Goal: Task Accomplishment & Management: Manage account settings

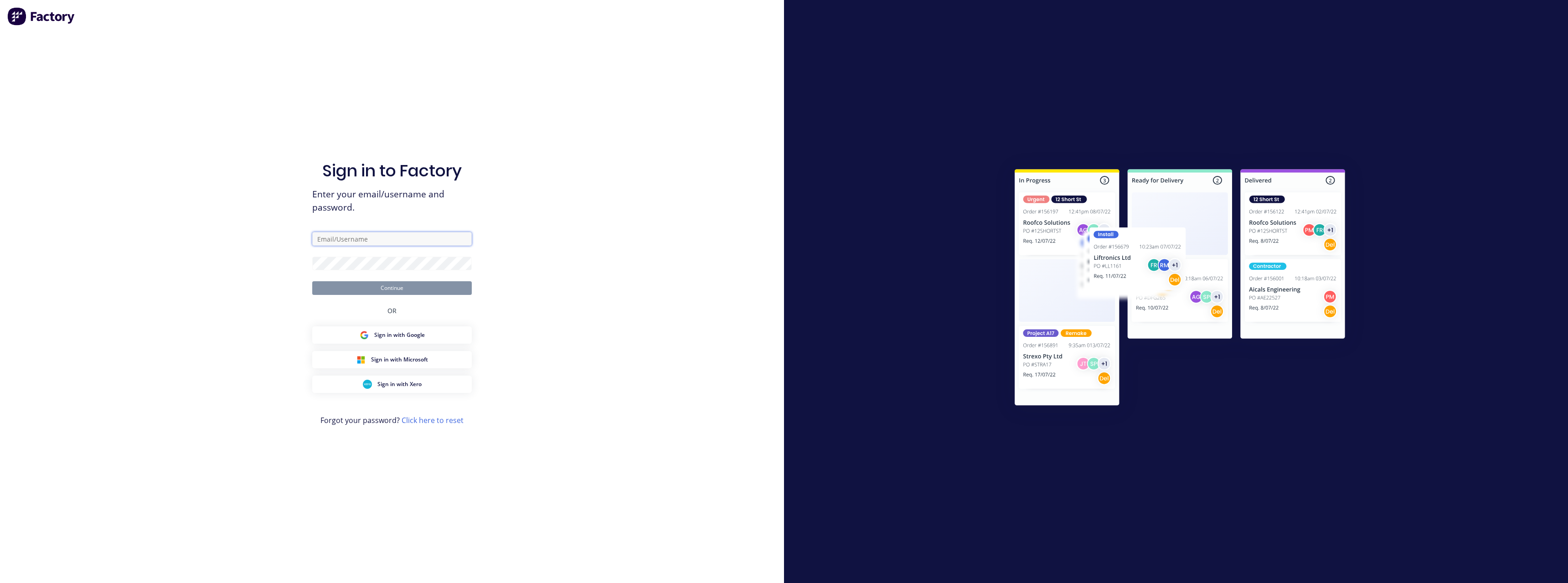
type input "[PERSON_NAME][EMAIL_ADDRESS][DOMAIN_NAME]"
click at [402, 286] on button "Continue" at bounding box center [392, 288] width 159 height 13
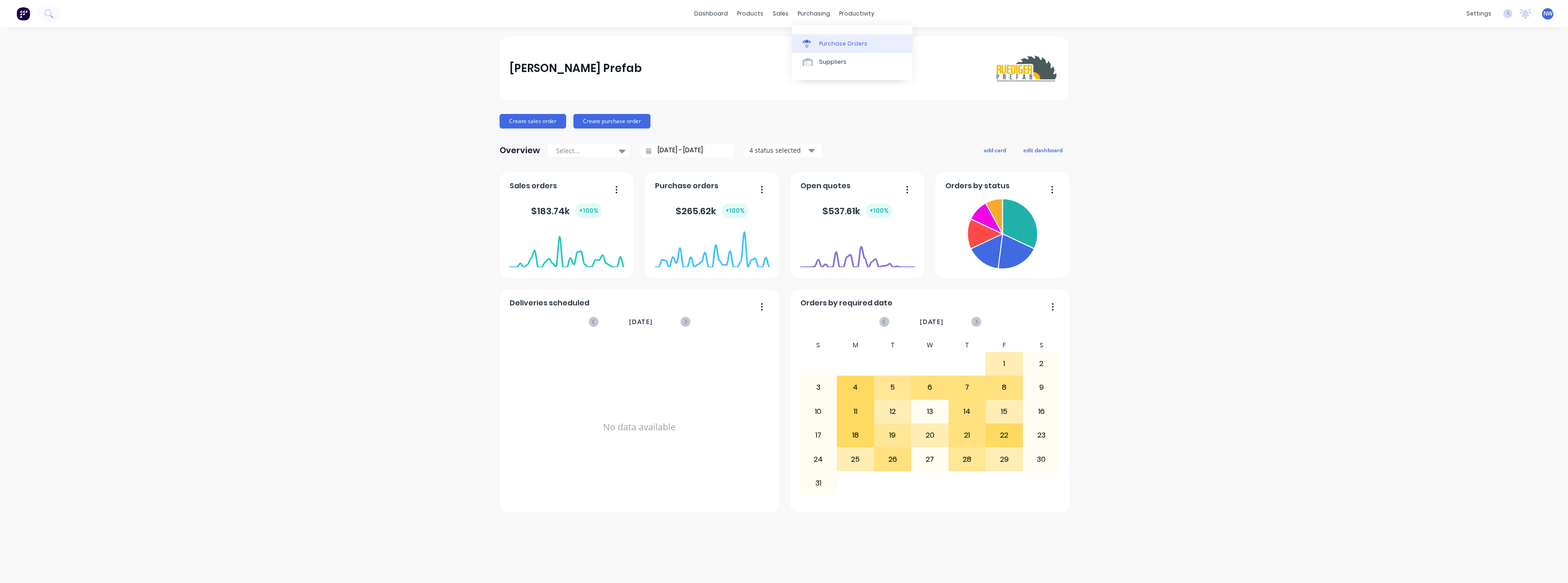
click at [830, 40] on div "Purchase Orders" at bounding box center [843, 43] width 48 height 8
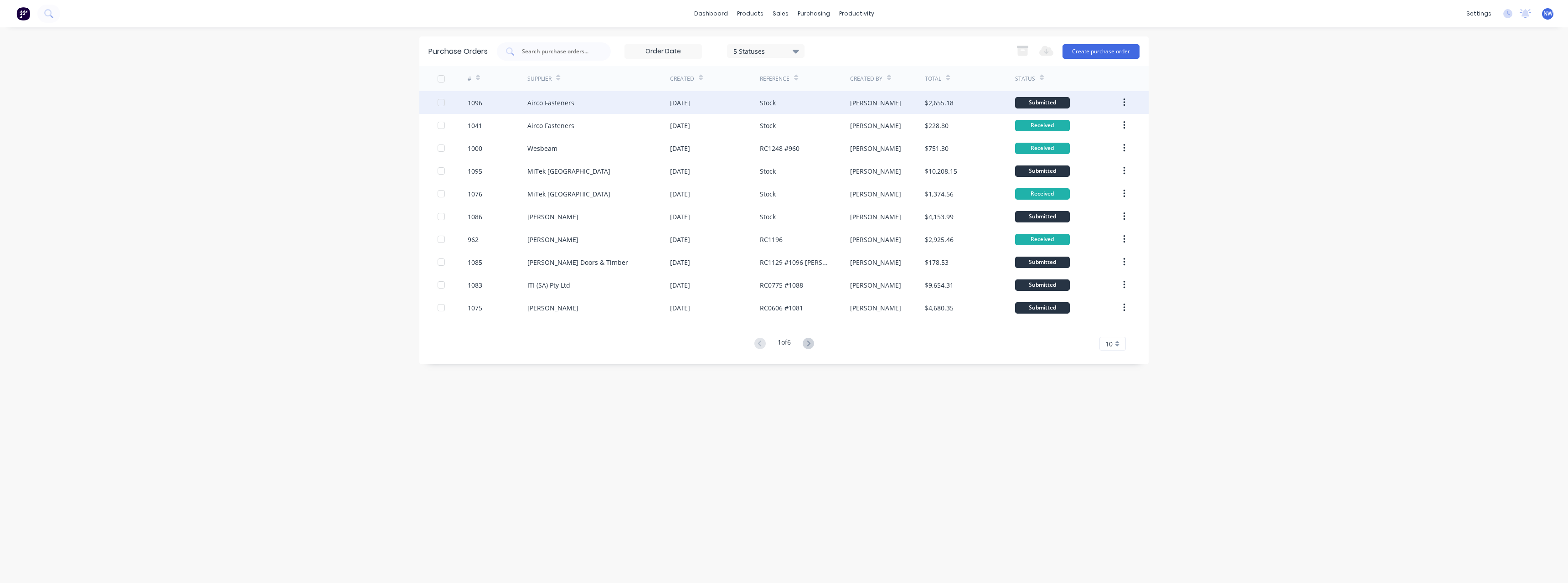
click at [545, 104] on div "Airco Fasteners" at bounding box center [550, 103] width 47 height 10
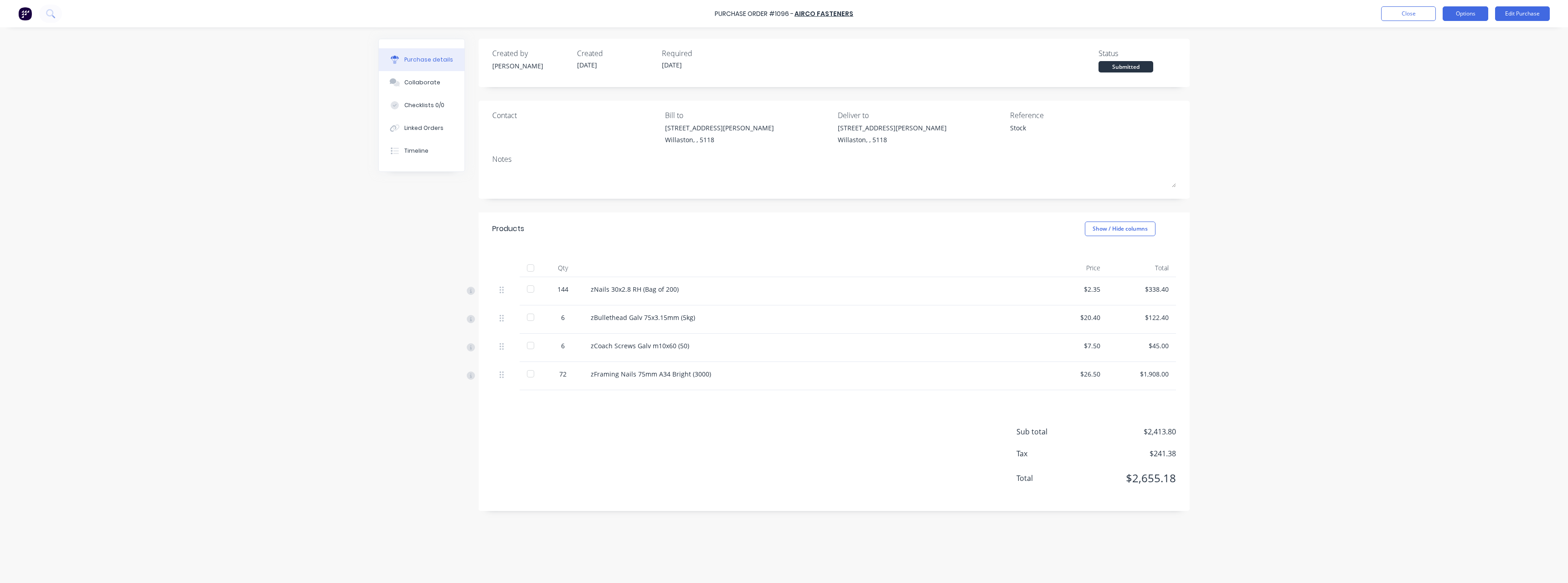
click at [1471, 19] on button "Options" at bounding box center [1465, 13] width 46 height 15
click at [1457, 40] on div "Print / Email" at bounding box center [1444, 37] width 70 height 13
click at [1446, 59] on div "With pricing" at bounding box center [1444, 55] width 70 height 13
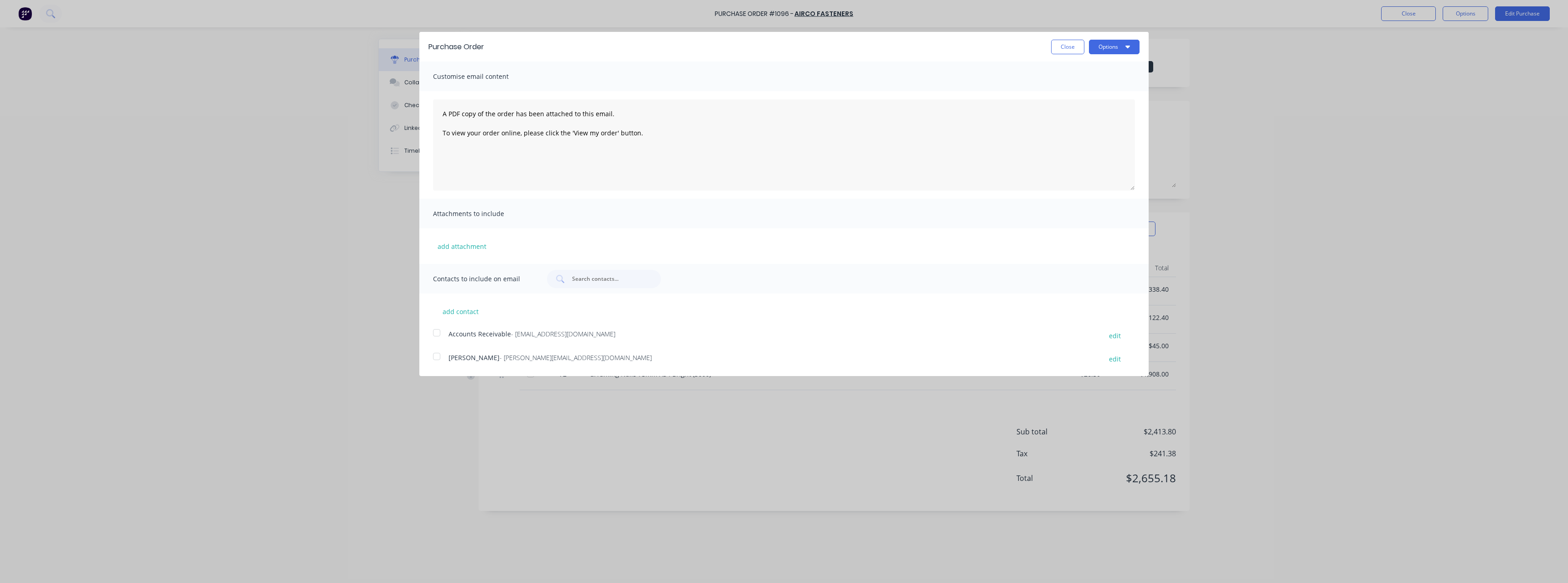
click at [528, 357] on span "- [PERSON_NAME][EMAIL_ADDRESS][DOMAIN_NAME]" at bounding box center [576, 357] width 152 height 9
click at [1111, 48] on button "Options" at bounding box center [1114, 47] width 51 height 15
click at [1085, 92] on div "Email" at bounding box center [1096, 88] width 70 height 13
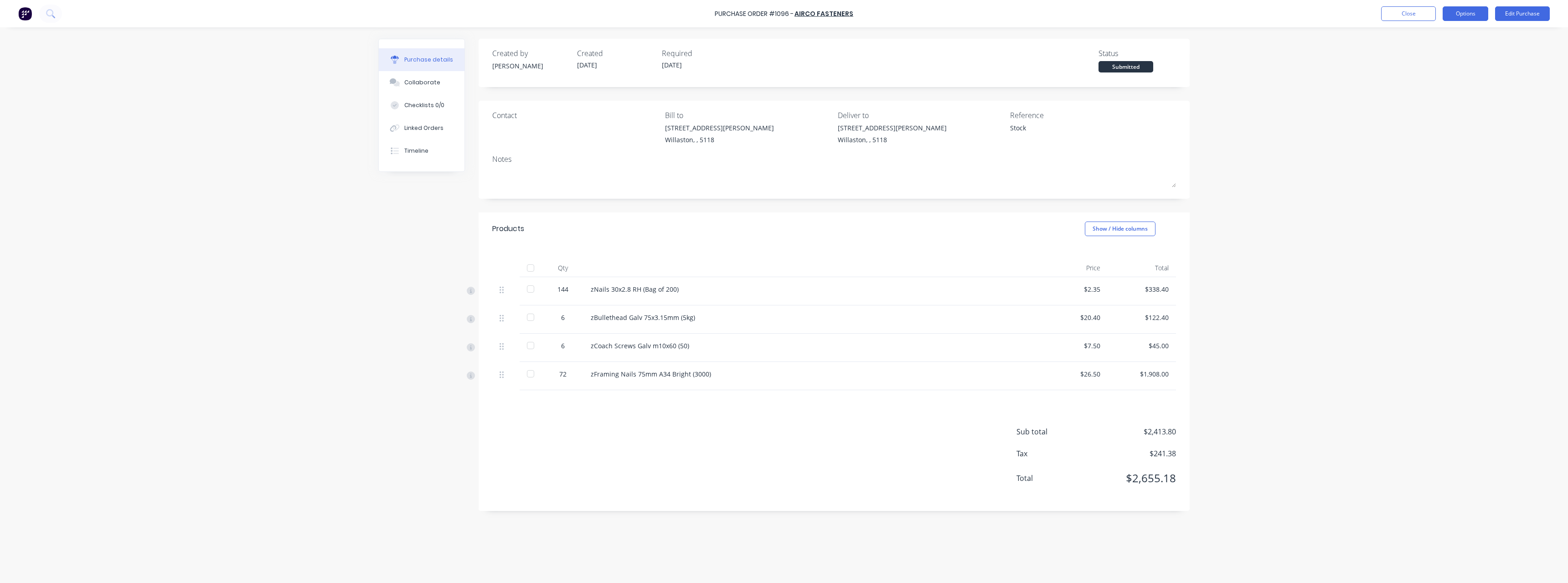
click at [1478, 10] on button "Options" at bounding box center [1465, 13] width 46 height 15
click at [1470, 33] on div "Print / Email" at bounding box center [1444, 37] width 70 height 13
click at [1462, 54] on div "With pricing" at bounding box center [1444, 55] width 70 height 13
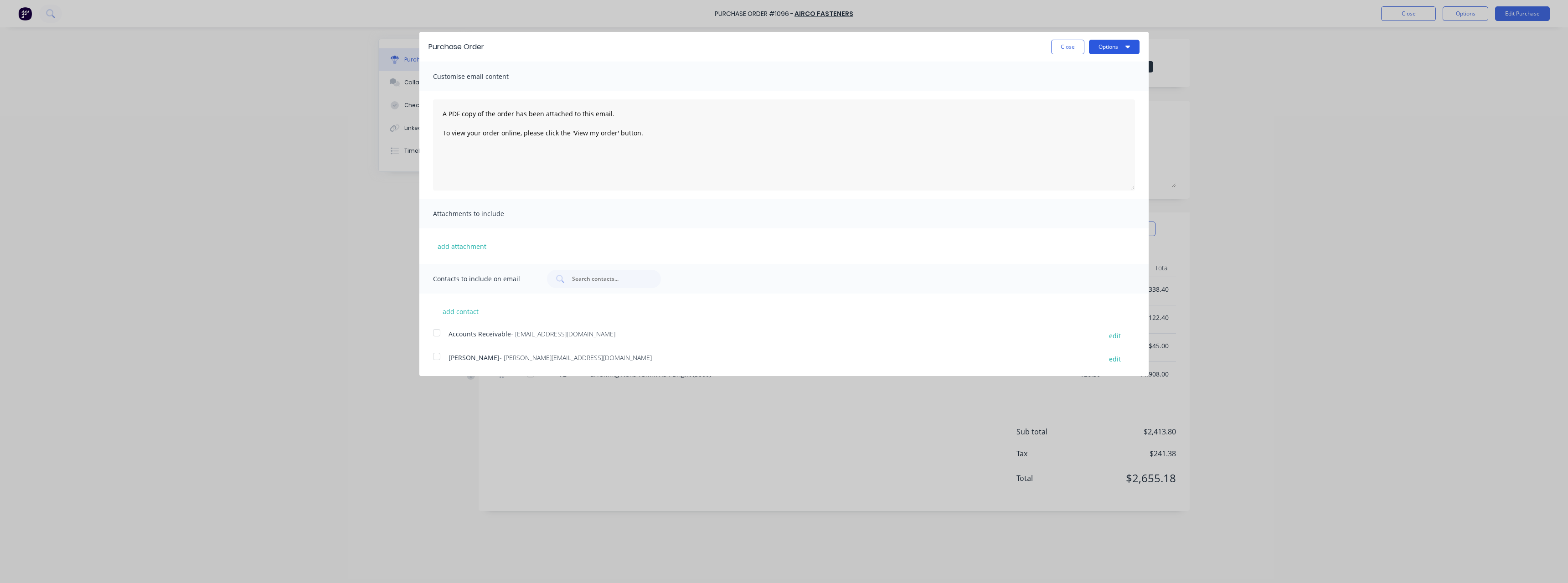
click at [1107, 48] on button "Options" at bounding box center [1114, 47] width 51 height 15
click at [1109, 69] on div "Print" at bounding box center [1096, 70] width 70 height 13
click at [1075, 46] on button "Close" at bounding box center [1068, 47] width 33 height 15
type textarea "x"
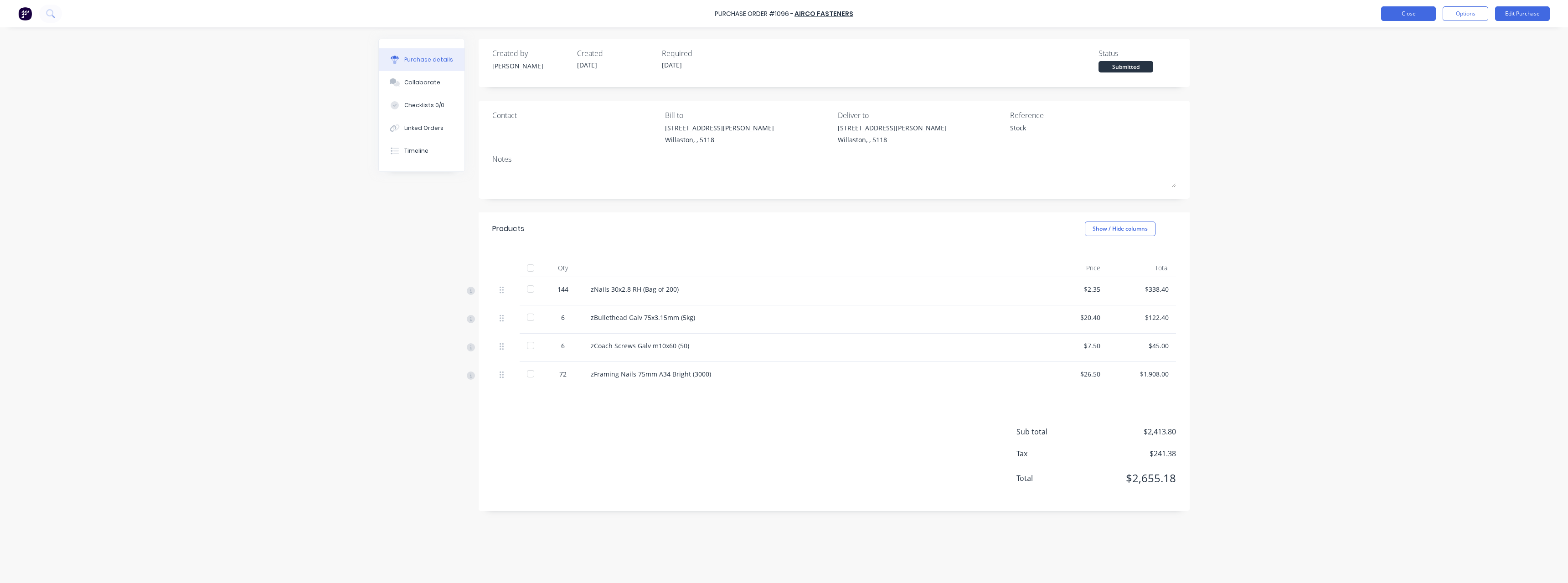
click at [1424, 15] on button "Close" at bounding box center [1409, 13] width 55 height 15
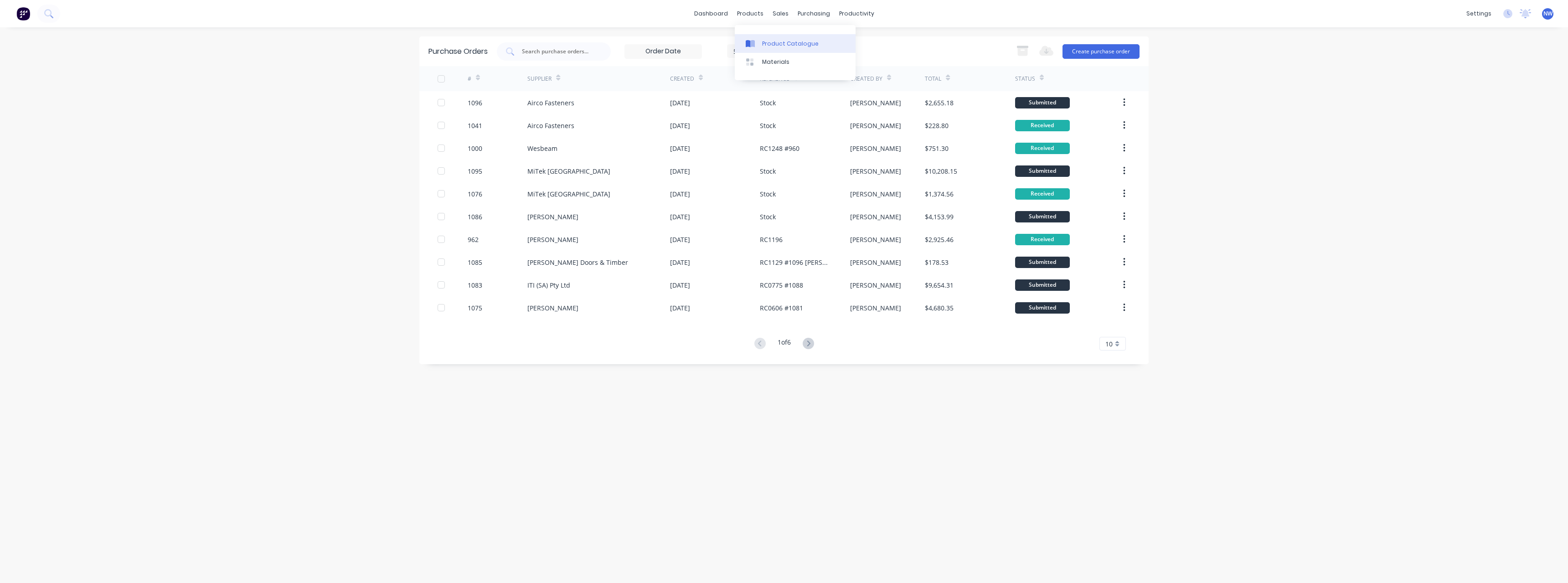
click at [776, 43] on div "Product Catalogue" at bounding box center [790, 43] width 57 height 8
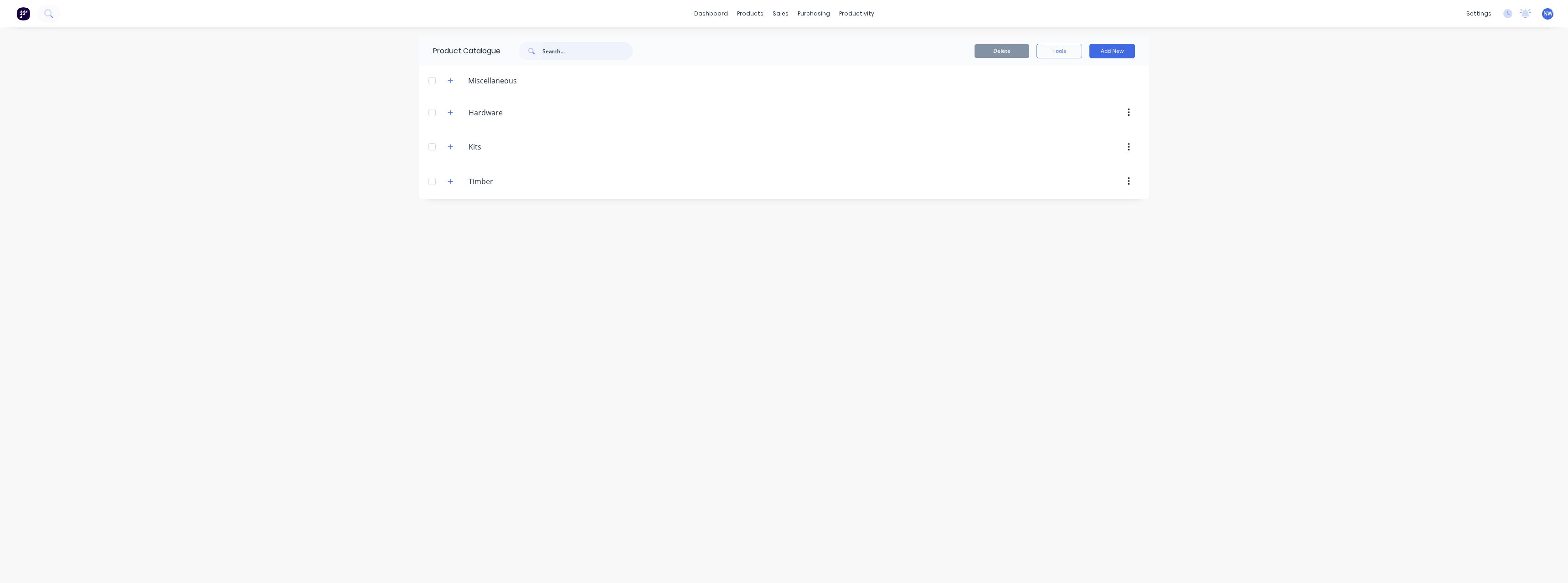
click at [555, 54] on input "text" at bounding box center [587, 51] width 90 height 18
click at [561, 50] on input "text" at bounding box center [587, 51] width 90 height 18
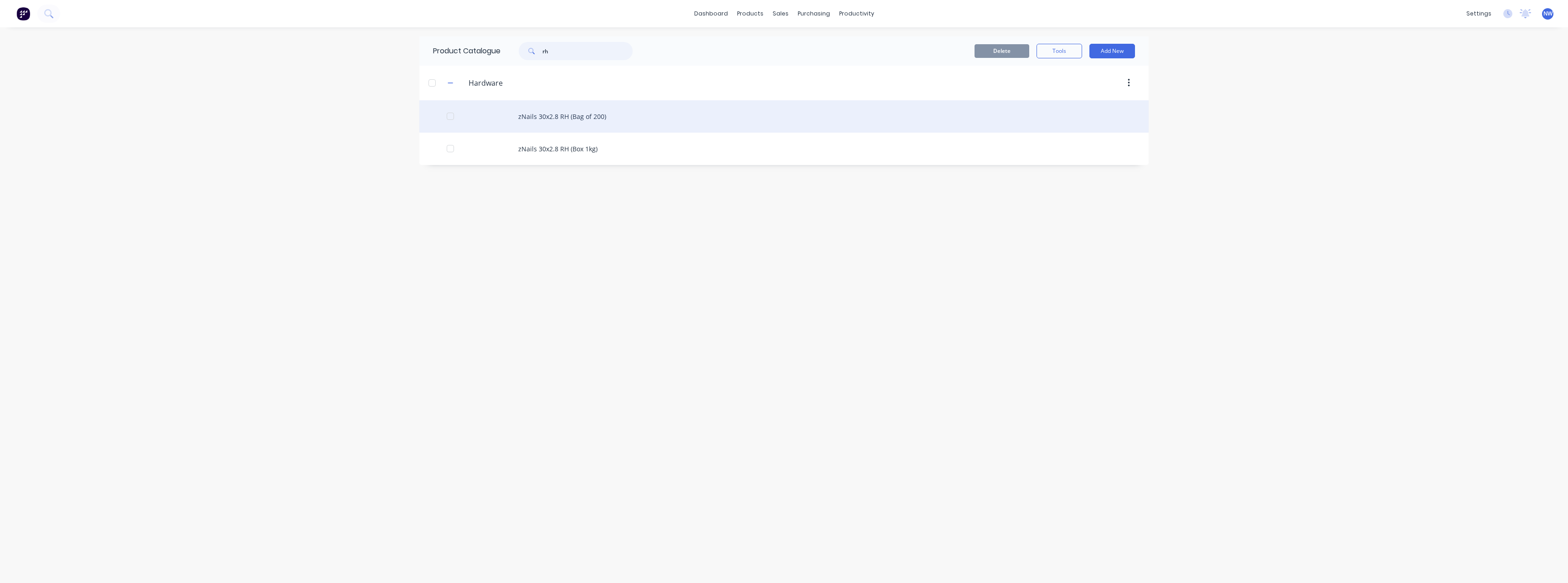
type input "rh"
click at [606, 117] on div "zNails 30x2.8 RH (Bag of 200)" at bounding box center [784, 116] width 729 height 32
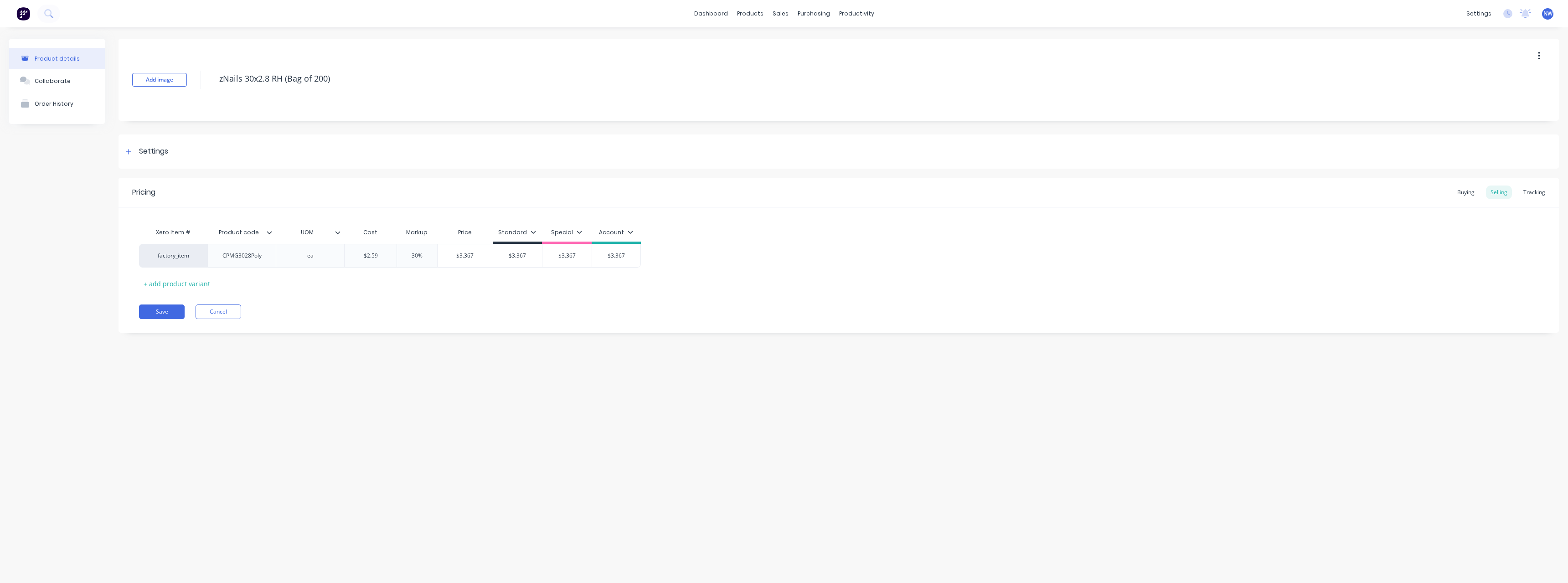
type textarea "x"
click at [229, 309] on button "Cancel" at bounding box center [218, 312] width 46 height 15
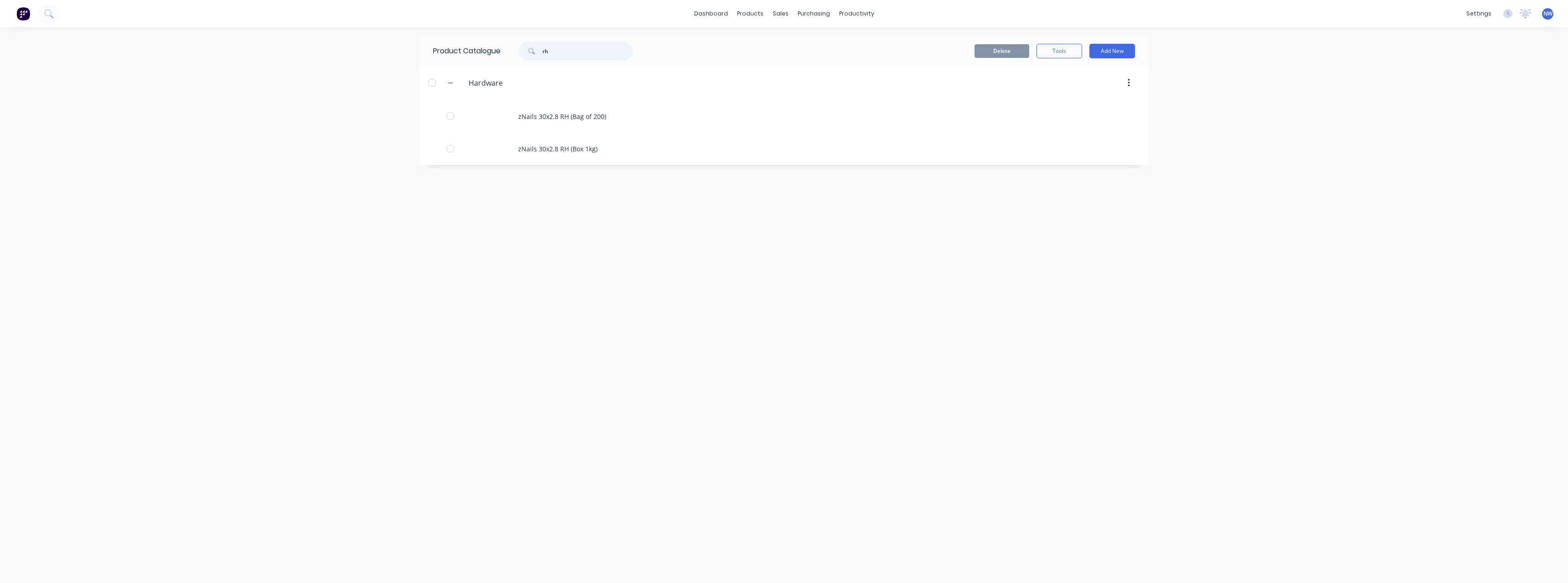
drag, startPoint x: 560, startPoint y: 55, endPoint x: 528, endPoint y: 57, distance: 32.1
click at [528, 57] on div "rh" at bounding box center [575, 51] width 114 height 18
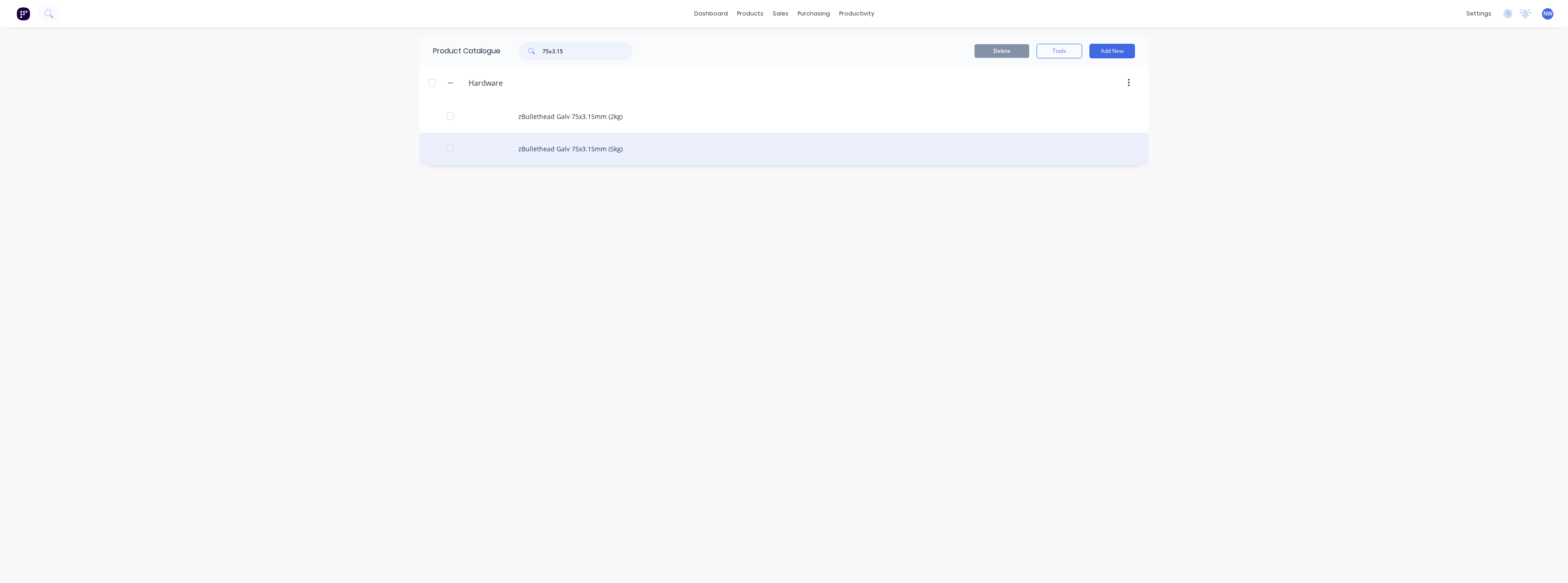
type input "75x3.15"
click at [620, 150] on div "zBullethead Galv 75x3.15mm (5kg)" at bounding box center [784, 148] width 729 height 32
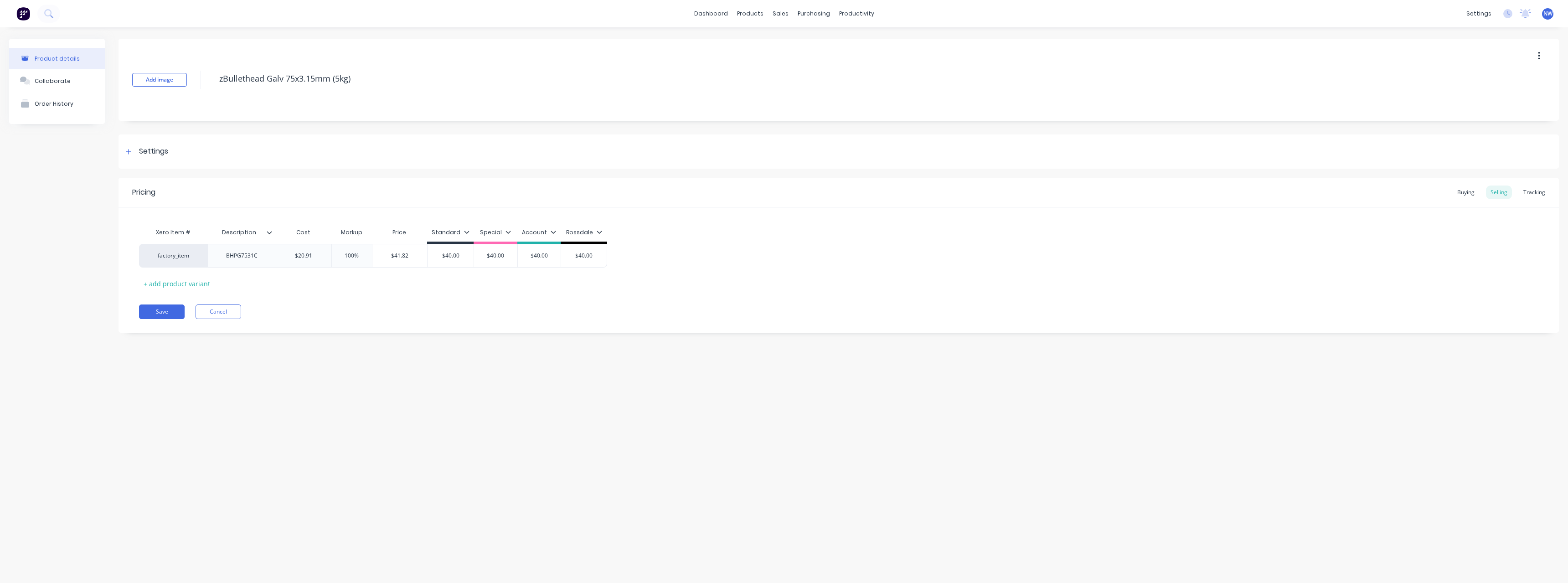
type textarea "x"
click at [229, 307] on button "Cancel" at bounding box center [218, 312] width 46 height 15
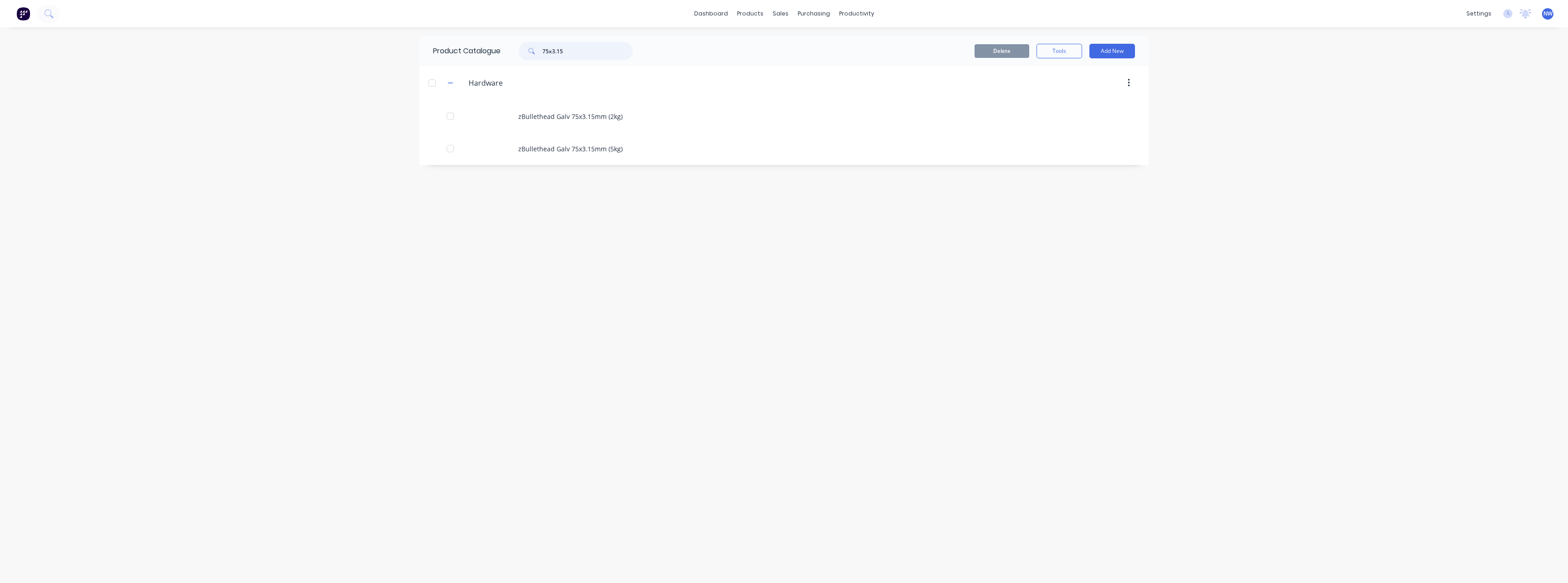
drag, startPoint x: 580, startPoint y: 48, endPoint x: 526, endPoint y: 53, distance: 54.2
click at [526, 53] on div "75x3.15" at bounding box center [575, 51] width 114 height 18
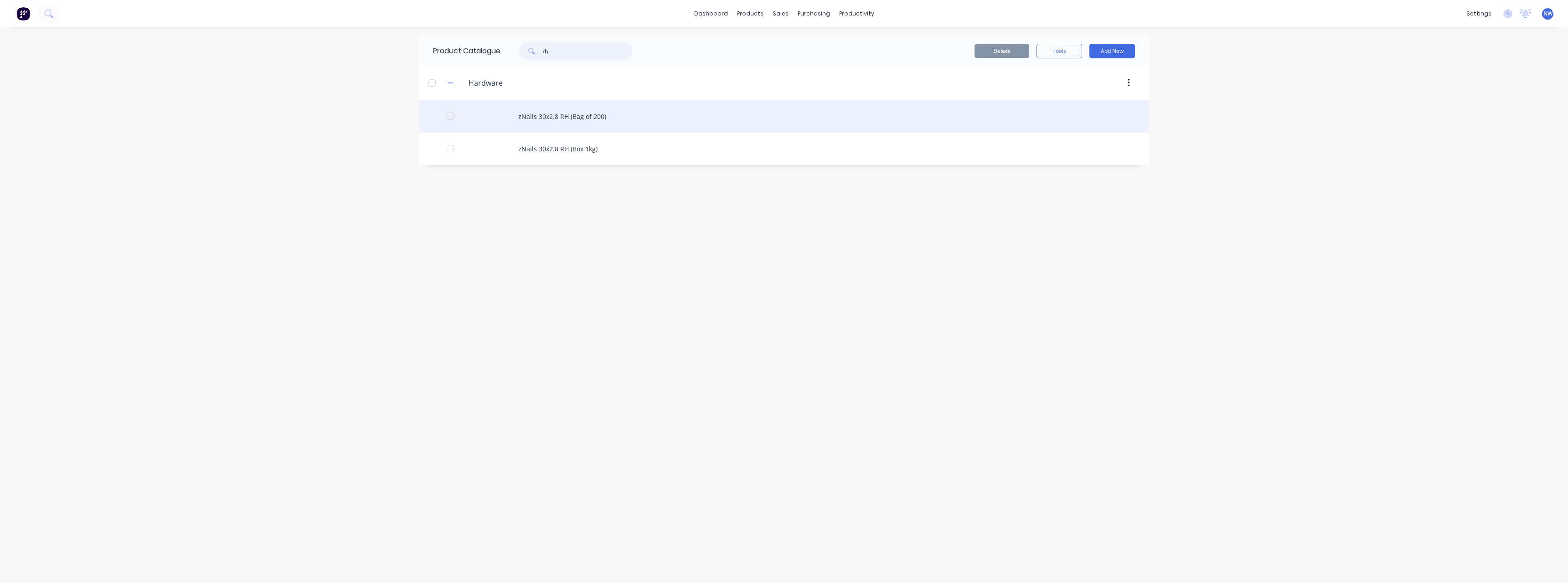
type input "rh"
click at [565, 113] on div "zNails 30x2.8 RH (Bag of 200)" at bounding box center [784, 116] width 729 height 32
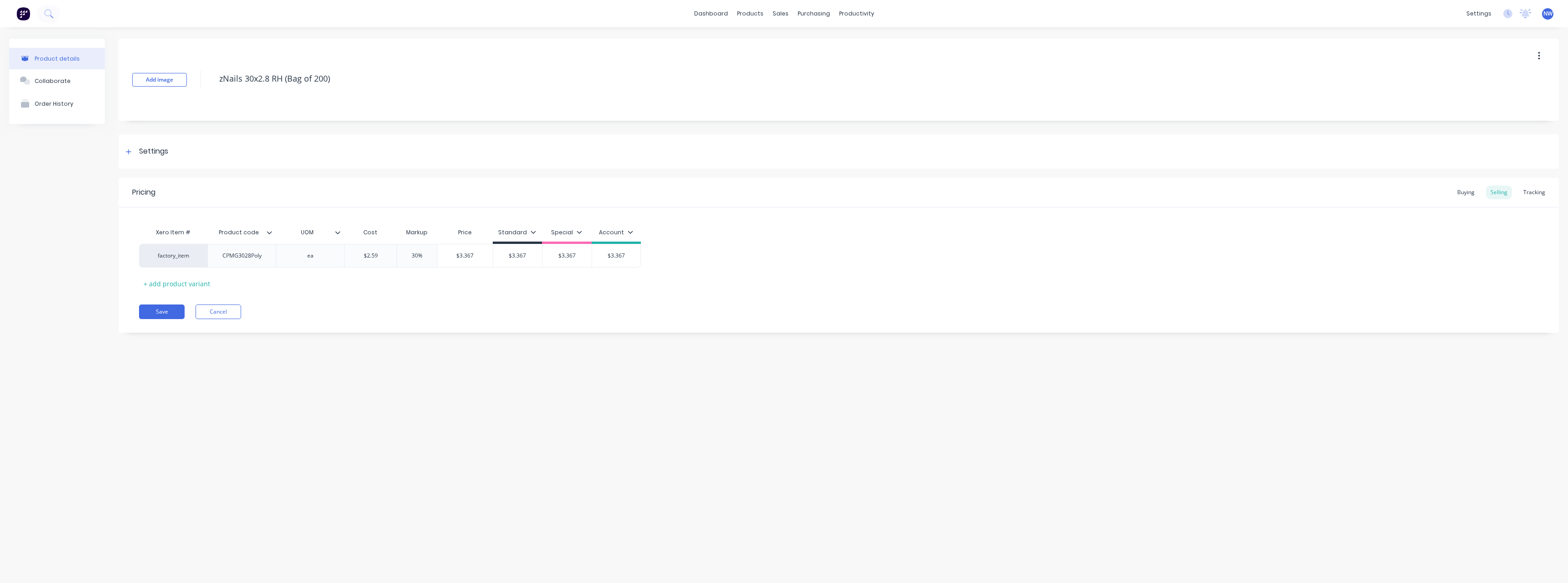
type textarea "x"
type input "Product code"
click at [268, 235] on input "Product code" at bounding box center [239, 232] width 63 height 8
click at [270, 229] on icon at bounding box center [269, 232] width 5 height 5
click at [270, 349] on div at bounding box center [268, 348] width 18 height 18
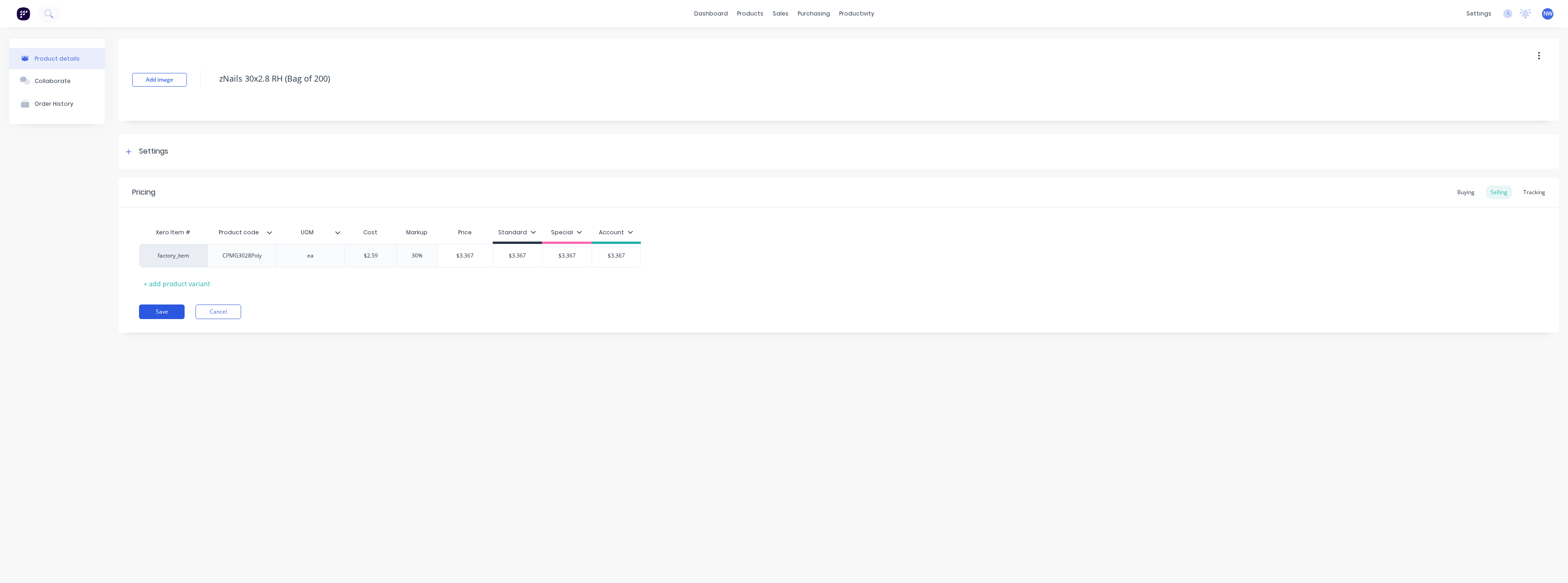
click at [158, 310] on button "Save" at bounding box center [161, 312] width 46 height 15
type textarea "x"
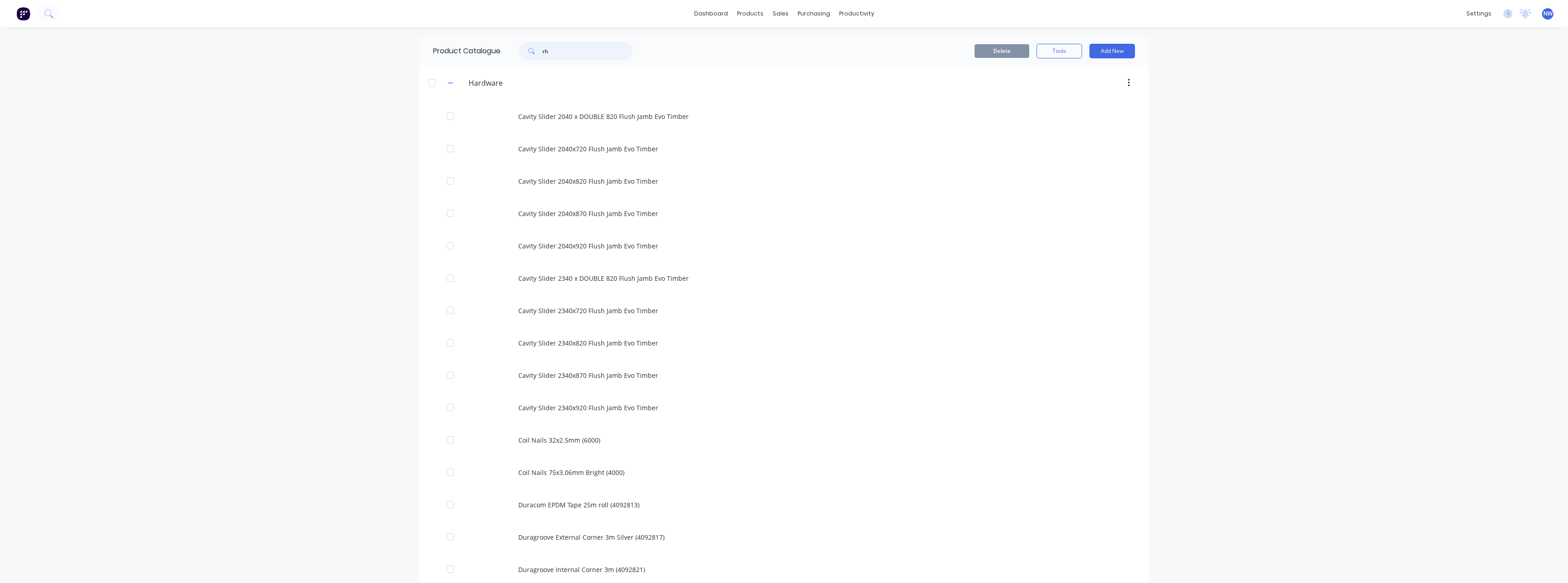
drag, startPoint x: 558, startPoint y: 52, endPoint x: 522, endPoint y: 55, distance: 36.1
click at [522, 55] on div "rh" at bounding box center [575, 51] width 114 height 18
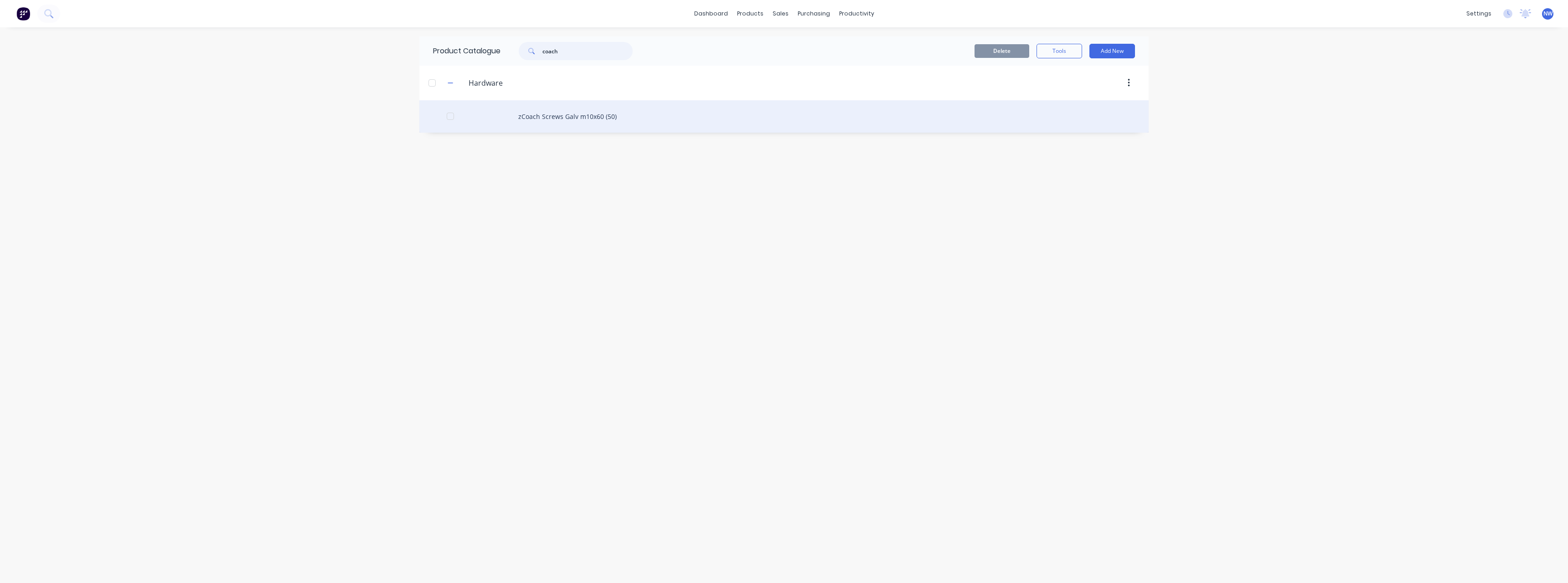
type input "coach"
click at [582, 119] on div "zCoach Screws Galv m10x60 (50)" at bounding box center [784, 116] width 729 height 32
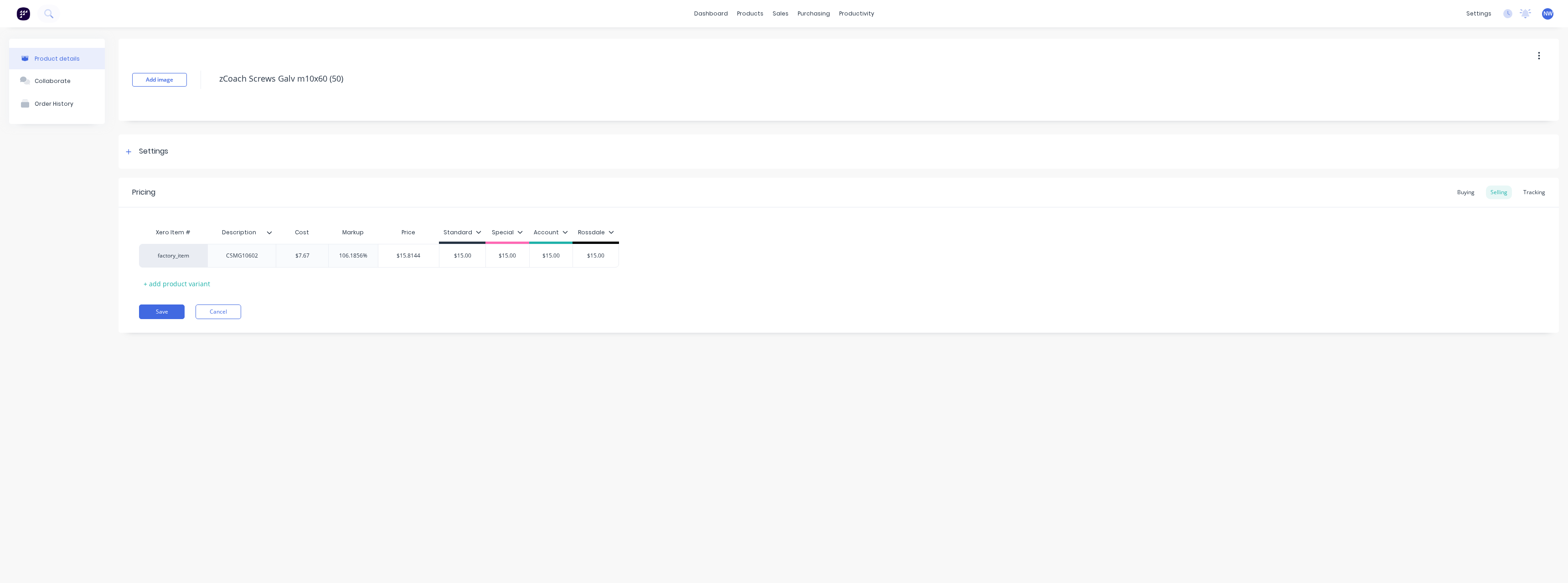
click at [267, 231] on icon at bounding box center [270, 232] width 5 height 2
click at [267, 351] on div at bounding box center [268, 348] width 18 height 18
click at [164, 372] on div "Product details Collaborate Order History Add image zCoach Screws Galv m10x60 (…" at bounding box center [784, 296] width 1568 height 537
click at [152, 316] on button "Save" at bounding box center [161, 312] width 46 height 15
type textarea "x"
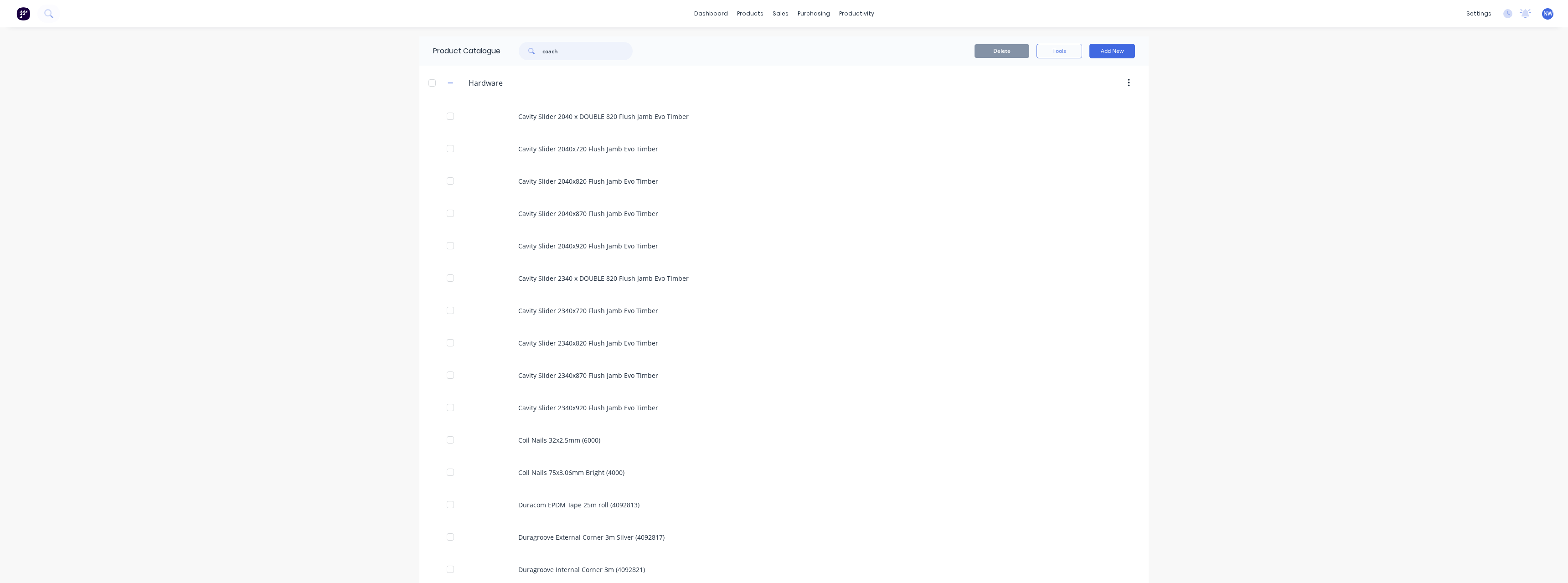
drag, startPoint x: 560, startPoint y: 50, endPoint x: 516, endPoint y: 54, distance: 44.2
click at [516, 54] on div "coach" at bounding box center [571, 51] width 123 height 18
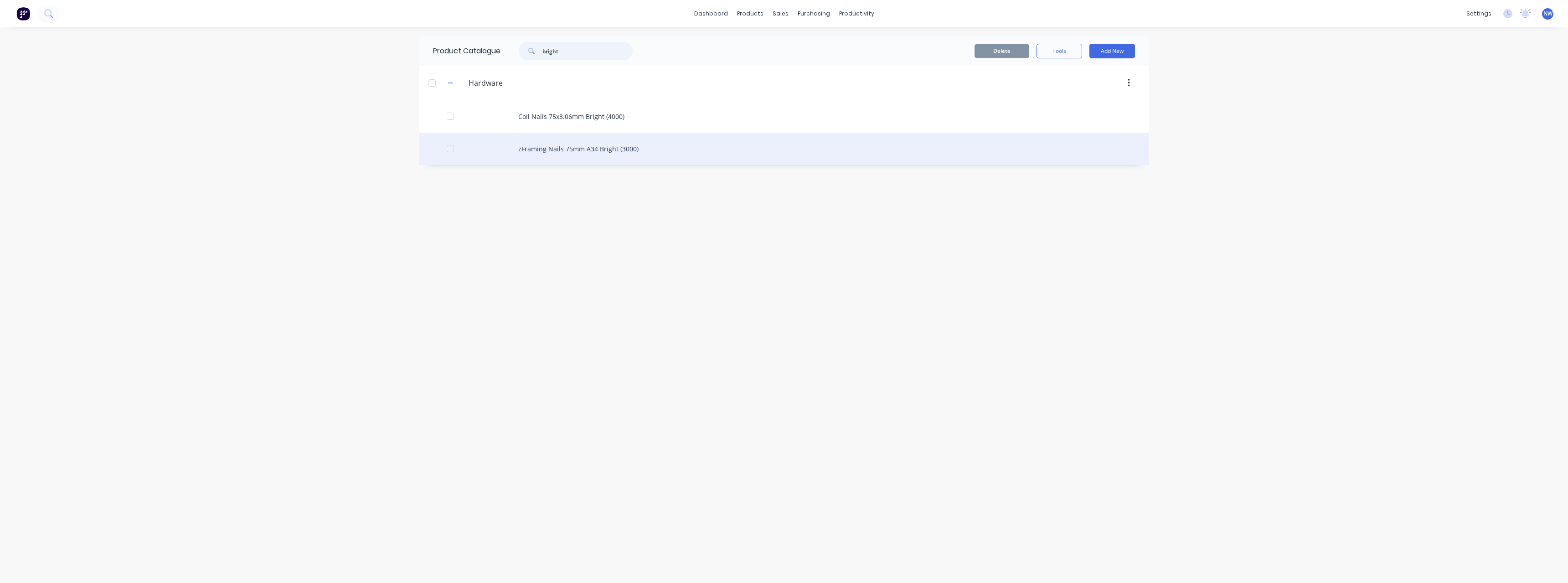
type input "bright"
click at [596, 152] on div "zFraming Nails 75mm A34 Bright (3000)" at bounding box center [784, 148] width 729 height 32
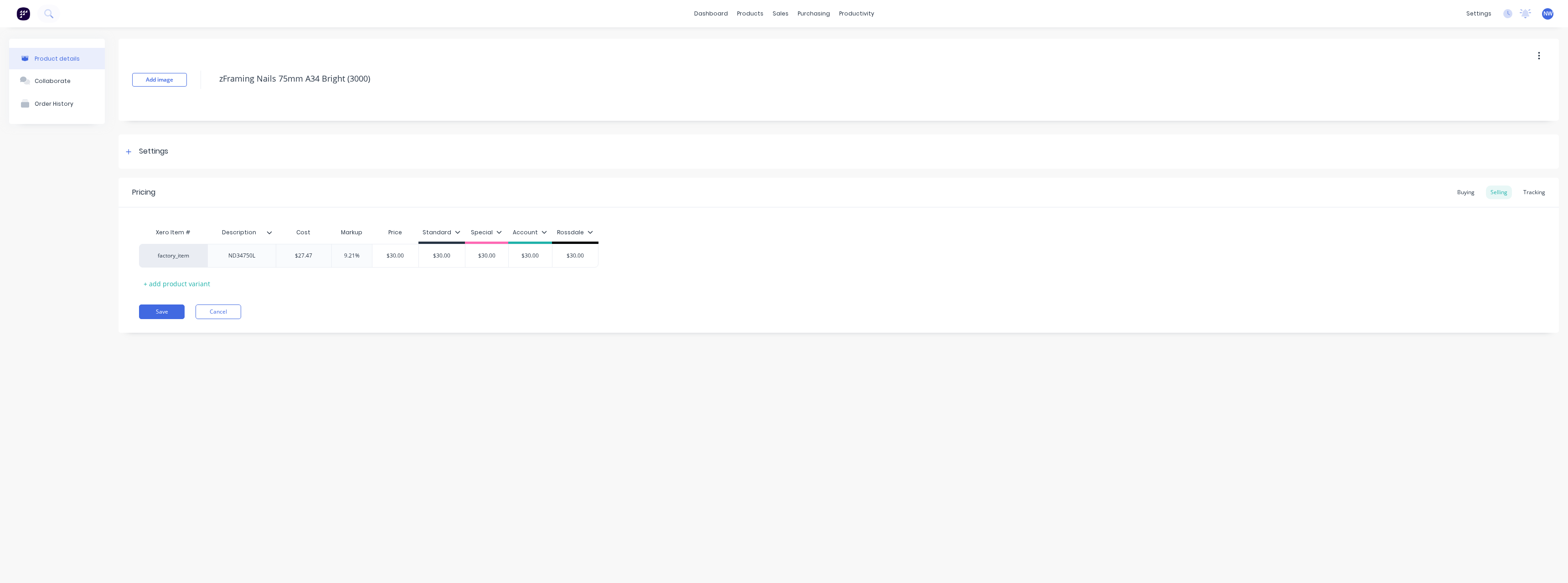
click at [269, 231] on icon at bounding box center [269, 232] width 5 height 5
click at [265, 351] on div at bounding box center [268, 348] width 18 height 18
click at [147, 316] on button "Save" at bounding box center [161, 312] width 46 height 15
type textarea "x"
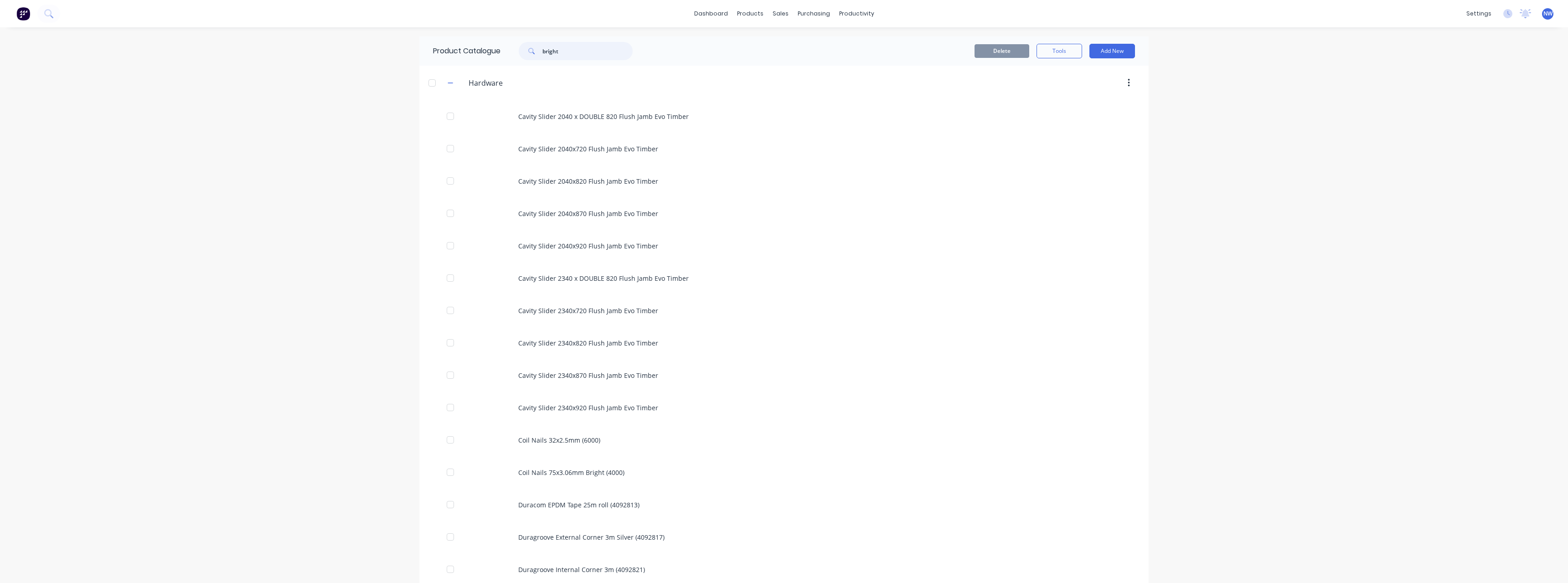
drag, startPoint x: 570, startPoint y: 48, endPoint x: 494, endPoint y: 55, distance: 76.3
click at [494, 55] on div "Product Catalogue bright" at bounding box center [537, 51] width 236 height 29
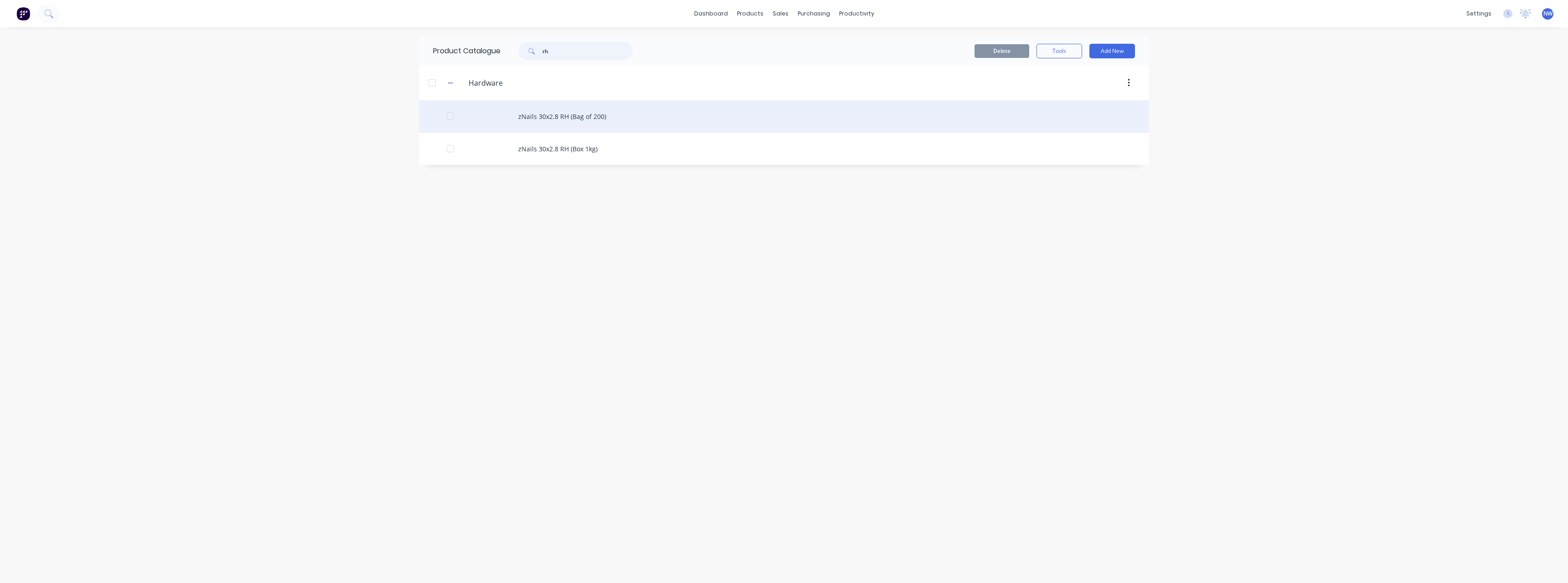
type input "rh"
click at [567, 119] on div "zNails 30x2.8 RH (Bag of 200)" at bounding box center [784, 116] width 729 height 32
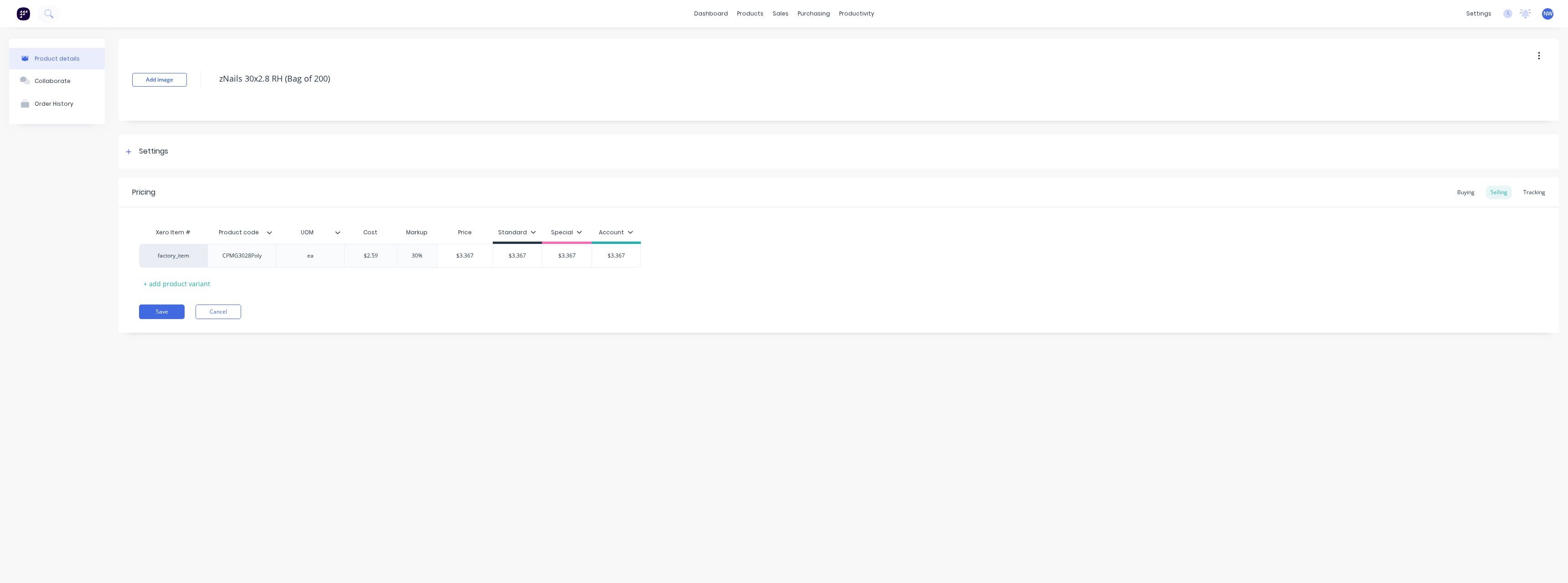
click at [270, 232] on icon at bounding box center [269, 232] width 5 height 5
type textarea "x"
click at [229, 315] on button "Cancel" at bounding box center [218, 312] width 46 height 15
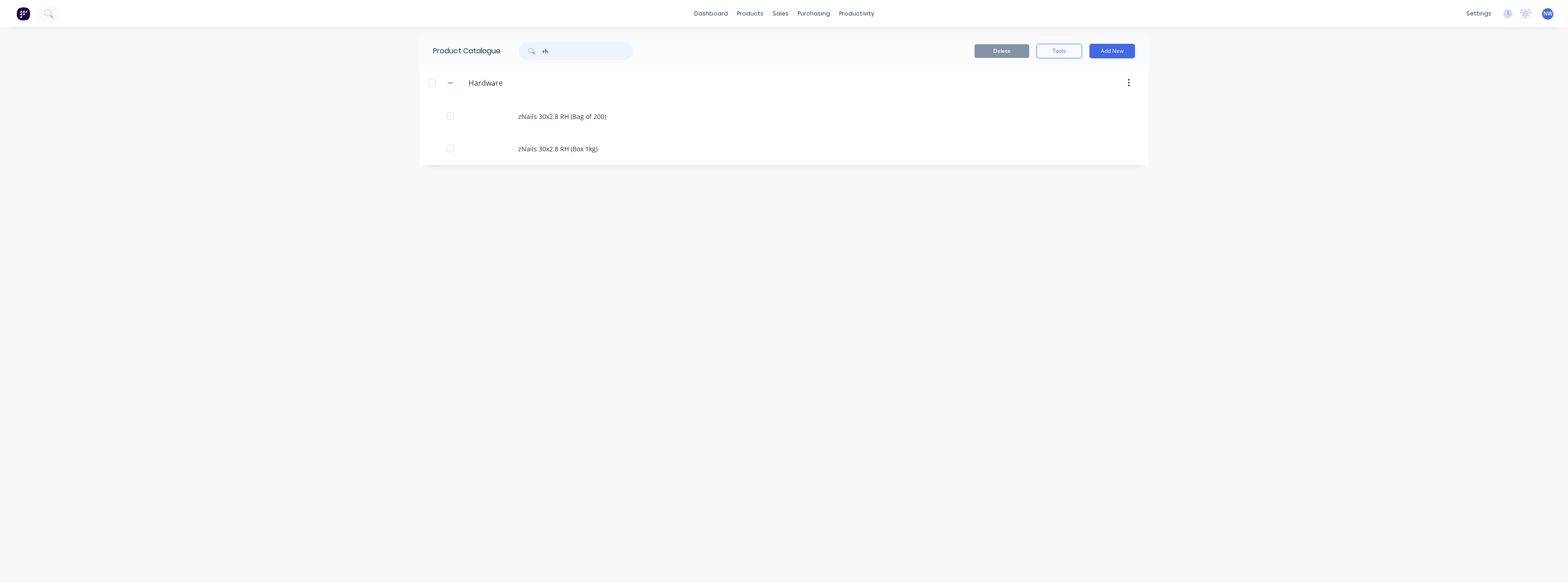
drag, startPoint x: 547, startPoint y: 54, endPoint x: 518, endPoint y: 55, distance: 29.0
click at [518, 55] on div "rh" at bounding box center [571, 51] width 123 height 18
click at [841, 43] on div "Purchase Orders" at bounding box center [843, 43] width 48 height 8
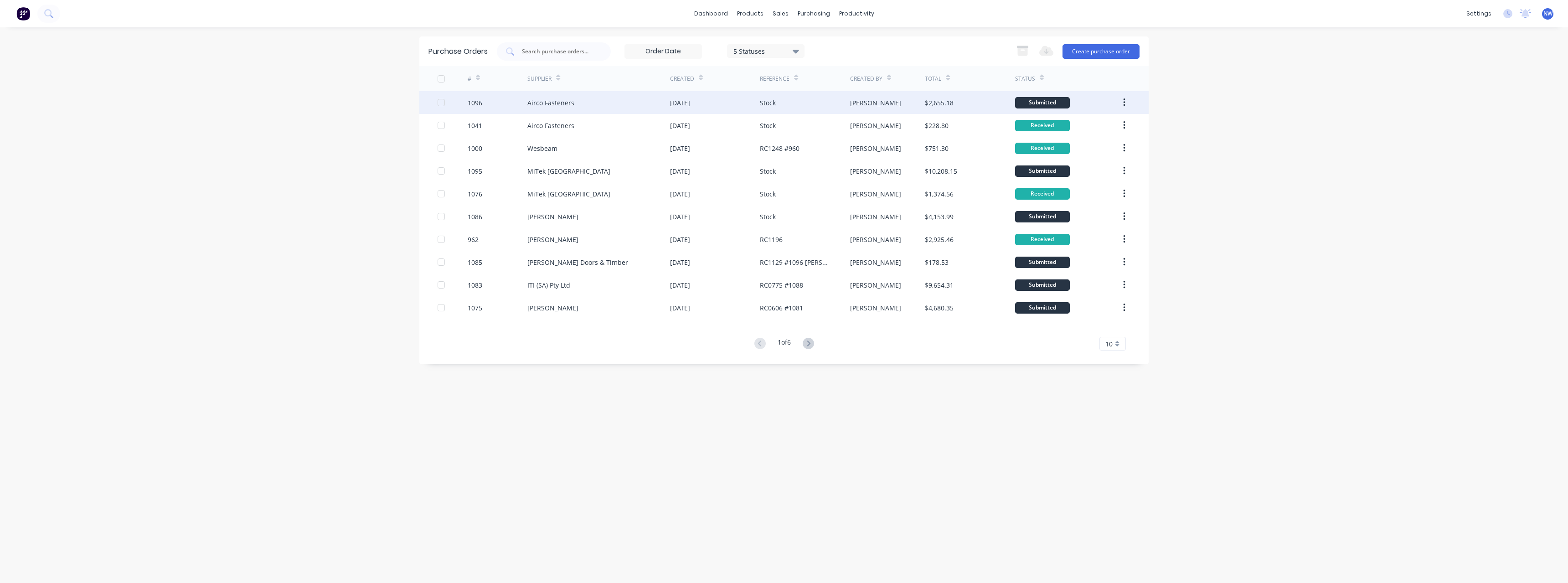
click at [584, 102] on div "Airco Fasteners" at bounding box center [598, 102] width 142 height 23
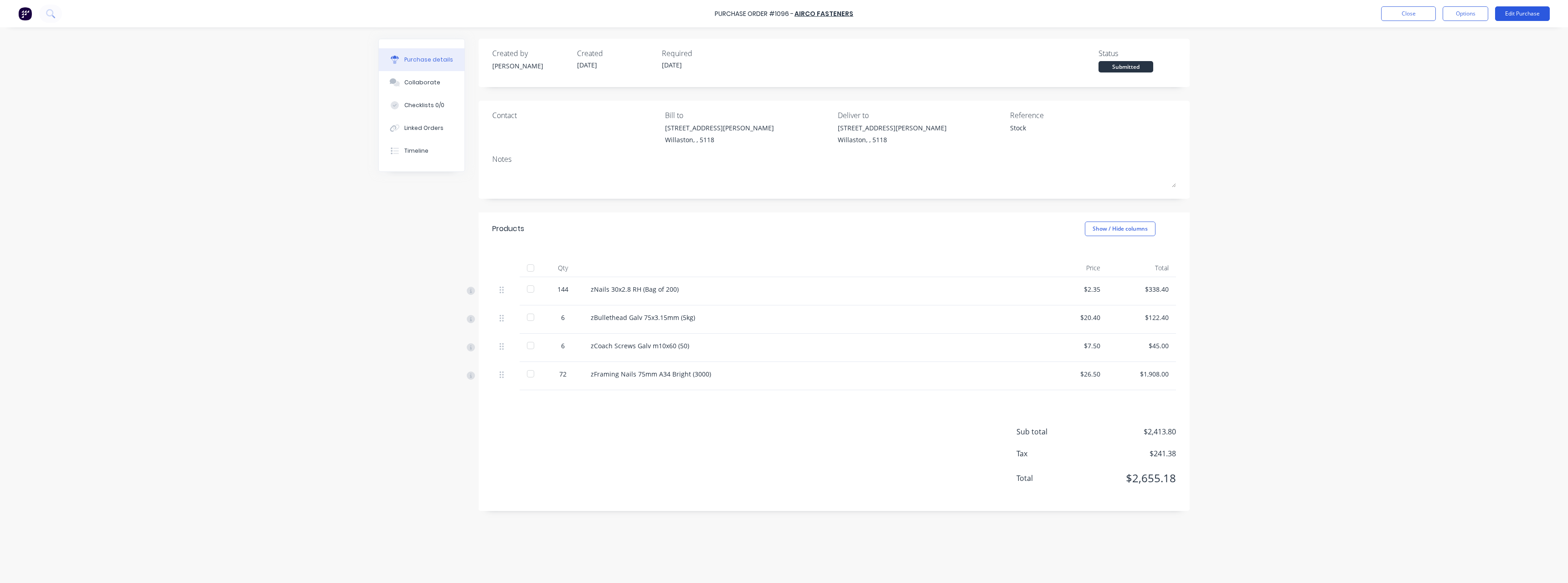
click at [1524, 17] on button "Edit Purchase" at bounding box center [1522, 13] width 55 height 15
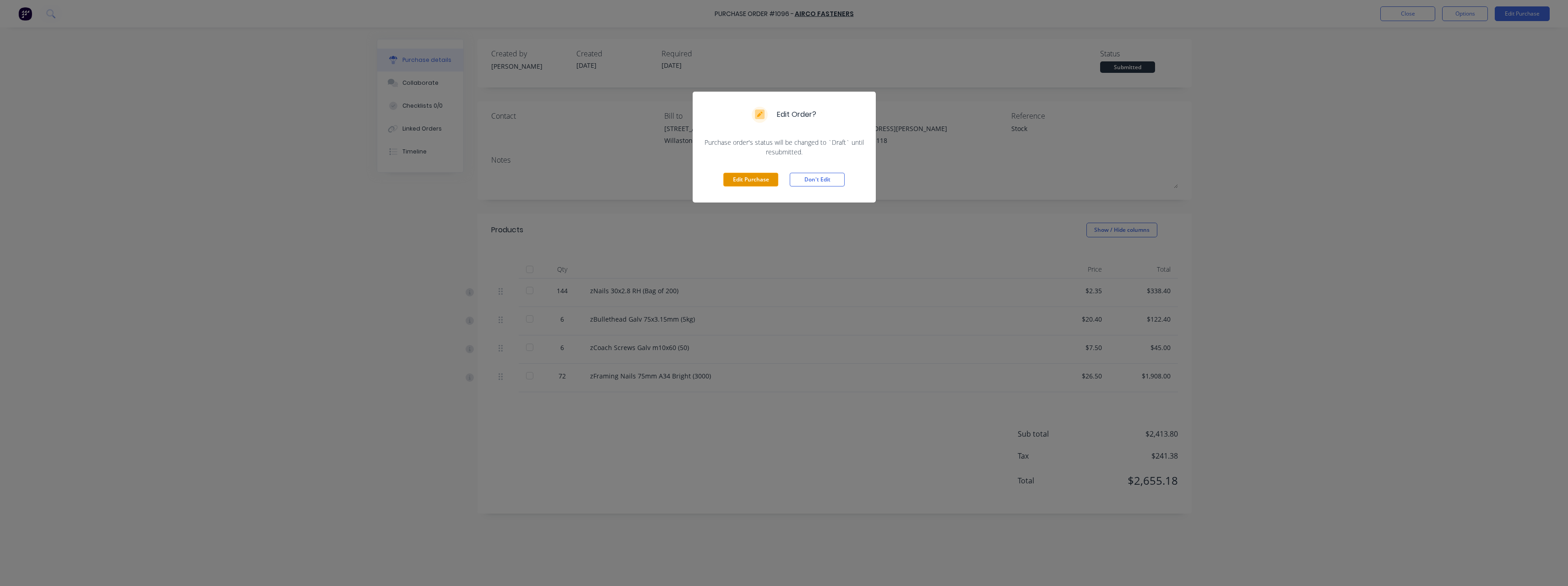
click at [738, 186] on button "Edit Purchase" at bounding box center [751, 179] width 55 height 13
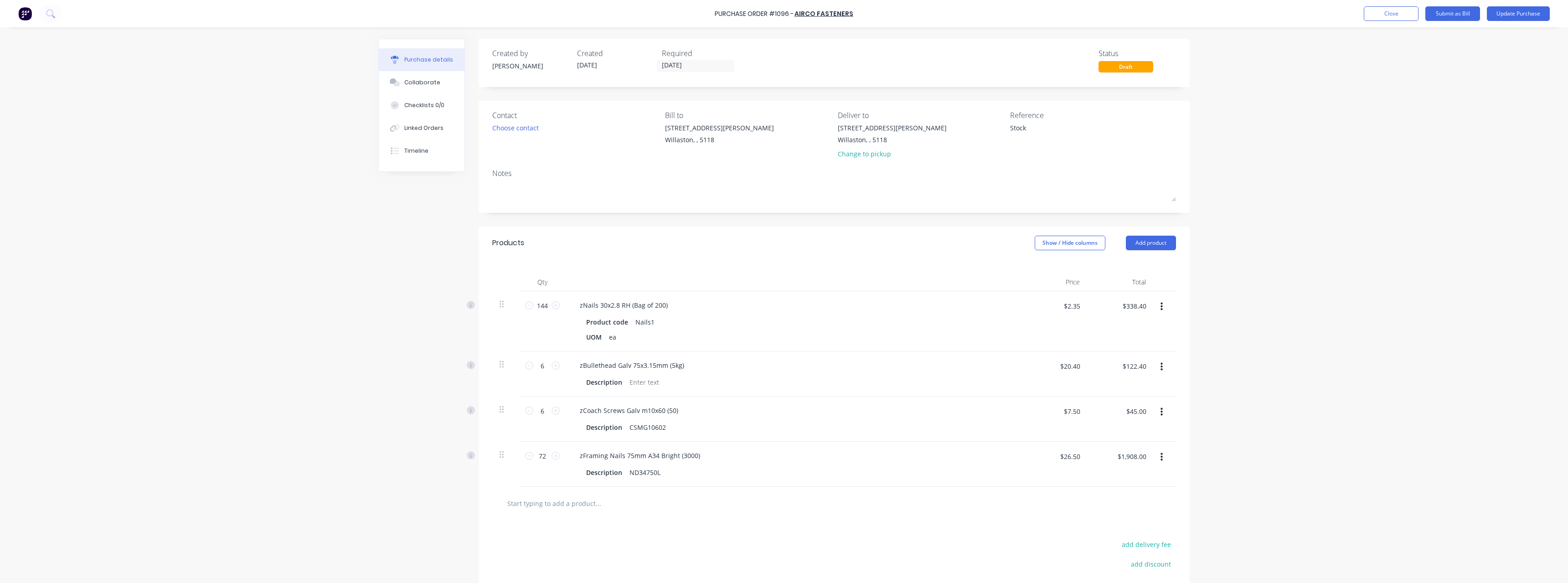
click at [1161, 309] on icon "button" at bounding box center [1162, 307] width 2 height 10
click at [1119, 382] on button "Delete" at bounding box center [1133, 386] width 77 height 18
click at [1161, 309] on icon "button" at bounding box center [1162, 307] width 2 height 10
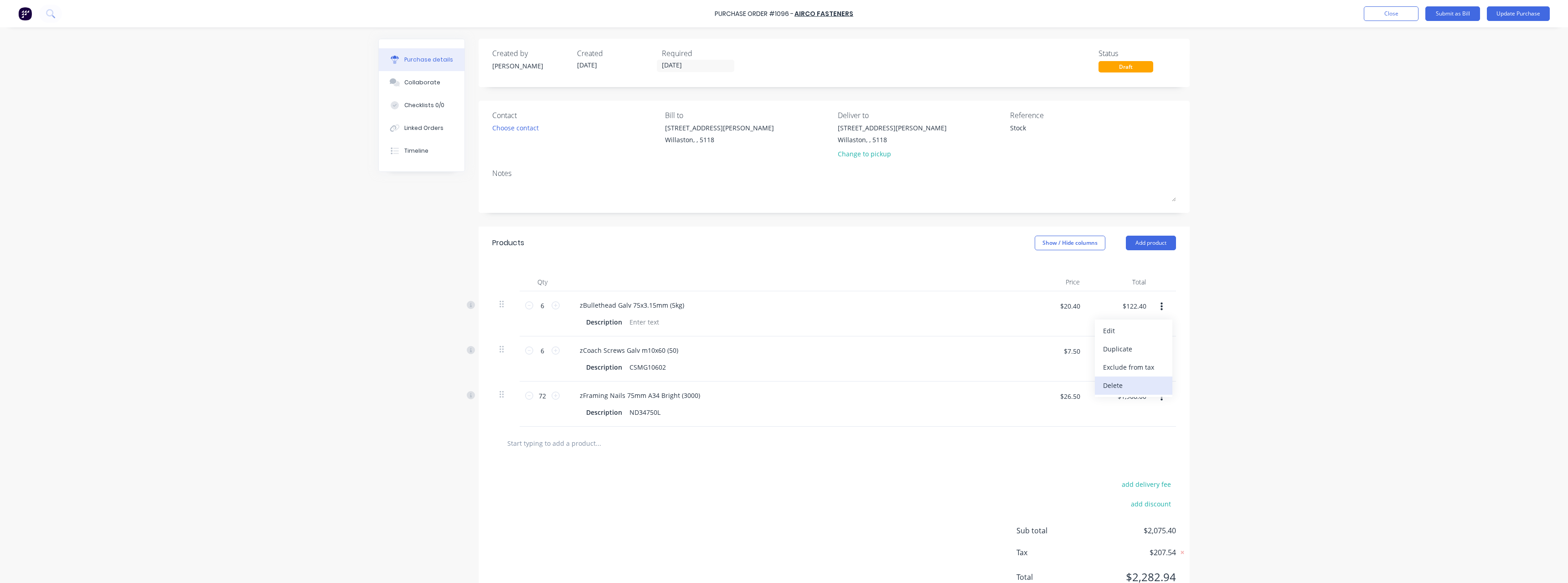
click at [1135, 380] on button "Delete" at bounding box center [1133, 386] width 77 height 18
click at [1161, 307] on icon "button" at bounding box center [1162, 306] width 2 height 8
click at [1127, 381] on button "Delete" at bounding box center [1133, 386] width 77 height 18
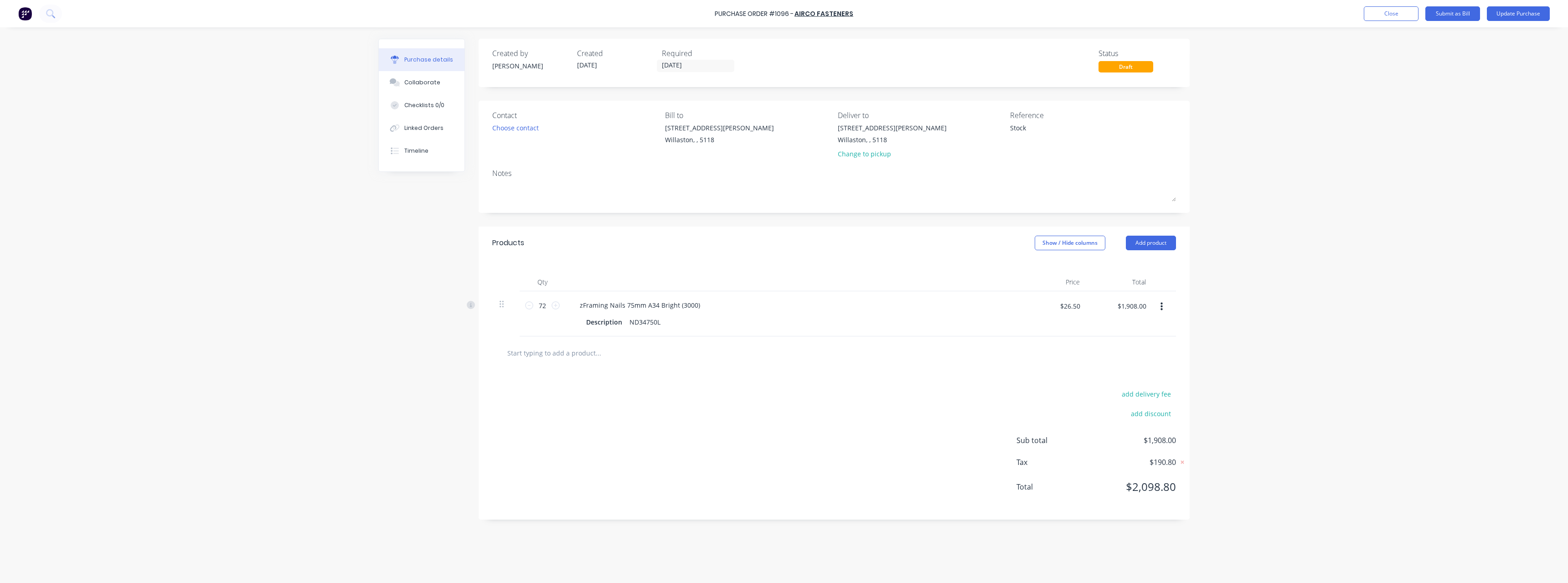
click at [1162, 307] on icon "button" at bounding box center [1162, 306] width 2 height 8
click at [1132, 381] on button "Delete" at bounding box center [1133, 386] width 77 height 18
click at [545, 290] on input "text" at bounding box center [598, 290] width 183 height 18
type textarea "x"
type input "r"
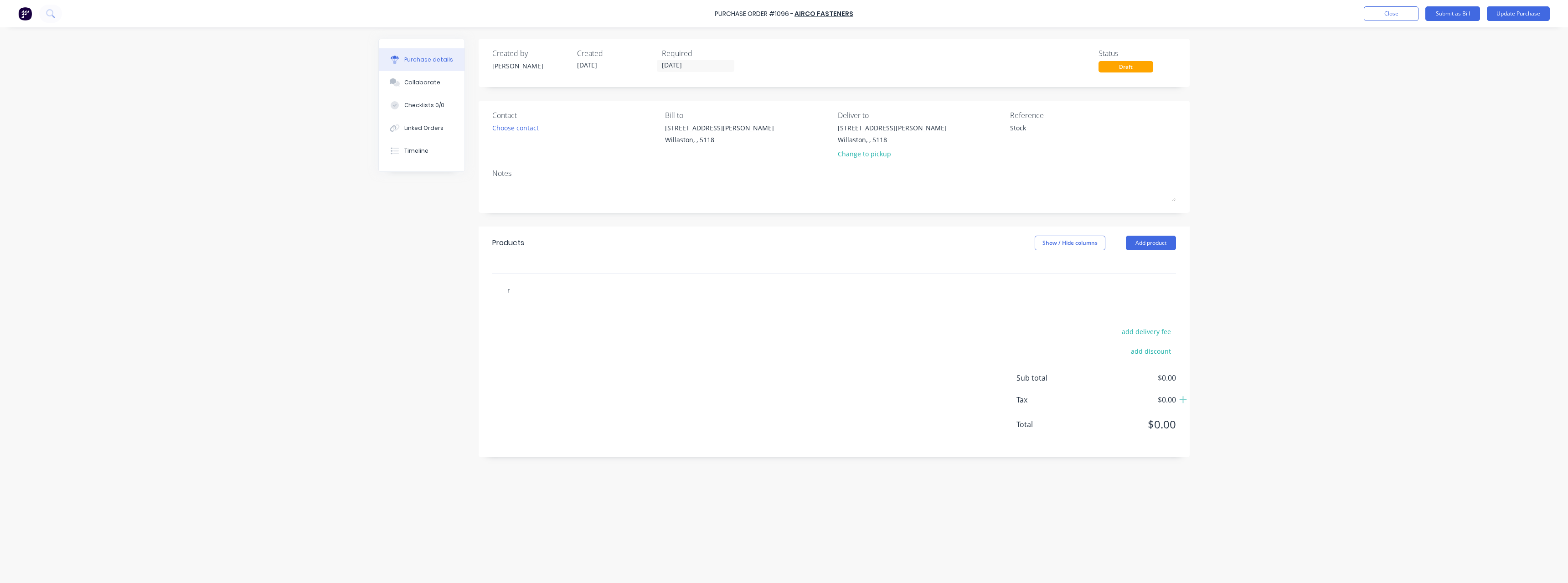
type textarea "x"
type input "rh"
type textarea "x"
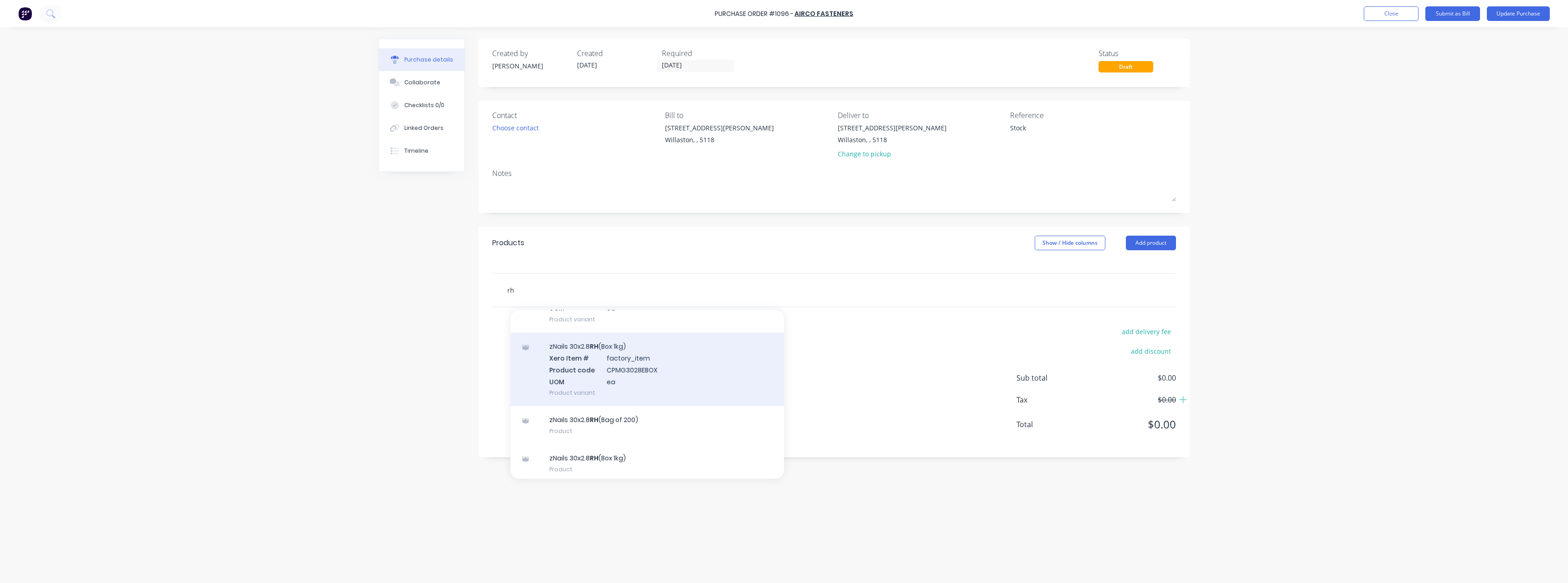
scroll to position [84, 0]
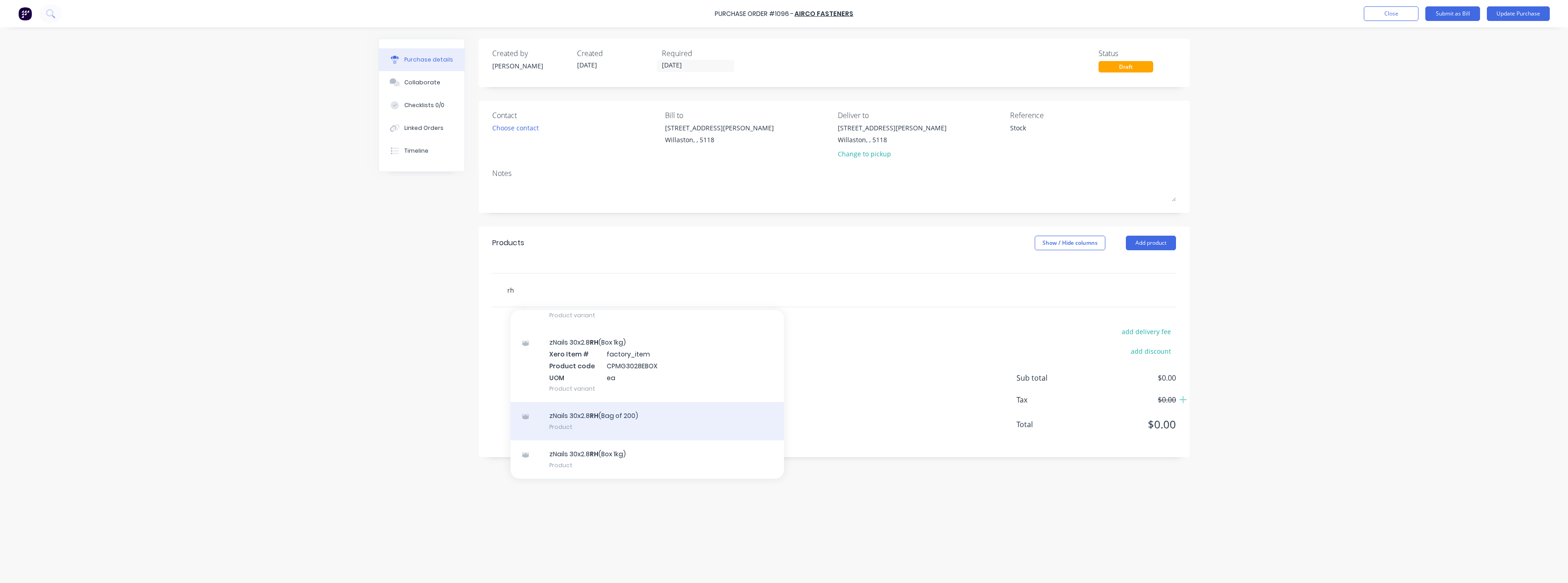
type input "rh"
click at [633, 416] on div "zNails 30x2.8 RH (Bag of 200) Product" at bounding box center [647, 421] width 273 height 38
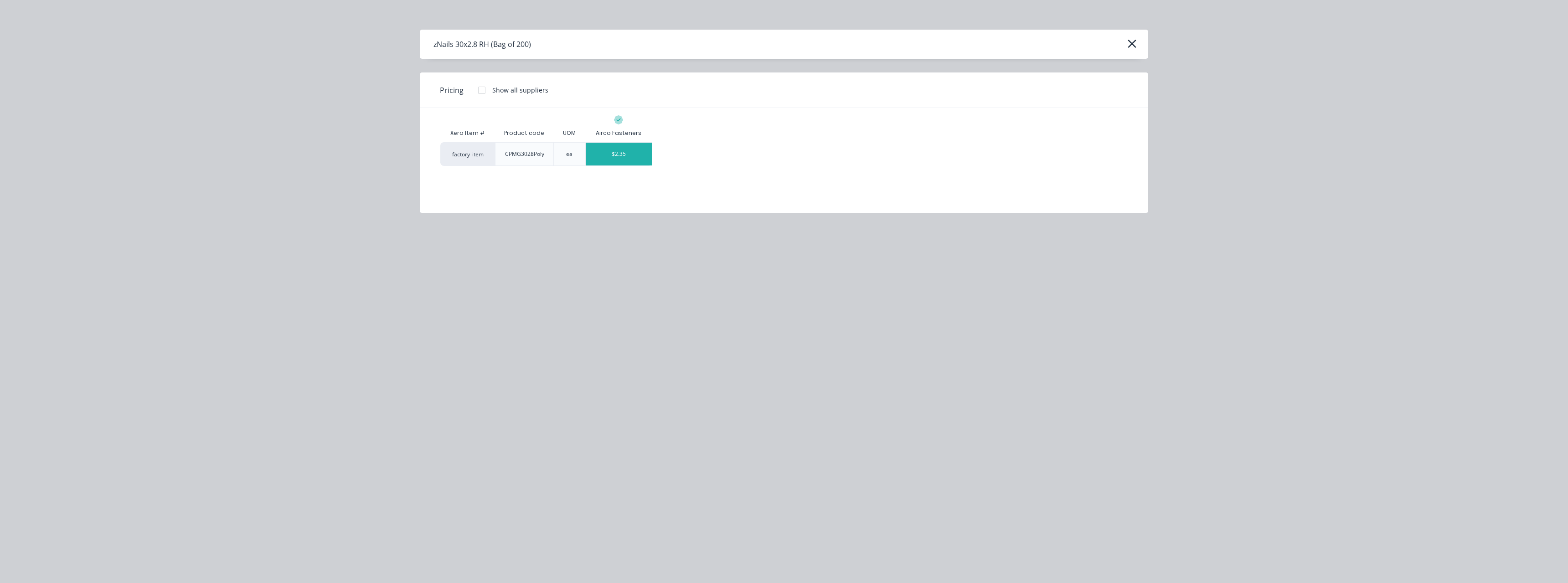
click at [618, 159] on div "$2.35" at bounding box center [618, 153] width 66 height 23
type textarea "x"
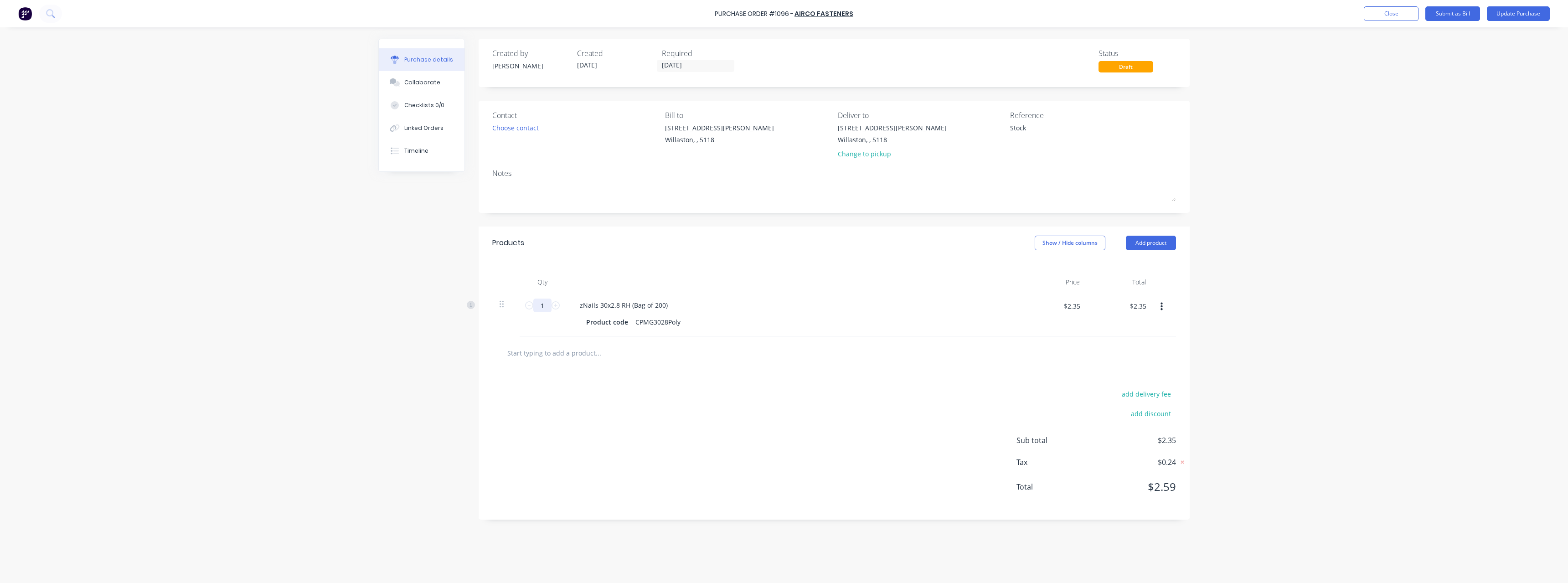
click at [548, 299] on input "1" at bounding box center [542, 305] width 18 height 13
type textarea "x"
type input "14"
type textarea "x"
type input "$32.90"
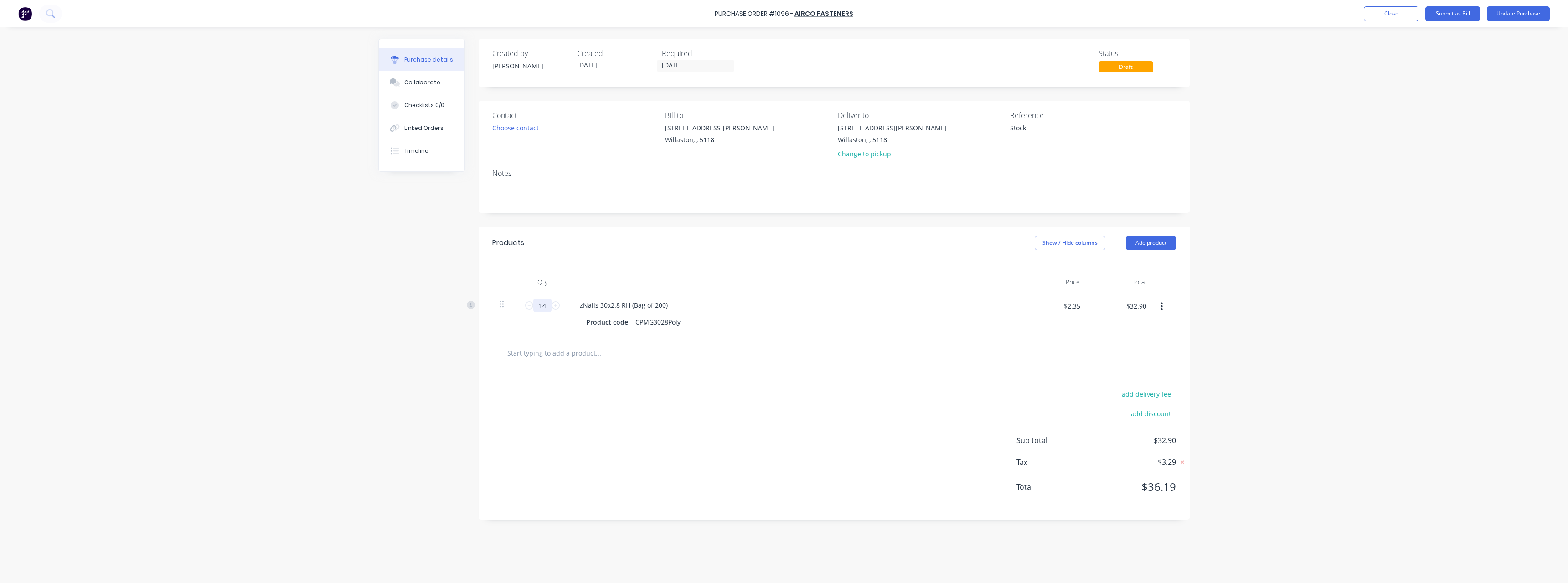
type textarea "x"
type input "144"
type textarea "x"
type input "$338.40"
type input "144"
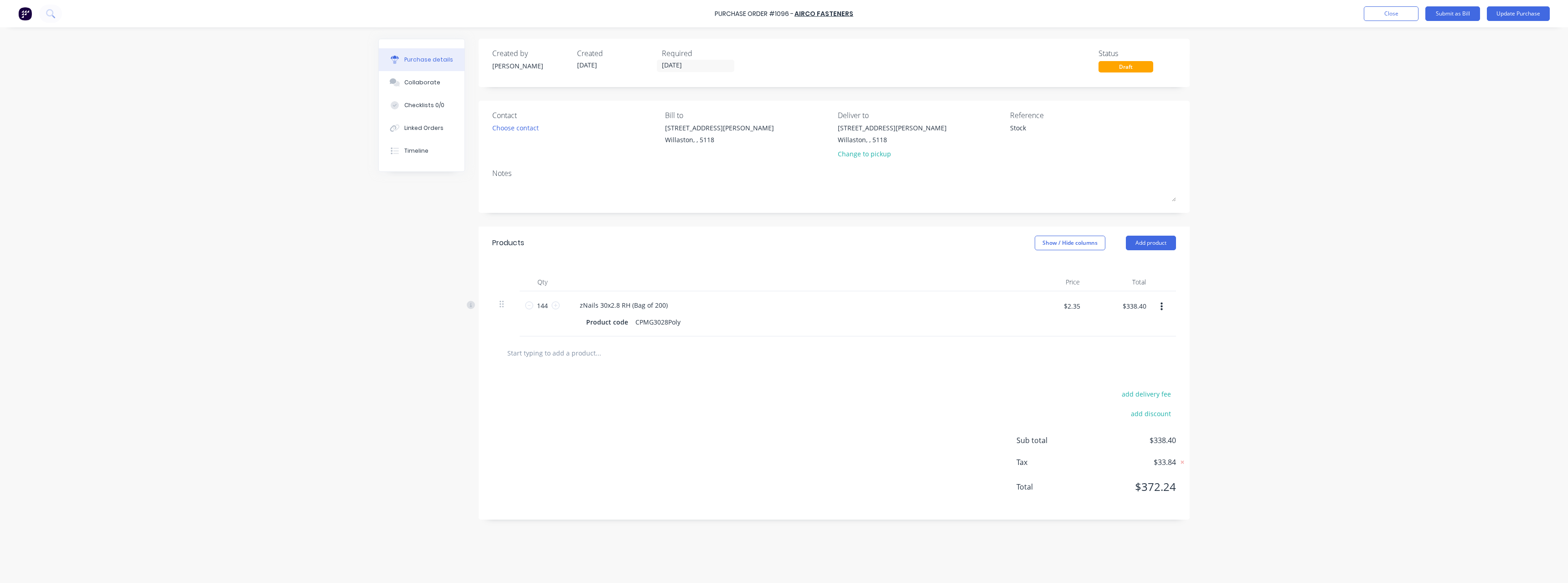
click at [556, 348] on input "text" at bounding box center [598, 353] width 183 height 18
type textarea "x"
type input "1"
type textarea "x"
type input "10"
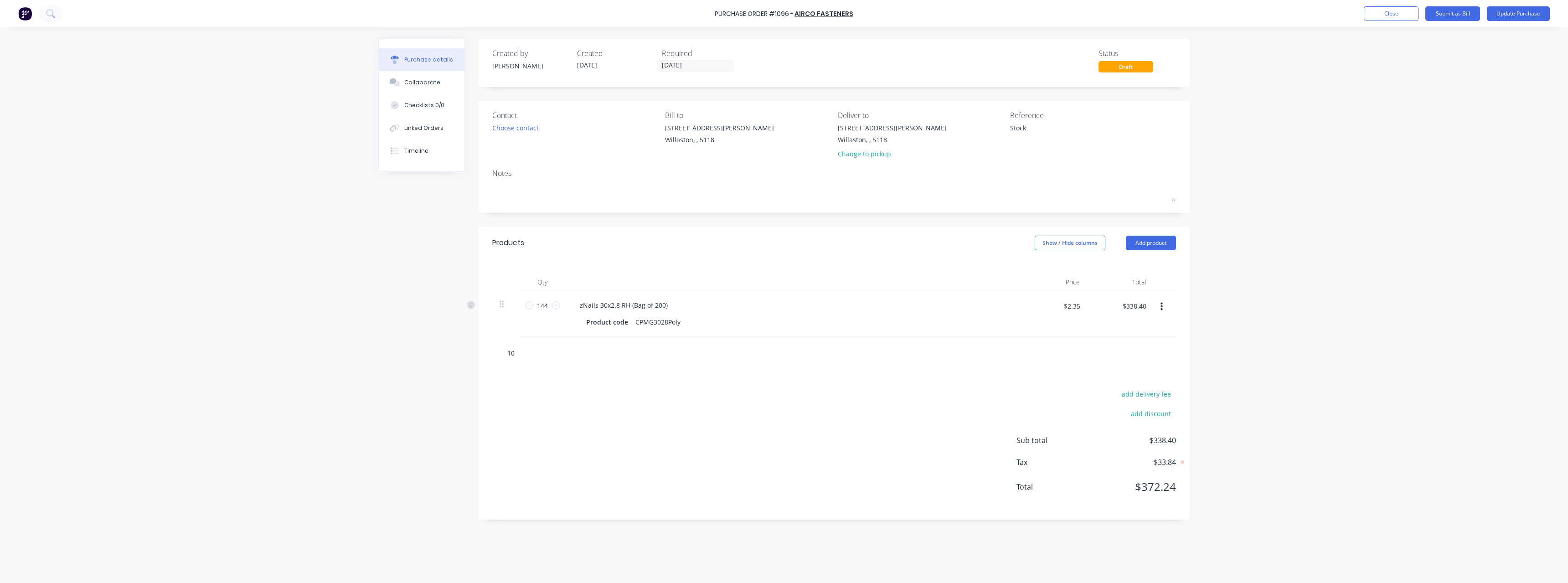
type textarea "x"
type input "100"
type textarea "x"
type input "100x"
type textarea "x"
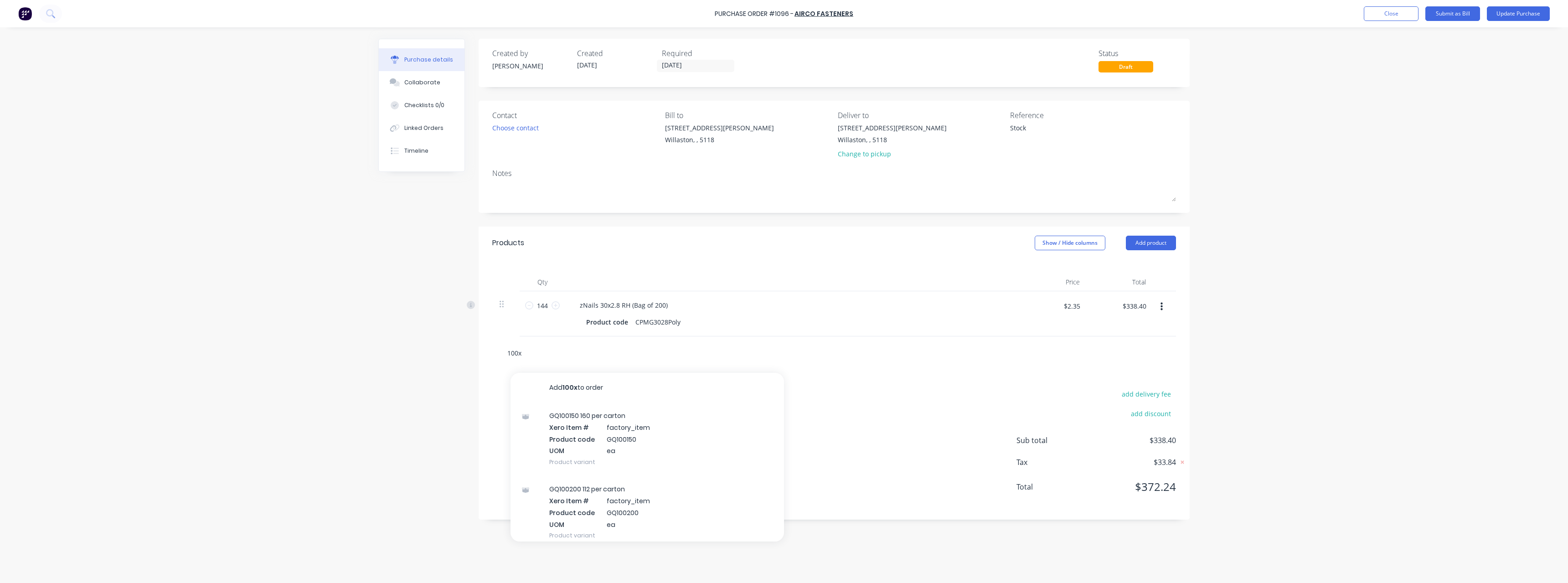
type input "100x3"
type textarea "x"
type input "100x3."
type textarea "x"
type input "100x3.7"
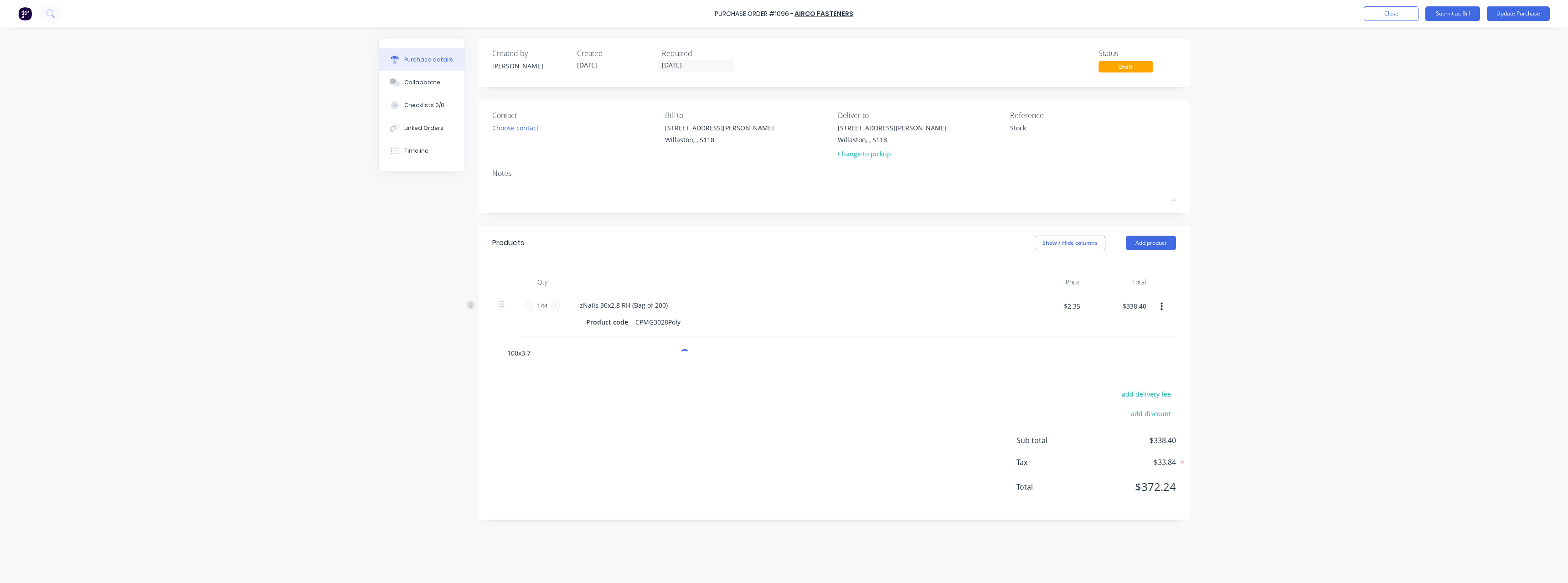
type textarea "x"
type input "100x3.75"
type textarea "x"
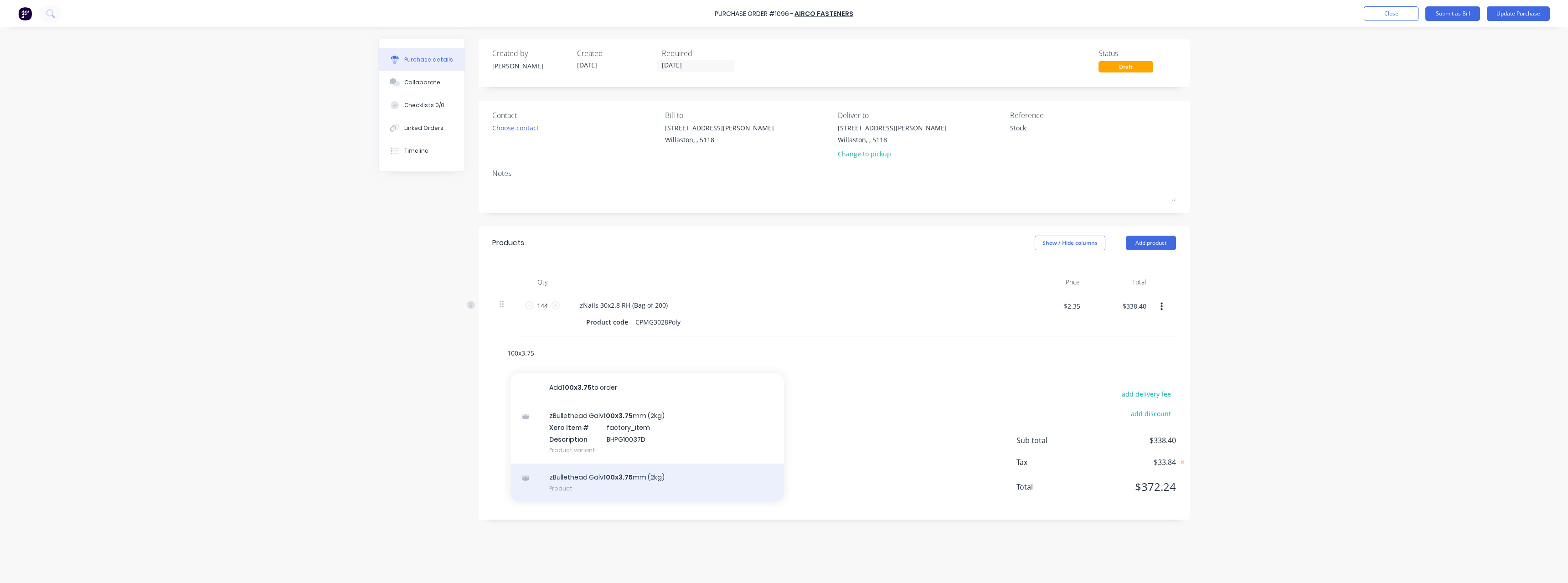
type input "100x3.75"
click at [659, 481] on div "zBullethead Galv 100x3.75 mm (2kg) Product" at bounding box center [647, 483] width 273 height 38
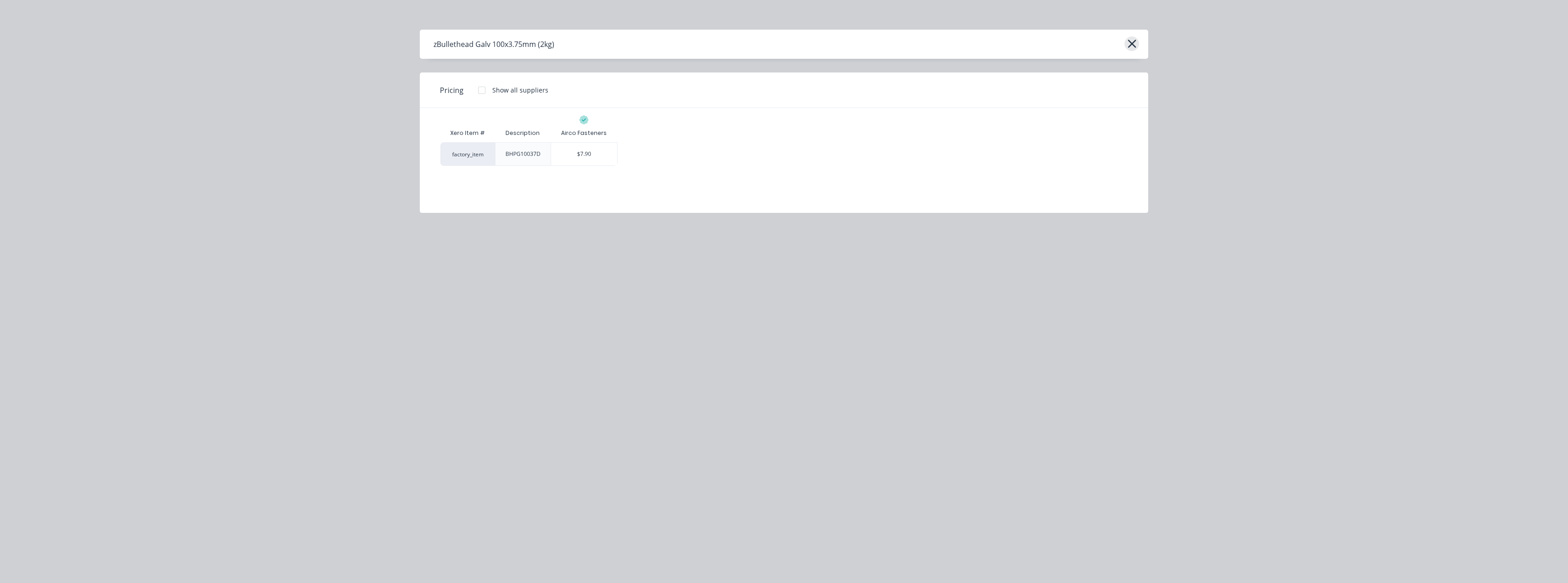
click at [1125, 46] on button "button" at bounding box center [1132, 44] width 15 height 15
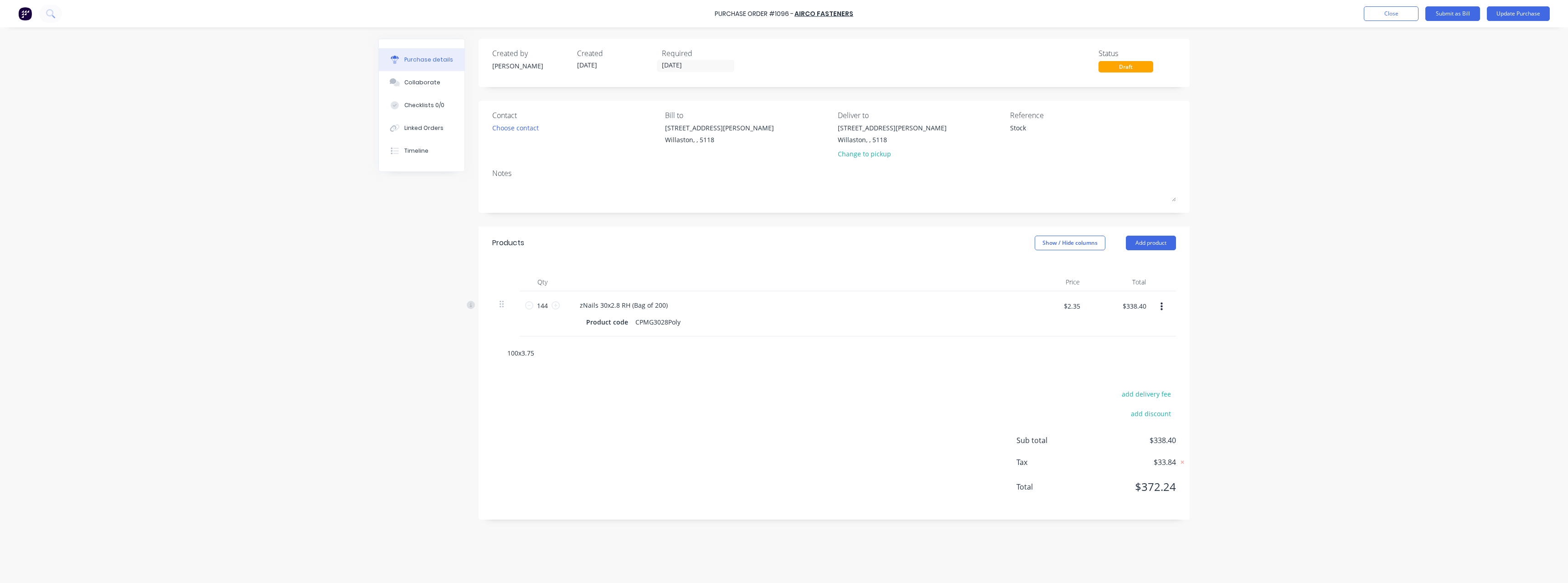
click at [540, 353] on input "100x3.75" at bounding box center [598, 353] width 183 height 18
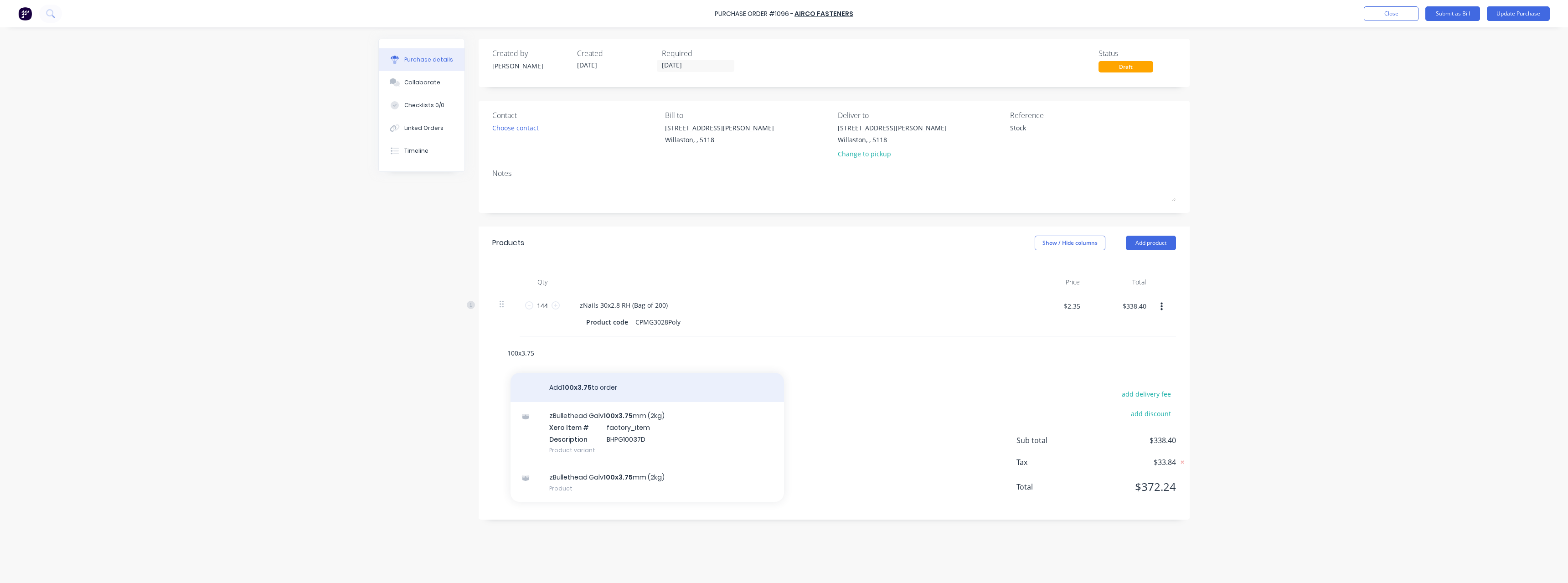
type textarea "x"
type input "100x3.7"
type textarea "x"
type input "100x3."
type textarea "x"
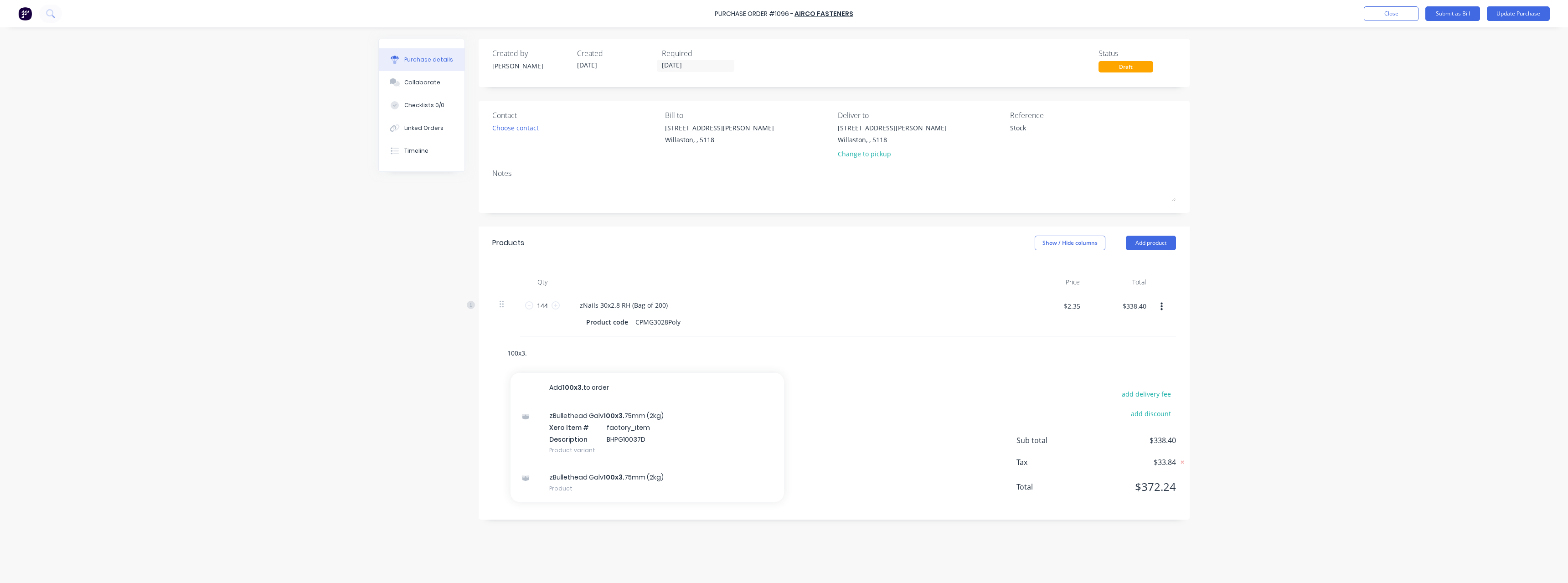
type input "100x3"
type textarea "x"
type input "100x"
type textarea "x"
type input "100"
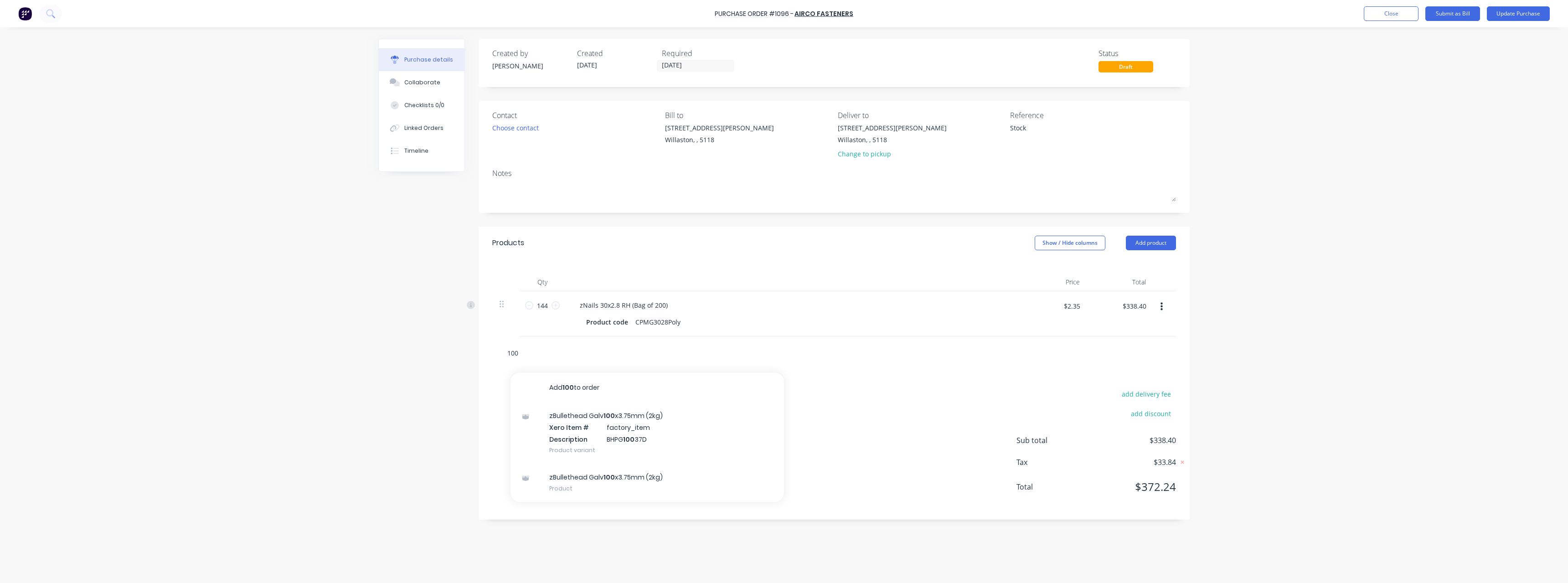
type textarea "x"
type input "10"
type textarea "x"
type input "1"
type textarea "x"
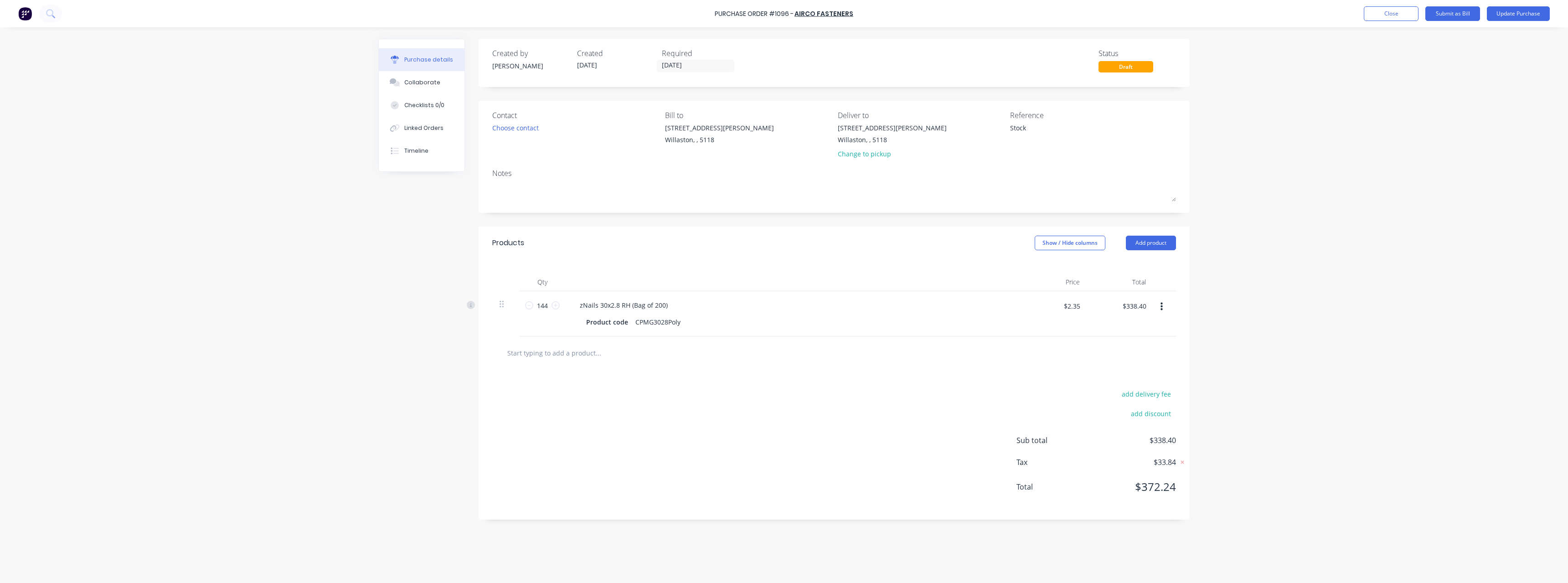
type textarea "x"
type input "7"
type textarea "x"
type input "75"
type textarea "x"
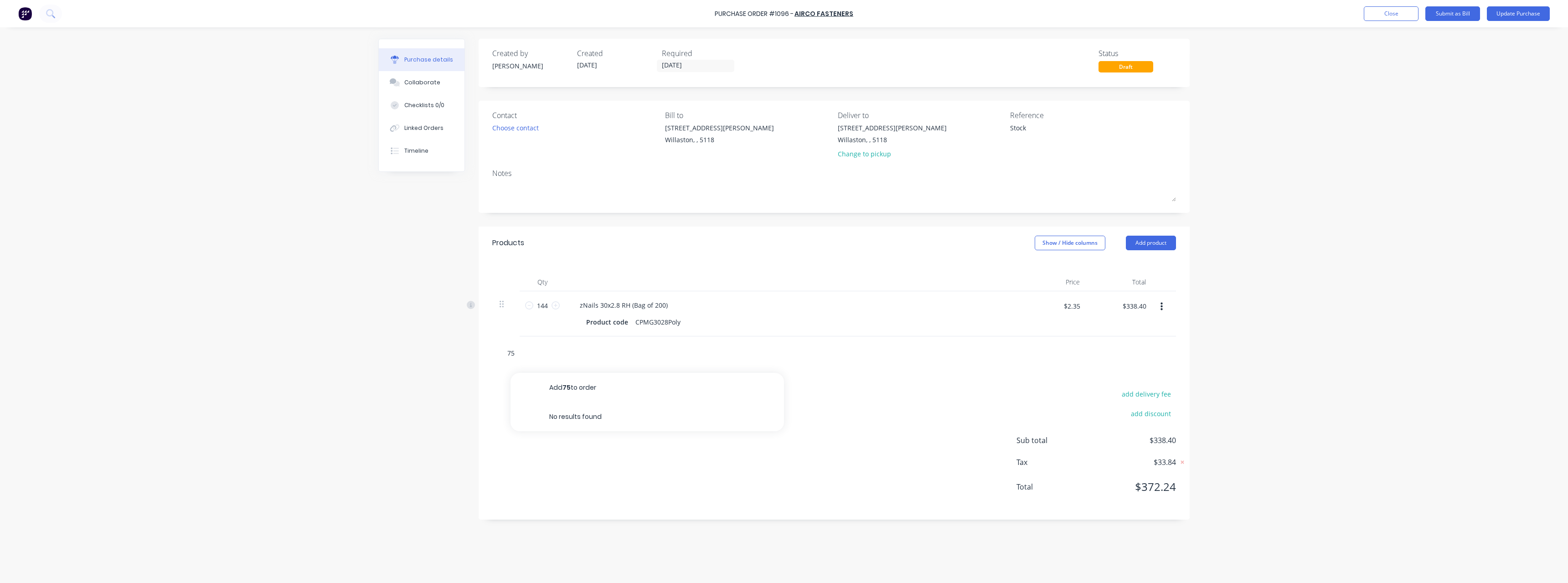
type input "75x"
type textarea "x"
type input "75x3"
type textarea "x"
type input "75x3."
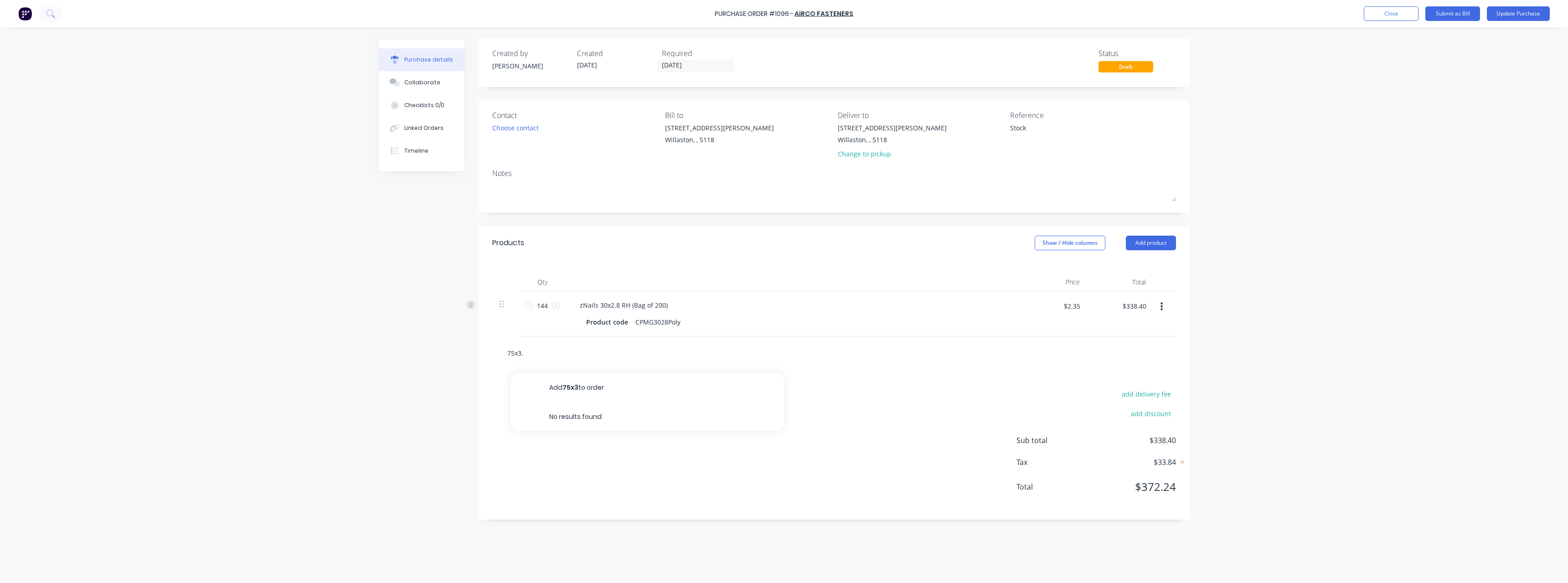
type textarea "x"
type input "75x3.1"
type textarea "x"
type input "75x3.15"
type textarea "x"
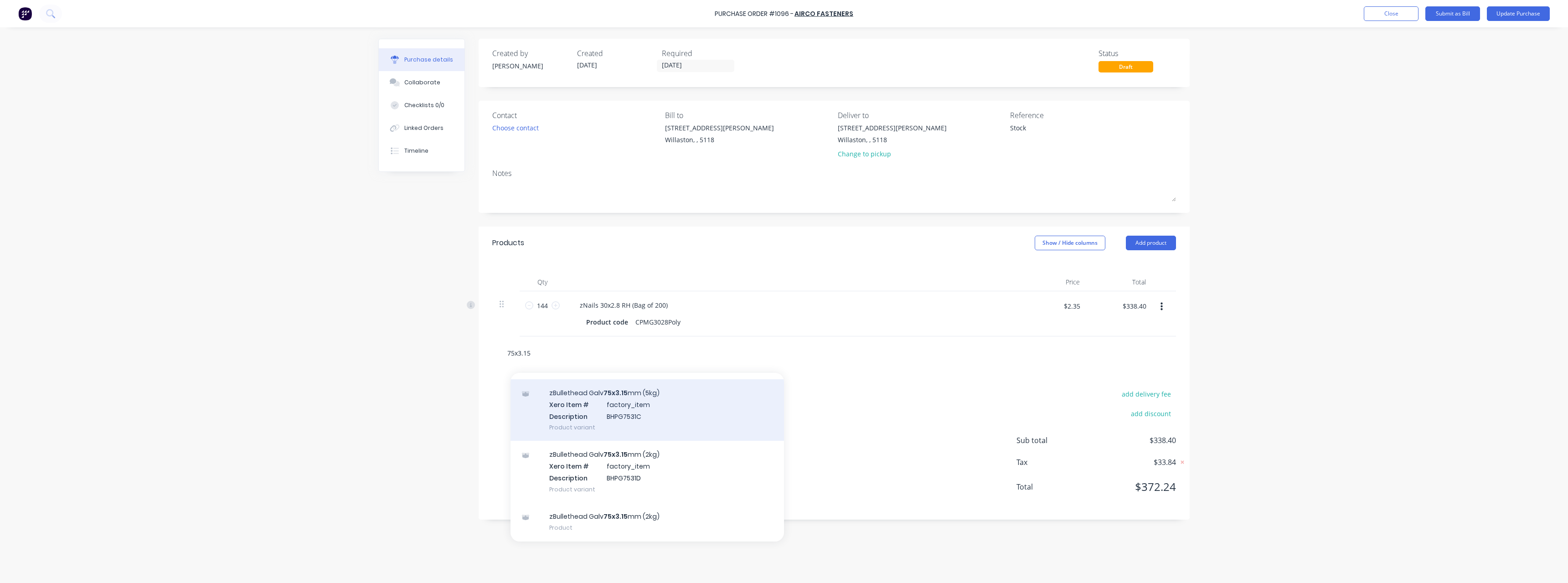
scroll to position [60, 0]
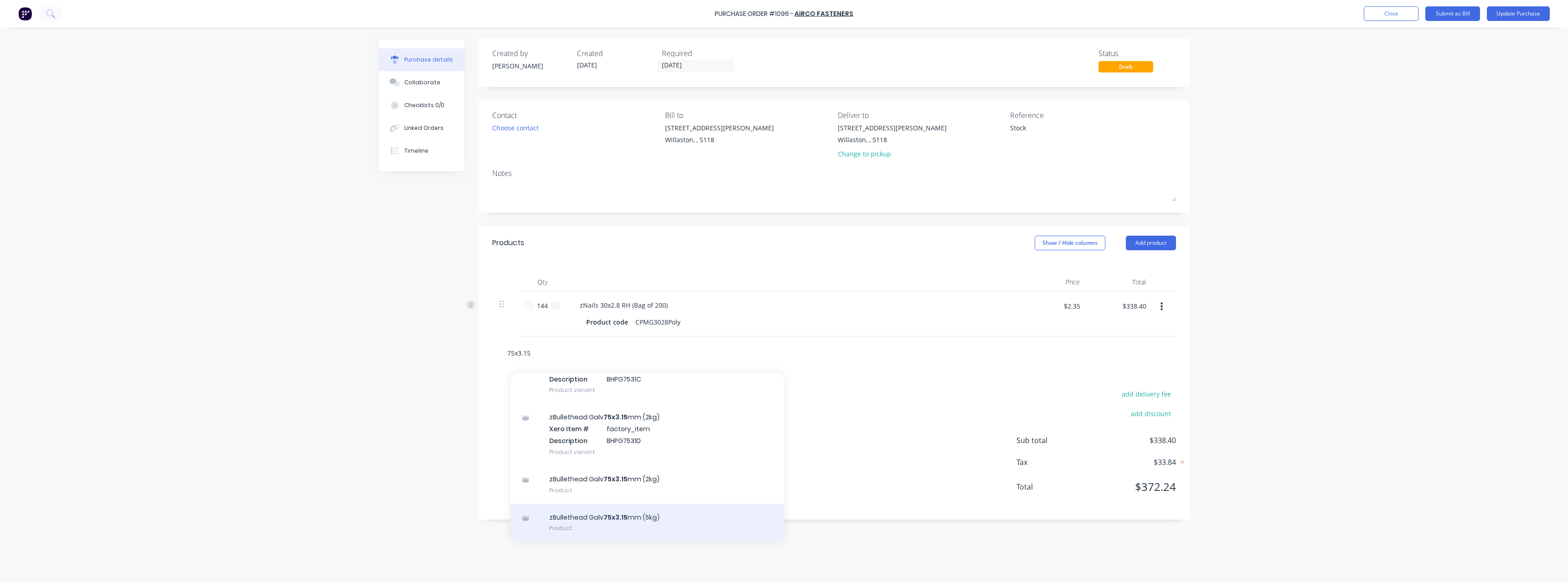
type input "75x3.15"
click at [639, 512] on div "zBullethead Galv 75x3.15 mm (5kg) Product" at bounding box center [647, 522] width 273 height 38
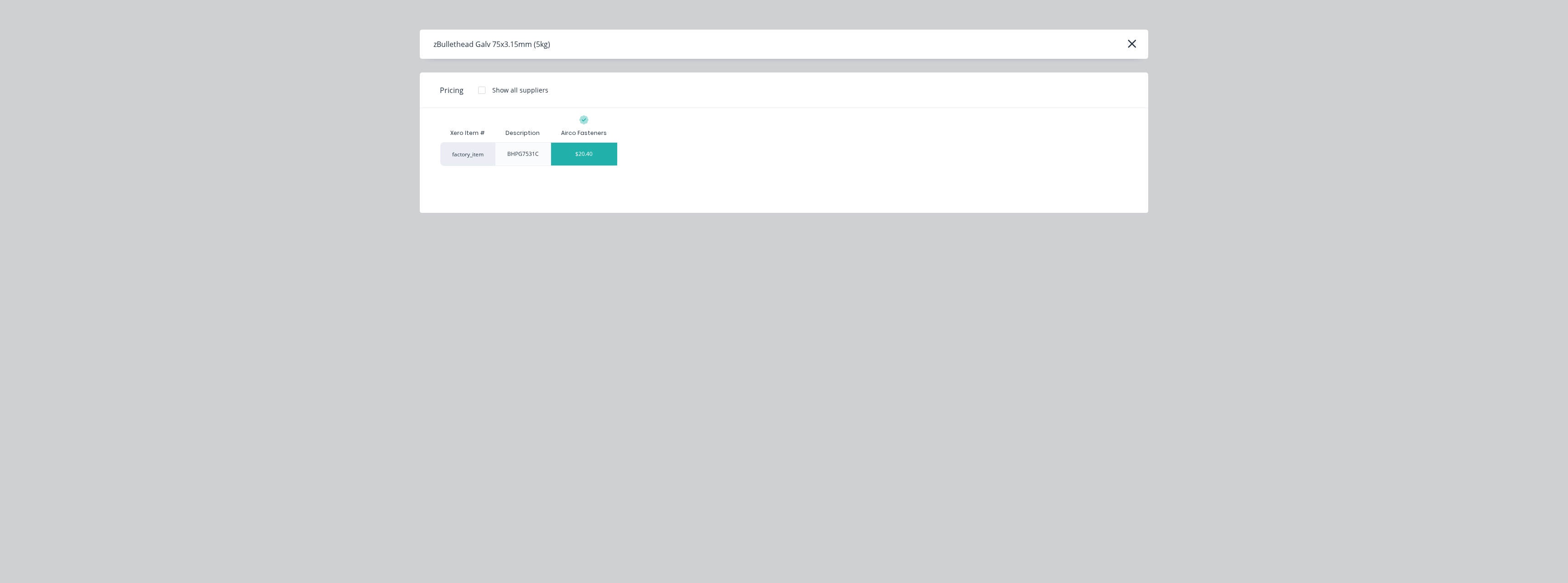
click at [594, 159] on div "$20.40" at bounding box center [584, 153] width 66 height 23
type textarea "x"
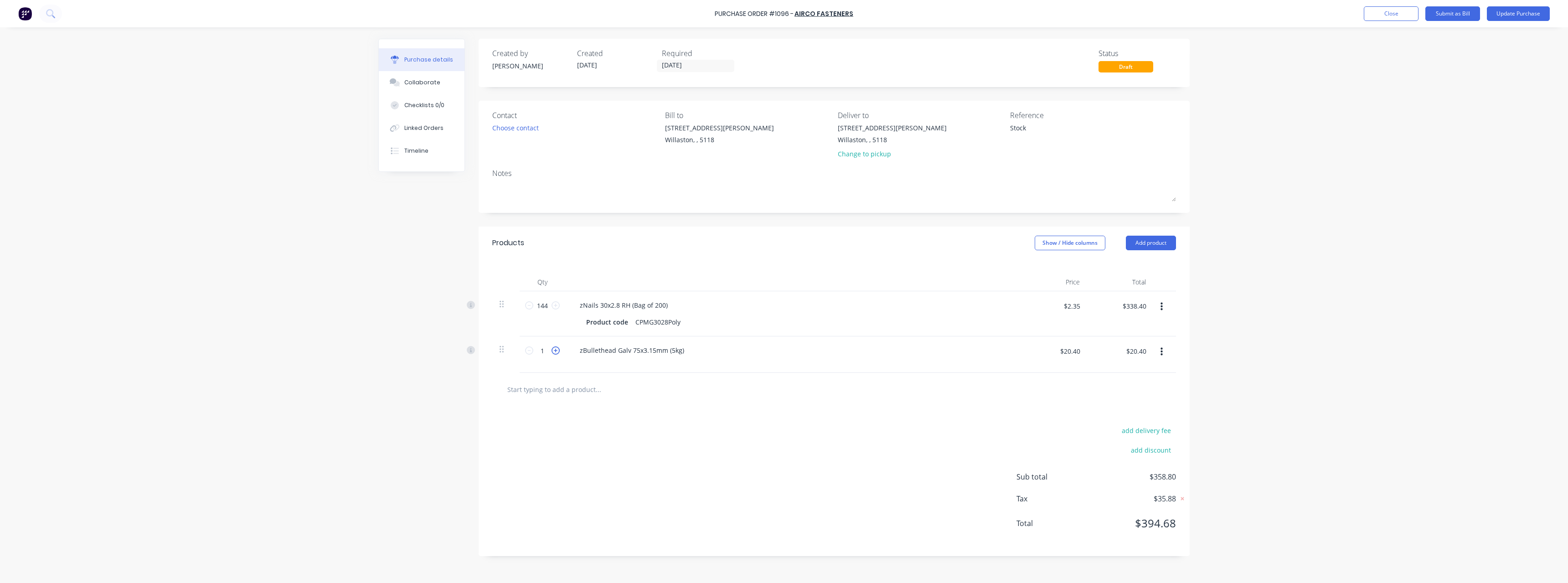
click at [557, 351] on icon at bounding box center [555, 350] width 8 height 8
type textarea "x"
type input "2"
type input "$40.80"
click at [557, 351] on icon at bounding box center [555, 350] width 8 height 8
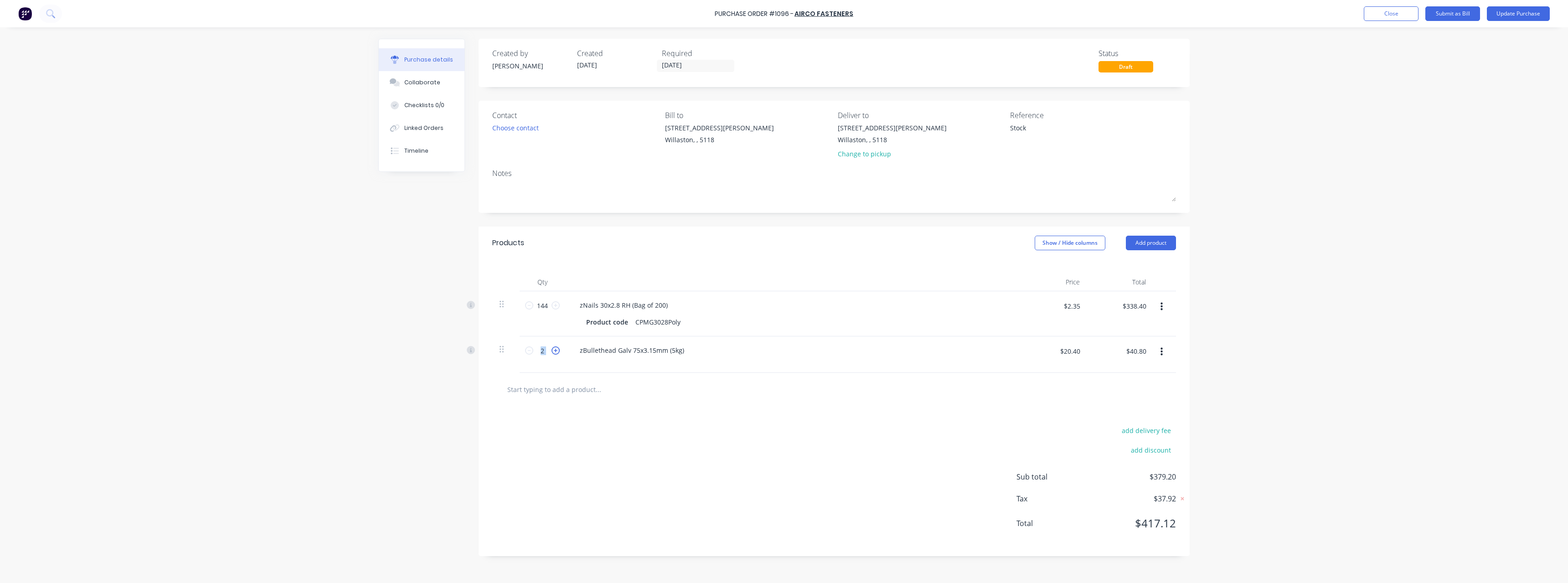
type textarea "x"
type input "3"
type input "$61.20"
click at [557, 351] on icon at bounding box center [555, 350] width 8 height 8
type textarea "x"
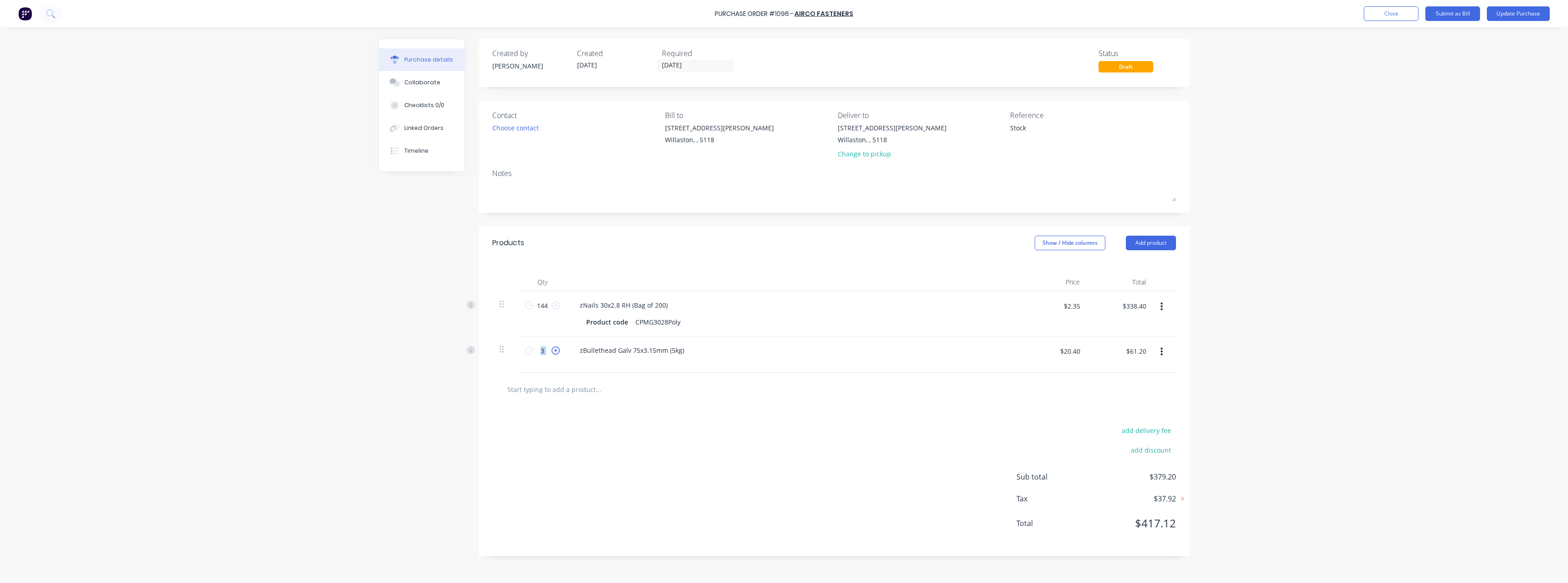
type input "4"
type input "$81.60"
click at [557, 351] on icon at bounding box center [555, 350] width 8 height 8
type textarea "x"
type input "5"
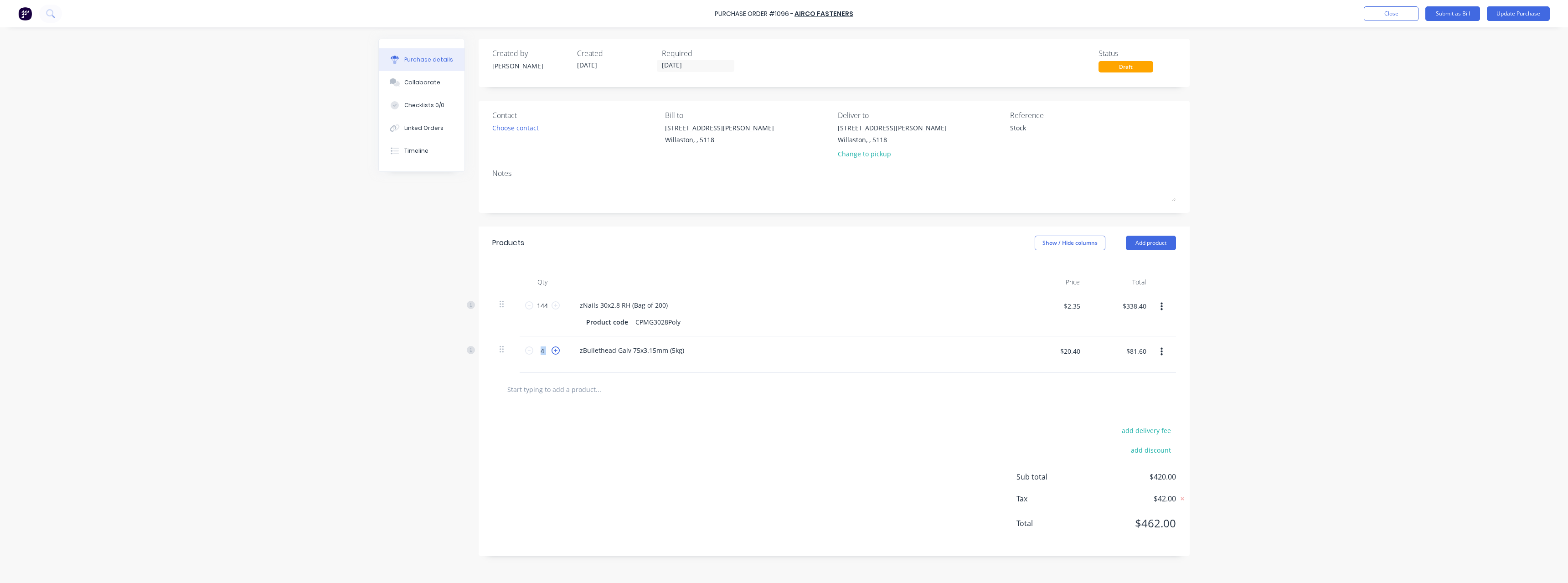
type input "$102.00"
click at [557, 351] on icon at bounding box center [555, 350] width 8 height 8
type textarea "x"
type input "6"
type input "$122.40"
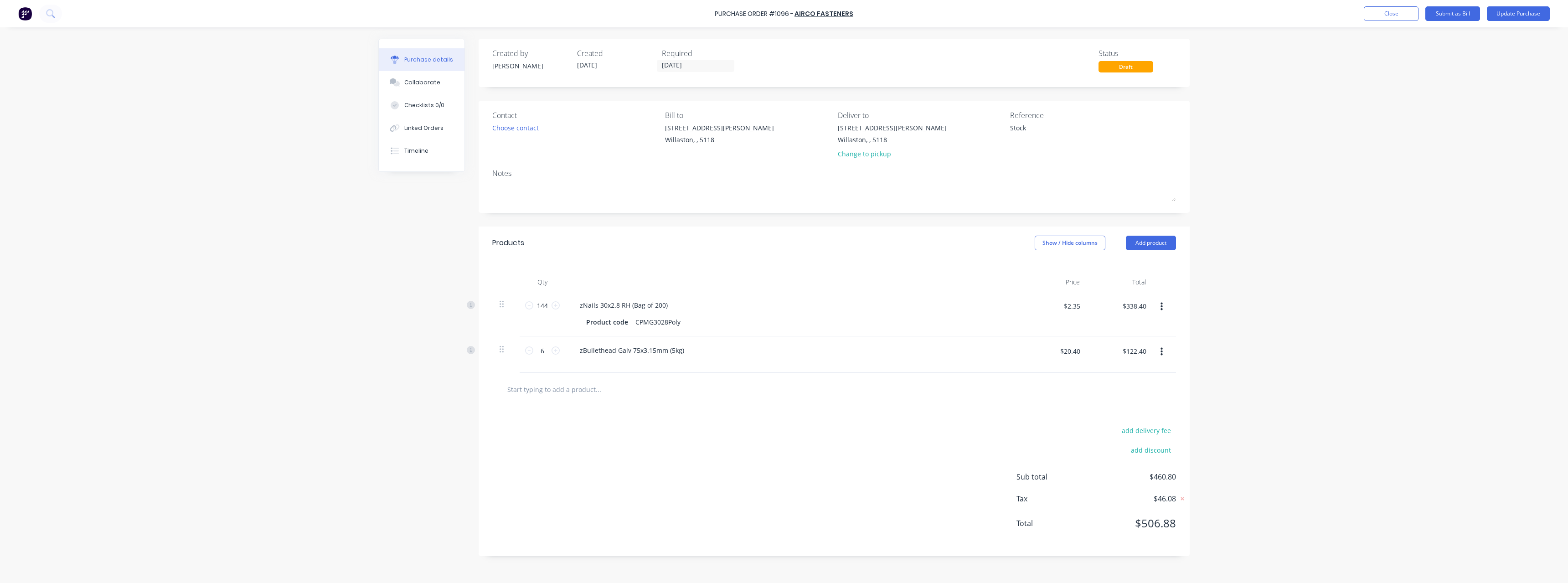
click at [562, 390] on input "text" at bounding box center [598, 389] width 183 height 18
type textarea "x"
type input "c"
type textarea "x"
type input "co"
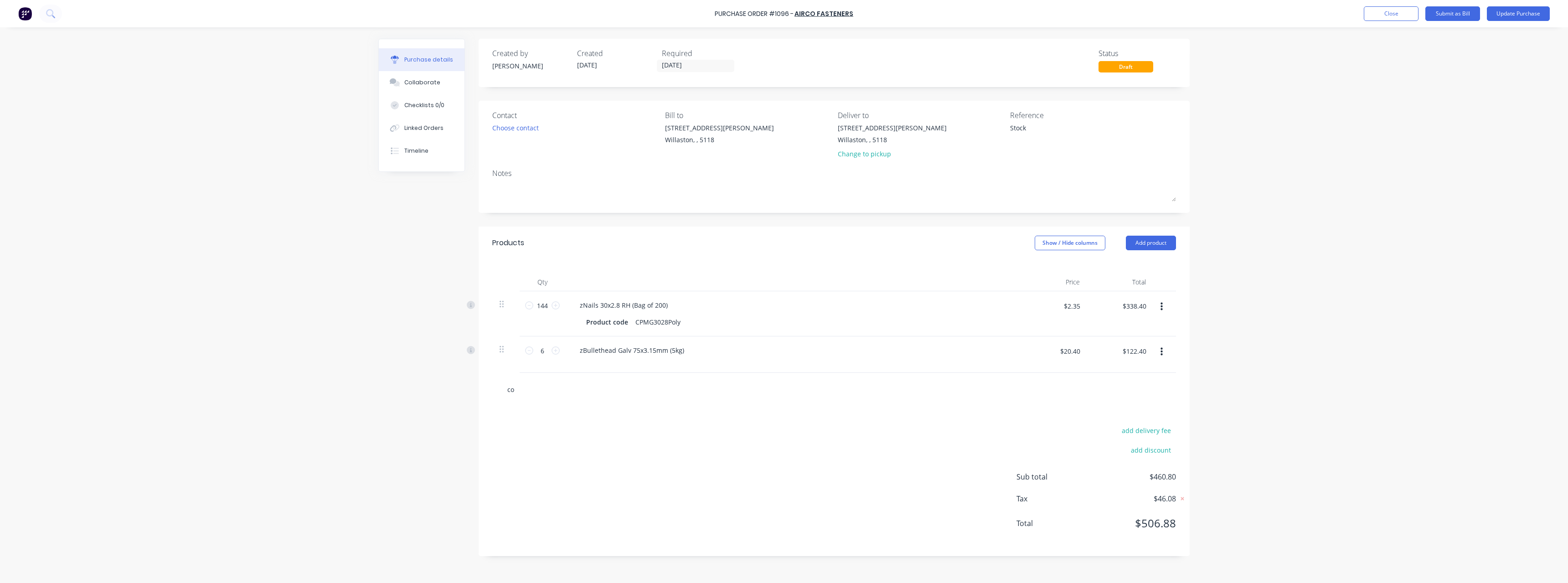
type textarea "x"
type input "coa"
type textarea "x"
type input "coac"
type textarea "x"
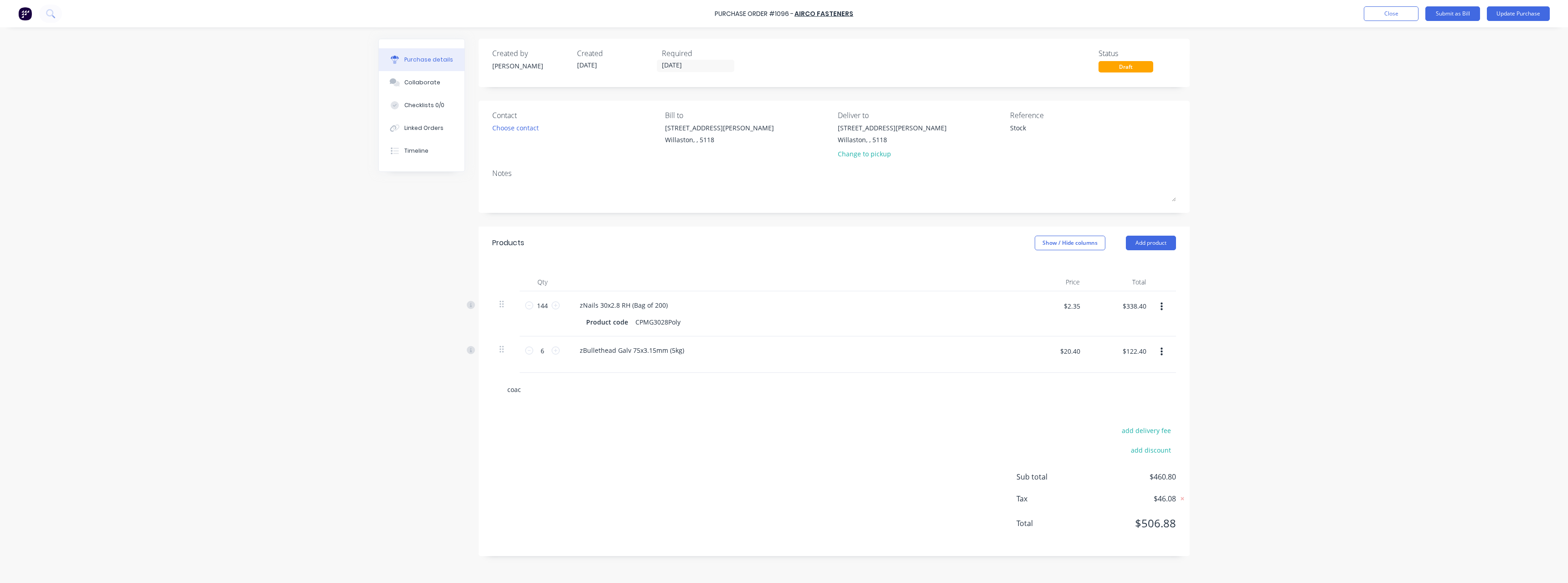
type input "coach"
type textarea "x"
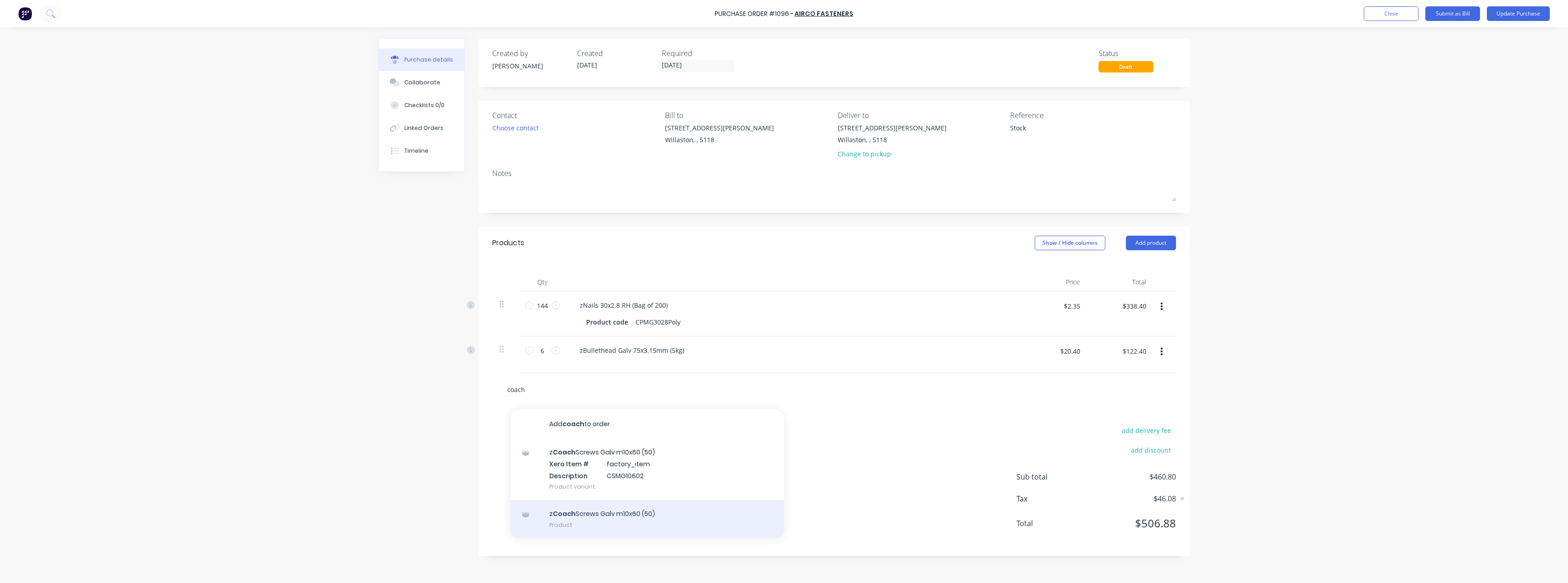
type input "coach"
click at [628, 512] on div "z Coach Screws Galv m10x60 (50) Product" at bounding box center [647, 518] width 273 height 38
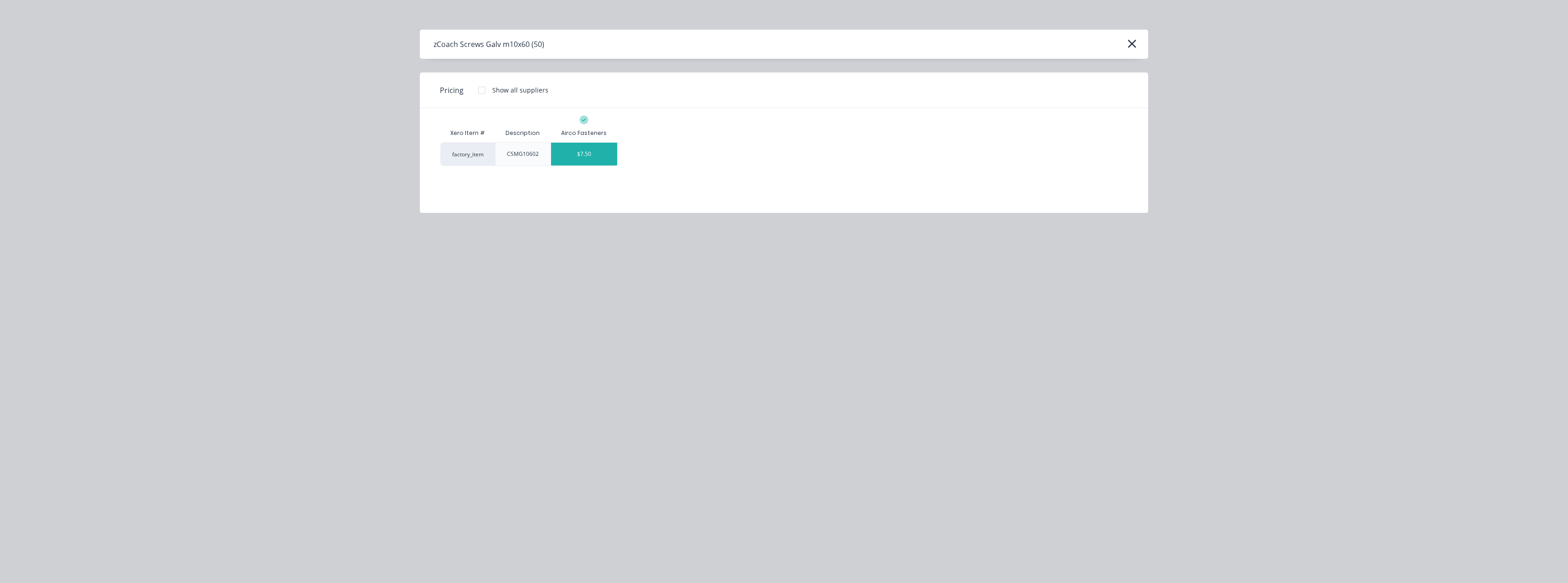
click at [590, 159] on div "$7.50" at bounding box center [584, 153] width 66 height 23
type textarea "x"
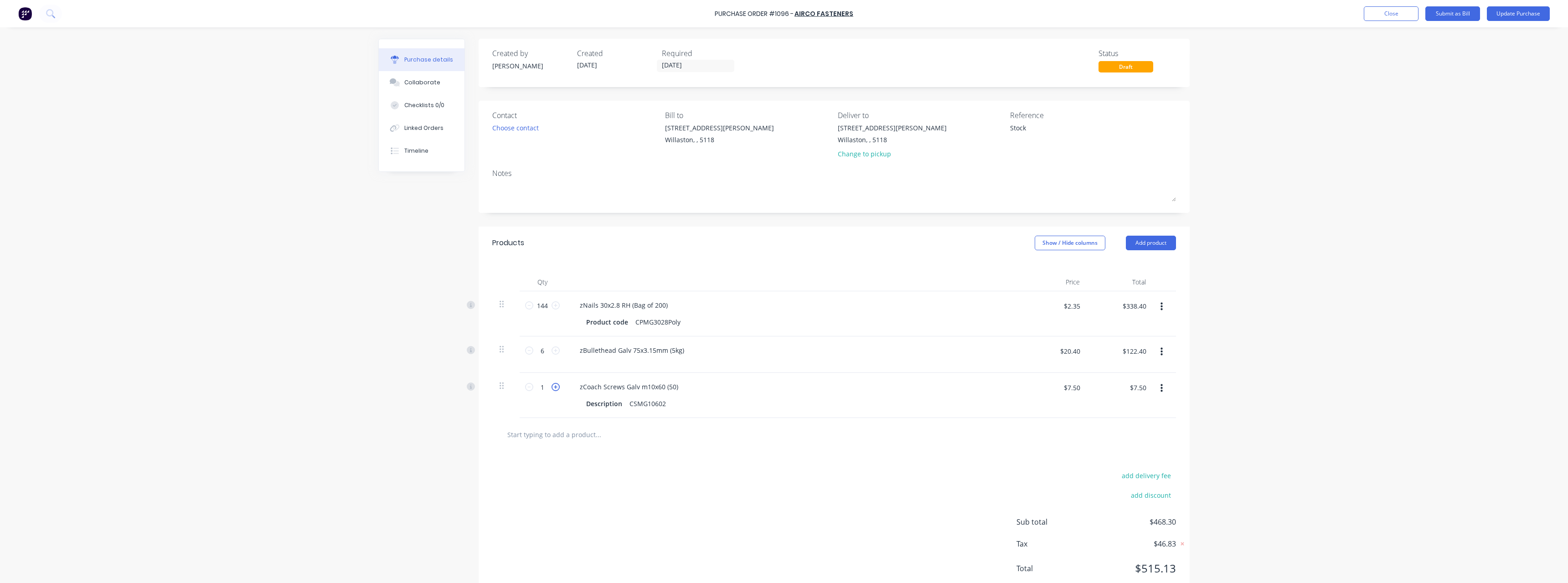
click at [555, 388] on icon at bounding box center [555, 386] width 8 height 8
type textarea "x"
type input "2"
type input "$15.00"
click at [555, 388] on icon at bounding box center [555, 386] width 8 height 8
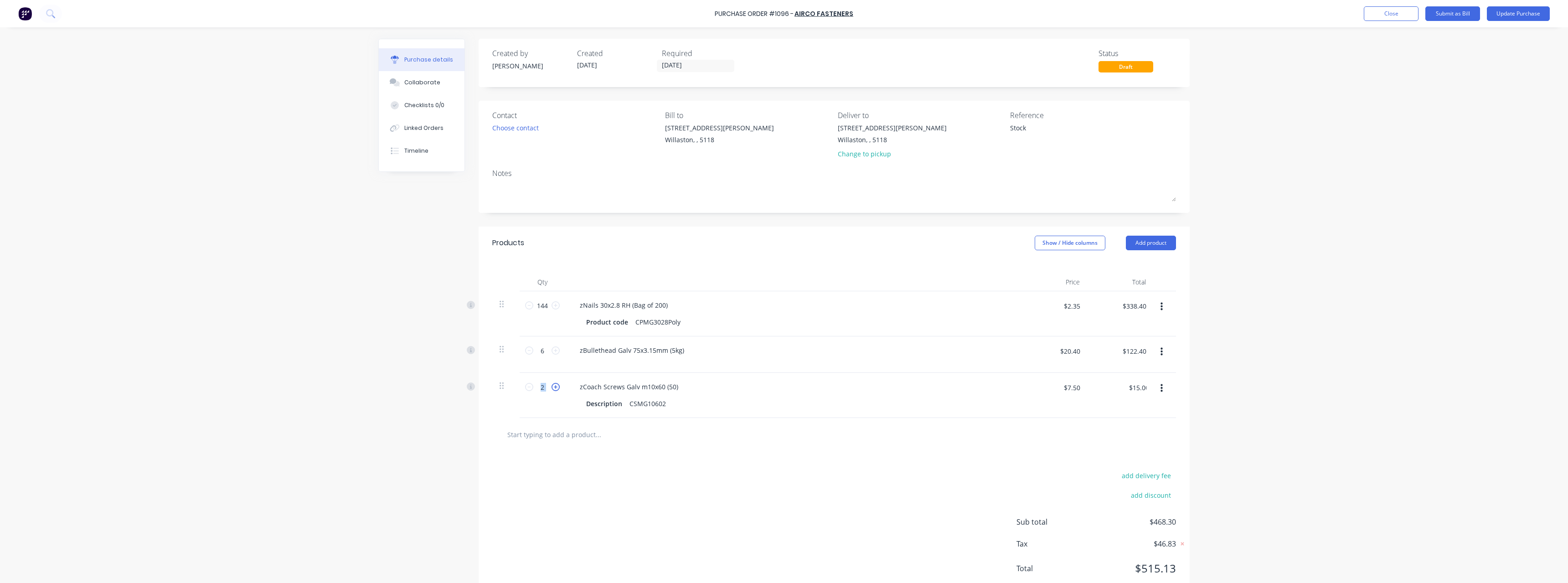
type textarea "x"
type input "3"
type input "$22.50"
click at [555, 388] on icon at bounding box center [555, 386] width 8 height 8
type textarea "x"
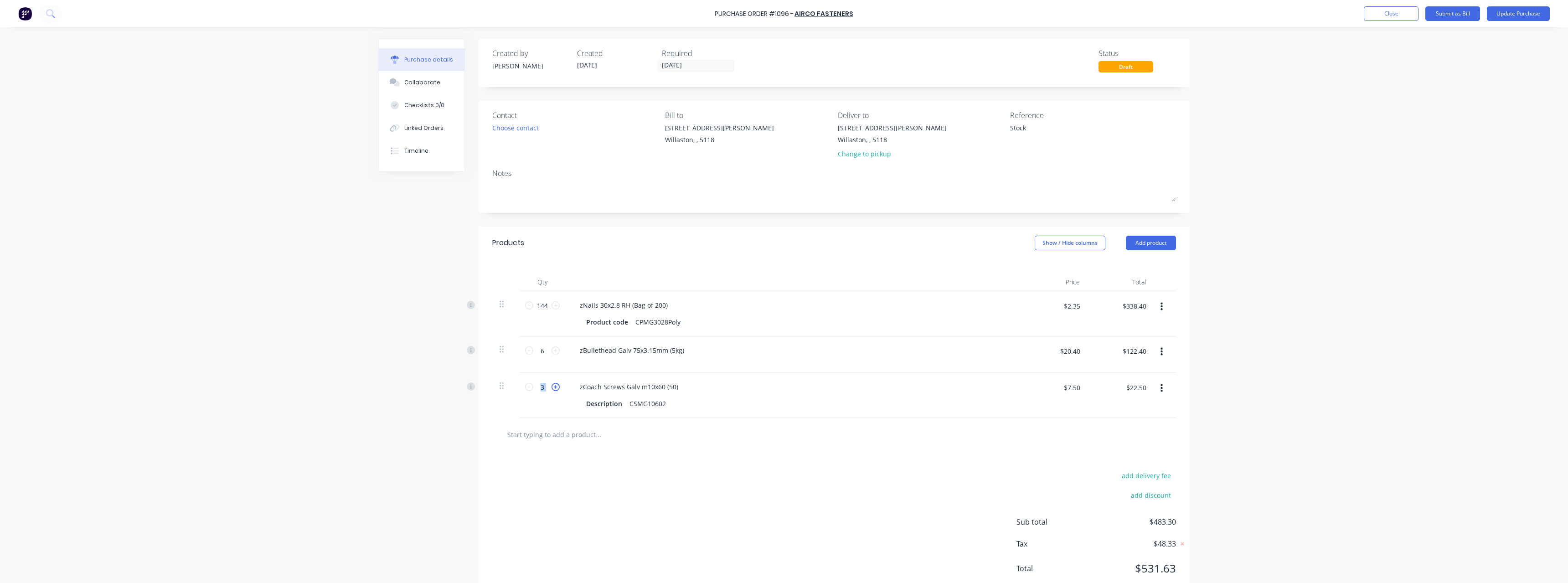
type input "4"
type input "$30.00"
click at [555, 388] on icon at bounding box center [555, 386] width 8 height 8
type textarea "x"
type input "5"
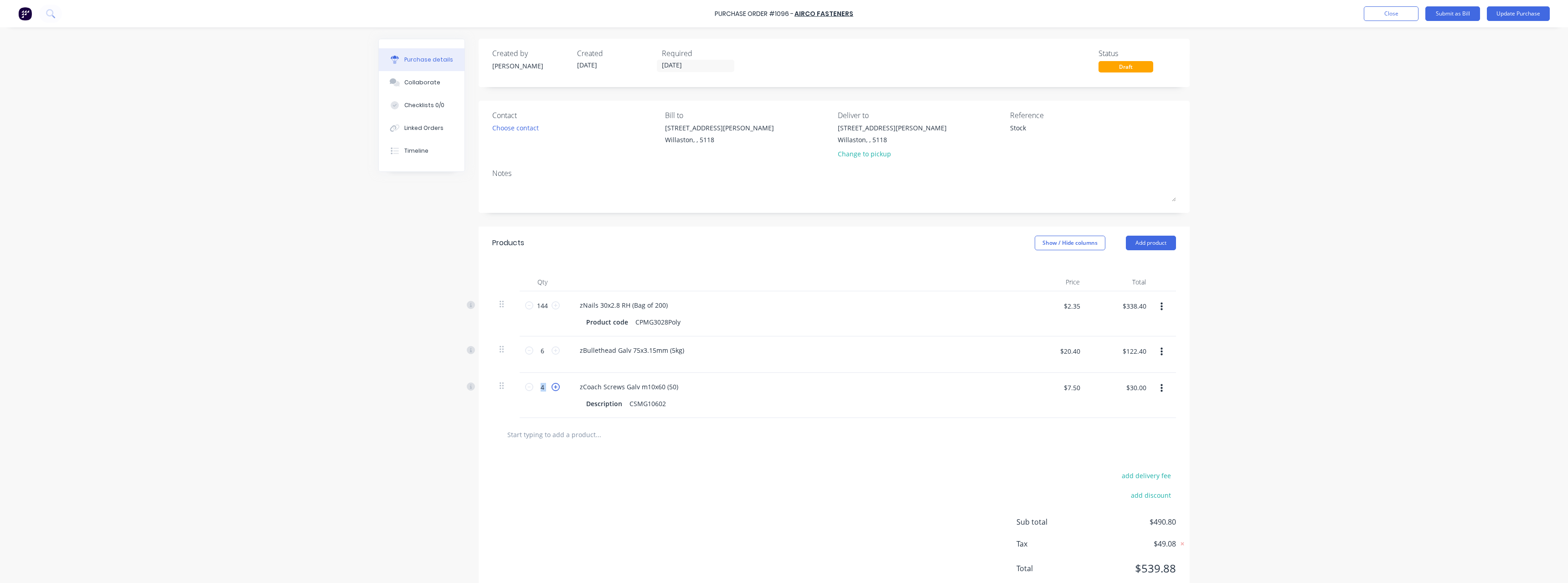
type input "$37.50"
click at [555, 388] on icon at bounding box center [555, 386] width 8 height 8
type textarea "x"
type input "6"
type input "$45.00"
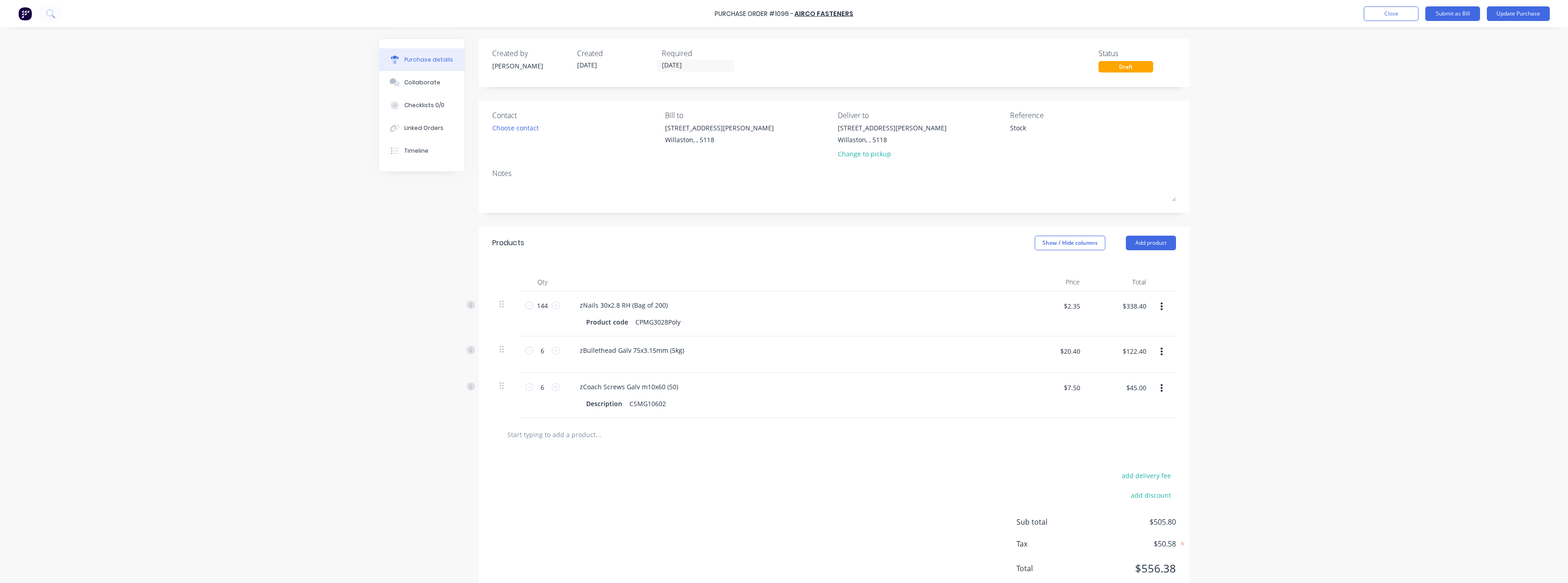
click at [555, 433] on input "text" at bounding box center [598, 435] width 183 height 18
type textarea "x"
type input "b"
type textarea "x"
type input "br"
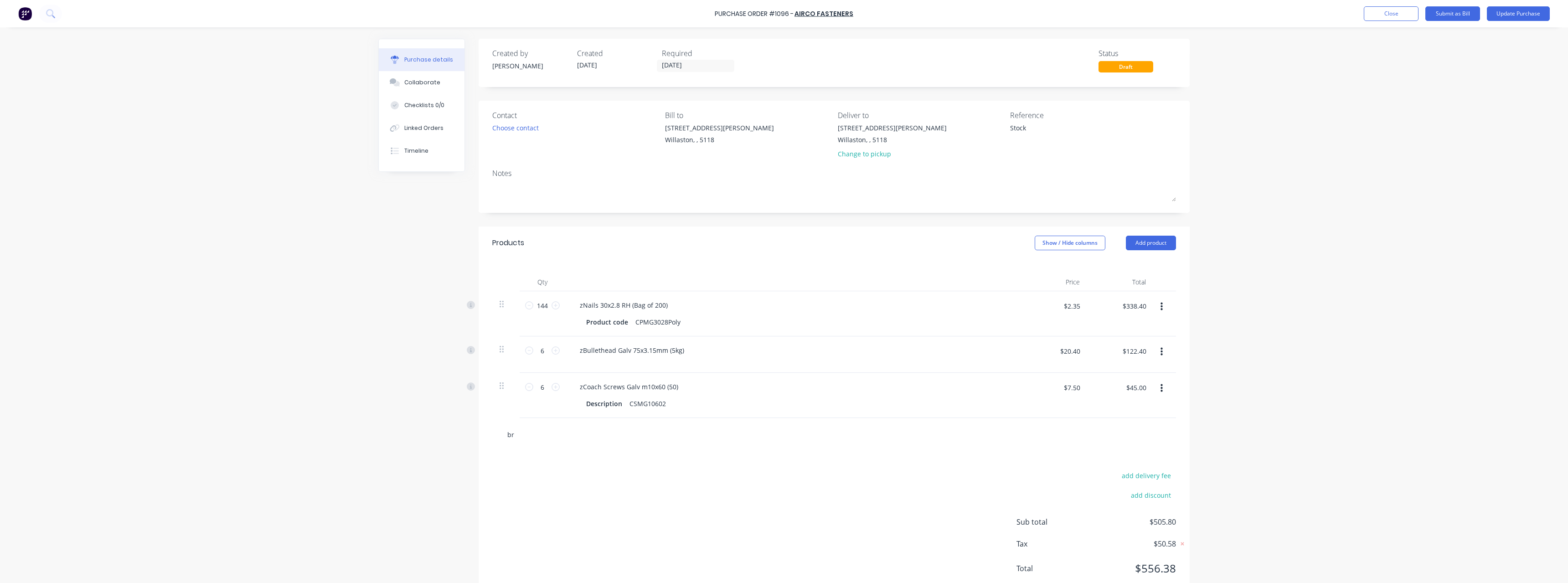
type textarea "x"
type input "bri"
type textarea "x"
type input "brig"
type textarea "x"
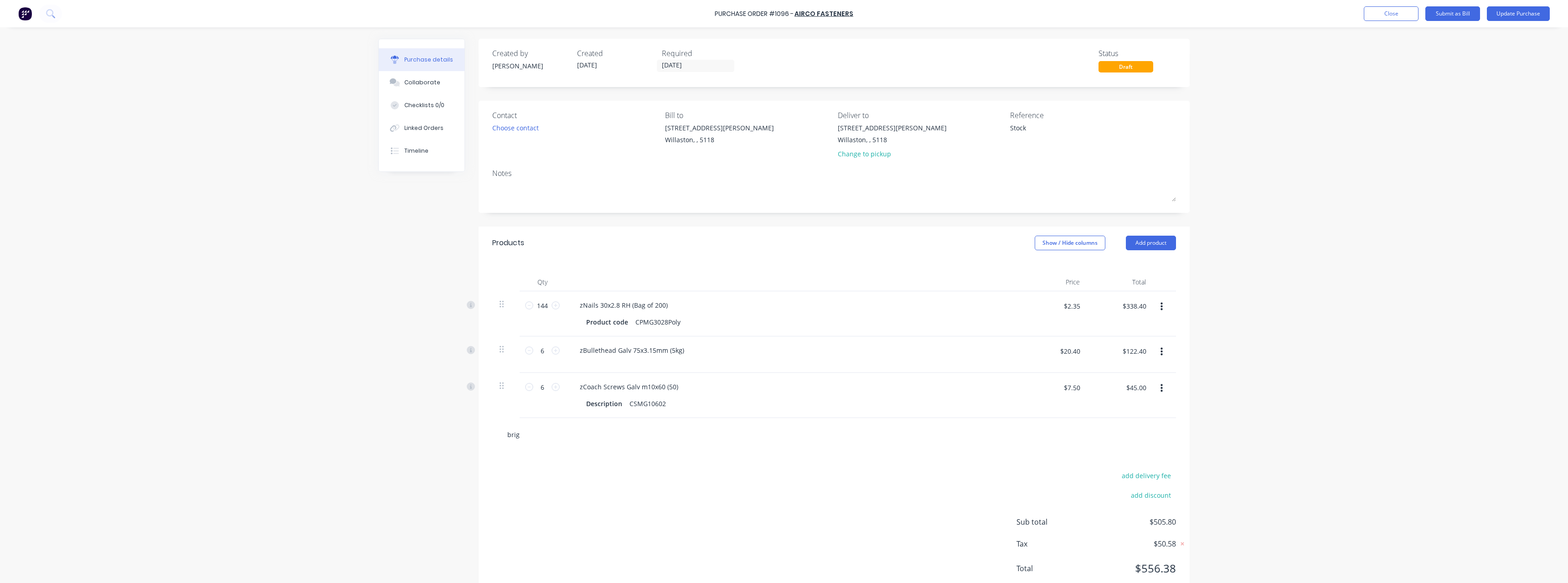
type input "brigh"
type textarea "x"
type input "bright"
type textarea "x"
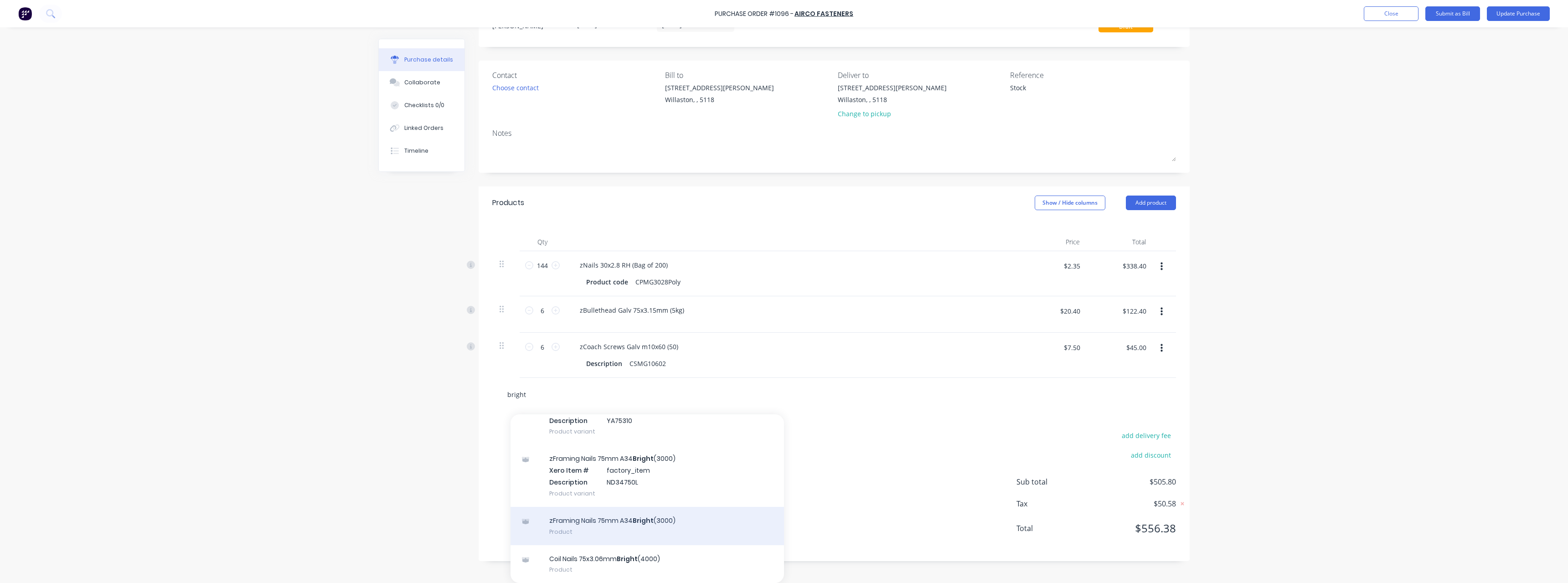
type input "bright"
click at [688, 518] on div "zFraming Nails 75mm A34 Bright (3000) Product" at bounding box center [647, 526] width 273 height 38
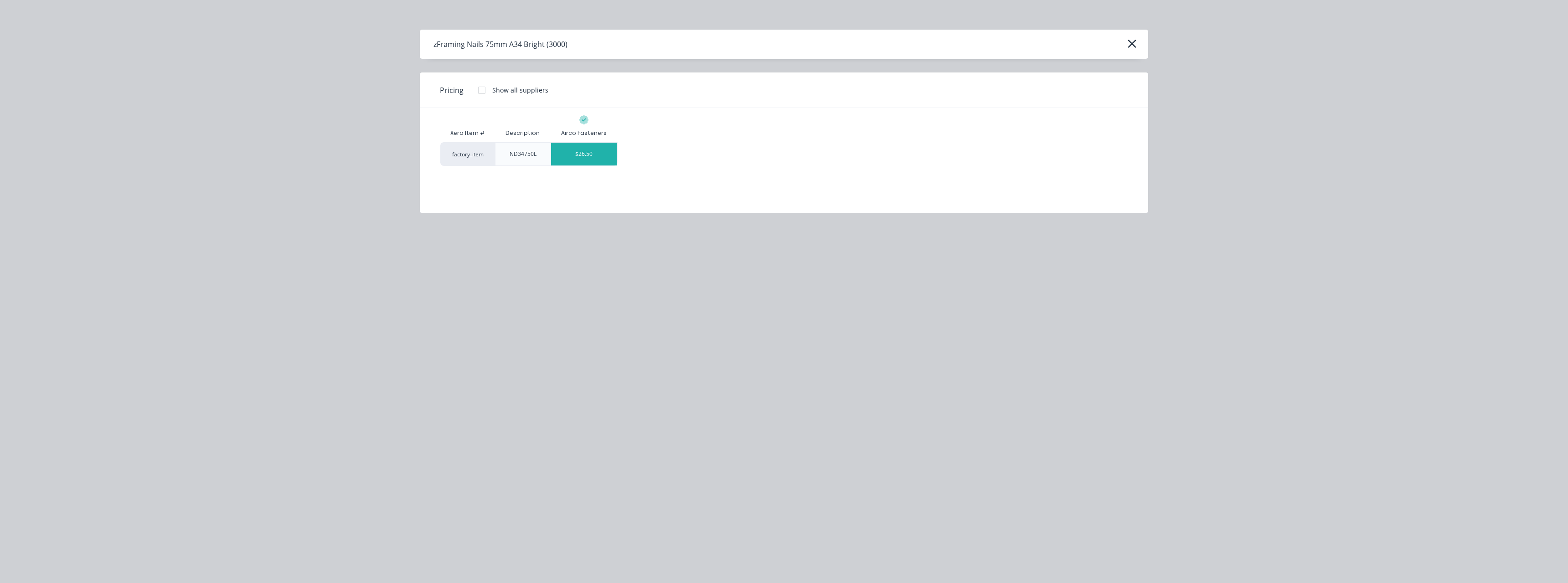
click at [575, 155] on div "$26.50" at bounding box center [584, 153] width 66 height 23
type textarea "x"
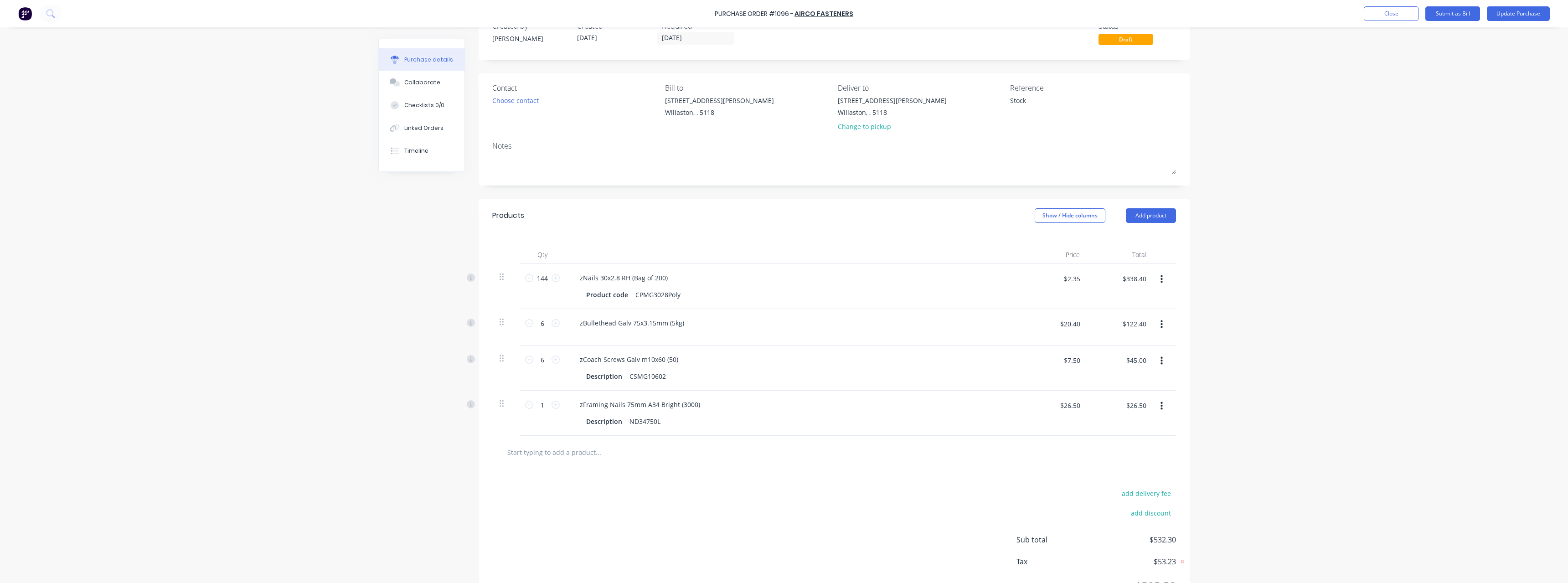
scroll to position [40, 0]
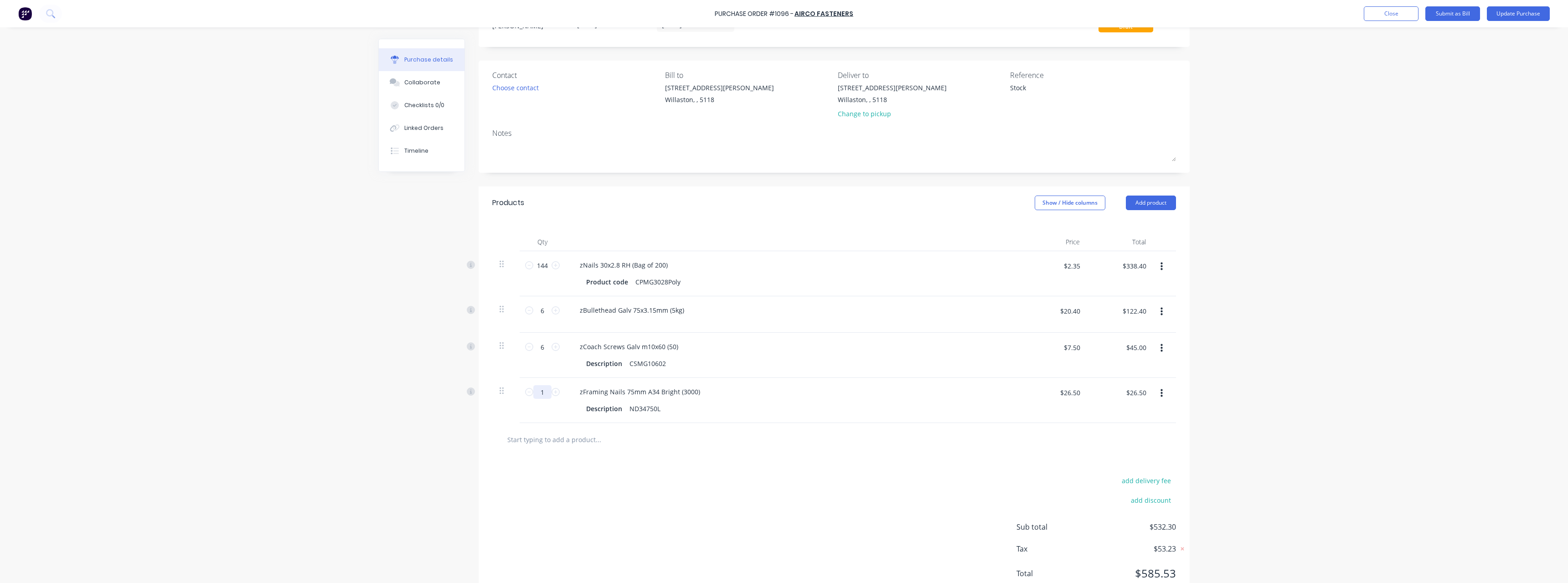
click at [542, 393] on input "1" at bounding box center [542, 392] width 18 height 13
type textarea "x"
type input "7"
type textarea "x"
type input "$185.50"
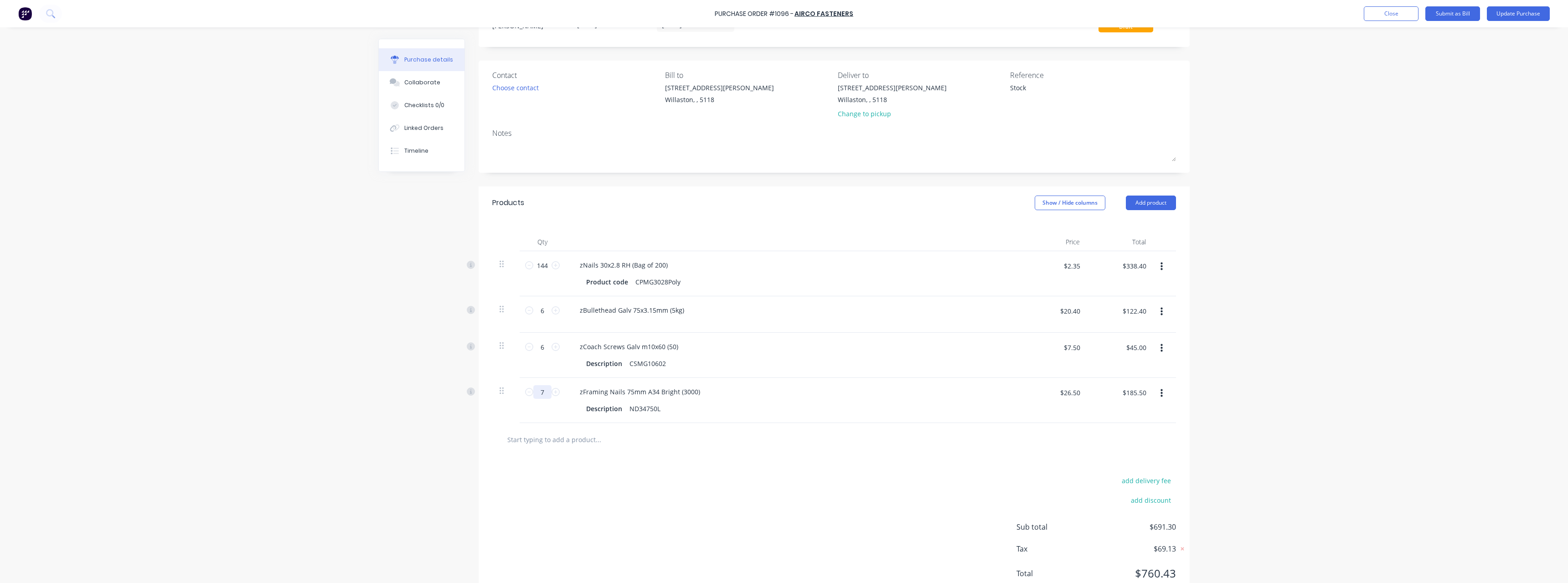
type textarea "x"
type input "72"
type textarea "x"
type input "$1,908.00"
type input "72"
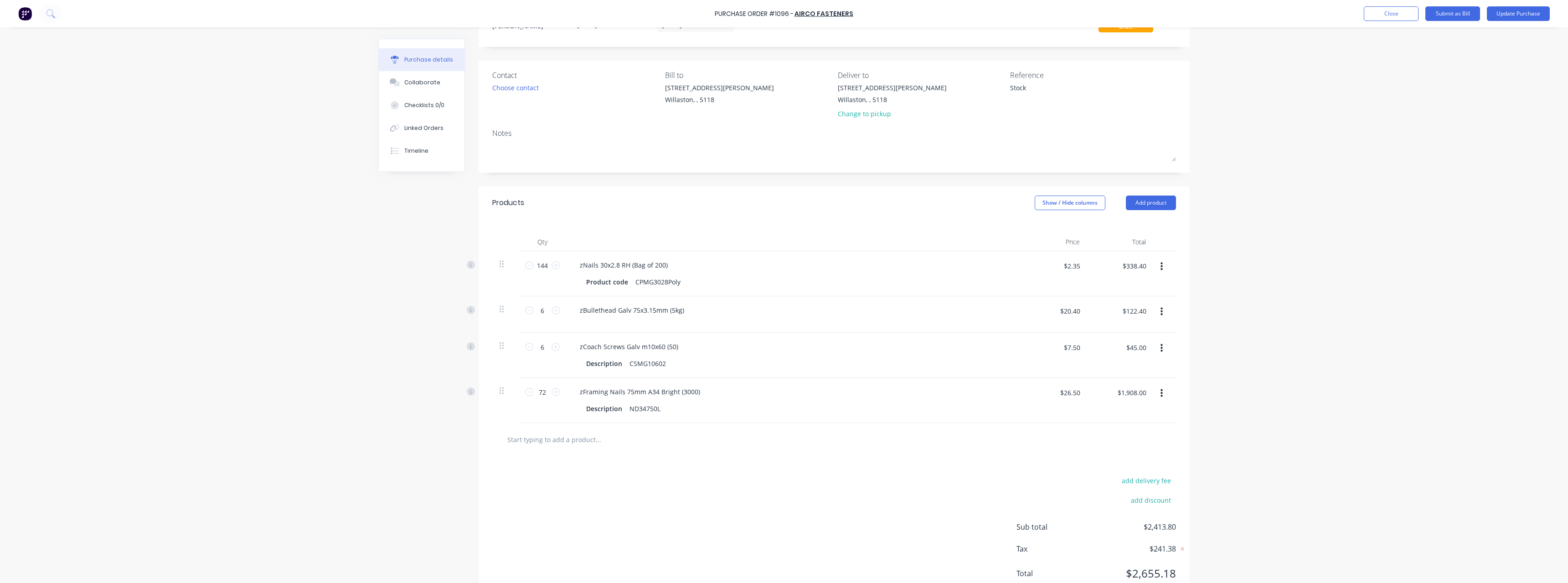
click at [525, 440] on input "text" at bounding box center [598, 439] width 183 height 18
click at [1507, 12] on button "Update Purchase" at bounding box center [1518, 13] width 63 height 15
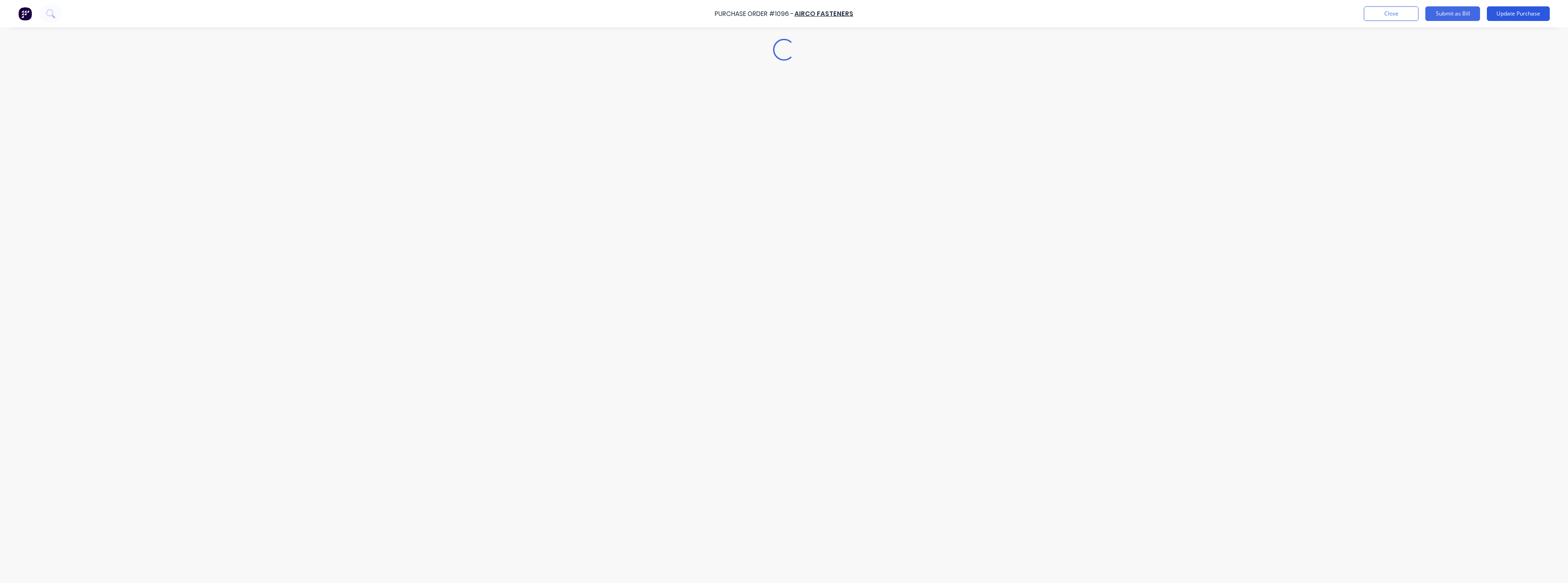
scroll to position [0, 0]
click at [1473, 13] on button "Options" at bounding box center [1465, 13] width 46 height 15
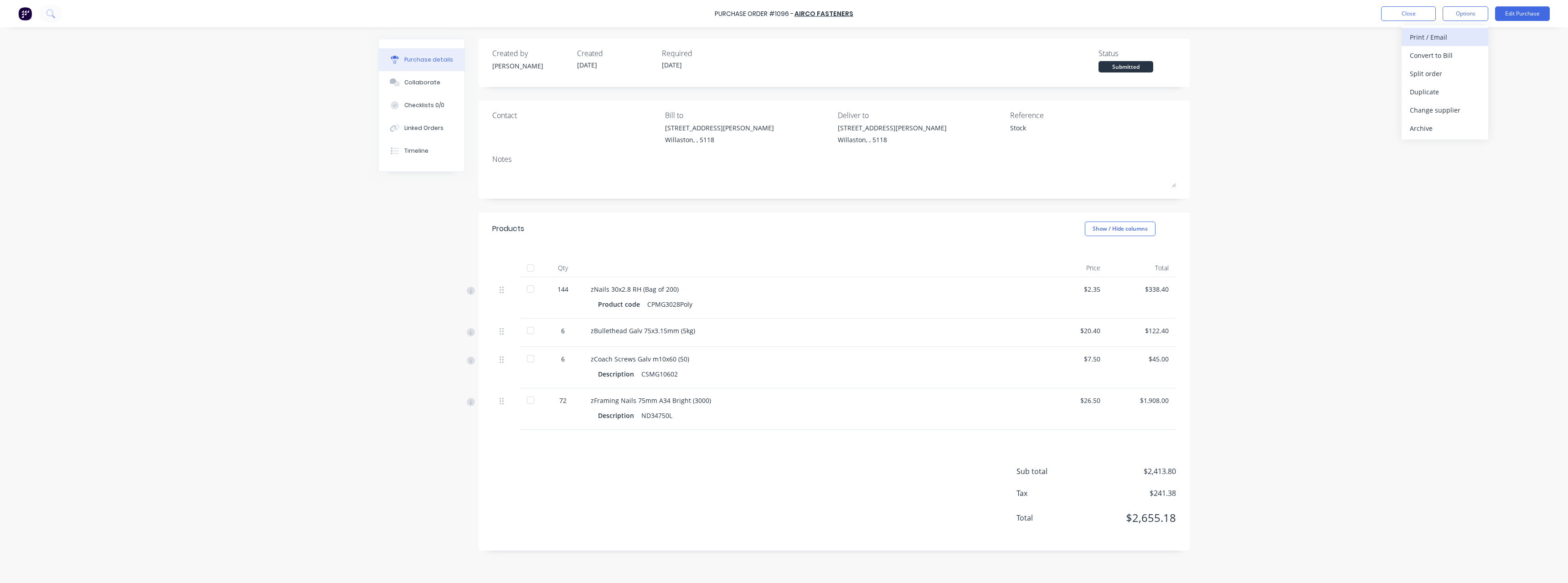
click at [1467, 35] on div "Print / Email" at bounding box center [1444, 37] width 70 height 13
click at [1457, 54] on div "With pricing" at bounding box center [1444, 55] width 70 height 13
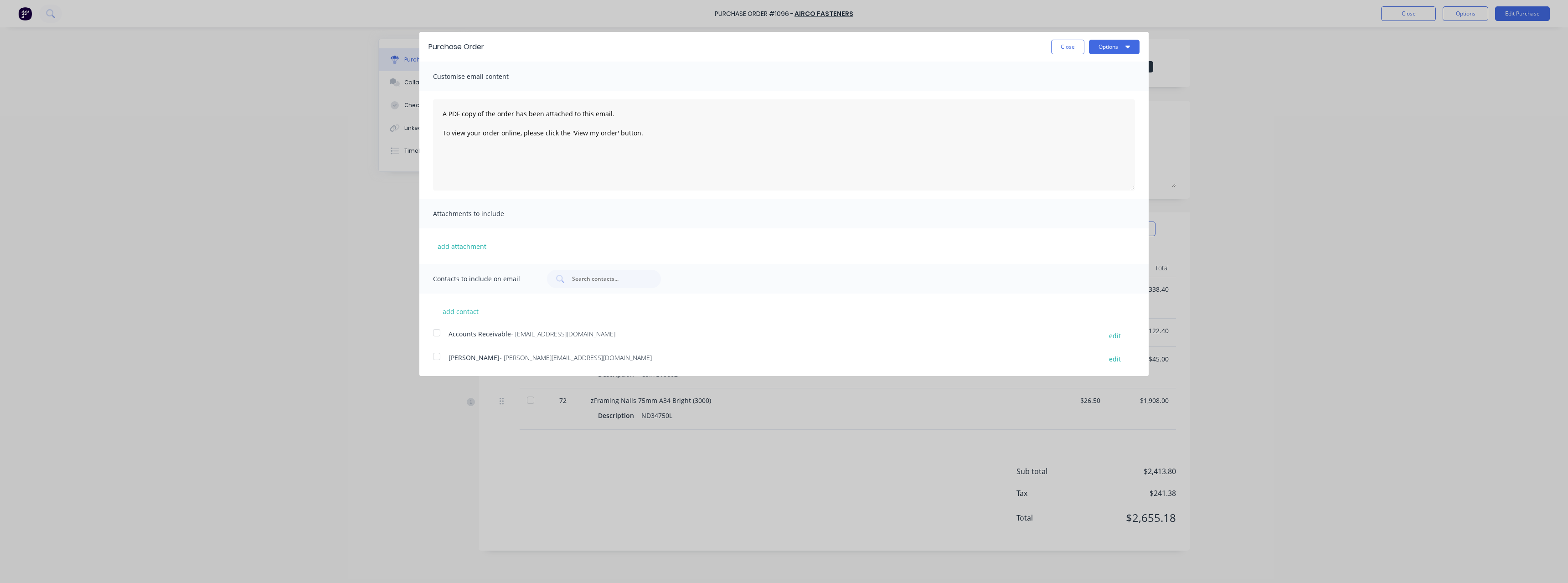
click at [514, 355] on span "- [PERSON_NAME][EMAIL_ADDRESS][DOMAIN_NAME]" at bounding box center [576, 357] width 152 height 9
click at [1116, 43] on button "Options" at bounding box center [1114, 47] width 51 height 15
click at [1082, 86] on div "Email" at bounding box center [1096, 88] width 70 height 13
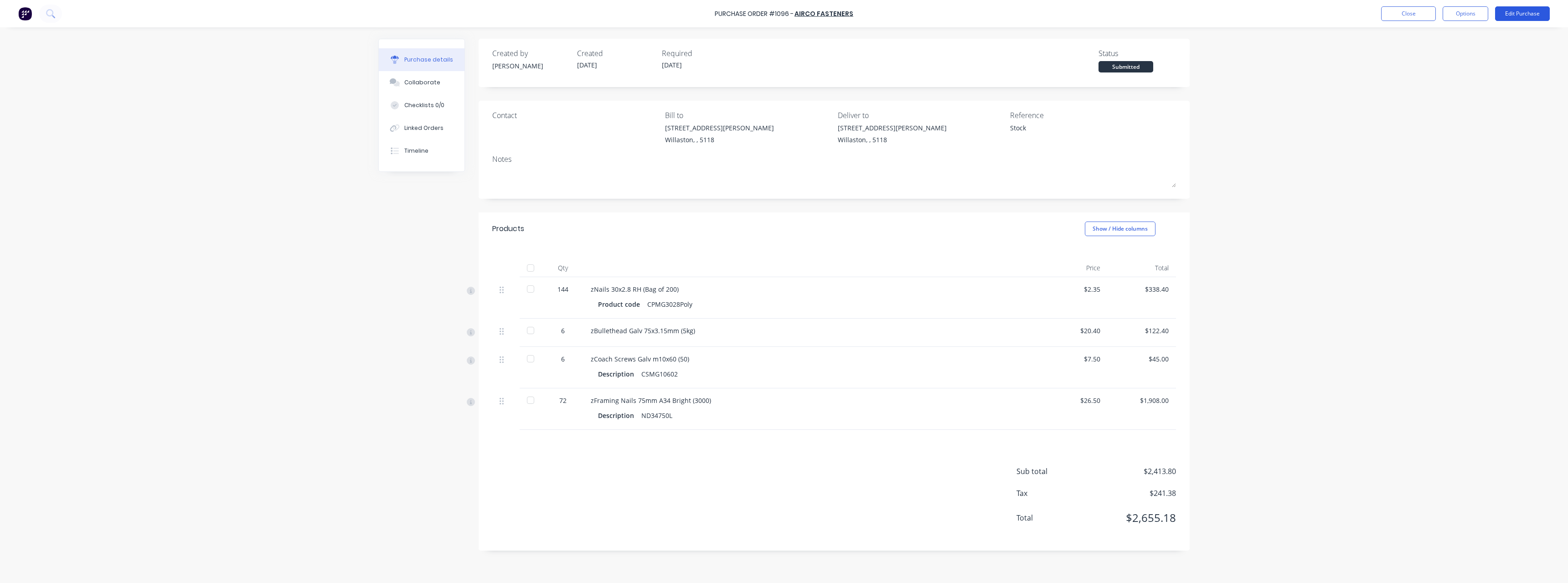
click at [1516, 15] on button "Edit Purchase" at bounding box center [1522, 13] width 55 height 15
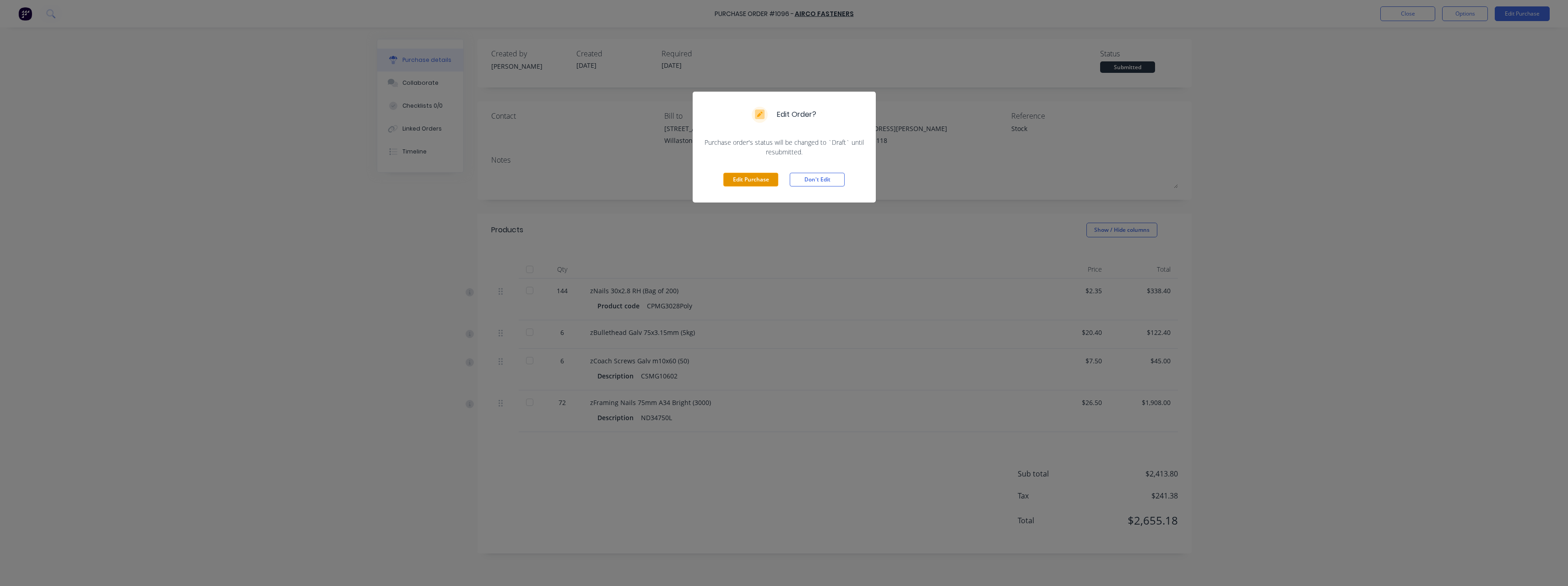
click at [775, 184] on button "Edit Purchase" at bounding box center [751, 179] width 55 height 13
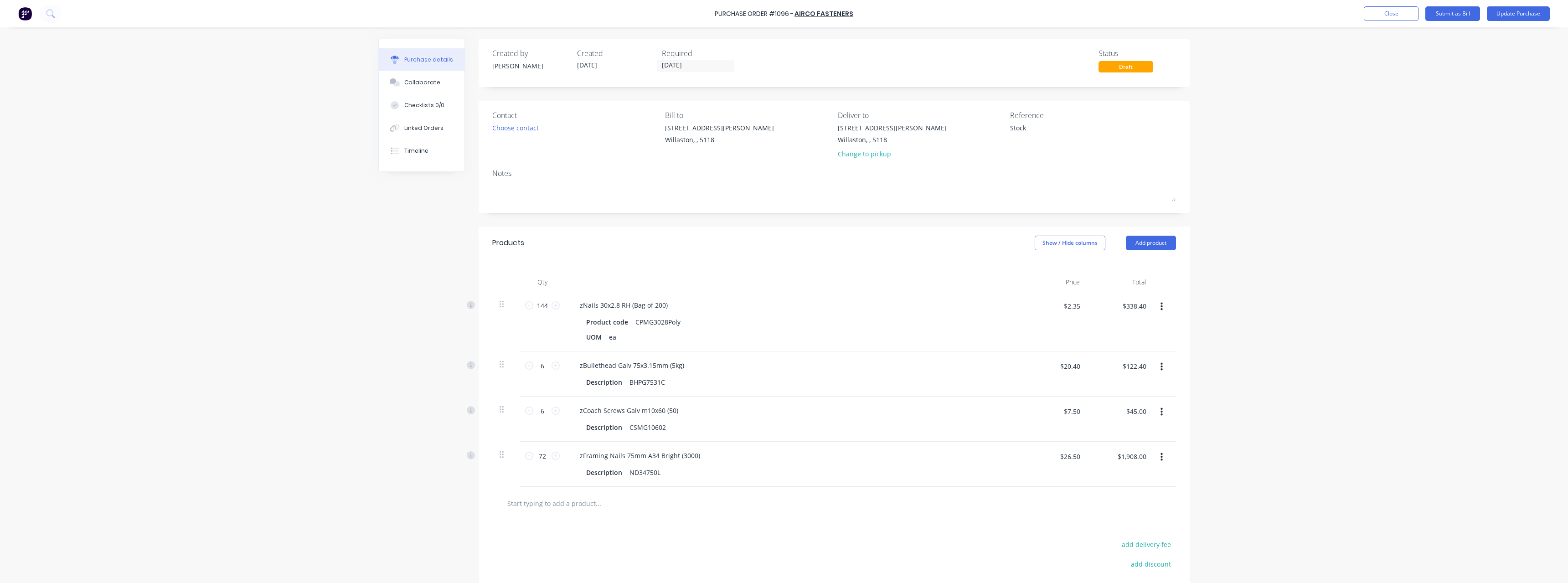
click at [565, 497] on input "text" at bounding box center [598, 503] width 183 height 18
type textarea "x"
type input "7"
type textarea "x"
type input "75"
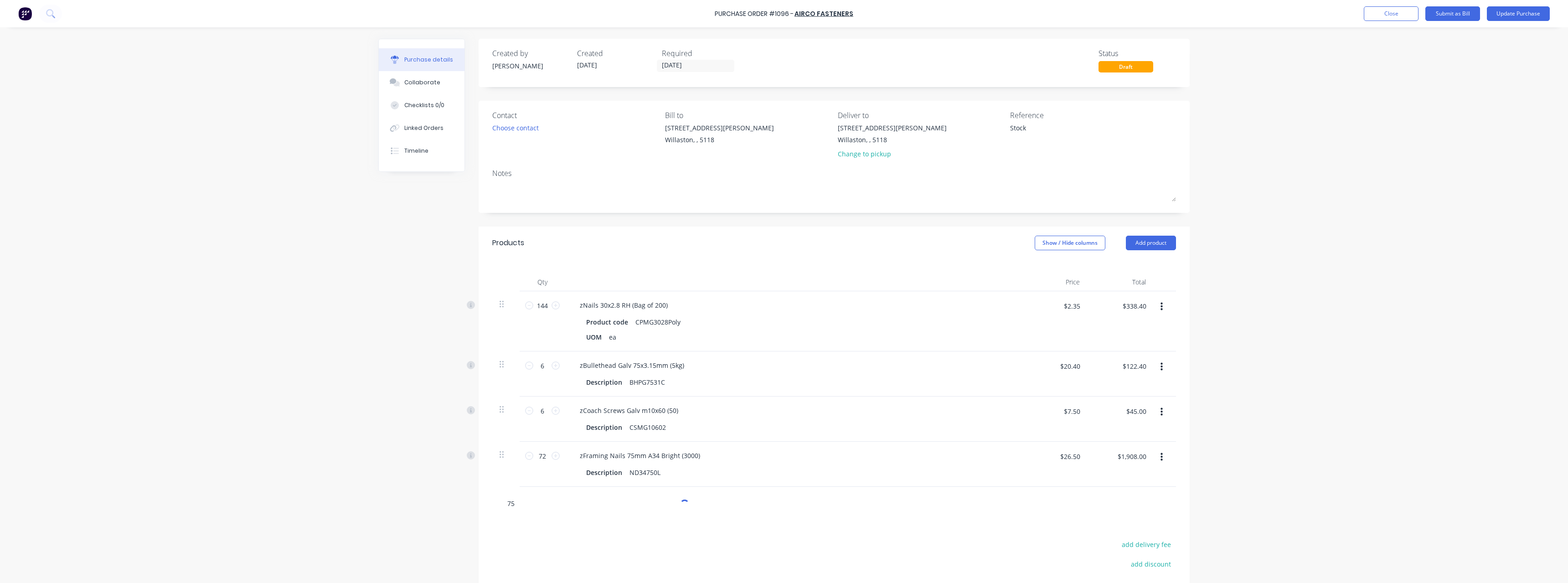
type textarea "x"
type input "75x"
type textarea "x"
type input "75x3"
type textarea "x"
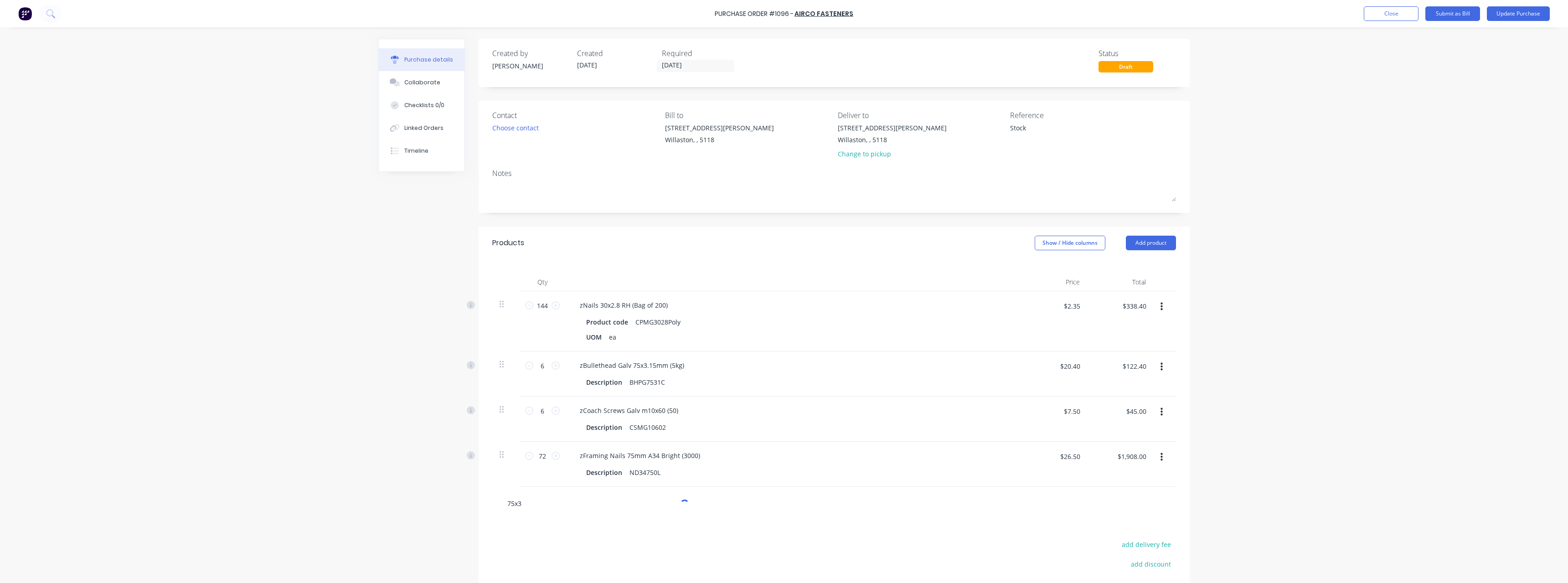
type input "75x30"
type textarea "x"
type input "75x301"
type textarea "x"
type input "75x3015"
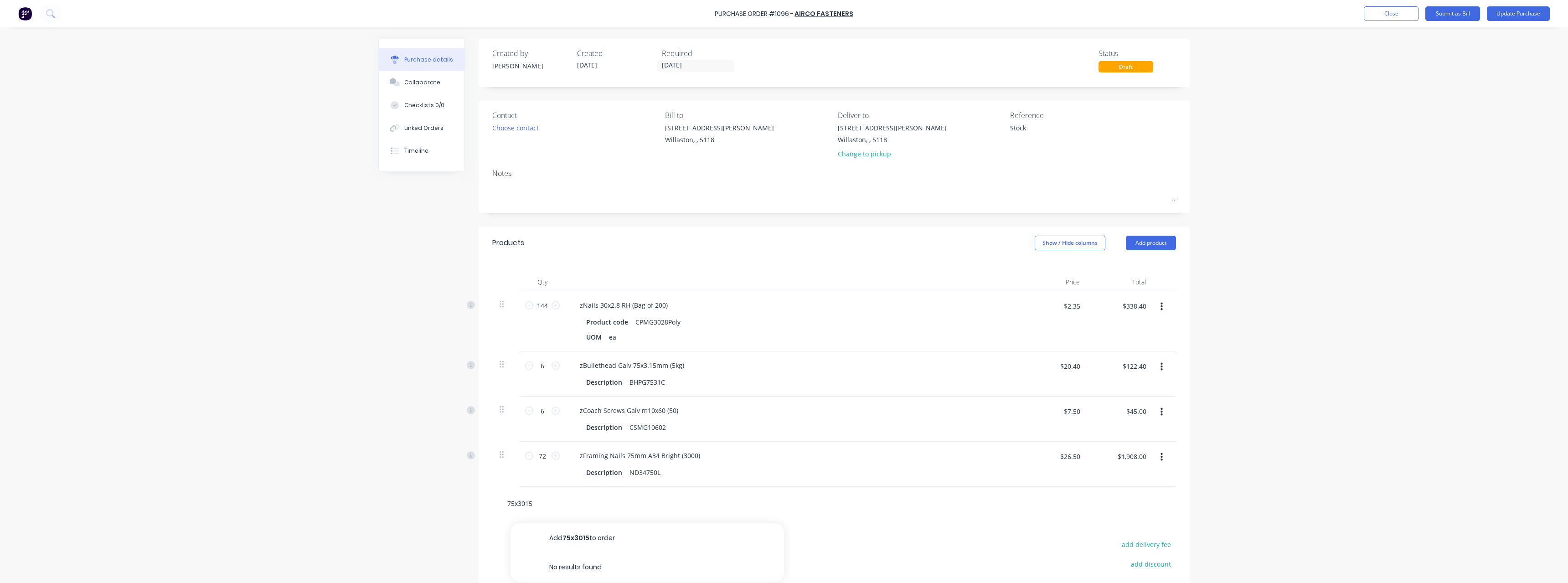
type textarea "x"
type input "75x301"
type textarea "x"
type input "75x30"
type textarea "x"
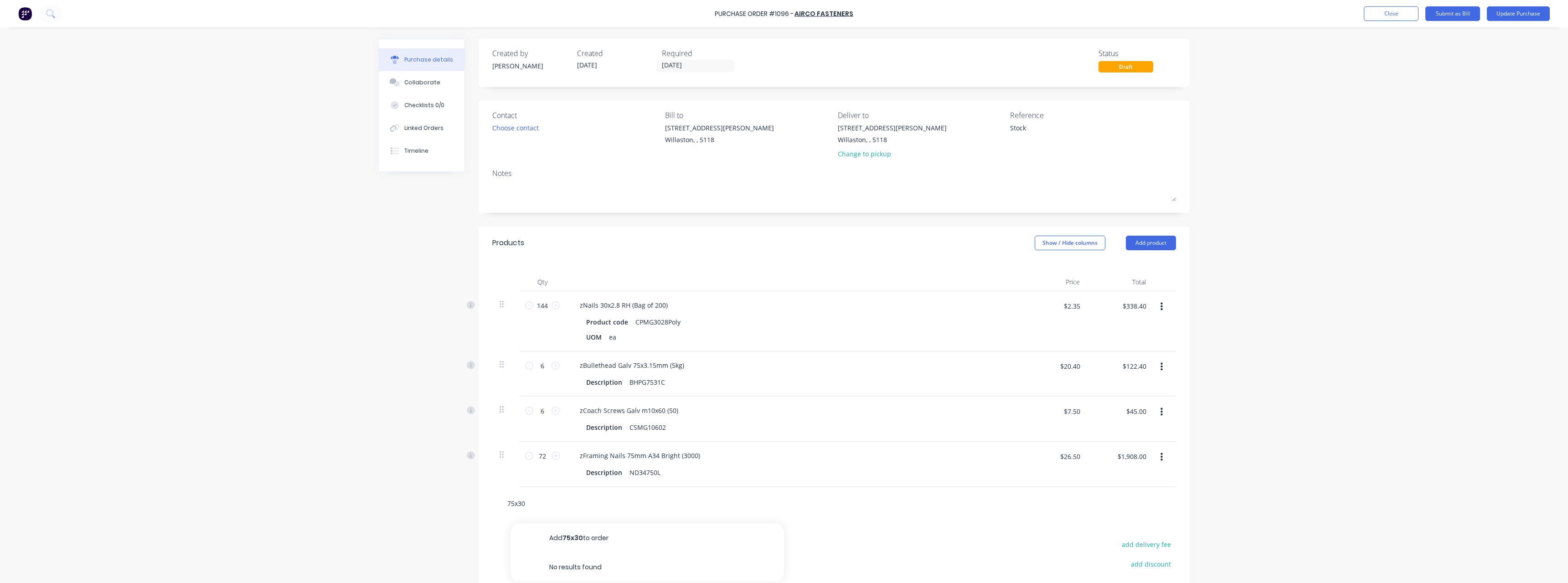
type input "75x3"
type textarea "x"
type input "75x3."
type textarea "x"
type input "75x3.1"
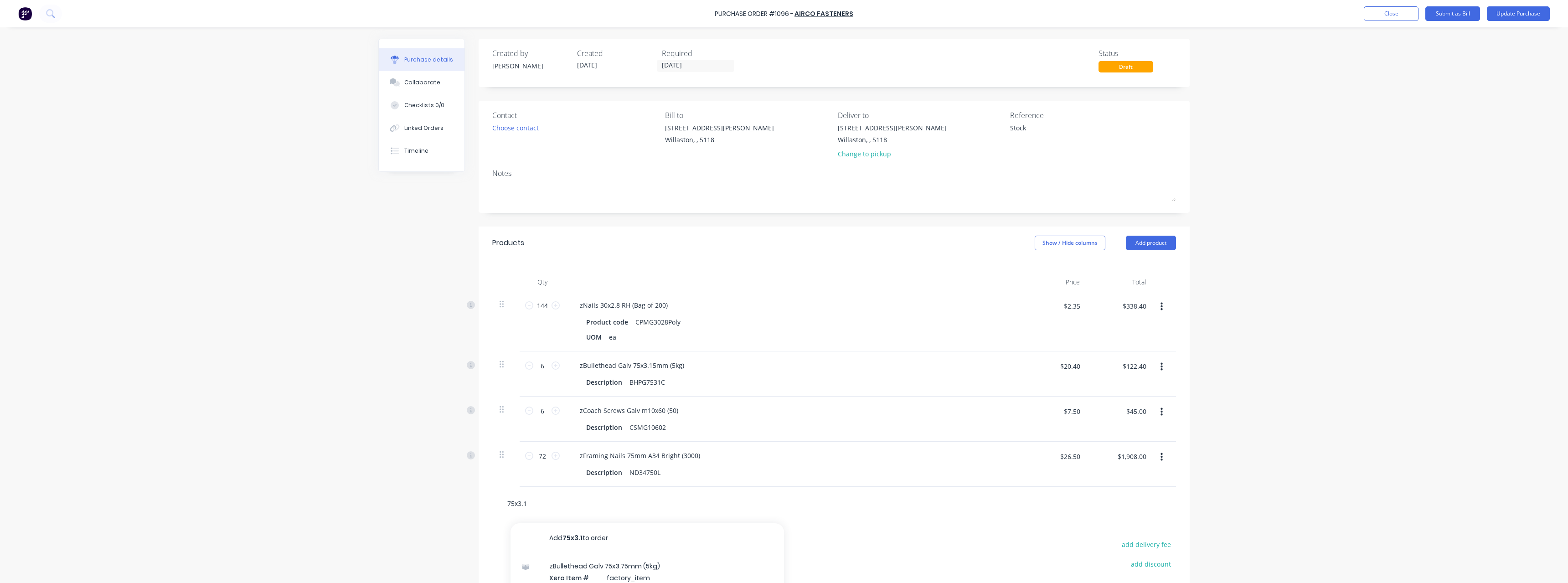
type textarea "x"
type input "75x3.15"
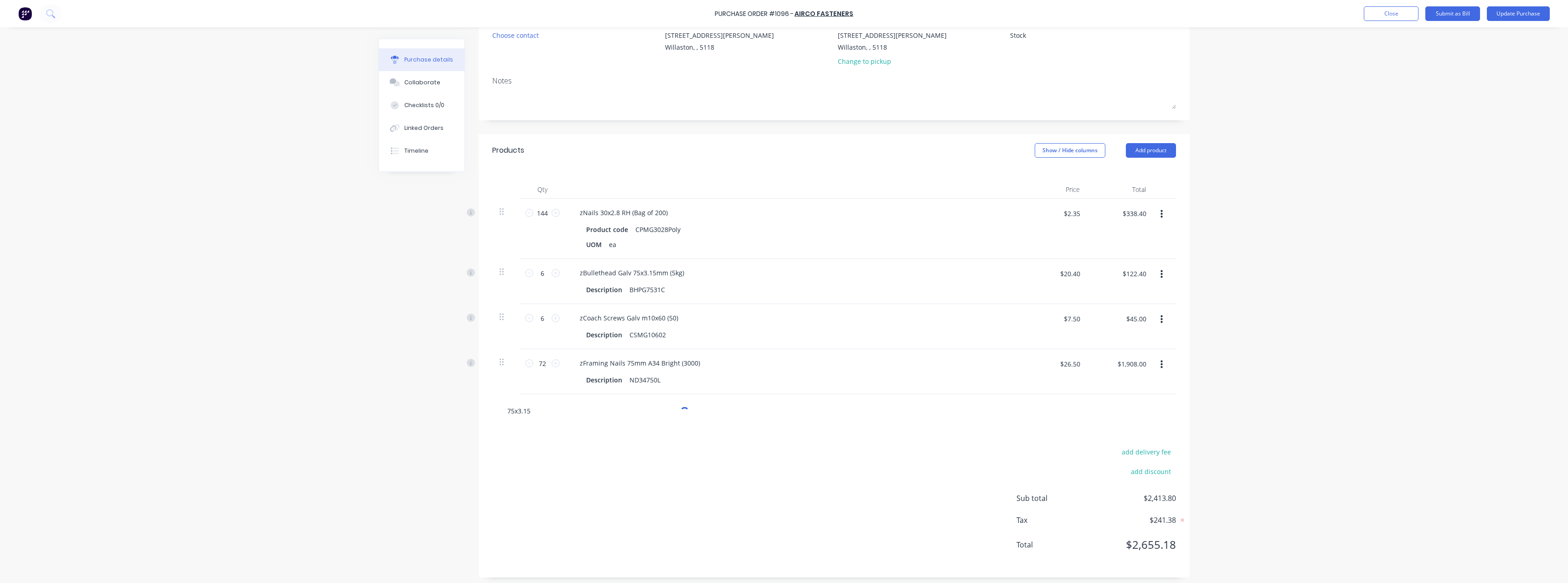
scroll to position [96, 0]
type textarea "x"
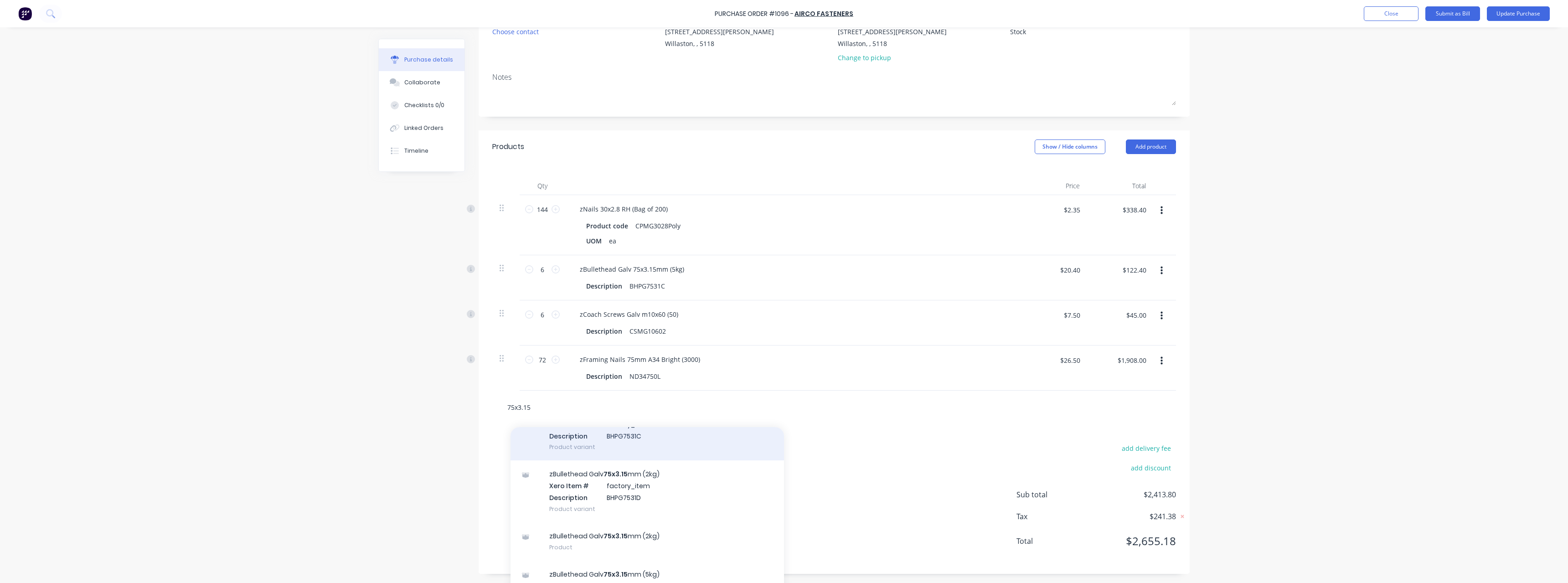
scroll to position [60, 0]
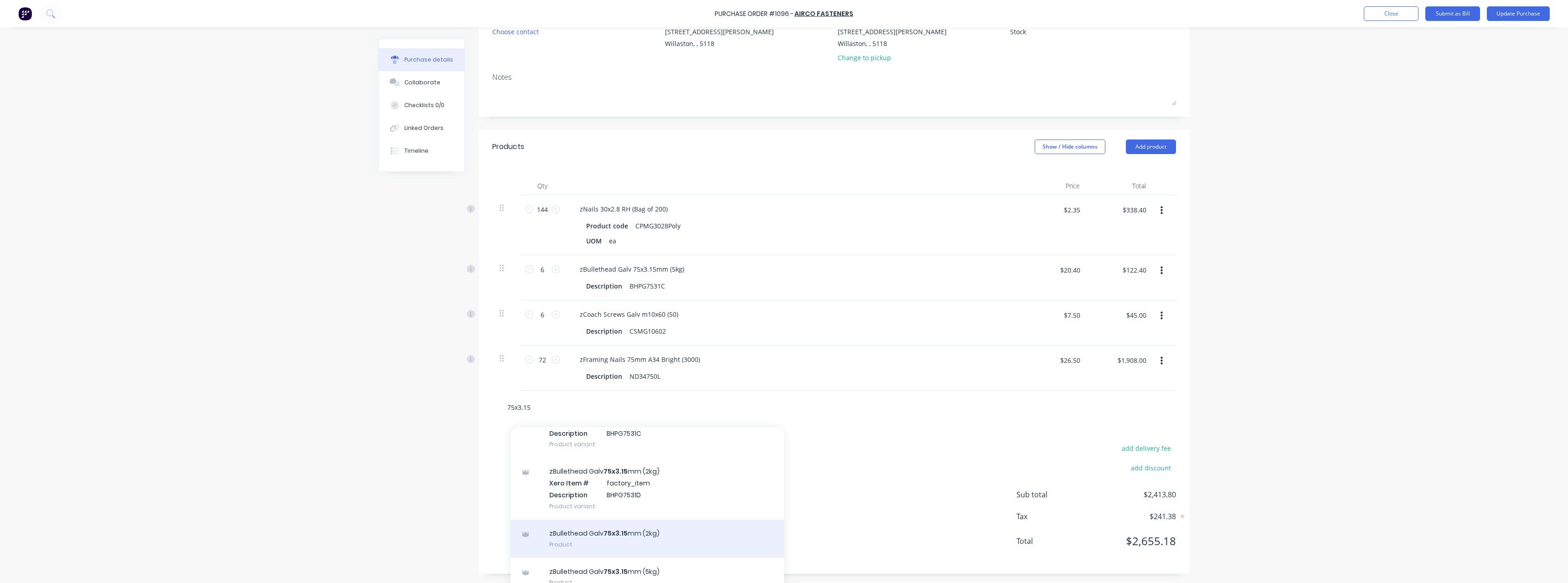
type input "75x3.15"
click at [620, 531] on div "zBullethead Galv 75x3.15 mm (2kg) Product" at bounding box center [647, 539] width 273 height 38
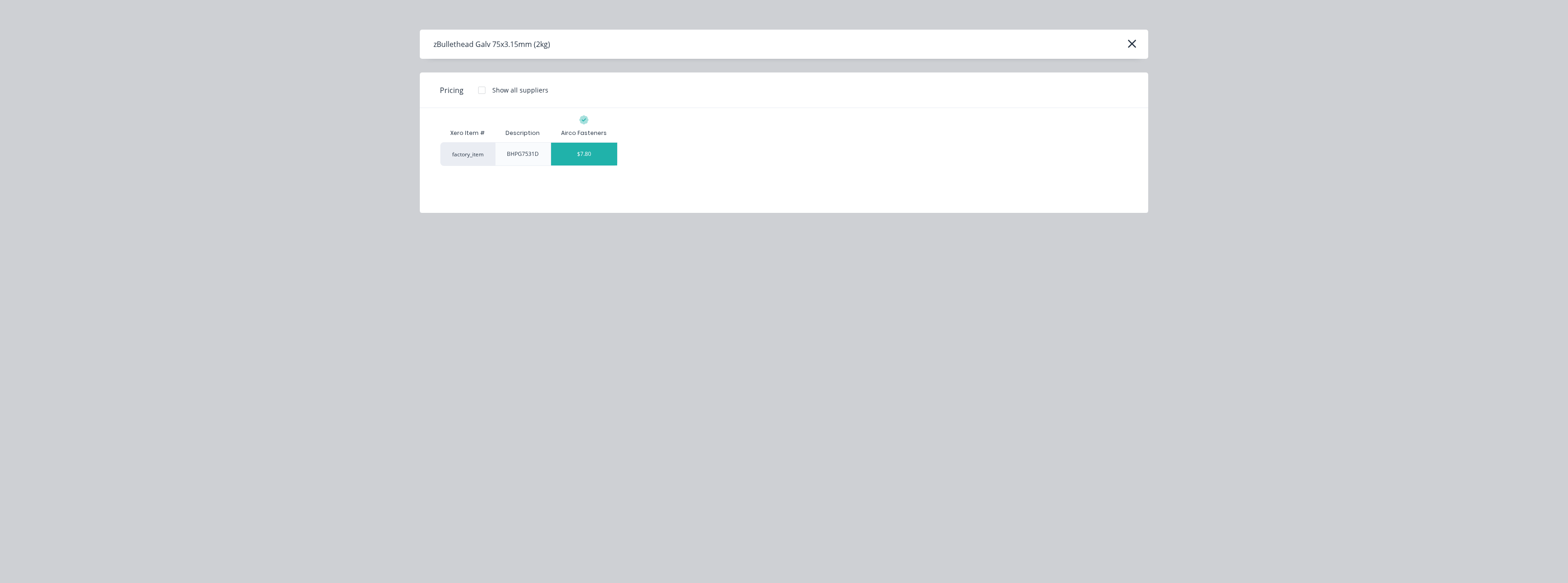
click at [589, 155] on div "$7.80" at bounding box center [584, 153] width 66 height 23
type textarea "x"
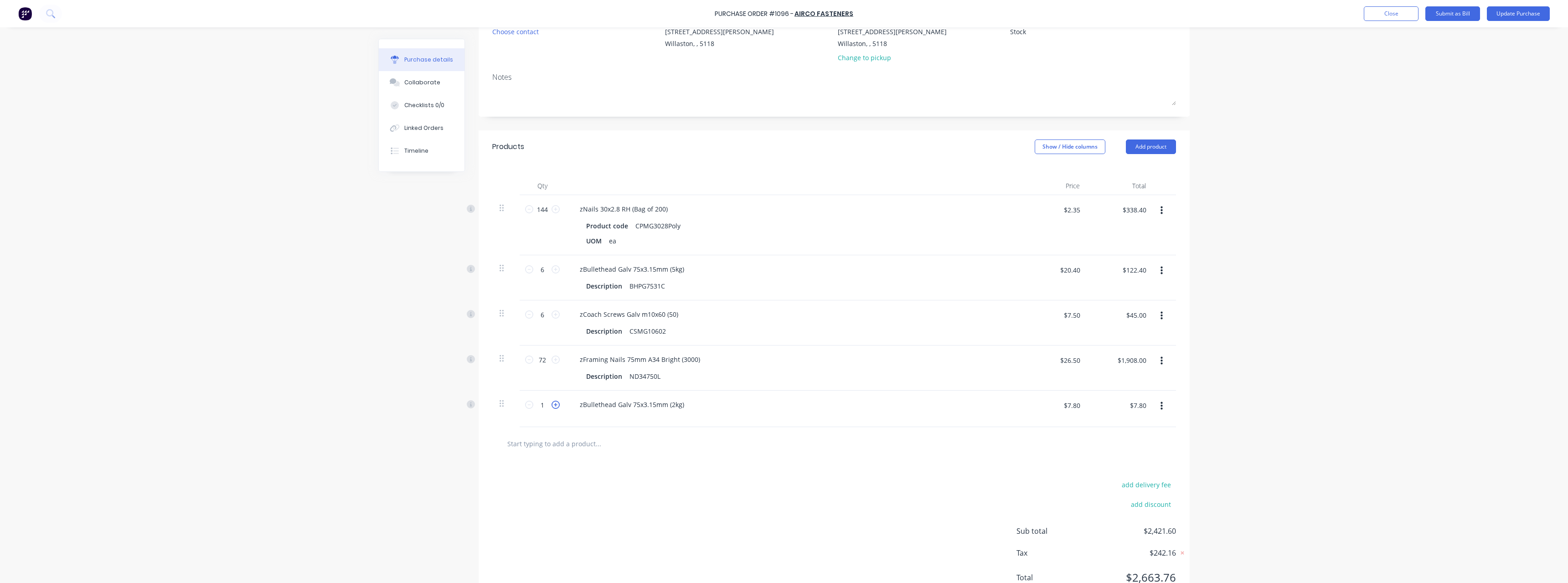
click at [551, 407] on icon at bounding box center [555, 404] width 8 height 8
type textarea "x"
type input "2"
type input "$15.60"
click at [551, 407] on icon at bounding box center [555, 404] width 8 height 8
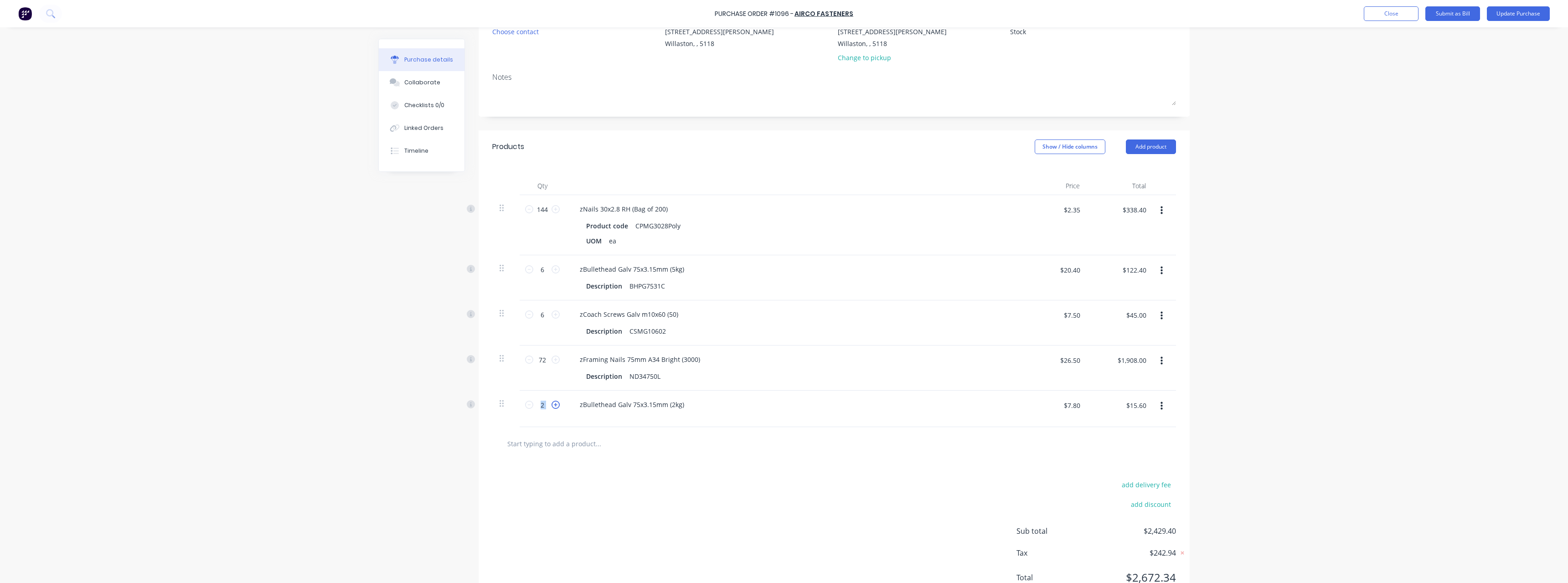
type textarea "x"
type input "3"
type input "$23.40"
click at [551, 407] on icon at bounding box center [555, 404] width 8 height 8
type textarea "x"
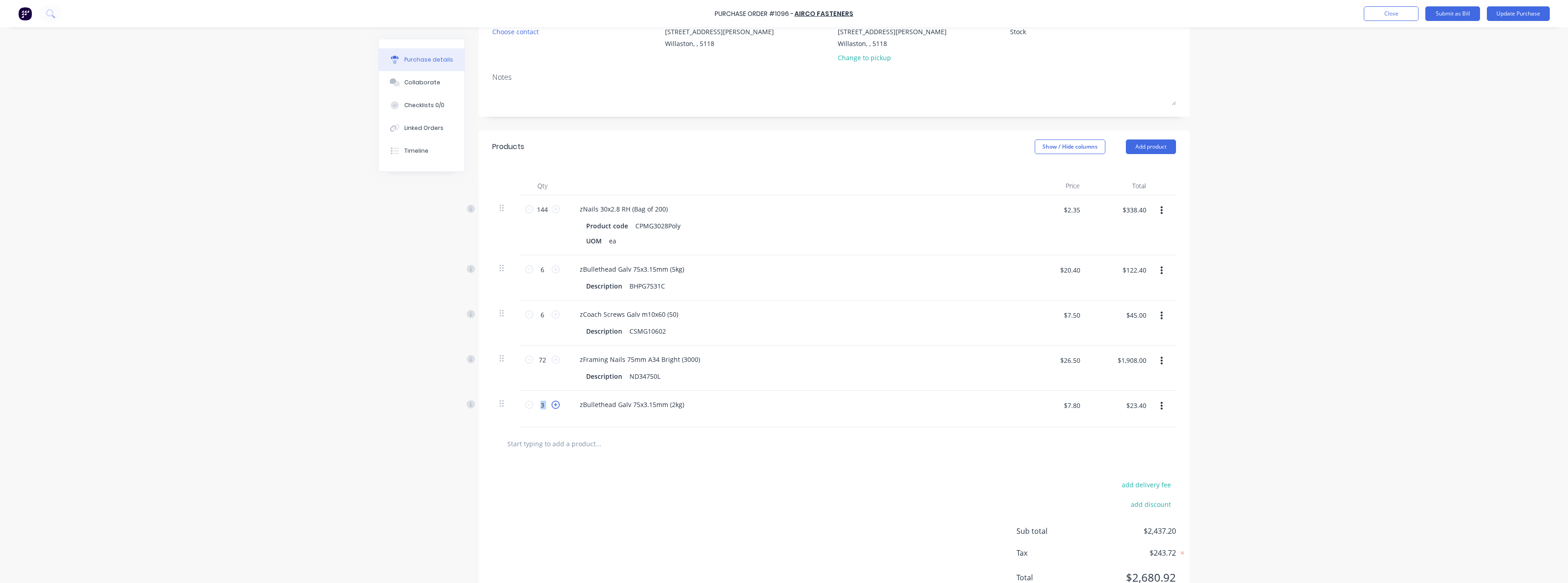
type input "4"
type input "$31.20"
click at [537, 447] on input "text" at bounding box center [598, 444] width 183 height 18
click at [1497, 15] on button "Update Purchase" at bounding box center [1518, 13] width 63 height 15
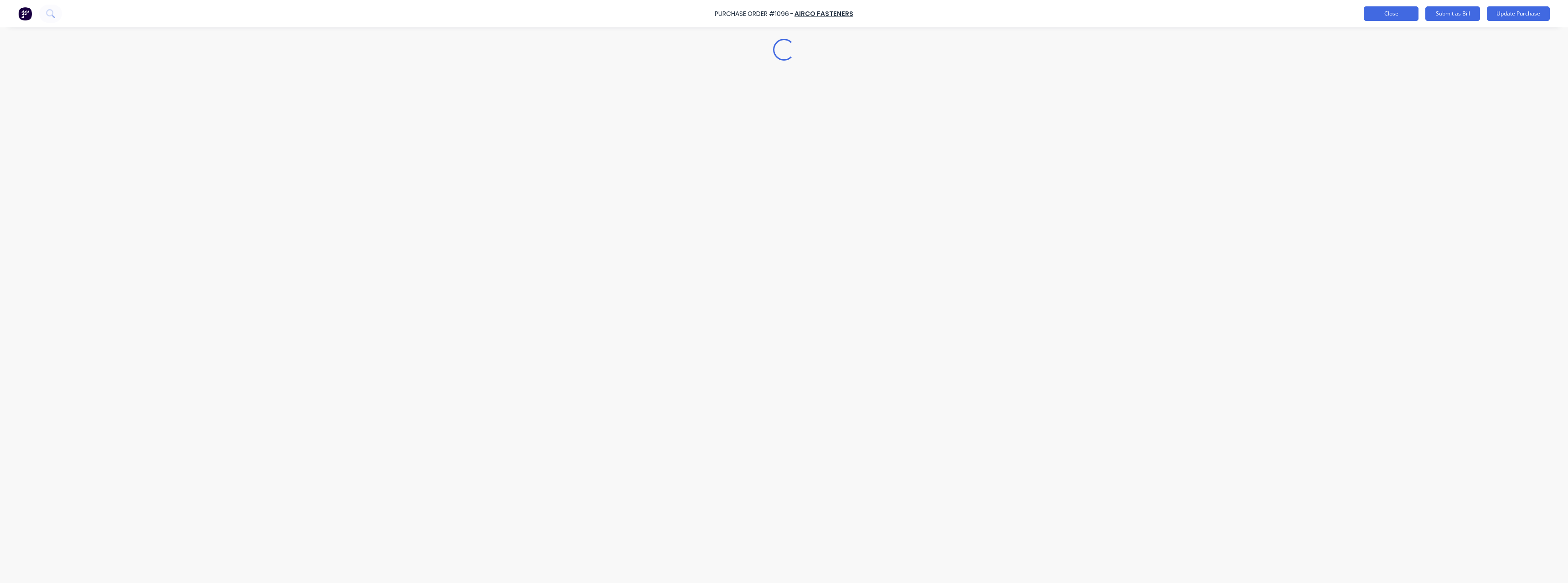
type textarea "x"
click at [1404, 17] on button "Close" at bounding box center [1409, 13] width 55 height 15
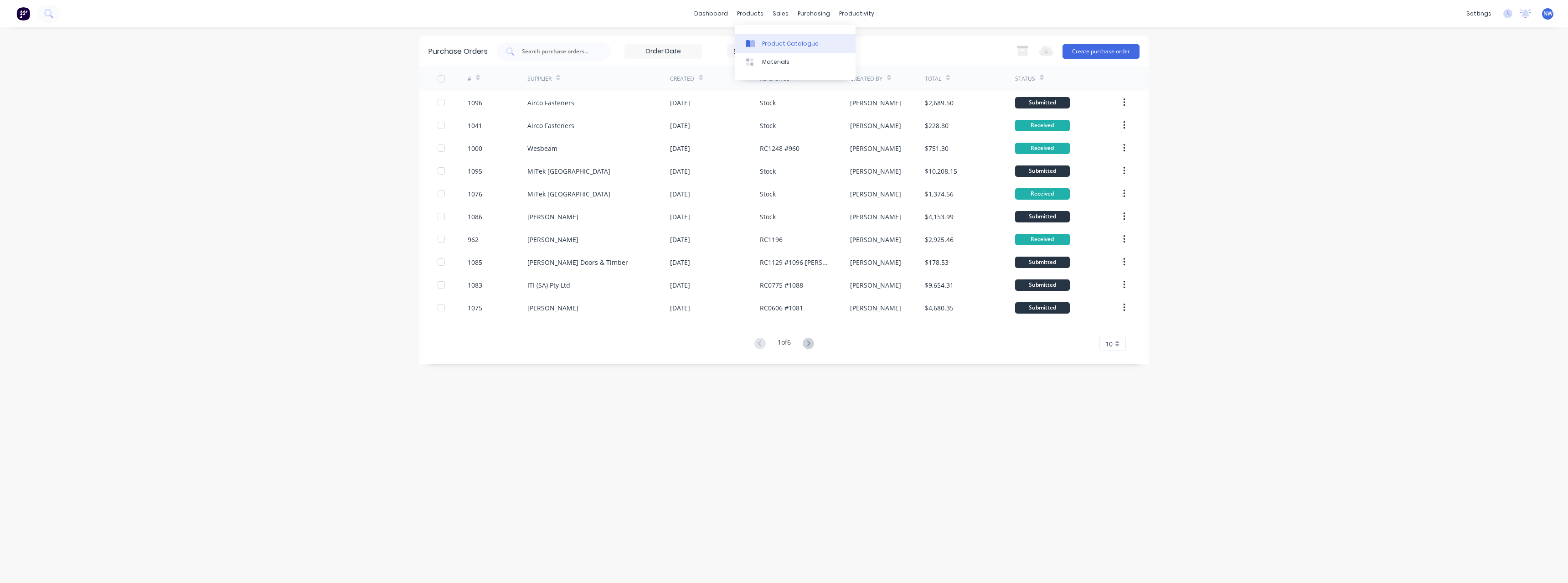
click at [770, 40] on div "Product Catalogue" at bounding box center [790, 43] width 57 height 8
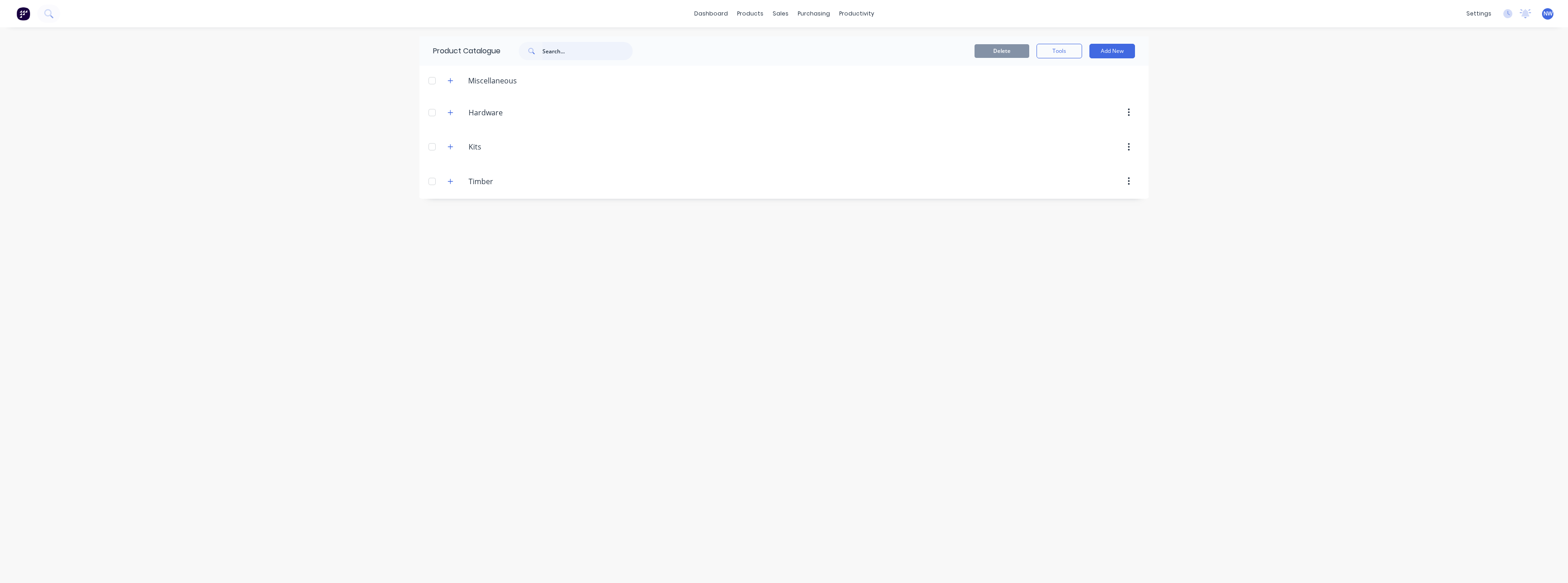
click at [561, 51] on input "text" at bounding box center [587, 51] width 90 height 18
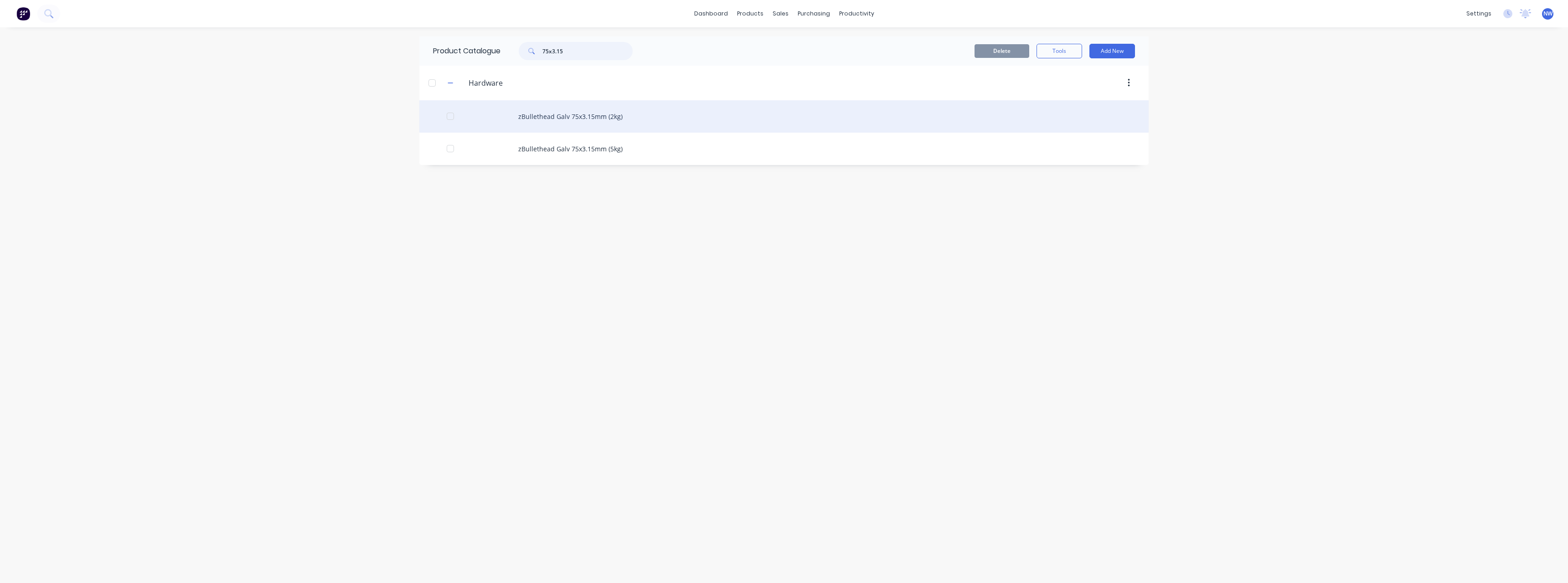
type input "75x3.15"
click at [582, 119] on div "zBullethead Galv 75x3.15mm (2kg)" at bounding box center [784, 116] width 729 height 32
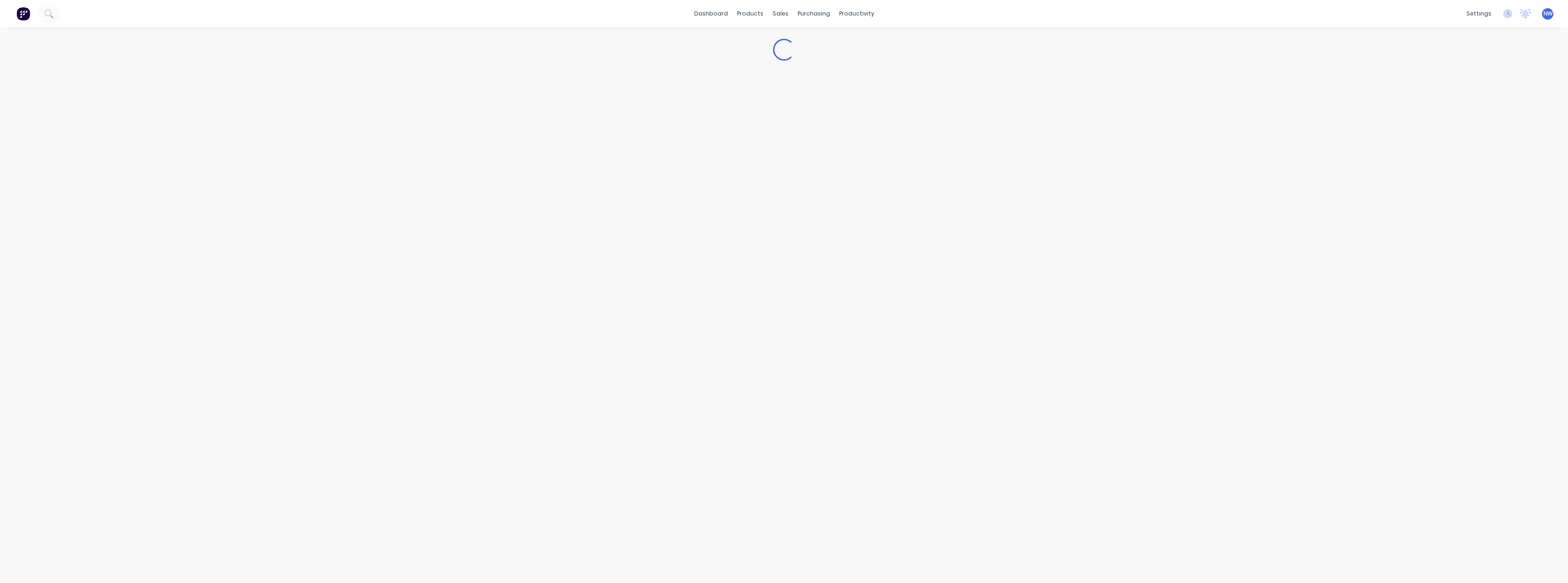
type textarea "x"
click at [216, 310] on button "Cancel" at bounding box center [218, 312] width 46 height 15
click at [807, 50] on link "Sales Orders" at bounding box center [828, 43] width 121 height 18
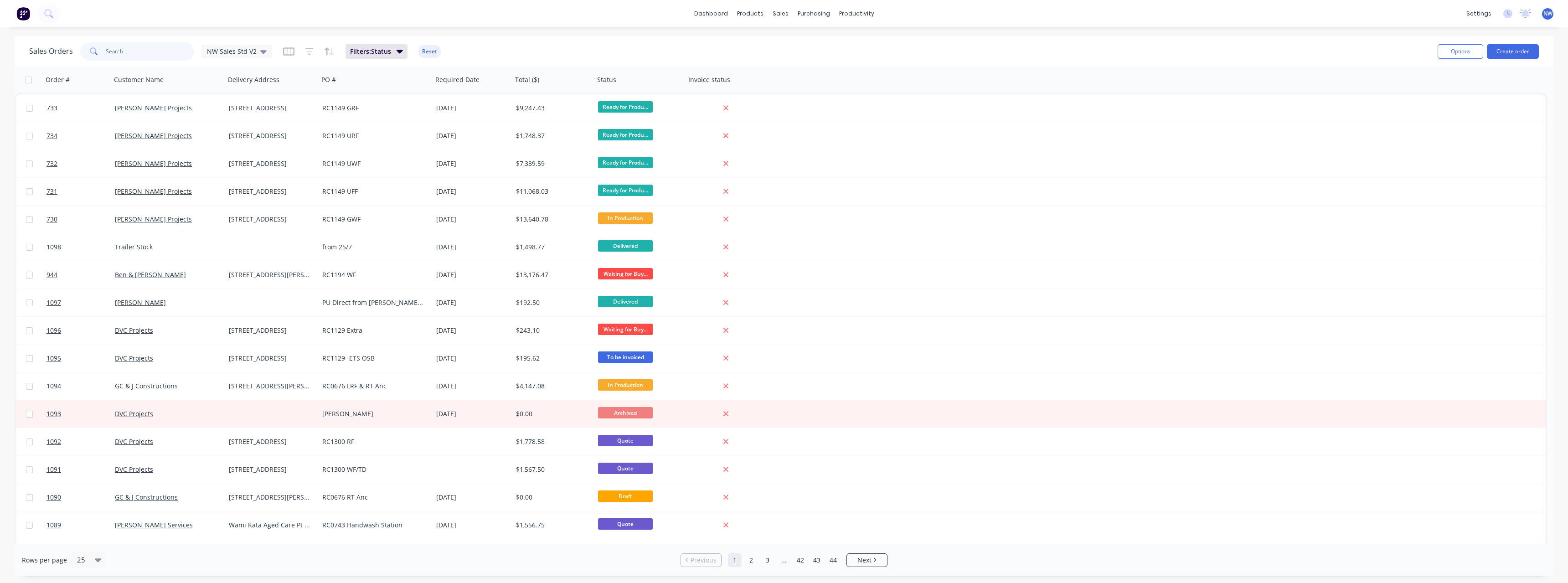
click at [135, 52] on input "text" at bounding box center [150, 52] width 89 height 18
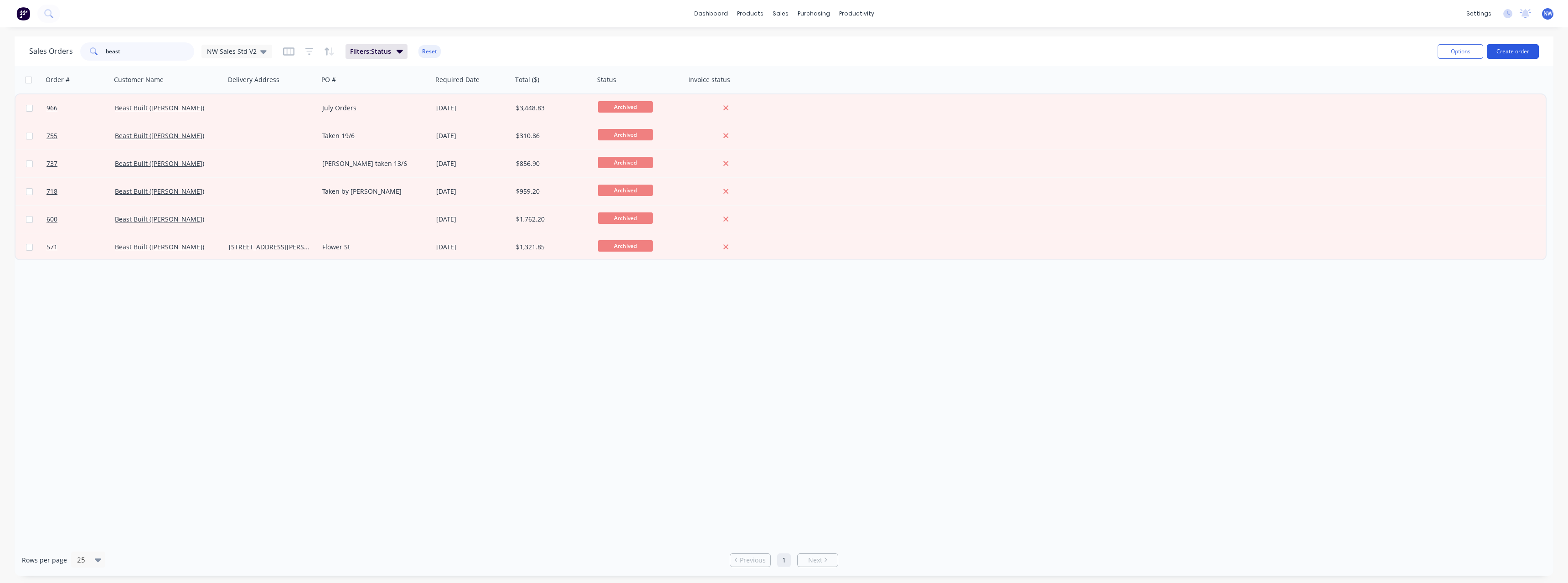
type input "beast"
click at [1511, 55] on button "Create order" at bounding box center [1513, 52] width 52 height 15
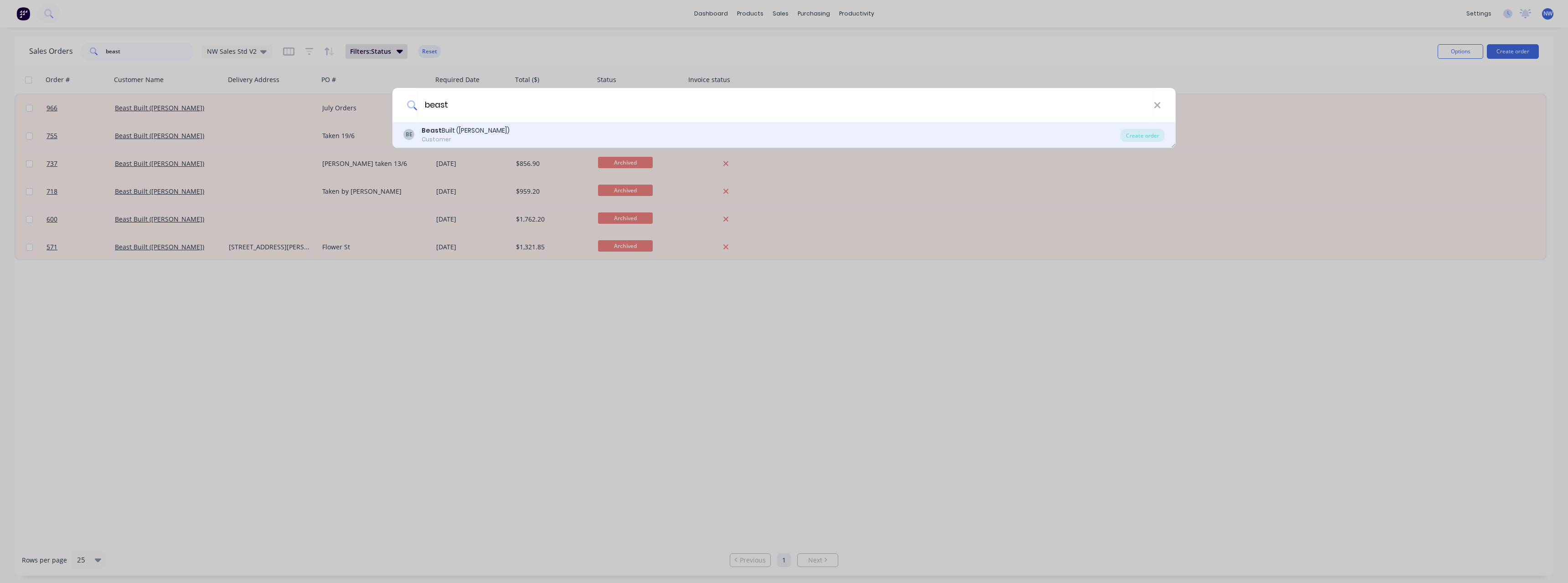
type input "beast"
click at [738, 130] on div "BE Beast Built ([PERSON_NAME]) Customer" at bounding box center [762, 134] width 717 height 18
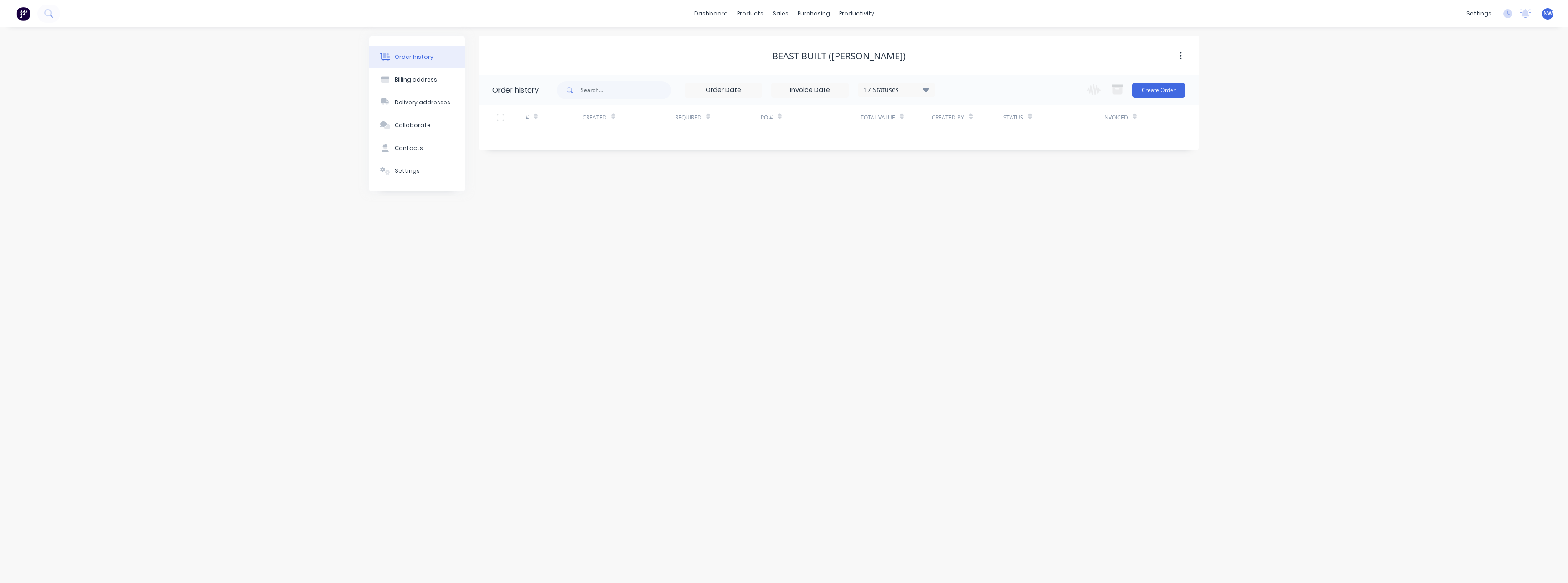
click at [1139, 99] on div "Change order status Submitted On site labour Detailing Ready for Production In …" at bounding box center [1133, 90] width 104 height 30
click at [1141, 94] on button "Create Order" at bounding box center [1158, 90] width 53 height 15
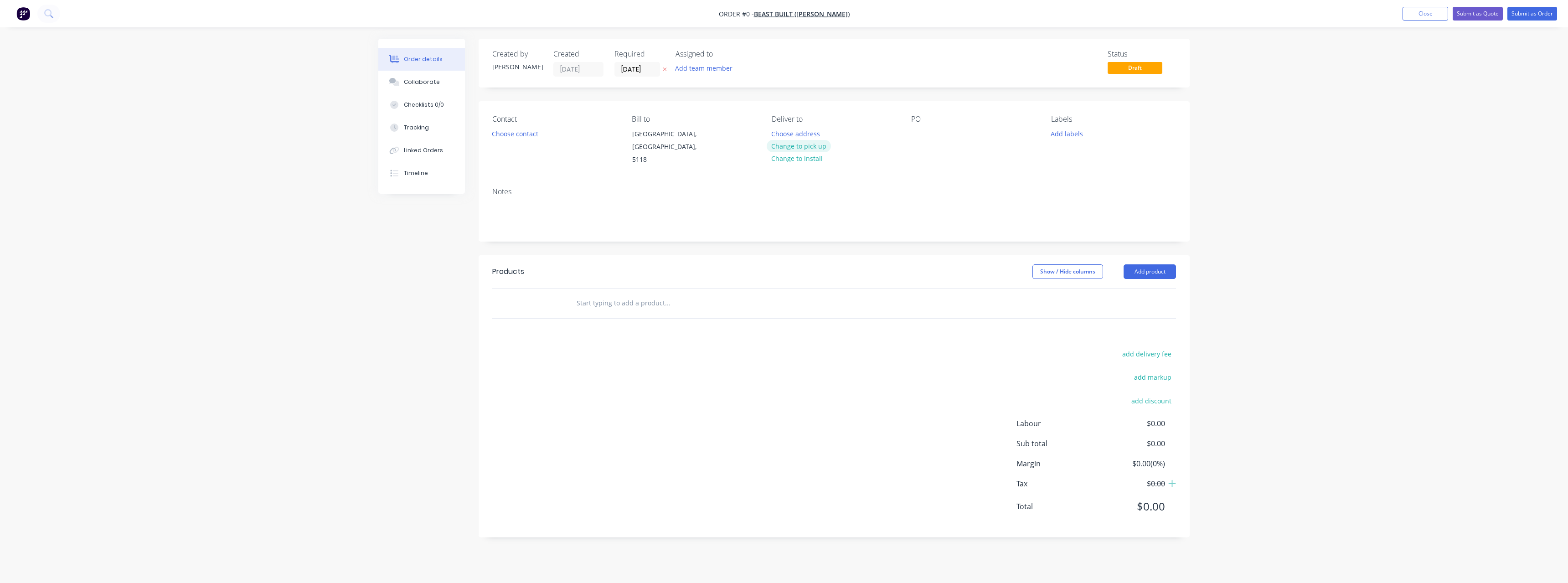
click at [795, 148] on button "Change to pick up" at bounding box center [799, 146] width 65 height 12
click at [921, 136] on div at bounding box center [919, 134] width 15 height 13
click at [635, 297] on input "text" at bounding box center [668, 303] width 183 height 18
click at [623, 294] on input "text" at bounding box center [668, 303] width 183 height 18
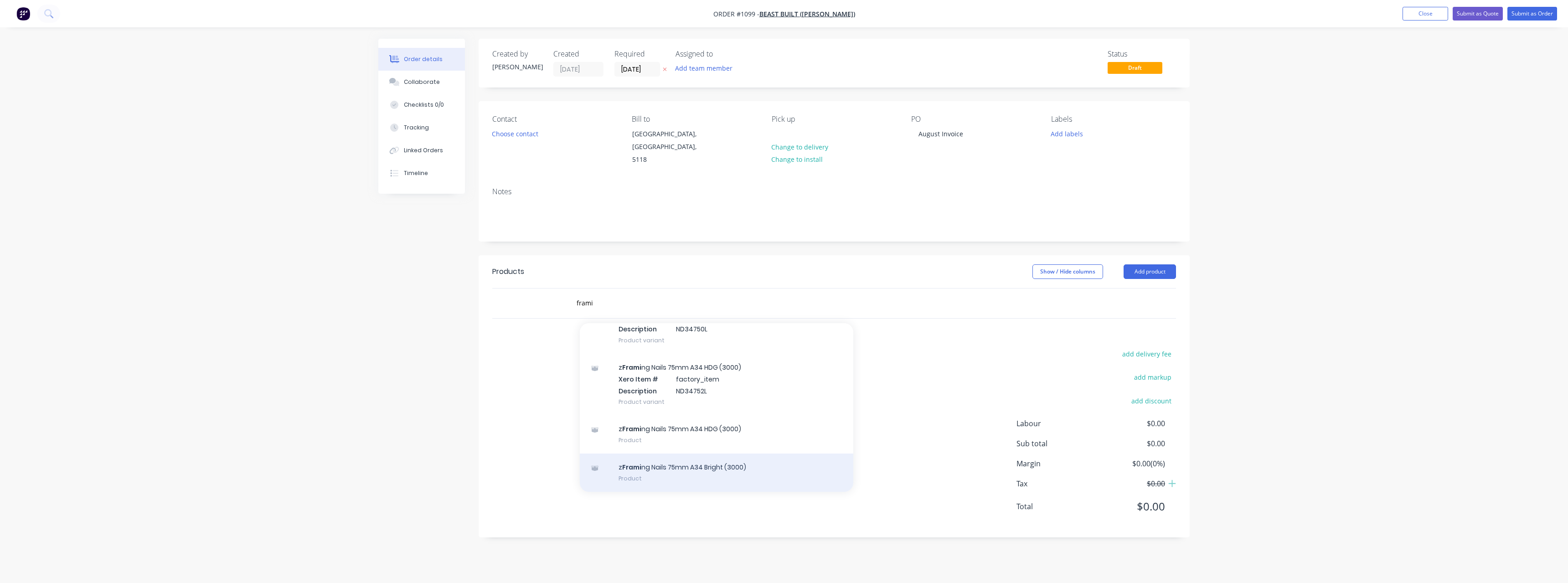
click at [723, 455] on div "z Frami ng Nails 75mm A34 Bright (3000) Product" at bounding box center [716, 472] width 273 height 38
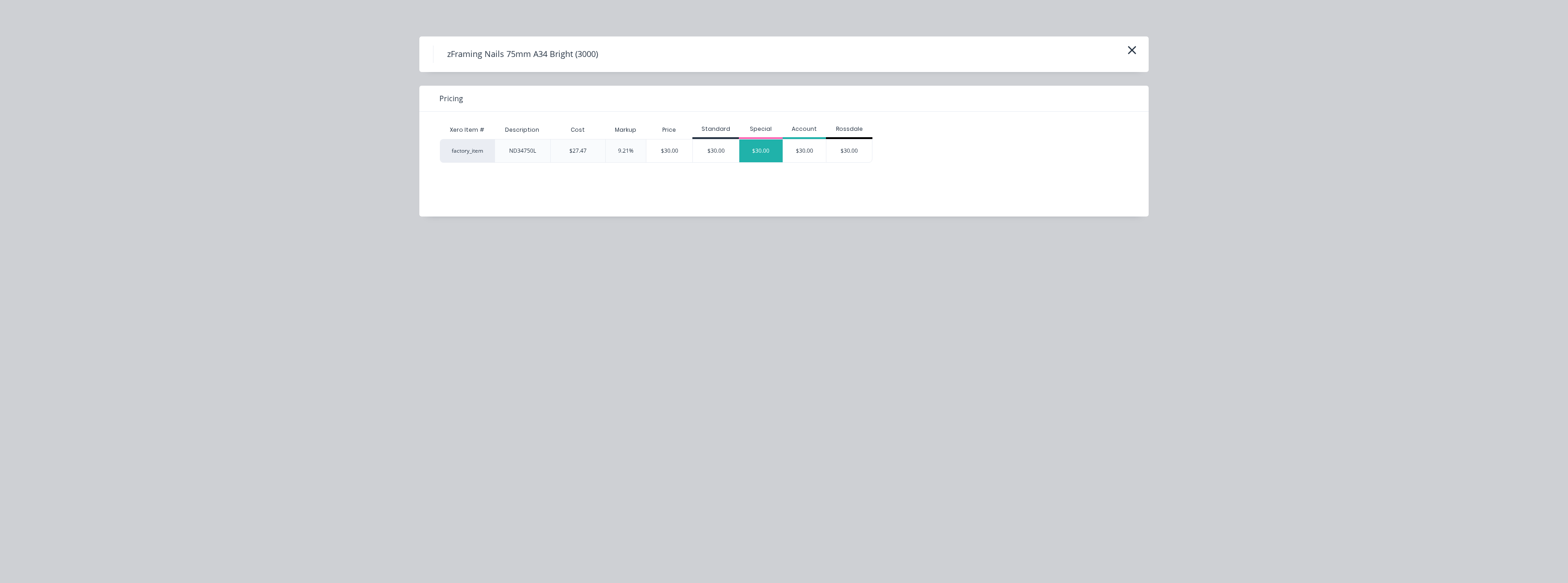
click at [765, 152] on div "$30.00" at bounding box center [761, 150] width 43 height 23
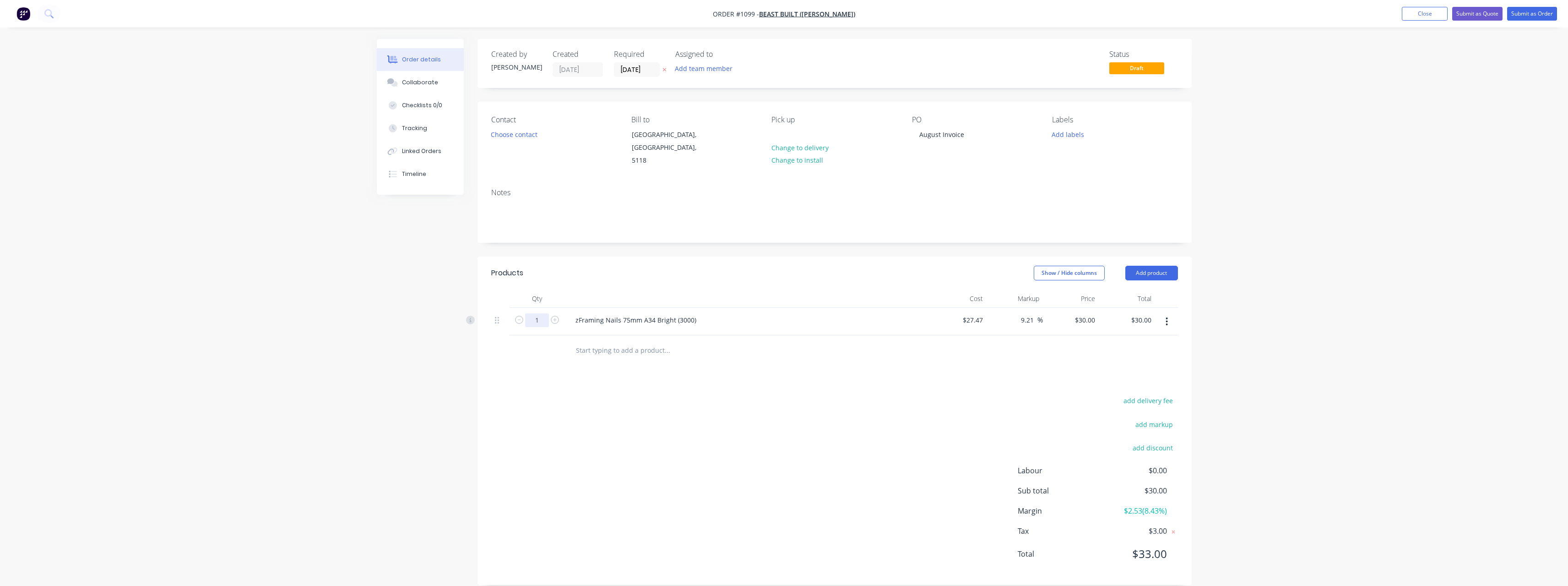
click at [543, 313] on input "1" at bounding box center [537, 320] width 24 height 13
click at [609, 341] on input "text" at bounding box center [667, 350] width 183 height 18
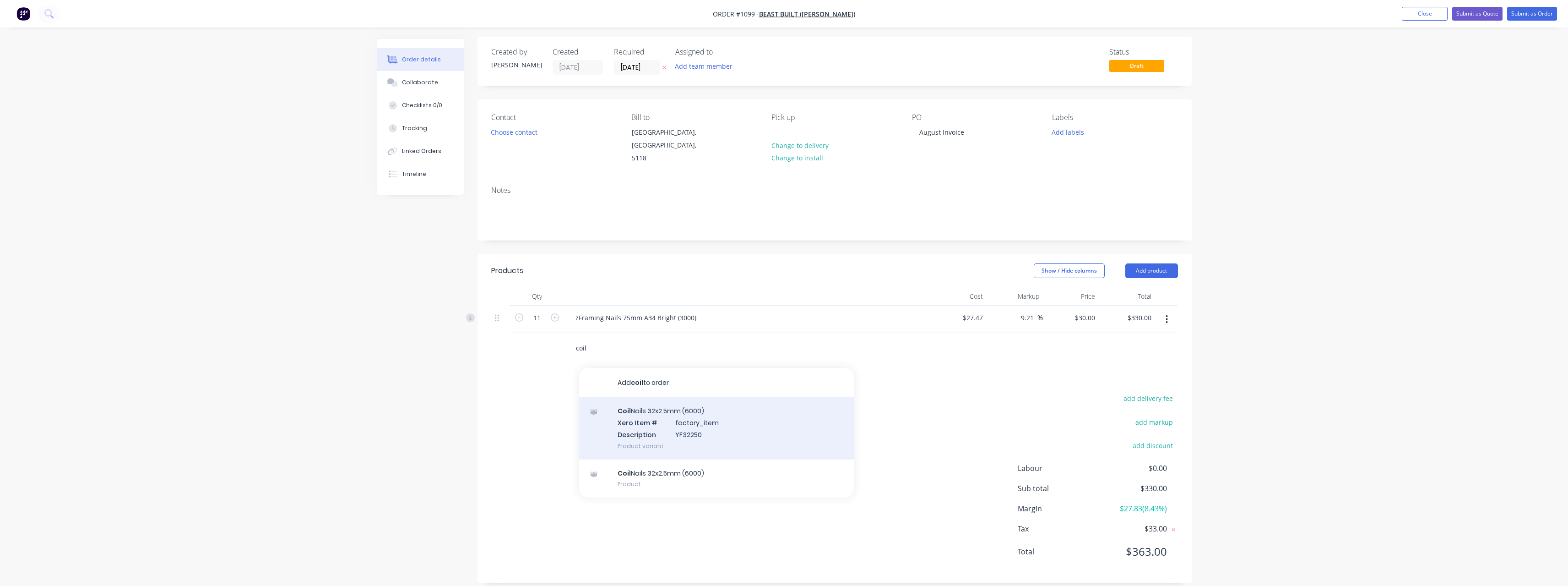
scroll to position [2, 0]
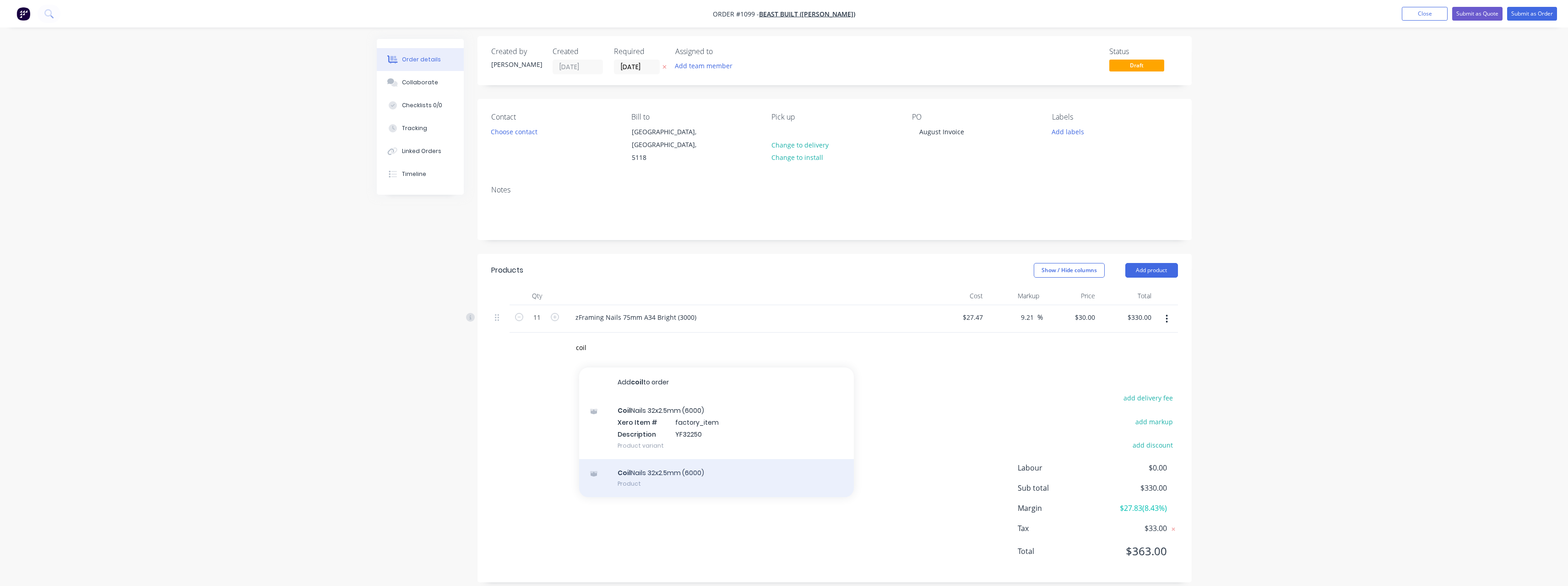
click at [712, 462] on div "Coil Nails 32x2.5mm (6000) Product" at bounding box center [716, 478] width 274 height 39
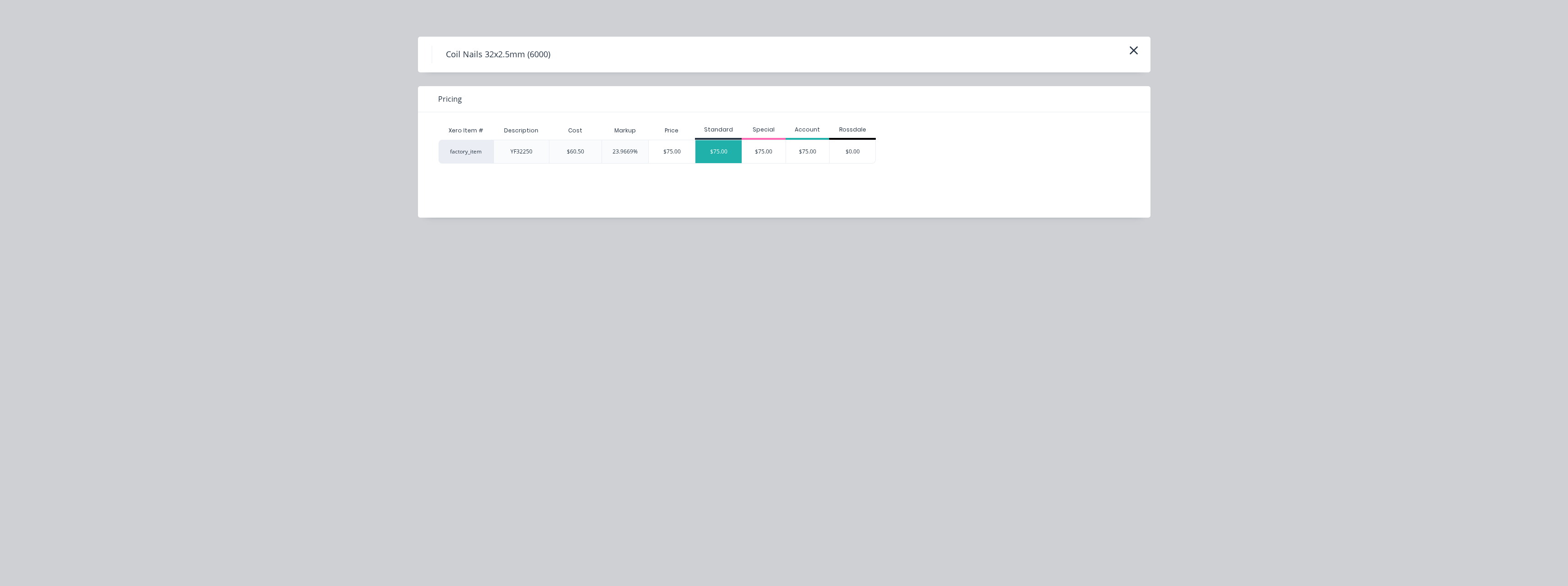
click at [723, 152] on div "$75.00" at bounding box center [718, 151] width 46 height 23
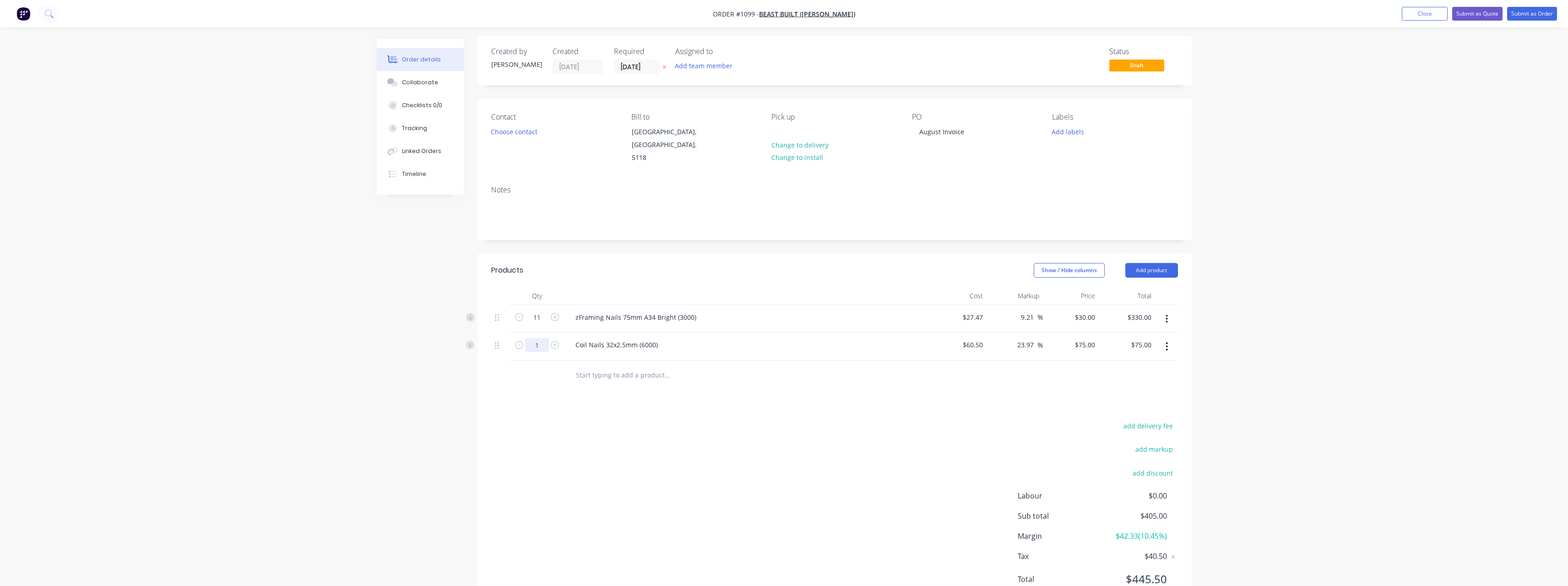
click at [539, 324] on input "1" at bounding box center [537, 317] width 24 height 13
click at [633, 369] on input "text" at bounding box center [667, 375] width 183 height 18
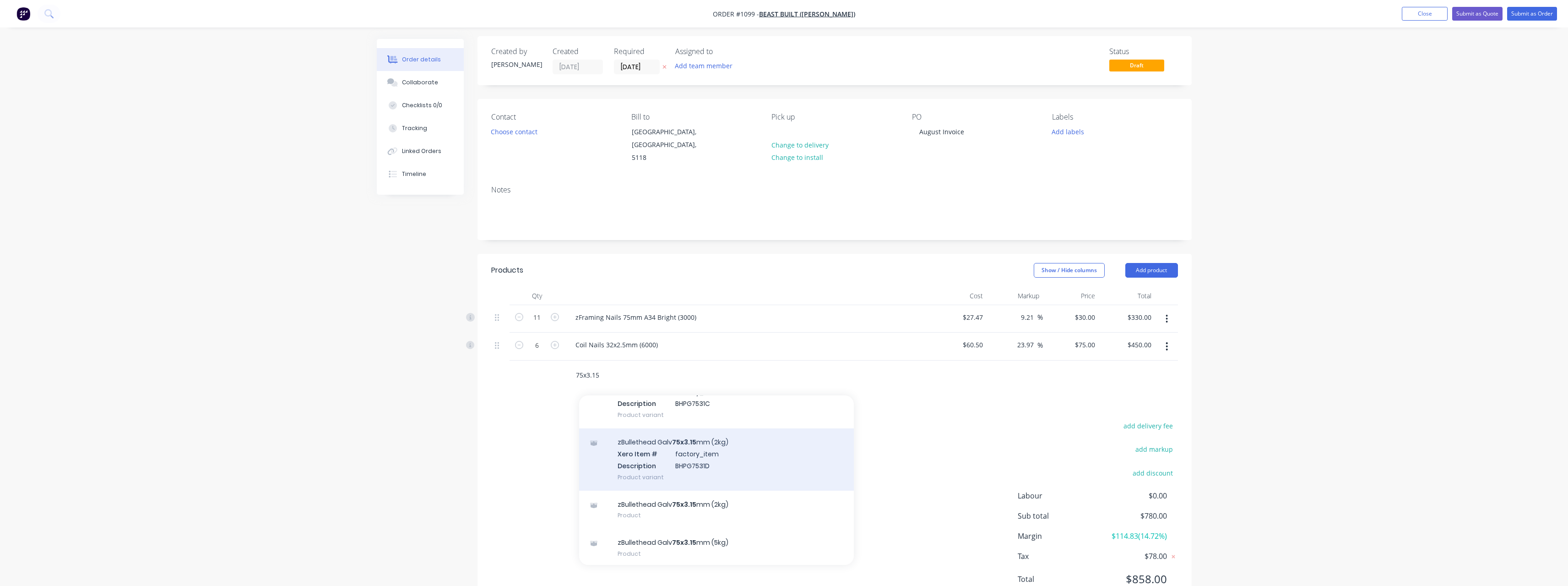
scroll to position [61, 0]
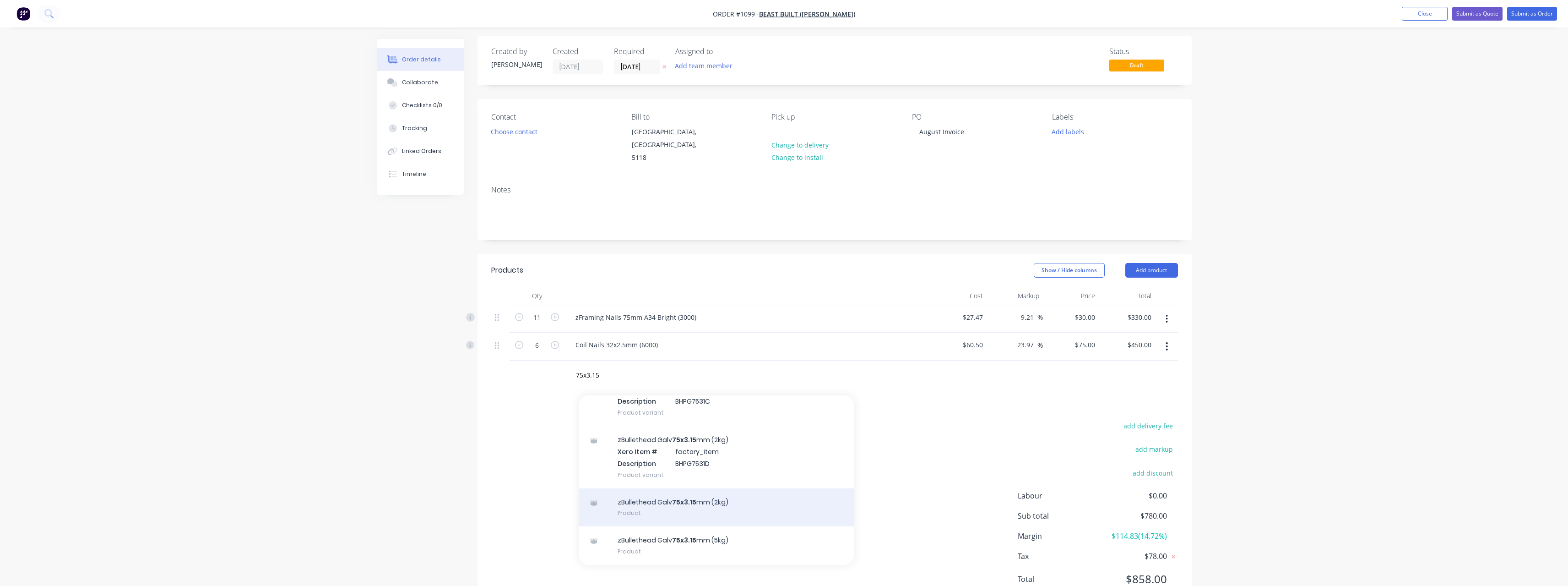
click at [721, 494] on div "zBullethead Galv 75x3.15 mm (2kg) Product" at bounding box center [716, 507] width 274 height 39
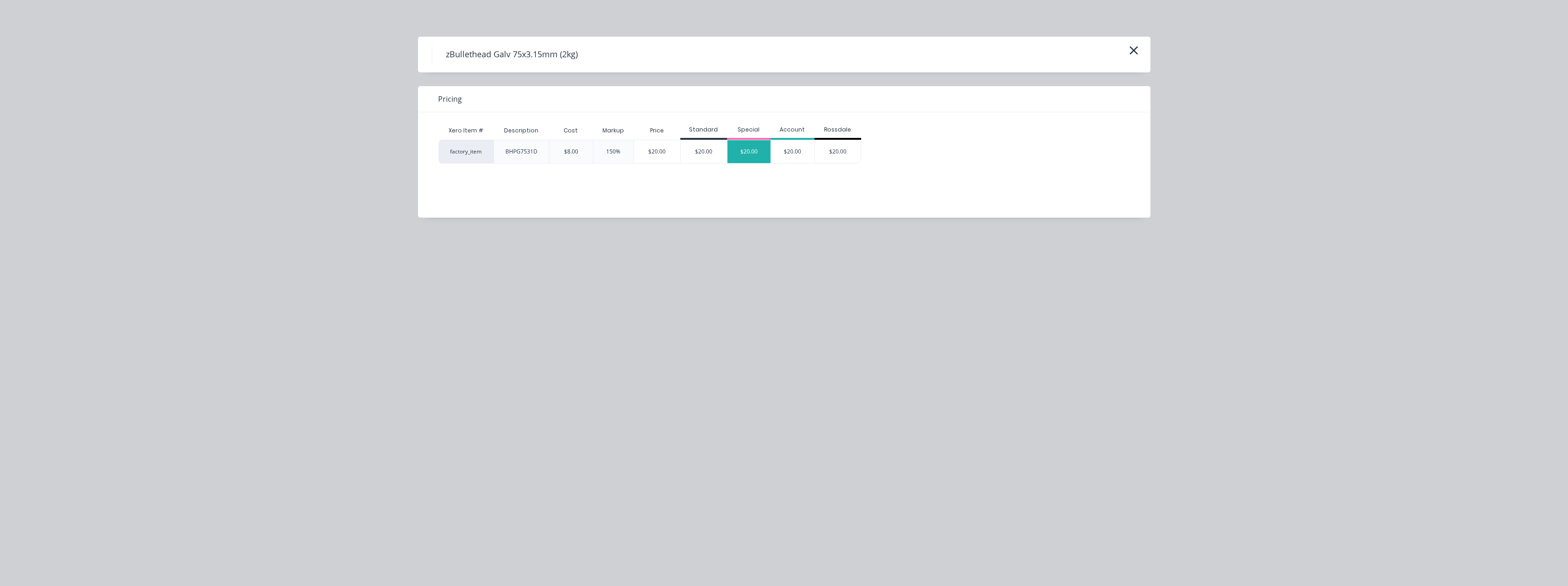
click at [746, 148] on div "$20.00" at bounding box center [749, 151] width 43 height 23
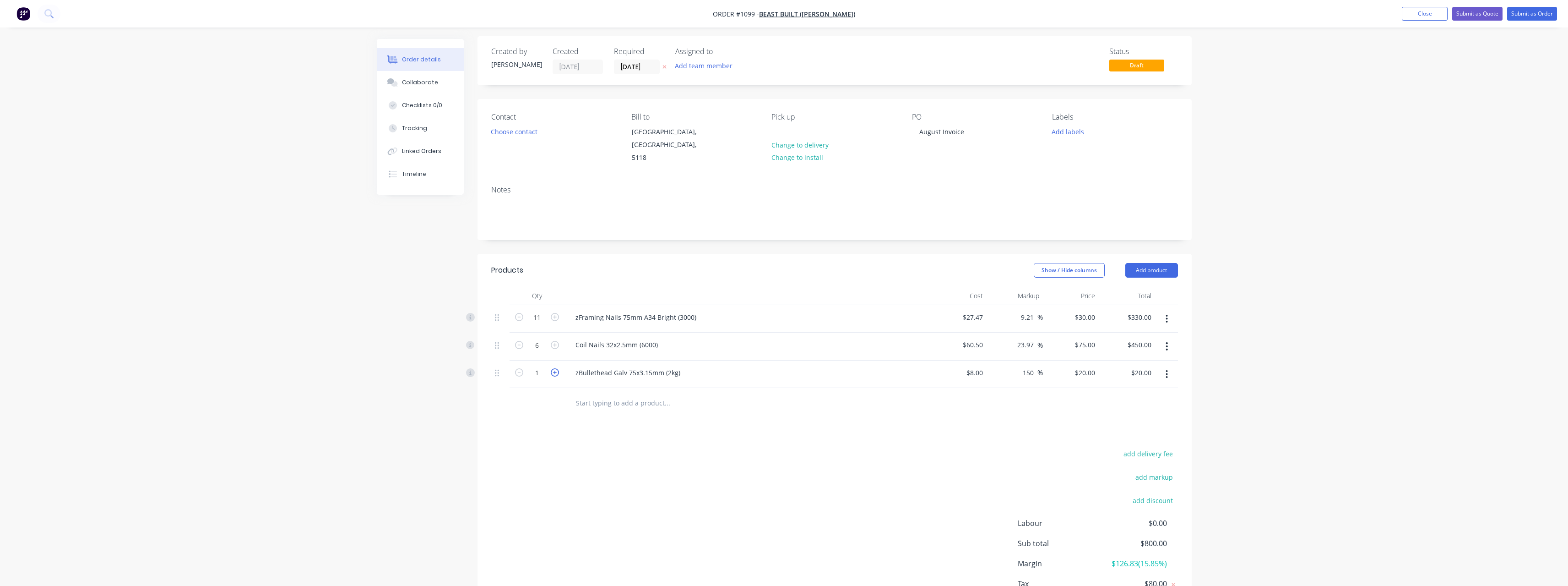
click at [554, 368] on icon "button" at bounding box center [554, 372] width 8 height 8
click at [591, 393] on input "text" at bounding box center [667, 402] width 183 height 18
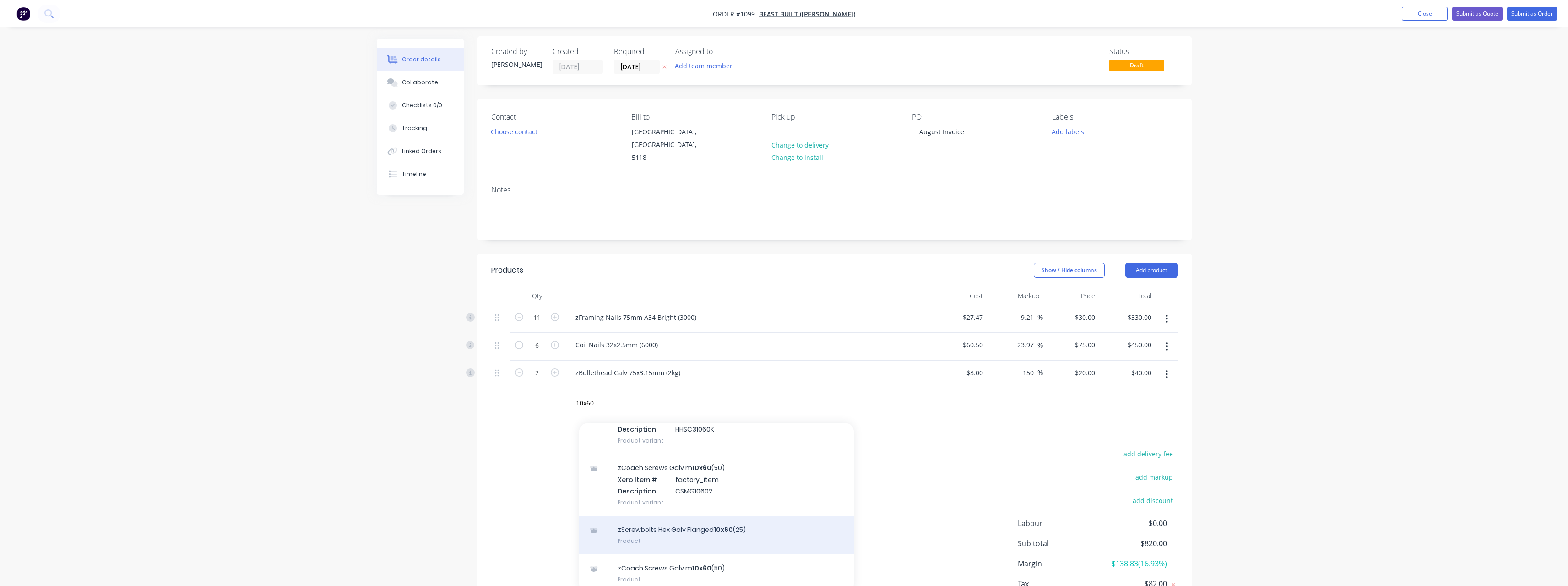
click at [705, 520] on div "zScrewbolts Hex Galv Flanged 10x60 (25) Product" at bounding box center [716, 535] width 274 height 39
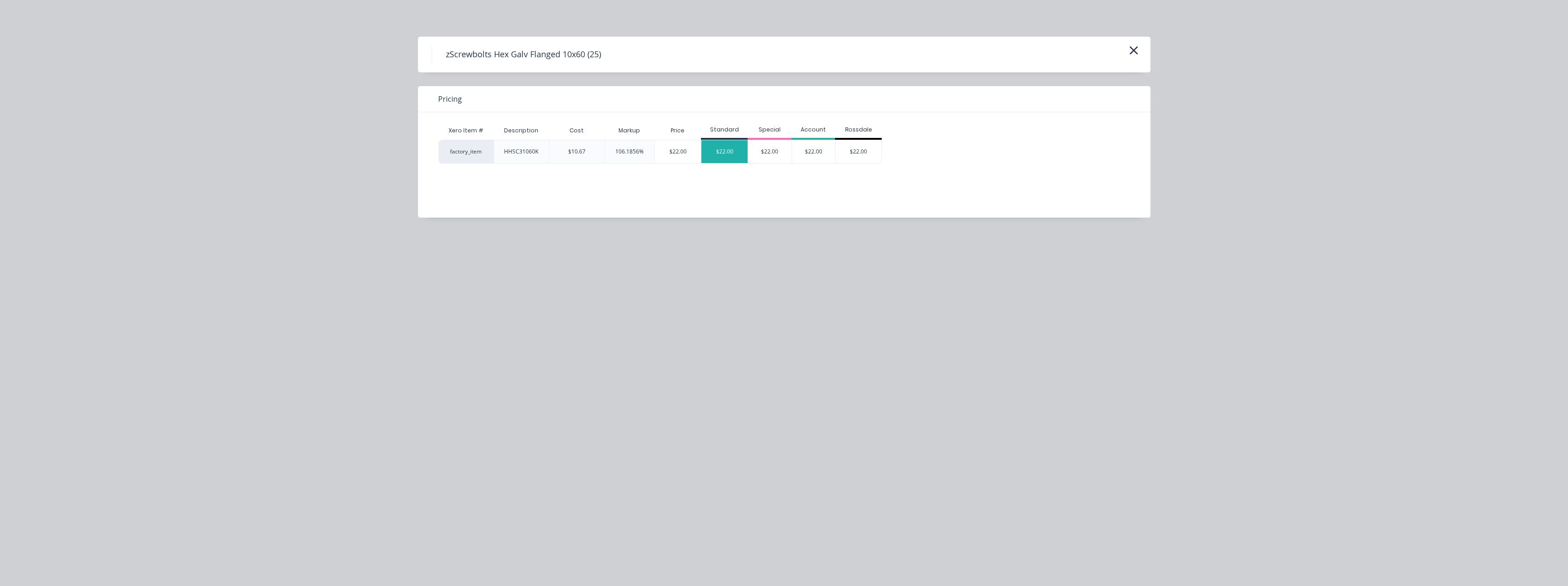
click at [724, 150] on div "$22.00" at bounding box center [724, 151] width 46 height 23
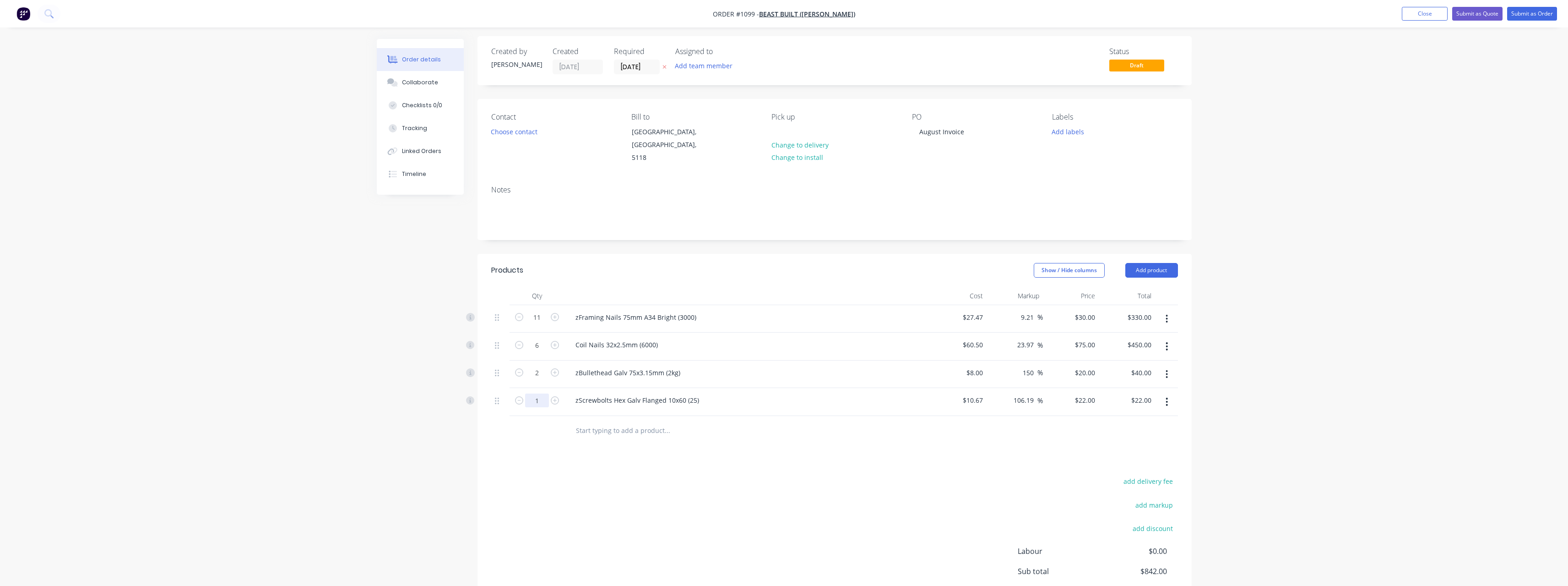
click at [542, 324] on input "1" at bounding box center [537, 317] width 24 height 13
click at [616, 421] on input "text" at bounding box center [667, 431] width 183 height 18
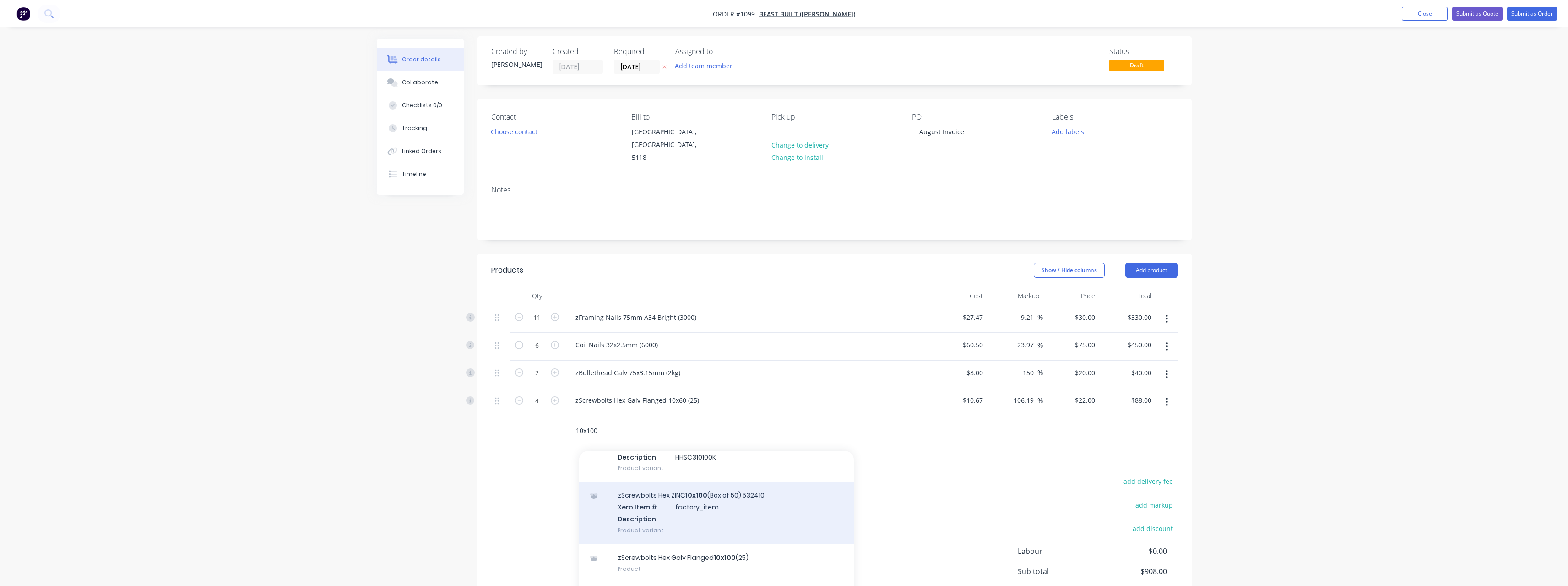
scroll to position [86, 0]
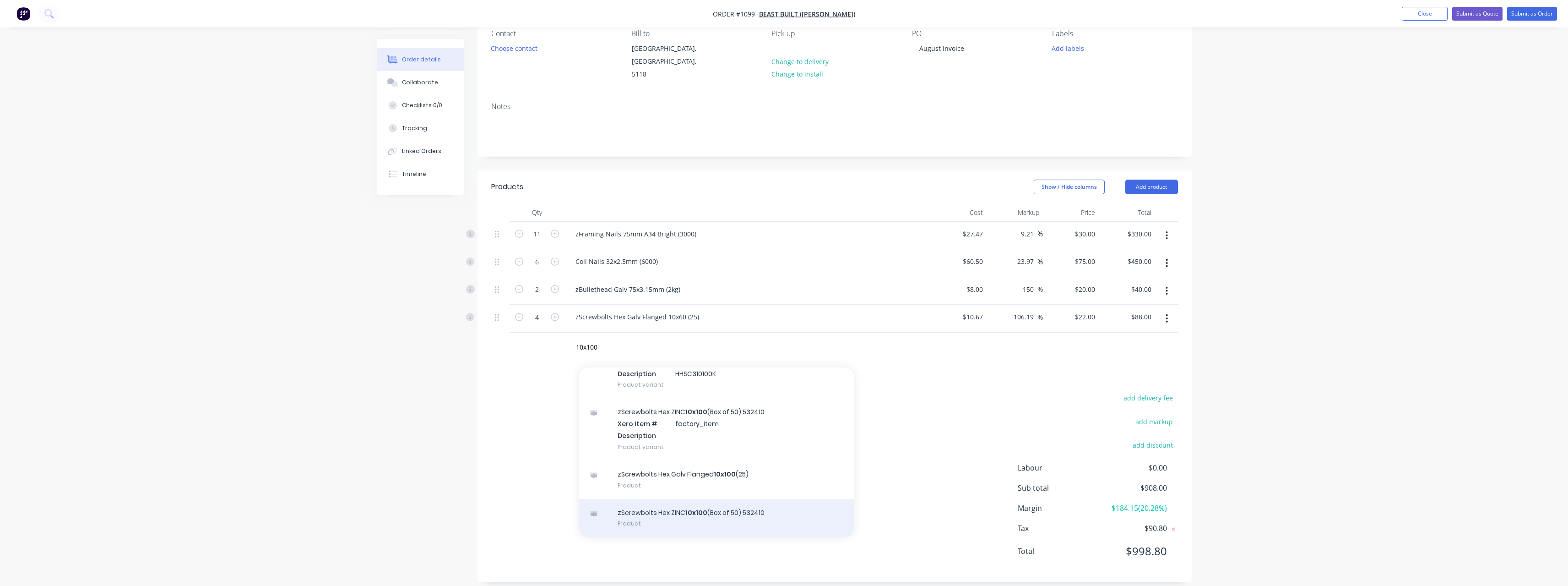
click at [723, 505] on div "zScrewbolts Hex ZINC 10x100 (Box of 50) 532410 Product" at bounding box center [716, 517] width 274 height 39
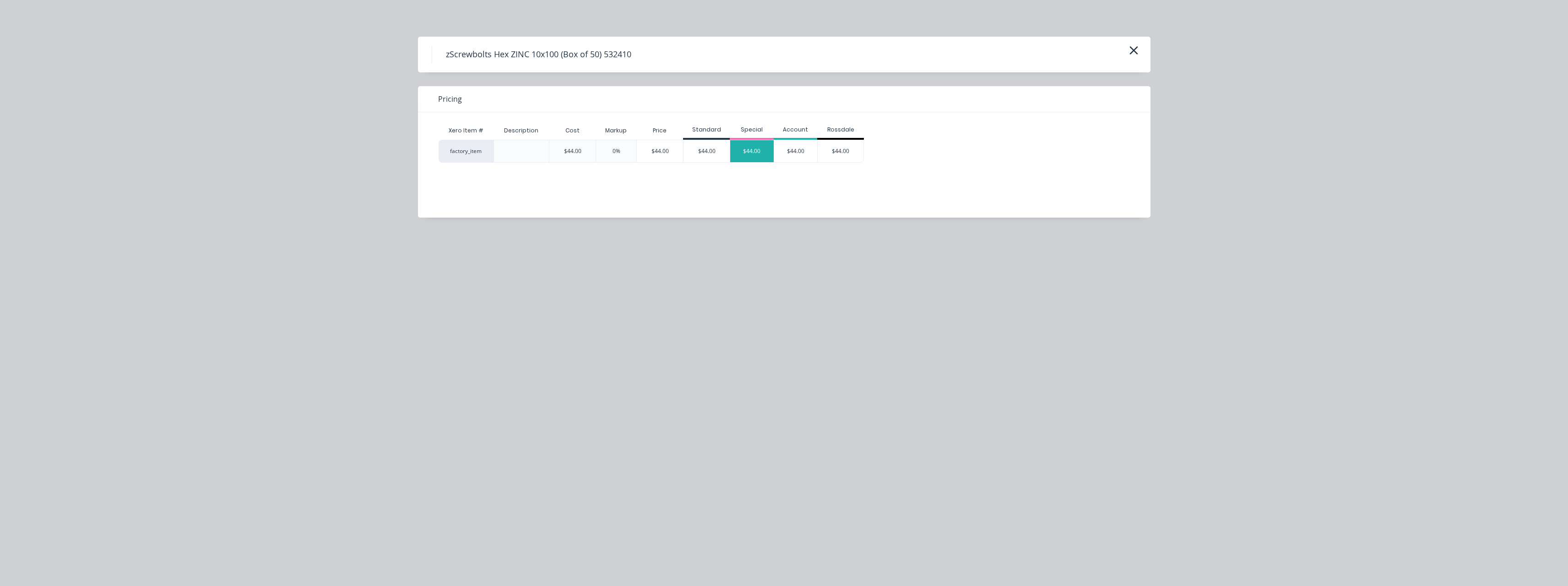
click at [757, 157] on div "$44.00" at bounding box center [751, 151] width 43 height 22
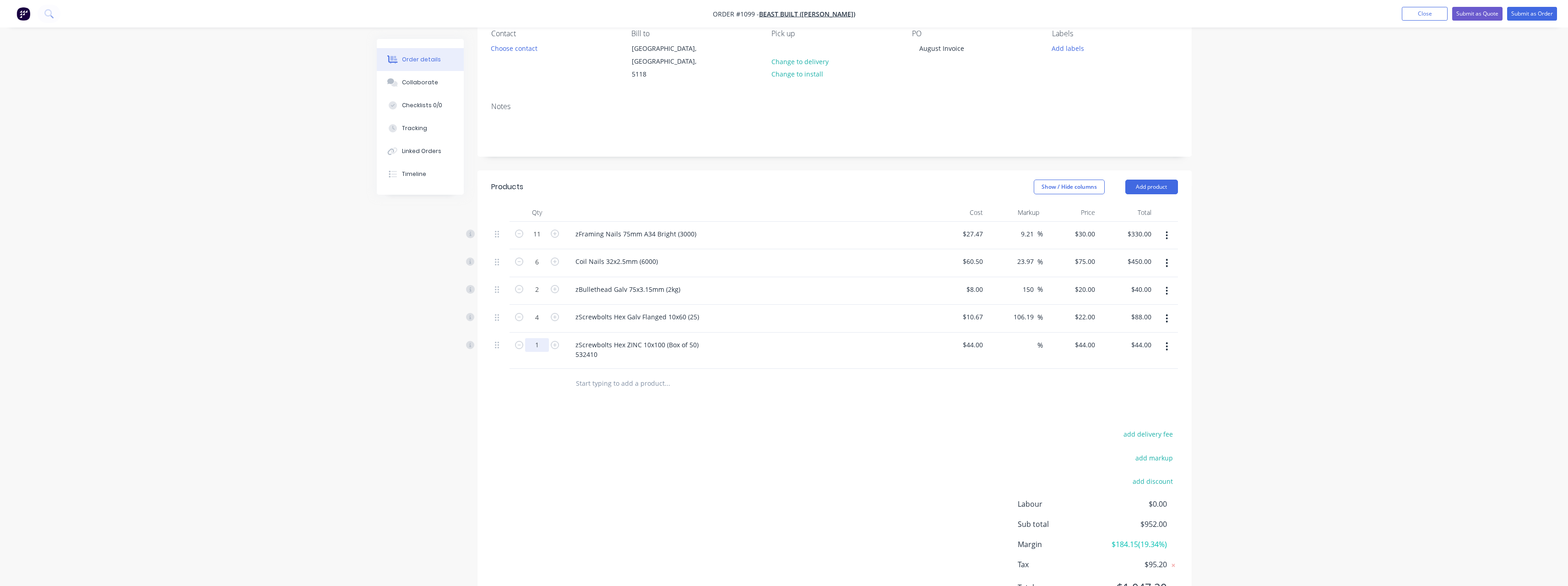
click at [539, 241] on input "1" at bounding box center [537, 234] width 24 height 13
click at [631, 378] on input "text" at bounding box center [667, 384] width 183 height 18
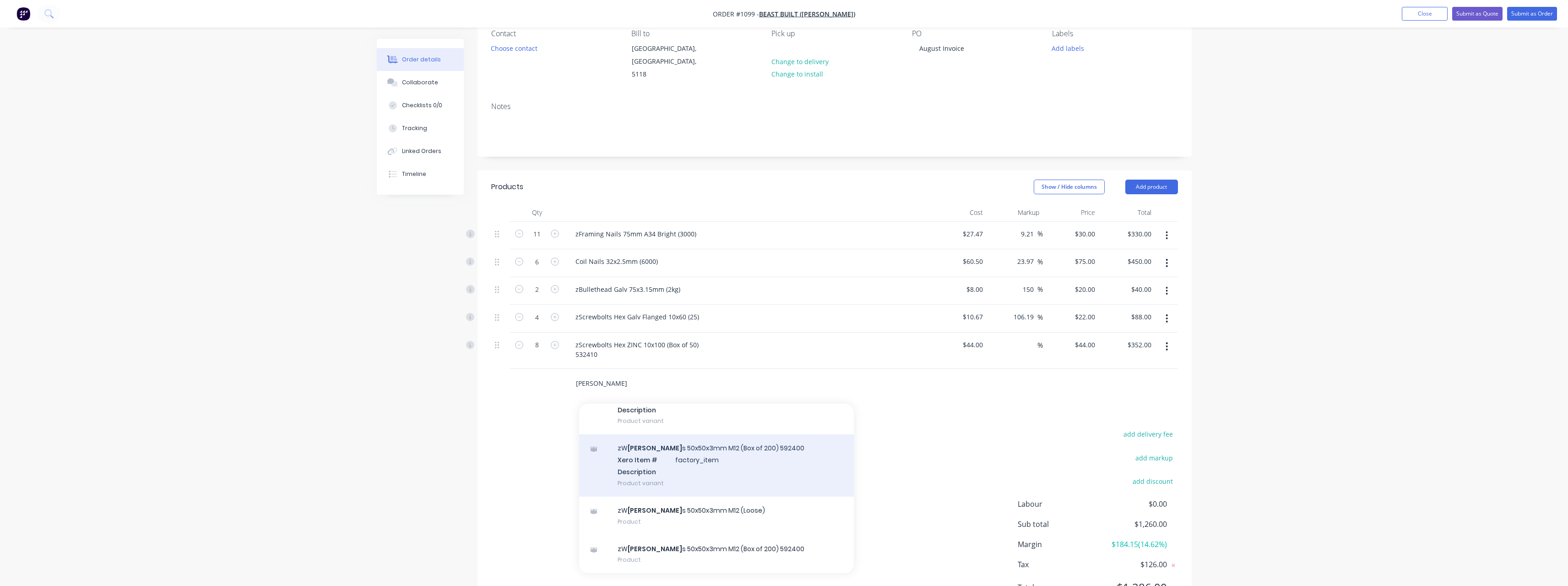
scroll to position [122, 0]
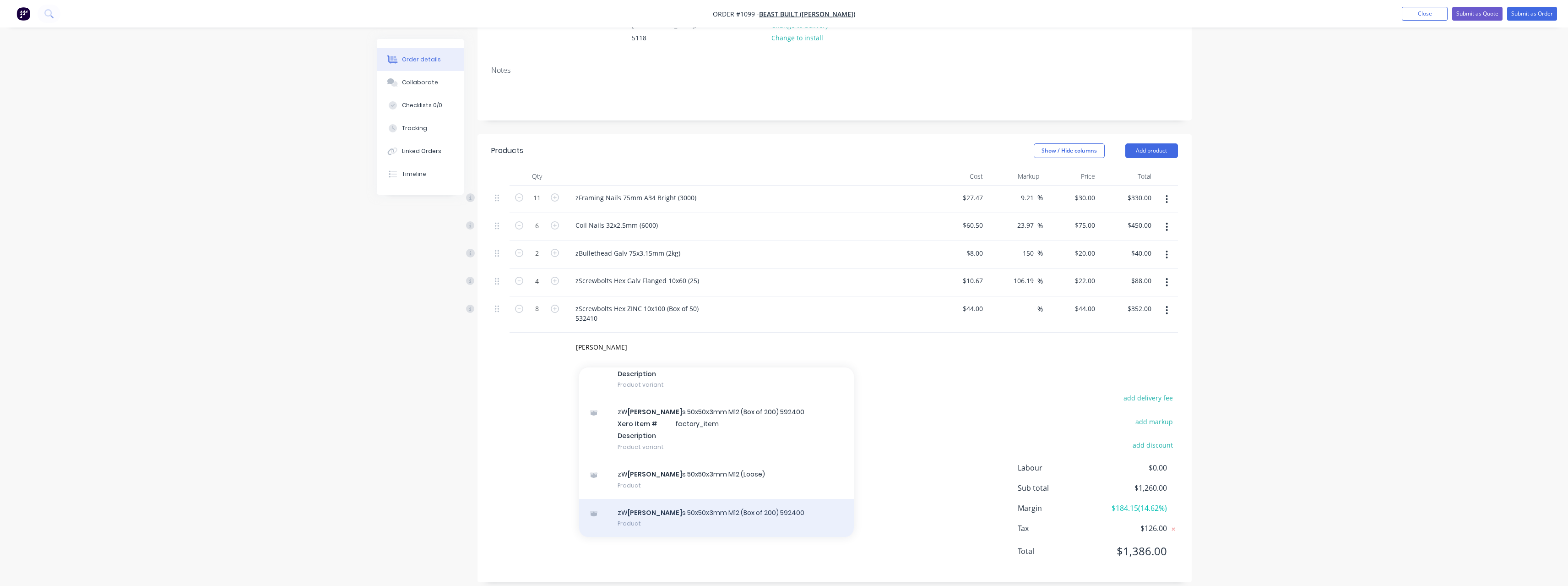
click at [704, 499] on div "zW [PERSON_NAME] s 50x50x3mm M12 (Box of 200) 592400 Product" at bounding box center [716, 517] width 274 height 39
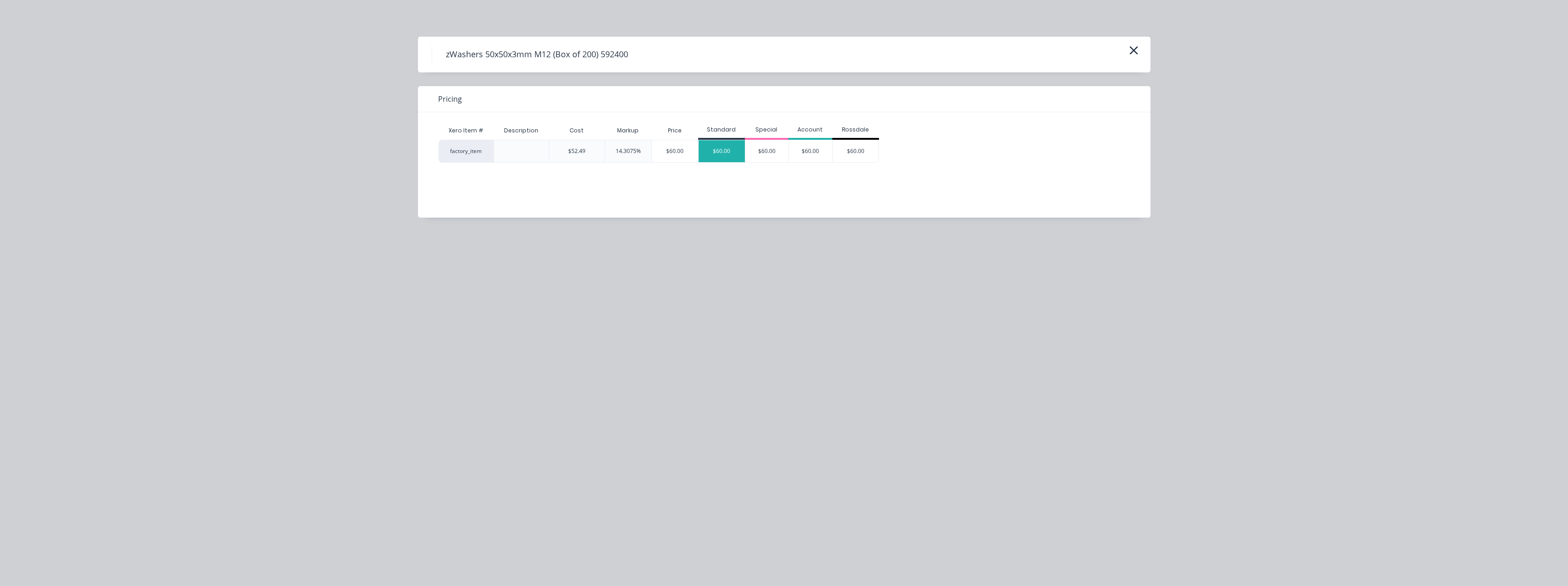
click at [705, 152] on div "$60.00" at bounding box center [722, 151] width 46 height 22
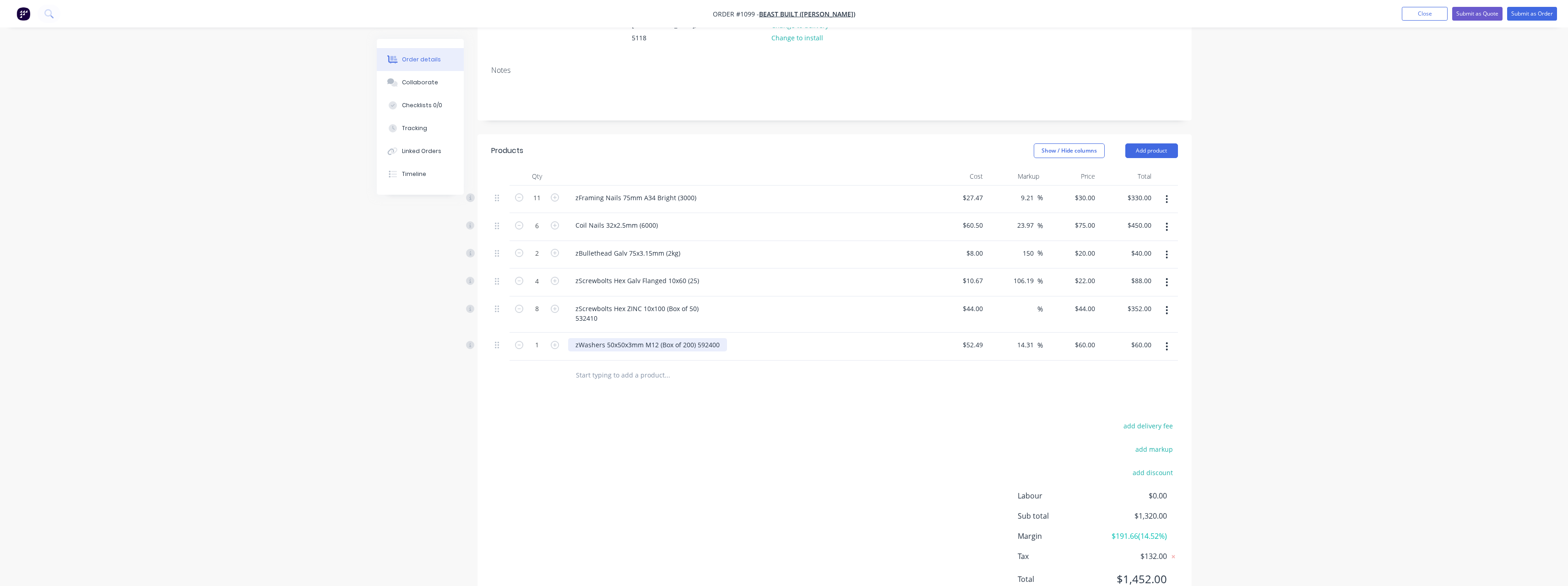
click at [724, 338] on div "zWashers 50x50x3mm M12 (Box of 200) 592400" at bounding box center [647, 345] width 159 height 13
click at [559, 339] on button "button" at bounding box center [554, 344] width 12 height 10
click at [588, 366] on input "text" at bounding box center [667, 375] width 183 height 18
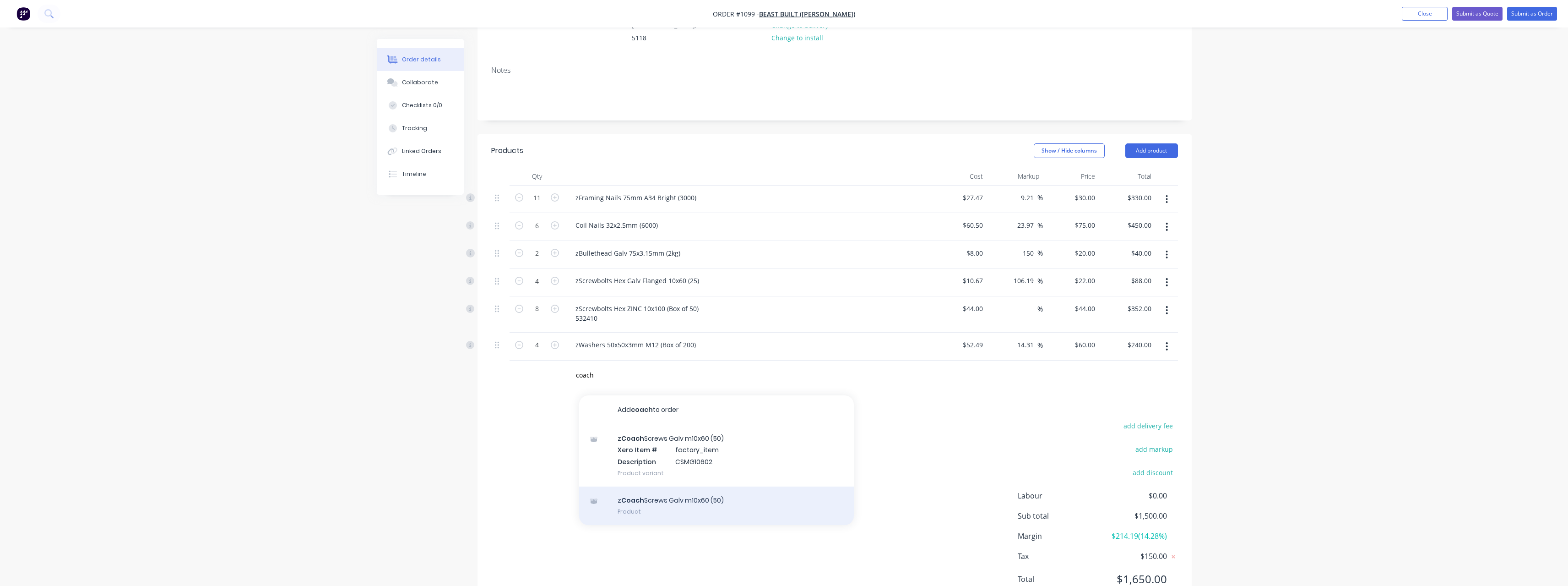
click at [653, 489] on div "z Coach Screws Galv m10x60 (50) Product" at bounding box center [716, 505] width 274 height 39
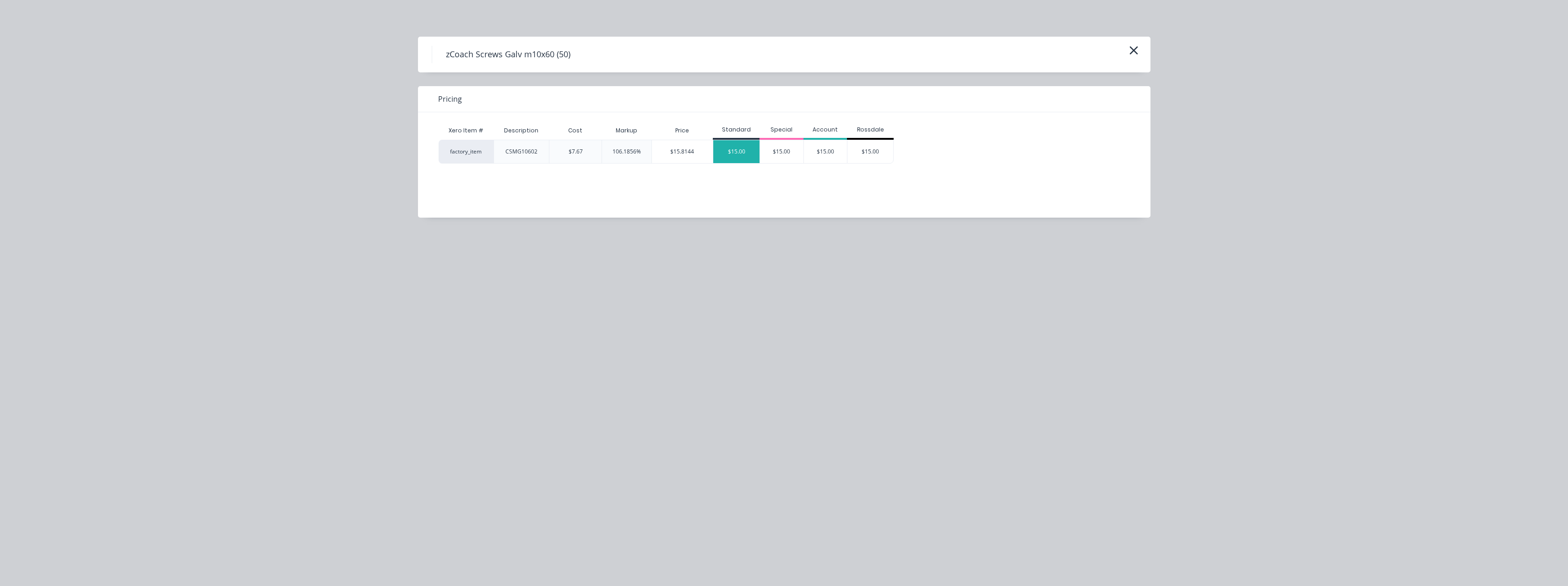
click at [737, 159] on div "$15.00" at bounding box center [737, 151] width 46 height 23
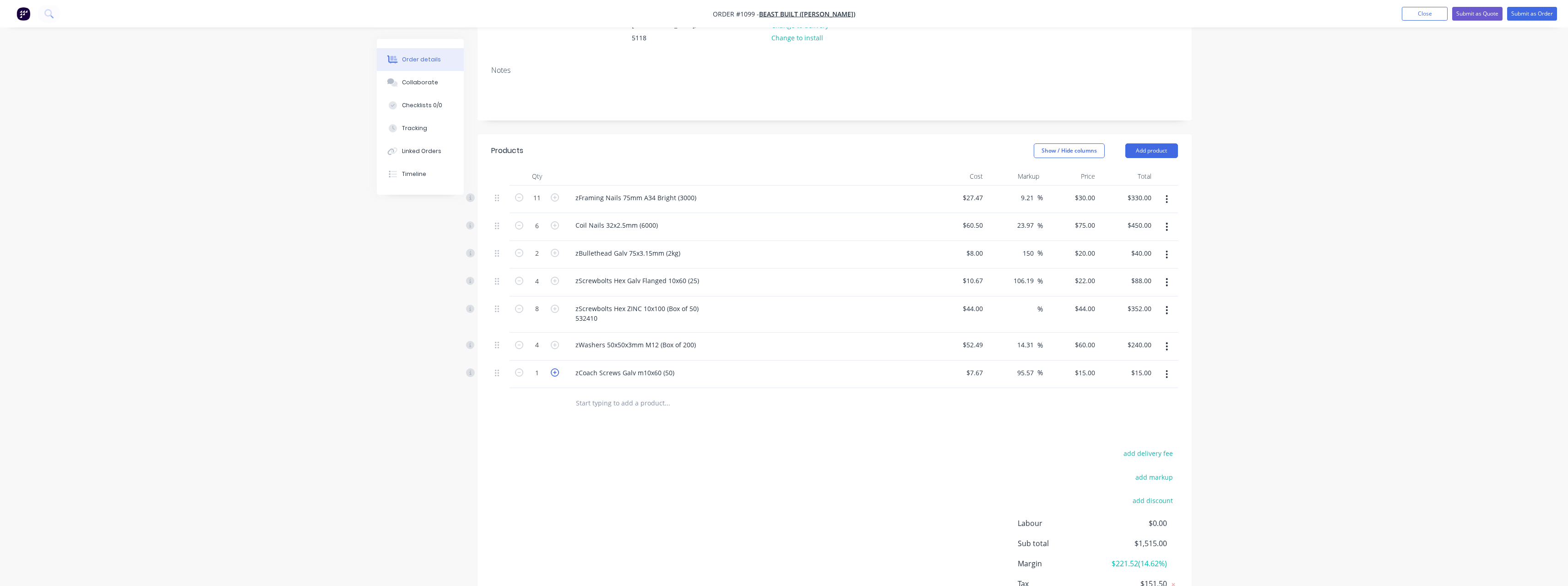
click at [558, 368] on icon "button" at bounding box center [554, 372] width 8 height 8
click at [606, 393] on input "text" at bounding box center [667, 402] width 183 height 18
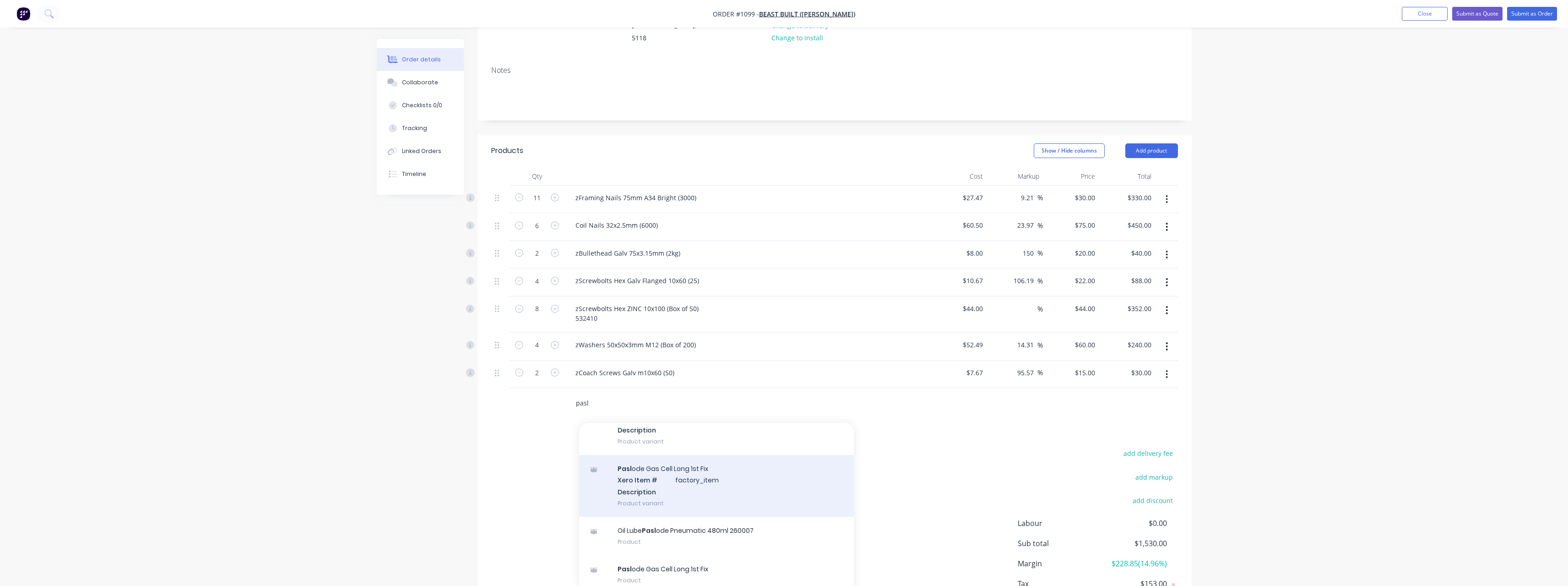
scroll to position [61, 0]
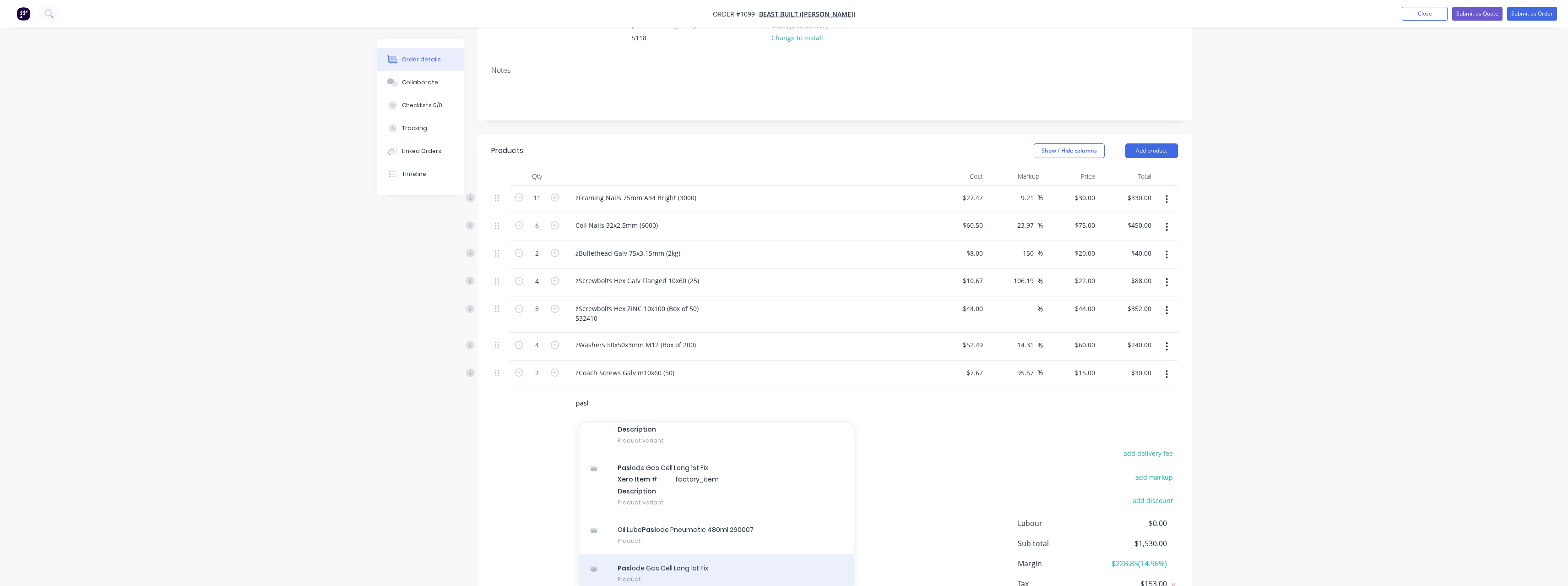
click at [676, 554] on div "Pasl ode Gas Cell Long 1st Fix Product" at bounding box center [716, 573] width 274 height 39
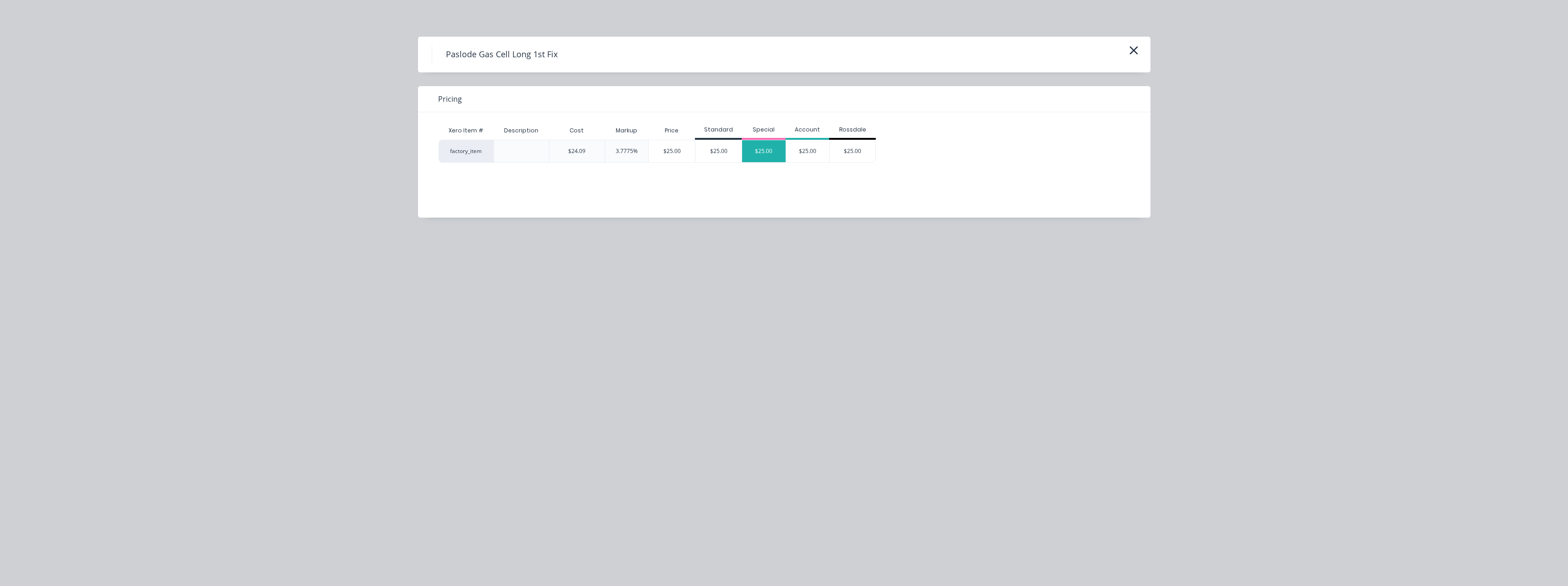
click at [759, 149] on div "$25.00" at bounding box center [764, 151] width 43 height 22
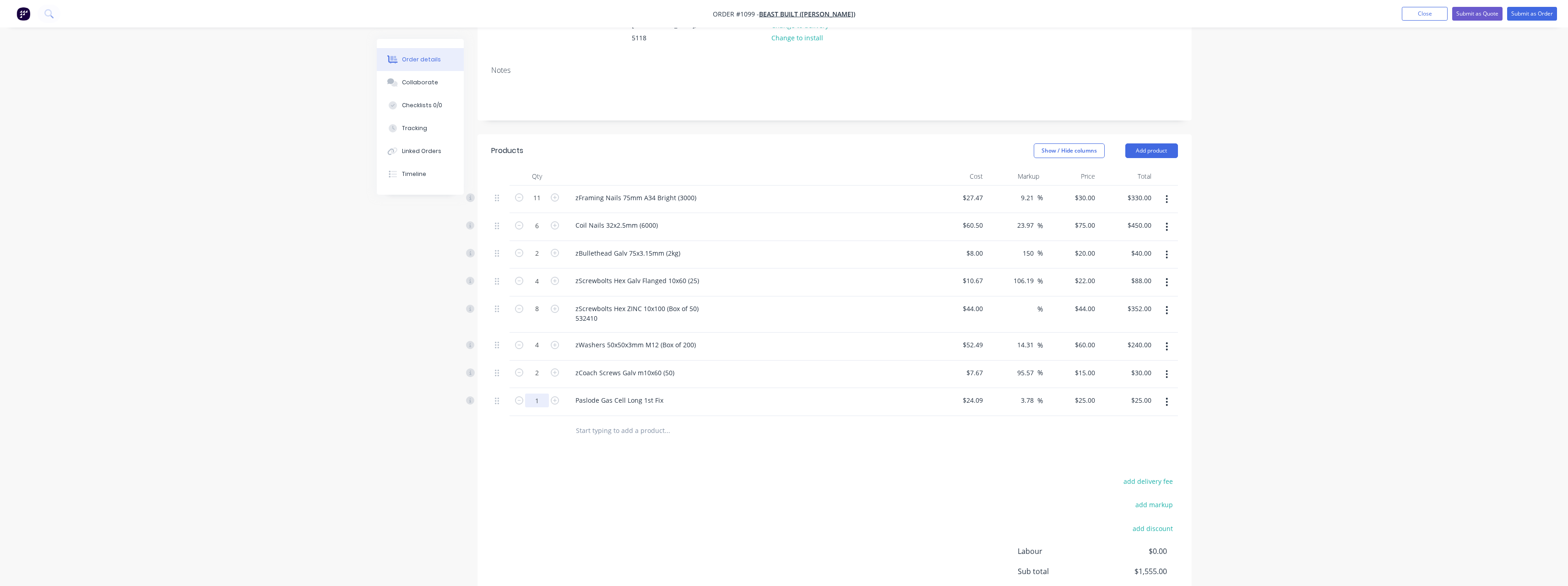
click at [544, 205] on input "1" at bounding box center [537, 198] width 24 height 13
click at [622, 421] on input "text" at bounding box center [667, 431] width 183 height 18
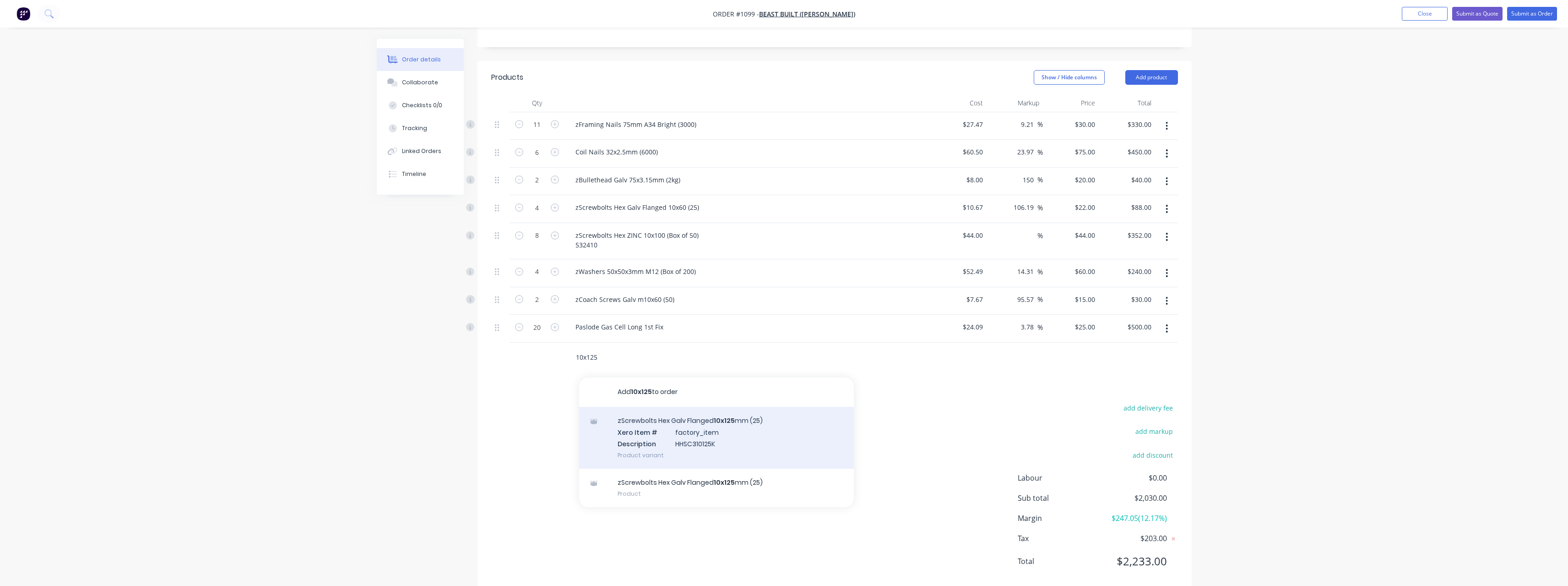
scroll to position [206, 0]
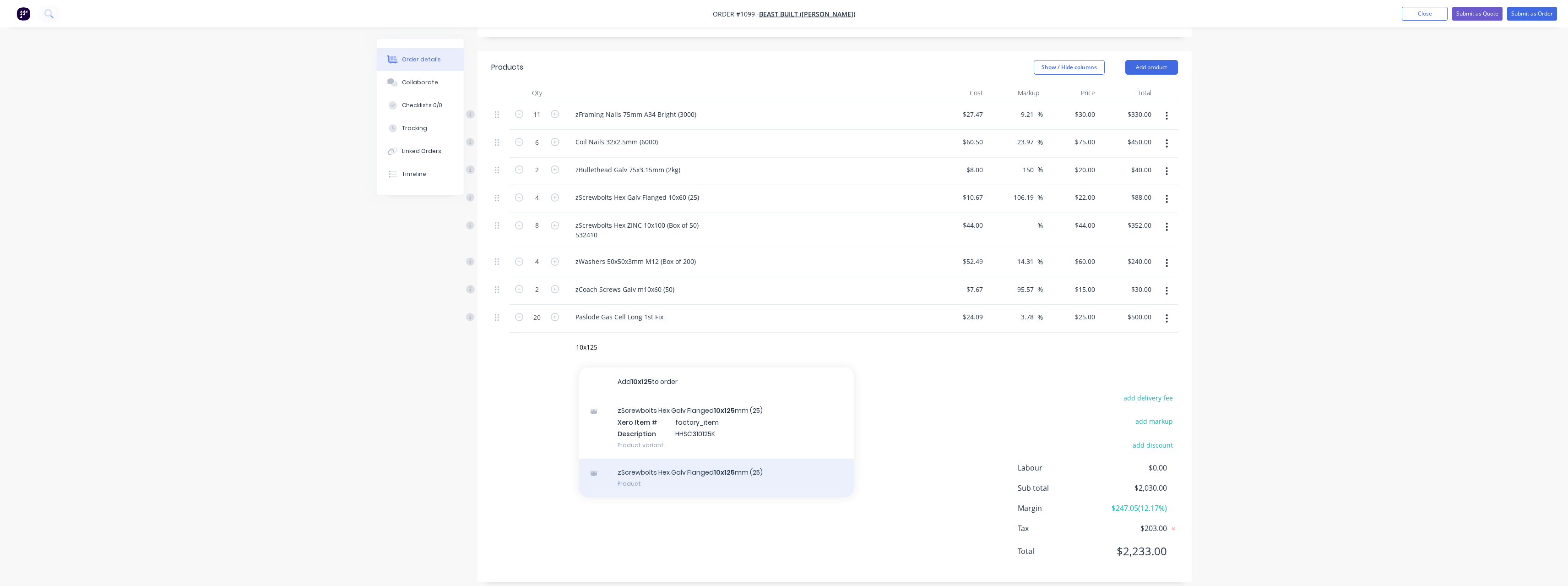
click at [703, 465] on div "zScrewbolts Hex Galv Flanged 10x125 mm (25) Product" at bounding box center [716, 478] width 274 height 39
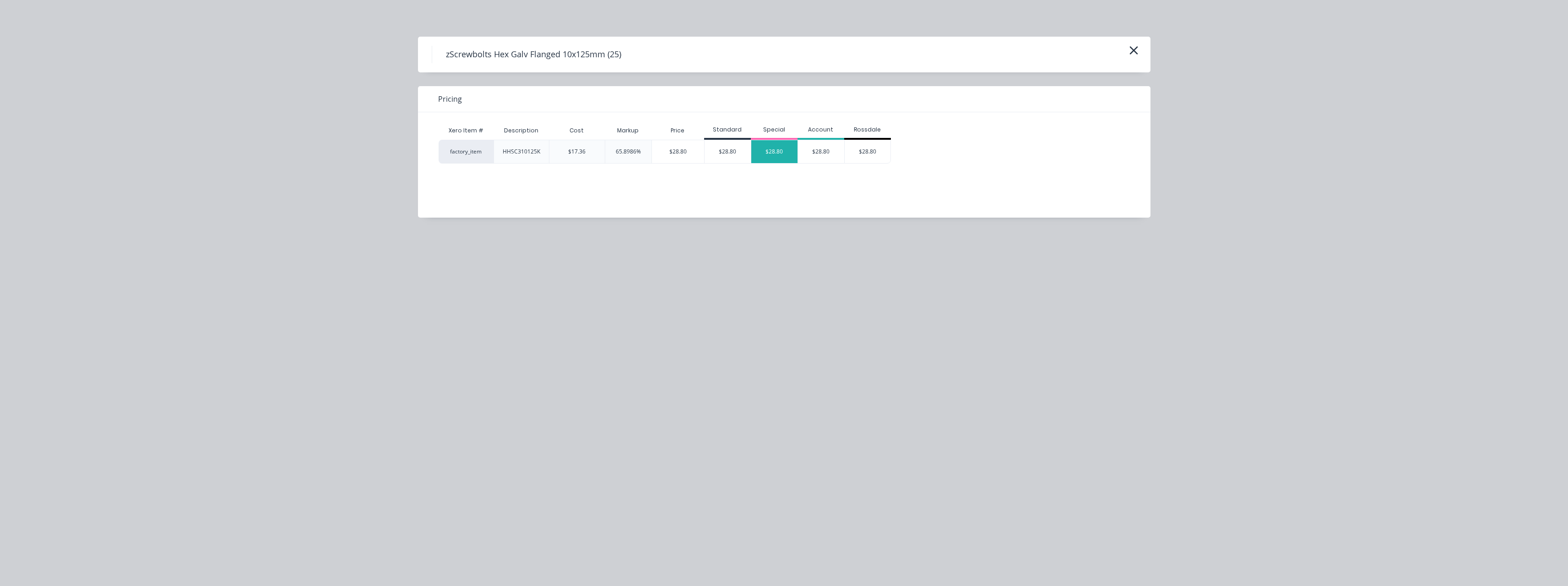
click at [768, 151] on div "$28.80" at bounding box center [775, 151] width 46 height 23
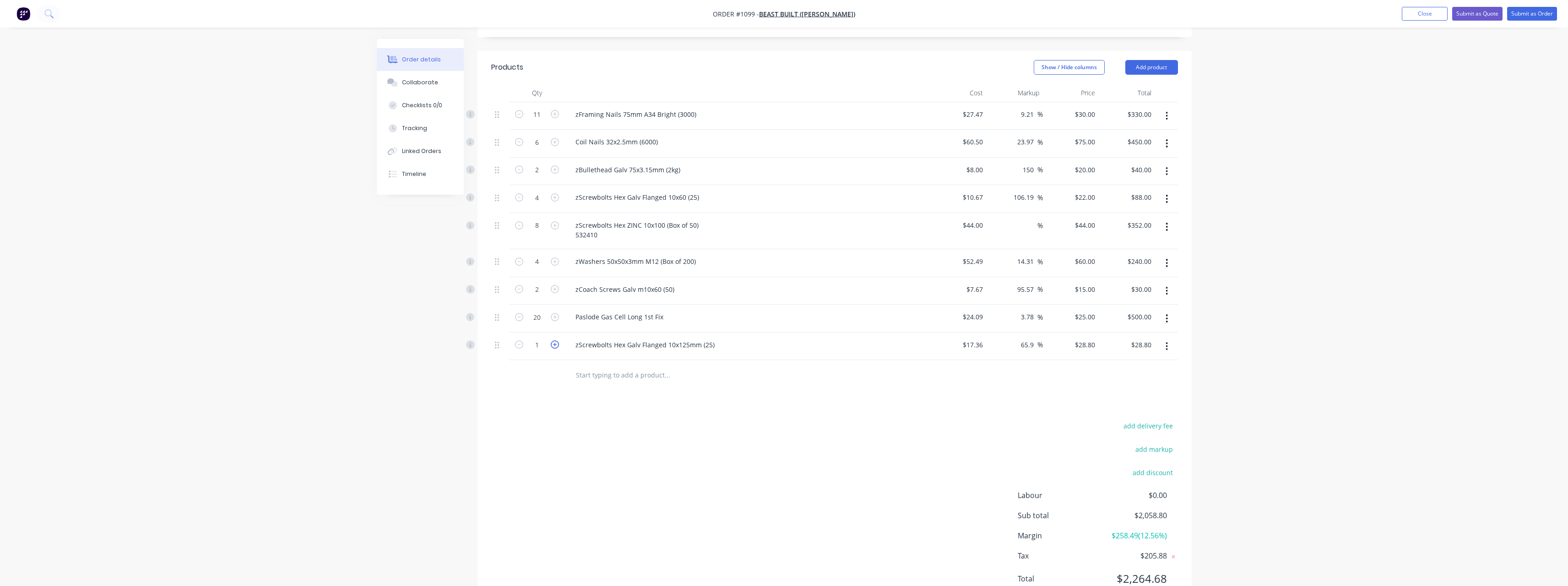
click at [552, 340] on icon "button" at bounding box center [554, 344] width 8 height 8
click at [631, 376] on div at bounding box center [729, 375] width 329 height 30
click at [626, 366] on input "text" at bounding box center [667, 375] width 183 height 18
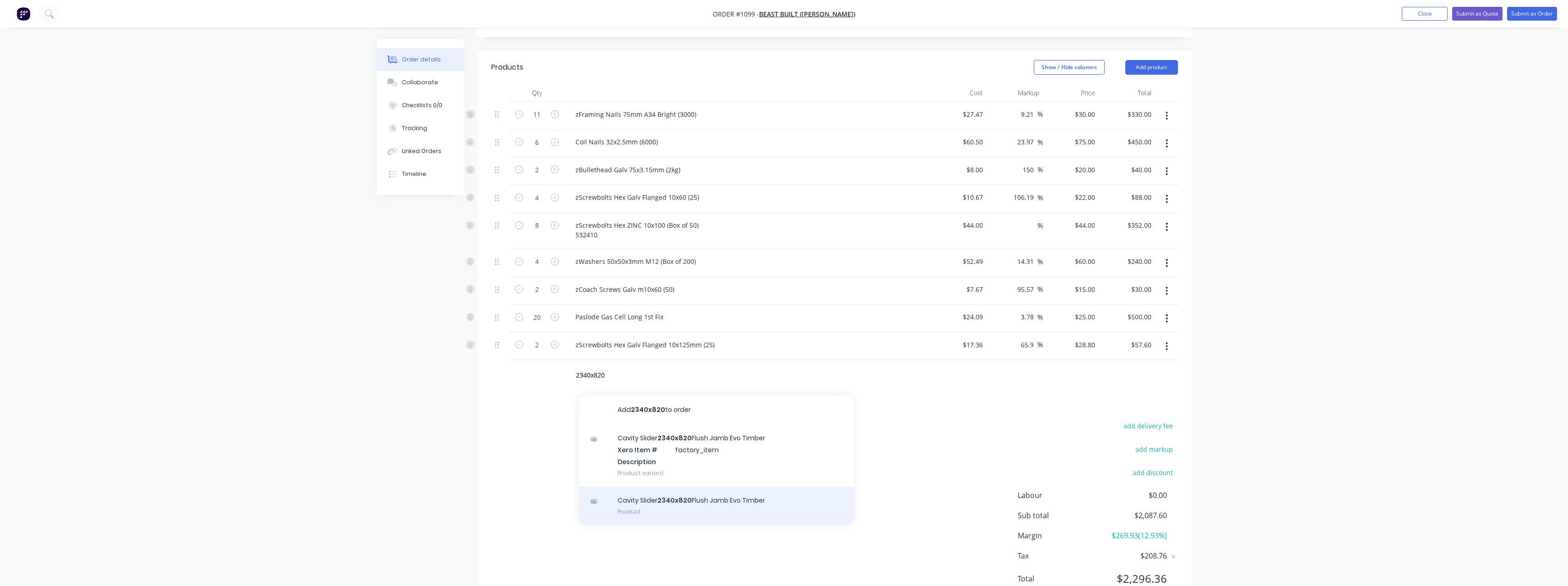
click at [737, 492] on div "Cavity Slider 2340x820 Flush Jamb Evo Timber Product" at bounding box center [716, 505] width 274 height 39
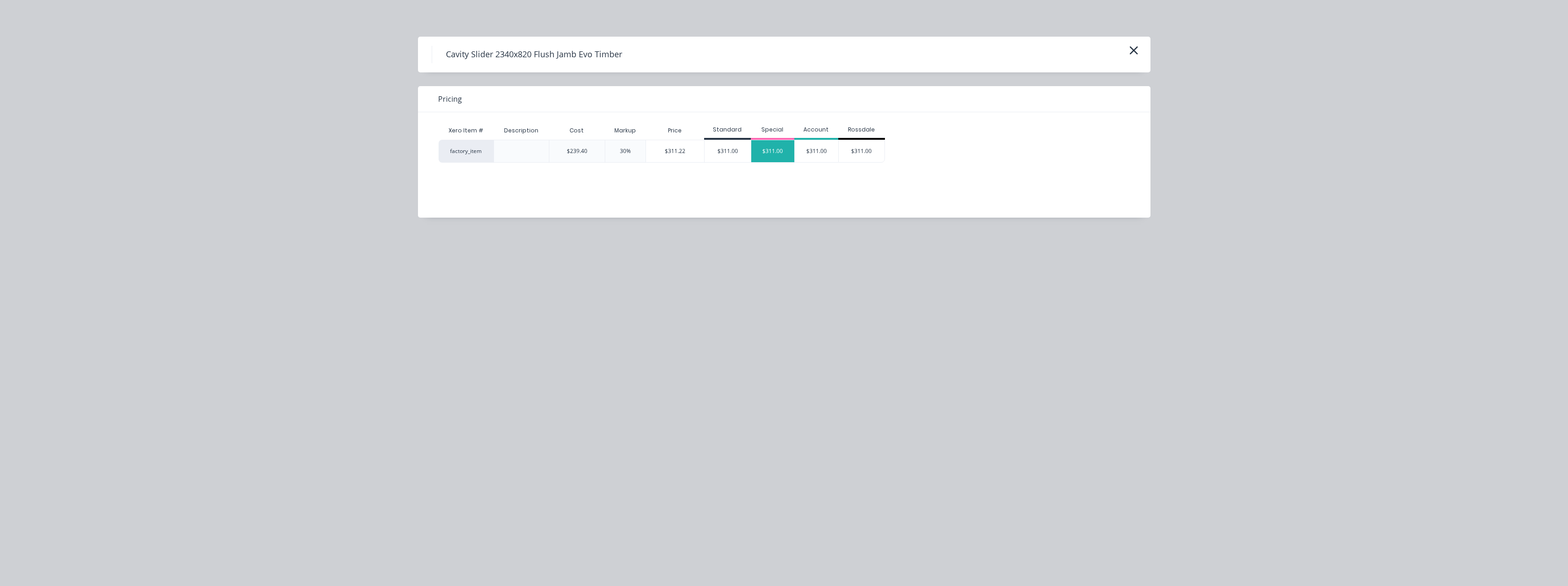
click at [776, 154] on div "$311.00" at bounding box center [773, 151] width 43 height 22
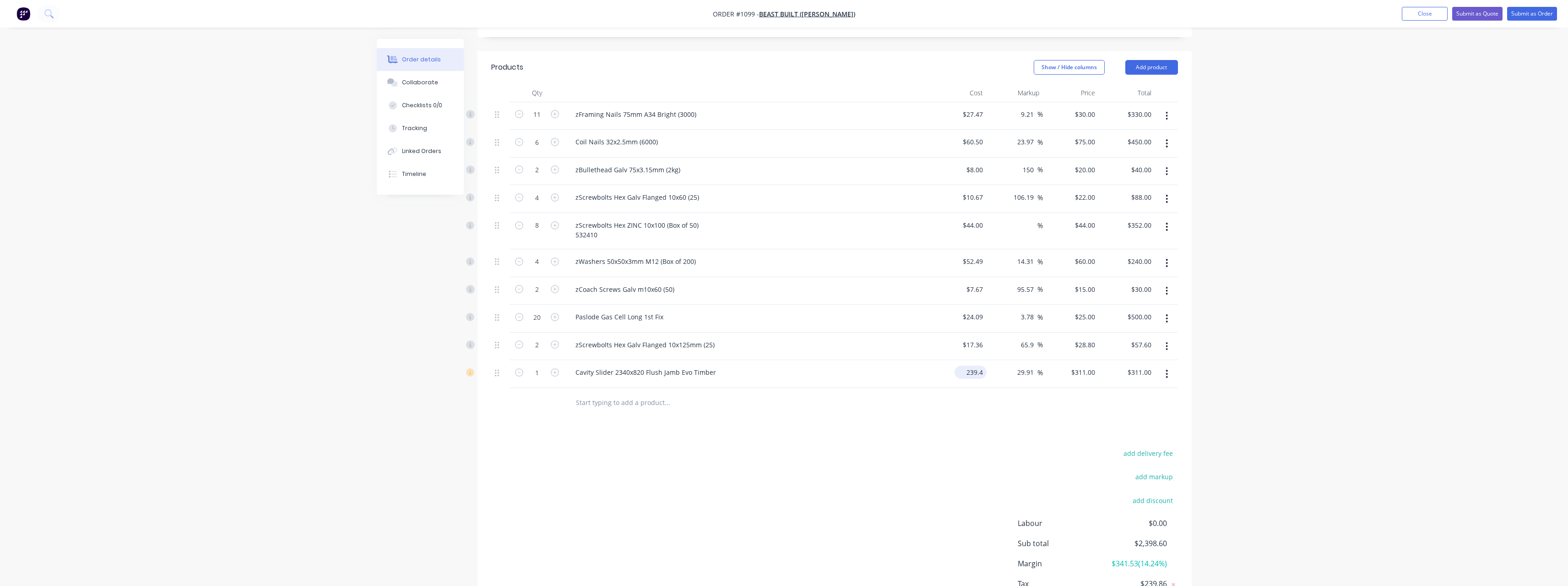
click at [984, 366] on input "239.4" at bounding box center [972, 373] width 28 height 13
click at [657, 393] on input "text" at bounding box center [667, 402] width 183 height 18
click at [1094, 360] on div "1 Cavity Slider 2340x820 Flush Jamb Evo Timber $200.00 $200.00 29.91 29.91 % $2…" at bounding box center [834, 374] width 686 height 28
click at [983, 366] on input "200" at bounding box center [978, 373] width 15 height 13
click at [962, 374] on div "$180.00 180" at bounding box center [959, 374] width 56 height 28
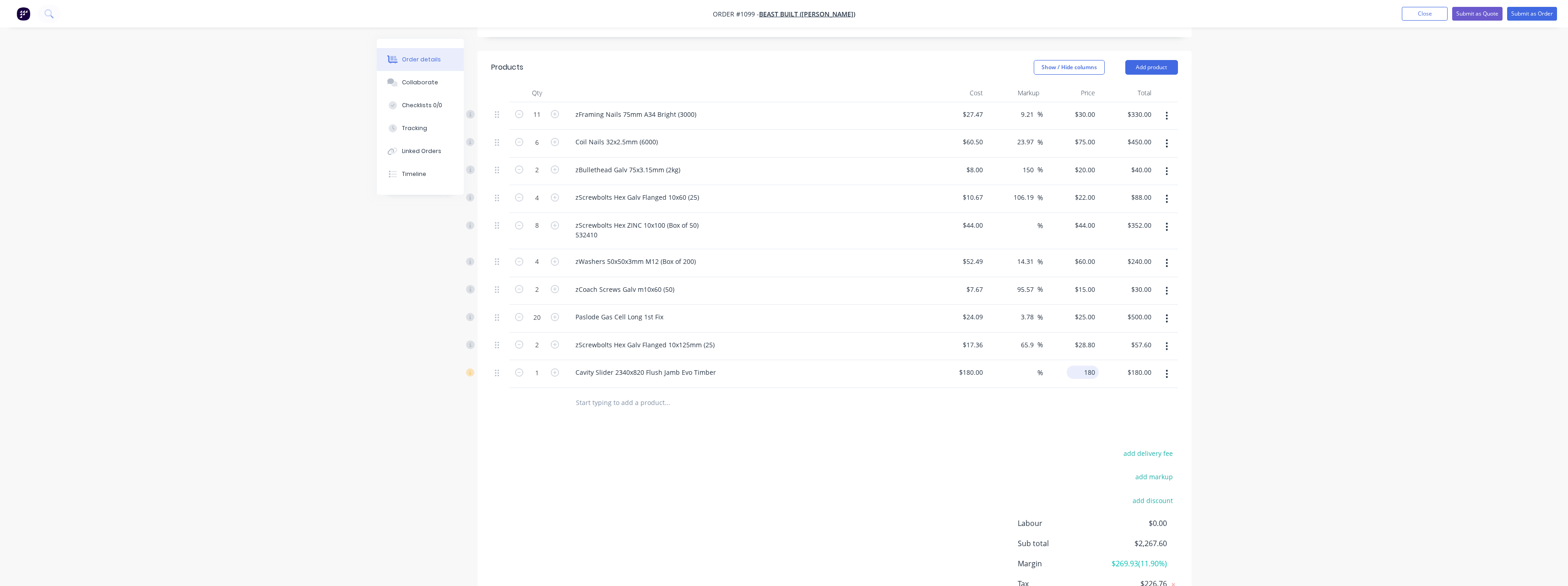
click at [1096, 366] on input "180" at bounding box center [1084, 373] width 28 height 13
click at [899, 409] on div "Products Show / Hide columns Add product Qty Cost Markup Price Total 11 zFramin…" at bounding box center [834, 344] width 714 height 587
click at [1532, 15] on button "Submit as Order" at bounding box center [1532, 13] width 50 height 13
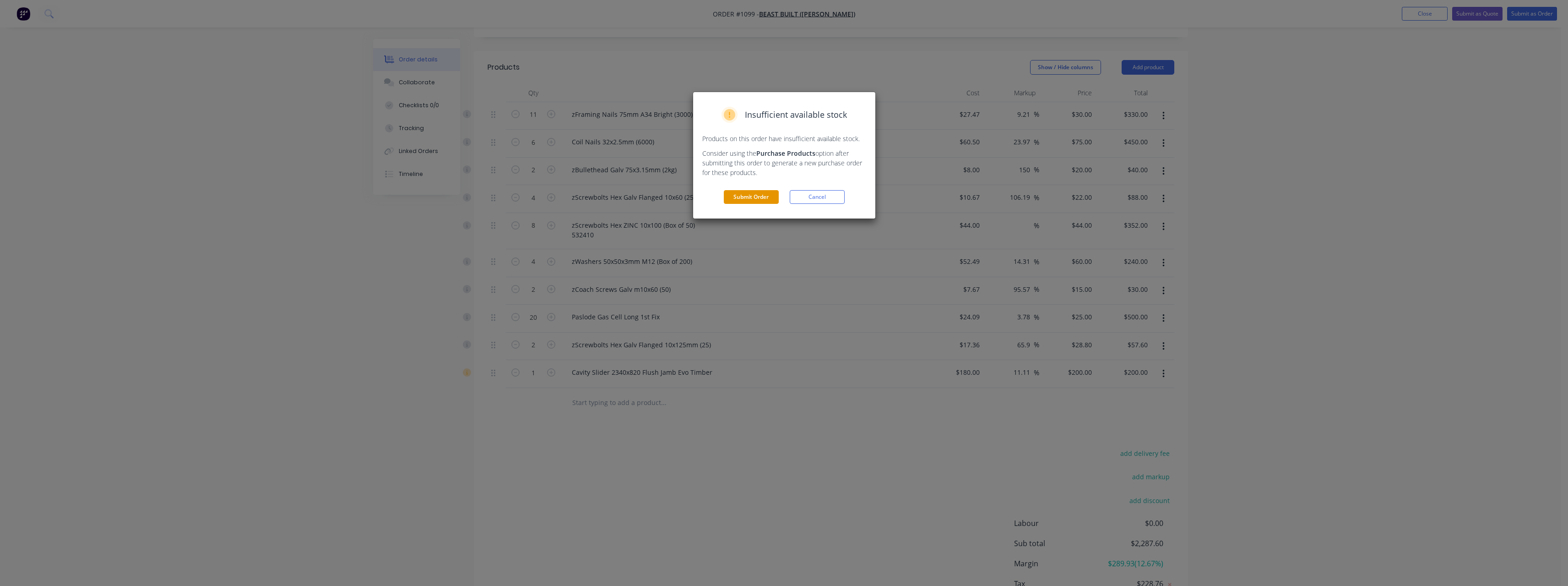
click at [764, 195] on button "Submit Order" at bounding box center [751, 197] width 55 height 13
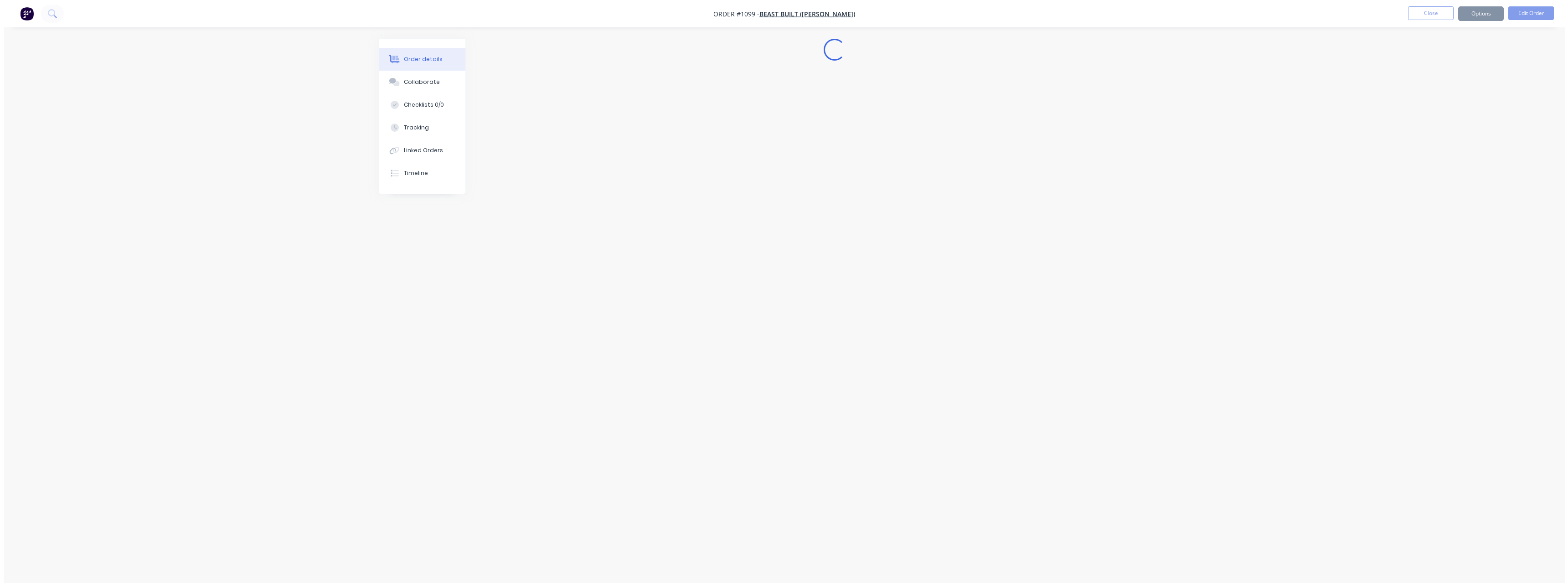
scroll to position [0, 0]
click at [1476, 15] on button "Options" at bounding box center [1477, 13] width 46 height 15
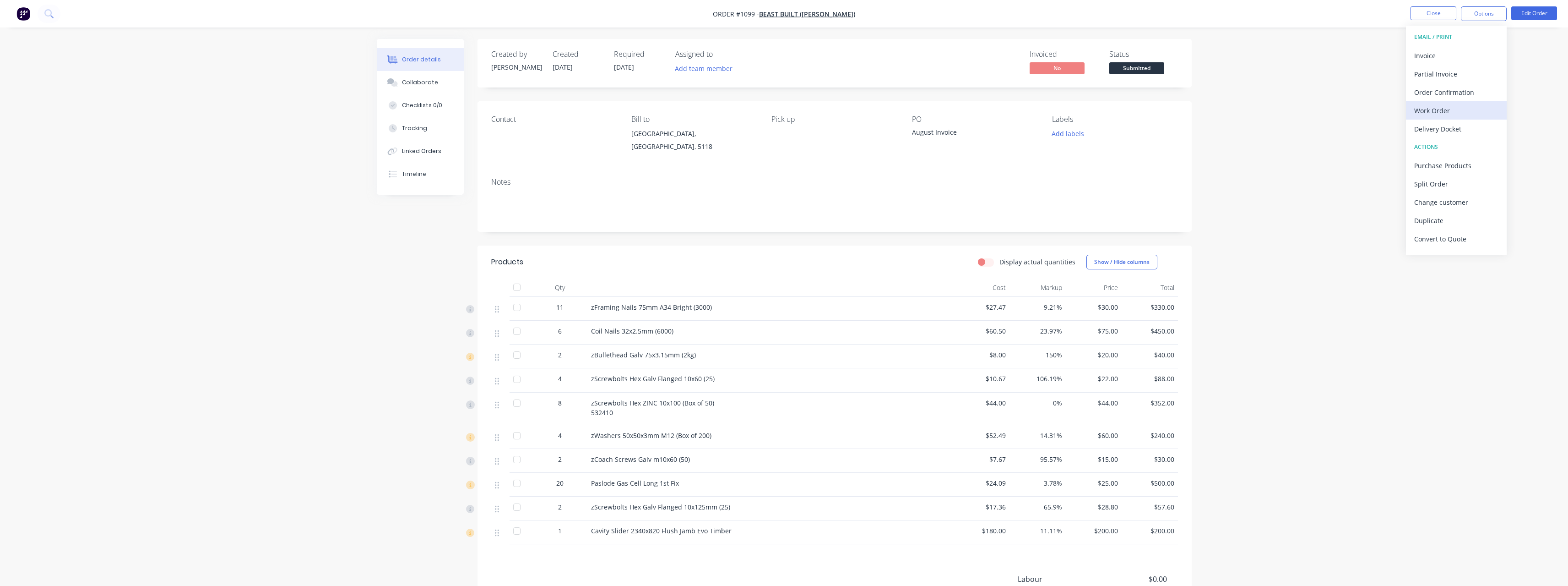
click at [1463, 111] on div "Work Order" at bounding box center [1456, 111] width 84 height 13
click at [1452, 77] on div "With pricing" at bounding box center [1456, 74] width 84 height 13
click at [191, 236] on div "Order details Collaborate Checklists 0/0 Tracking Linked Orders Timeline Order …" at bounding box center [784, 354] width 1568 height 707
click at [1531, 12] on button "Edit Order" at bounding box center [1534, 13] width 46 height 13
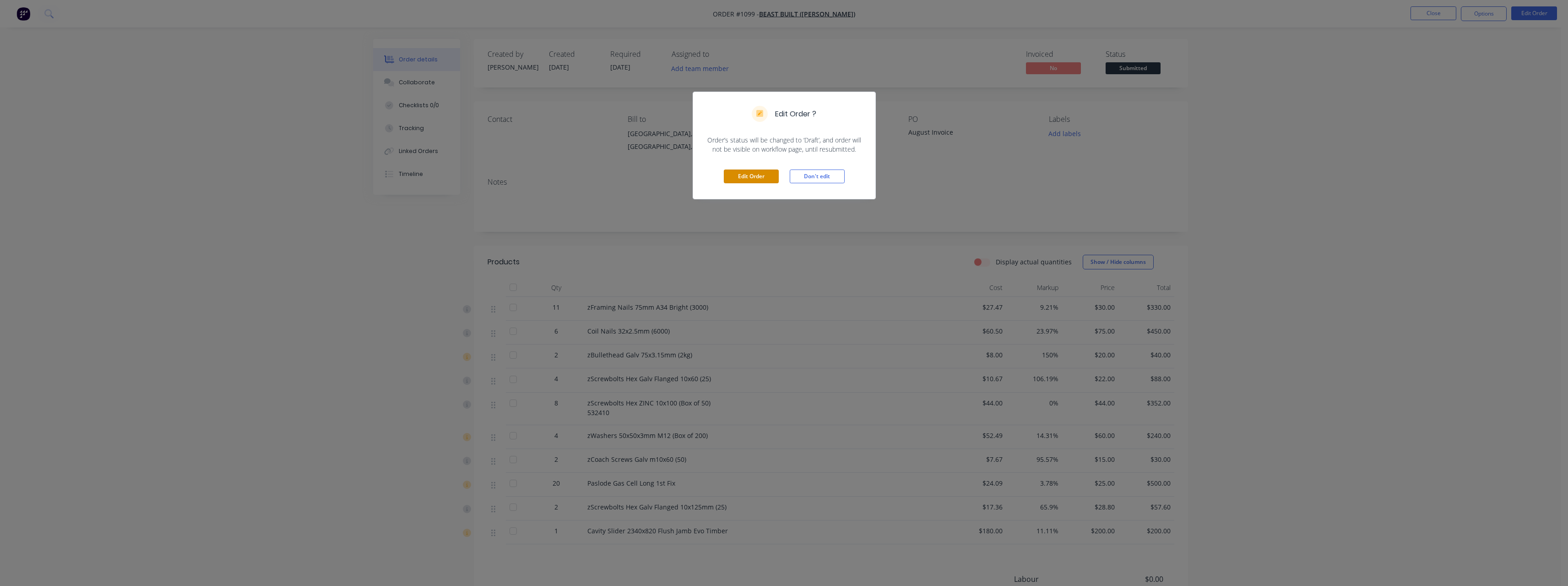
drag, startPoint x: 730, startPoint y: 179, endPoint x: 758, endPoint y: 187, distance: 29.1
click at [730, 179] on button "Edit Order" at bounding box center [751, 176] width 55 height 13
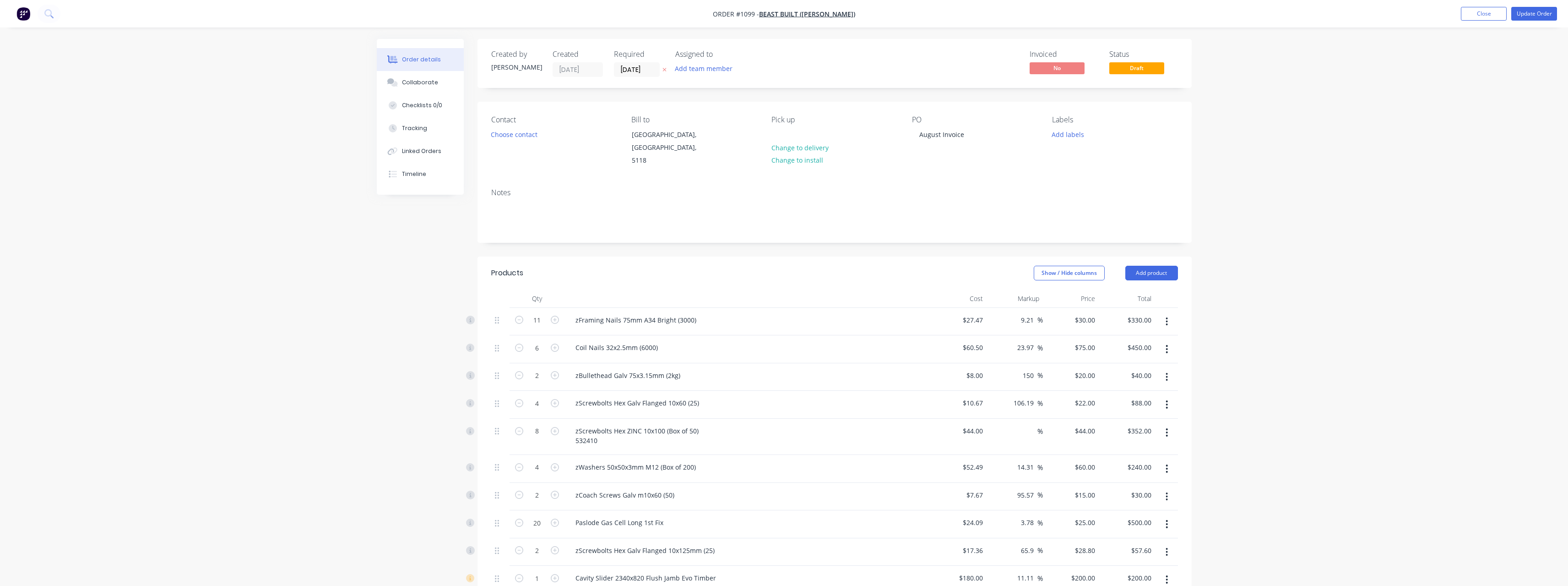
click at [1099, 310] on div "$330.00 $330.00" at bounding box center [1127, 322] width 56 height 28
click at [1097, 313] on input "30" at bounding box center [1092, 320] width 12 height 13
click at [822, 322] on div "zFraming Nails 75mm A34 Bright (3000)" at bounding box center [747, 322] width 366 height 28
click at [1529, 12] on button "Update Order" at bounding box center [1534, 13] width 46 height 13
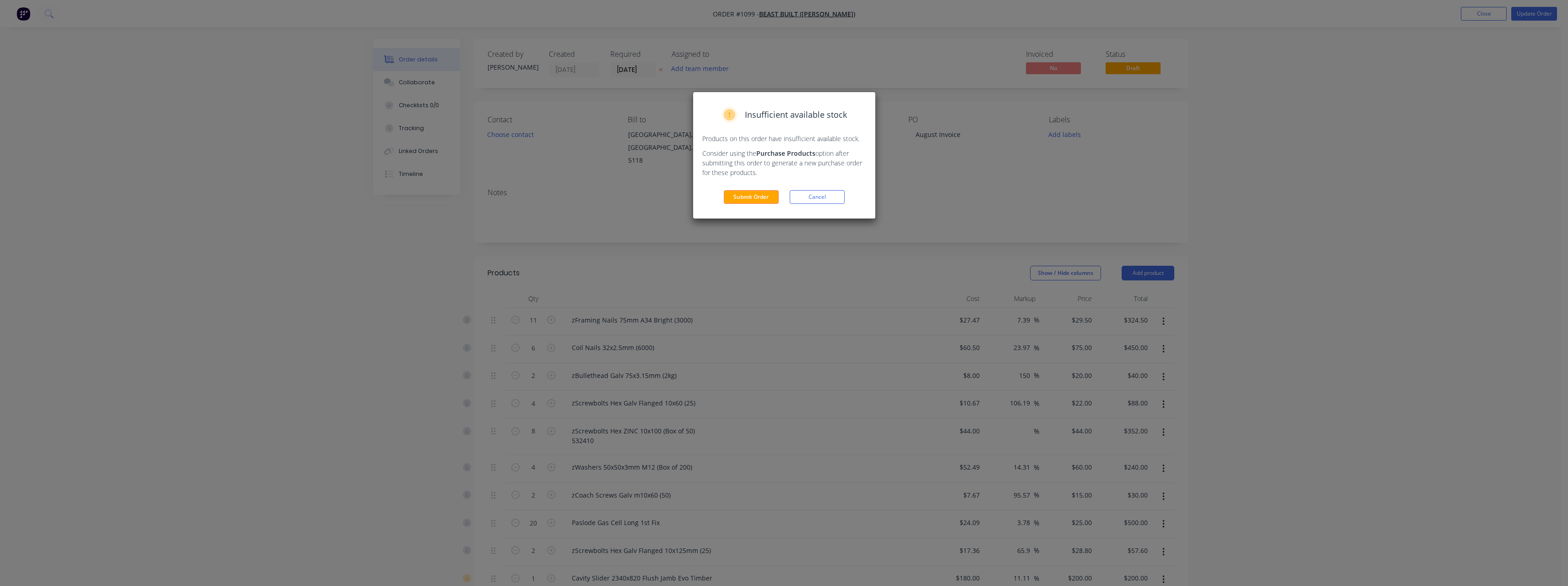
click at [768, 190] on div "Insufficient available stock Products on this order have insufficient available…" at bounding box center [784, 155] width 182 height 127
click at [767, 196] on button "Submit Order" at bounding box center [751, 197] width 55 height 13
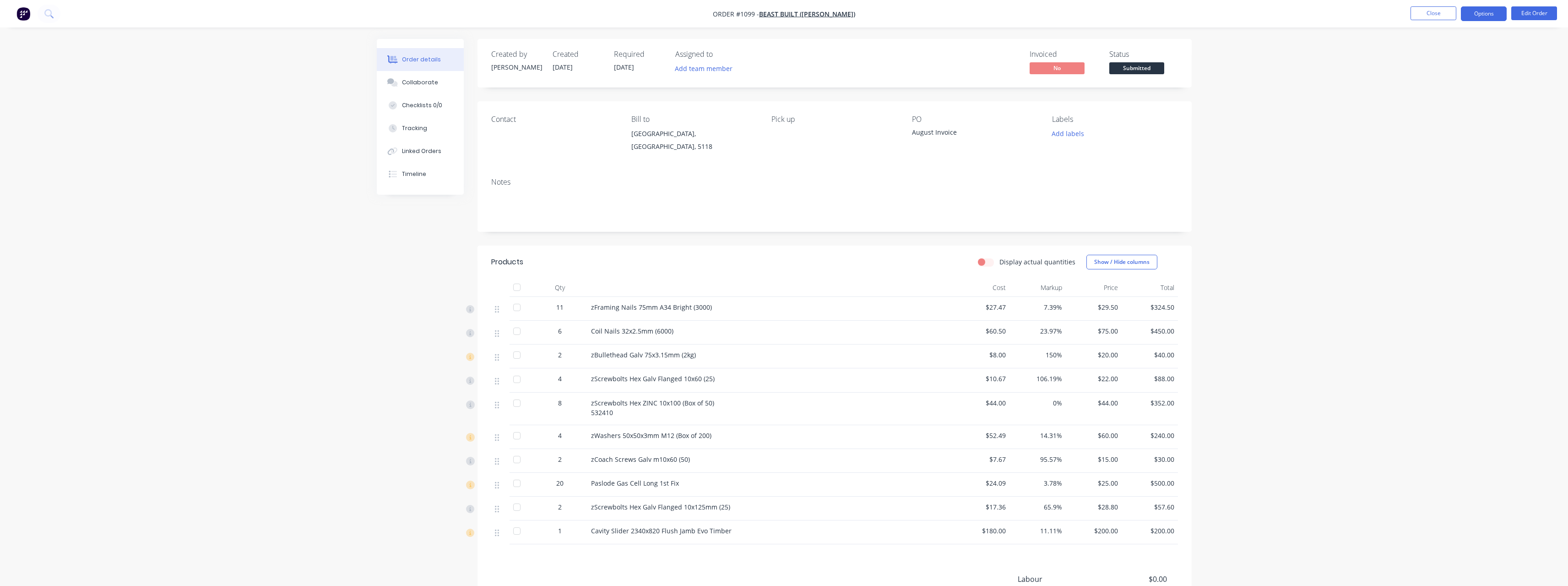
click at [1470, 15] on button "Options" at bounding box center [1484, 13] width 46 height 15
click at [1456, 124] on div "Delivery Docket" at bounding box center [1456, 129] width 84 height 13
click at [1446, 76] on div "With pricing" at bounding box center [1456, 74] width 84 height 13
click at [1337, 151] on div "Order details Collaborate Checklists 0/0 Tracking Linked Orders Timeline Order …" at bounding box center [784, 354] width 1568 height 707
click at [1156, 68] on span "Submitted" at bounding box center [1136, 68] width 55 height 12
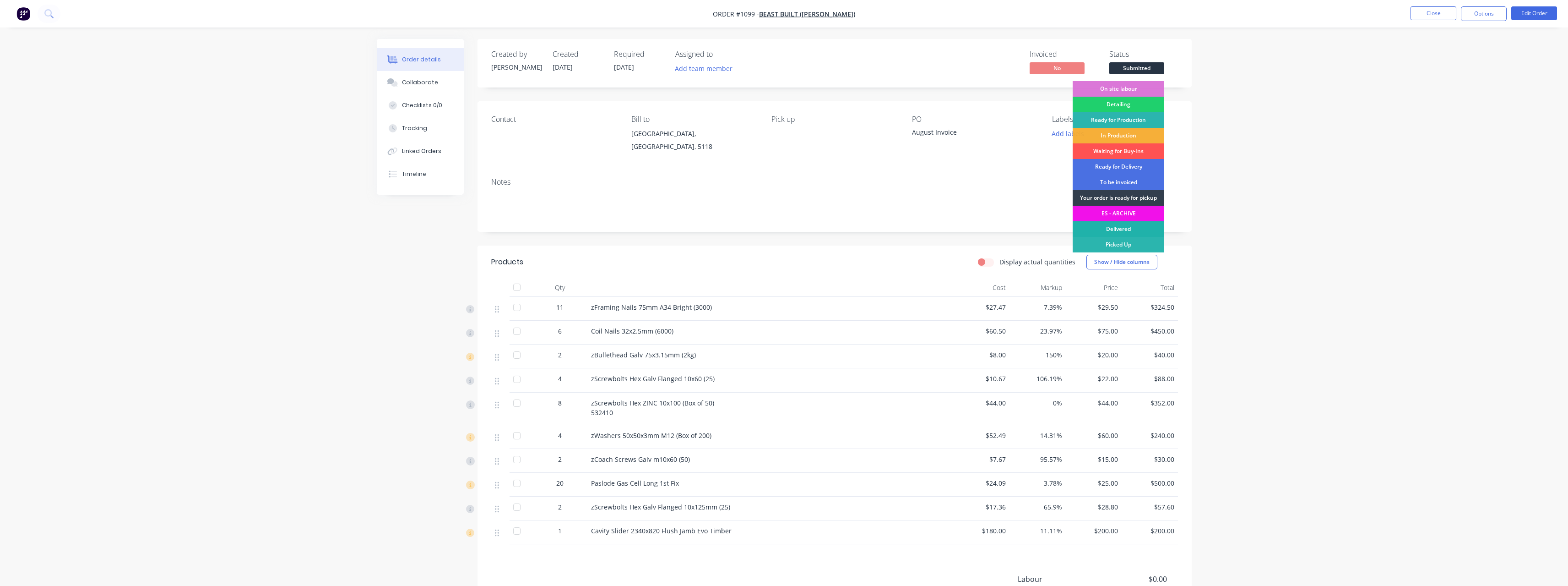
click at [1125, 232] on div "Delivered" at bounding box center [1119, 229] width 92 height 15
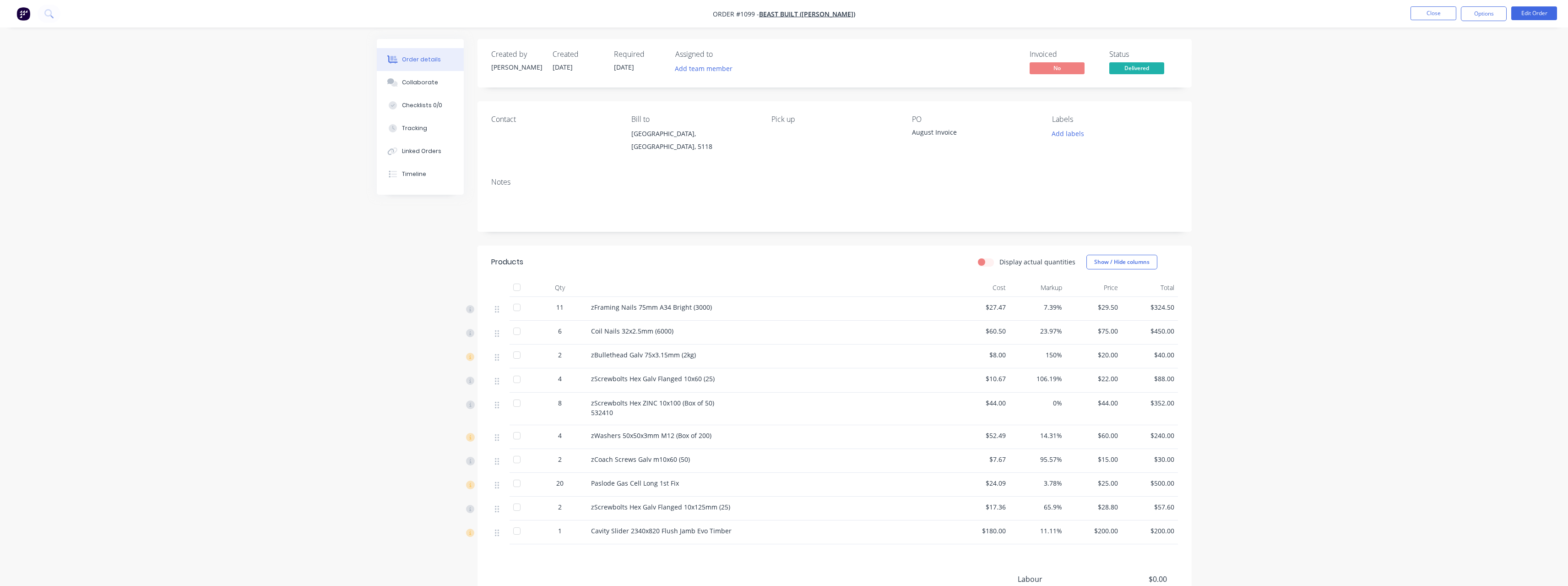
click at [1372, 166] on div "Order details Collaborate Checklists 0/0 Tracking Linked Orders Timeline Order …" at bounding box center [784, 354] width 1568 height 707
click at [1477, 15] on button "Options" at bounding box center [1484, 13] width 46 height 15
click at [1444, 160] on div "Purchase Products" at bounding box center [1456, 166] width 84 height 13
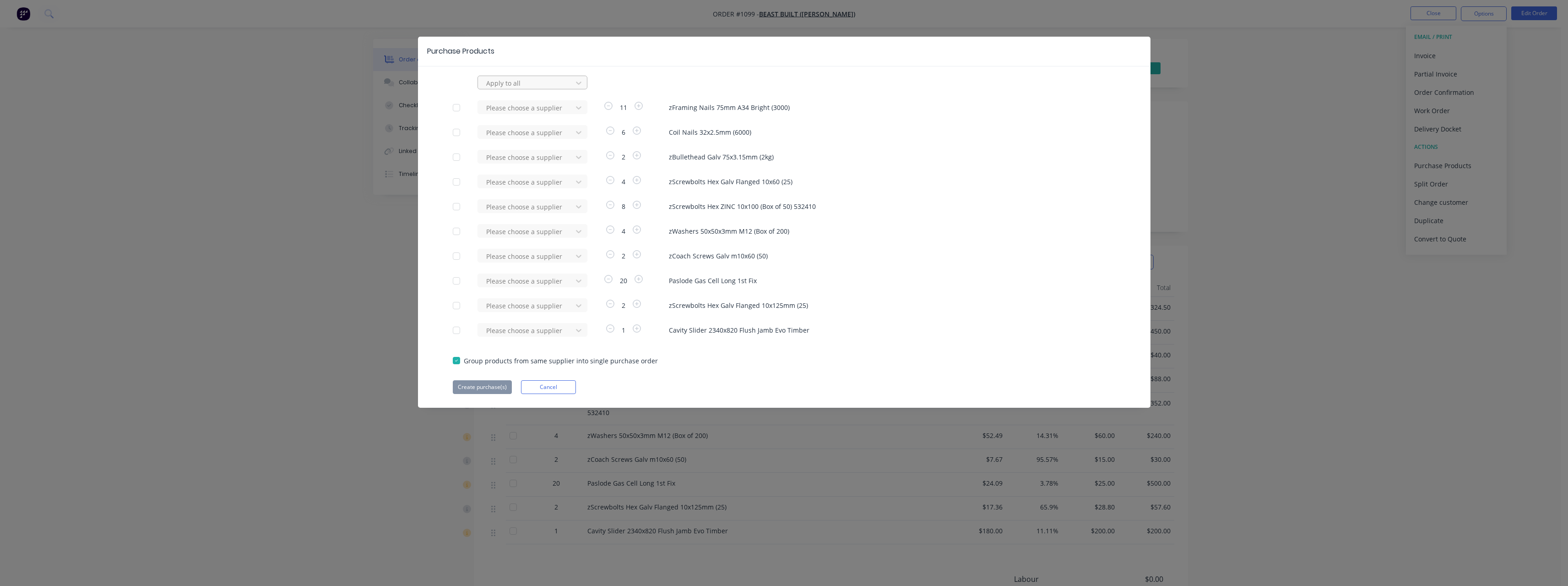
click at [520, 83] on div at bounding box center [526, 83] width 83 height 12
click at [515, 134] on div "[PERSON_NAME] Internal" at bounding box center [532, 137] width 110 height 17
click at [457, 332] on div at bounding box center [457, 330] width 18 height 18
click at [475, 388] on button "Create purchase(s)" at bounding box center [482, 387] width 59 height 13
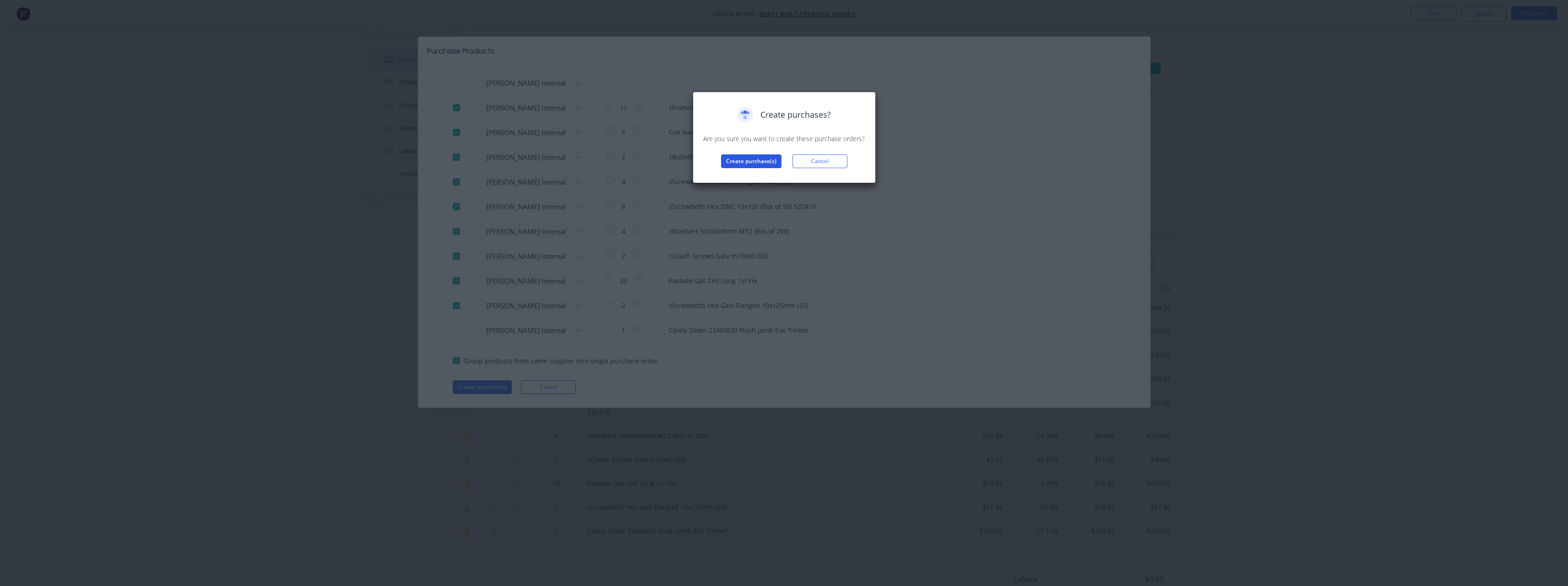
click at [733, 161] on button "Create purchase(s)" at bounding box center [751, 161] width 61 height 13
click at [736, 171] on button "View purchase(s)" at bounding box center [751, 176] width 55 height 13
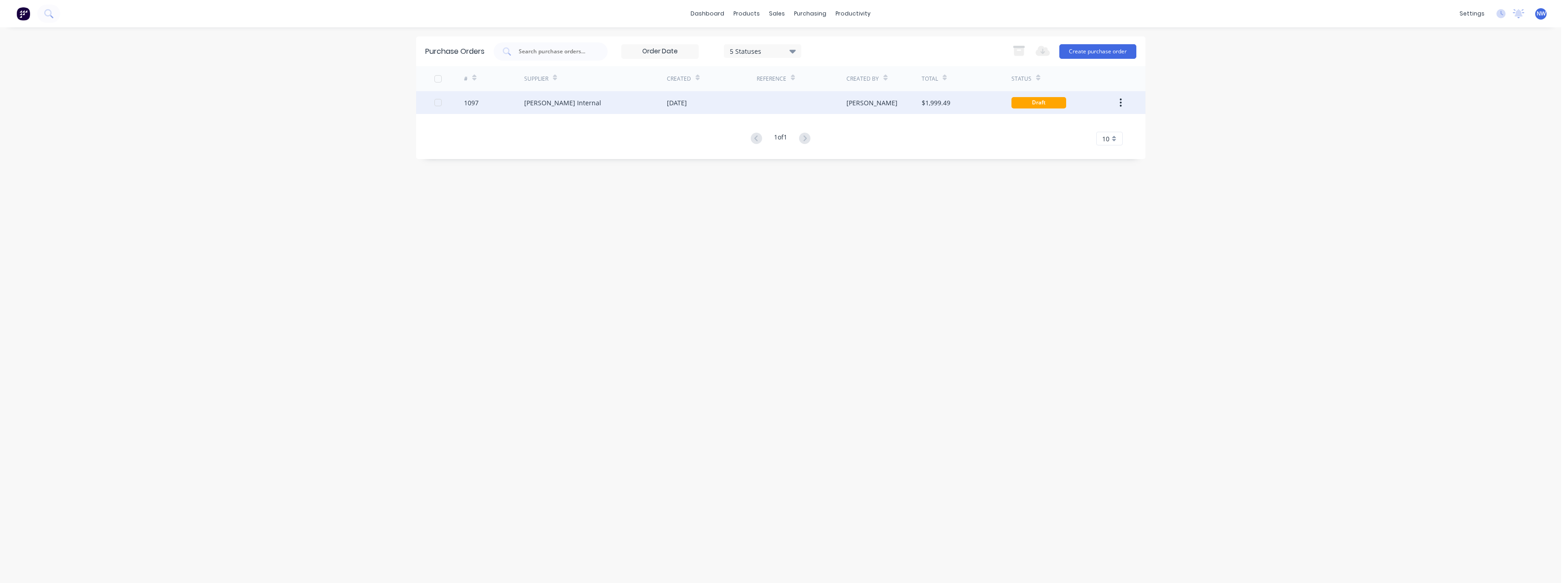
click at [687, 106] on div "[DATE]" at bounding box center [677, 103] width 20 height 10
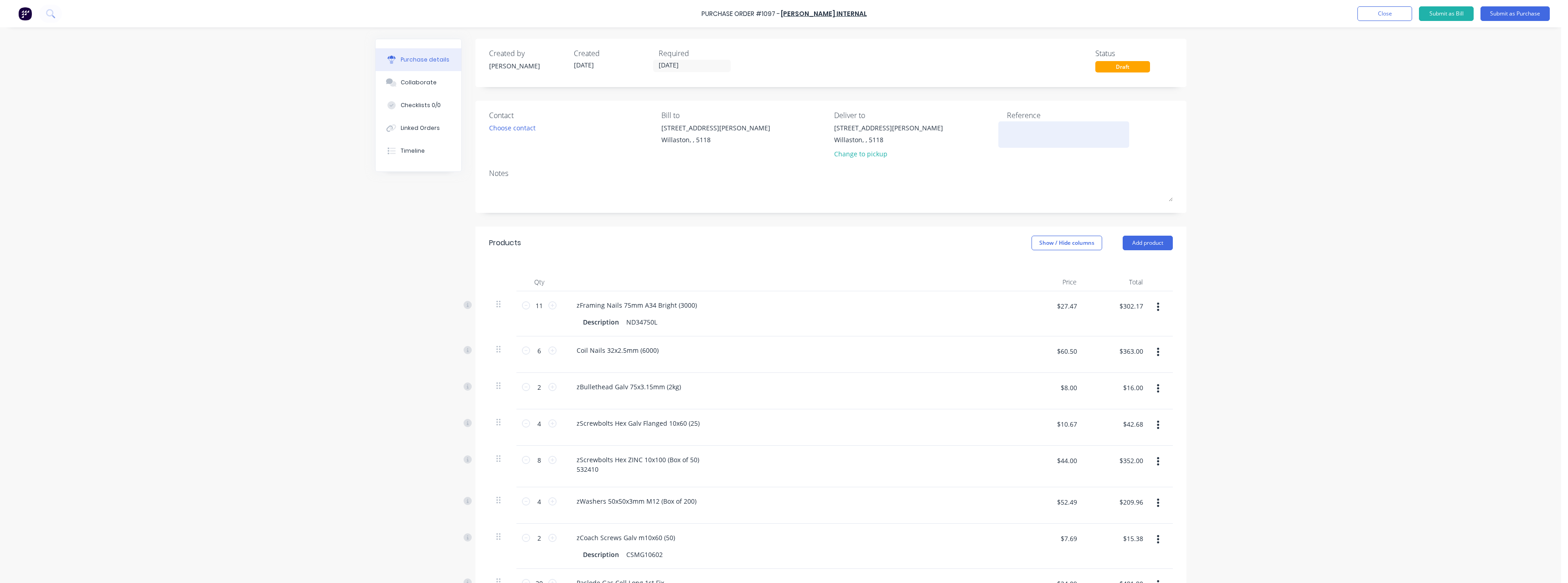
click at [1046, 134] on textarea at bounding box center [1063, 133] width 114 height 21
click at [1516, 15] on button "Submit as Purchase" at bounding box center [1515, 13] width 69 height 15
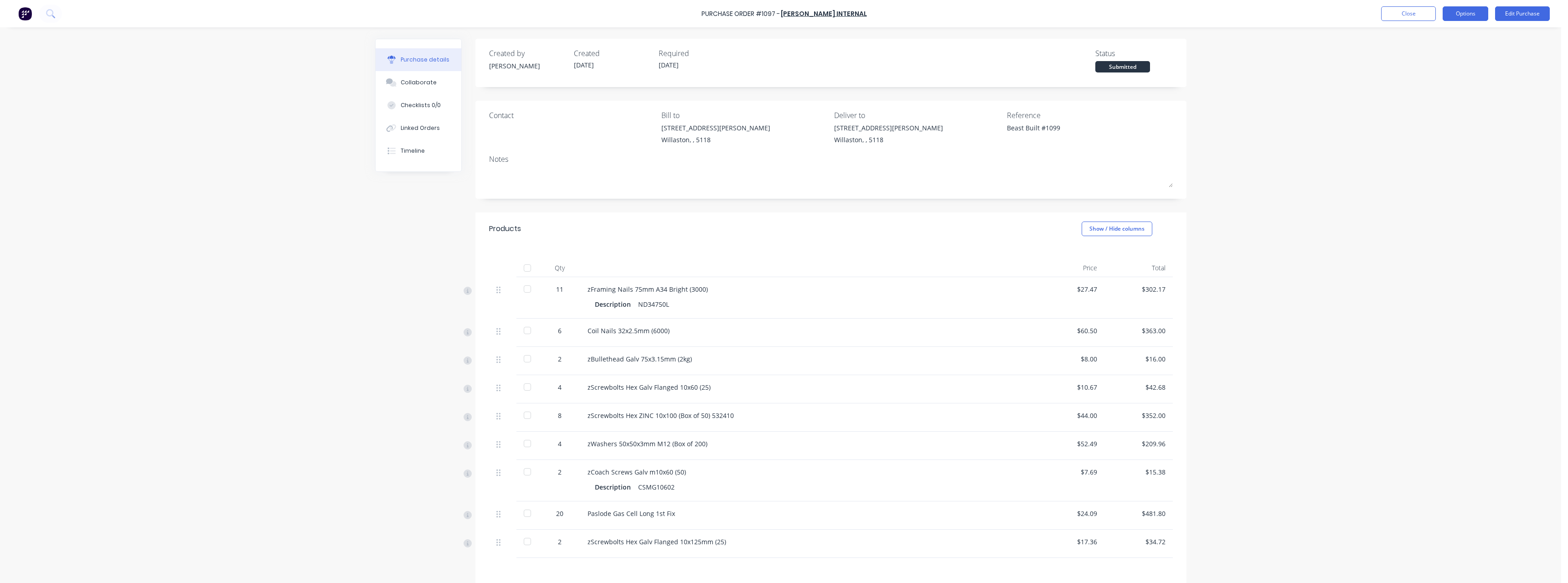
click at [1471, 15] on button "Options" at bounding box center [1465, 13] width 46 height 15
click at [1468, 37] on div "Print / Email" at bounding box center [1444, 37] width 70 height 13
click at [1460, 49] on div "With pricing" at bounding box center [1444, 55] width 70 height 13
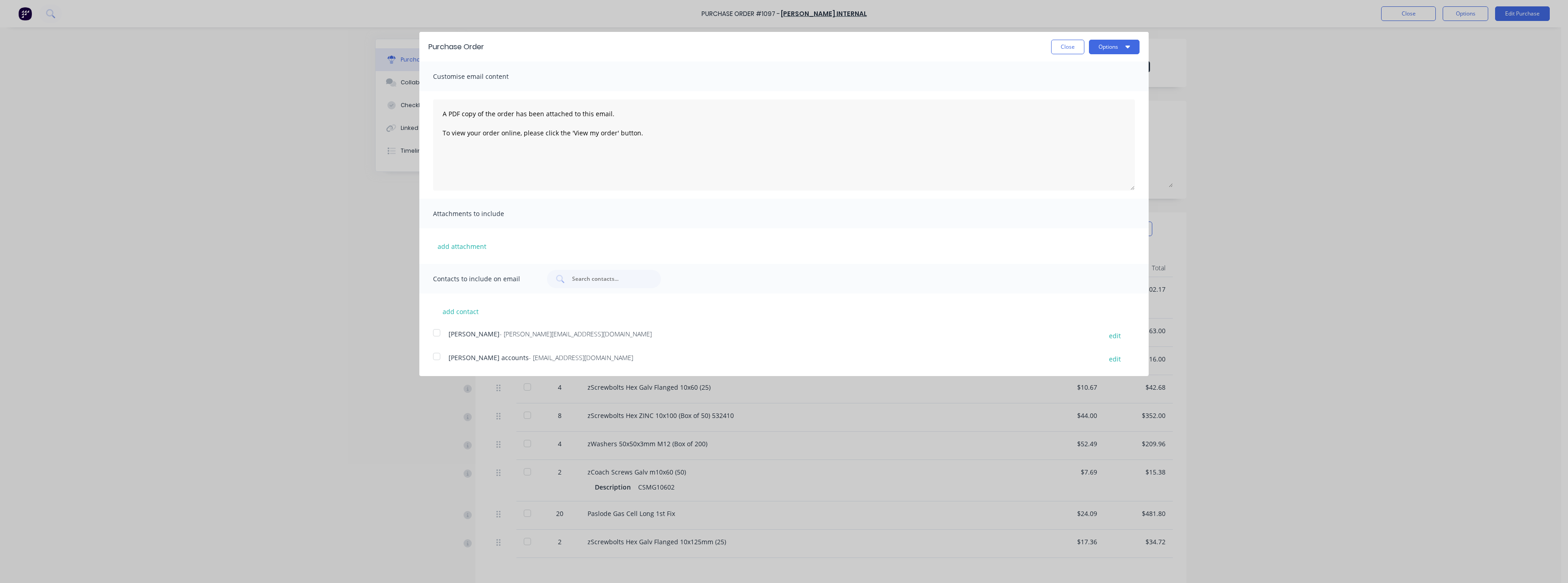
click at [486, 358] on span "[PERSON_NAME] accounts" at bounding box center [489, 357] width 80 height 9
click at [1099, 43] on button "Options" at bounding box center [1114, 47] width 51 height 15
click at [1090, 88] on div "Email" at bounding box center [1096, 88] width 70 height 13
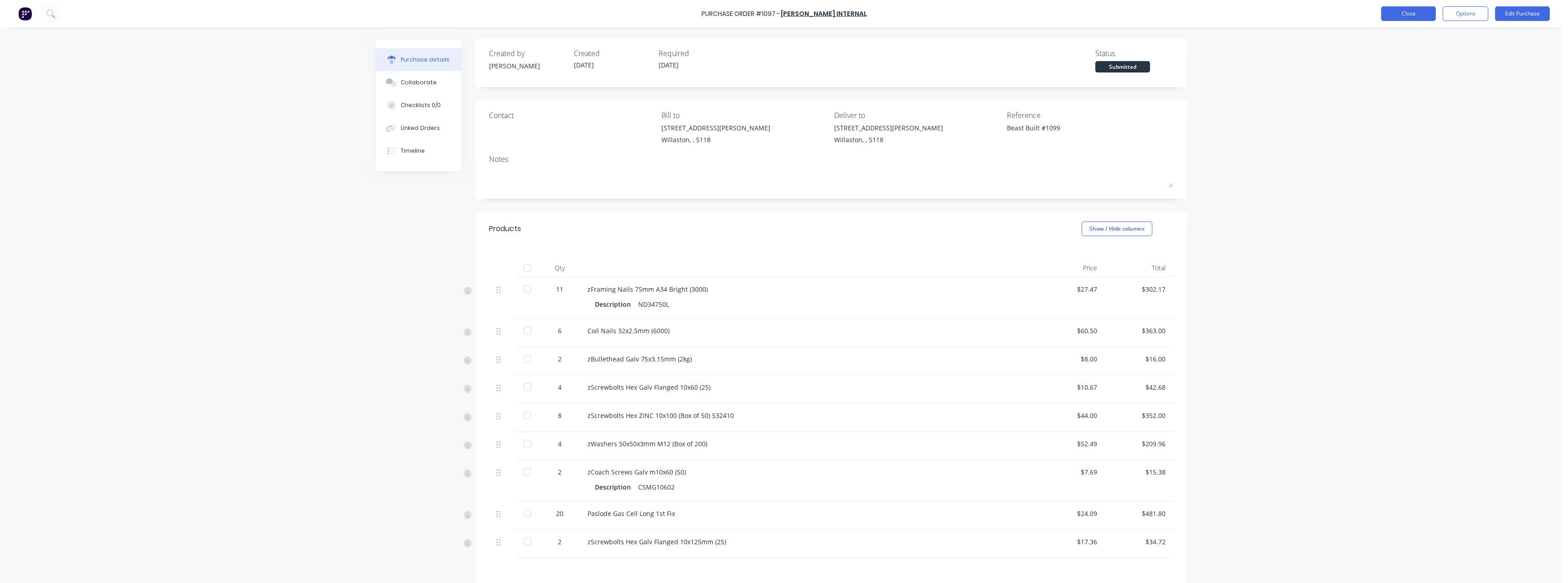
click at [1407, 17] on button "Close" at bounding box center [1409, 13] width 55 height 15
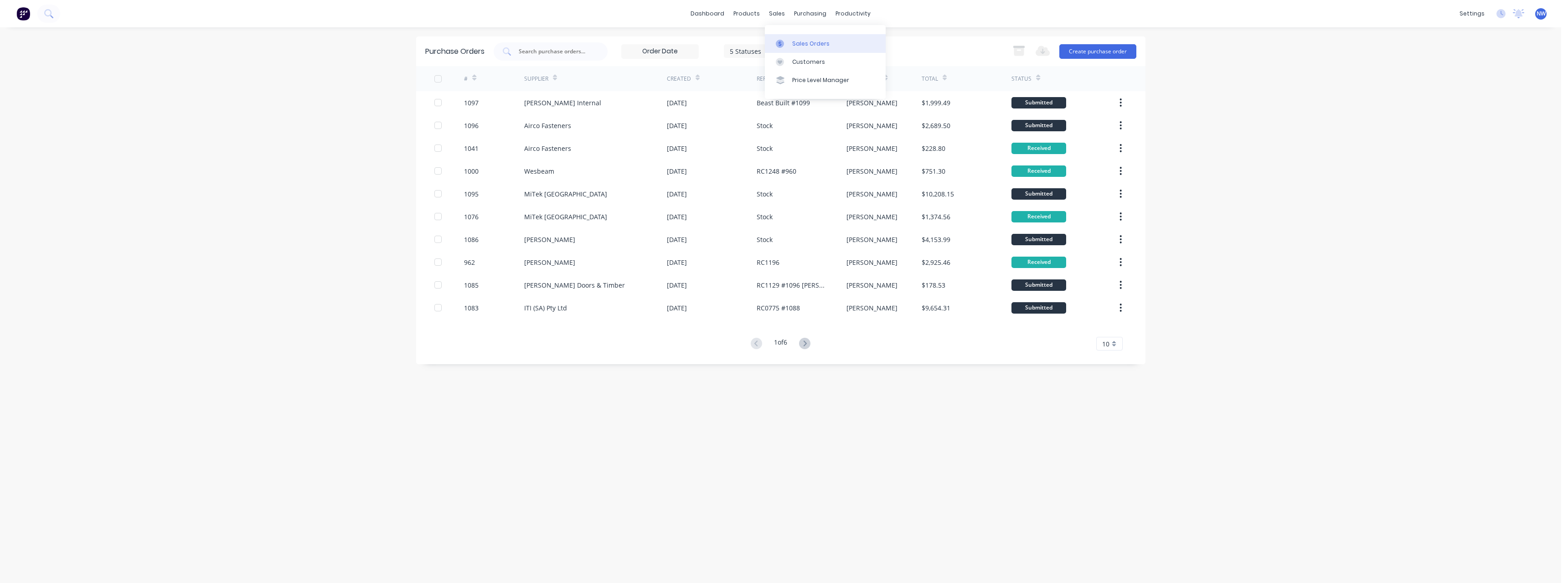
click at [803, 44] on div "Sales Orders" at bounding box center [810, 43] width 37 height 8
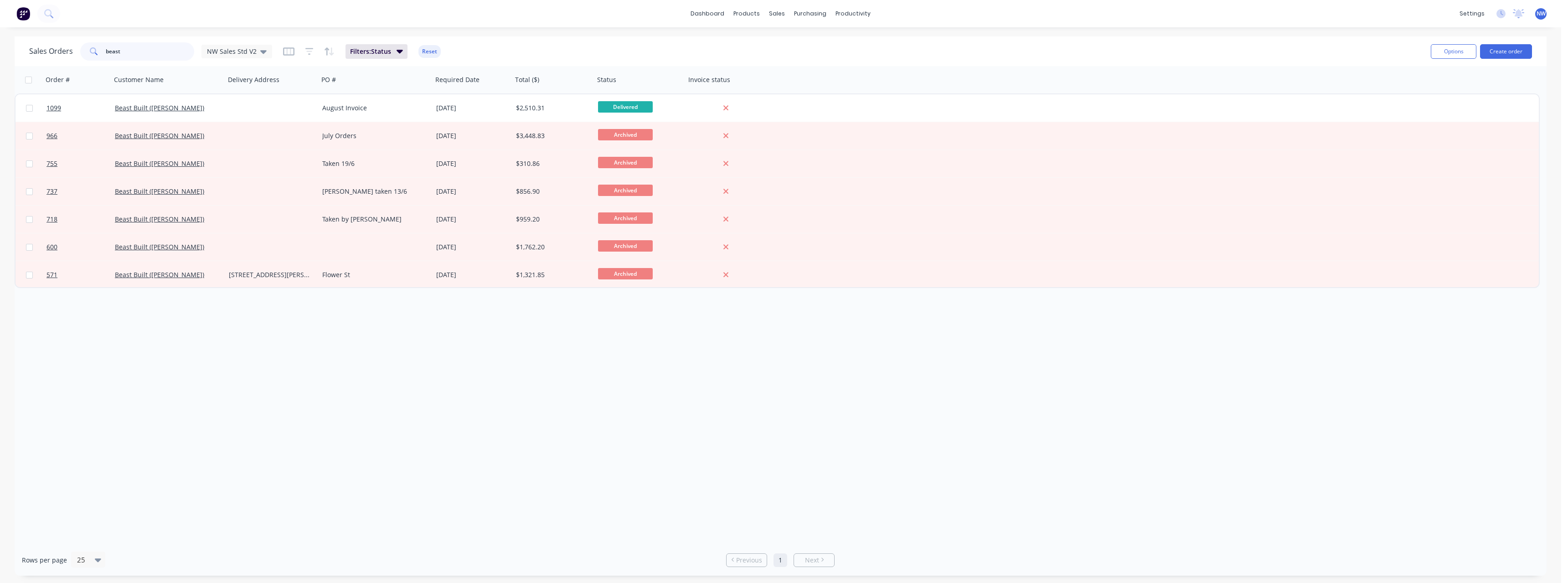
drag, startPoint x: 121, startPoint y: 51, endPoint x: 90, endPoint y: 53, distance: 31.1
click at [90, 53] on div "beast" at bounding box center [137, 52] width 114 height 18
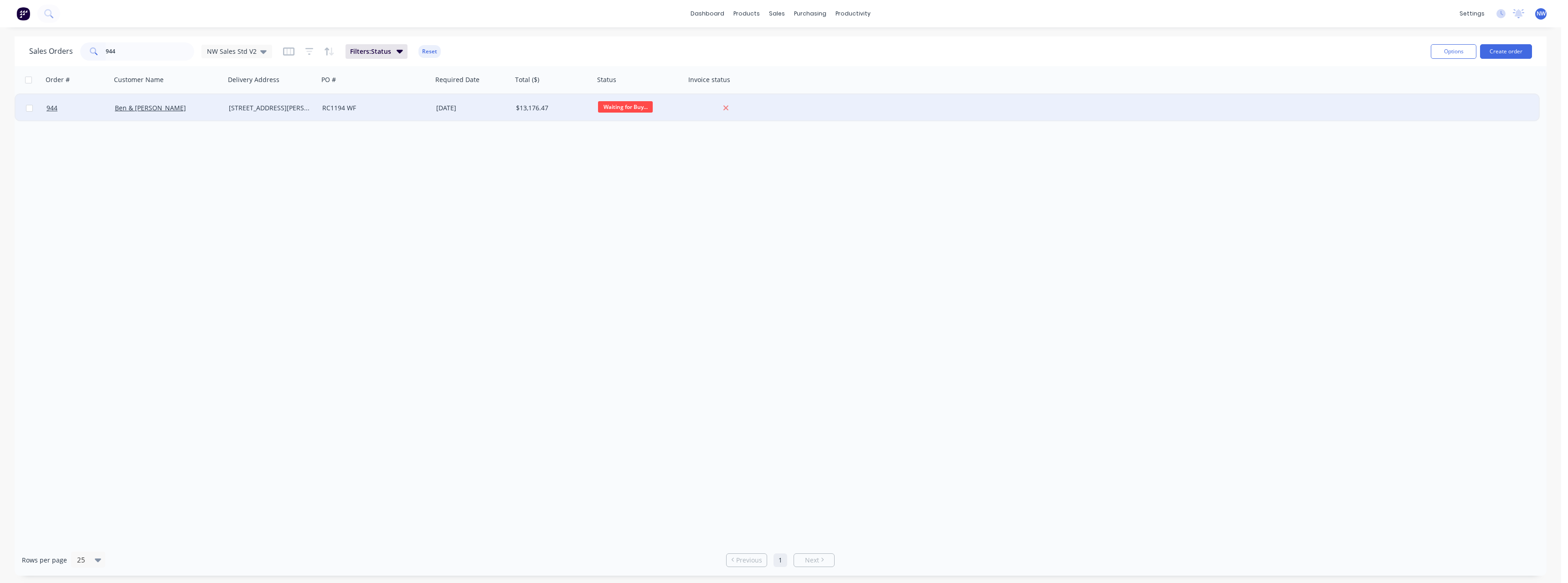
click at [288, 108] on div "[STREET_ADDRESS][PERSON_NAME]" at bounding box center [270, 108] width 82 height 9
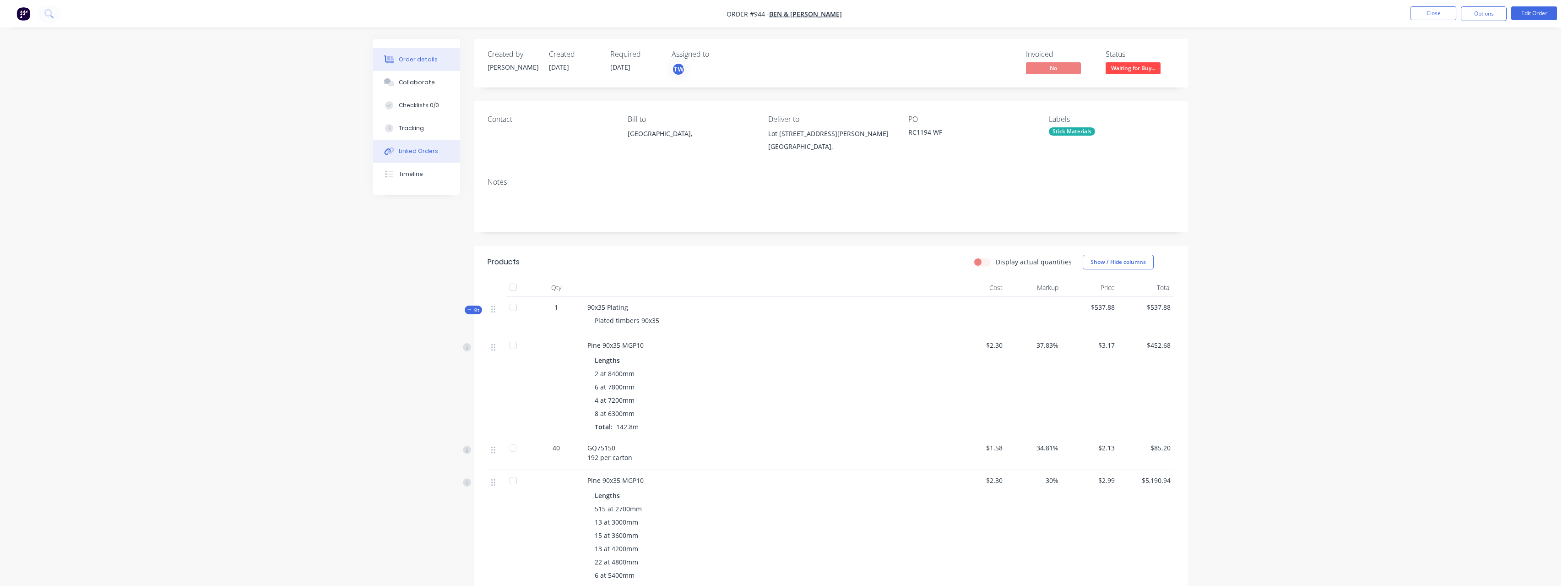
click at [427, 152] on div "Linked Orders" at bounding box center [418, 150] width 39 height 8
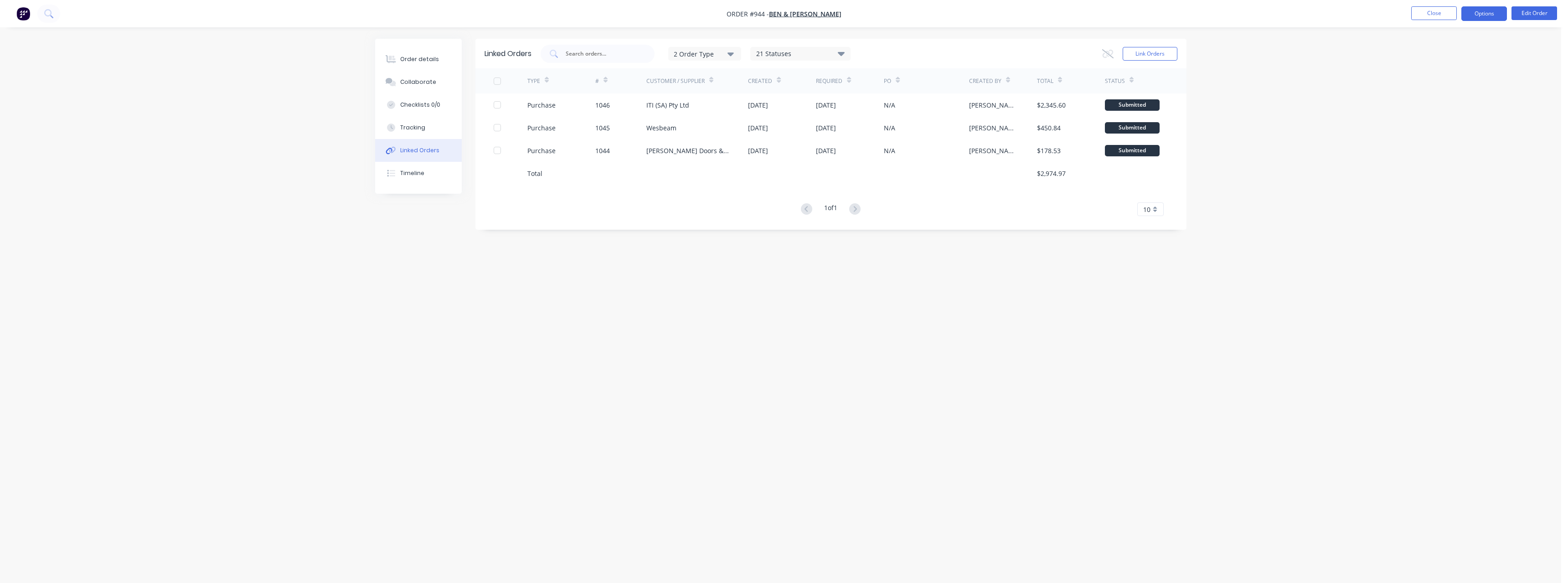
click at [1470, 16] on button "Options" at bounding box center [1484, 13] width 46 height 15
click at [415, 60] on div "Order details" at bounding box center [419, 59] width 39 height 8
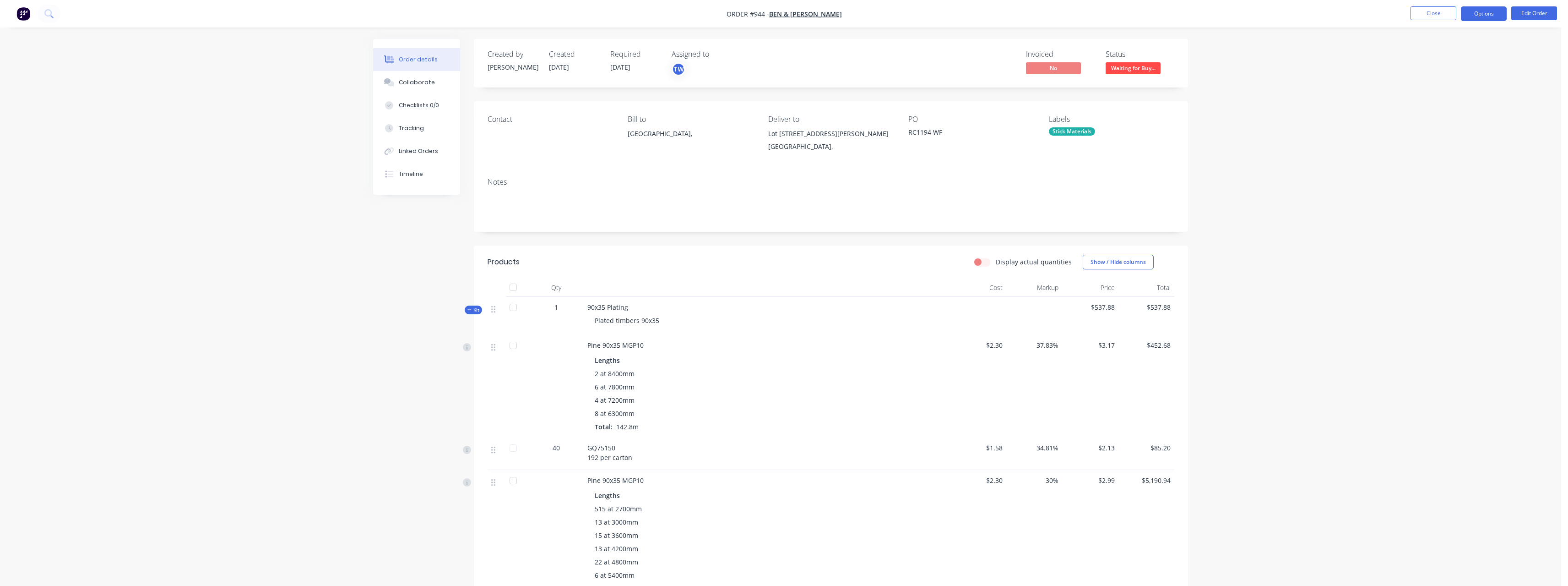
click at [1490, 13] on button "Options" at bounding box center [1484, 13] width 46 height 15
click at [1456, 162] on div "Purchase Products" at bounding box center [1456, 166] width 84 height 13
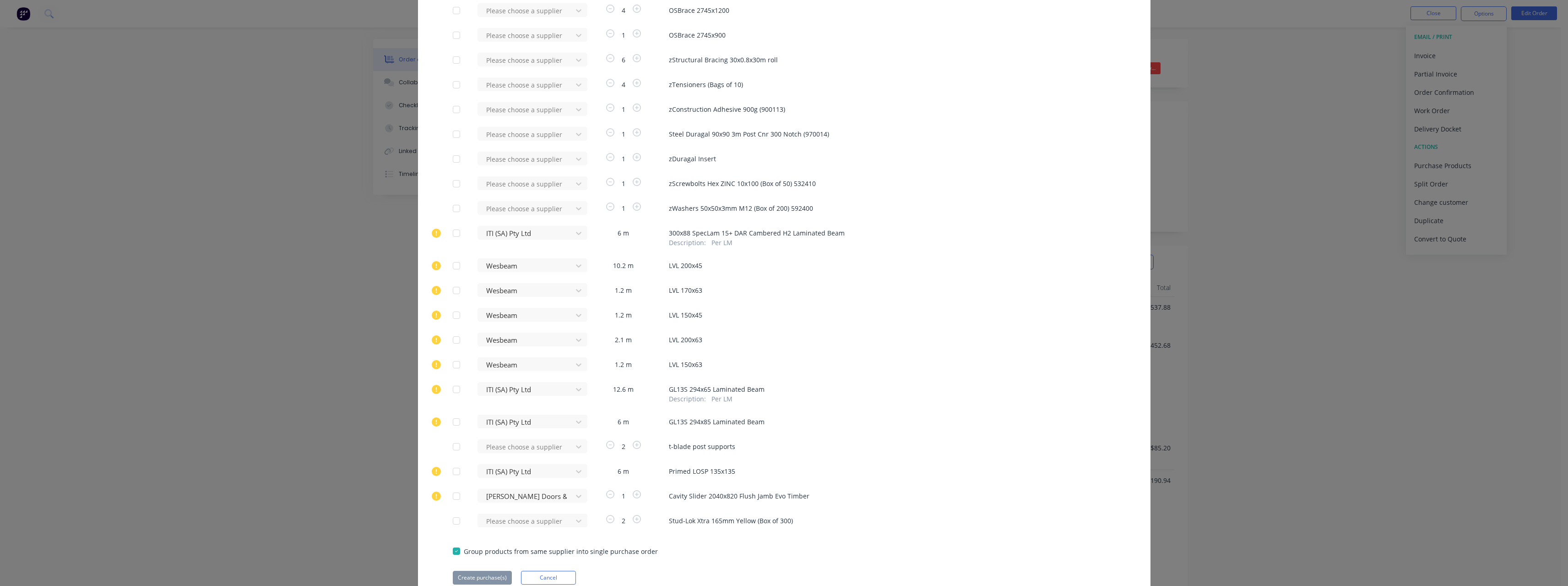
scroll to position [384, 0]
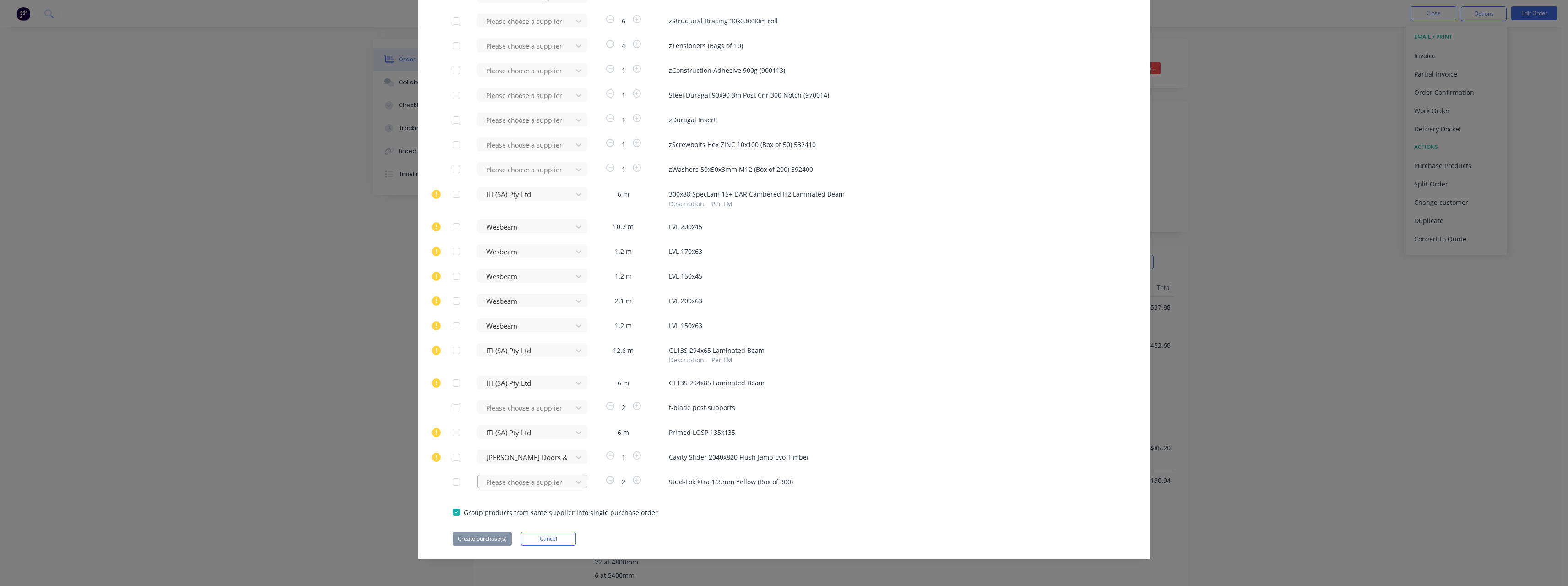
click at [510, 547] on div "[PERSON_NAME] Internal" at bounding box center [532, 549] width 110 height 17
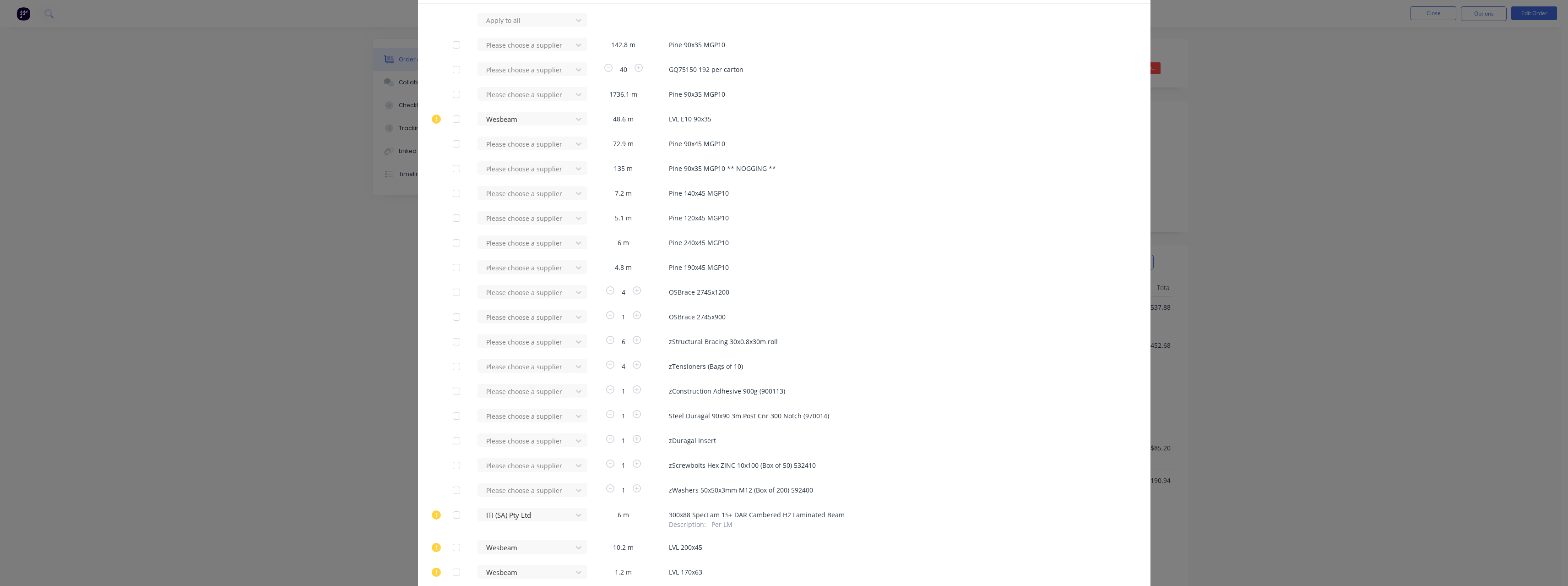
scroll to position [0, 0]
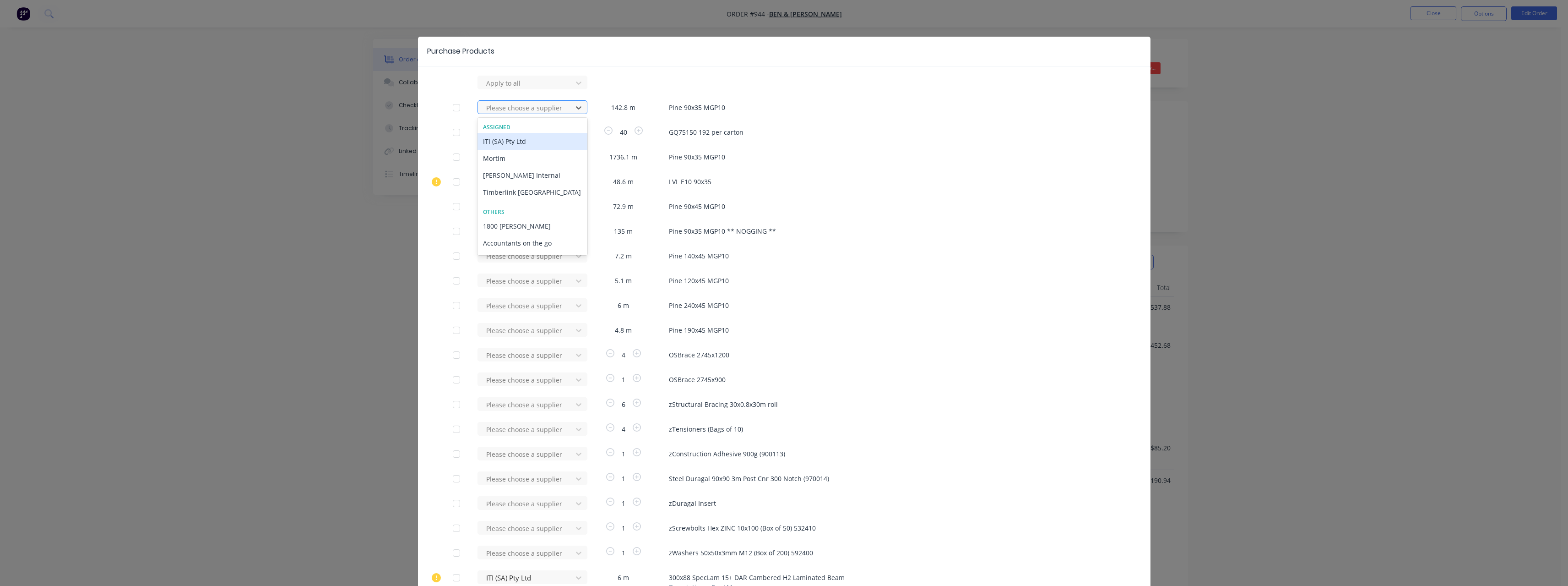
click at [518, 108] on div at bounding box center [526, 108] width 83 height 12
click at [517, 174] on div "[PERSON_NAME] Internal" at bounding box center [532, 176] width 110 height 17
click at [513, 89] on div at bounding box center [526, 83] width 83 height 12
click at [518, 182] on div "[PERSON_NAME] Internal" at bounding box center [532, 183] width 110 height 17
click at [515, 89] on div at bounding box center [526, 83] width 83 height 12
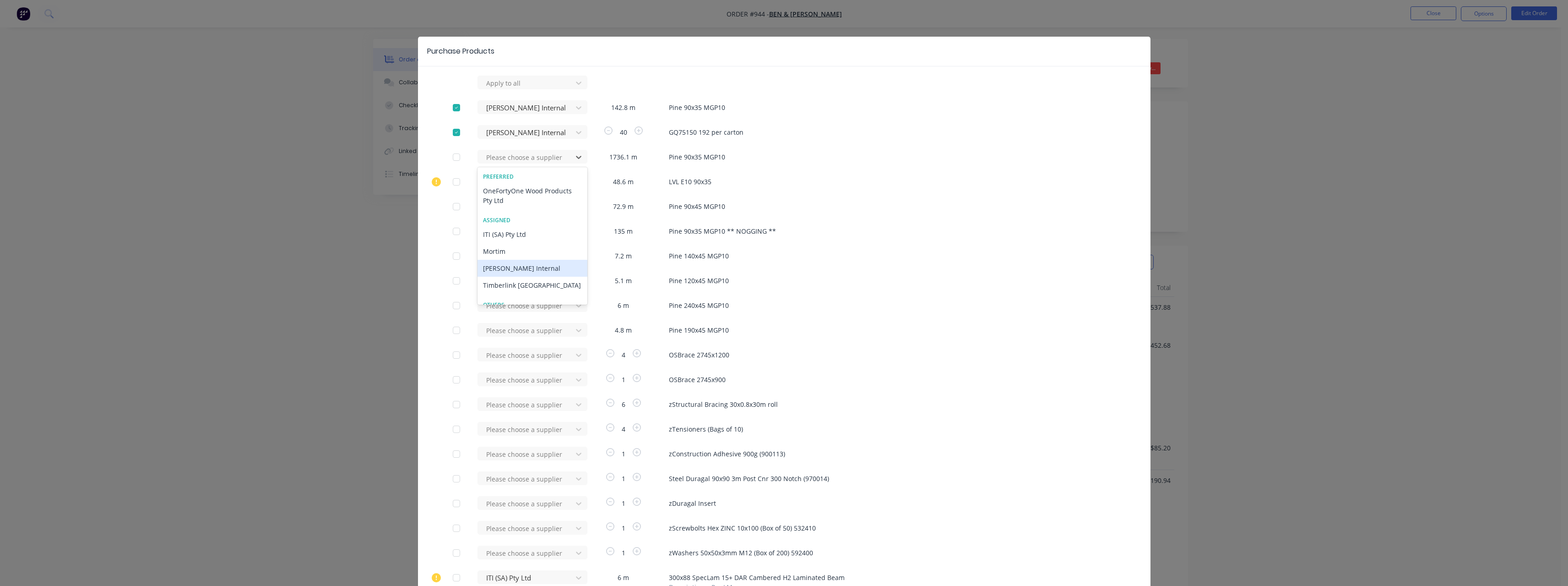
click at [512, 267] on div "[PERSON_NAME] Internal" at bounding box center [532, 269] width 110 height 17
click at [507, 89] on div at bounding box center [526, 83] width 83 height 12
click at [504, 319] on div "[PERSON_NAME] Internal" at bounding box center [532, 317] width 110 height 17
click at [501, 231] on div at bounding box center [526, 231] width 83 height 12
click at [502, 341] on div "[PERSON_NAME] Internal" at bounding box center [532, 343] width 110 height 17
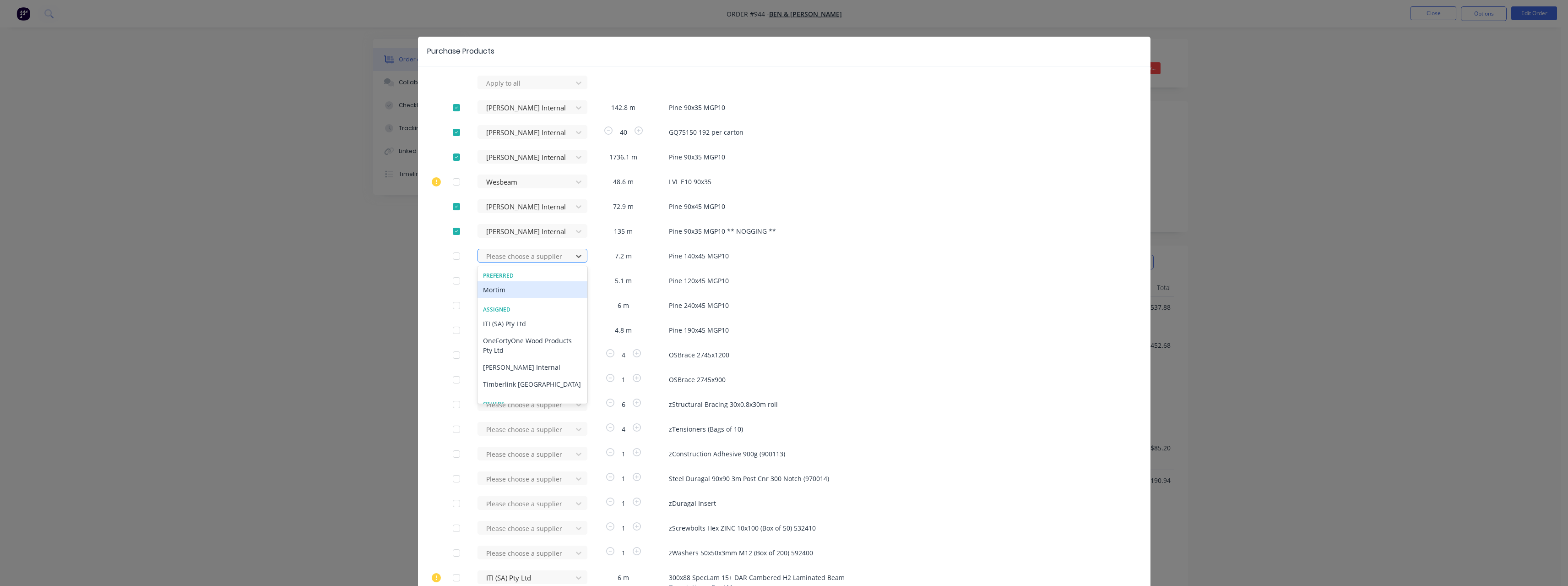
click at [500, 254] on div at bounding box center [526, 256] width 83 height 12
click at [510, 364] on div "[PERSON_NAME] Internal" at bounding box center [532, 367] width 110 height 17
click at [504, 281] on div at bounding box center [526, 281] width 83 height 12
click at [503, 360] on div "[PERSON_NAME] Internal" at bounding box center [532, 365] width 110 height 17
click at [502, 89] on div at bounding box center [526, 83] width 83 height 12
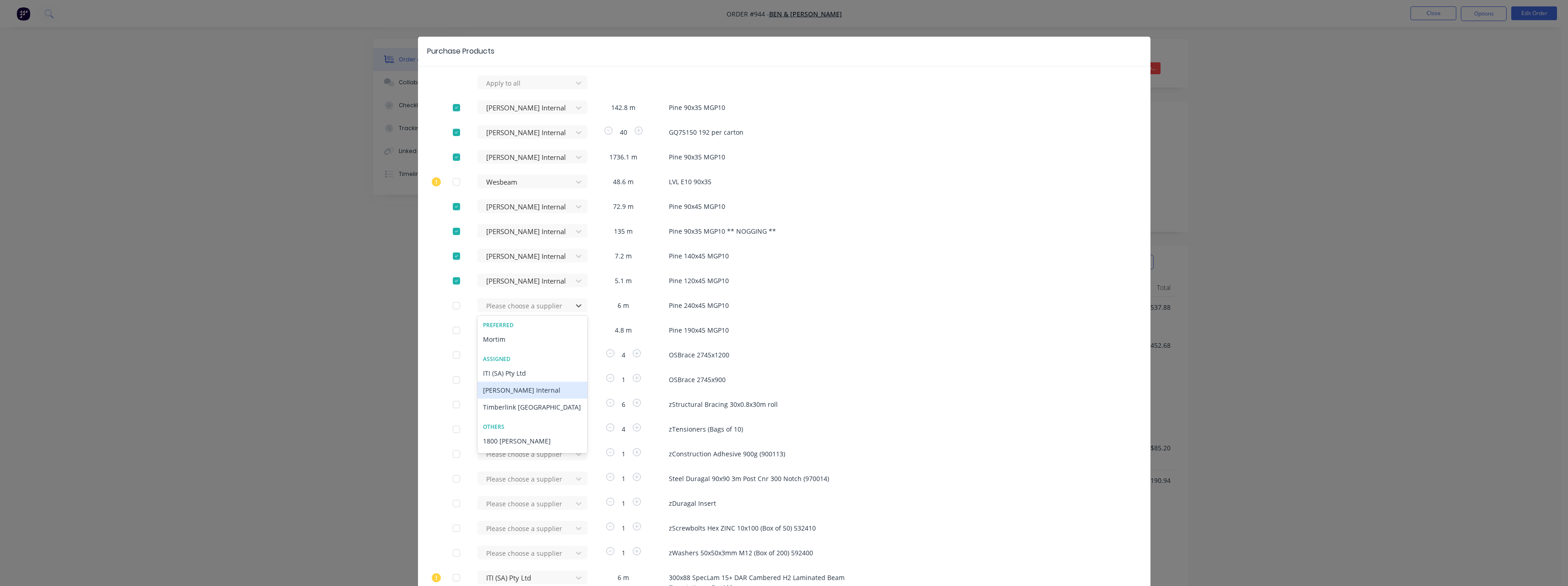
click at [506, 391] on div "[PERSON_NAME] Internal" at bounding box center [532, 390] width 110 height 17
click at [504, 89] on div at bounding box center [526, 83] width 83 height 12
click at [509, 412] on div "[PERSON_NAME] Internal" at bounding box center [532, 415] width 110 height 17
click at [503, 89] on div at bounding box center [526, 83] width 83 height 12
click at [506, 409] on div "[PERSON_NAME] Internal" at bounding box center [532, 406] width 110 height 17
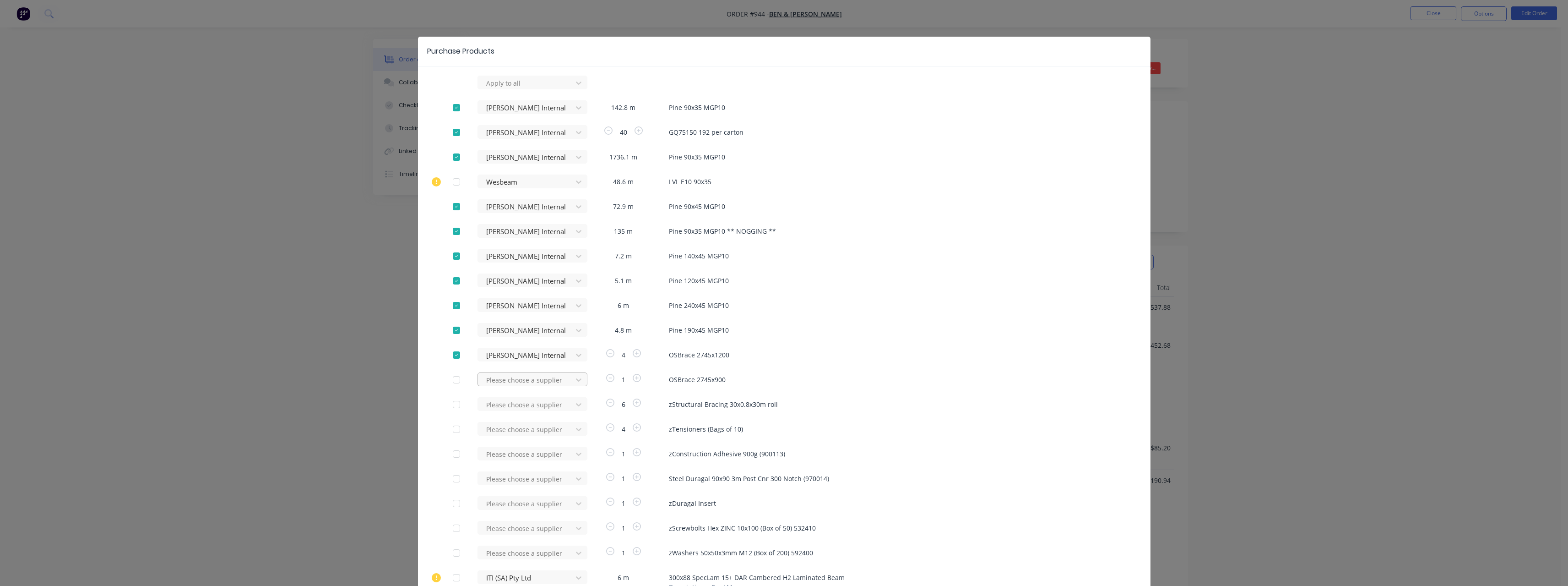
click at [505, 89] on div at bounding box center [526, 83] width 83 height 12
click at [508, 427] on div "[PERSON_NAME] Internal" at bounding box center [532, 431] width 110 height 17
click at [502, 406] on div at bounding box center [526, 404] width 83 height 12
click at [501, 489] on div "[PERSON_NAME] Internal" at bounding box center [532, 489] width 110 height 17
click at [500, 89] on div at bounding box center [526, 83] width 83 height 12
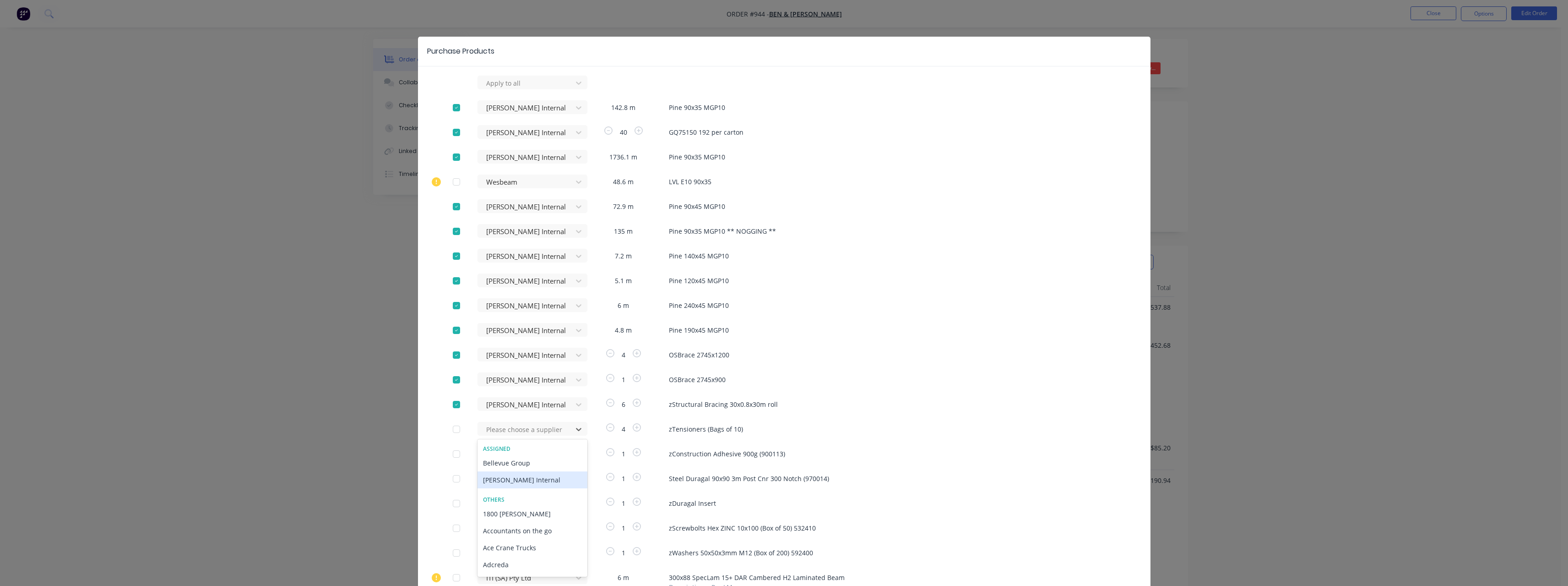
click at [504, 478] on div "[PERSON_NAME] Internal" at bounding box center [532, 480] width 110 height 17
click at [500, 89] on div "Please choose a supplier" at bounding box center [528, 83] width 101 height 13
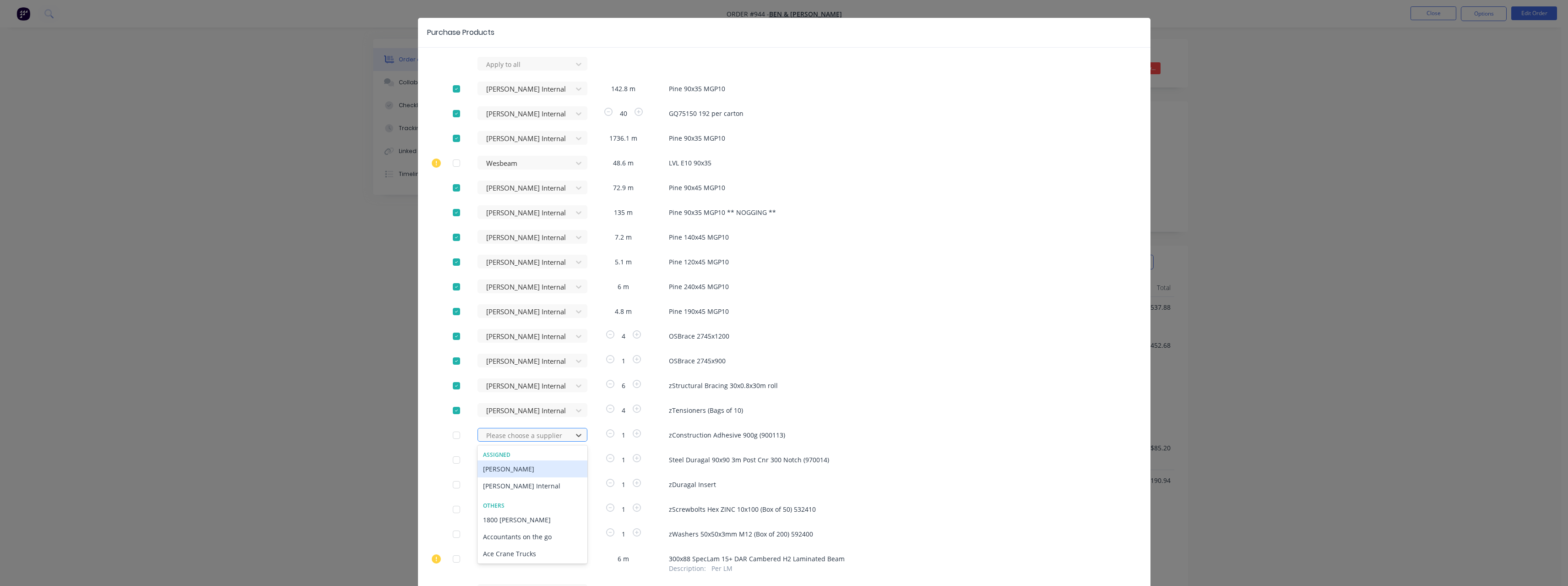
scroll to position [19, 0]
click at [499, 482] on div "[PERSON_NAME] Internal" at bounding box center [532, 486] width 110 height 17
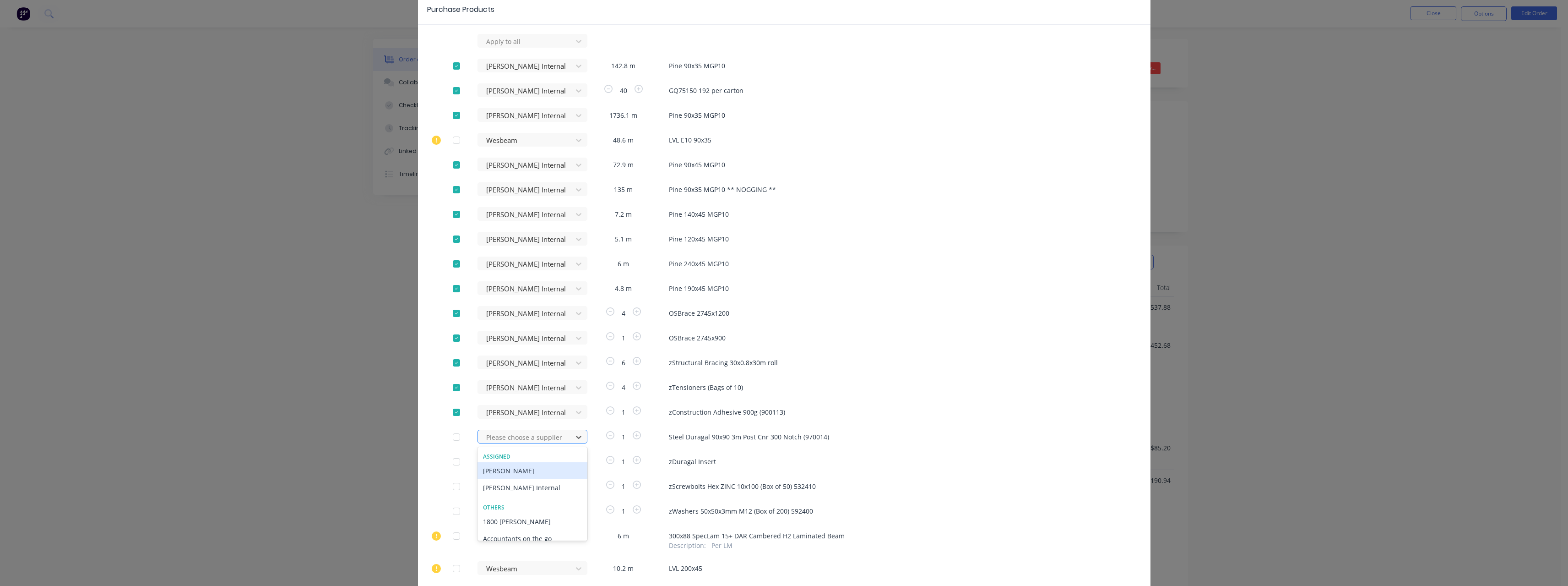
click at [499, 48] on div "272 results available. Use Up and Down to choose options, press Enter to select…" at bounding box center [528, 40] width 101 height 13
click at [502, 481] on div "[PERSON_NAME] Internal" at bounding box center [532, 486] width 110 height 17
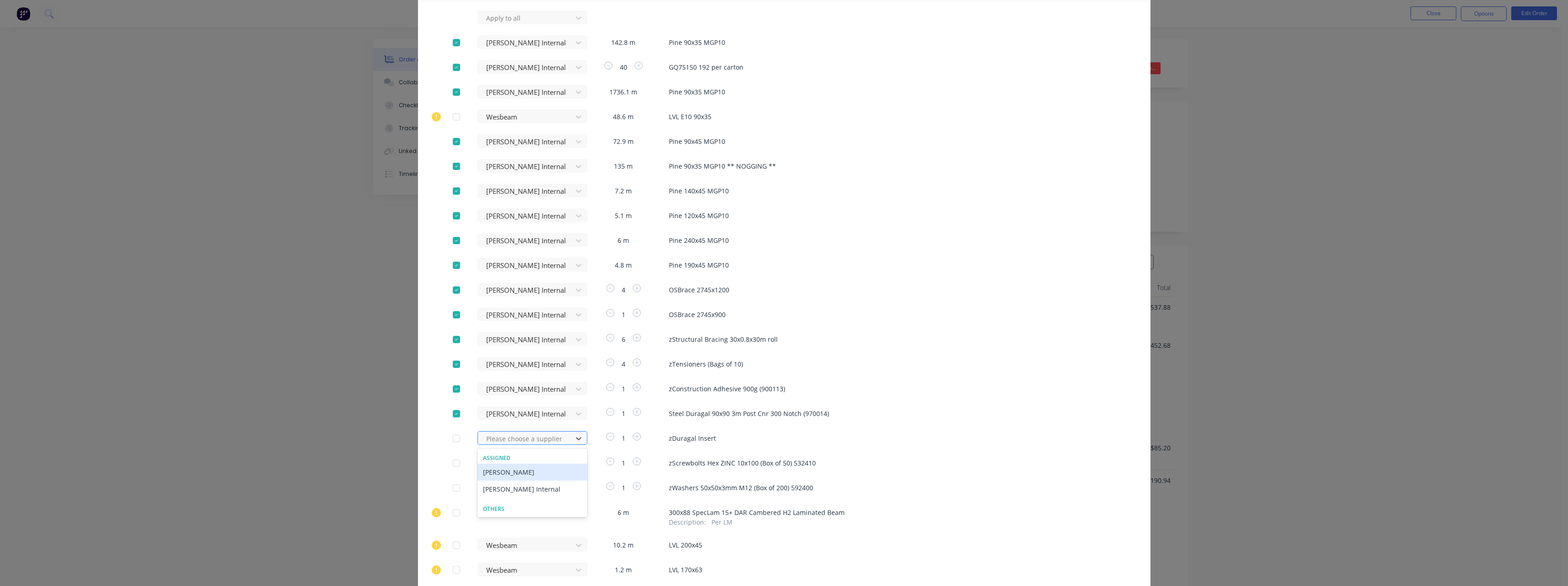
click at [503, 24] on div "272 results available. Use Up and Down to choose options, press Enter to select…" at bounding box center [528, 17] width 101 height 13
click at [504, 483] on div "[PERSON_NAME] Internal" at bounding box center [532, 486] width 110 height 17
click at [504, 21] on div "272 results available. Use Up and Down to choose options, press Enter to select…" at bounding box center [528, 13] width 101 height 13
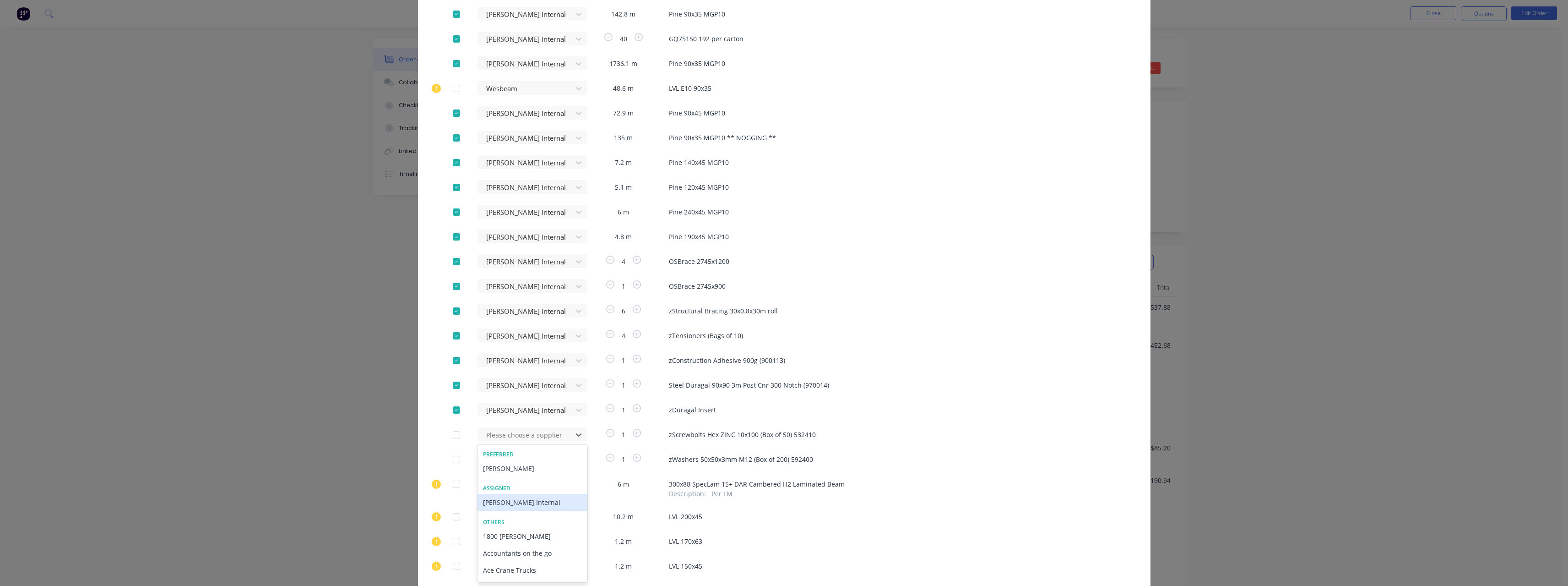
click at [507, 499] on div "[PERSON_NAME] Internal" at bounding box center [532, 502] width 110 height 17
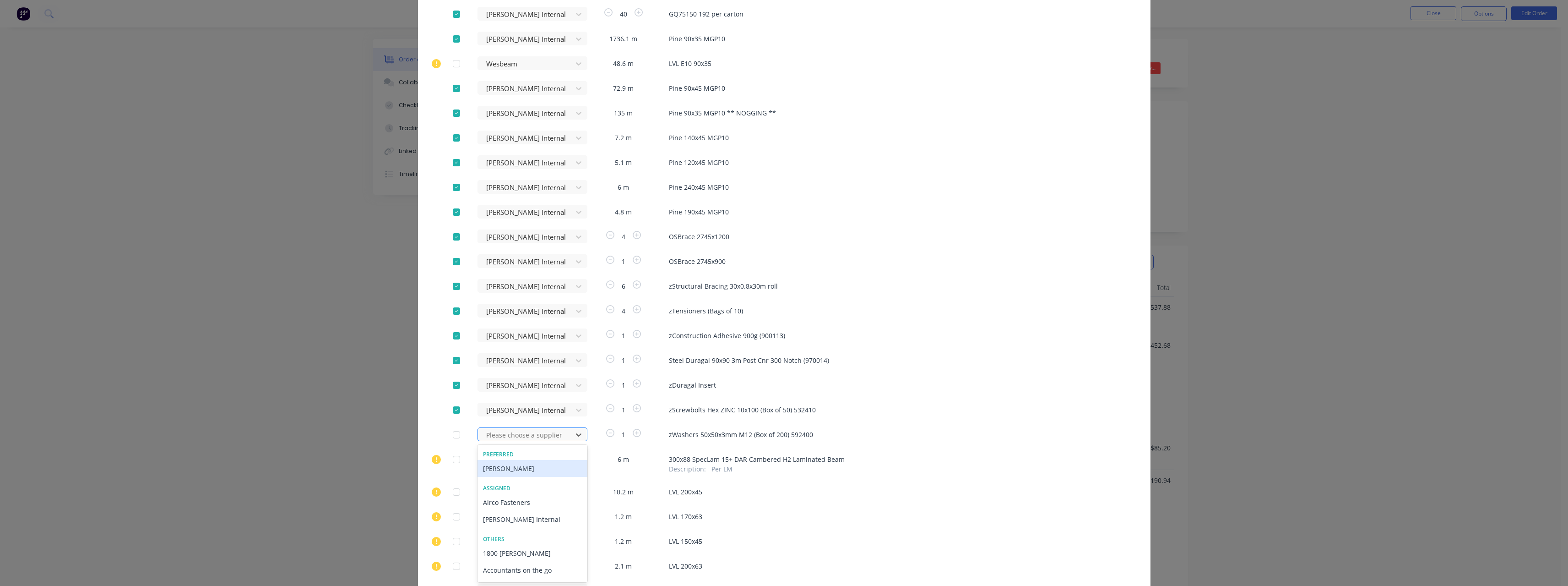
click at [506, 514] on div "[PERSON_NAME] Internal" at bounding box center [532, 519] width 110 height 17
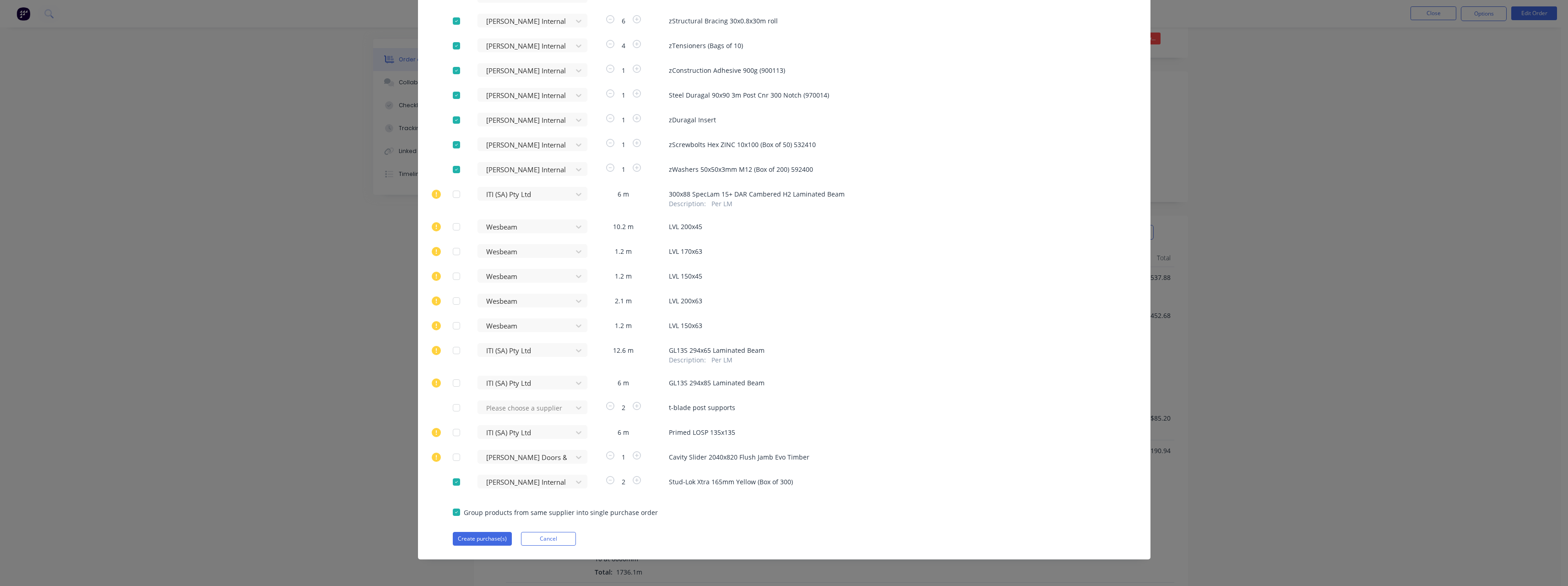
scroll to position [46, 0]
click at [496, 538] on button "Create purchase(s)" at bounding box center [482, 538] width 59 height 13
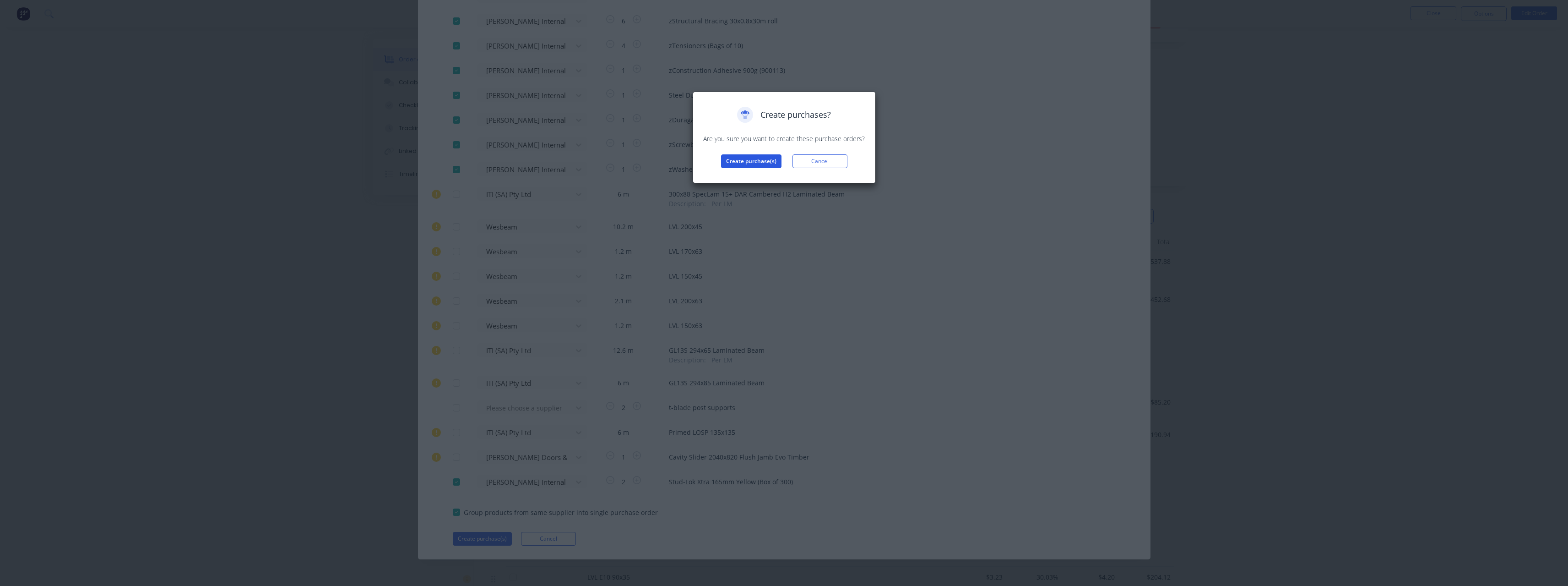
click at [737, 162] on button "Create purchase(s)" at bounding box center [751, 161] width 61 height 13
click at [743, 174] on button "View purchase(s)" at bounding box center [751, 176] width 55 height 13
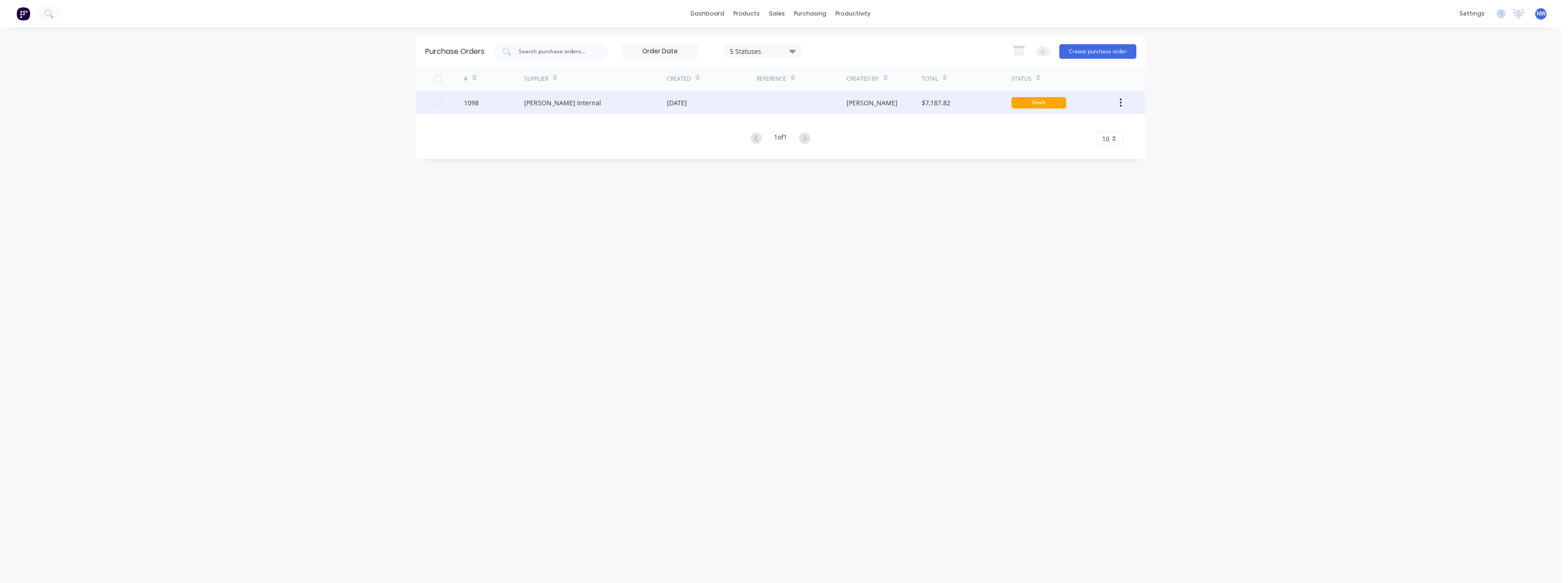
click at [664, 110] on div "[PERSON_NAME] Internal" at bounding box center [595, 102] width 142 height 23
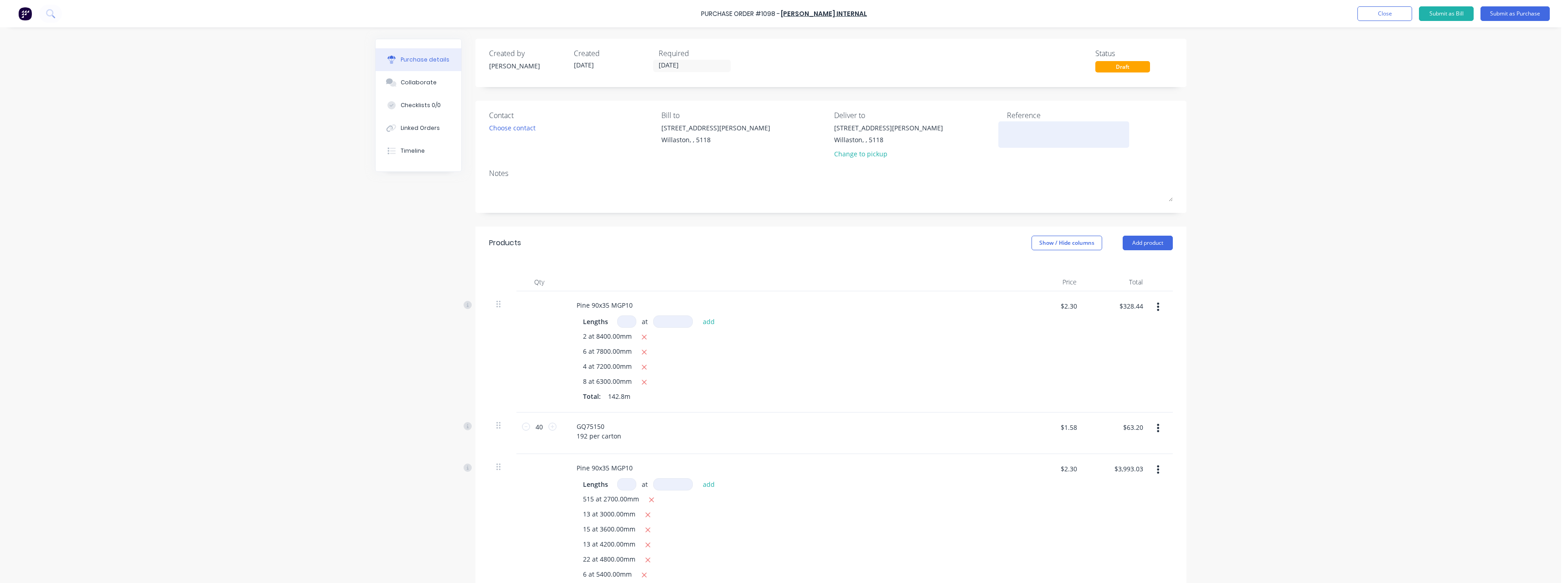
click at [1007, 131] on textarea at bounding box center [1063, 133] width 114 height 21
click at [1518, 10] on button "Submit as Purchase" at bounding box center [1515, 13] width 69 height 15
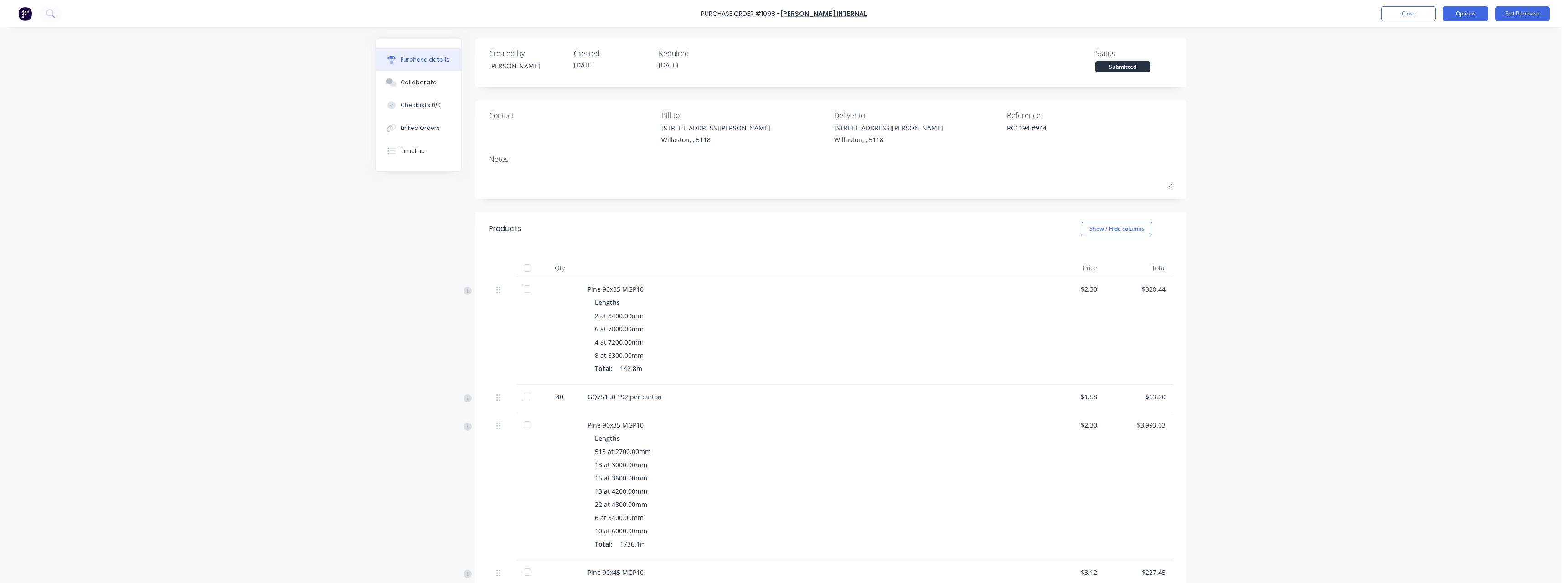
click at [1471, 10] on button "Options" at bounding box center [1465, 13] width 46 height 15
click at [1458, 32] on div "Print / Email" at bounding box center [1444, 37] width 70 height 13
click at [1447, 54] on div "With pricing" at bounding box center [1444, 55] width 70 height 13
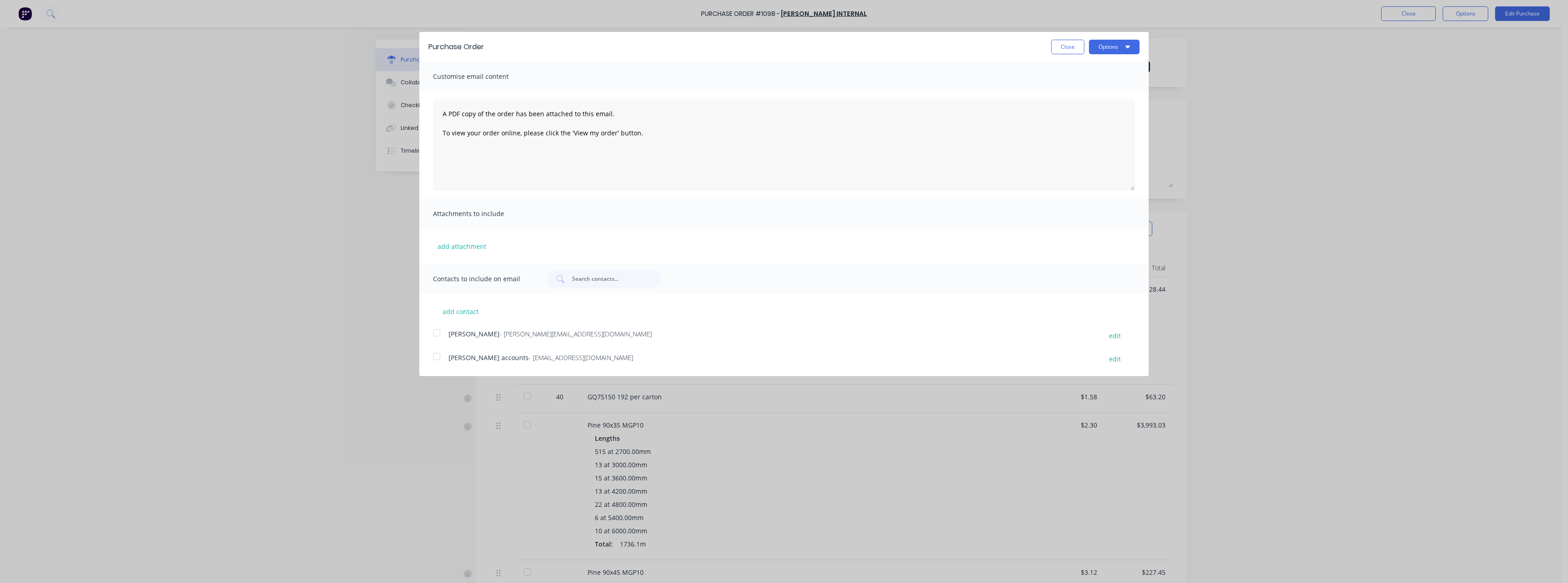
click at [529, 358] on span "- [EMAIL_ADDRESS][DOMAIN_NAME]" at bounding box center [581, 357] width 104 height 9
click at [1099, 46] on button "Options" at bounding box center [1114, 47] width 51 height 15
click at [1079, 85] on div "Email" at bounding box center [1096, 88] width 70 height 13
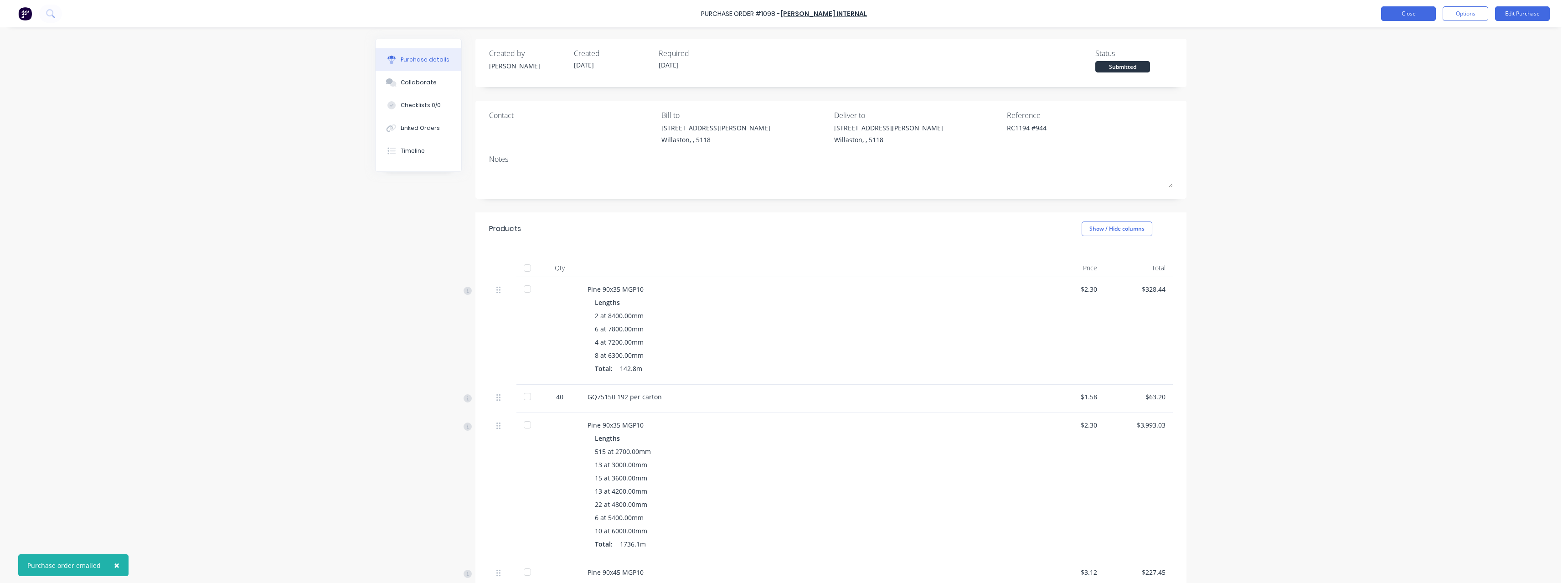
click at [1407, 13] on button "Close" at bounding box center [1409, 13] width 55 height 15
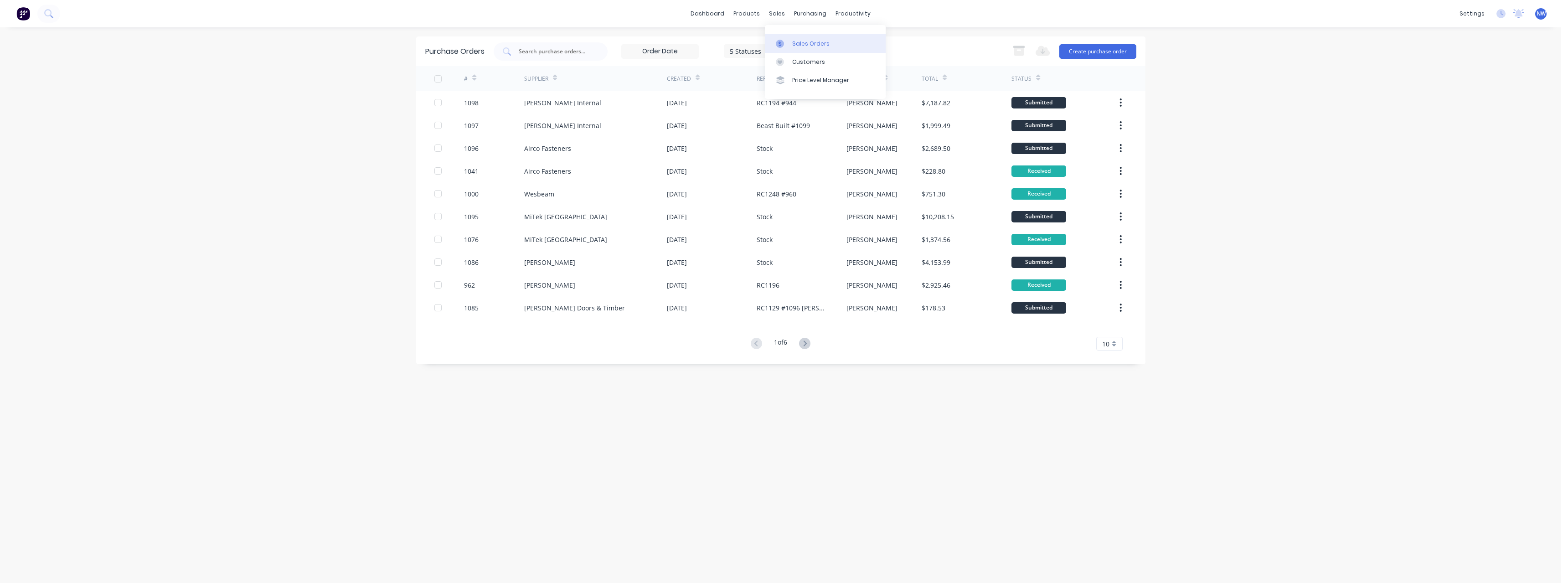
click at [801, 40] on div "Sales Orders" at bounding box center [810, 43] width 37 height 8
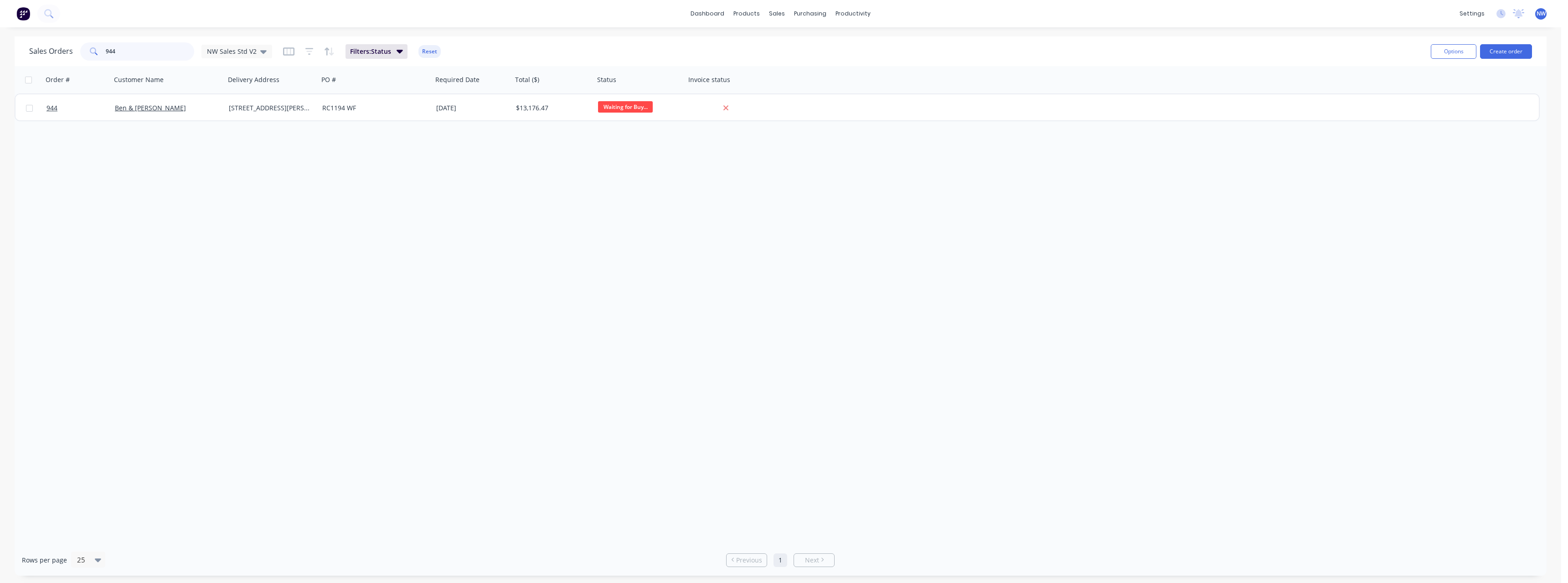
drag, startPoint x: 128, startPoint y: 52, endPoint x: 85, endPoint y: 54, distance: 43.0
click at [85, 54] on div "944" at bounding box center [137, 52] width 114 height 18
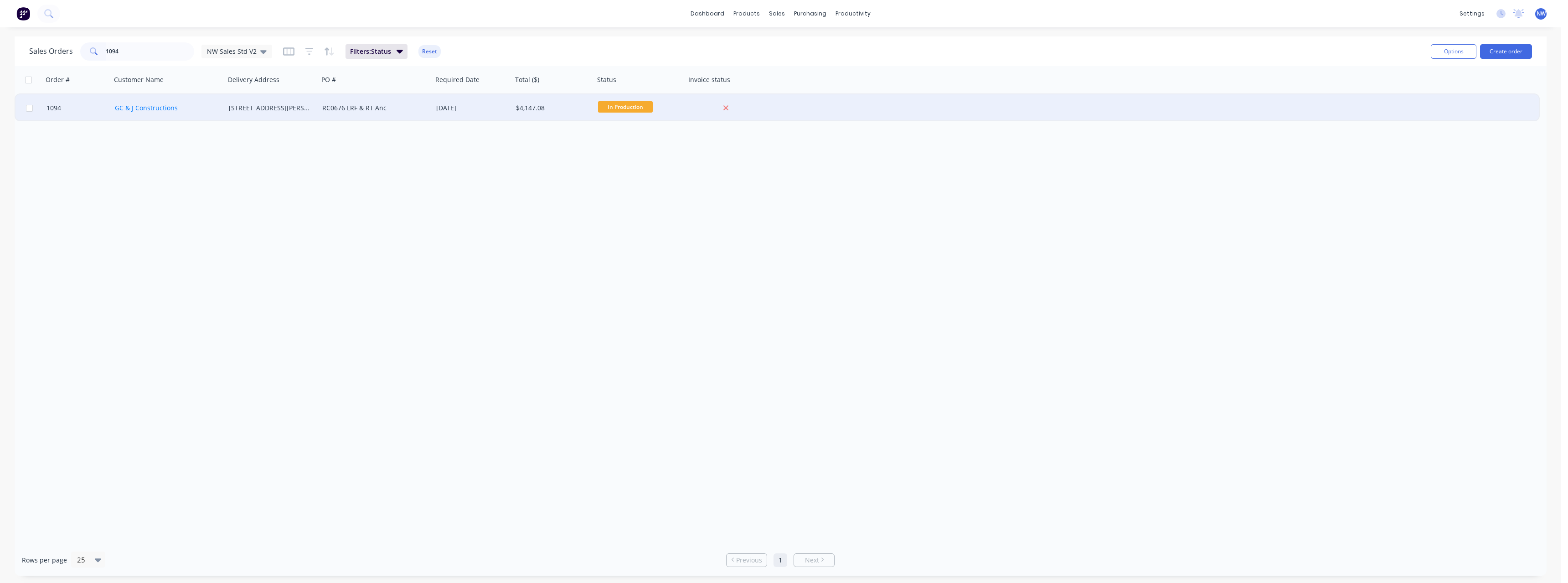
click at [169, 110] on link "GC & J Constructions" at bounding box center [146, 108] width 63 height 9
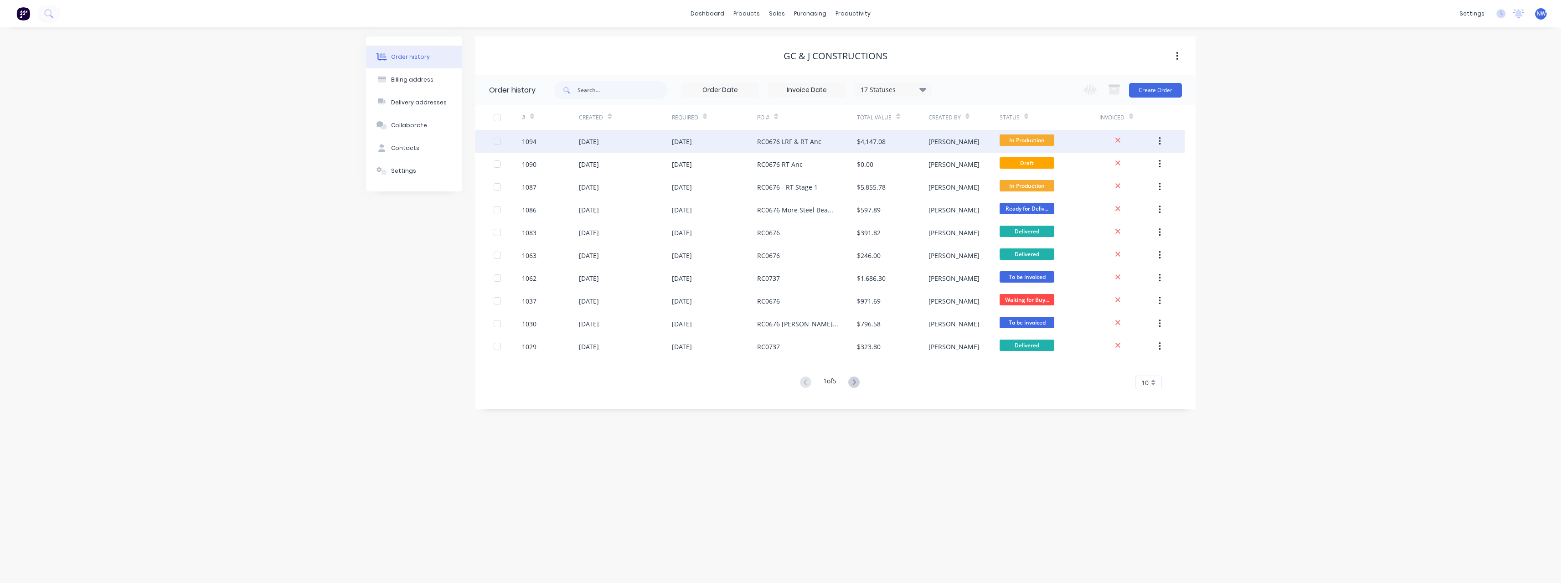
click at [590, 147] on div "[DATE]" at bounding box center [625, 141] width 93 height 23
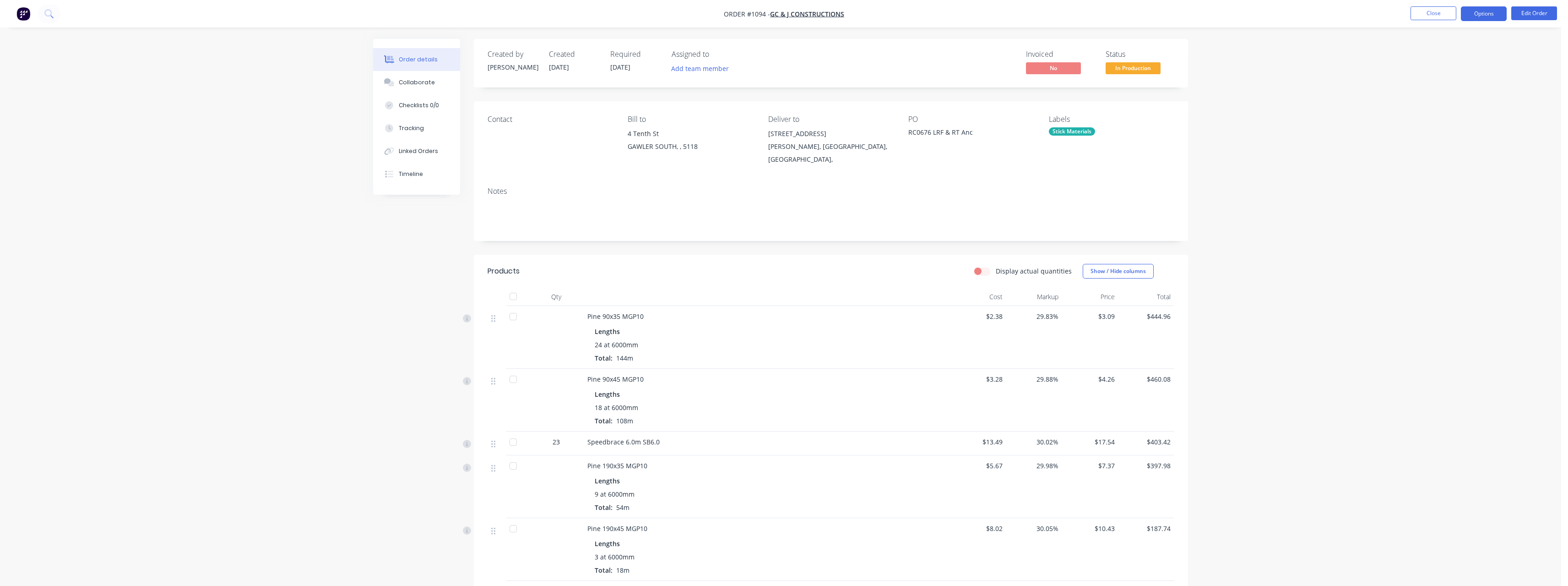
click at [1484, 17] on button "Options" at bounding box center [1484, 13] width 46 height 15
click at [1454, 165] on div "Purchase Products" at bounding box center [1456, 166] width 84 height 13
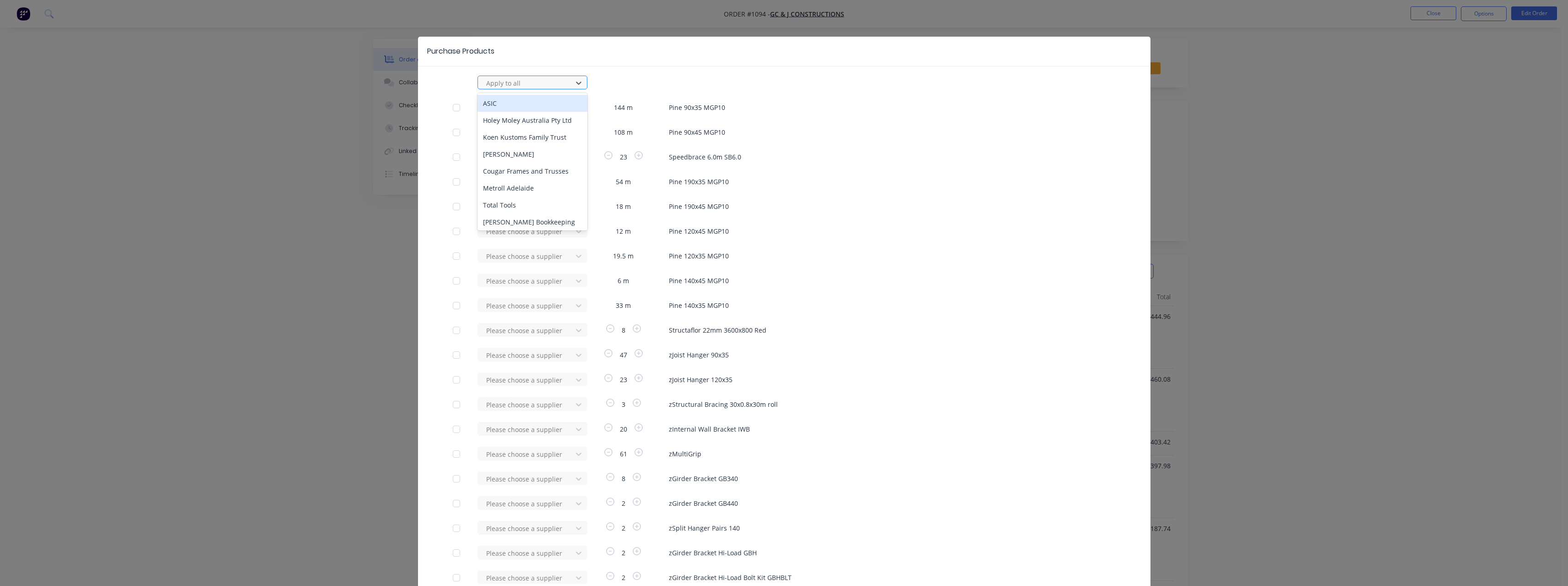
click at [528, 81] on div at bounding box center [526, 83] width 83 height 12
click at [528, 137] on div "[PERSON_NAME] Internal" at bounding box center [532, 137] width 110 height 17
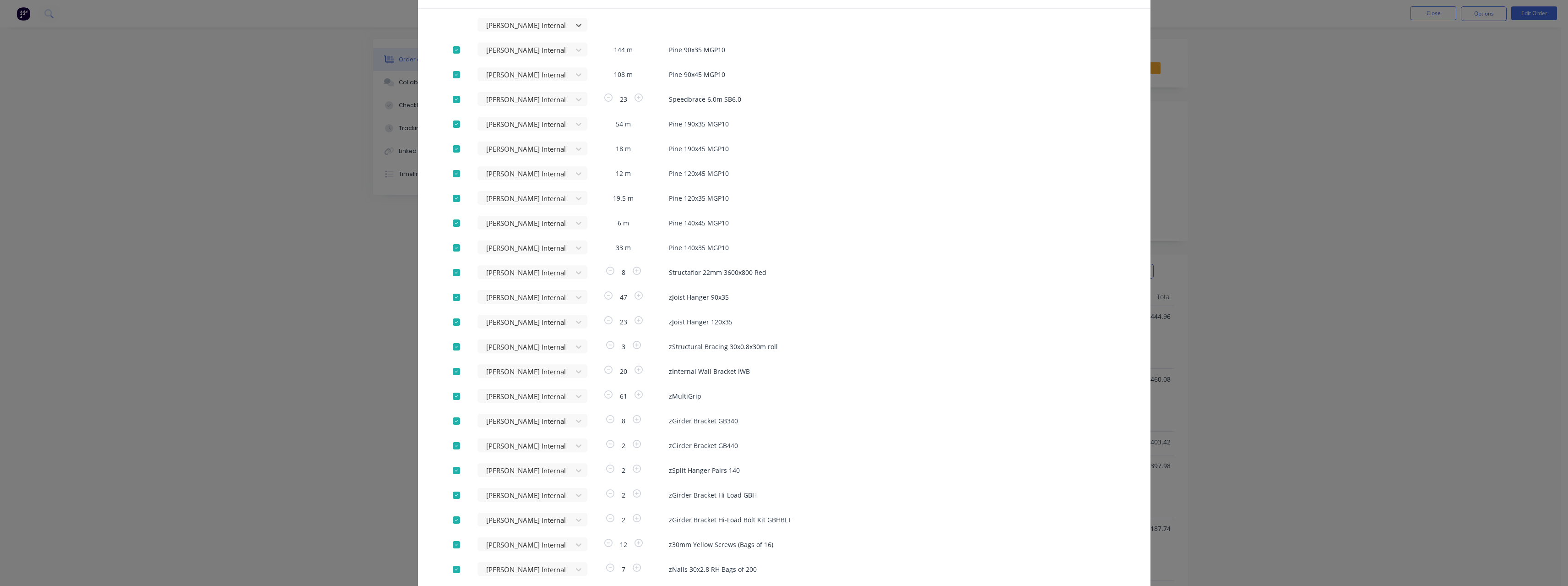
scroll to position [170, 0]
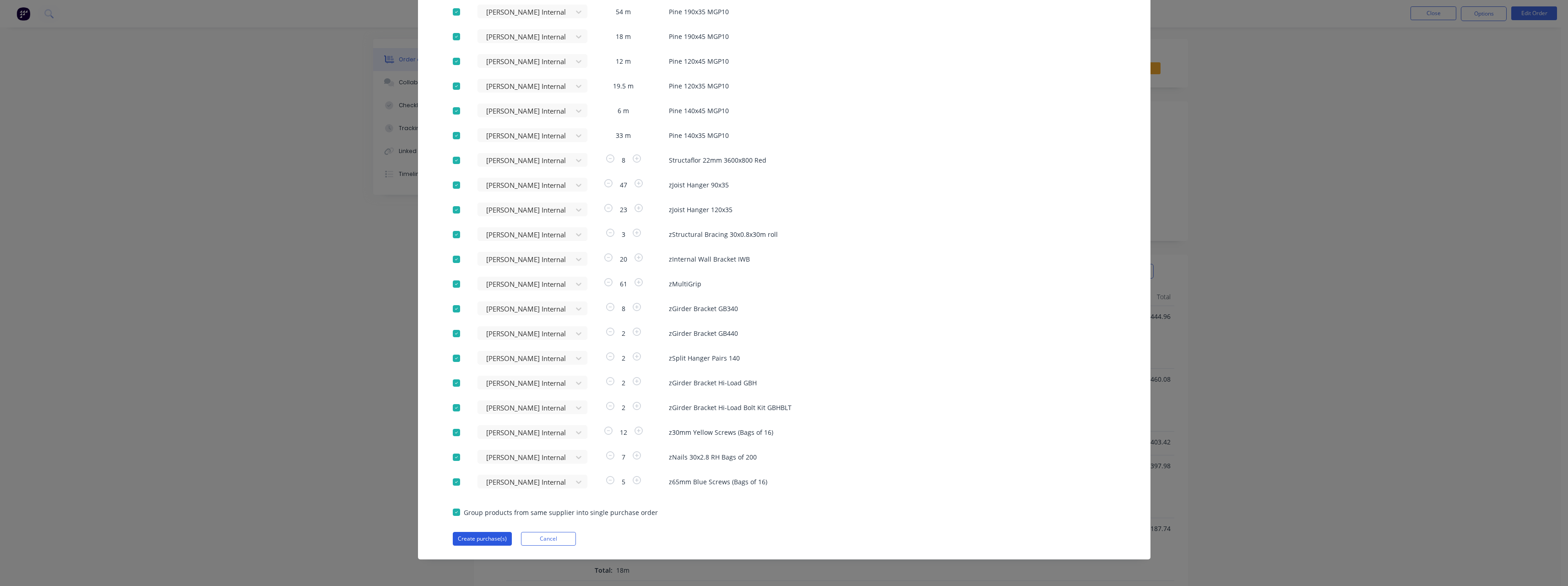
click at [485, 540] on button "Create purchase(s)" at bounding box center [482, 538] width 59 height 13
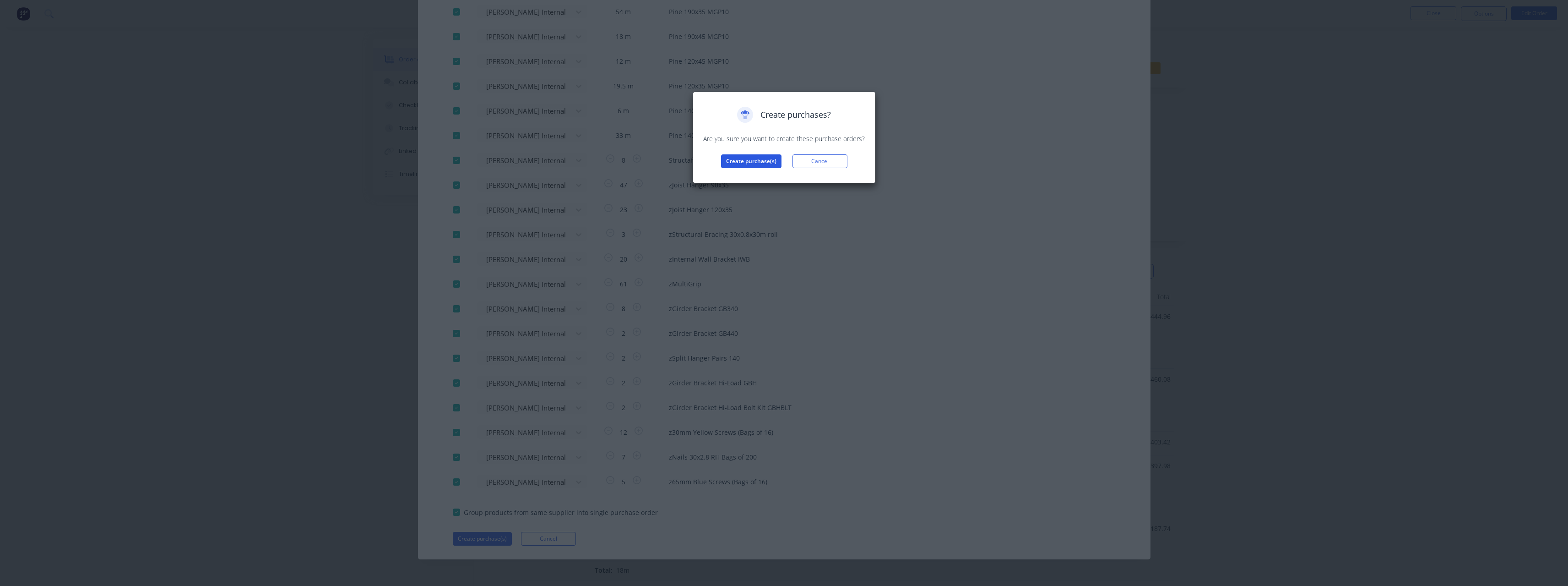
click at [735, 160] on button "Create purchase(s)" at bounding box center [751, 161] width 61 height 13
click at [745, 174] on button "View purchase(s)" at bounding box center [751, 176] width 55 height 13
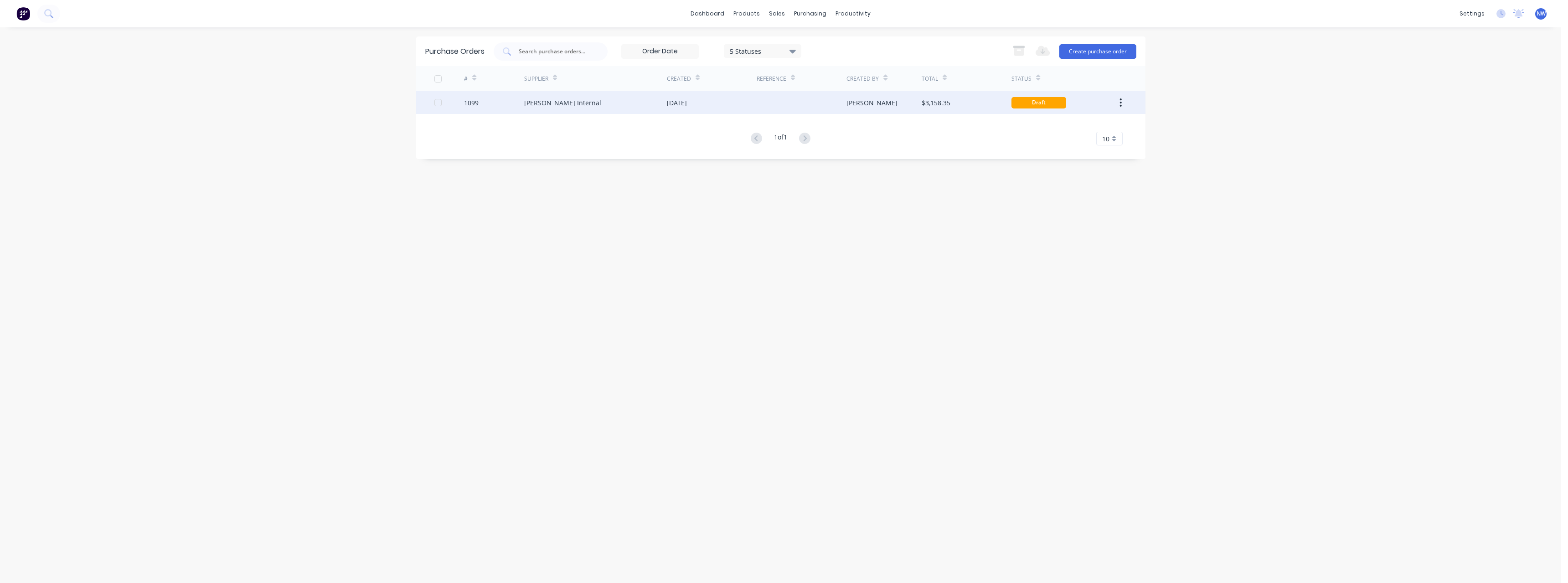
click at [687, 105] on div "[DATE]" at bounding box center [677, 103] width 20 height 10
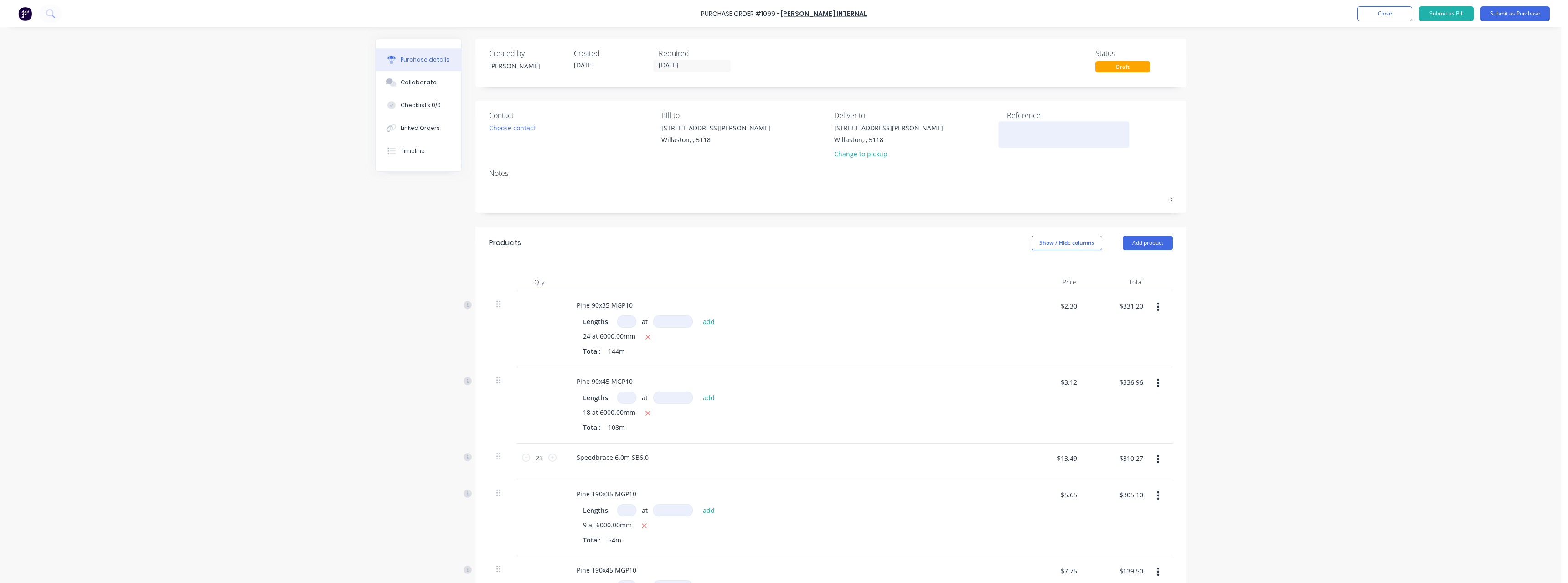
click at [1011, 134] on textarea at bounding box center [1063, 133] width 114 height 21
click at [1512, 11] on button "Submit as Purchase" at bounding box center [1515, 13] width 69 height 15
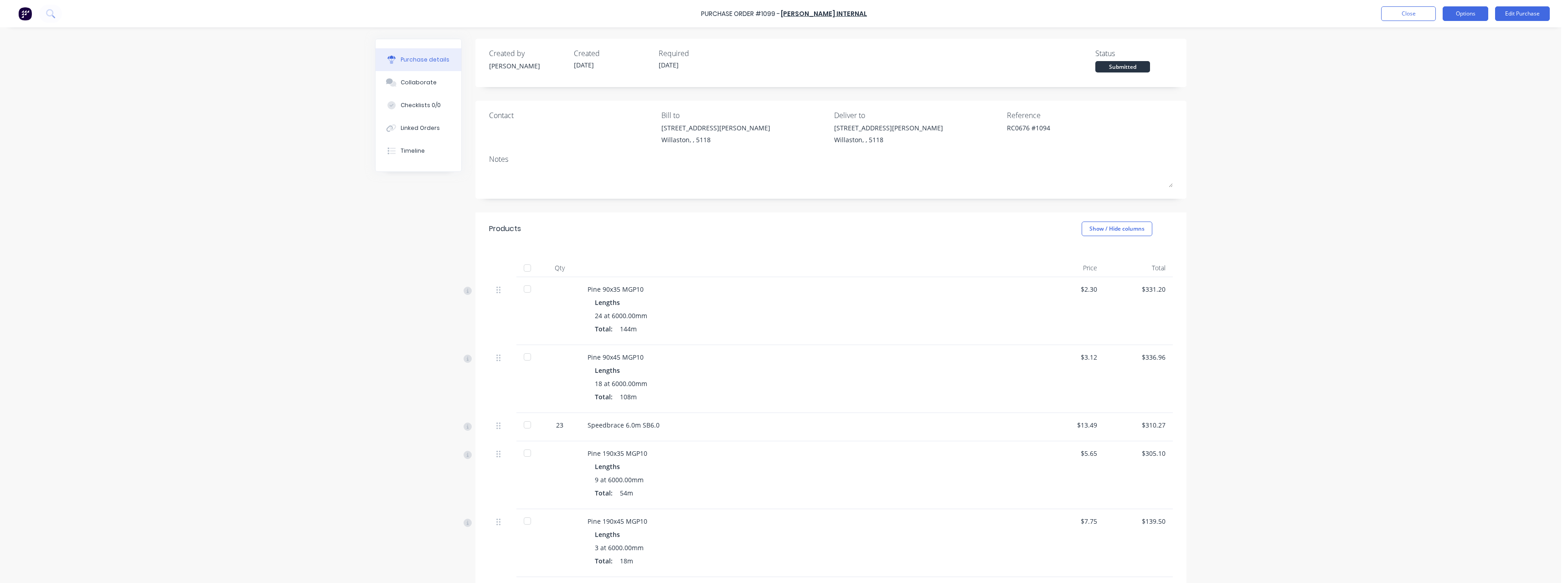
click at [1457, 19] on button "Options" at bounding box center [1465, 13] width 46 height 15
click at [1455, 37] on div "Print / Email" at bounding box center [1444, 37] width 70 height 13
click at [1449, 51] on div "With pricing" at bounding box center [1444, 55] width 70 height 13
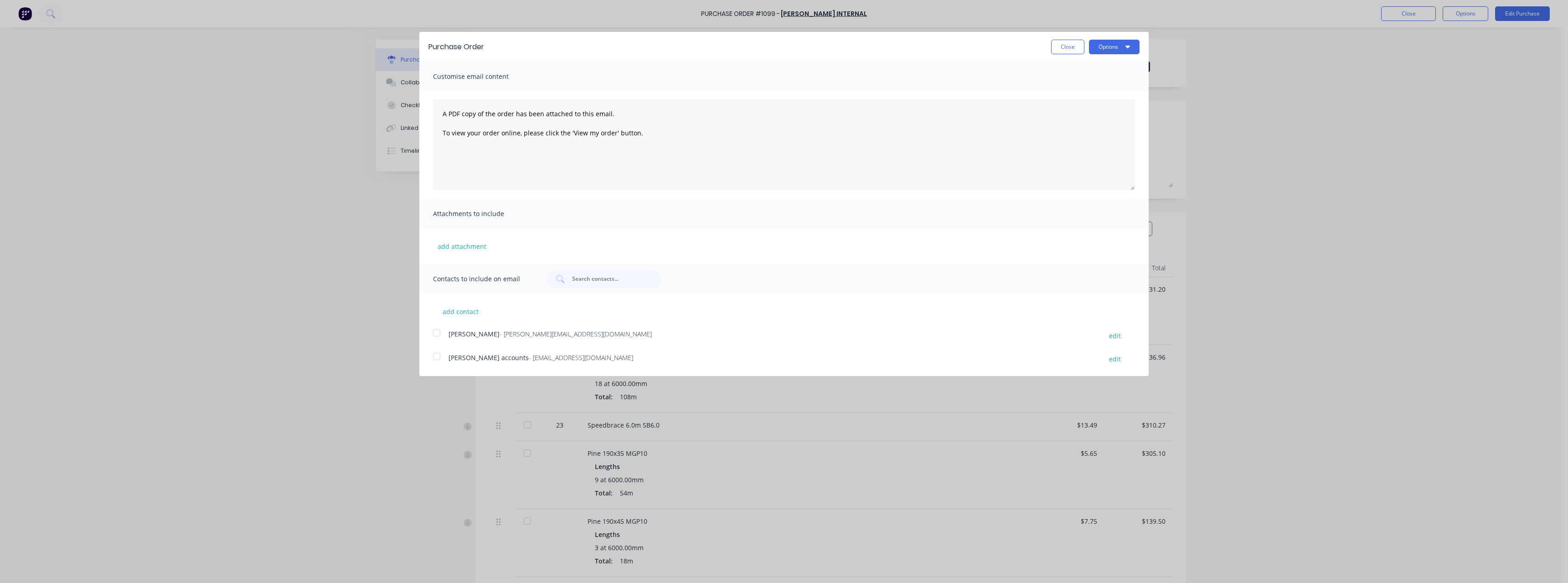
click at [558, 354] on span "- [EMAIL_ADDRESS][DOMAIN_NAME]" at bounding box center [581, 357] width 104 height 9
click at [1098, 51] on button "Options" at bounding box center [1114, 47] width 51 height 15
click at [1092, 86] on div "Email" at bounding box center [1096, 88] width 70 height 13
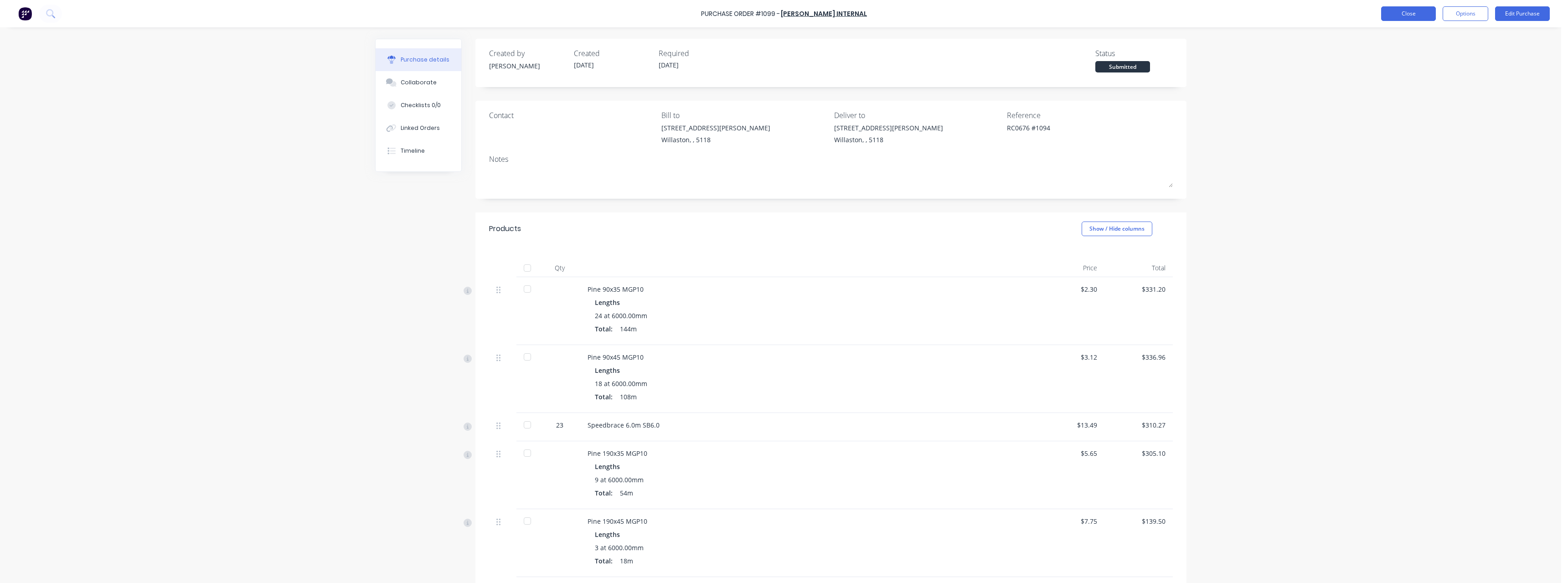
click at [1393, 16] on button "Close" at bounding box center [1409, 13] width 55 height 15
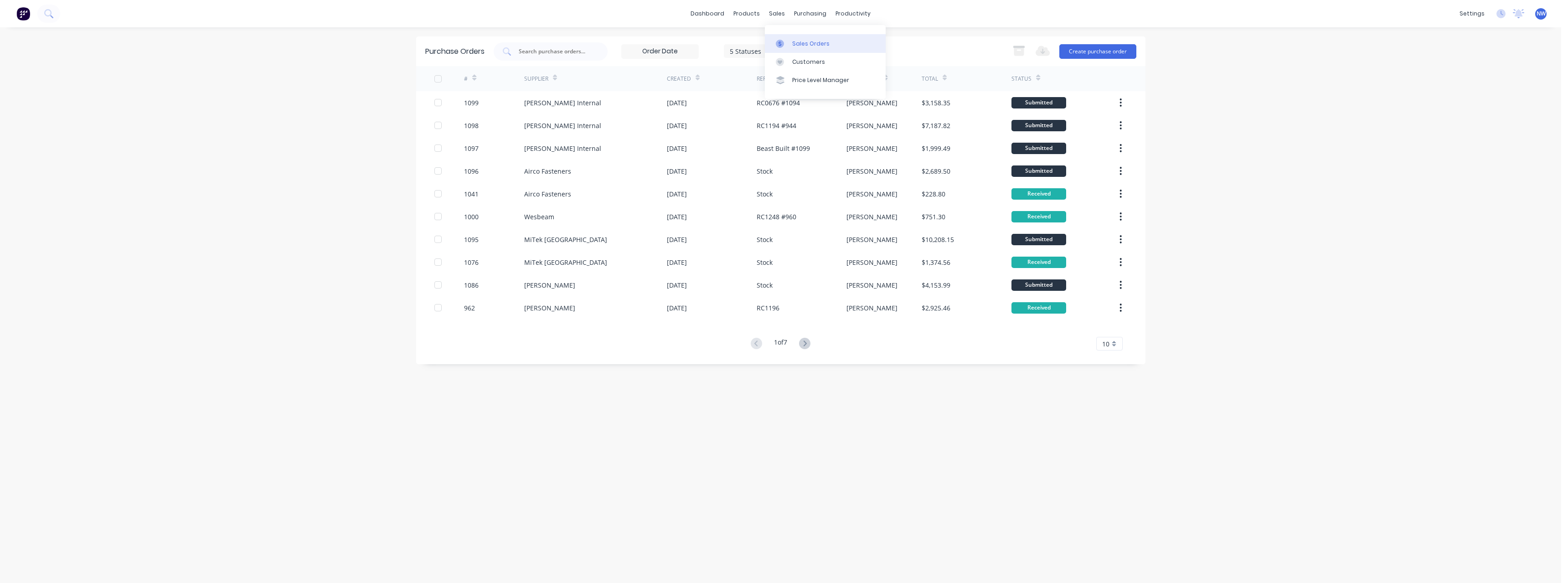
click at [810, 44] on div "Sales Orders" at bounding box center [810, 43] width 37 height 8
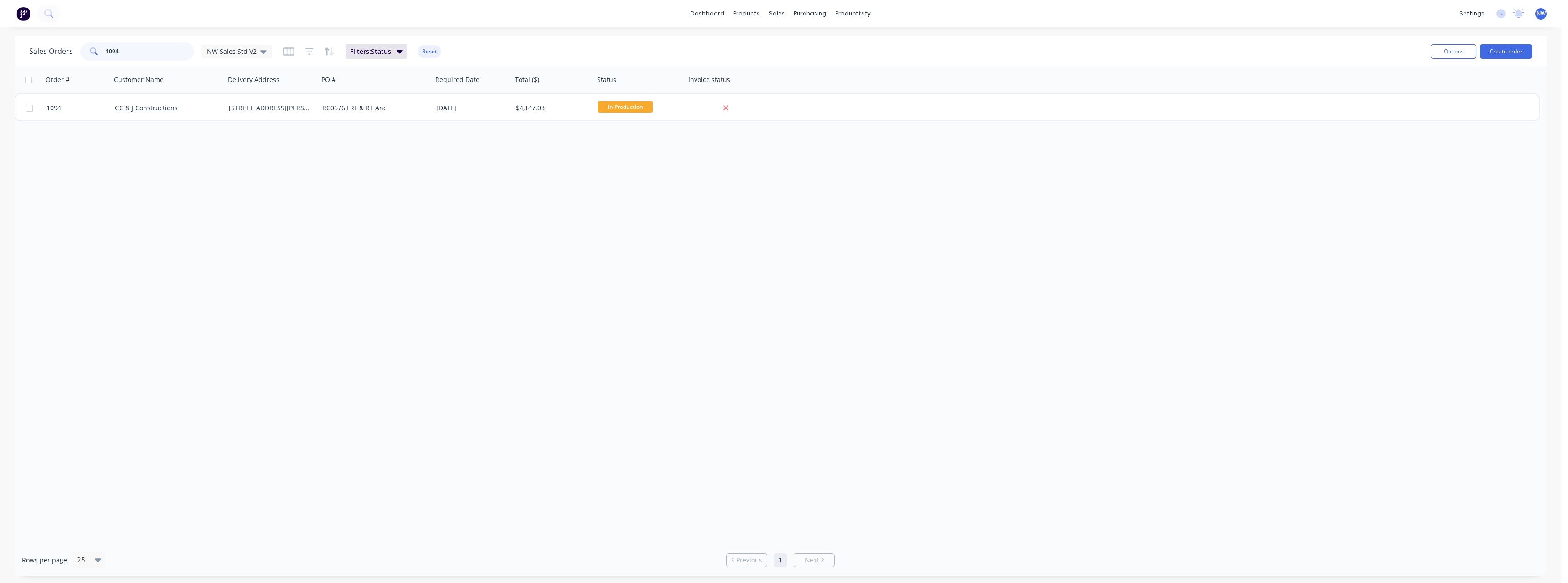
drag, startPoint x: 135, startPoint y: 46, endPoint x: 82, endPoint y: 49, distance: 53.1
click at [82, 49] on div "1094" at bounding box center [137, 52] width 114 height 18
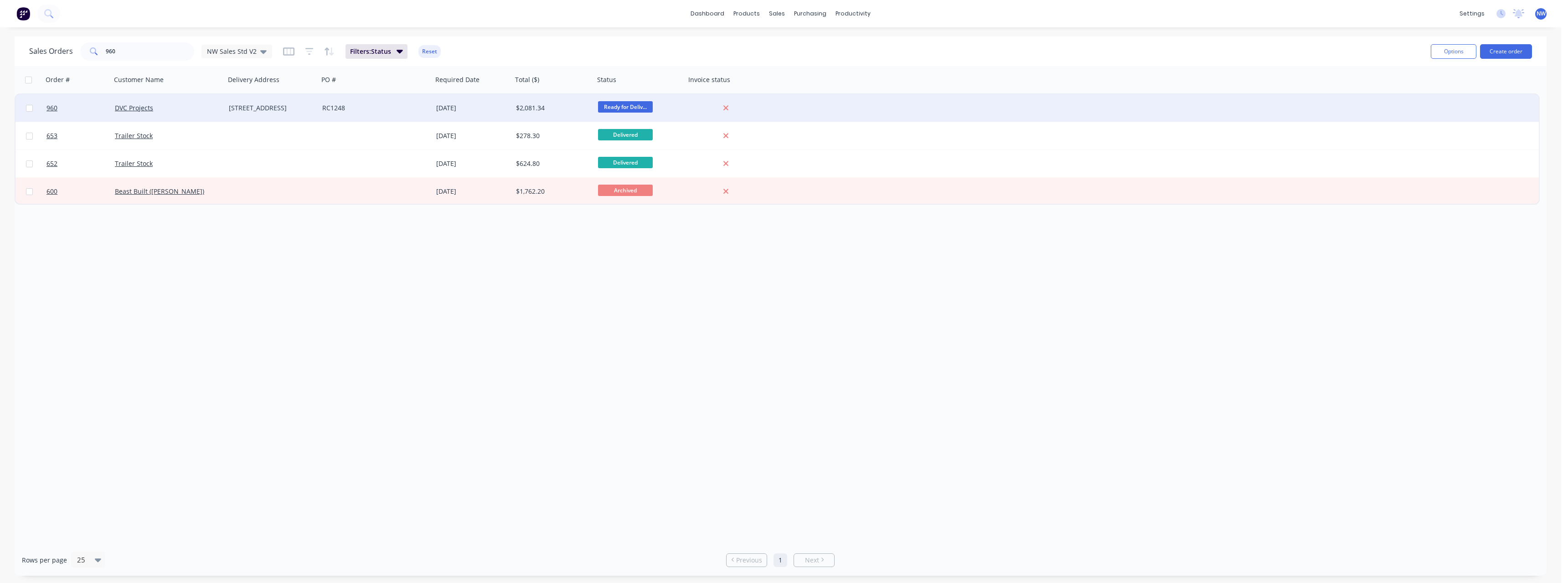
click at [285, 106] on div "[STREET_ADDRESS]" at bounding box center [270, 108] width 82 height 9
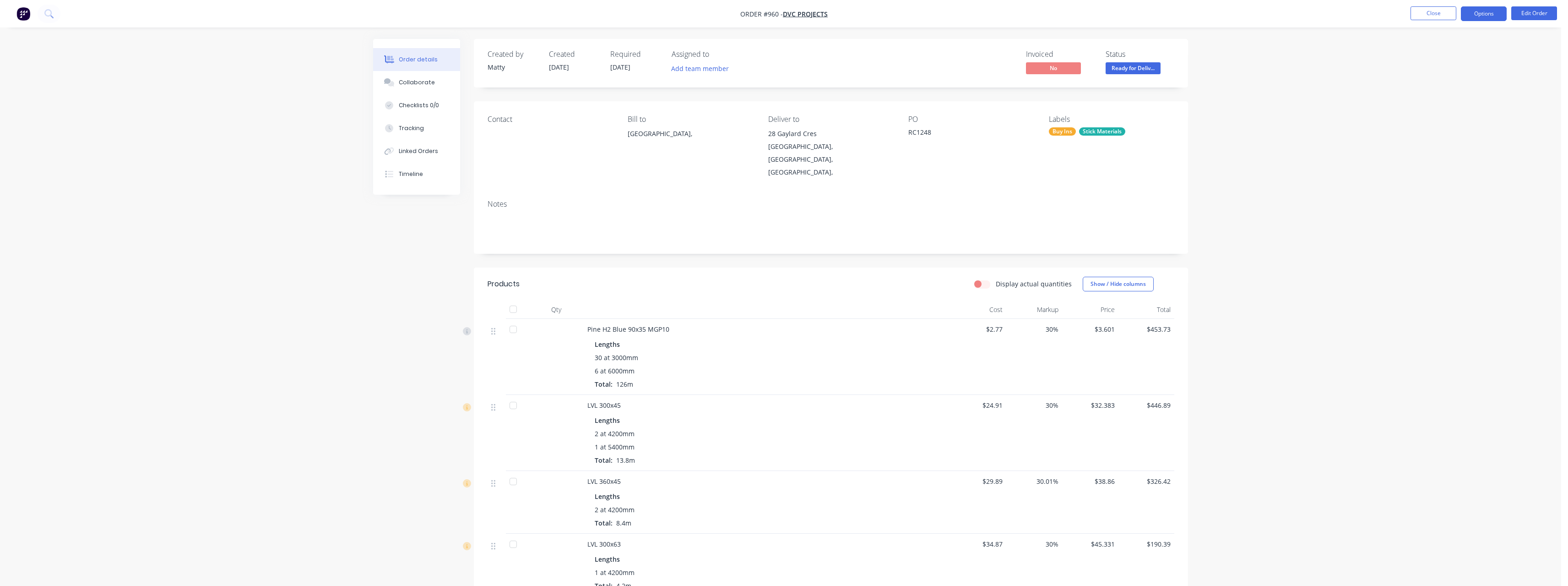
click at [1498, 17] on button "Options" at bounding box center [1484, 13] width 46 height 15
click at [1463, 165] on div "Purchase Products" at bounding box center [1456, 166] width 84 height 13
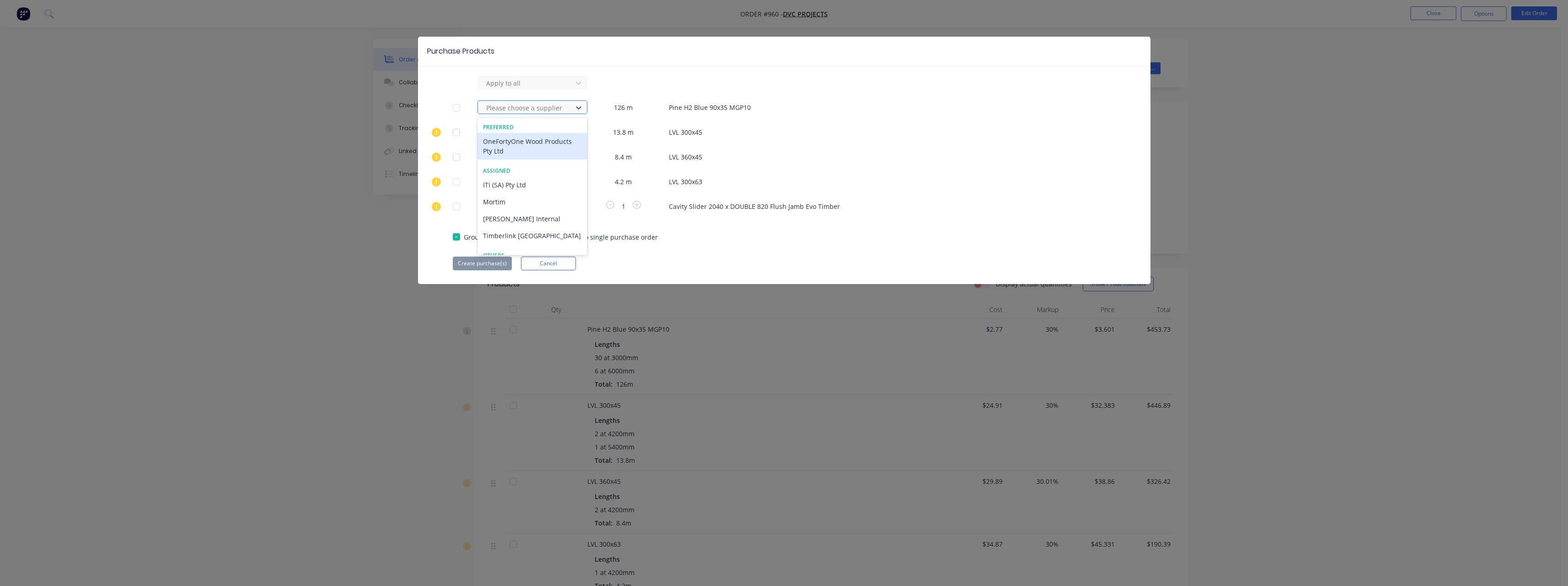
click at [516, 106] on div at bounding box center [526, 108] width 83 height 12
click at [514, 214] on div "[PERSON_NAME] Internal" at bounding box center [532, 219] width 110 height 17
click at [499, 264] on button "Create purchase(s)" at bounding box center [482, 263] width 59 height 13
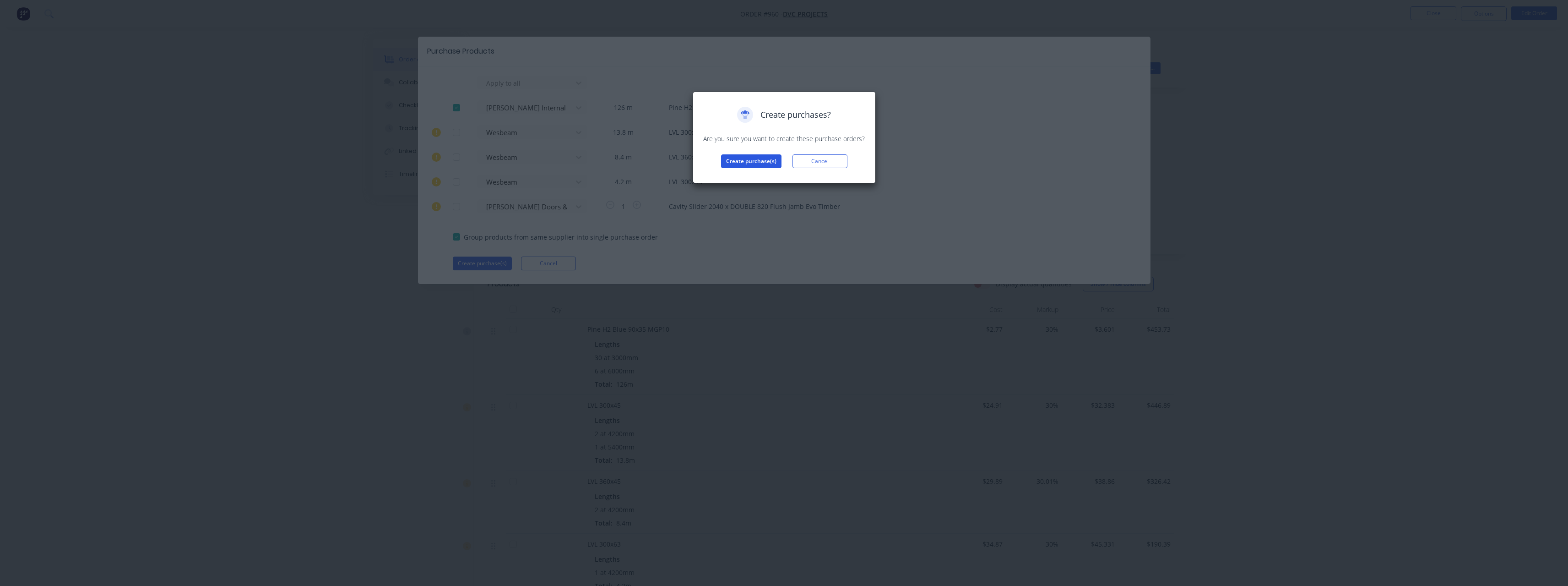
click at [735, 163] on button "Create purchase(s)" at bounding box center [751, 161] width 61 height 13
click at [740, 176] on button "View purchase(s)" at bounding box center [751, 176] width 55 height 13
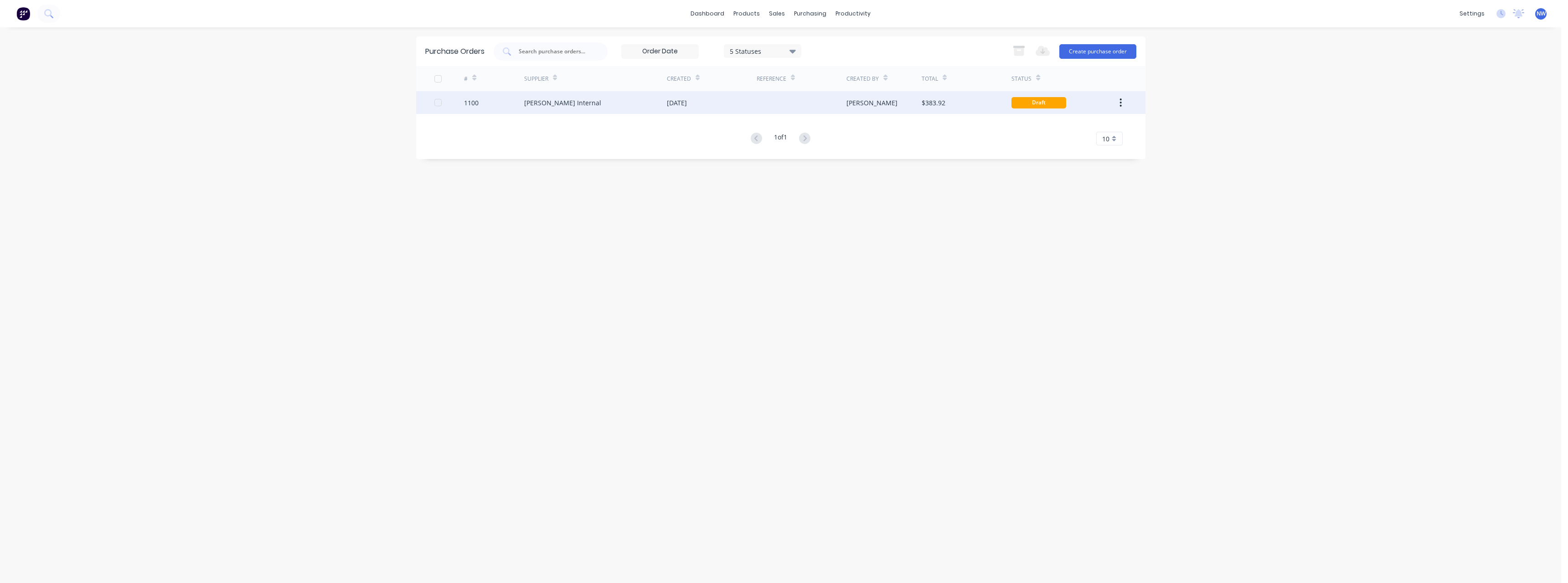
click at [738, 106] on div "[DATE]" at bounding box center [712, 102] width 90 height 23
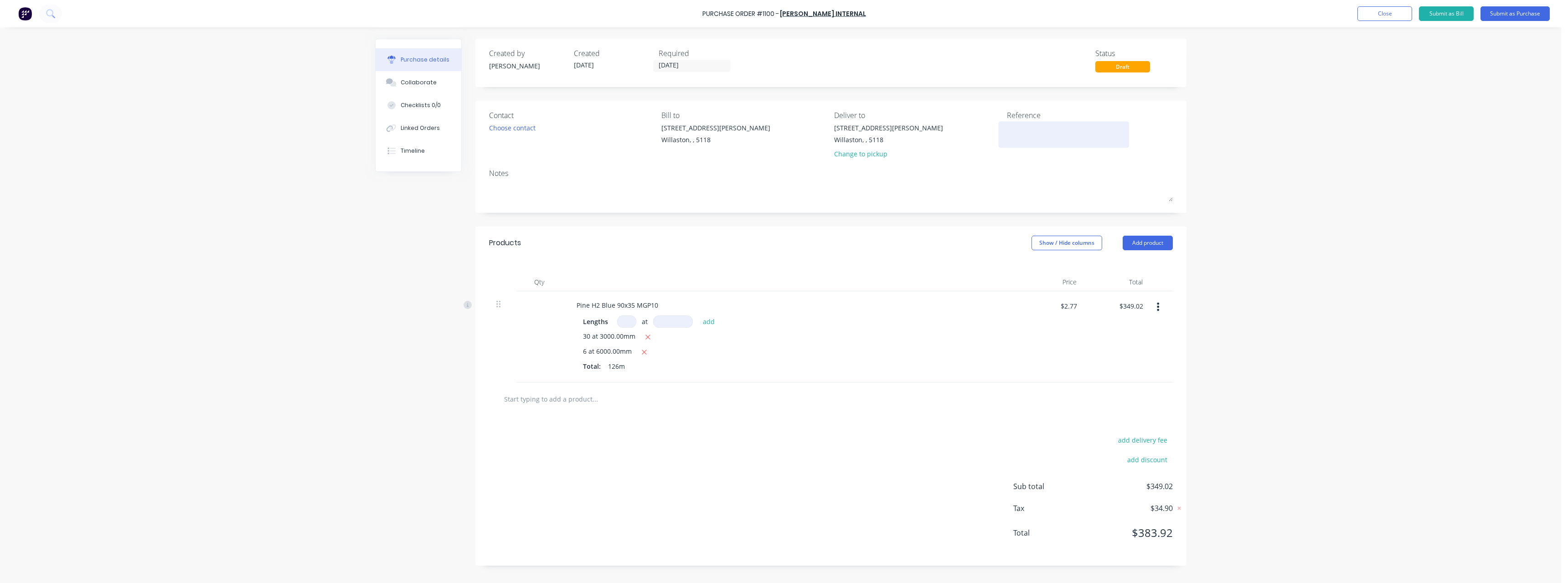
click at [1027, 128] on textarea at bounding box center [1063, 133] width 114 height 21
click at [1533, 12] on button "Submit as Purchase" at bounding box center [1515, 13] width 69 height 15
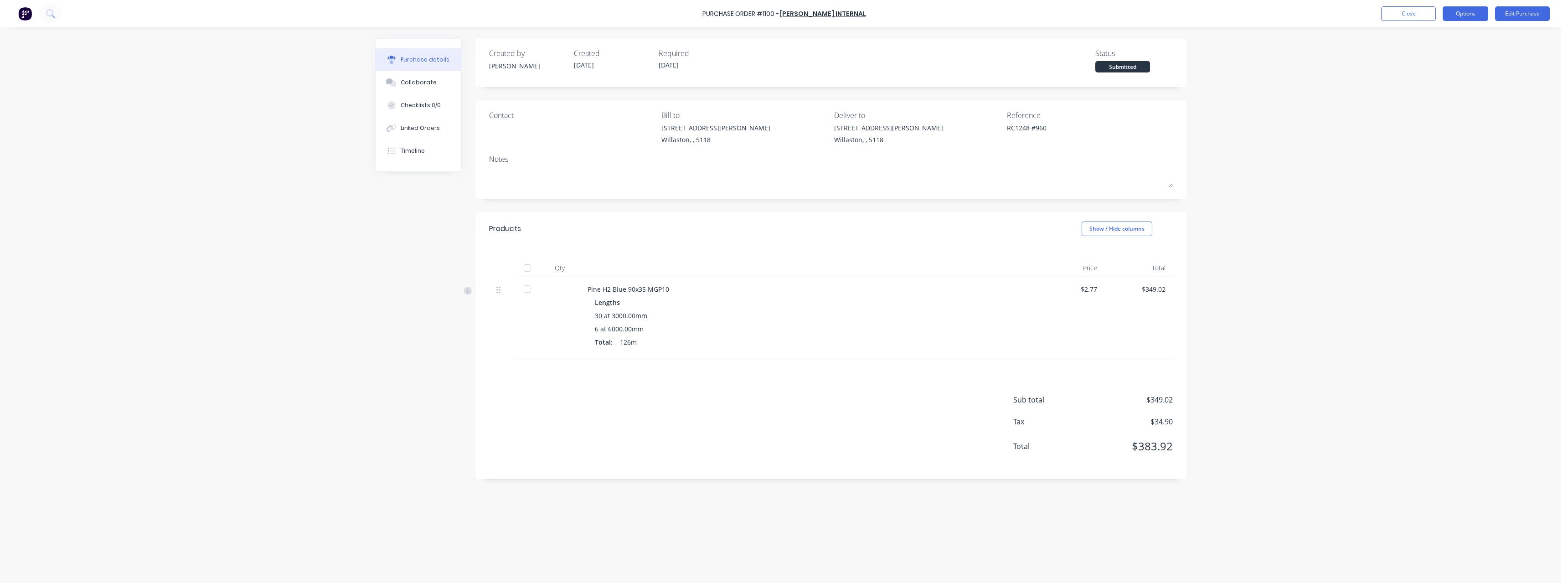
click at [1455, 15] on button "Options" at bounding box center [1465, 13] width 46 height 15
click at [1449, 37] on div "Print / Email" at bounding box center [1444, 37] width 70 height 13
click at [1449, 60] on div "With pricing" at bounding box center [1444, 55] width 70 height 13
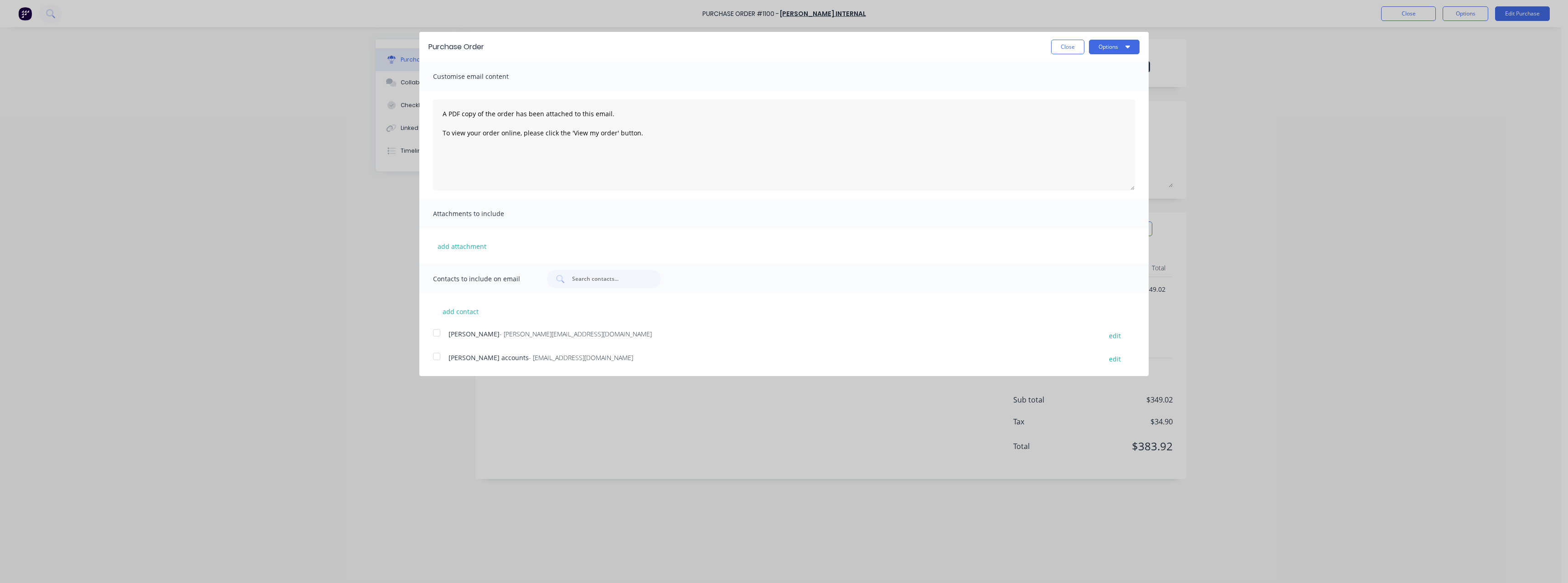
click at [552, 358] on span "- [EMAIL_ADDRESS][DOMAIN_NAME]" at bounding box center [581, 357] width 104 height 9
click at [1102, 52] on button "Options" at bounding box center [1114, 47] width 51 height 15
click at [1091, 87] on div "Email" at bounding box center [1096, 88] width 70 height 13
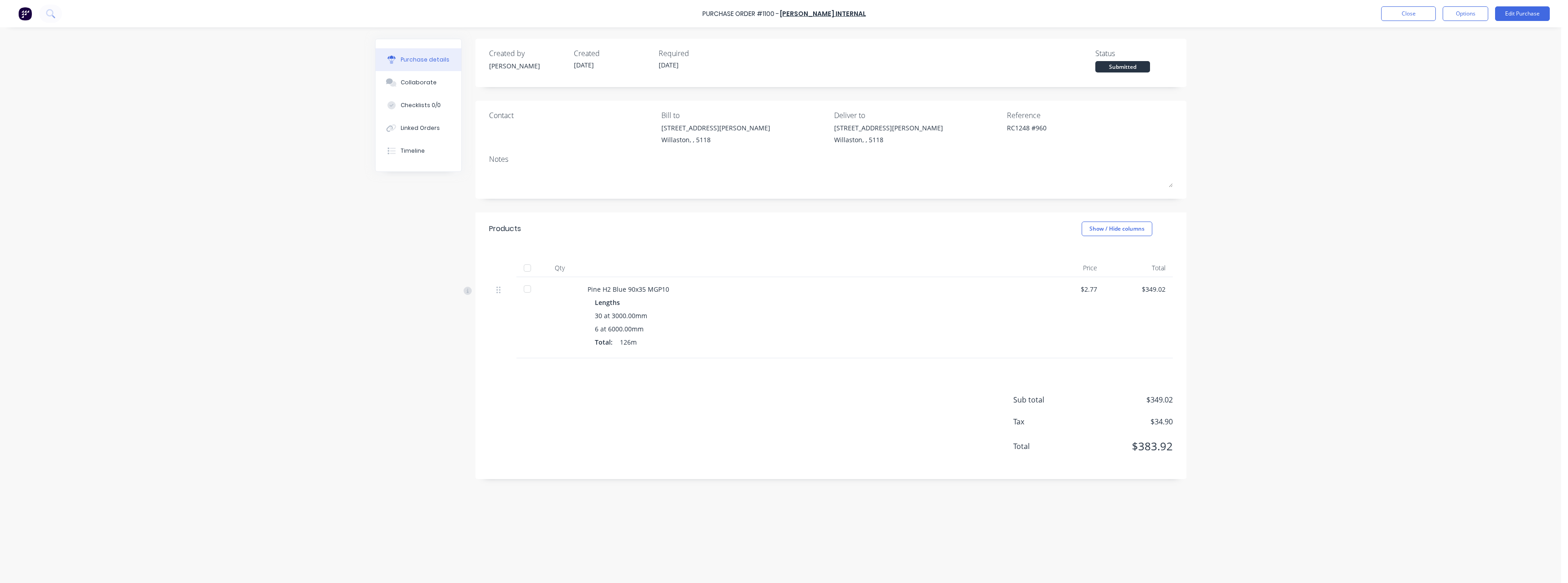
click at [1409, 22] on div "Purchase Order #1100 - [PERSON_NAME] Internal Close Options Edit Purchase" at bounding box center [784, 13] width 1568 height 27
click at [1404, 18] on button "Close" at bounding box center [1409, 13] width 55 height 15
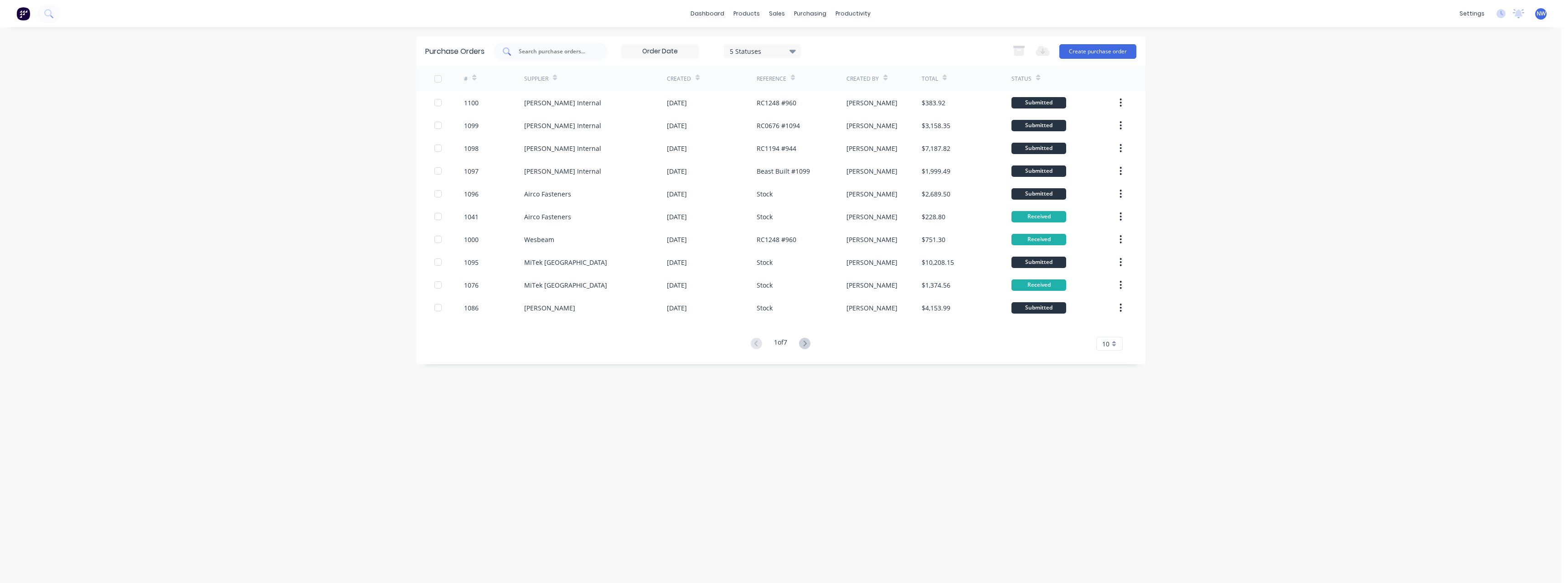
click at [558, 50] on input "text" at bounding box center [556, 51] width 75 height 9
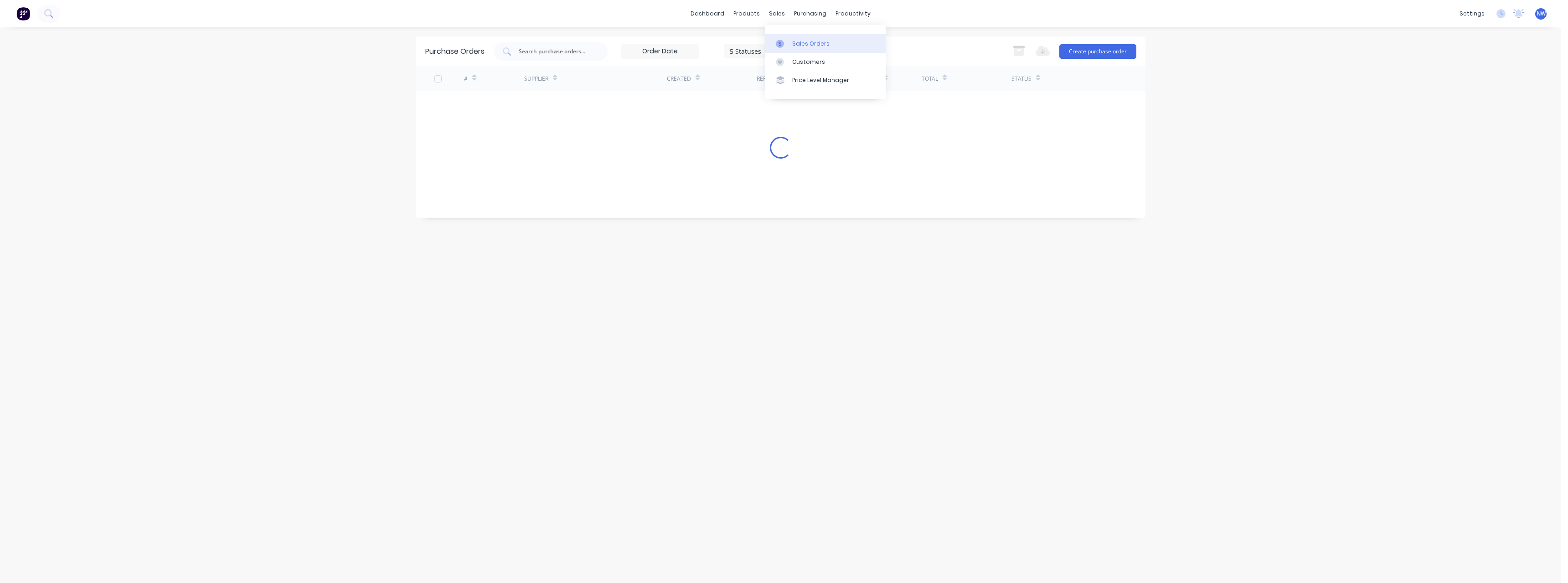
click at [796, 43] on div "Sales Orders" at bounding box center [810, 43] width 37 height 8
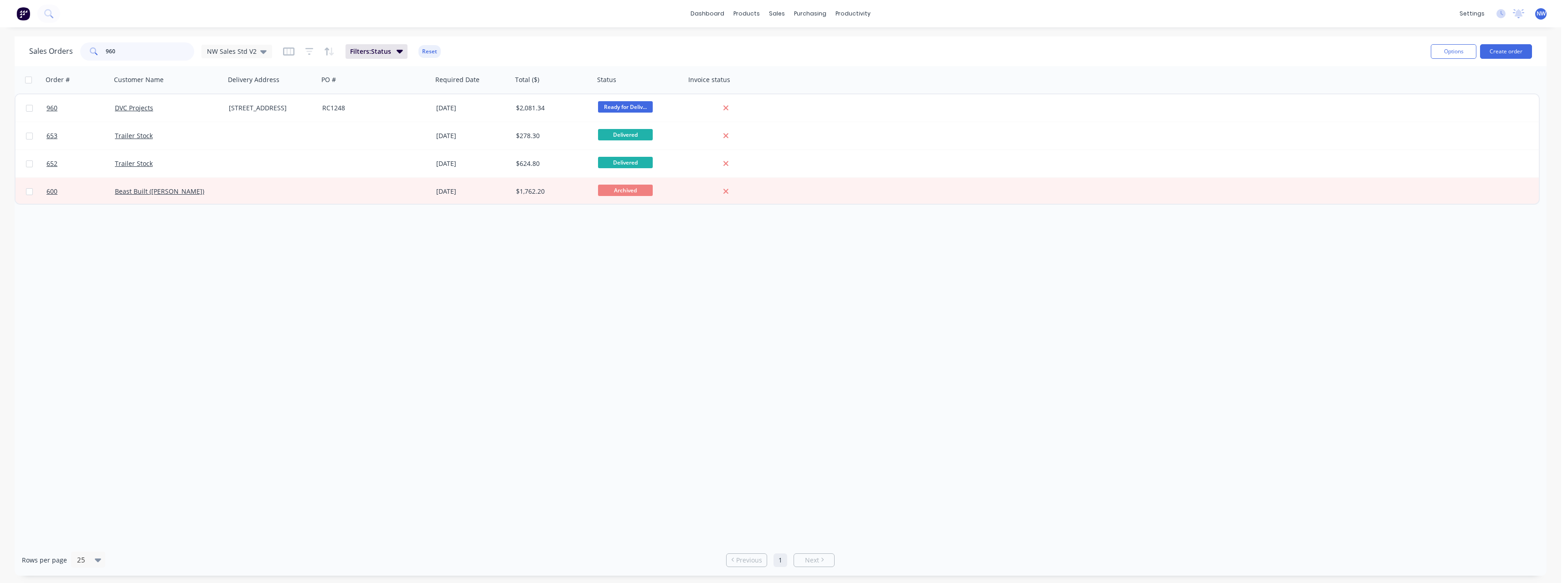
drag, startPoint x: 117, startPoint y: 50, endPoint x: 77, endPoint y: 52, distance: 40.0
click at [77, 52] on div "Sales Orders [STREET_ADDRESS]" at bounding box center [150, 52] width 243 height 18
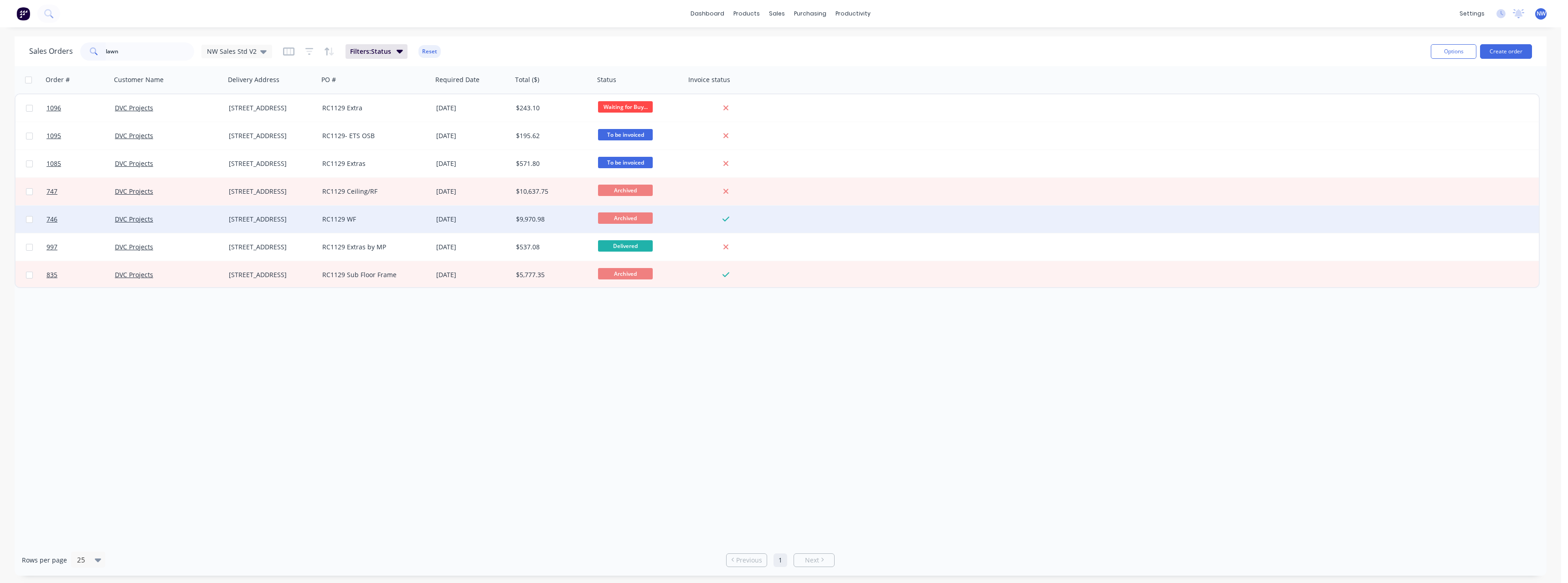
click at [352, 219] on div "RC1129 WF" at bounding box center [373, 219] width 101 height 9
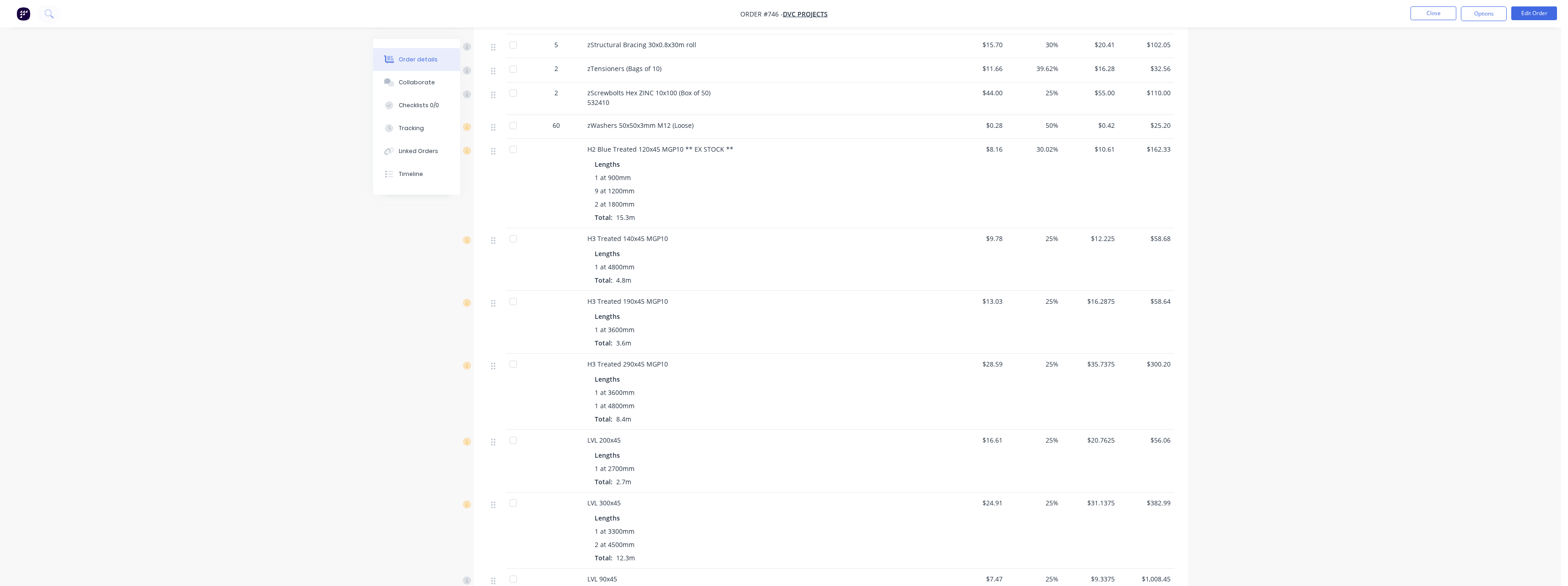
scroll to position [694, 0]
click at [1430, 16] on button "Close" at bounding box center [1433, 13] width 46 height 13
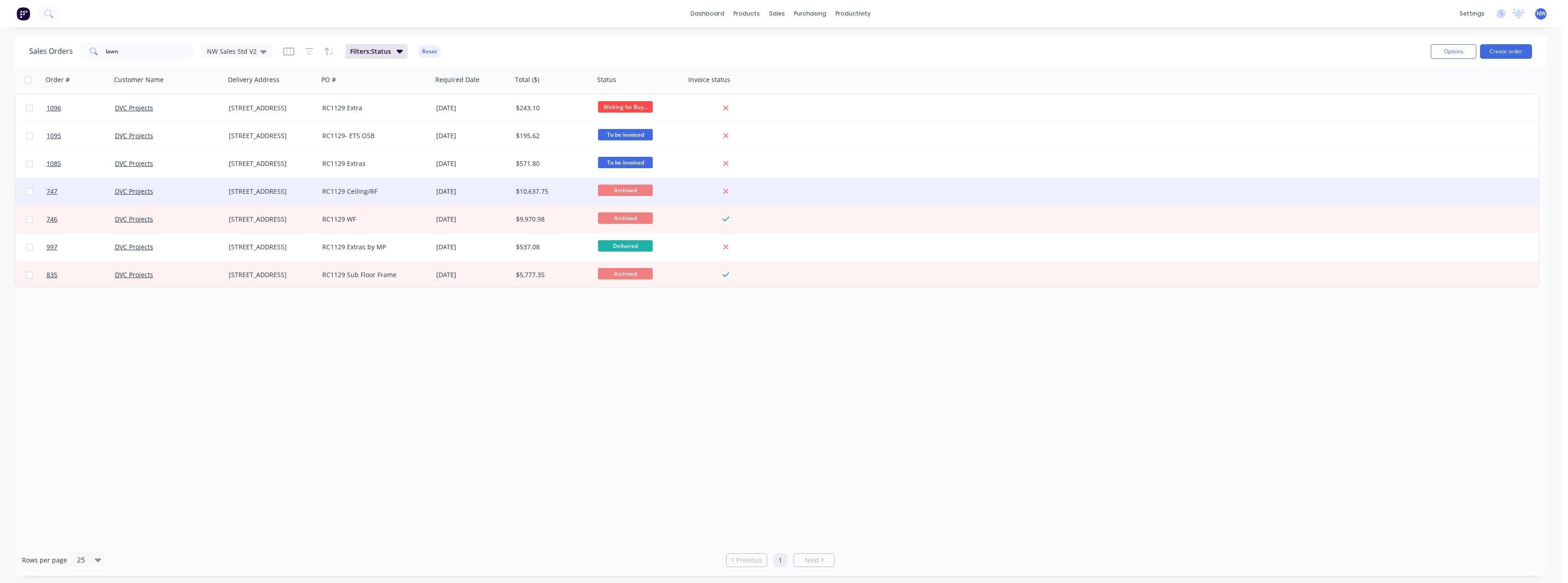
click at [380, 189] on div "RC1129 Ceiling/RF" at bounding box center [373, 191] width 101 height 9
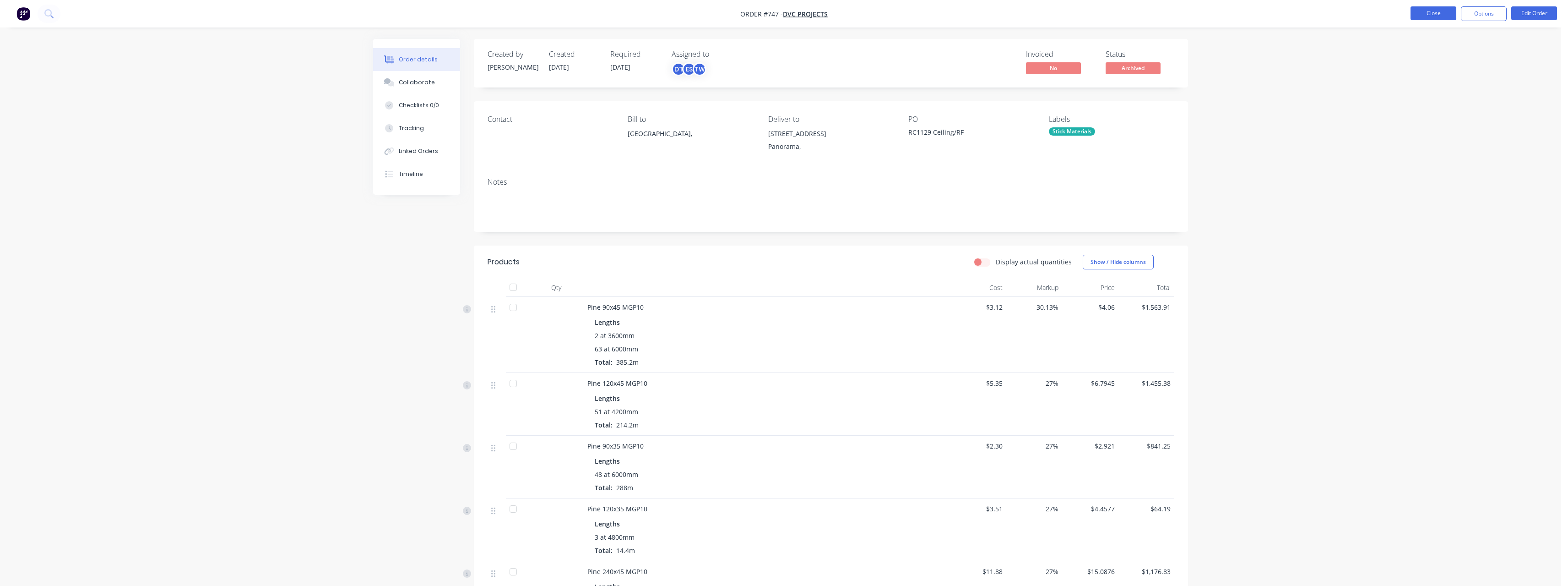
click at [1419, 19] on button "Close" at bounding box center [1433, 13] width 46 height 13
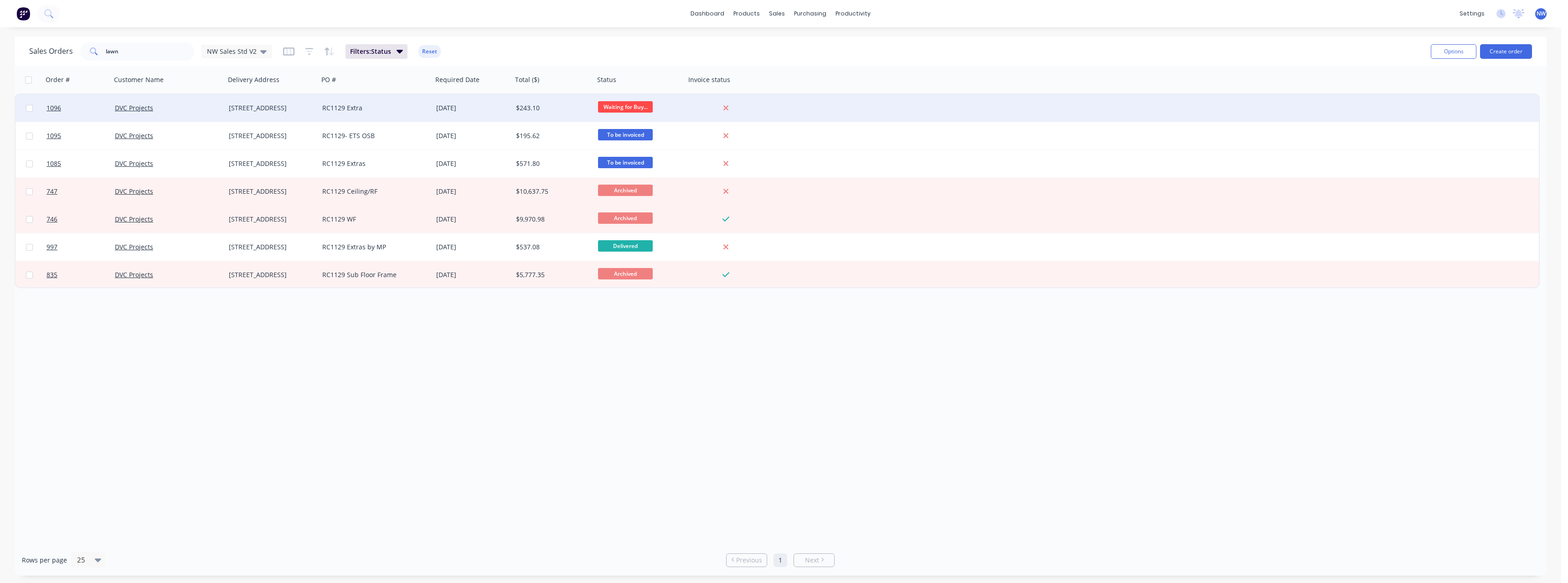
click at [397, 113] on div "RC1129 Extra" at bounding box center [375, 108] width 114 height 27
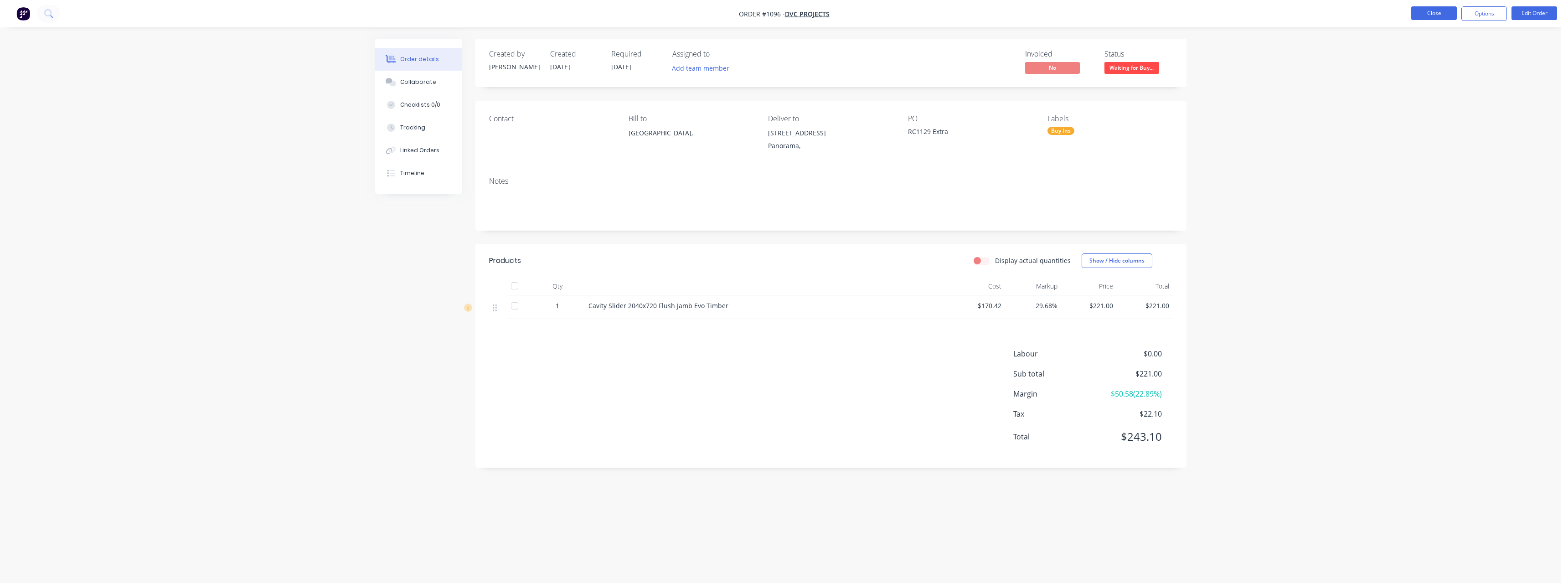
click at [1440, 13] on button "Close" at bounding box center [1433, 13] width 46 height 13
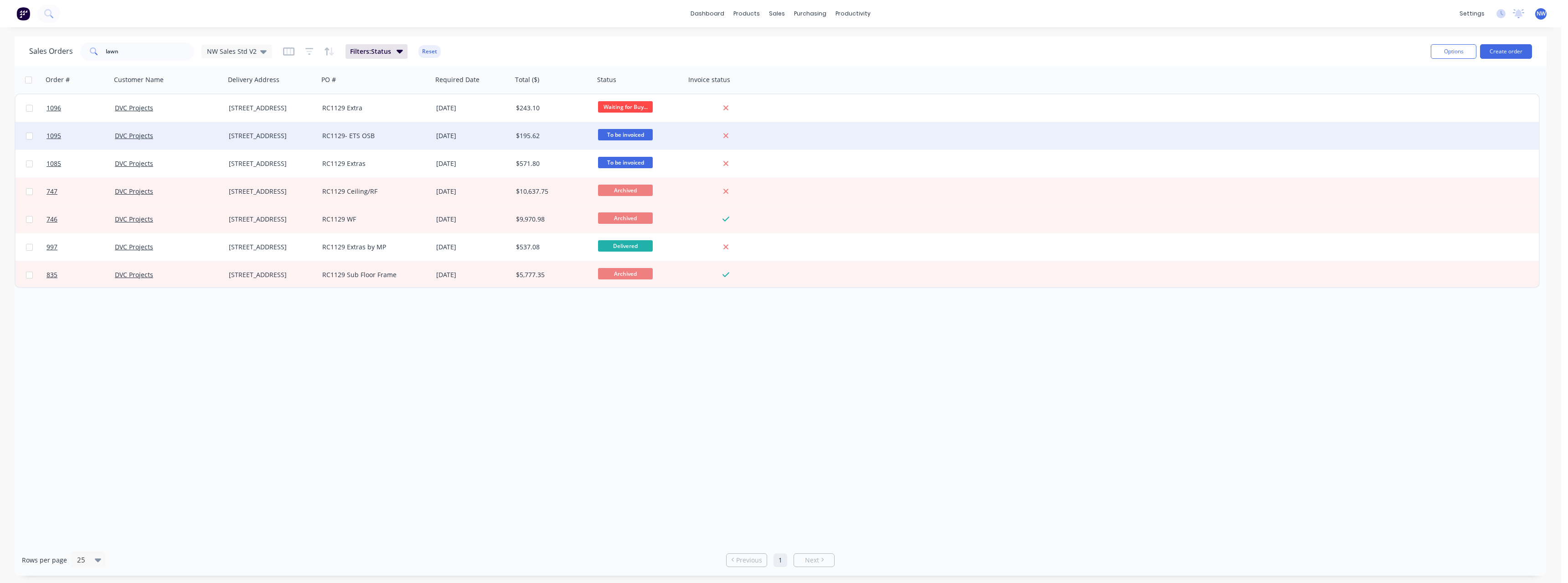
click at [429, 139] on div "RC1129- ETS OSB" at bounding box center [375, 136] width 114 height 27
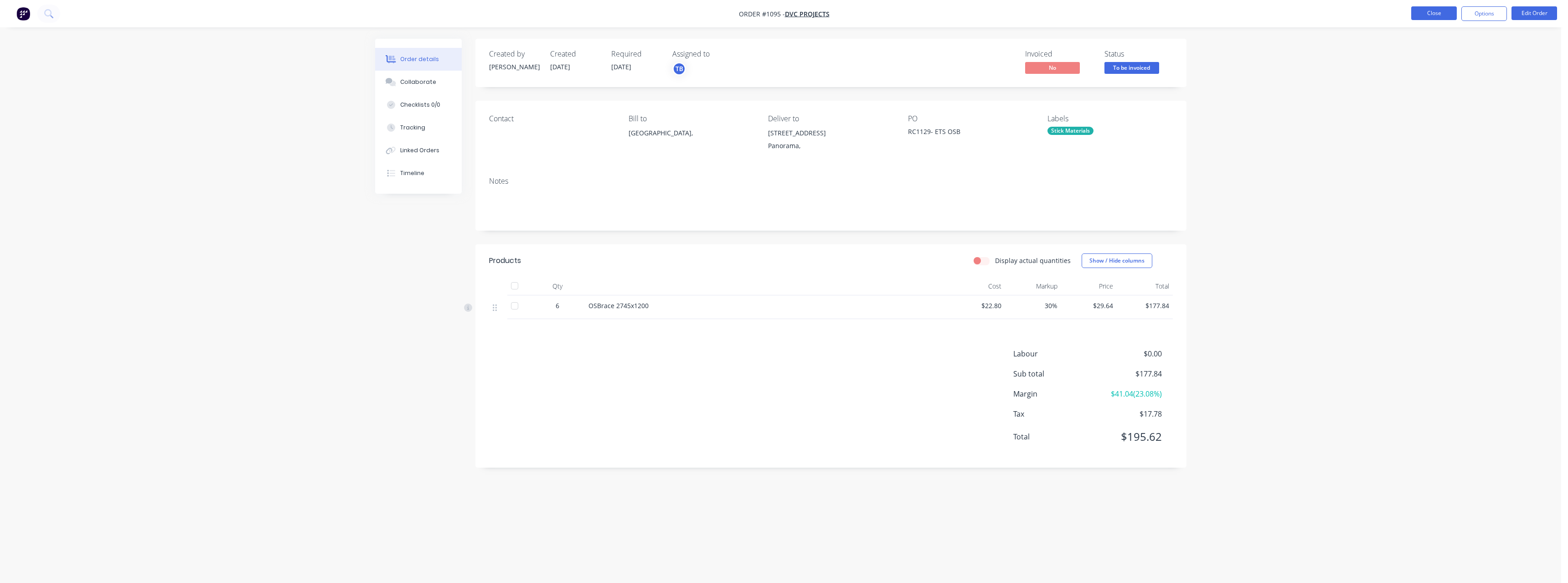
click at [1436, 12] on button "Close" at bounding box center [1433, 13] width 46 height 13
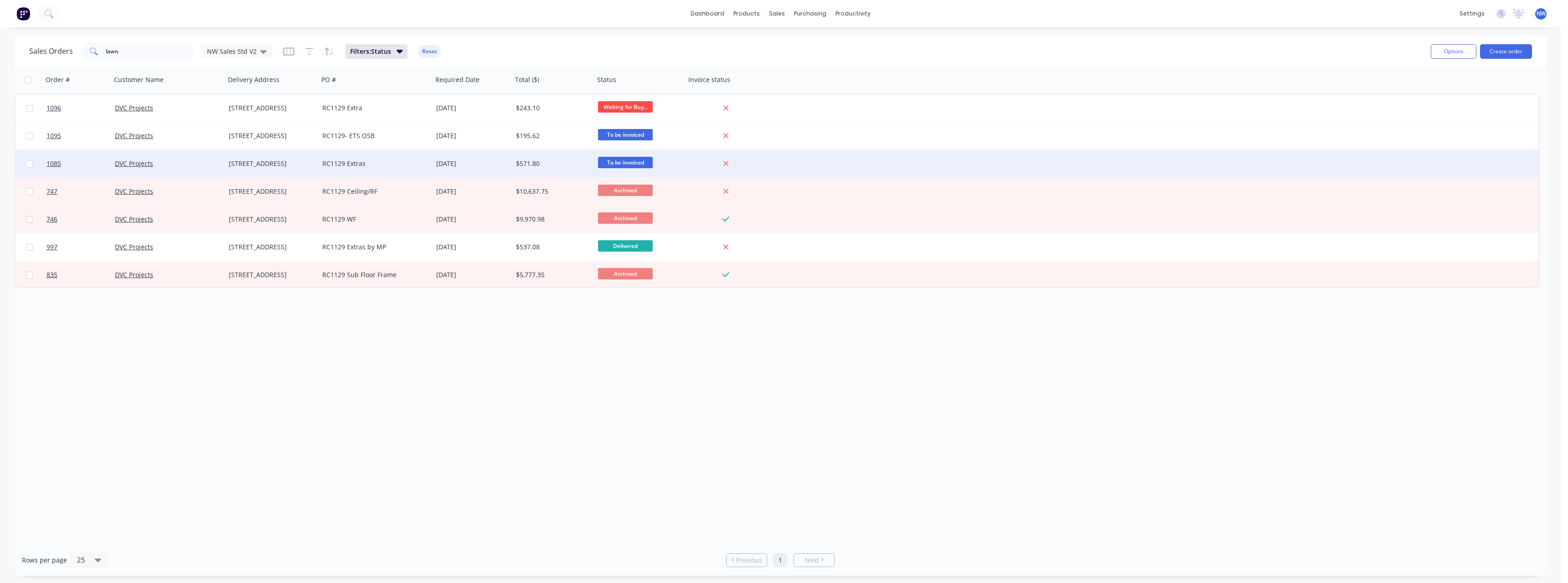
click at [371, 162] on div "RC1129 Extras" at bounding box center [373, 163] width 101 height 9
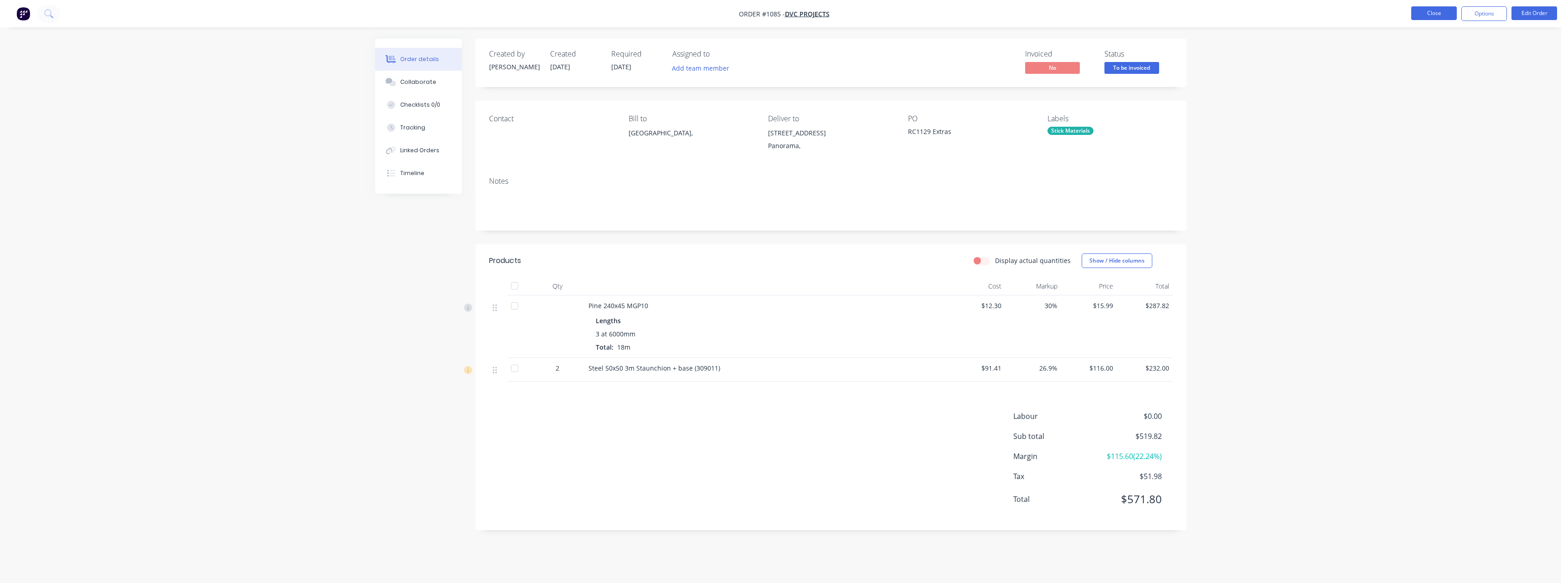
click at [1426, 17] on button "Close" at bounding box center [1433, 13] width 46 height 13
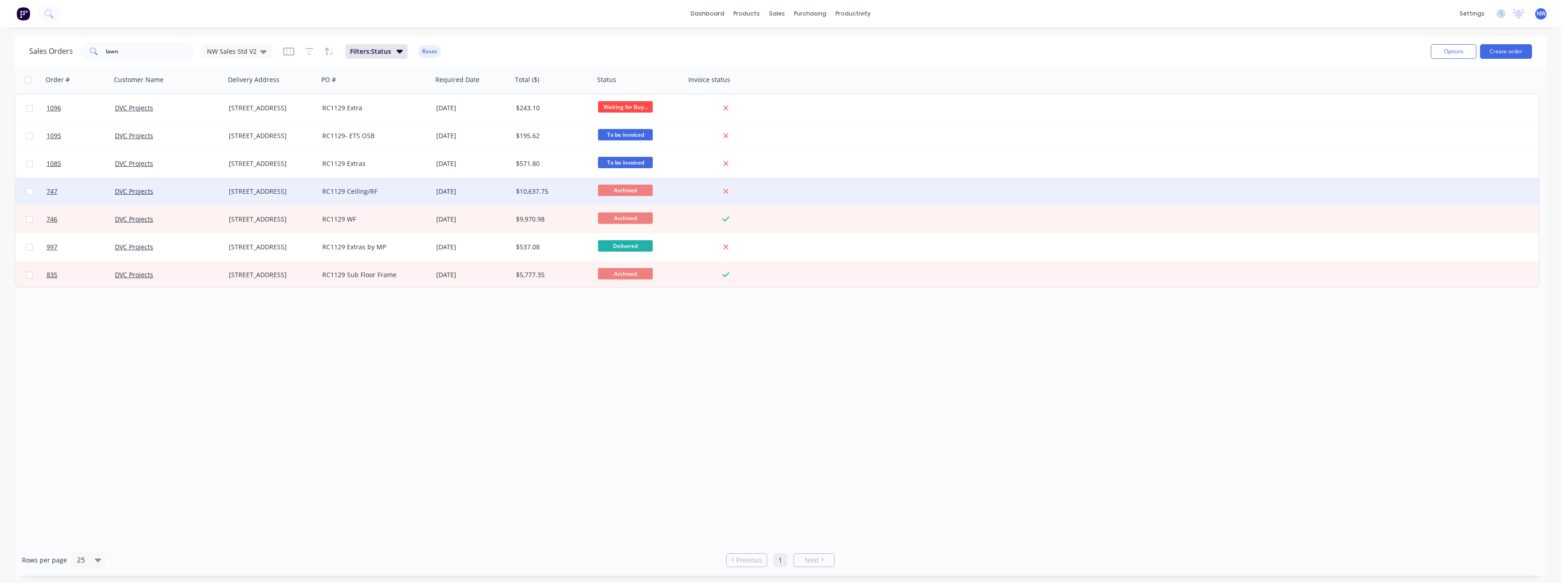
click at [385, 192] on div "RC1129 Ceiling/RF" at bounding box center [373, 191] width 101 height 9
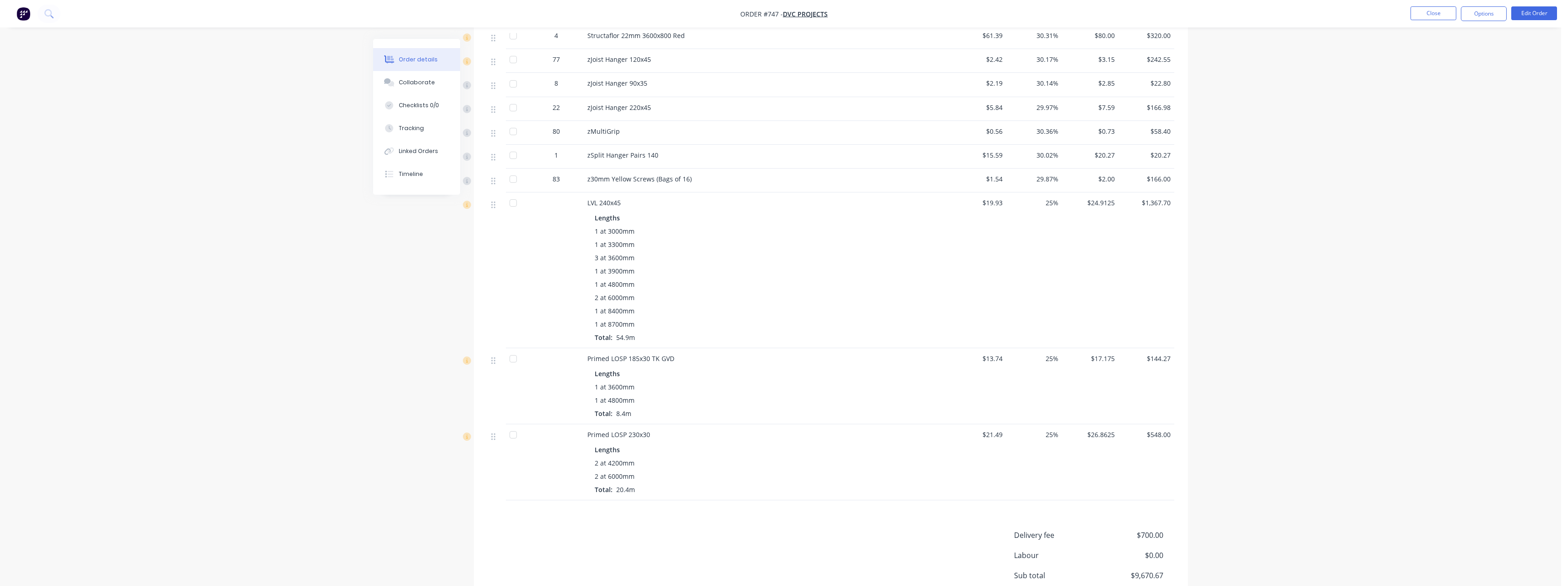
scroll to position [687, 0]
click at [1417, 17] on button "Close" at bounding box center [1433, 13] width 46 height 13
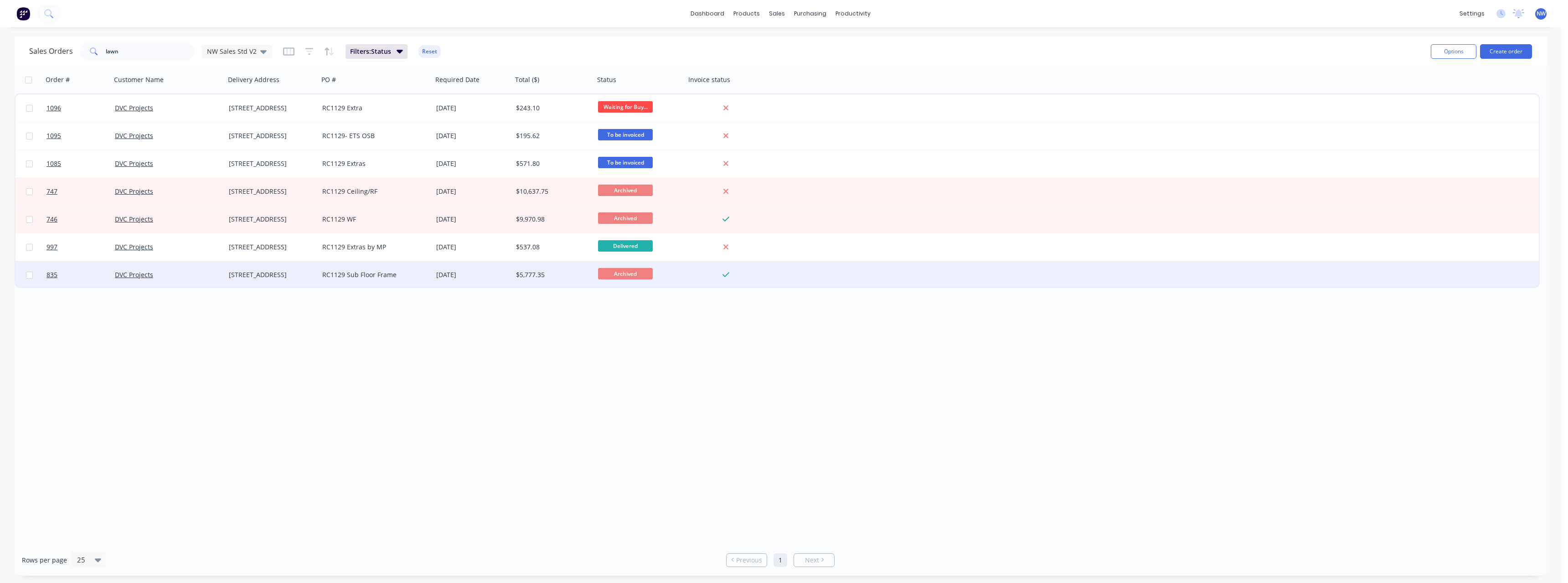
click at [383, 272] on div "RC1129 Sub Floor Frame" at bounding box center [373, 274] width 101 height 9
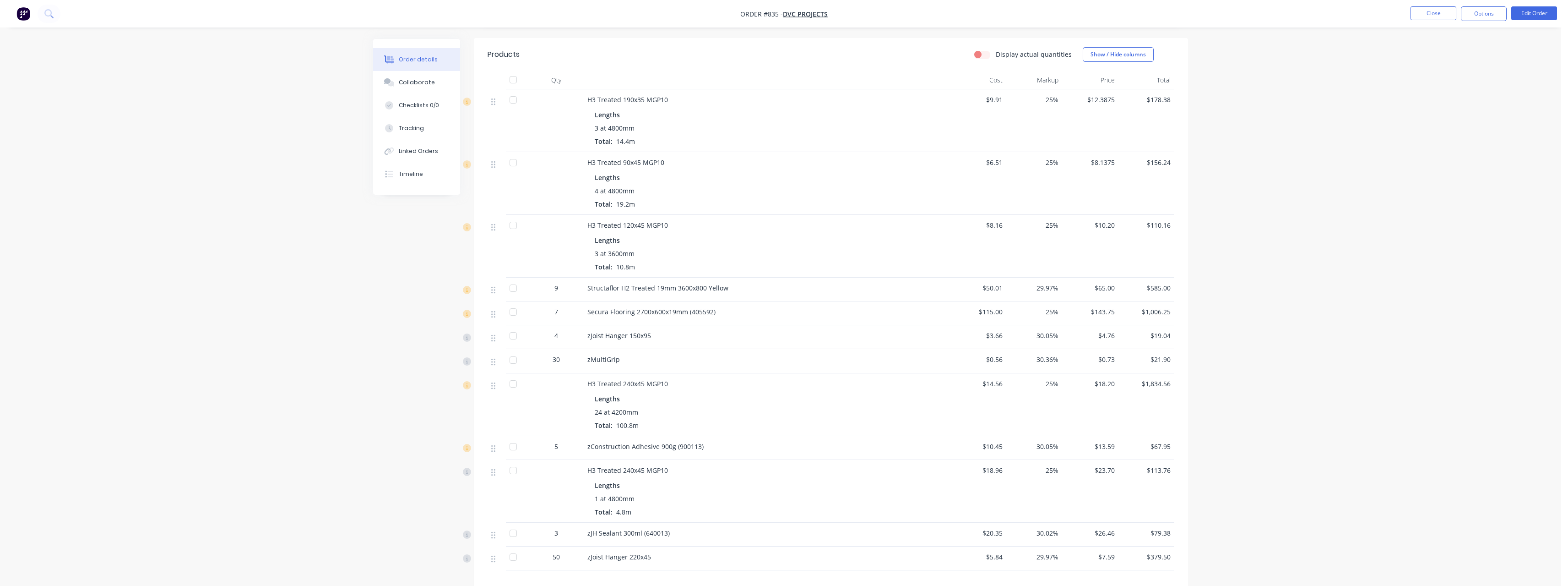
scroll to position [229, 0]
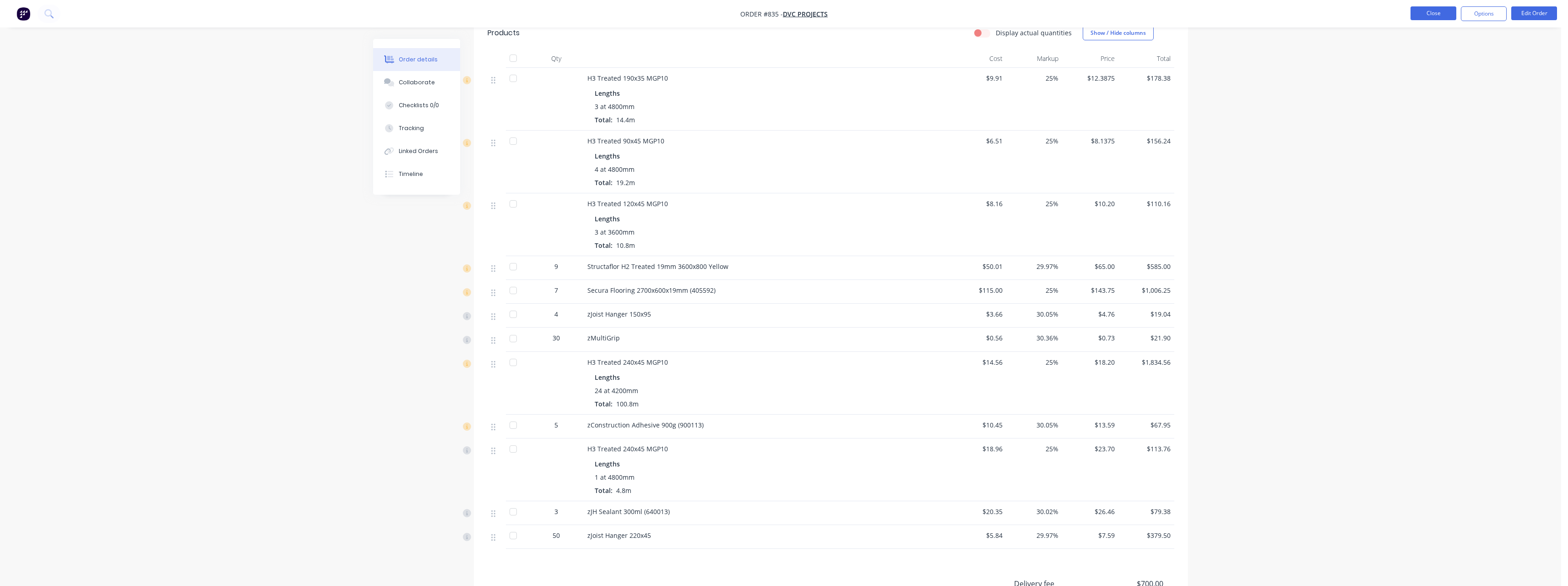
click at [1428, 19] on button "Close" at bounding box center [1433, 13] width 46 height 13
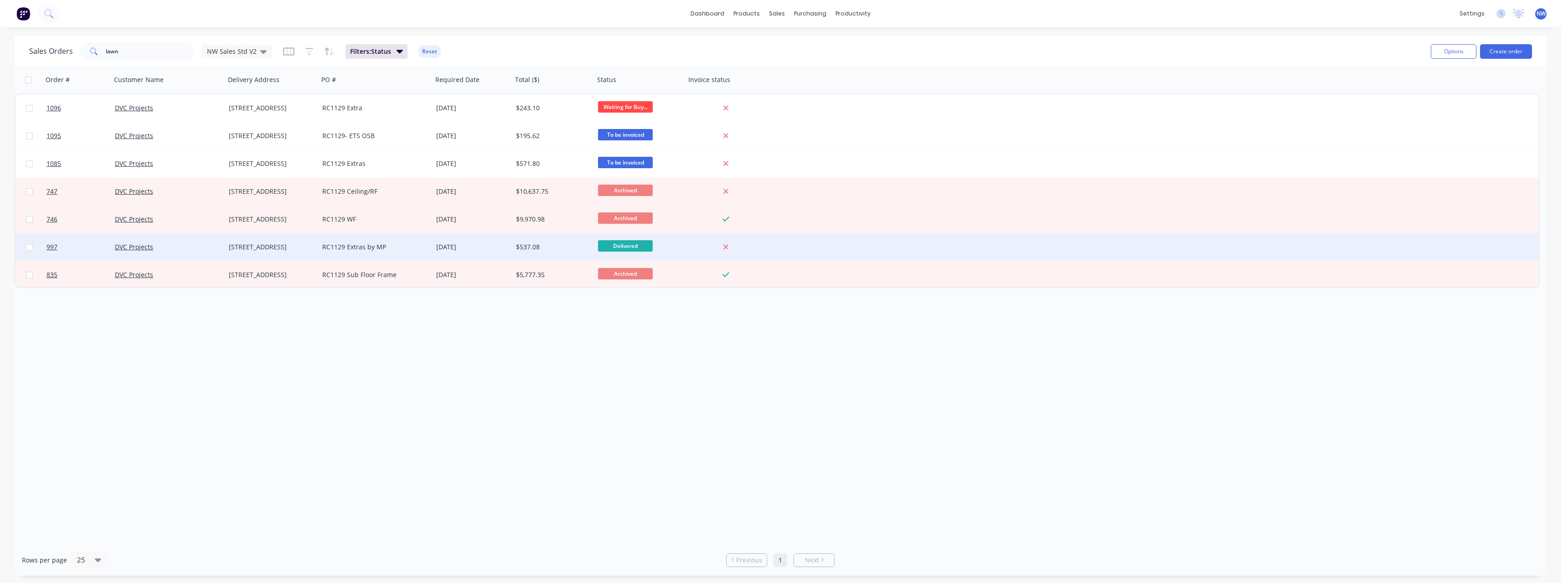
click at [327, 247] on div "RC1129 Extras by MP" at bounding box center [373, 246] width 101 height 9
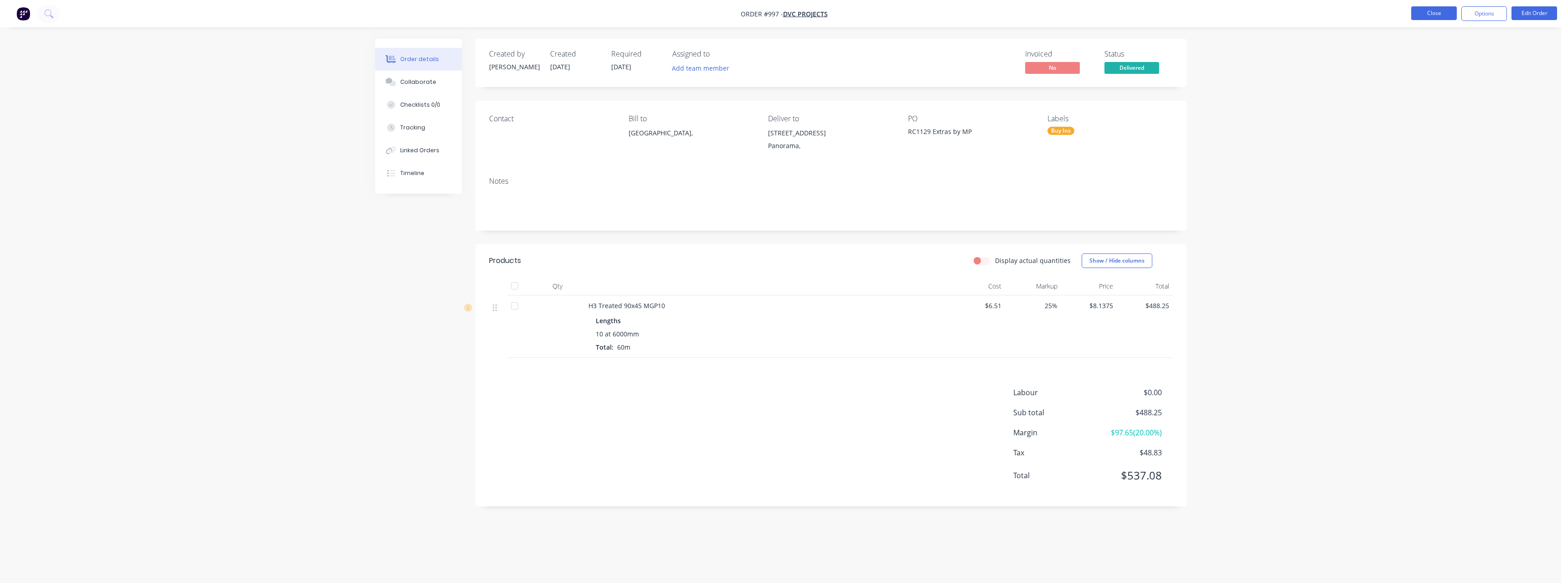
click at [1419, 12] on button "Close" at bounding box center [1433, 13] width 46 height 13
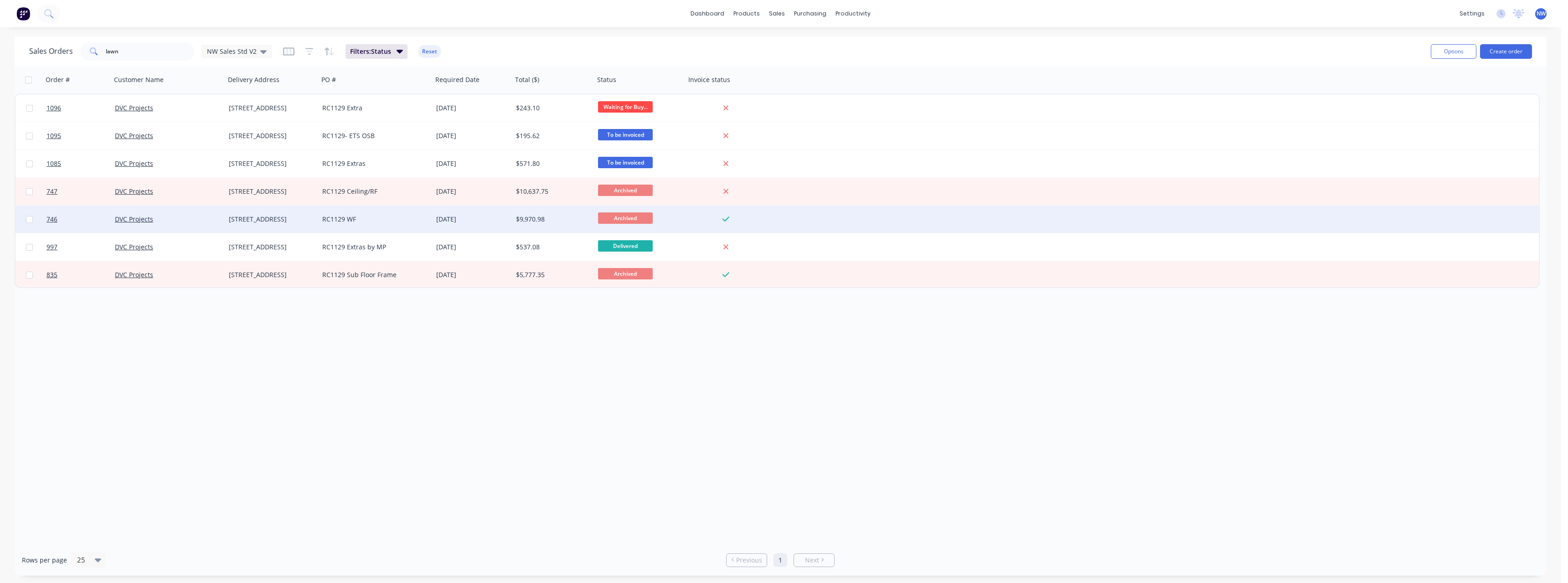
click at [316, 222] on div "[STREET_ADDRESS]" at bounding box center [272, 219] width 94 height 27
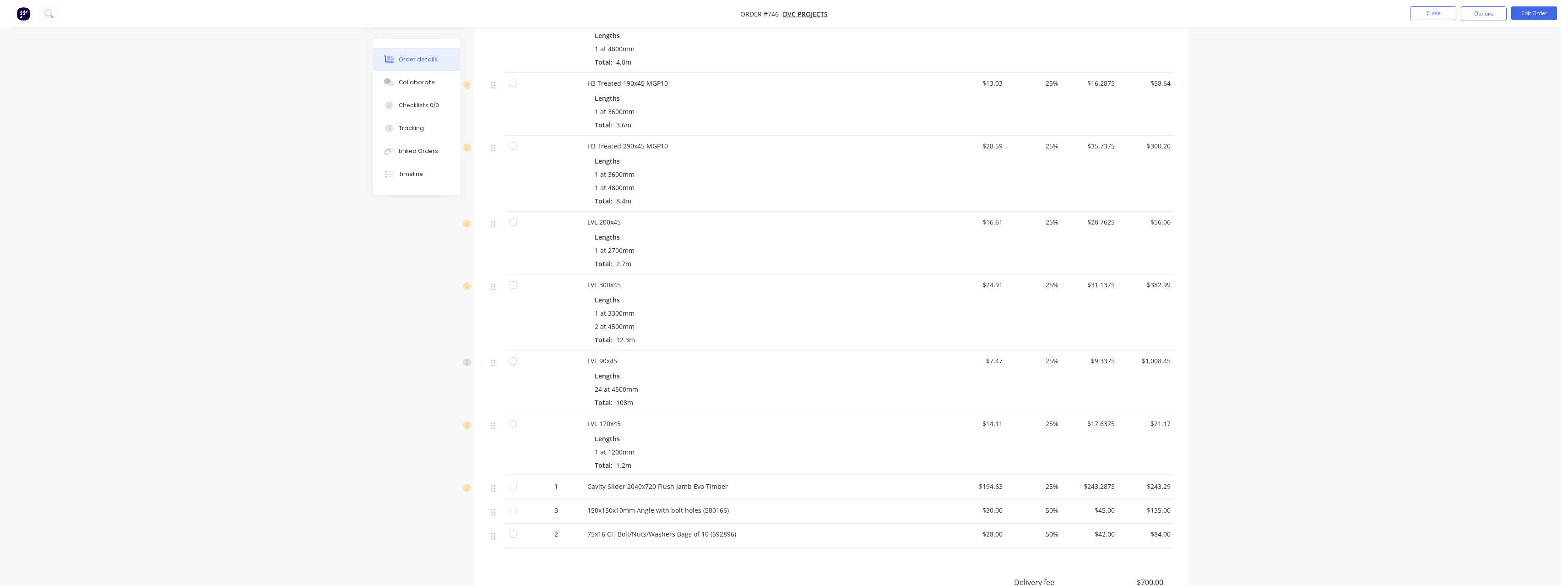
scroll to position [962, 0]
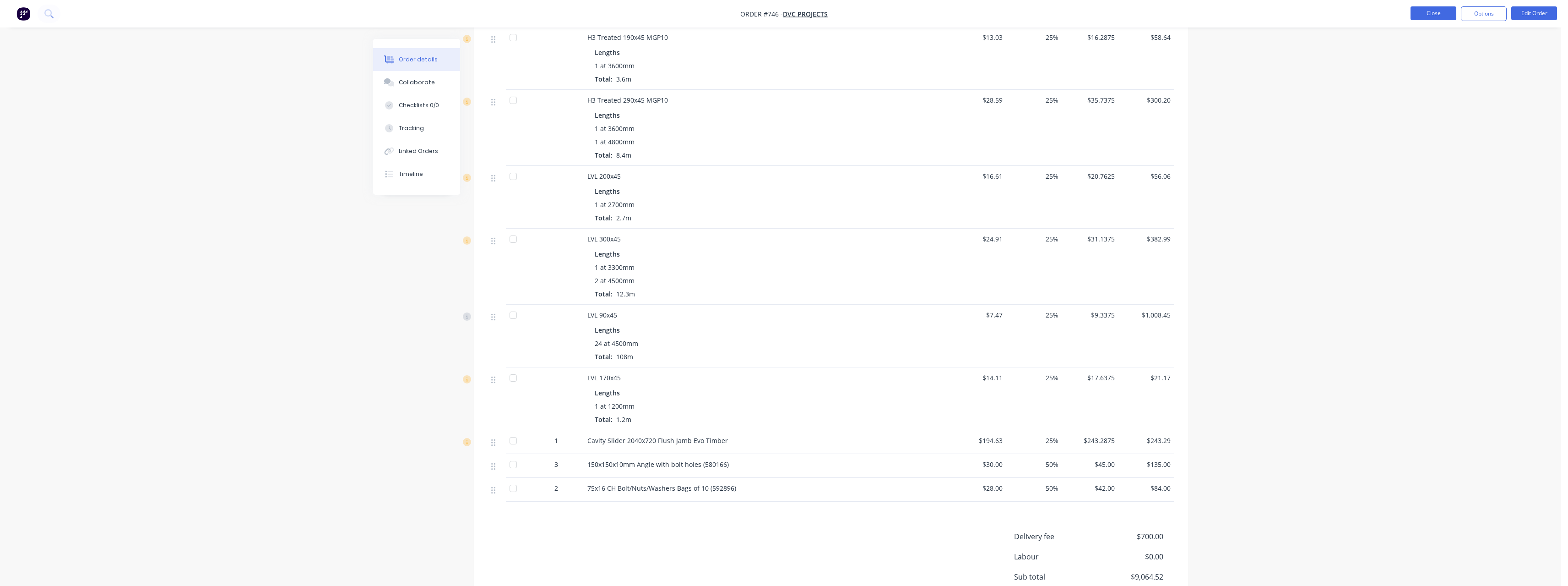
click at [1431, 13] on button "Close" at bounding box center [1433, 13] width 46 height 13
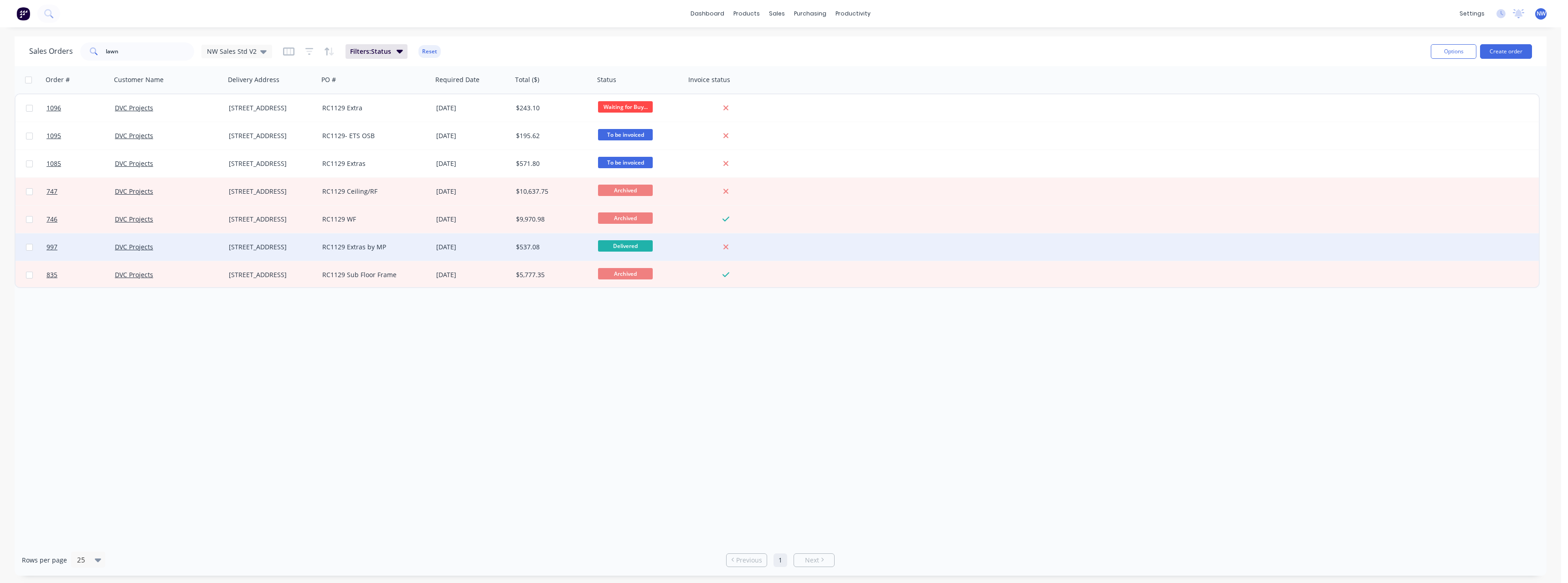
click at [344, 248] on div "RC1129 Extras by MP" at bounding box center [373, 246] width 101 height 9
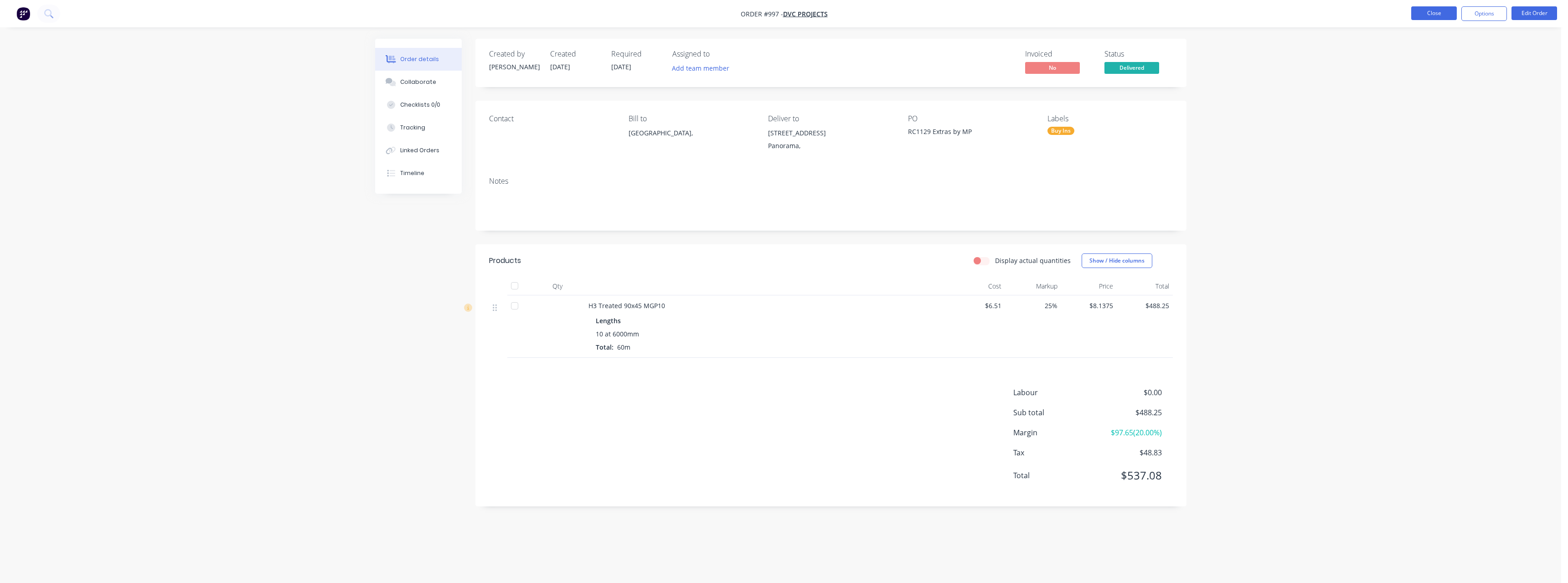
click at [1438, 10] on button "Close" at bounding box center [1433, 13] width 46 height 13
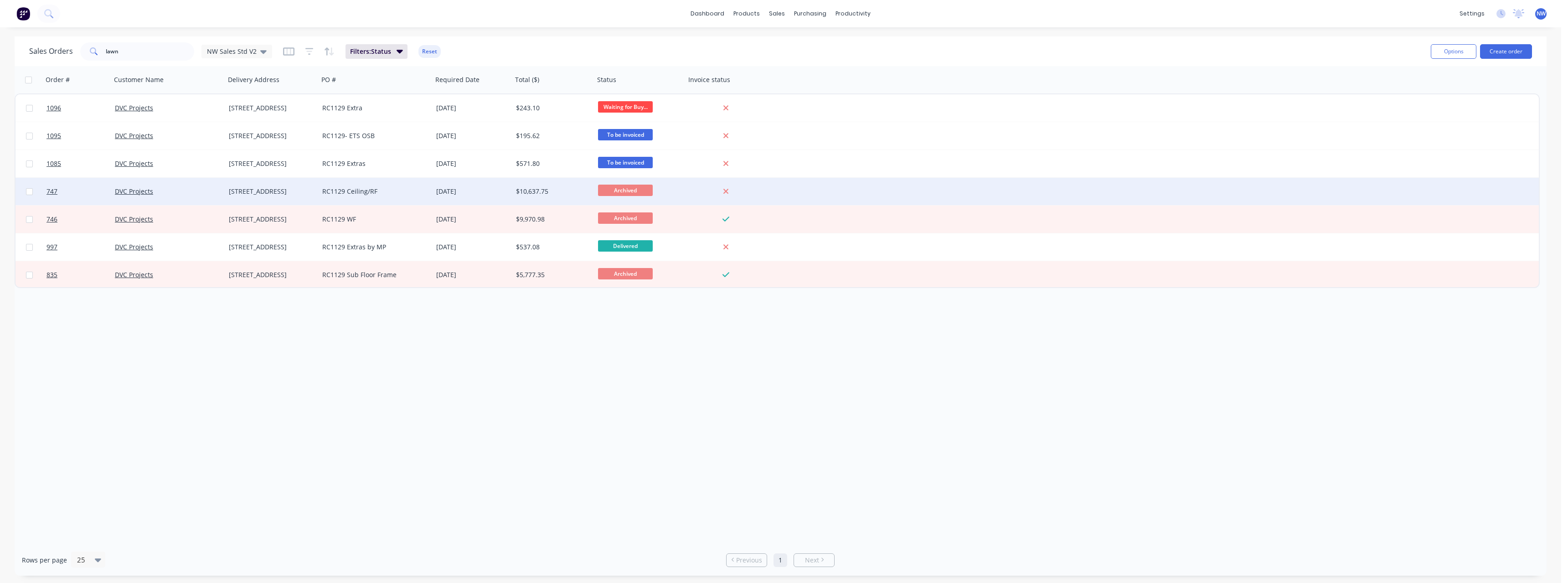
click at [396, 197] on div "RC1129 Ceiling/RF" at bounding box center [375, 191] width 114 height 27
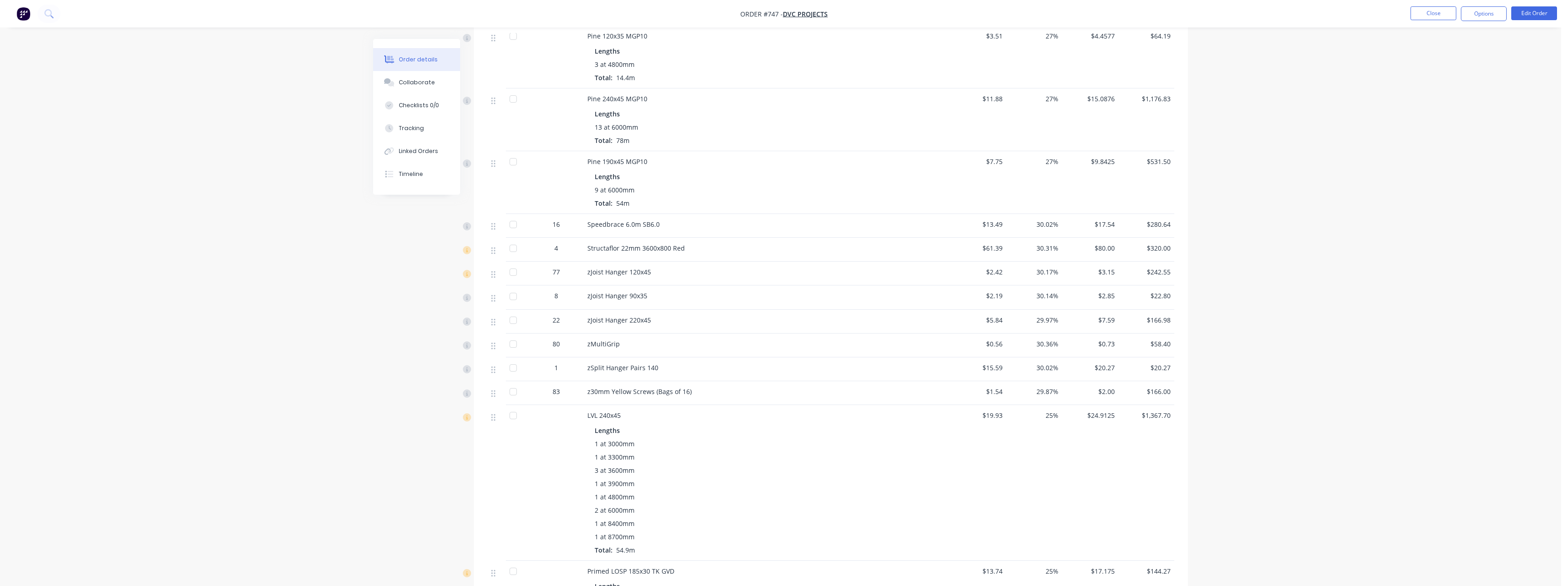
scroll to position [458, 0]
click at [1420, 17] on button "Close" at bounding box center [1433, 13] width 46 height 13
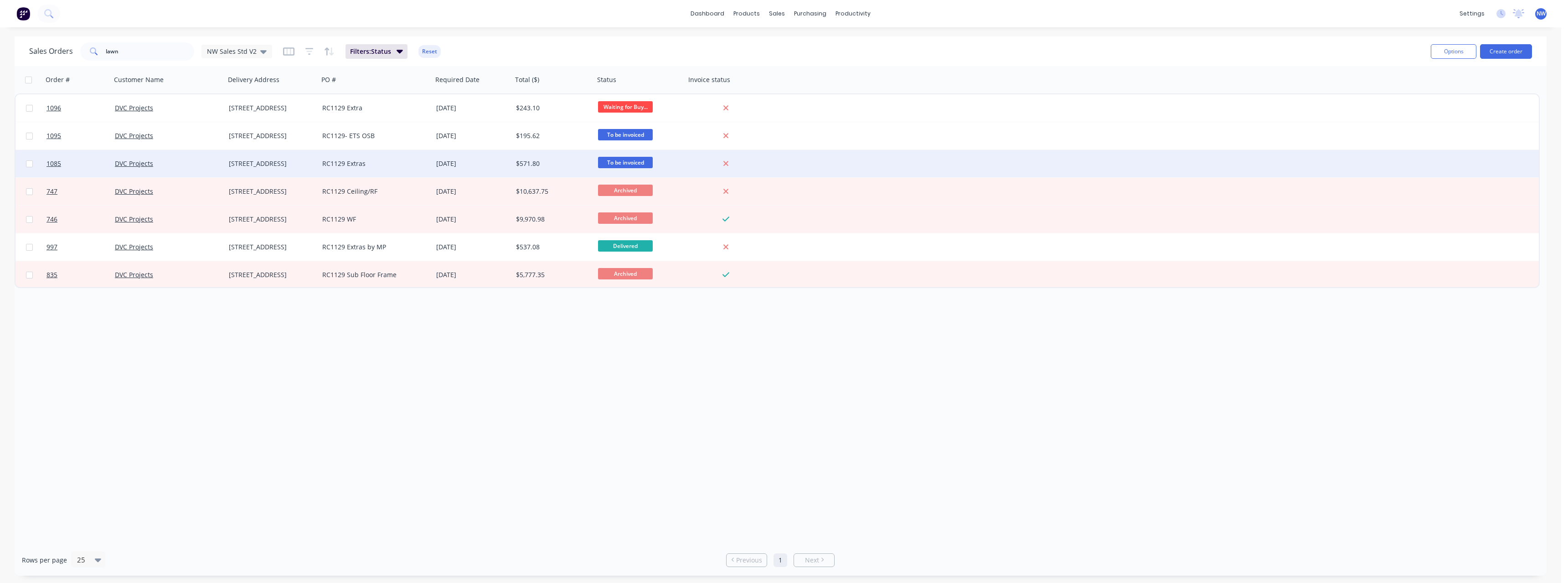
click at [349, 159] on div "RC1129 Extras" at bounding box center [375, 163] width 114 height 27
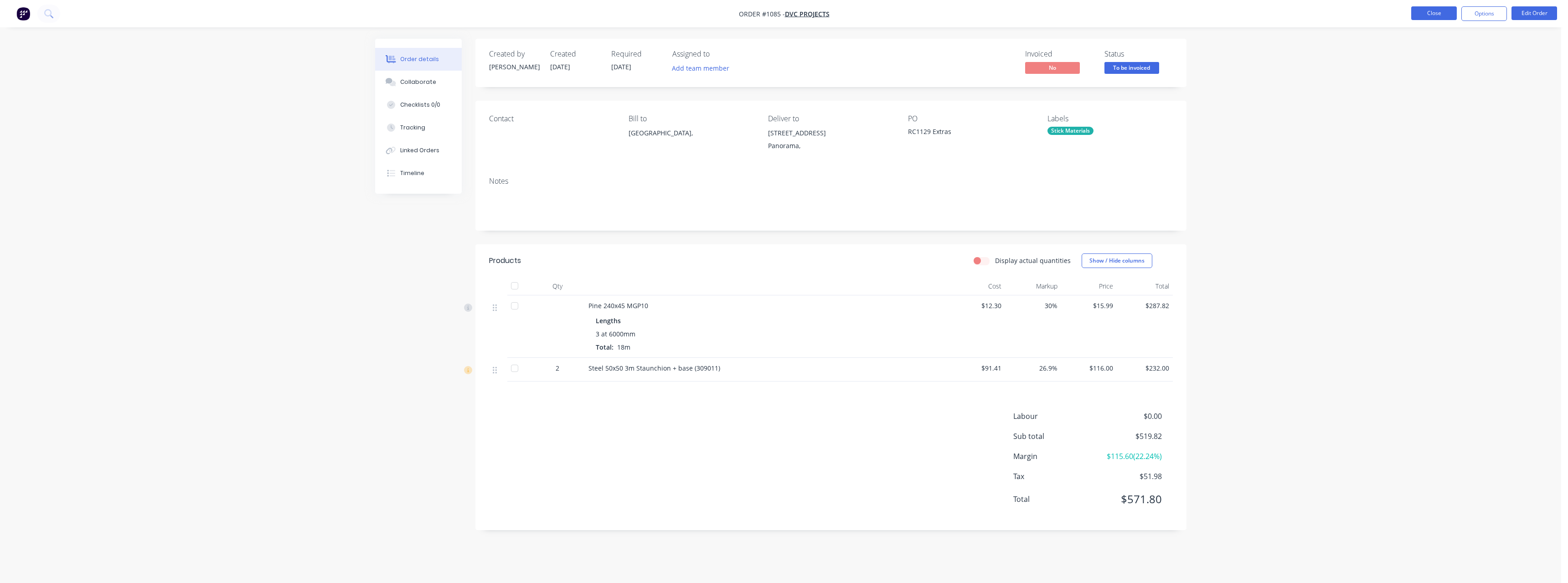
click at [1429, 10] on button "Close" at bounding box center [1433, 13] width 46 height 13
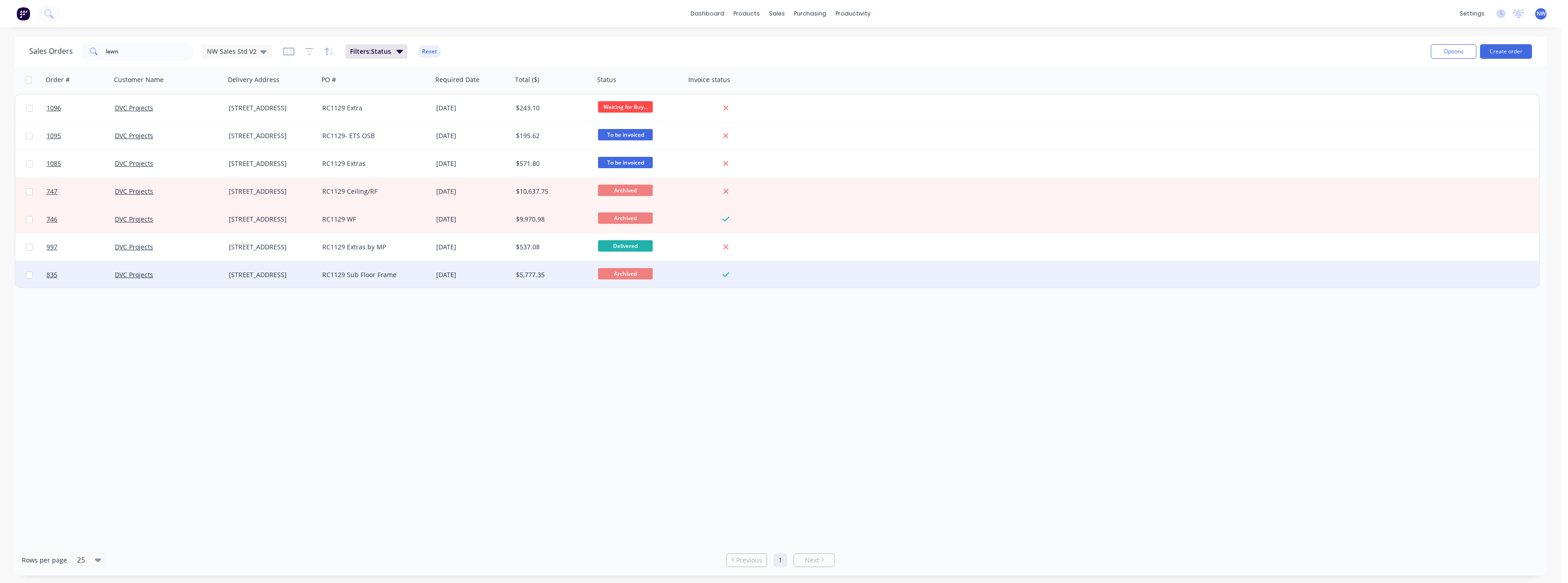
click at [368, 275] on div "RC1129 Sub Floor Frame" at bounding box center [373, 274] width 101 height 9
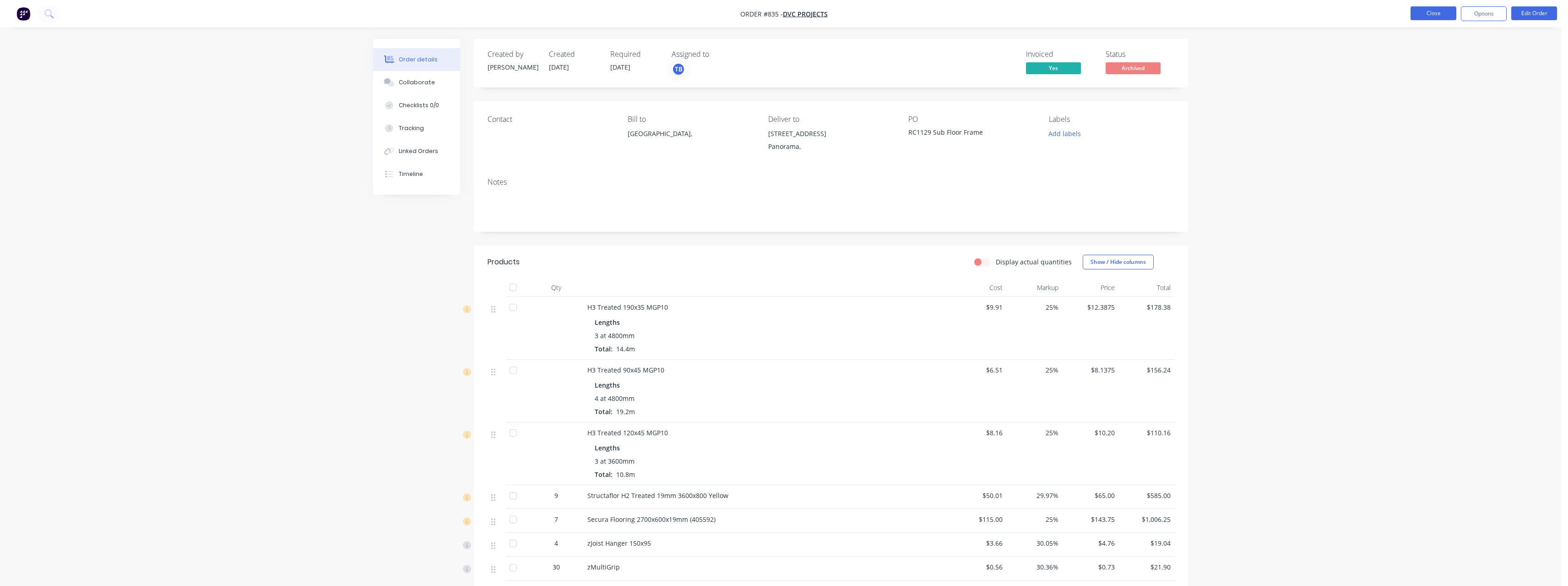
click at [1424, 17] on button "Close" at bounding box center [1433, 13] width 46 height 13
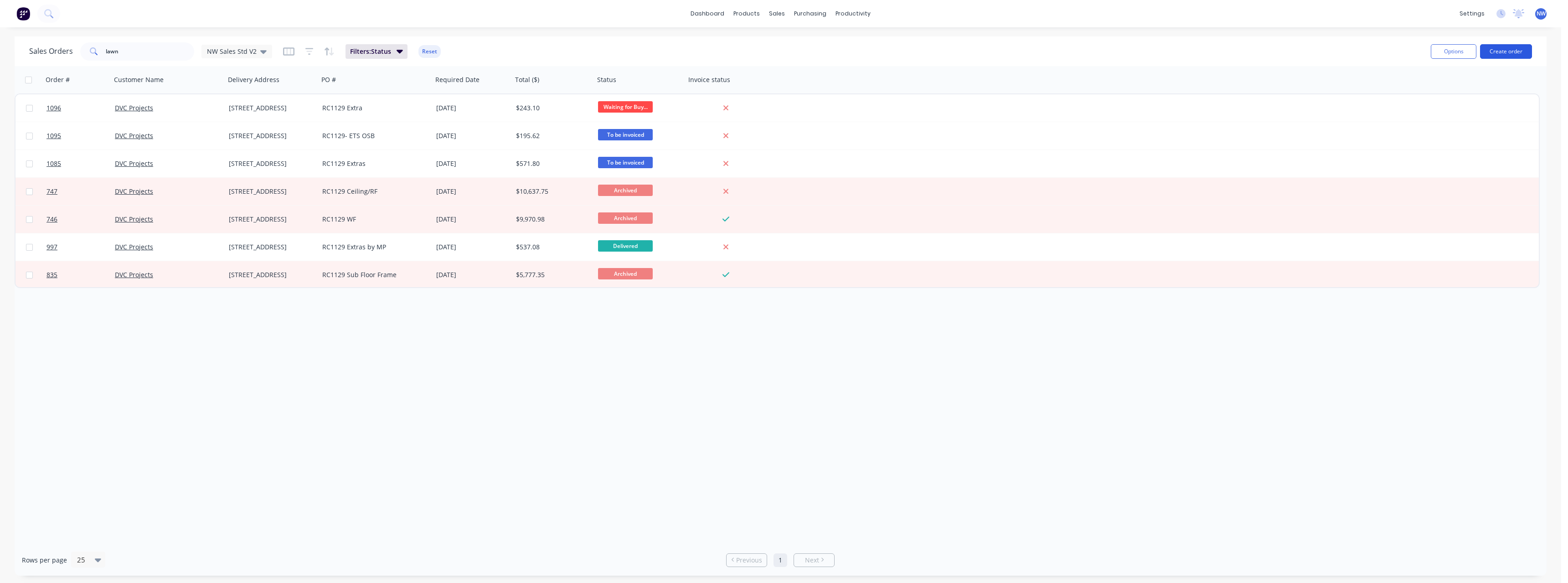
click at [1509, 54] on button "Create order" at bounding box center [1505, 52] width 52 height 15
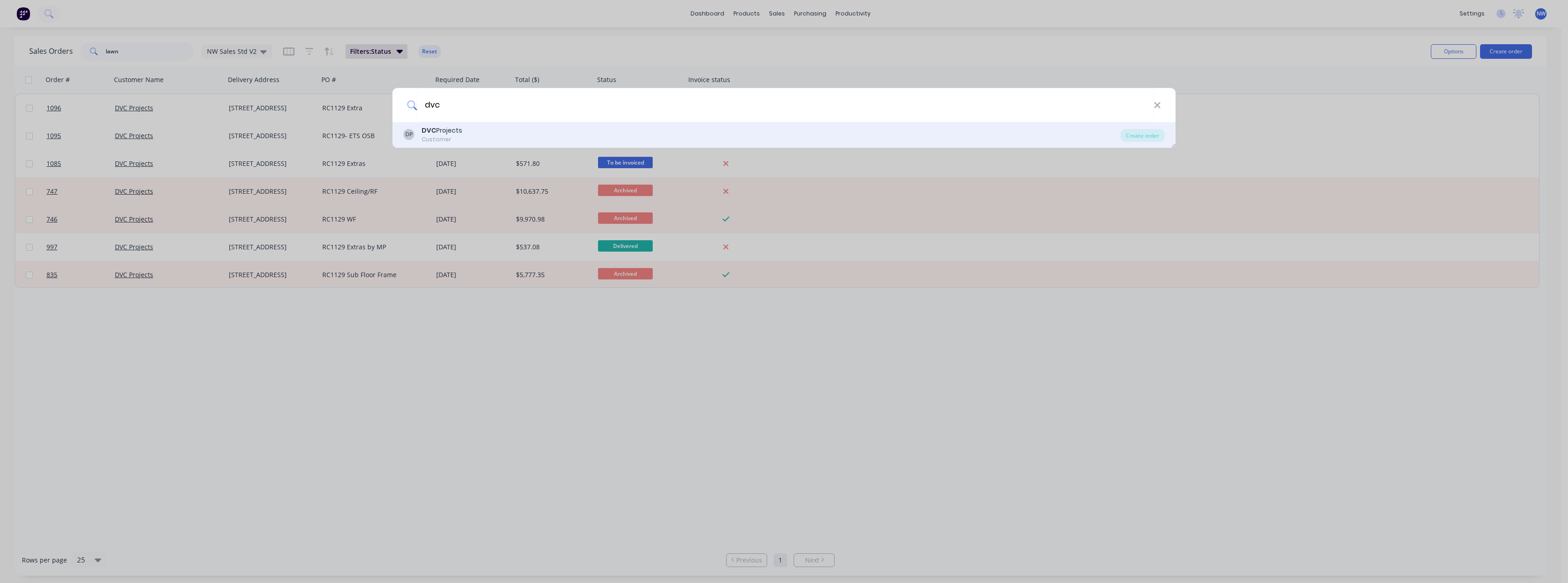
click at [502, 136] on div "DP DVC Projects Customer" at bounding box center [762, 134] width 717 height 18
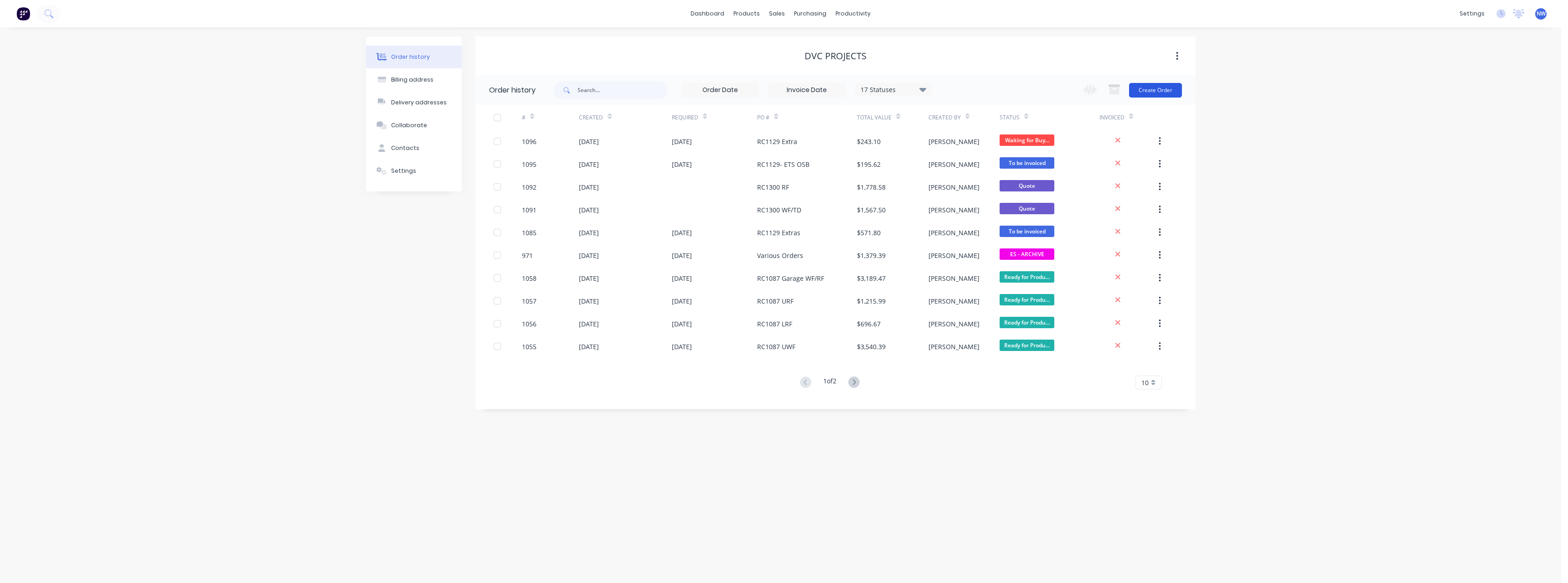
click at [1147, 88] on button "Create Order" at bounding box center [1155, 90] width 53 height 15
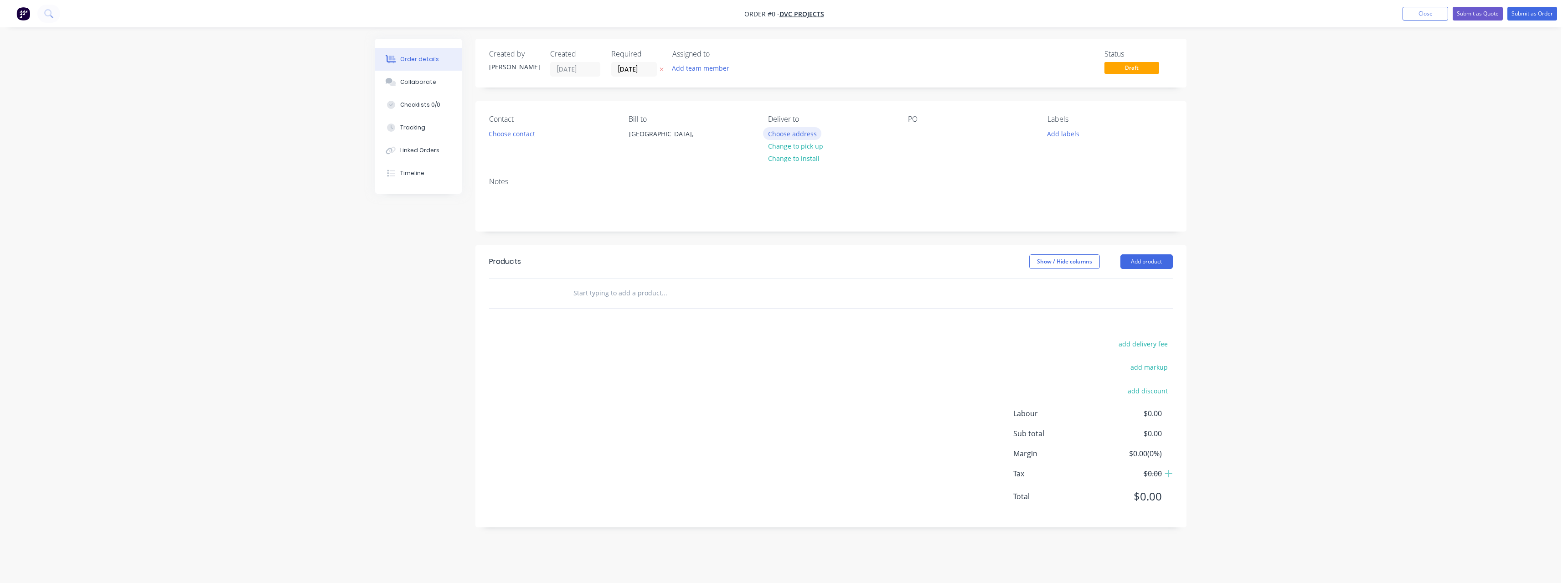
click at [782, 134] on button "Choose address" at bounding box center [793, 133] width 58 height 12
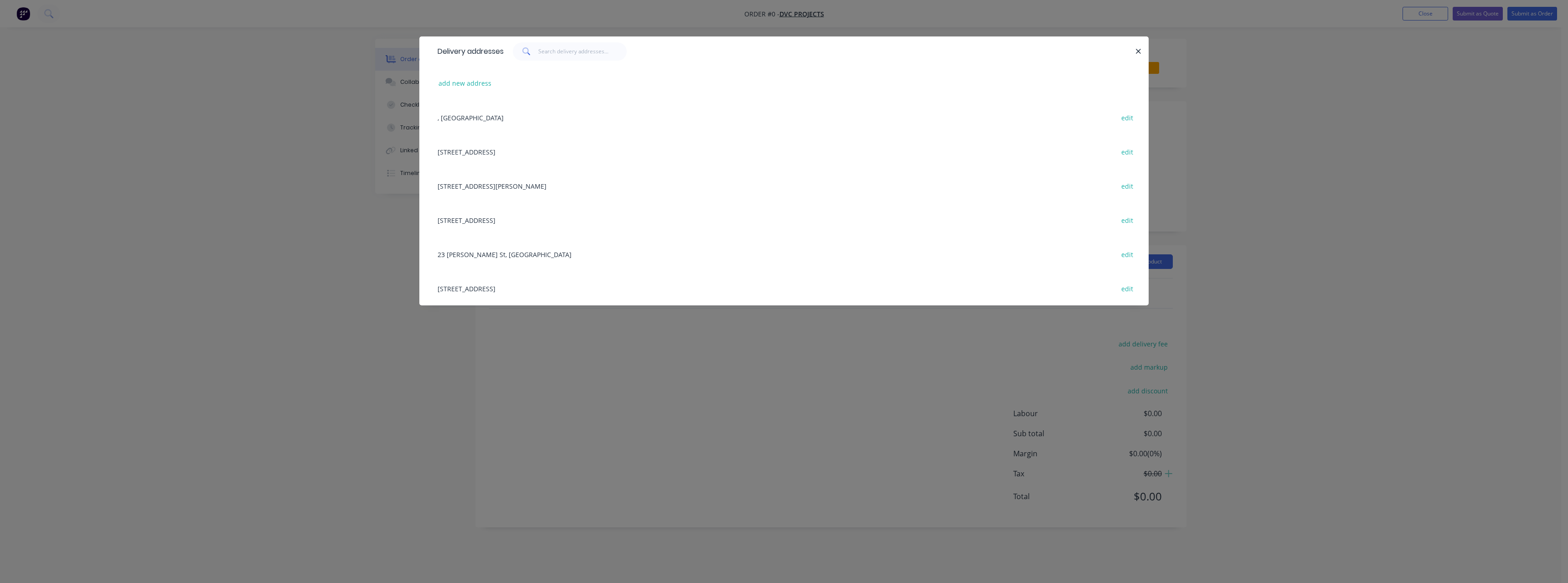
click at [500, 149] on div "[STREET_ADDRESS] edit" at bounding box center [783, 152] width 702 height 34
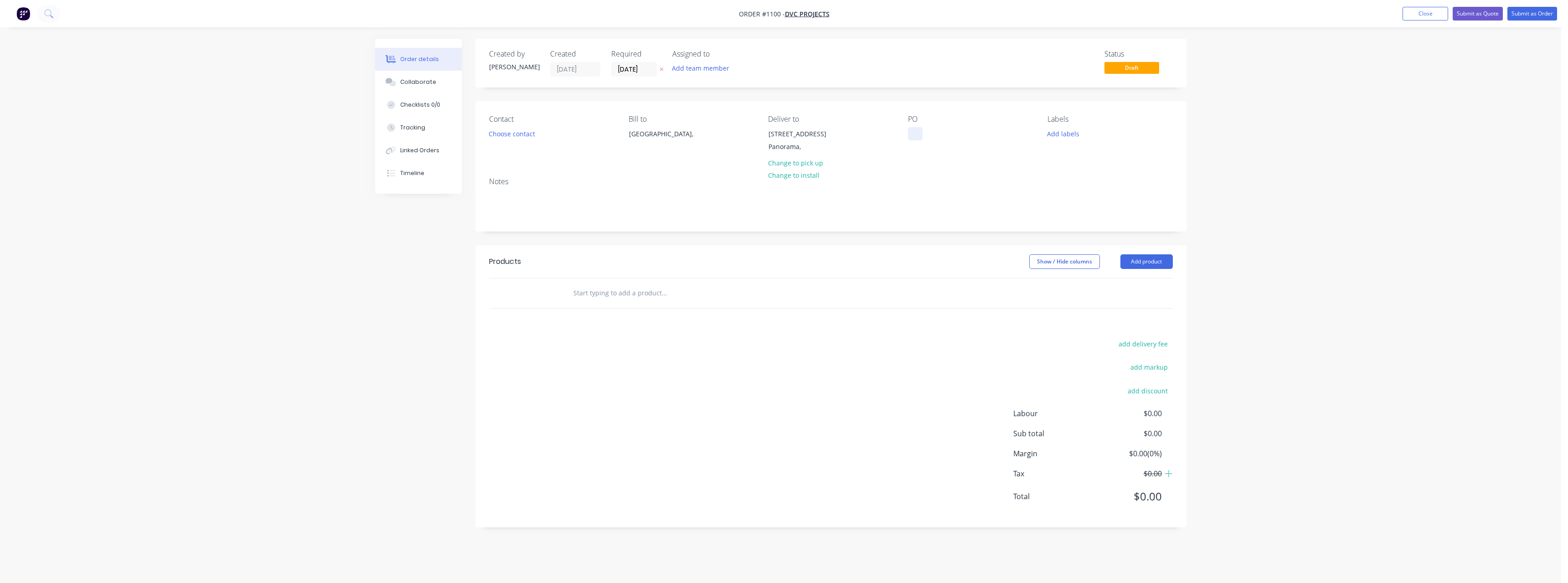
click at [911, 136] on div at bounding box center [915, 134] width 15 height 13
click at [616, 295] on input "text" at bounding box center [664, 293] width 183 height 18
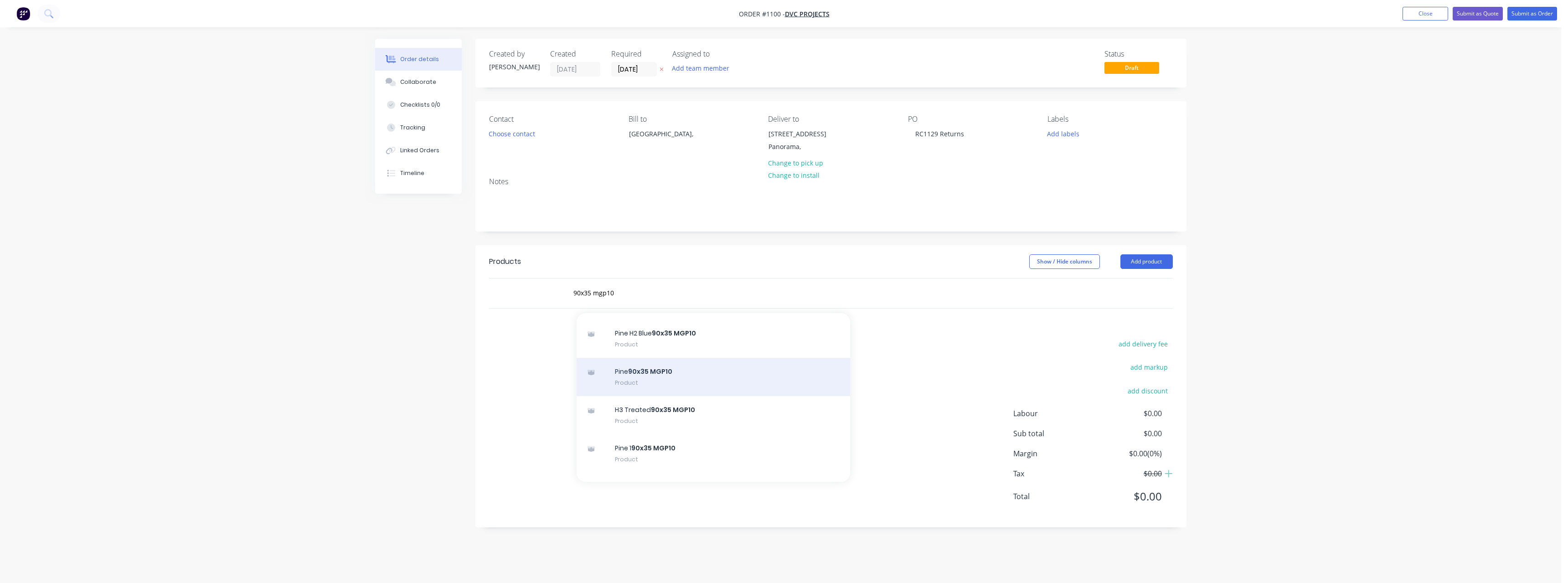
click at [707, 377] on div "Pine 90x35 MGP10 Product" at bounding box center [713, 377] width 273 height 38
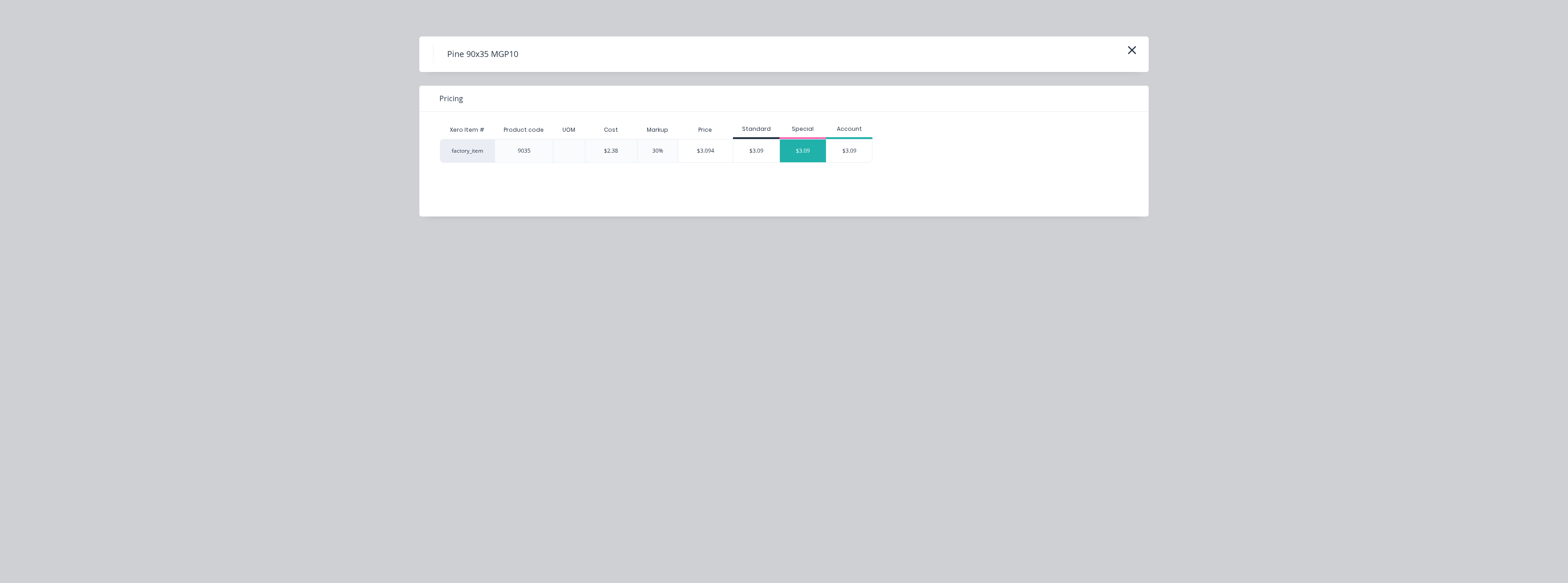
click at [802, 147] on div "$3.09" at bounding box center [803, 150] width 46 height 23
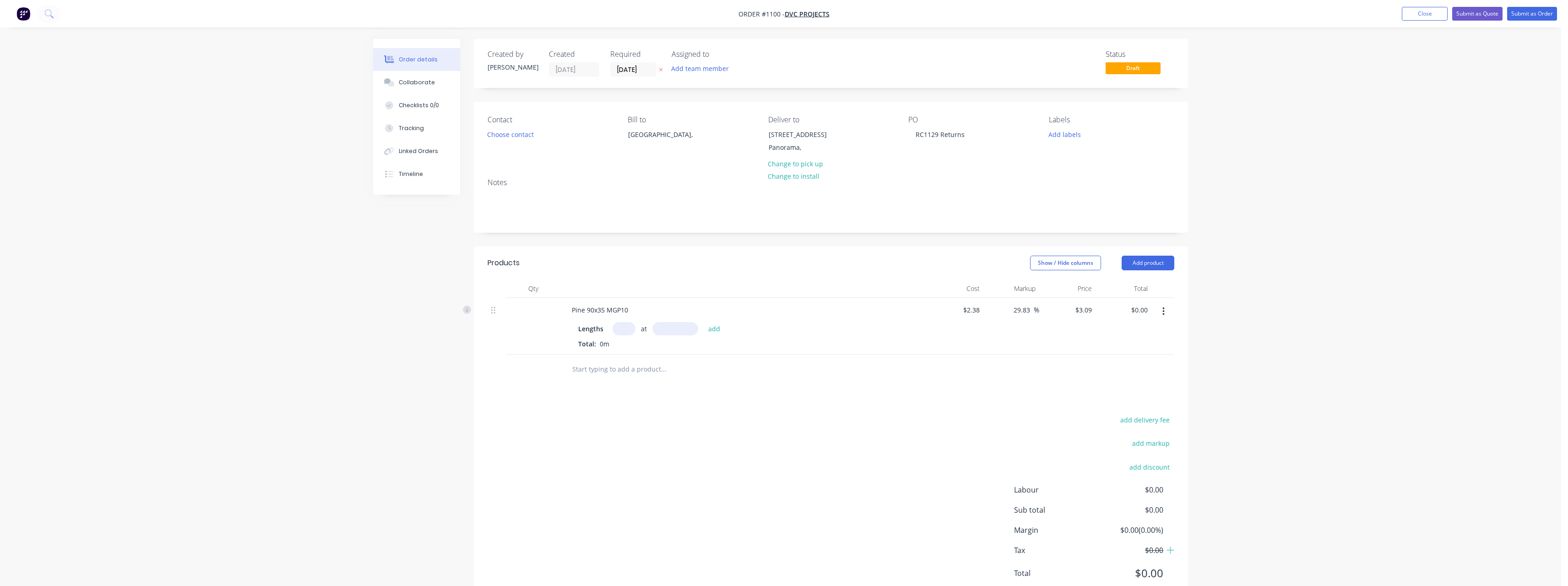
click at [623, 326] on input "text" at bounding box center [624, 328] width 23 height 13
click at [712, 327] on button "add" at bounding box center [714, 328] width 21 height 12
click at [704, 322] on button "add" at bounding box center [714, 328] width 21 height 12
click at [1162, 313] on icon "button" at bounding box center [1163, 311] width 2 height 10
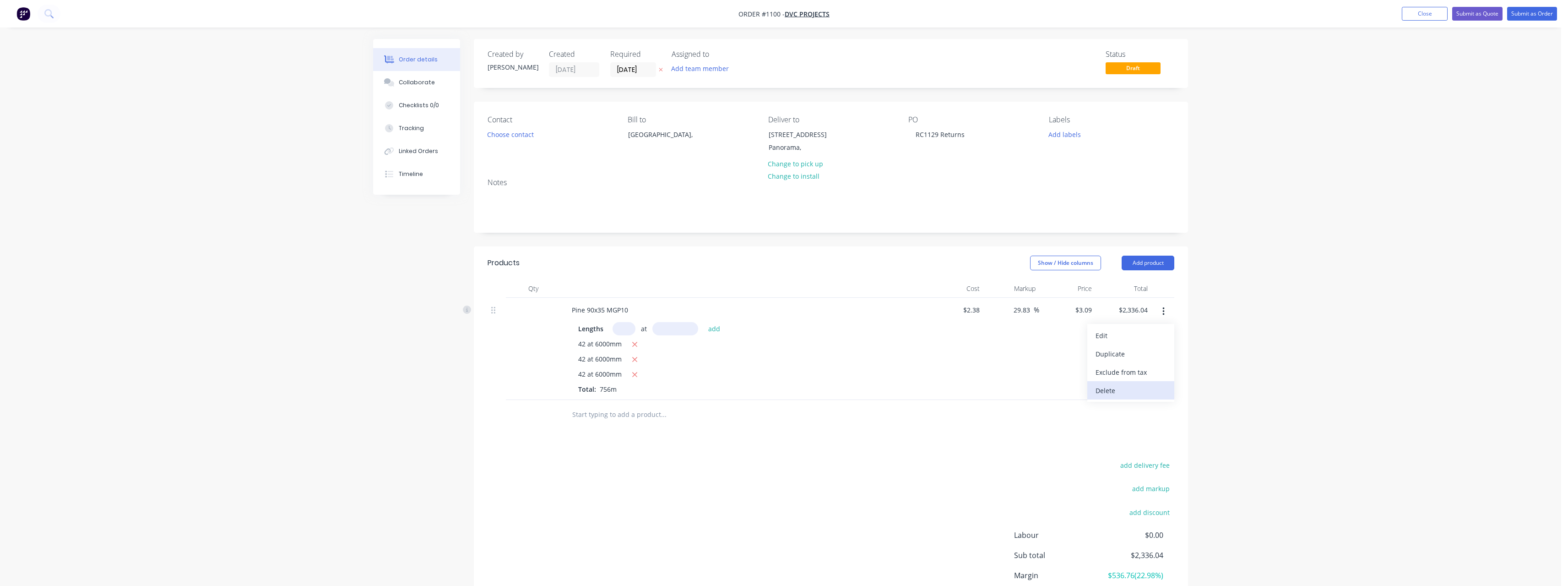
click at [1109, 394] on div "Delete" at bounding box center [1130, 391] width 70 height 13
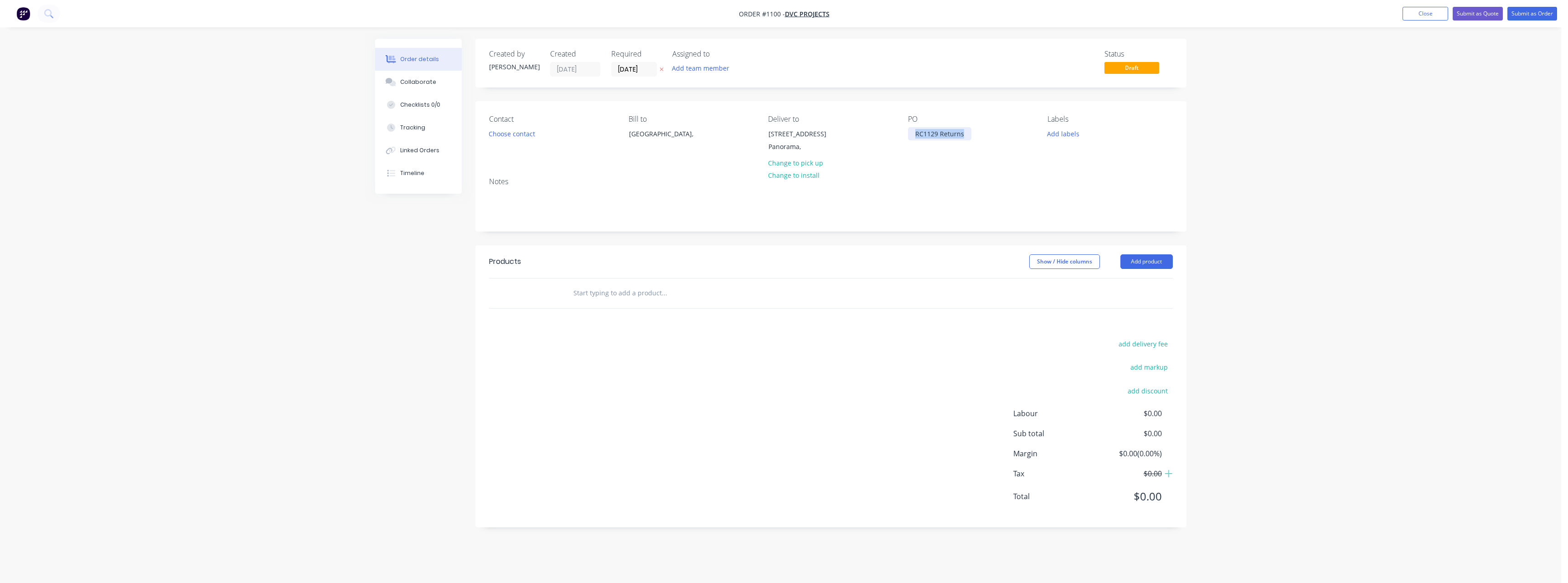
drag, startPoint x: 967, startPoint y: 133, endPoint x: 903, endPoint y: 138, distance: 64.2
click at [903, 138] on div "Contact Choose contact Bill to [GEOGRAPHIC_DATA], Deliver to [STREET_ADDRESS], …" at bounding box center [831, 135] width 711 height 69
click at [1547, 12] on button "Submit as Order" at bounding box center [1532, 13] width 50 height 13
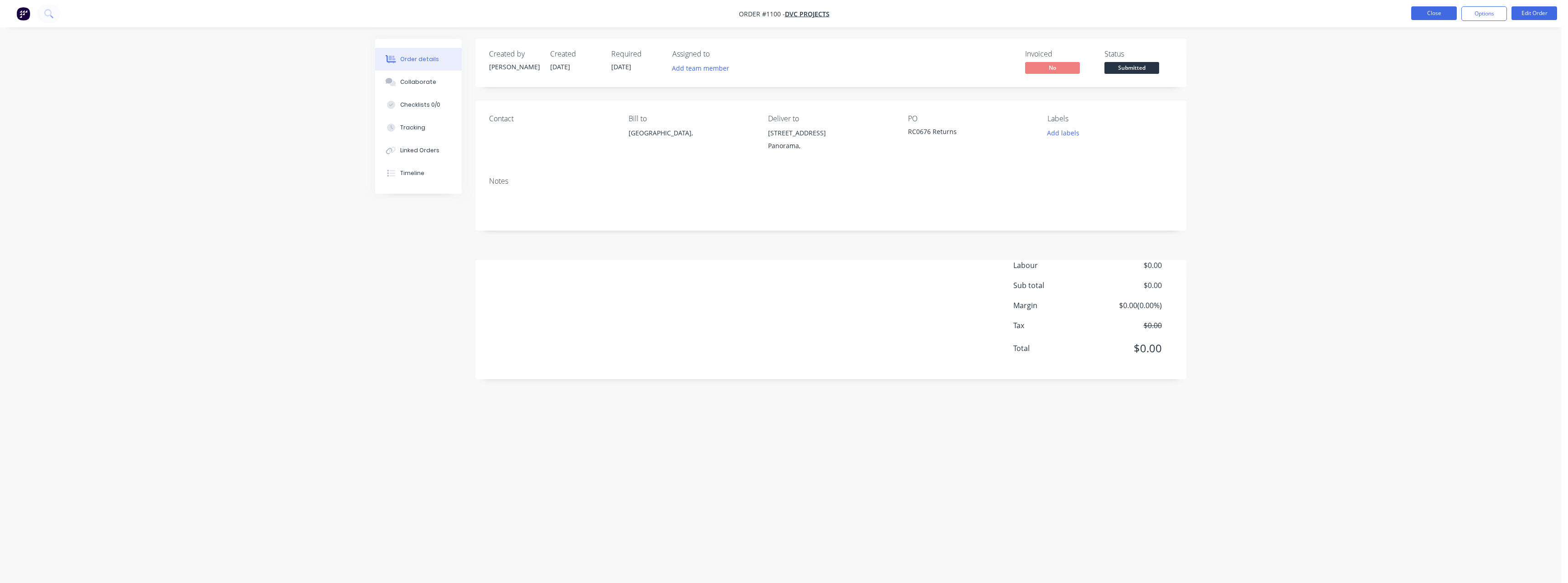
click at [1418, 13] on button "Close" at bounding box center [1433, 13] width 46 height 13
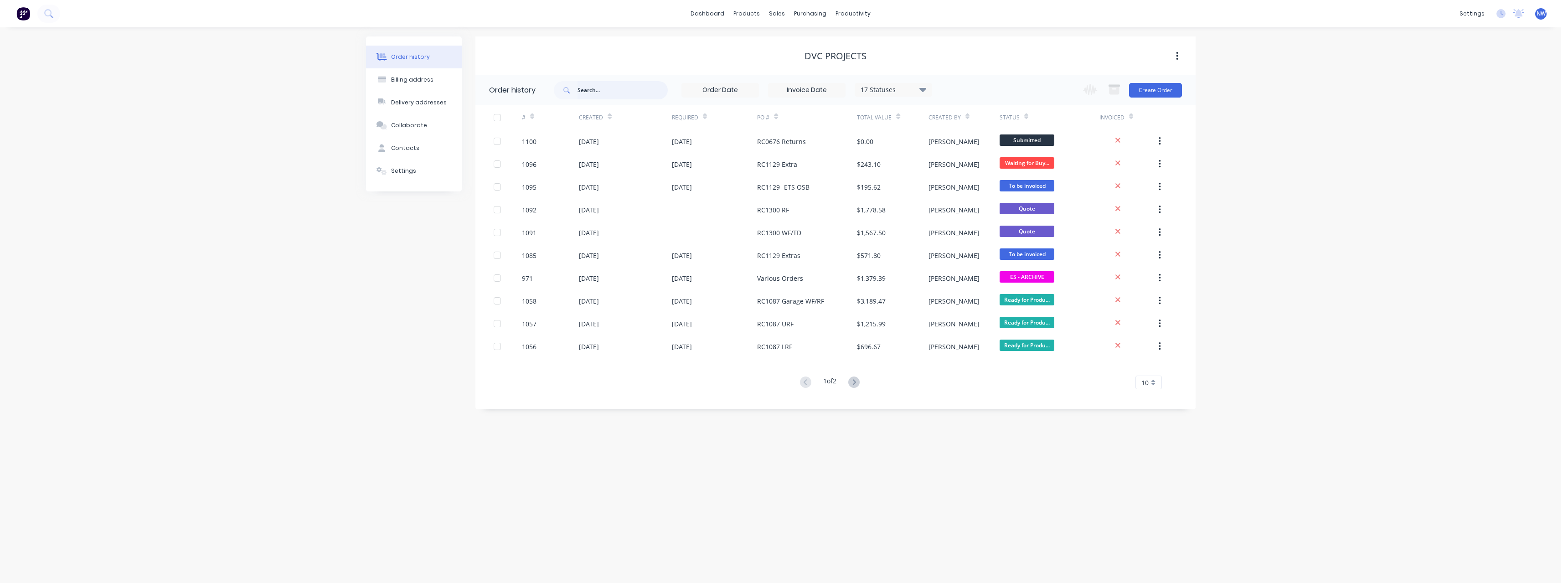
click at [592, 91] on input "text" at bounding box center [623, 90] width 90 height 18
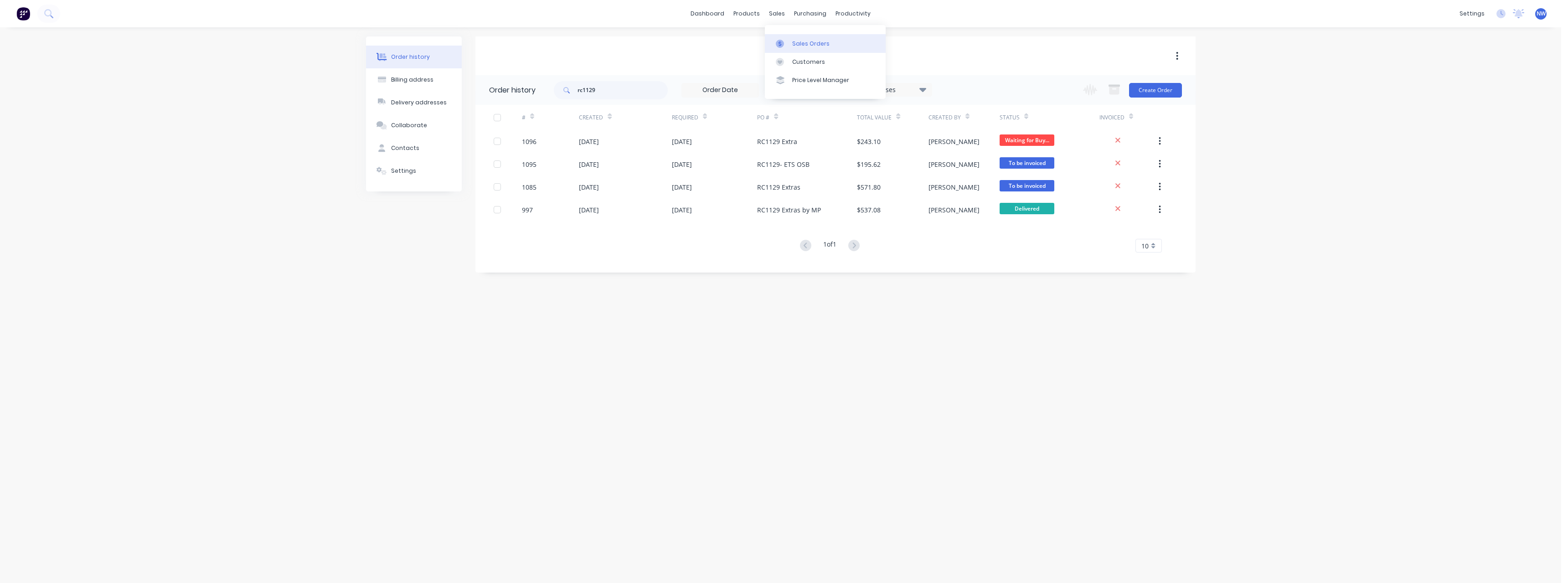
click at [797, 42] on div "Sales Orders" at bounding box center [810, 43] width 37 height 8
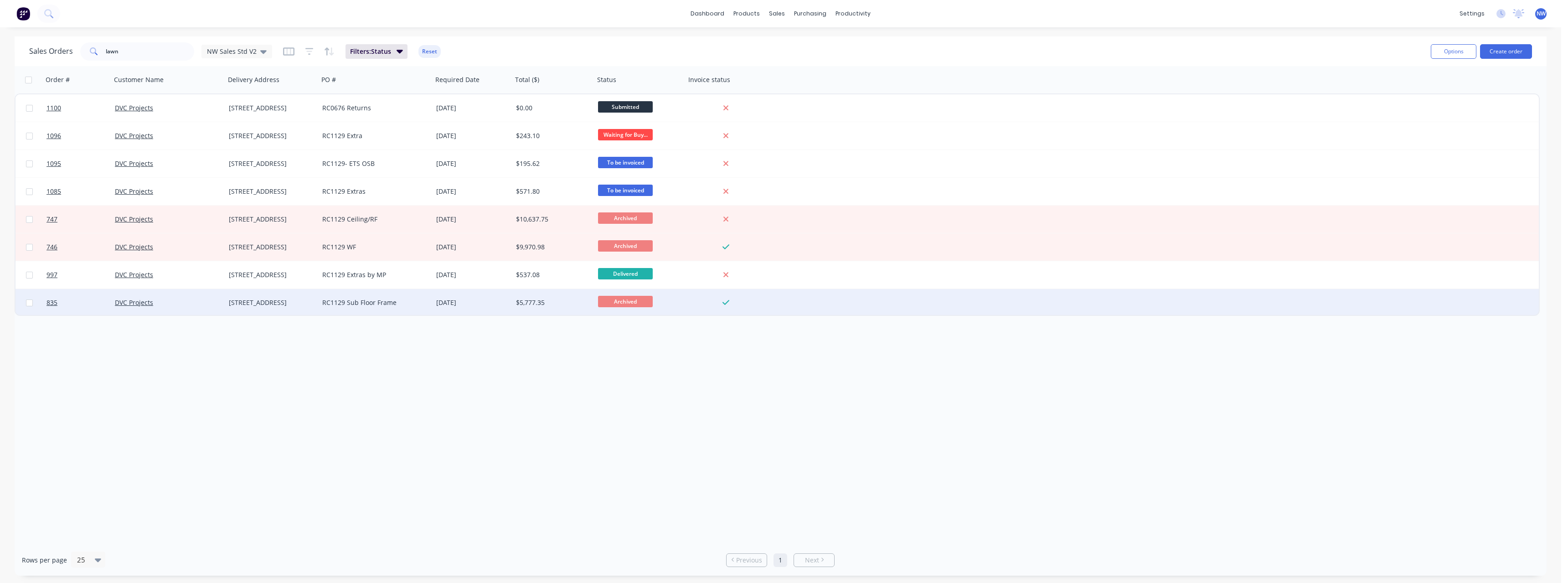
click at [275, 301] on div "[STREET_ADDRESS]" at bounding box center [270, 302] width 82 height 9
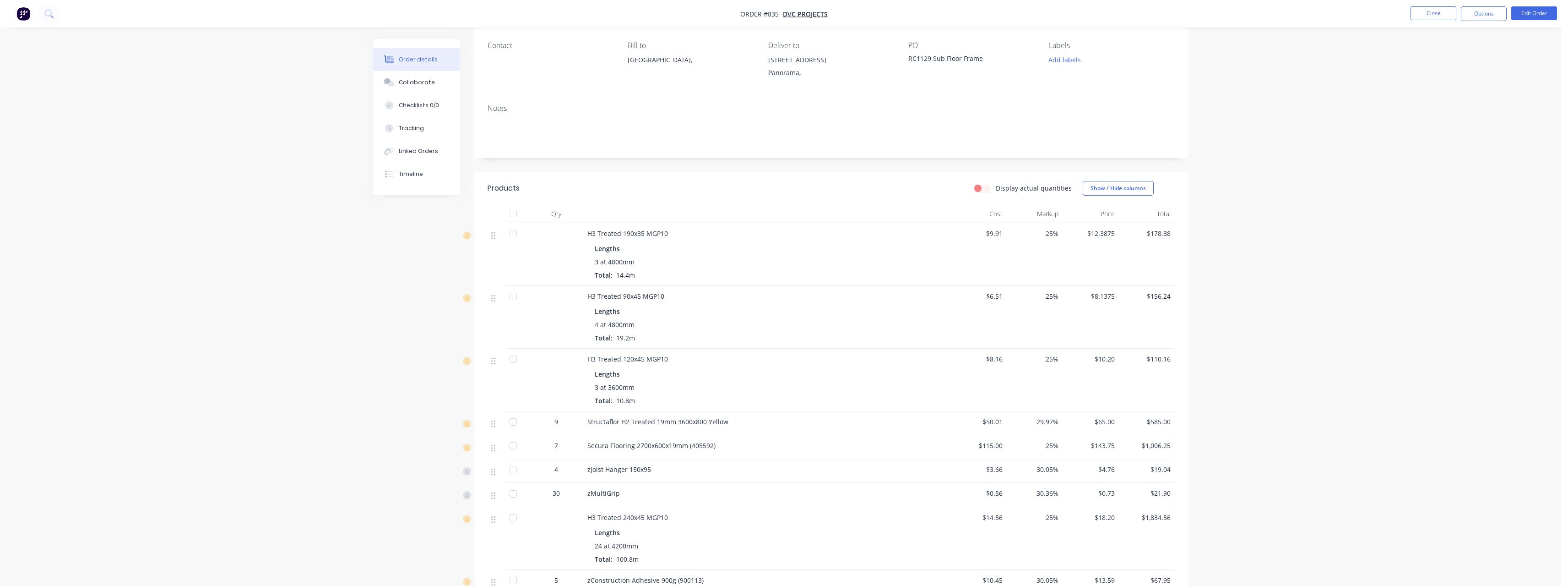
scroll to position [184, 0]
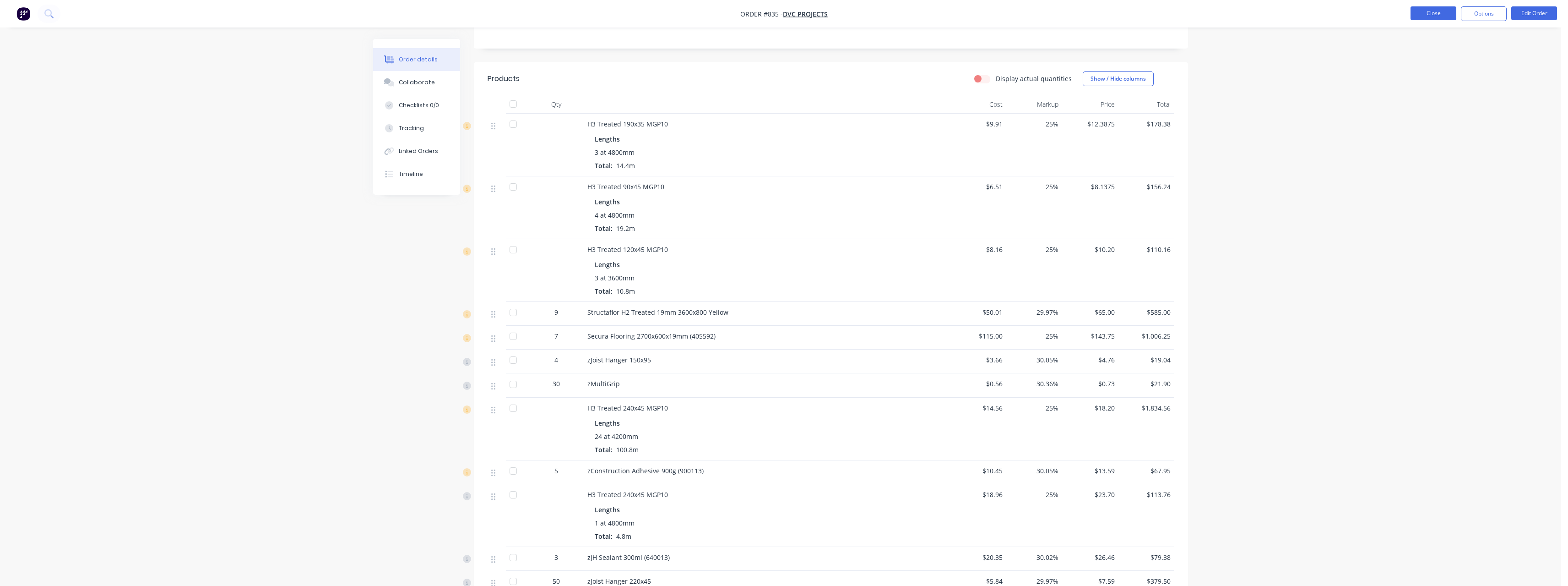
click at [1434, 8] on button "Close" at bounding box center [1433, 13] width 46 height 13
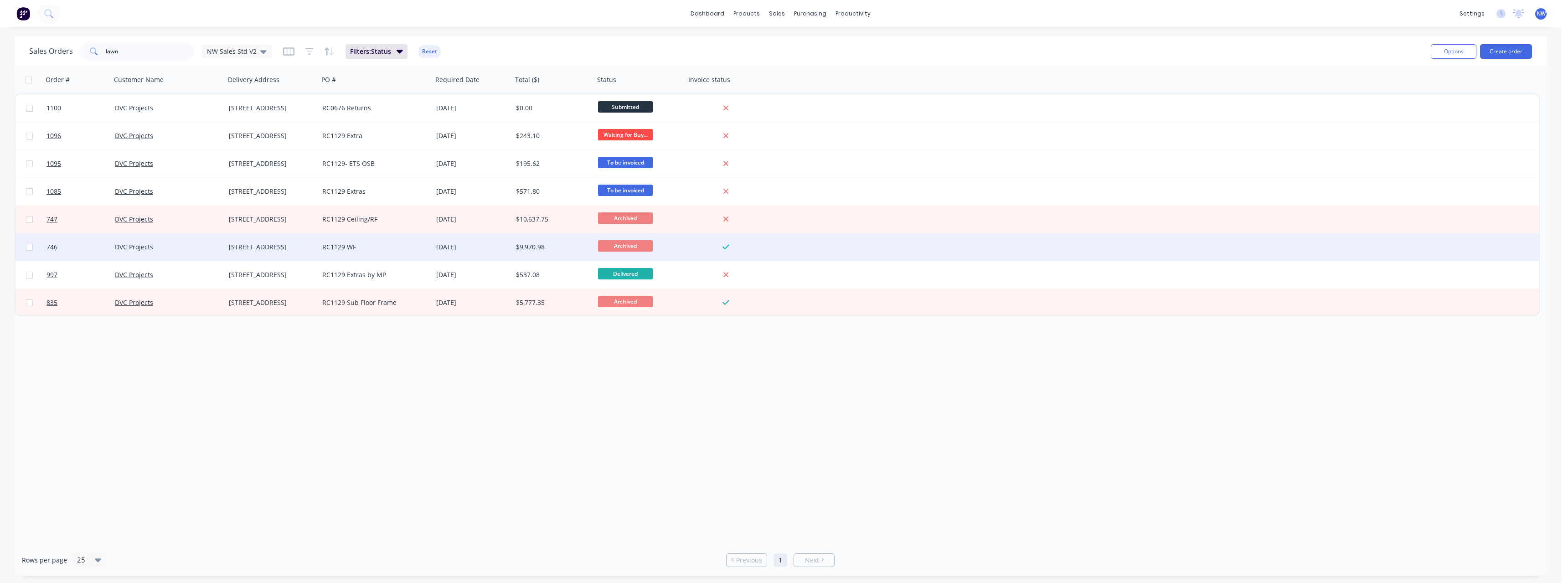
click at [377, 250] on div "RC1129 WF" at bounding box center [373, 246] width 101 height 9
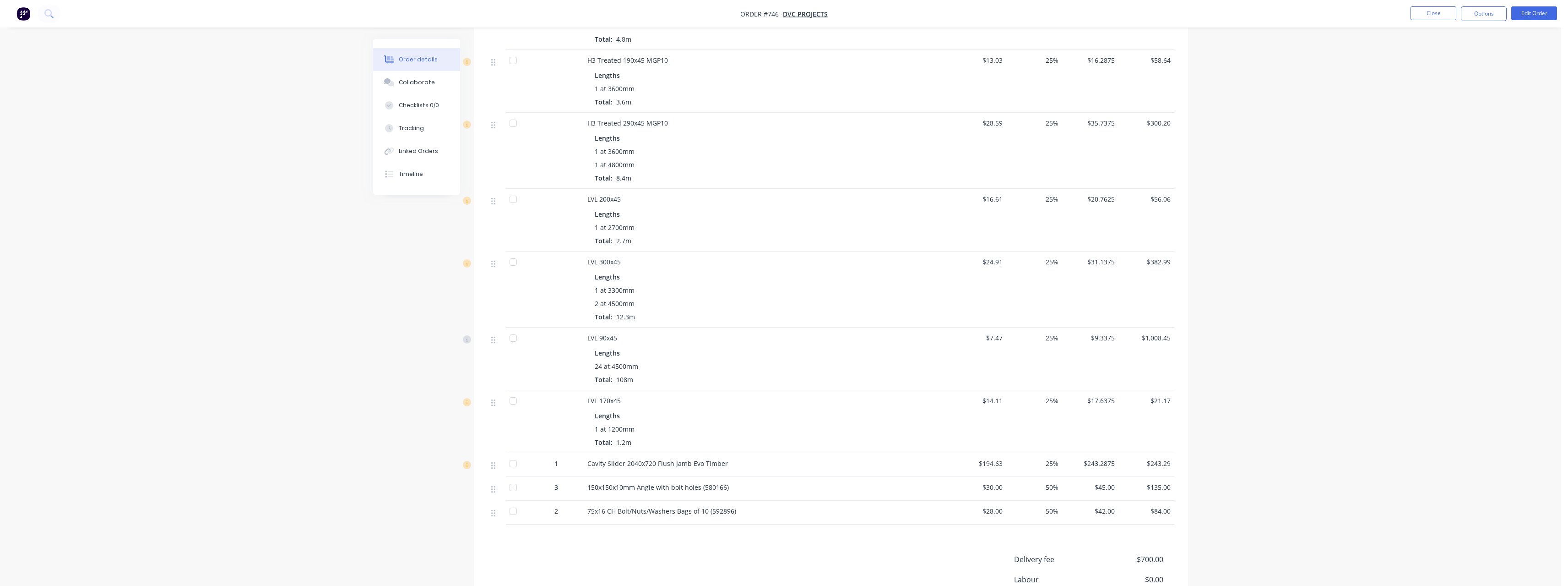
scroll to position [962, 0]
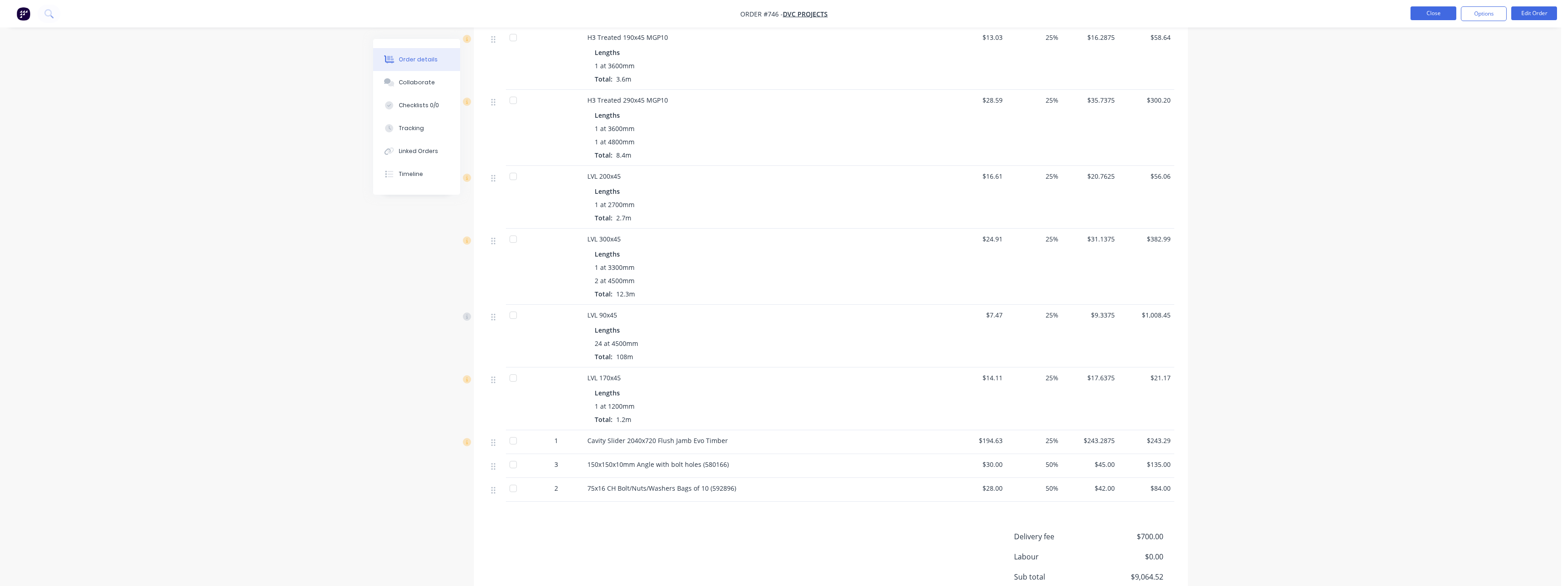
click at [1443, 11] on button "Close" at bounding box center [1433, 13] width 46 height 13
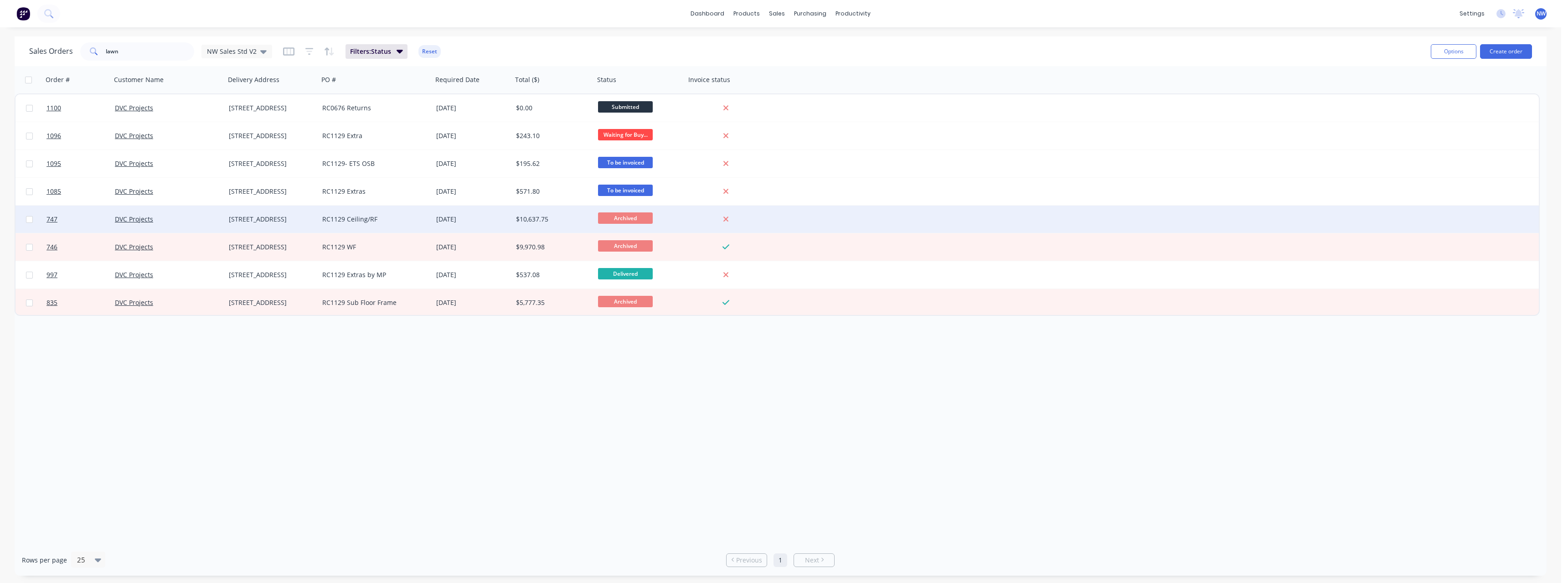
click at [366, 220] on div "RC1129 Ceiling/RF" at bounding box center [373, 219] width 101 height 9
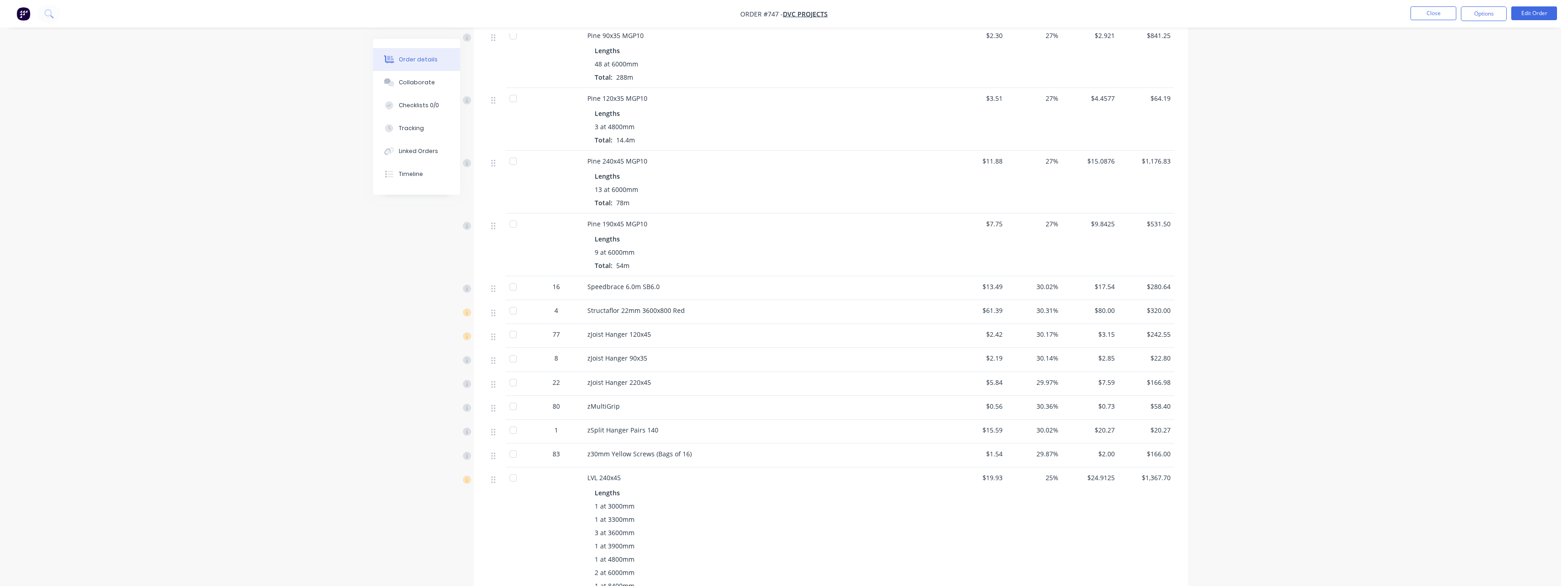
scroll to position [366, 0]
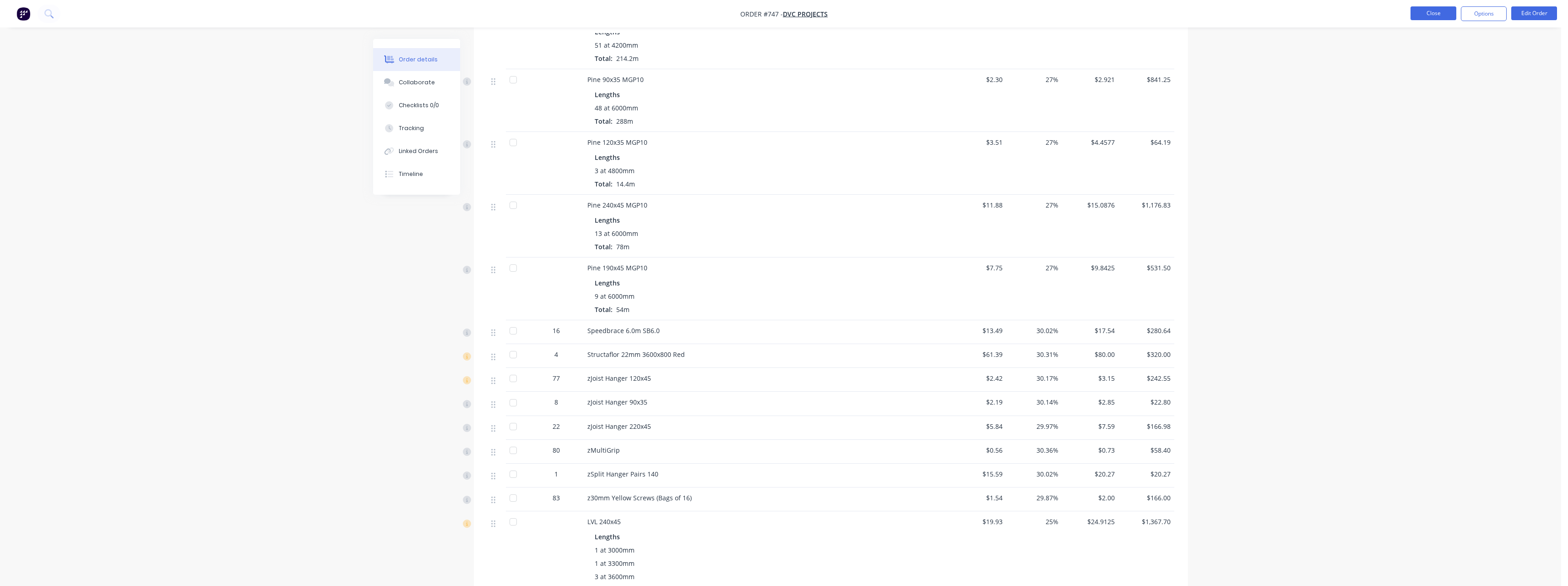
click at [1424, 10] on button "Close" at bounding box center [1433, 13] width 46 height 13
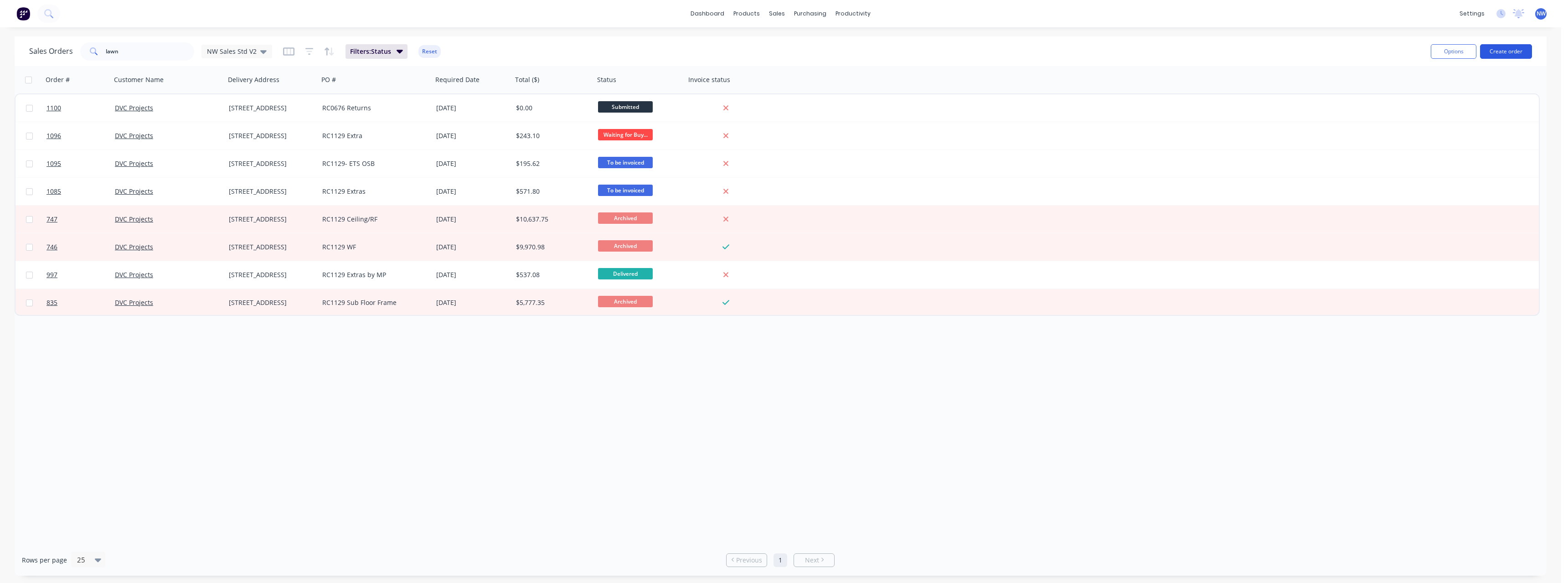
click at [1507, 54] on button "Create order" at bounding box center [1505, 52] width 52 height 15
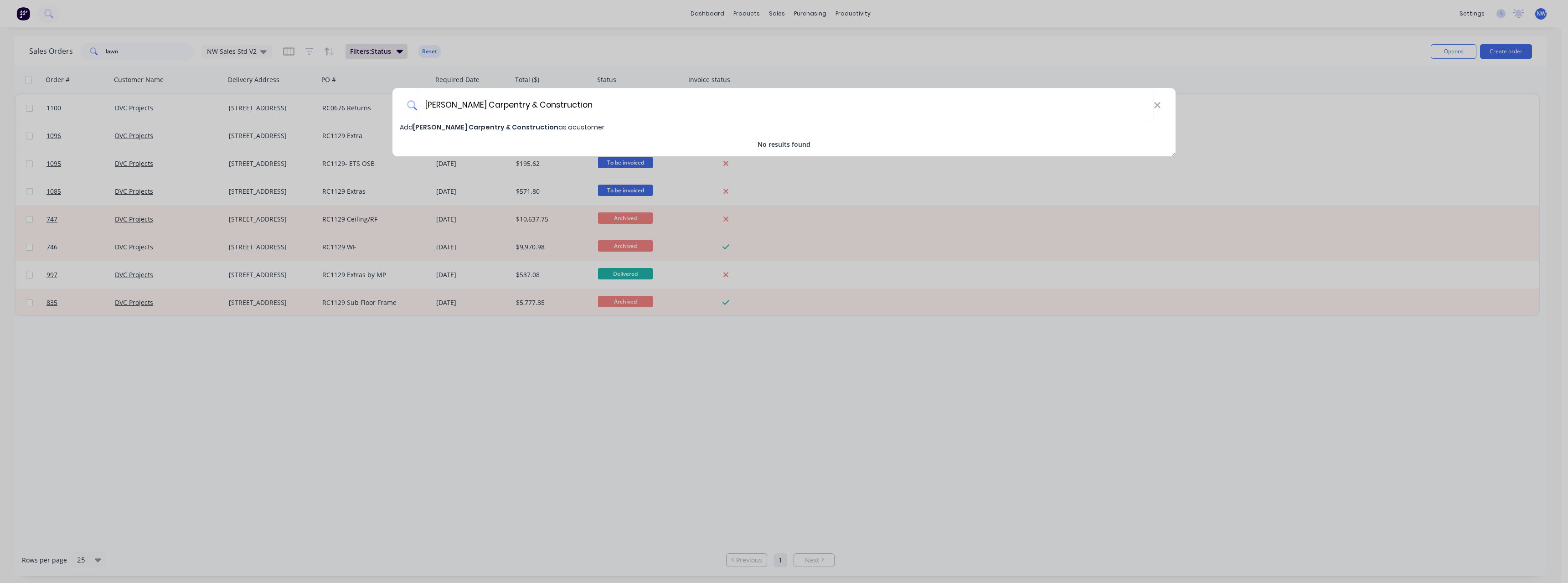
click at [523, 126] on span "[PERSON_NAME] Carpentry & Construction" at bounding box center [485, 127] width 145 height 9
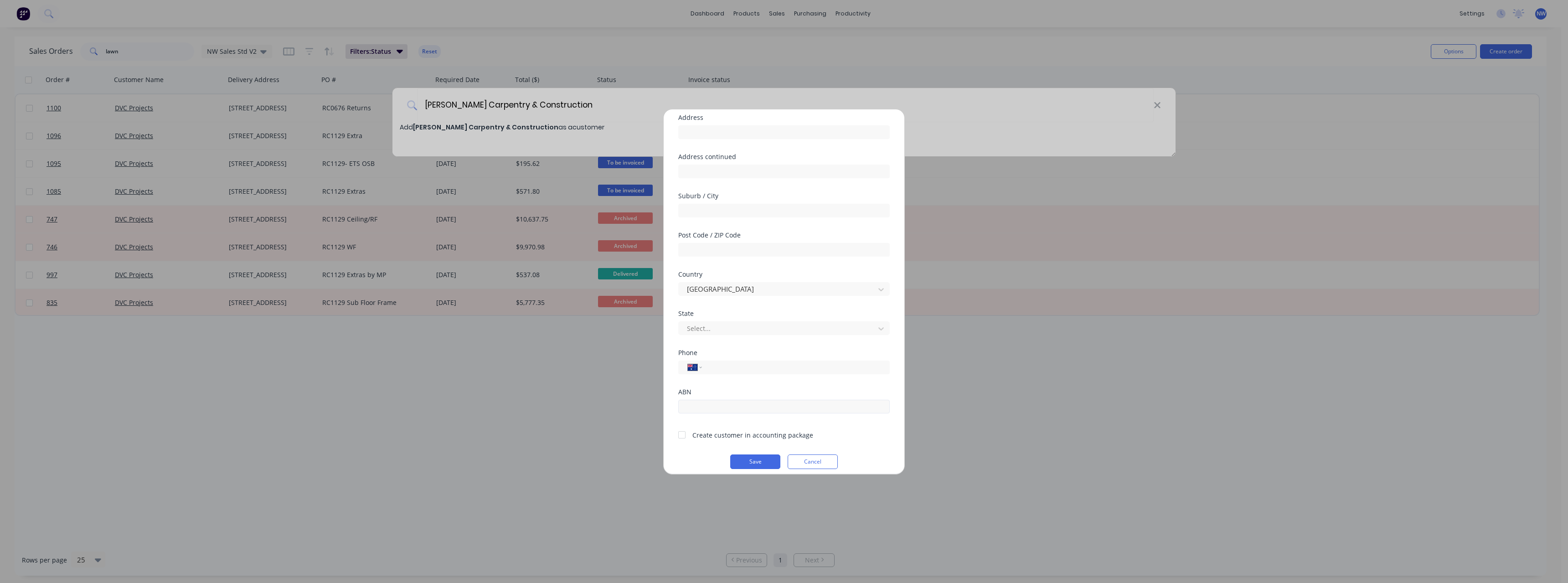
scroll to position [80, 0]
click at [754, 453] on button "Save" at bounding box center [755, 454] width 50 height 15
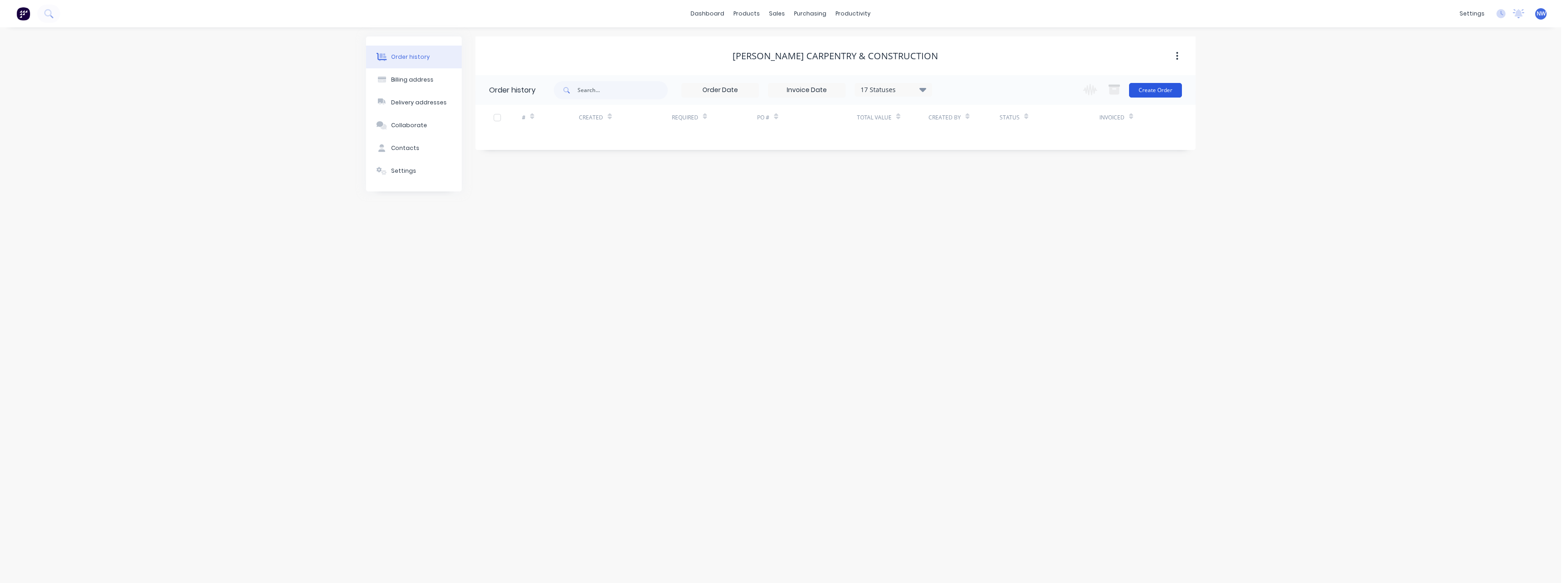
click at [1153, 92] on button "Create Order" at bounding box center [1155, 90] width 53 height 15
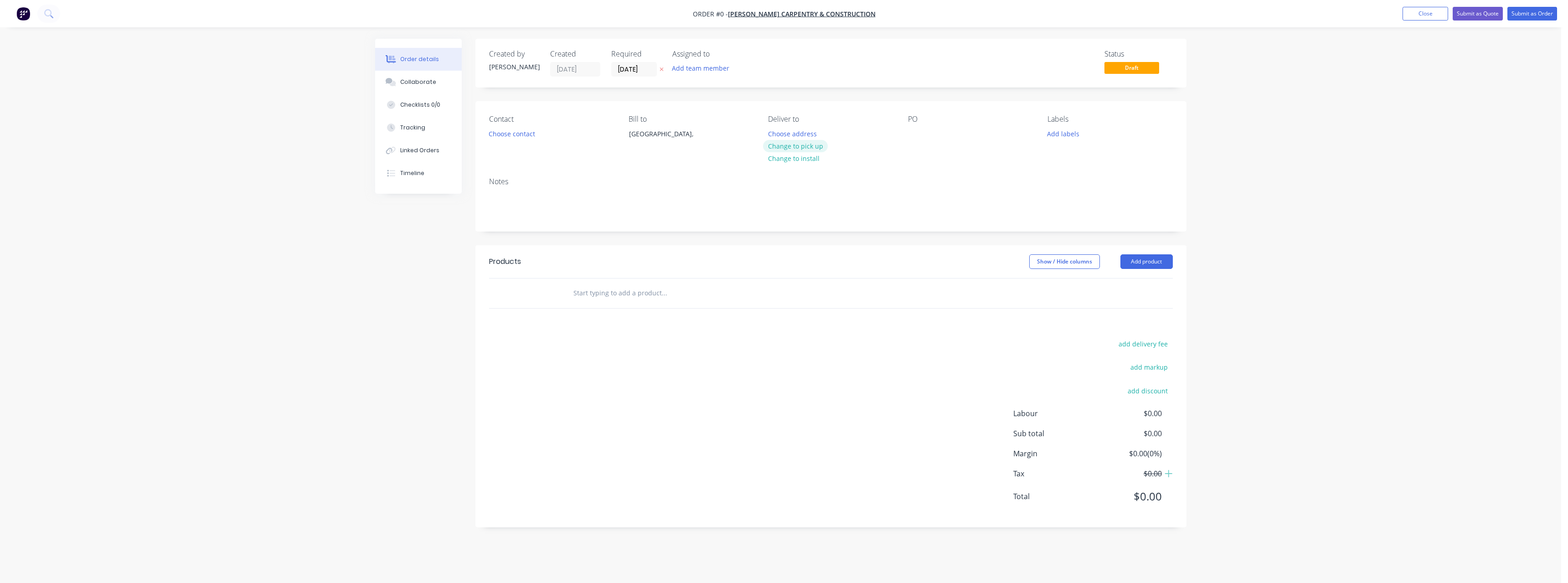
click at [805, 146] on button "Change to pick up" at bounding box center [796, 146] width 65 height 12
click at [623, 295] on input "text" at bounding box center [664, 293] width 183 height 18
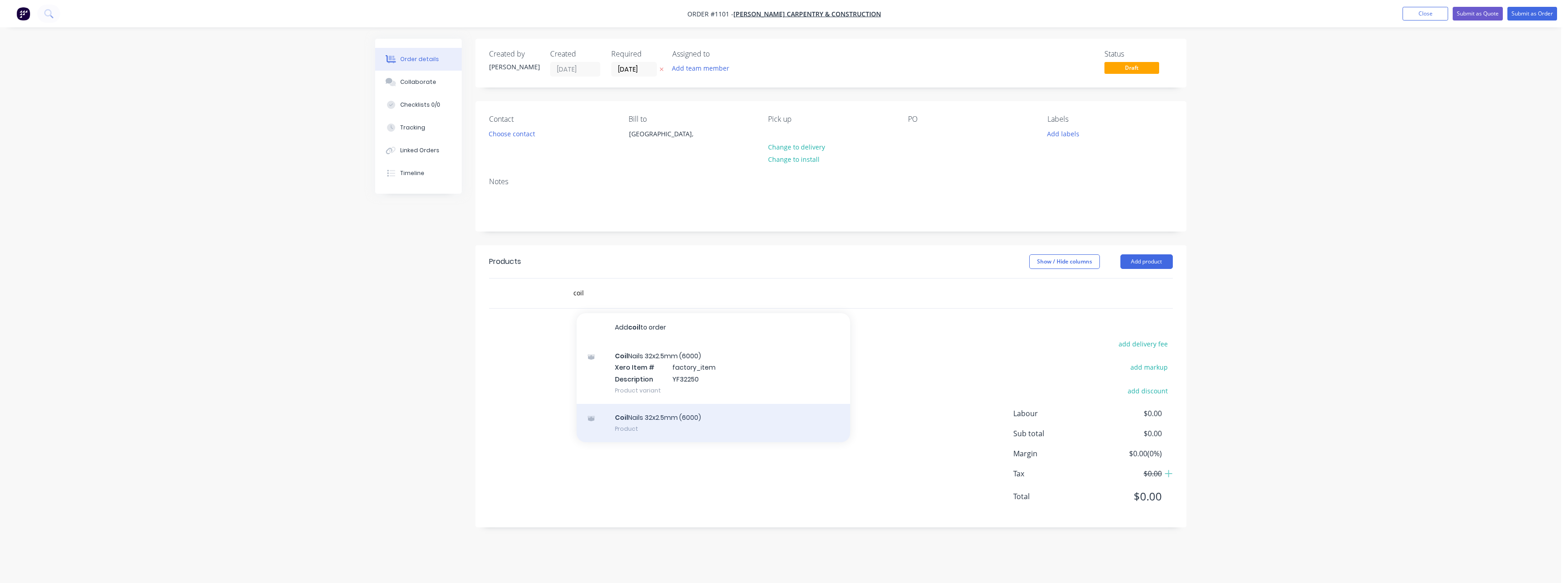
click at [668, 420] on div "Coil Nails 32x2.5mm (6000) Product" at bounding box center [713, 422] width 273 height 38
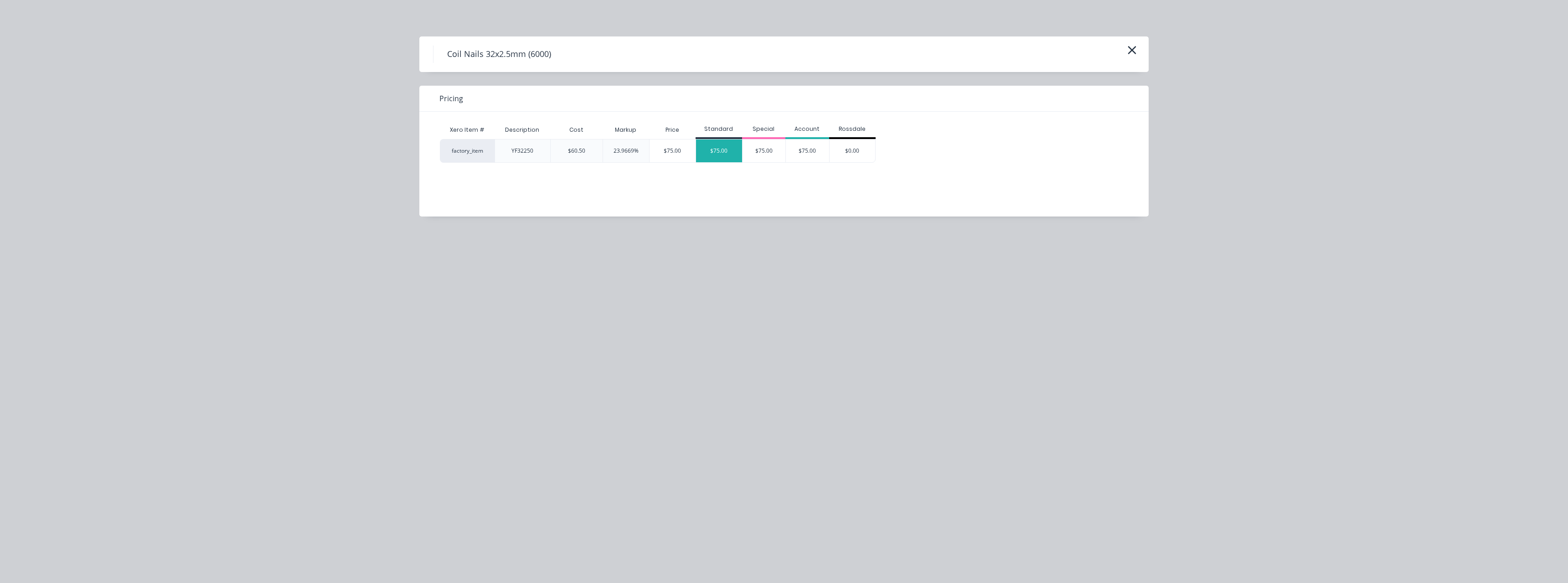
click at [710, 153] on div "$75.00" at bounding box center [719, 150] width 46 height 23
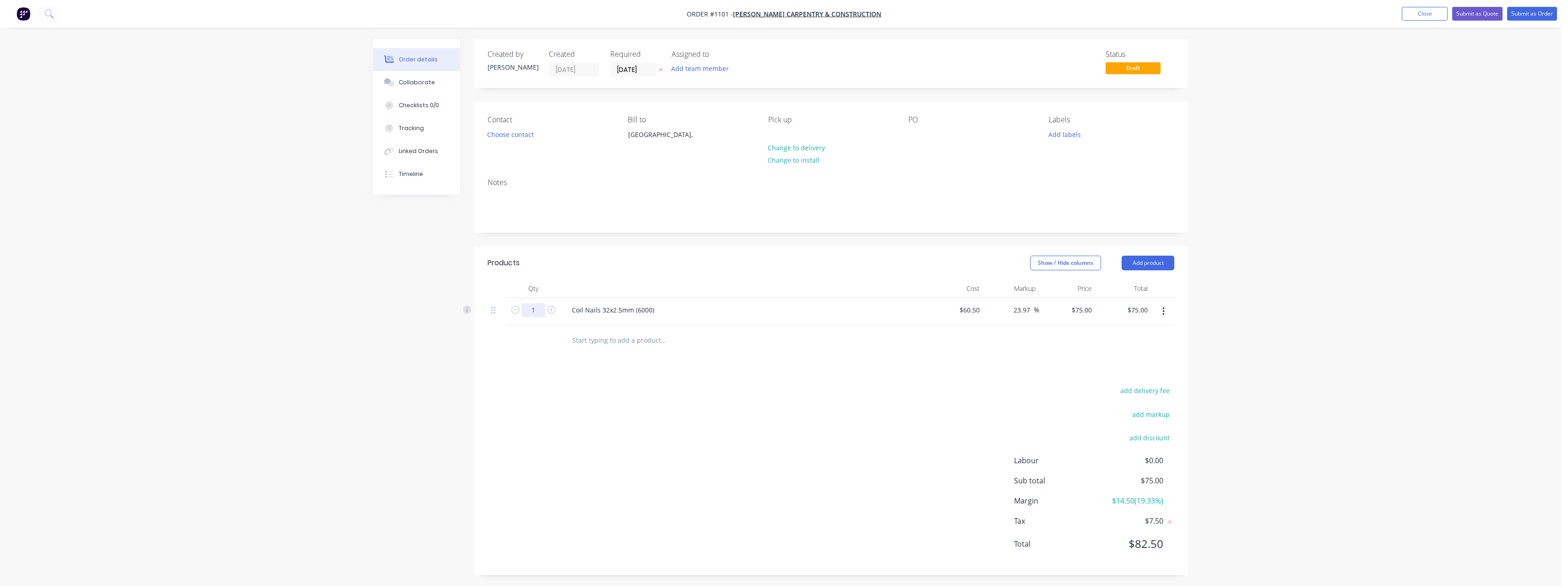
click at [535, 312] on input "1" at bounding box center [533, 310] width 24 height 13
click at [1092, 311] on input "75" at bounding box center [1089, 310] width 12 height 13
click at [618, 341] on input "text" at bounding box center [663, 340] width 183 height 18
click at [1522, 16] on button "Submit as Order" at bounding box center [1532, 13] width 50 height 13
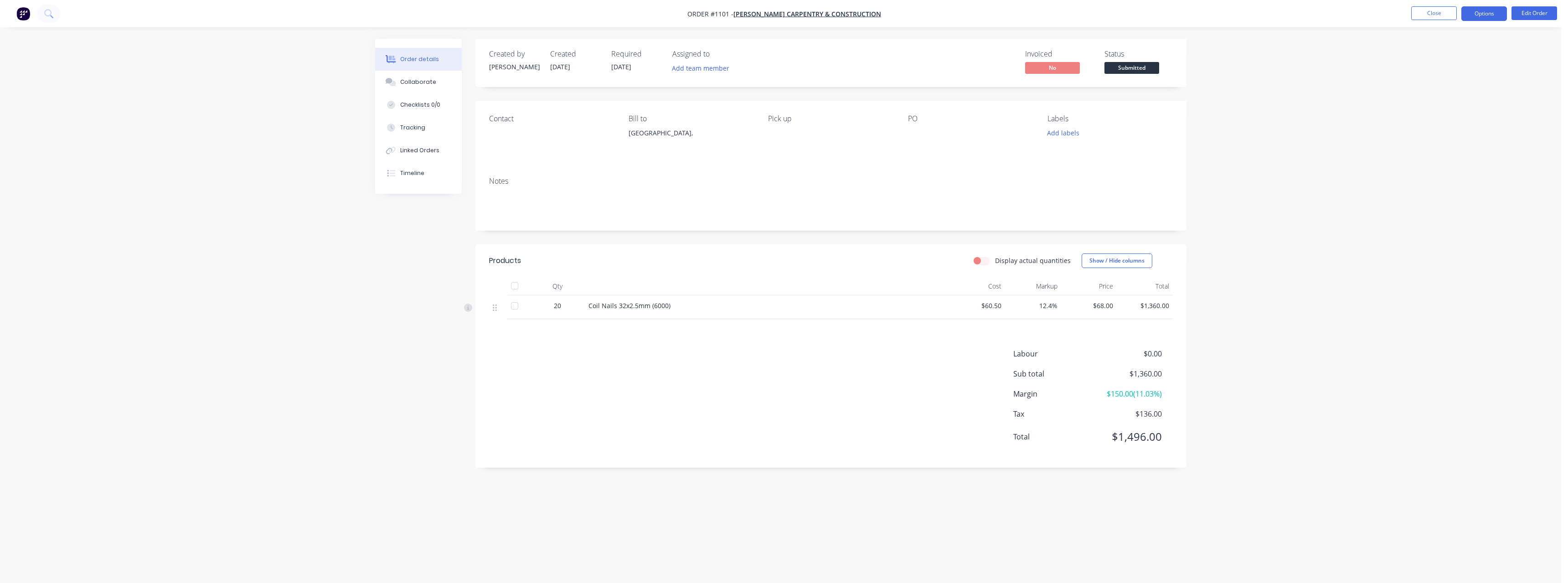
click at [1475, 15] on button "Options" at bounding box center [1484, 13] width 46 height 15
click at [1438, 112] on div "Work Order" at bounding box center [1457, 110] width 84 height 13
click at [1438, 91] on div "Without pricing" at bounding box center [1457, 92] width 84 height 13
click at [1446, 126] on div "Delivery Docket" at bounding box center [1457, 128] width 84 height 13
click at [1448, 74] on div "With pricing" at bounding box center [1457, 74] width 84 height 13
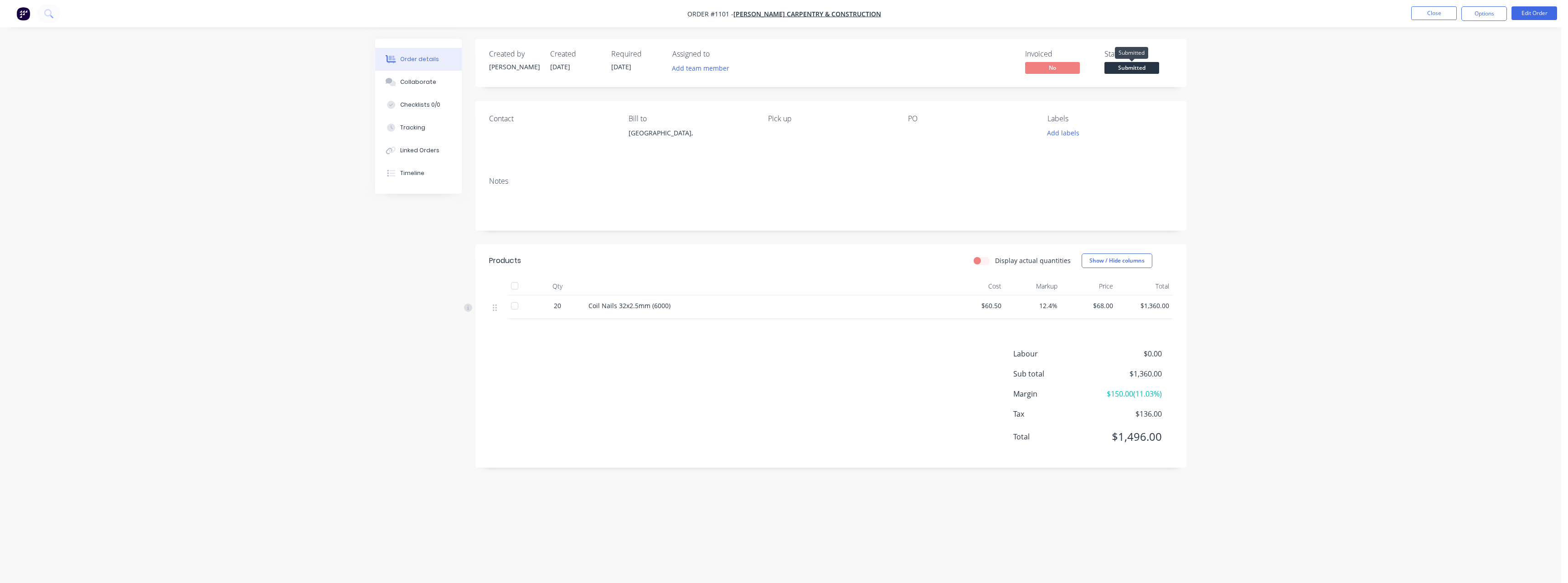
click at [1144, 66] on span "Submitted" at bounding box center [1132, 68] width 55 height 12
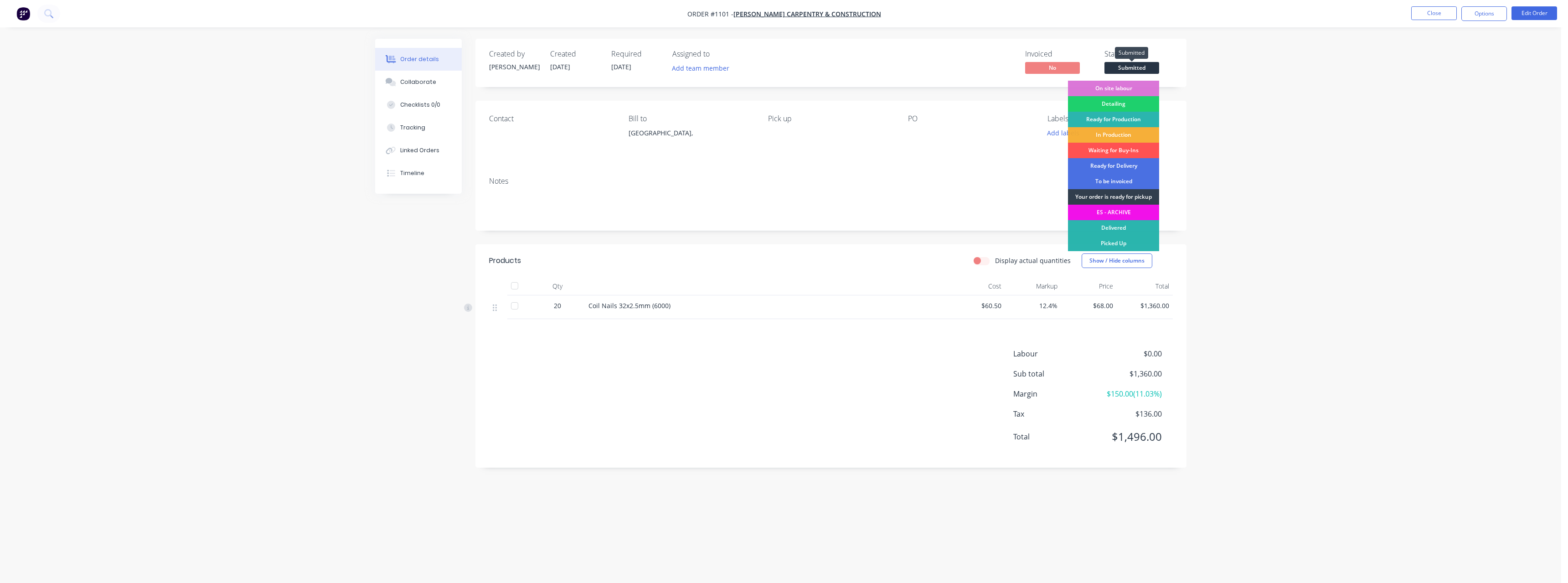
click at [1144, 66] on span "Submitted" at bounding box center [1132, 68] width 55 height 12
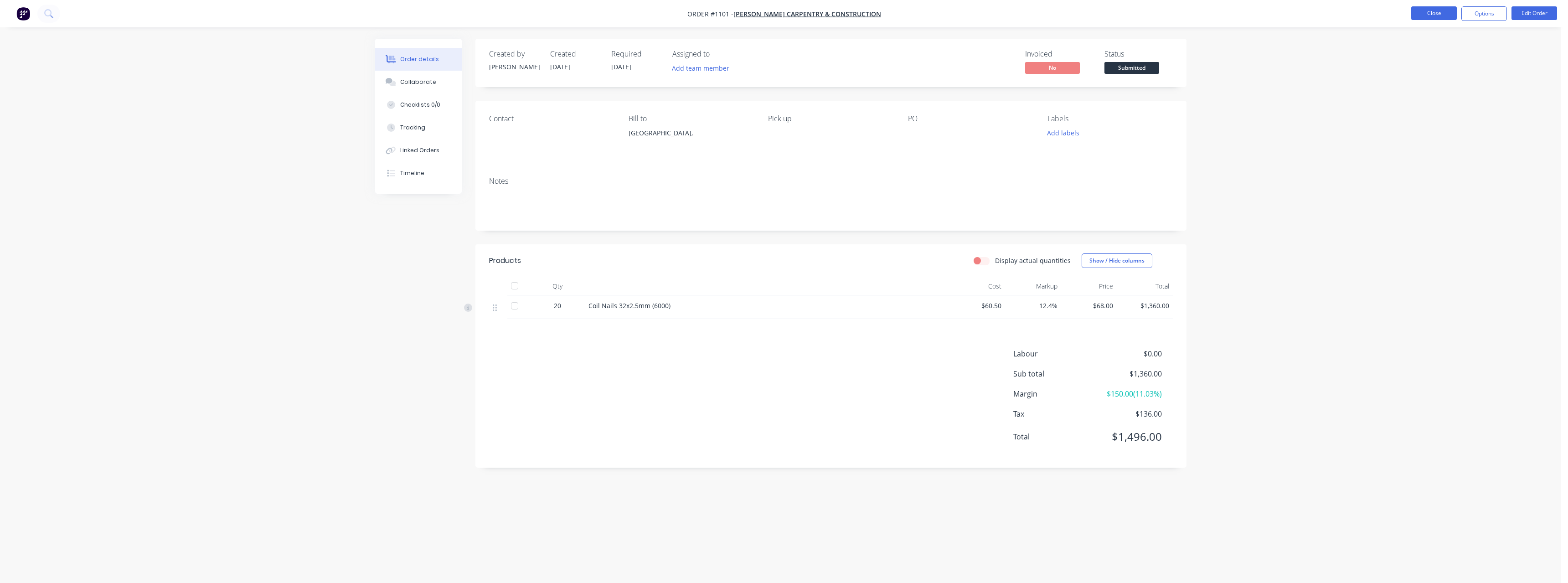
click at [1435, 15] on button "Close" at bounding box center [1433, 13] width 46 height 13
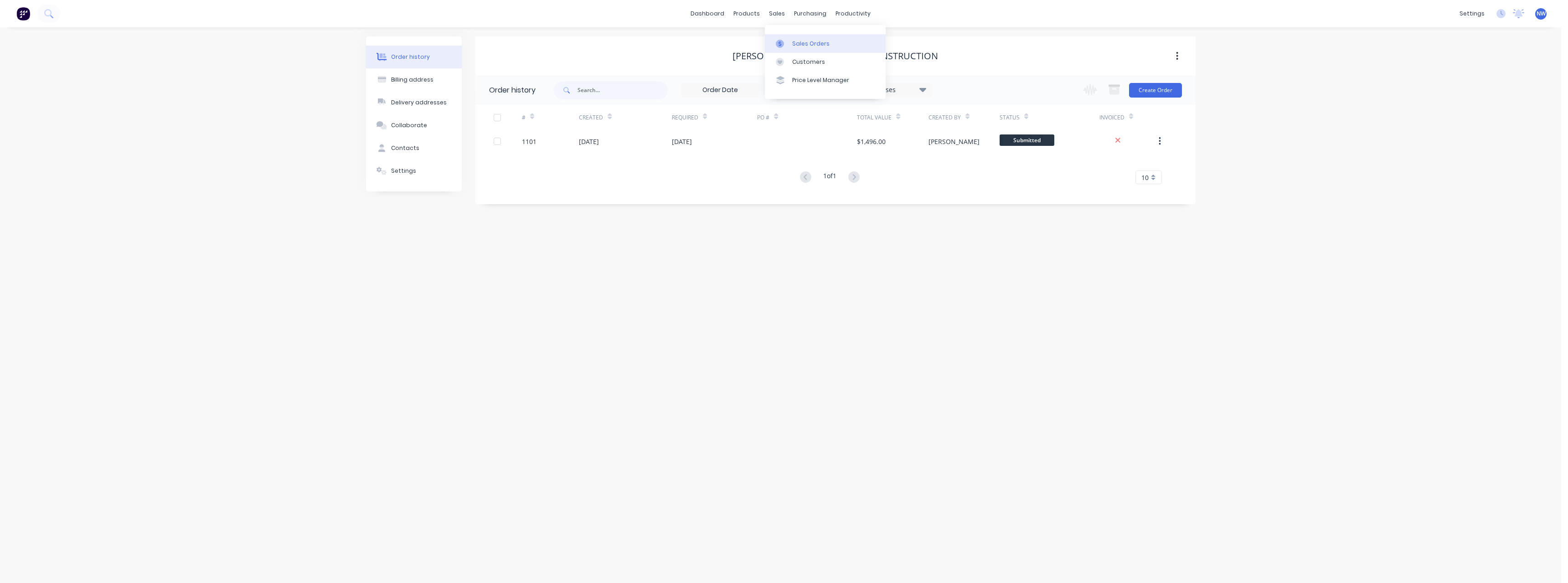
click at [799, 46] on div "Sales Orders" at bounding box center [810, 43] width 37 height 8
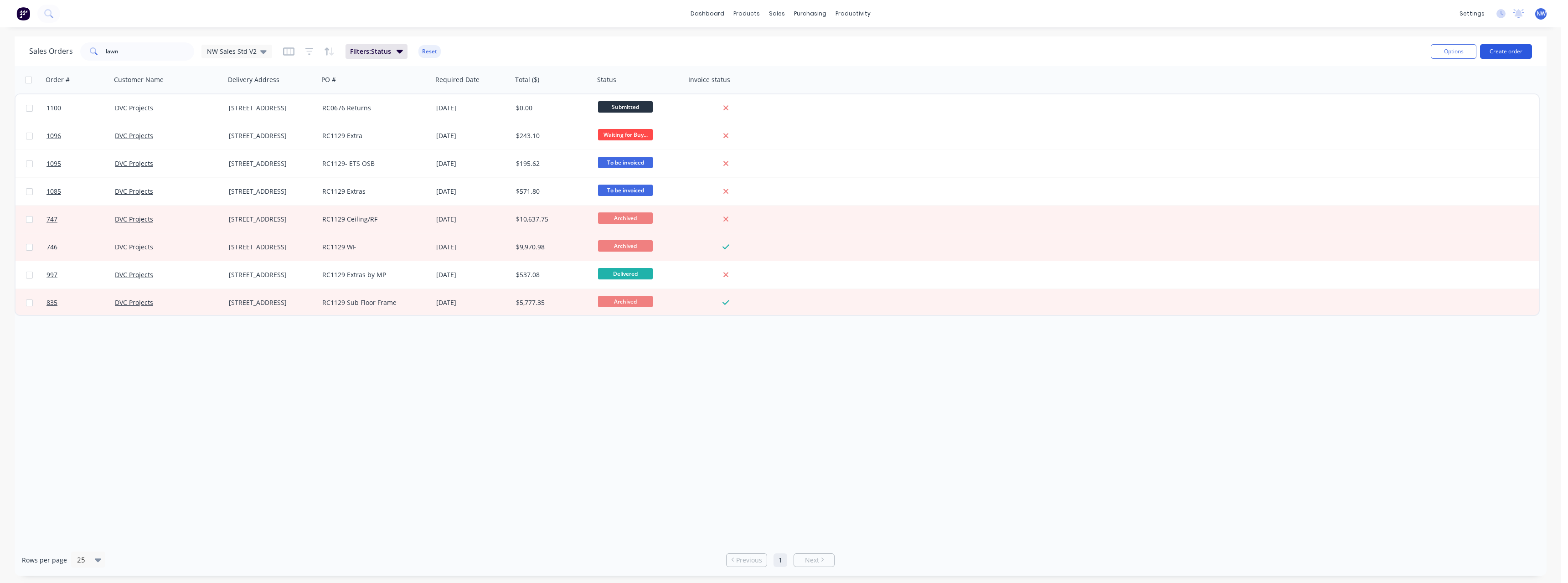
click at [1492, 54] on button "Create order" at bounding box center [1505, 52] width 52 height 15
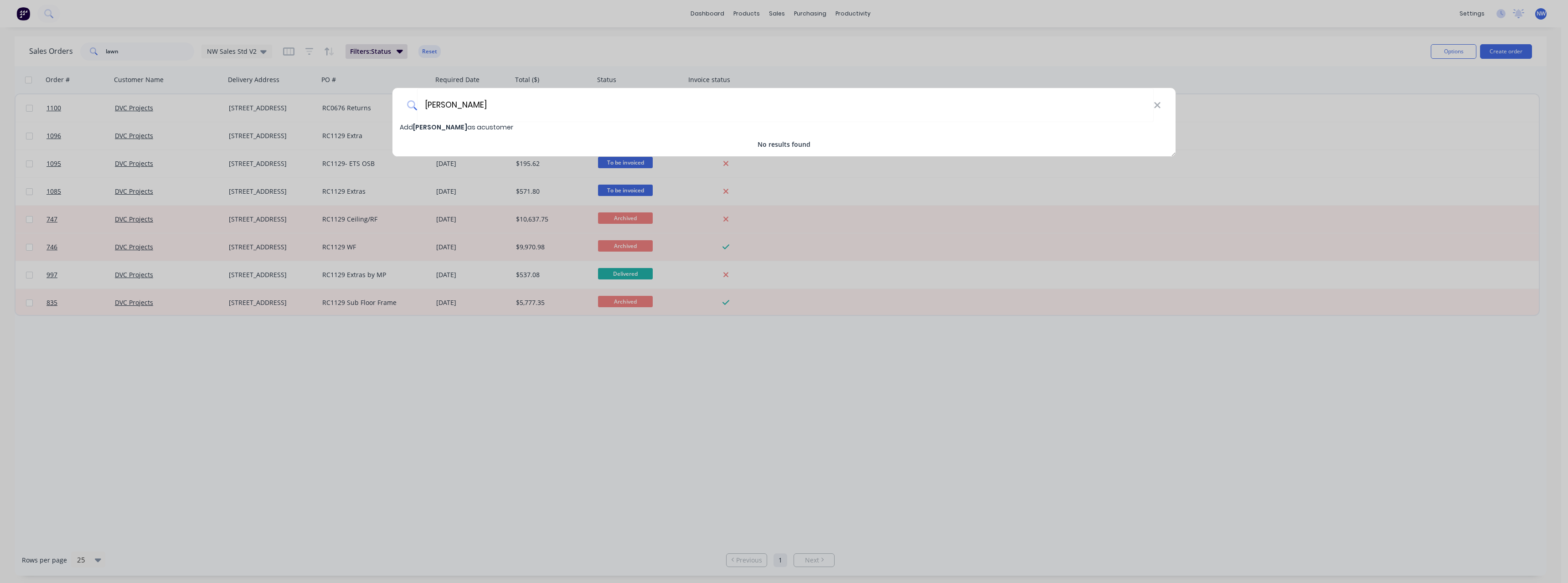
click at [509, 126] on span "Add [PERSON_NAME] as a customer" at bounding box center [457, 127] width 113 height 9
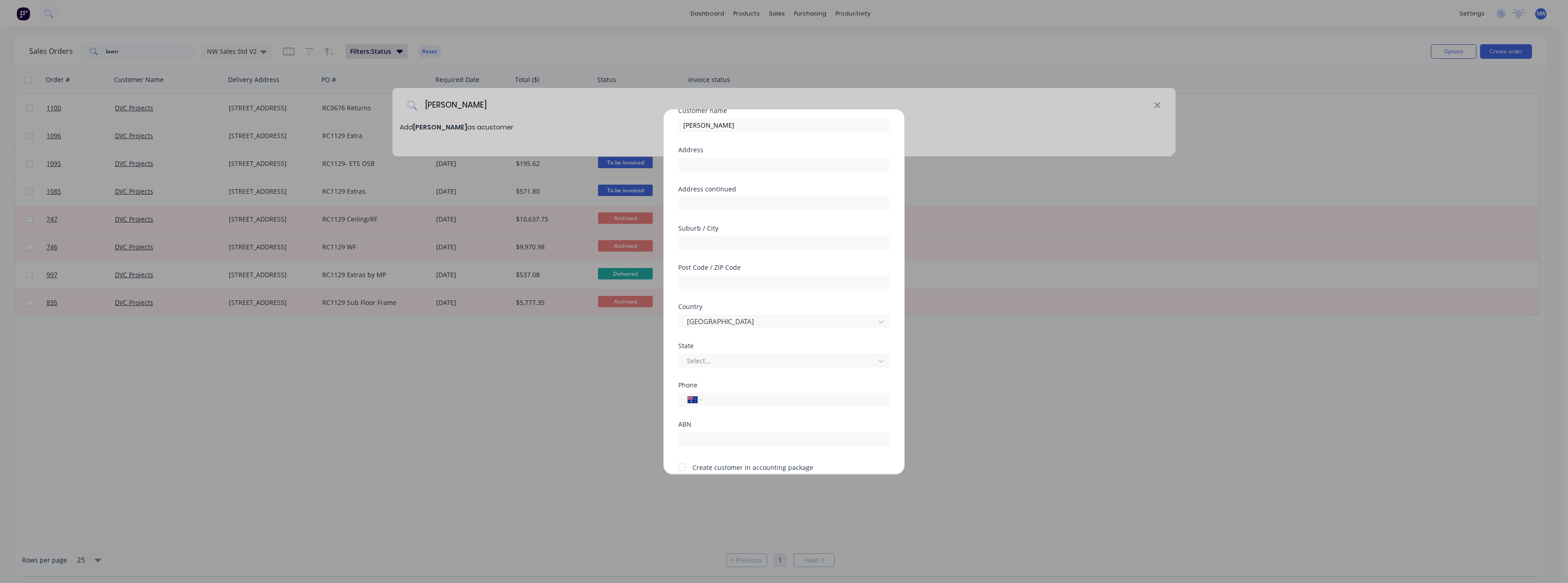
scroll to position [80, 0]
click at [758, 454] on button "Save" at bounding box center [755, 454] width 50 height 15
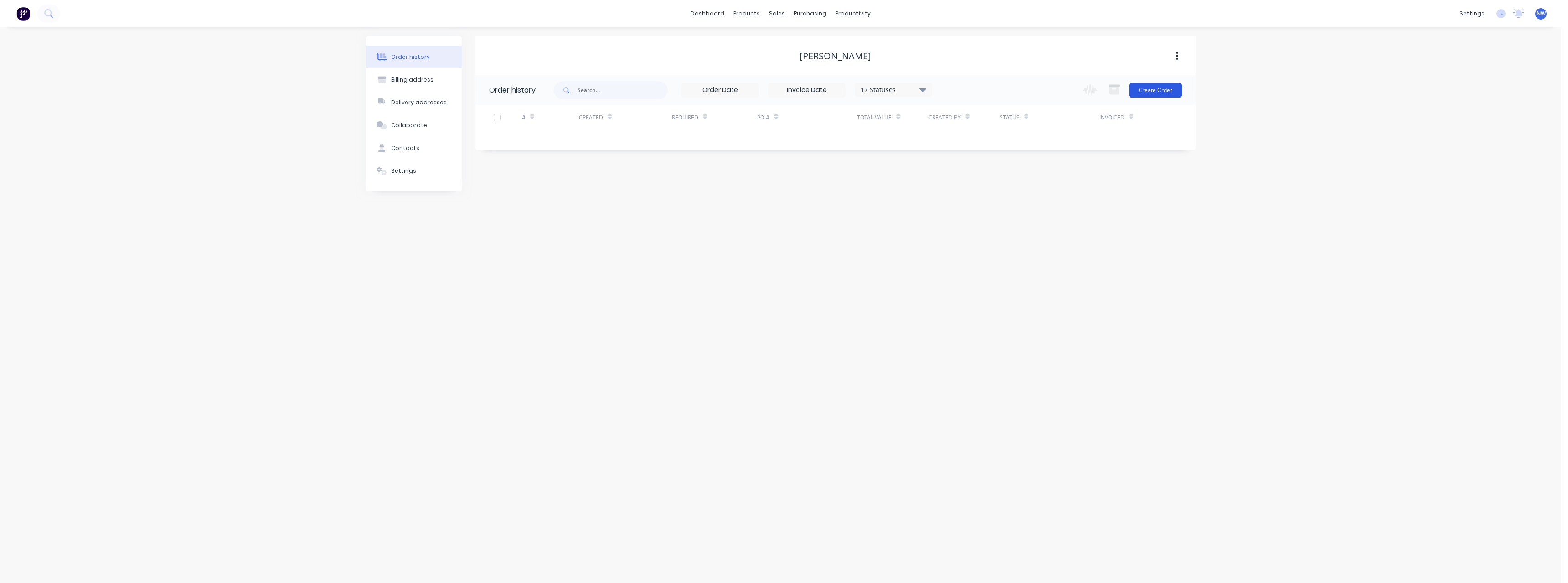
click at [1161, 88] on button "Create Order" at bounding box center [1155, 90] width 53 height 15
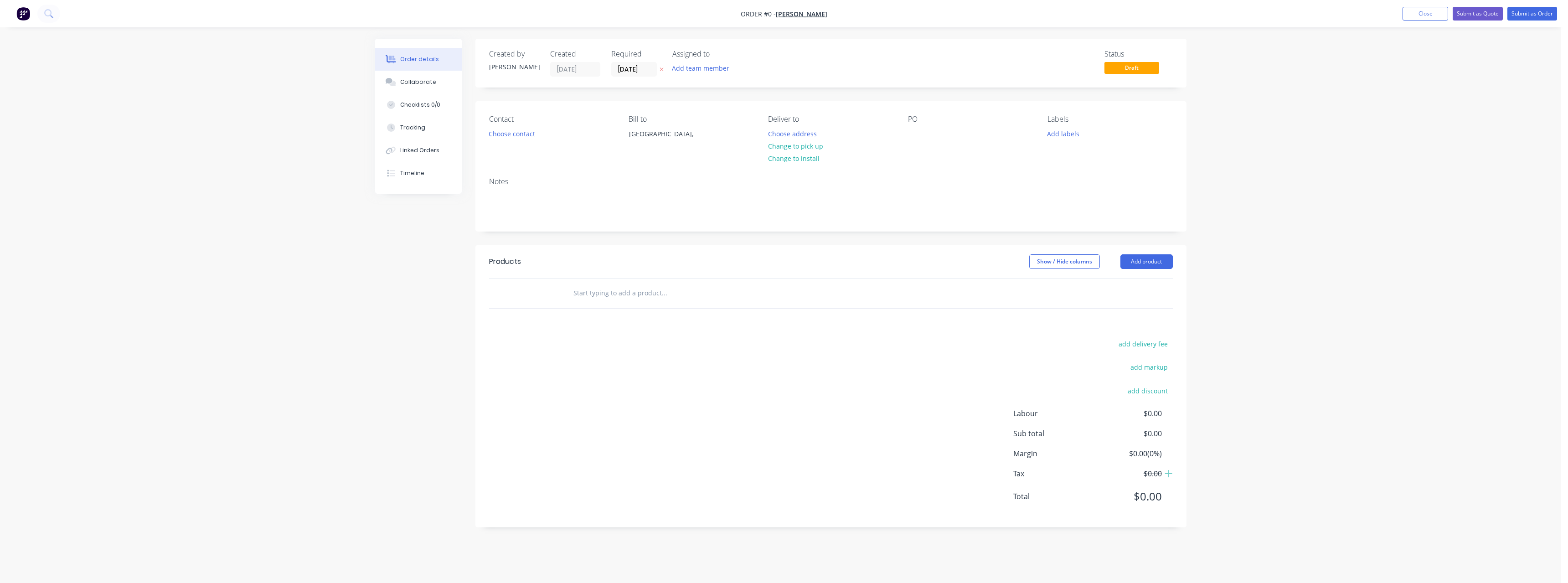
click at [664, 68] on button at bounding box center [662, 69] width 10 height 10
click at [794, 134] on button "Choose address" at bounding box center [793, 133] width 58 height 12
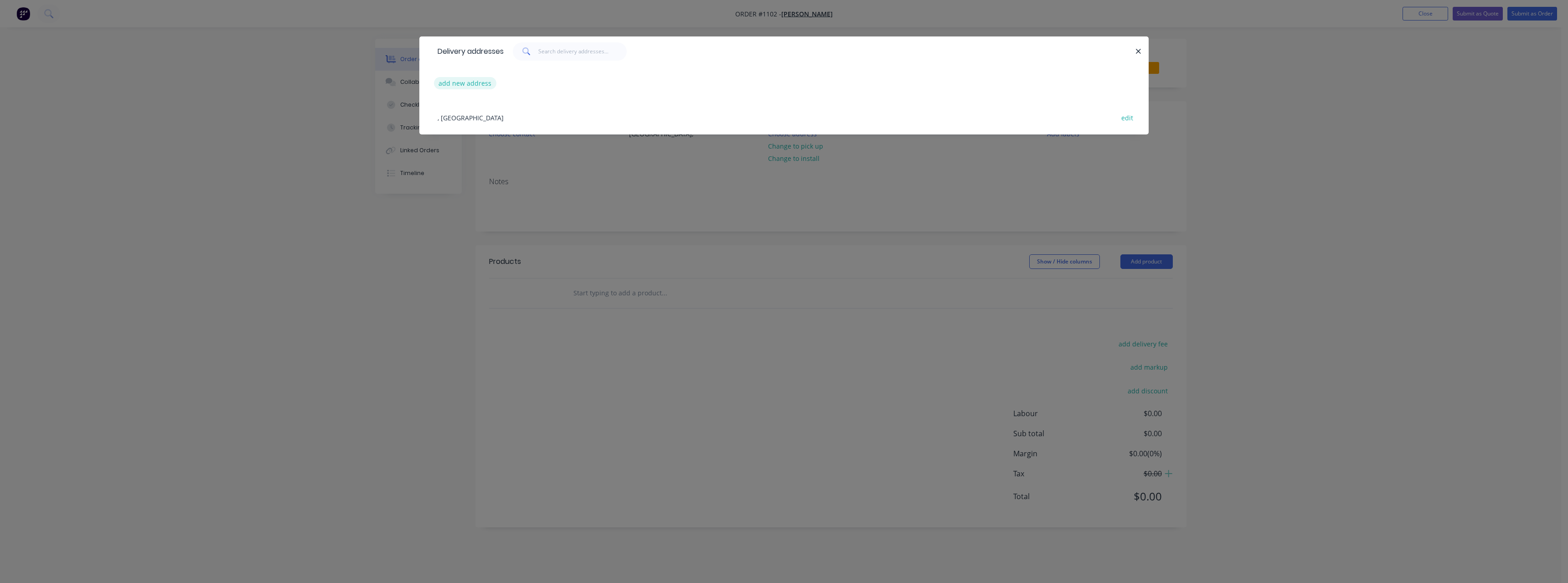
click at [472, 83] on button "add new address" at bounding box center [465, 83] width 63 height 12
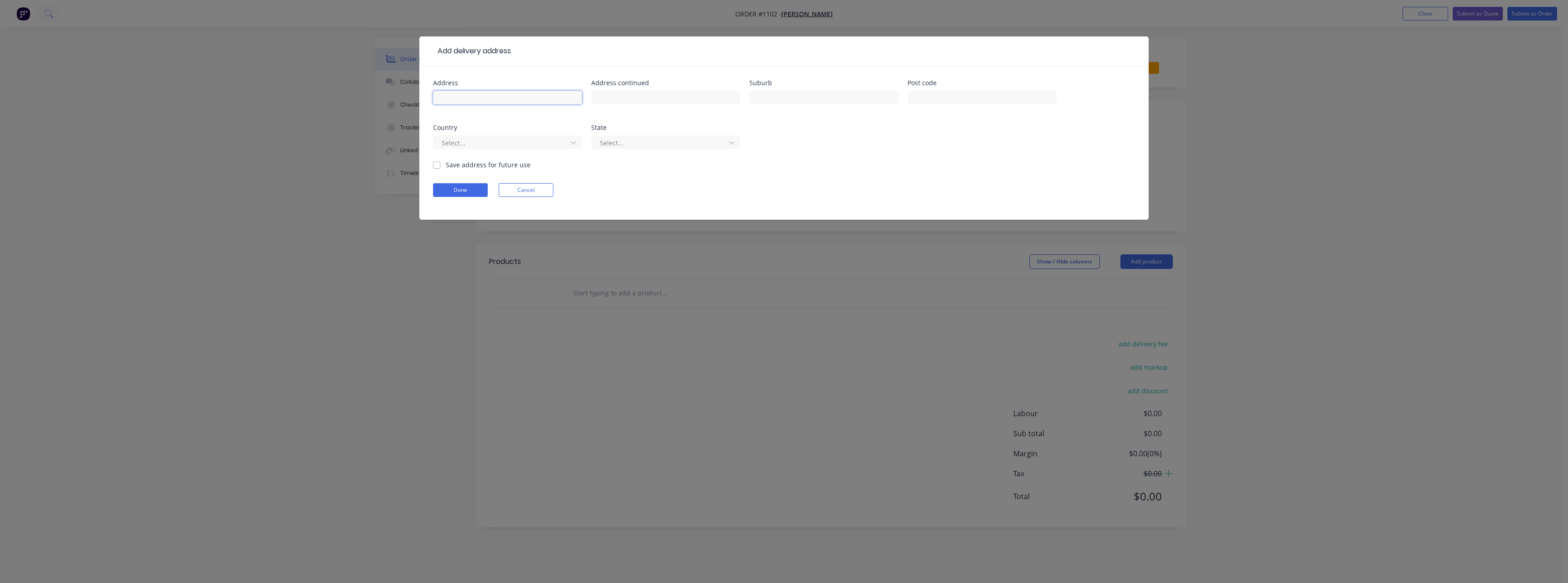
click at [480, 91] on input "text" at bounding box center [507, 97] width 149 height 13
click at [782, 96] on input "text" at bounding box center [824, 97] width 149 height 13
click at [446, 168] on label "Save address for future use" at bounding box center [488, 165] width 85 height 10
click at [435, 168] on input "Save address for future use" at bounding box center [436, 164] width 7 height 9
click at [450, 189] on button "Done" at bounding box center [460, 190] width 55 height 13
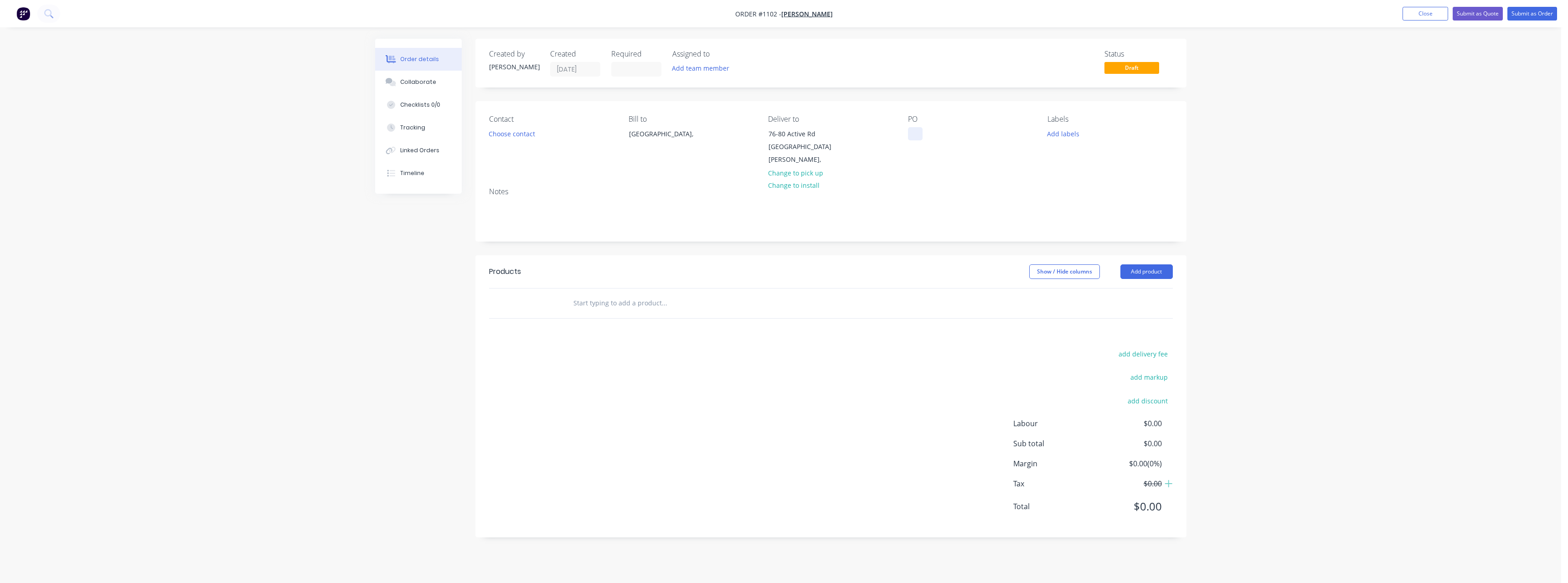
drag, startPoint x: 914, startPoint y: 131, endPoint x: 907, endPoint y: 148, distance: 18.4
click at [914, 133] on div at bounding box center [915, 134] width 15 height 13
click at [598, 295] on input "text" at bounding box center [664, 303] width 183 height 18
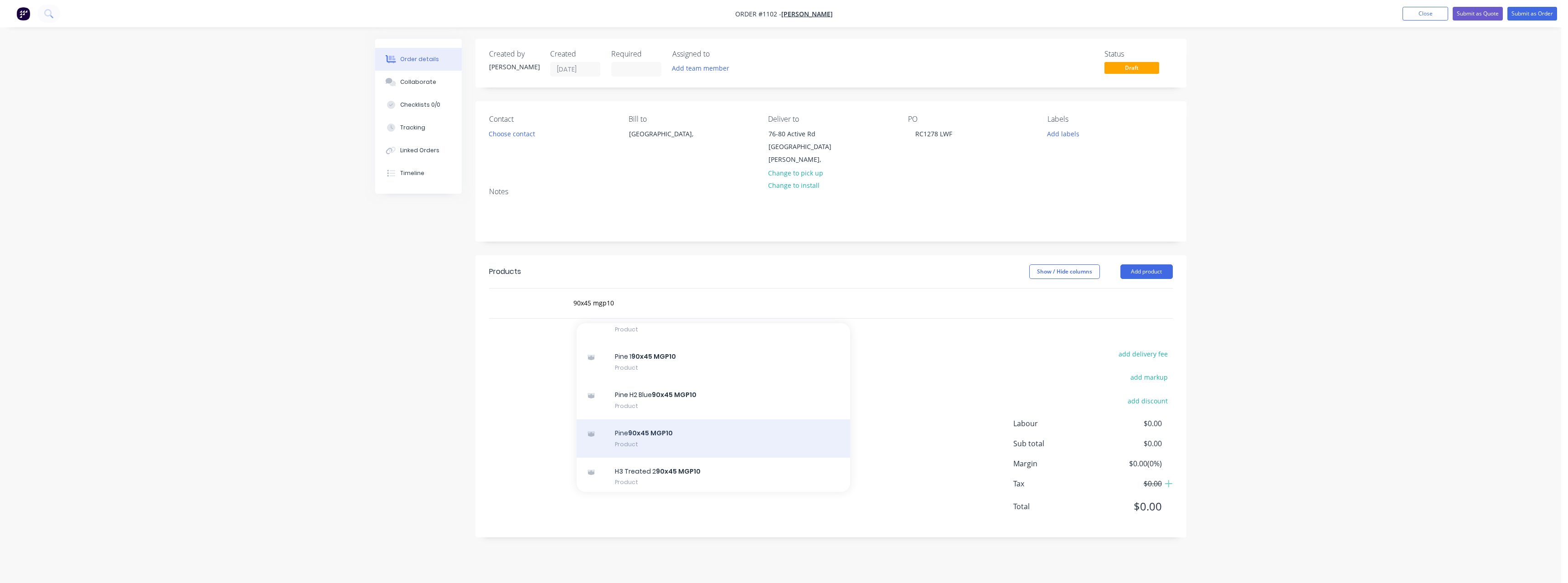
click at [701, 421] on div "Pine 90x45 MGP10 Product" at bounding box center [713, 438] width 273 height 38
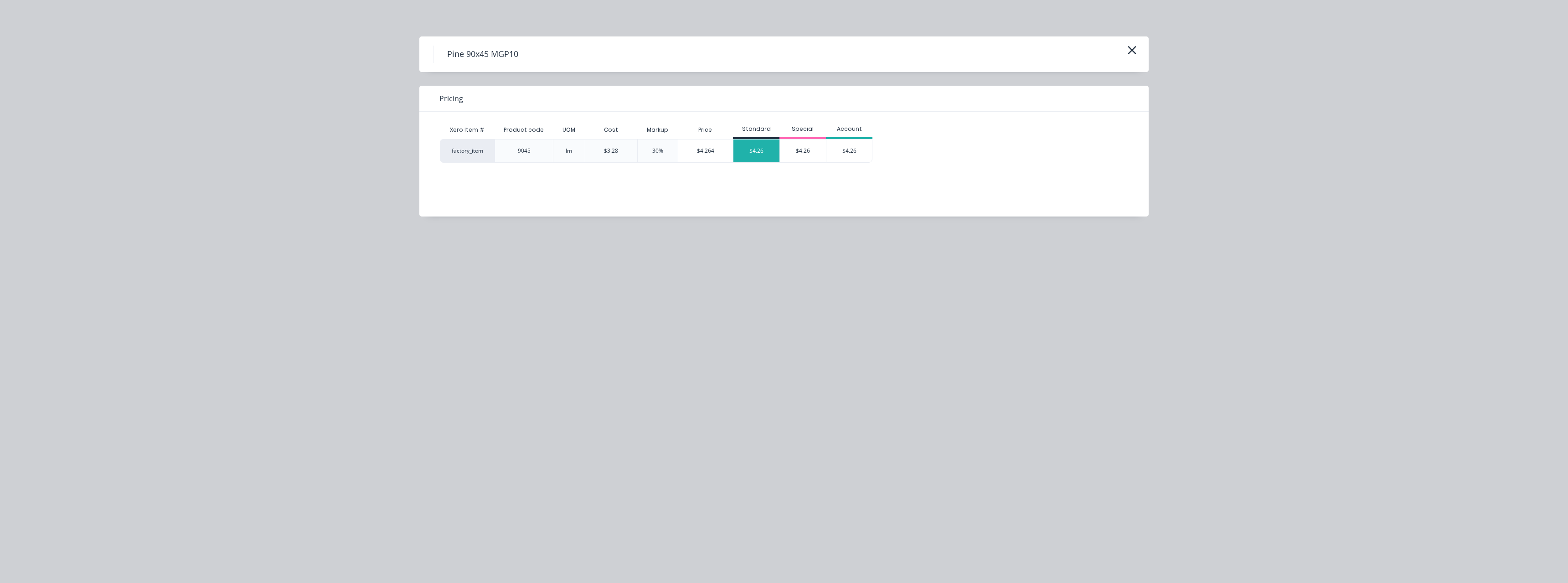
click at [764, 144] on div "$4.26" at bounding box center [757, 150] width 46 height 23
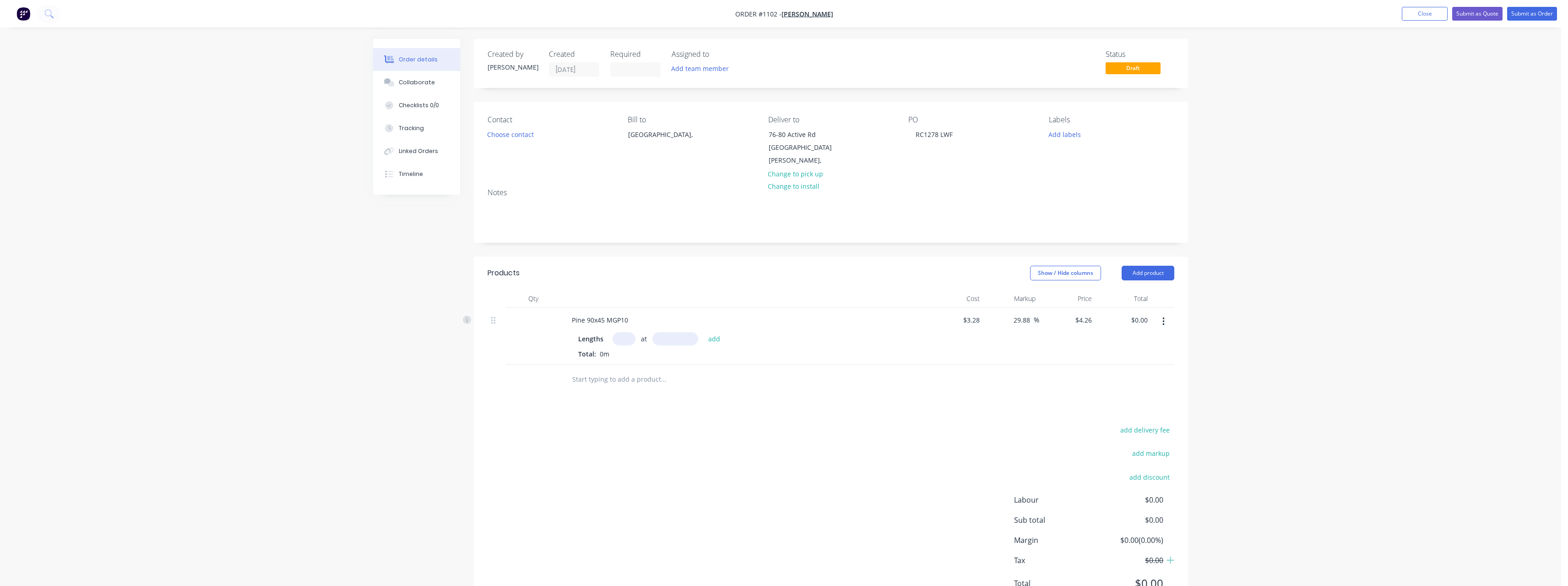
click at [625, 332] on input "text" at bounding box center [624, 339] width 23 height 13
click at [704, 332] on button "add" at bounding box center [714, 338] width 21 height 12
click at [632, 350] on icon "button" at bounding box center [631, 354] width 6 height 8
click at [1419, 16] on button "Close" at bounding box center [1424, 13] width 46 height 13
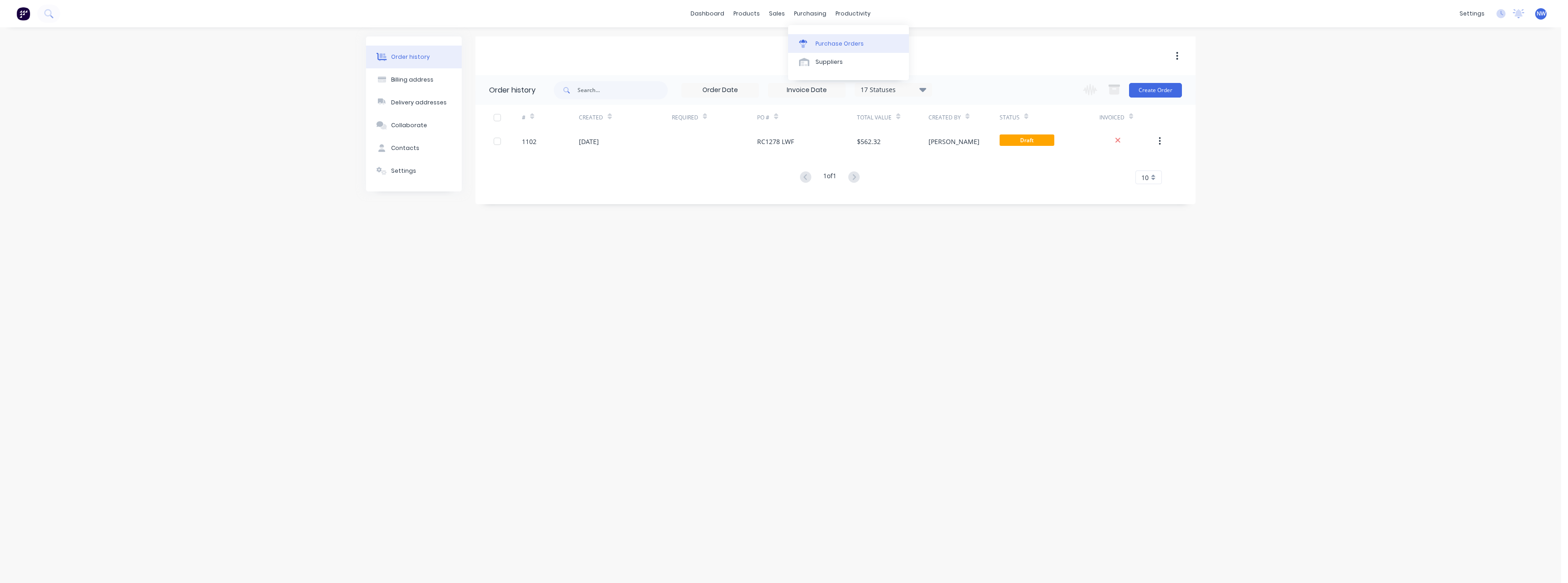
click at [827, 40] on div "Purchase Orders" at bounding box center [839, 43] width 48 height 8
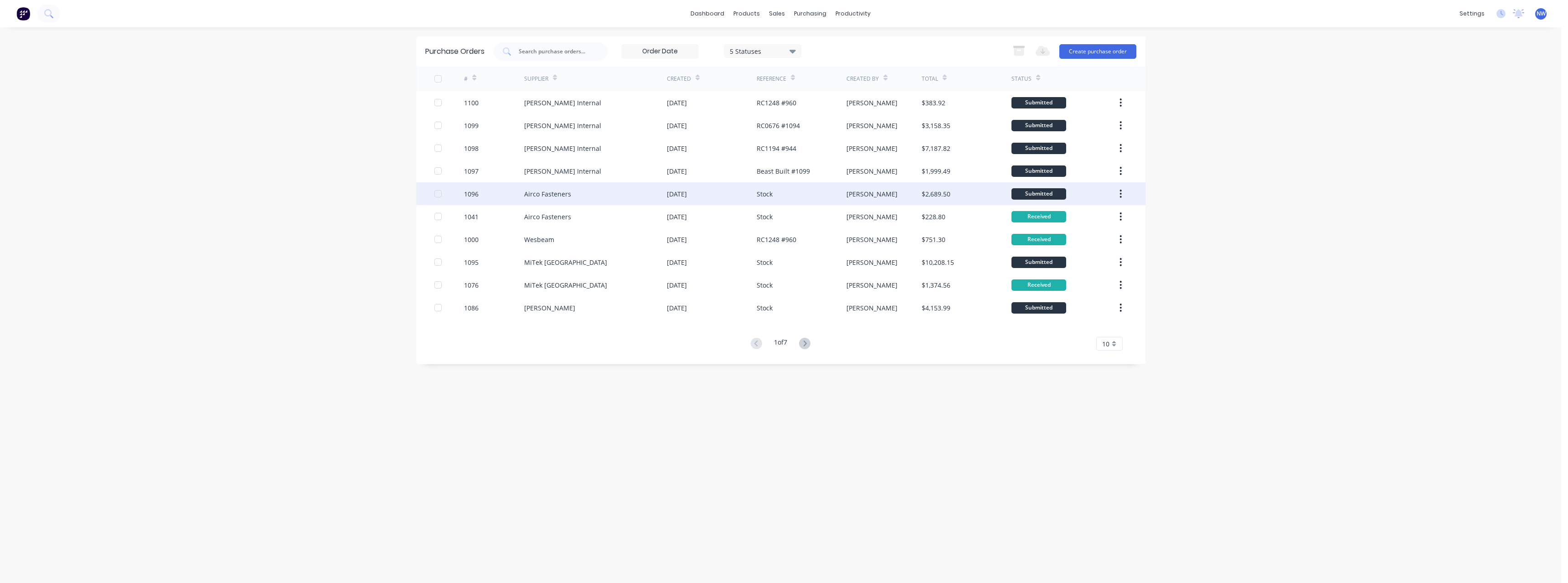
click at [647, 188] on div "Airco Fasteners" at bounding box center [595, 194] width 142 height 23
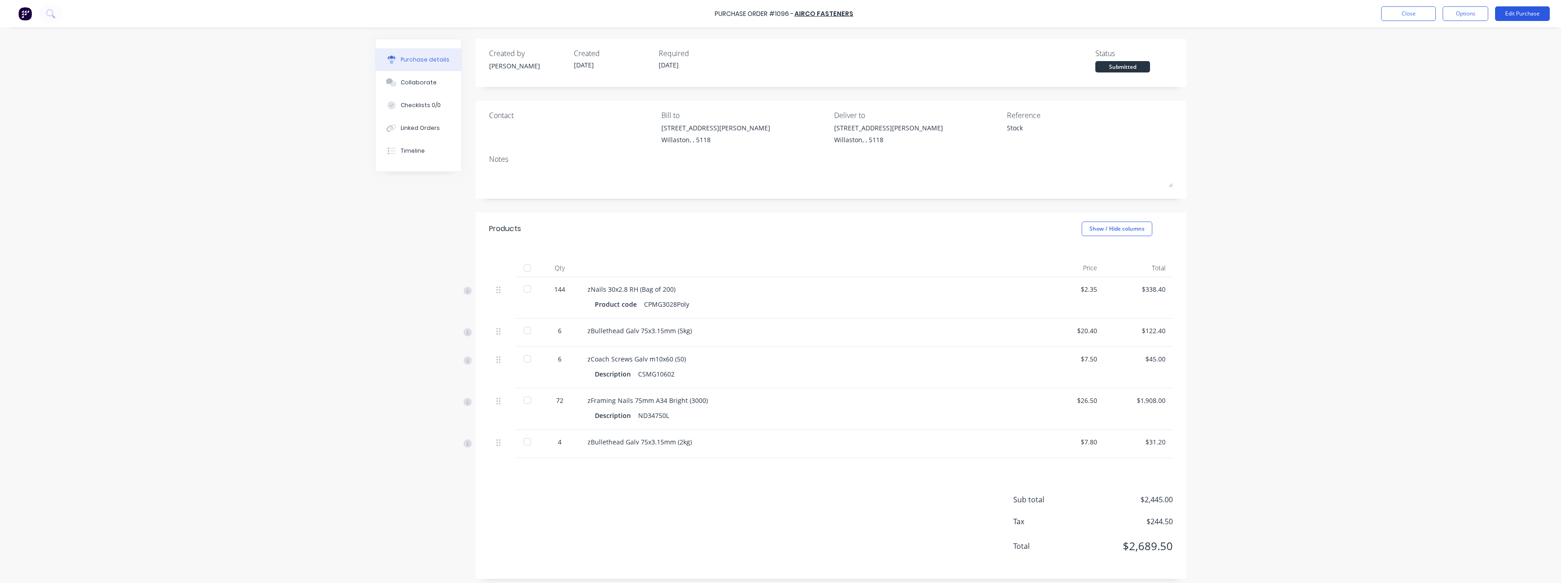
click at [1517, 10] on button "Edit Purchase" at bounding box center [1522, 13] width 55 height 15
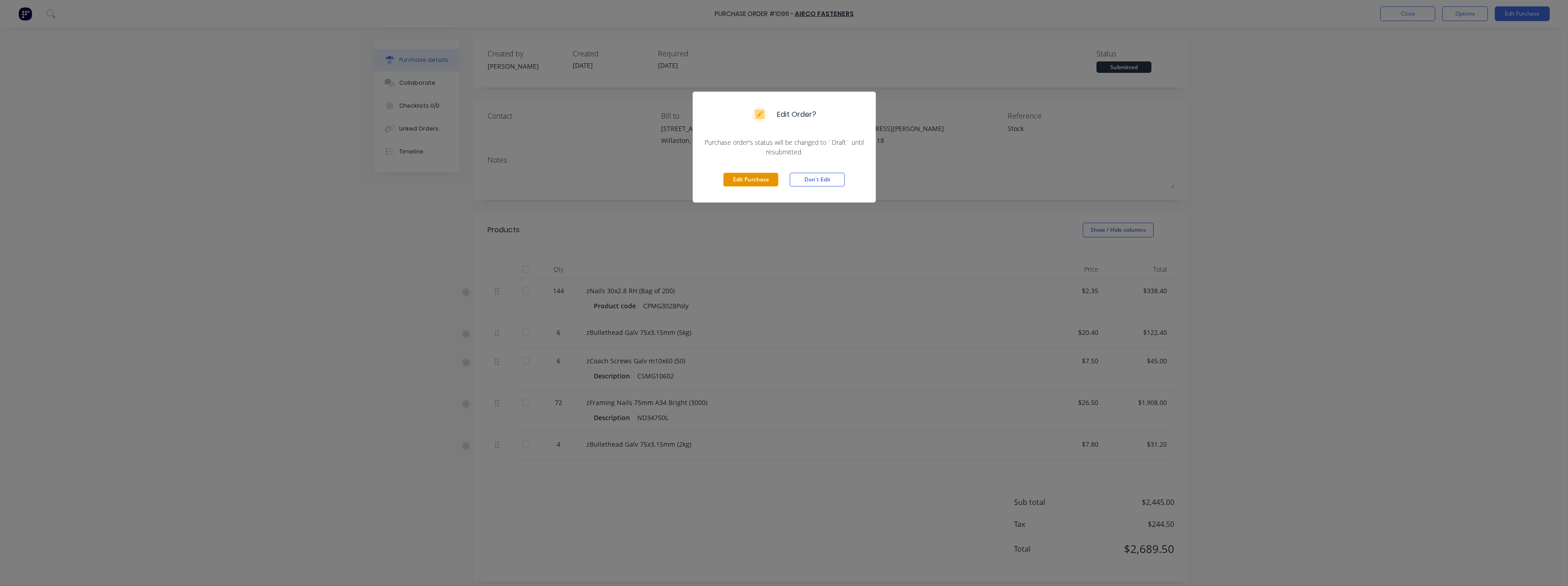
click at [765, 180] on button "Edit Purchase" at bounding box center [751, 179] width 55 height 13
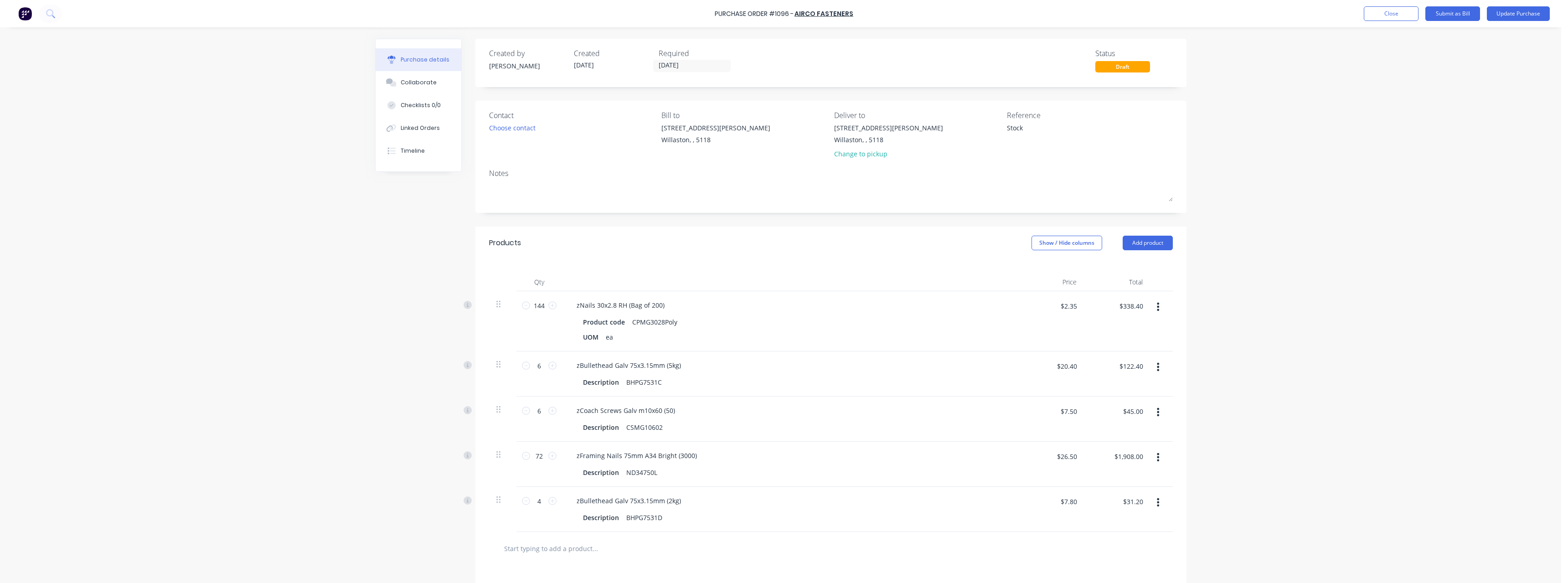
click at [558, 546] on input "text" at bounding box center [595, 548] width 183 height 18
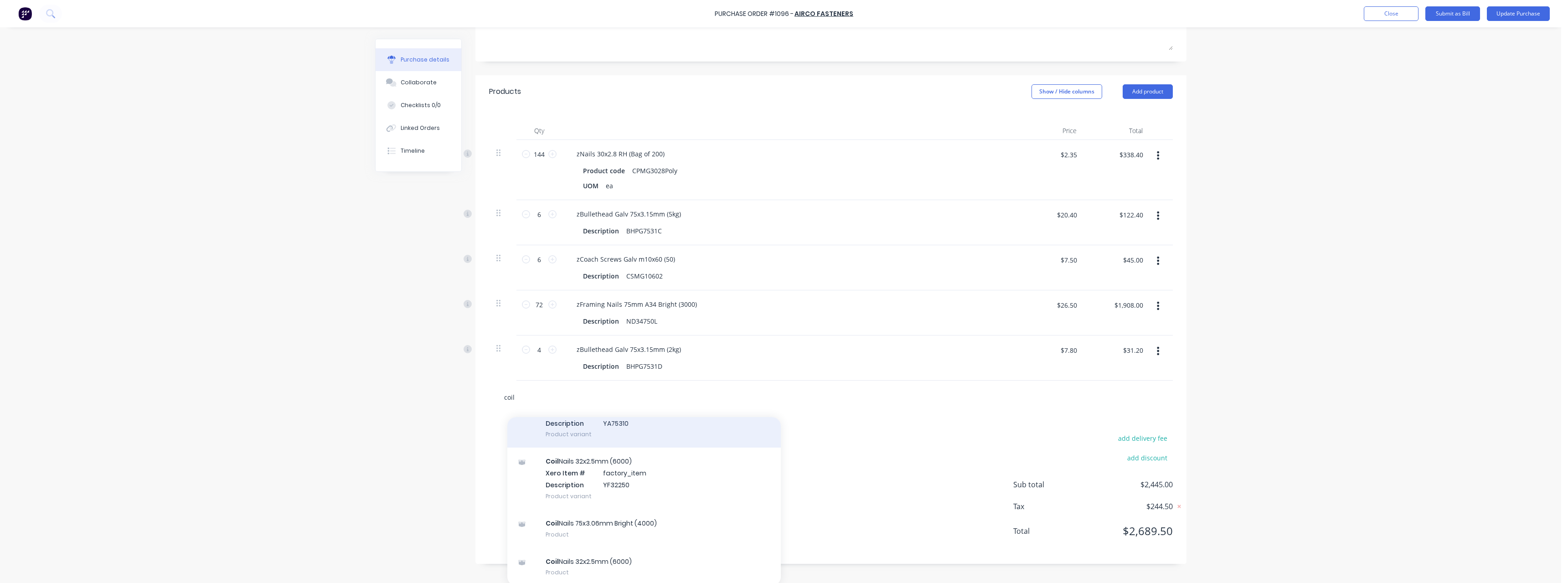
scroll to position [154, 0]
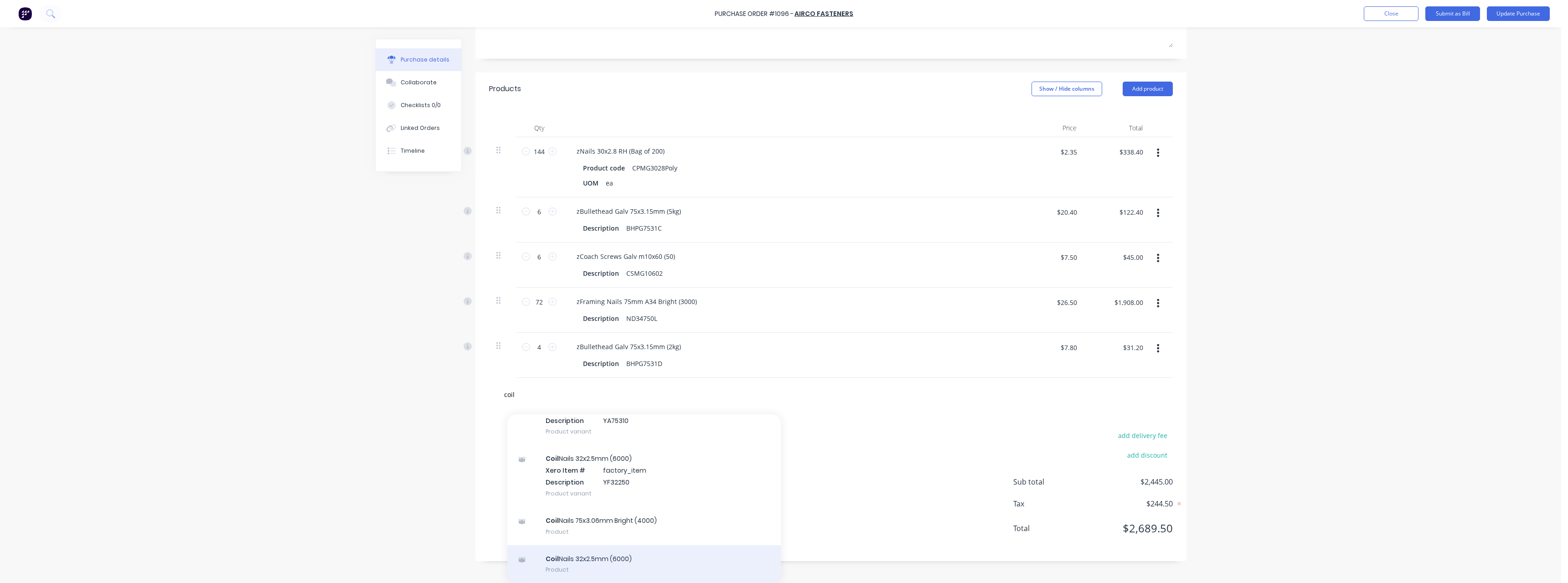
click at [671, 556] on div "Coil Nails 32x2.5mm (6000) Product" at bounding box center [643, 564] width 273 height 38
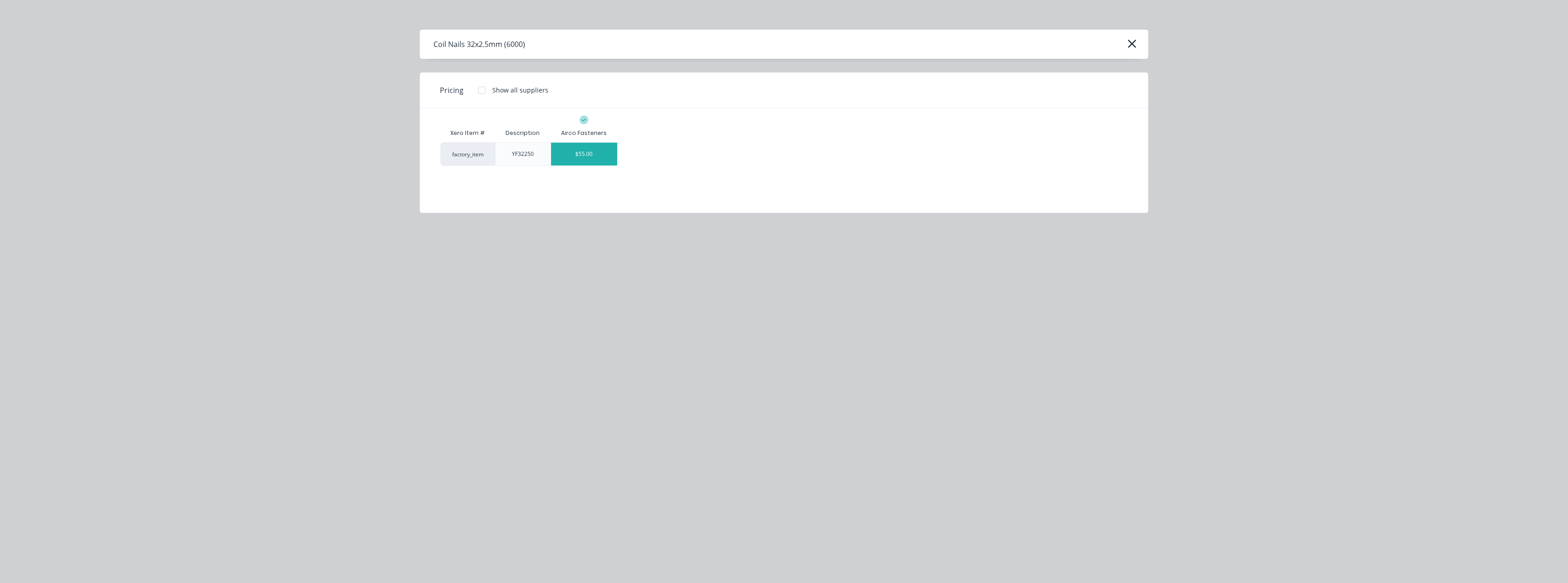
click at [593, 157] on div "$55.00" at bounding box center [584, 153] width 66 height 23
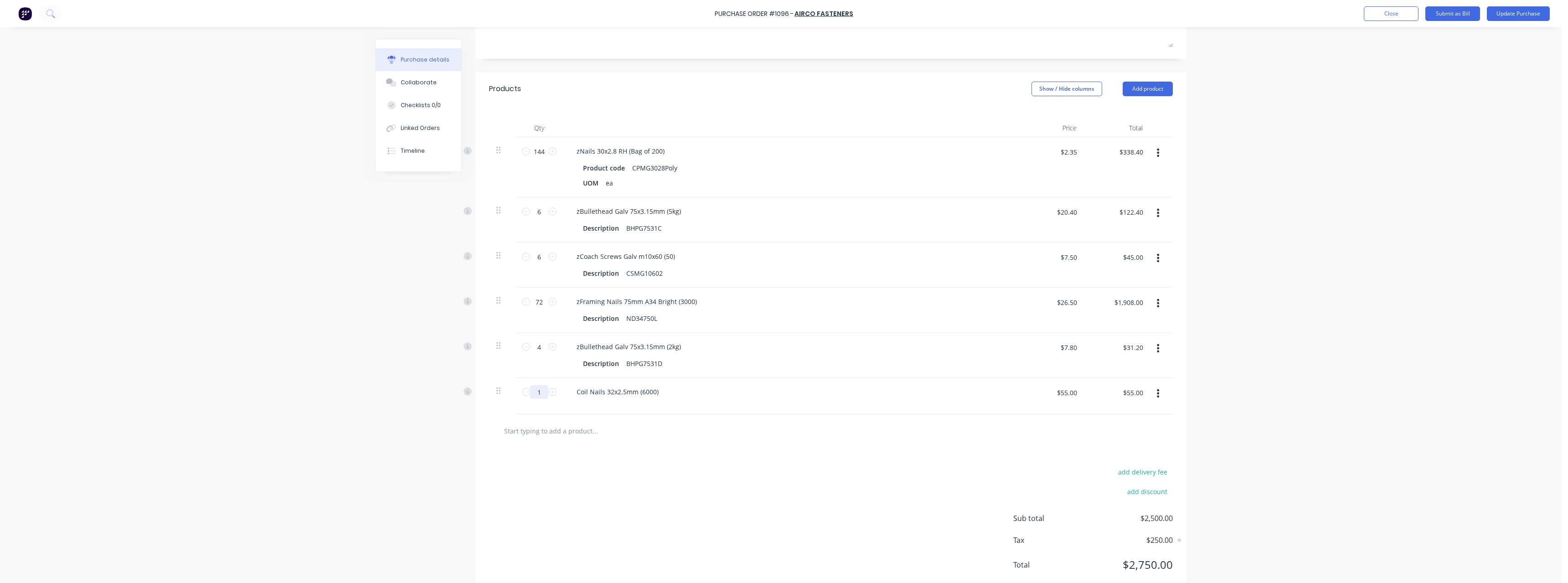
click at [540, 385] on input "1" at bounding box center [539, 392] width 18 height 13
click at [1076, 391] on input "$55.00" at bounding box center [1066, 393] width 31 height 15
click at [575, 430] on input "text" at bounding box center [595, 431] width 183 height 18
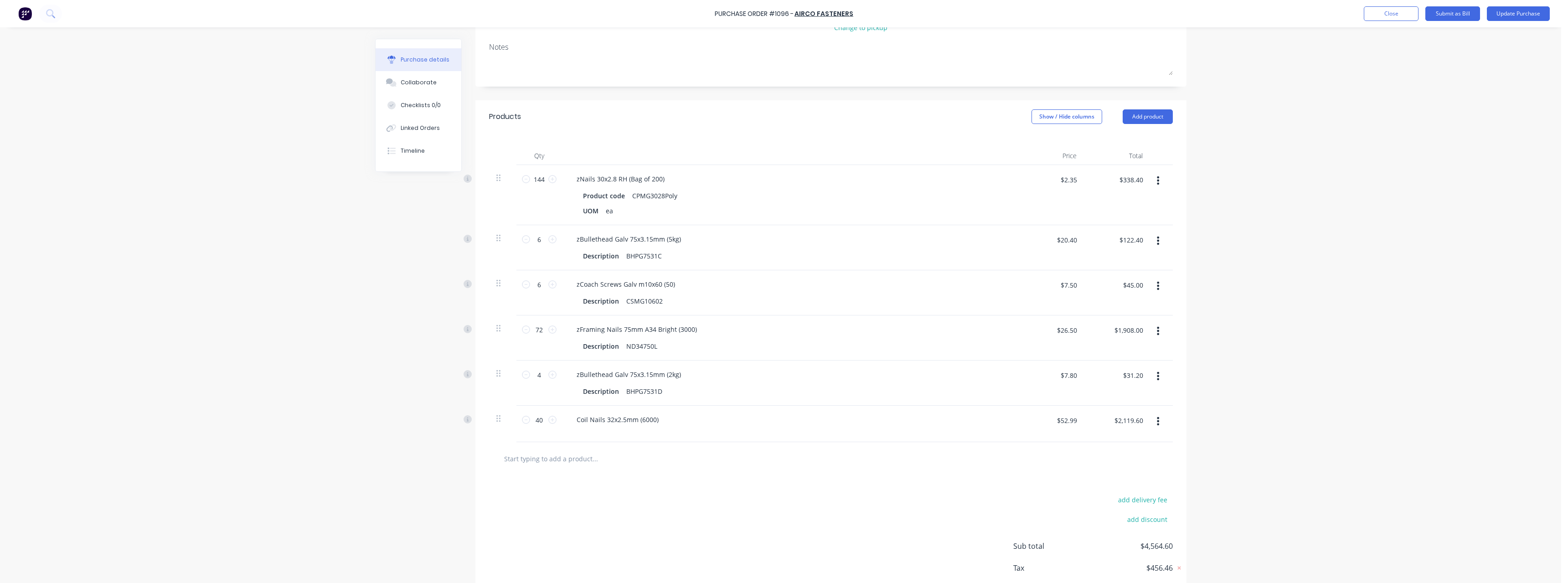
scroll to position [137, 0]
click at [1511, 10] on button "Update Purchase" at bounding box center [1518, 13] width 63 height 15
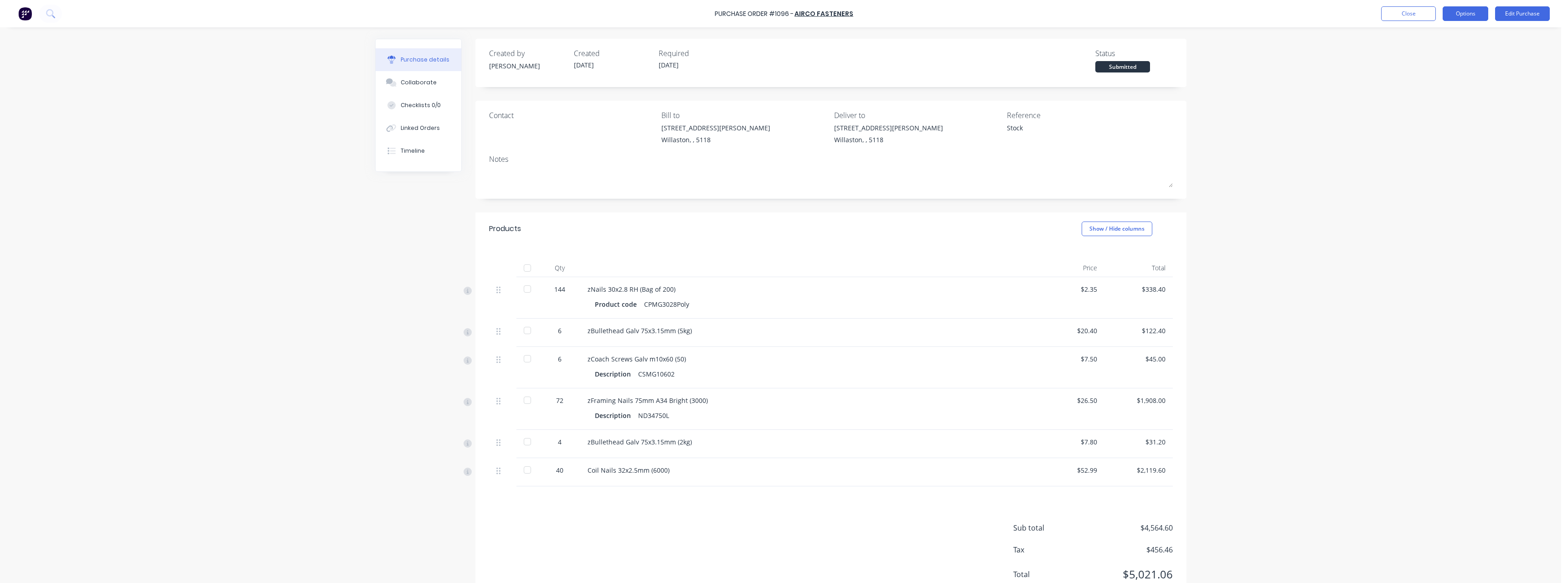
click at [1474, 13] on button "Options" at bounding box center [1465, 13] width 46 height 15
click at [1462, 33] on div "Print / Email" at bounding box center [1444, 37] width 70 height 13
click at [1453, 52] on div "With pricing" at bounding box center [1444, 55] width 70 height 13
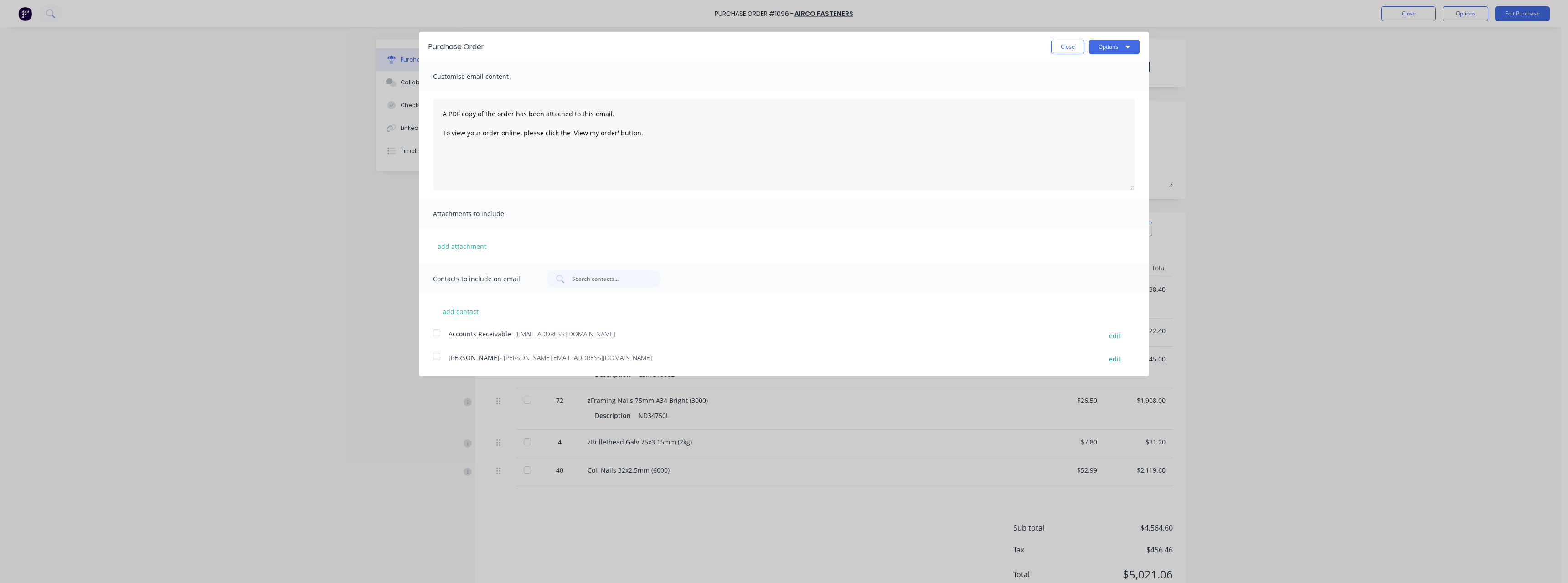
click at [523, 360] on span "- [PERSON_NAME][EMAIL_ADDRESS][DOMAIN_NAME]" at bounding box center [576, 357] width 152 height 9
click at [1102, 44] on button "Options" at bounding box center [1114, 47] width 51 height 15
click at [1087, 90] on div "Email" at bounding box center [1096, 88] width 70 height 13
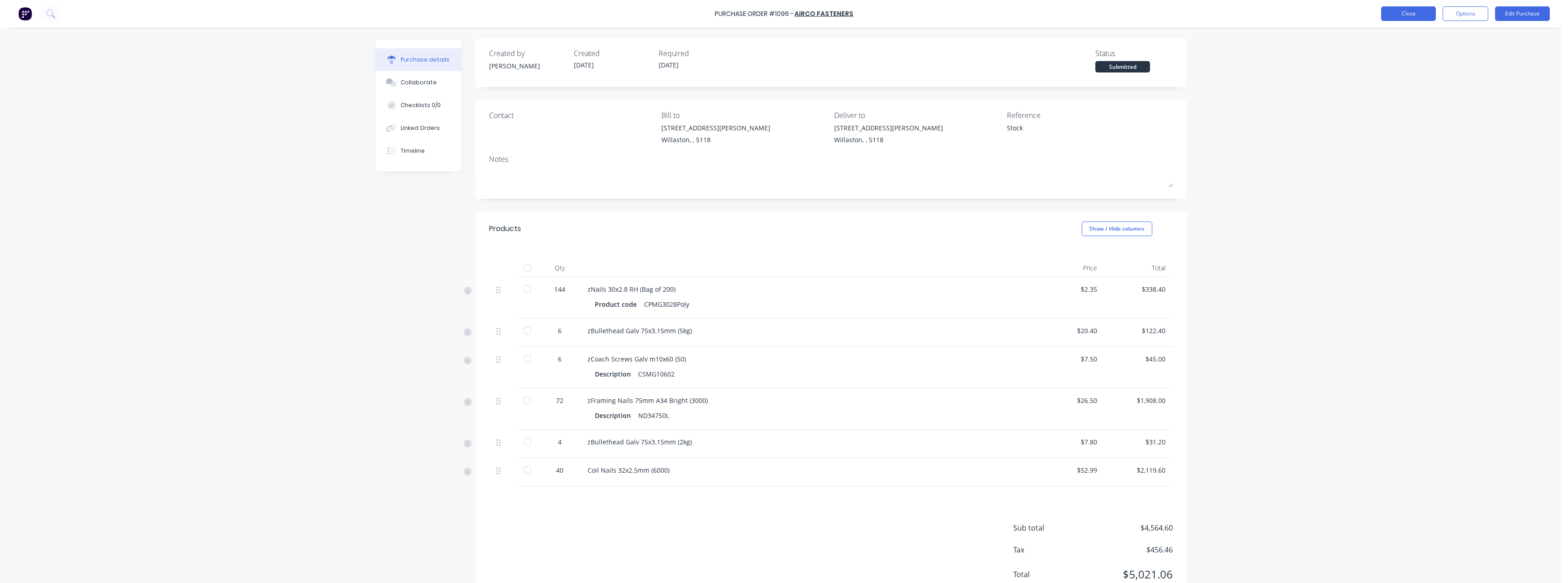
click at [1414, 13] on button "Close" at bounding box center [1409, 13] width 55 height 15
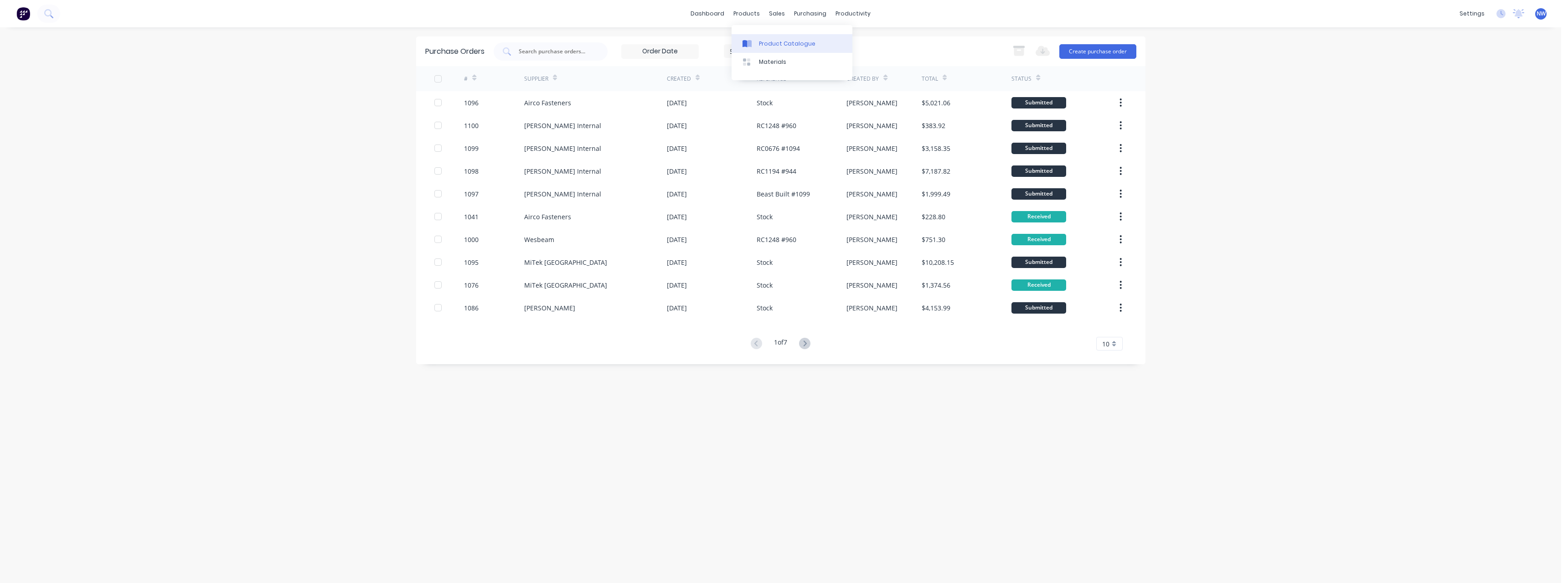
click at [779, 41] on div "Product Catalogue" at bounding box center [787, 43] width 57 height 8
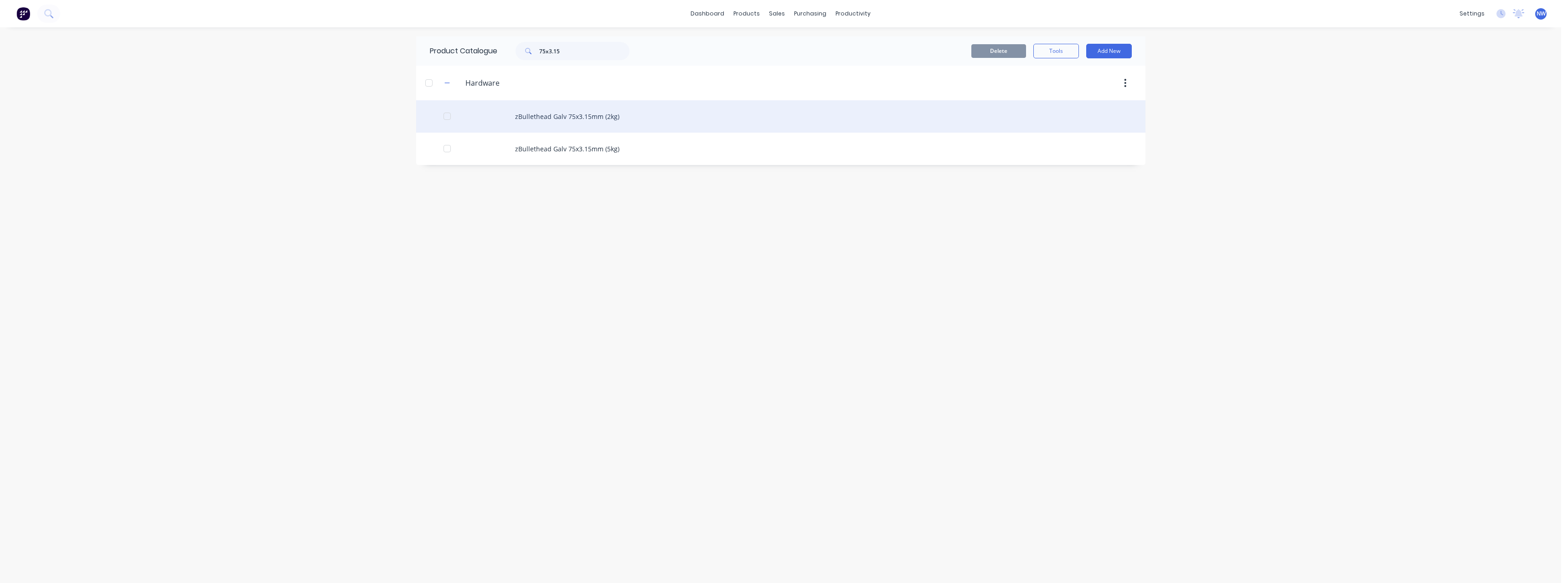
click at [611, 119] on div "zBullethead Galv 75x3.15mm (2kg)" at bounding box center [781, 116] width 729 height 32
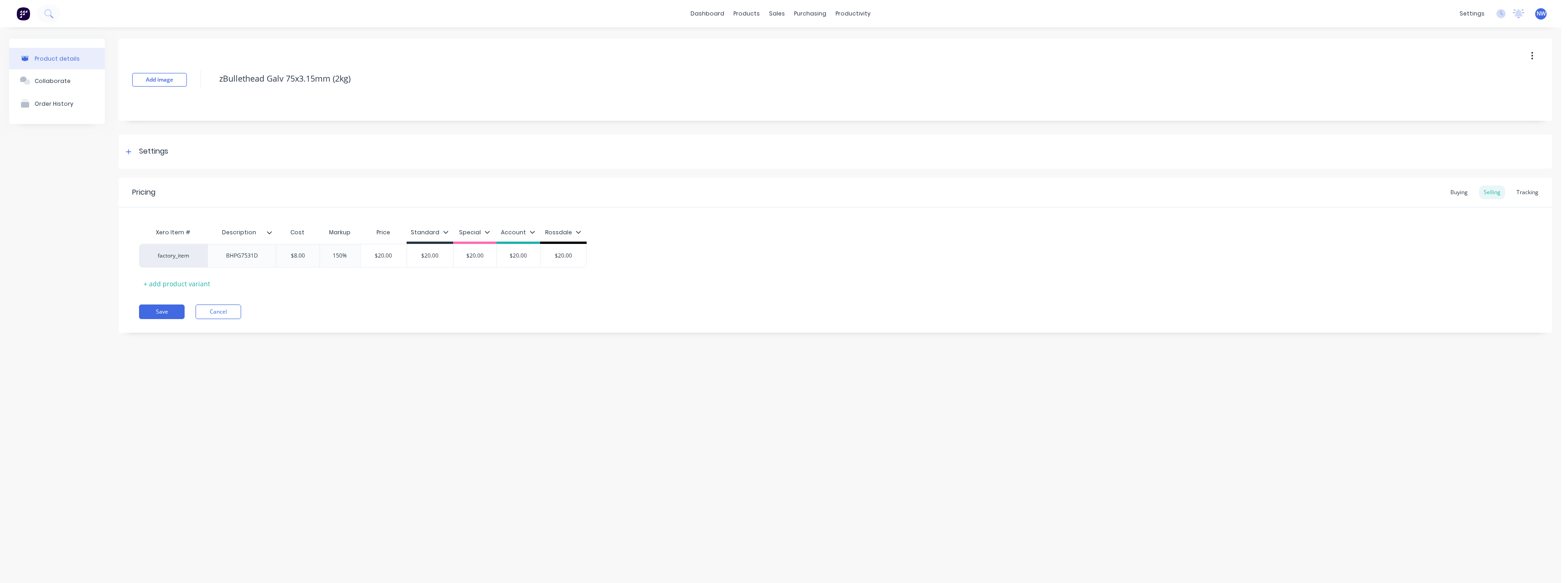
click at [270, 232] on icon at bounding box center [269, 232] width 5 height 5
click at [267, 352] on div at bounding box center [268, 348] width 18 height 18
click at [152, 310] on button "Save" at bounding box center [161, 312] width 46 height 15
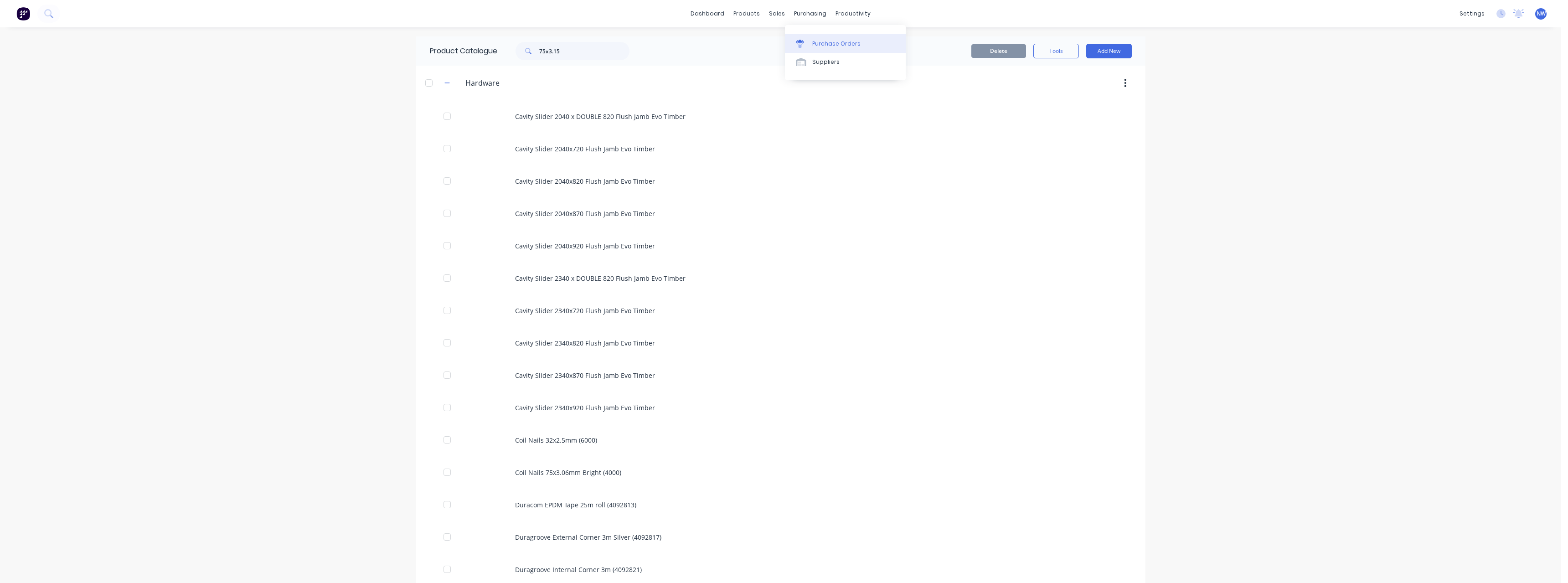
click at [838, 40] on div "Purchase Orders" at bounding box center [836, 43] width 48 height 8
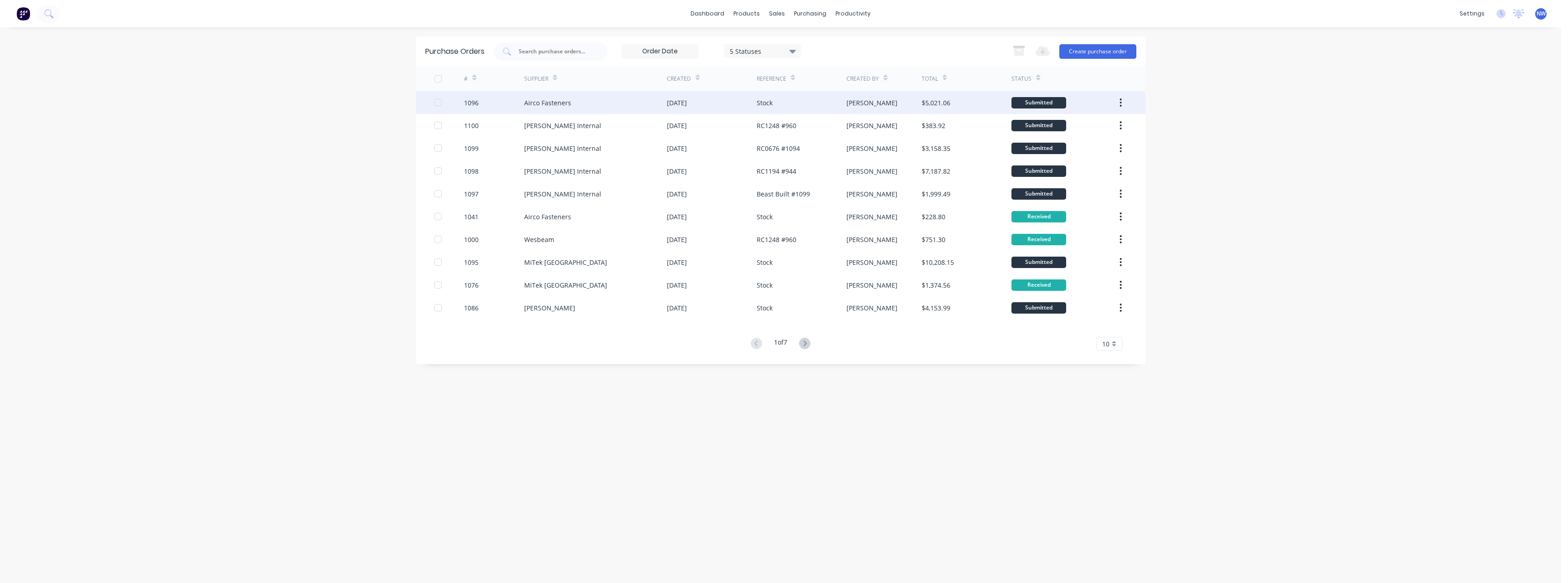
click at [615, 106] on div "Airco Fasteners" at bounding box center [595, 102] width 142 height 23
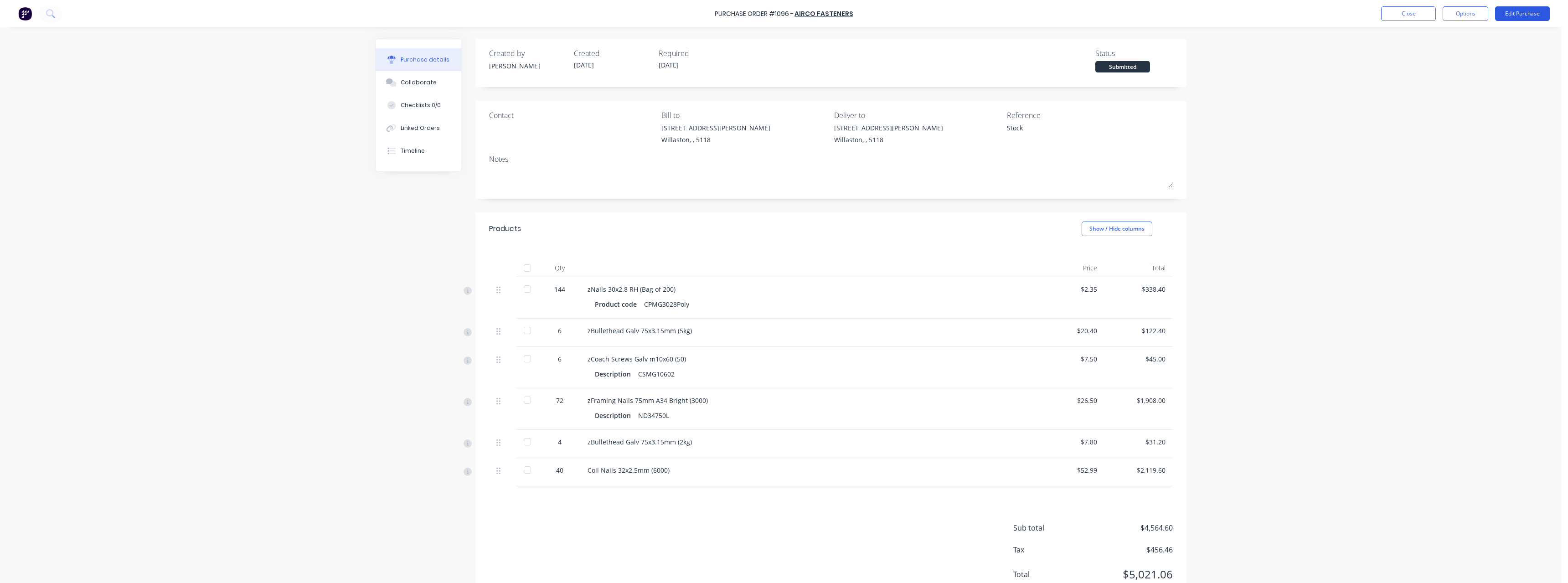
click at [1518, 12] on button "Edit Purchase" at bounding box center [1522, 13] width 55 height 15
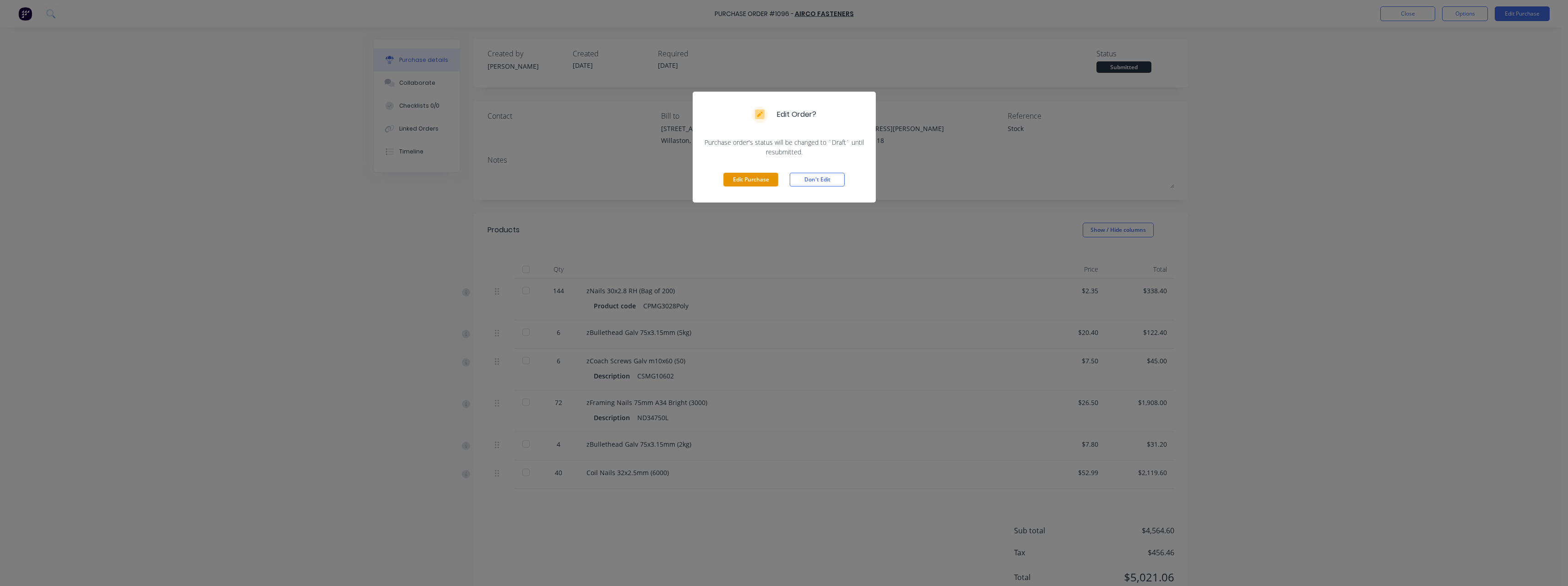
click at [756, 179] on button "Edit Purchase" at bounding box center [751, 179] width 55 height 13
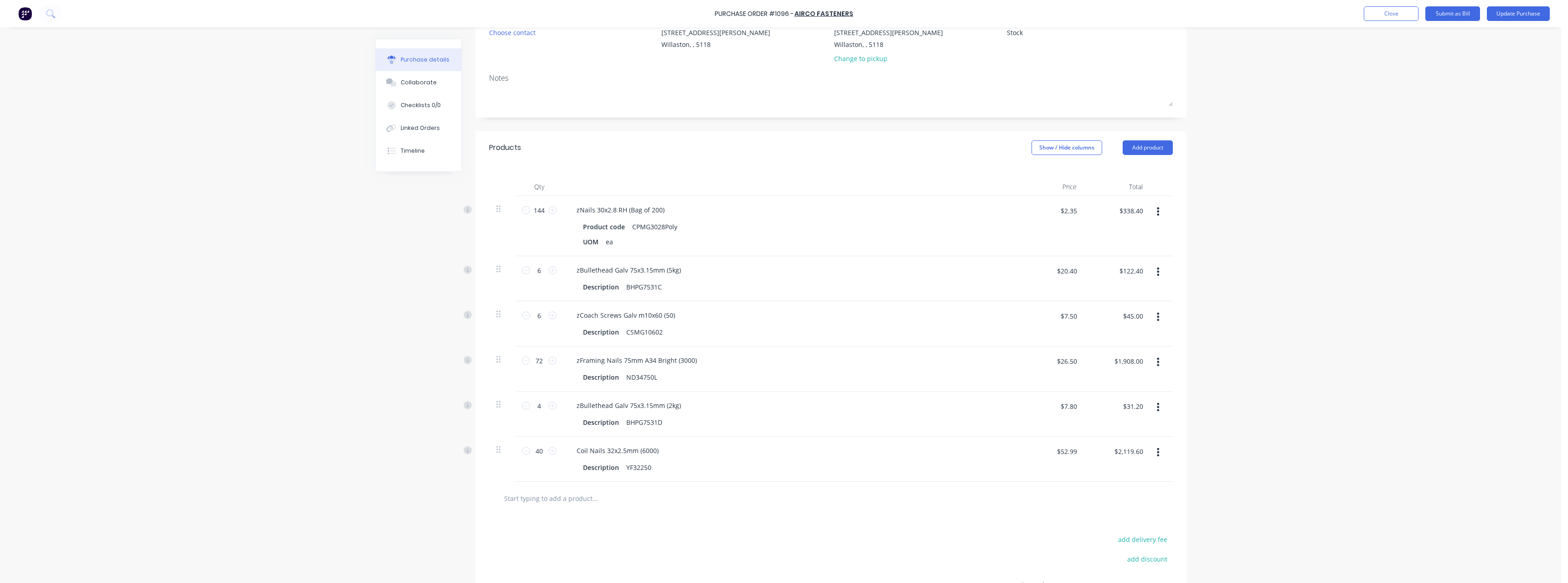
scroll to position [137, 0]
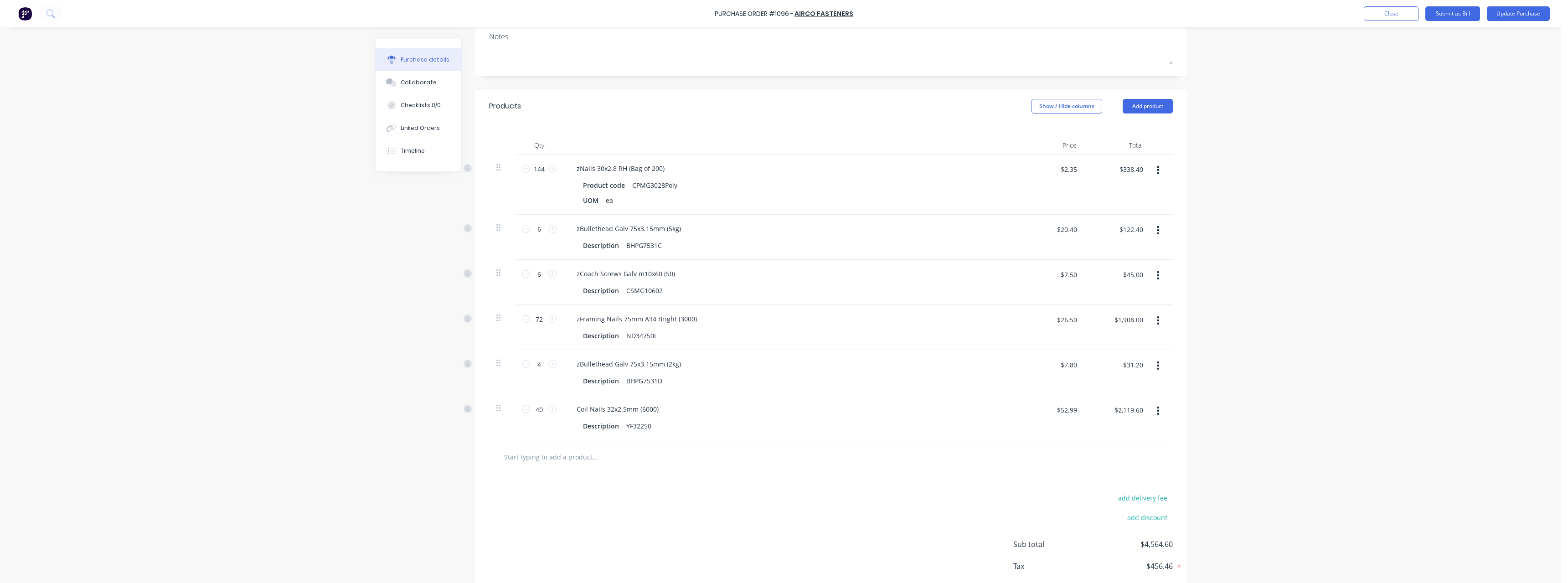
click at [573, 454] on input "text" at bounding box center [595, 456] width 183 height 18
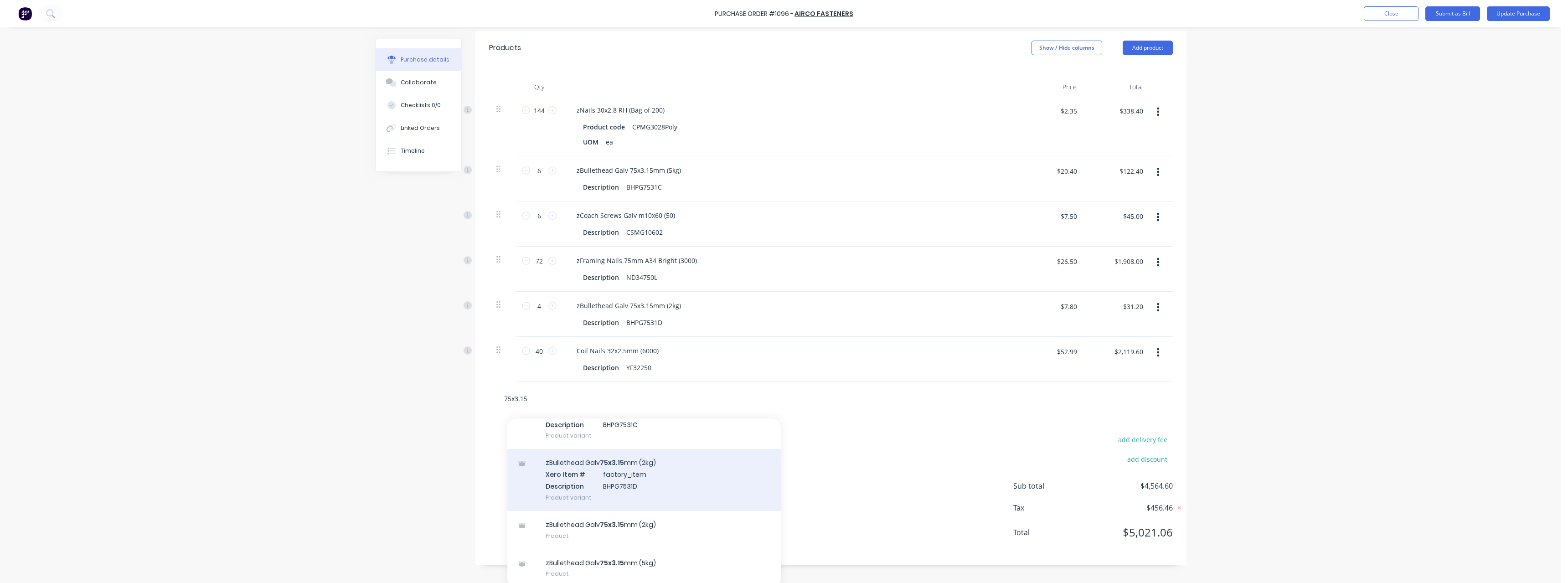
scroll to position [199, 0]
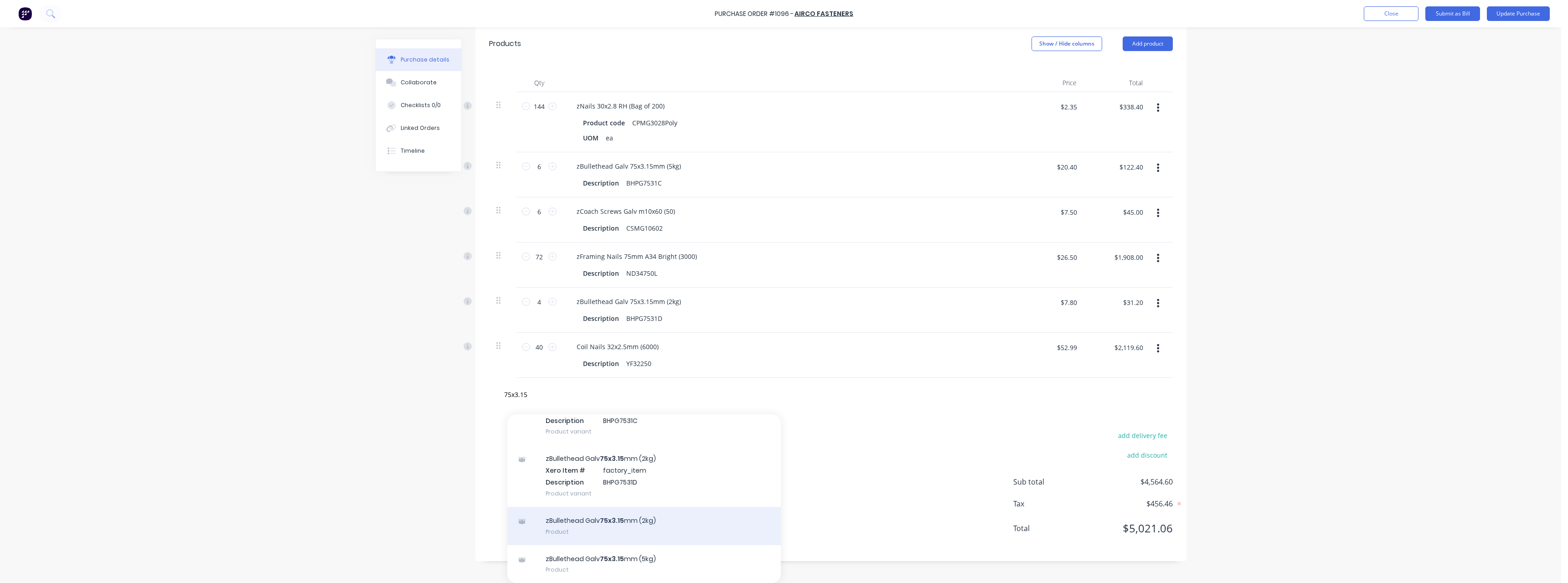
click at [691, 517] on div "zBullethead Galv 75x3.15 mm (2kg) Product" at bounding box center [643, 526] width 273 height 38
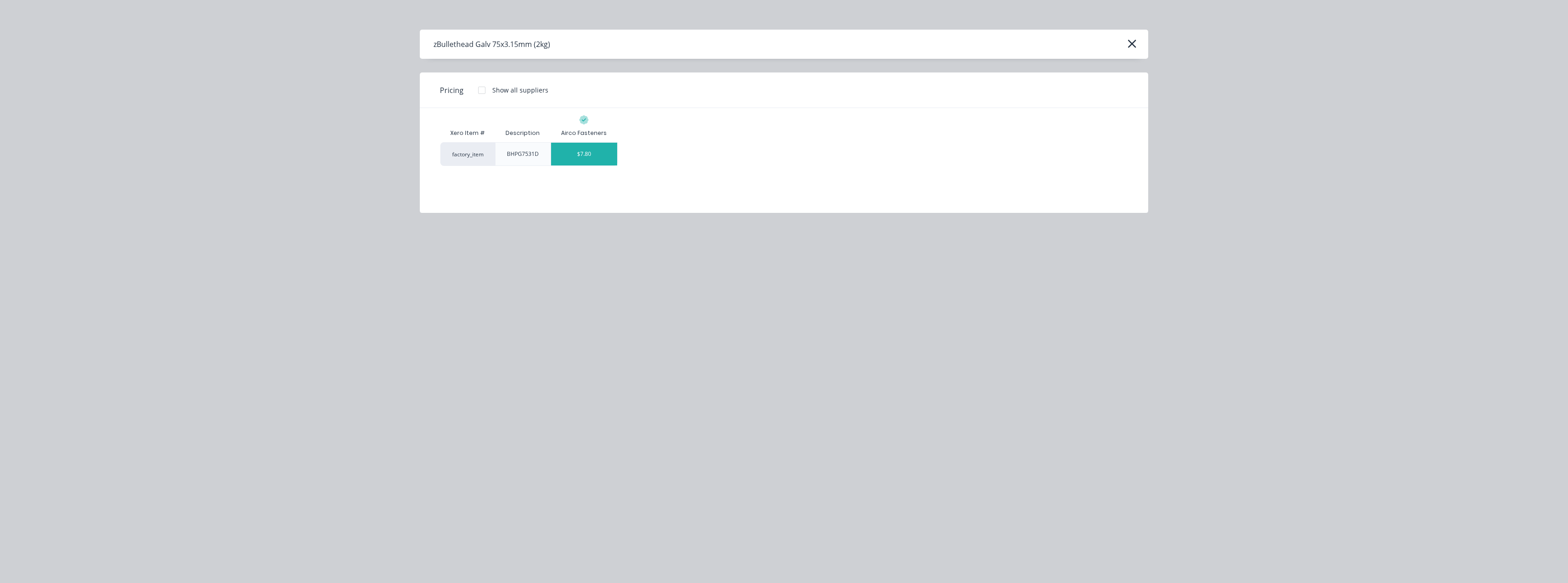
click at [581, 152] on div "$7.80" at bounding box center [584, 153] width 66 height 23
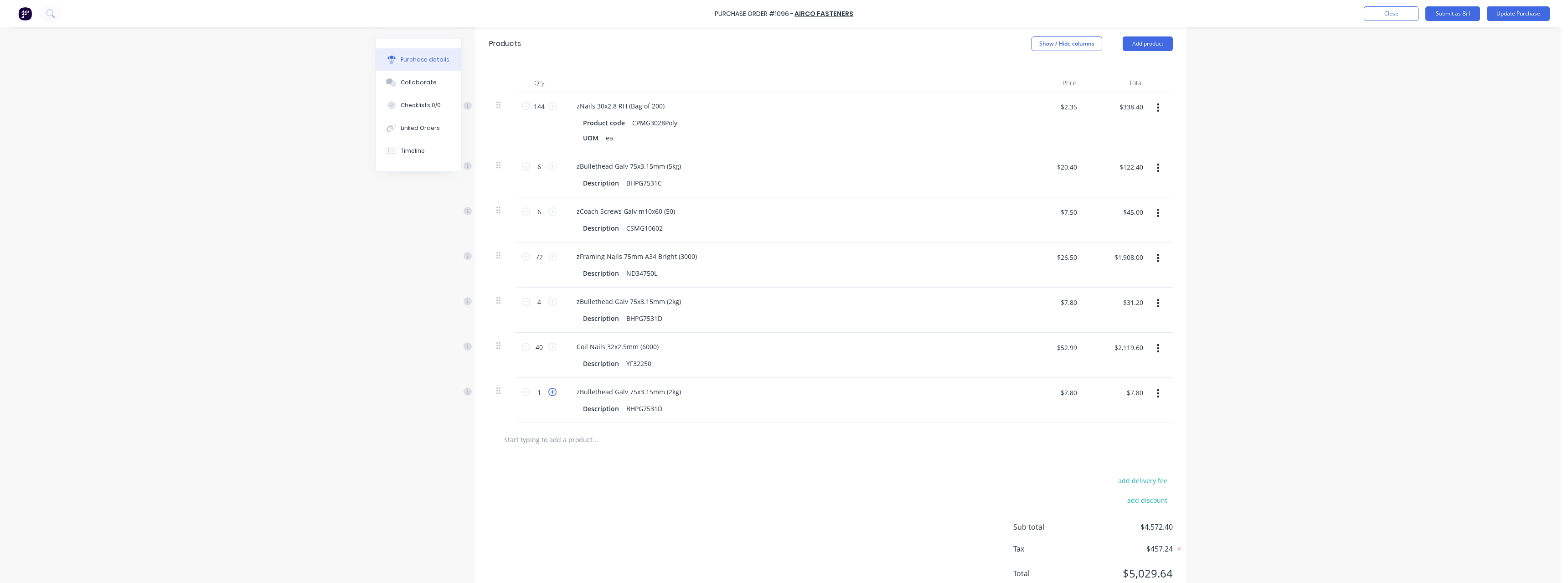
click at [548, 391] on icon at bounding box center [552, 391] width 8 height 8
click at [1157, 301] on button "button" at bounding box center [1158, 302] width 21 height 16
click at [1128, 380] on button "Delete" at bounding box center [1130, 382] width 77 height 18
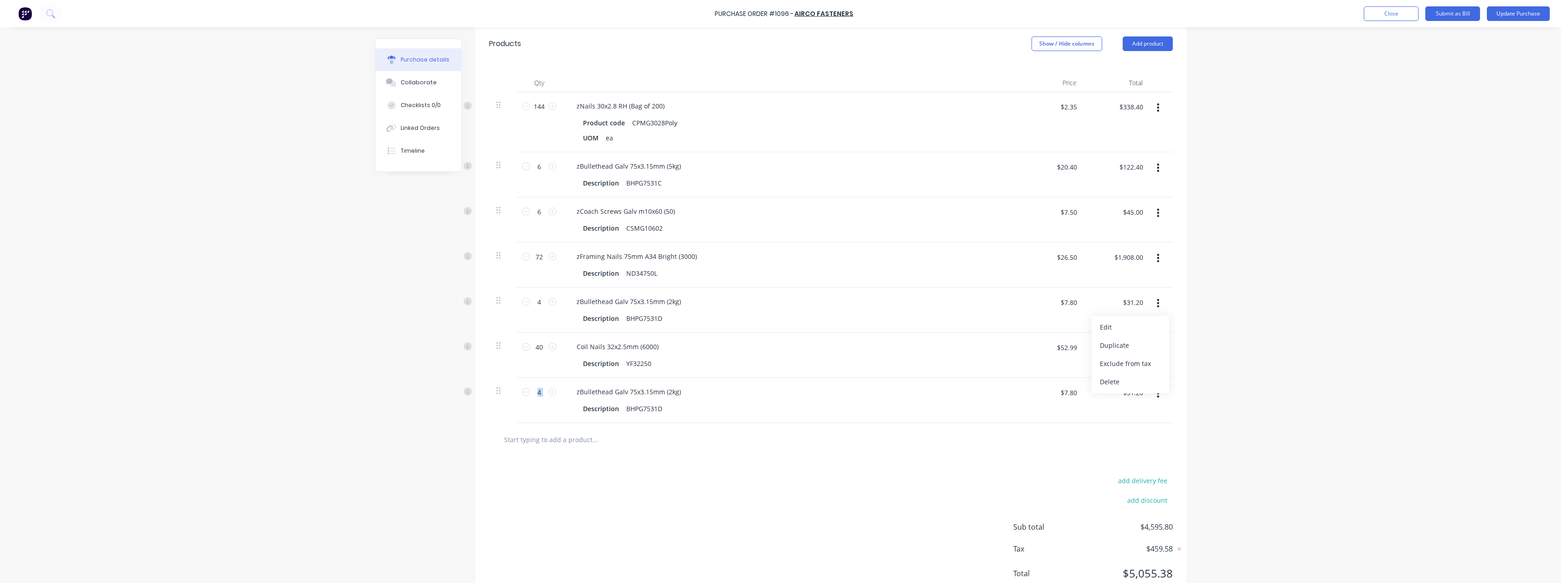
scroll to position [186, 0]
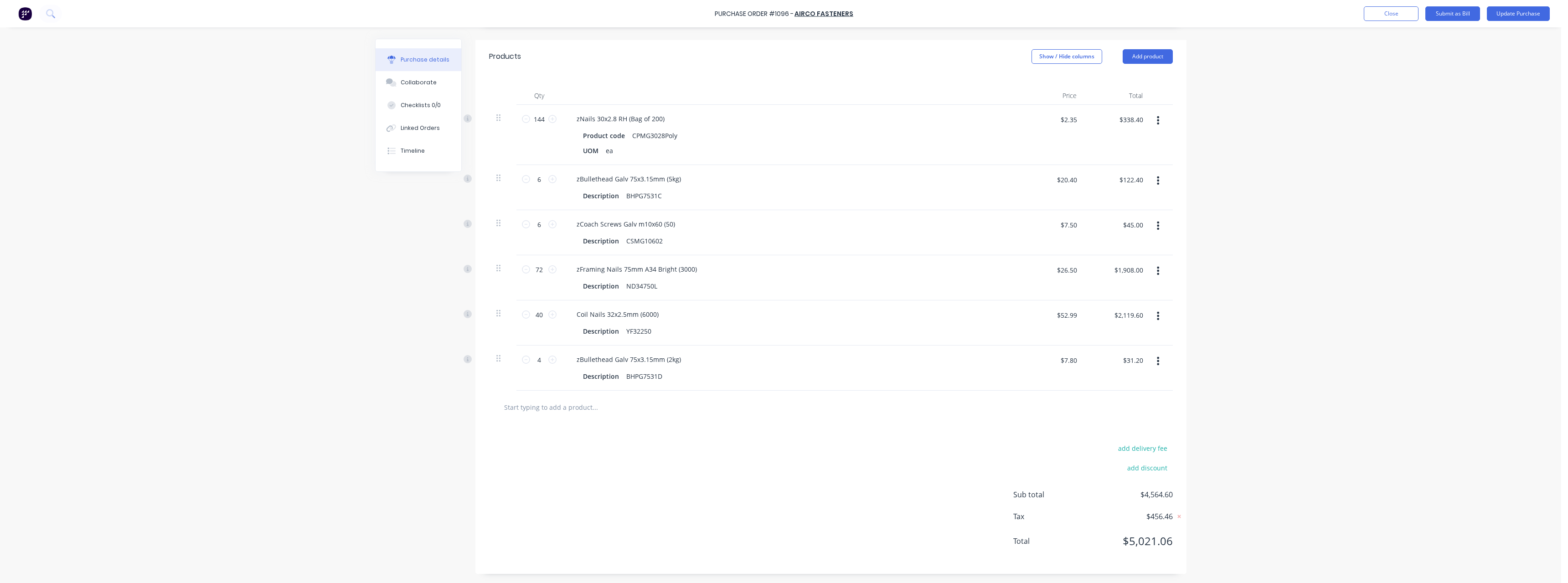
click at [907, 413] on div at bounding box center [830, 407] width 669 height 18
click at [1530, 16] on button "Update Purchase" at bounding box center [1518, 13] width 63 height 15
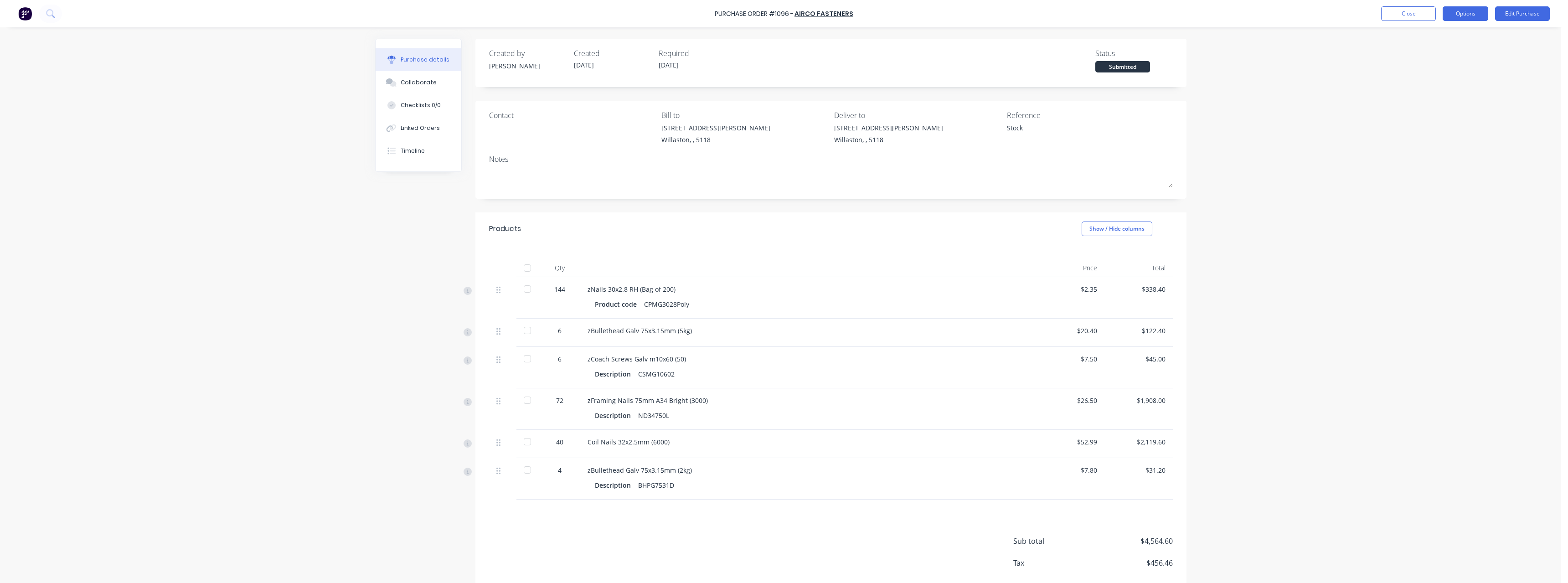
click at [1480, 13] on button "Options" at bounding box center [1465, 13] width 46 height 15
click at [1463, 32] on div "Print / Email" at bounding box center [1444, 37] width 70 height 13
click at [1447, 56] on div "With pricing" at bounding box center [1444, 55] width 70 height 13
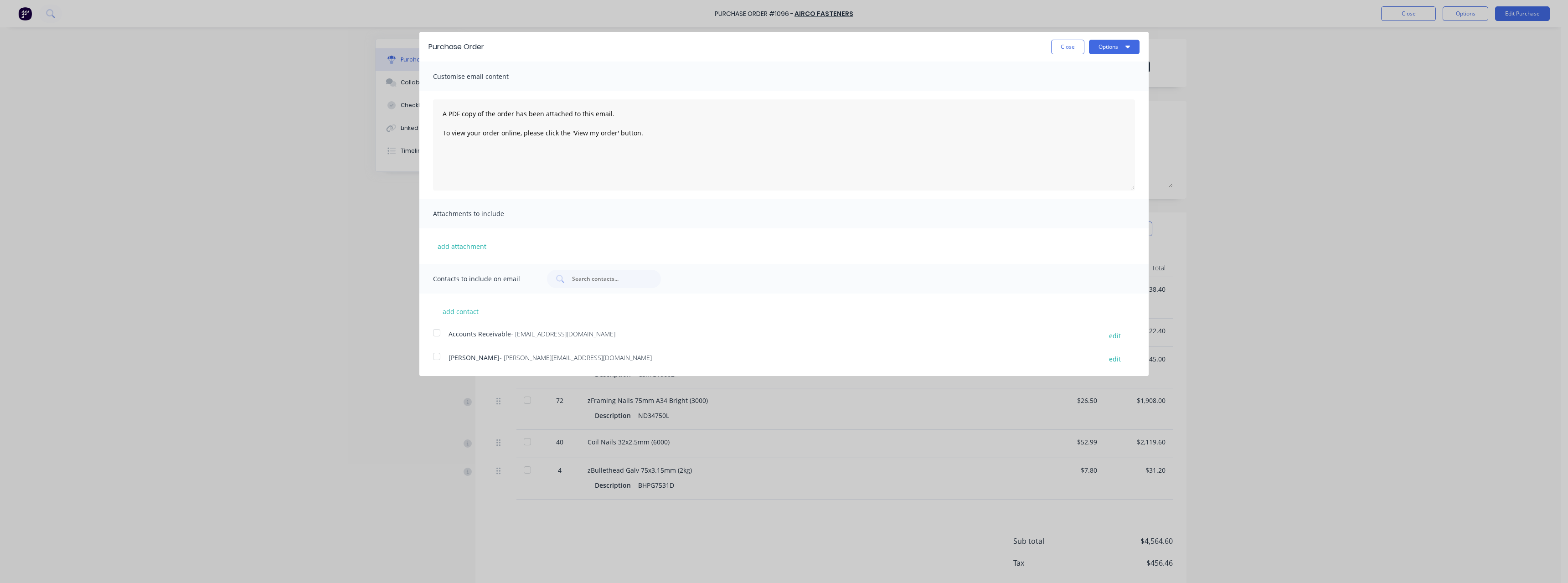
click at [511, 357] on span "- [PERSON_NAME][EMAIL_ADDRESS][DOMAIN_NAME]" at bounding box center [576, 357] width 152 height 9
click at [1108, 46] on button "Options" at bounding box center [1114, 47] width 51 height 15
click at [1090, 85] on div "Email" at bounding box center [1096, 88] width 70 height 13
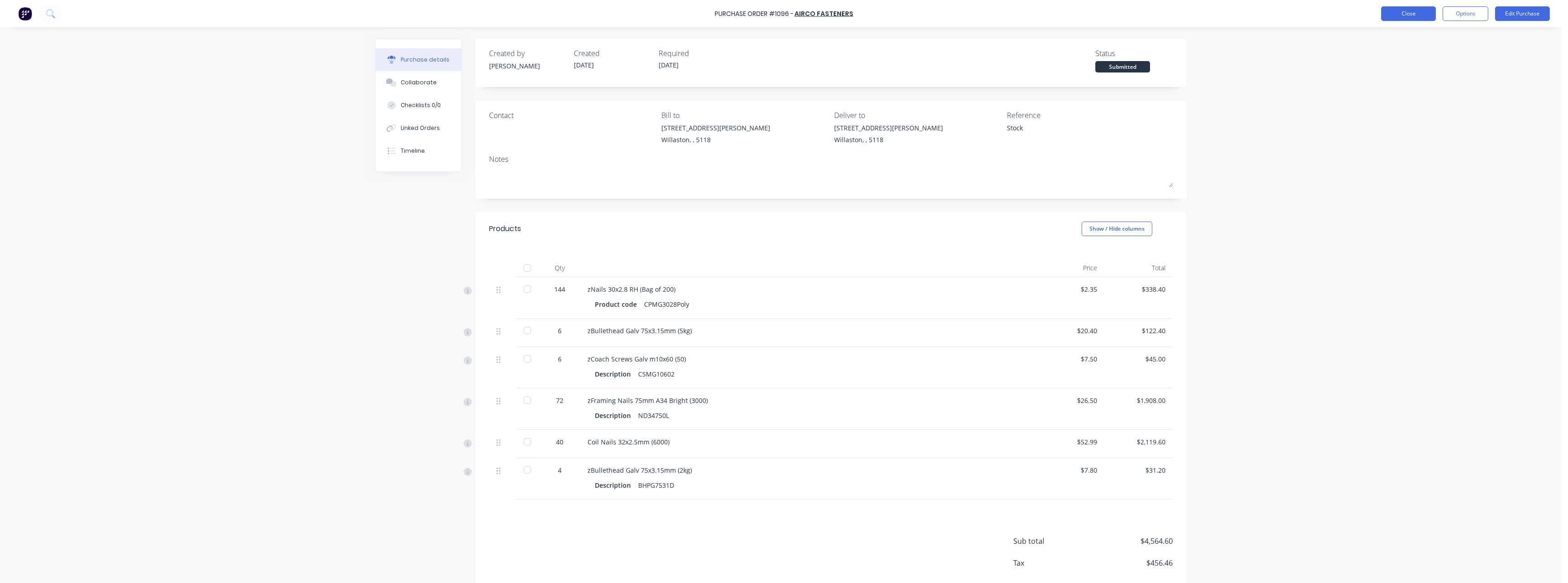
click at [1407, 13] on button "Close" at bounding box center [1409, 13] width 55 height 15
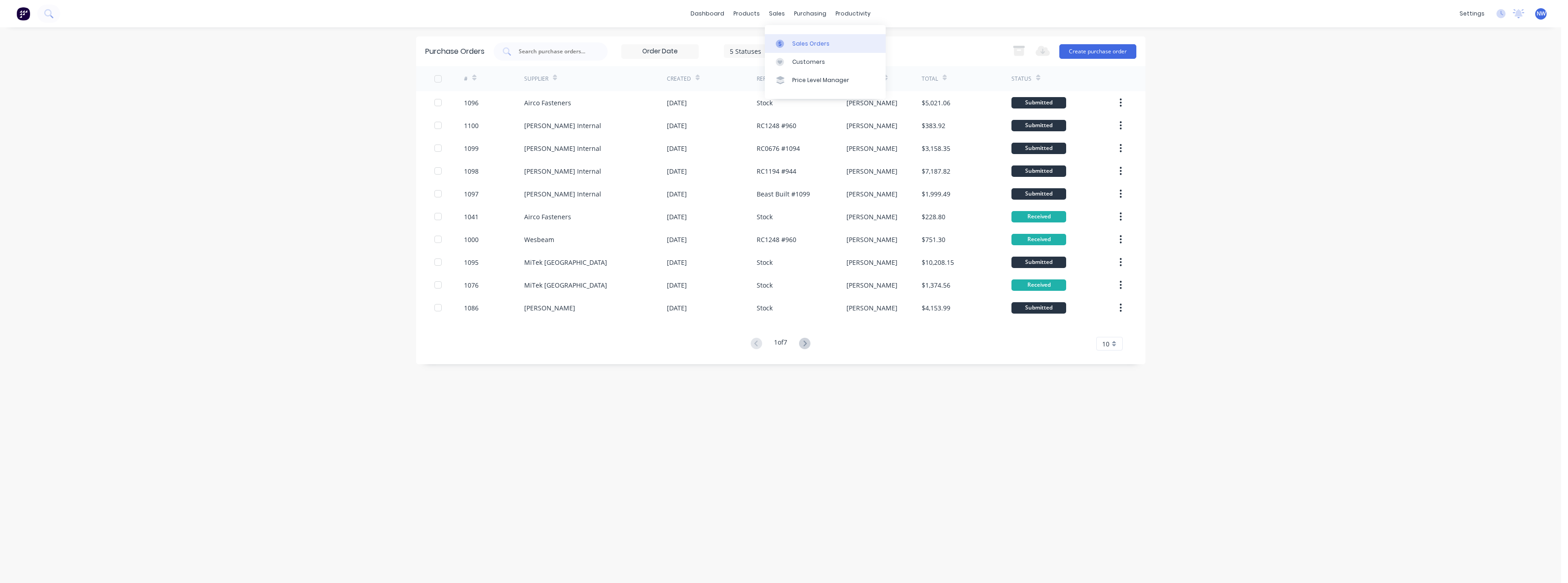
click at [801, 43] on div "Sales Orders" at bounding box center [810, 43] width 37 height 8
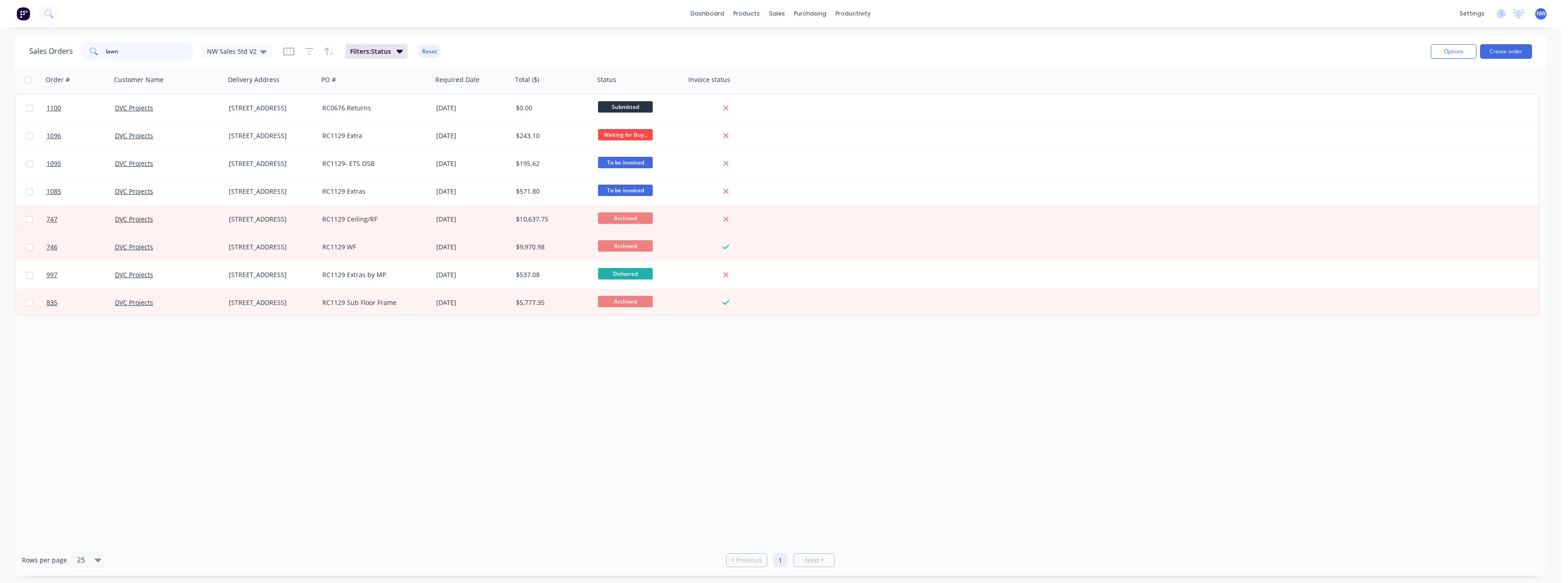
drag, startPoint x: 135, startPoint y: 52, endPoint x: 83, endPoint y: 55, distance: 52.1
click at [83, 55] on div "lawn" at bounding box center [137, 52] width 114 height 18
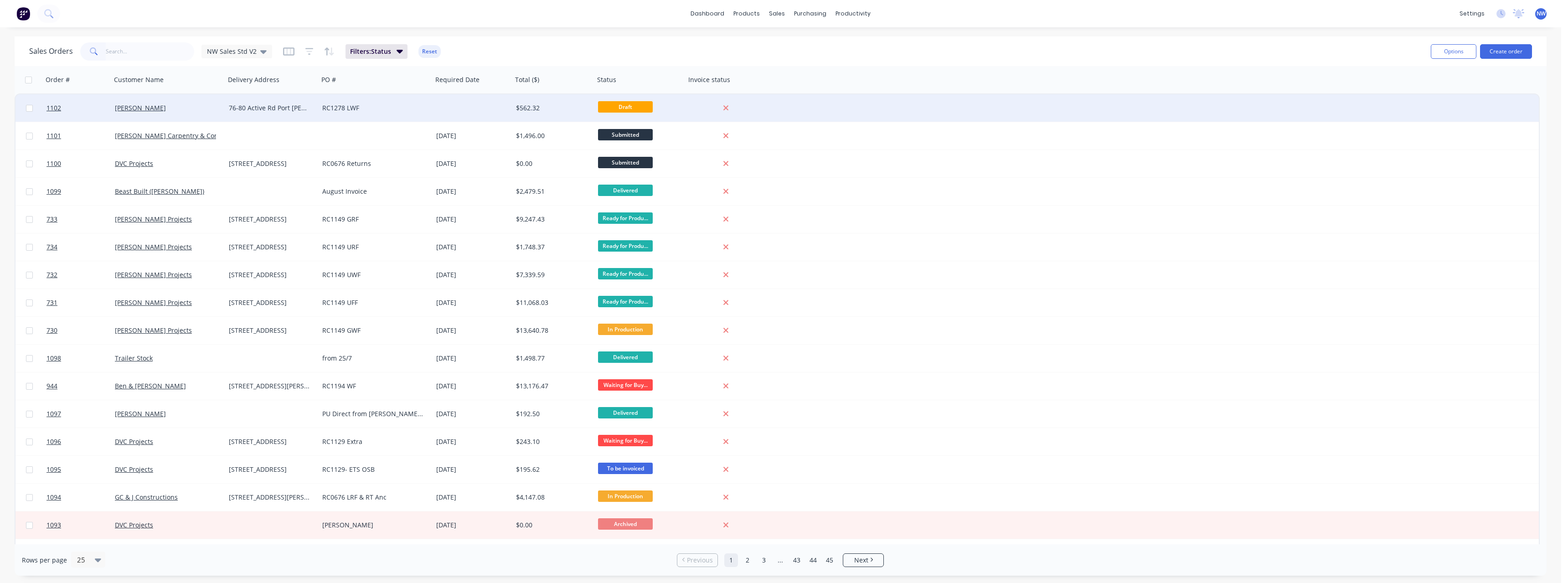
click at [276, 113] on div "76-80 Active Rd Port [PERSON_NAME]" at bounding box center [272, 108] width 94 height 27
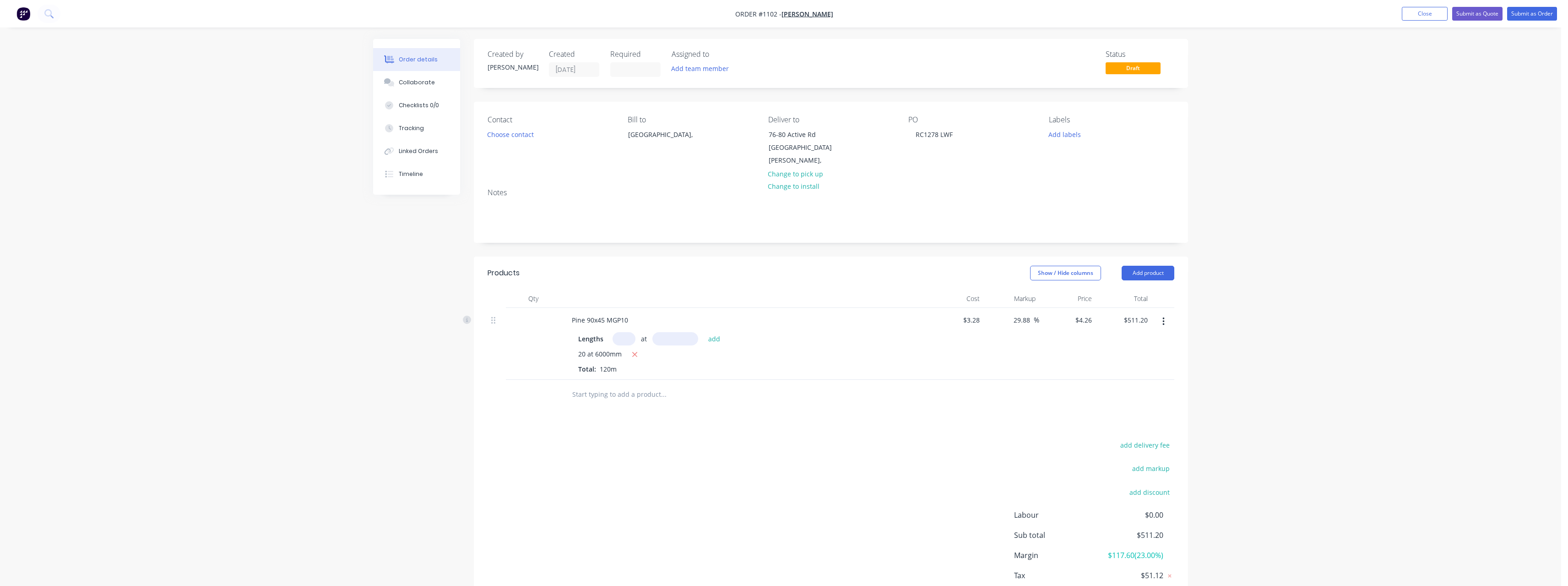
click at [631, 332] on input "text" at bounding box center [624, 339] width 23 height 13
click at [704, 332] on button "add" at bounding box center [714, 338] width 21 height 12
click at [634, 349] on button "button" at bounding box center [631, 355] width 12 height 12
click at [625, 332] on input "text" at bounding box center [624, 339] width 23 height 13
click at [704, 332] on button "add" at bounding box center [714, 338] width 21 height 12
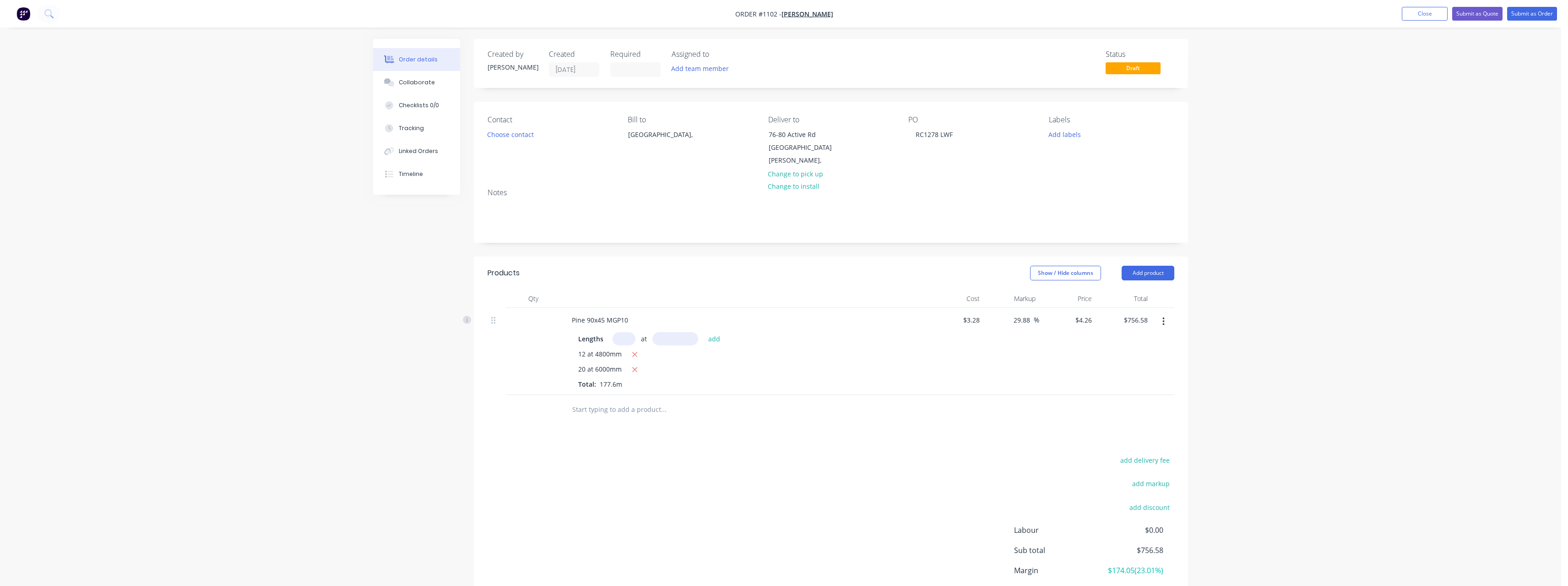
click at [625, 332] on input "text" at bounding box center [624, 339] width 23 height 13
click at [704, 332] on button "add" at bounding box center [714, 338] width 21 height 12
click at [625, 332] on input "text" at bounding box center [624, 339] width 23 height 13
click at [704, 332] on button "add" at bounding box center [714, 338] width 21 height 12
click at [630, 431] on input "text" at bounding box center [663, 440] width 183 height 18
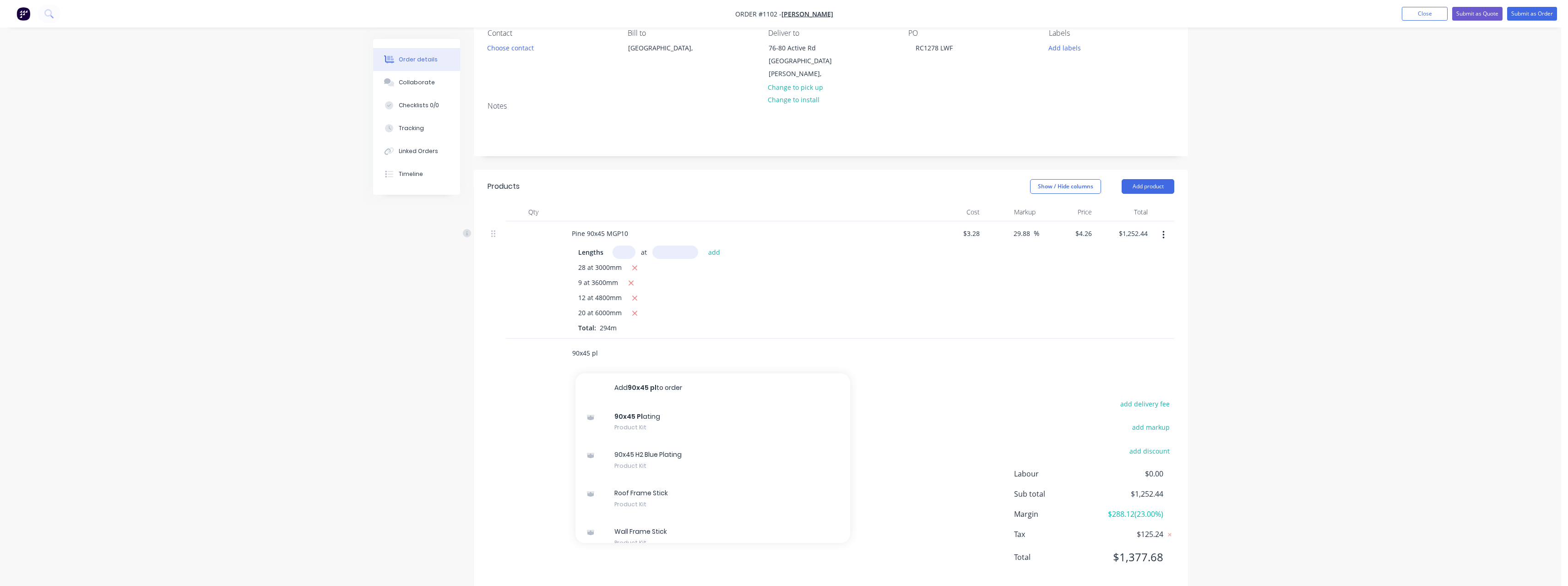
scroll to position [92, 0]
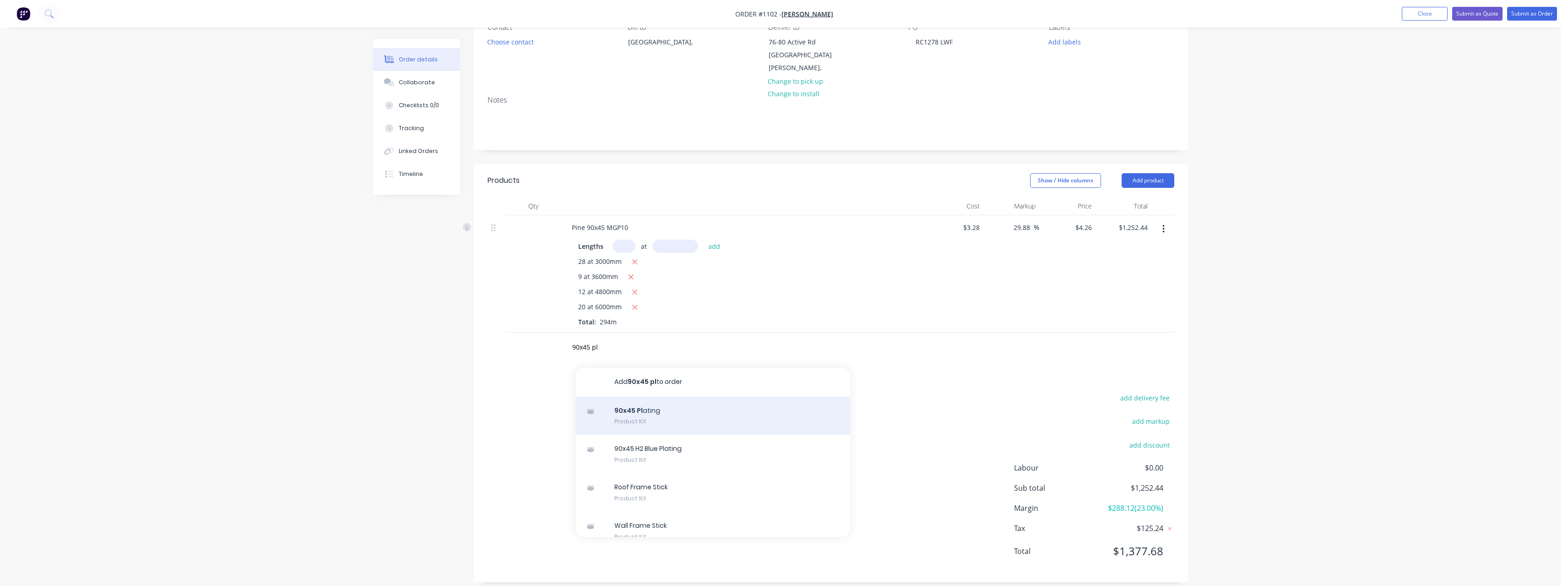
click at [717, 407] on div "90x45 Pl ating Product Kit" at bounding box center [712, 415] width 274 height 39
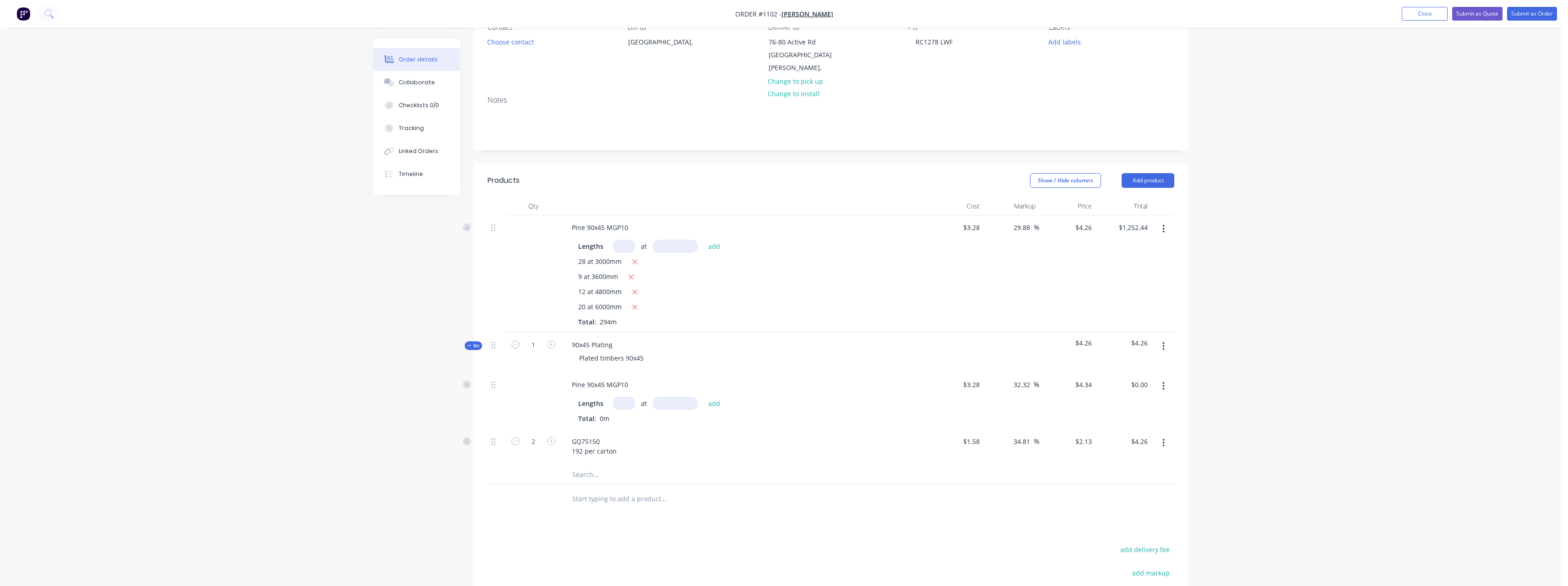
click at [627, 396] on input "text" at bounding box center [624, 403] width 23 height 13
click at [704, 396] on button "add" at bounding box center [714, 402] width 21 height 12
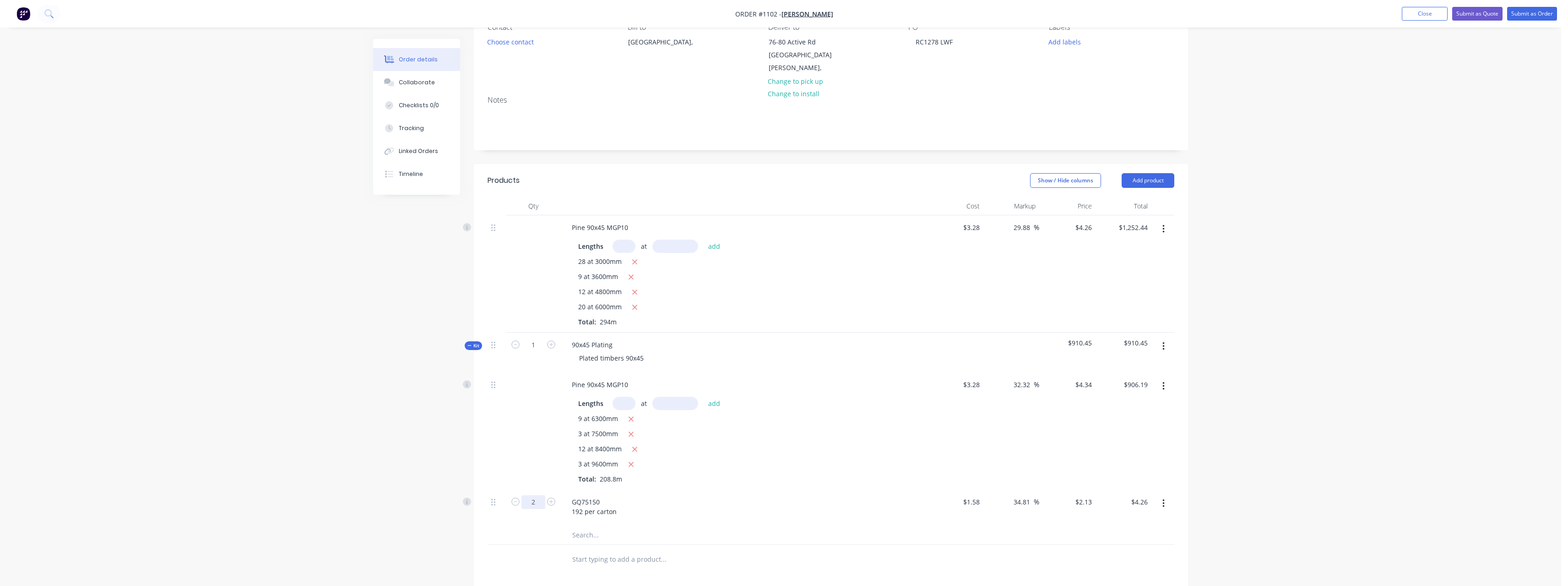
click at [542, 495] on input "2" at bounding box center [533, 502] width 24 height 13
click at [615, 550] on input "text" at bounding box center [663, 559] width 183 height 18
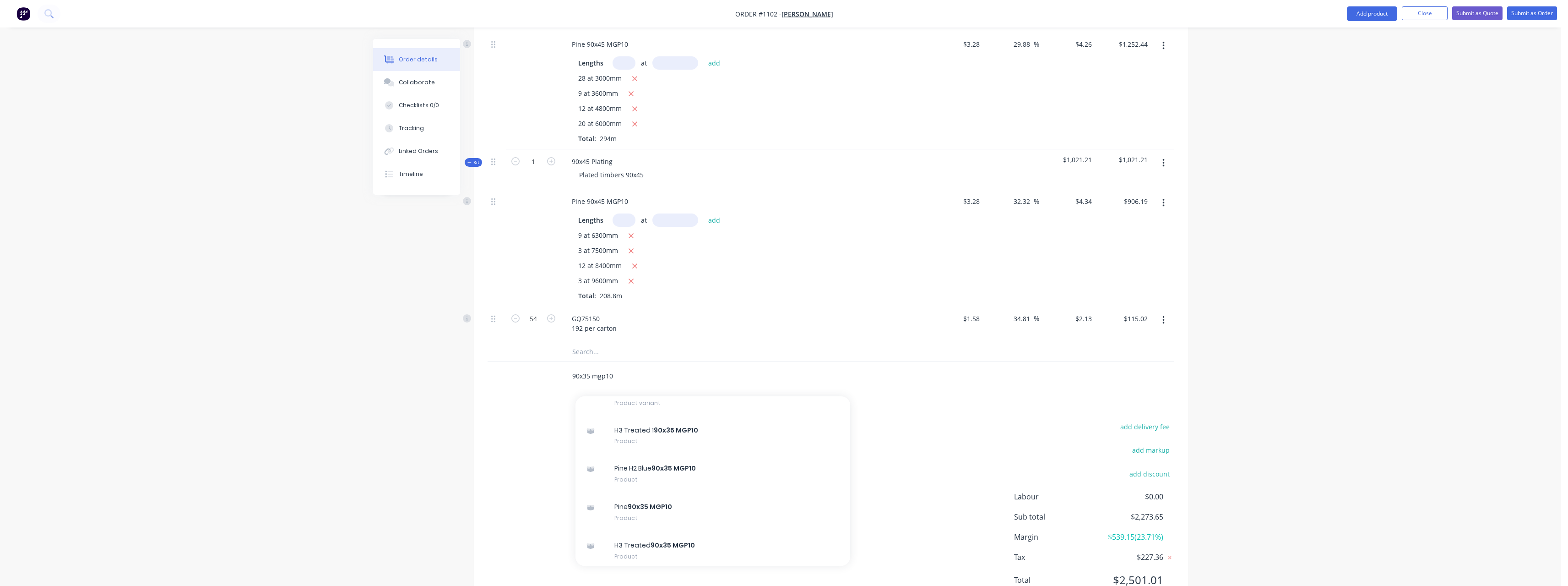
scroll to position [504, 0]
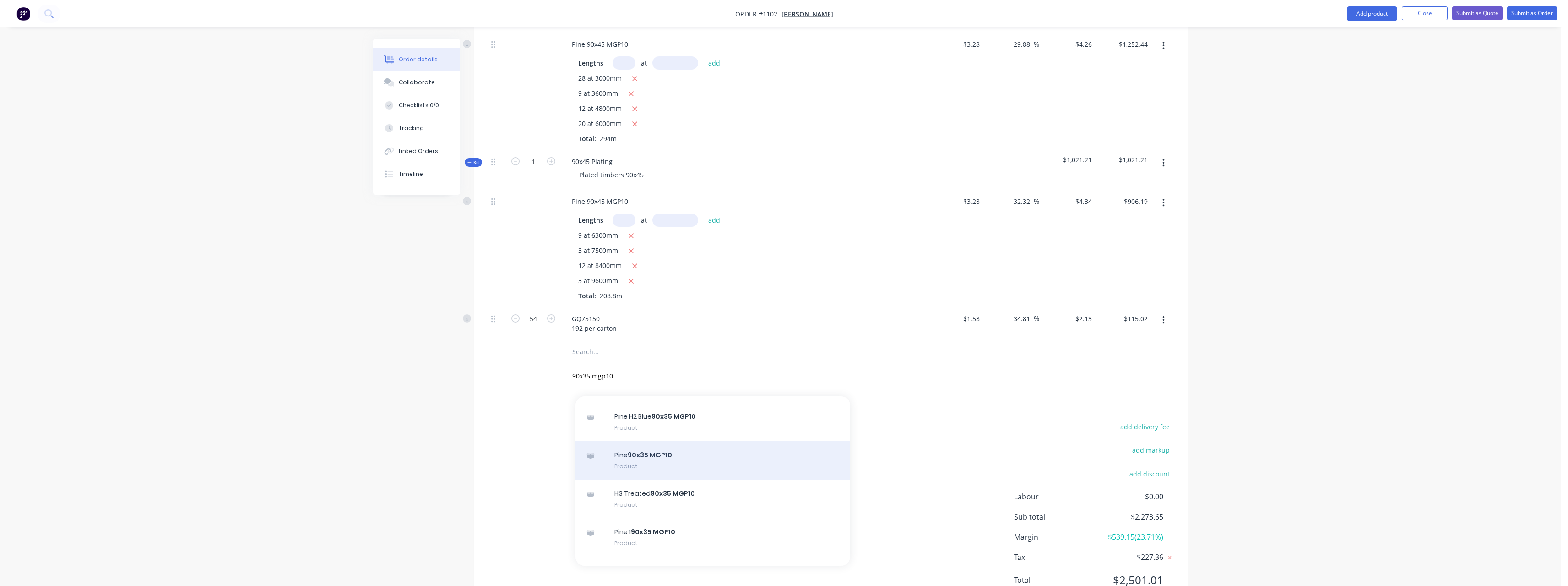
click at [738, 441] on div "Pine 90x35 MGP10 Product" at bounding box center [712, 460] width 274 height 39
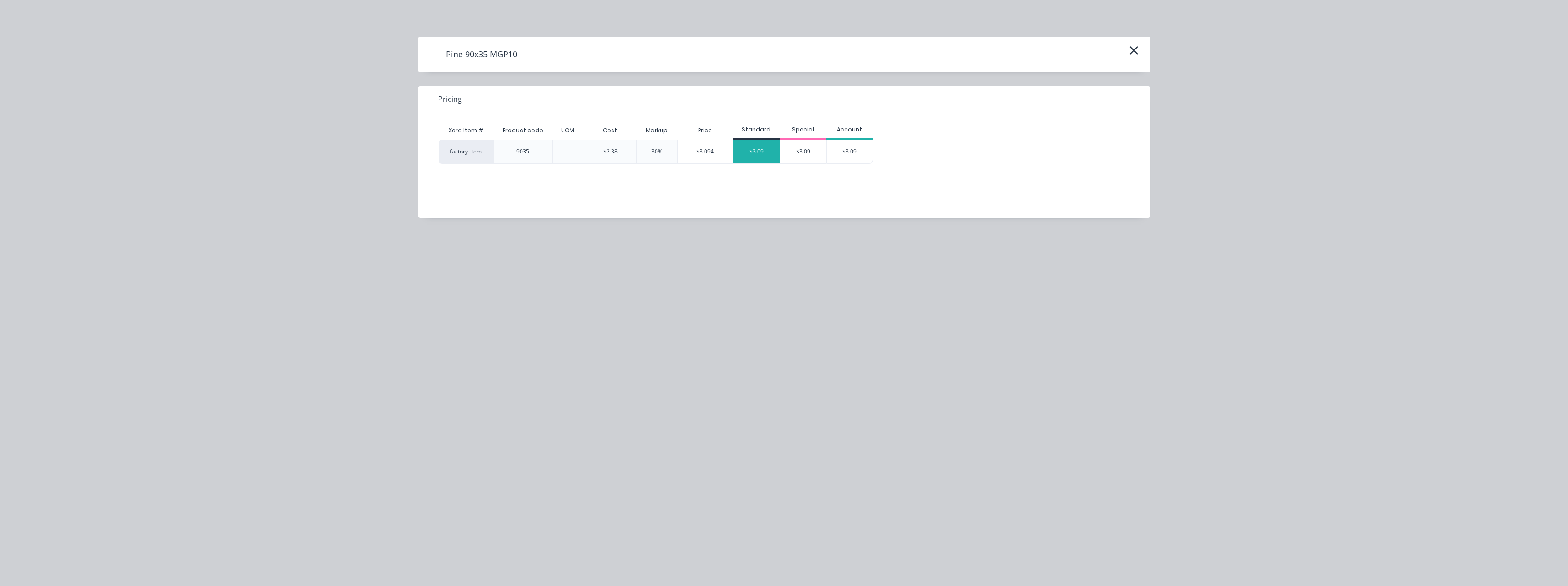
click at [757, 153] on div "$3.09" at bounding box center [757, 151] width 46 height 23
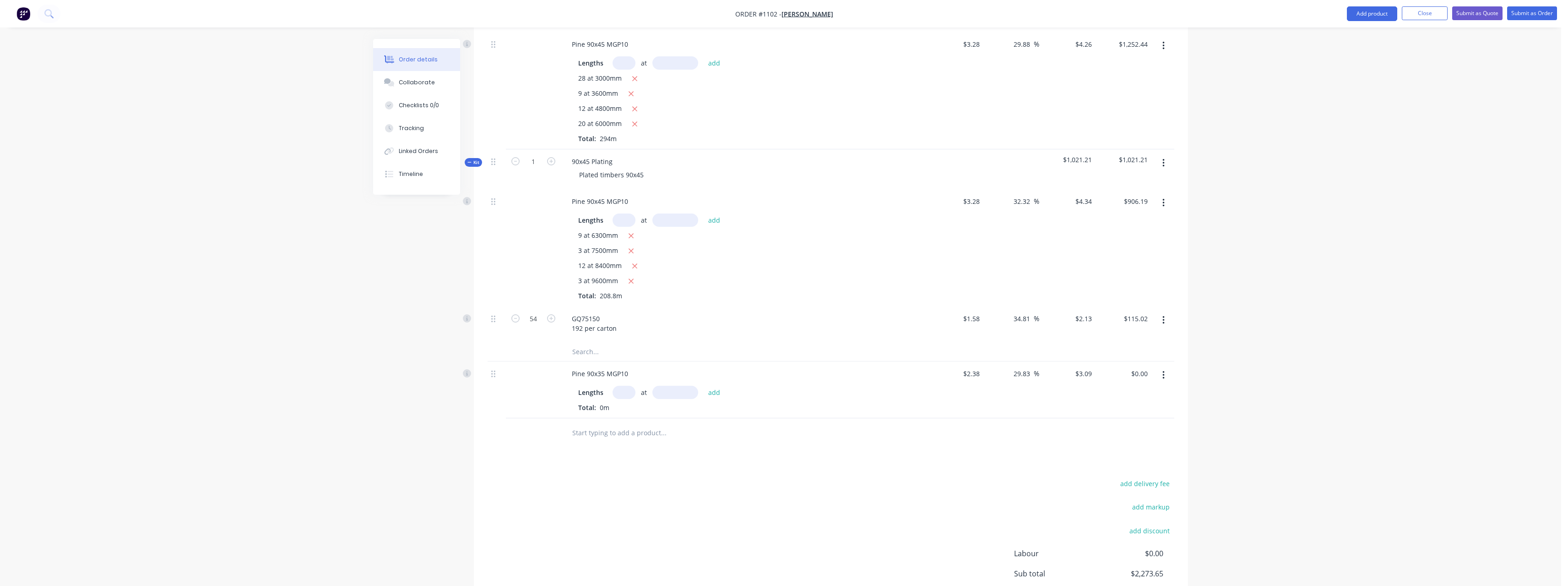
click at [624, 386] on input "text" at bounding box center [624, 393] width 23 height 13
click at [704, 386] on button "add" at bounding box center [714, 392] width 21 height 12
click at [639, 454] on input "text" at bounding box center [663, 463] width 183 height 18
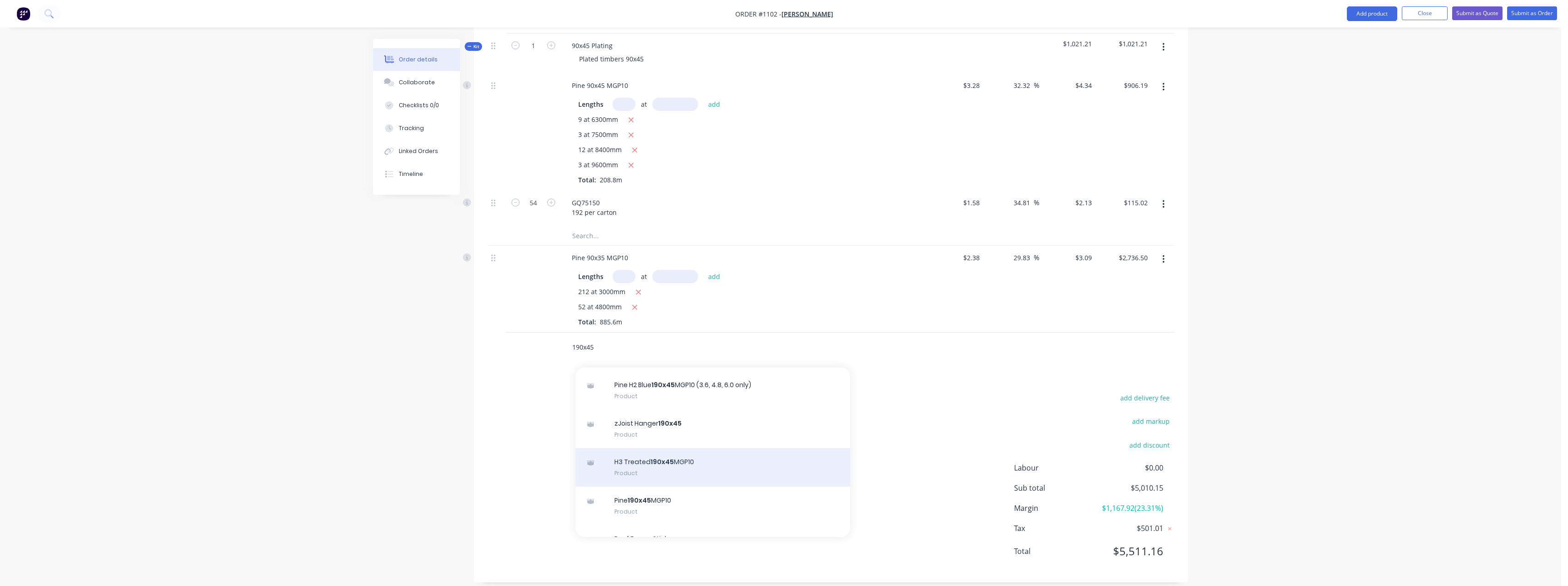
scroll to position [366, 0]
click at [693, 446] on div "Pine 190x45 MGP10 Product" at bounding box center [712, 459] width 274 height 39
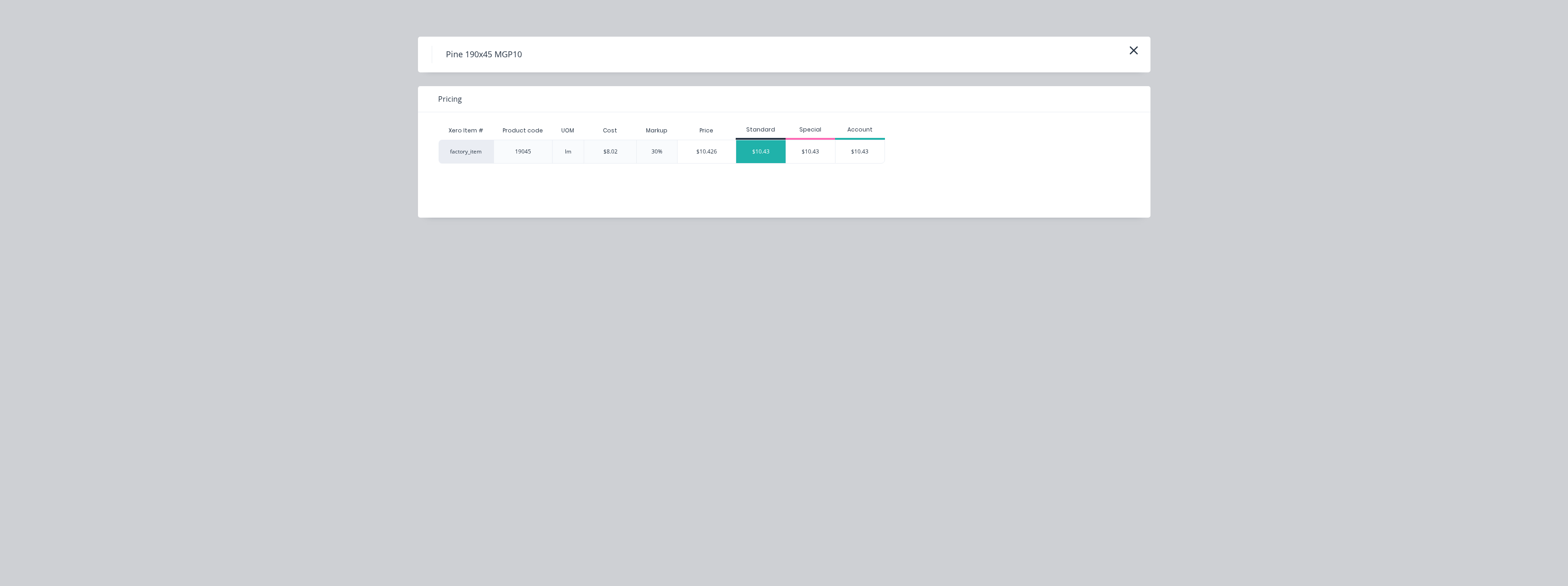
click at [776, 152] on div "$10.43" at bounding box center [760, 151] width 50 height 23
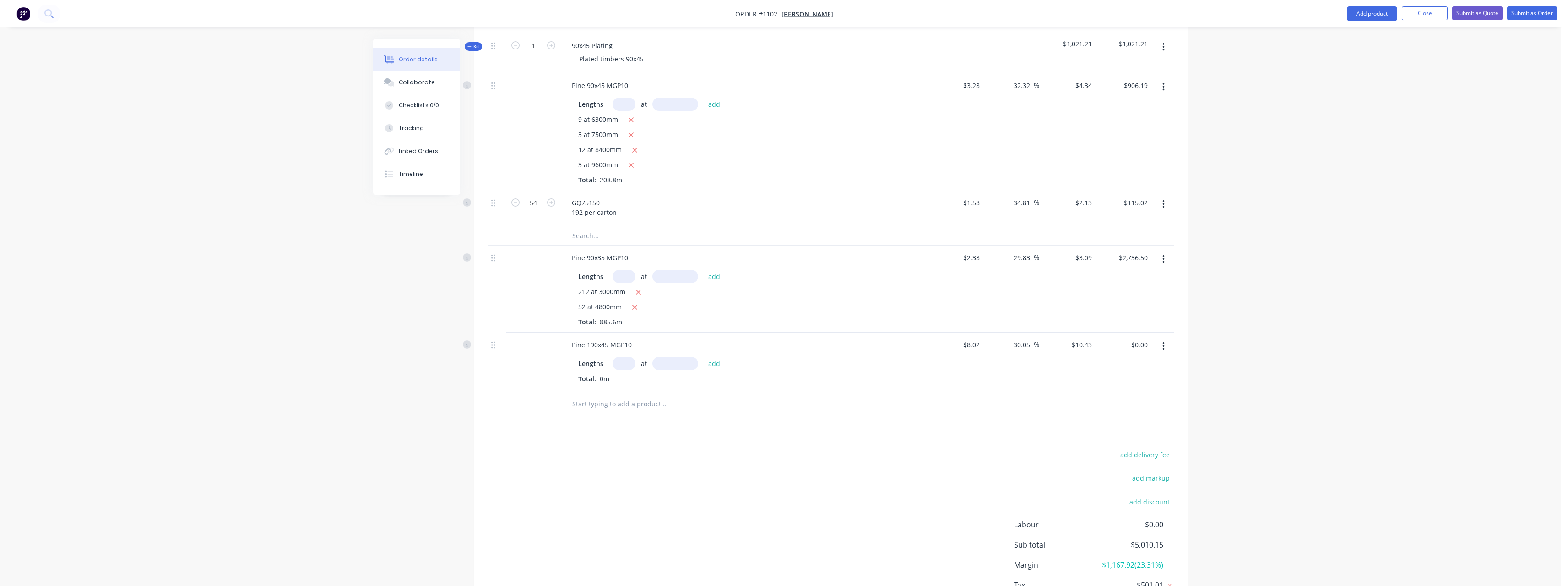
click at [629, 357] on input "text" at bounding box center [624, 363] width 23 height 13
click at [704, 357] on button "add" at bounding box center [714, 363] width 21 height 12
click at [619, 410] on input "text" at bounding box center [663, 419] width 183 height 18
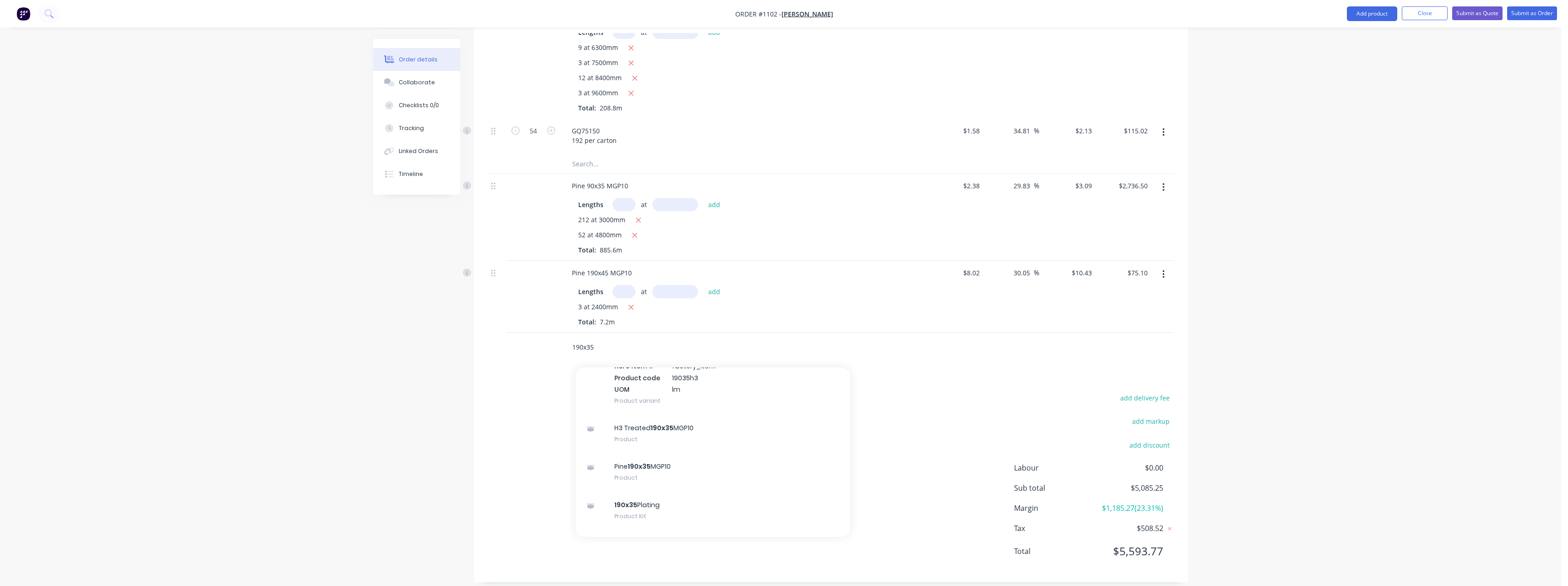
scroll to position [229, 0]
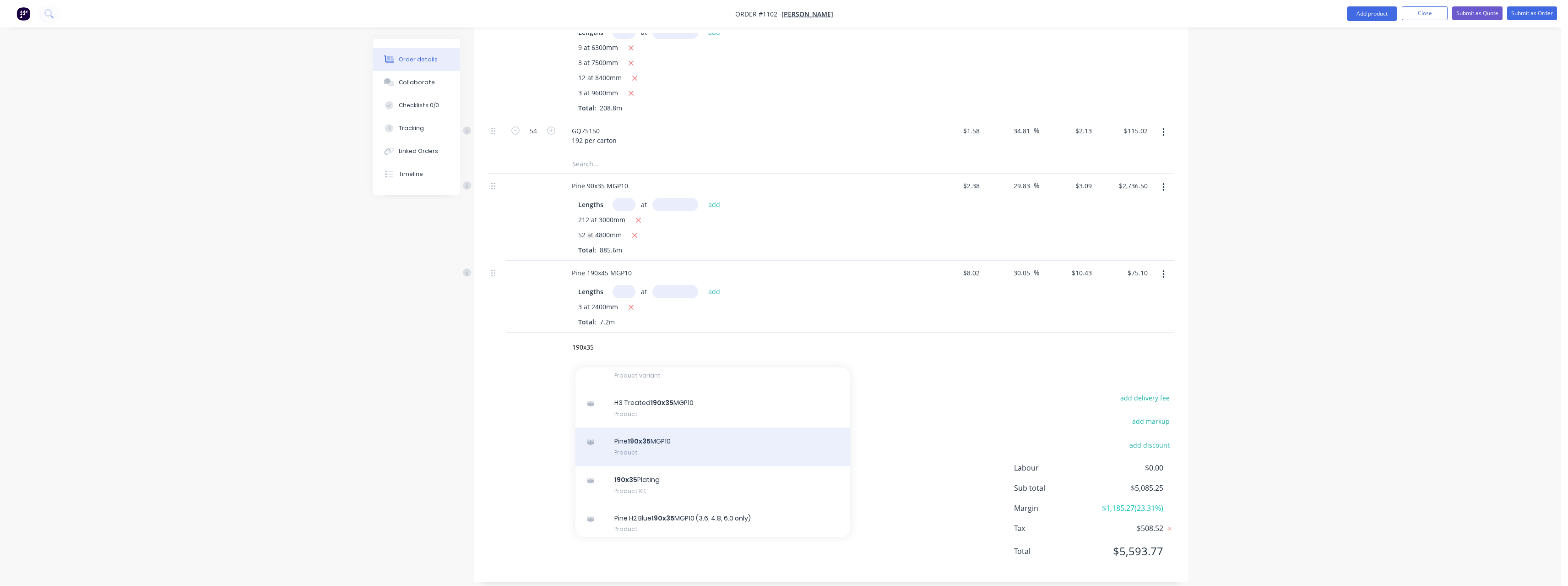
click at [670, 442] on div "Pine 190x35 MGP10 Product" at bounding box center [712, 447] width 274 height 39
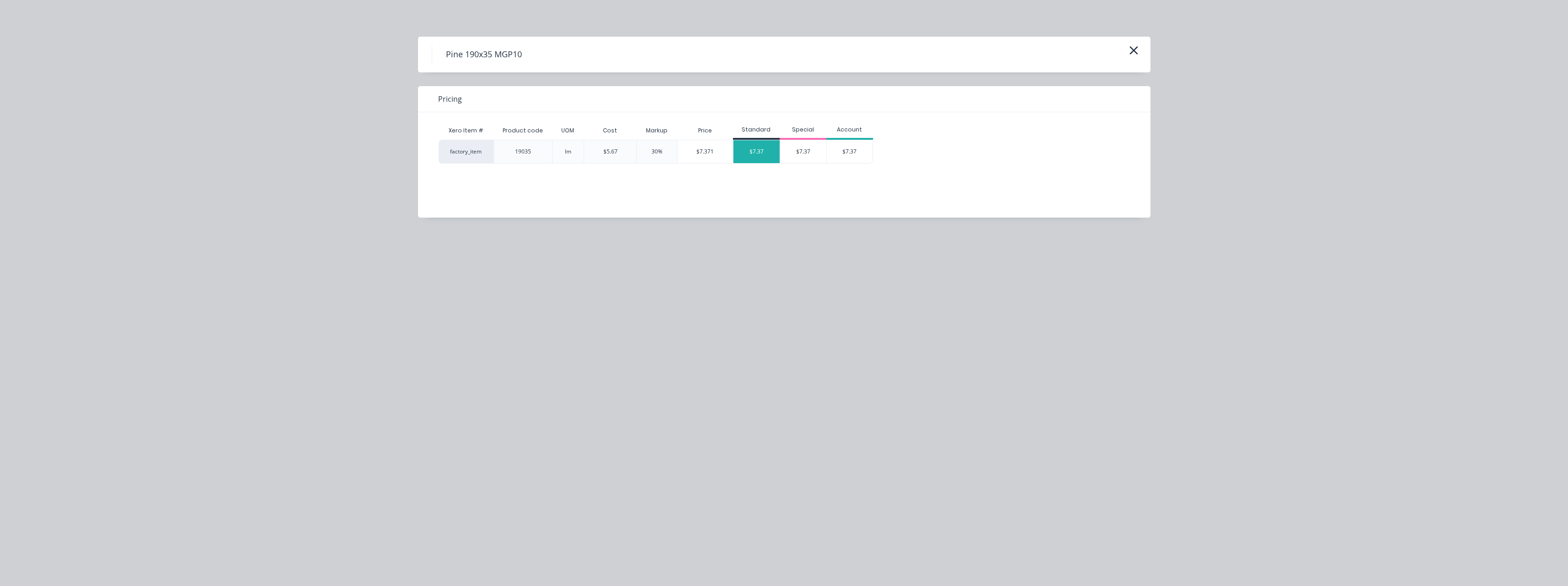
click at [759, 150] on div "$7.37" at bounding box center [757, 151] width 46 height 23
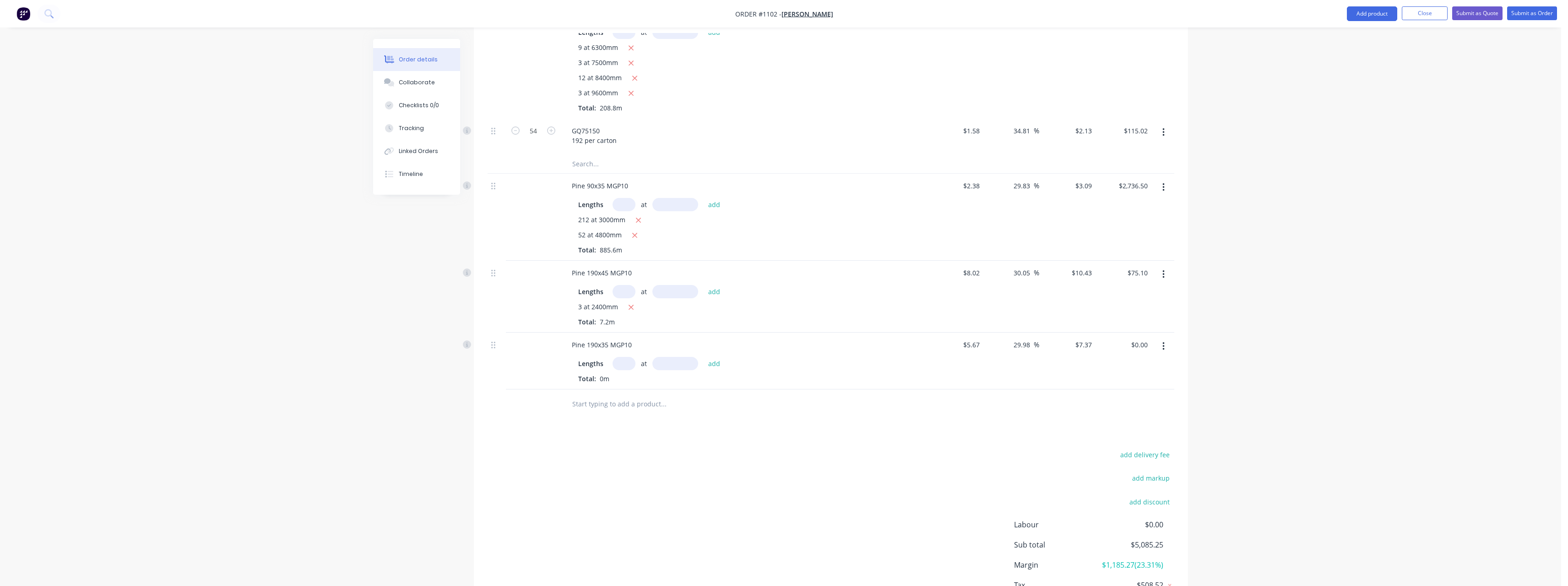
click at [619, 357] on input "text" at bounding box center [624, 363] width 23 height 13
click at [704, 357] on button "add" at bounding box center [714, 363] width 21 height 12
click at [628, 426] on input "text" at bounding box center [663, 434] width 183 height 18
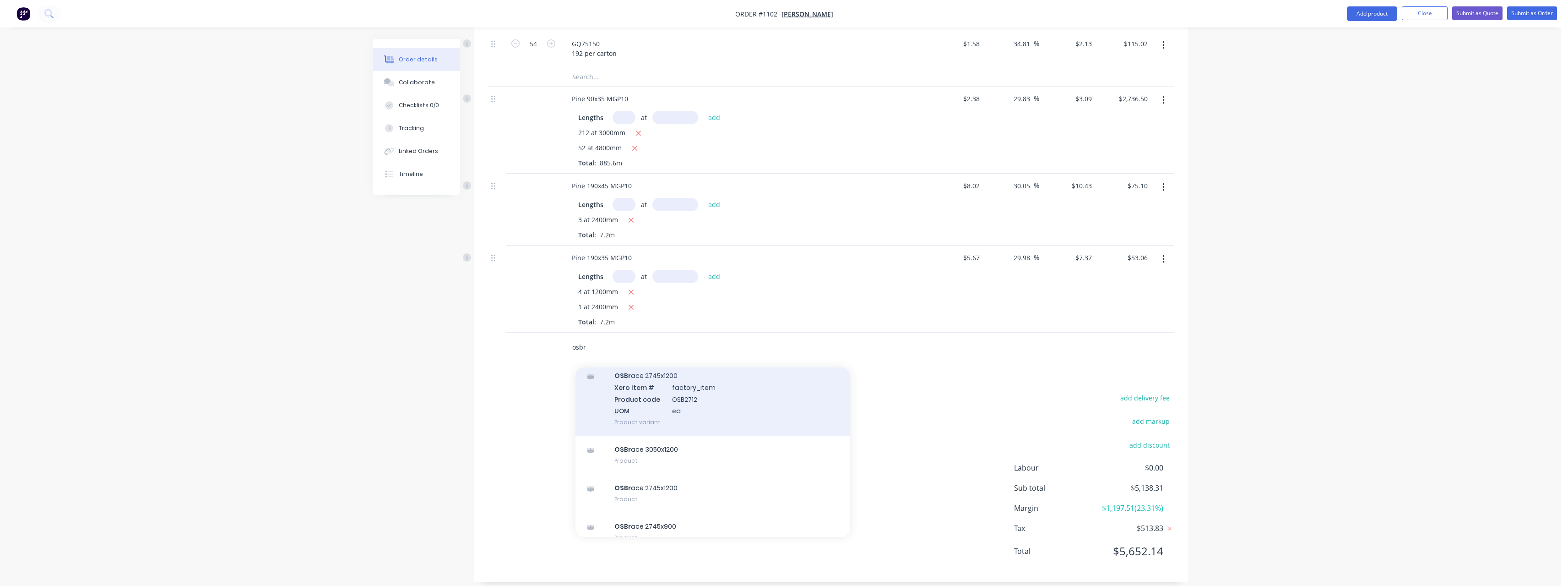
scroll to position [184, 0]
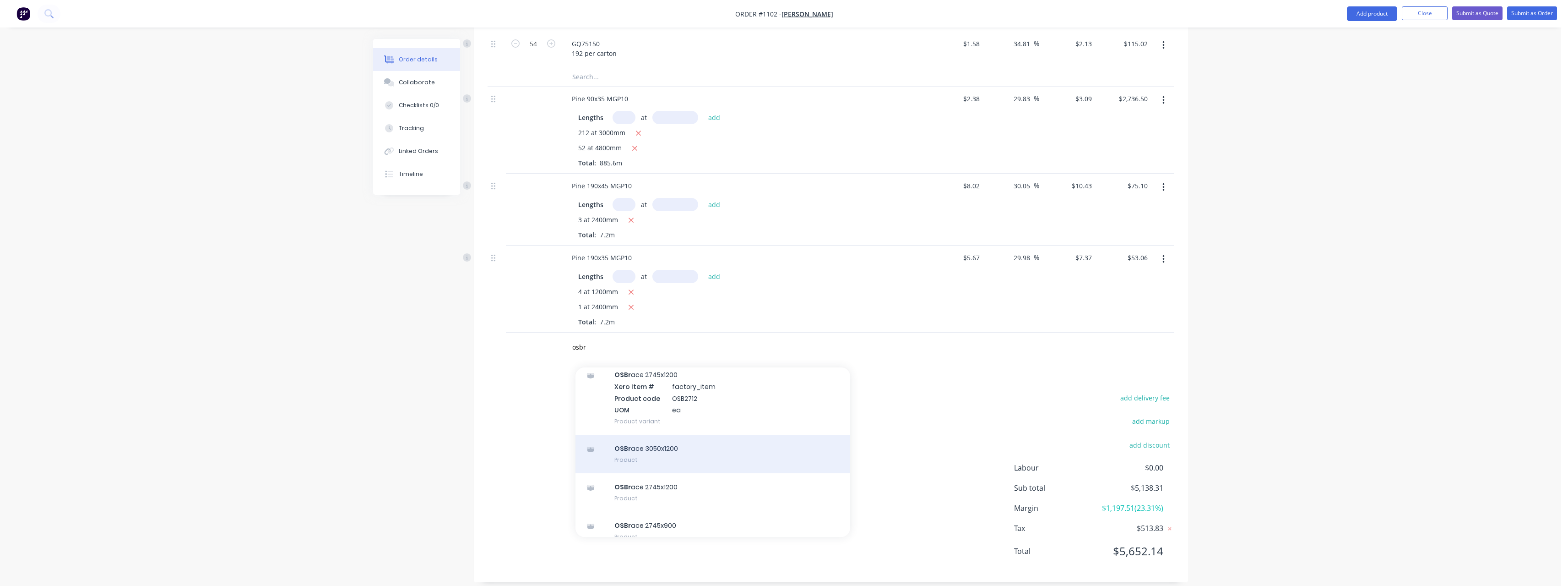
click at [742, 444] on div "OSBr ace 3050x1200 Product" at bounding box center [712, 454] width 274 height 39
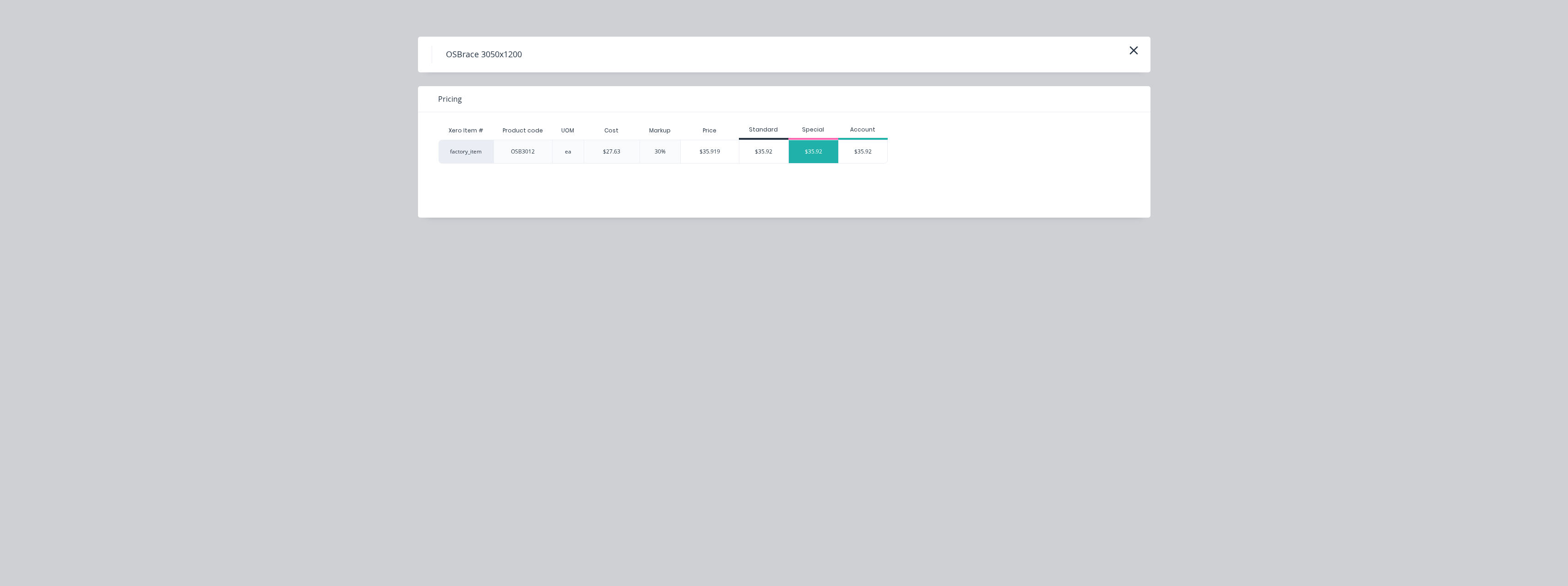
click at [809, 150] on div "$35.92" at bounding box center [813, 151] width 50 height 23
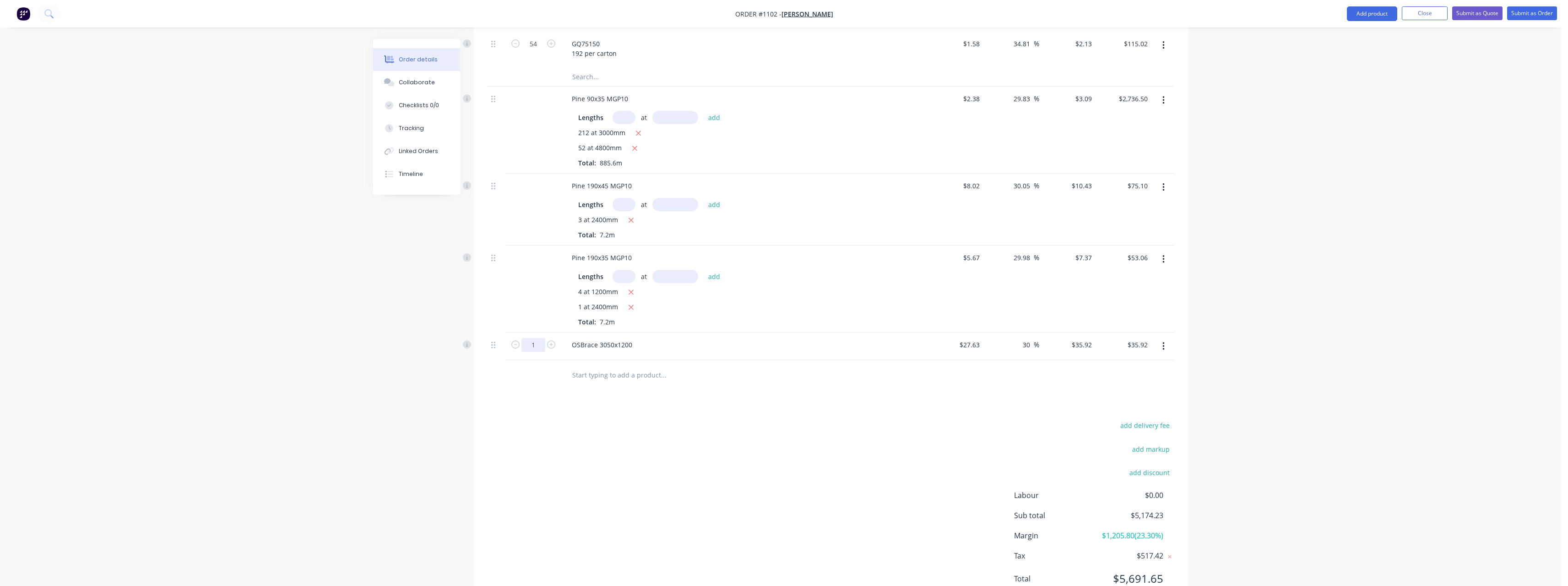
click at [573, 366] on input "text" at bounding box center [663, 375] width 183 height 18
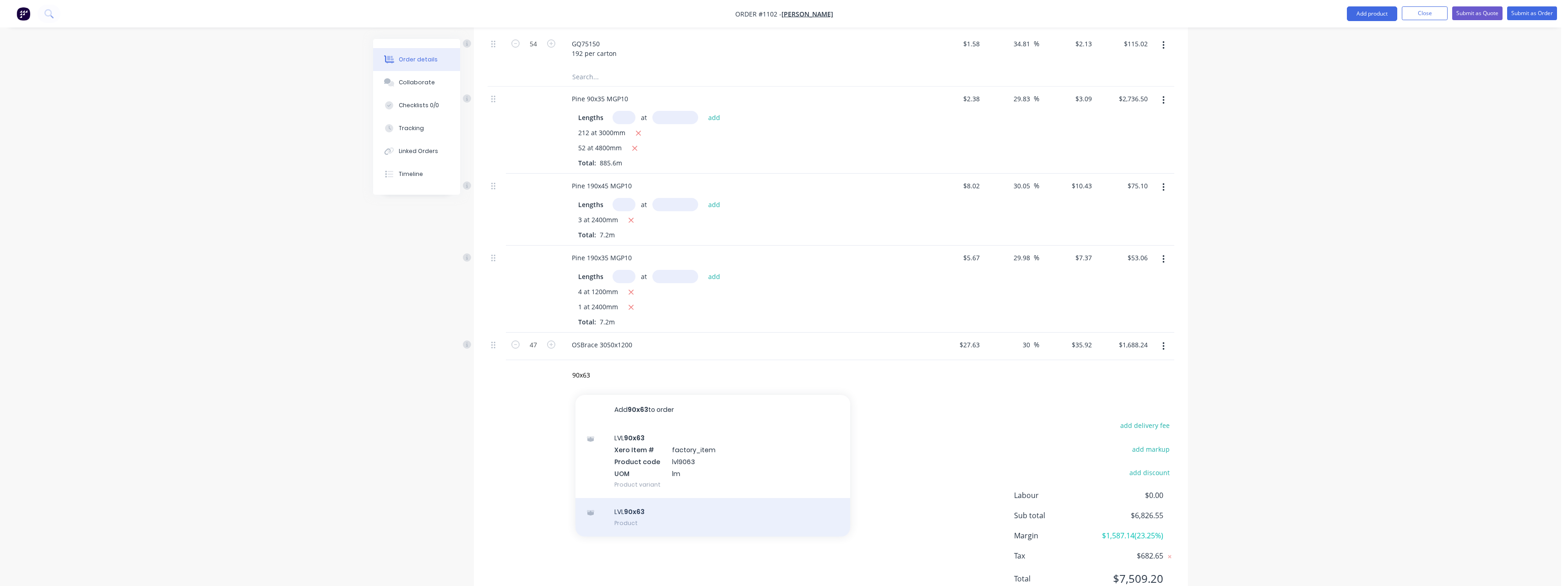
click at [655, 498] on div "LVL 90x63 Product" at bounding box center [712, 517] width 274 height 39
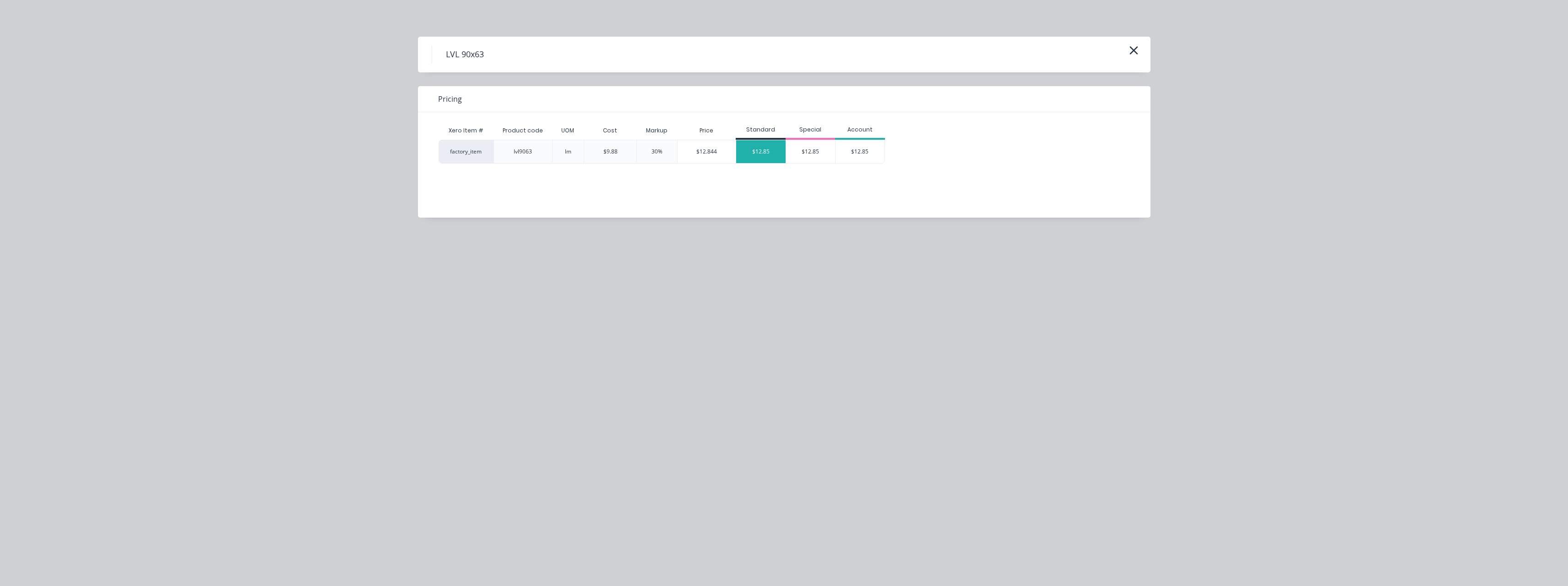
click at [755, 152] on div "$12.85" at bounding box center [760, 151] width 50 height 23
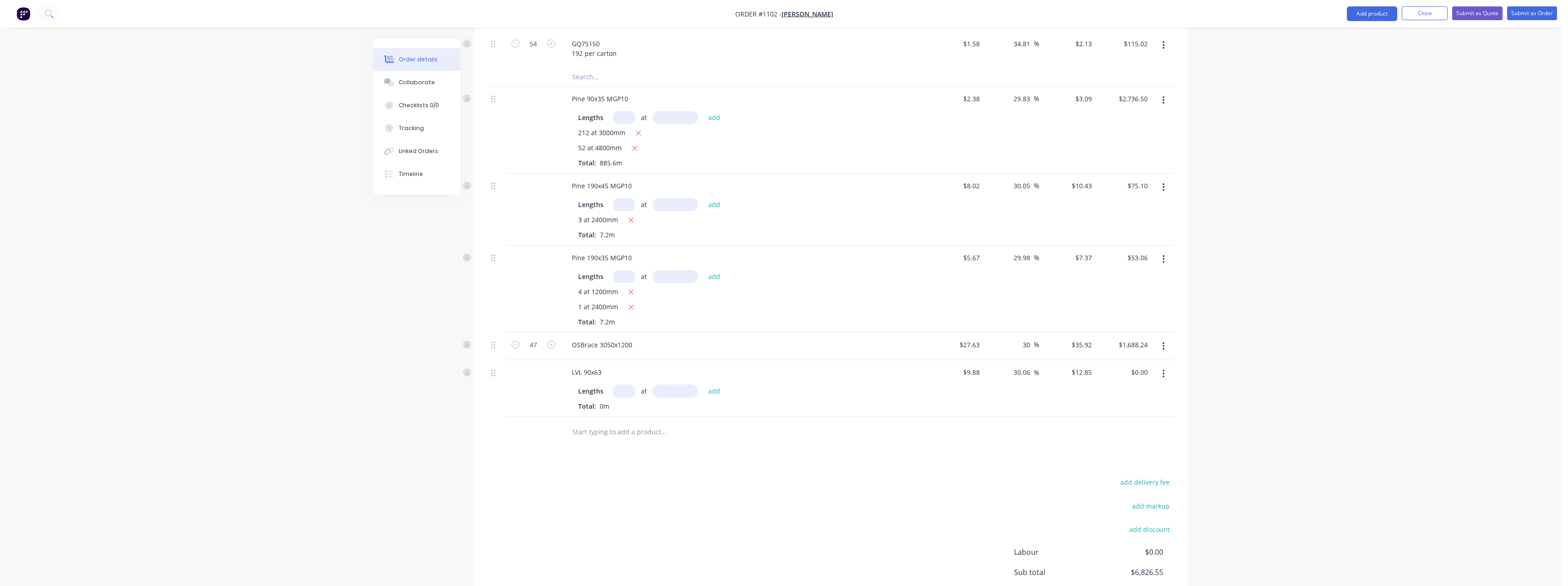
click at [619, 384] on input "text" at bounding box center [624, 391] width 23 height 13
click at [704, 385] on button "add" at bounding box center [714, 391] width 21 height 12
click at [612, 439] on input "text" at bounding box center [663, 447] width 183 height 18
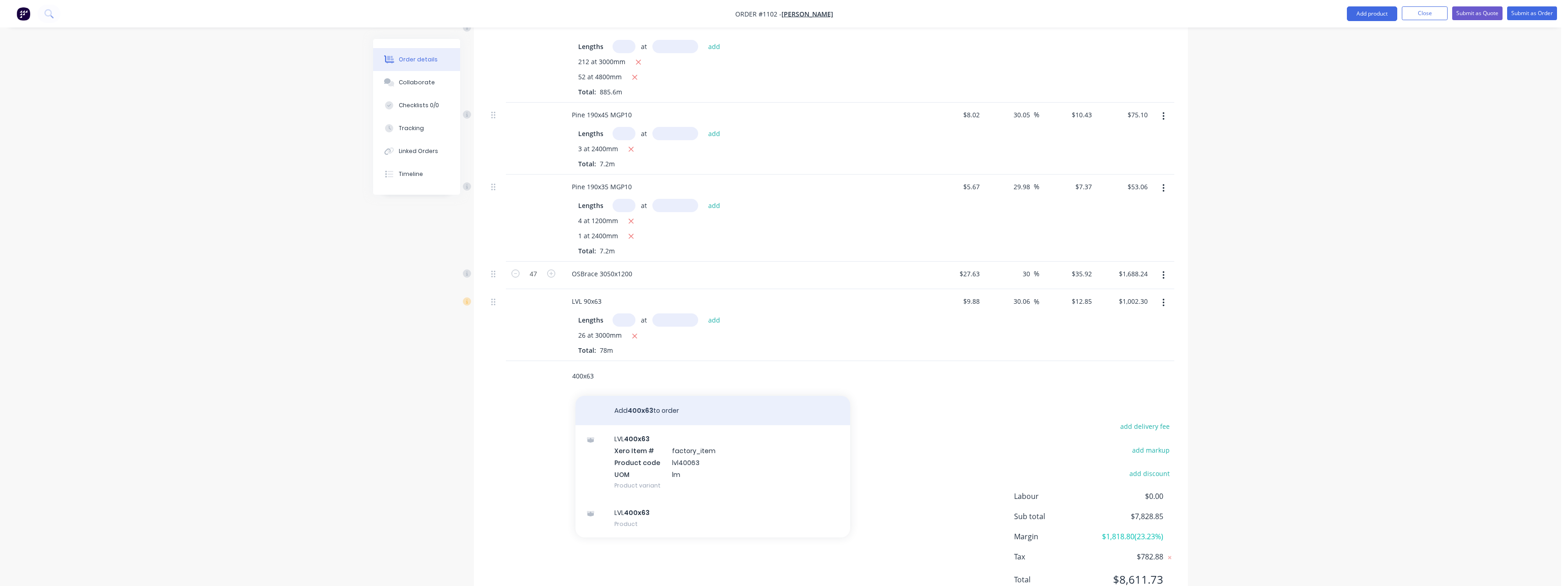
scroll to position [650, 0]
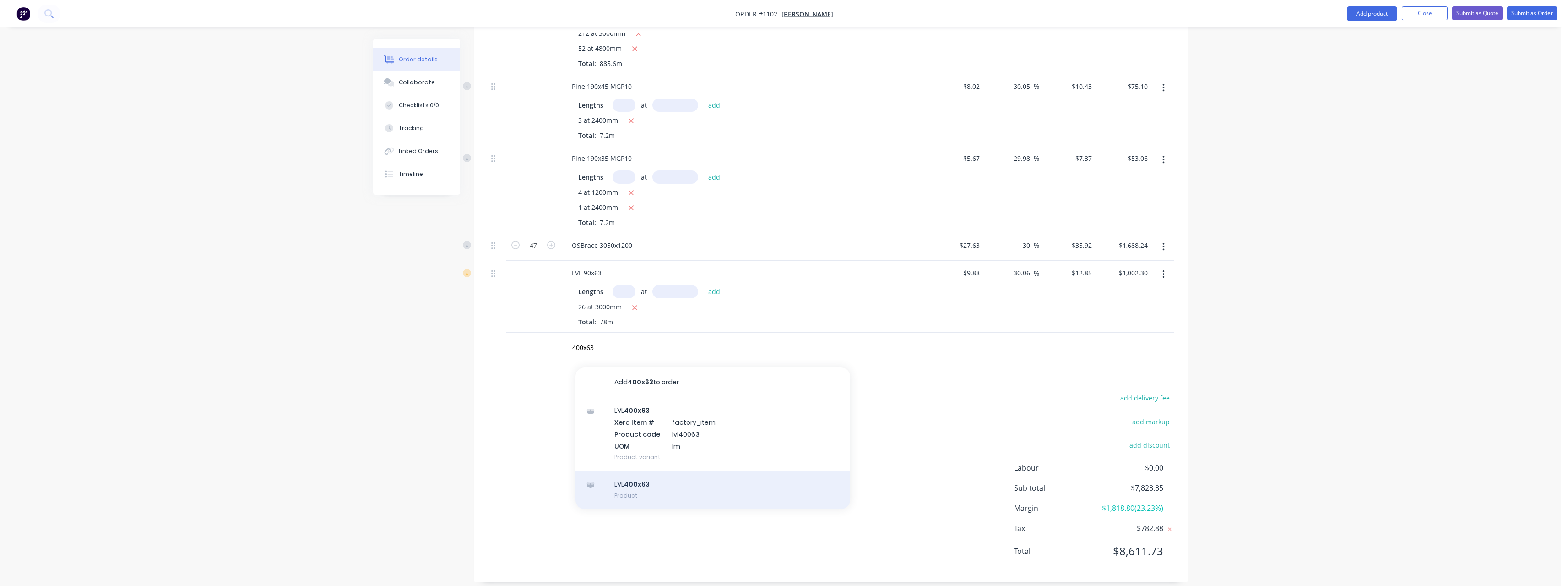
click at [666, 470] on div "LVL 400x63 Product" at bounding box center [712, 489] width 274 height 39
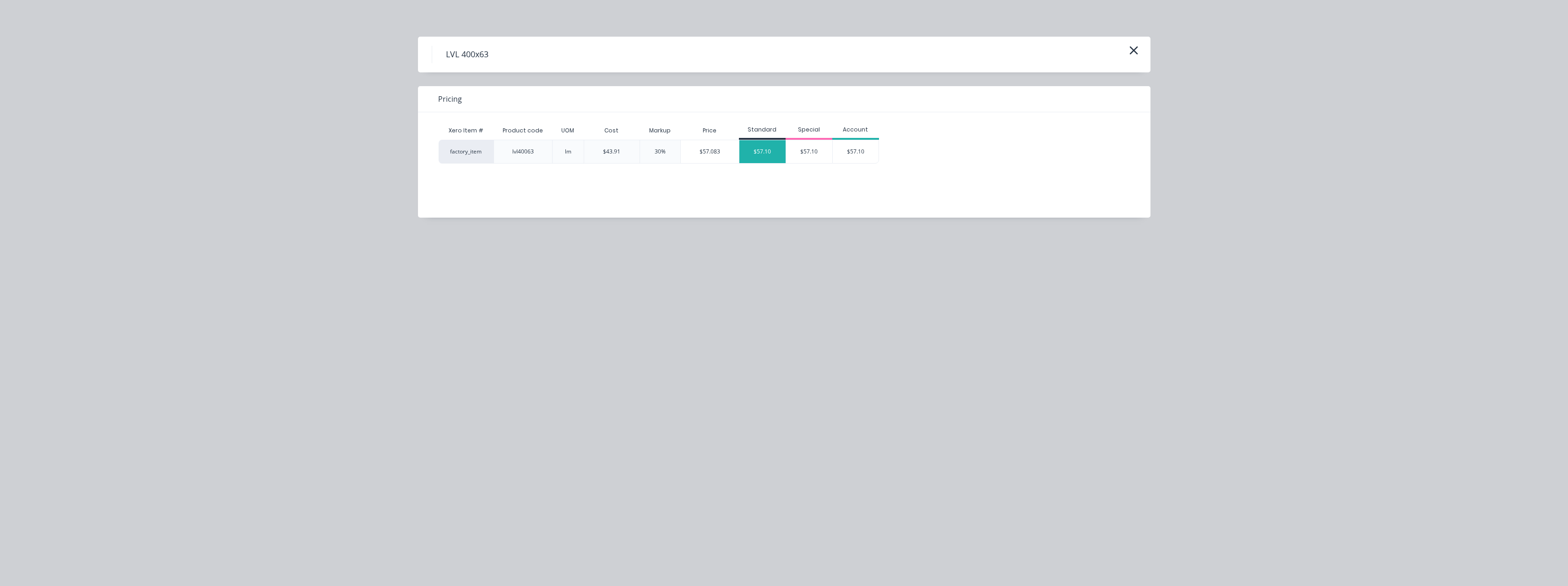
click at [767, 150] on div "$57.10" at bounding box center [762, 151] width 46 height 23
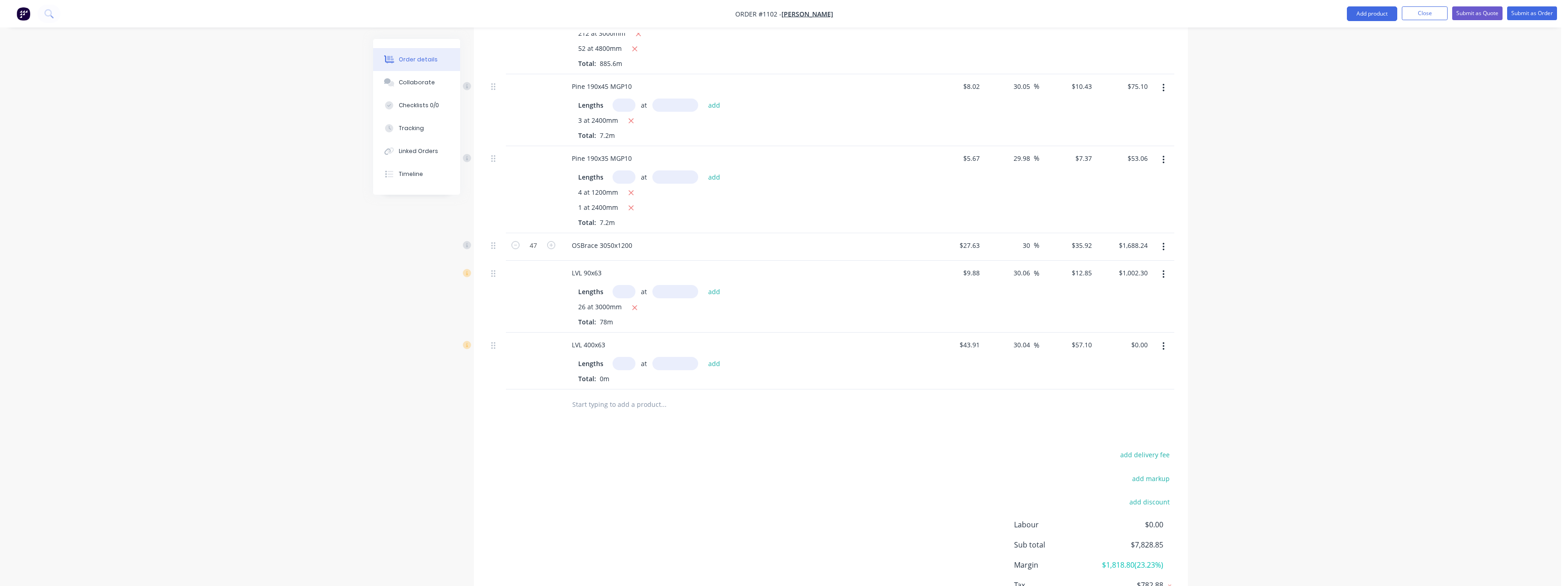
click at [627, 357] on input "text" at bounding box center [624, 363] width 23 height 13
click at [704, 357] on button "add" at bounding box center [714, 363] width 21 height 12
click at [611, 425] on input "text" at bounding box center [663, 434] width 183 height 18
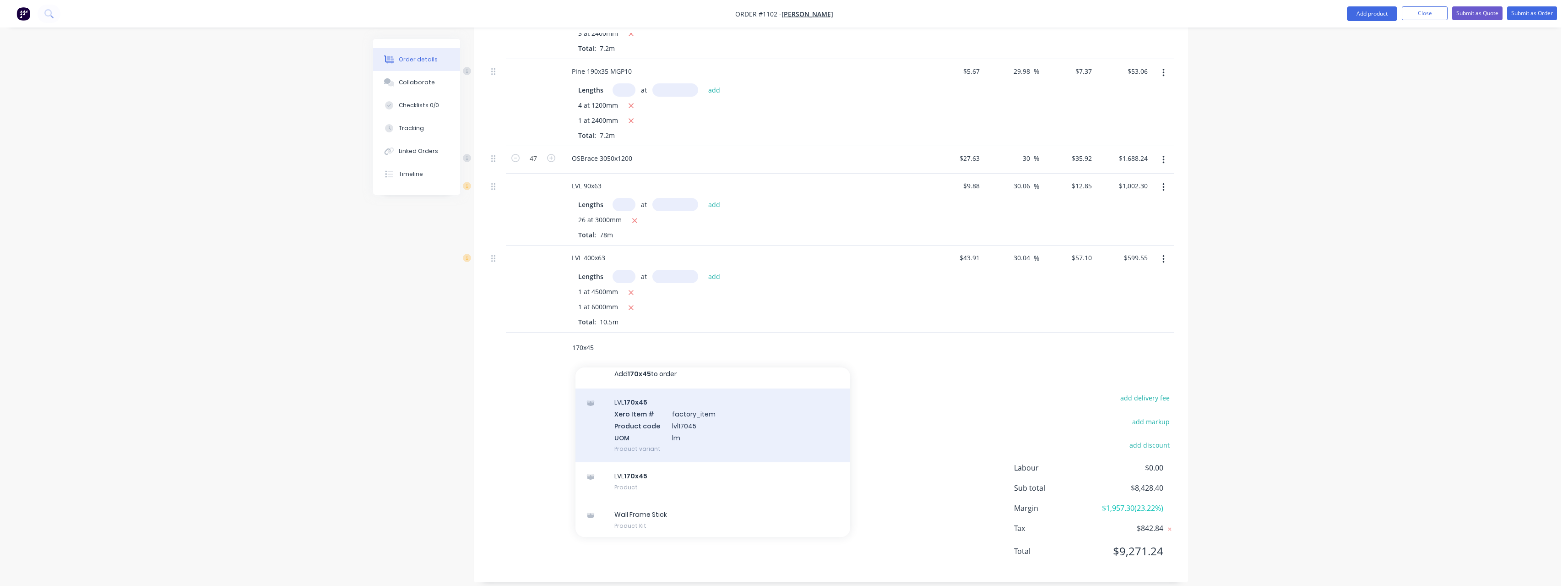
scroll to position [10, 0]
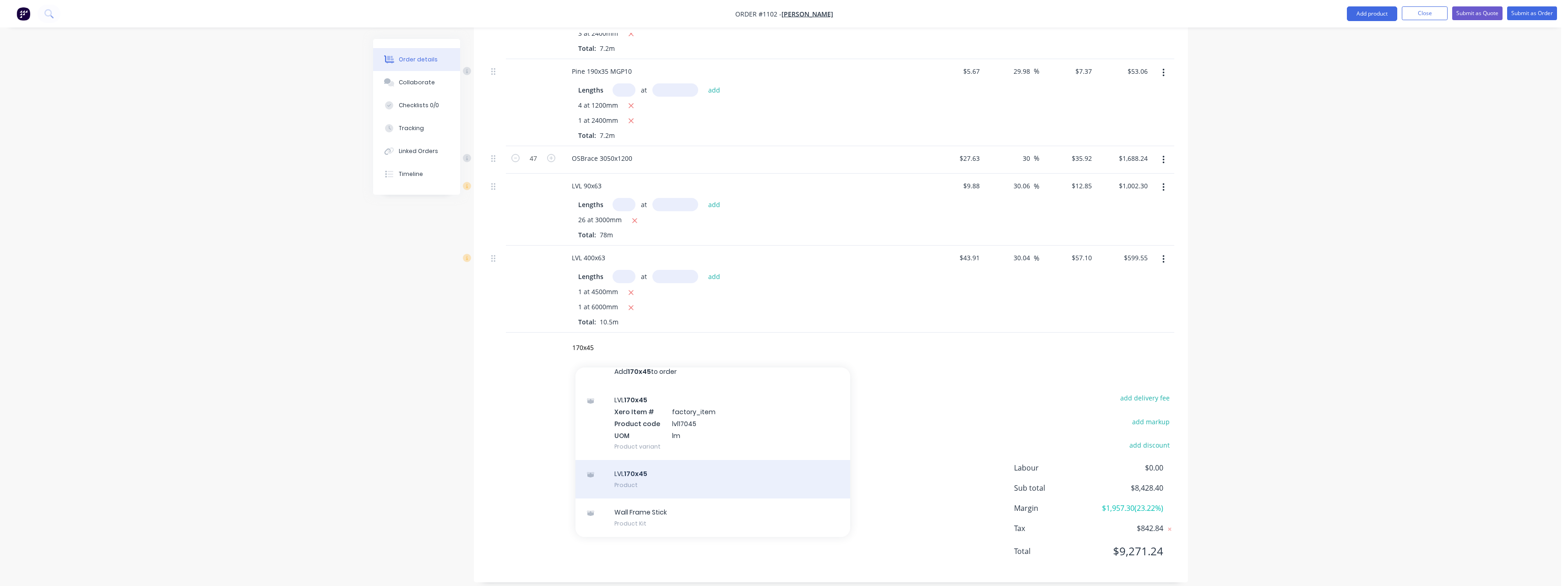
click at [688, 462] on div "LVL 170x45 Product" at bounding box center [712, 479] width 274 height 39
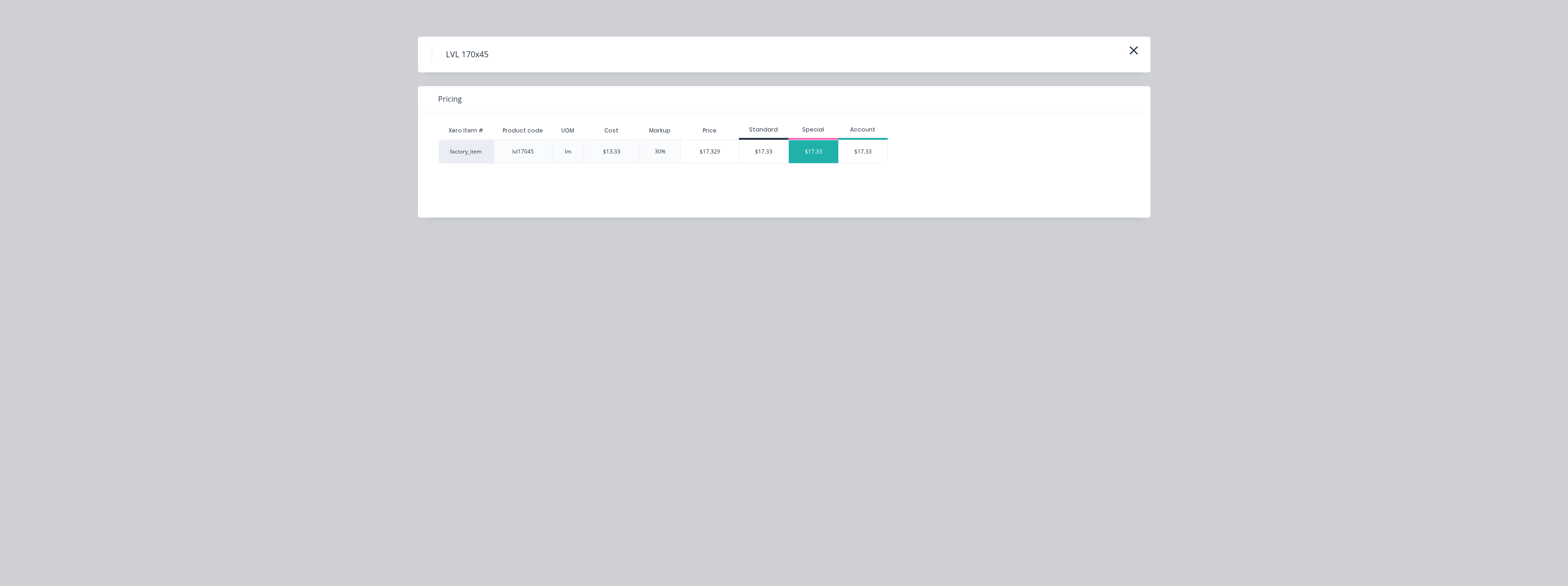
click at [802, 146] on div "$17.33" at bounding box center [813, 151] width 50 height 23
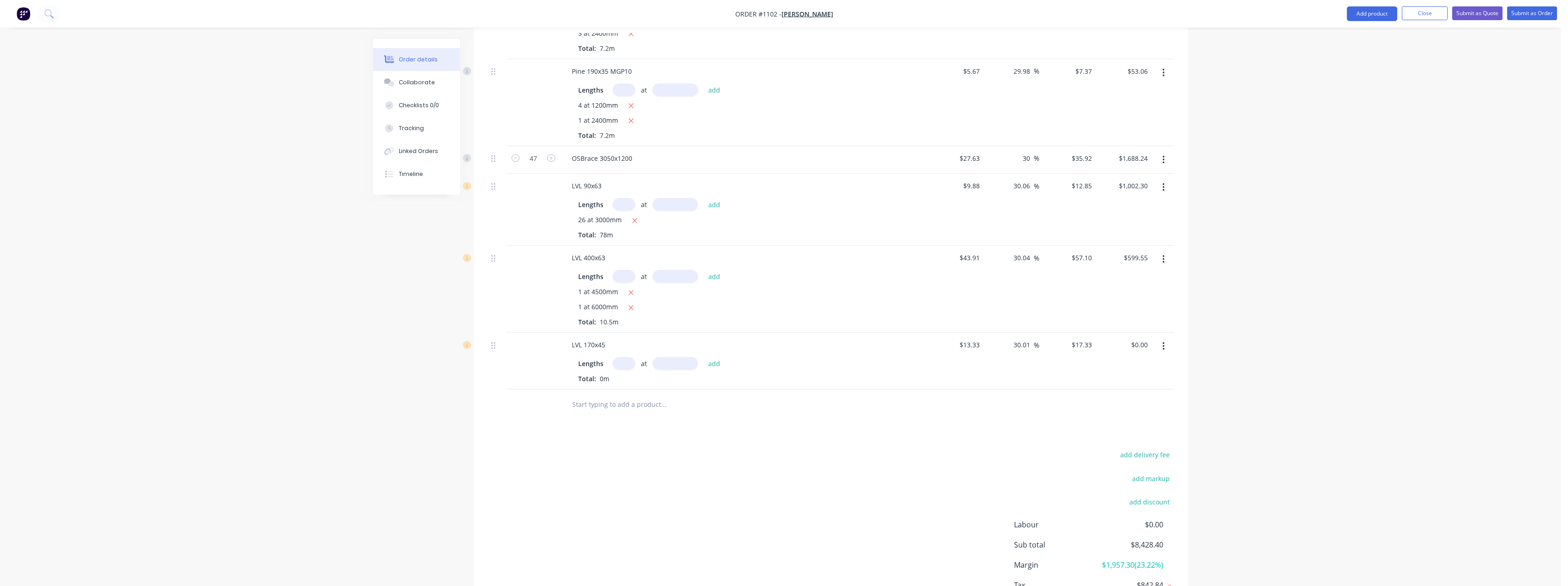
click at [630, 357] on input "text" at bounding box center [624, 363] width 23 height 13
click at [704, 357] on button "add" at bounding box center [714, 363] width 21 height 12
click at [1476, 15] on button "Submit as Quote" at bounding box center [1477, 13] width 50 height 13
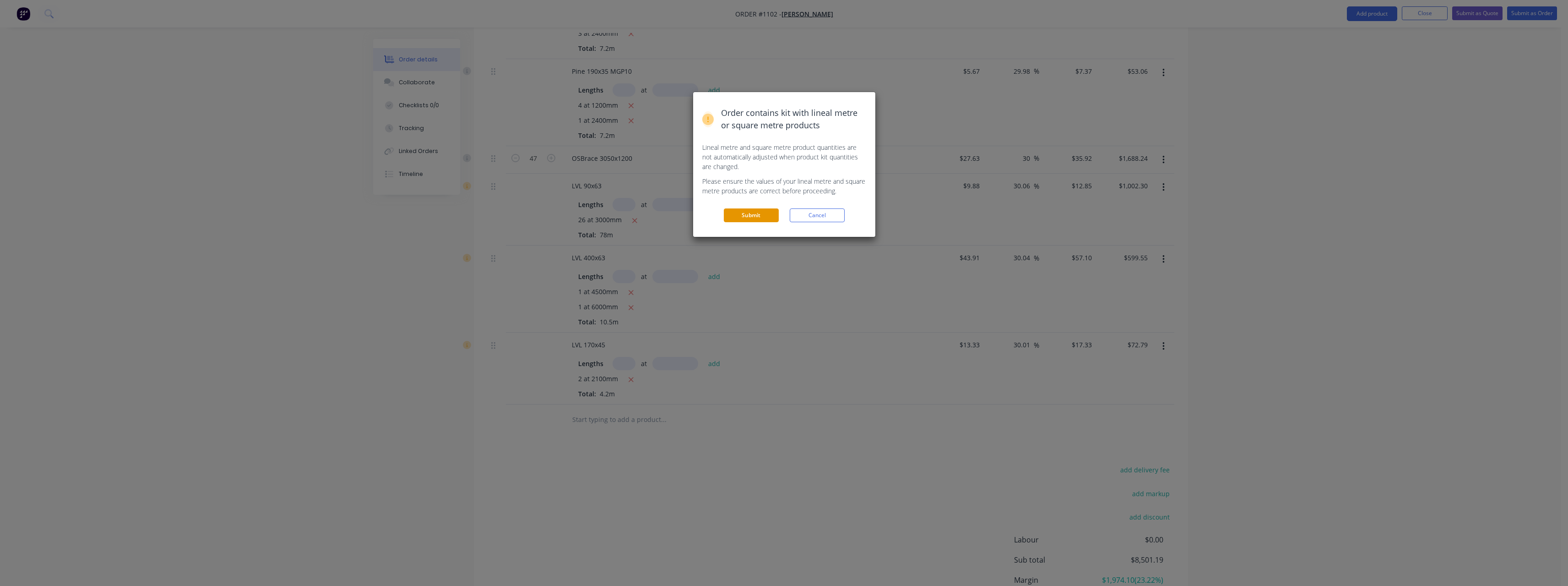
click at [764, 209] on button "Submit" at bounding box center [751, 215] width 55 height 13
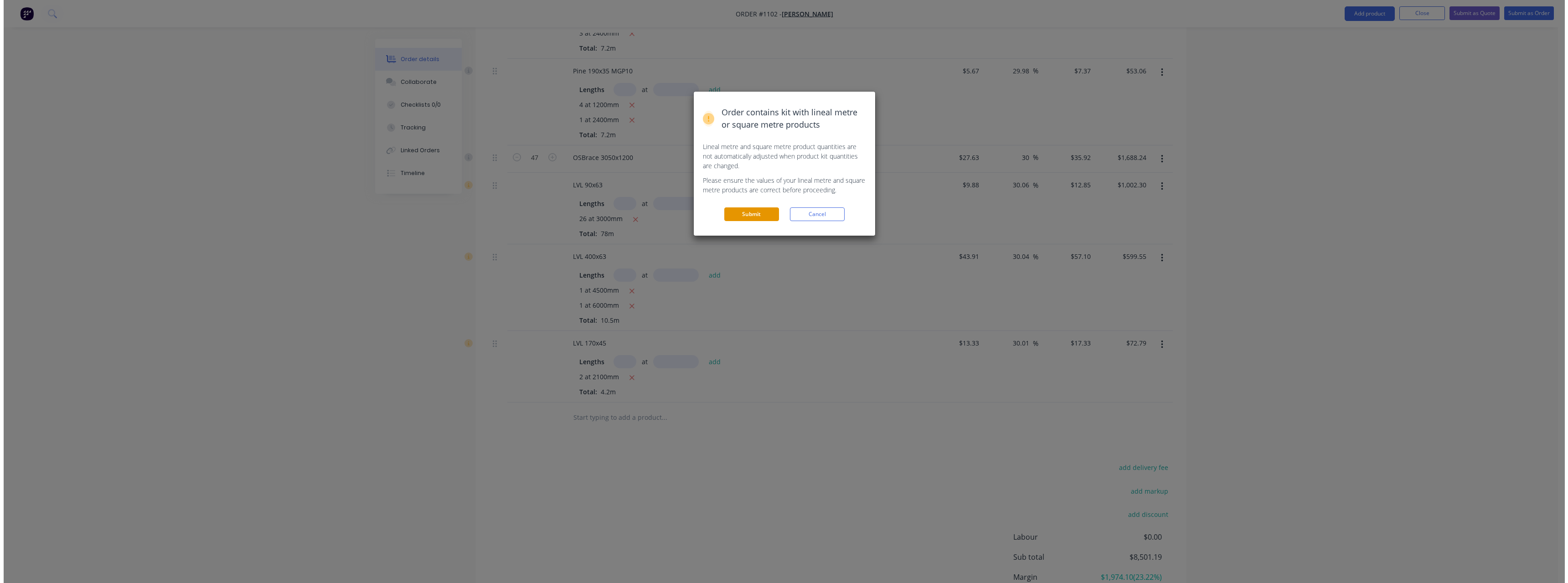
scroll to position [0, 0]
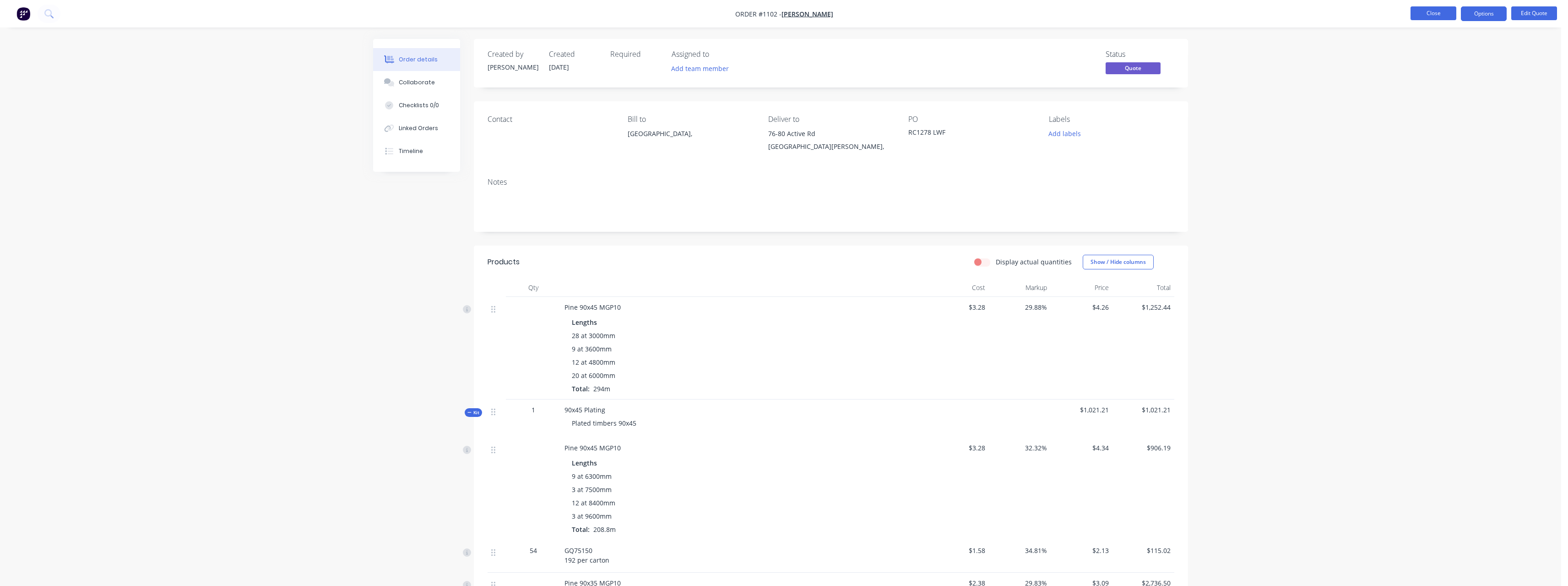
click at [1432, 13] on button "Close" at bounding box center [1433, 13] width 46 height 13
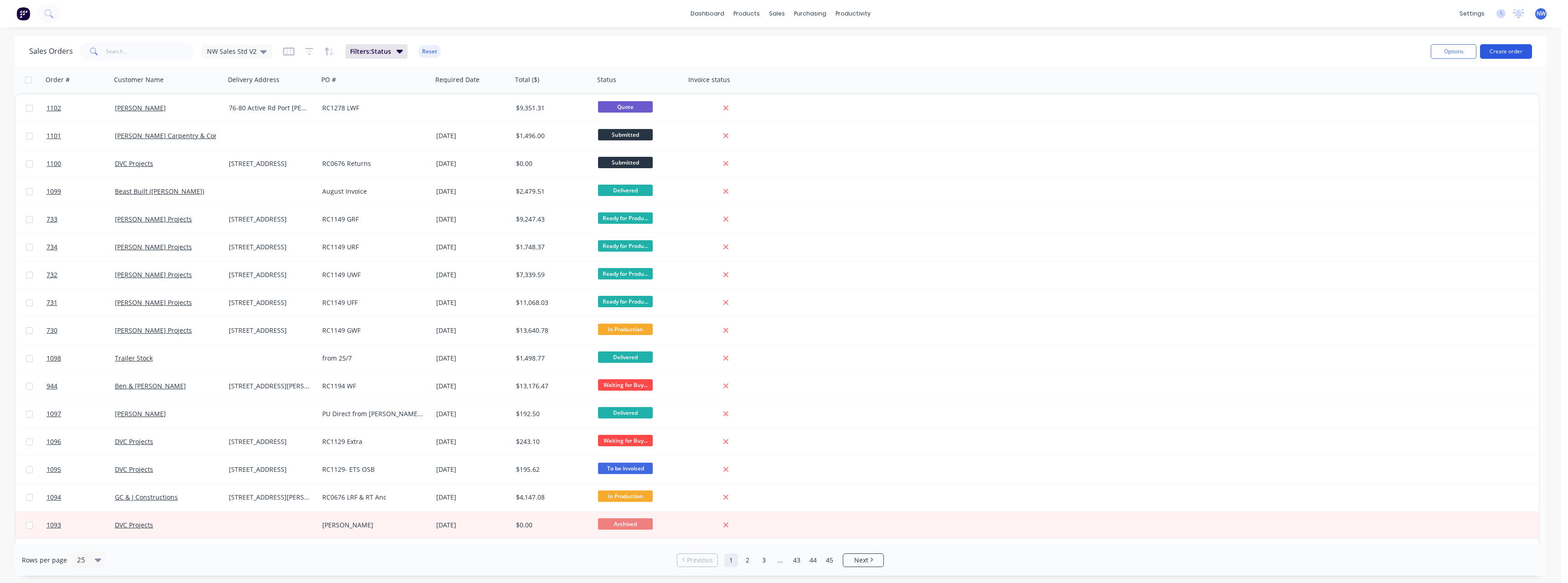
click at [1498, 53] on button "Create order" at bounding box center [1505, 52] width 52 height 15
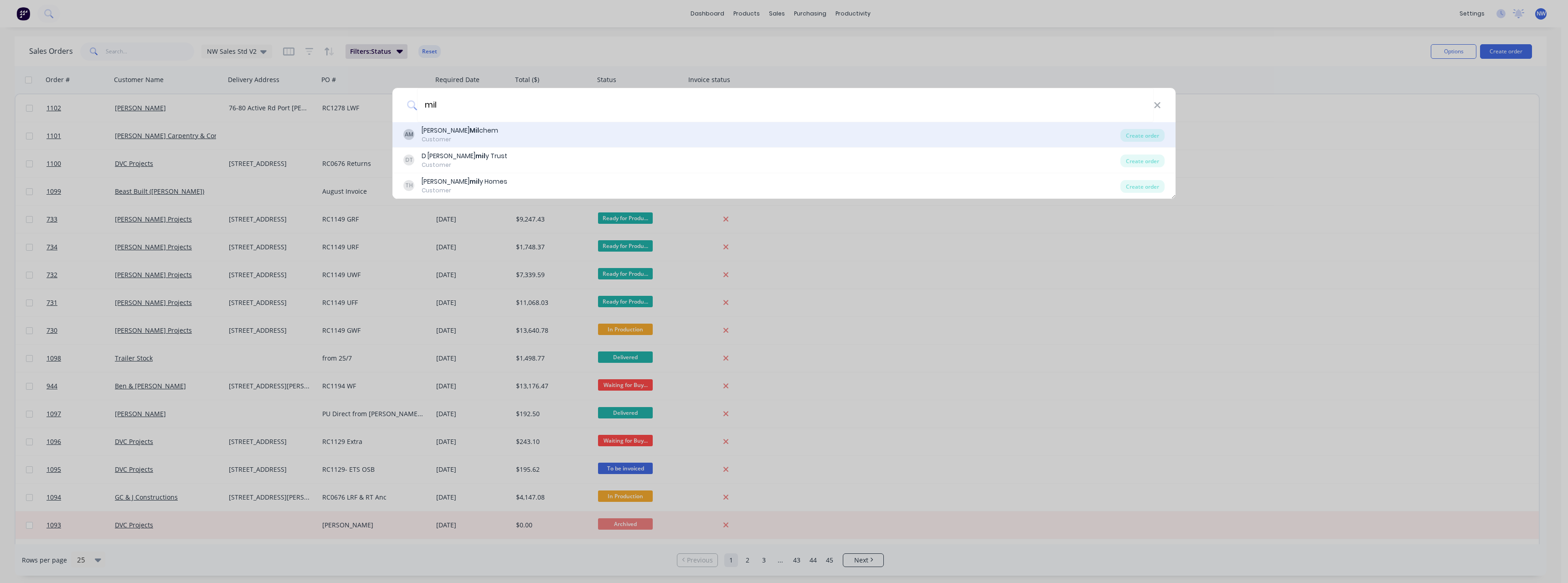
click at [523, 136] on div "AM [PERSON_NAME] chem Customer" at bounding box center [762, 134] width 717 height 18
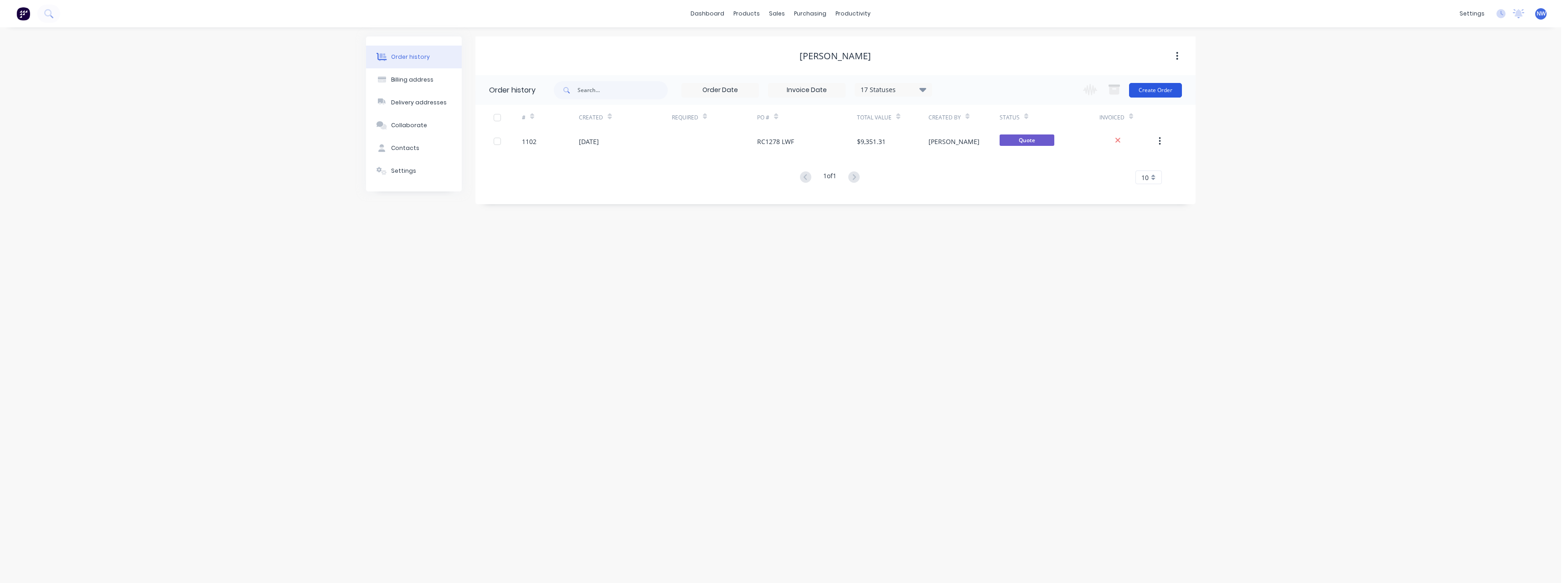
click at [1152, 96] on button "Create Order" at bounding box center [1155, 90] width 53 height 15
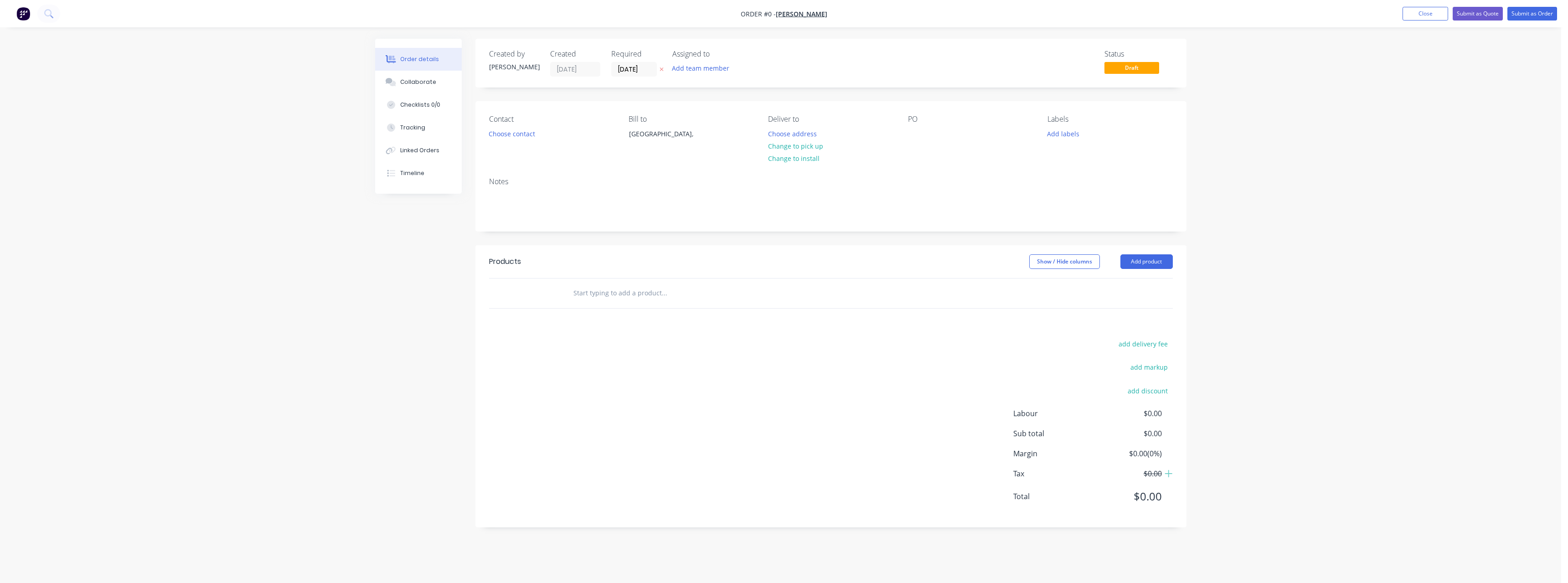
click at [664, 67] on button at bounding box center [662, 69] width 10 height 10
click at [797, 135] on button "Choose address" at bounding box center [793, 133] width 58 height 12
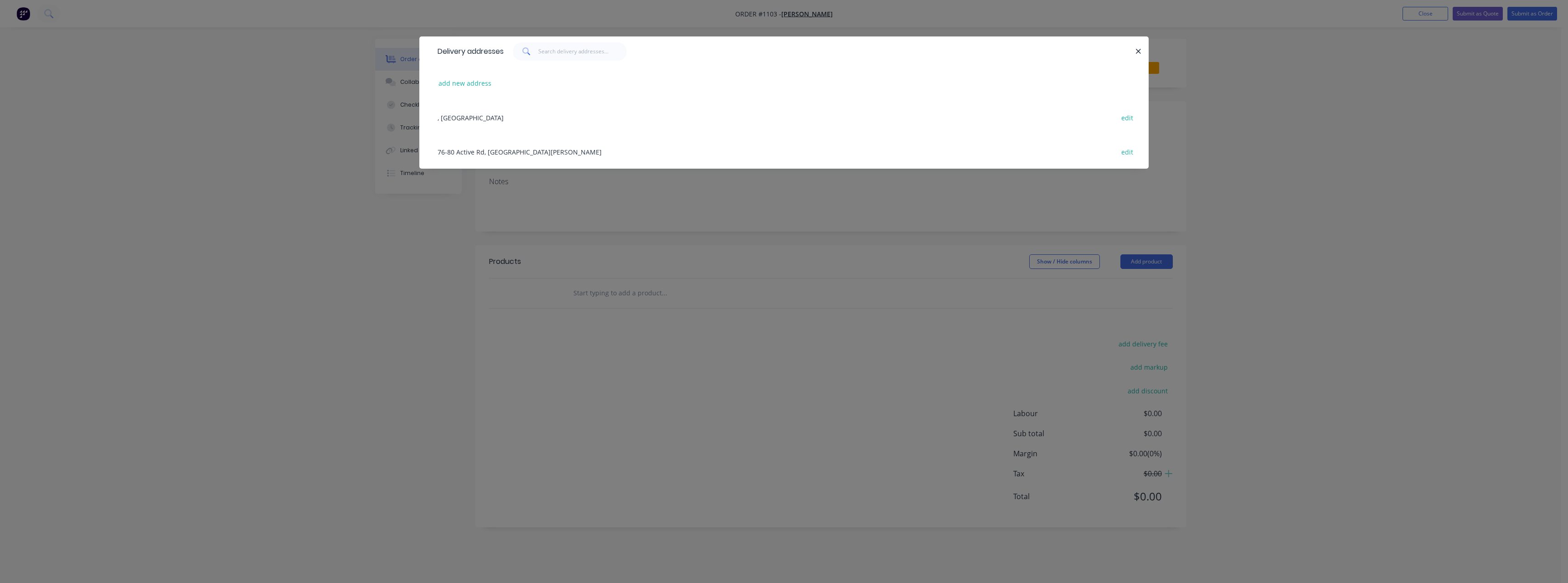
click at [511, 148] on div "76-80 Active Rd, [GEOGRAPHIC_DATA][PERSON_NAME] edit" at bounding box center [783, 152] width 702 height 34
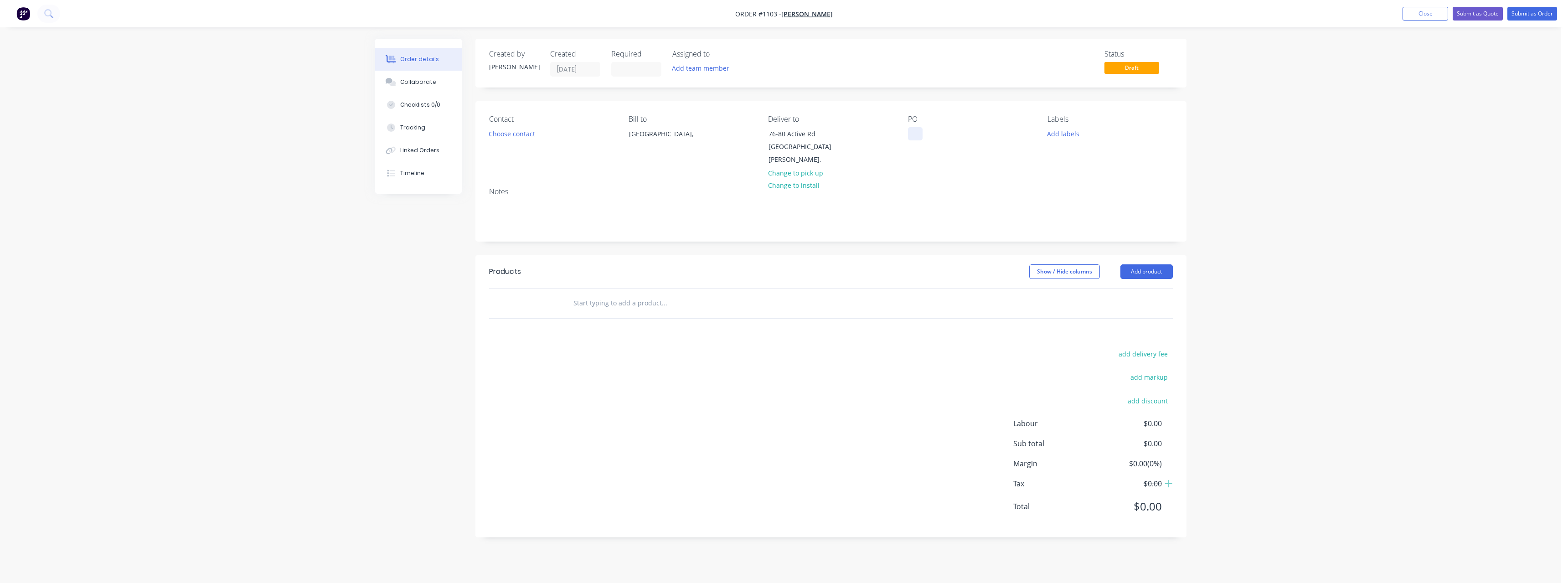
click at [920, 135] on div at bounding box center [915, 134] width 15 height 13
click at [640, 294] on input "text" at bounding box center [664, 303] width 183 height 18
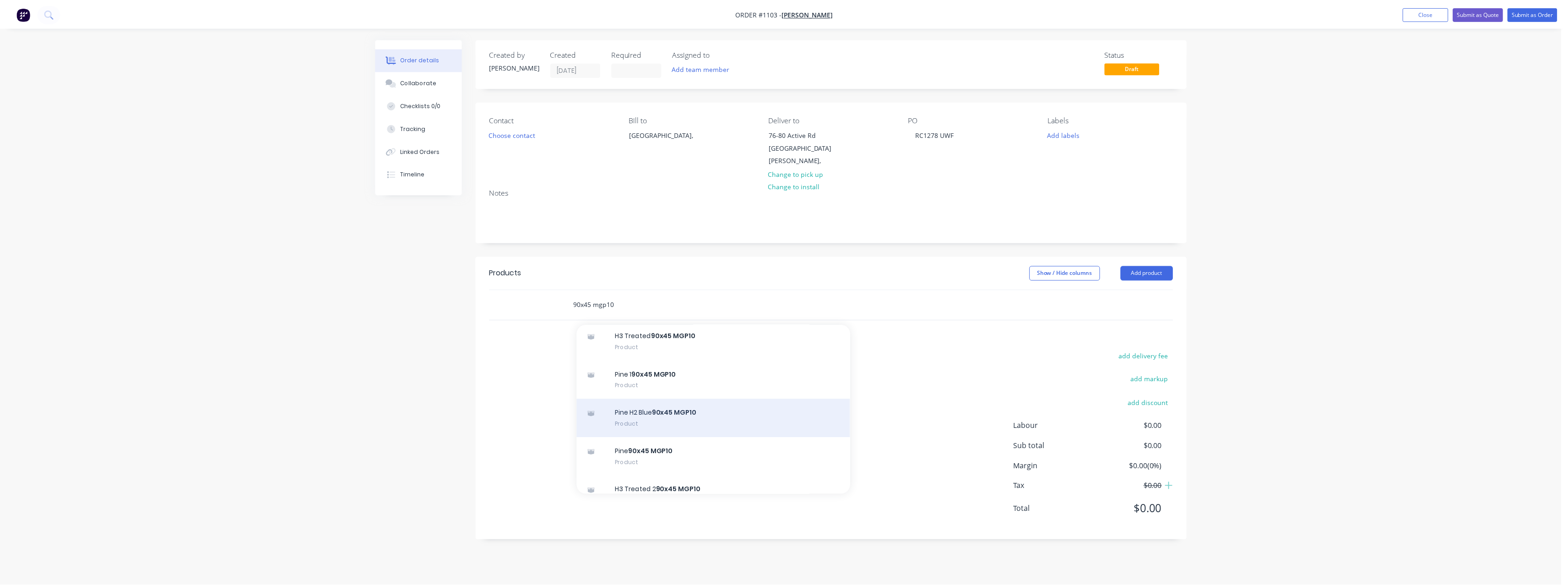
scroll to position [641, 0]
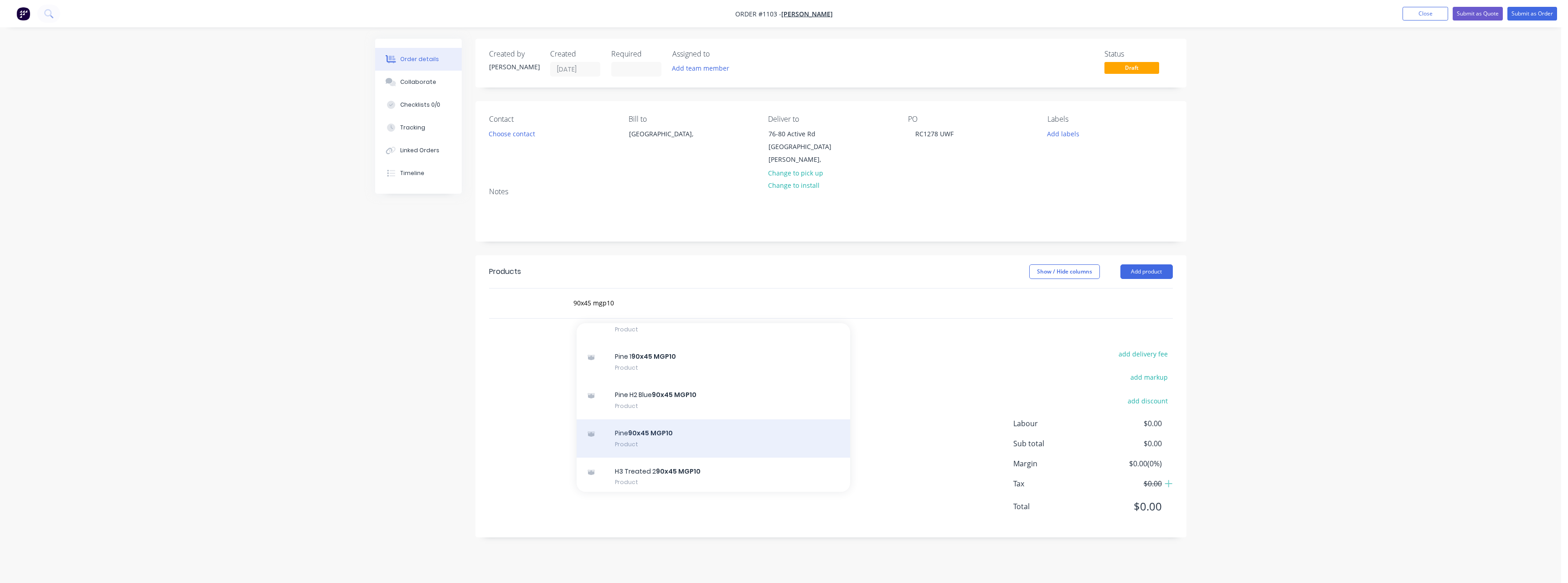
click at [673, 427] on div "Pine 90x45 MGP10 Product" at bounding box center [713, 438] width 273 height 38
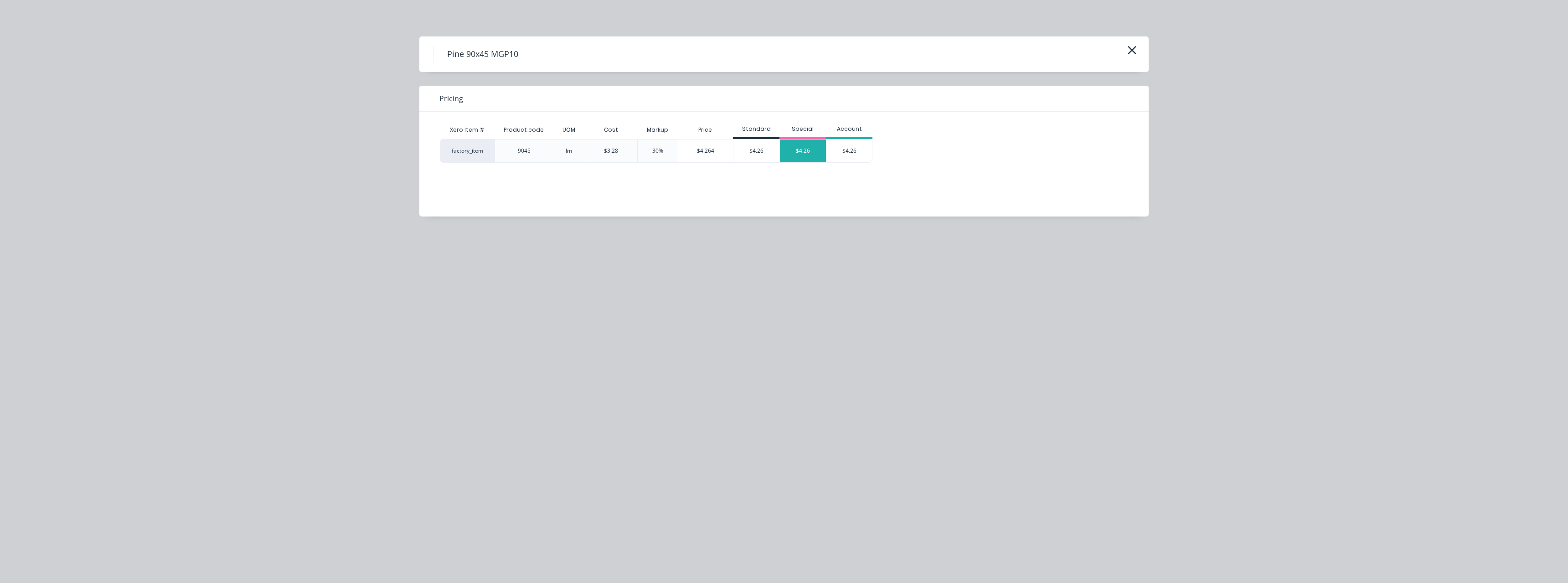
click at [796, 153] on div "$4.26" at bounding box center [803, 150] width 46 height 23
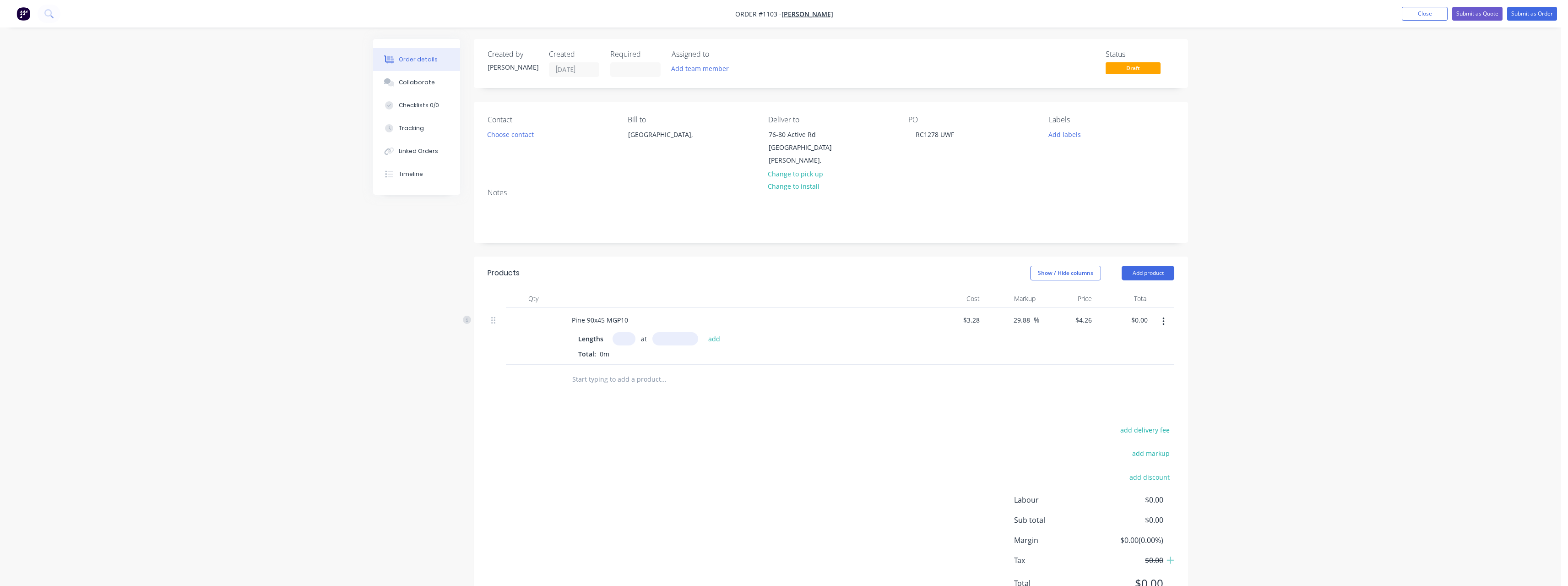
click at [628, 332] on input "text" at bounding box center [624, 339] width 23 height 13
click at [704, 332] on button "add" at bounding box center [714, 338] width 21 height 12
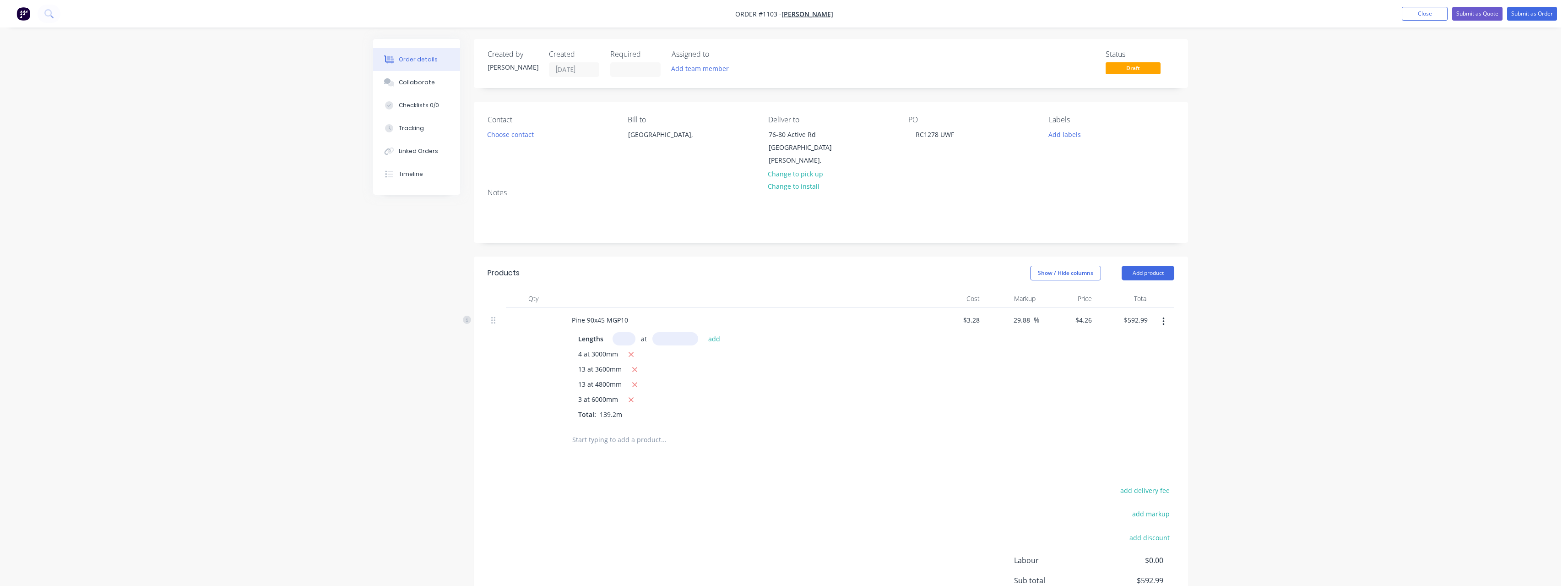
click at [617, 436] on input "text" at bounding box center [663, 440] width 183 height 18
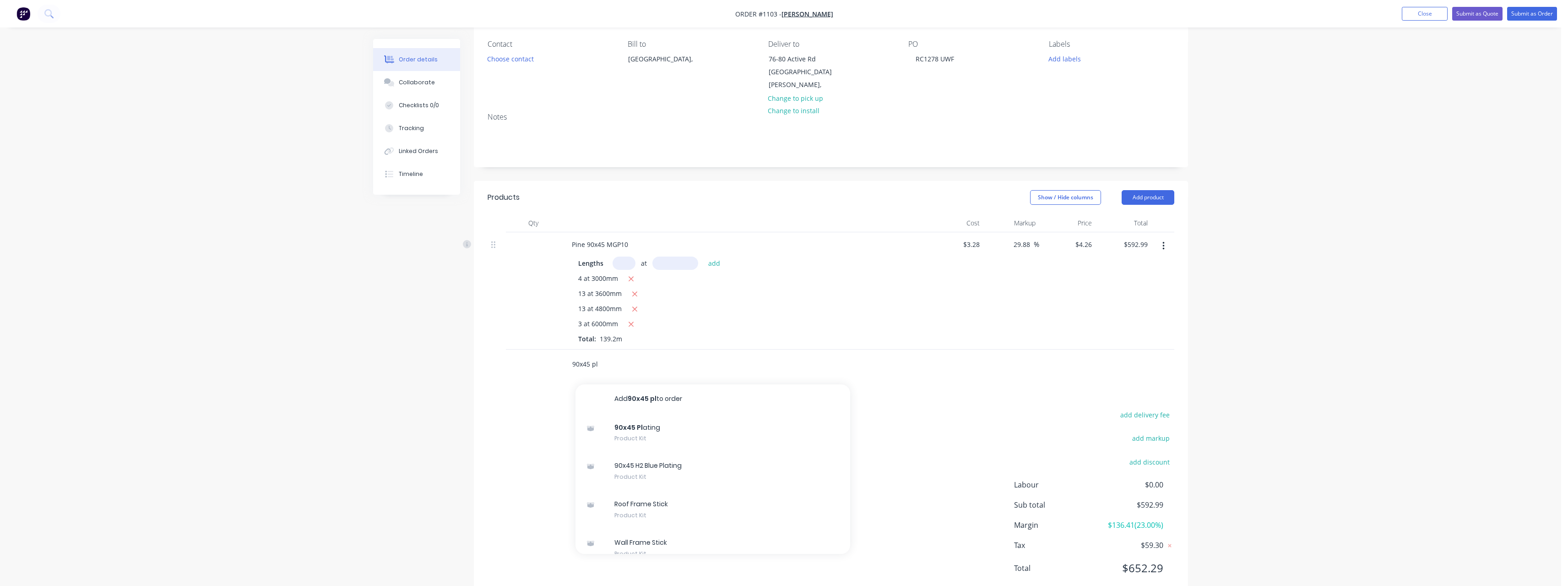
scroll to position [92, 0]
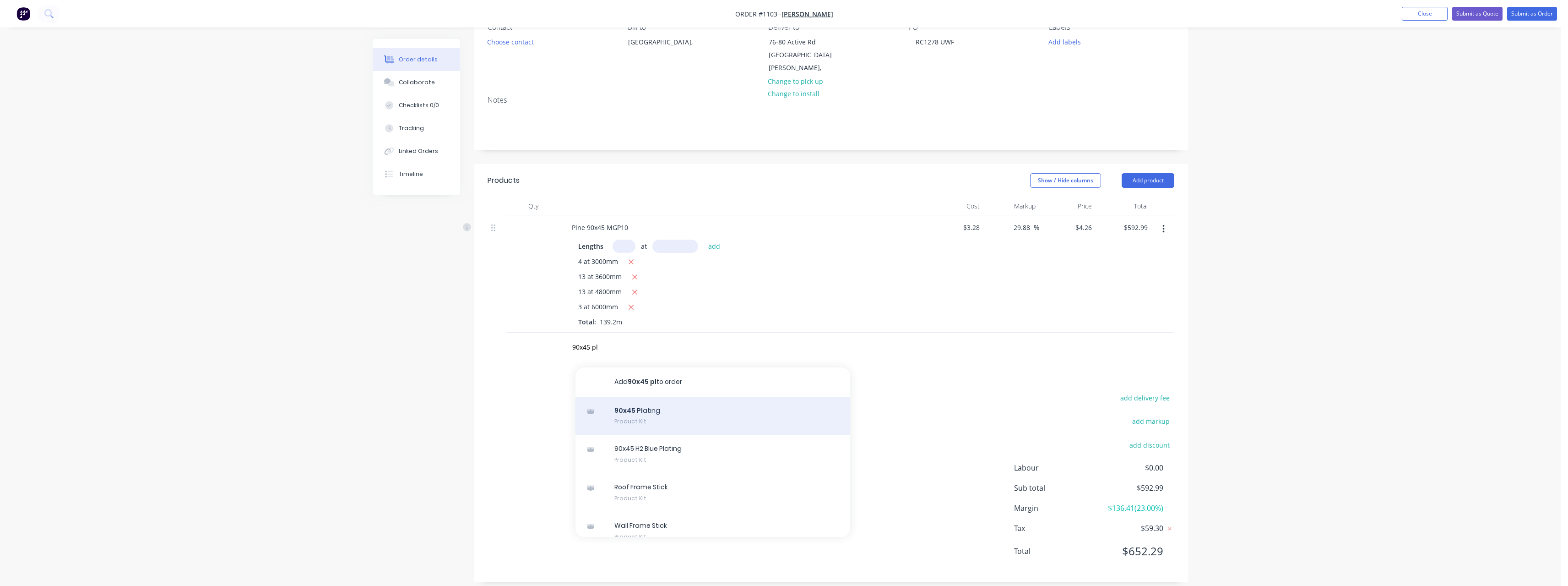
click at [724, 400] on div "90x45 Pl ating Product Kit" at bounding box center [712, 415] width 274 height 39
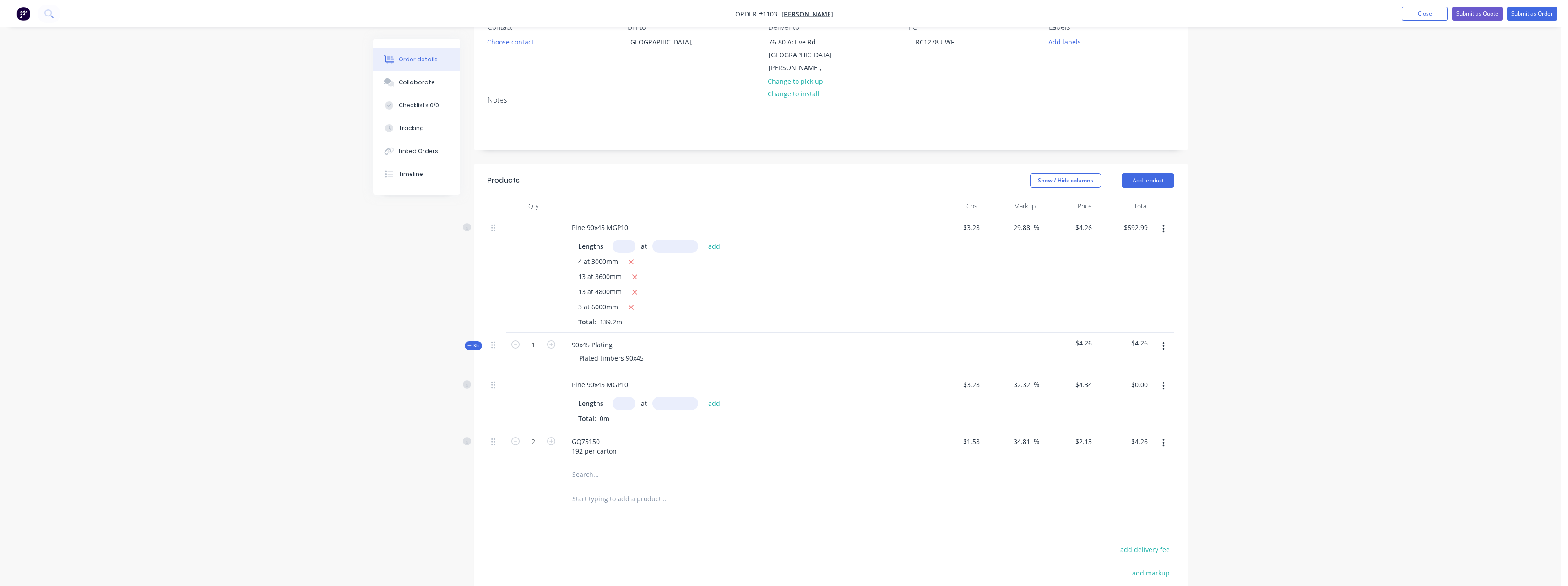
click at [628, 396] on input "text" at bounding box center [624, 403] width 23 height 13
click at [704, 396] on button "add" at bounding box center [714, 402] width 21 height 12
click at [542, 480] on input "2" at bounding box center [533, 487] width 24 height 13
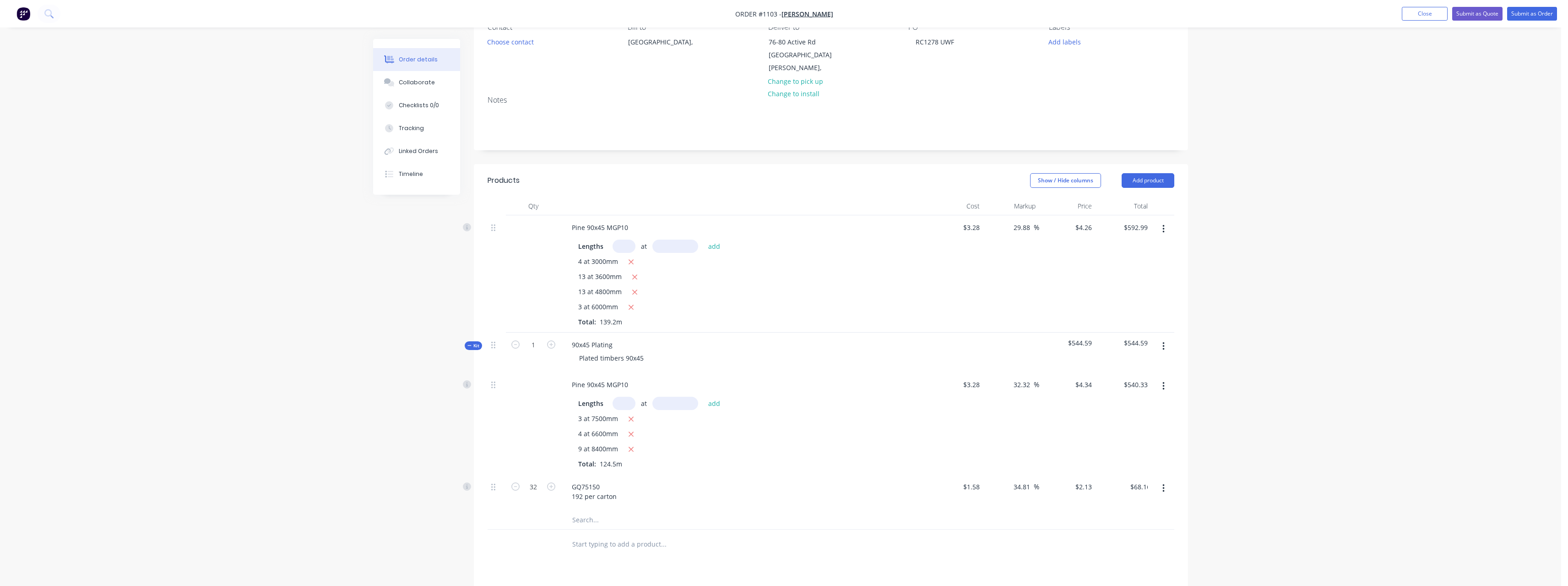
click at [603, 535] on input "text" at bounding box center [663, 544] width 183 height 18
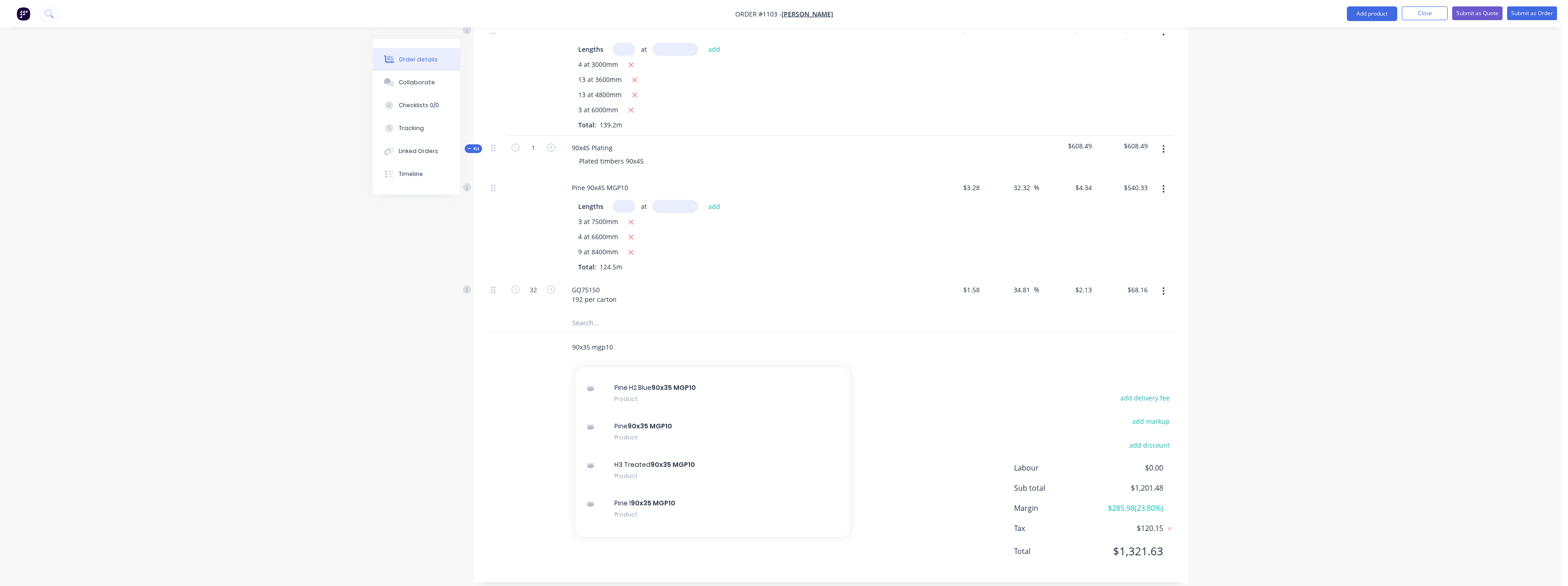
scroll to position [550, 0]
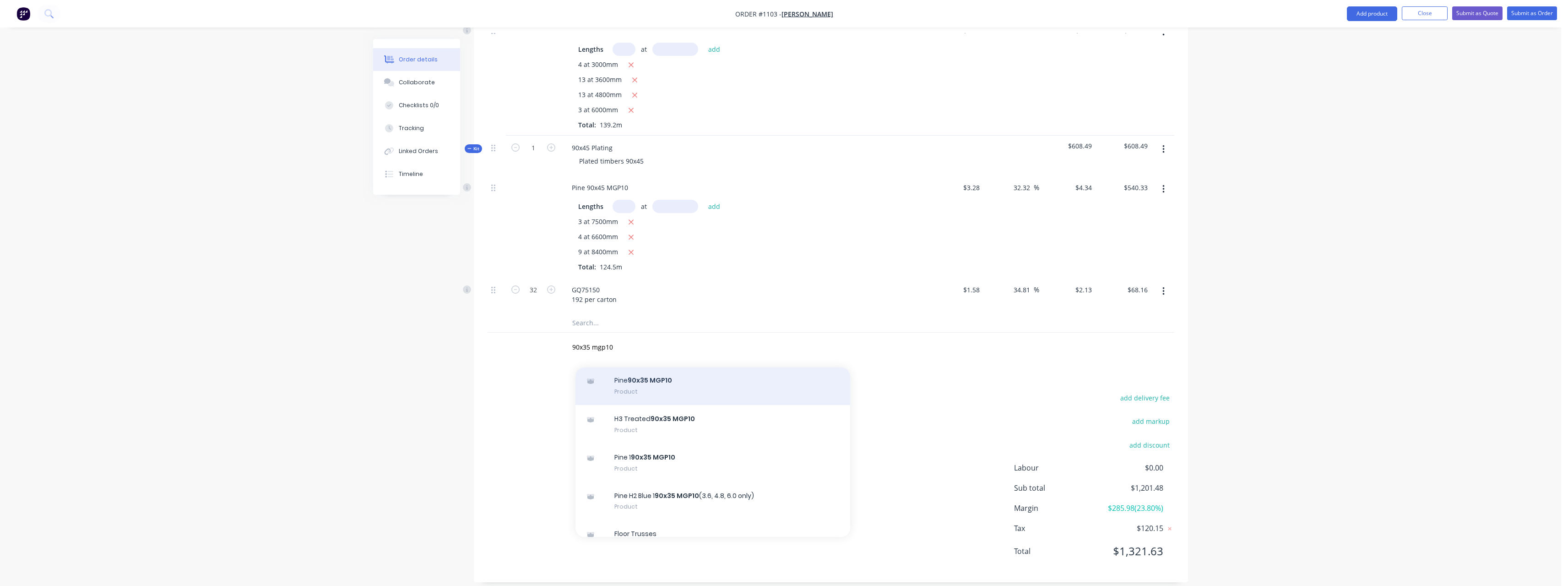
click at [683, 375] on div "Pine 90x35 MGP10 Product" at bounding box center [712, 385] width 274 height 39
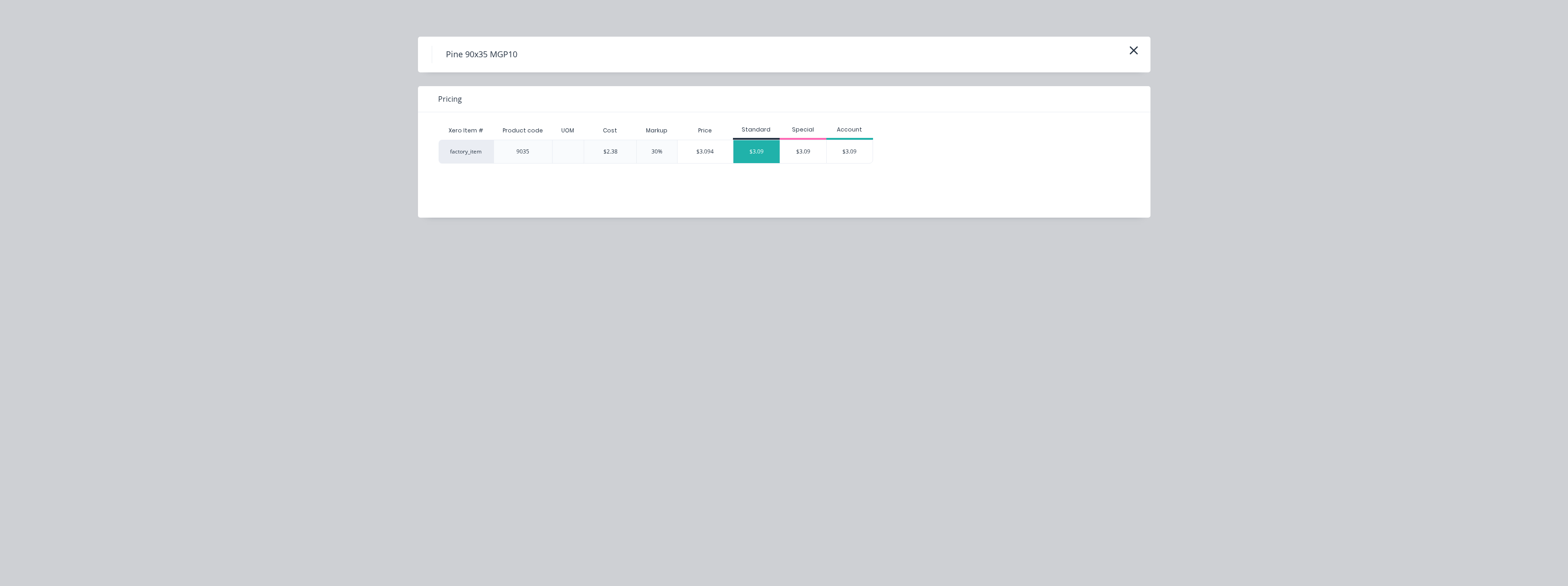
click at [753, 155] on div "$3.09" at bounding box center [757, 151] width 46 height 23
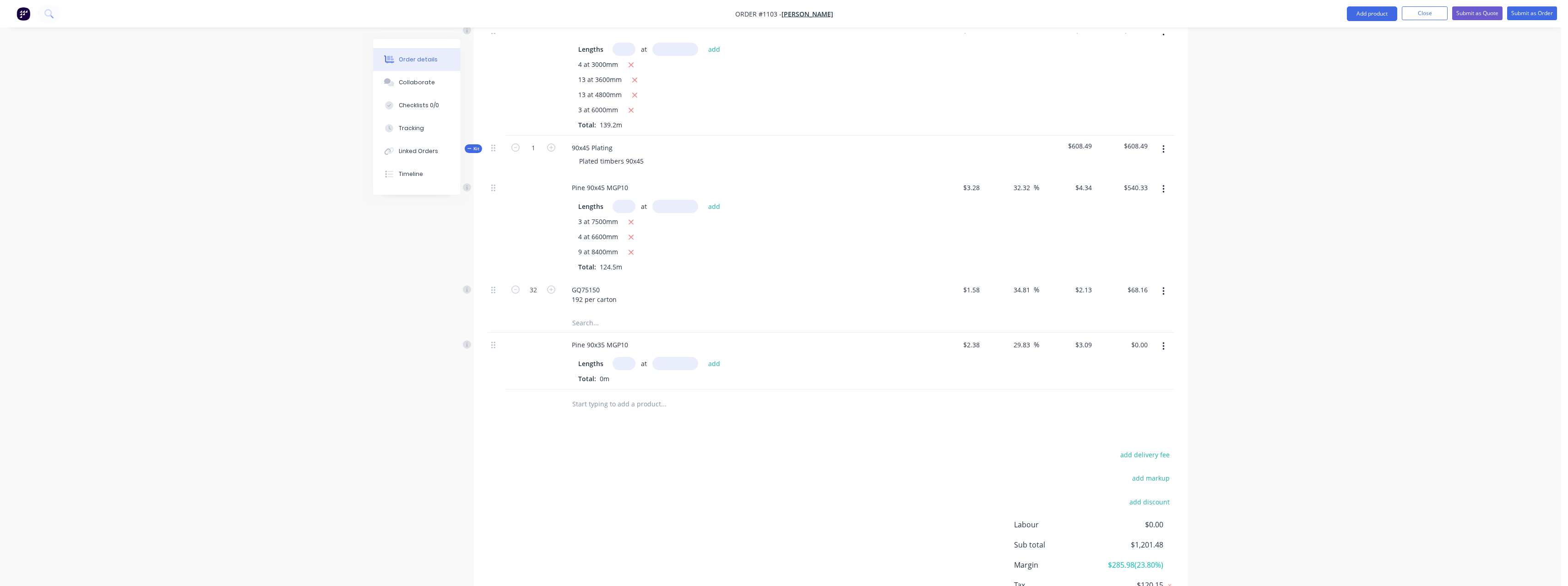
click at [627, 357] on input "text" at bounding box center [624, 363] width 23 height 13
click at [704, 357] on button "add" at bounding box center [714, 363] width 21 height 12
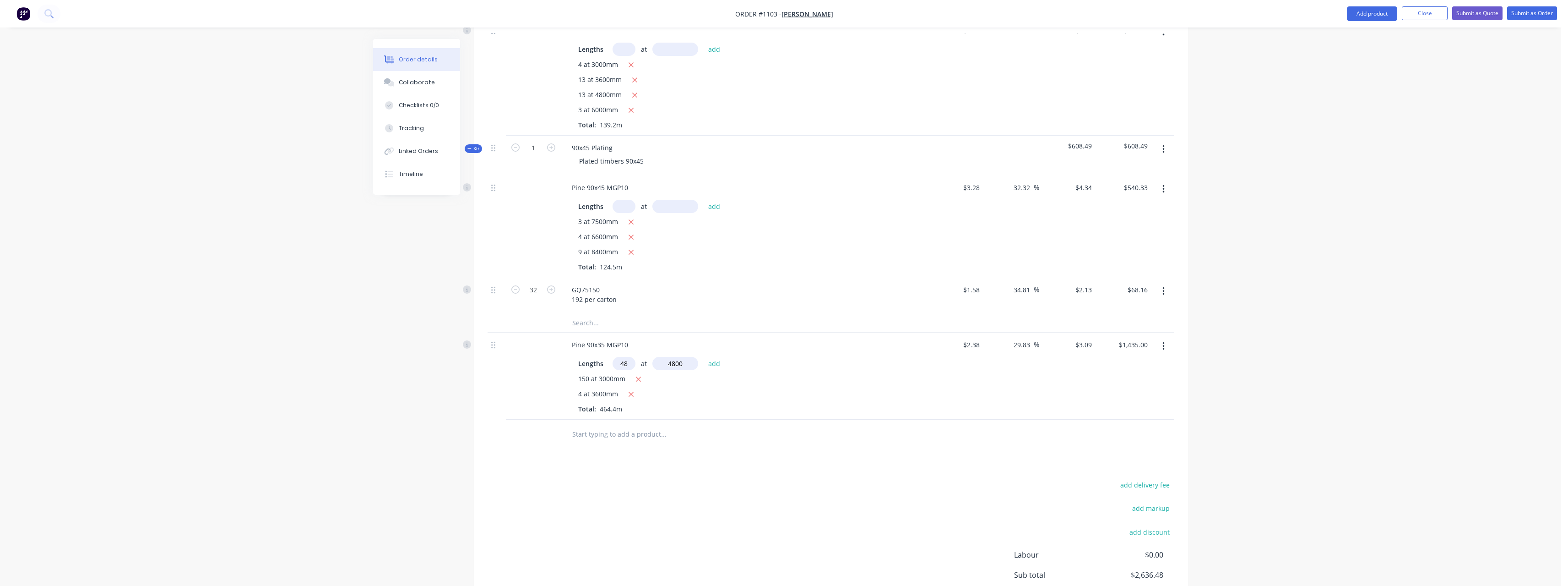
click at [704, 357] on button "add" at bounding box center [714, 363] width 21 height 12
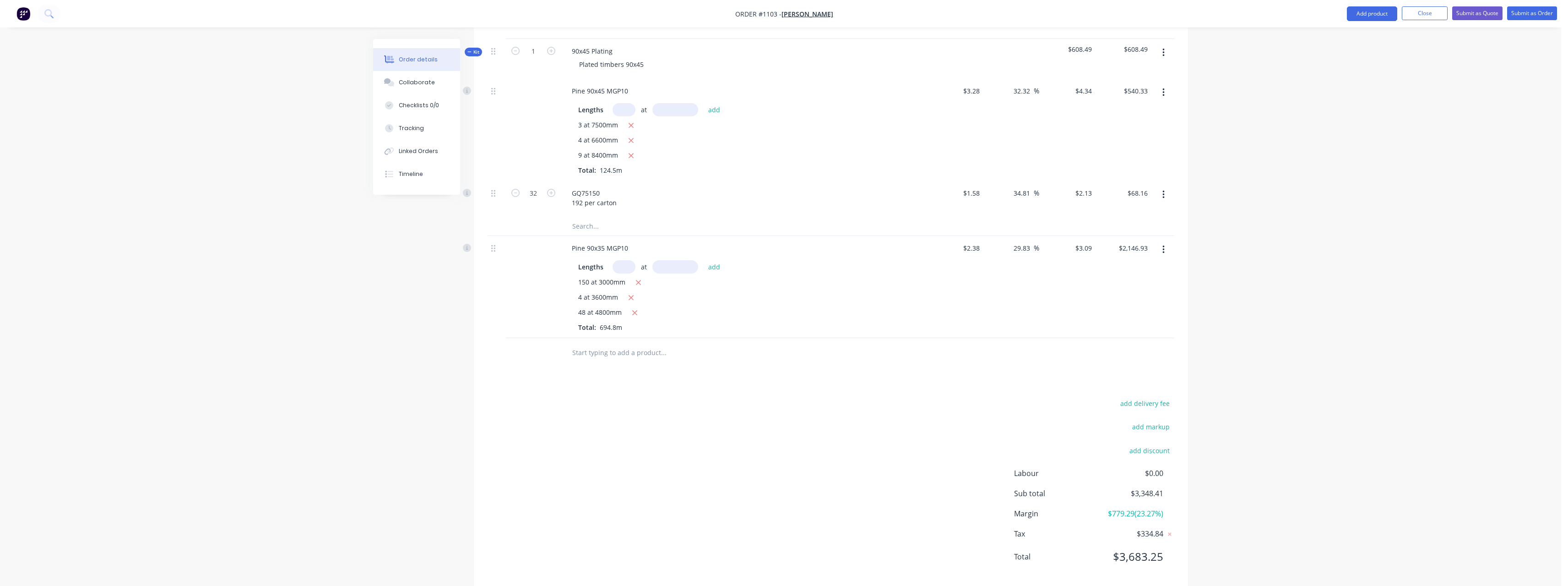
scroll to position [391, 0]
click at [620, 338] on input "text" at bounding box center [663, 347] width 183 height 18
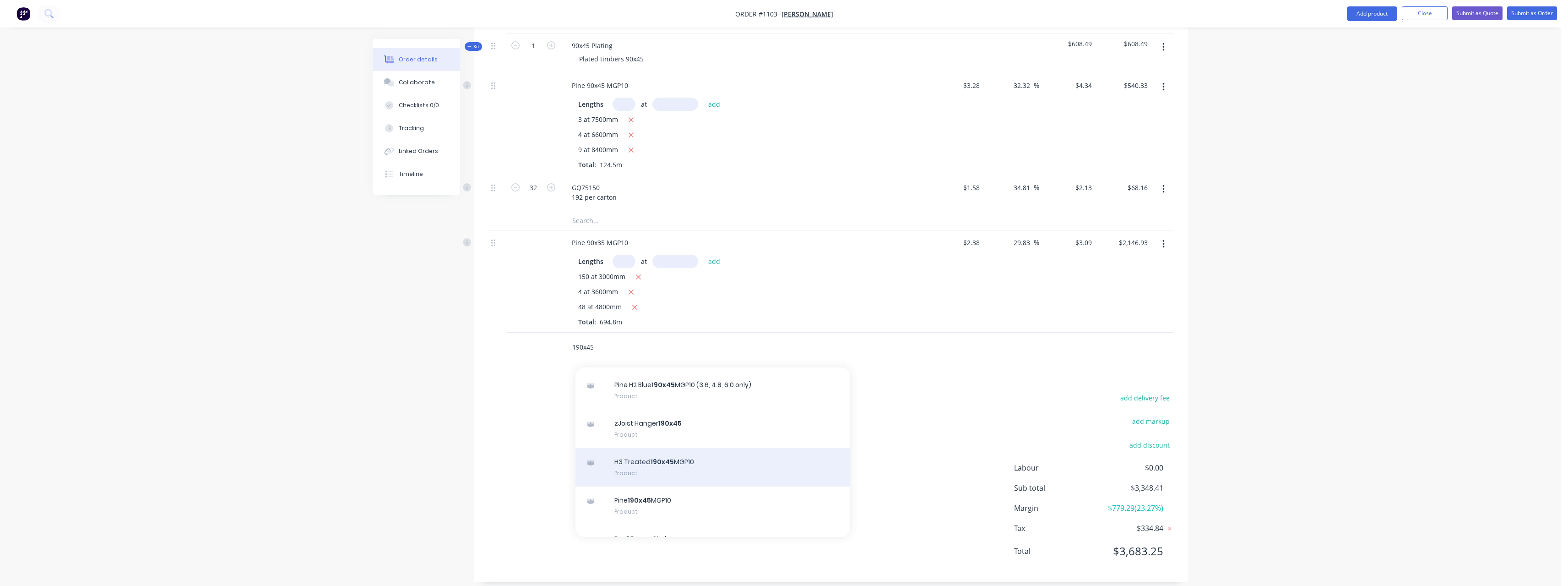
scroll to position [366, 0]
click at [717, 442] on div "Pine 190x45 MGP10 Product" at bounding box center [712, 459] width 274 height 39
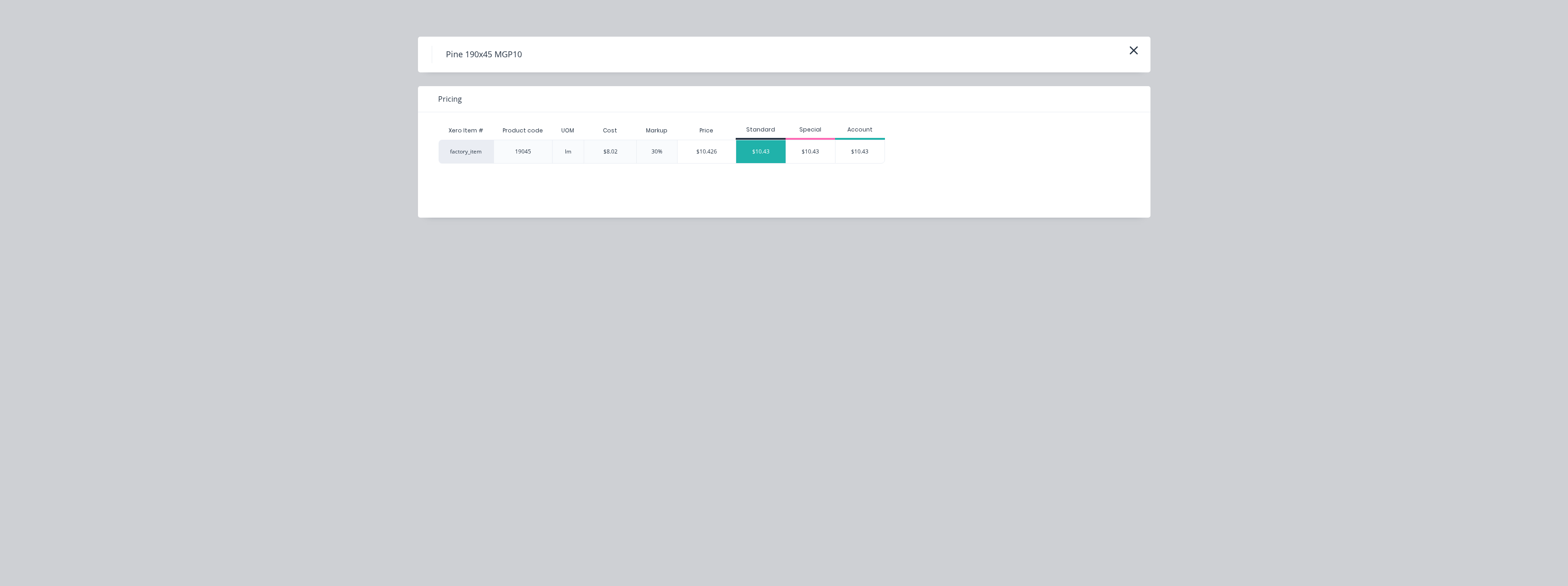
click at [759, 157] on div "$10.43" at bounding box center [760, 151] width 50 height 23
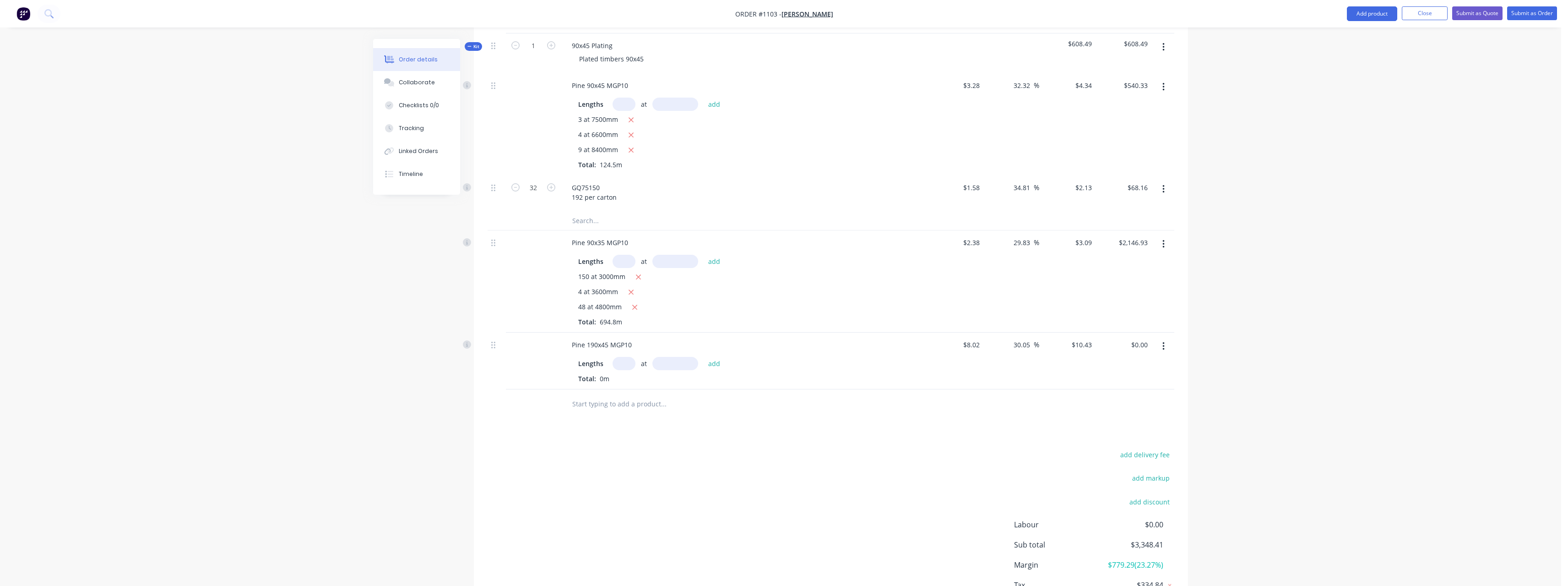
click at [628, 357] on input "text" at bounding box center [624, 363] width 23 height 13
click at [704, 357] on button "add" at bounding box center [714, 363] width 21 height 12
click at [623, 410] on input "text" at bounding box center [663, 419] width 183 height 18
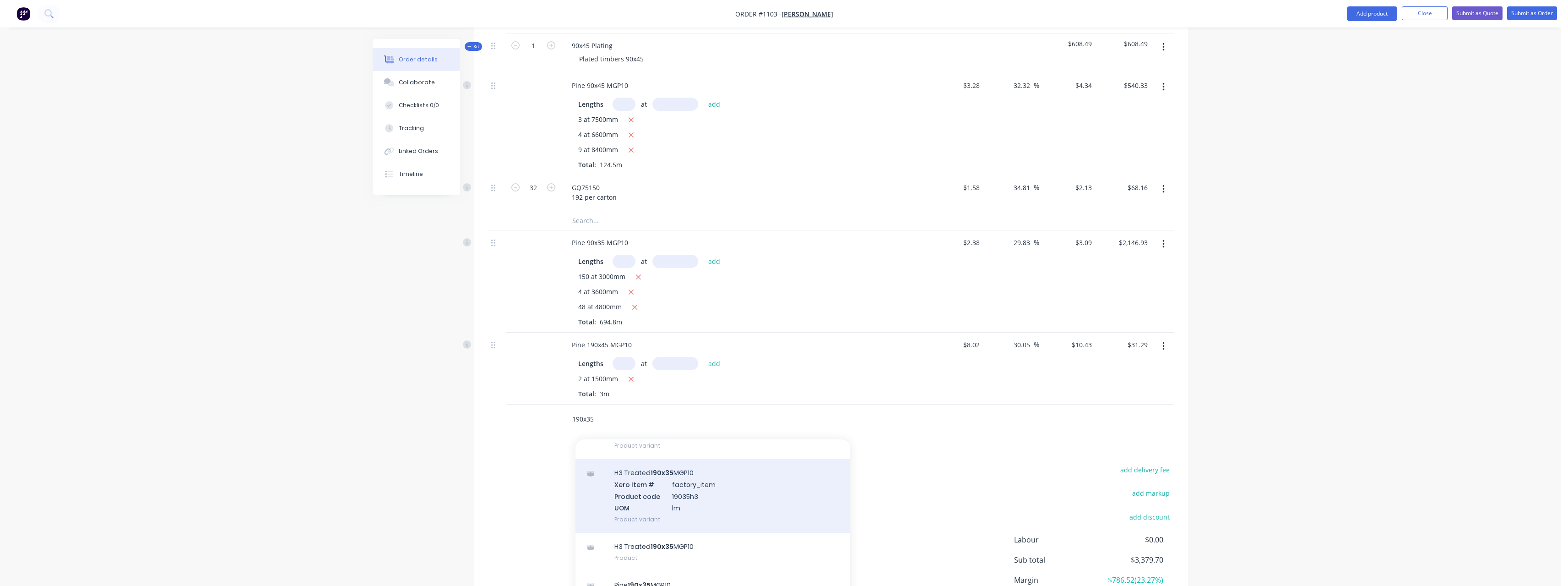
scroll to position [184, 0]
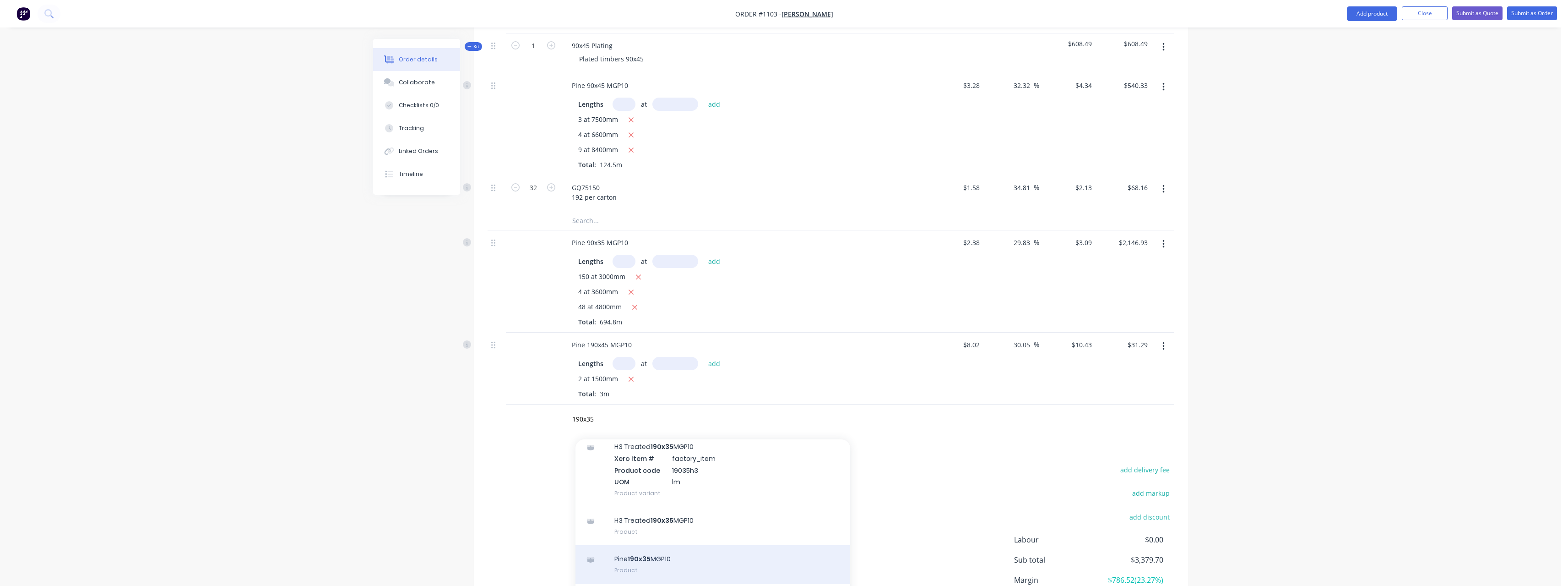
click at [661, 548] on div "Pine 190x35 MGP10 Product" at bounding box center [712, 564] width 274 height 39
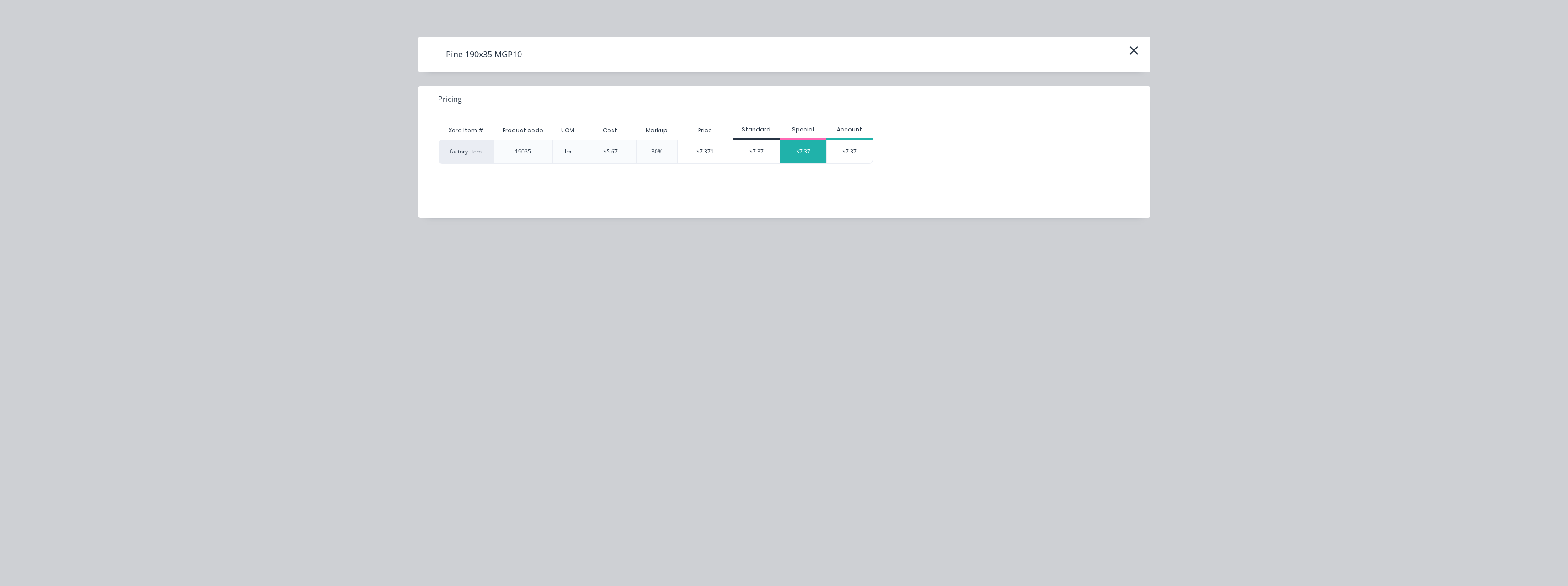
click at [792, 146] on div "$7.37" at bounding box center [803, 151] width 46 height 23
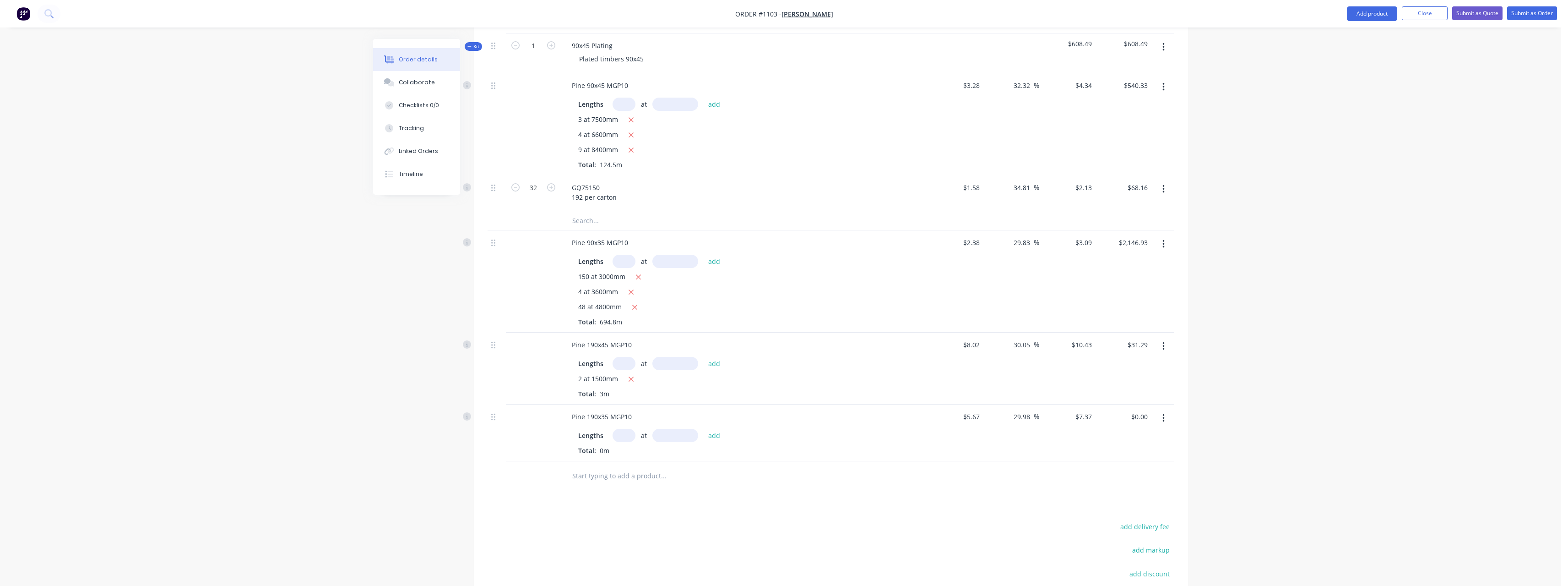
click at [623, 429] on input "text" at bounding box center [624, 436] width 23 height 13
click at [704, 429] on button "add" at bounding box center [714, 435] width 21 height 12
click at [615, 497] on input "text" at bounding box center [663, 506] width 183 height 18
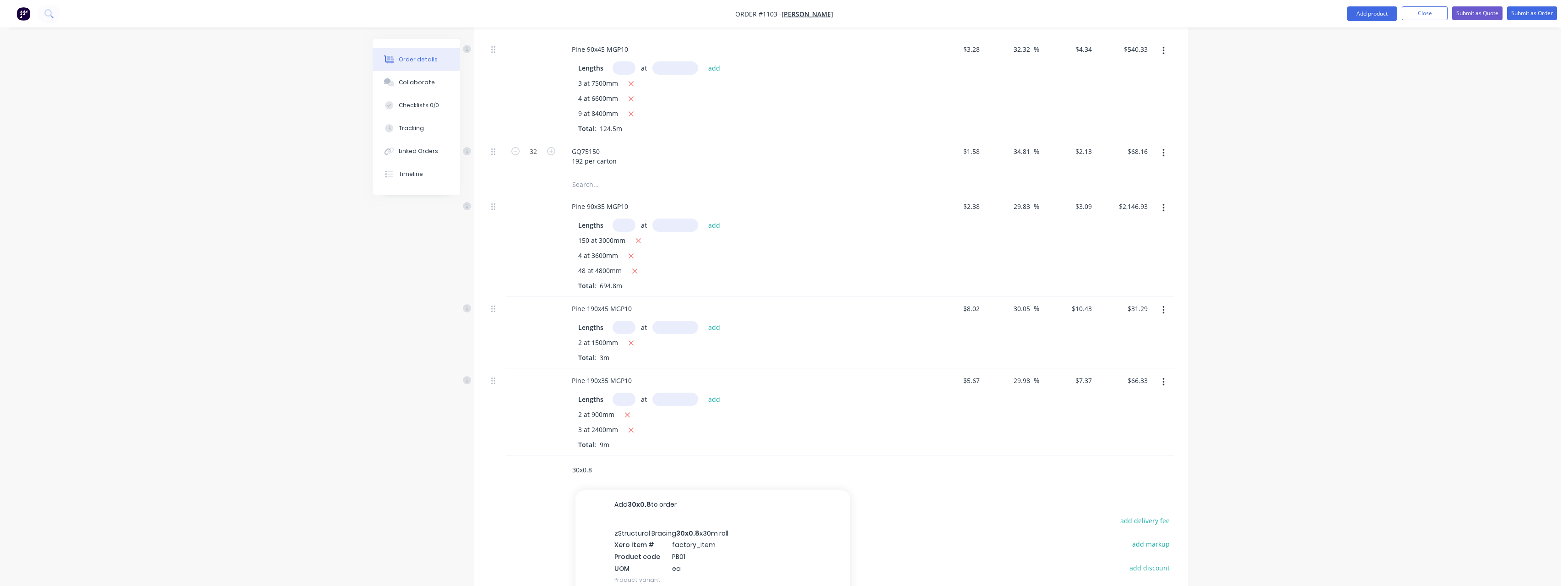
scroll to position [551, 0]
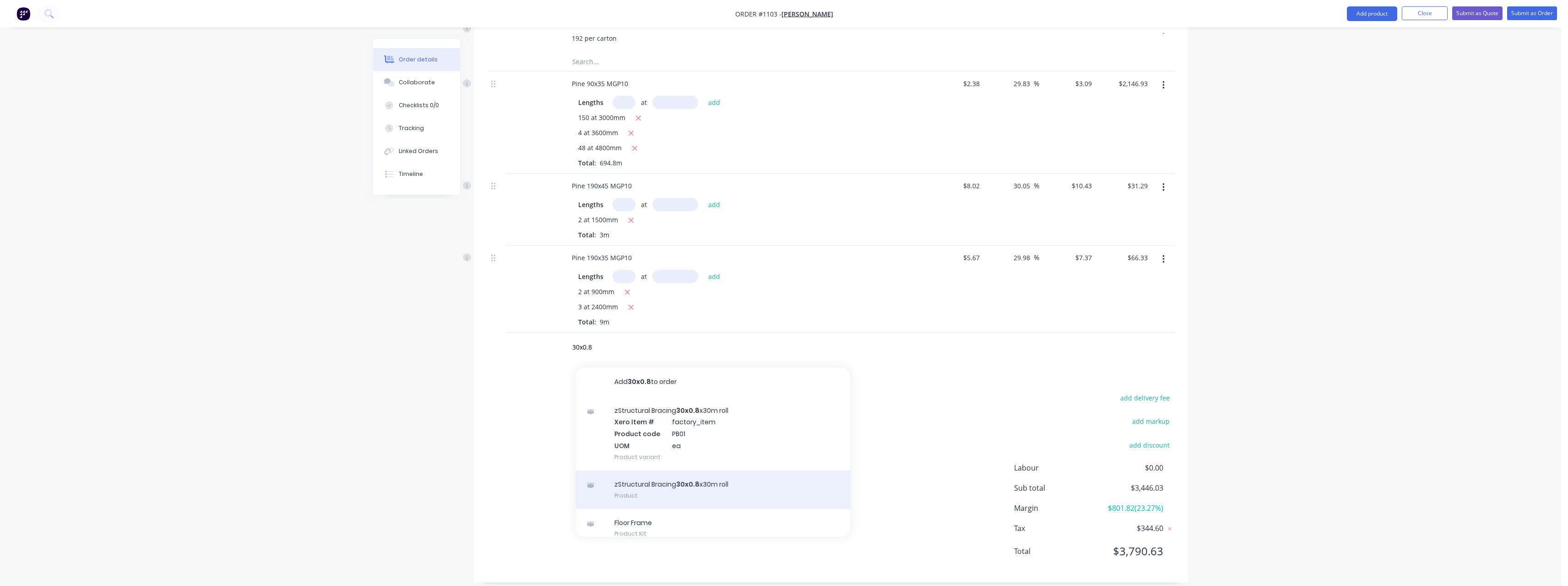
click at [729, 470] on div "zStructural Bracing 30x0.8 x30m roll Product" at bounding box center [712, 489] width 274 height 39
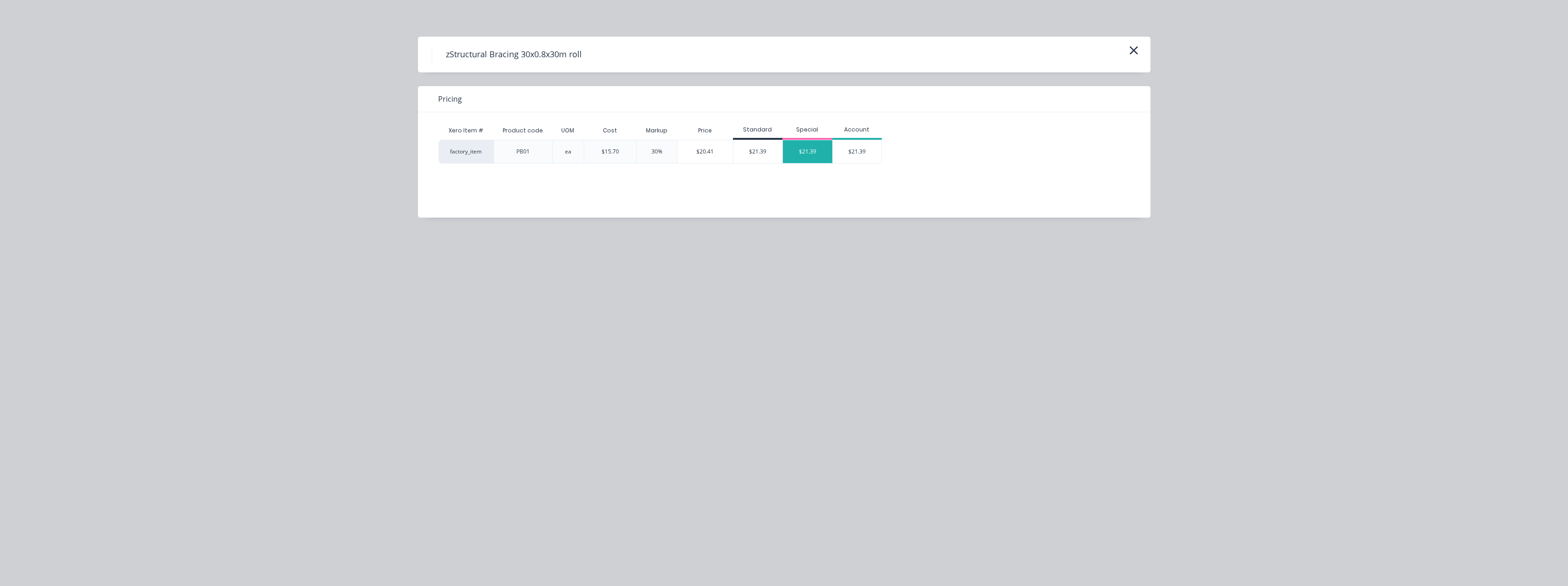
click at [801, 154] on div "$21.39" at bounding box center [808, 151] width 50 height 23
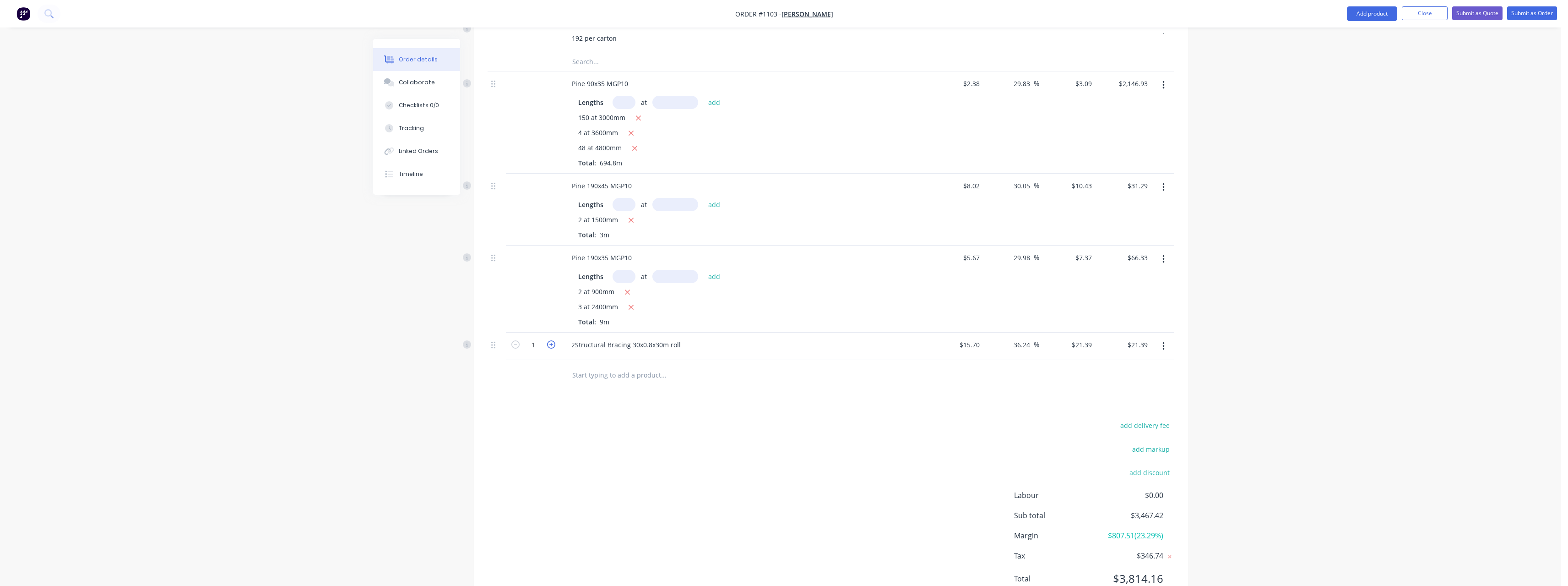
click at [553, 340] on icon "button" at bounding box center [551, 344] width 8 height 8
click at [586, 366] on input "text" at bounding box center [663, 375] width 183 height 18
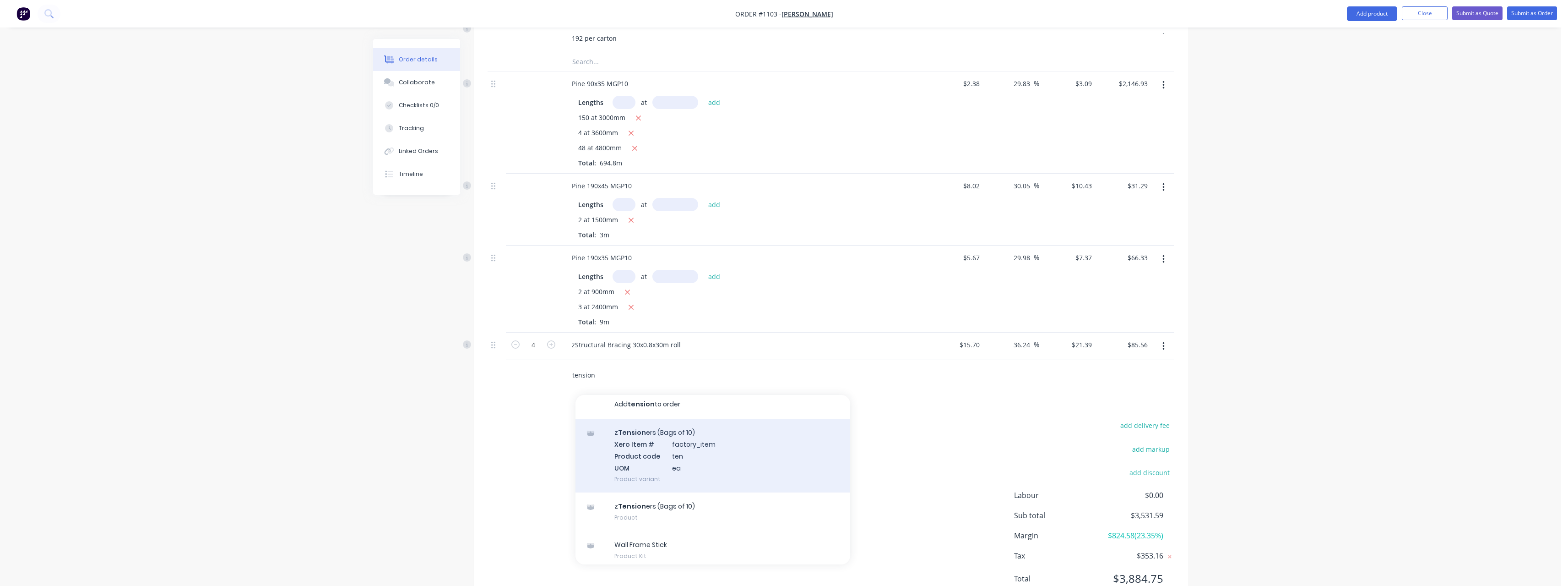
scroll to position [10, 0]
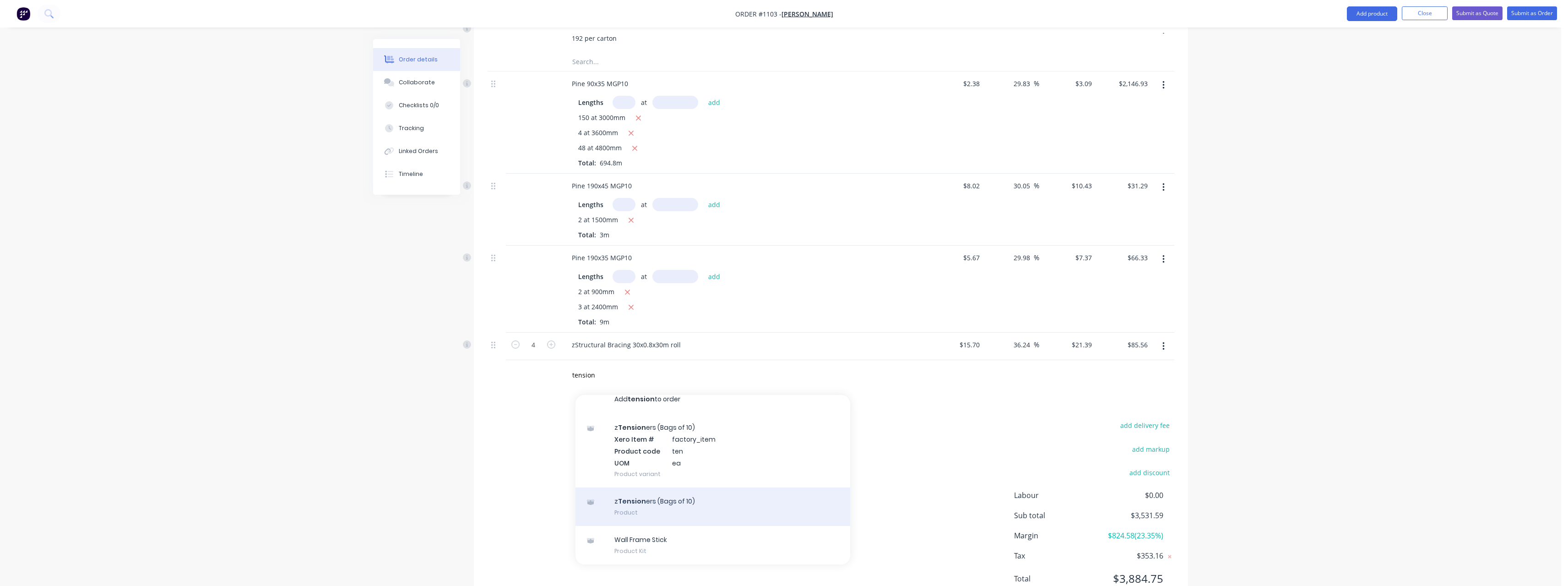
click at [649, 493] on div "z Tension ers (Bags of 10) Product" at bounding box center [712, 506] width 274 height 39
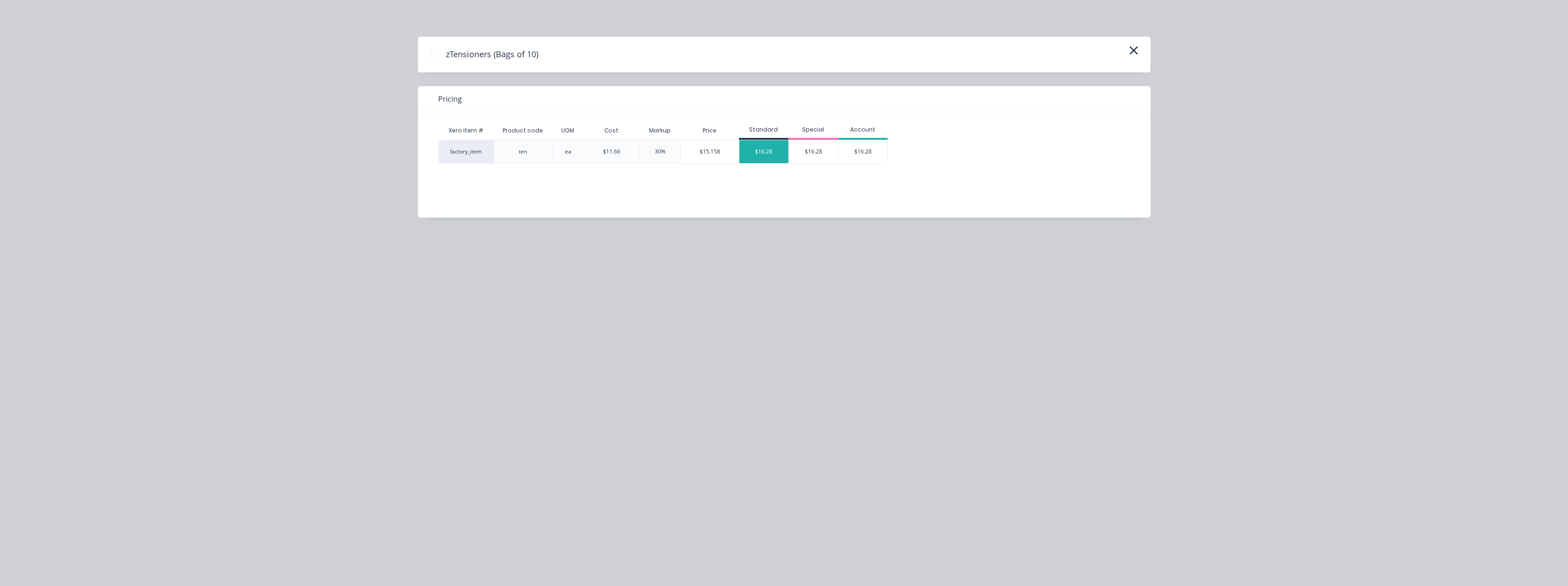
click at [767, 158] on div "$16.28" at bounding box center [764, 151] width 50 height 23
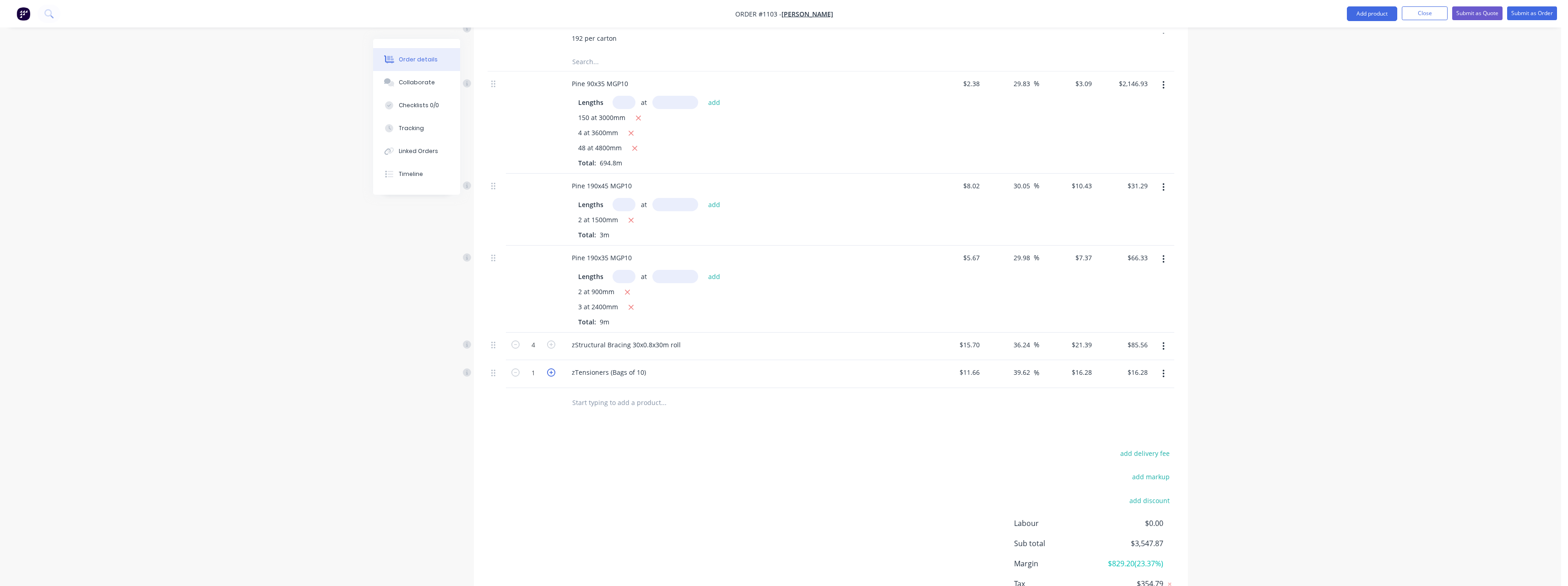
click at [551, 368] on icon "button" at bounding box center [551, 372] width 8 height 8
click at [598, 393] on input "text" at bounding box center [663, 402] width 183 height 18
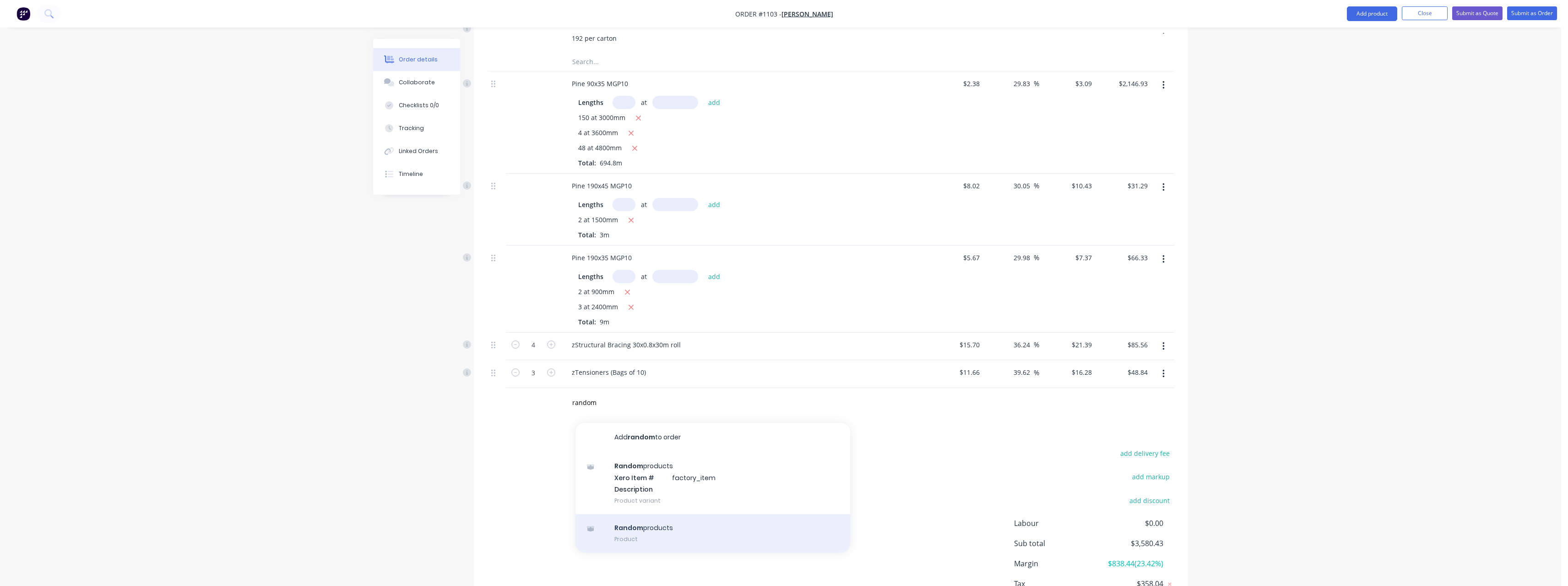
click at [660, 522] on div "Random products Product" at bounding box center [712, 533] width 274 height 39
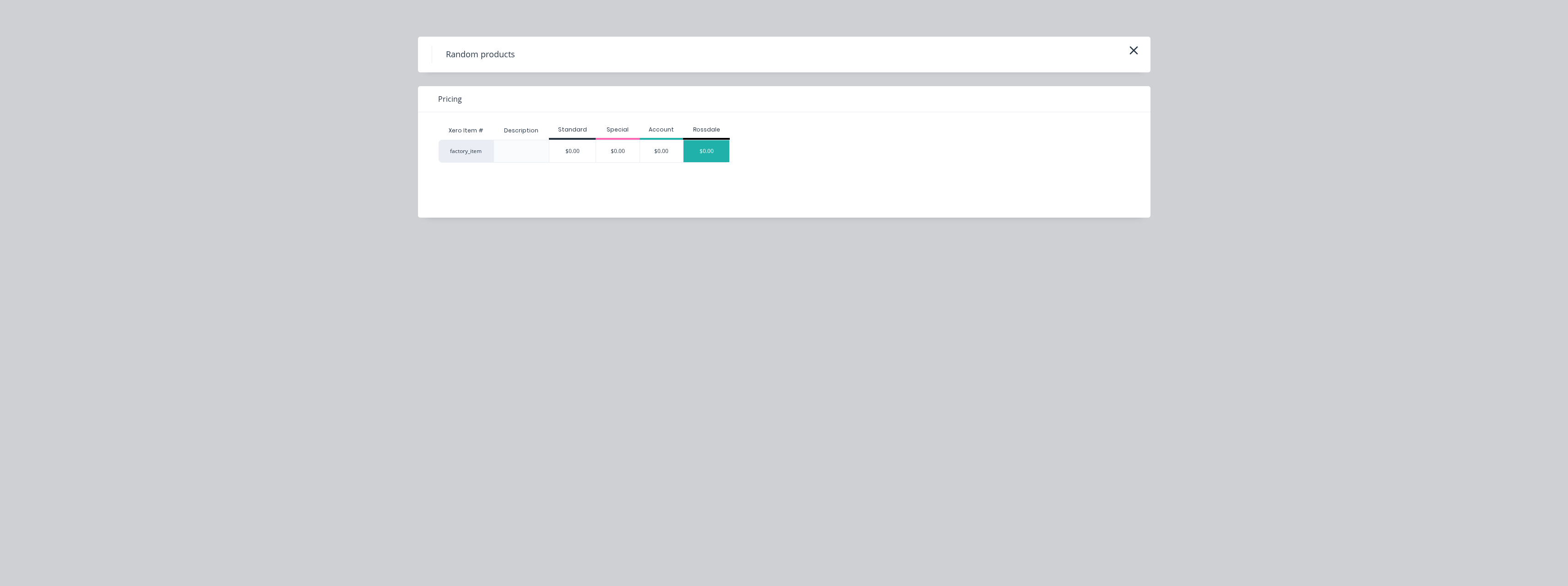
click at [698, 144] on div "$0.00" at bounding box center [706, 151] width 46 height 22
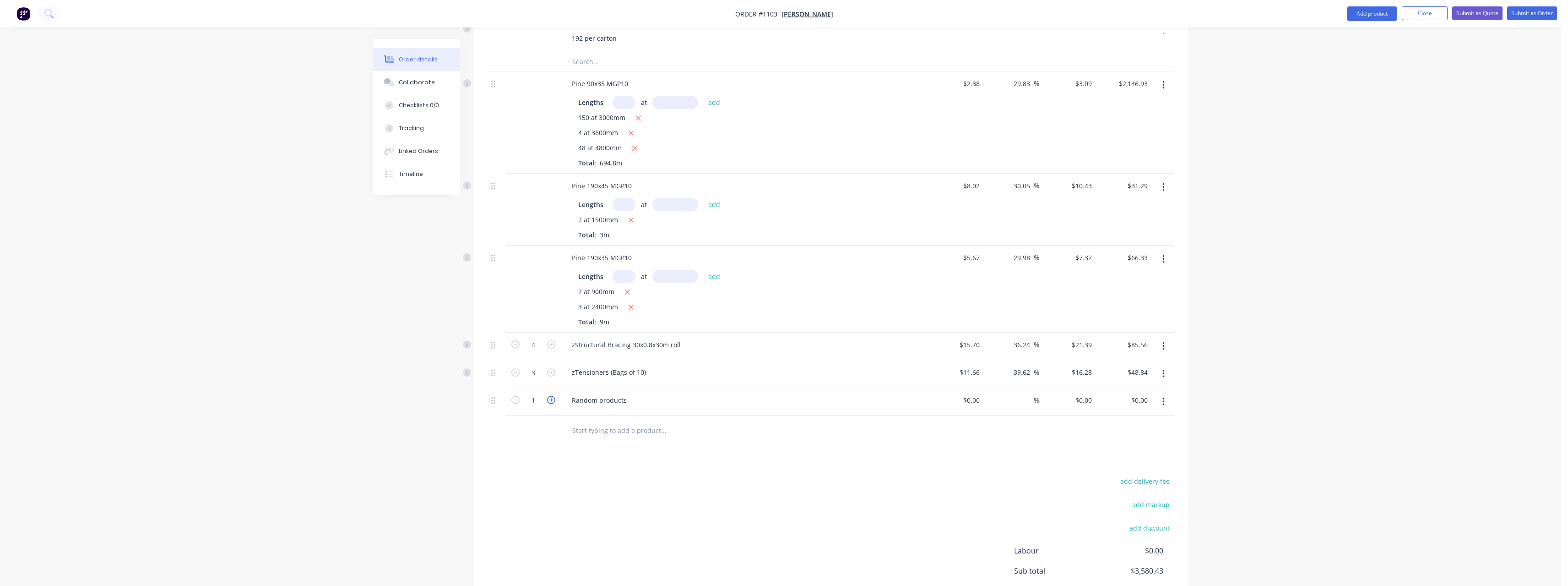
click at [553, 396] on icon "button" at bounding box center [551, 399] width 8 height 8
drag, startPoint x: 627, startPoint y: 390, endPoint x: 572, endPoint y: 395, distance: 55.2
click at [572, 395] on div "Random products" at bounding box center [599, 400] width 70 height 13
click at [977, 393] on input at bounding box center [977, 400] width 10 height 13
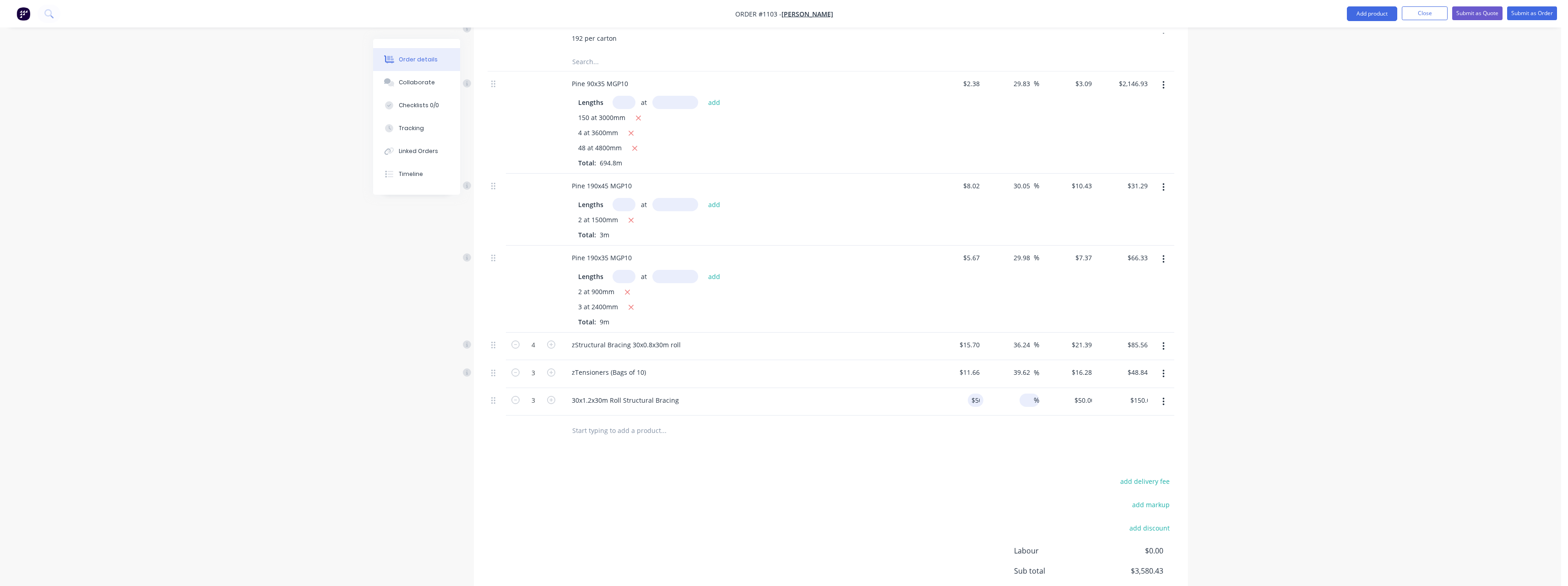
click at [1028, 393] on input at bounding box center [1028, 400] width 10 height 13
click at [642, 423] on input "text" at bounding box center [663, 430] width 183 height 18
click at [642, 423] on input "text" at bounding box center [663, 430] width 183 height 18
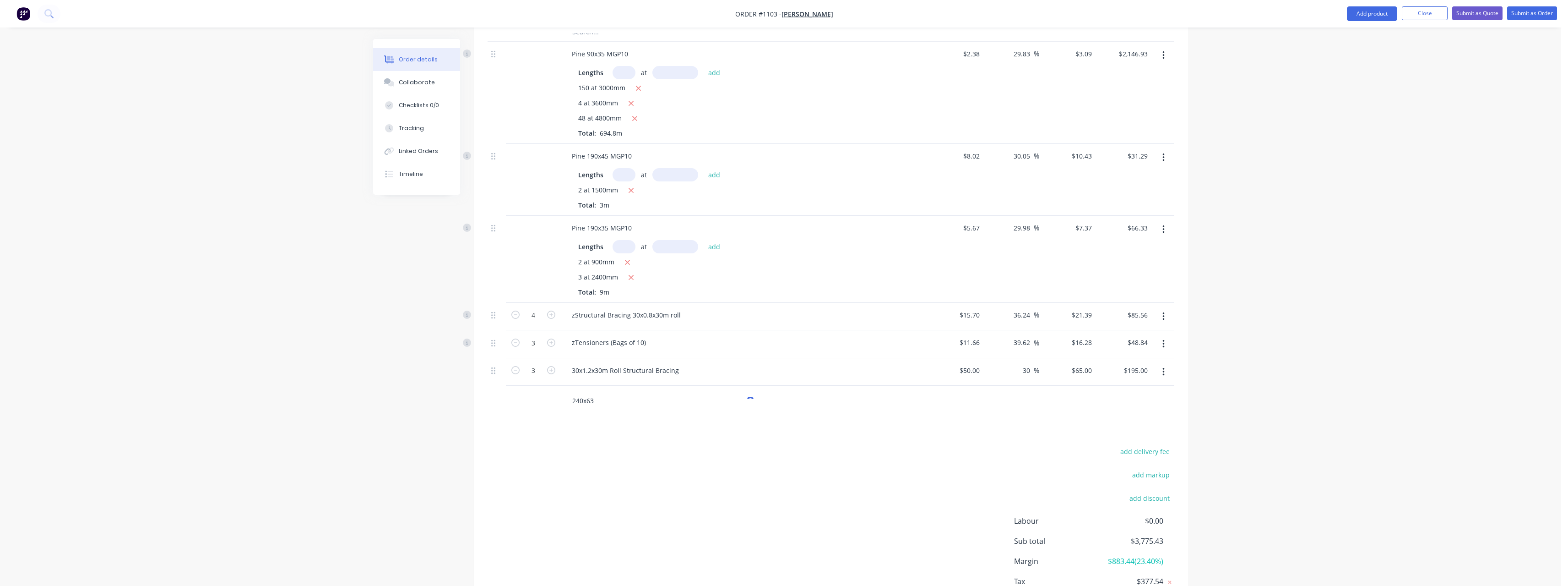
scroll to position [634, 0]
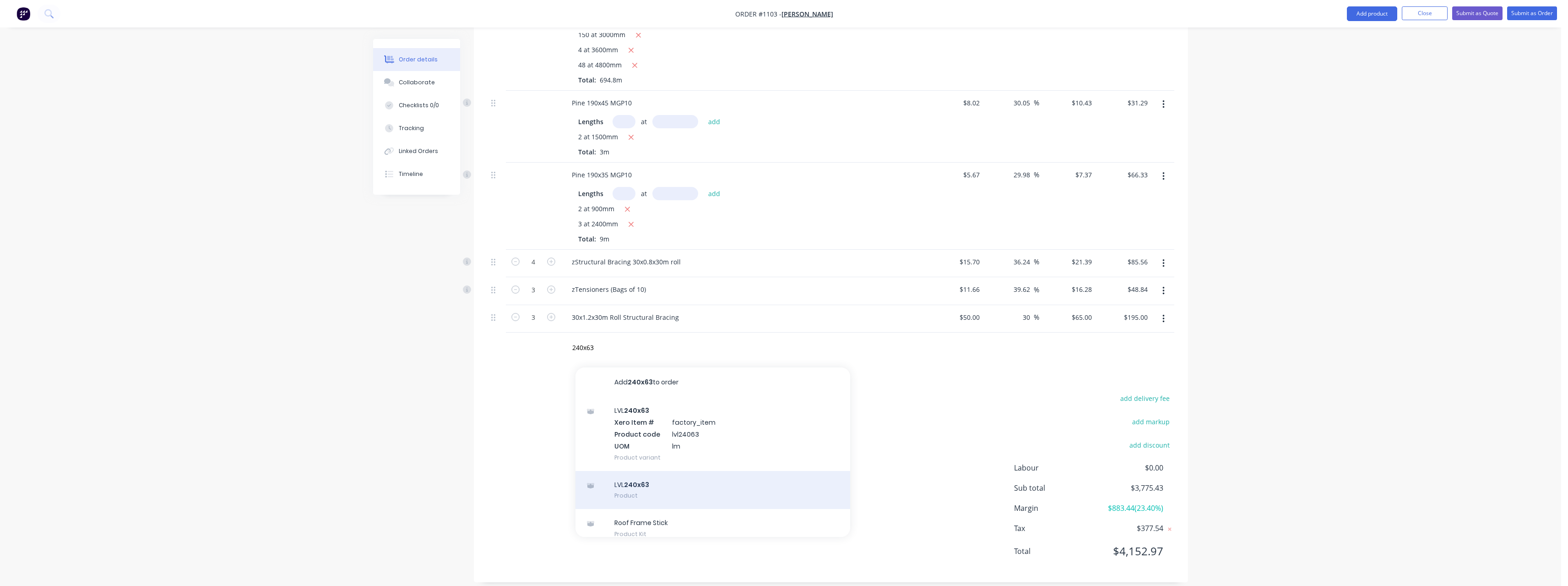
click at [691, 479] on div "LVL 240x63 Product" at bounding box center [712, 490] width 274 height 39
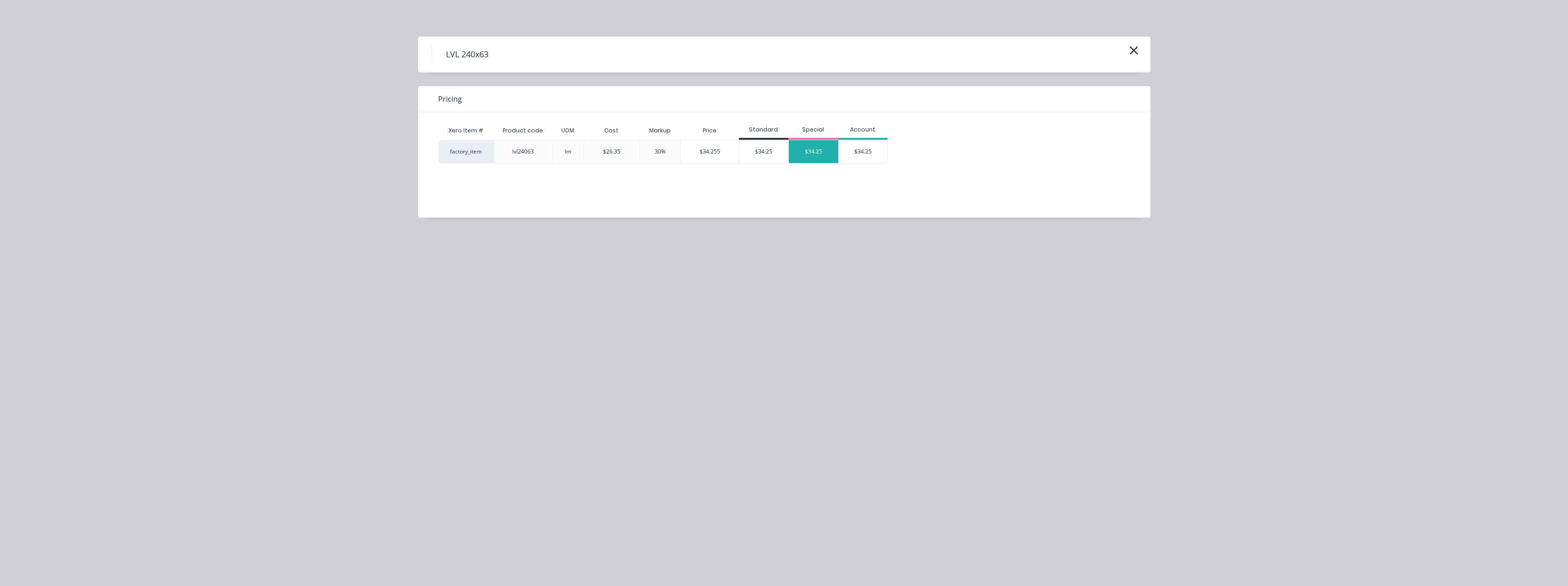
click at [806, 158] on div "$34.25" at bounding box center [813, 151] width 50 height 23
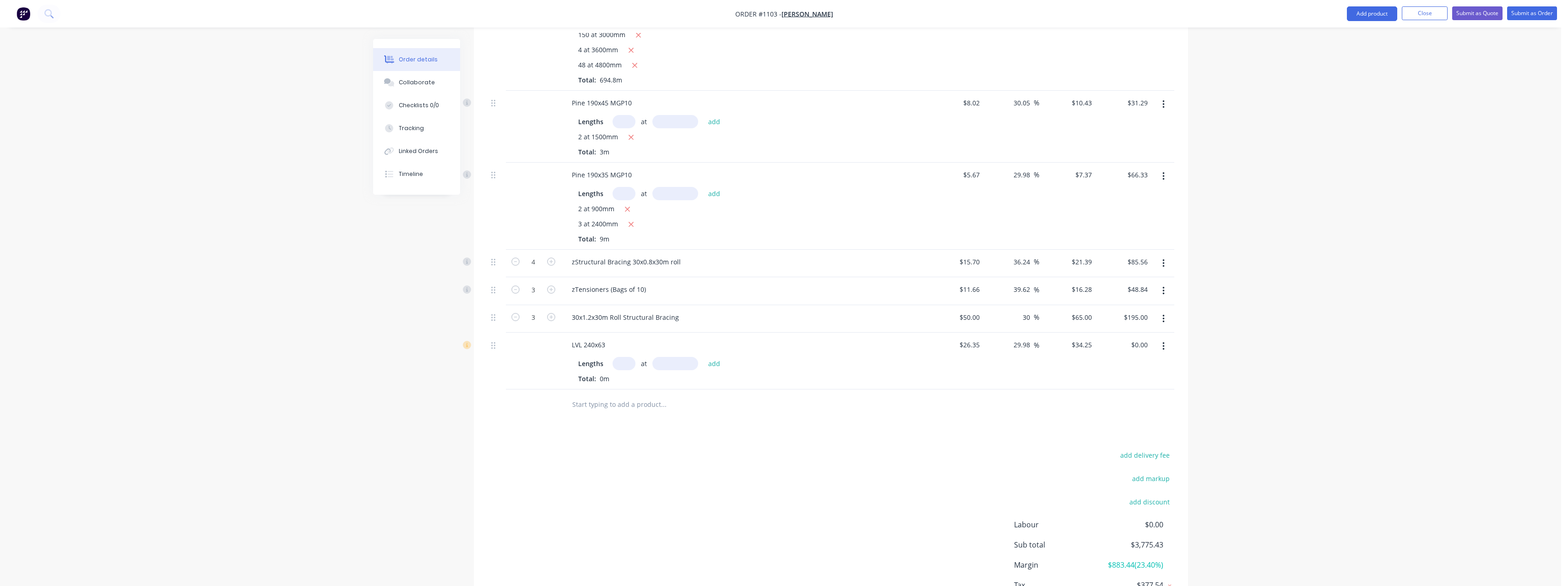
click at [626, 357] on input "text" at bounding box center [624, 363] width 23 height 13
click at [704, 357] on button "add" at bounding box center [714, 363] width 21 height 12
click at [624, 410] on input "text" at bounding box center [663, 419] width 183 height 18
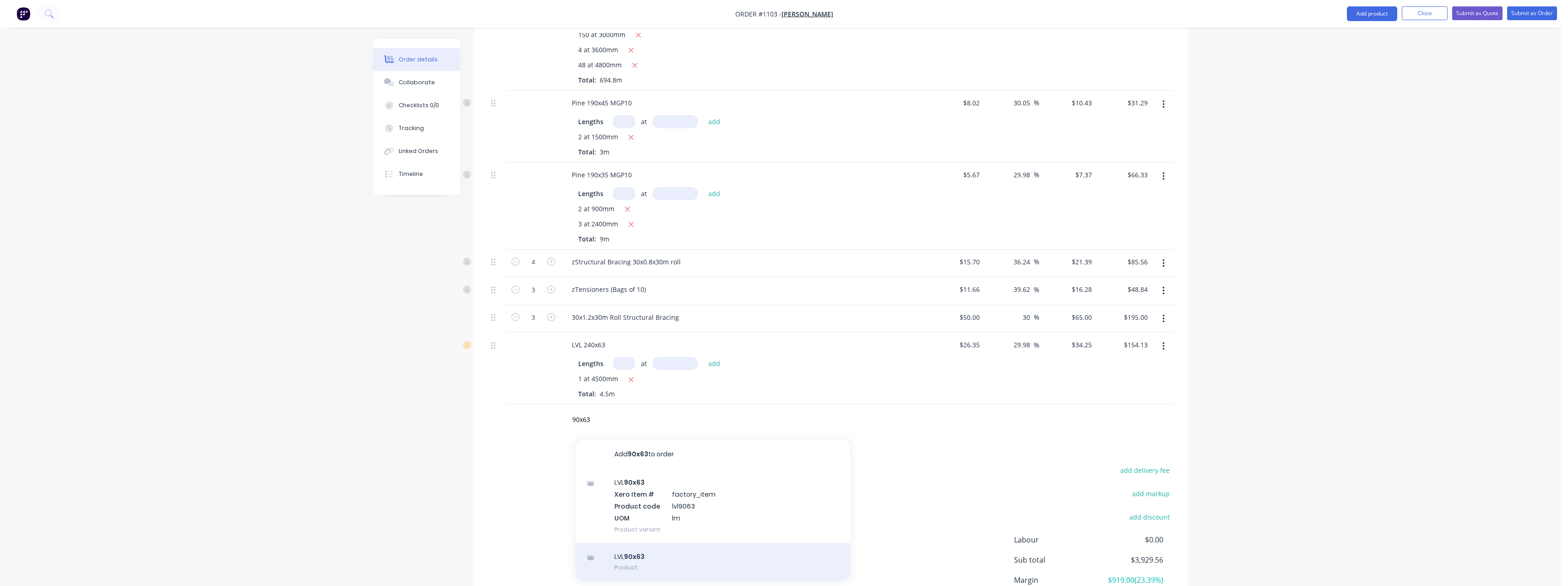
click at [663, 543] on div "LVL 90x63 Product" at bounding box center [712, 562] width 274 height 39
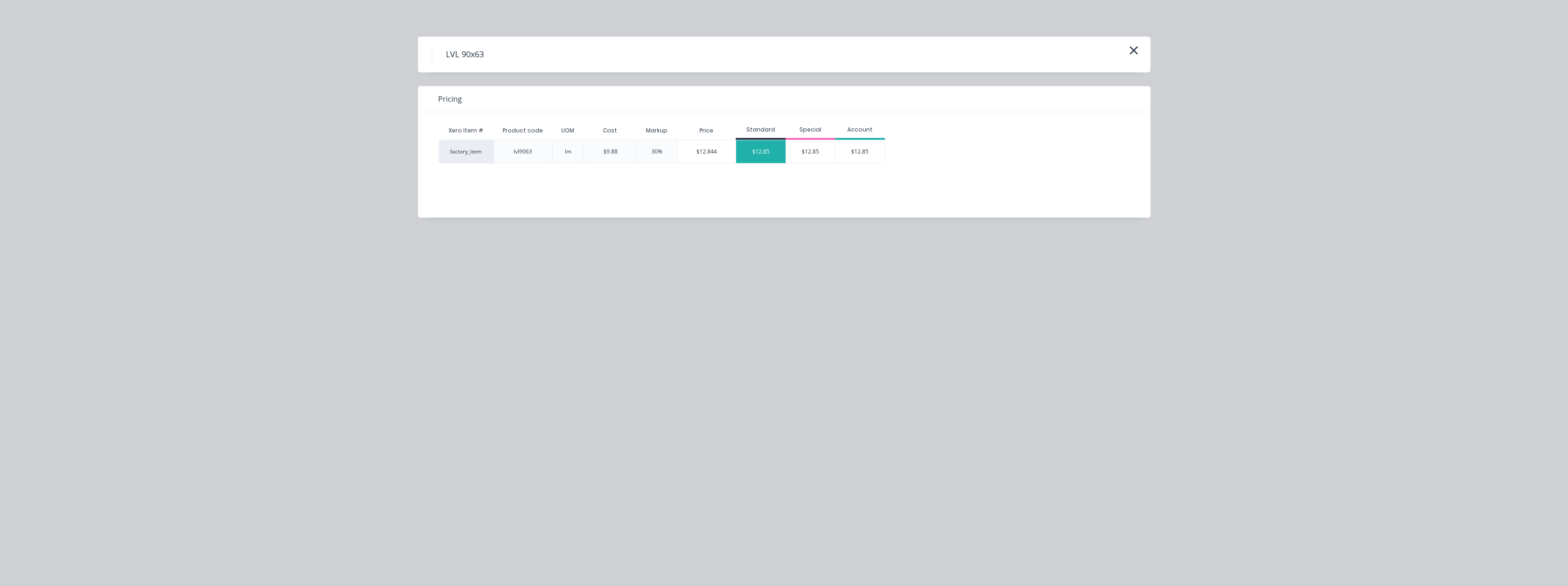
click at [756, 154] on div "$12.85" at bounding box center [760, 151] width 50 height 23
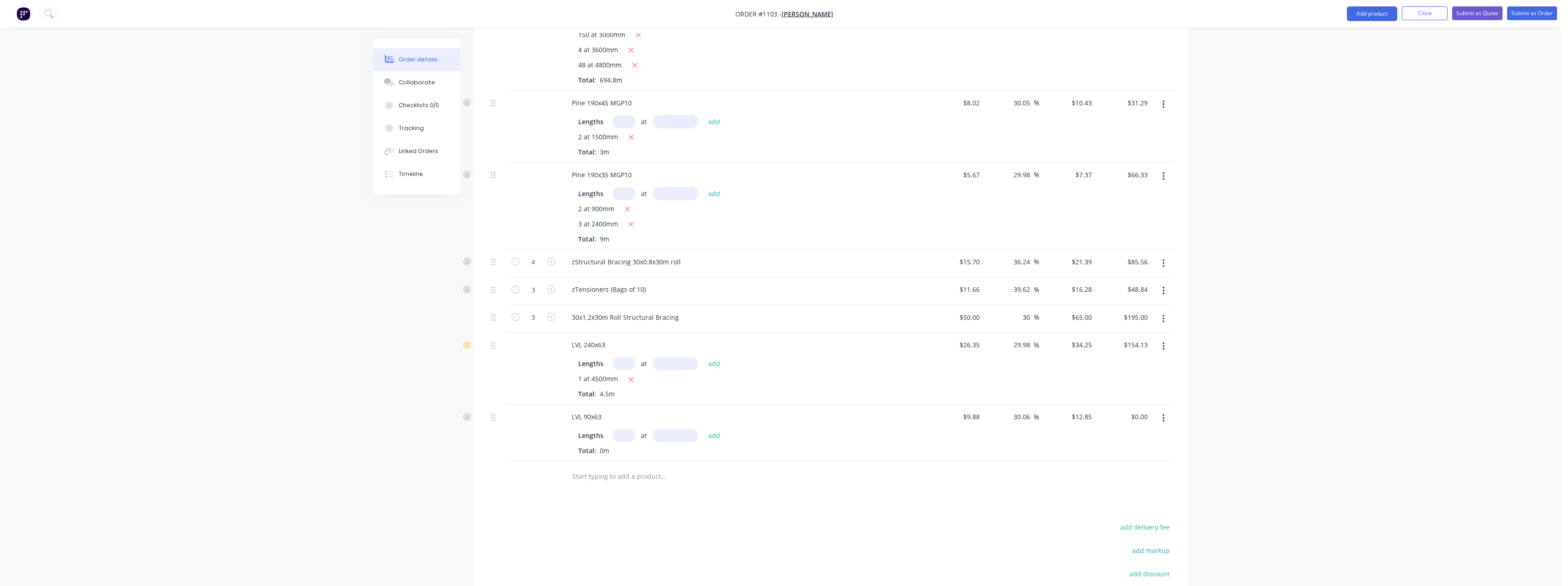
click at [628, 429] on input "text" at bounding box center [624, 436] width 23 height 13
click at [704, 429] on button "add" at bounding box center [714, 436] width 21 height 12
click at [616, 497] on input "text" at bounding box center [663, 506] width 183 height 18
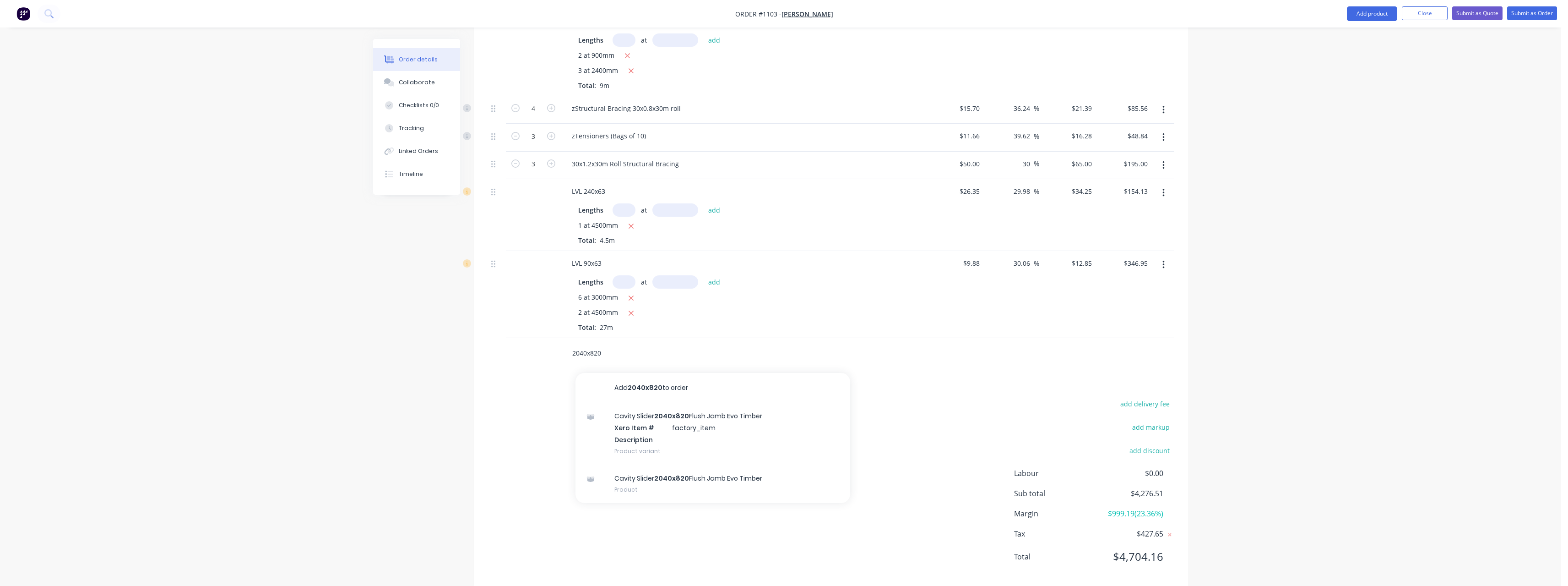
scroll to position [792, 0]
click at [770, 463] on div "Cavity Slider 2040x820 Flush Jamb Evo Timber Product" at bounding box center [712, 478] width 274 height 39
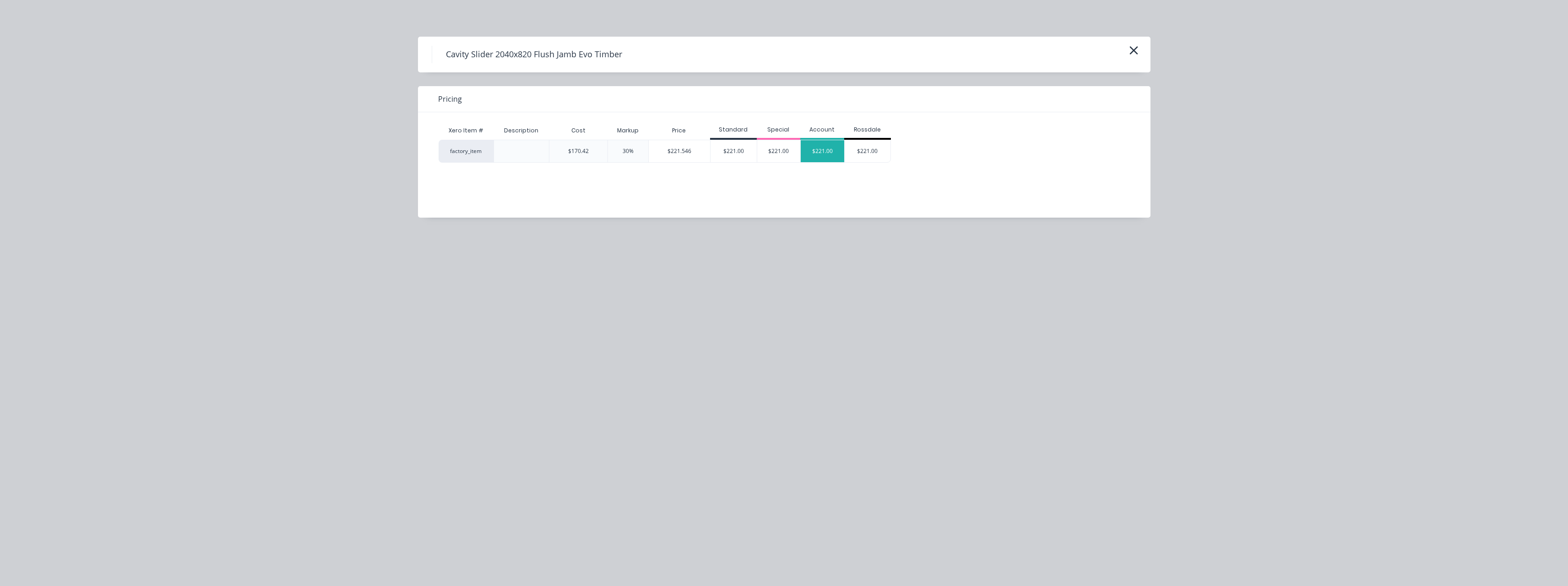
click at [810, 157] on div "$221.00" at bounding box center [822, 151] width 43 height 22
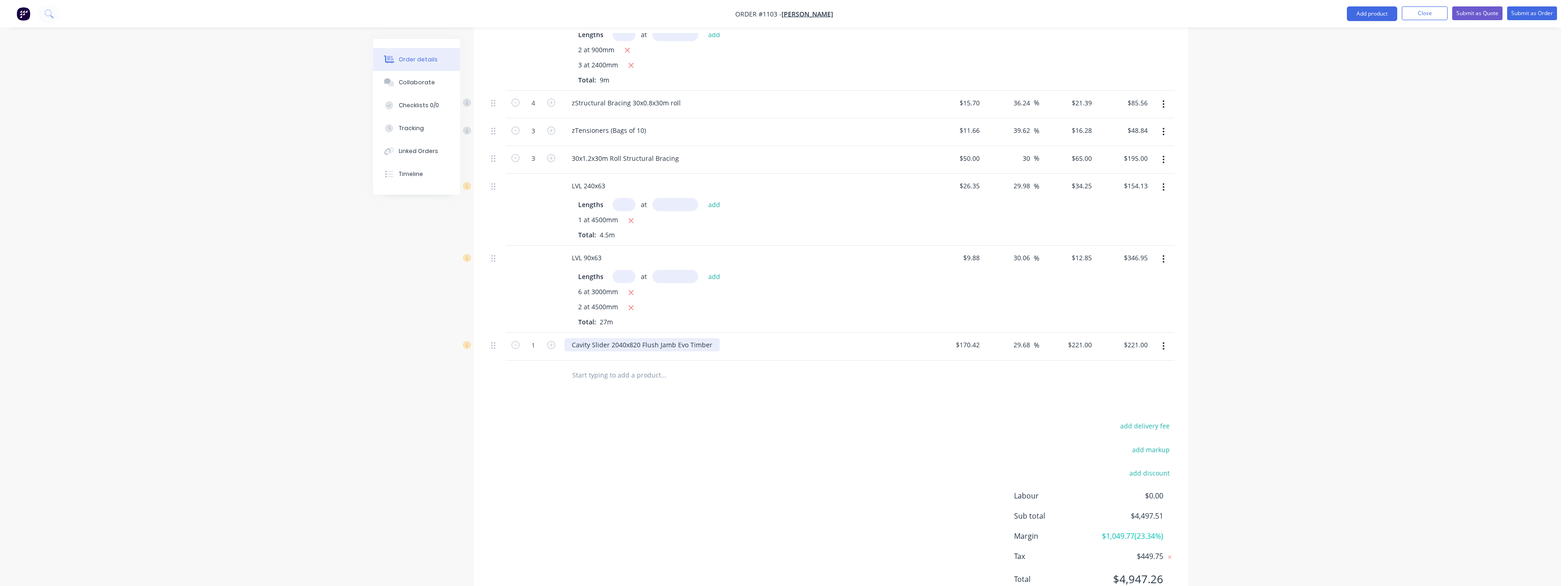
drag, startPoint x: 708, startPoint y: 333, endPoint x: 689, endPoint y: 367, distance: 38.9
click at [708, 338] on div "Cavity Slider 2040x820 Flush Jamb Evo Timber" at bounding box center [642, 345] width 155 height 13
click at [633, 366] on input "text" at bounding box center [663, 375] width 183 height 18
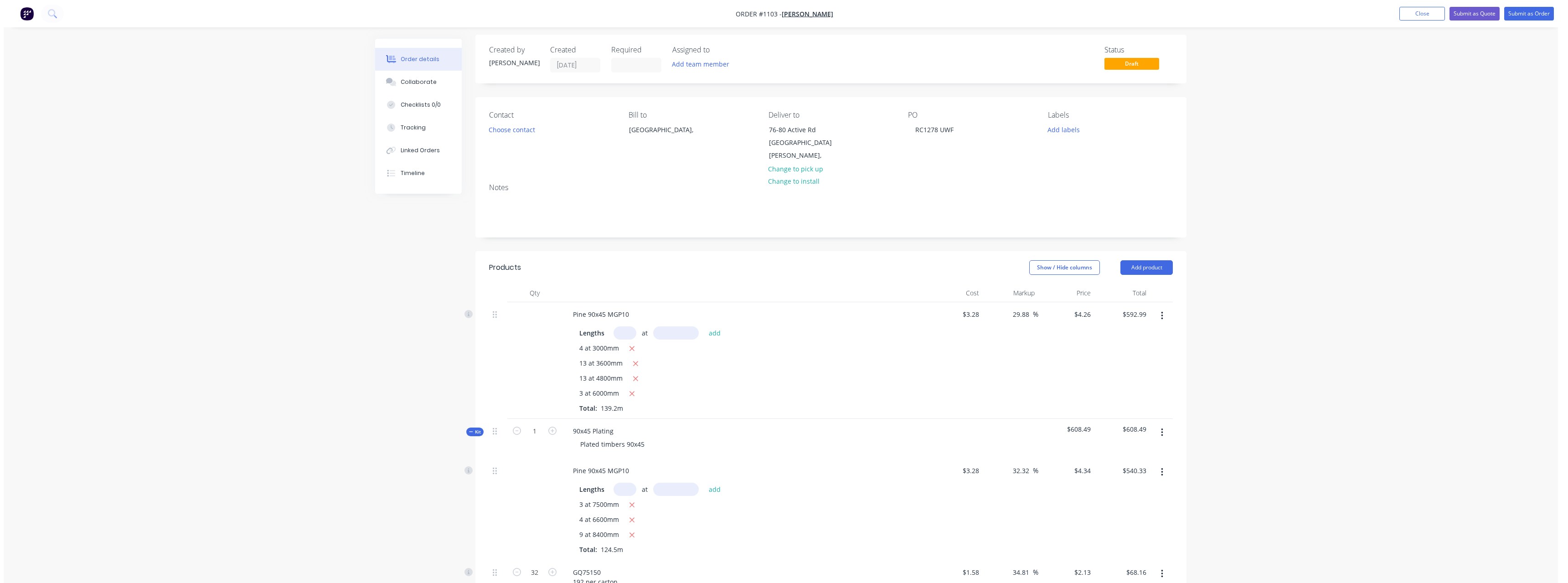
scroll to position [0, 0]
click at [1466, 13] on button "Submit as Quote" at bounding box center [1471, 13] width 50 height 13
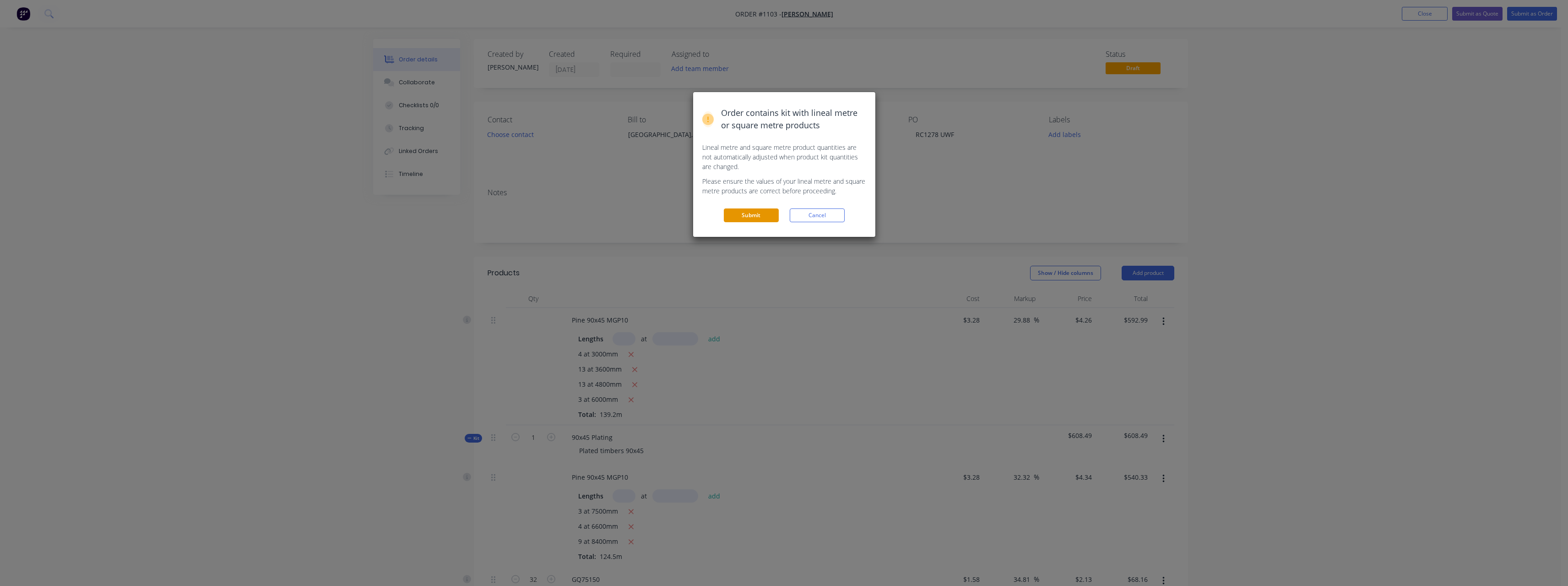
click at [737, 211] on button "Submit" at bounding box center [751, 215] width 55 height 13
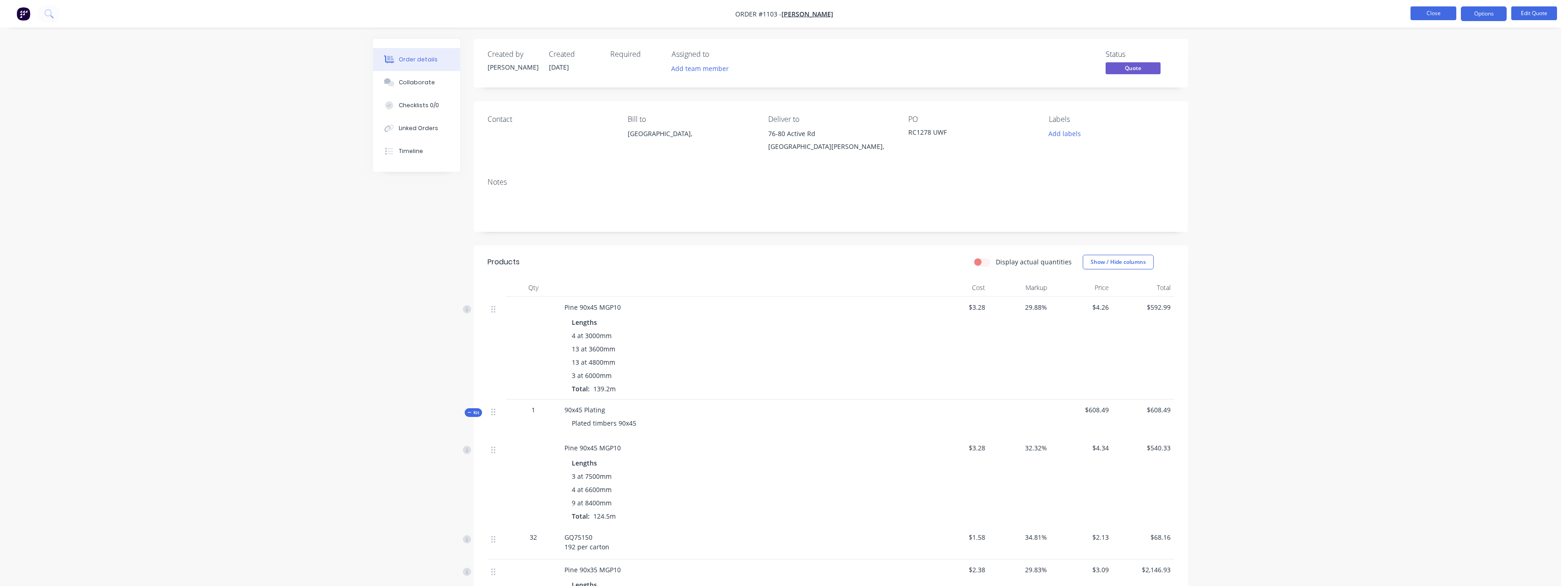
click at [1441, 16] on button "Close" at bounding box center [1433, 13] width 46 height 13
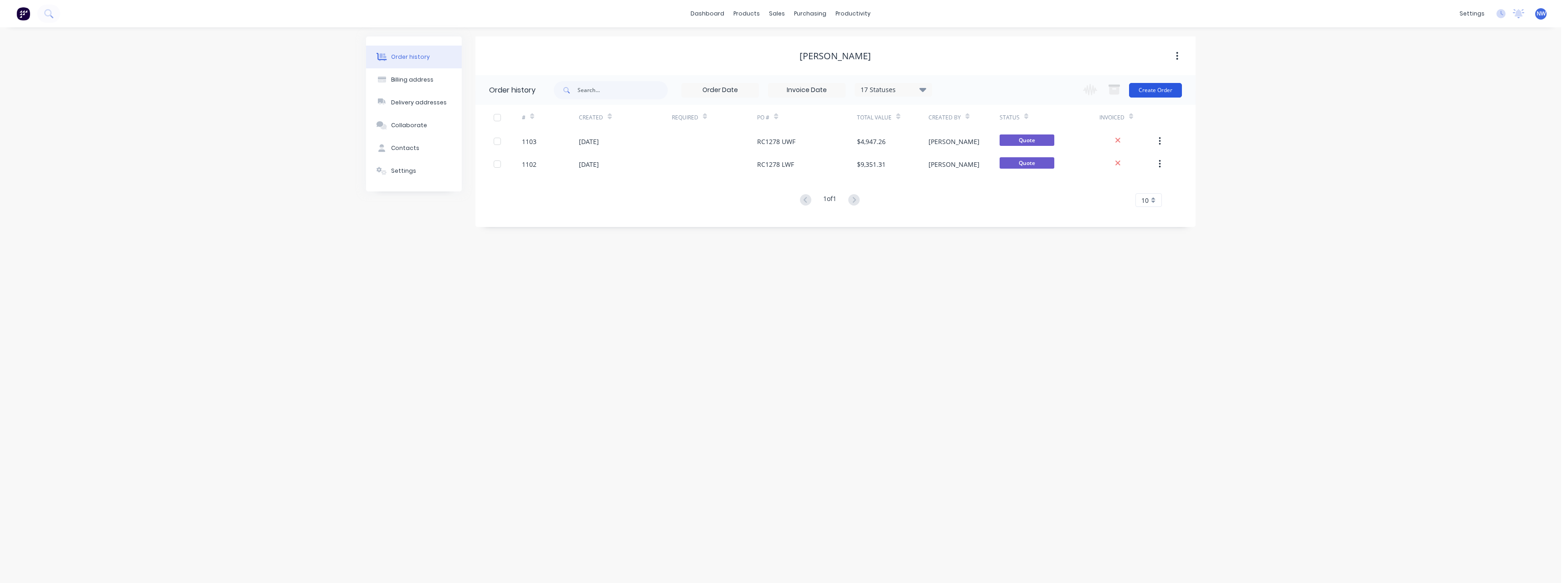
click at [1166, 91] on button "Create Order" at bounding box center [1155, 90] width 53 height 15
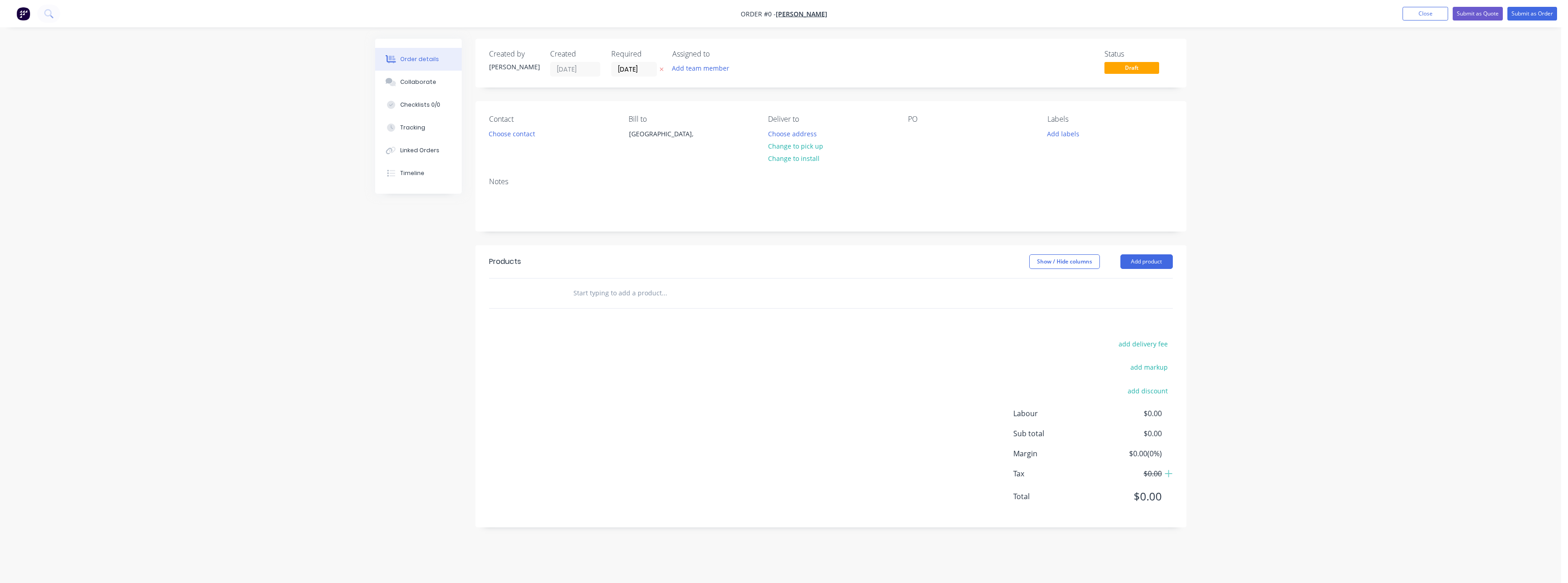
click at [665, 66] on button at bounding box center [662, 69] width 10 height 10
click at [780, 131] on button "Choose address" at bounding box center [793, 133] width 58 height 12
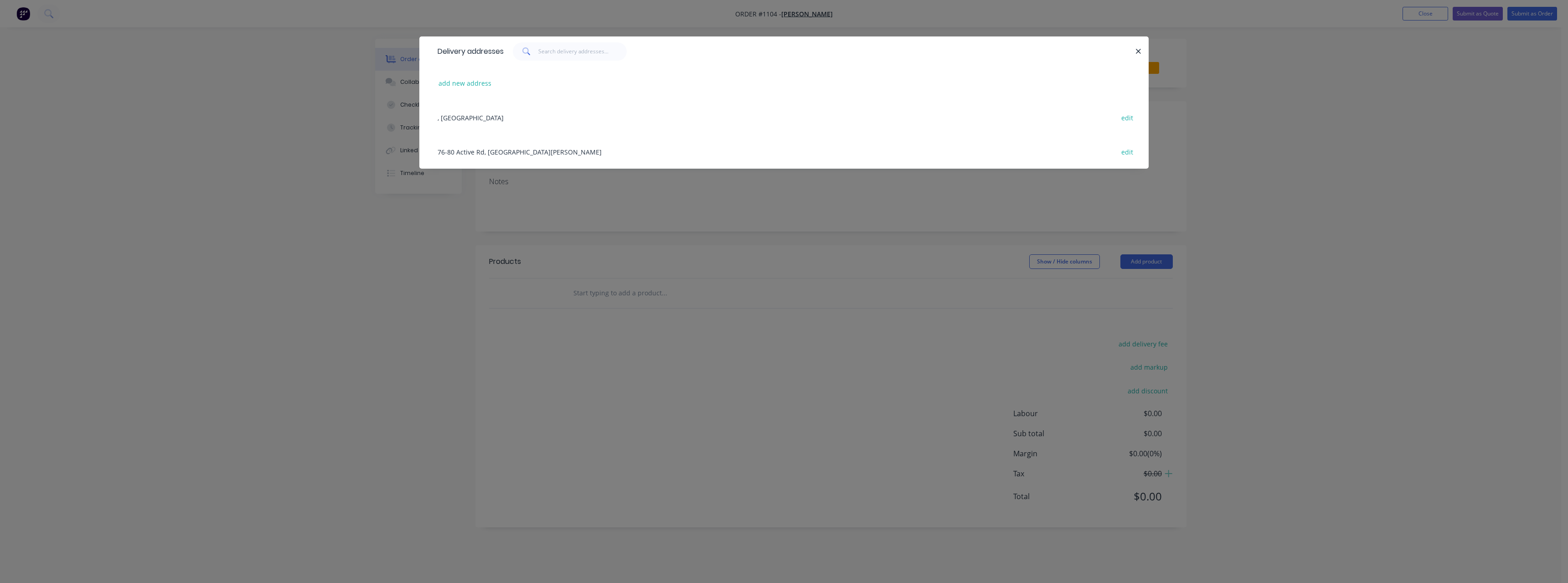
click at [510, 149] on div "76-80 Active Rd, [GEOGRAPHIC_DATA][PERSON_NAME] edit" at bounding box center [783, 152] width 702 height 34
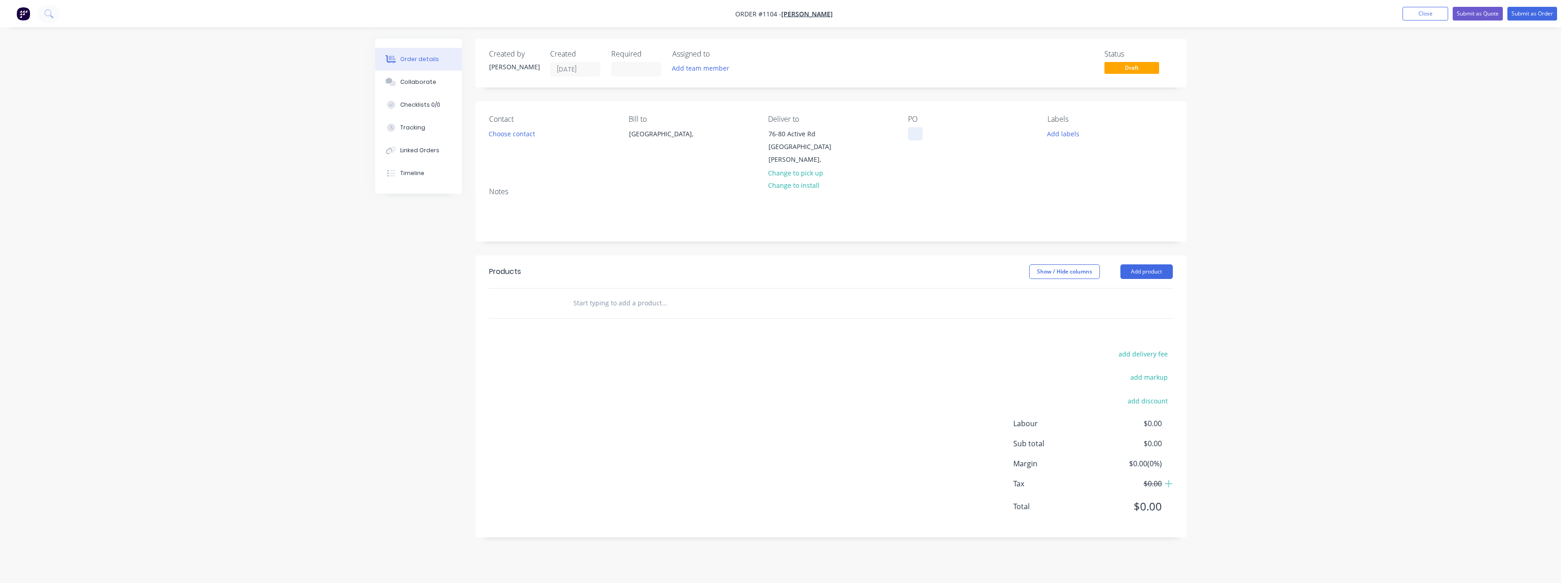
click at [915, 134] on div at bounding box center [915, 134] width 15 height 13
click at [635, 294] on input "text" at bounding box center [664, 303] width 183 height 18
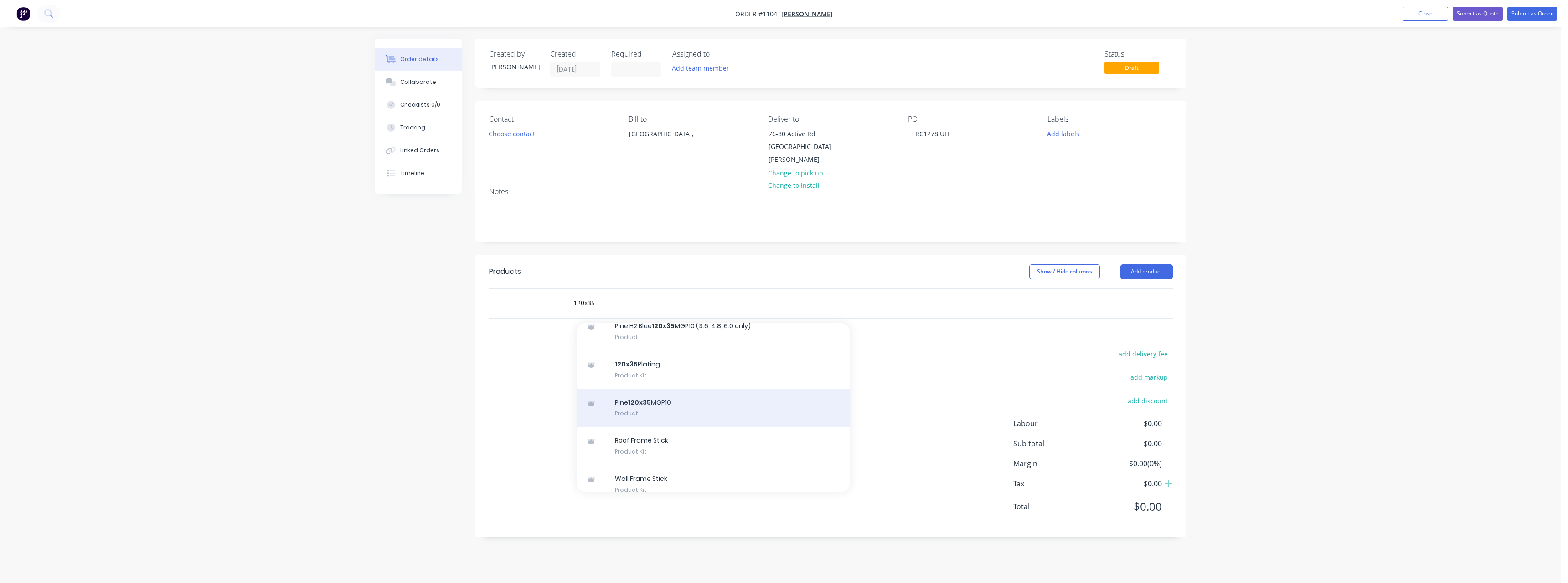
click at [707, 395] on div "Pine 120x35 MGP10 Product" at bounding box center [713, 408] width 273 height 38
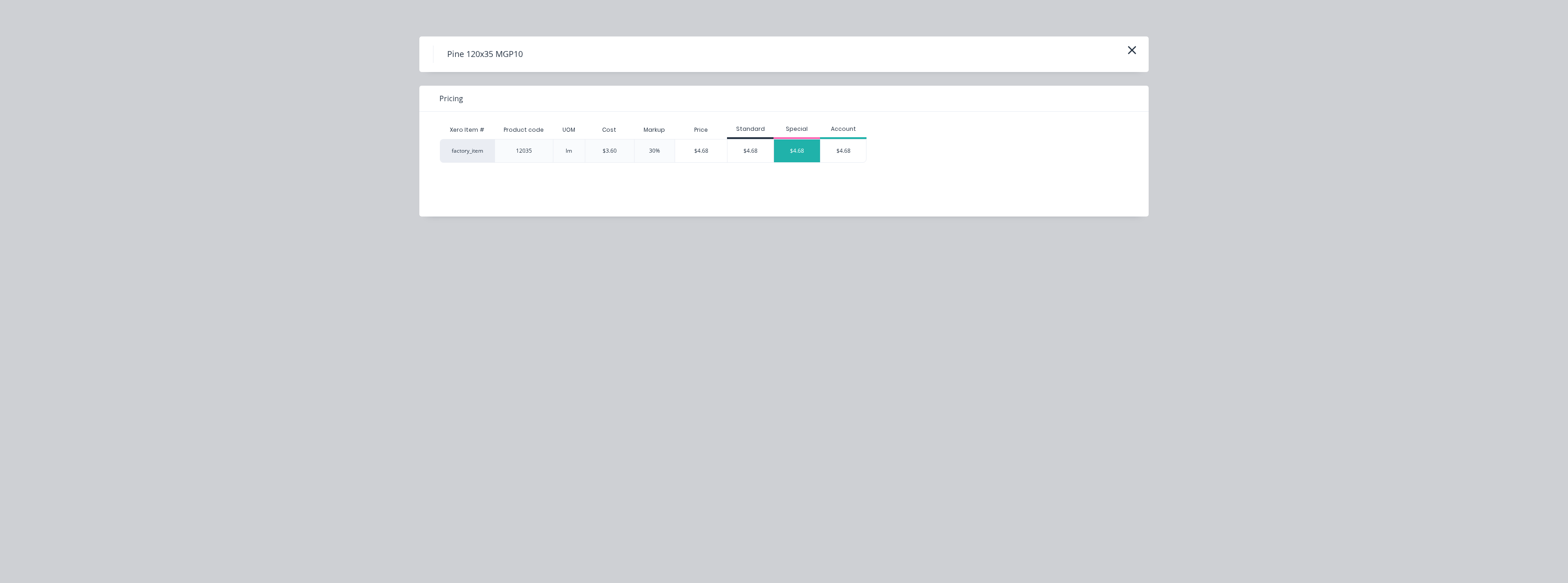
click at [794, 156] on div "$4.68" at bounding box center [797, 150] width 46 height 23
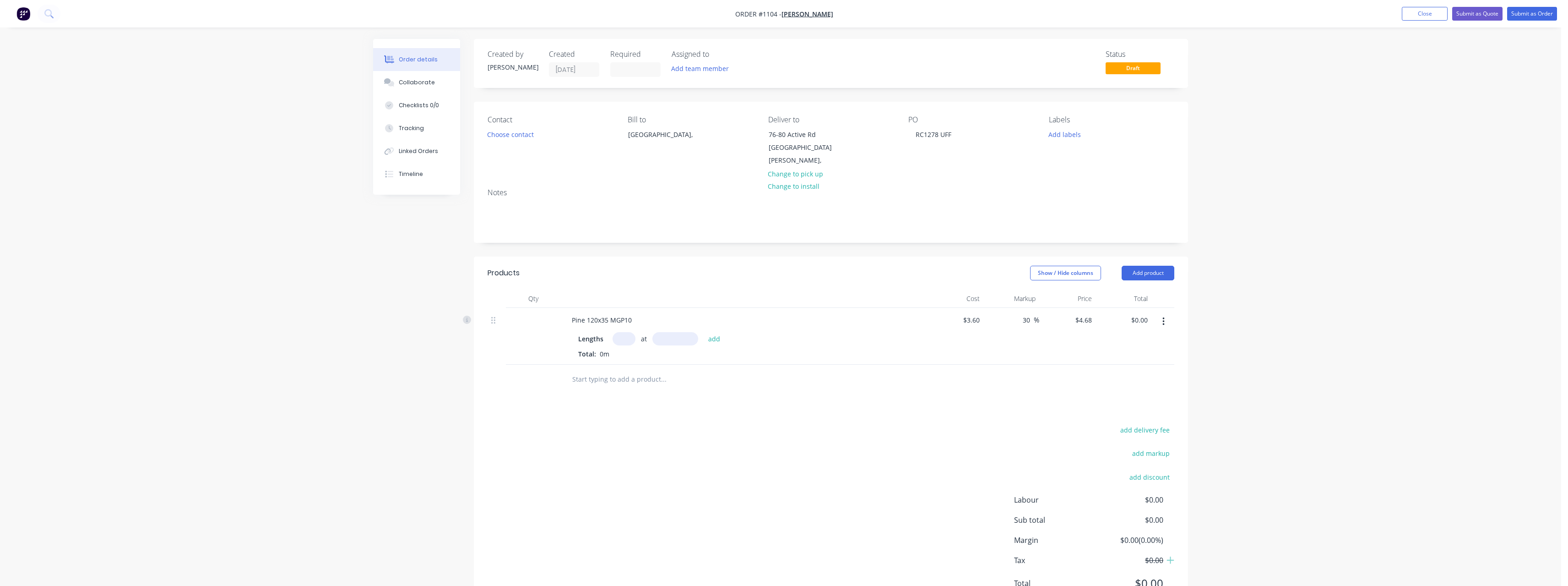
click at [628, 332] on input "text" at bounding box center [624, 339] width 23 height 13
click at [704, 332] on button "add" at bounding box center [714, 338] width 21 height 12
click at [616, 385] on input "text" at bounding box center [663, 395] width 183 height 18
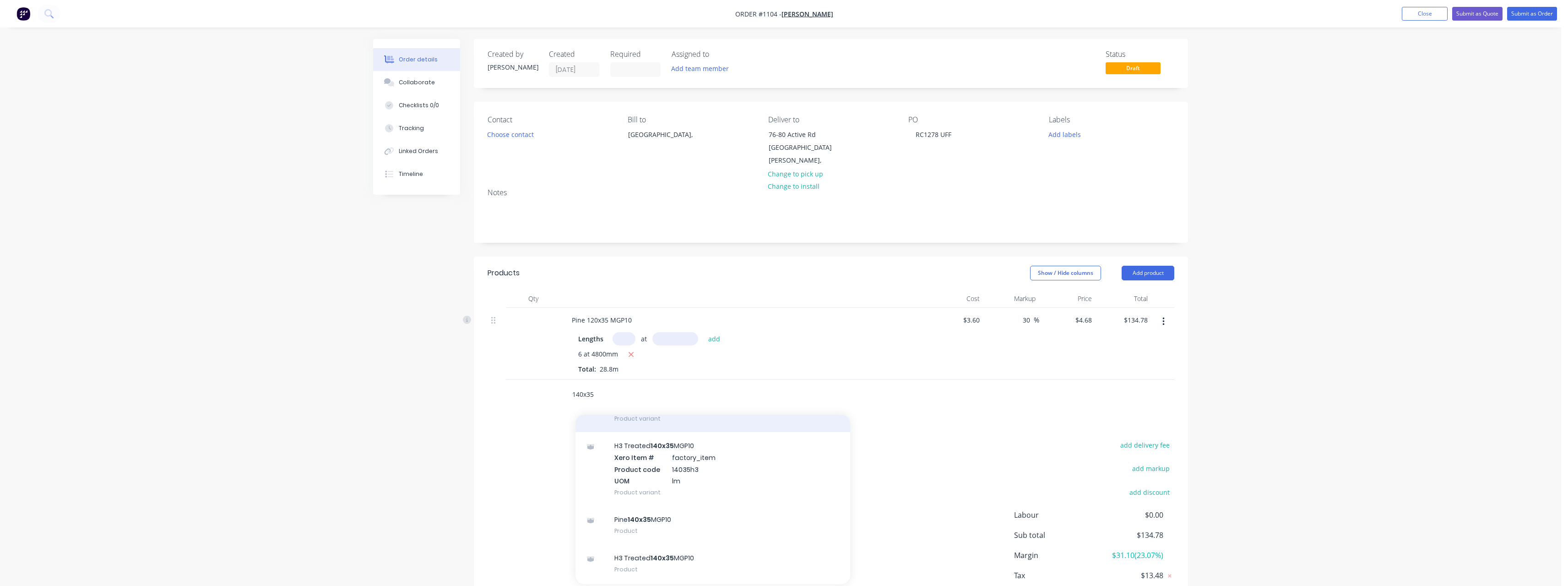
scroll to position [184, 0]
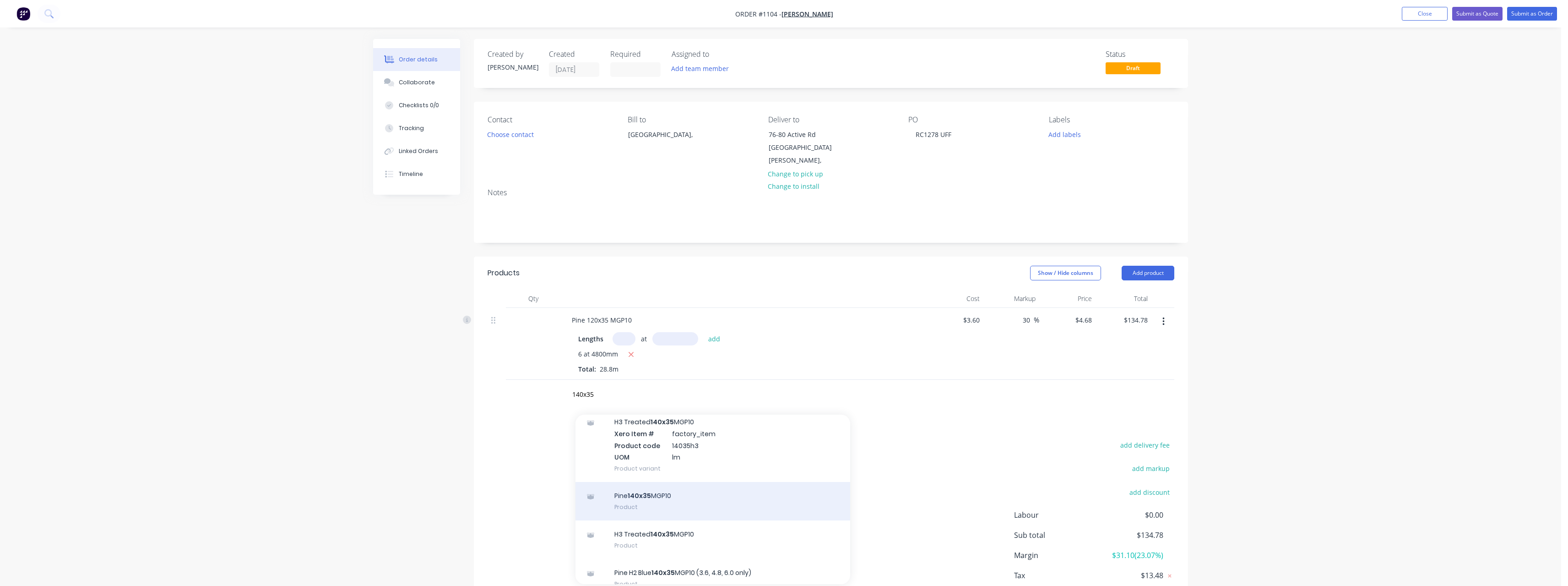
click at [729, 482] on div "Pine 140x35 MGP10 Product" at bounding box center [712, 501] width 274 height 39
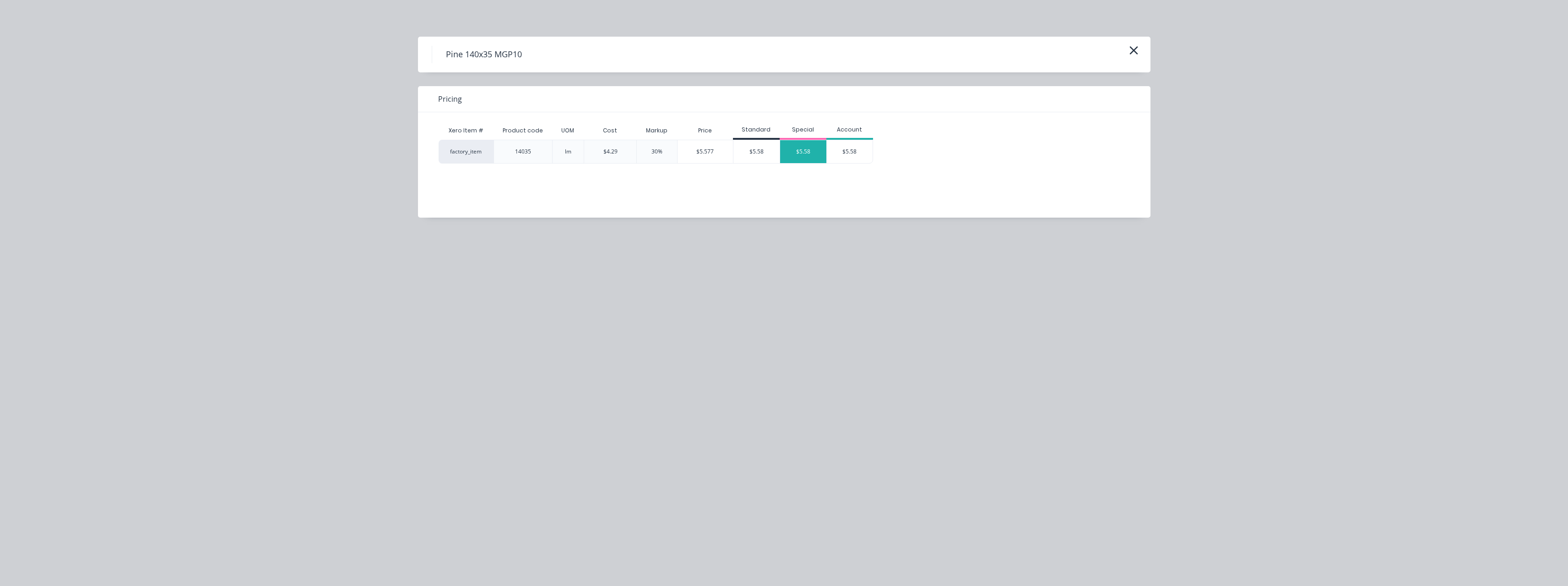
click at [814, 149] on div "$5.58" at bounding box center [803, 151] width 46 height 23
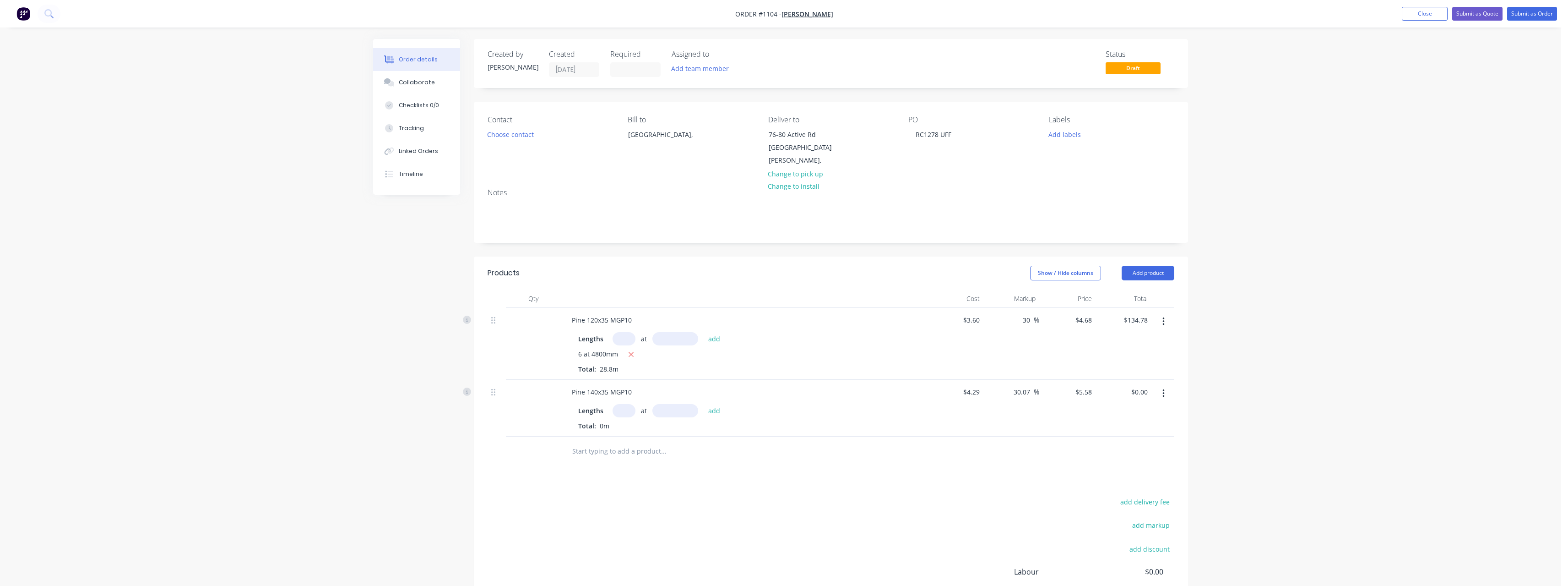
click at [630, 404] on input "text" at bounding box center [624, 410] width 23 height 13
click at [704, 404] on button "add" at bounding box center [714, 410] width 21 height 12
click at [630, 459] on input "text" at bounding box center [663, 466] width 183 height 18
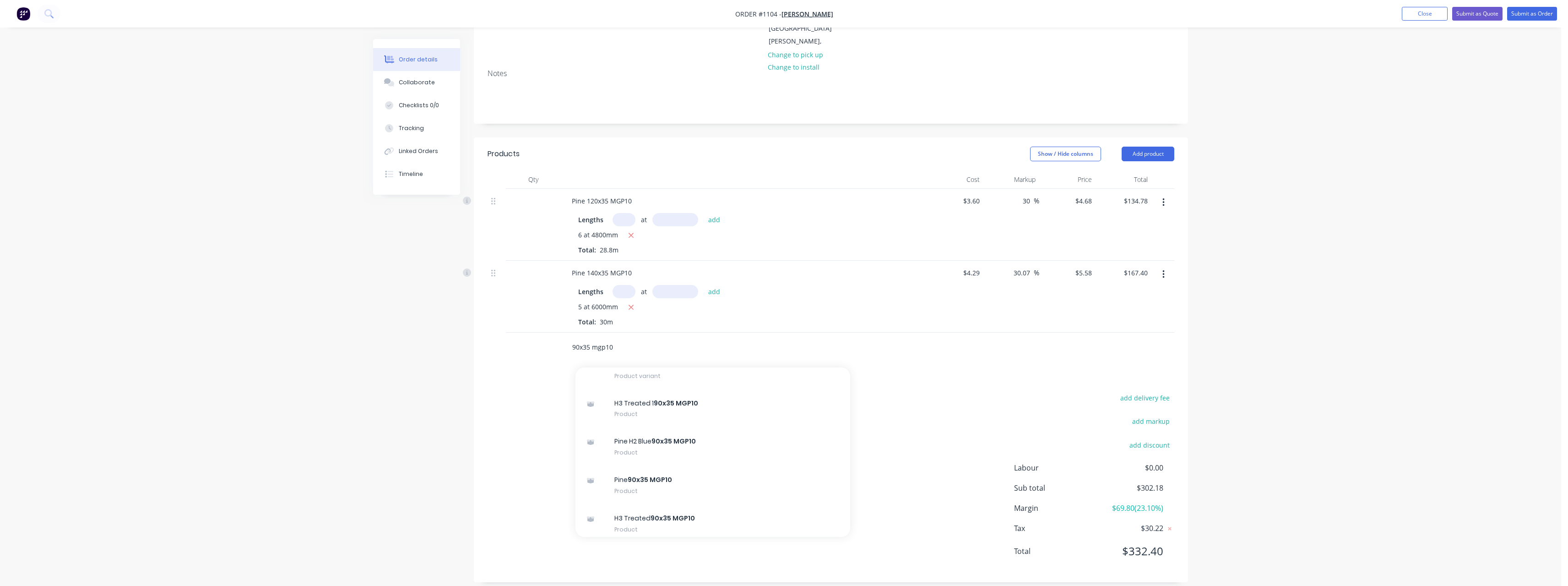
scroll to position [458, 0]
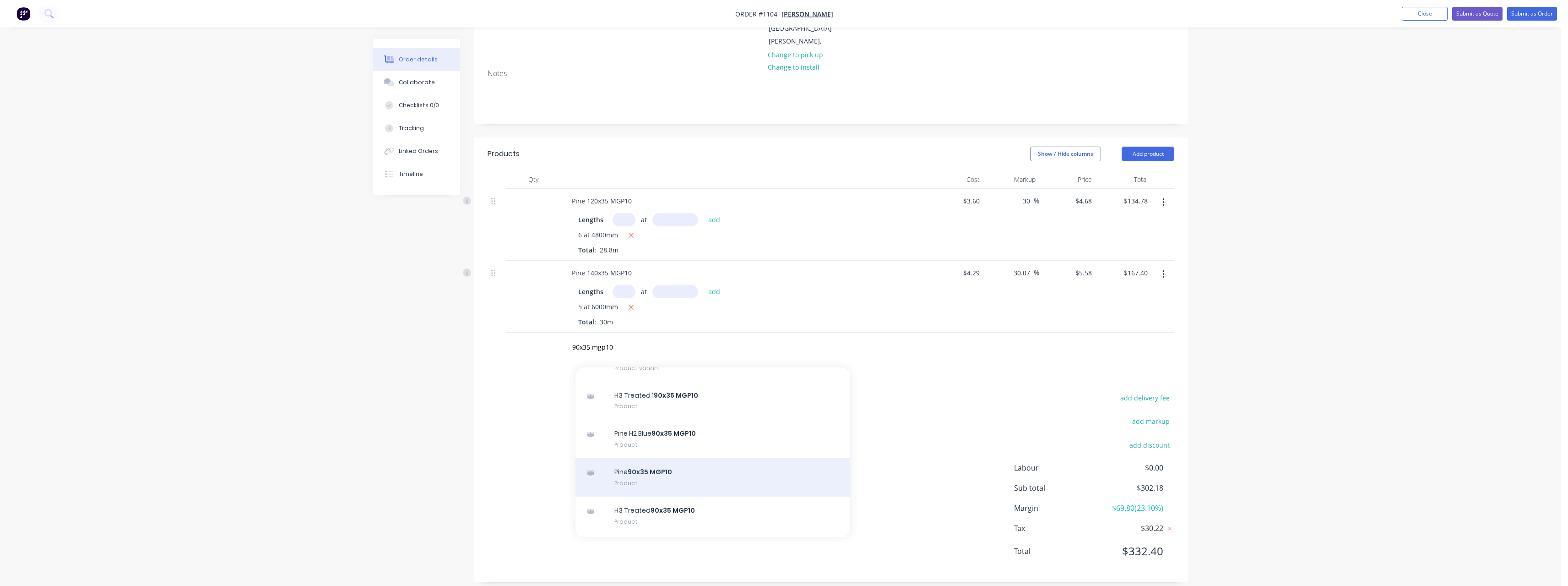
click at [730, 461] on div "Pine 90x35 MGP10 Product" at bounding box center [712, 477] width 274 height 39
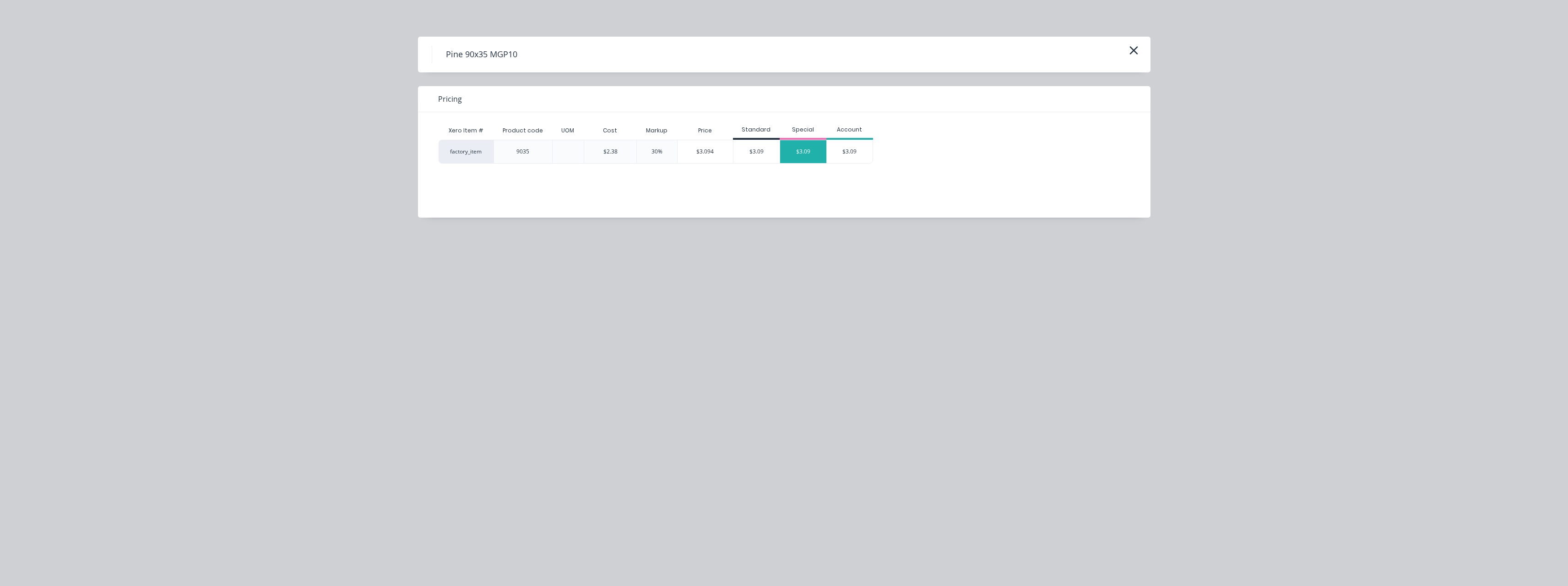
click at [789, 152] on div "$3.09" at bounding box center [803, 151] width 46 height 23
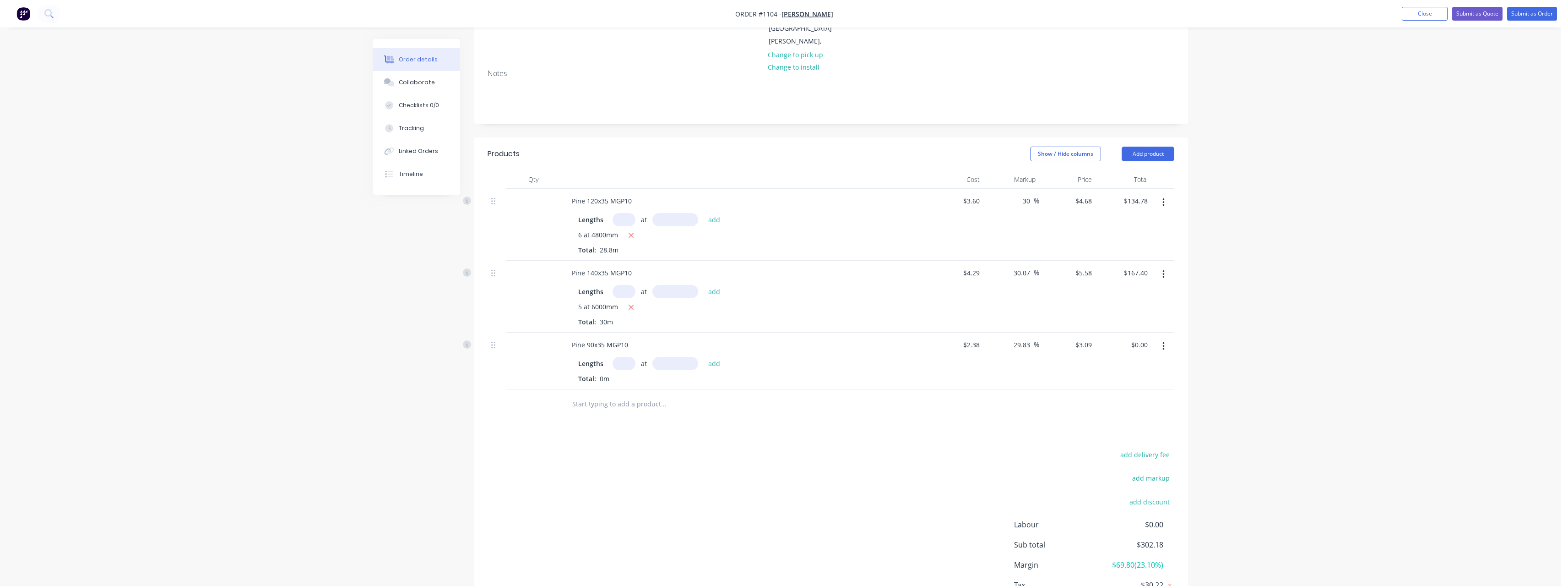
click at [622, 357] on input "text" at bounding box center [624, 363] width 23 height 13
click at [704, 357] on button "add" at bounding box center [714, 363] width 21 height 12
click at [630, 410] on input "text" at bounding box center [663, 419] width 183 height 18
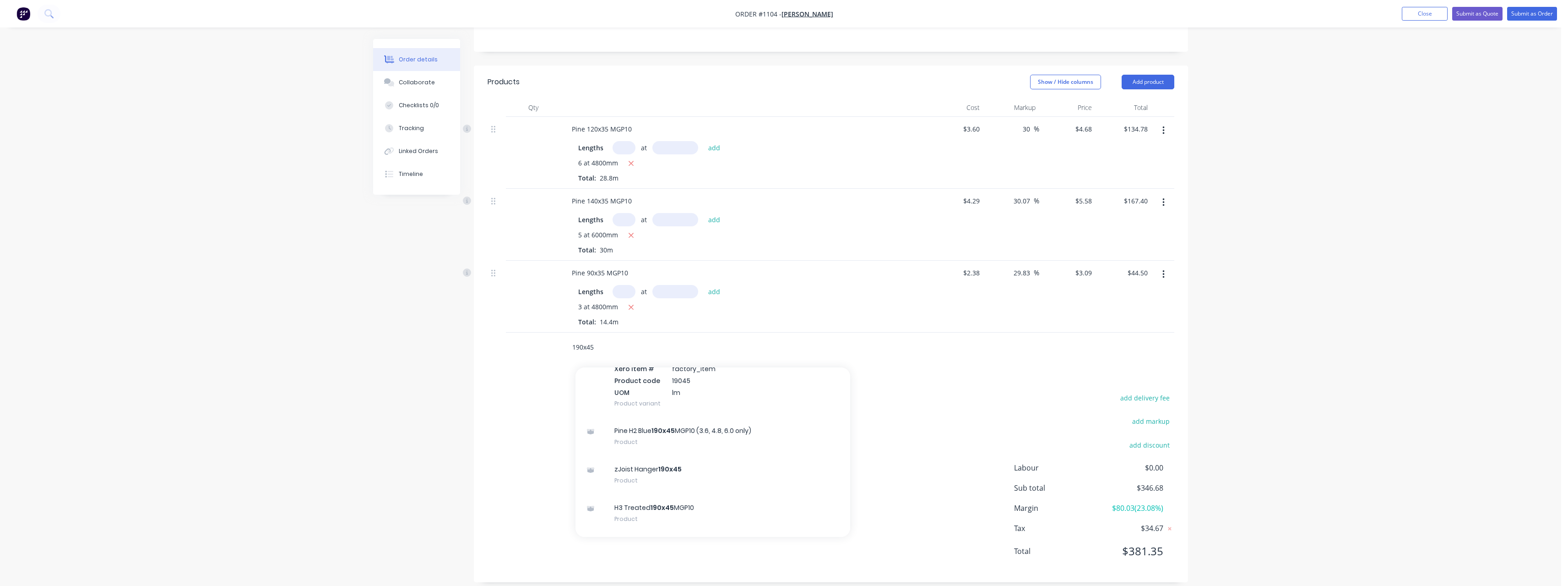
scroll to position [321, 0]
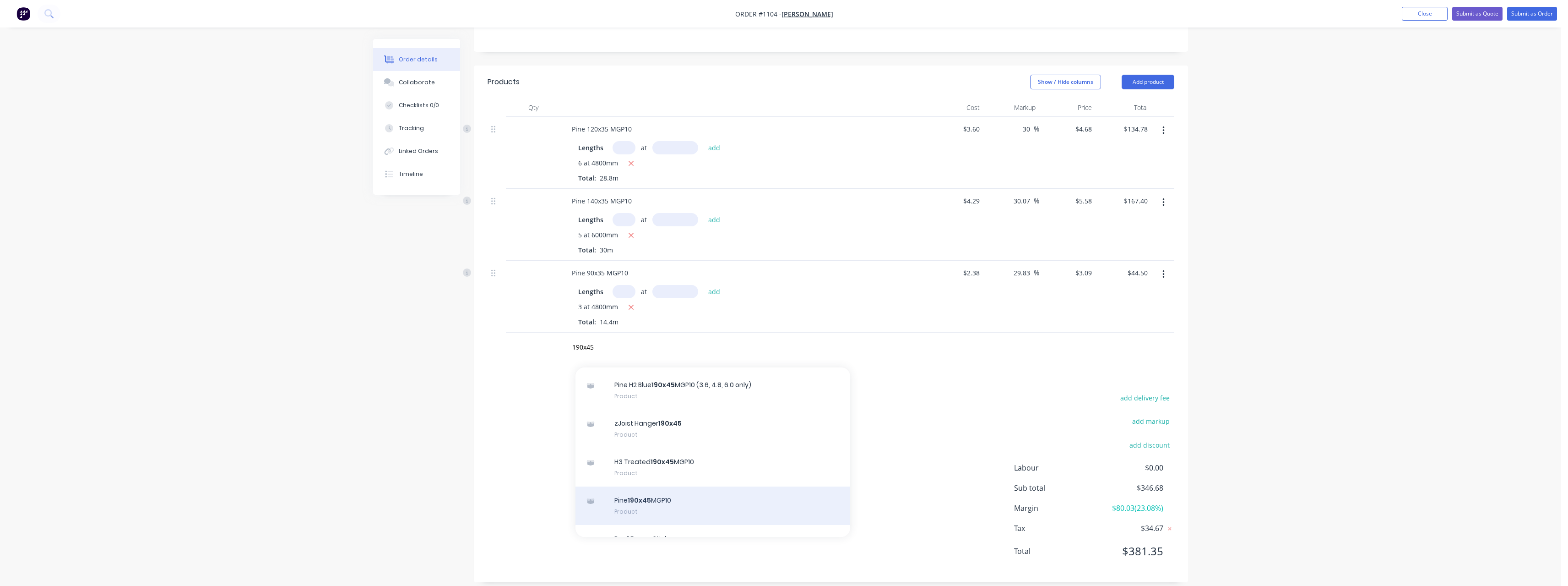
click at [690, 487] on div "Pine 190x45 MGP10 Product" at bounding box center [712, 505] width 274 height 39
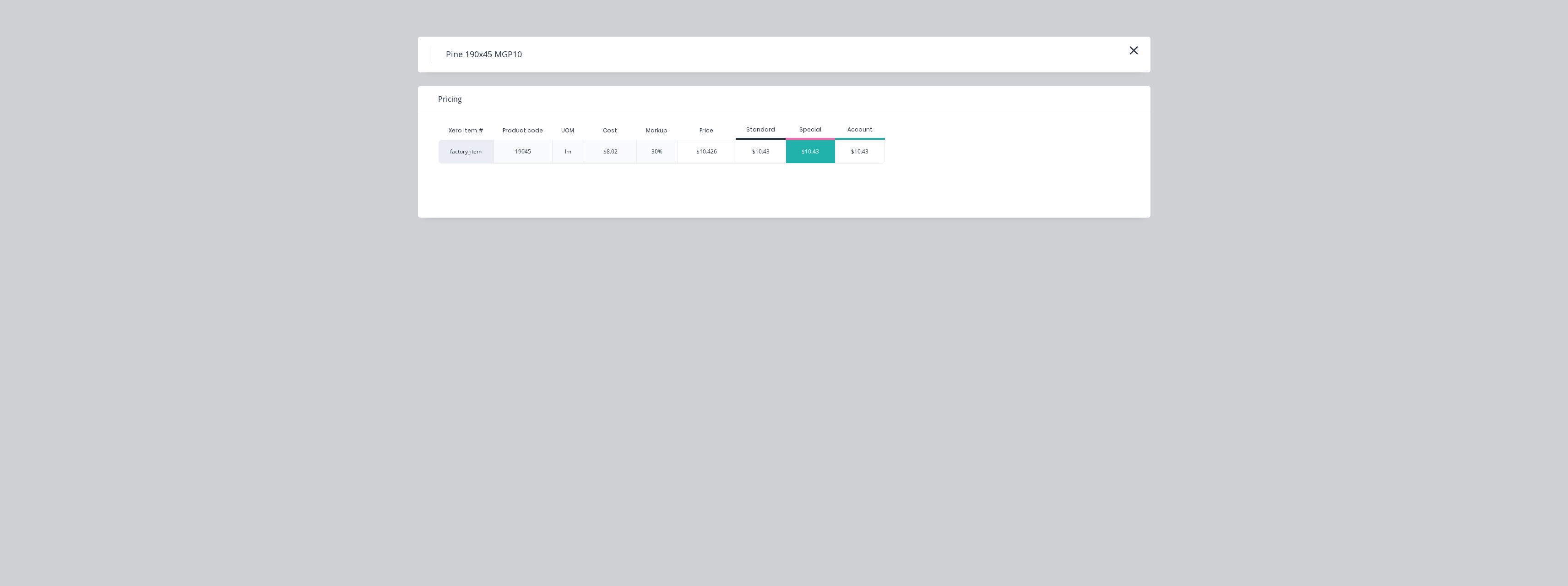
click at [821, 157] on div "$10.43" at bounding box center [811, 151] width 50 height 23
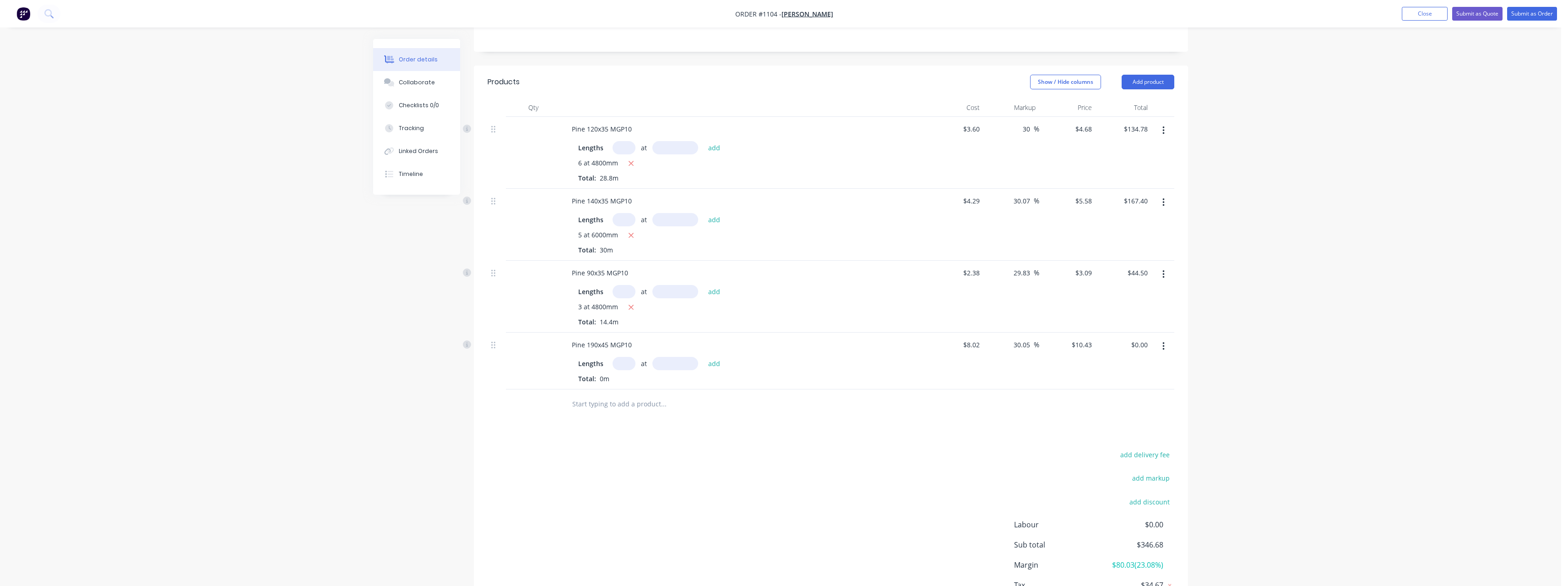
click at [631, 357] on input "text" at bounding box center [624, 363] width 23 height 13
click at [704, 357] on button "add" at bounding box center [714, 363] width 21 height 12
click at [628, 410] on input "text" at bounding box center [663, 419] width 183 height 18
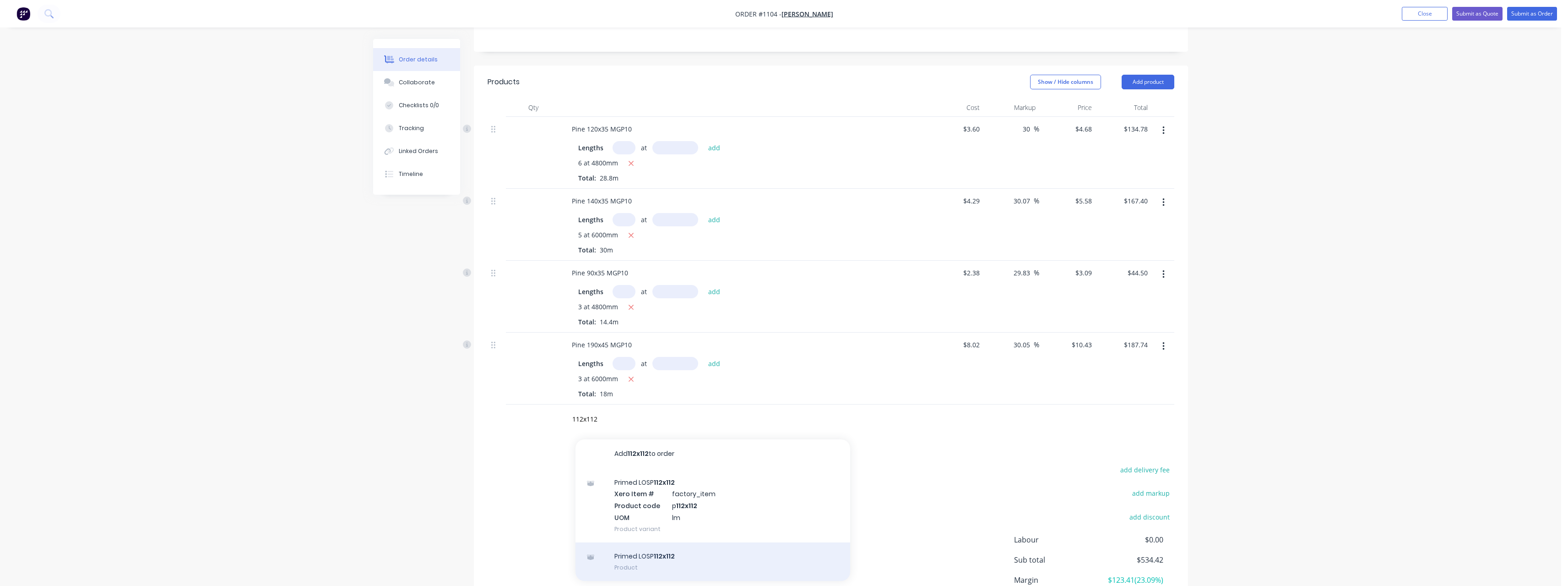
click at [657, 543] on div "Primed LOSP 112x112 Product" at bounding box center [712, 562] width 274 height 39
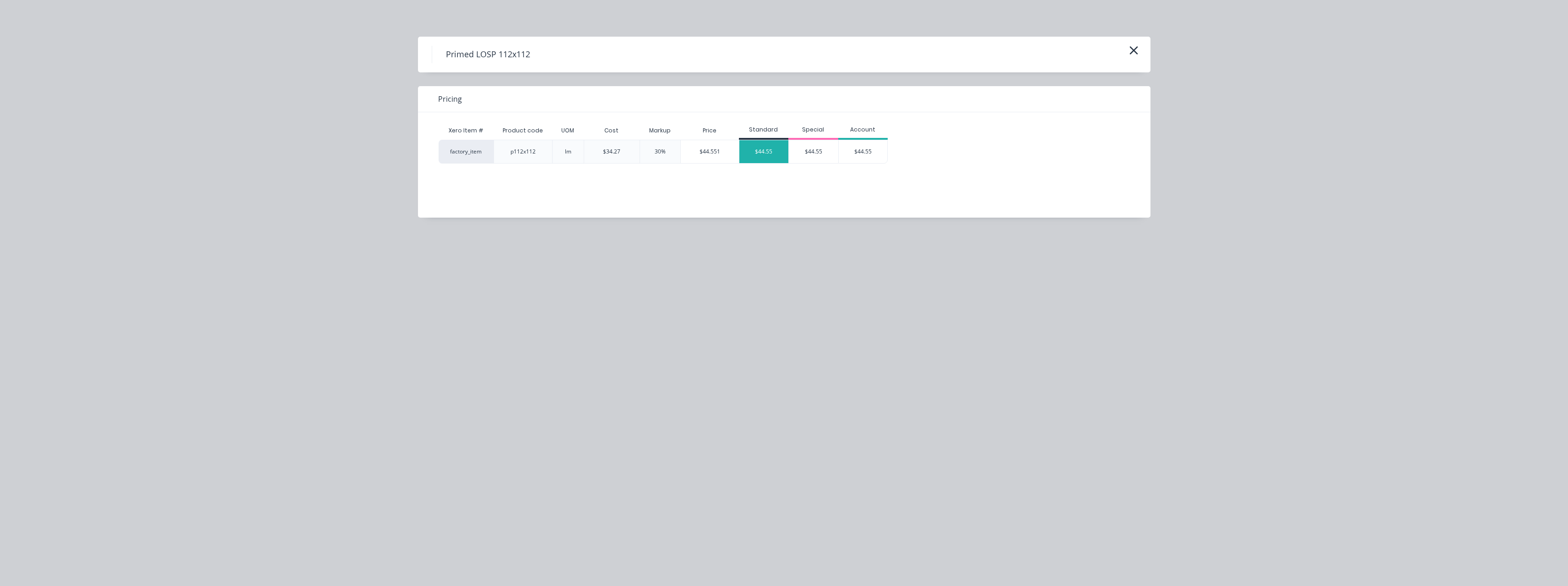
click at [774, 155] on div "$44.55" at bounding box center [764, 151] width 50 height 23
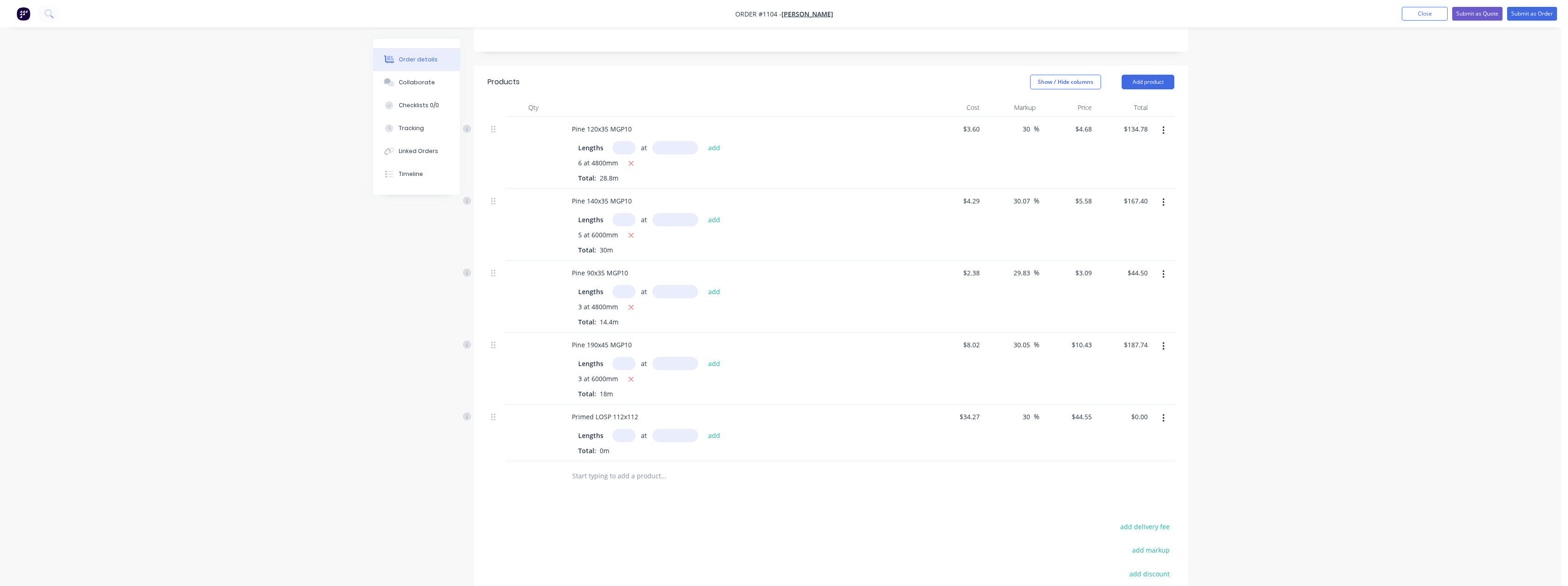
click at [628, 429] on input "text" at bounding box center [624, 436] width 23 height 13
click at [704, 429] on button "add" at bounding box center [714, 435] width 21 height 12
click at [619, 512] on input "text" at bounding box center [663, 521] width 183 height 18
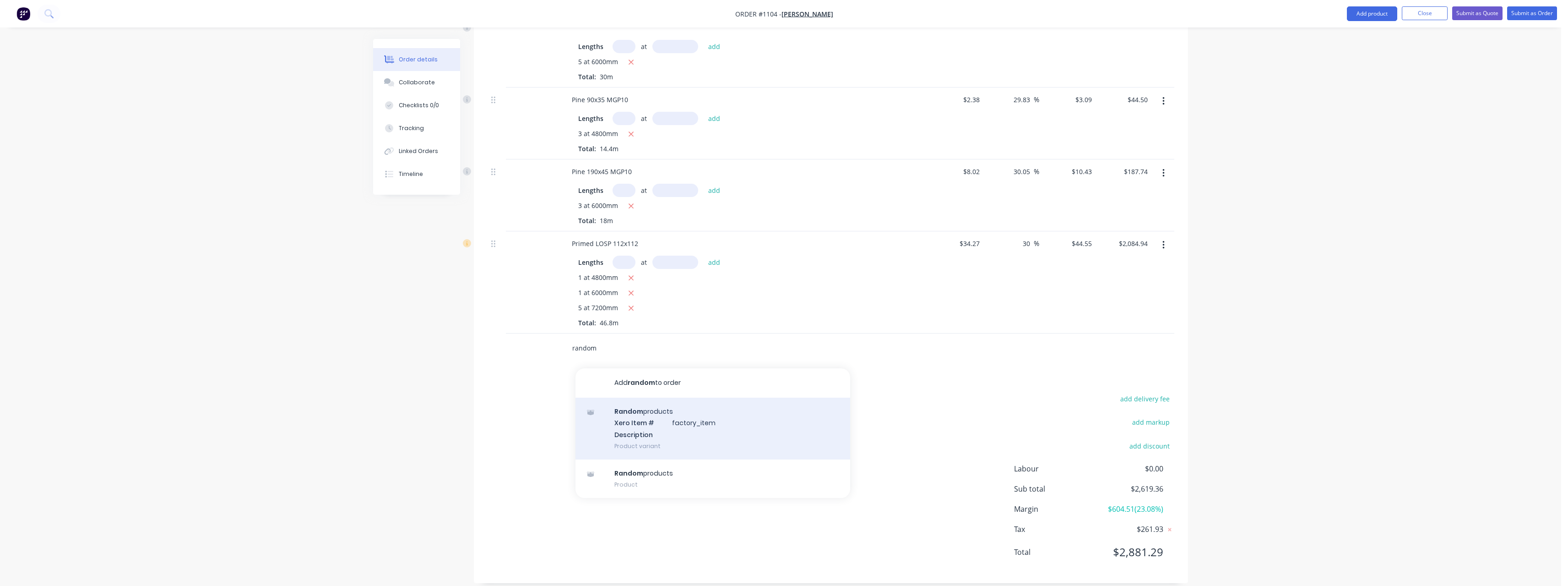
scroll to position [365, 0]
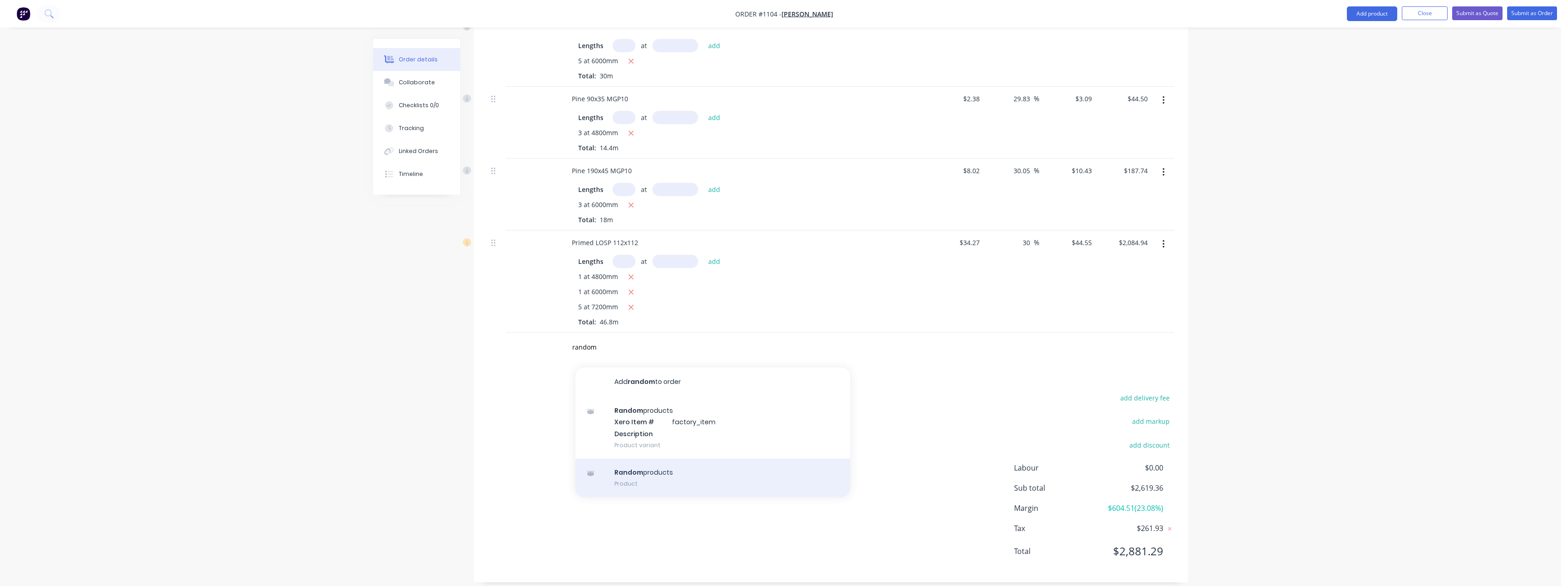
click at [685, 459] on div "Random products Product" at bounding box center [712, 478] width 274 height 39
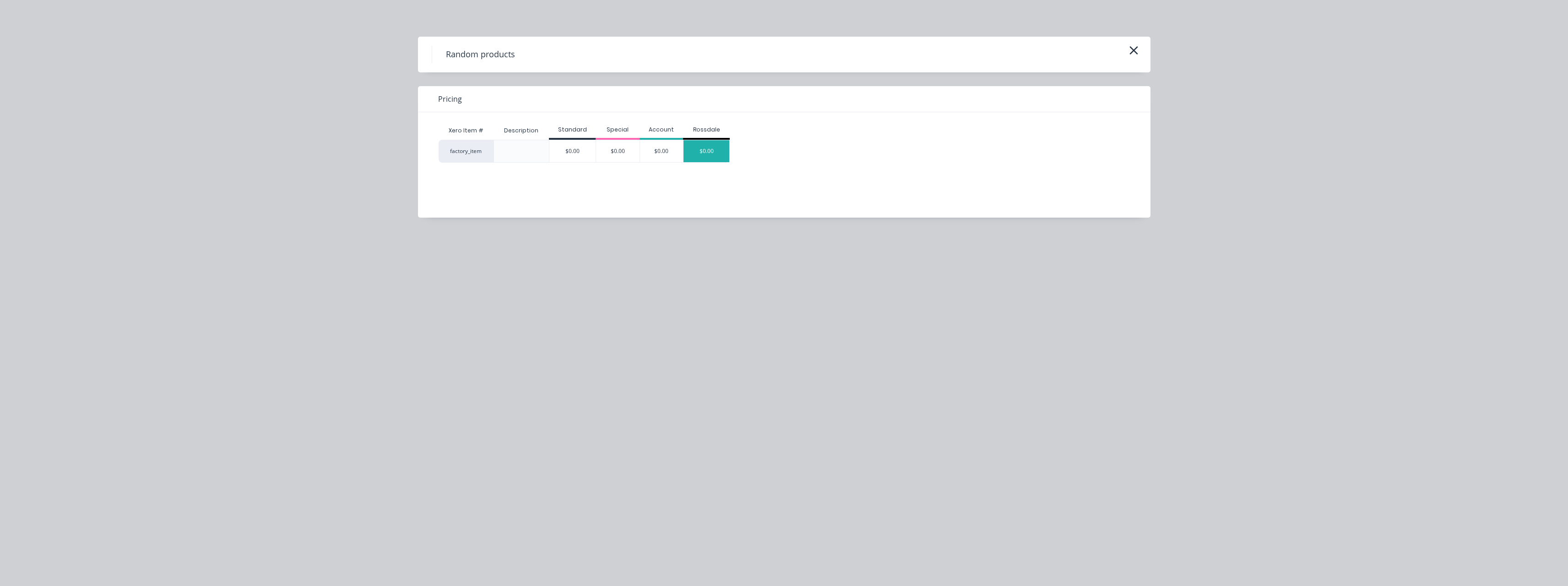
click at [701, 148] on div "$0.00" at bounding box center [706, 151] width 46 height 22
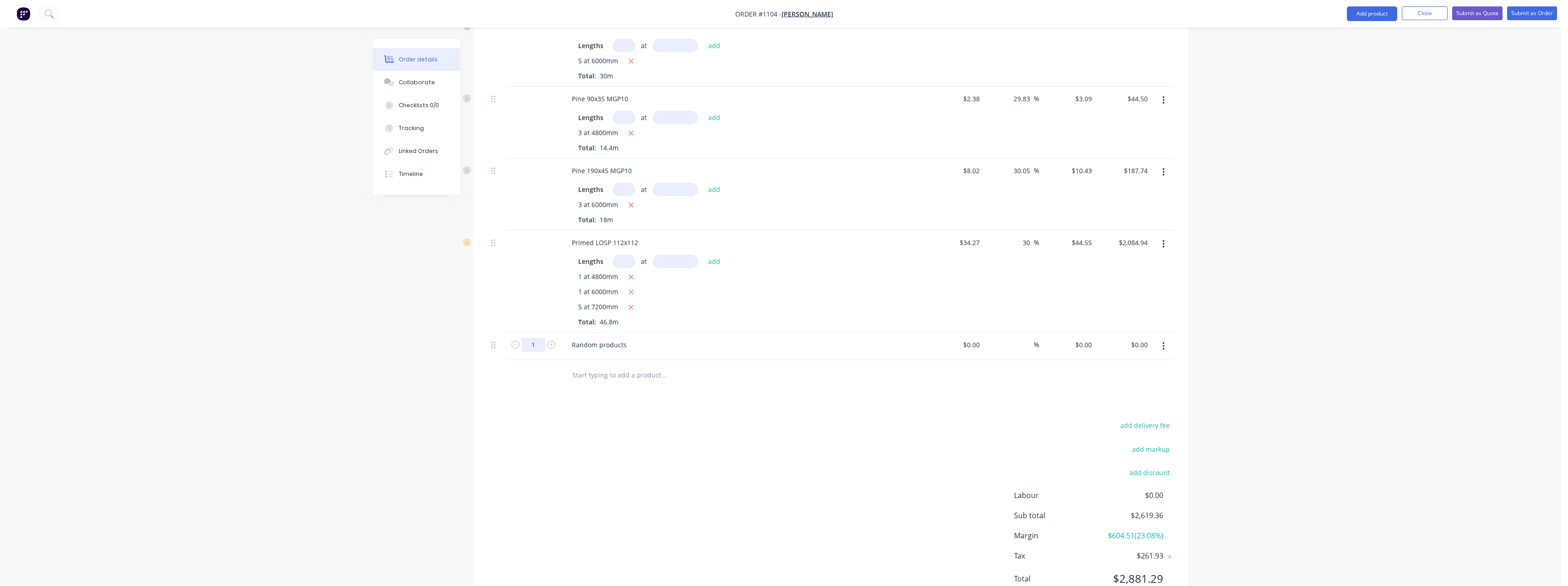
click at [542, 338] on input "1" at bounding box center [533, 345] width 24 height 13
drag, startPoint x: 632, startPoint y: 336, endPoint x: 551, endPoint y: 339, distance: 81.1
click at [551, 339] on div "11 Random products $0.00 $0.00 % $0.00 $0.00 $0.00 $0.00" at bounding box center [831, 347] width 686 height 28
click at [630, 338] on div "Random products" at bounding box center [599, 345] width 70 height 13
drag, startPoint x: 634, startPoint y: 335, endPoint x: 578, endPoint y: 339, distance: 56.1
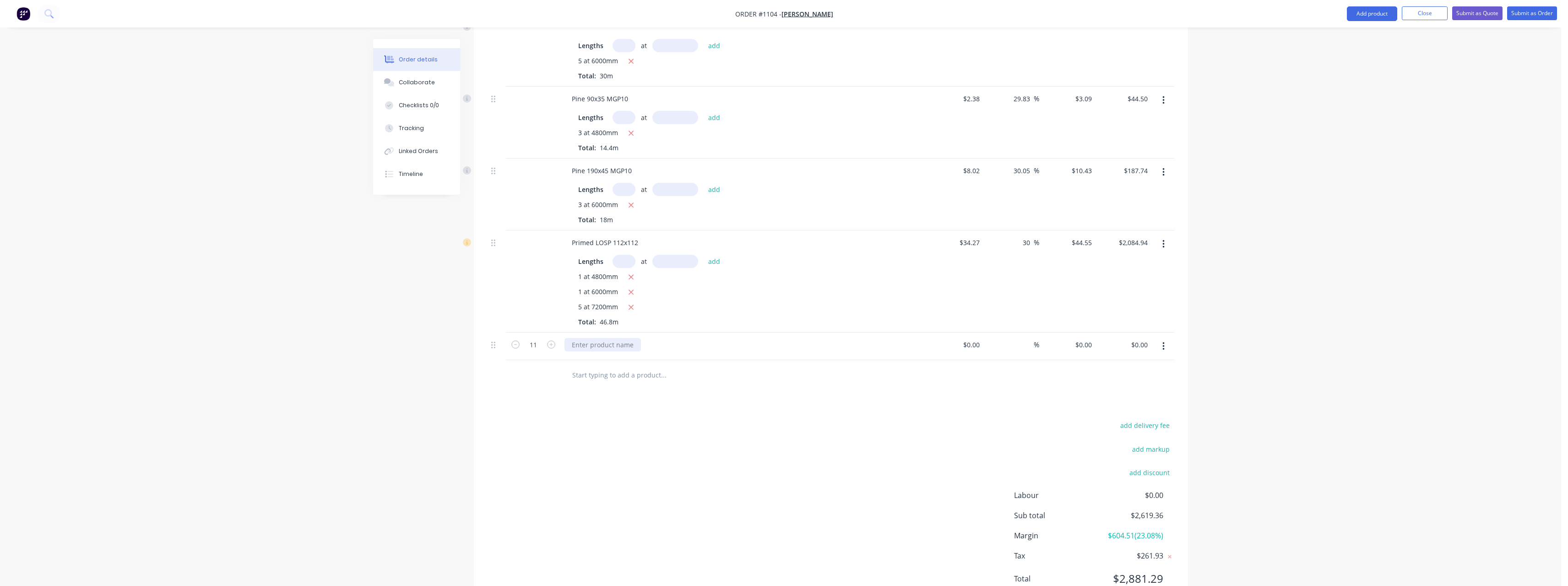
click at [578, 339] on div at bounding box center [602, 345] width 76 height 13
click at [577, 339] on div "+90mm Stirrup 300 leg TBC" at bounding box center [613, 345] width 98 height 13
click at [979, 338] on input at bounding box center [973, 345] width 21 height 13
click at [1020, 338] on div "%" at bounding box center [1029, 345] width 20 height 13
click at [639, 366] on input "text" at bounding box center [663, 375] width 183 height 18
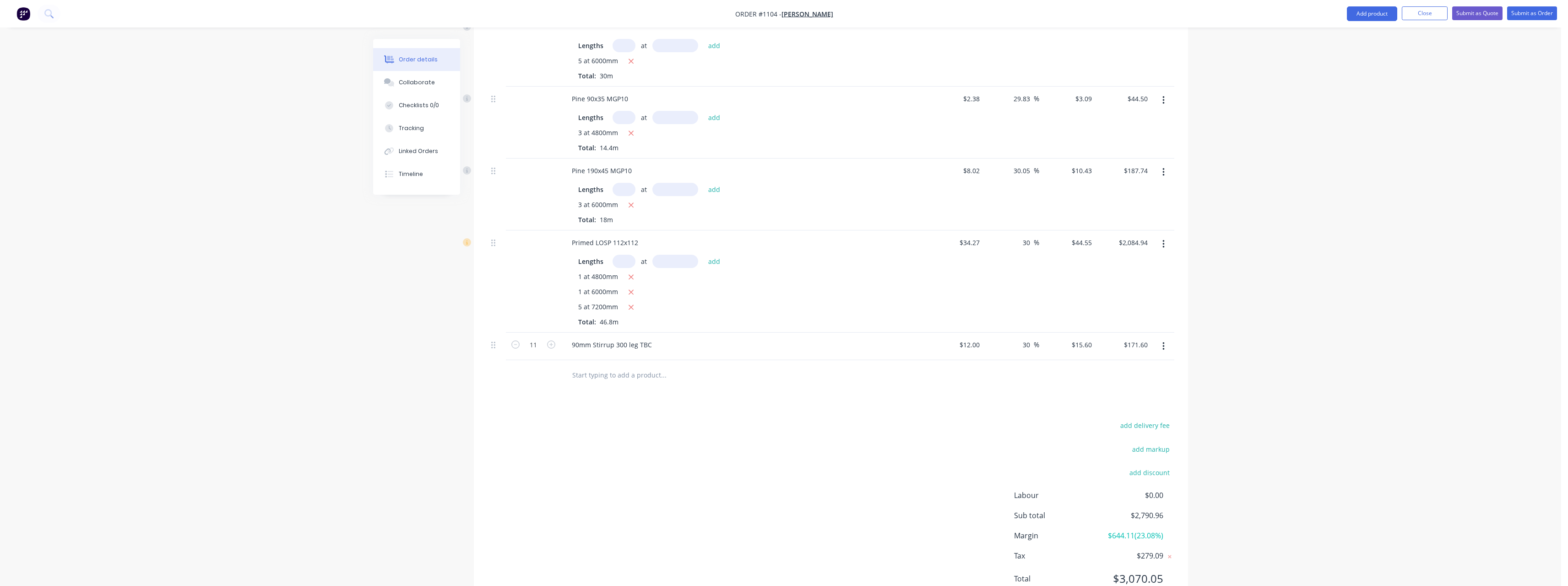
click at [630, 366] on input "text" at bounding box center [663, 375] width 183 height 18
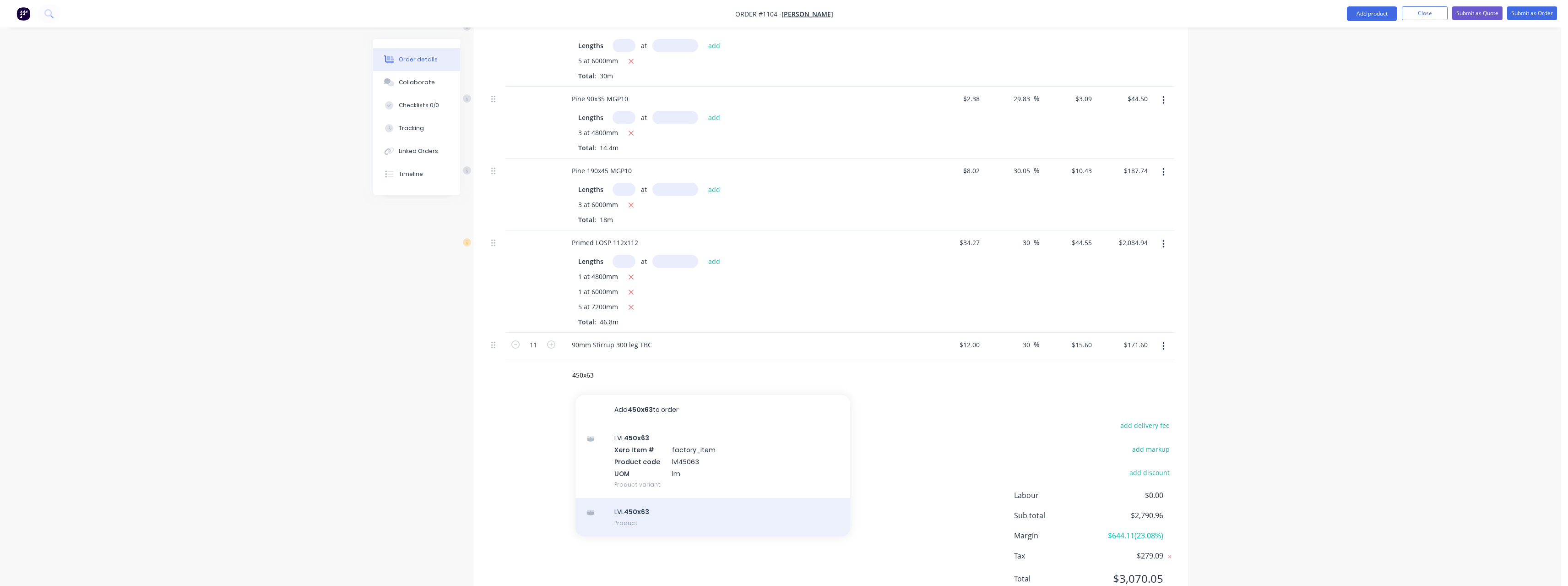
click at [650, 505] on div "LVL 450x63 Product" at bounding box center [712, 517] width 274 height 39
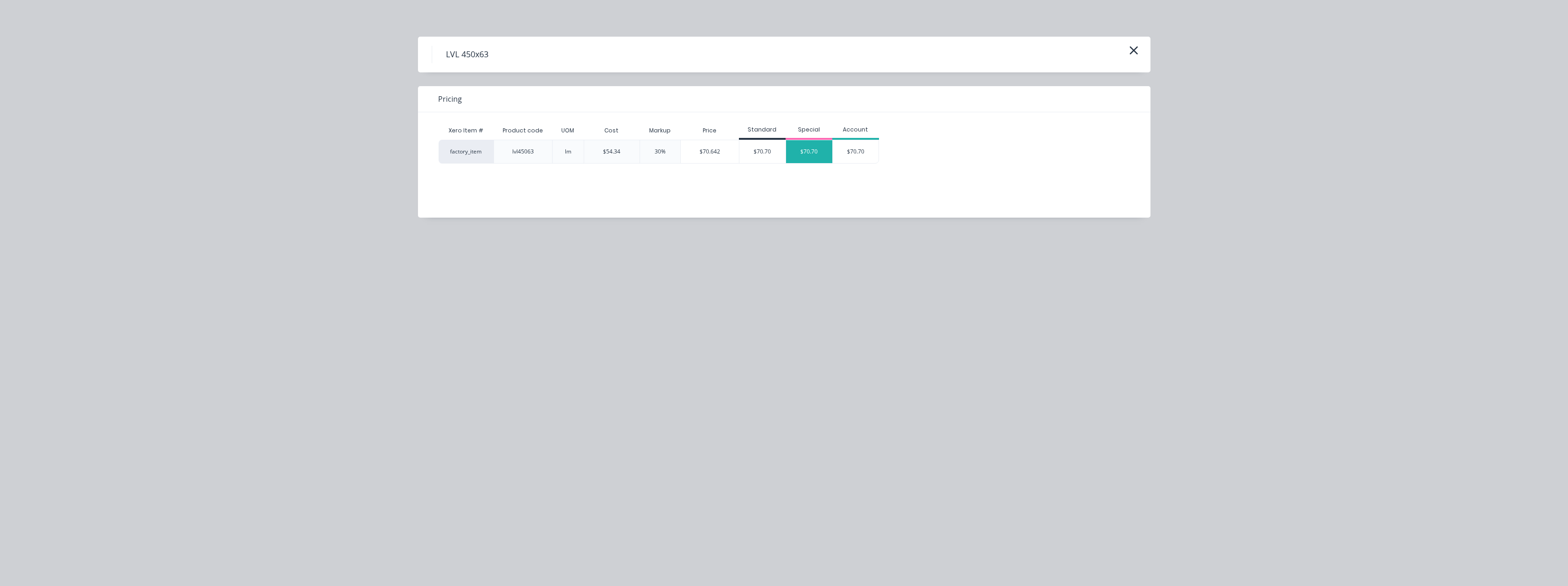
scroll to position [365, 0]
click at [801, 158] on div "$70.70" at bounding box center [809, 151] width 46 height 23
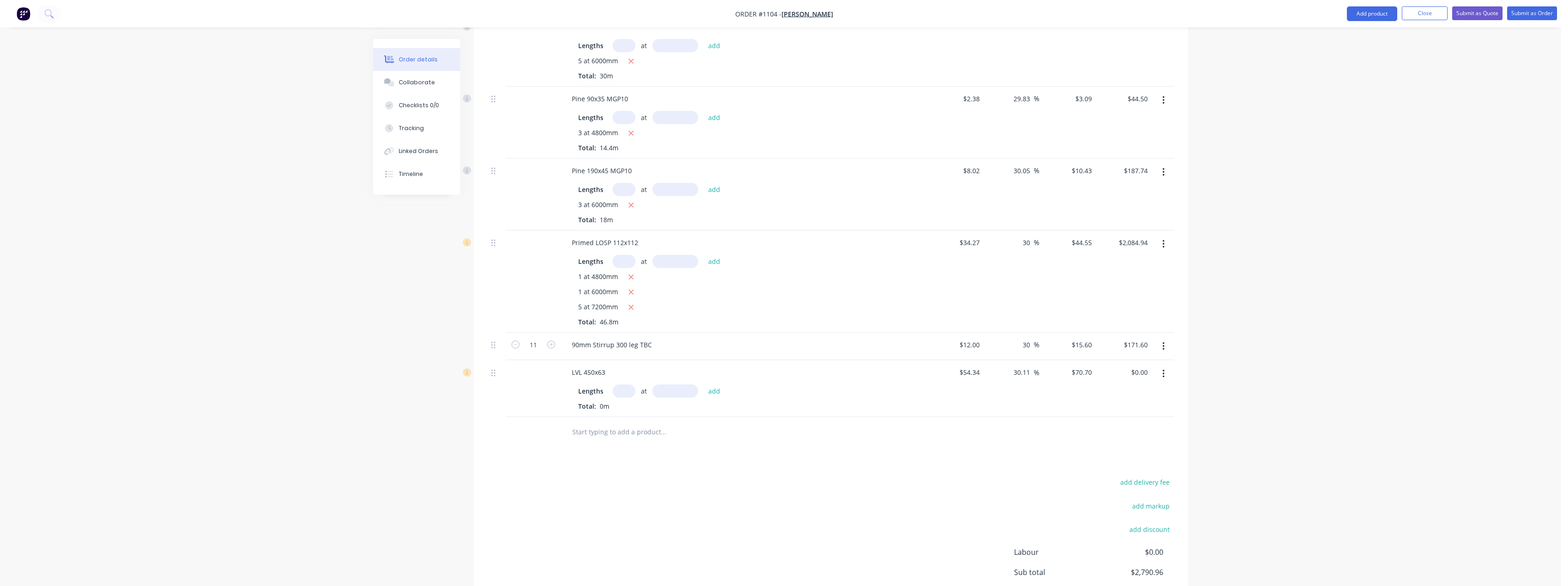
click at [620, 384] on input "text" at bounding box center [624, 391] width 23 height 13
type input "1"
type input "3000"
click at [704, 385] on button "add" at bounding box center [714, 391] width 21 height 12
type input "$212.10"
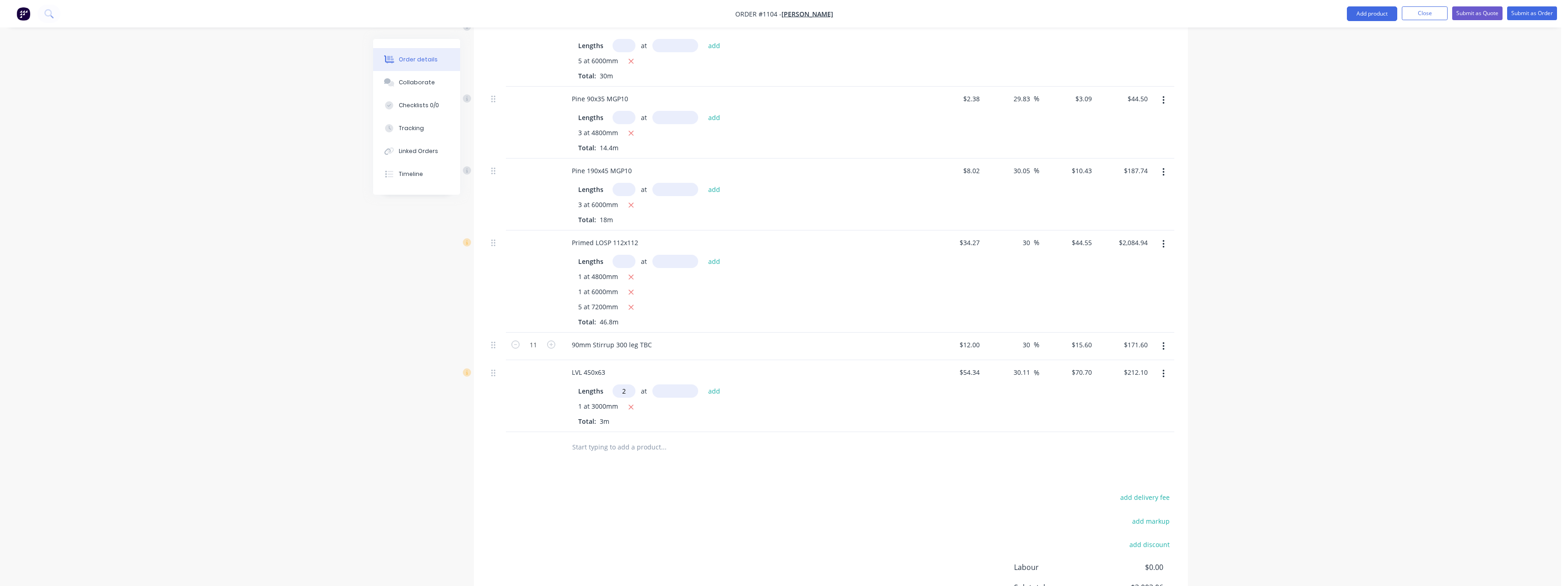
type input "2"
type input "6600"
click at [704, 385] on button "add" at bounding box center [714, 391] width 21 height 12
type input "$1,145.34"
click at [631, 201] on icon "button" at bounding box center [631, 205] width 6 height 8
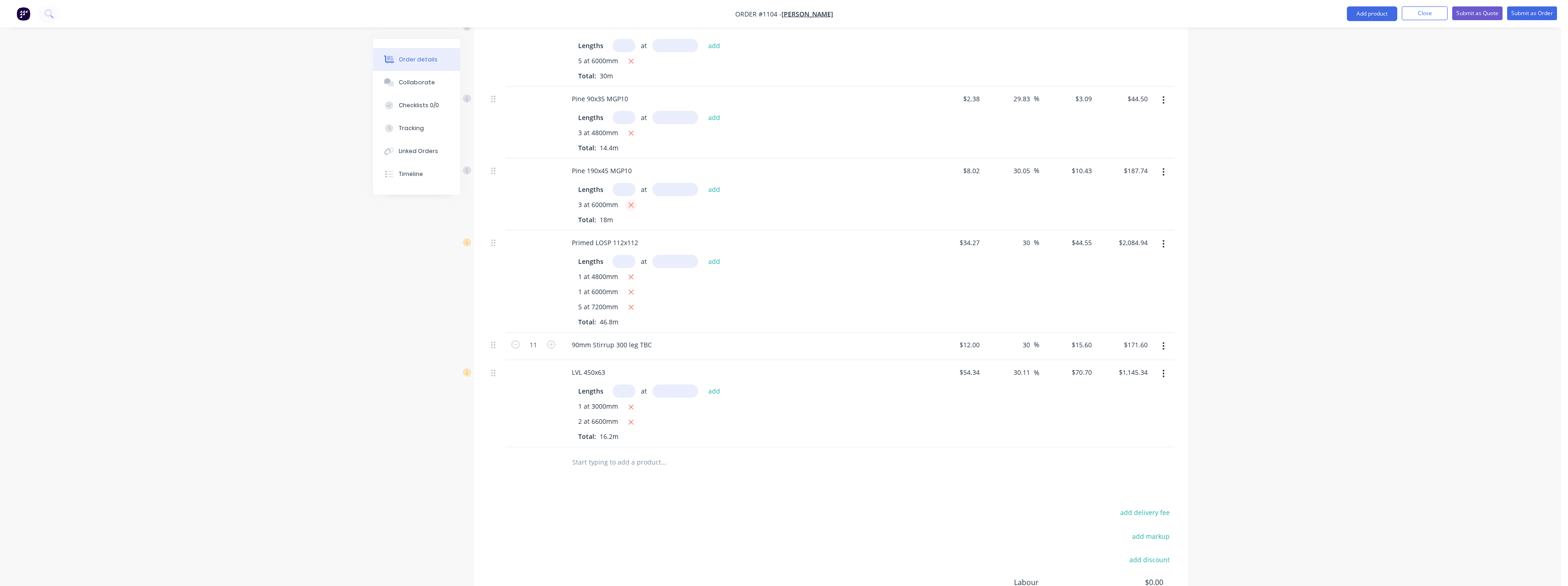
type input "$0.00"
click at [627, 183] on input "text" at bounding box center [624, 190] width 23 height 13
type input "6"
type input "6000"
click at [704, 183] on button "add" at bounding box center [714, 189] width 21 height 12
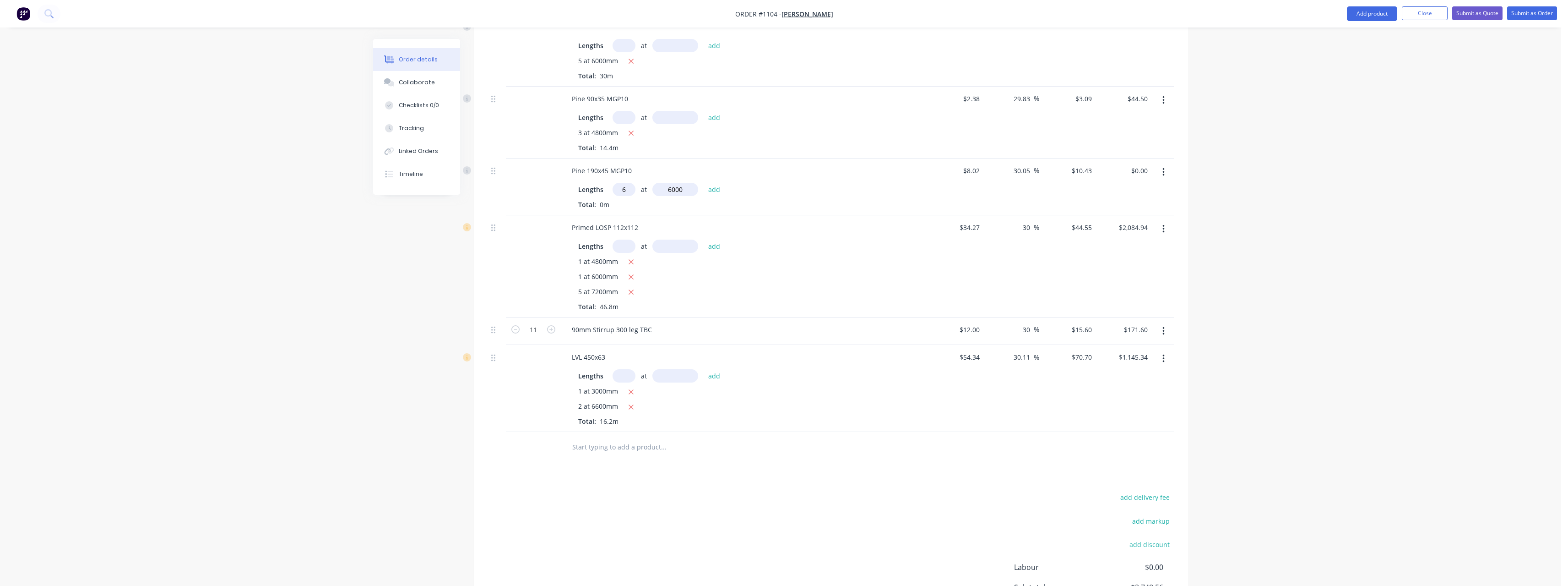
type input "$375.48"
click at [620, 453] on input "text" at bounding box center [663, 462] width 183 height 18
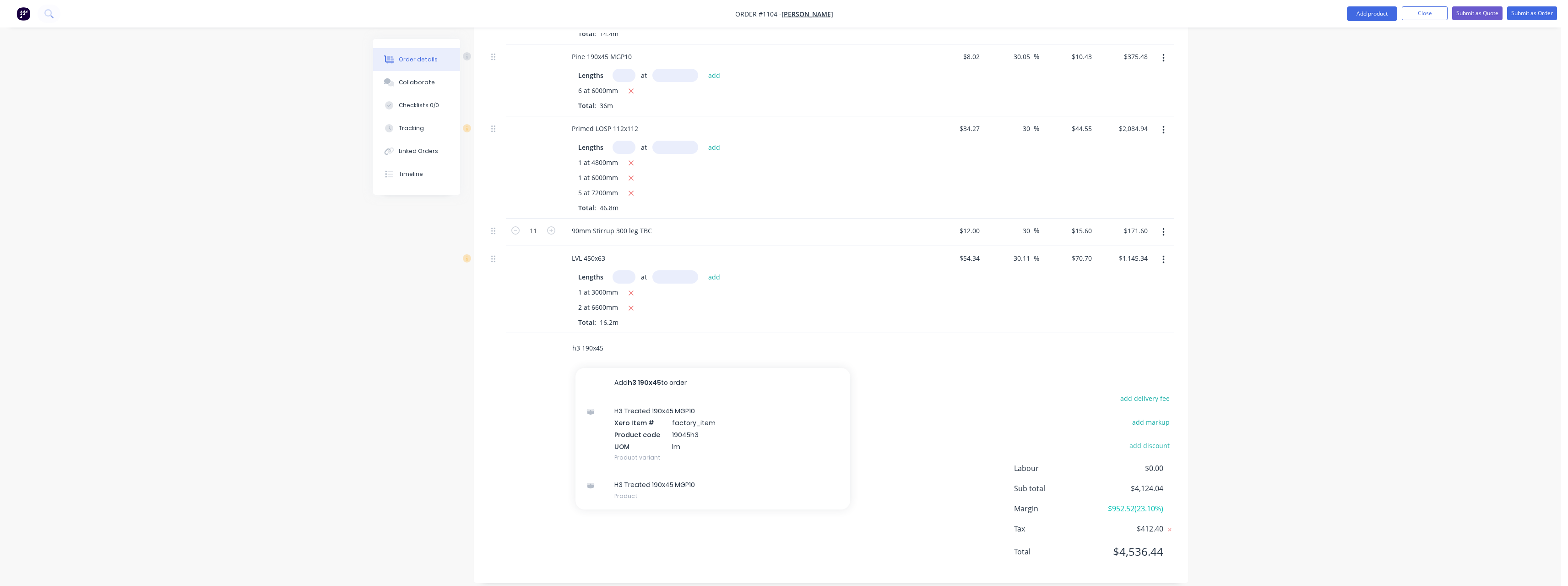
scroll to position [480, 0]
type input "h3 190x45"
click at [695, 483] on div "H3 Treated 190x45 MGP10 Product" at bounding box center [712, 489] width 274 height 39
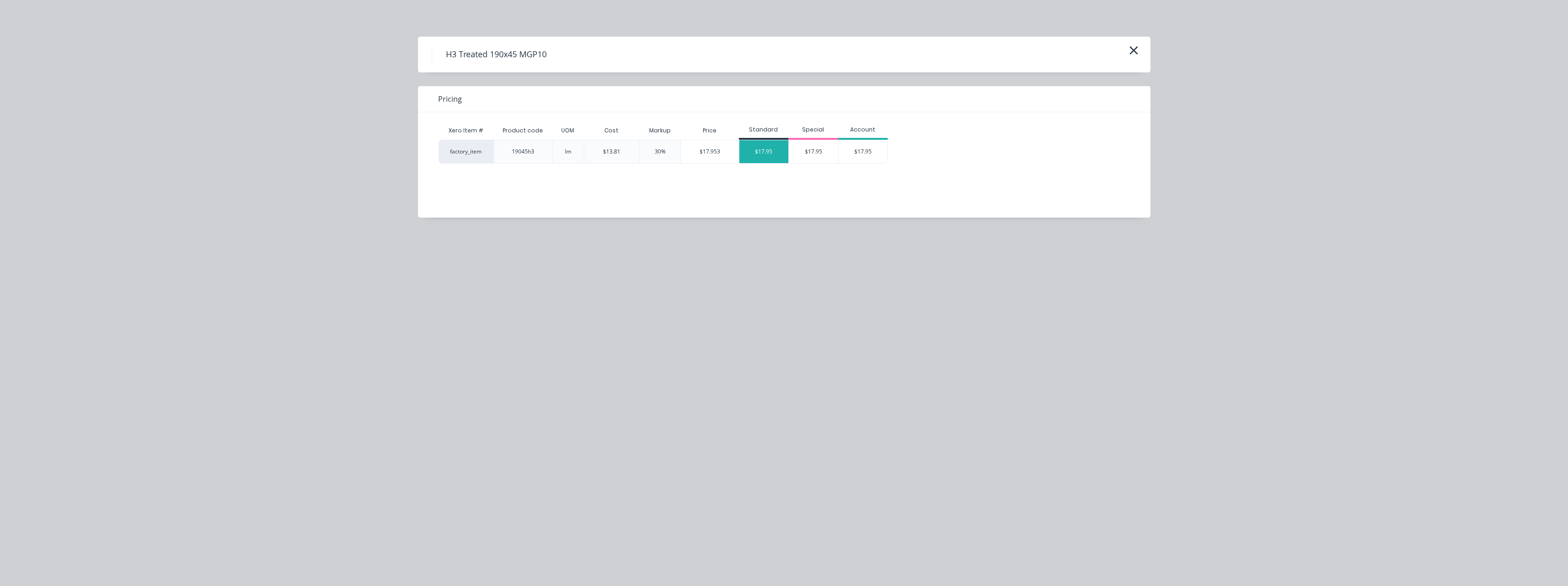
click at [764, 155] on div "$17.95" at bounding box center [764, 151] width 50 height 23
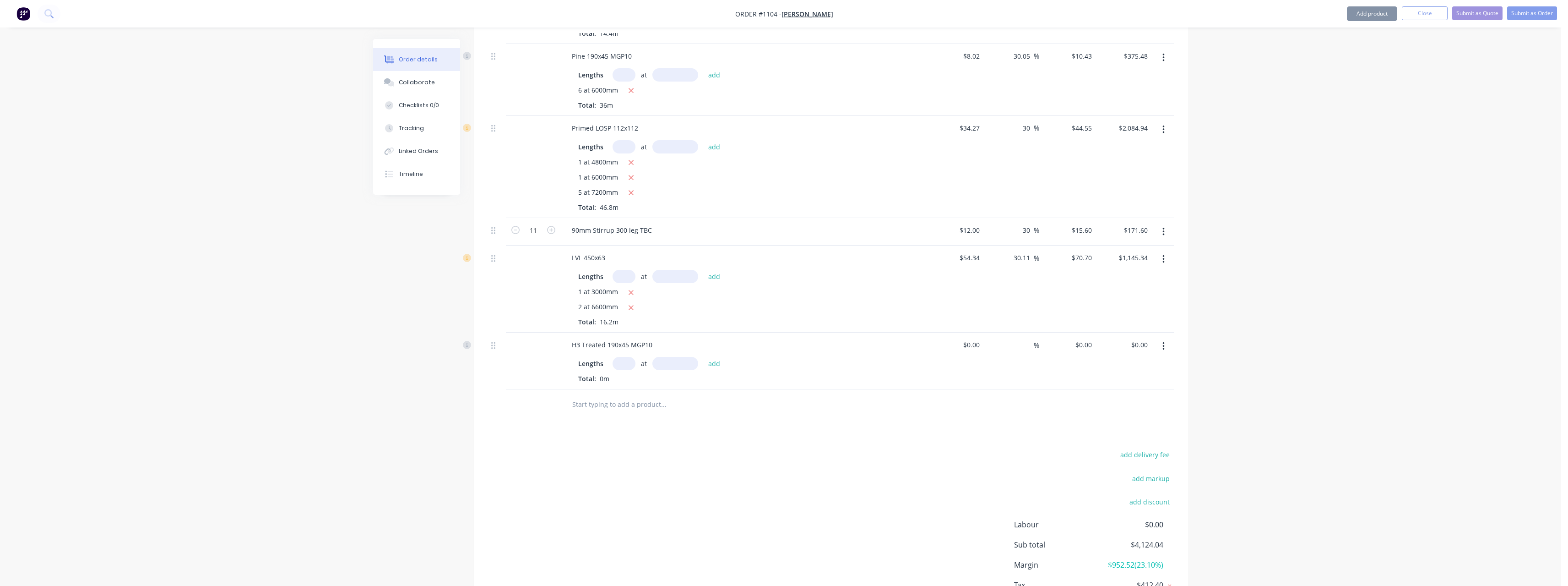
type input "$13.81"
type input "29.98"
type input "$17.95"
click at [627, 357] on input "text" at bounding box center [624, 363] width 23 height 13
type input "1"
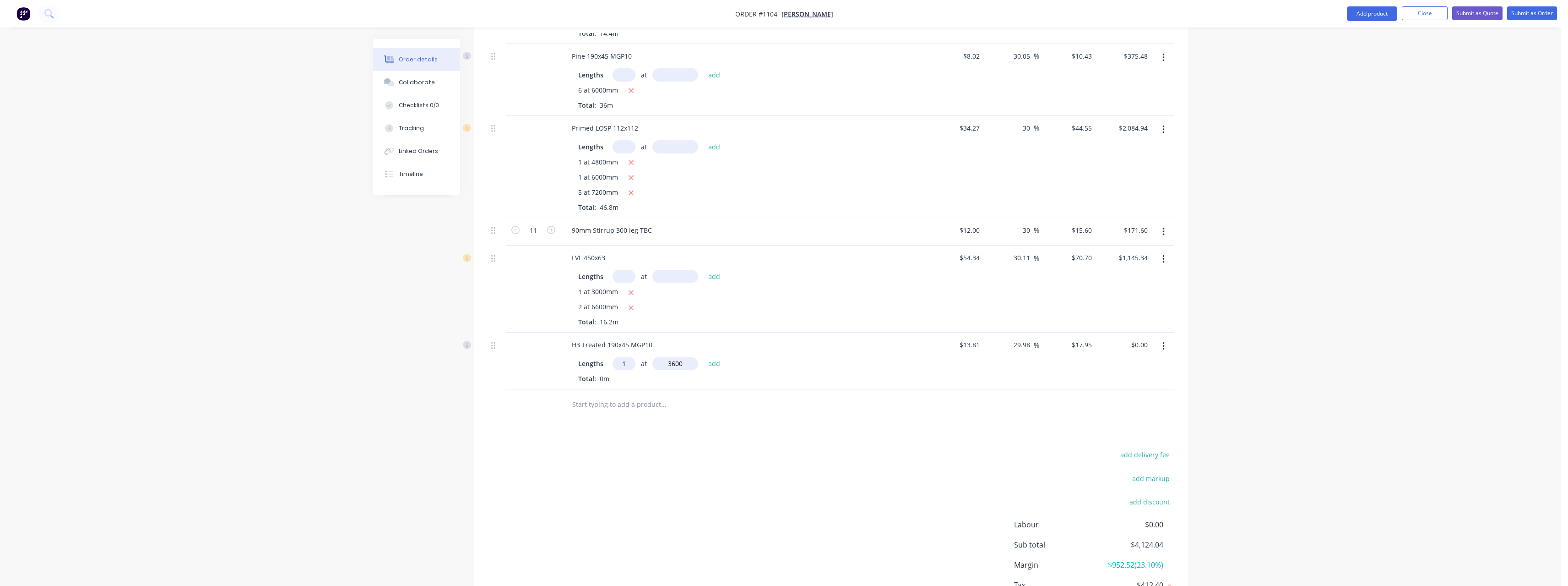
type input "3600"
click at [704, 357] on button "add" at bounding box center [714, 363] width 21 height 12
type input "$64.62"
click at [621, 418] on input "text" at bounding box center [663, 419] width 183 height 18
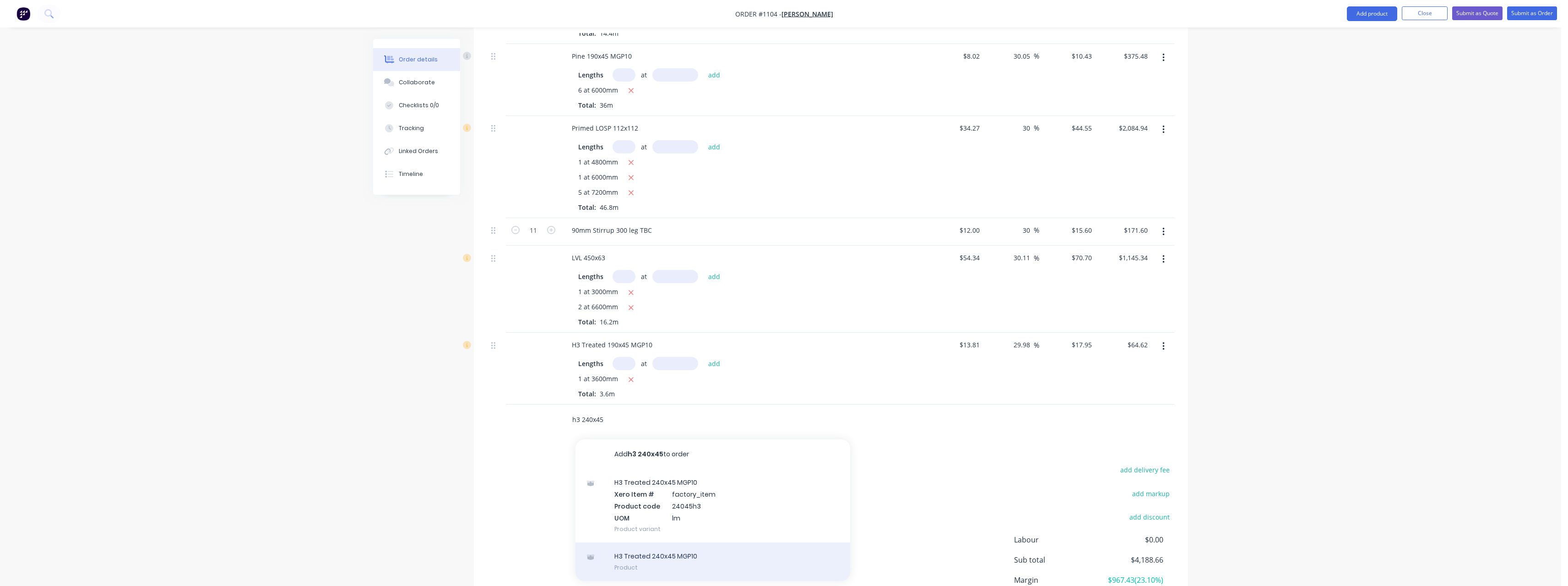
type input "h3 240x45"
click at [668, 543] on div "H3 Treated 240x45 MGP10 Product" at bounding box center [712, 562] width 274 height 39
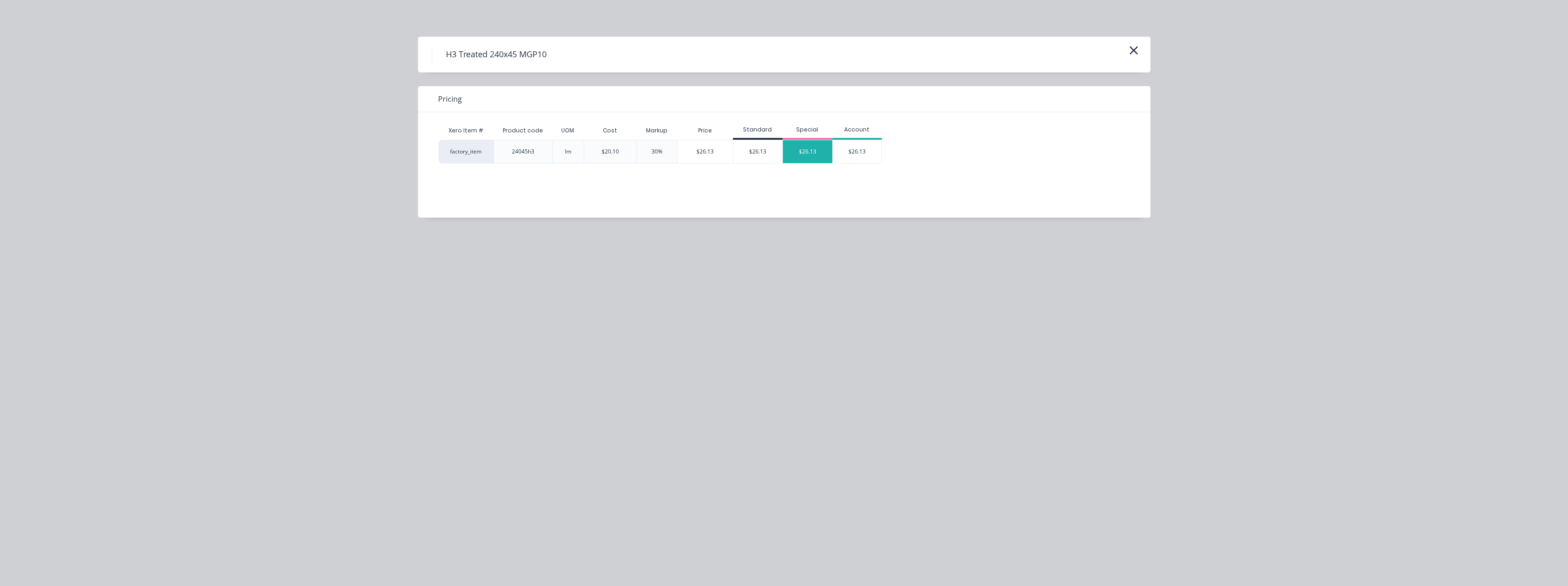
click at [811, 155] on div "$26.13" at bounding box center [808, 151] width 50 height 23
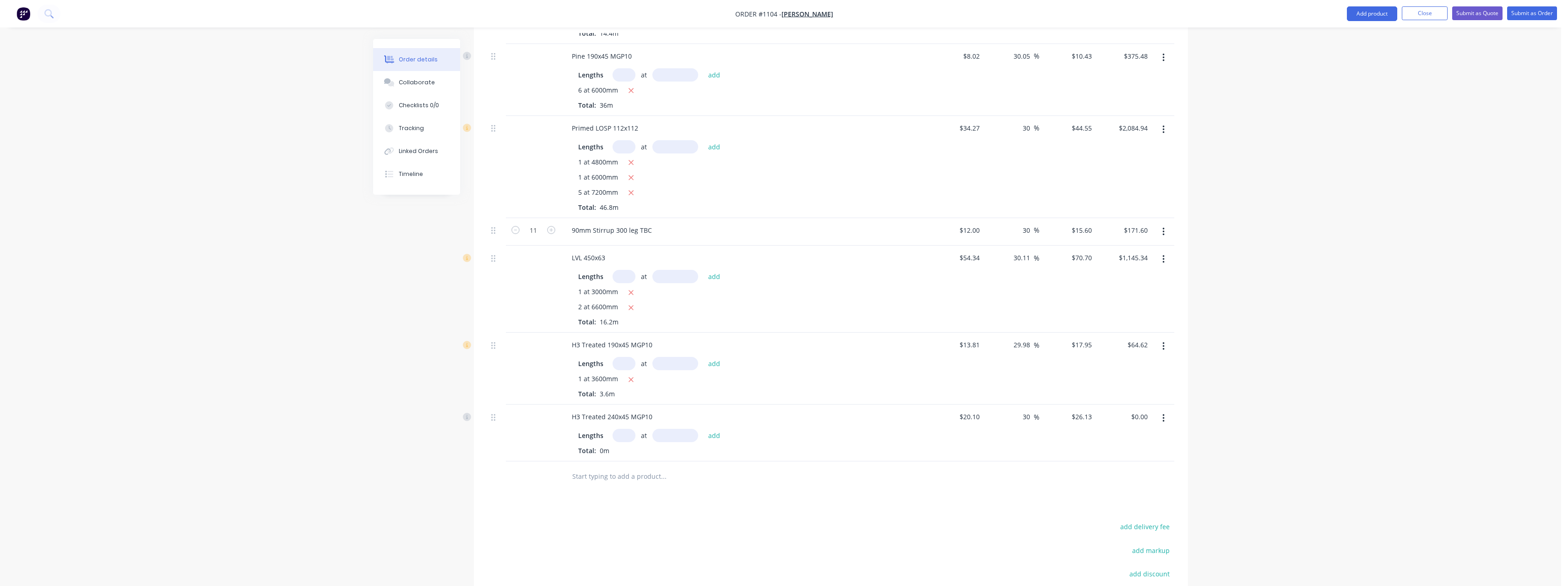
click at [628, 429] on input "text" at bounding box center [624, 436] width 23 height 13
type input "16"
type input "4800"
click at [704, 429] on button "add" at bounding box center [714, 436] width 21 height 12
type input "$2,006.78"
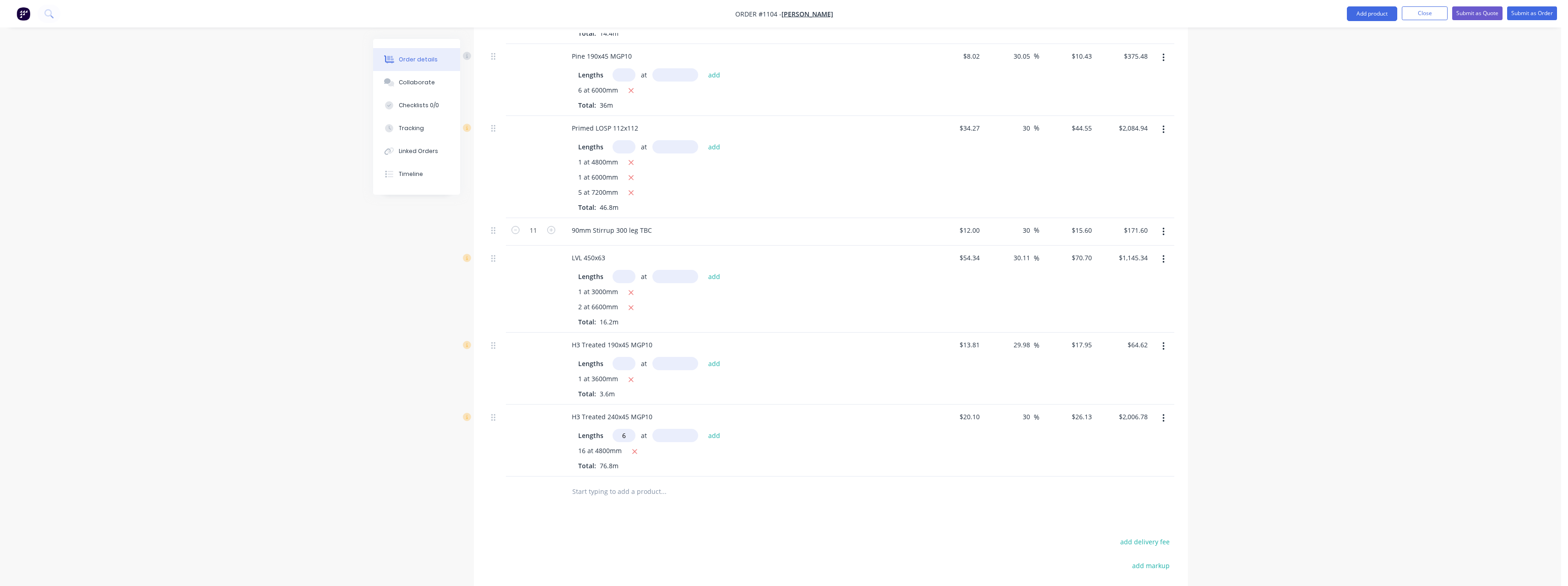
type input "6"
type input "6000"
click at [704, 429] on button "add" at bounding box center [714, 436] width 21 height 12
type input "$2,947.46"
click at [627, 497] on input "text" at bounding box center [663, 506] width 183 height 18
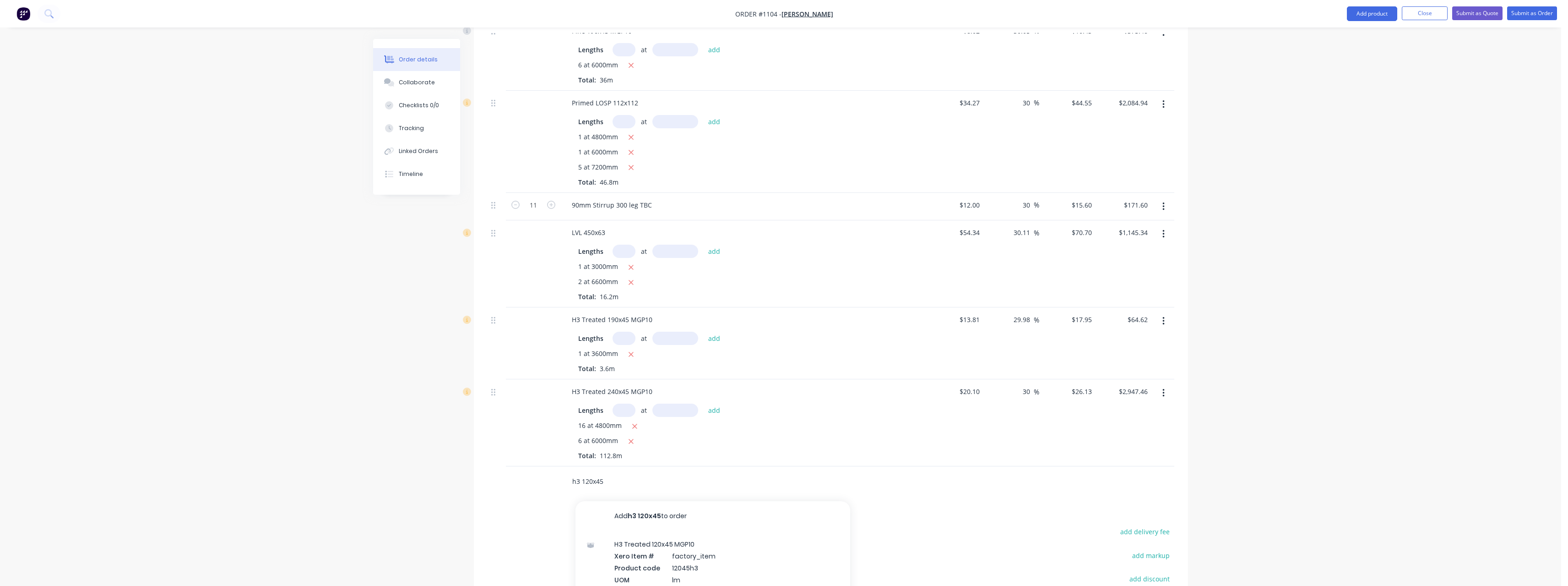
scroll to position [639, 0]
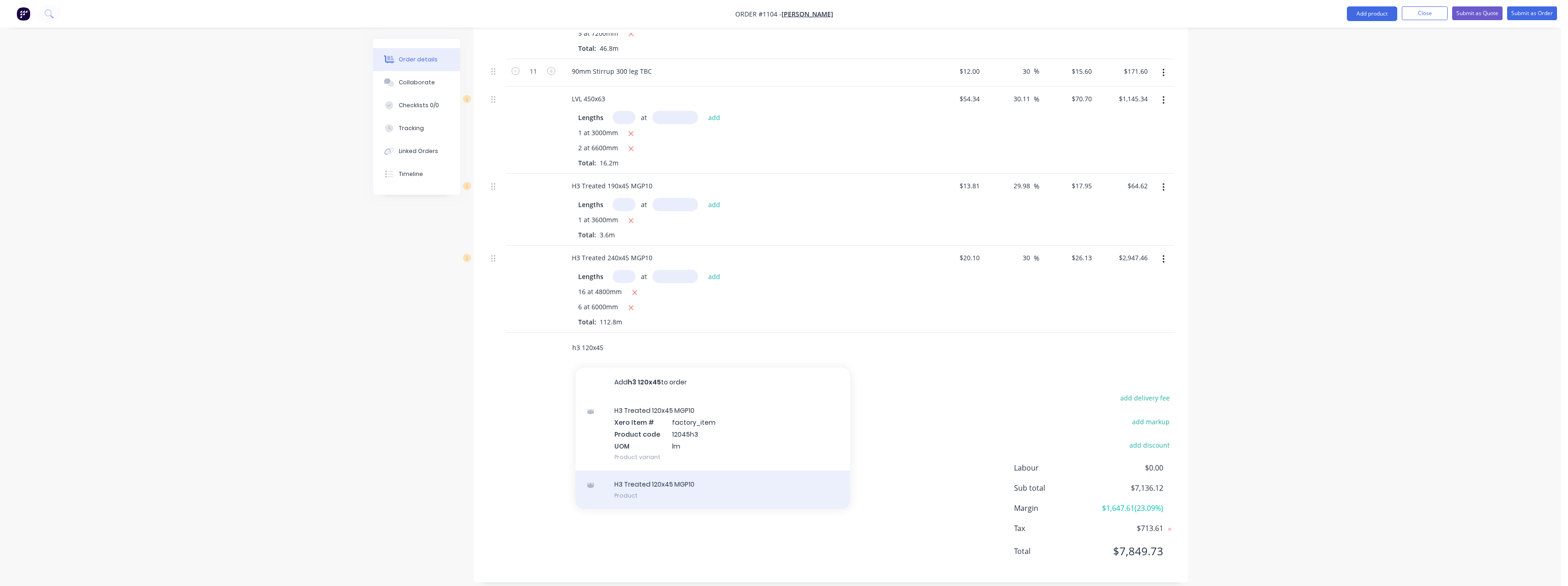
type input "h3 120x45"
click at [710, 470] on div "H3 Treated 120x45 MGP10 Product" at bounding box center [712, 489] width 274 height 39
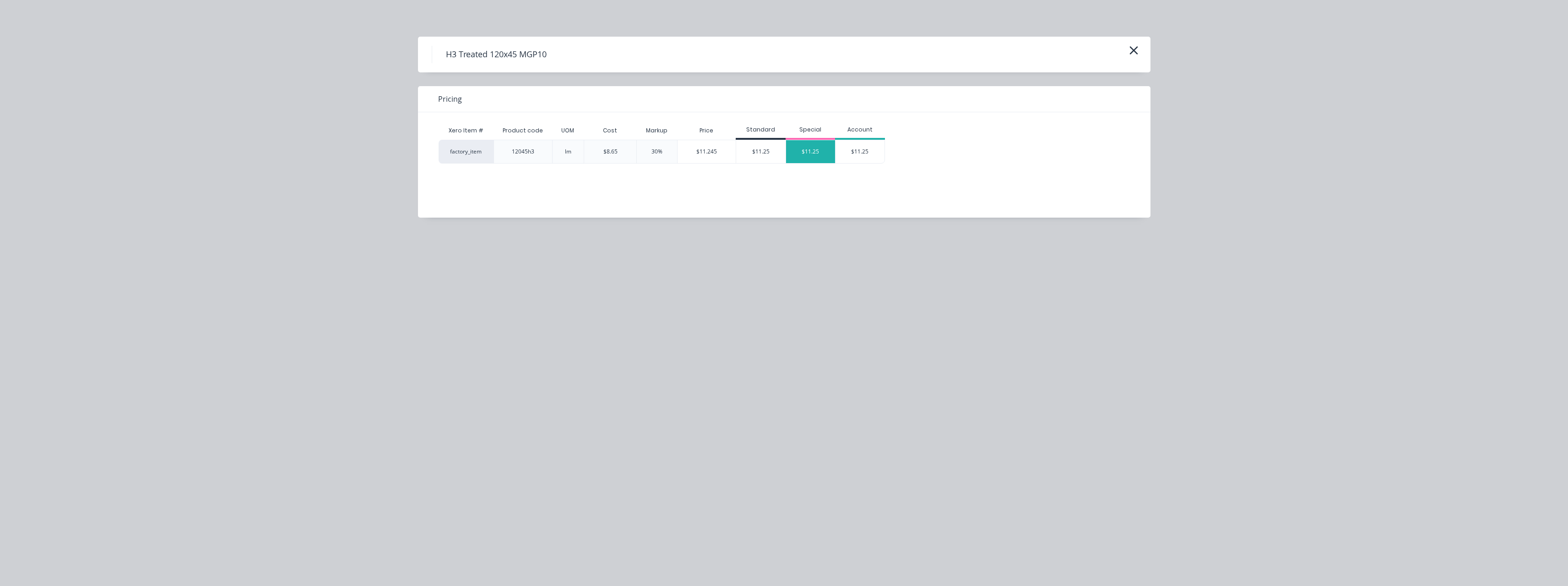
click at [809, 147] on div "$11.25" at bounding box center [811, 151] width 50 height 23
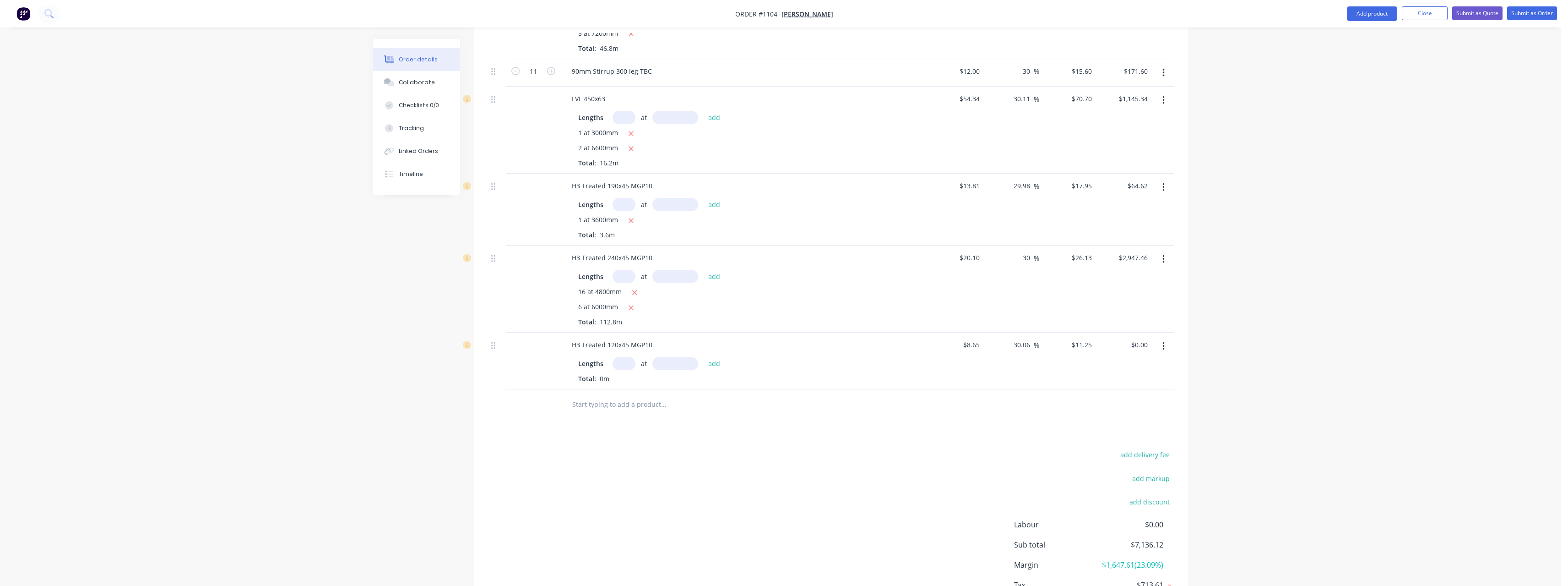
click at [624, 357] on input "text" at bounding box center [624, 363] width 23 height 13
type input "1"
type input "4800"
click at [704, 357] on button "add" at bounding box center [714, 363] width 21 height 12
type input "$54.00"
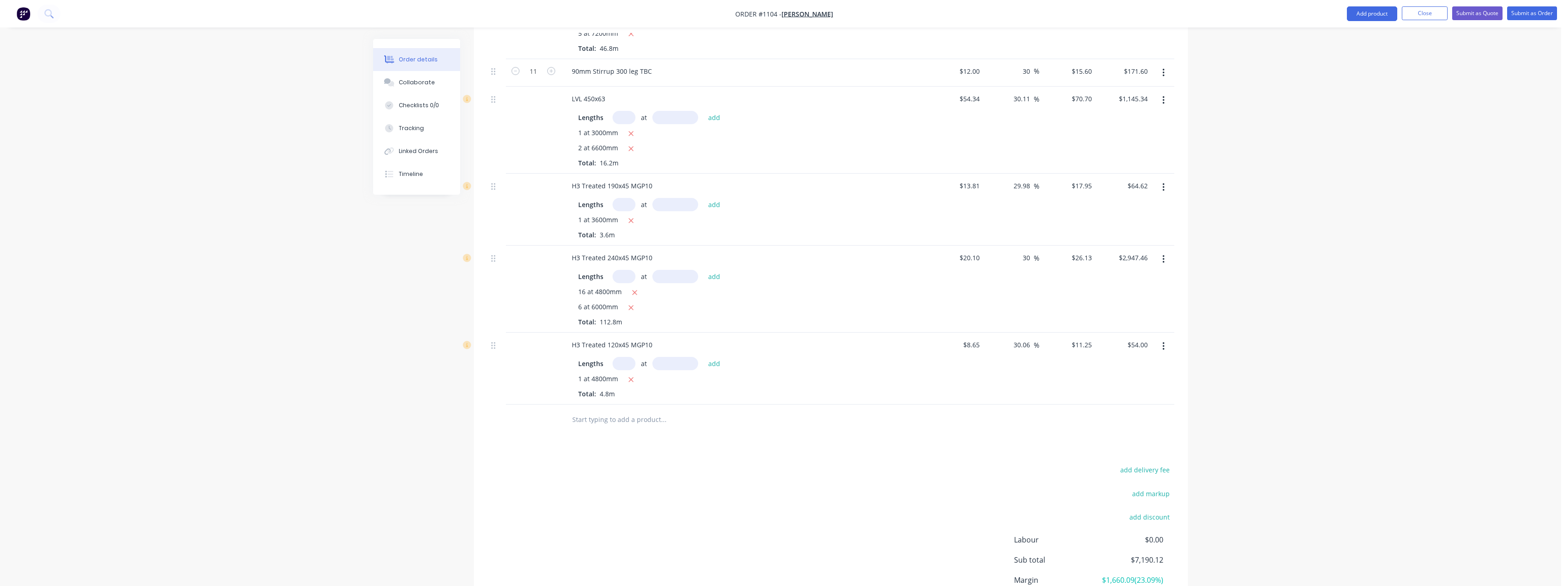
click at [639, 411] on input "text" at bounding box center [663, 419] width 183 height 18
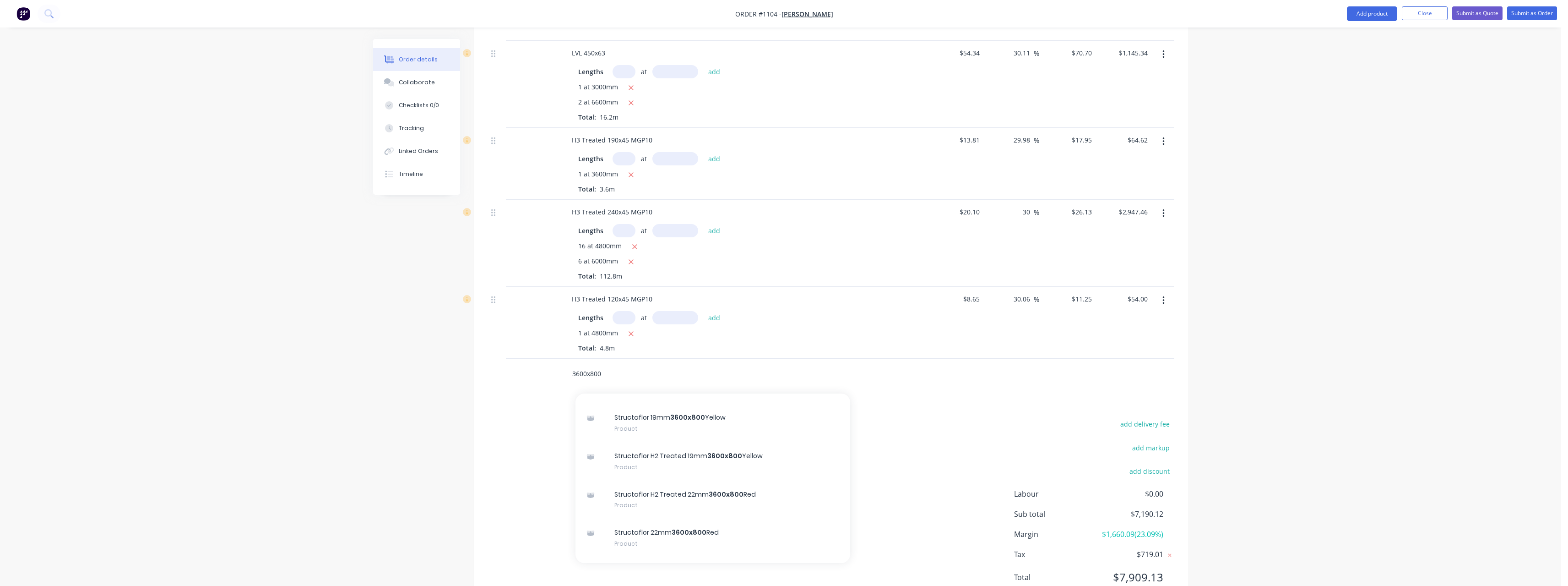
scroll to position [347, 0]
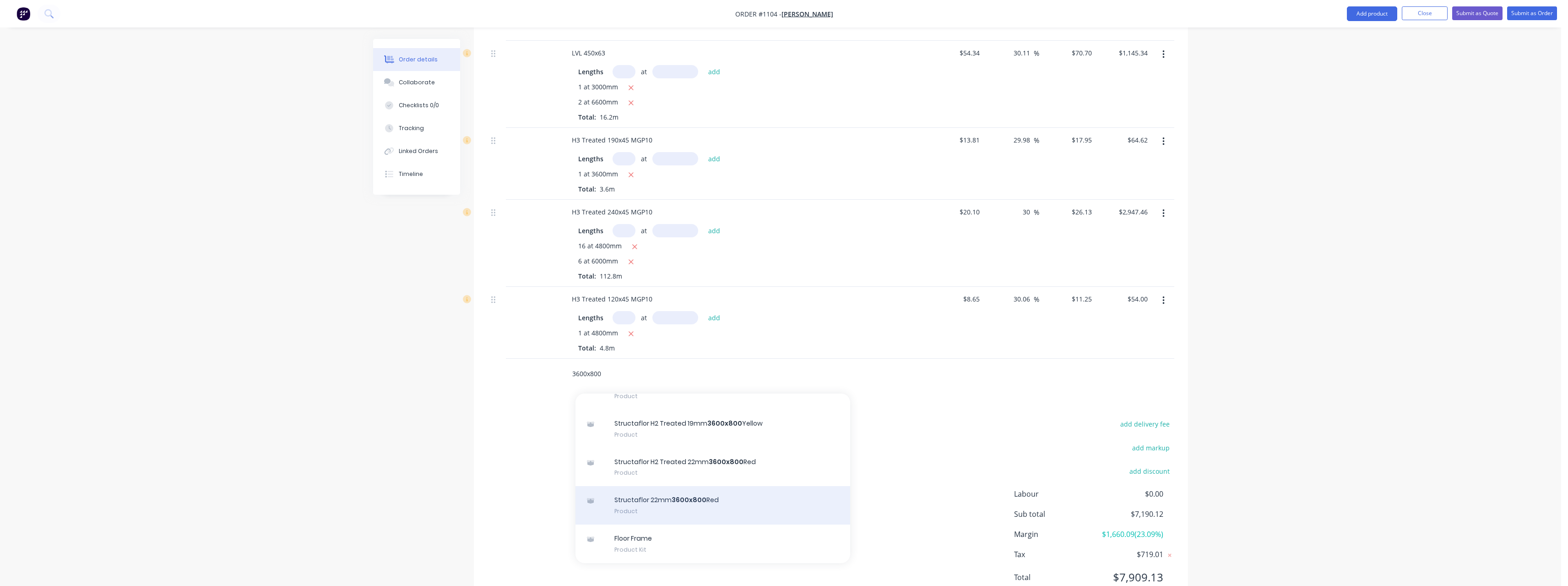
type input "3600x800"
click at [724, 488] on div "Structaflor 22mm 3600x800 Red Product" at bounding box center [712, 505] width 274 height 39
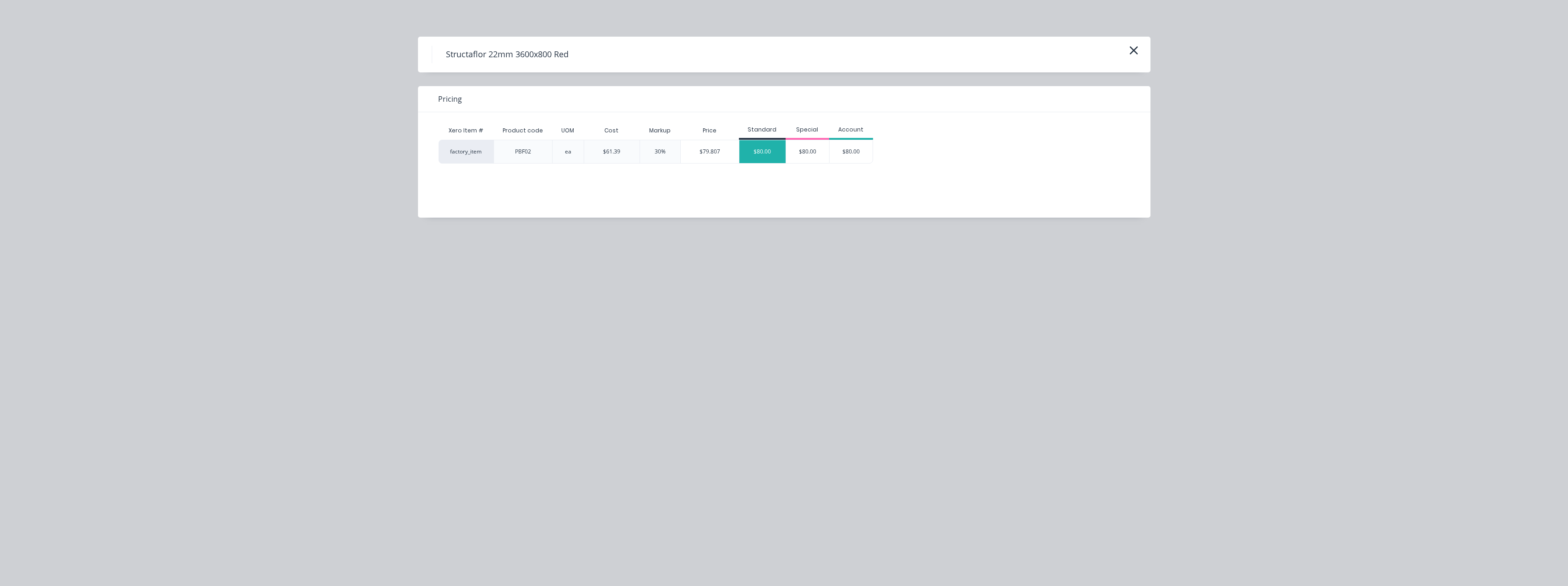
click at [769, 149] on div "$80.00" at bounding box center [762, 151] width 46 height 23
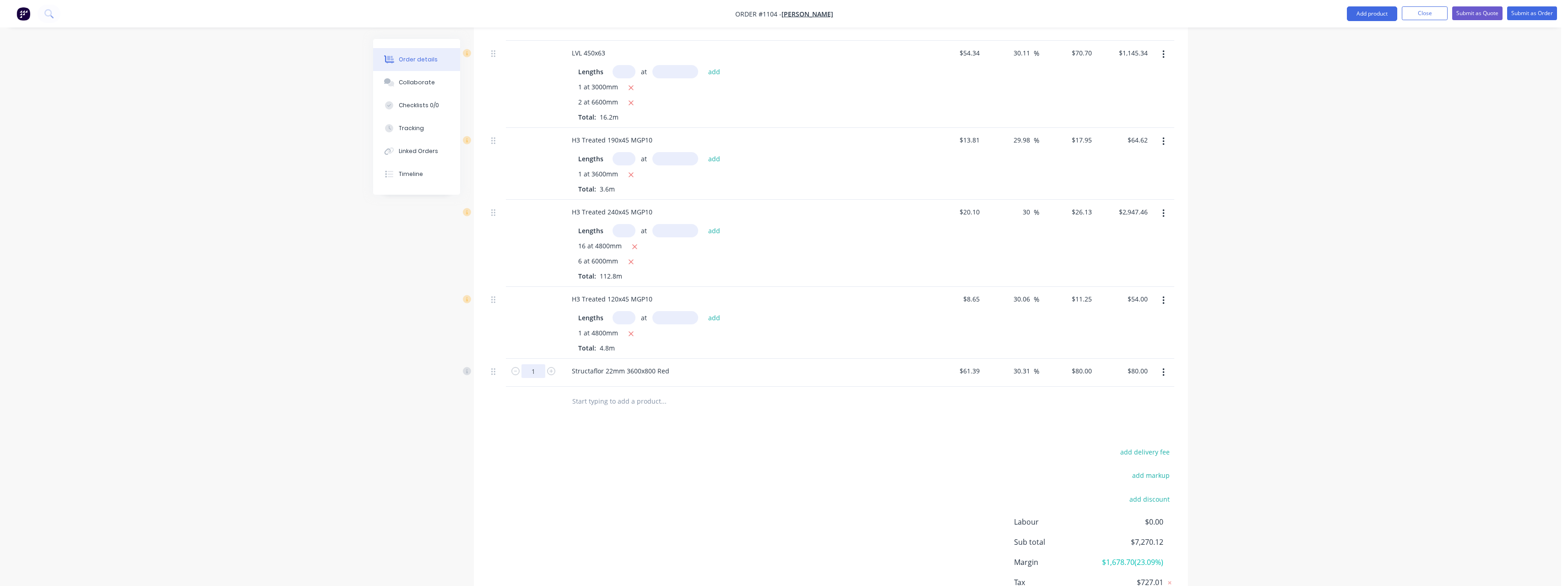
click at [538, 32] on input "1" at bounding box center [533, 26] width 24 height 13
type input "34"
type input "$2,720.00"
click at [614, 392] on input "text" at bounding box center [663, 401] width 183 height 18
click at [613, 392] on input "text" at bounding box center [663, 401] width 183 height 18
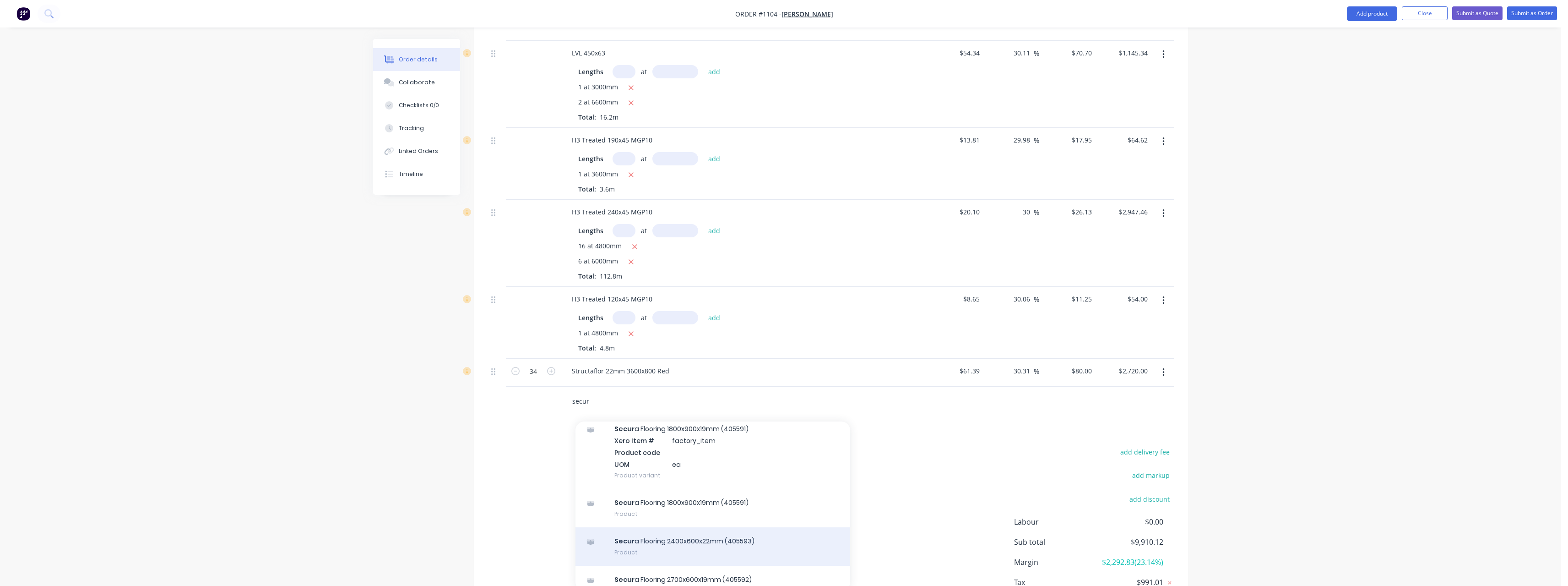
scroll to position [196, 0]
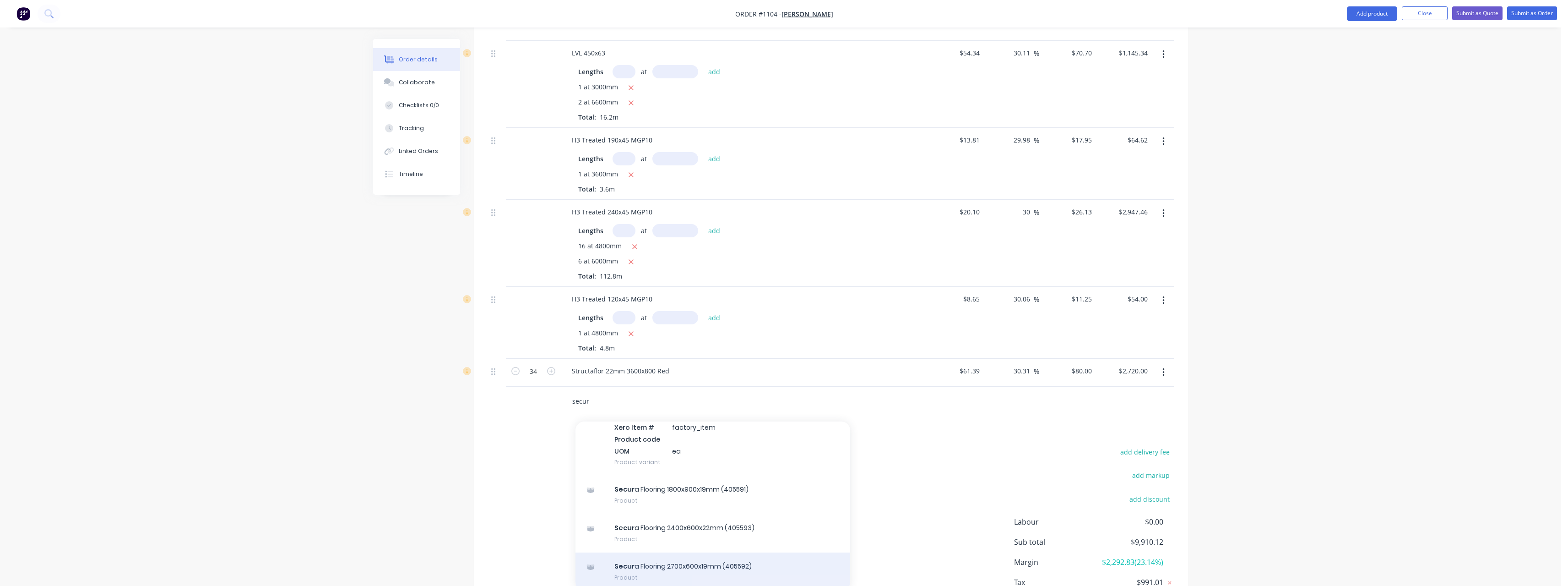
type input "secur"
click at [694, 552] on div "Secur a Flooring 2700x600x19mm (405592) Product" at bounding box center [712, 571] width 274 height 39
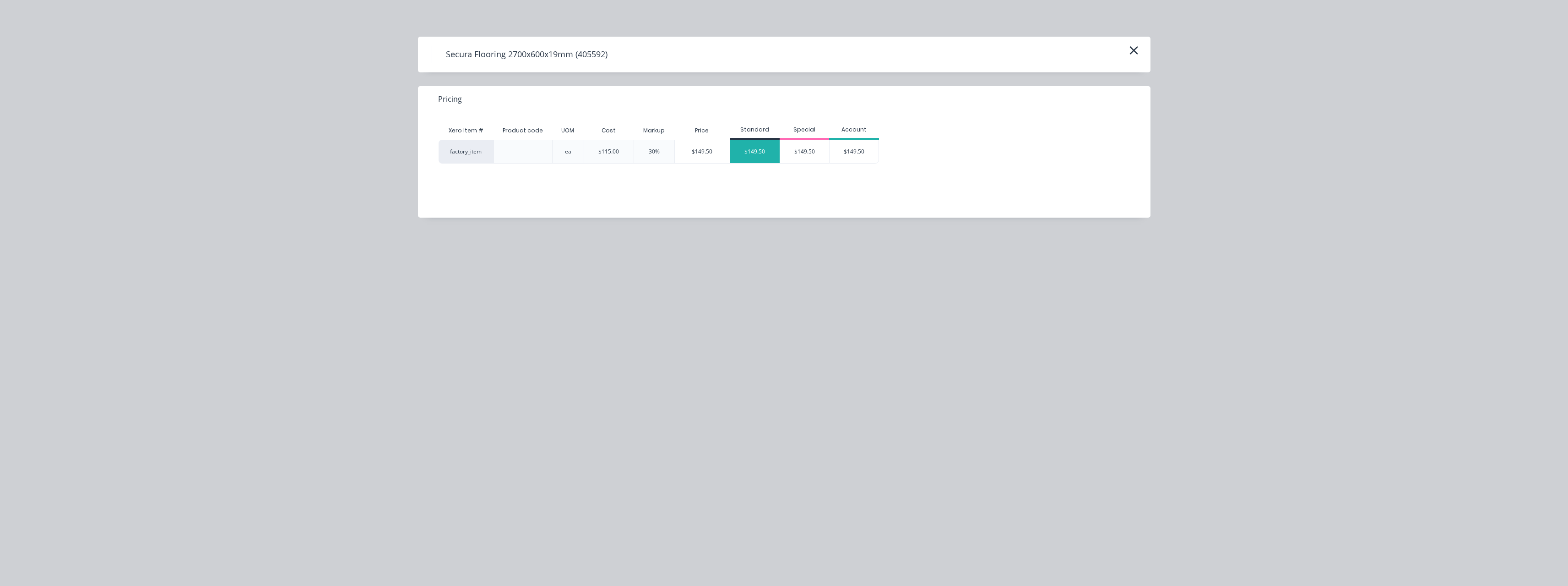
click at [758, 155] on div "$149.50" at bounding box center [754, 151] width 50 height 23
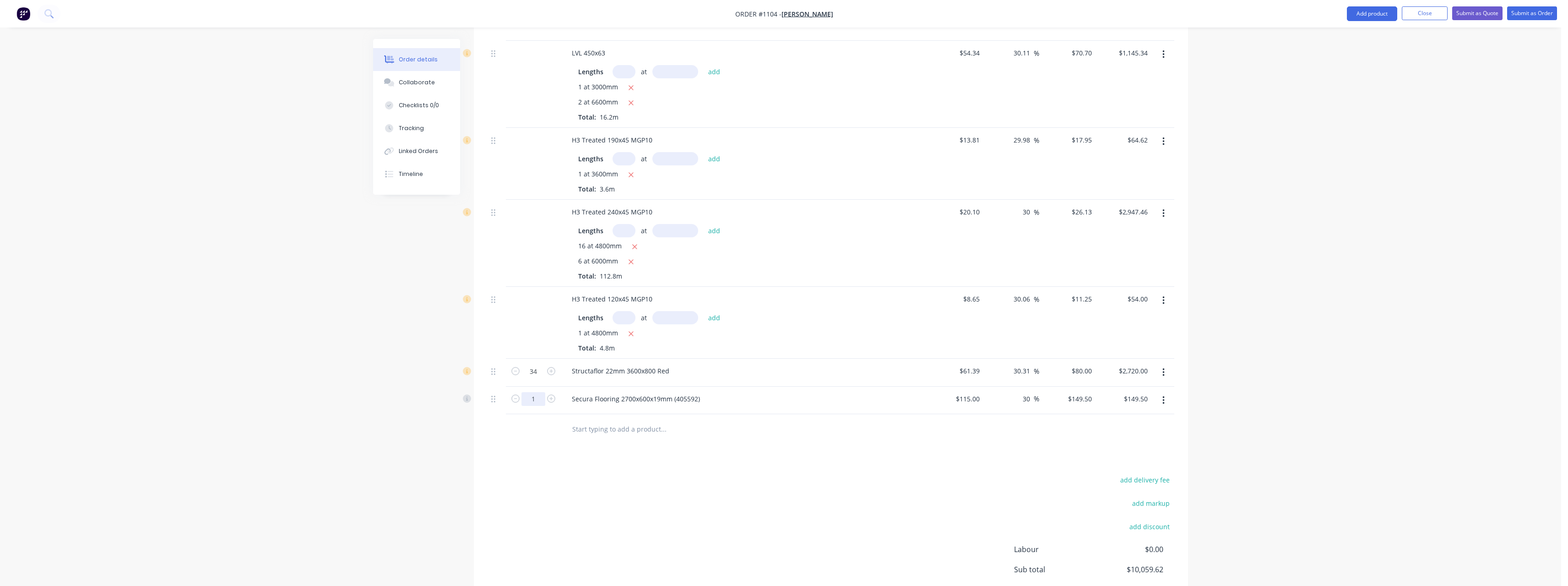
click at [542, 32] on input "1" at bounding box center [533, 26] width 24 height 13
type input "8"
type input "$1,196.00"
click at [620, 421] on input "text" at bounding box center [663, 429] width 183 height 18
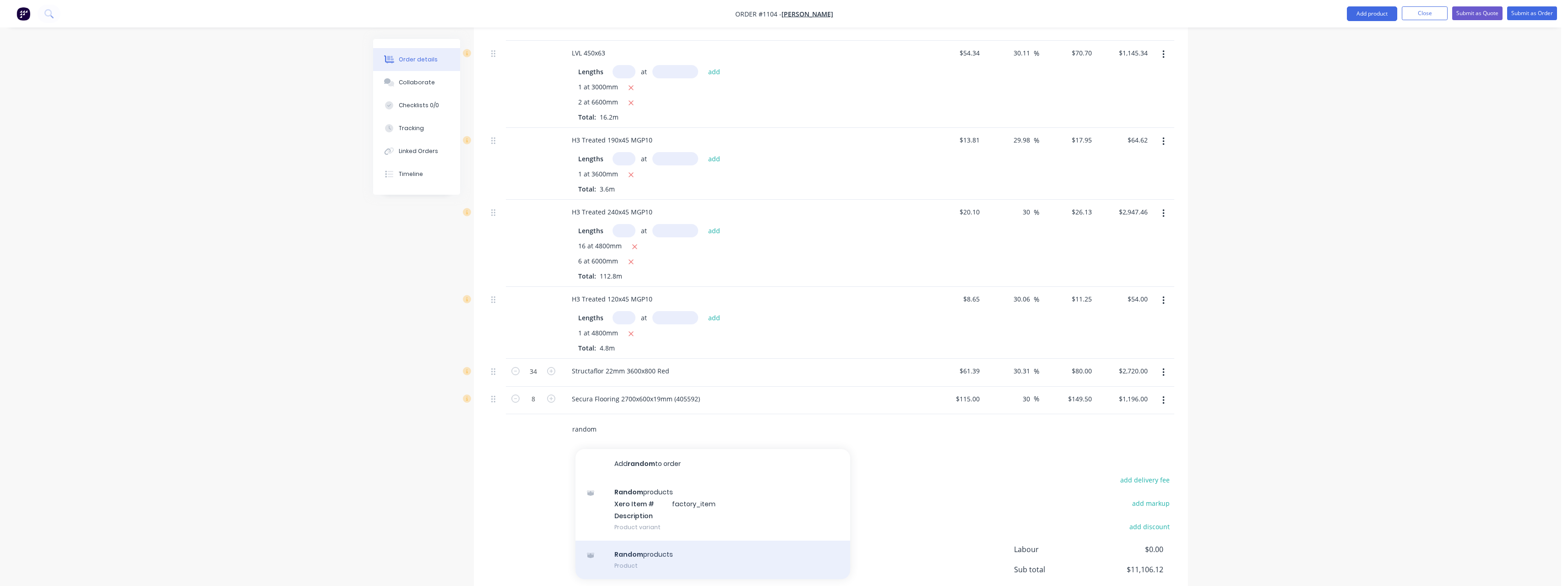
type input "random"
click at [669, 544] on div "Random products Product" at bounding box center [712, 560] width 274 height 39
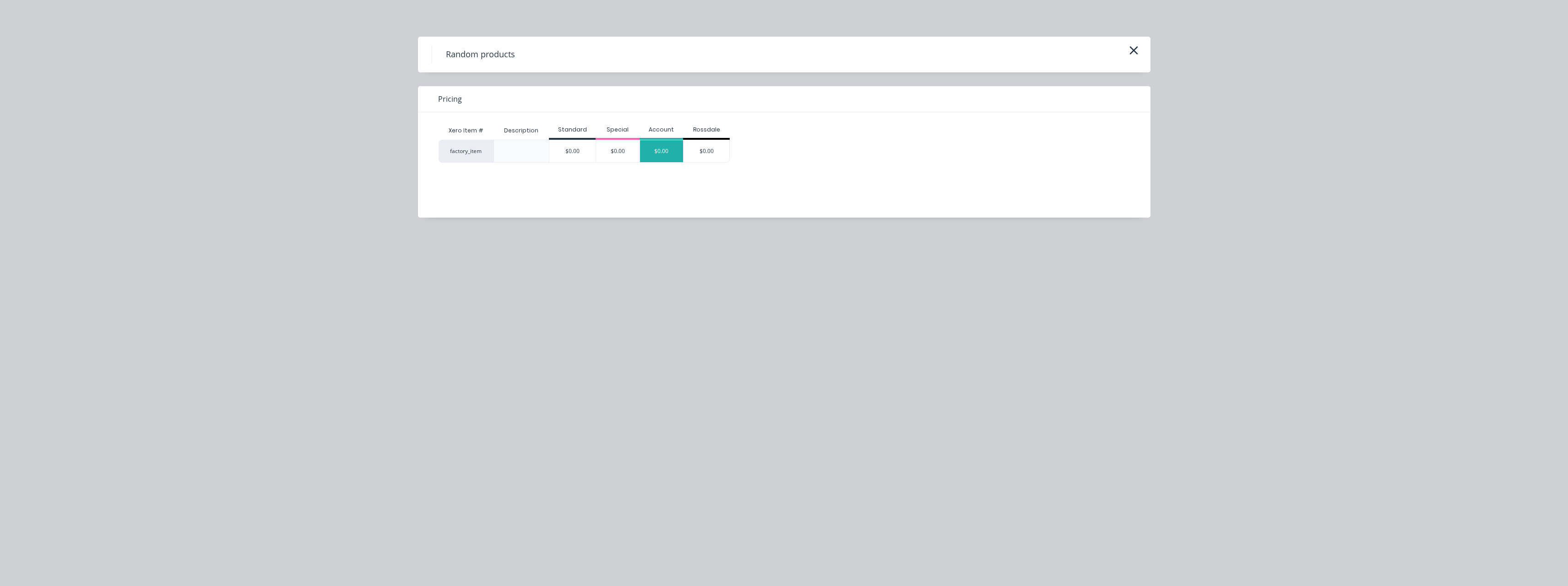
click at [657, 147] on div "$0.00" at bounding box center [661, 151] width 43 height 22
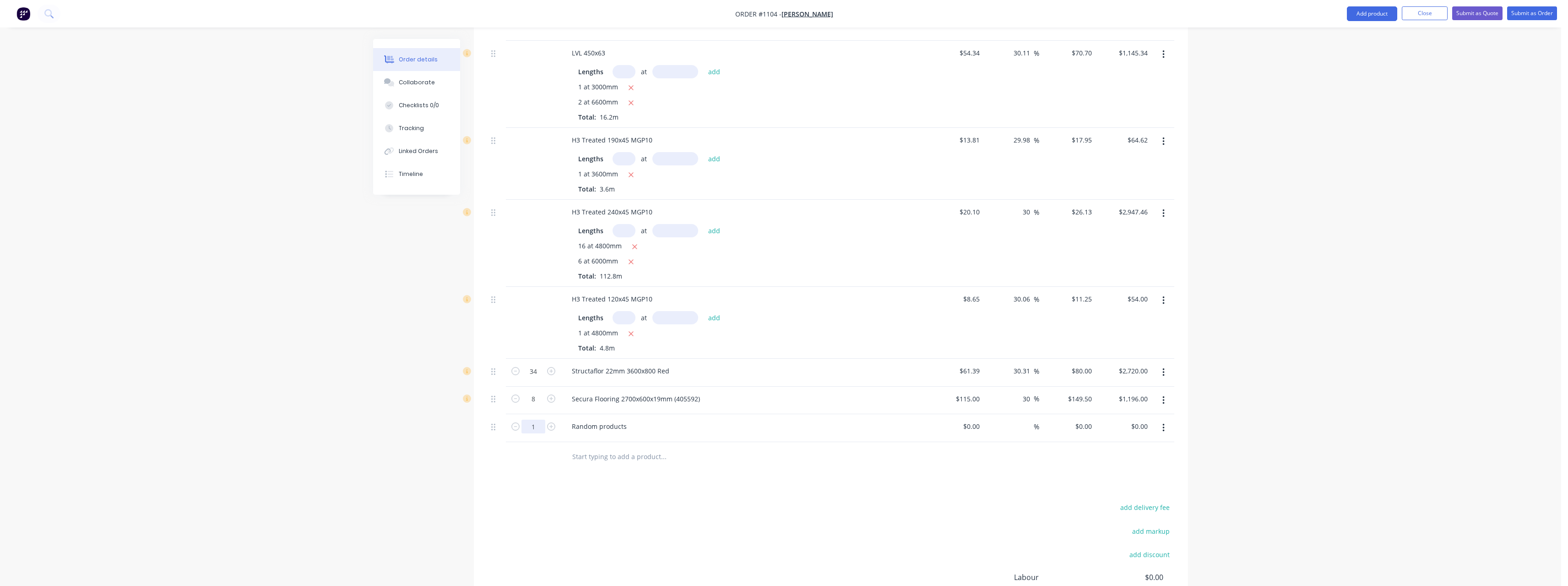
click at [542, 32] on input "1" at bounding box center [533, 26] width 24 height 13
type input "430"
drag, startPoint x: 629, startPoint y: 417, endPoint x: 571, endPoint y: 420, distance: 58.1
click at [571, 420] on div "Random products" at bounding box center [599, 426] width 70 height 13
click at [628, 420] on div "Random products" at bounding box center [599, 426] width 70 height 13
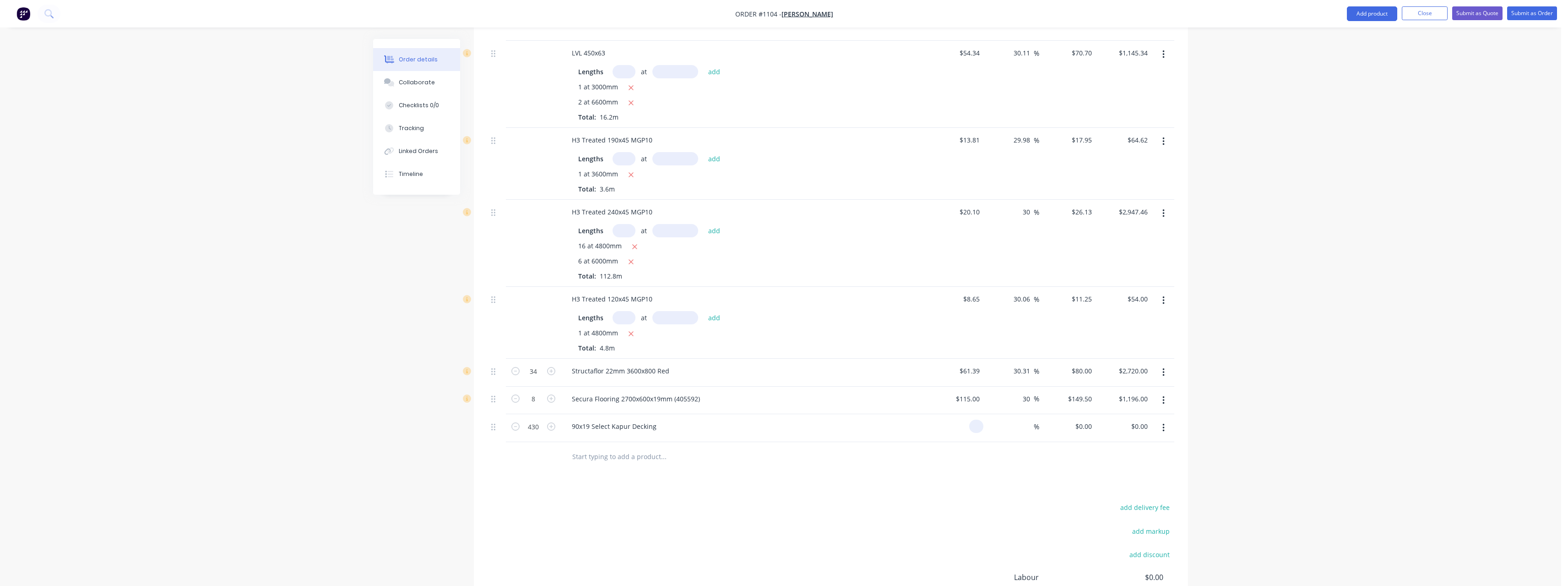
click at [979, 420] on input at bounding box center [977, 426] width 10 height 13
type input "$4.55"
type input "$1,956.50"
click at [1032, 420] on input at bounding box center [1028, 426] width 10 height 13
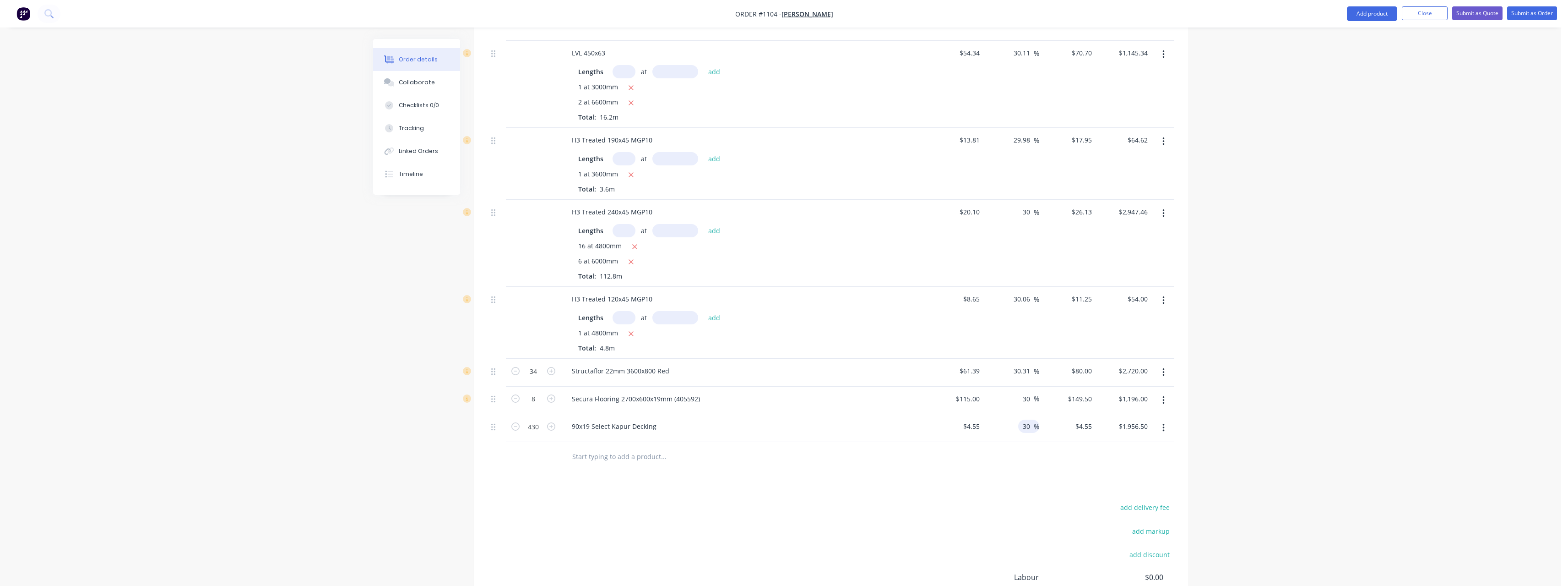
type input "30"
type input "$5.915"
type input "$2,543.45"
click at [641, 448] on input "text" at bounding box center [663, 457] width 183 height 18
click at [609, 448] on input "text" at bounding box center [663, 457] width 183 height 18
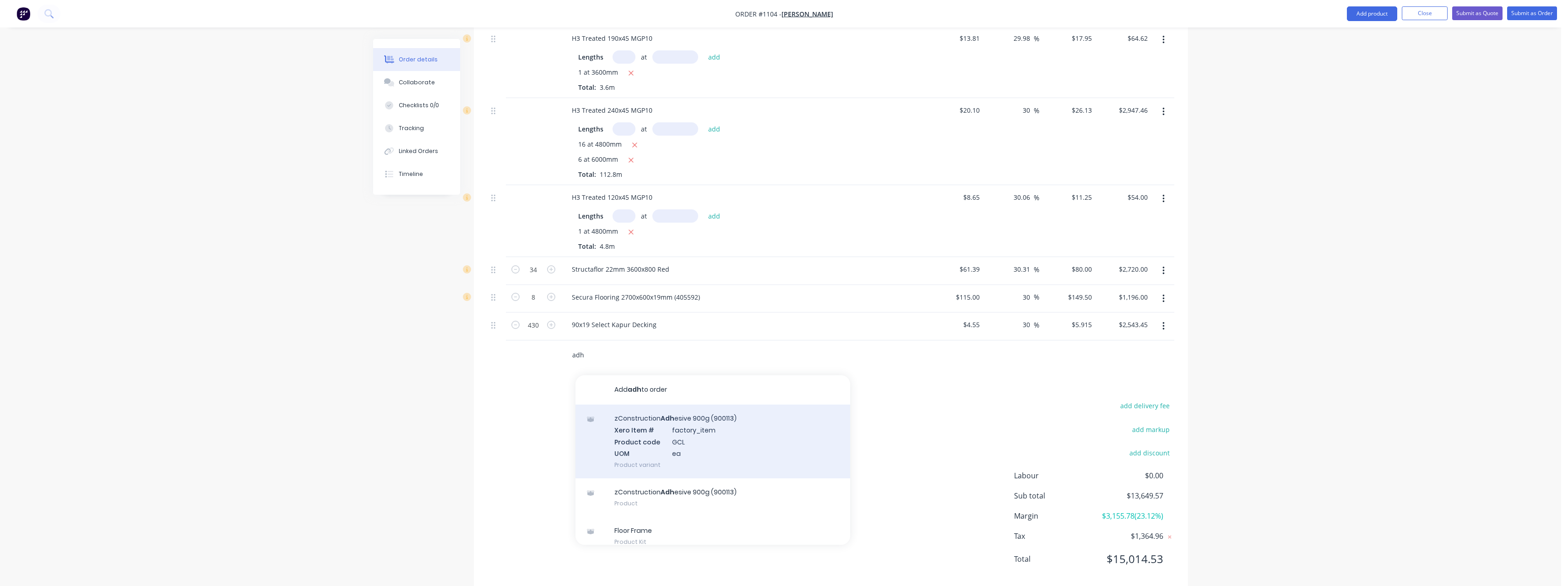
scroll to position [794, 0]
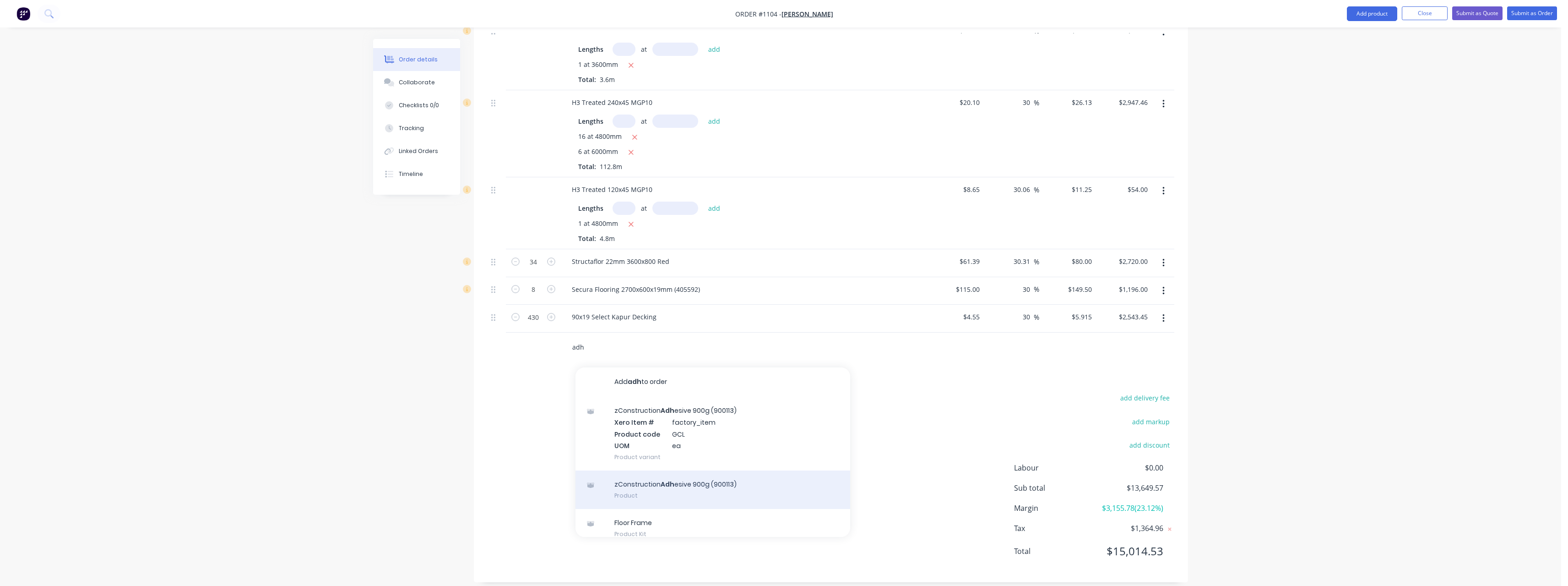
type input "adh"
click at [724, 478] on div "zConstruction Adh esive 900g (900113) Product" at bounding box center [712, 489] width 274 height 39
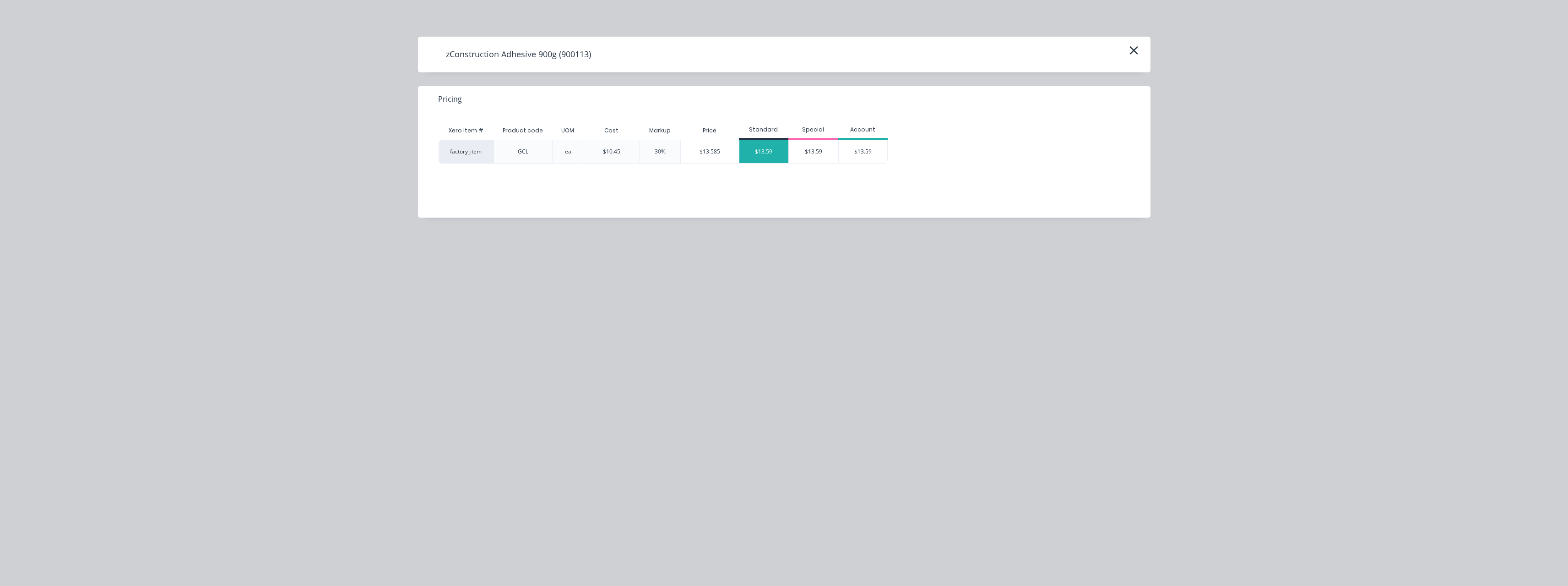
click at [758, 155] on div "$13.59" at bounding box center [764, 151] width 50 height 23
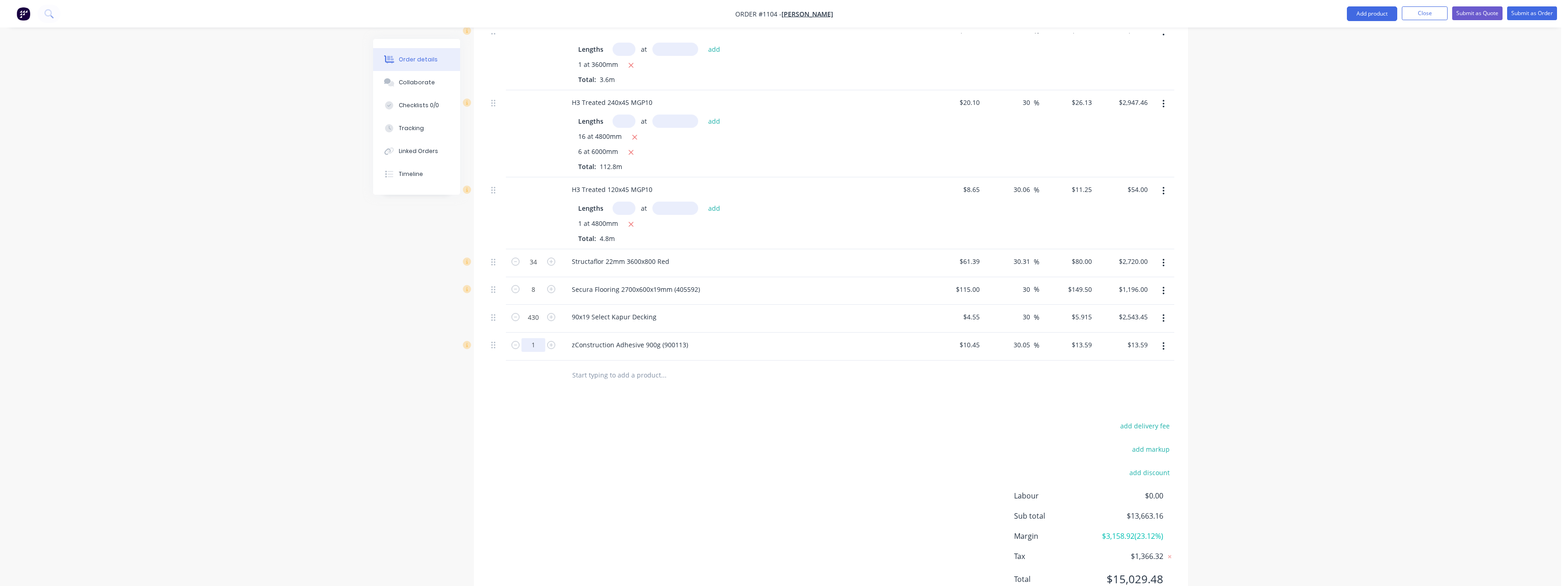
type input "7"
type input "$95.13"
click at [617, 366] on input "text" at bounding box center [663, 375] width 183 height 18
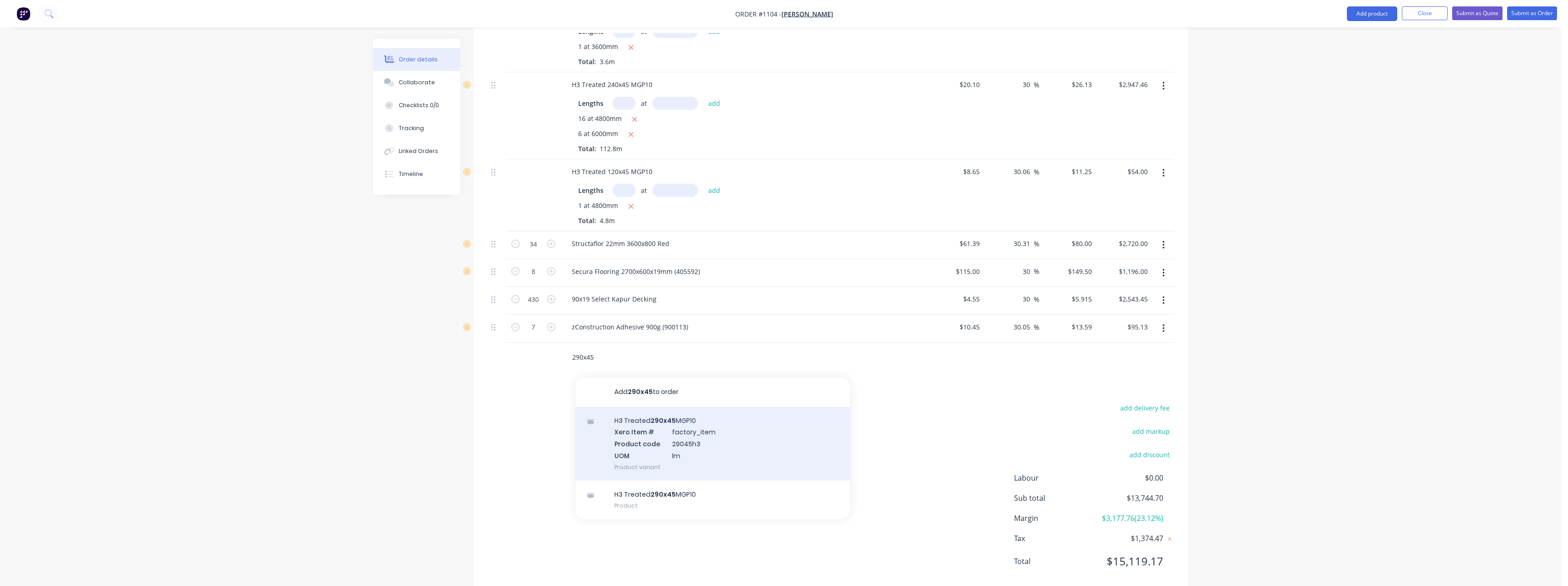
scroll to position [822, 0]
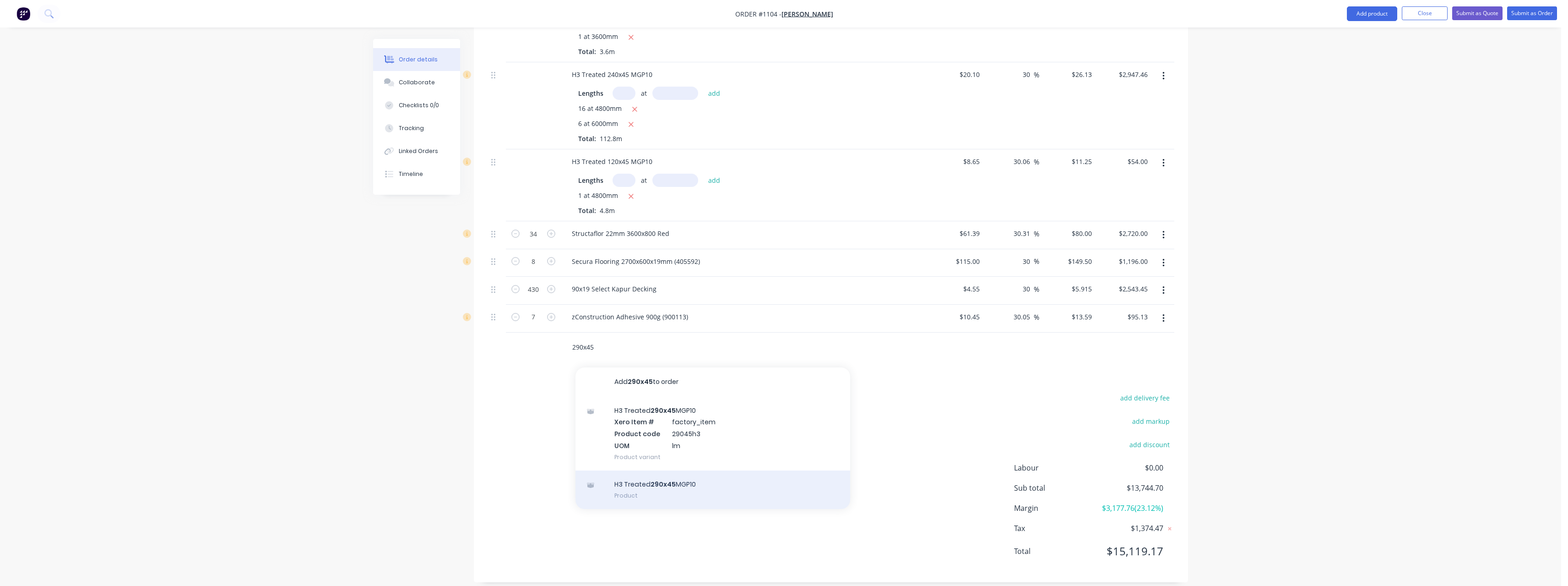
type input "290x45"
click at [691, 476] on div "H3 Treated 290x45 MGP10 Product" at bounding box center [712, 489] width 274 height 39
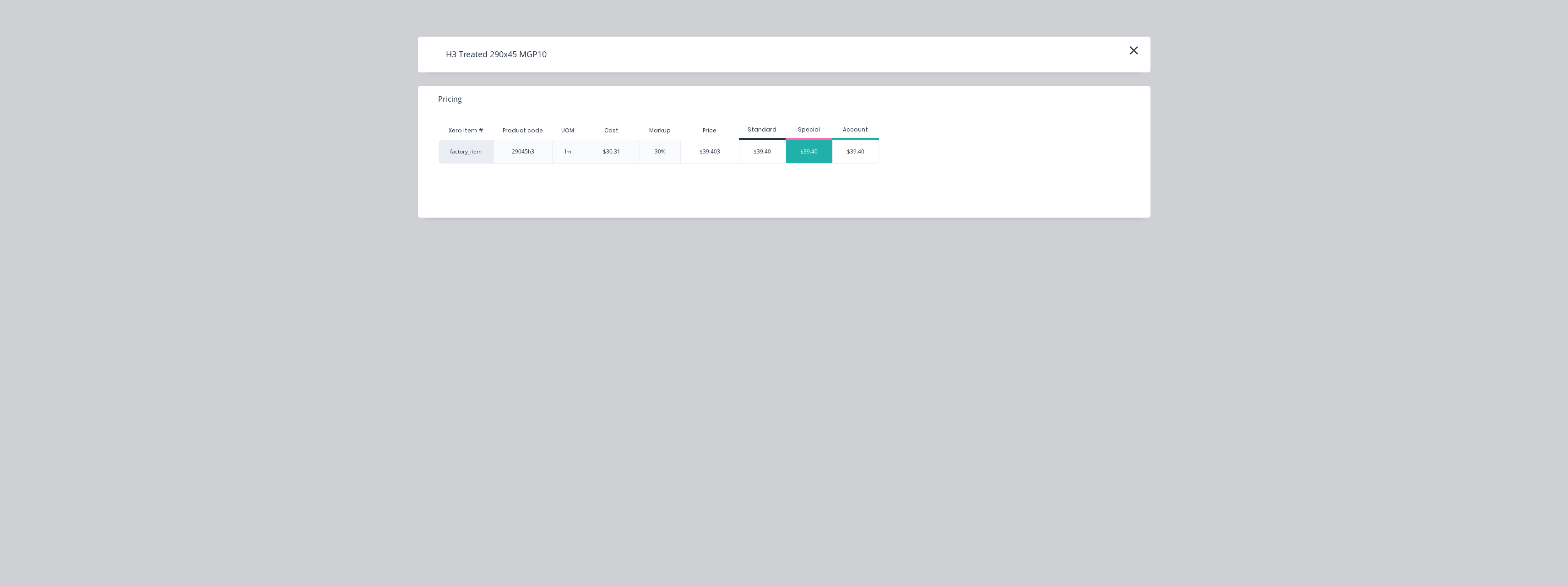
click at [819, 152] on div "$39.40" at bounding box center [809, 151] width 46 height 23
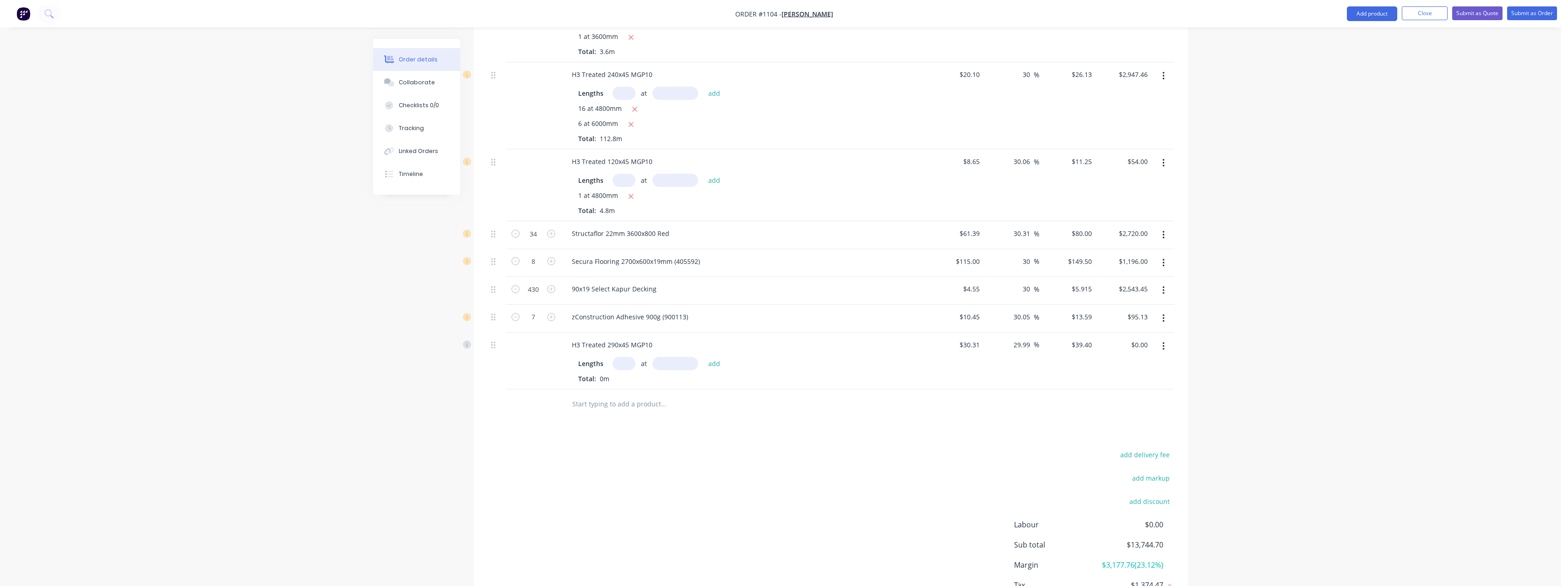
click at [628, 357] on input "text" at bounding box center [624, 363] width 23 height 13
type input "4"
type input "3600"
click at [704, 357] on button "add" at bounding box center [714, 363] width 21 height 12
type input "$567.36"
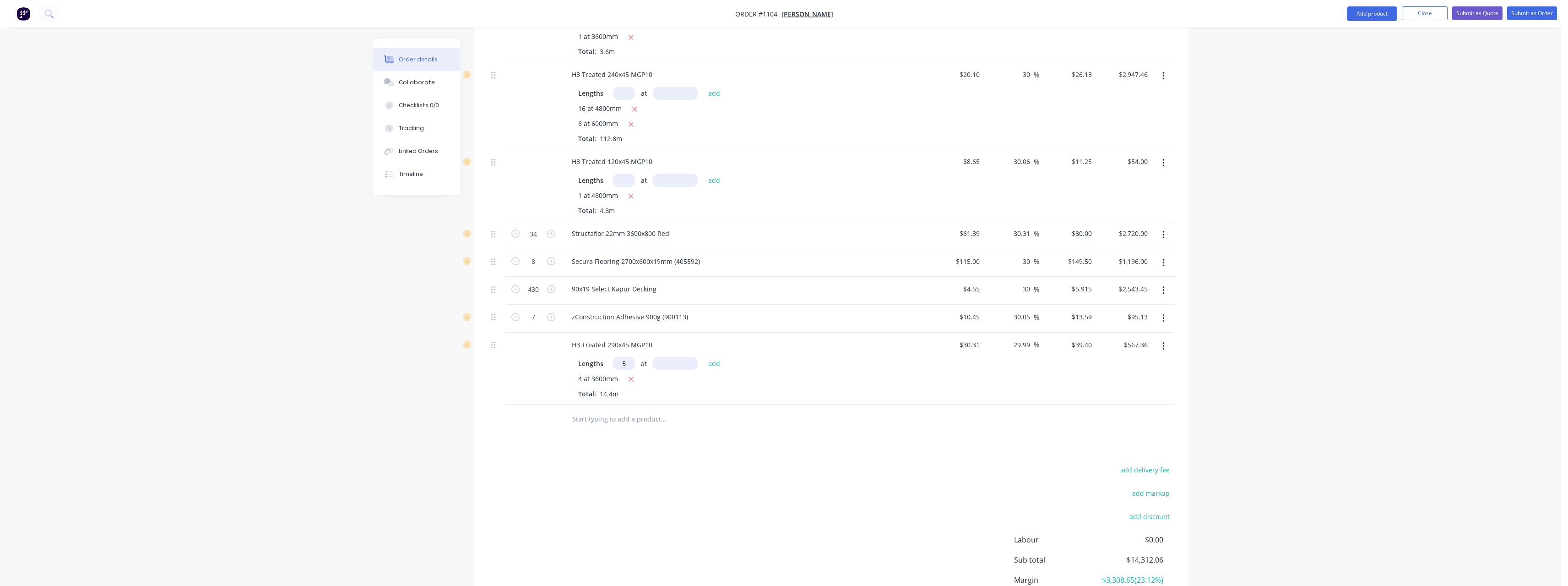
type input "5"
type input "4800"
click at [704, 357] on button "add" at bounding box center [714, 363] width 21 height 12
type input "$1,512.96"
click at [1465, 17] on button "Submit as Quote" at bounding box center [1477, 13] width 50 height 13
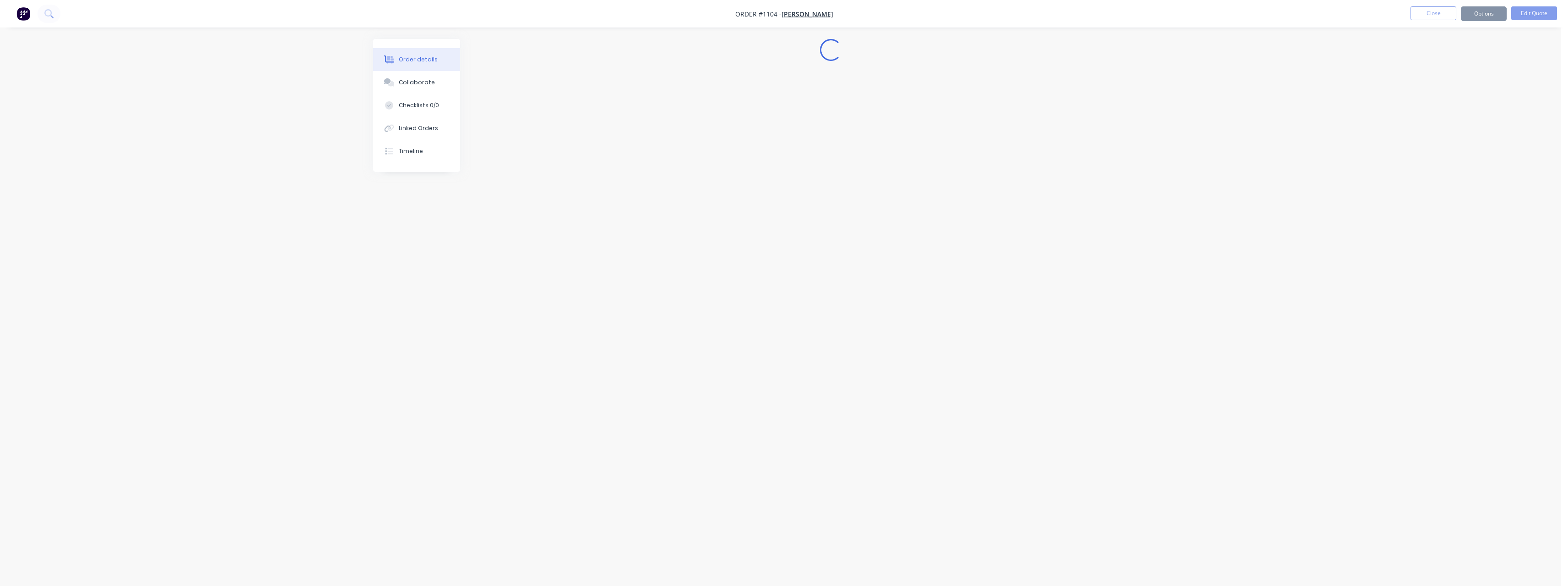
scroll to position [0, 0]
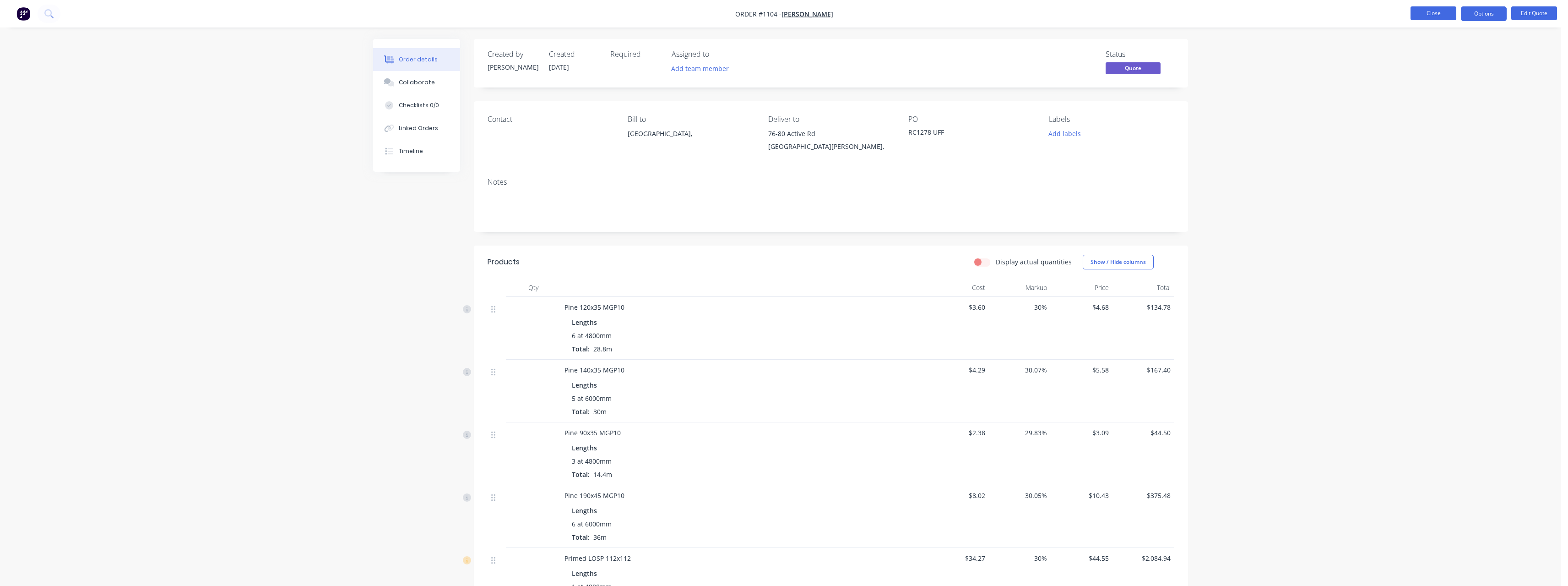
click at [1444, 9] on button "Close" at bounding box center [1433, 13] width 46 height 13
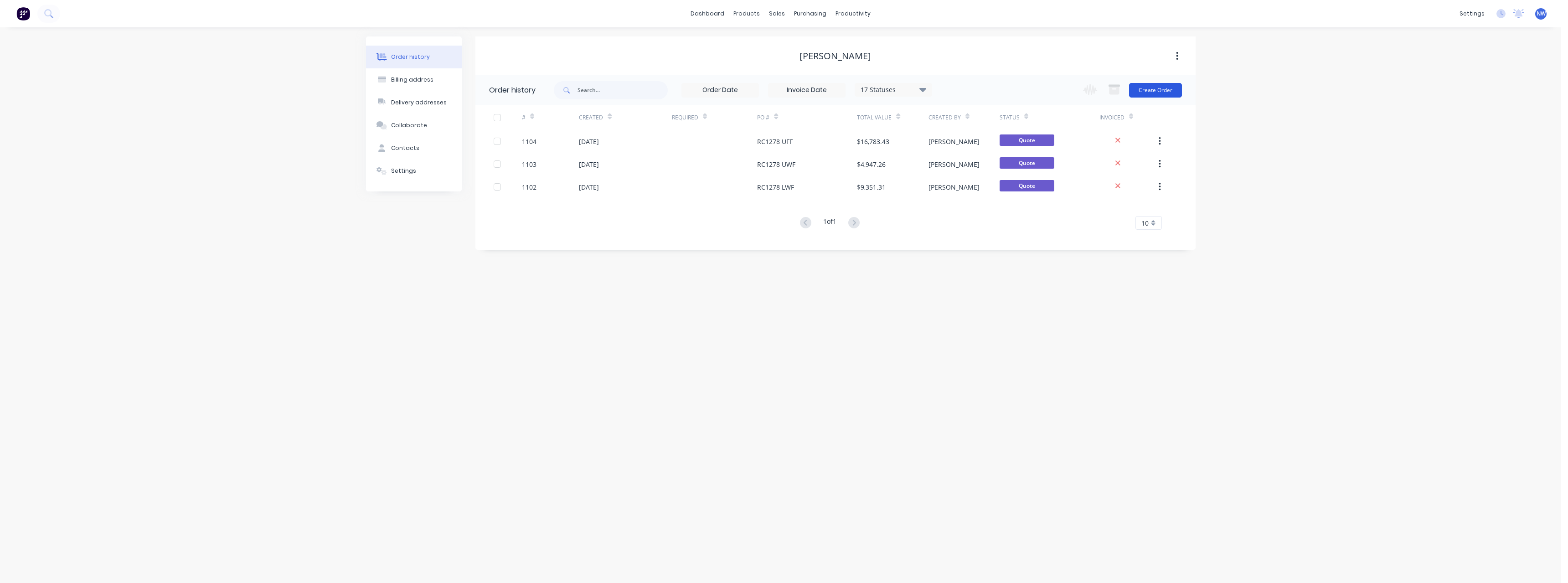
click at [1168, 89] on button "Create Order" at bounding box center [1155, 90] width 53 height 15
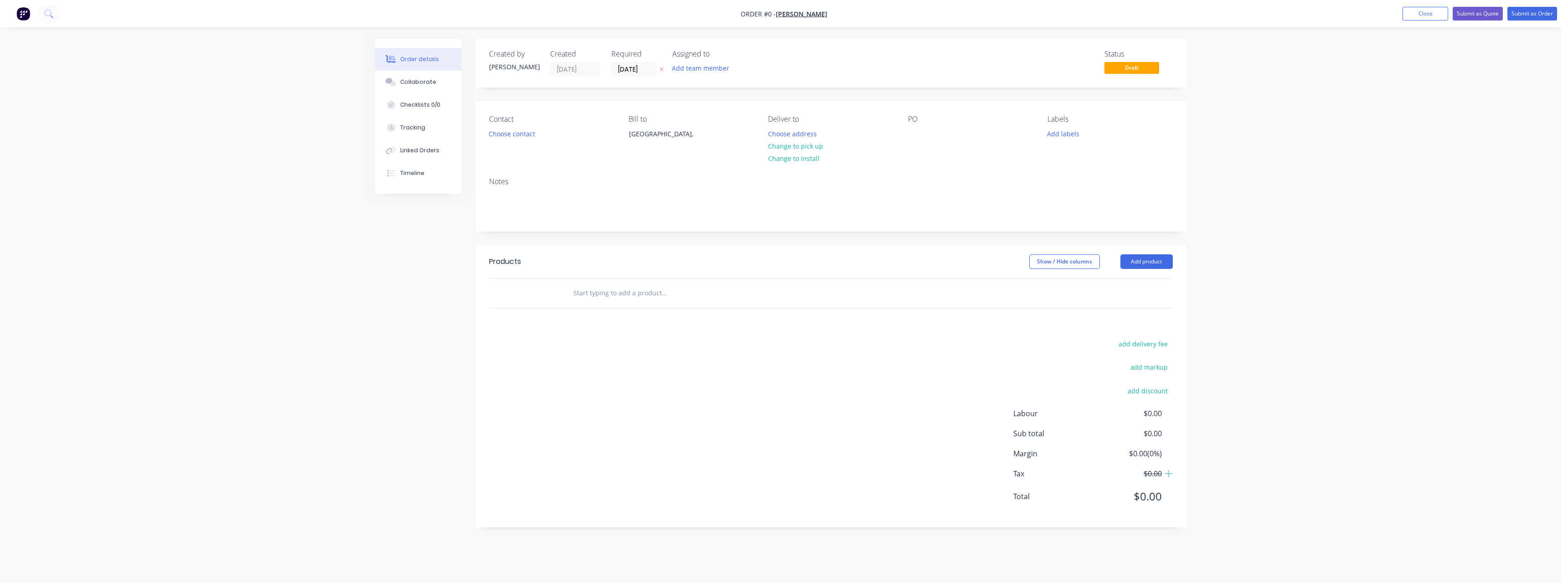
click at [660, 69] on icon at bounding box center [662, 69] width 4 height 5
click at [780, 135] on button "Choose address" at bounding box center [793, 133] width 58 height 12
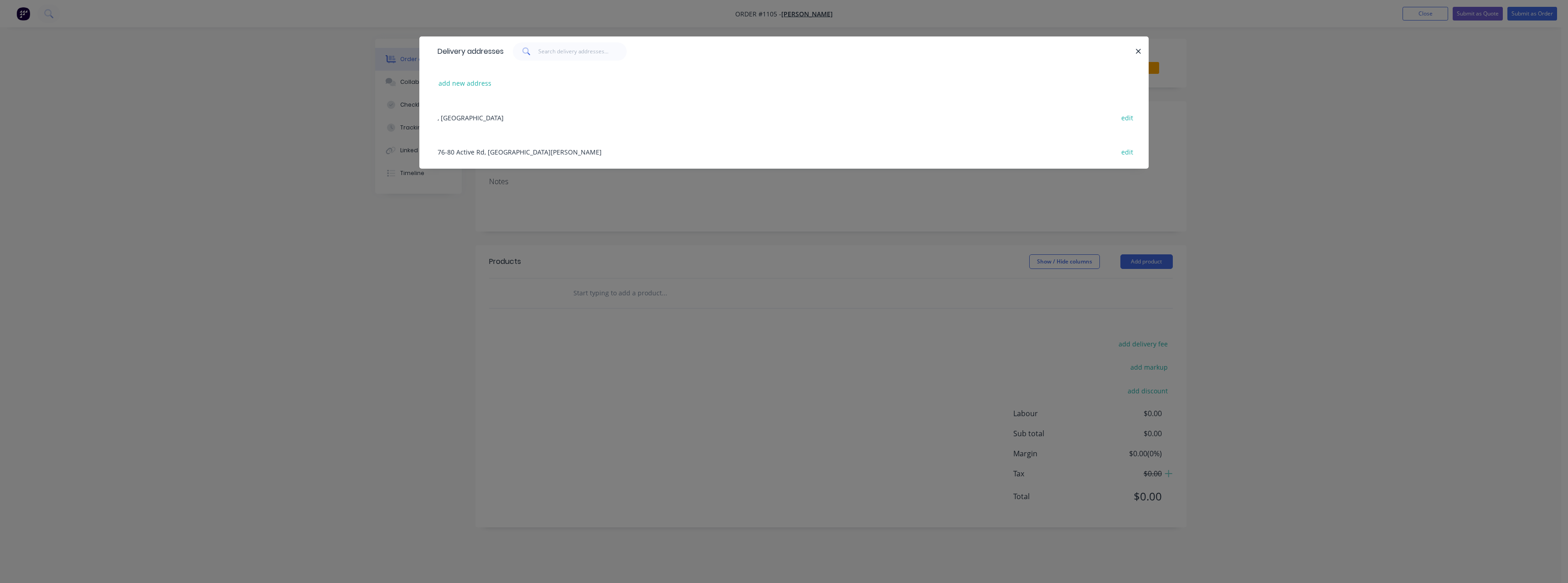
click at [514, 158] on div "76-80 Active Rd, [GEOGRAPHIC_DATA][PERSON_NAME] edit" at bounding box center [783, 152] width 702 height 34
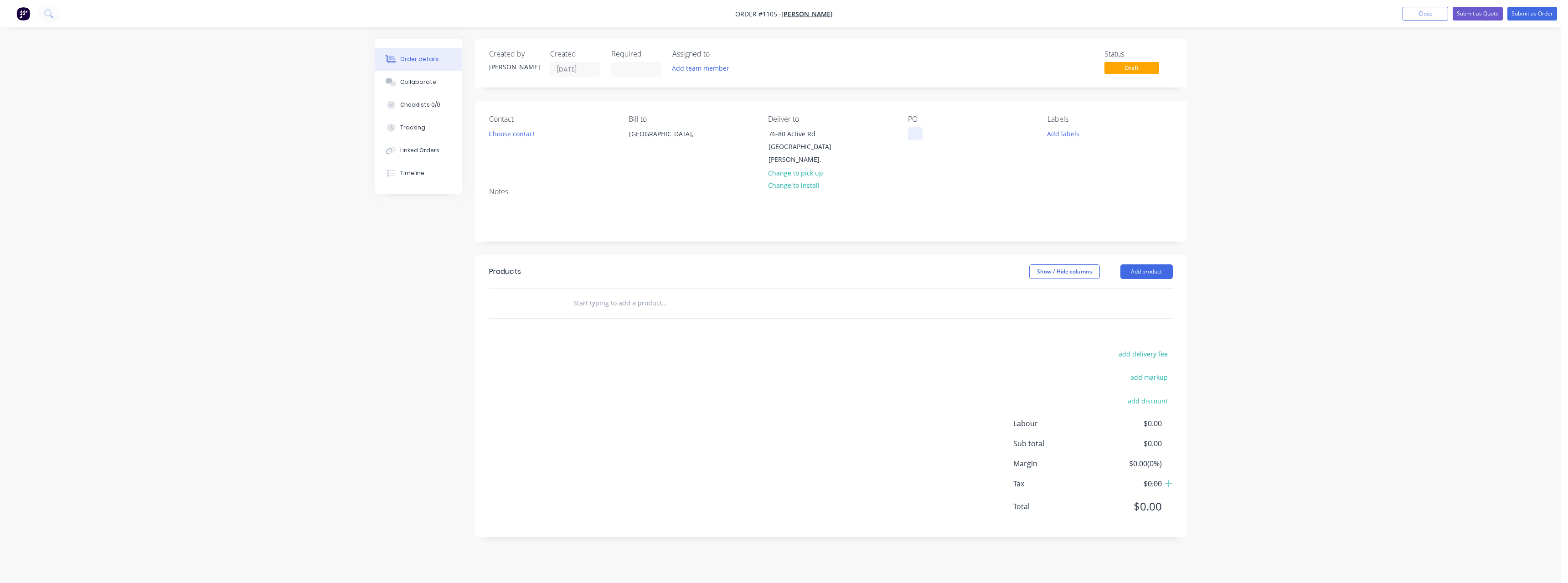
click at [916, 135] on div at bounding box center [915, 134] width 15 height 13
click at [640, 296] on input "text" at bounding box center [664, 303] width 183 height 18
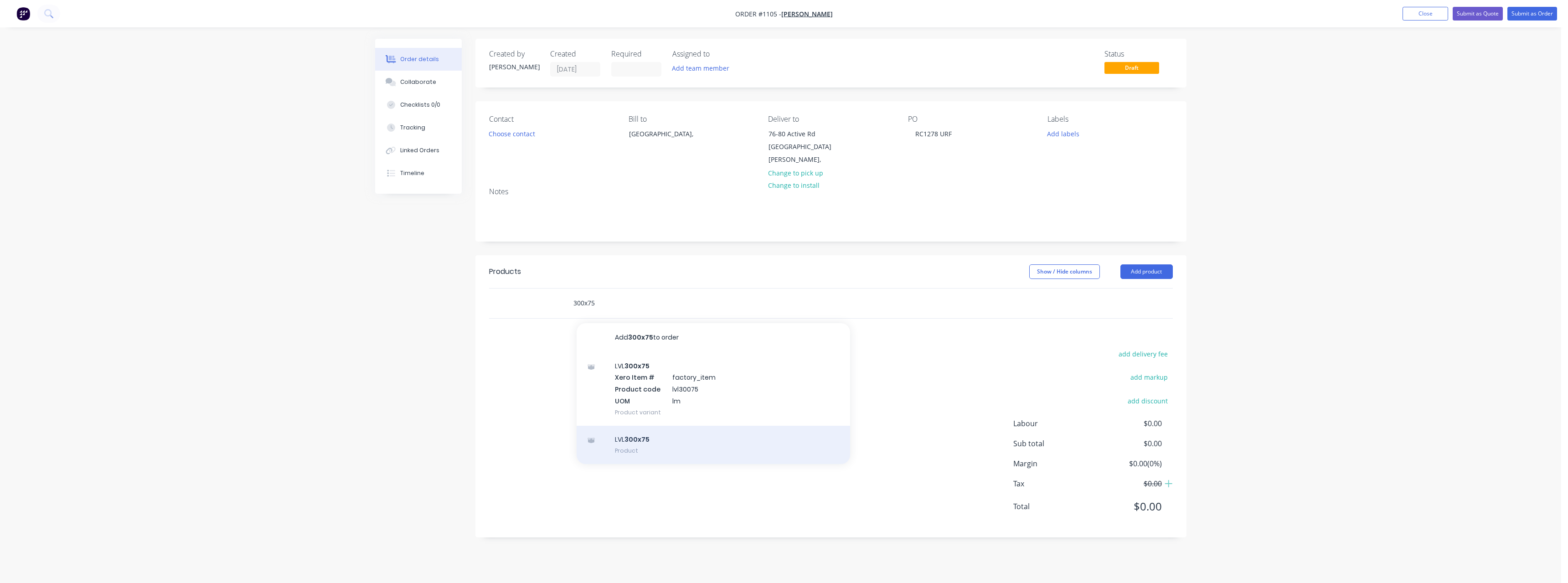
type input "300x75"
click at [654, 425] on div "LVL 300x75 Product" at bounding box center [713, 444] width 273 height 38
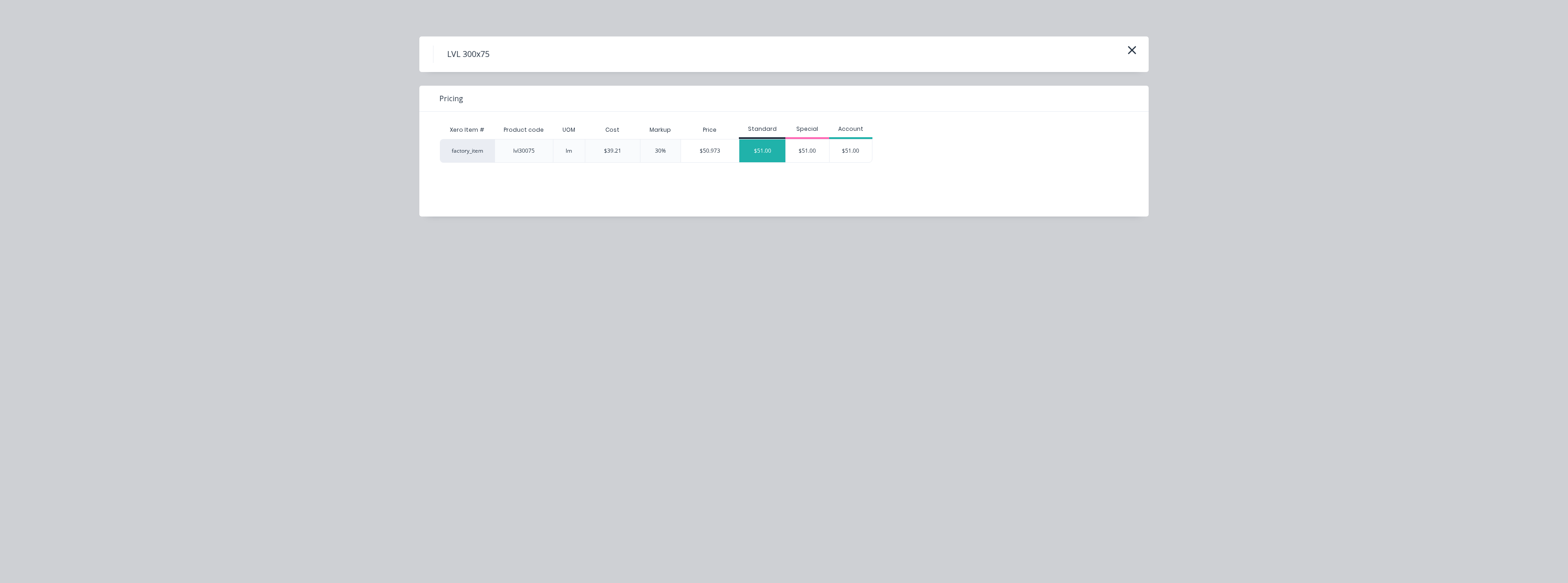
click at [765, 148] on div "$51.00" at bounding box center [763, 150] width 46 height 23
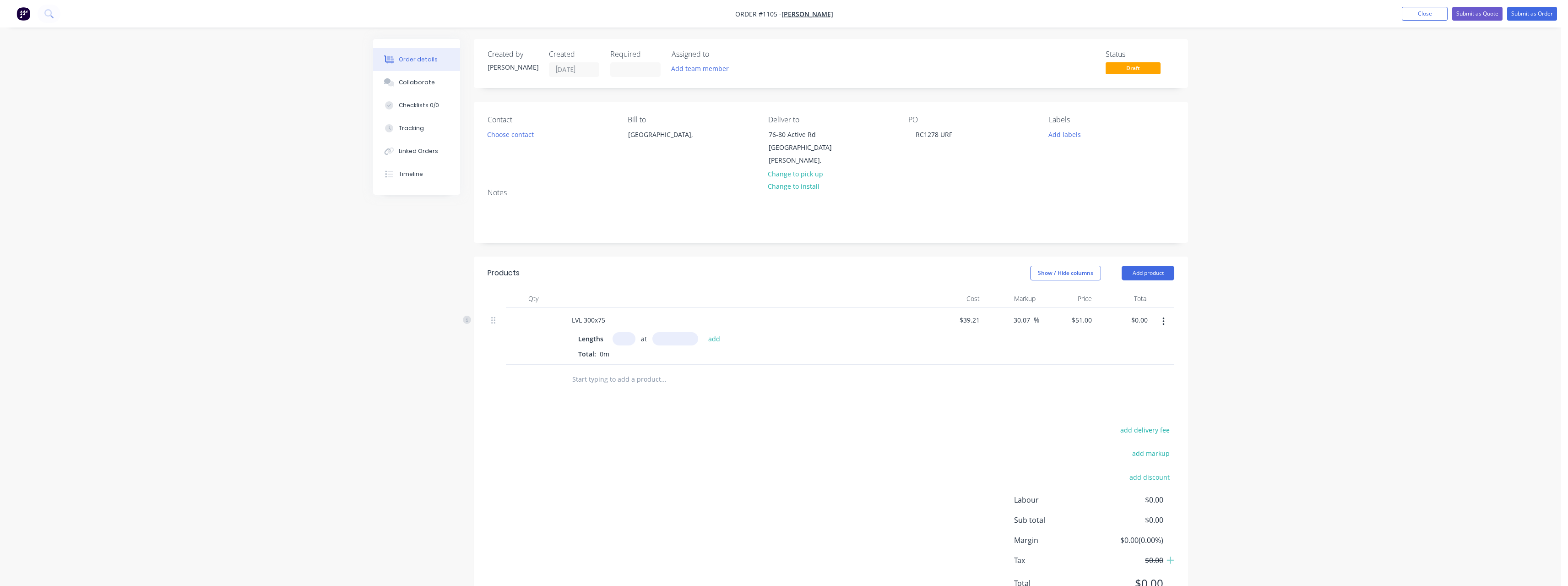
click at [628, 332] on input "text" at bounding box center [624, 339] width 23 height 13
type input "1"
type input "5400"
click at [704, 332] on button "add" at bounding box center [714, 338] width 21 height 12
type input "$275.40"
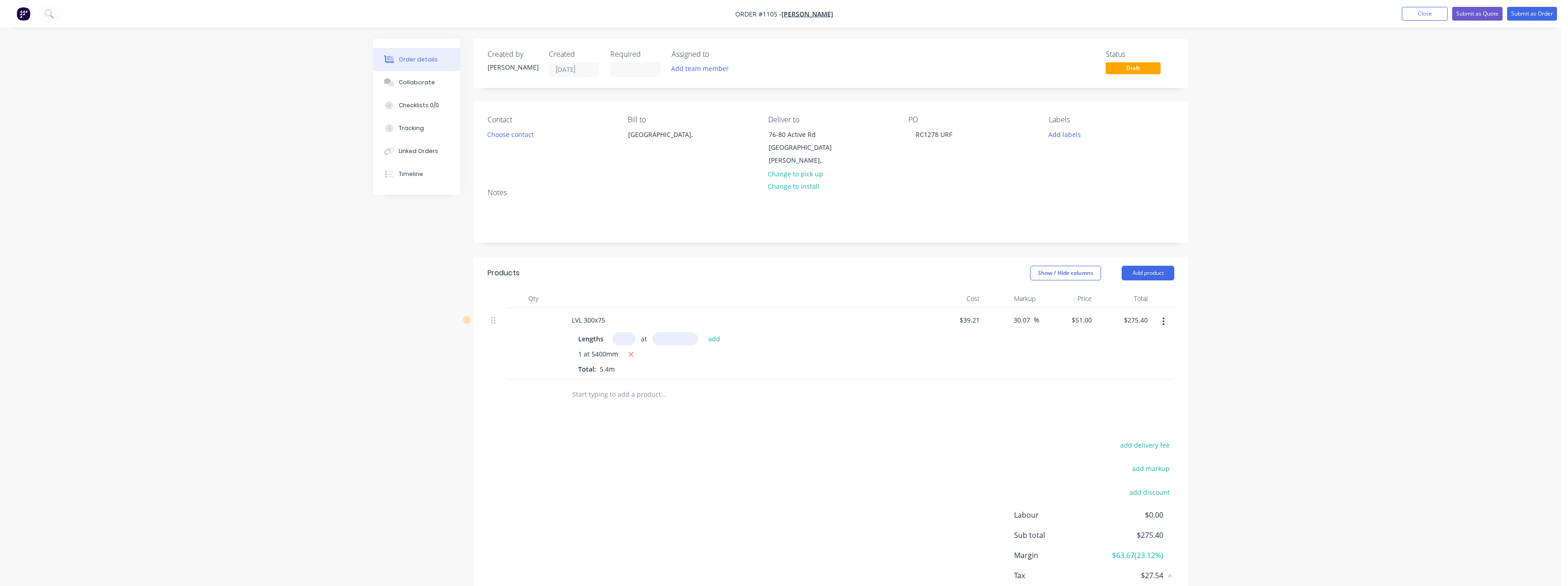
click at [608, 385] on input "text" at bounding box center [663, 395] width 183 height 18
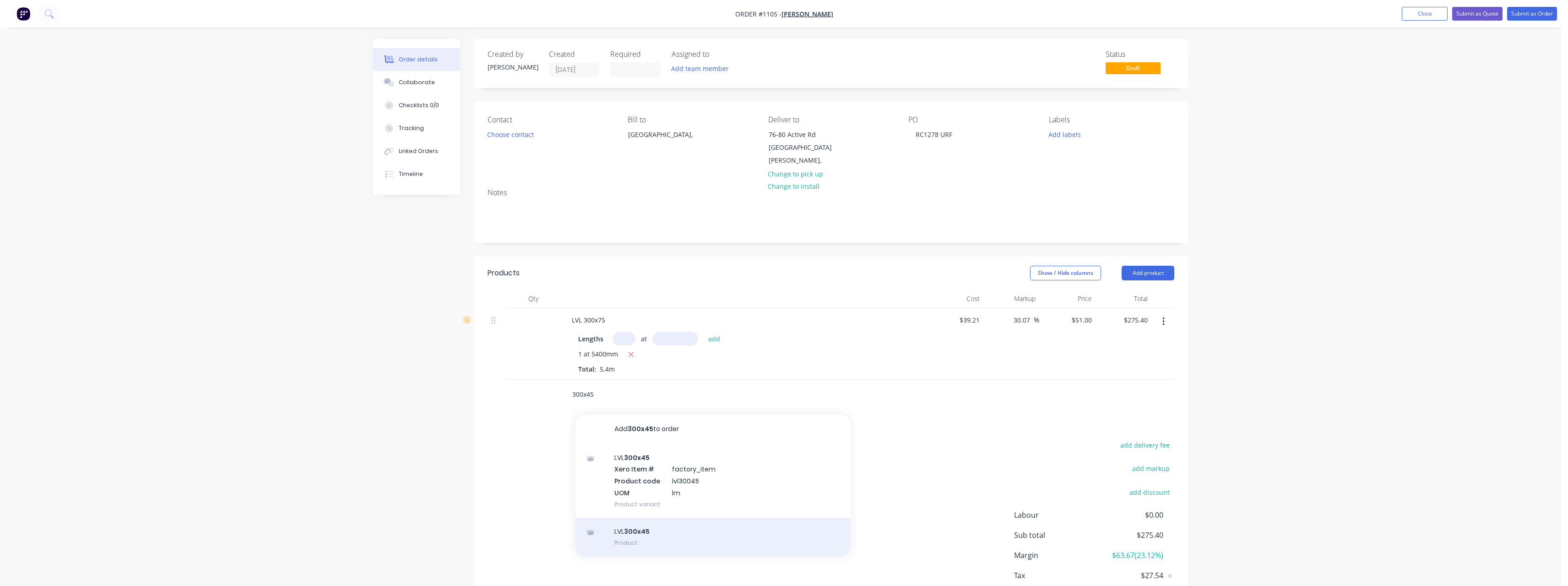
type input "300x45"
click at [655, 519] on div "LVL 300x45 Product" at bounding box center [712, 536] width 274 height 39
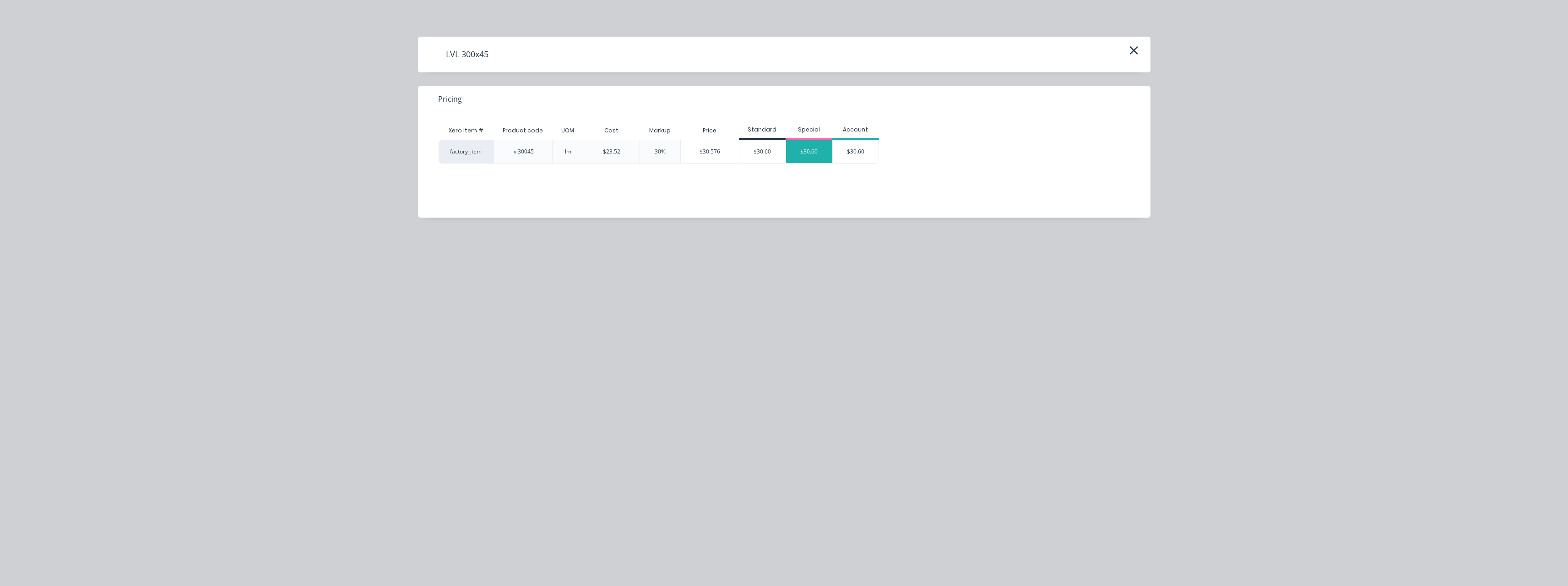
click at [801, 147] on div "$30.60" at bounding box center [809, 151] width 46 height 23
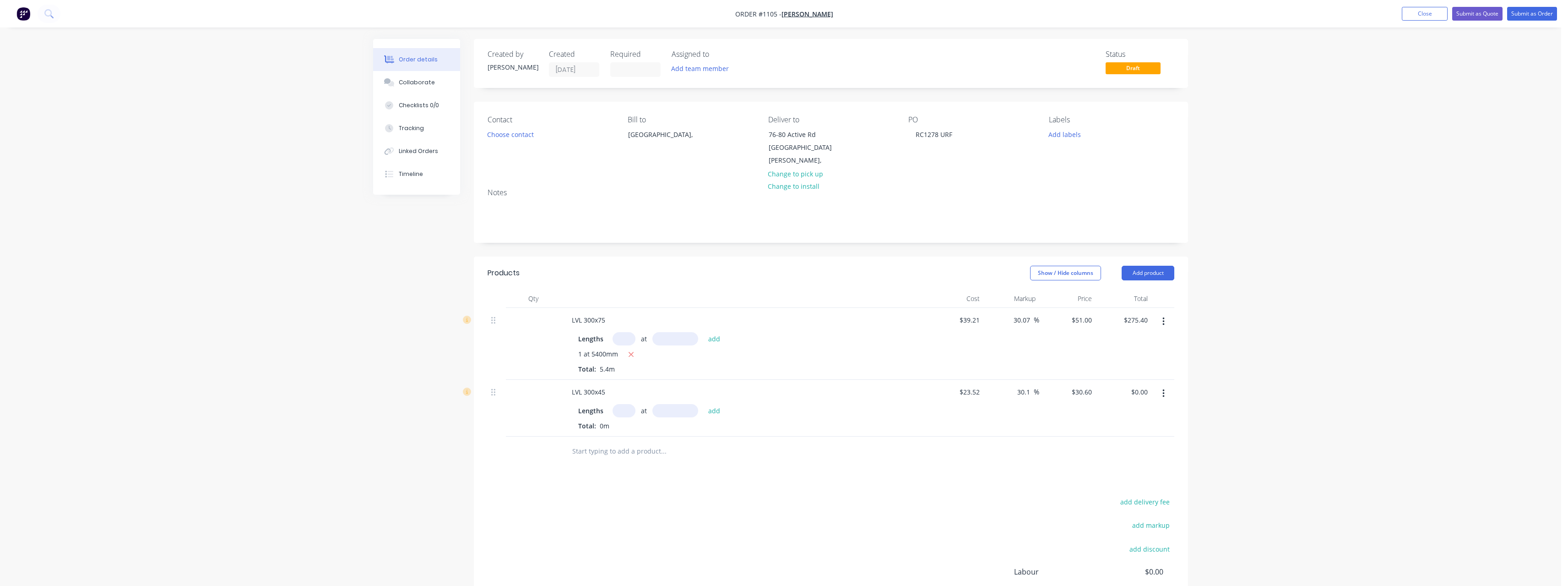
click at [626, 405] on input "text" at bounding box center [624, 410] width 23 height 13
type input "1"
type input "2700"
click at [704, 404] on button "add" at bounding box center [714, 410] width 21 height 12
type input "$82.62"
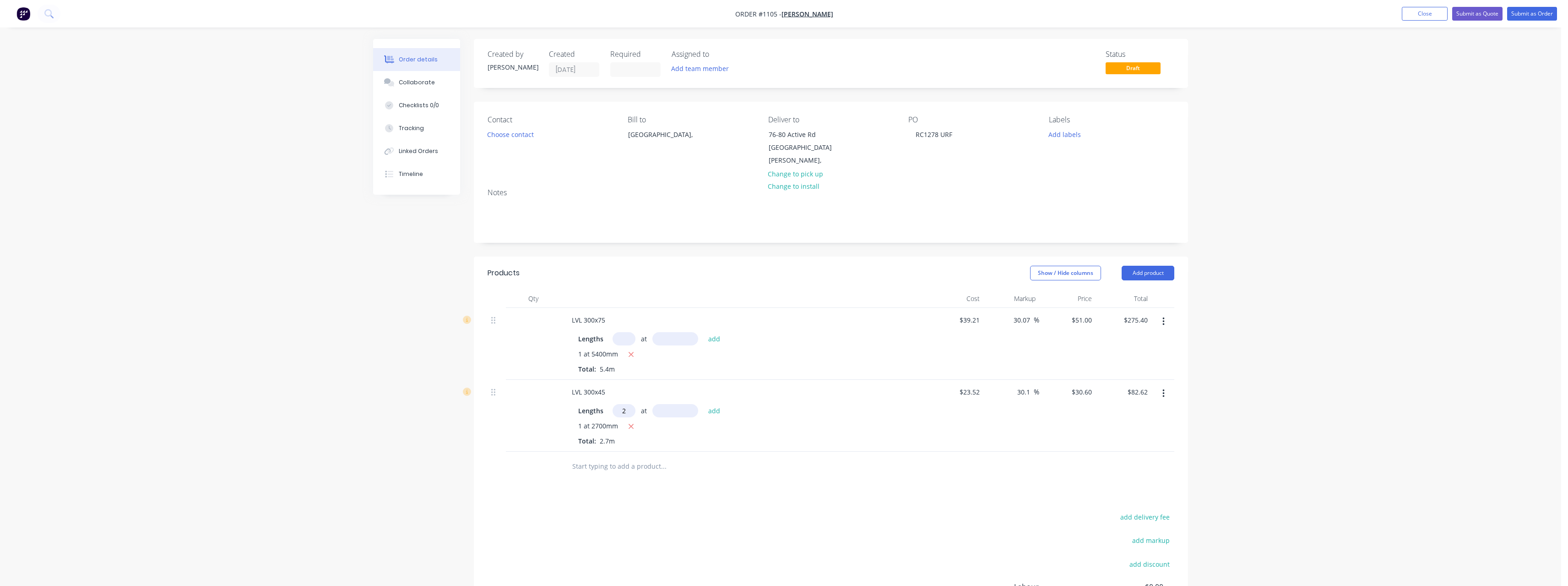
type input "2"
type input "4200"
click at [704, 404] on button "add" at bounding box center [714, 410] width 21 height 12
type input "$339.66"
type input "1"
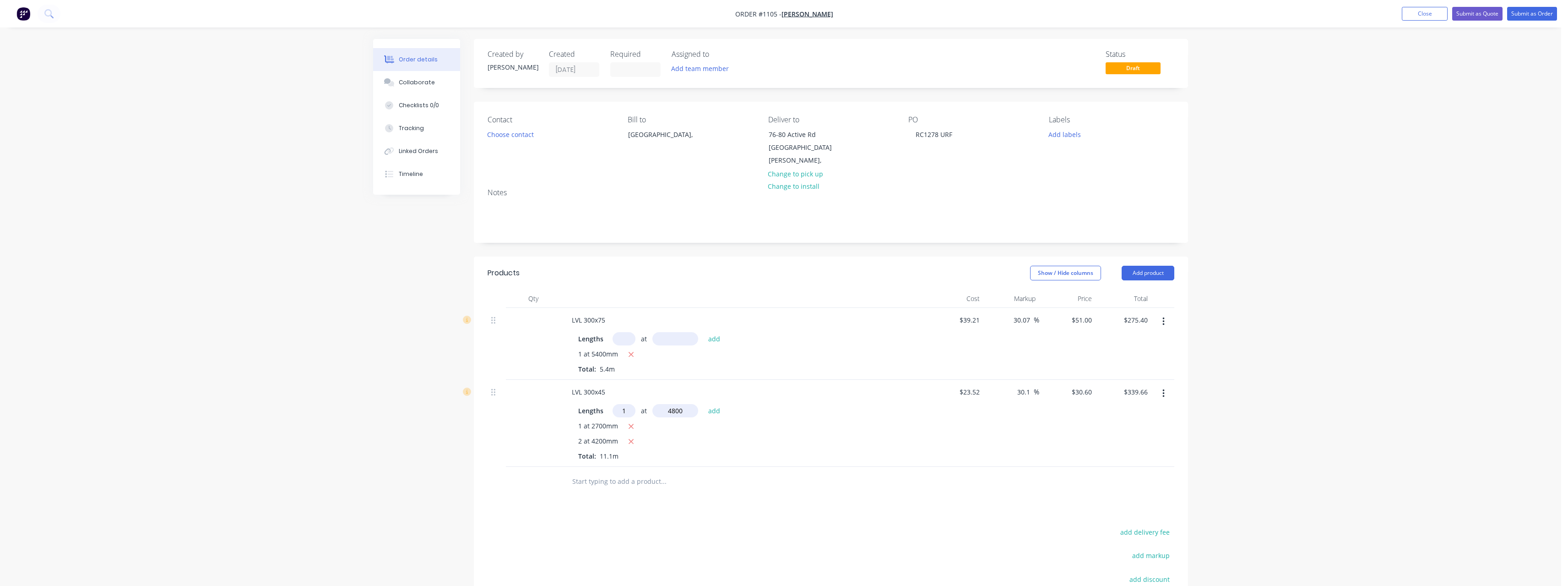
type input "4800"
click at [704, 404] on button "add" at bounding box center [714, 410] width 21 height 12
type input "$486.54"
type input "1"
type input "5400"
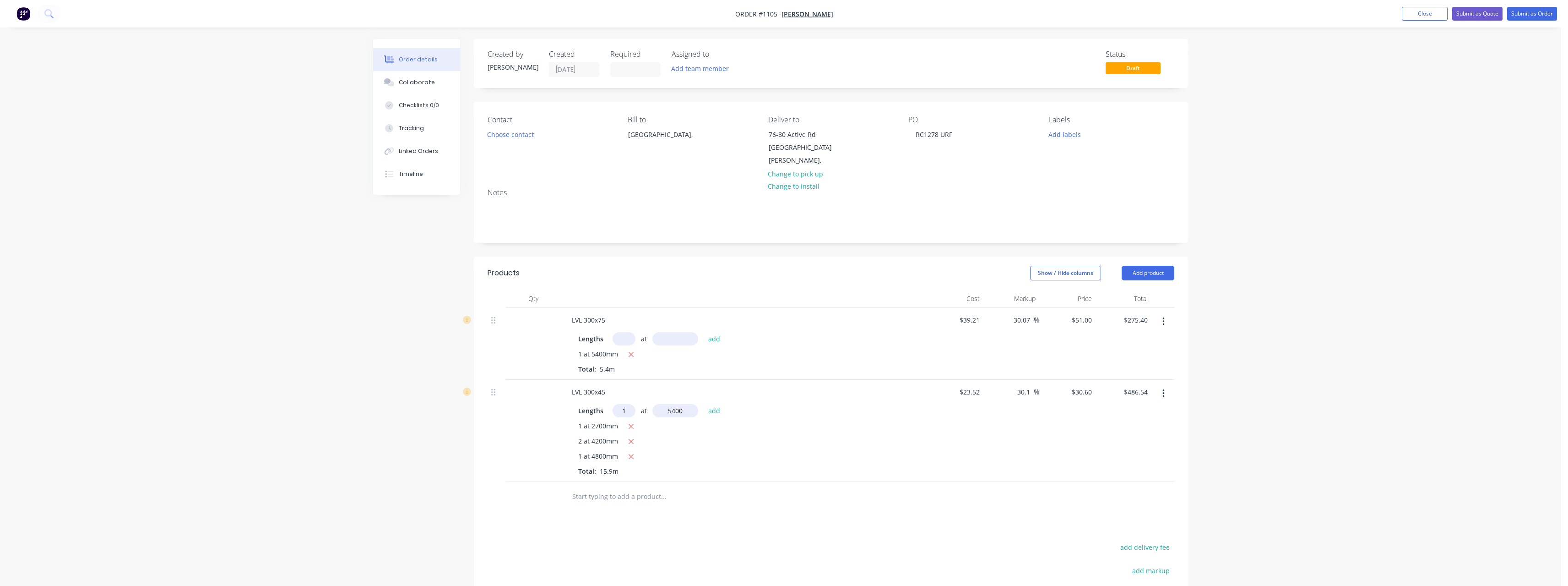
click at [704, 404] on button "add" at bounding box center [714, 410] width 21 height 12
type input "$651.78"
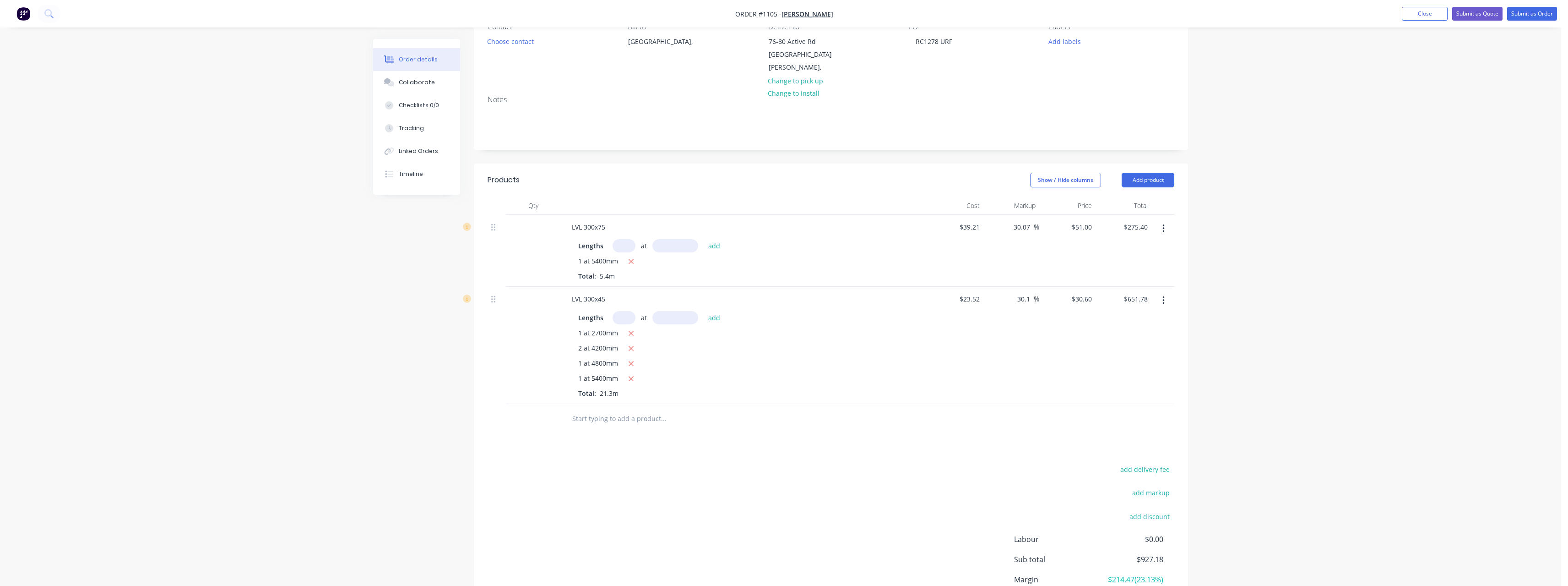
scroll to position [138, 0]
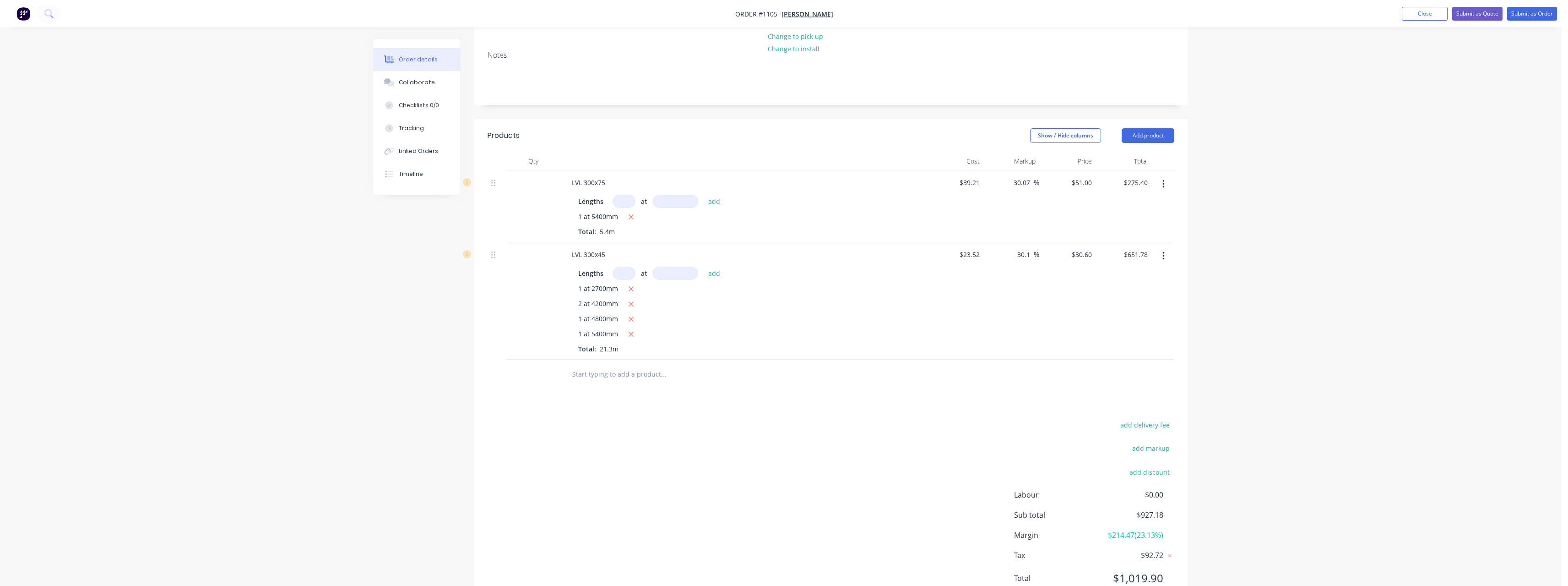
click at [613, 366] on input "text" at bounding box center [663, 374] width 183 height 18
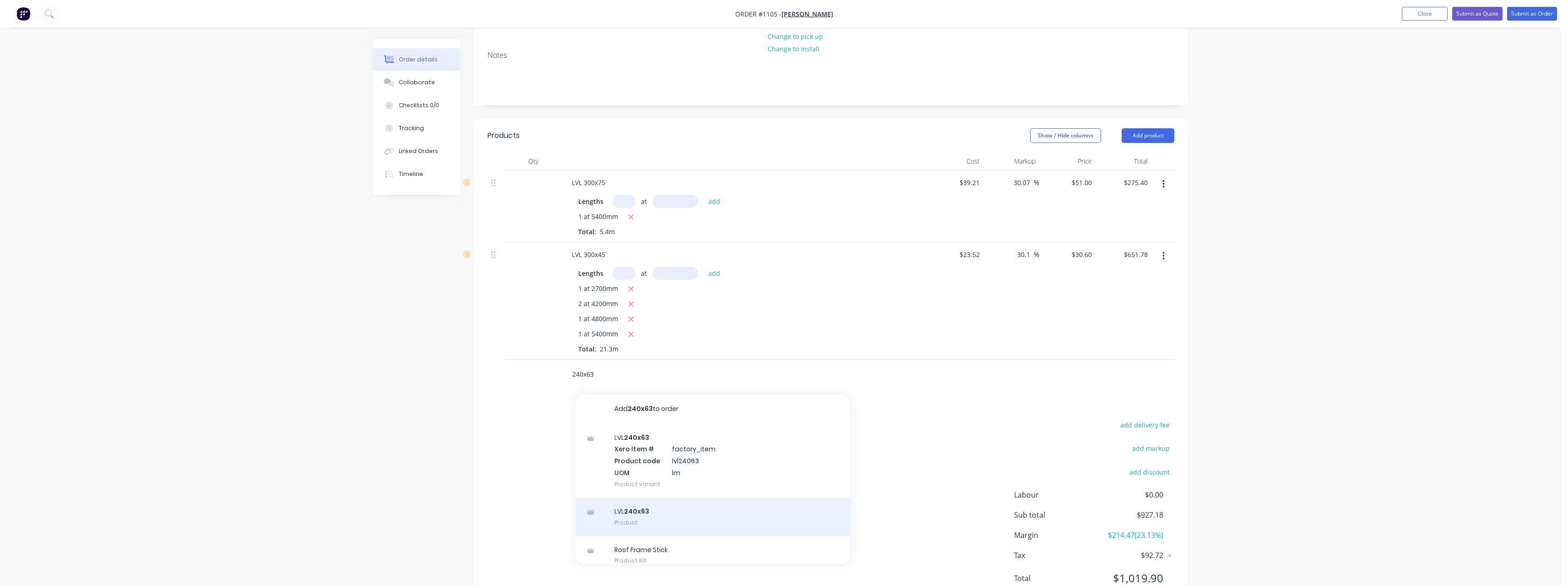
type input "240x63"
click at [661, 497] on div "LVL 240x63 Product" at bounding box center [712, 516] width 274 height 39
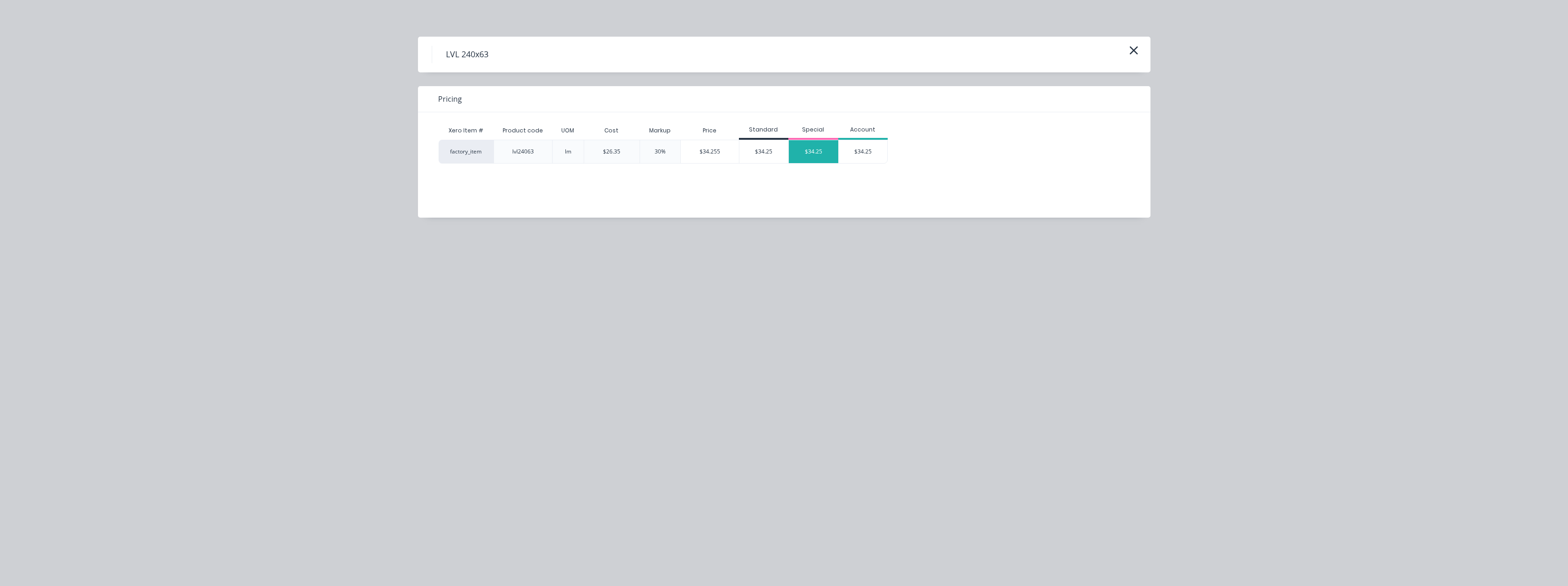
click at [816, 150] on div "$34.25" at bounding box center [813, 151] width 50 height 23
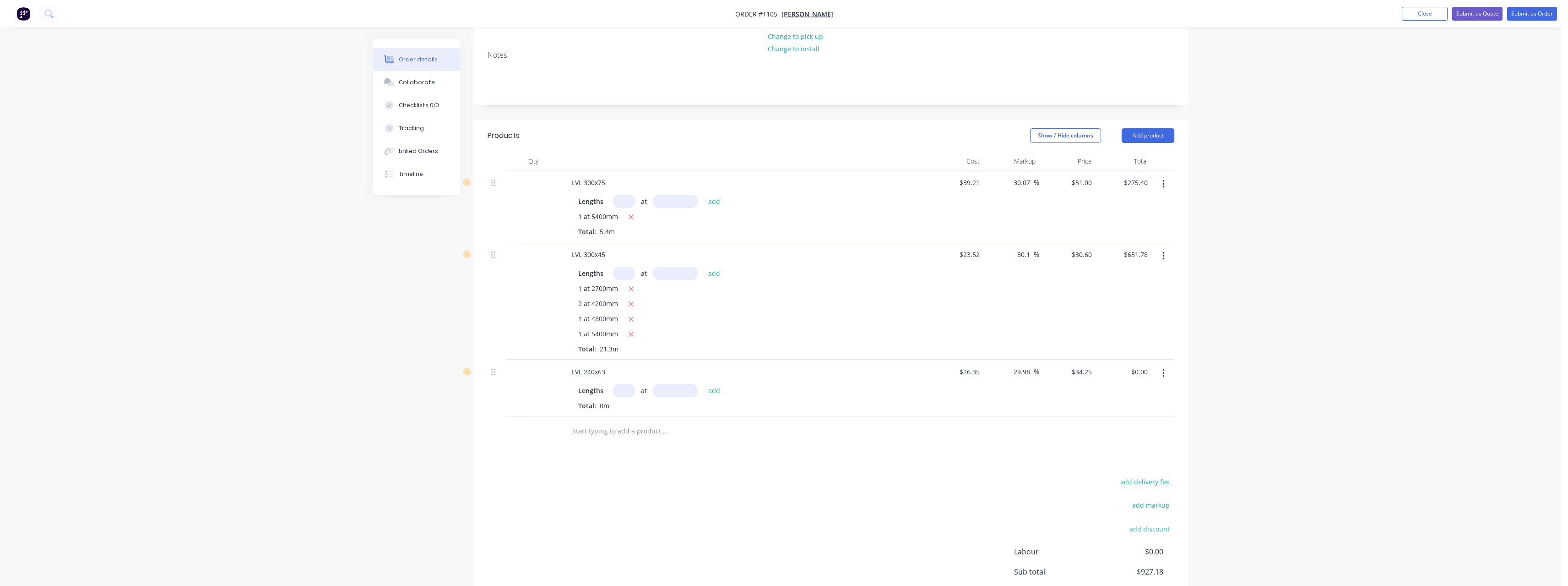
click at [628, 384] on input "text" at bounding box center [624, 391] width 23 height 13
type input "1"
type input "5400"
click at [704, 384] on button "add" at bounding box center [714, 390] width 21 height 12
type input "$184.95"
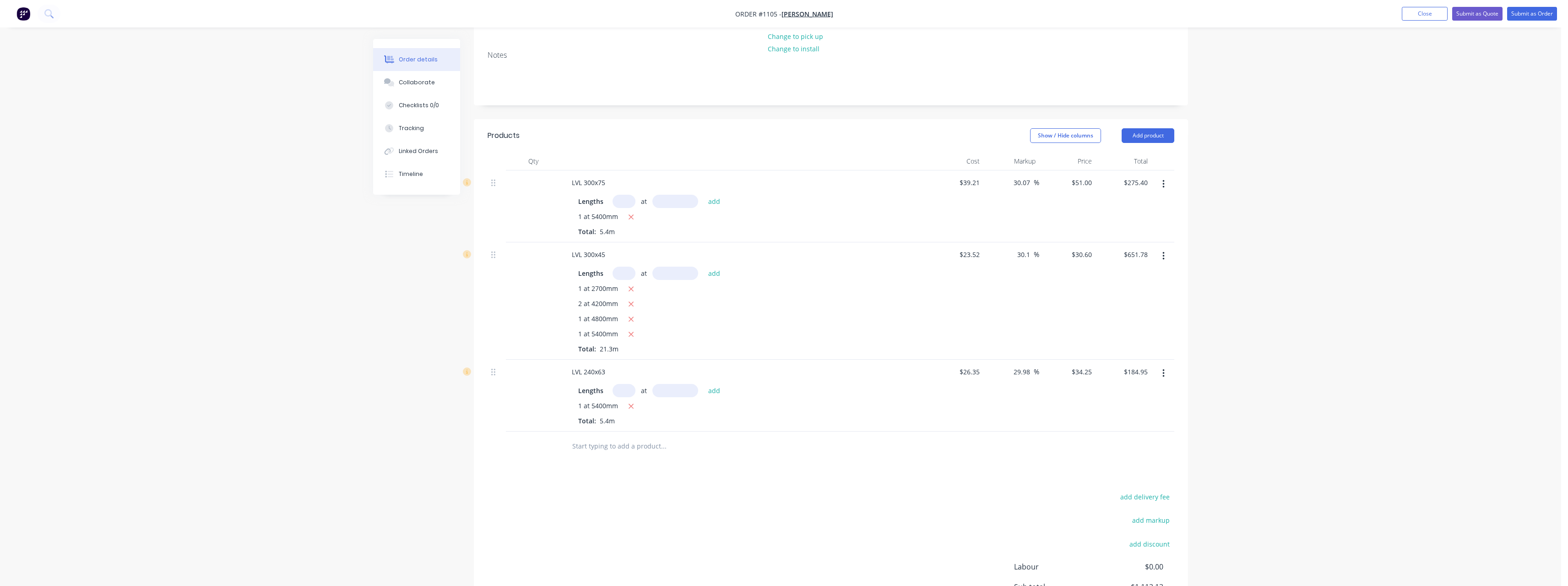
click at [604, 437] on input "text" at bounding box center [663, 446] width 183 height 18
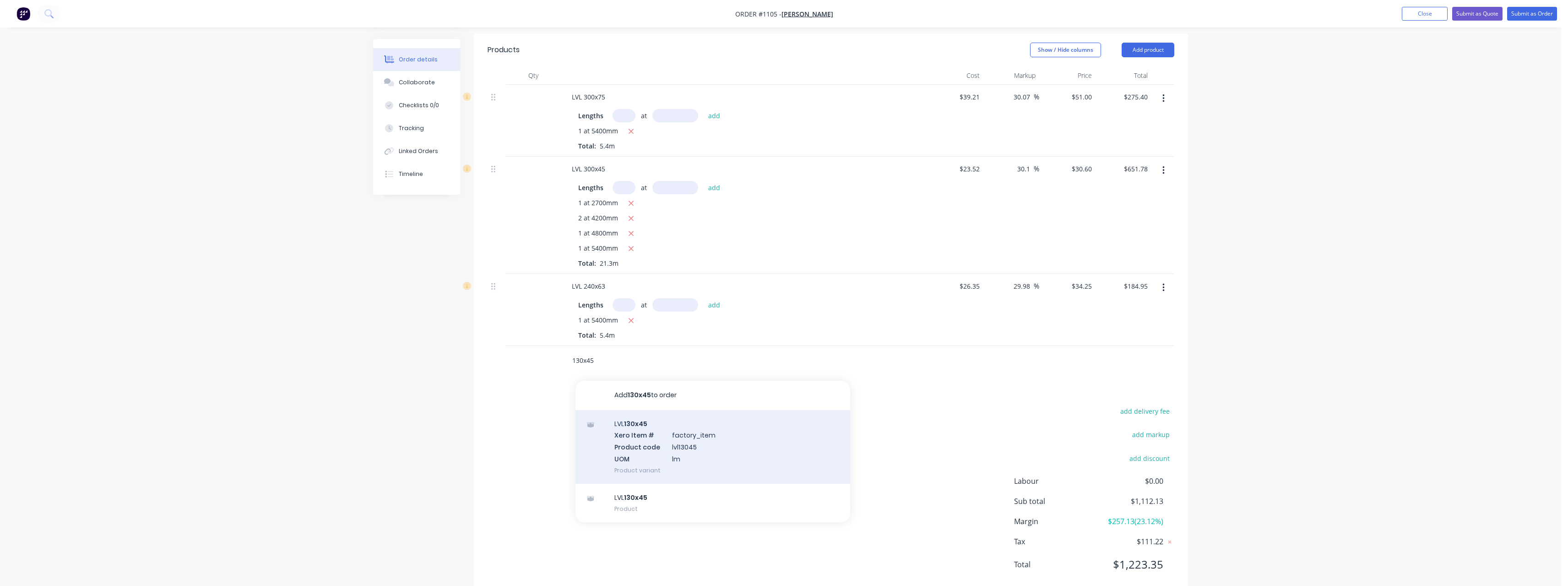
scroll to position [236, 0]
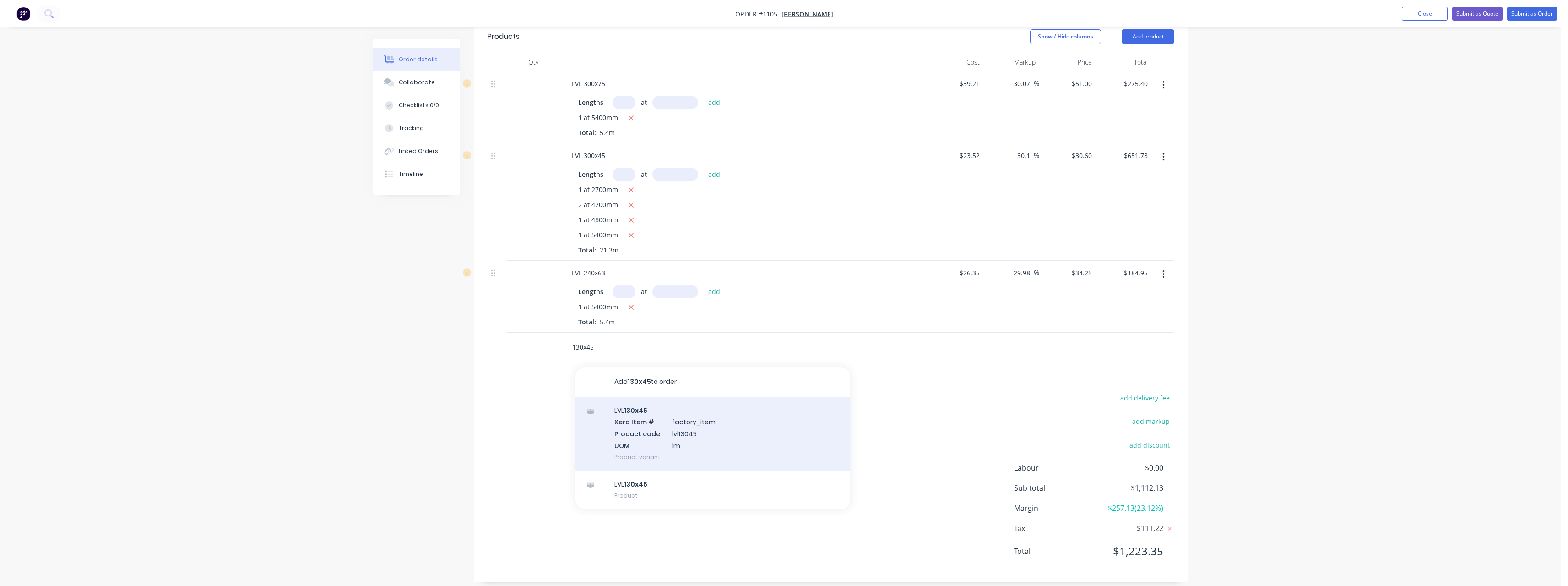
type input "130x45"
click at [630, 471] on div "LVL 130x45 Product" at bounding box center [712, 489] width 274 height 39
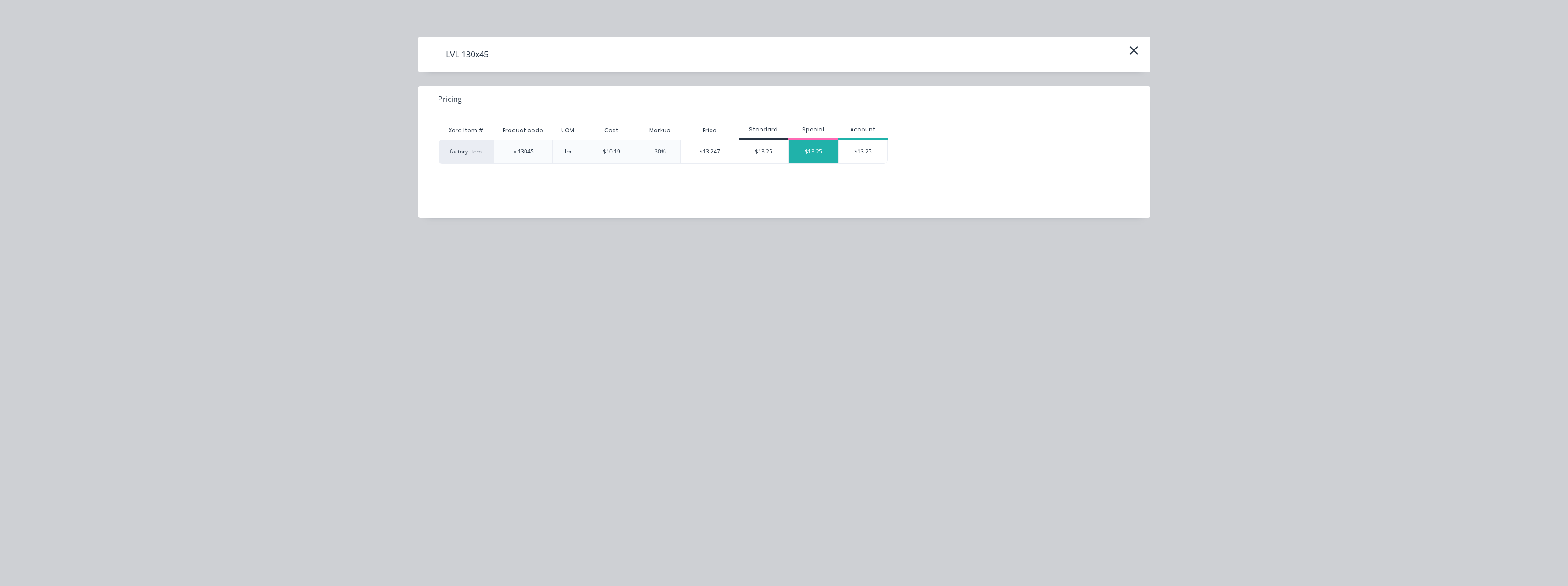
click at [808, 144] on div "$13.25" at bounding box center [813, 151] width 50 height 23
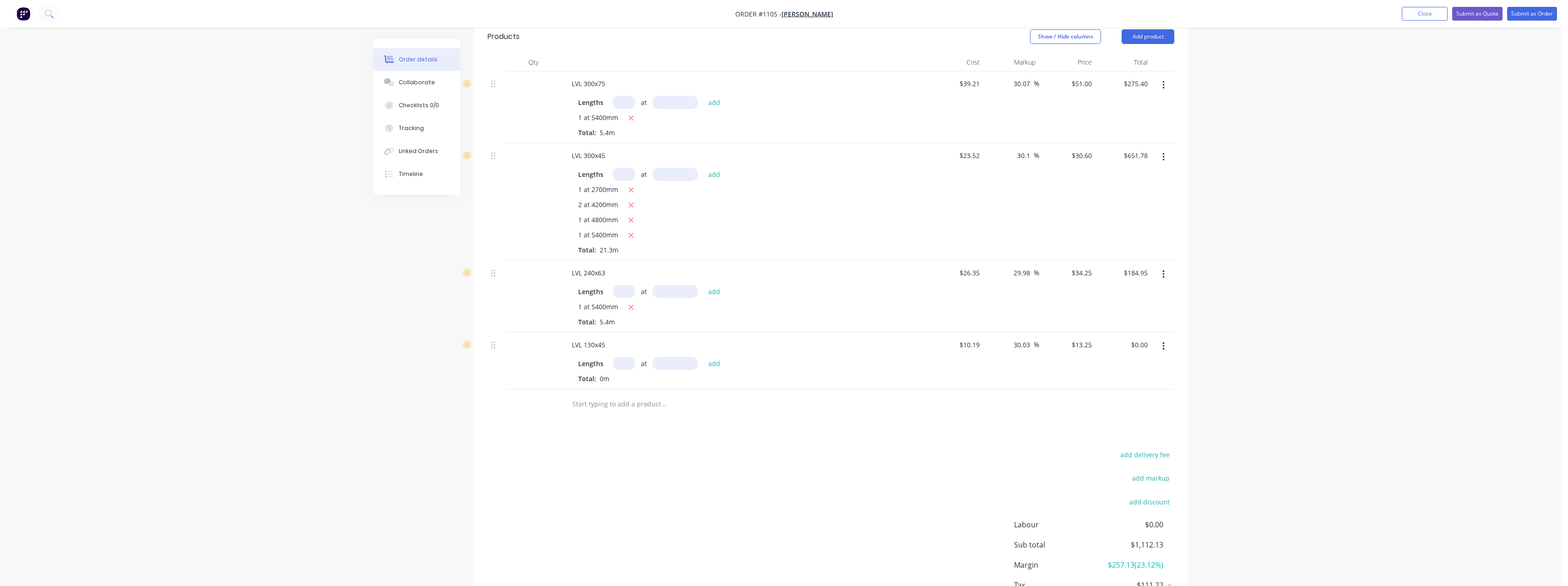
click at [623, 357] on input "text" at bounding box center [624, 363] width 23 height 13
type input "1"
type input "2400"
click at [704, 357] on button "add" at bounding box center [714, 363] width 21 height 12
type input "$31.80"
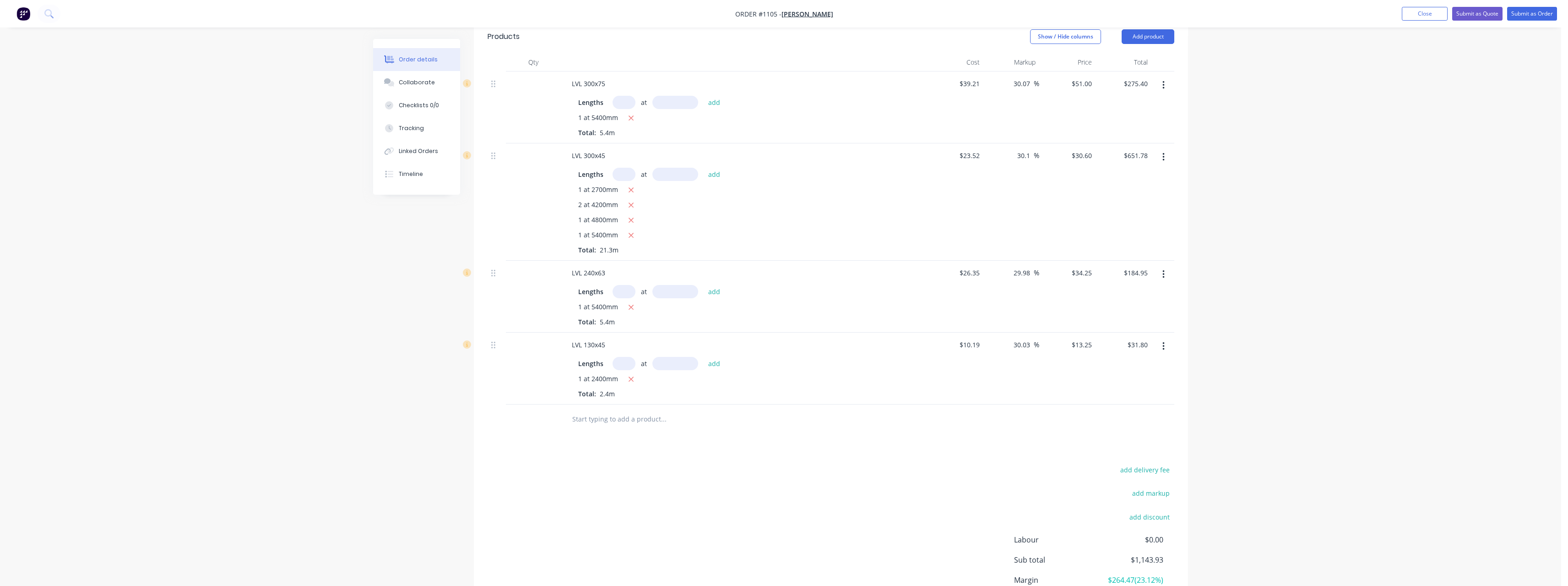
click at [631, 411] on input "text" at bounding box center [663, 419] width 183 height 18
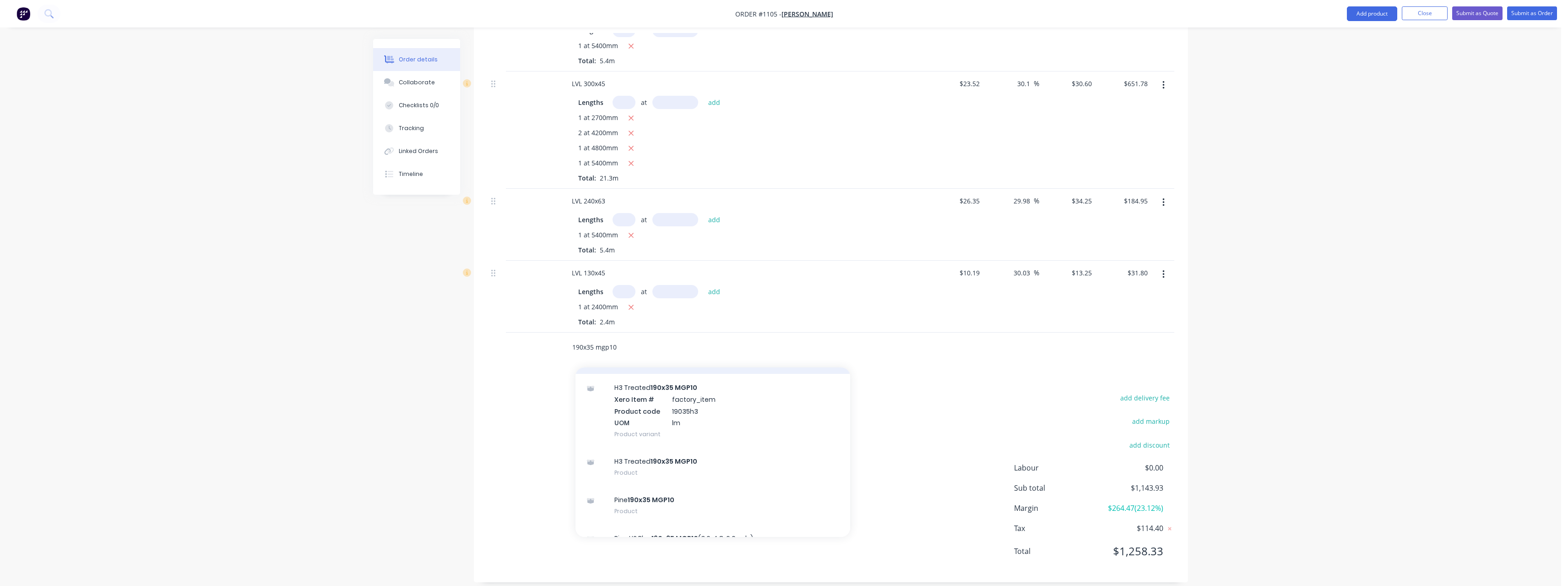
scroll to position [184, 0]
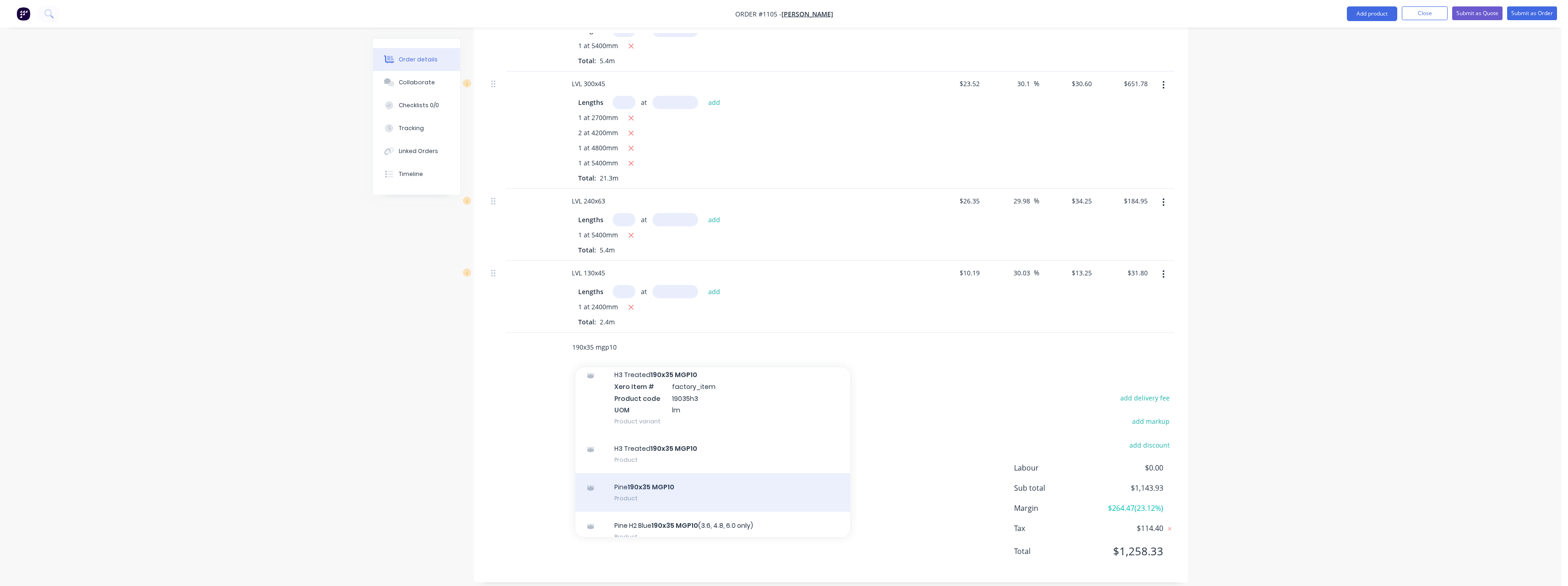
type input "190x35 mgp10"
click at [702, 473] on div "Pine 190x35 MGP10 Product" at bounding box center [712, 492] width 274 height 39
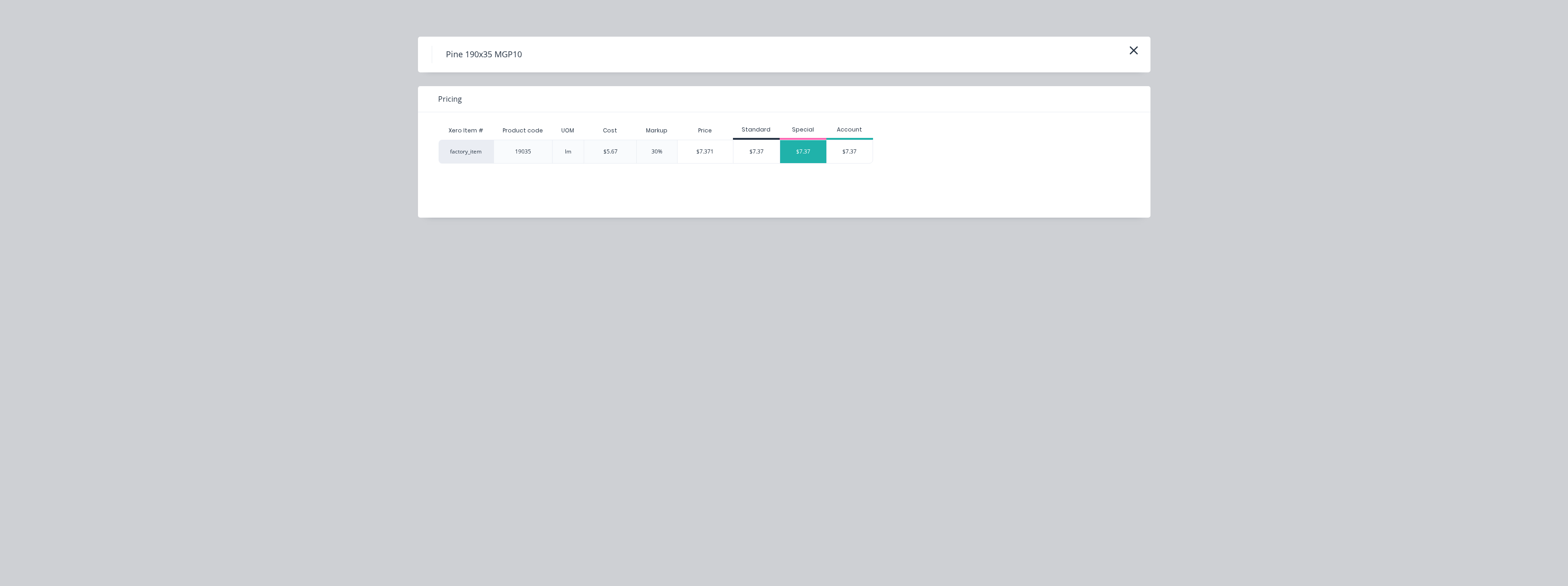
click at [795, 154] on div "$7.37" at bounding box center [803, 151] width 46 height 23
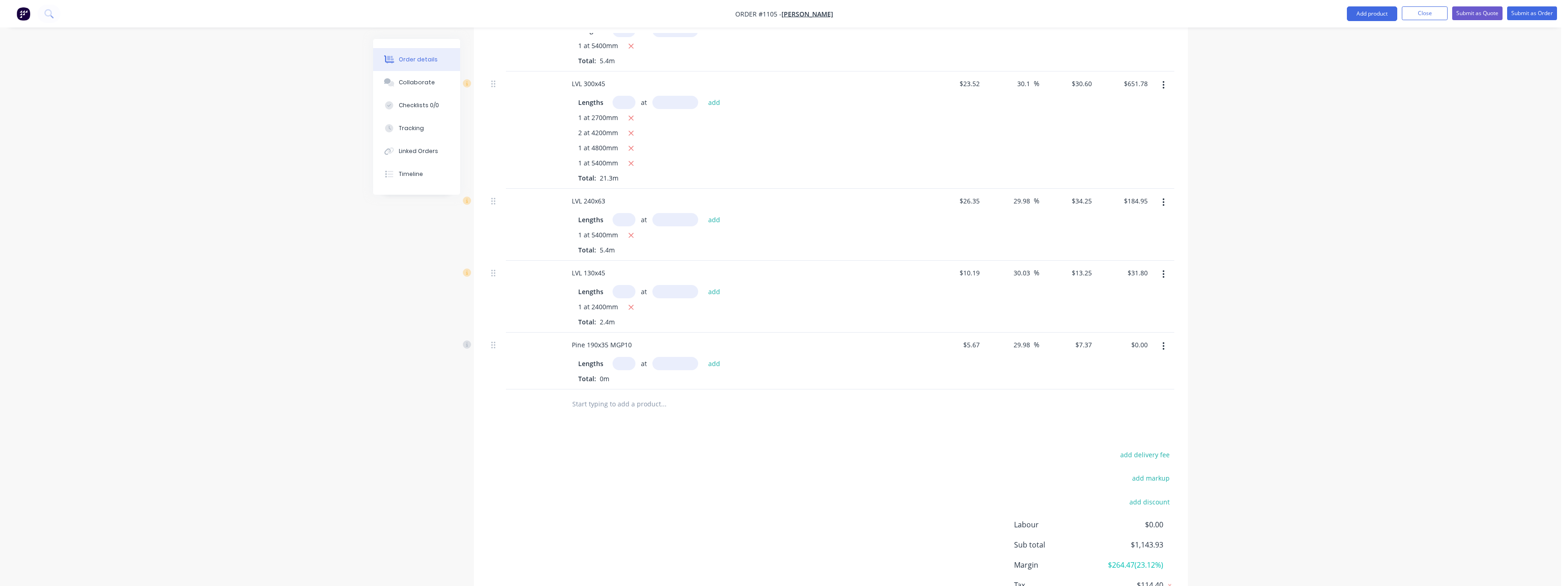
click at [625, 357] on input "text" at bounding box center [624, 363] width 23 height 13
type input "1"
type input "1800"
click at [704, 357] on button "add" at bounding box center [714, 363] width 21 height 12
type input "$13.27"
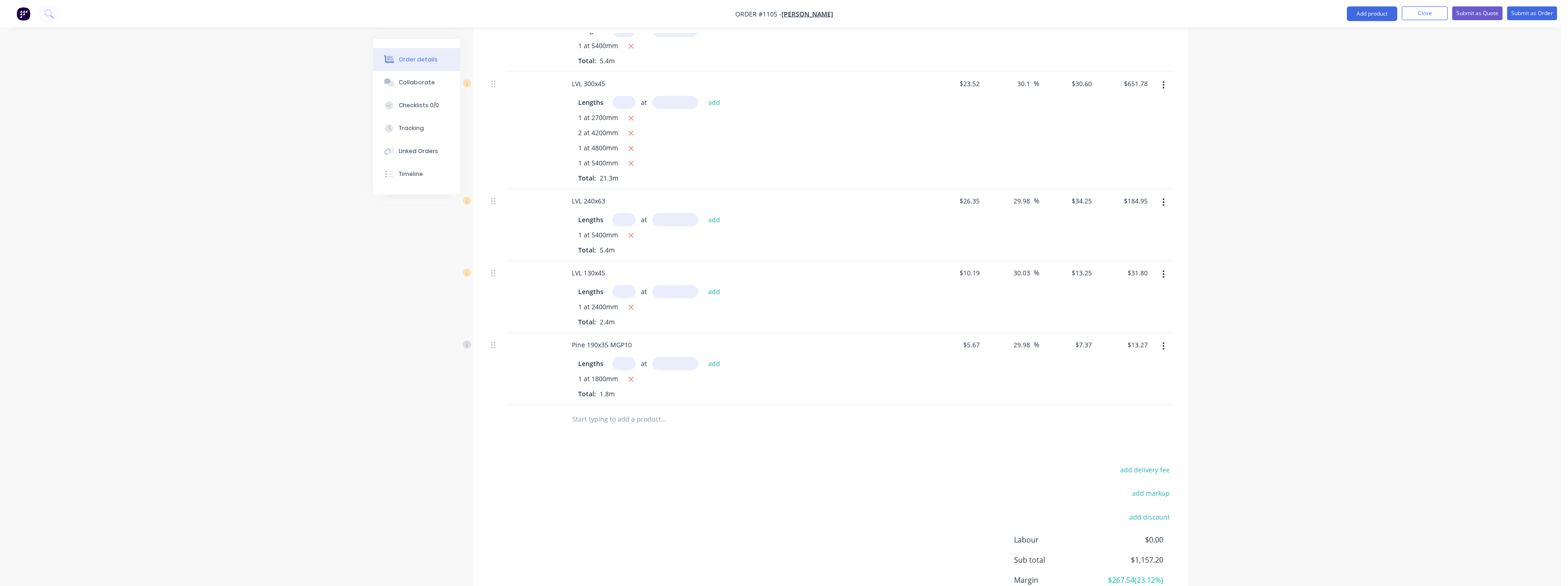
click at [635, 410] on input "text" at bounding box center [663, 419] width 183 height 18
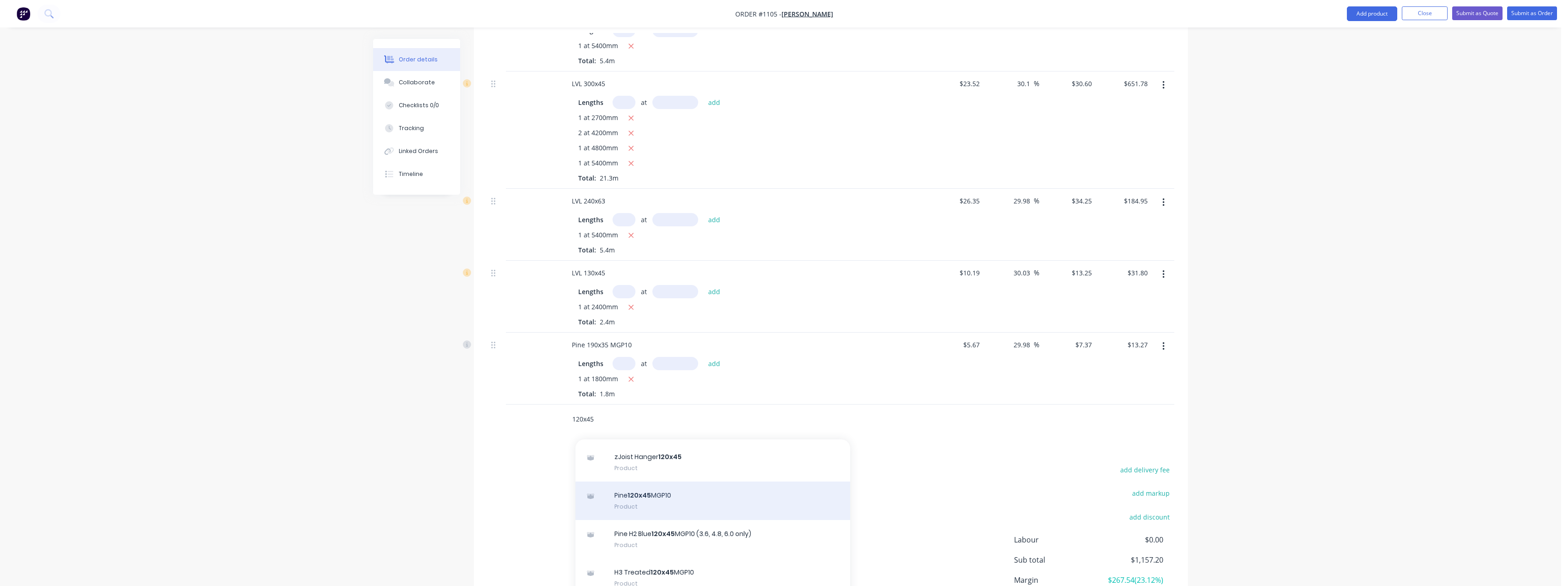
type input "120x45"
click at [694, 481] on div "Pine 120x45 MGP10 Product" at bounding box center [712, 500] width 274 height 39
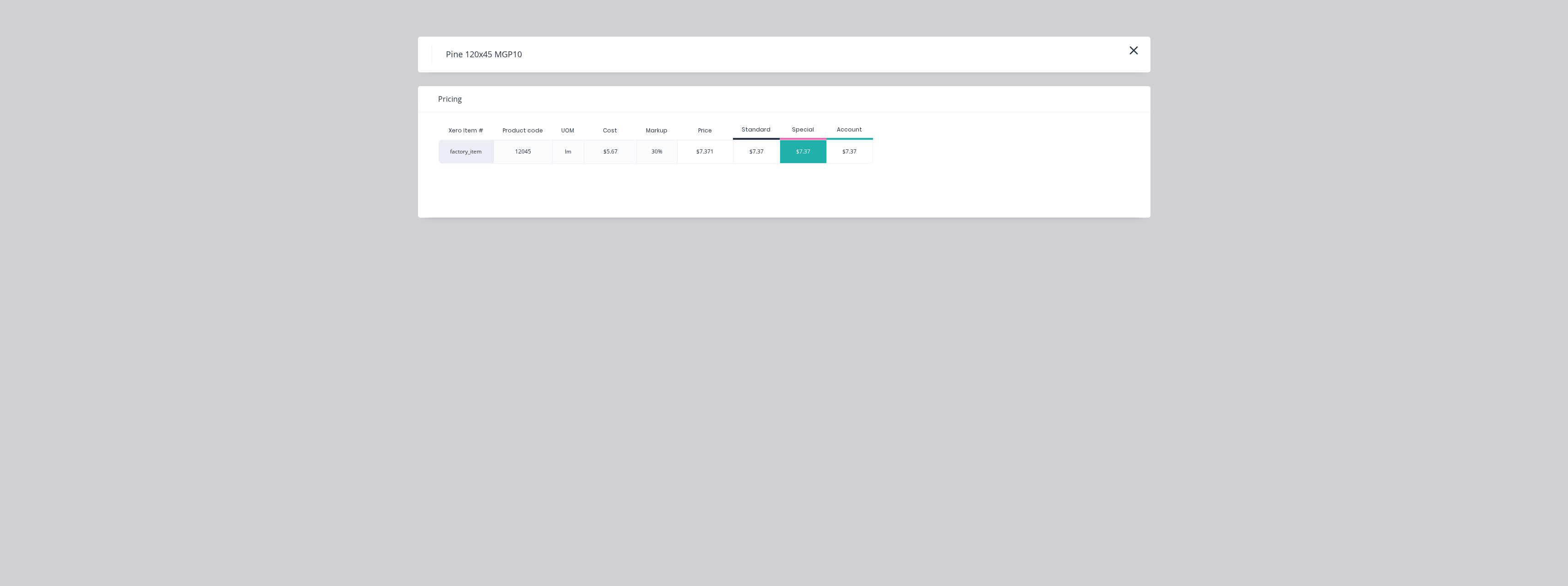
click at [797, 149] on div "$7.37" at bounding box center [803, 151] width 46 height 23
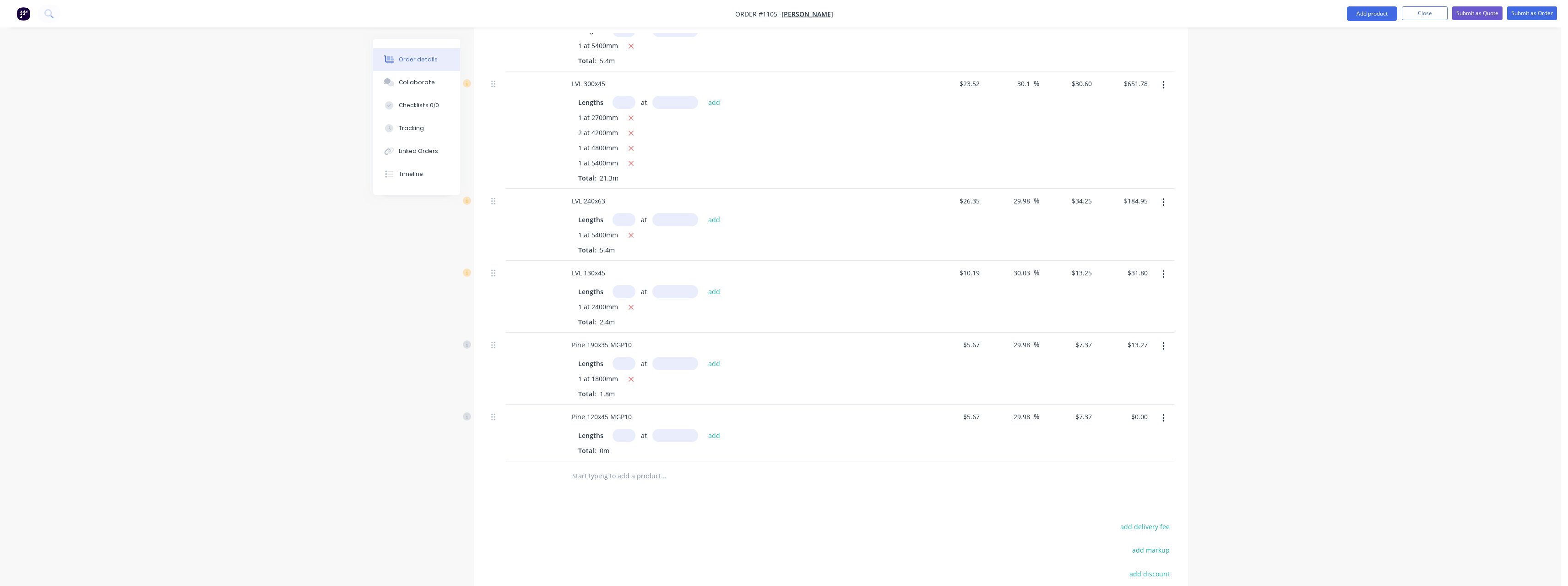
click at [630, 429] on input "text" at bounding box center [624, 436] width 23 height 13
type input "14"
type input "4200"
click at [704, 429] on button "add" at bounding box center [714, 435] width 21 height 12
type input "$433.36"
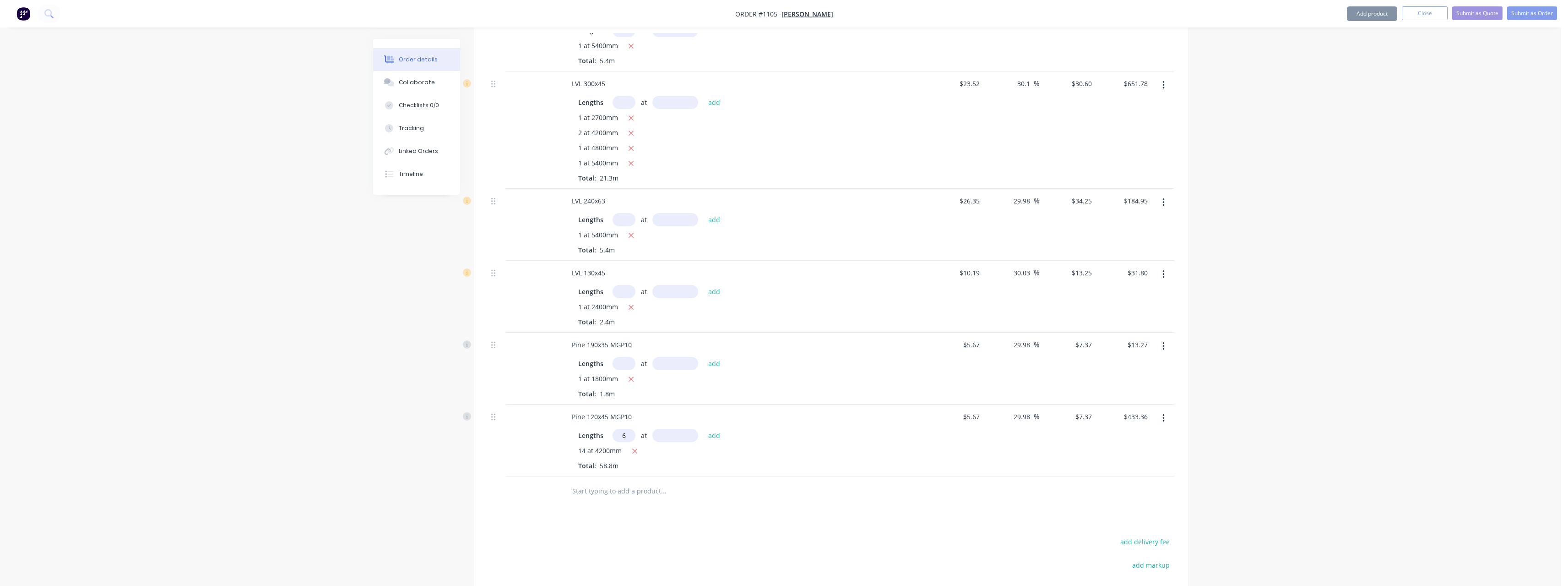
type input "6"
type input "6000"
click at [704, 429] on button "add" at bounding box center [714, 435] width 21 height 12
type input "$698.68"
click at [630, 497] on input "text" at bounding box center [663, 506] width 183 height 18
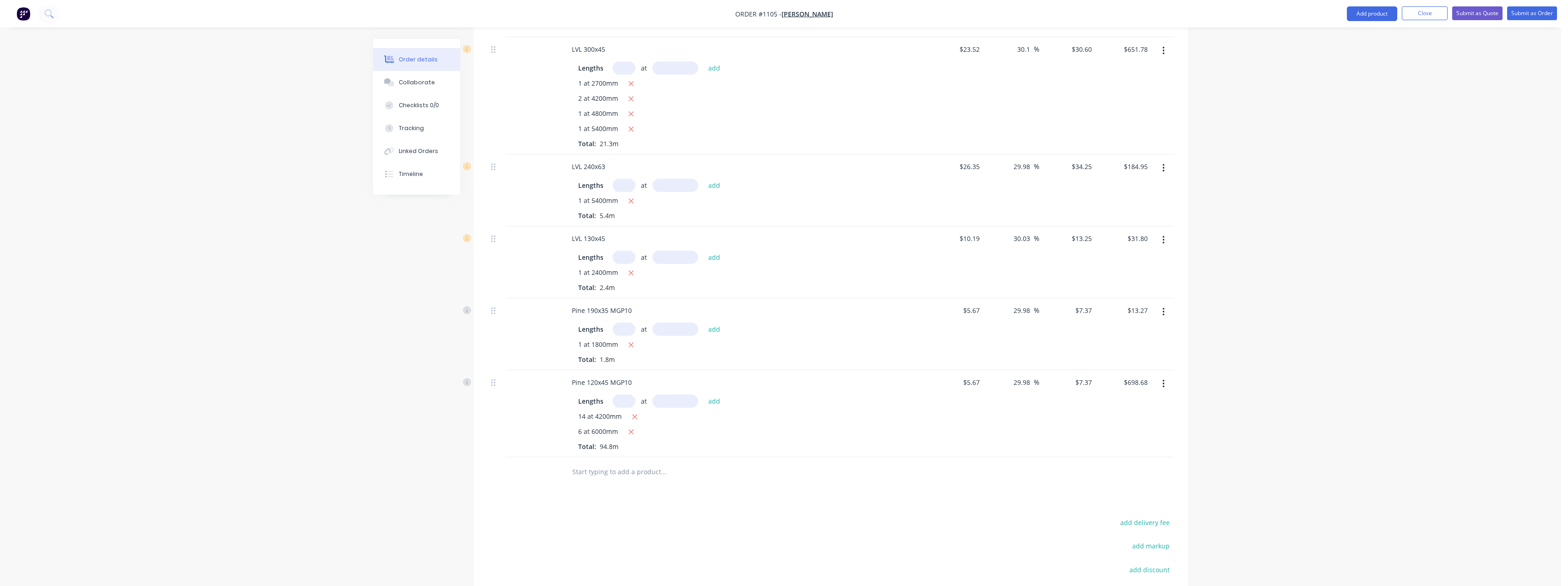
scroll to position [467, 0]
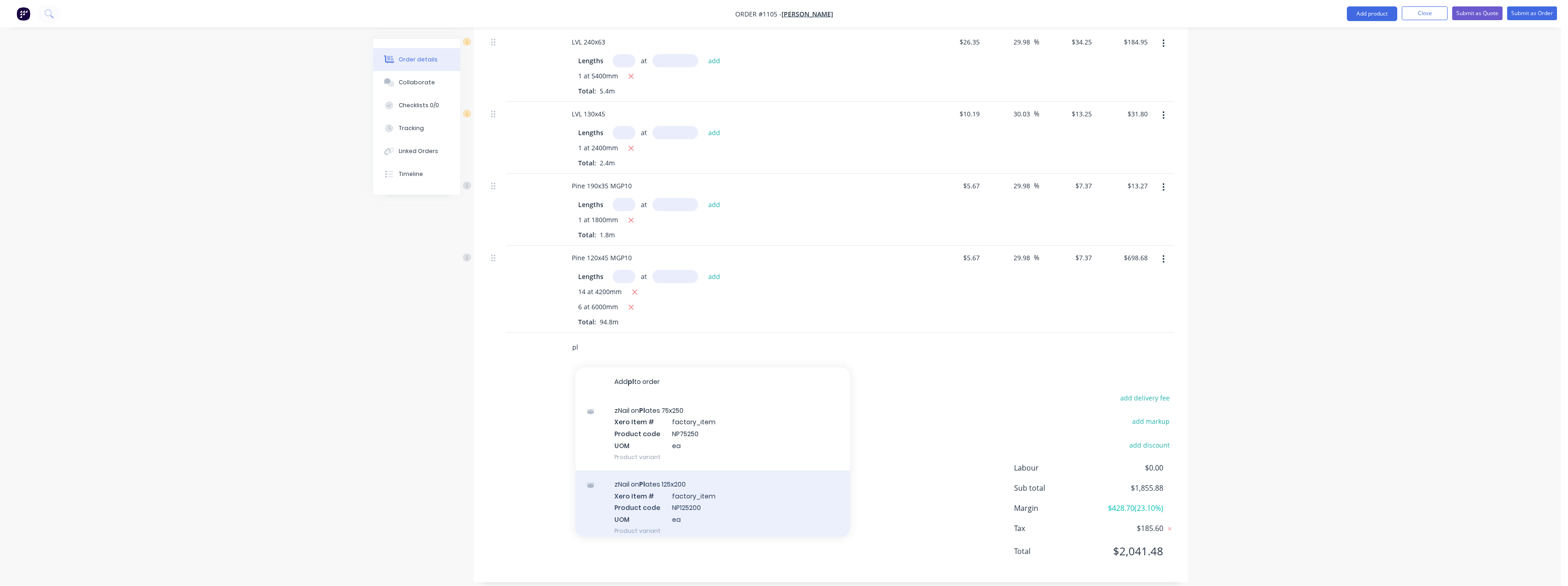
type input "p"
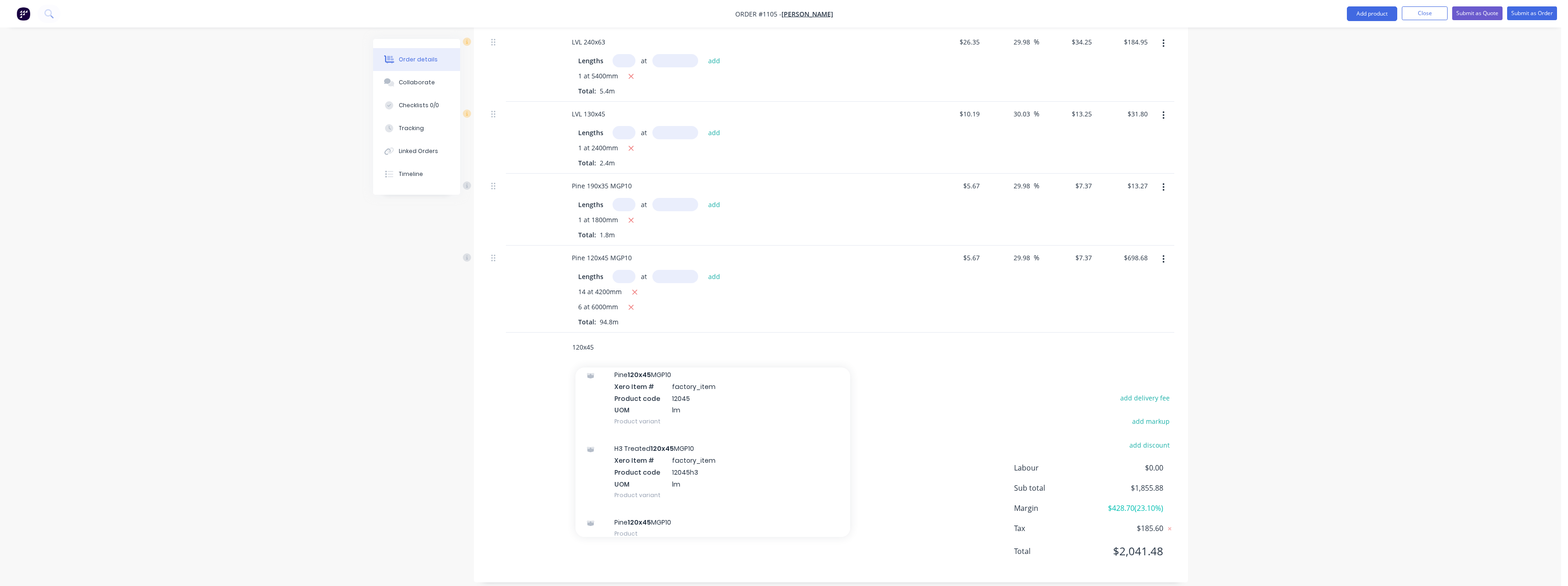
scroll to position [229, 0]
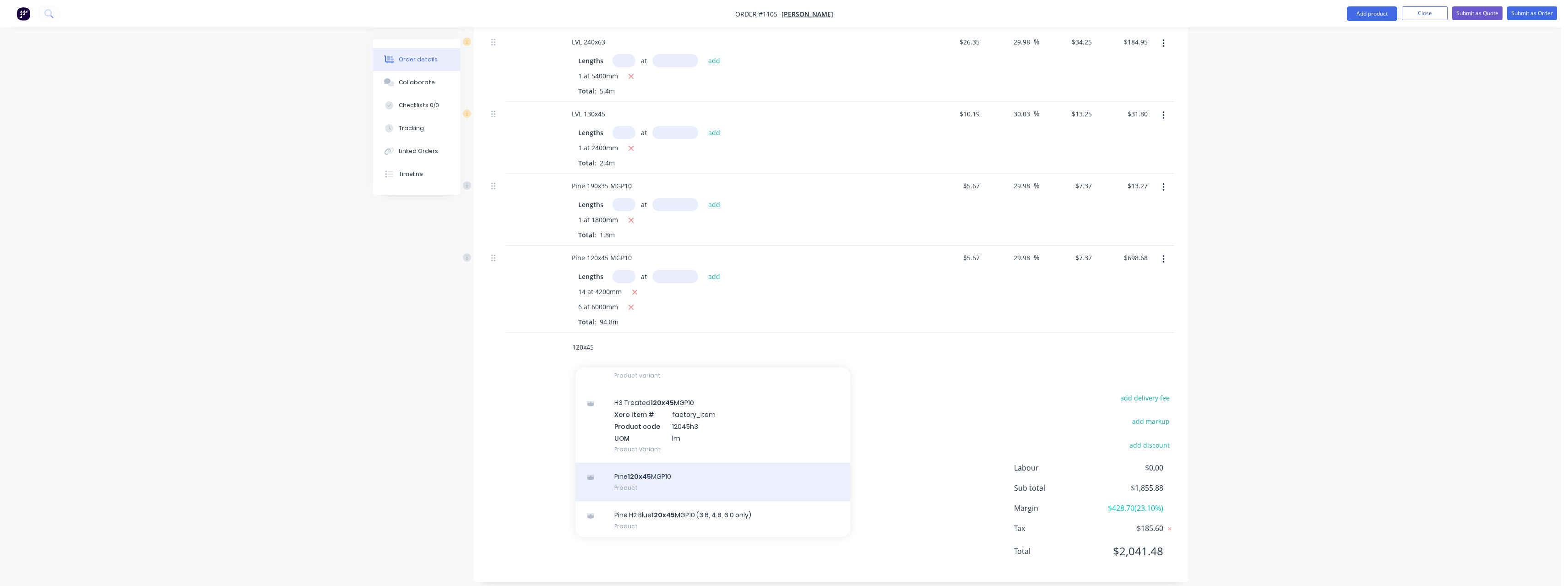
type input "120x45"
click at [702, 472] on div "Pine 120x45 MGP10 Product" at bounding box center [712, 481] width 274 height 39
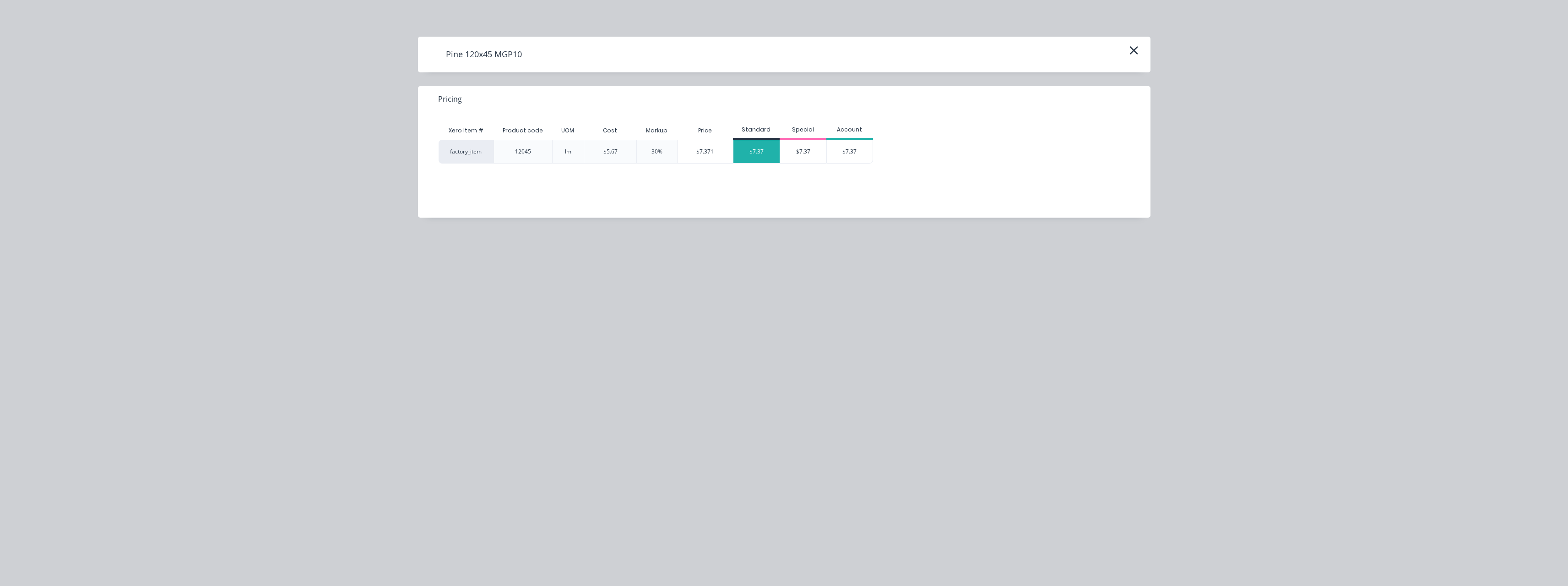
click at [748, 157] on div "$7.37" at bounding box center [757, 151] width 46 height 23
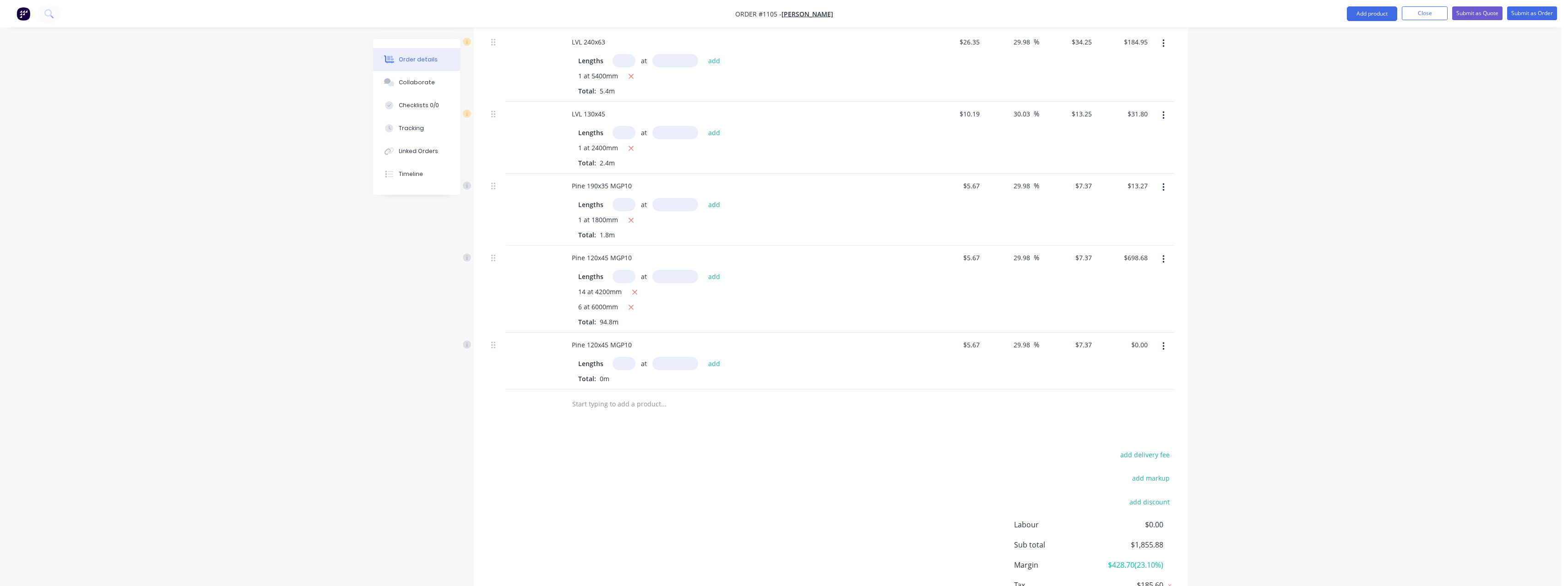
click at [627, 357] on input "text" at bounding box center [624, 363] width 23 height 13
type input "8"
type input "6300"
click at [704, 357] on button "add" at bounding box center [714, 363] width 21 height 12
type input "$371.45"
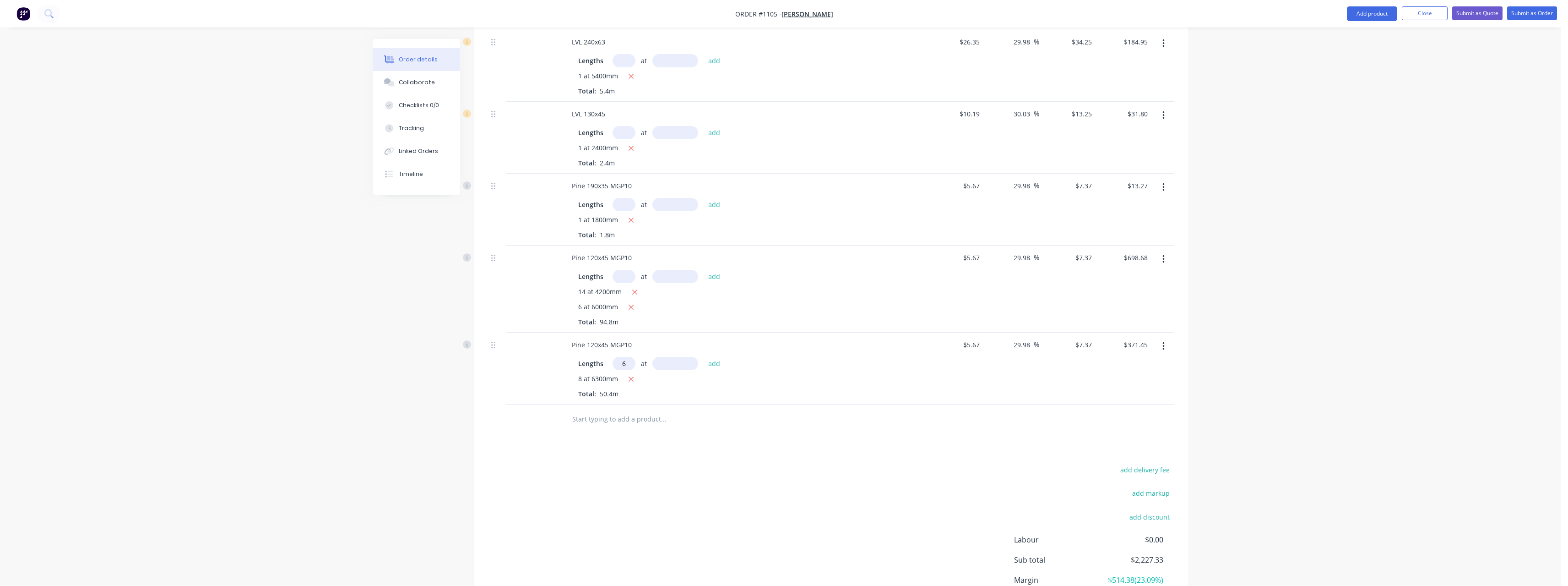
type input "6"
type input "8400"
click at [704, 357] on button "add" at bounding box center [714, 363] width 21 height 12
type input "$742.90"
click at [606, 425] on input "text" at bounding box center [663, 434] width 183 height 18
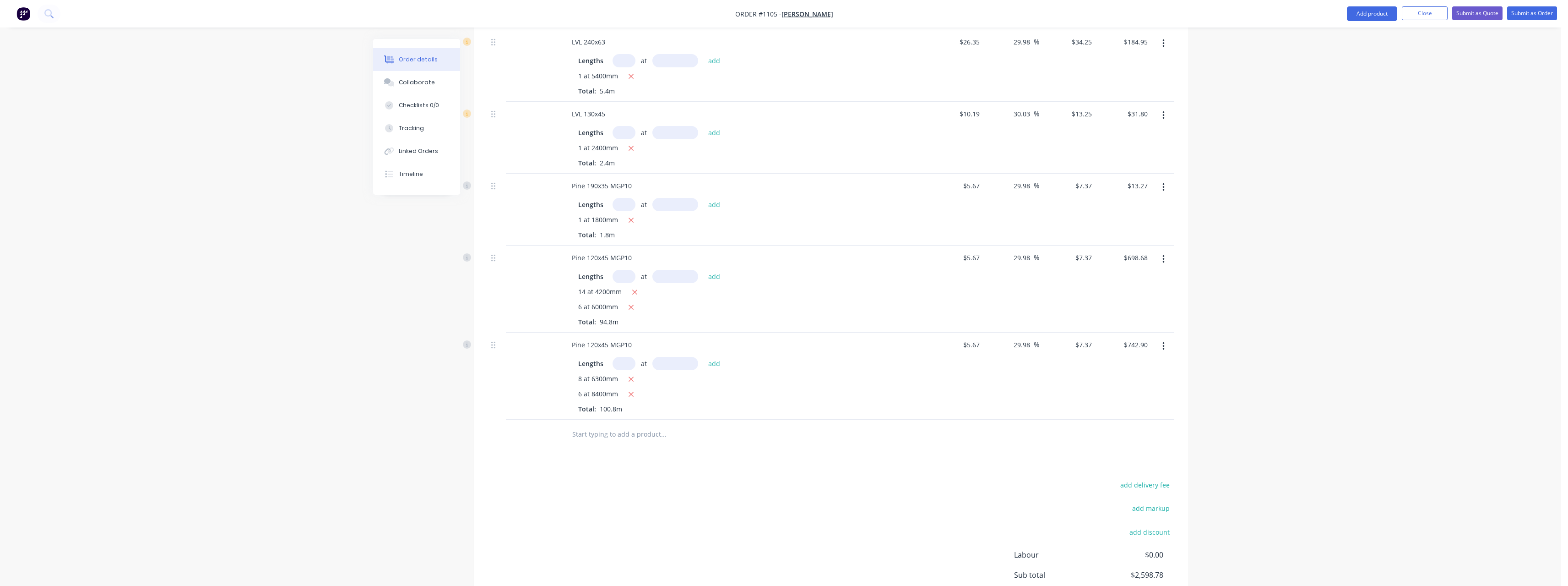
click at [596, 425] on input "text" at bounding box center [663, 434] width 183 height 18
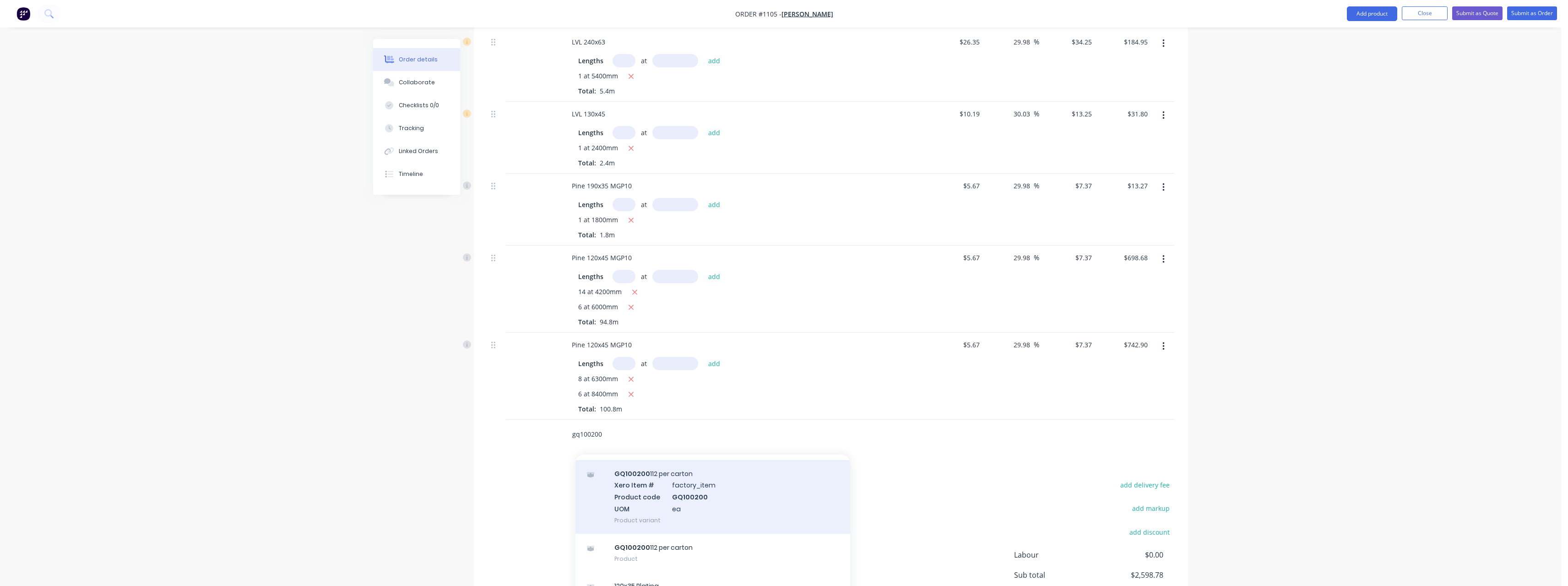
scroll to position [46, 0]
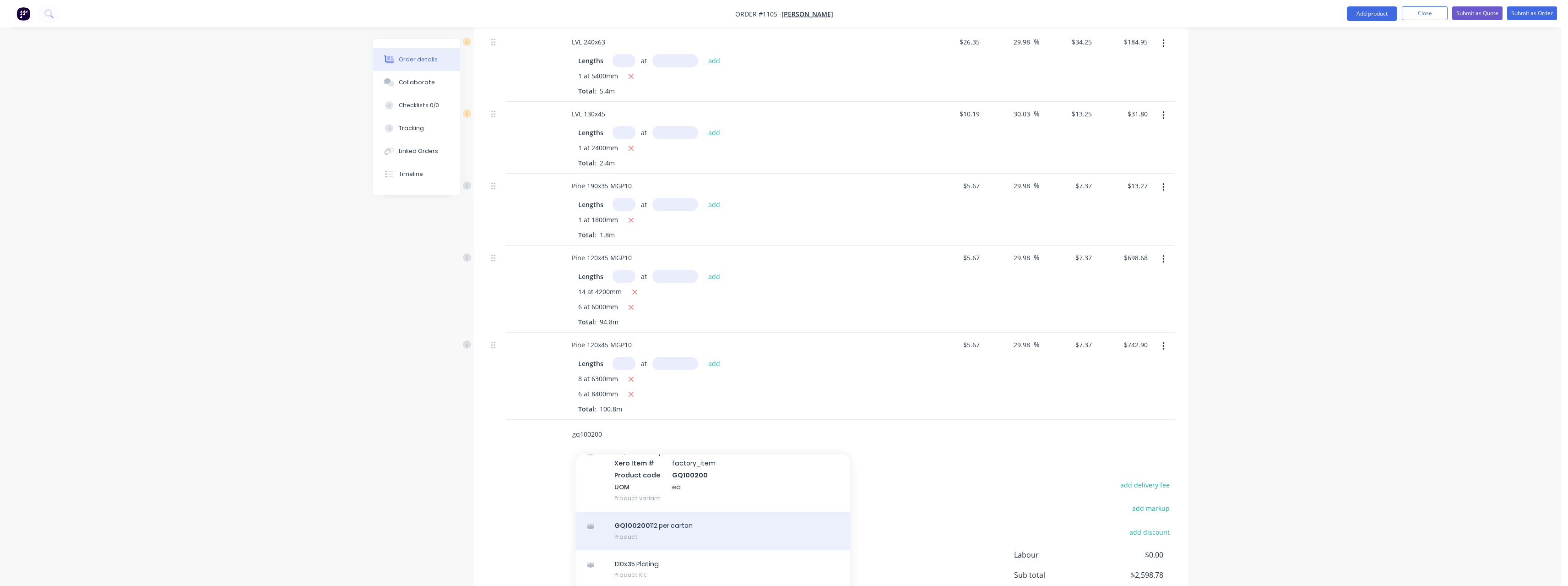
type input "gq100200"
click at [656, 511] on div "GQ100200 112 per carton Product" at bounding box center [712, 530] width 274 height 39
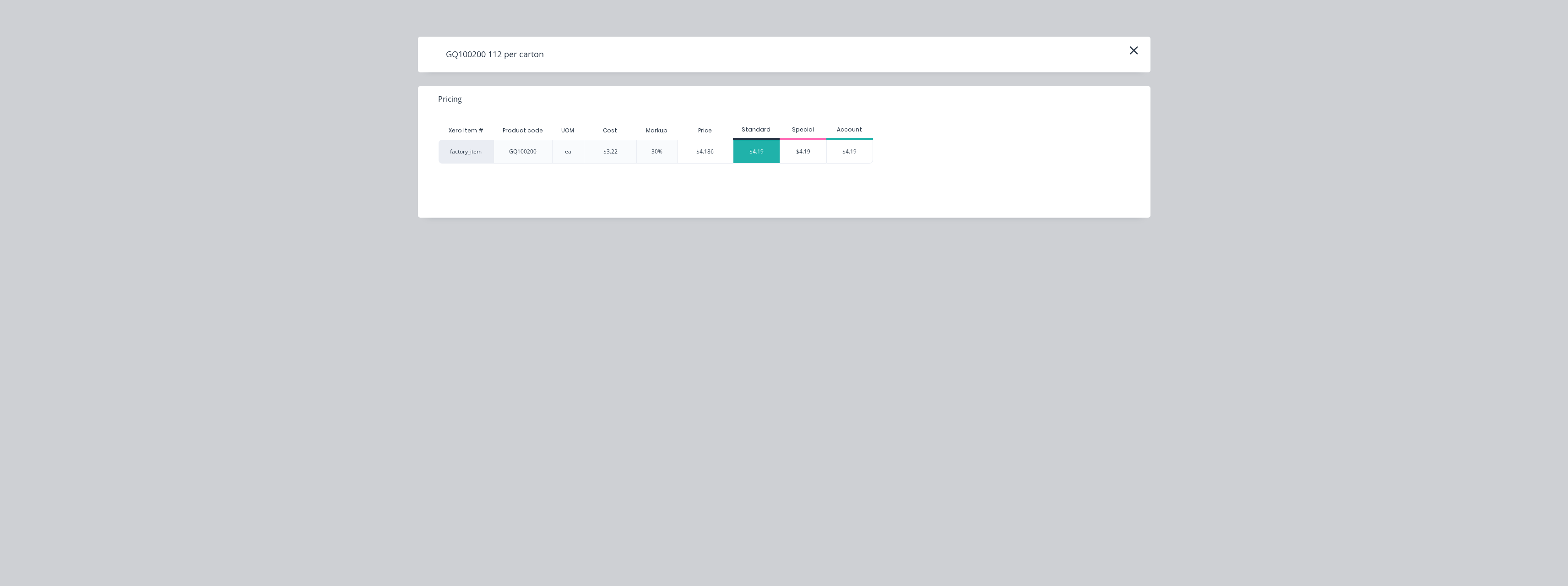
click at [754, 155] on div "$4.19" at bounding box center [757, 151] width 46 height 23
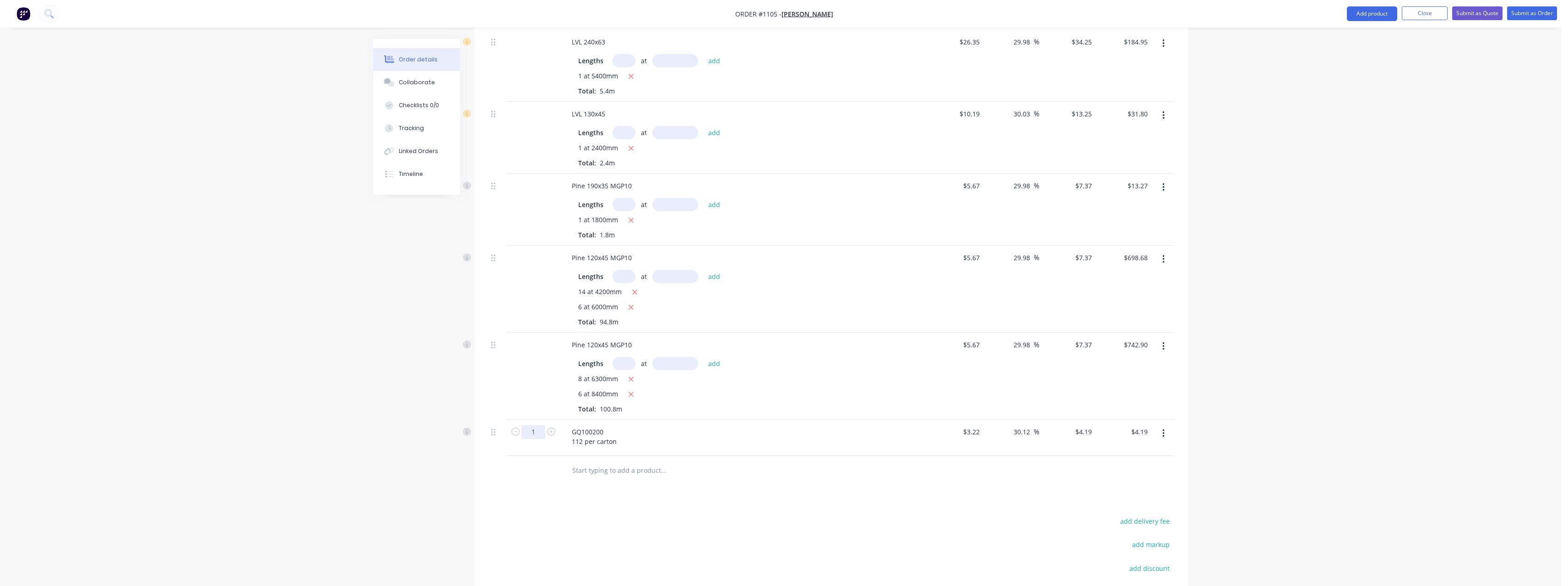
click at [542, 425] on input "1" at bounding box center [533, 432] width 24 height 13
type input "28"
type input "$117.32"
drag, startPoint x: 630, startPoint y: 457, endPoint x: 630, endPoint y: 451, distance: 6.0
click at [630, 461] on input "text" at bounding box center [663, 470] width 183 height 18
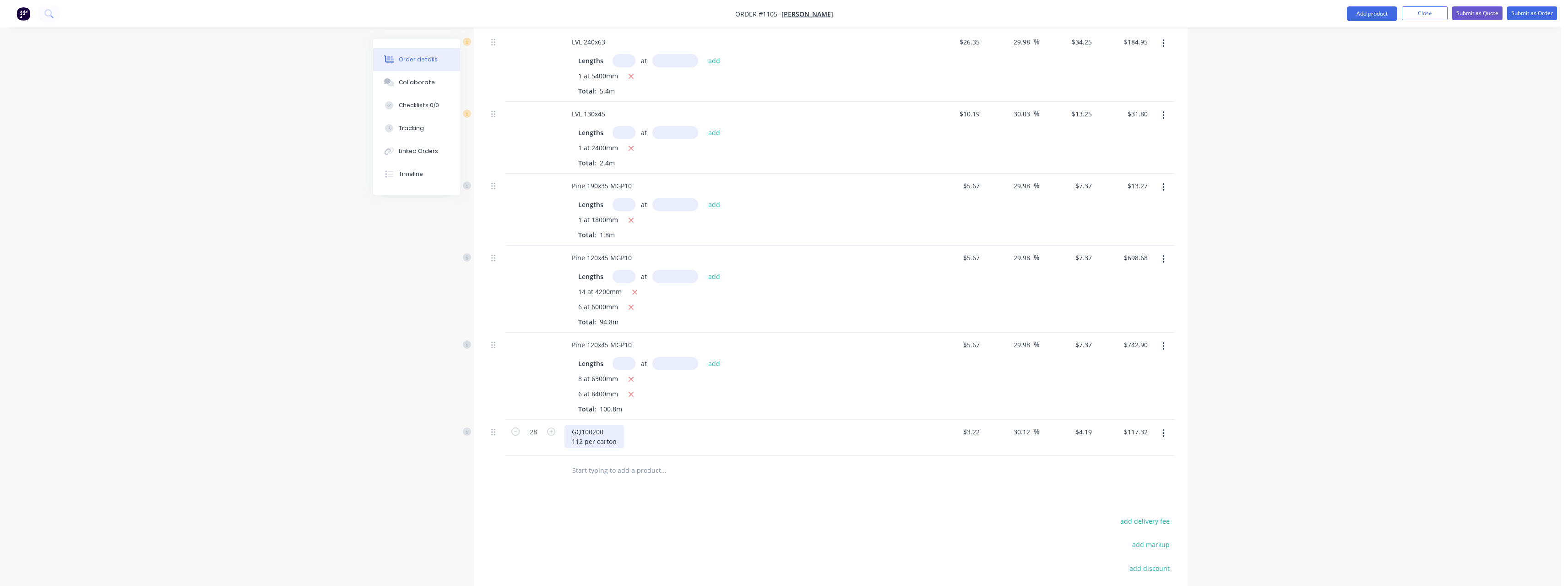
click at [617, 425] on div "GQ100200 112 per carton" at bounding box center [594, 436] width 59 height 23
click at [613, 461] on input "text" at bounding box center [663, 470] width 183 height 18
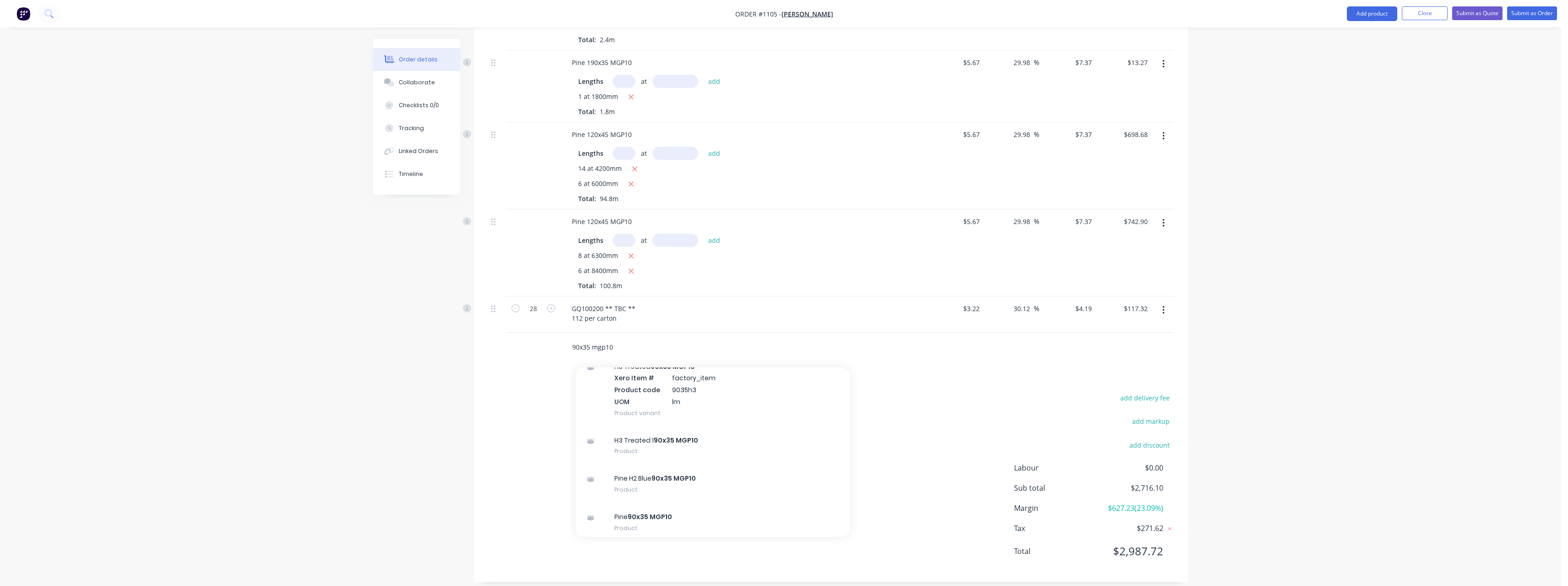
scroll to position [458, 0]
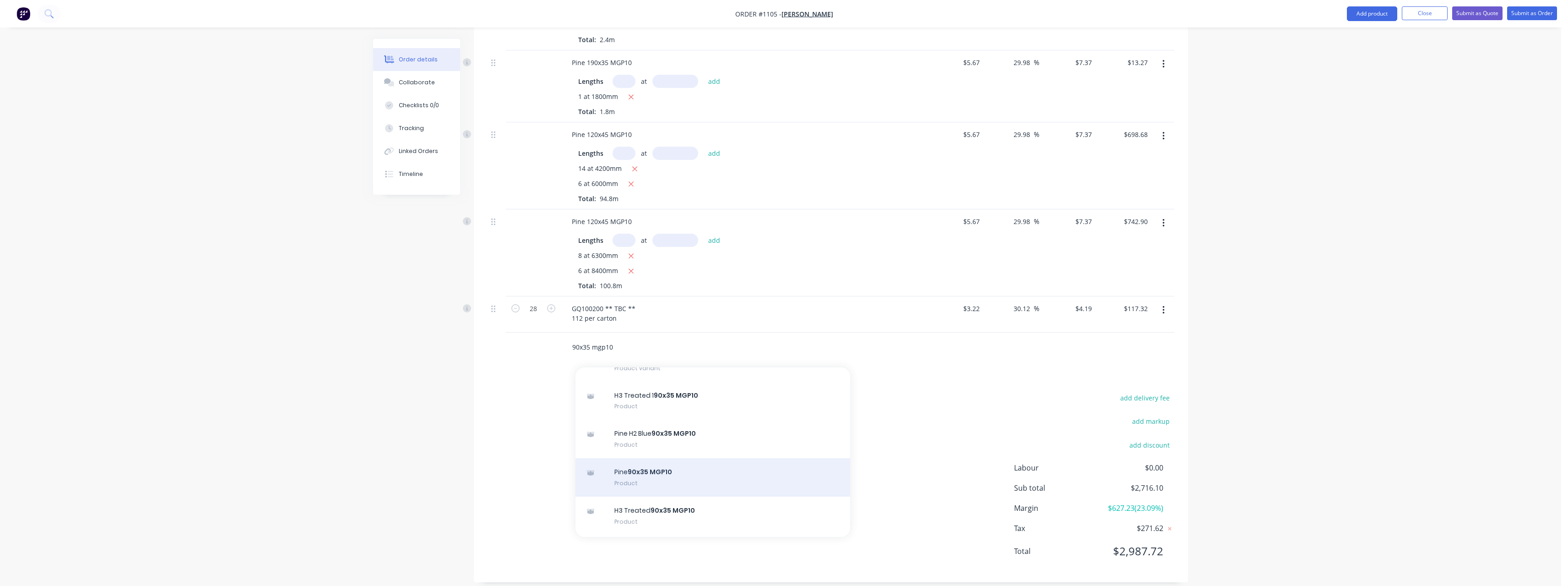
type input "90x35 mgp10"
click at [688, 469] on div "Pine 90x35 MGP10 Product" at bounding box center [712, 477] width 274 height 39
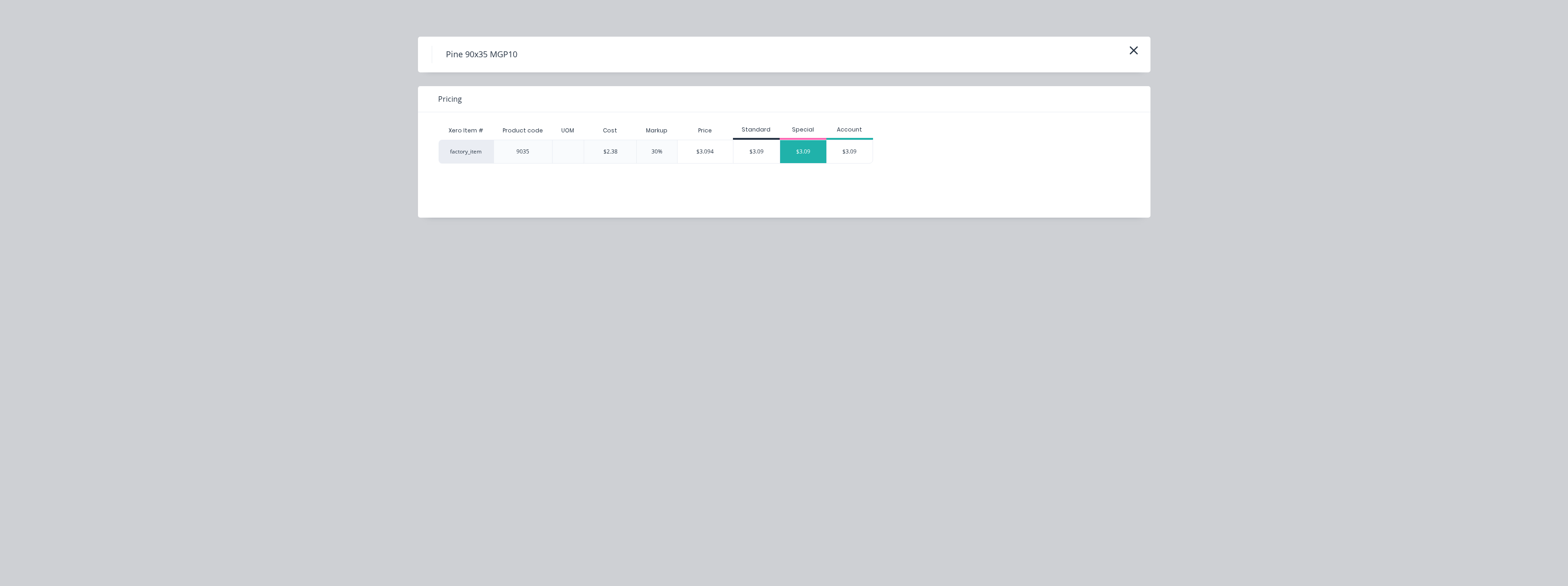
click at [793, 153] on div "$3.09" at bounding box center [803, 151] width 46 height 23
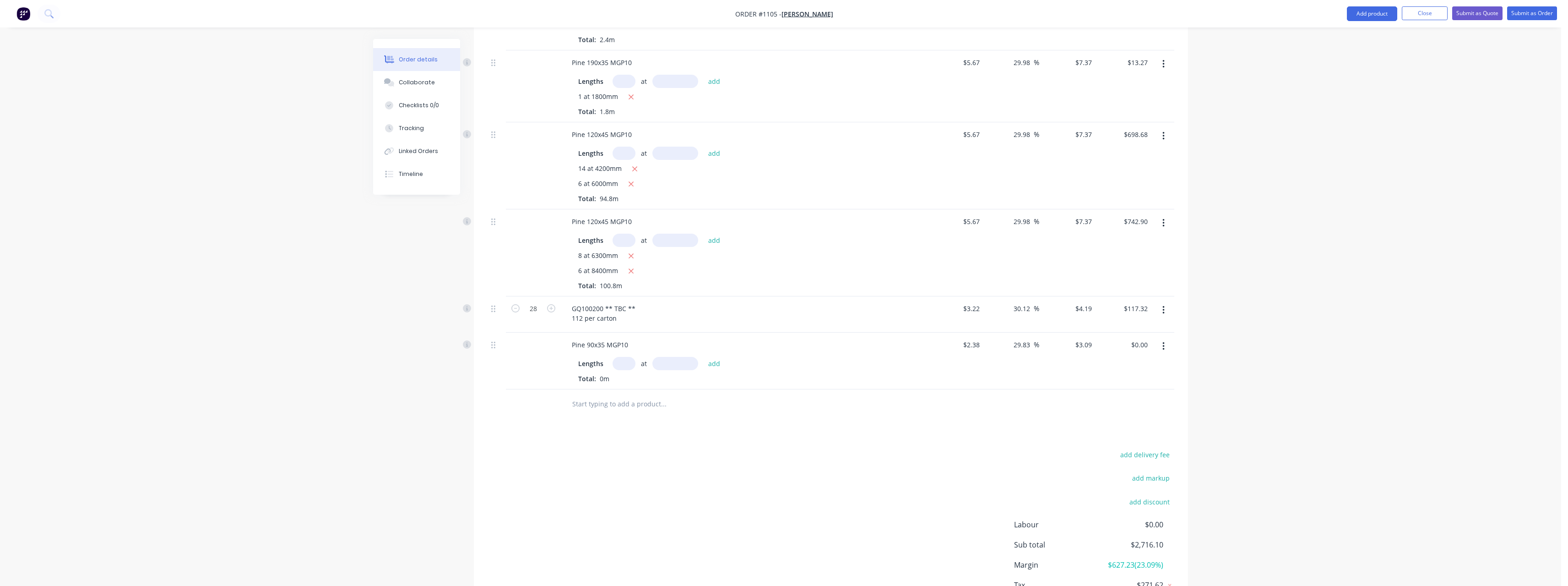
click at [622, 357] on input "text" at bounding box center [624, 363] width 23 height 13
type input "8"
type input "6000"
click at [704, 357] on button "add" at bounding box center [714, 363] width 21 height 12
type input "$148.32"
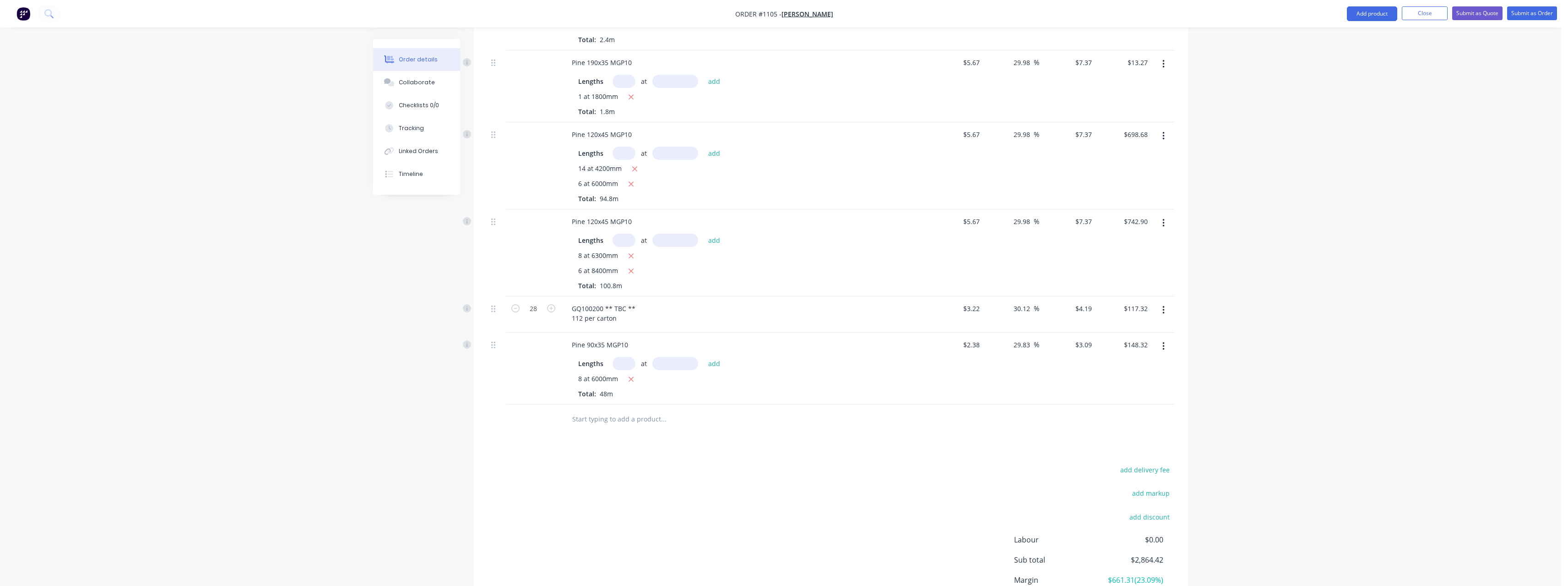
click at [611, 410] on input "text" at bounding box center [663, 419] width 183 height 18
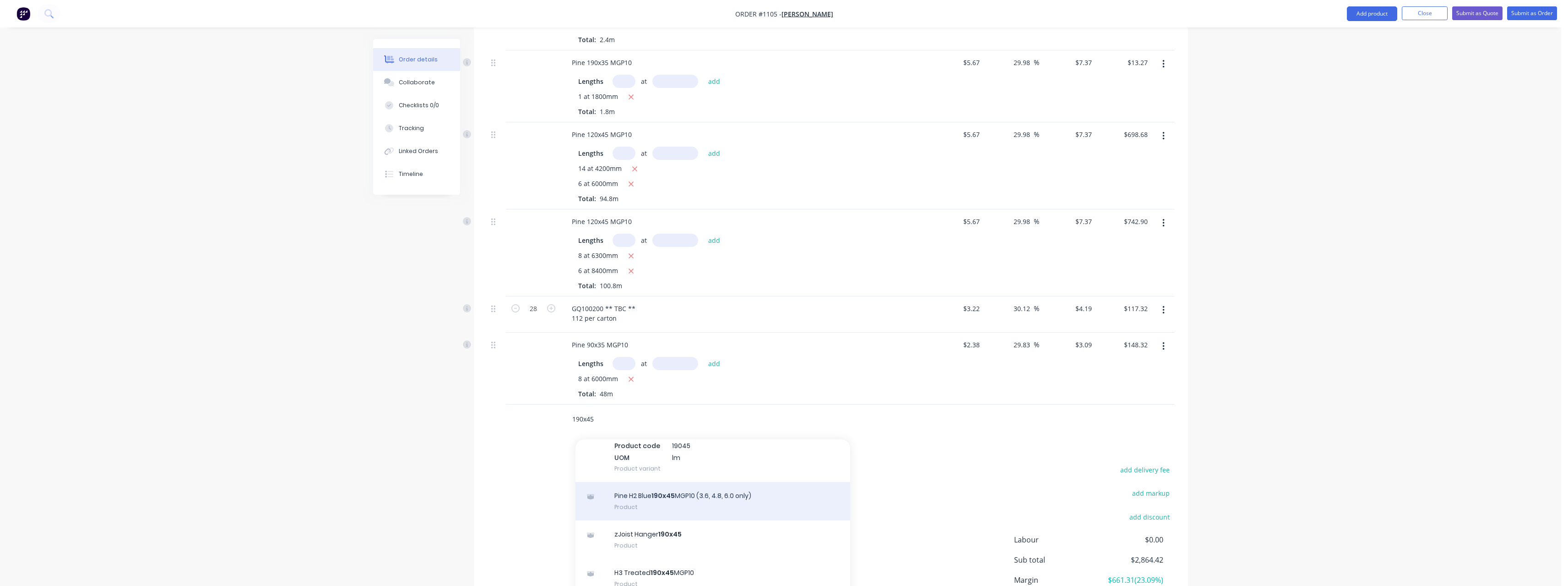
scroll to position [366, 0]
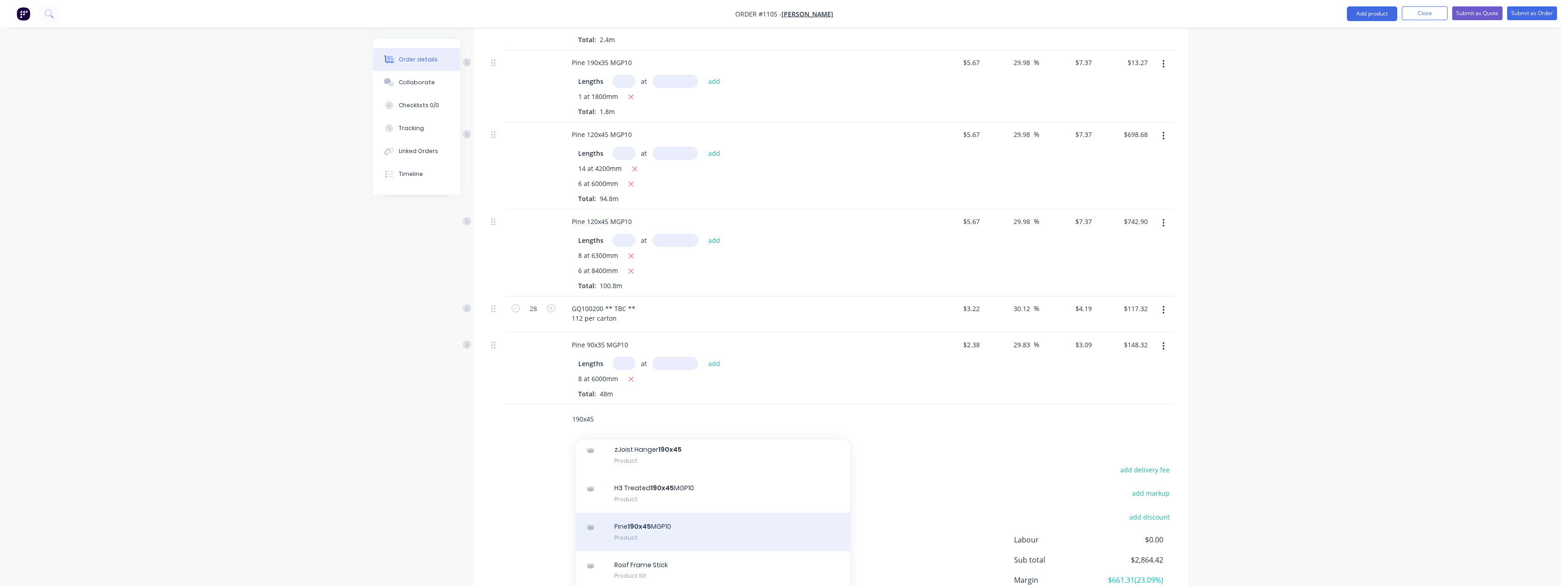
type input "190x45"
click at [685, 517] on div "Pine 190x45 MGP10 Product" at bounding box center [712, 532] width 274 height 39
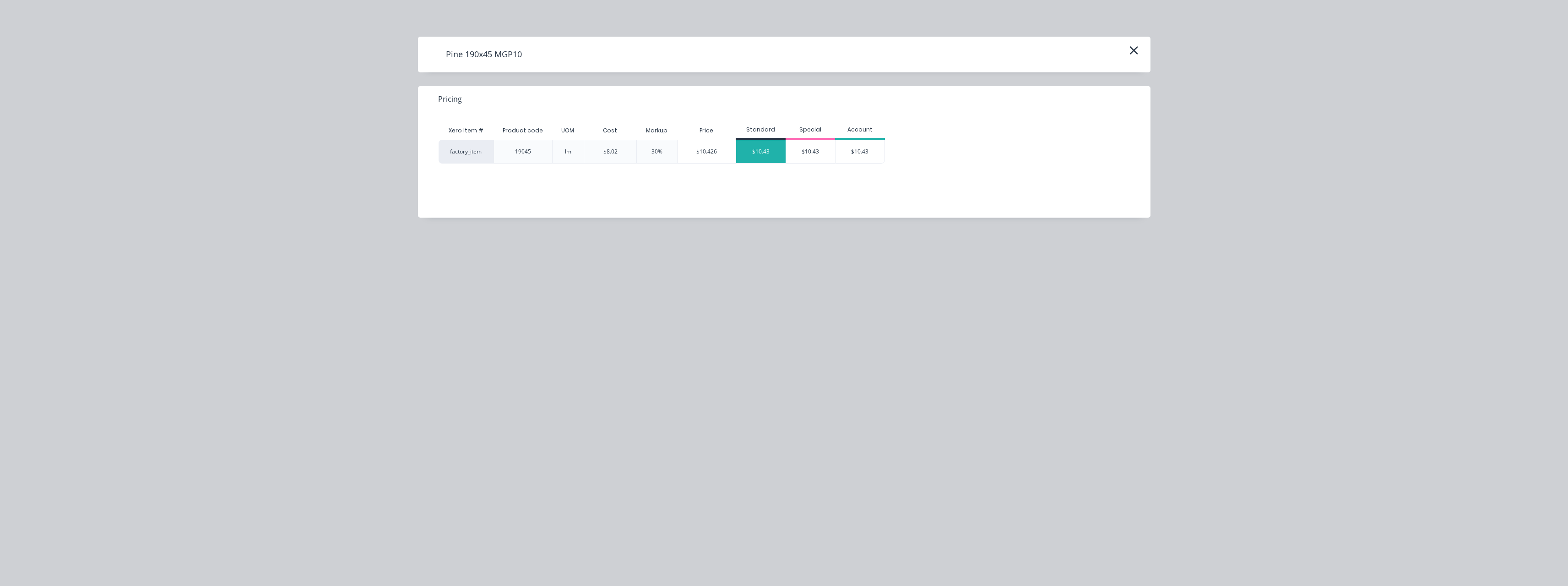
click at [768, 149] on div "$10.43" at bounding box center [760, 151] width 50 height 23
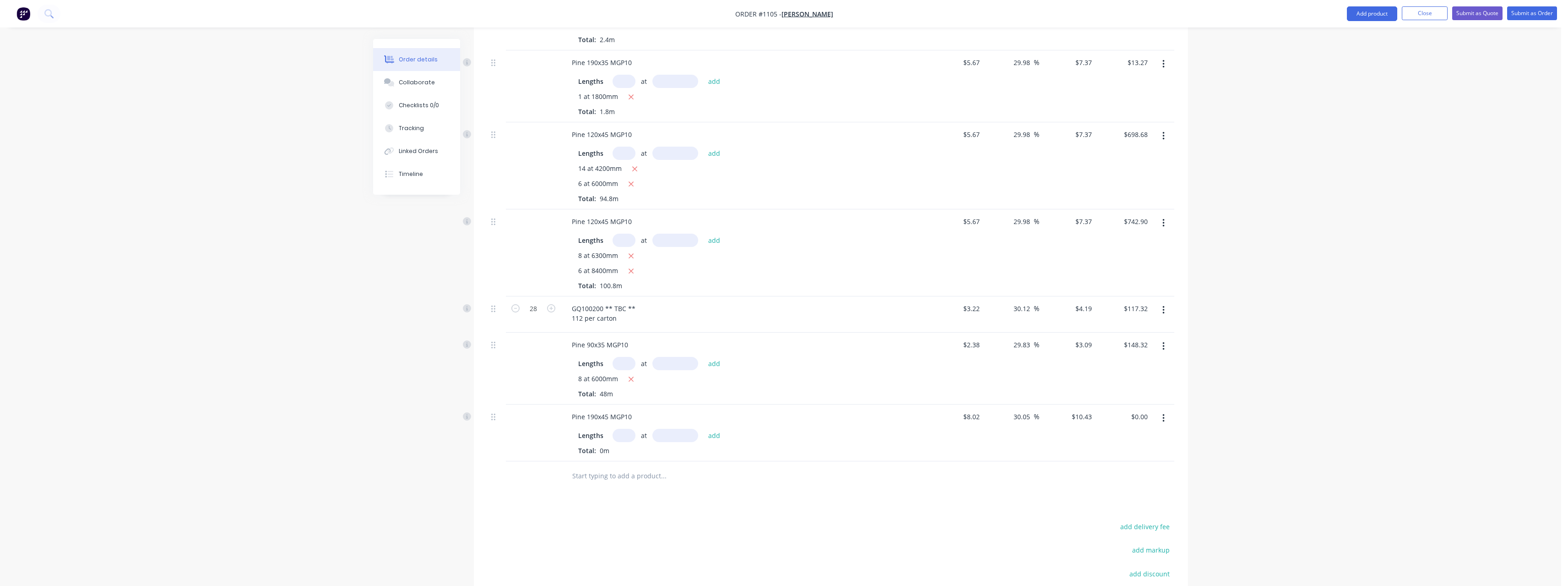
click at [630, 429] on input "text" at bounding box center [624, 436] width 23 height 13
type input "44"
type input "6000"
click at [704, 429] on button "add" at bounding box center [714, 435] width 21 height 12
type input "$2,753.52"
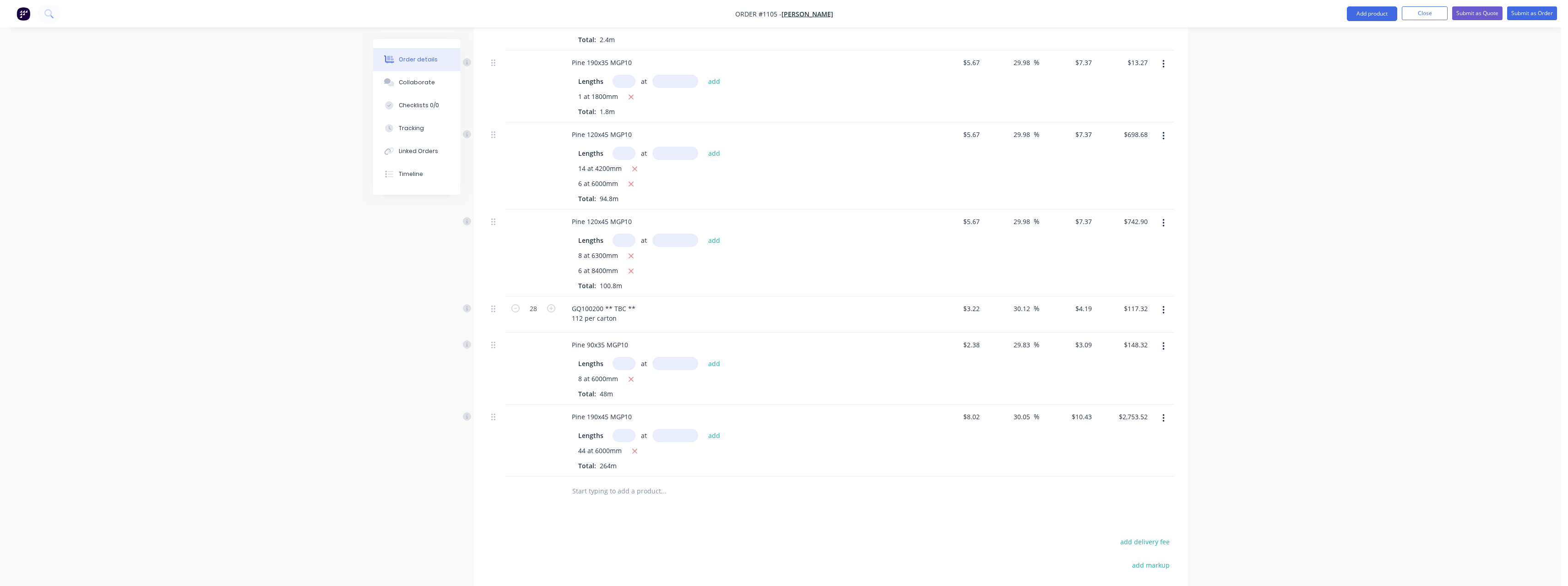
click at [605, 483] on input "text" at bounding box center [663, 491] width 183 height 18
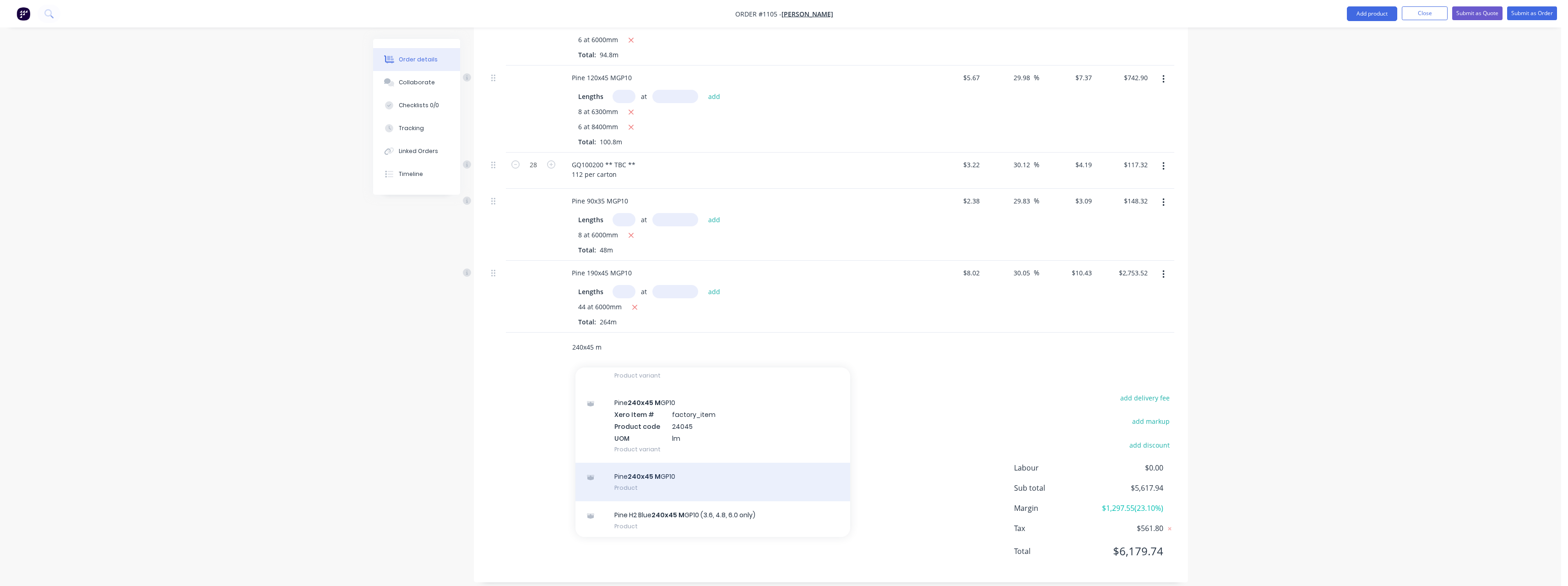
scroll to position [155, 0]
type input "240x45 m"
click at [672, 464] on div "Pine 240x45 M GP10 Product" at bounding box center [712, 482] width 274 height 39
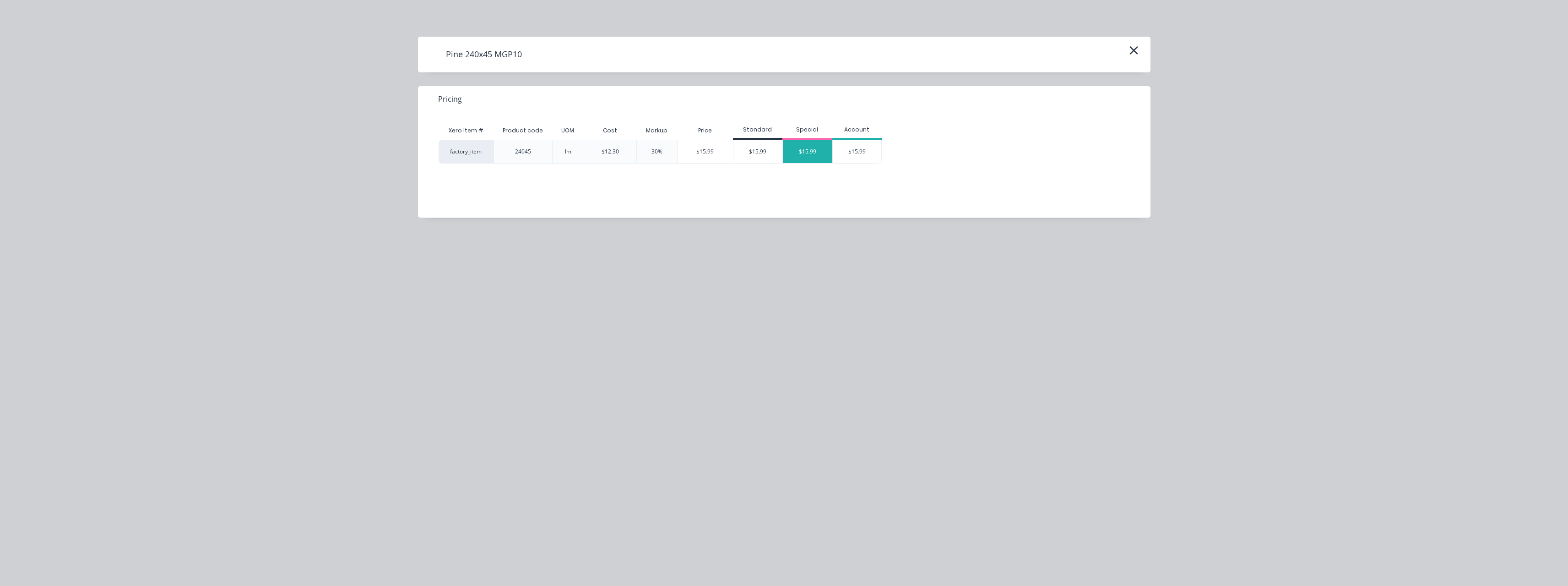
click at [807, 150] on div "$15.99" at bounding box center [808, 151] width 50 height 23
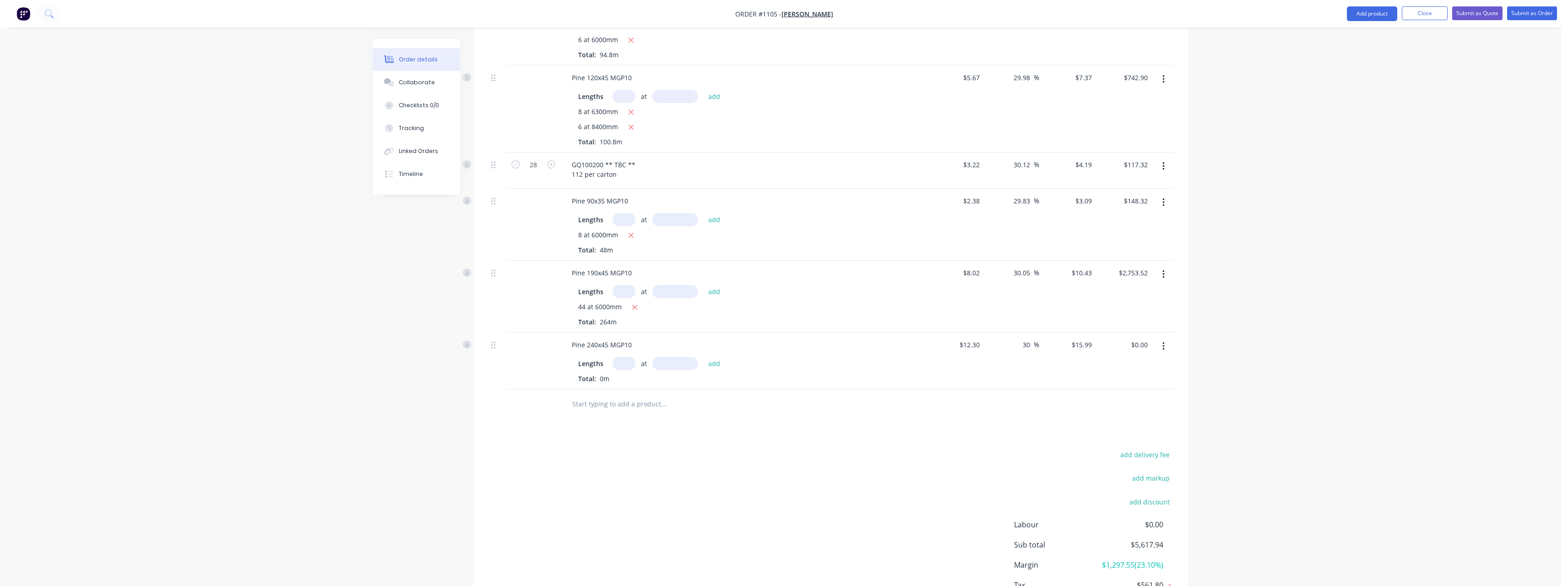
click at [622, 357] on input "text" at bounding box center [624, 363] width 23 height 13
type input "2"
type input "6000"
click at [704, 357] on button "add" at bounding box center [714, 363] width 21 height 12
type input "$191.88"
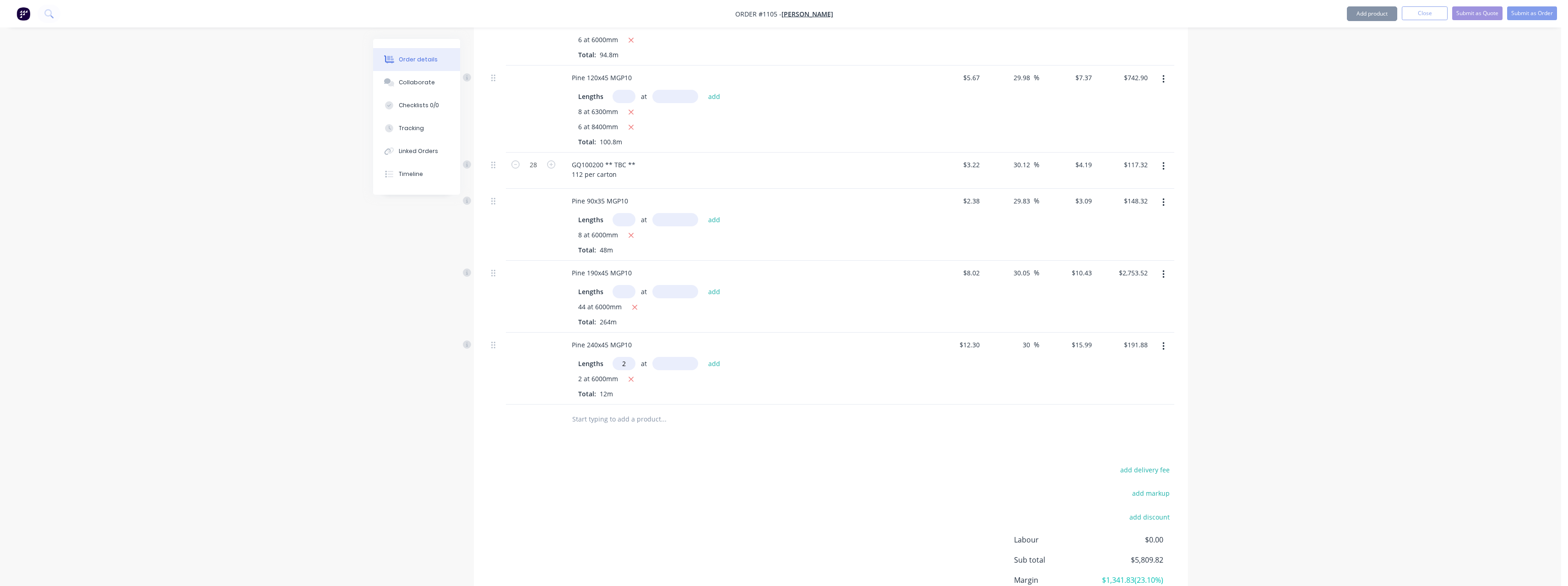
type input "2"
type input "2400"
click at [704, 357] on button "add" at bounding box center [714, 363] width 21 height 12
type input "$268.63"
type input "4"
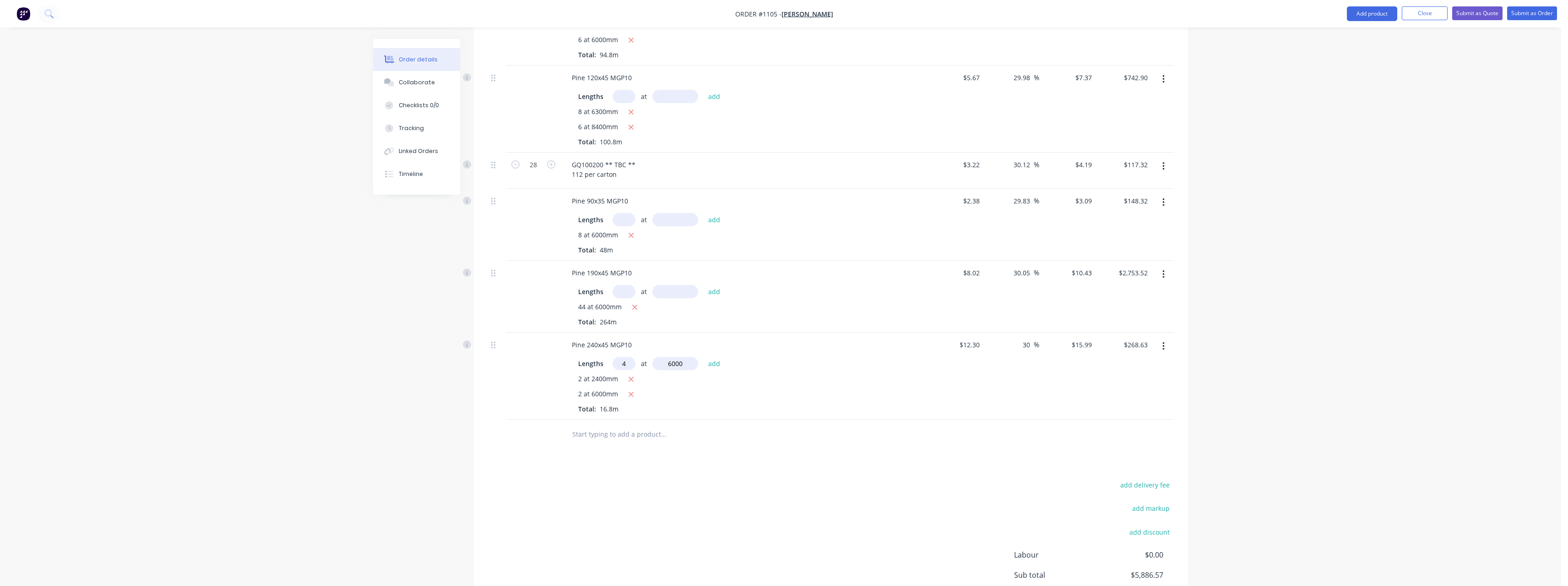
type input "6000"
click at [704, 357] on button "add" at bounding box center [714, 363] width 21 height 12
click at [631, 390] on icon "button" at bounding box center [631, 394] width 6 height 8
type input "$460.51"
click at [628, 425] on input "text" at bounding box center [663, 434] width 183 height 18
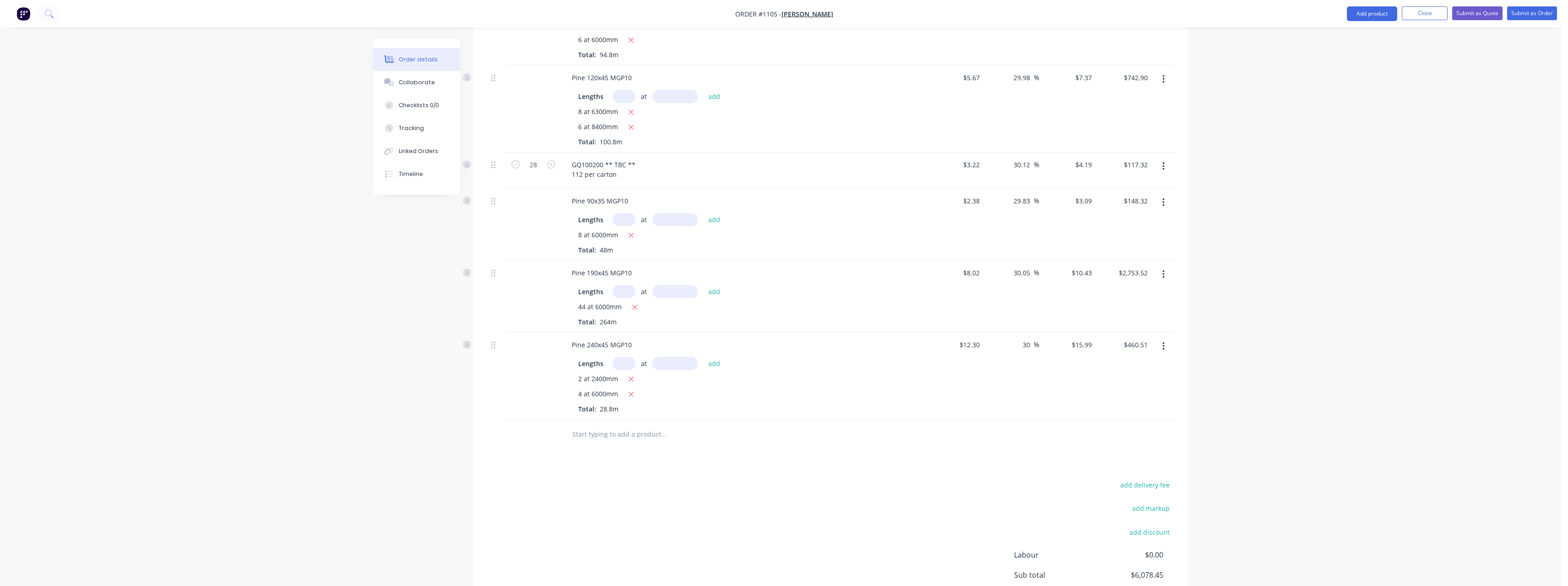
click at [632, 427] on input "text" at bounding box center [663, 434] width 183 height 18
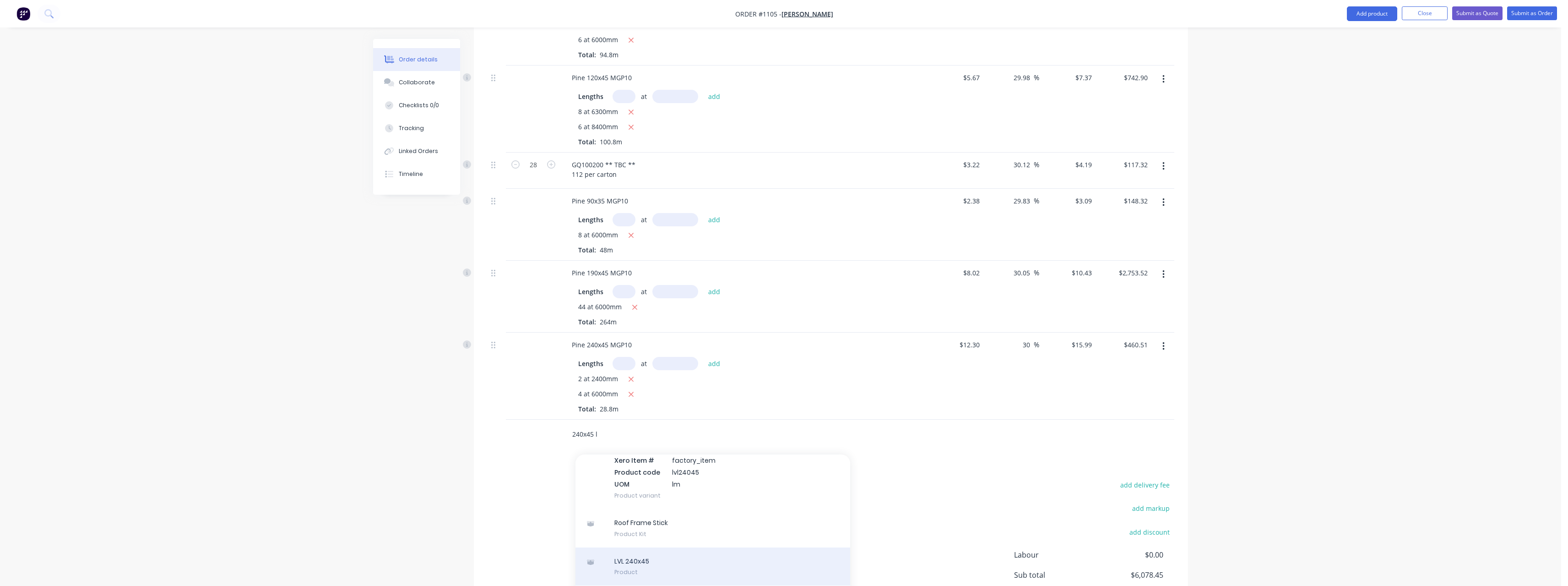
type input "240x45 l"
click at [726, 547] on div "LVL 240x45 Product" at bounding box center [712, 566] width 274 height 39
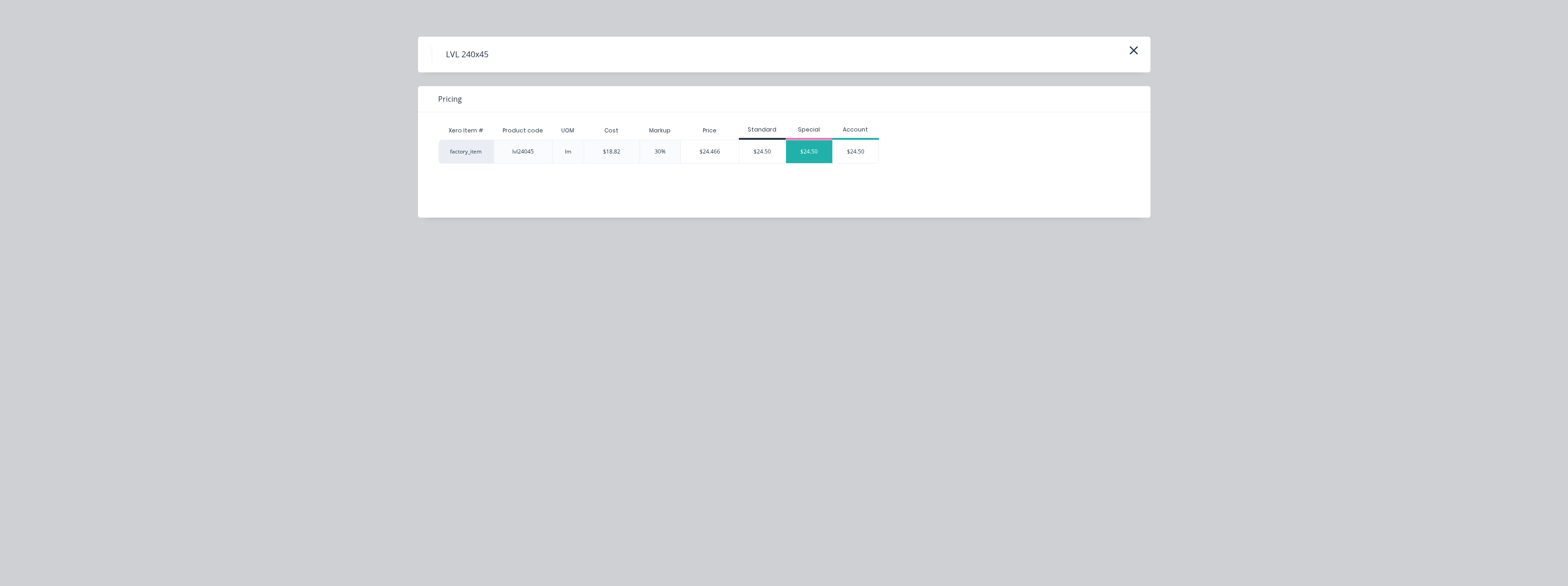
click at [801, 154] on div "$24.50" at bounding box center [809, 151] width 46 height 23
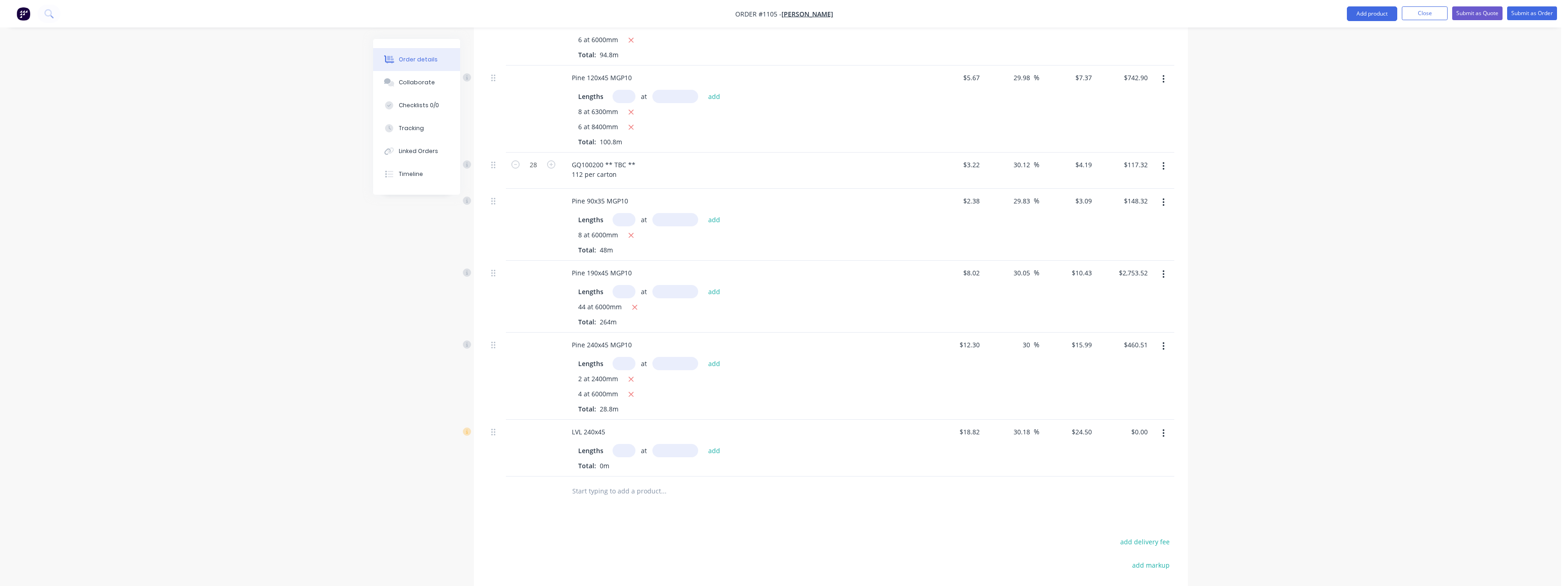
click at [625, 444] on input "text" at bounding box center [624, 451] width 23 height 13
type input "1"
type input "6600"
click at [704, 444] on button "add" at bounding box center [714, 450] width 21 height 12
type input "$161.70"
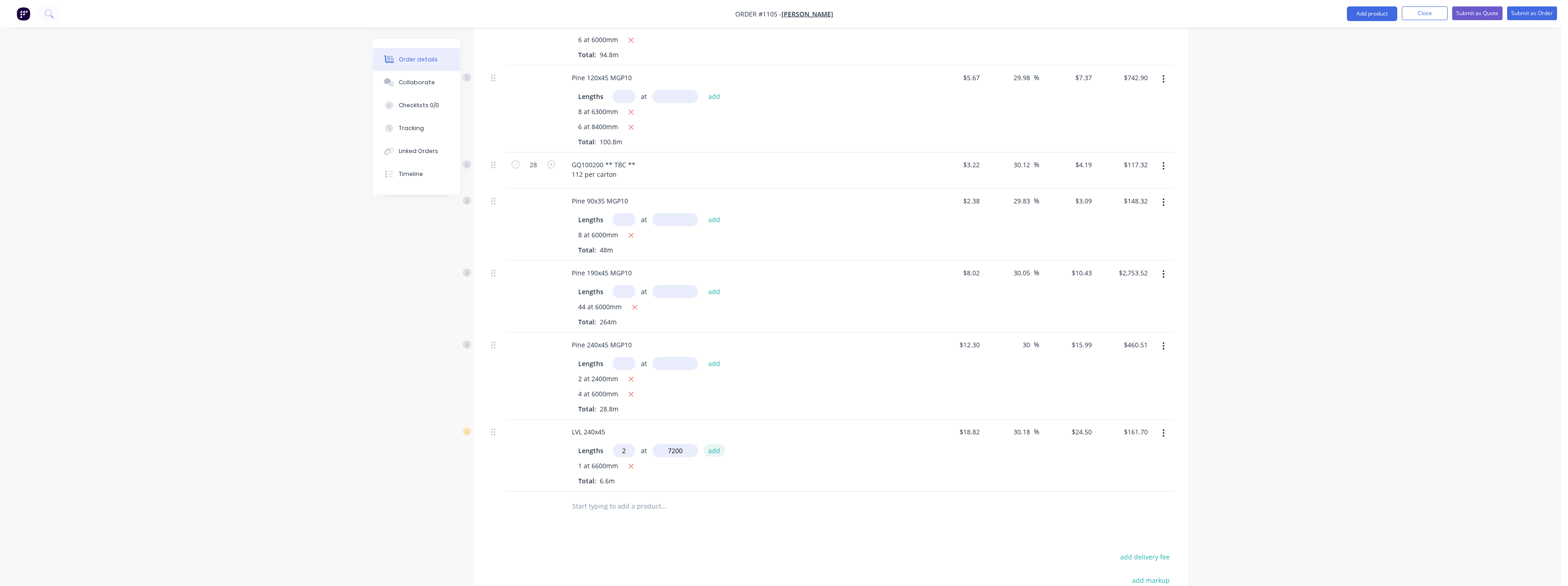
click at [704, 444] on button "add" at bounding box center [714, 450] width 21 height 12
click at [624, 512] on input "text" at bounding box center [663, 521] width 183 height 18
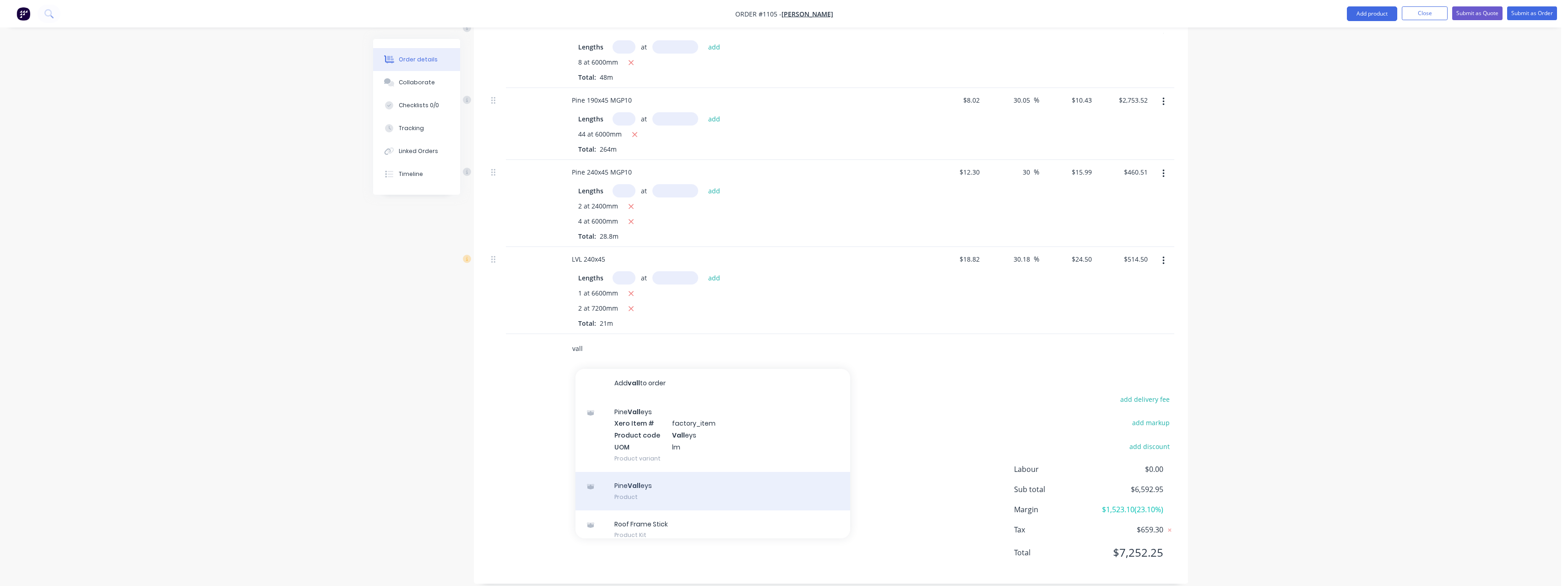
scroll to position [908, 0]
click at [723, 478] on div "Pine Vall eys Product" at bounding box center [712, 489] width 274 height 39
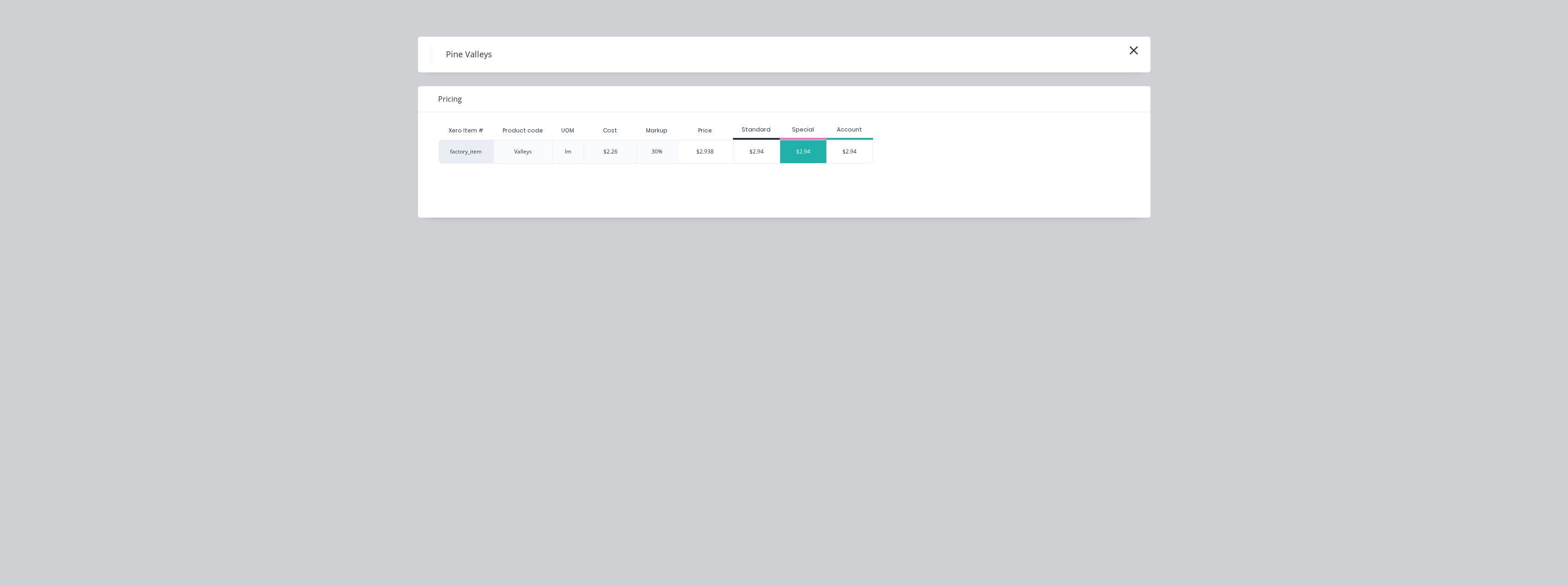
click at [812, 152] on div "$2.94" at bounding box center [803, 151] width 46 height 23
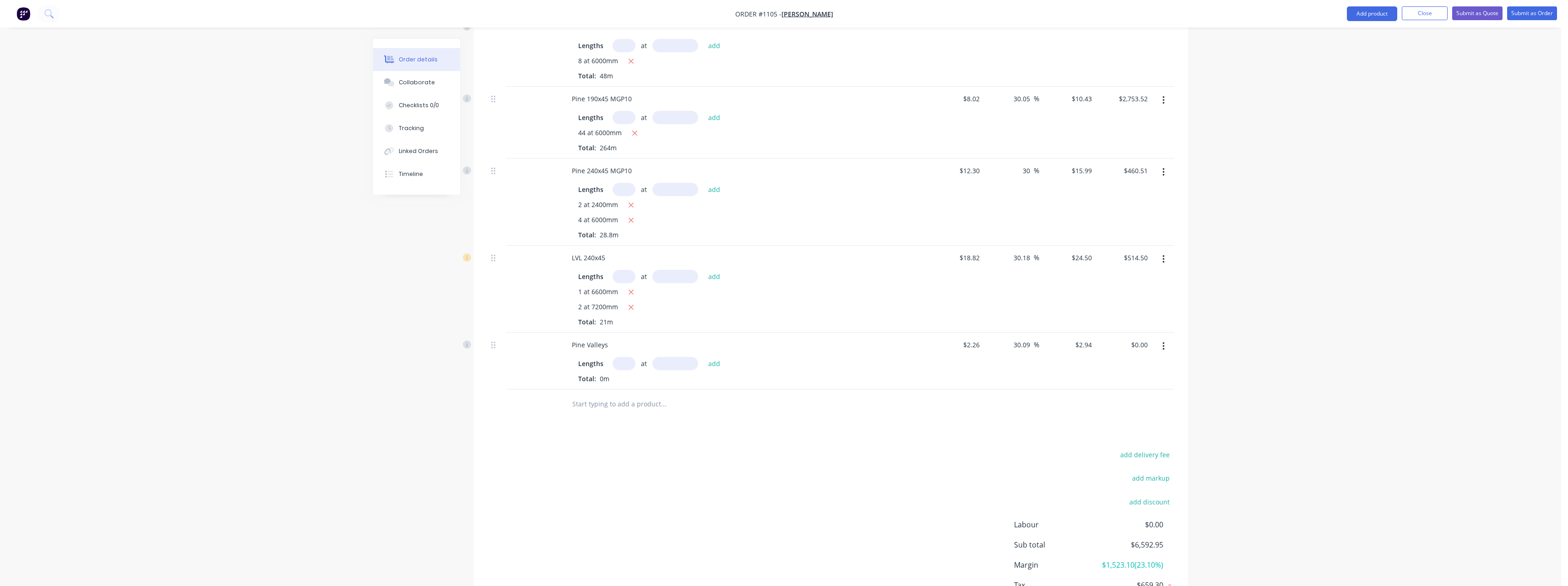
click at [628, 357] on input "text" at bounding box center [624, 363] width 23 height 13
click at [704, 357] on button "add" at bounding box center [714, 363] width 21 height 12
click at [623, 410] on input "text" at bounding box center [663, 419] width 183 height 18
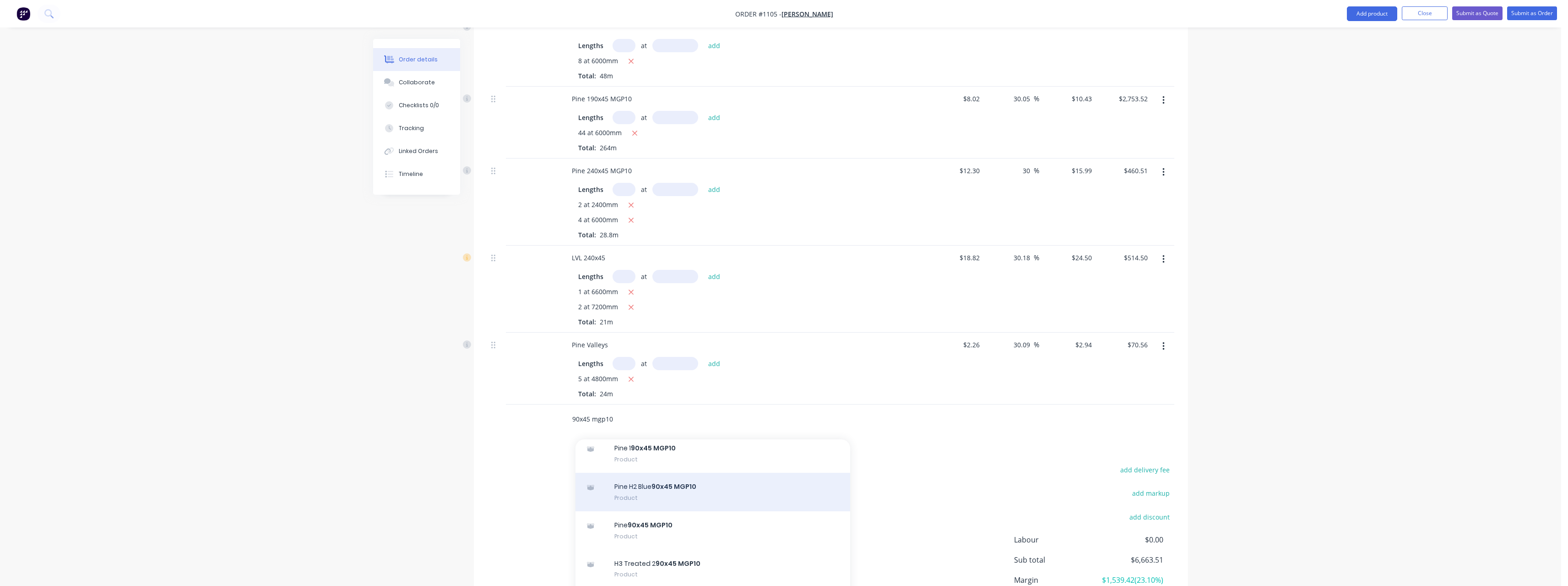
scroll to position [687, 0]
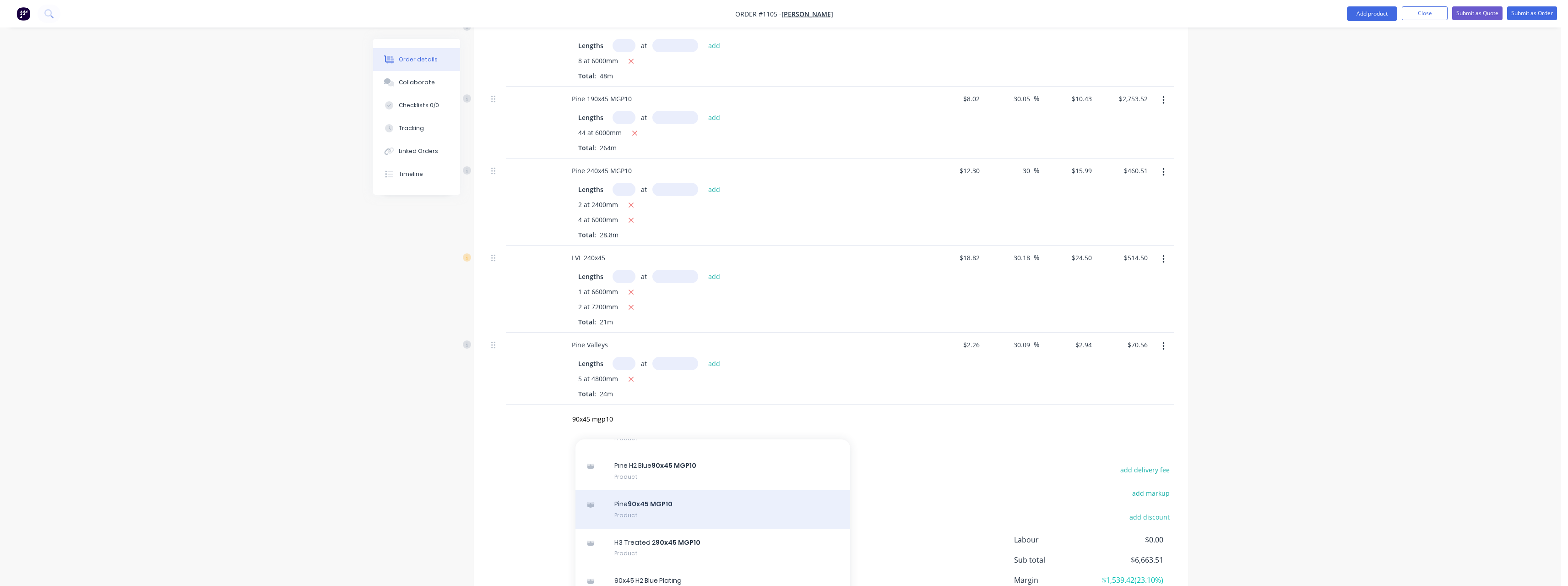
click at [704, 492] on div "Pine 90x45 MGP10 Product" at bounding box center [712, 509] width 274 height 39
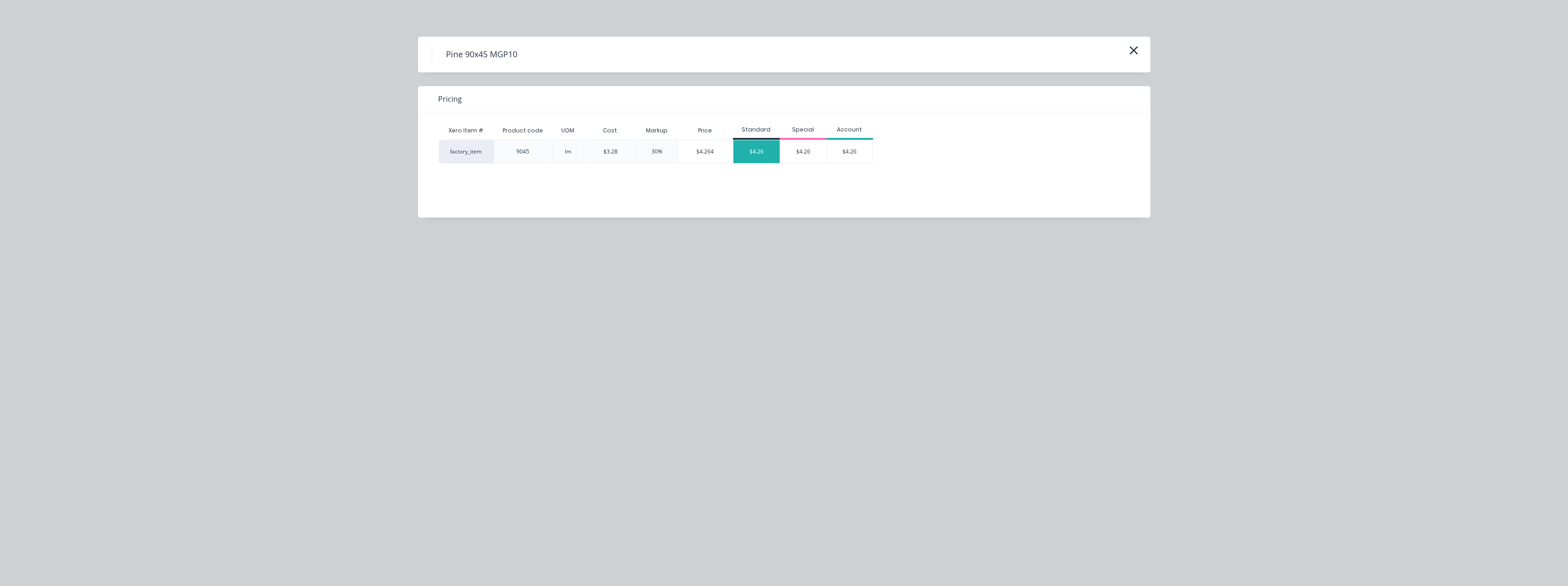
click at [770, 156] on div "$4.26" at bounding box center [757, 151] width 46 height 23
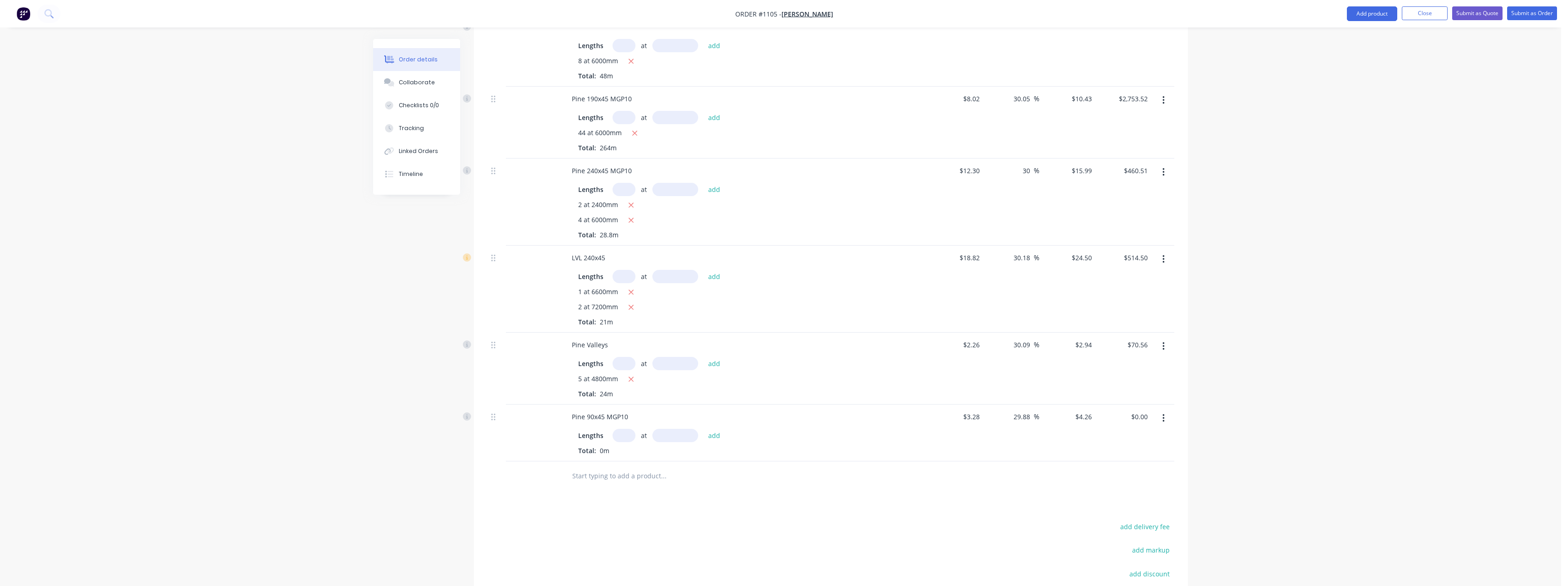
click at [628, 429] on input "text" at bounding box center [624, 436] width 23 height 13
click at [704, 429] on button "add" at bounding box center [714, 435] width 21 height 12
click at [627, 482] on input "text" at bounding box center [663, 491] width 183 height 18
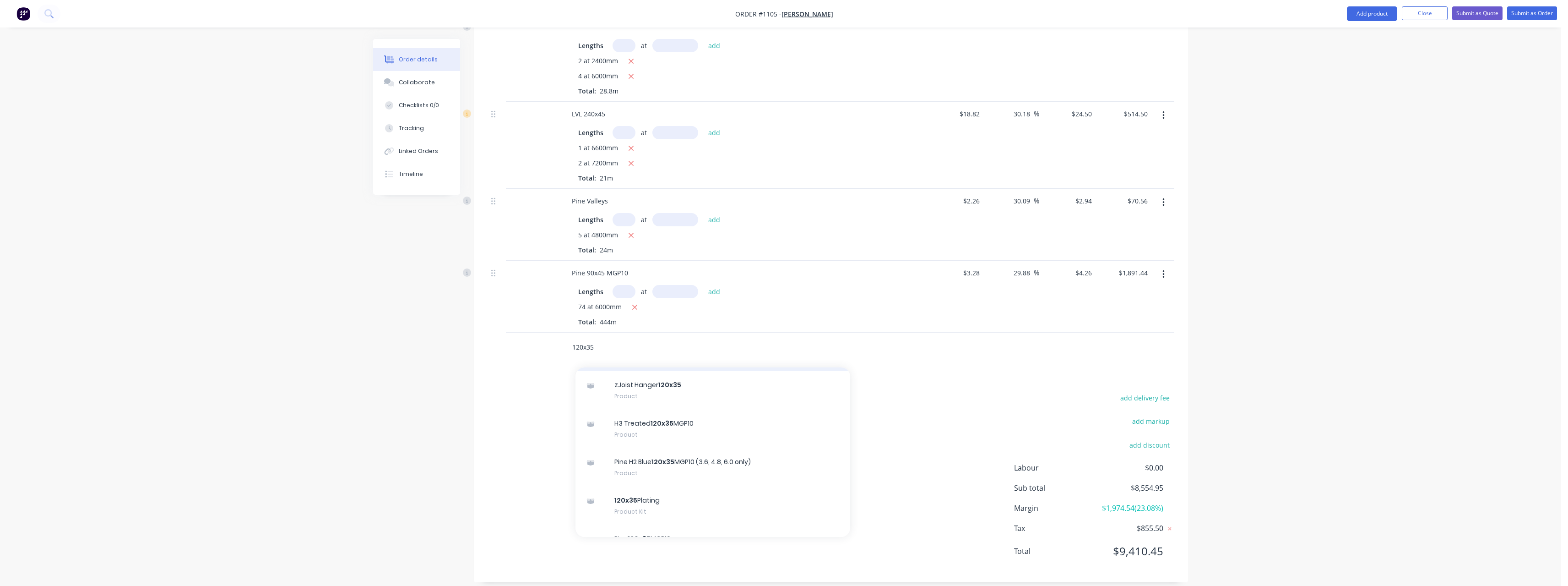
scroll to position [366, 0]
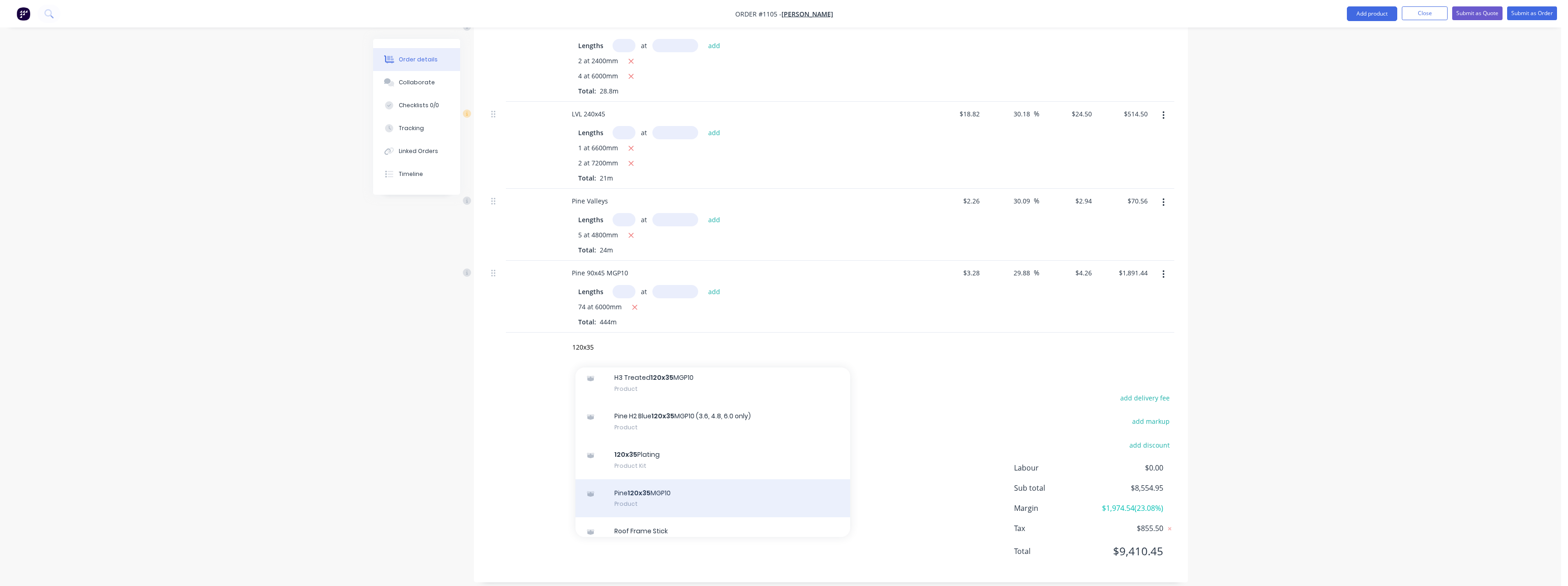
click at [702, 479] on div "Pine 120x35 MGP10 Product" at bounding box center [712, 498] width 274 height 39
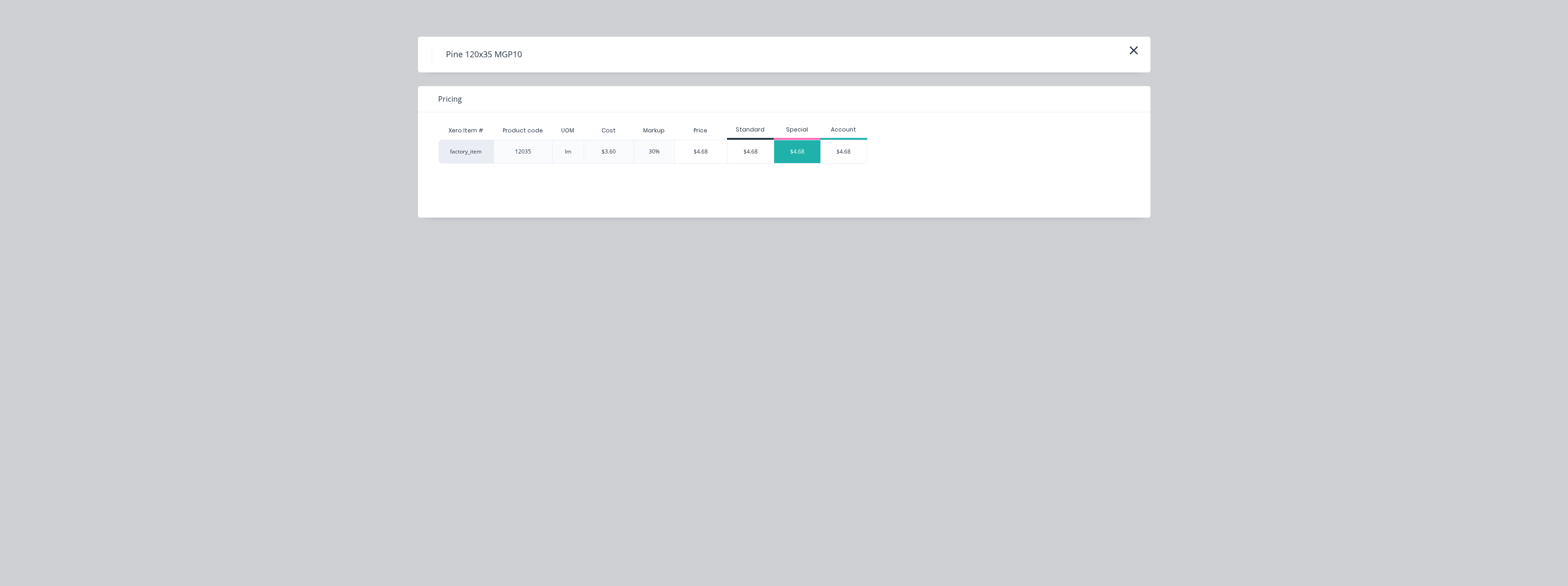
click at [795, 148] on div "$4.68" at bounding box center [797, 151] width 46 height 23
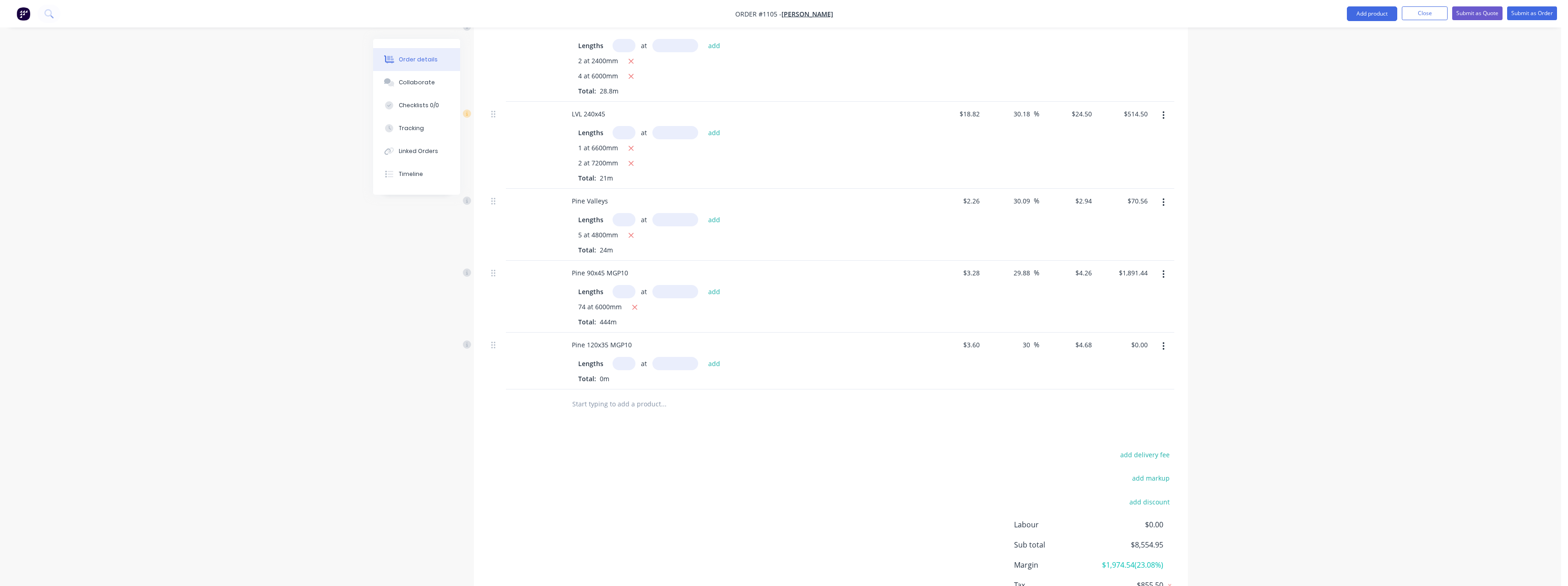
click at [631, 357] on input "text" at bounding box center [624, 363] width 23 height 13
click at [704, 357] on button "add" at bounding box center [714, 363] width 21 height 12
click at [1477, 10] on button "Submit as Quote" at bounding box center [1477, 13] width 50 height 13
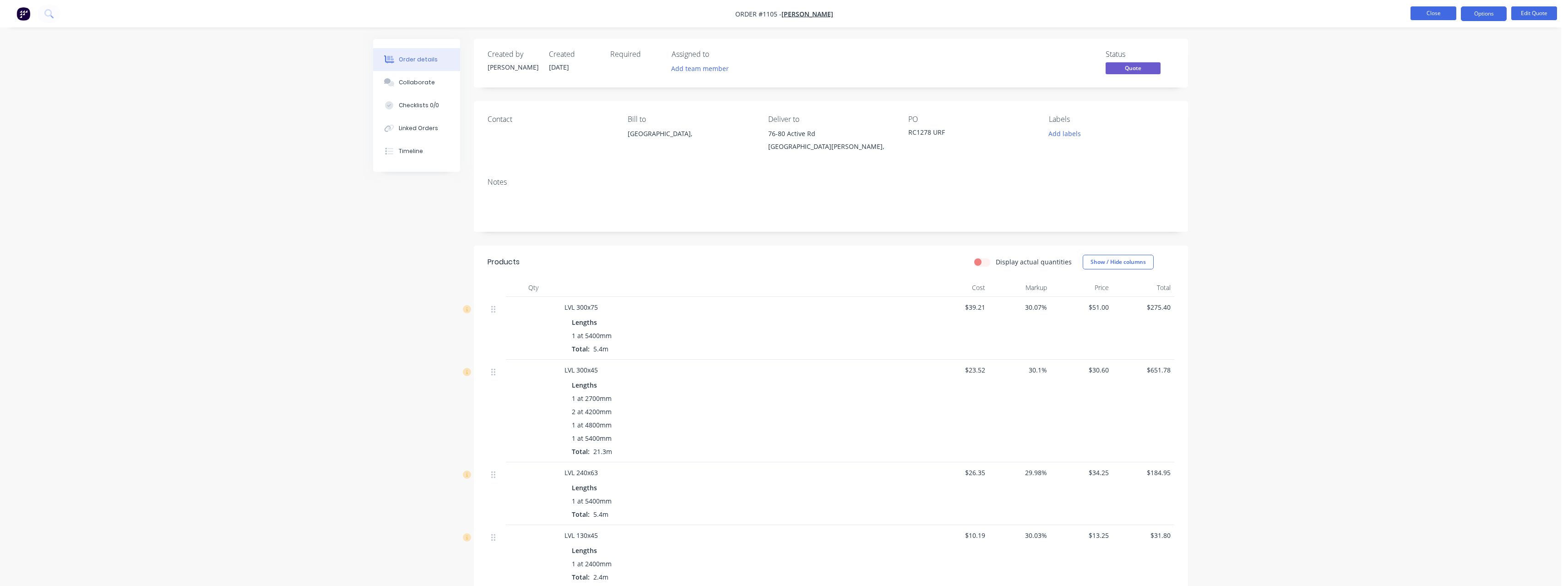
click at [1425, 15] on button "Close" at bounding box center [1433, 13] width 46 height 13
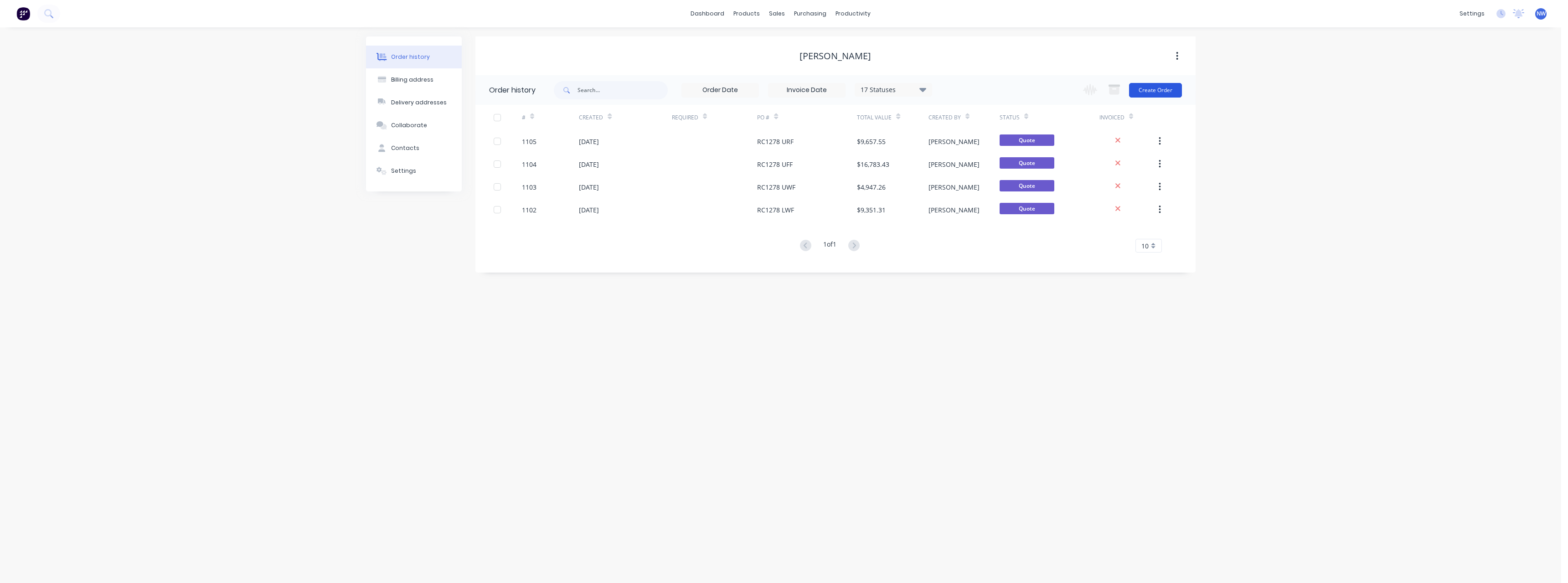
click at [1166, 88] on button "Create Order" at bounding box center [1155, 90] width 53 height 15
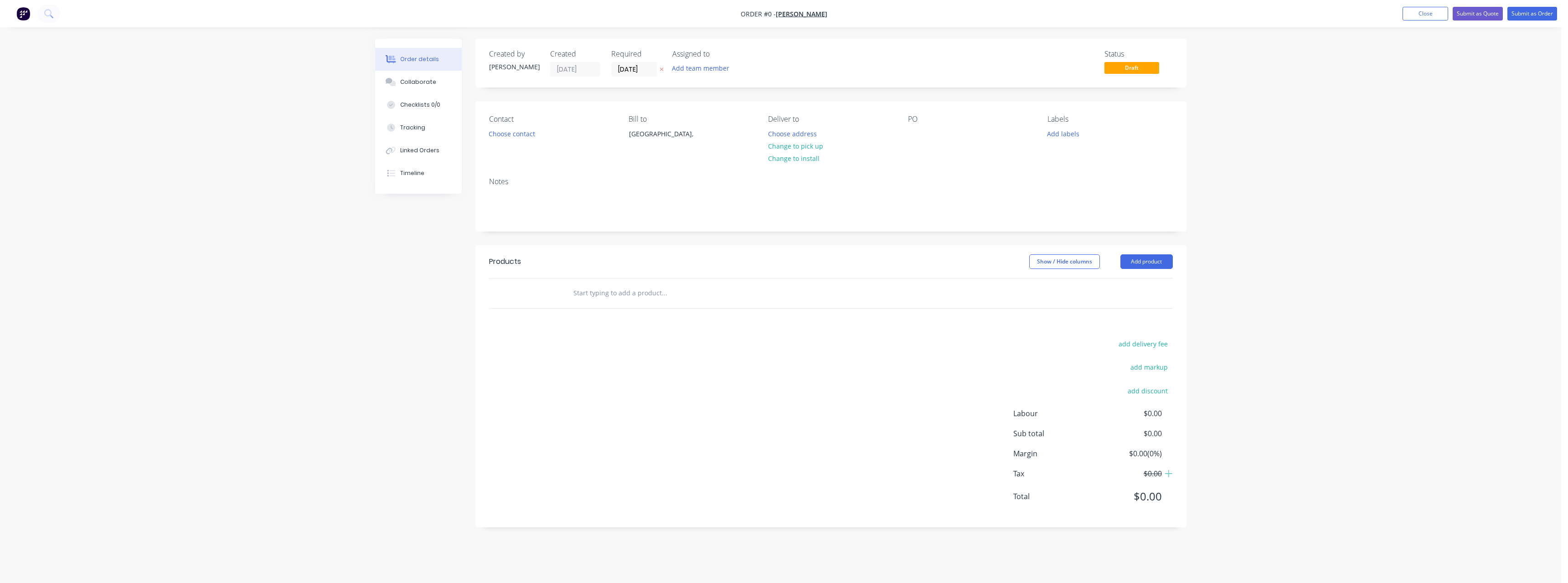
click at [666, 69] on button at bounding box center [662, 69] width 10 height 10
click at [810, 130] on button "Choose address" at bounding box center [793, 133] width 58 height 12
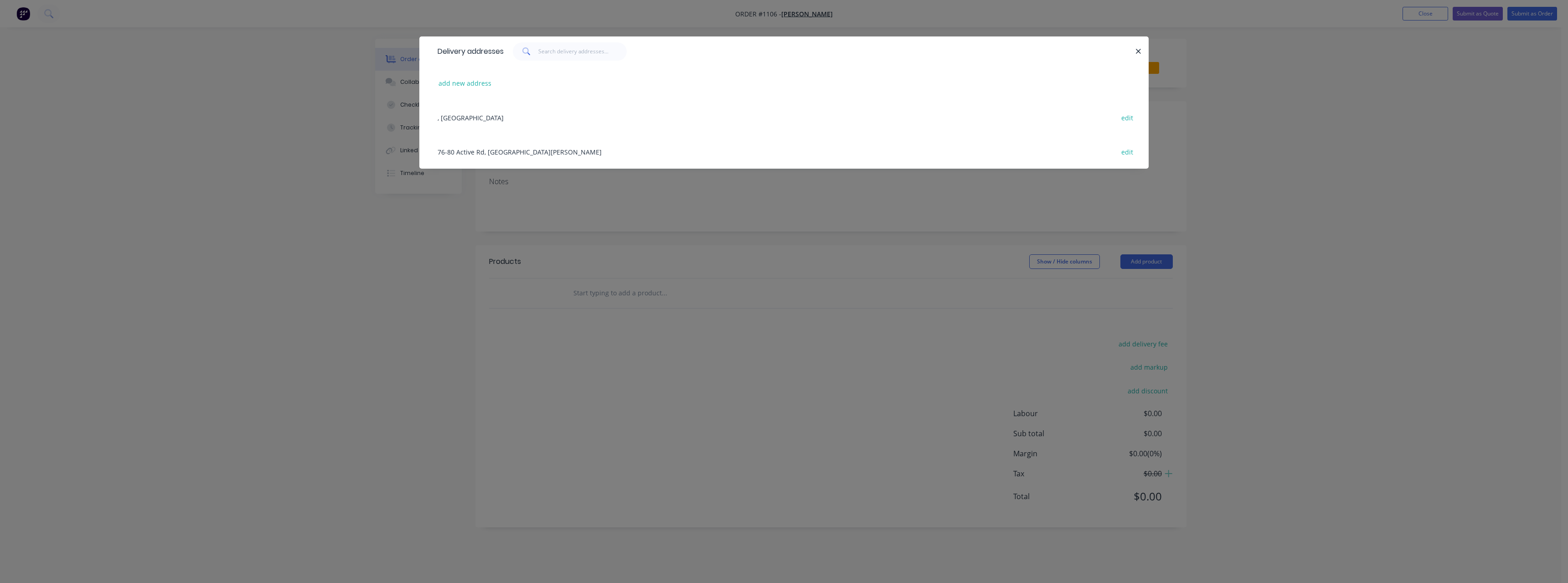
click at [513, 152] on div "76-80 Active Rd, [GEOGRAPHIC_DATA][PERSON_NAME] edit" at bounding box center [783, 152] width 702 height 34
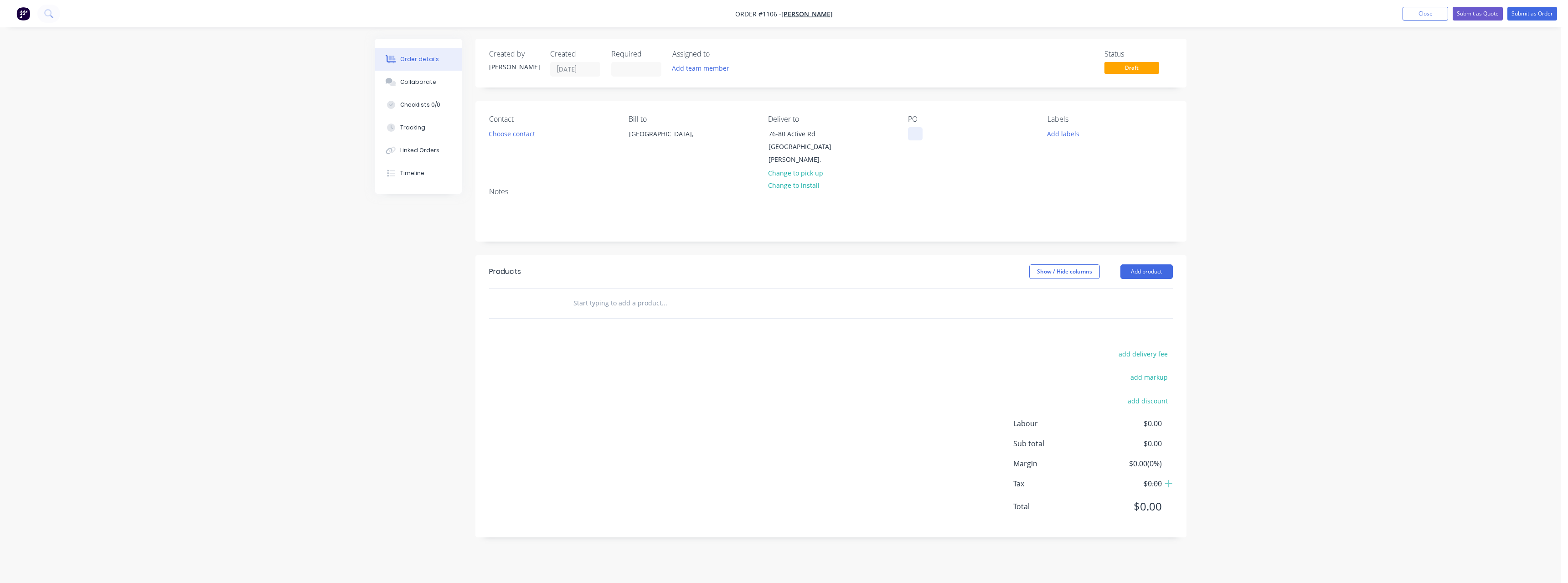
click at [921, 135] on div at bounding box center [915, 134] width 15 height 13
click at [635, 296] on input "text" at bounding box center [664, 303] width 183 height 18
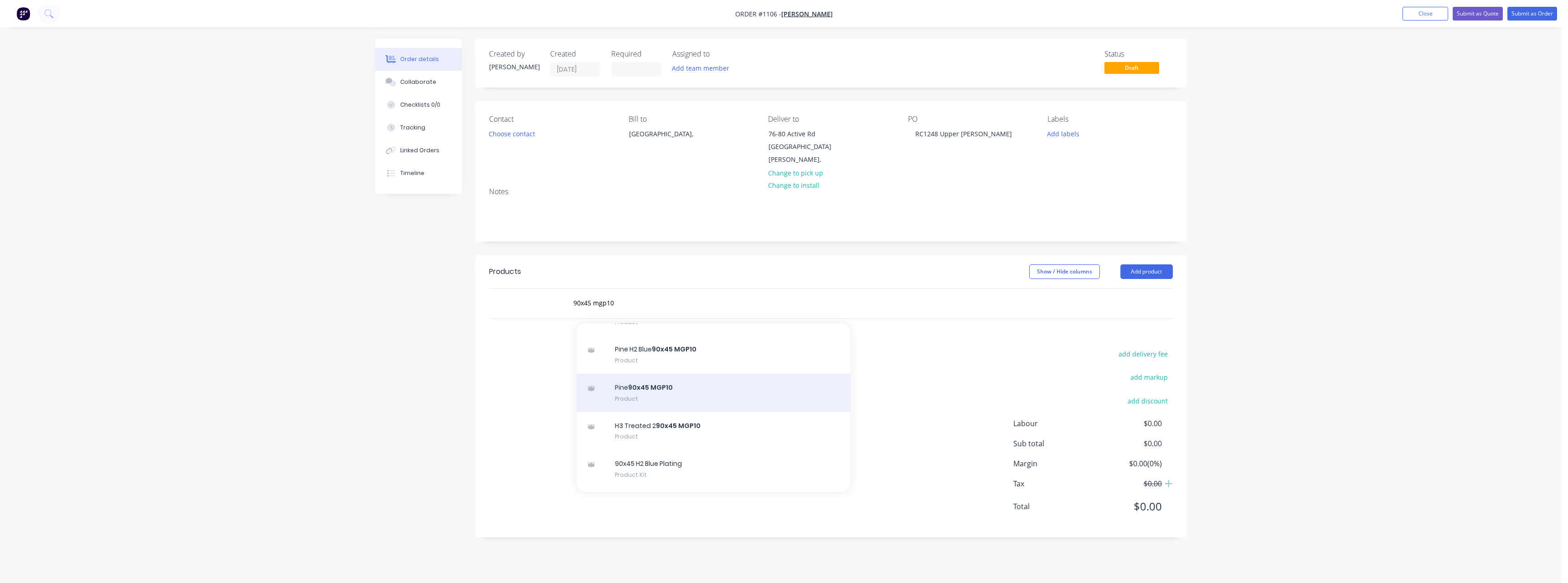
click at [692, 377] on div "Pine 90x45 MGP10 Product" at bounding box center [713, 393] width 273 height 38
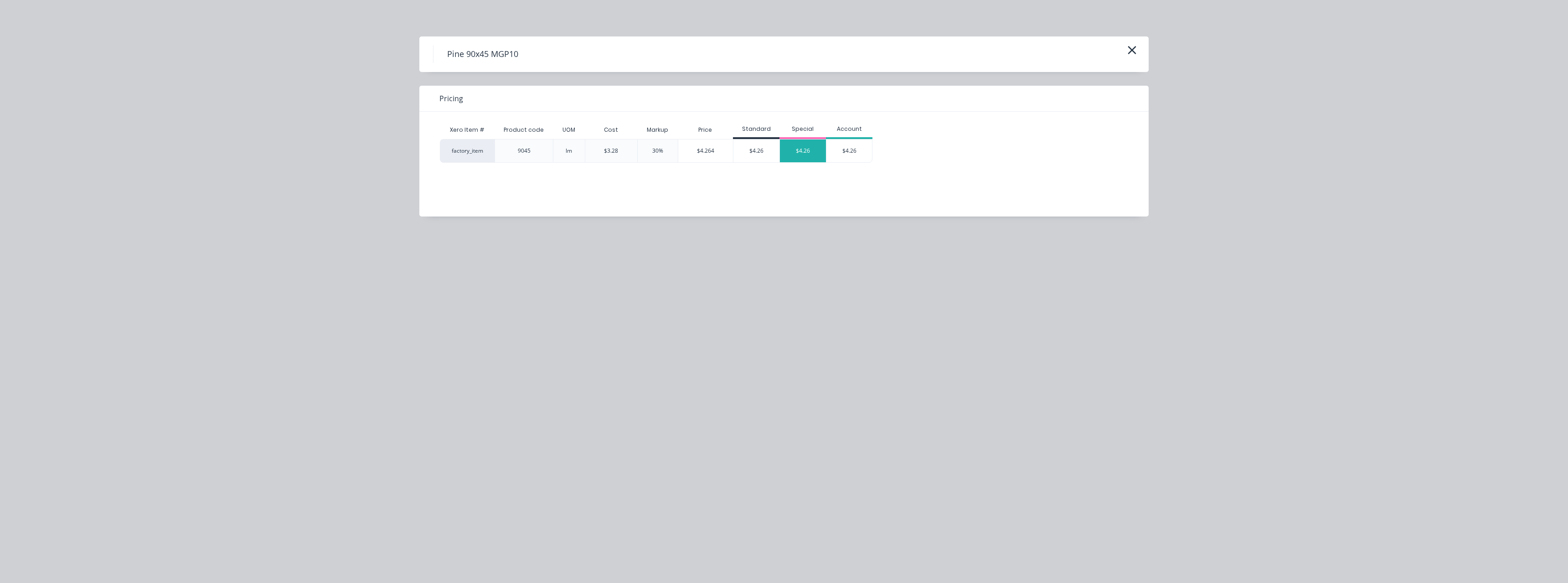
click at [796, 155] on div "$4.26" at bounding box center [803, 150] width 46 height 23
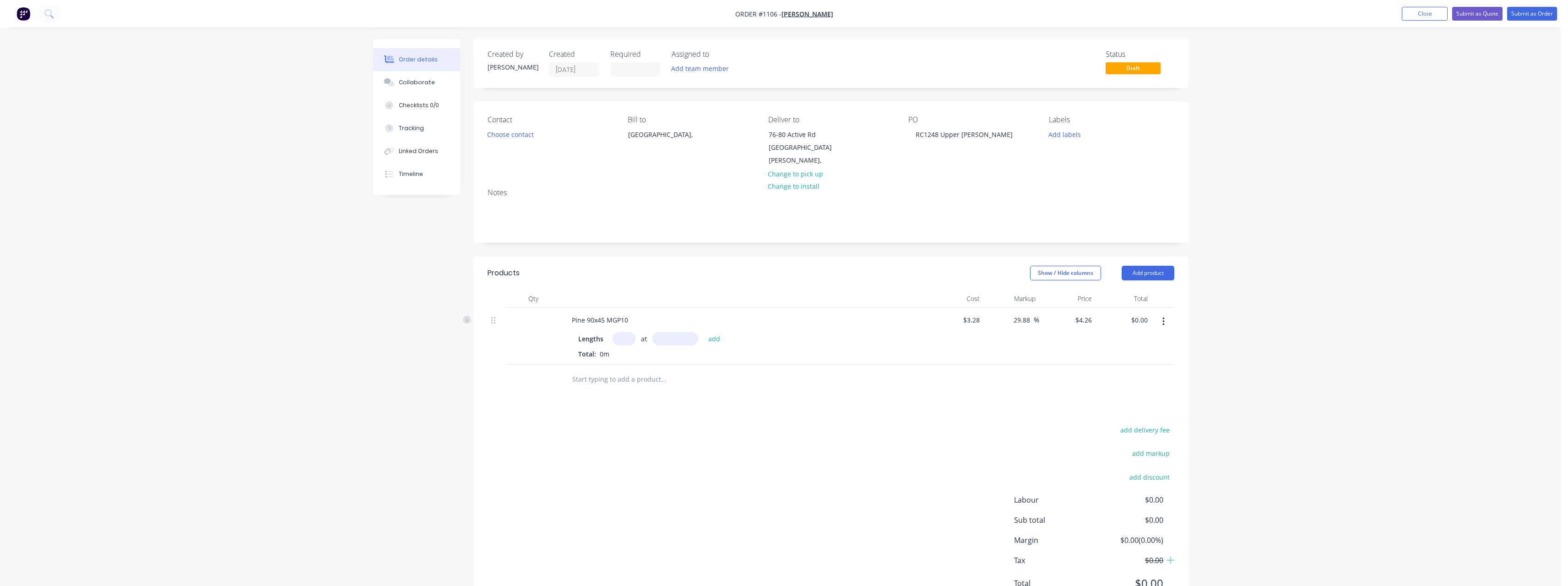
click at [626, 332] on input "text" at bounding box center [624, 339] width 23 height 13
click at [704, 332] on button "add" at bounding box center [714, 338] width 21 height 12
click at [598, 387] on input "text" at bounding box center [663, 395] width 183 height 18
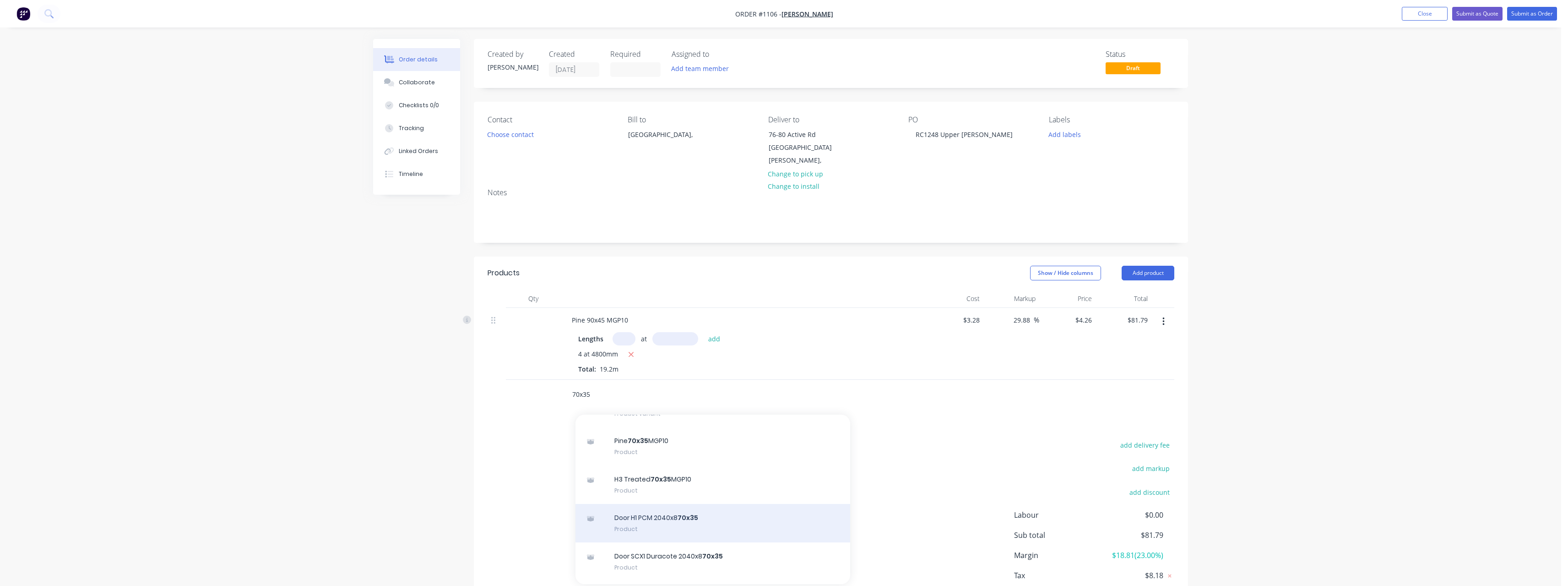
scroll to position [229, 0]
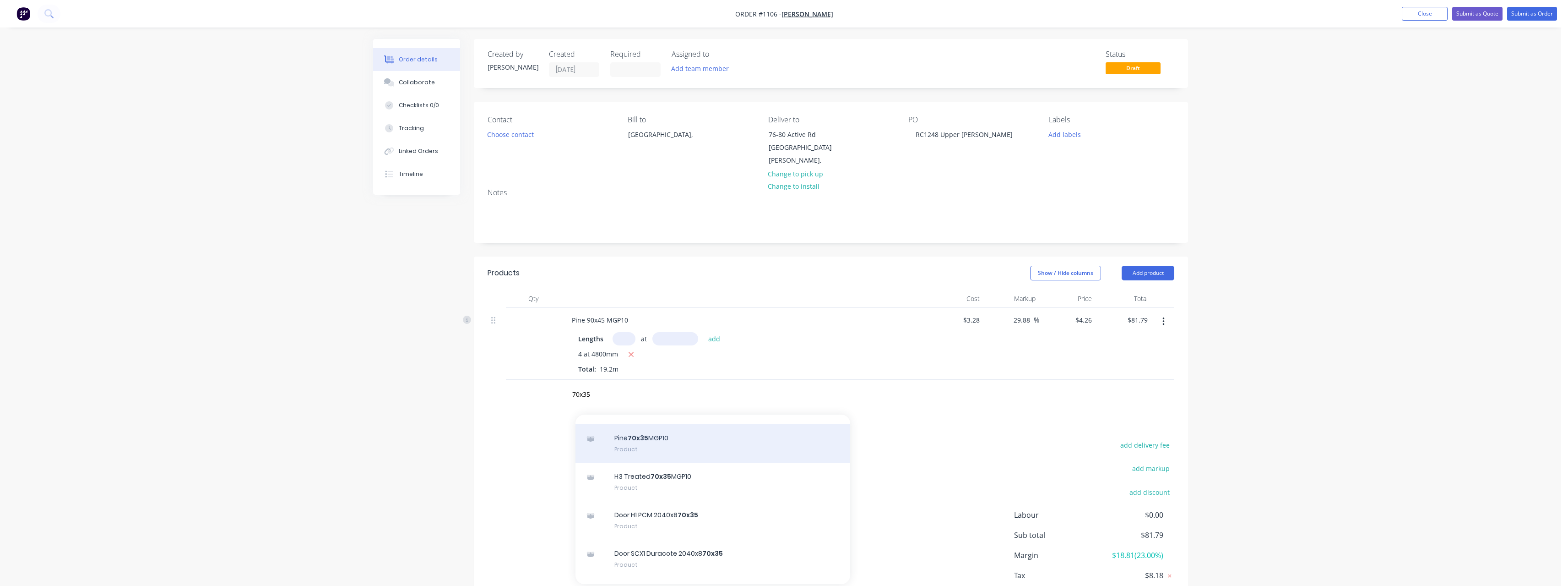
click at [671, 430] on div "Pine 70x35 MGP10 Product" at bounding box center [712, 443] width 274 height 39
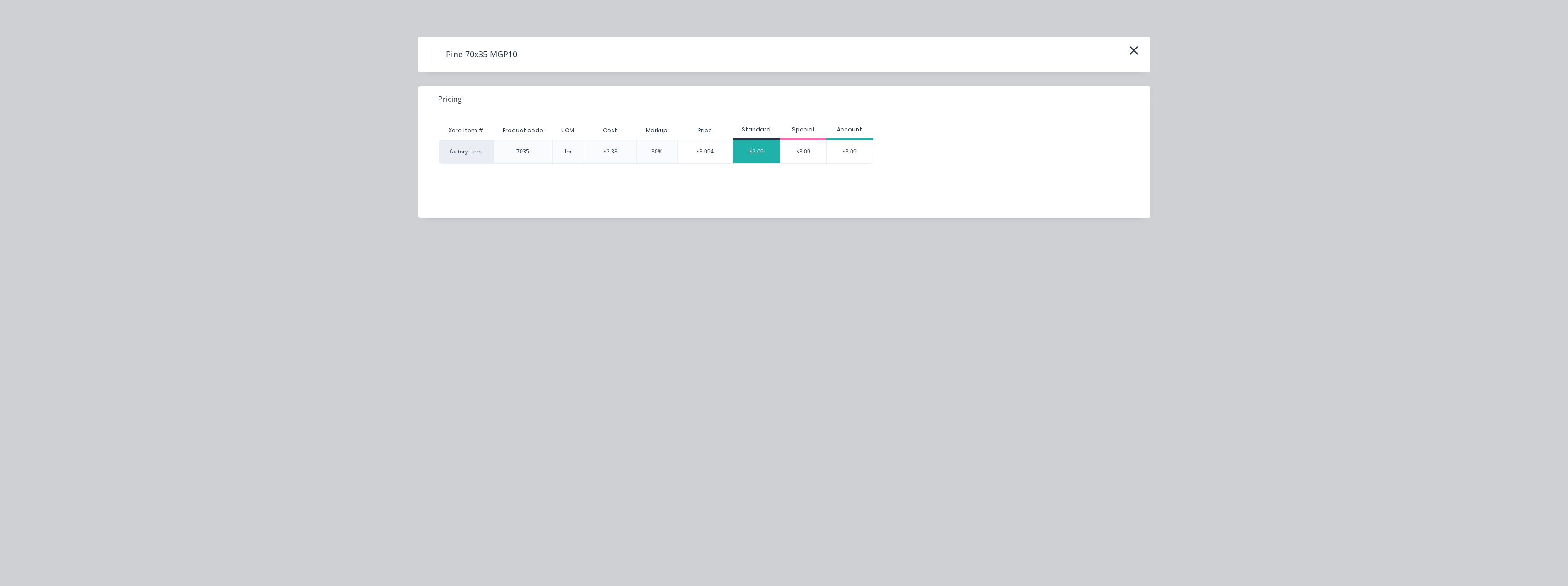
click at [751, 154] on div "$3.09" at bounding box center [757, 151] width 46 height 23
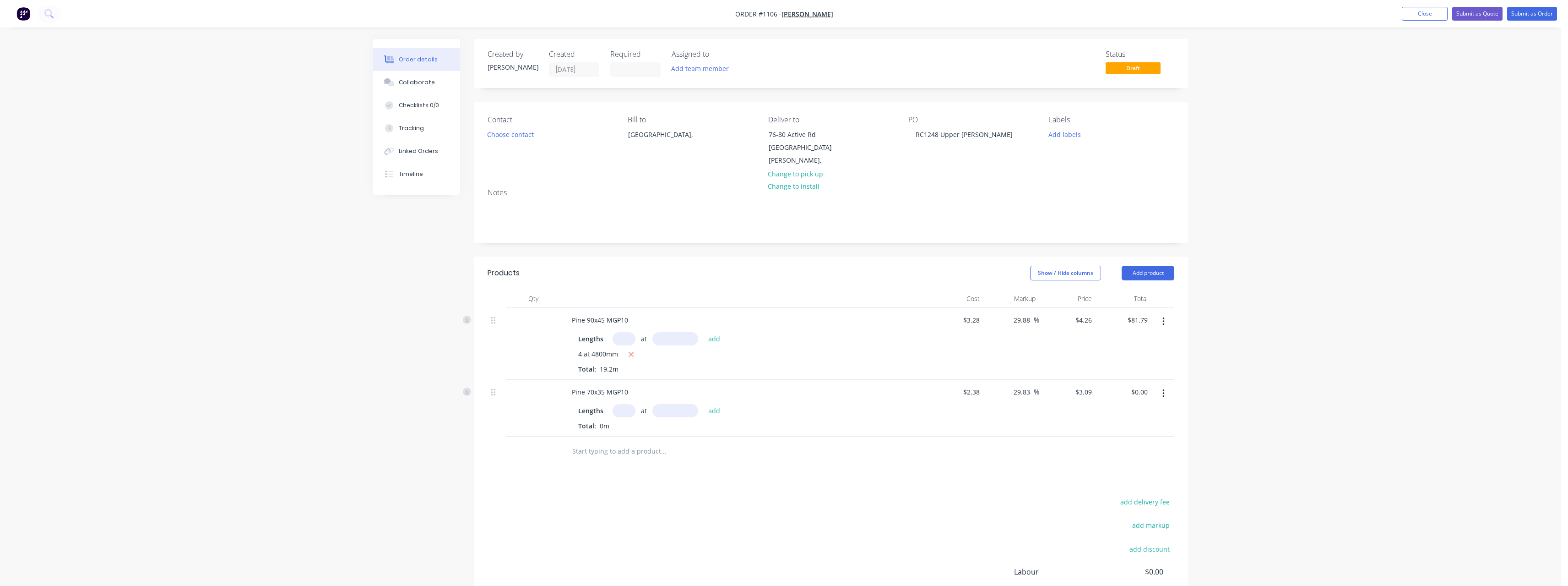
click at [622, 406] on input "text" at bounding box center [624, 410] width 23 height 13
click at [704, 404] on button "add" at bounding box center [714, 410] width 21 height 12
click at [631, 422] on icon "button" at bounding box center [635, 426] width 6 height 8
click at [629, 458] on input "text" at bounding box center [663, 466] width 183 height 18
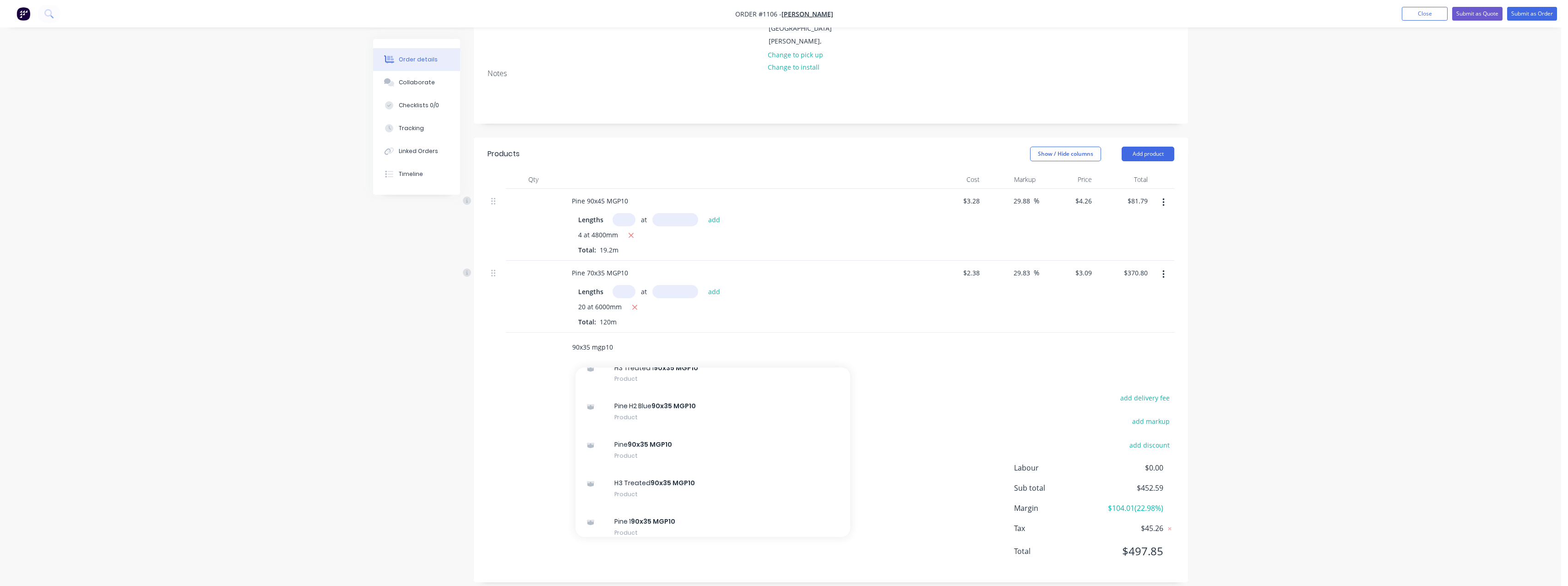
scroll to position [504, 0]
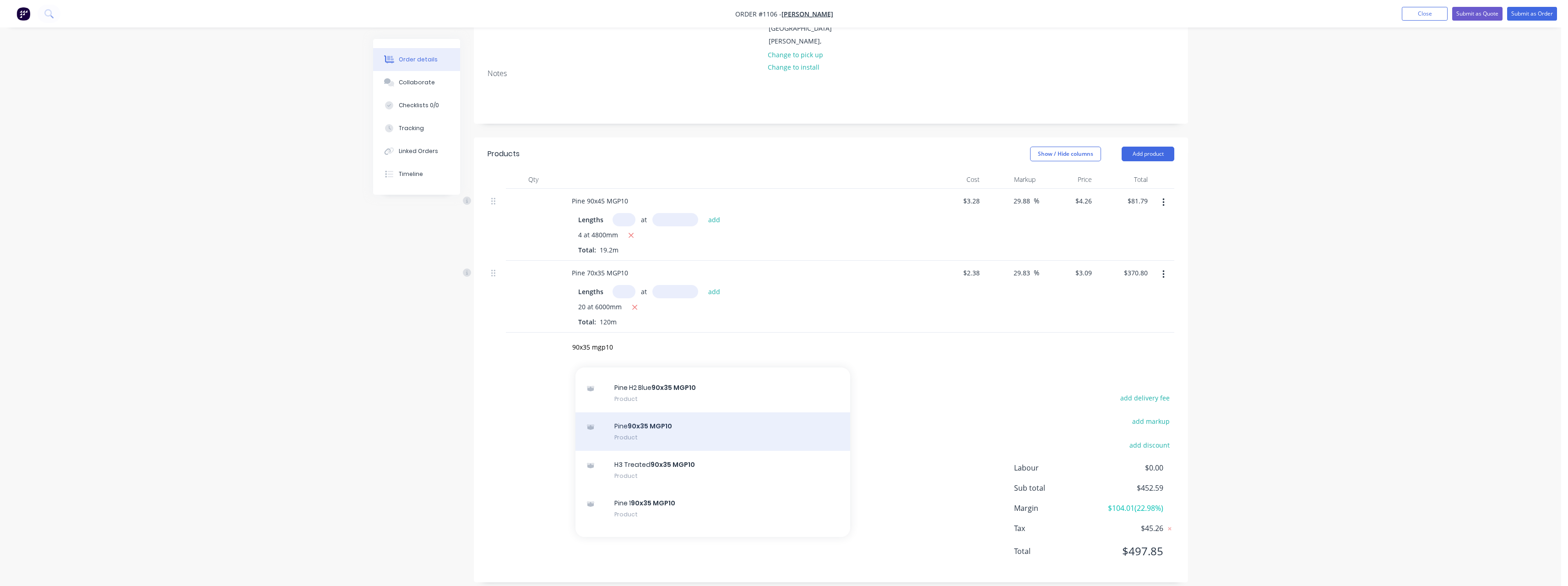
click at [728, 414] on div "Pine 90x35 MGP10 Product" at bounding box center [712, 431] width 274 height 39
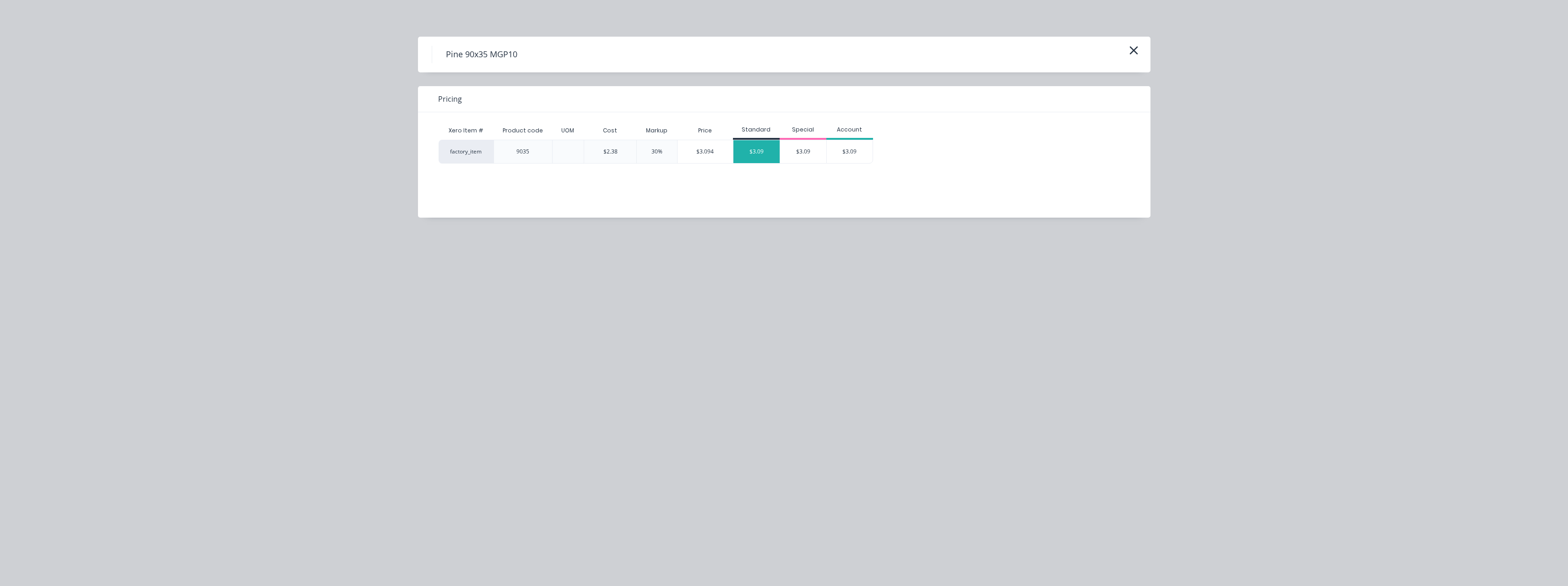
click at [757, 149] on div "$3.09" at bounding box center [757, 151] width 46 height 23
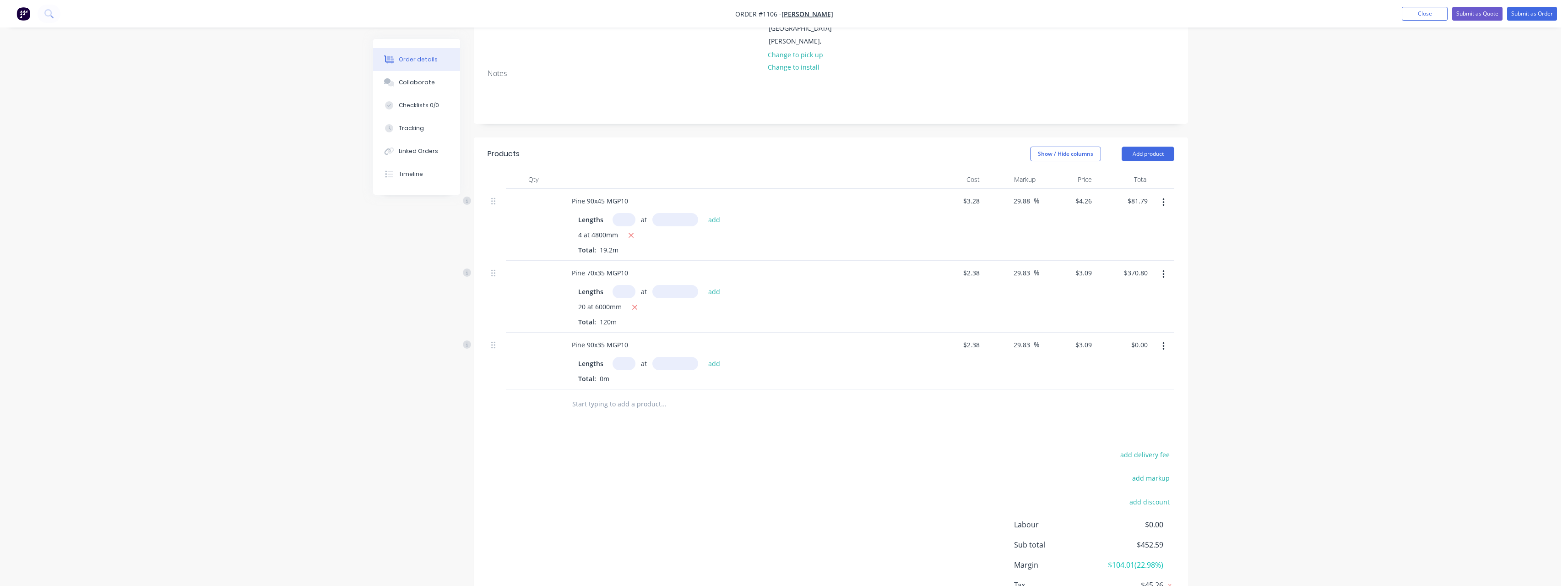
click at [623, 357] on input "text" at bounding box center [624, 363] width 23 height 13
click at [704, 357] on button "add" at bounding box center [714, 363] width 21 height 12
click at [628, 410] on input "text" at bounding box center [663, 419] width 183 height 18
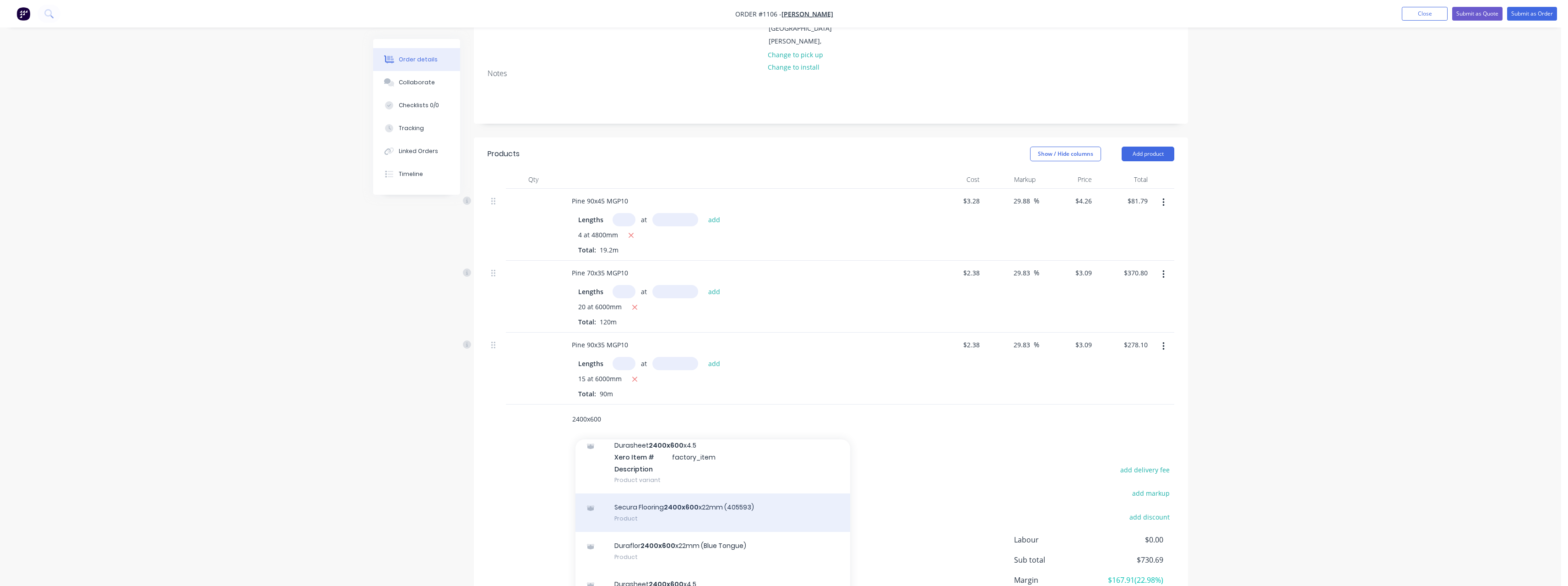
scroll to position [165, 0]
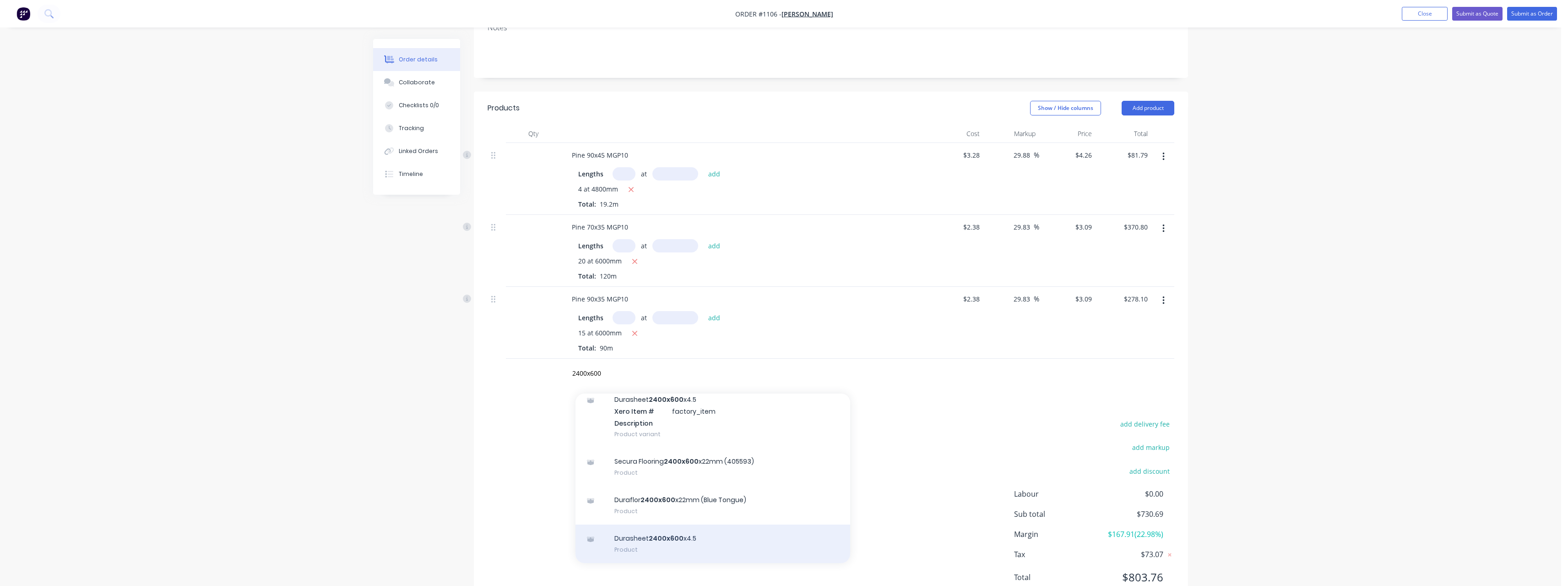
click at [685, 526] on div "Durasheet 2400x600 x4.5 Product" at bounding box center [712, 543] width 274 height 39
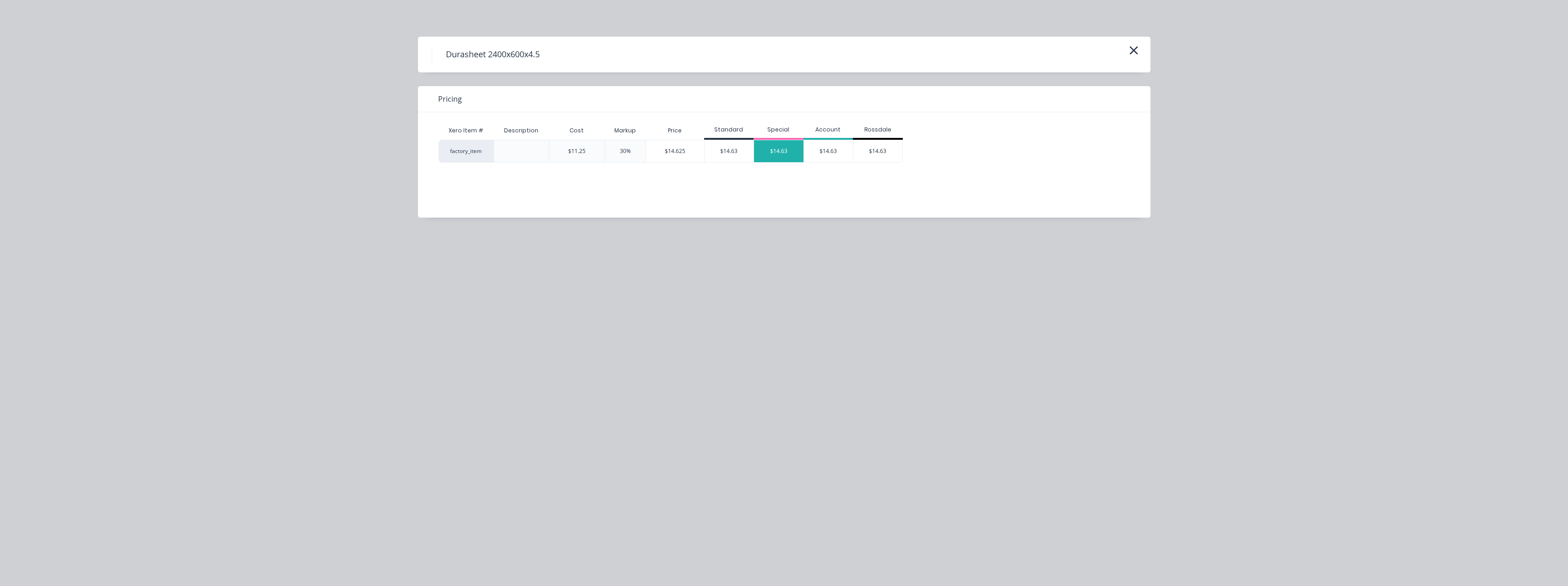
click at [771, 157] on div "$14.63" at bounding box center [778, 151] width 50 height 22
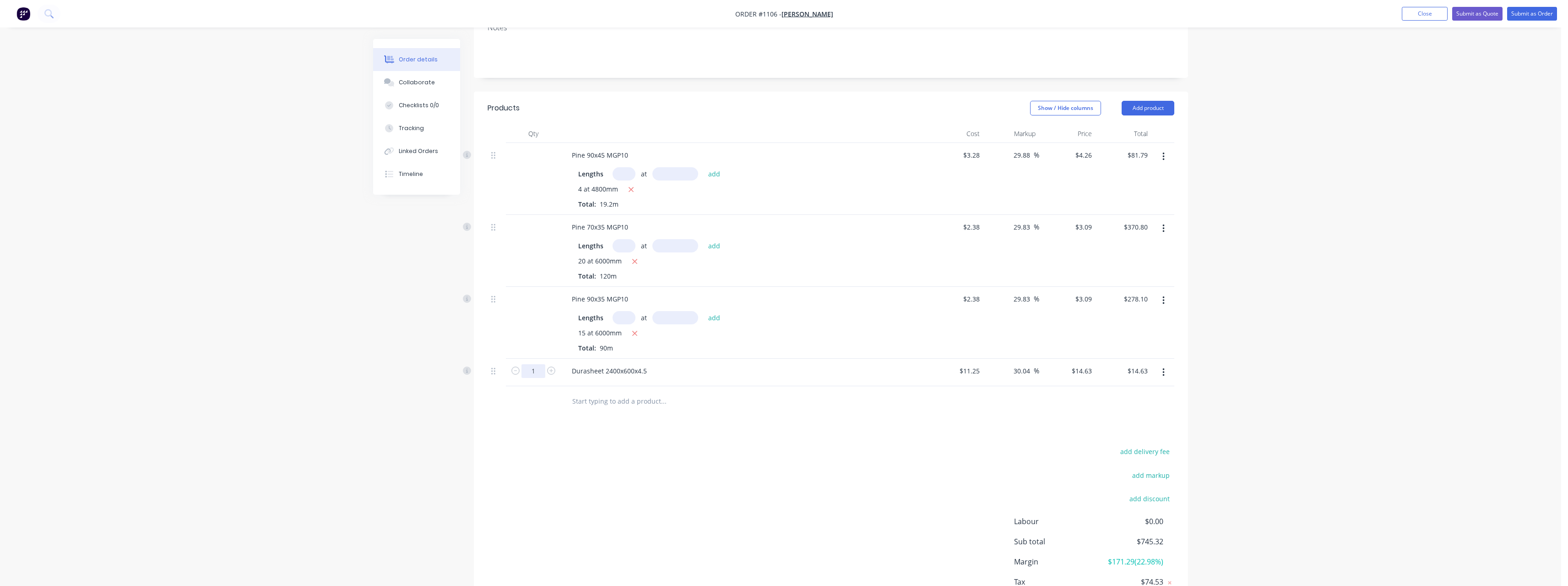
click at [540, 364] on input "1" at bounding box center [533, 371] width 24 height 13
click at [619, 391] on input "text" at bounding box center [663, 401] width 183 height 18
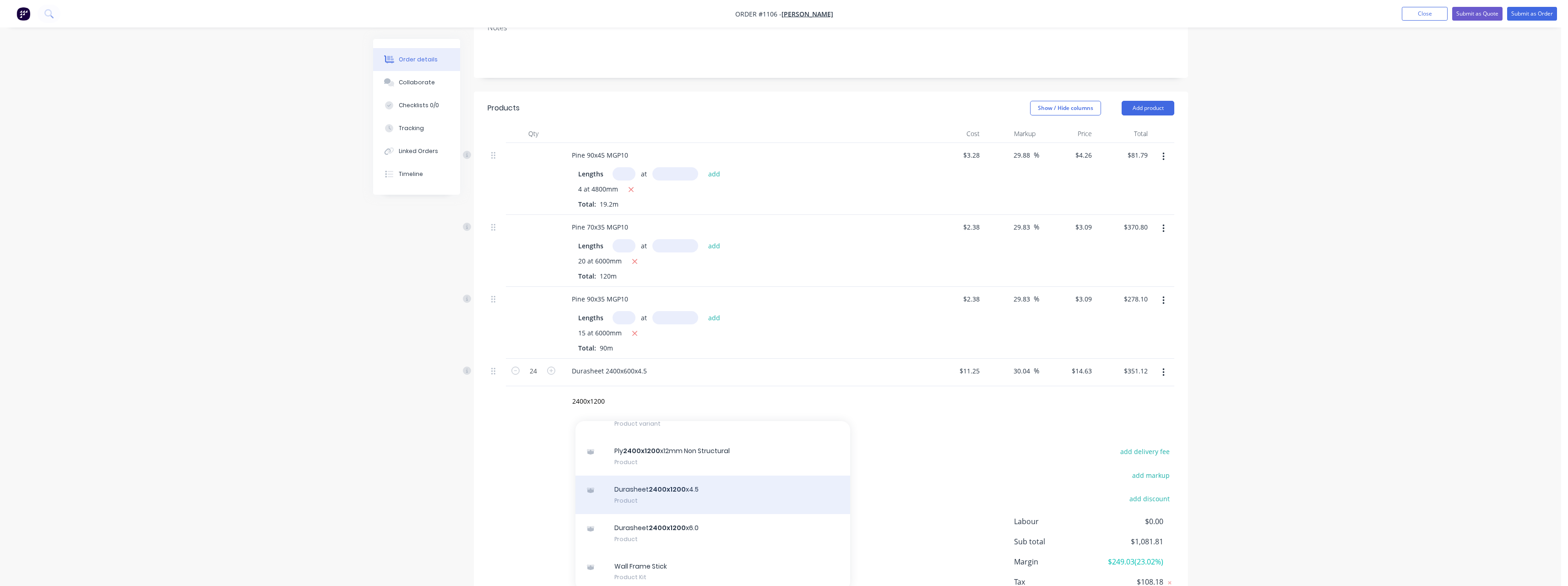
click at [699, 478] on div "Durasheet 2400x1200 x4.5 Product" at bounding box center [712, 494] width 274 height 39
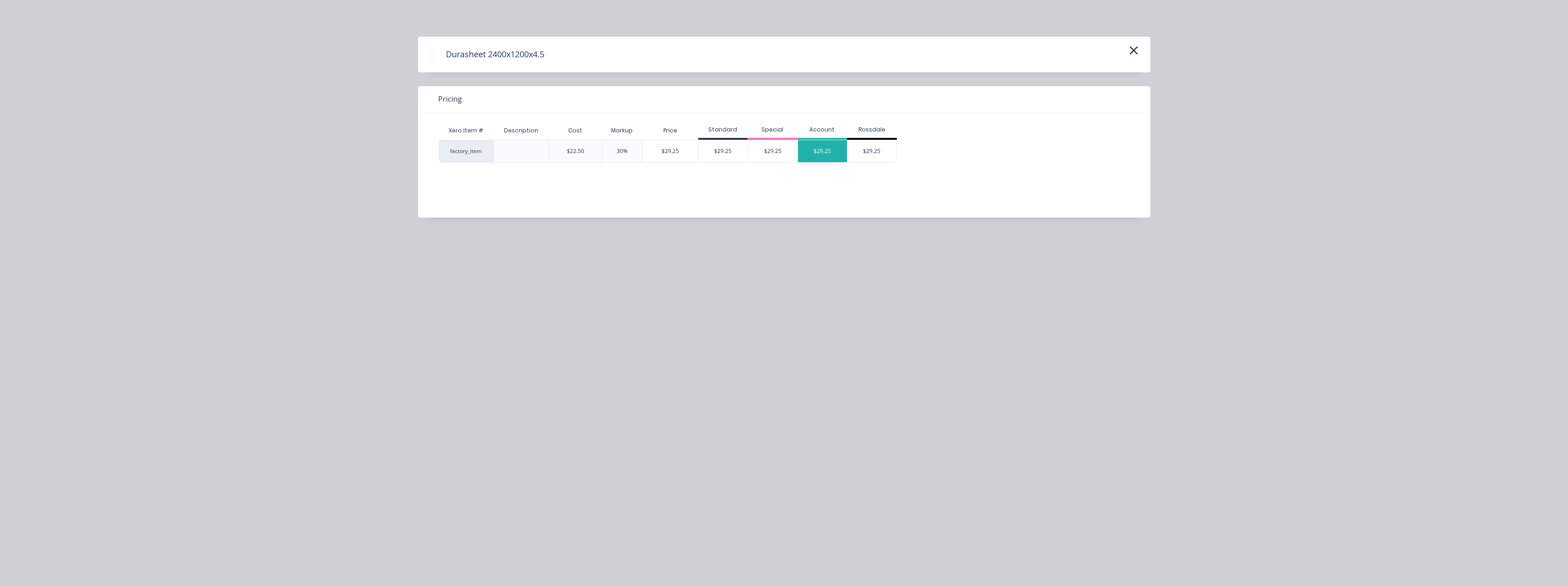
click at [809, 155] on div "$29.25" at bounding box center [822, 151] width 50 height 22
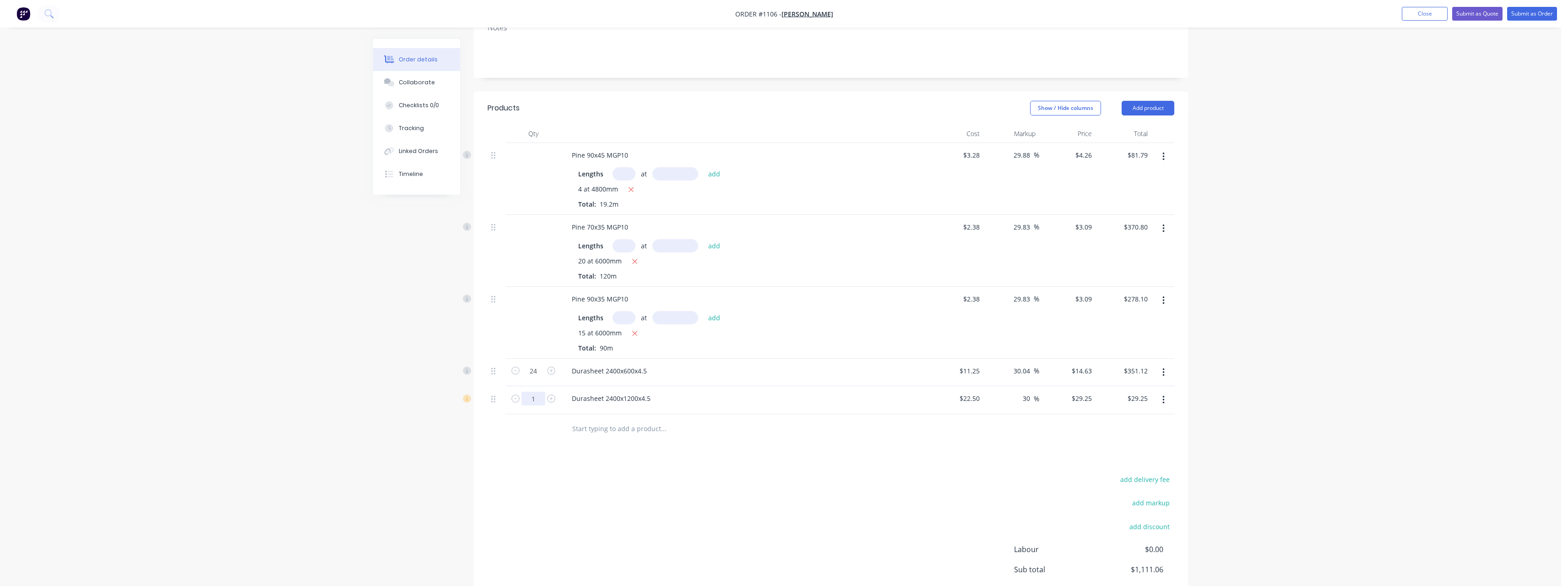
click at [536, 378] on input "1" at bounding box center [533, 371] width 24 height 13
click at [628, 420] on input "text" at bounding box center [663, 429] width 183 height 18
click at [627, 420] on input "text" at bounding box center [663, 429] width 183 height 18
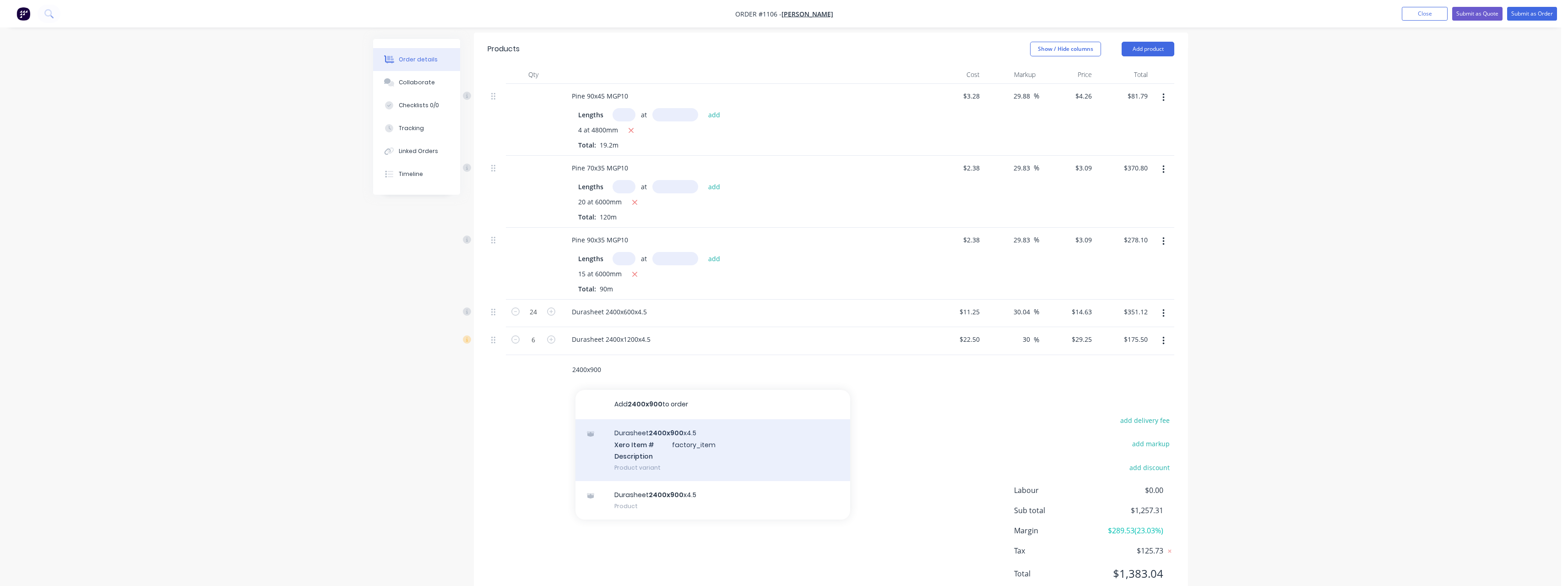
scroll to position [247, 0]
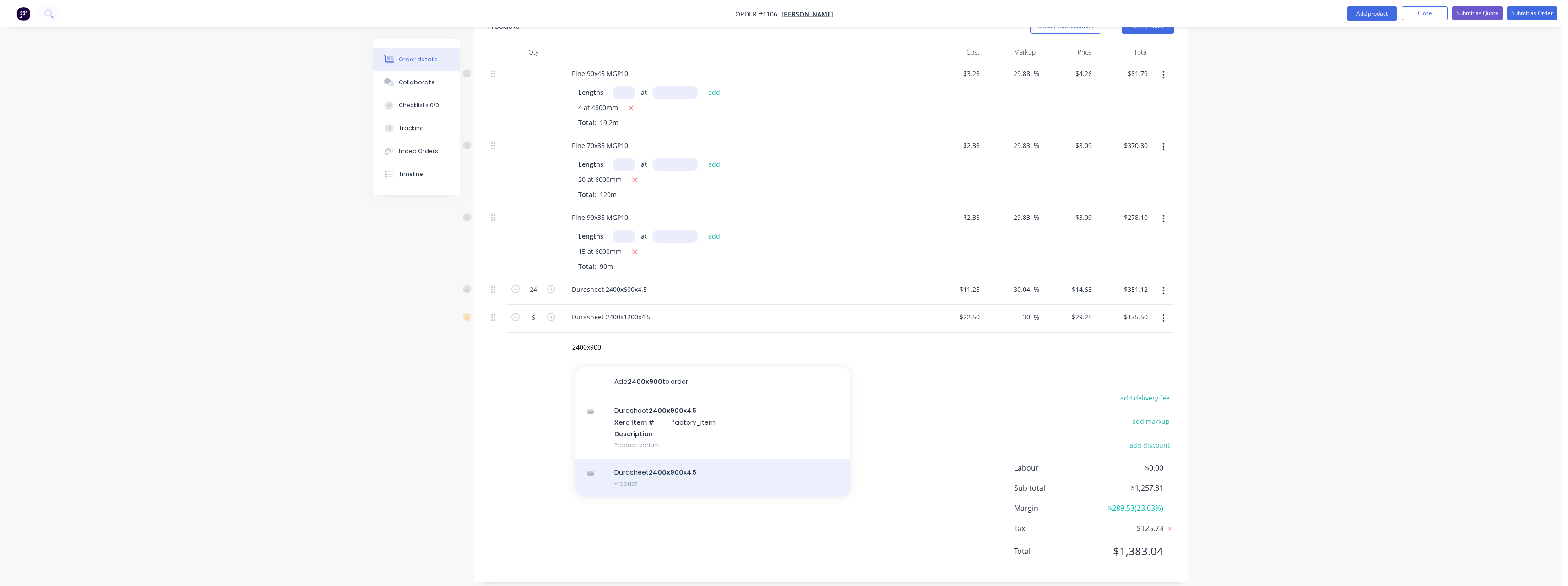
click at [646, 466] on div "Durasheet 2400x900 x4.5 Product" at bounding box center [712, 478] width 274 height 39
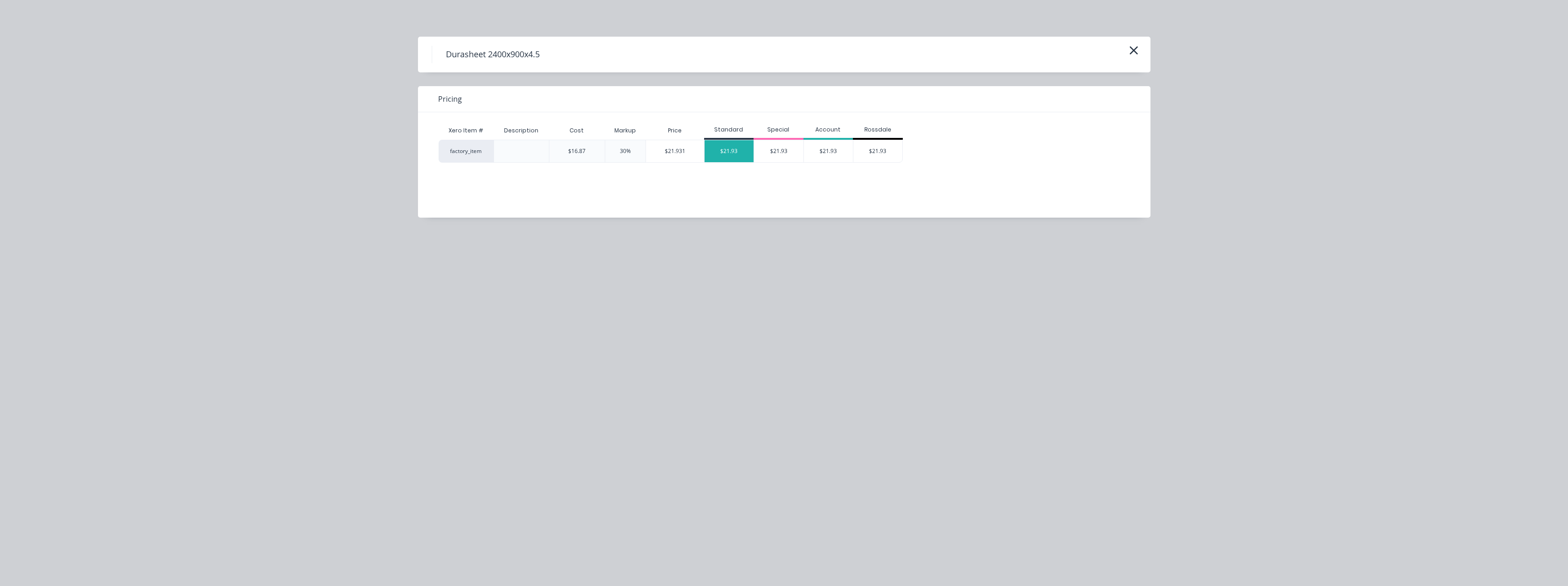
click at [742, 148] on div "$21.93" at bounding box center [729, 151] width 50 height 22
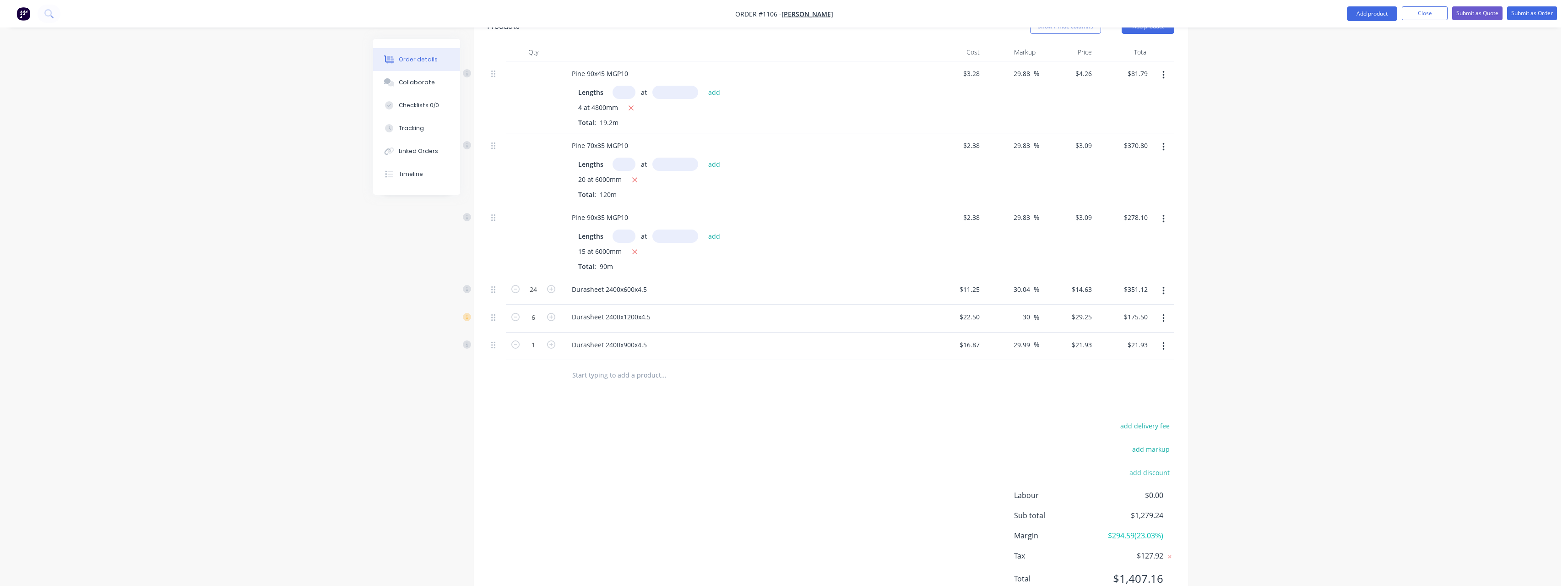
click at [611, 370] on input "text" at bounding box center [663, 375] width 183 height 18
click at [631, 487] on div "Random products Product" at bounding box center [712, 505] width 274 height 39
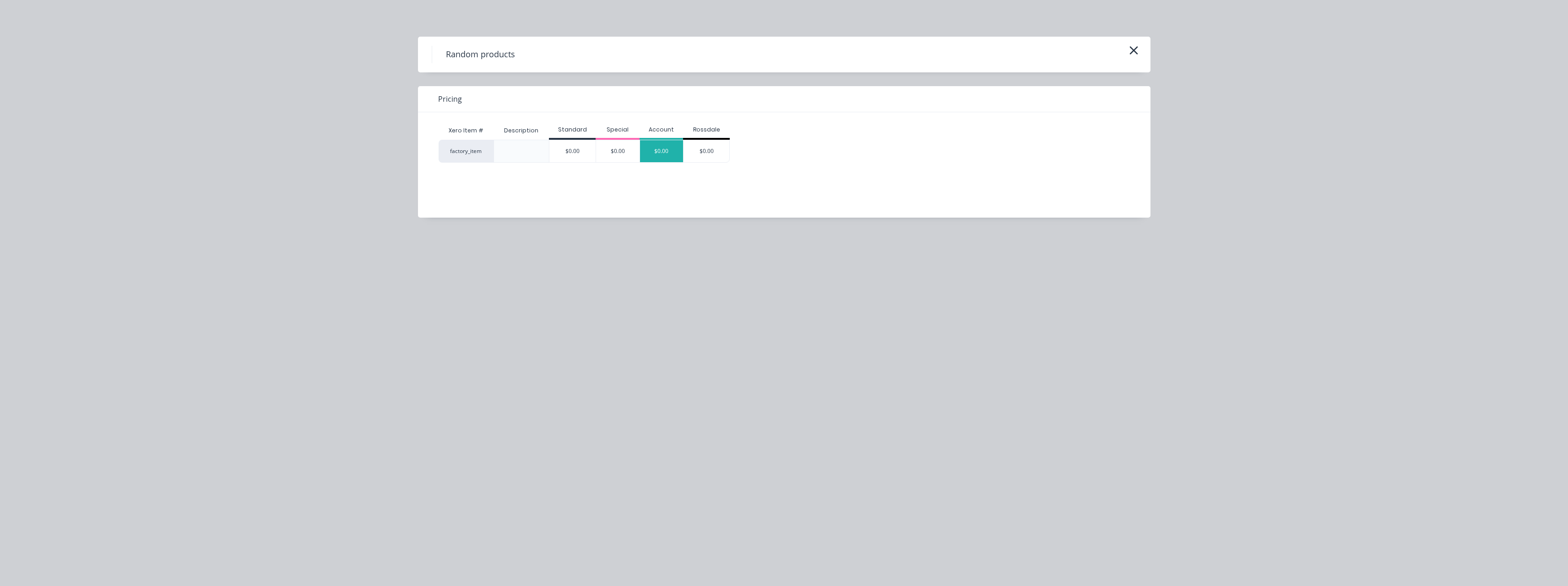
click at [674, 150] on div "$0.00" at bounding box center [661, 151] width 43 height 22
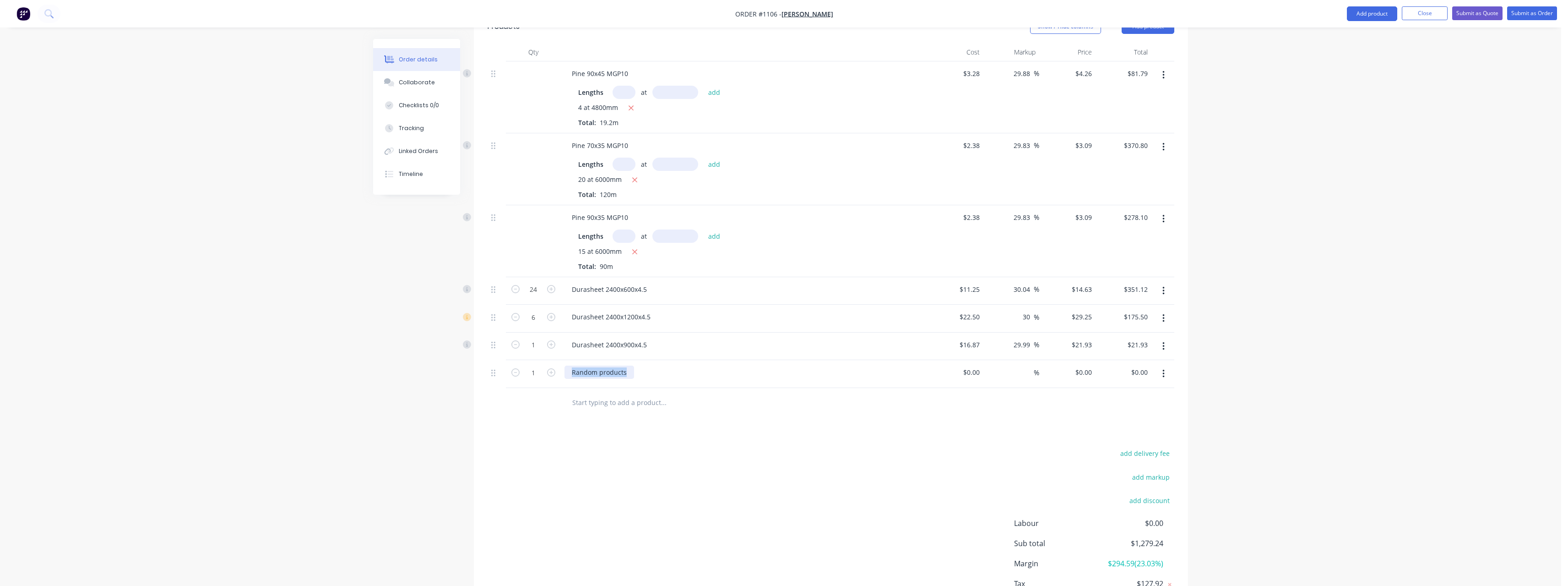
drag, startPoint x: 630, startPoint y: 368, endPoint x: 561, endPoint y: 368, distance: 69.0
click at [561, 368] on div "1 Random products $0.00 $0.00 % $0.00 $0.00 $0.00 $0.00" at bounding box center [831, 374] width 686 height 28
click at [980, 366] on input at bounding box center [973, 373] width 21 height 13
click at [542, 296] on input "1" at bounding box center [533, 289] width 24 height 13
click at [625, 393] on input "text" at bounding box center [663, 402] width 183 height 18
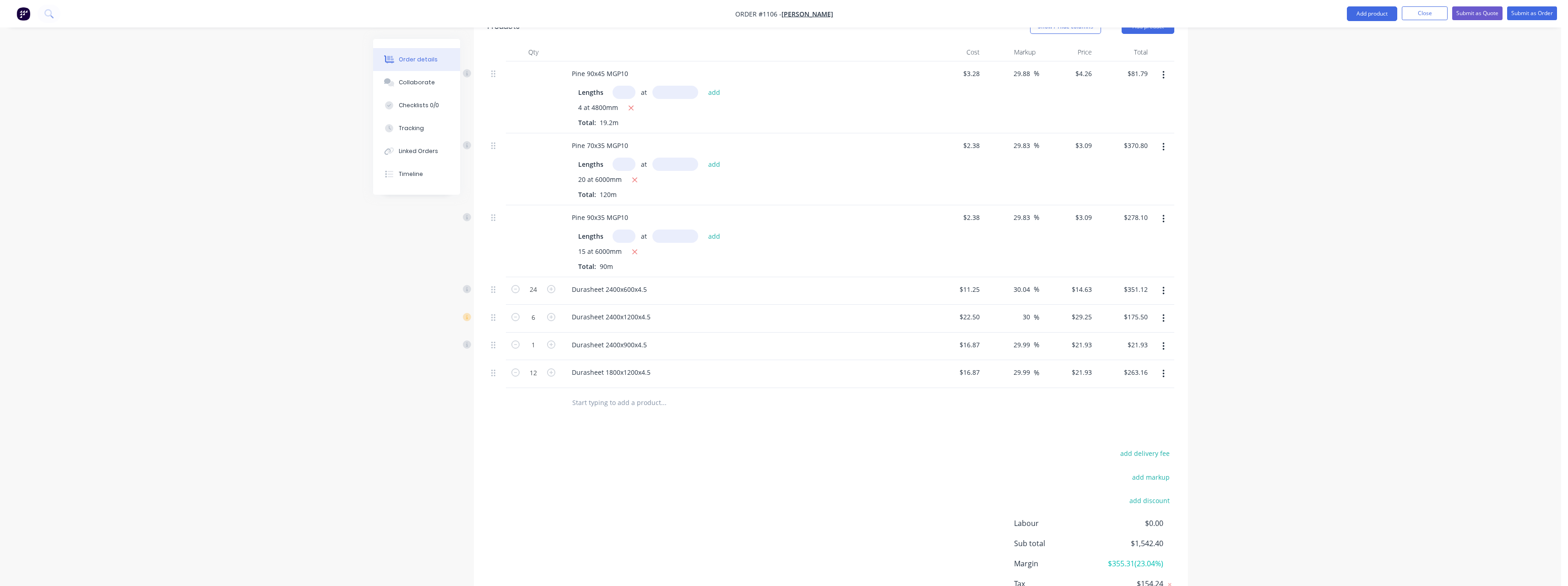
click at [1167, 338] on button "button" at bounding box center [1163, 346] width 21 height 17
click at [1122, 416] on button "Delete" at bounding box center [1130, 425] width 87 height 18
click at [646, 368] on input "text" at bounding box center [663, 375] width 183 height 18
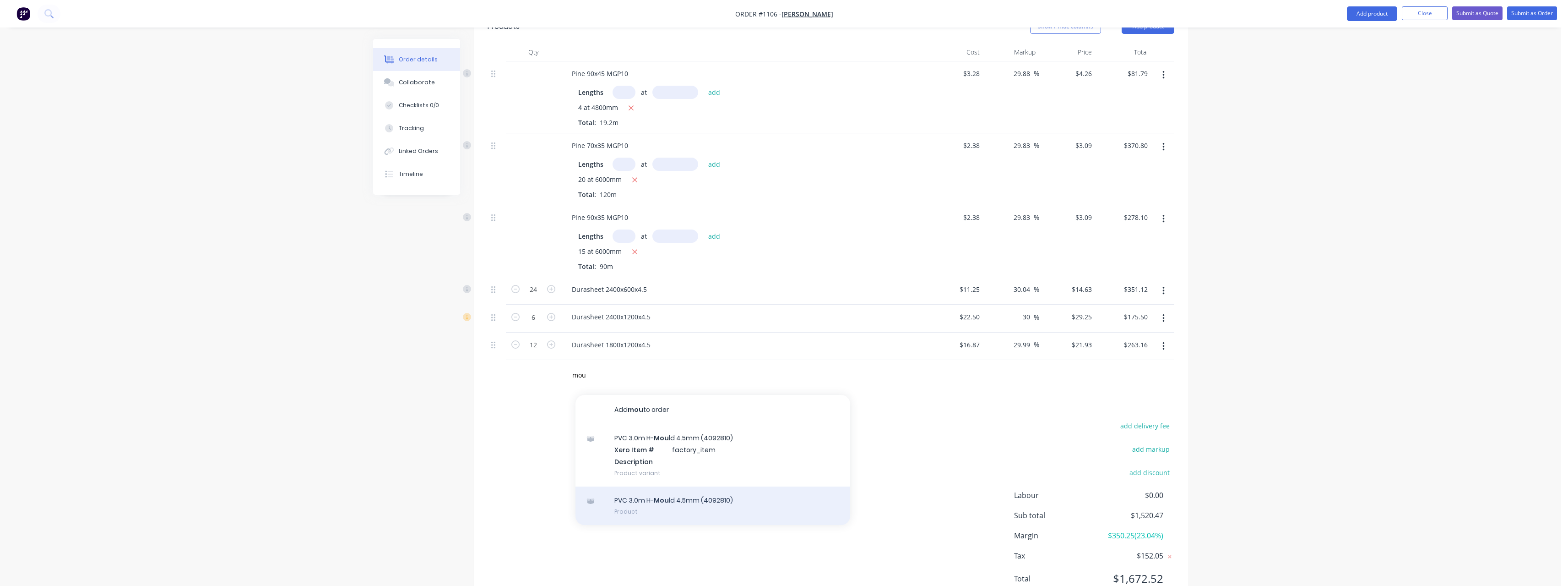
click at [702, 489] on div "PVC 3.0m H- Mou ld 4.5mm (4092810) Product" at bounding box center [712, 505] width 274 height 39
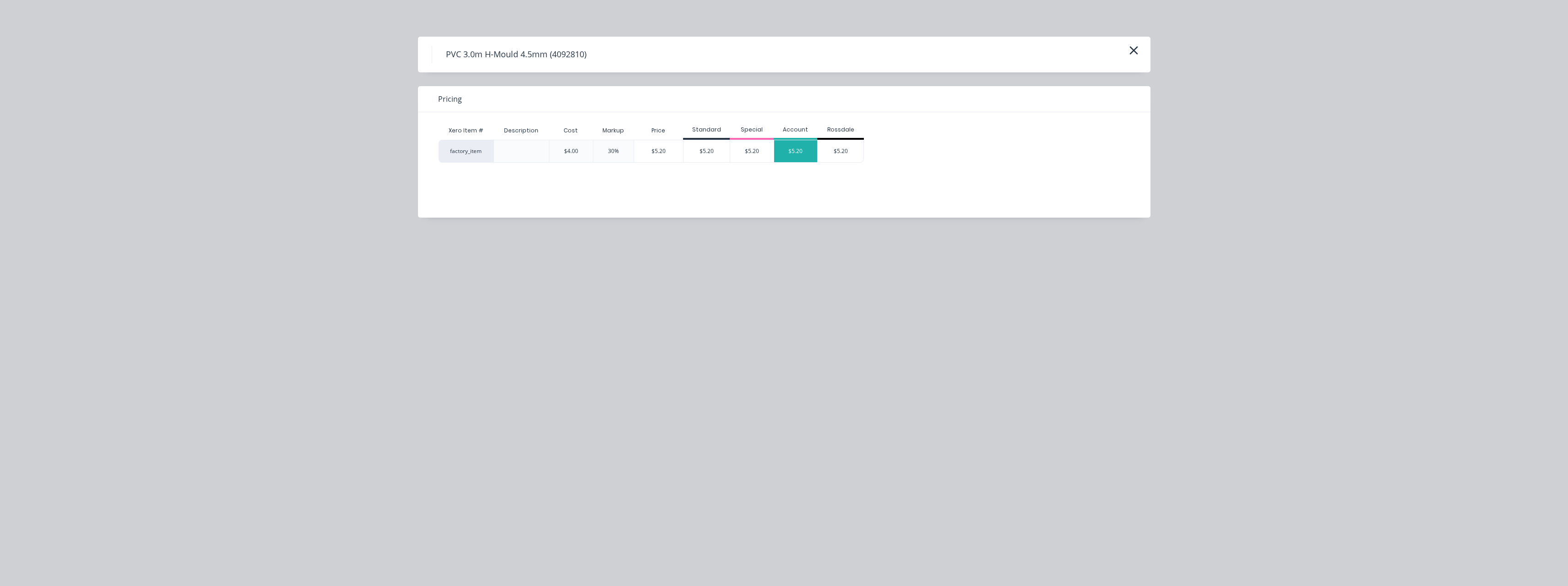
click at [790, 158] on div "$5.20" at bounding box center [795, 151] width 43 height 22
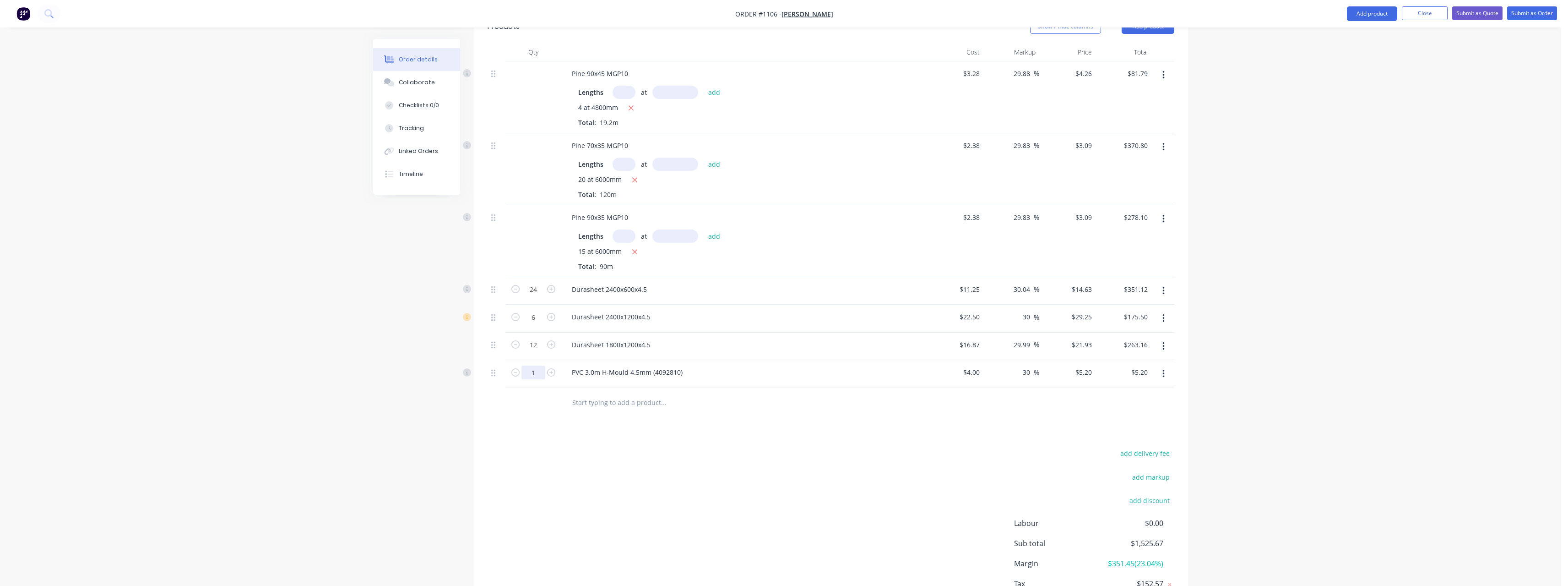
click at [541, 296] on input "1" at bounding box center [533, 289] width 24 height 13
click at [583, 393] on input "text" at bounding box center [663, 402] width 183 height 18
click at [587, 393] on input "text" at bounding box center [663, 402] width 183 height 18
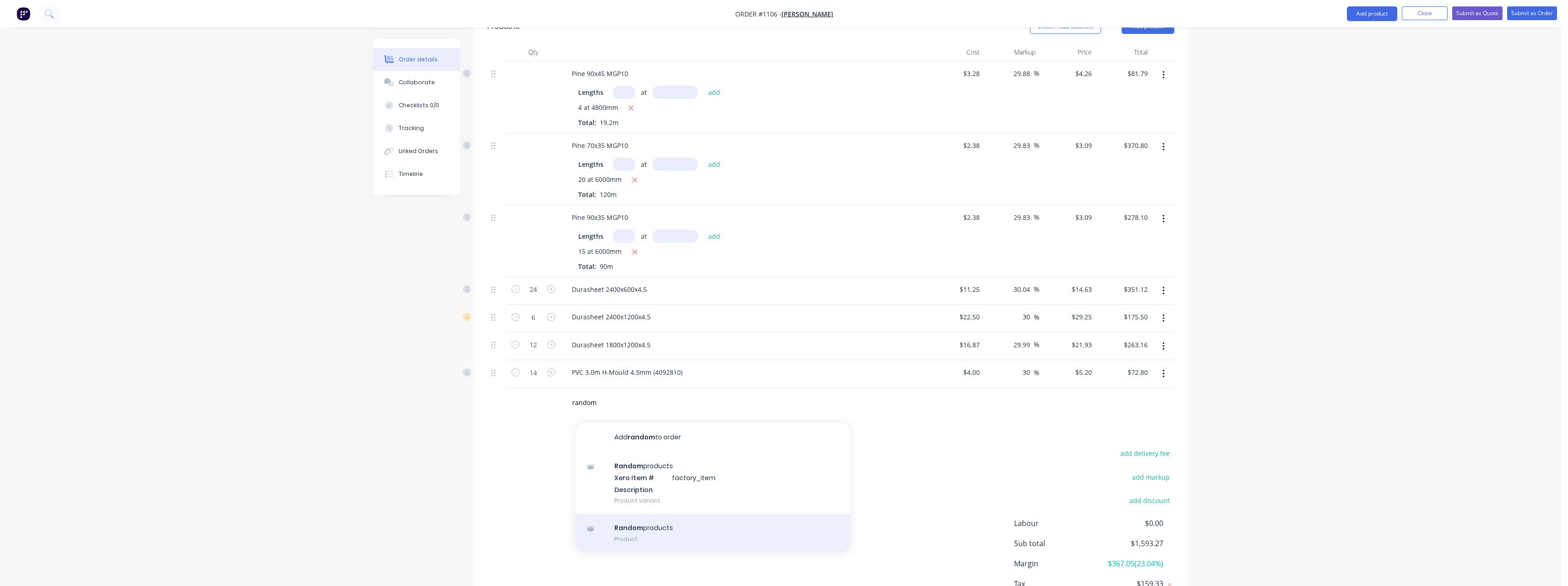
click at [650, 519] on div "Random products Product" at bounding box center [712, 533] width 274 height 39
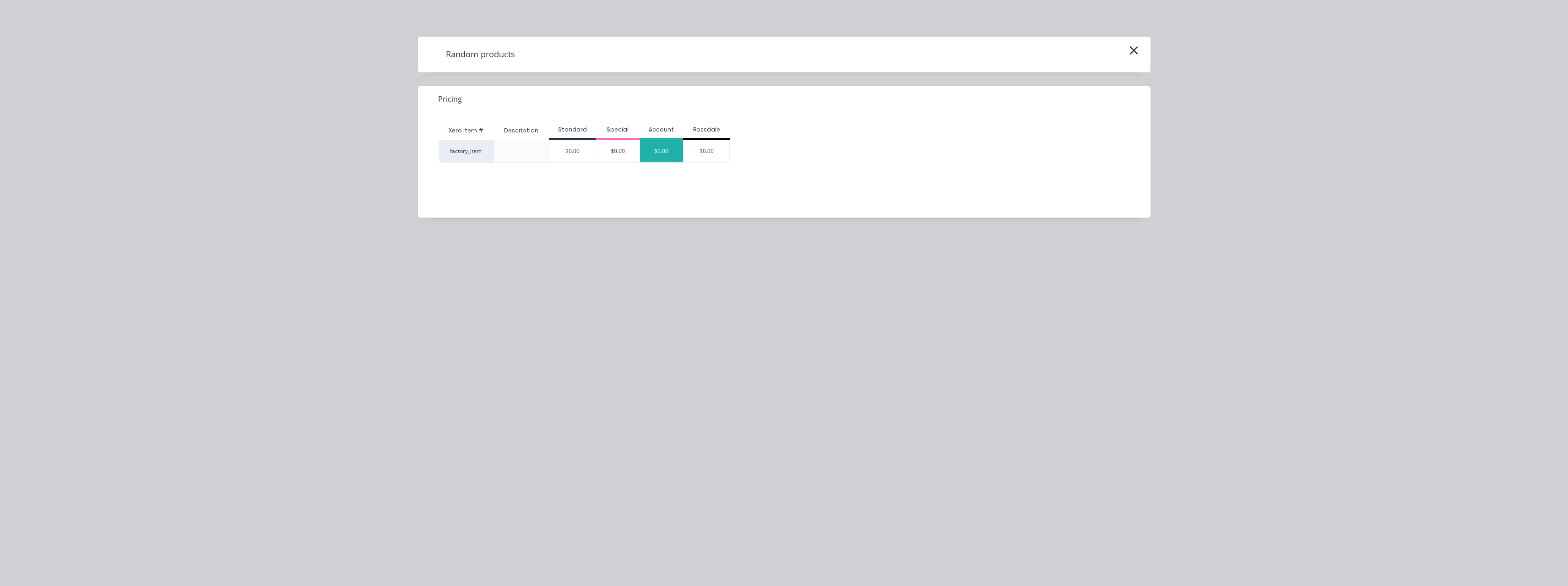
click at [668, 147] on div "$0.00" at bounding box center [661, 151] width 43 height 22
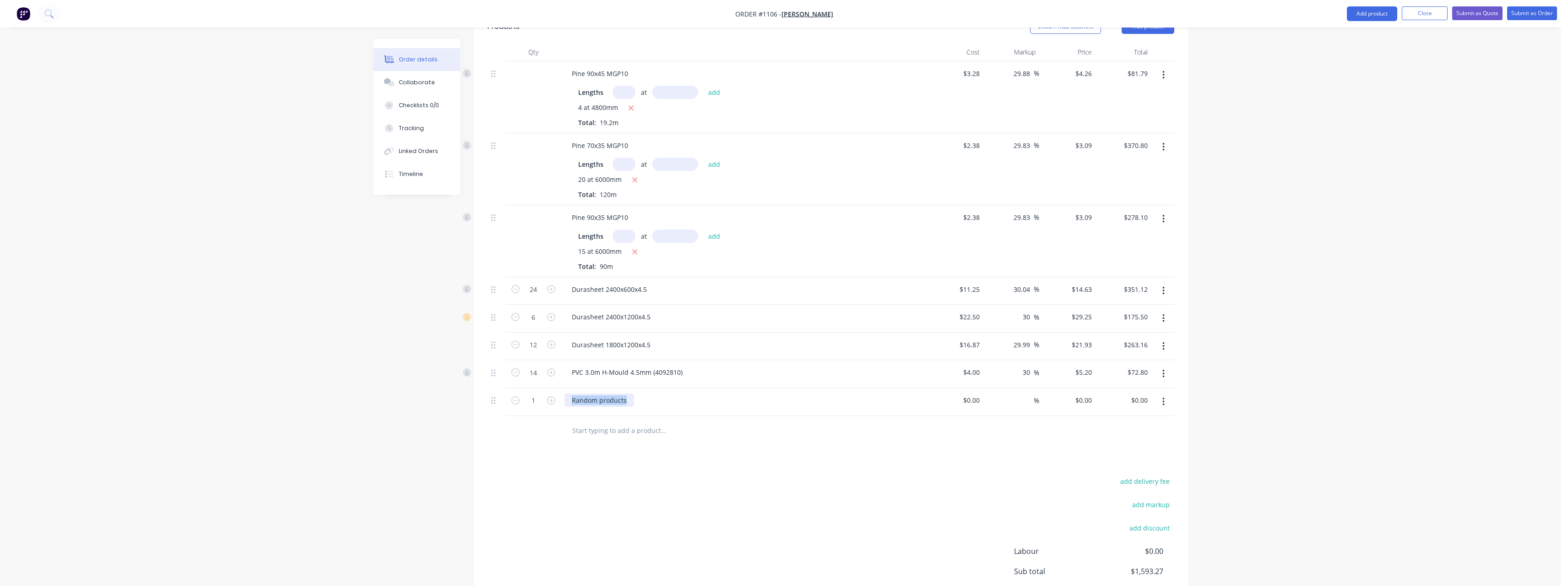
drag, startPoint x: 628, startPoint y: 390, endPoint x: 558, endPoint y: 393, distance: 70.1
click at [558, 393] on div "1 Random products $0.00 $0.00 % $0.00 $0.00 $0.00 $0.00" at bounding box center [831, 402] width 686 height 28
click at [536, 296] on input "1" at bounding box center [533, 289] width 24 height 13
click at [979, 393] on input at bounding box center [973, 400] width 21 height 13
click at [1031, 393] on input at bounding box center [1028, 400] width 10 height 13
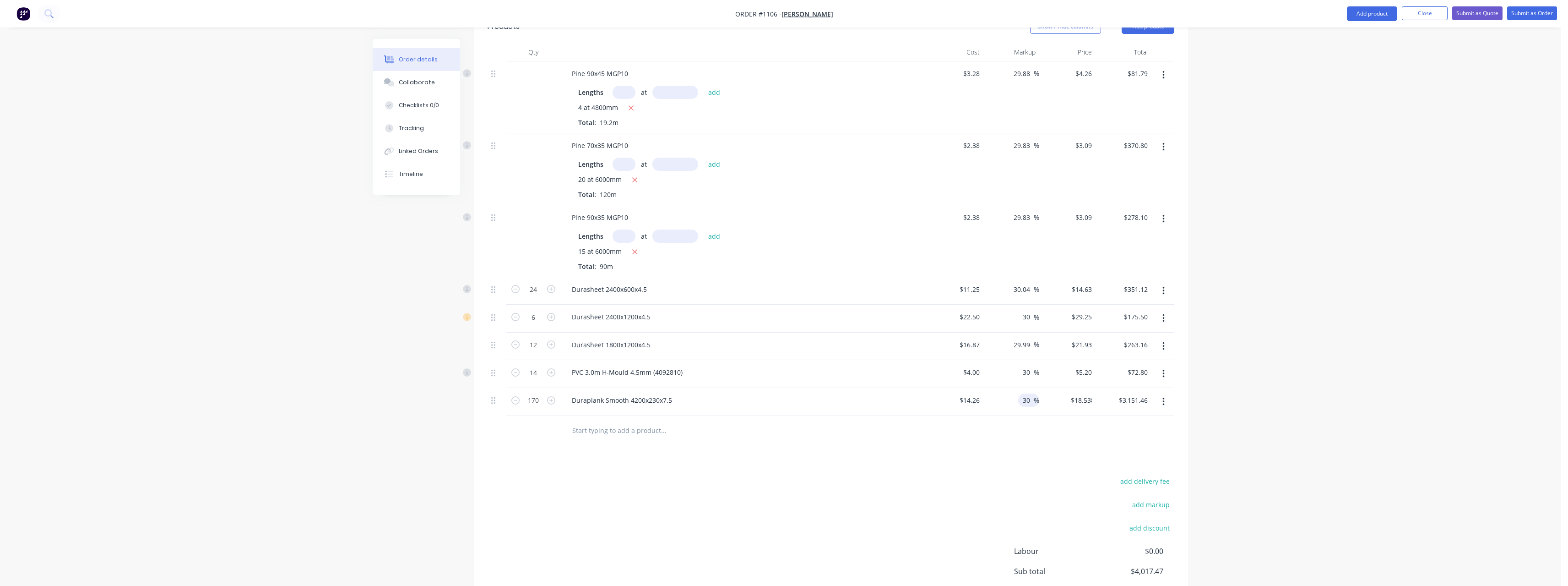
click at [650, 424] on input "text" at bounding box center [663, 431] width 183 height 18
click at [586, 421] on input "text" at bounding box center [663, 431] width 183 height 18
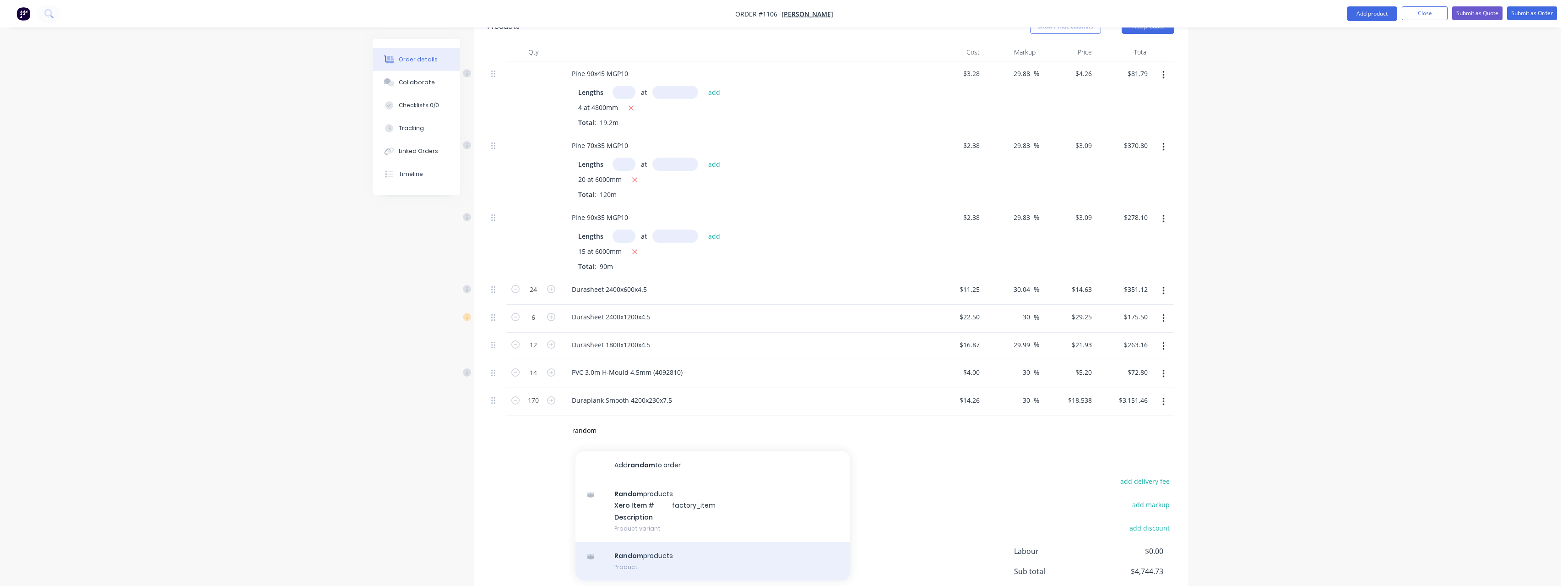
click at [639, 549] on div "Random products Product" at bounding box center [712, 561] width 274 height 39
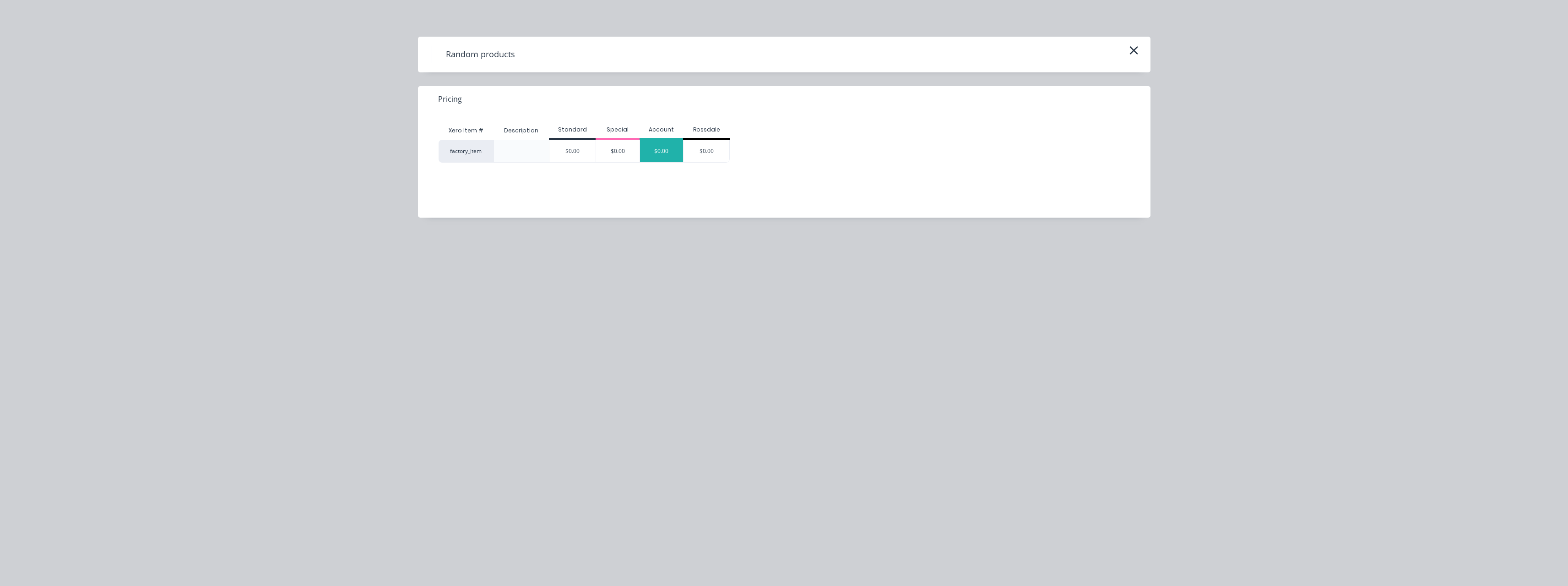
click at [666, 151] on div "$0.00" at bounding box center [661, 151] width 43 height 22
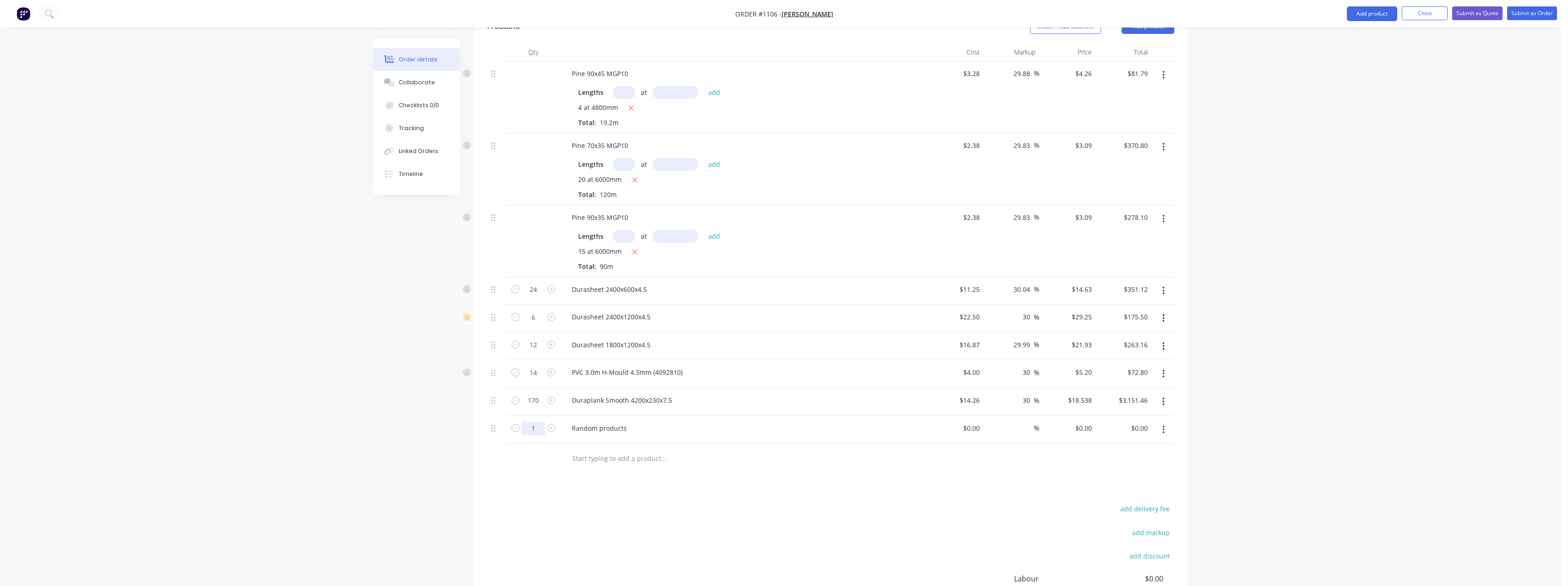
click at [538, 296] on input "1" at bounding box center [533, 289] width 24 height 13
drag, startPoint x: 630, startPoint y: 417, endPoint x: 557, endPoint y: 418, distance: 73.0
click at [557, 418] on div "6 Random products $0.00 $0.00 % $0.00 $0.00 $0.00 $0.00" at bounding box center [831, 430] width 686 height 28
click at [628, 422] on div "Random products" at bounding box center [599, 428] width 70 height 13
click at [974, 421] on input at bounding box center [973, 428] width 21 height 13
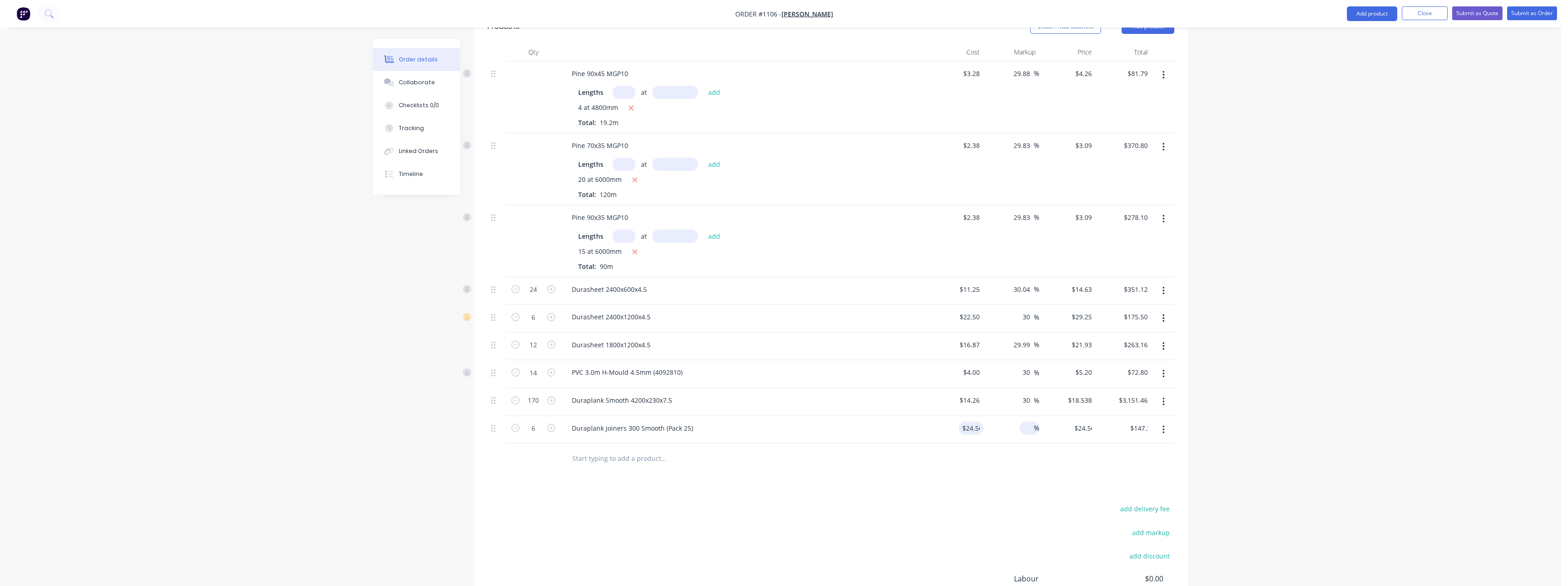
click at [1021, 421] on div "%" at bounding box center [1029, 428] width 20 height 13
click at [629, 452] on input "text" at bounding box center [663, 458] width 183 height 18
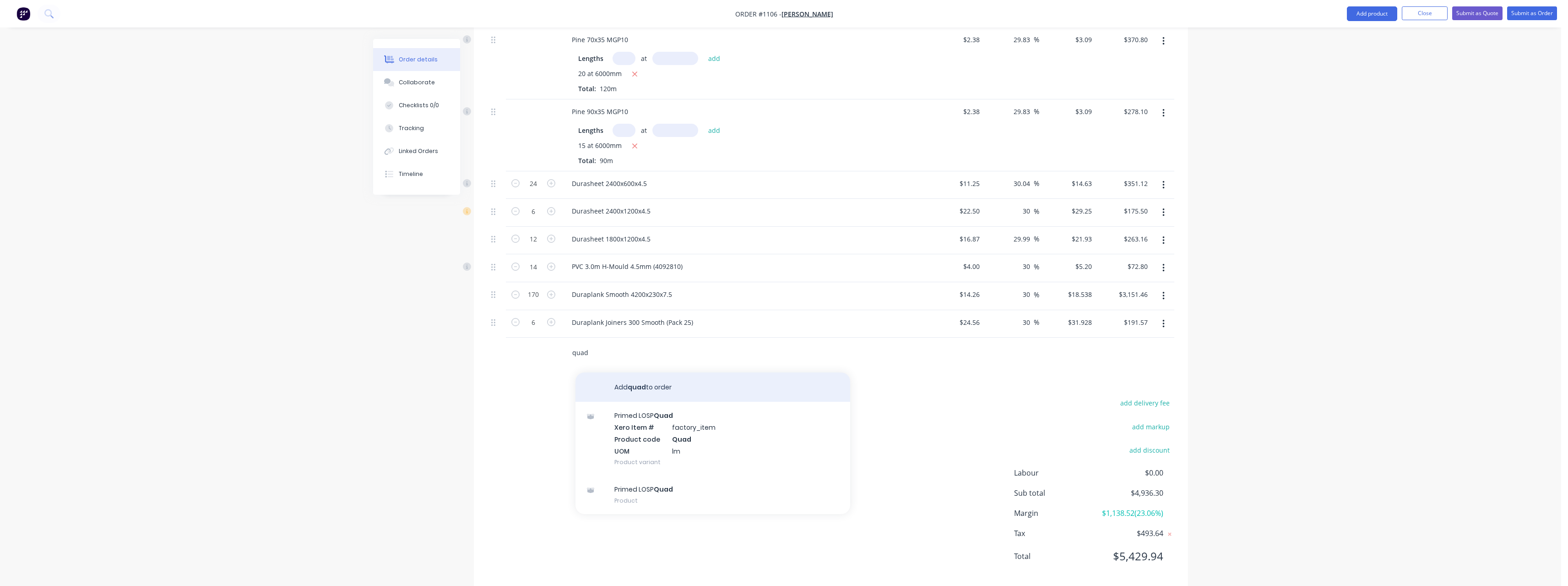
scroll to position [357, 0]
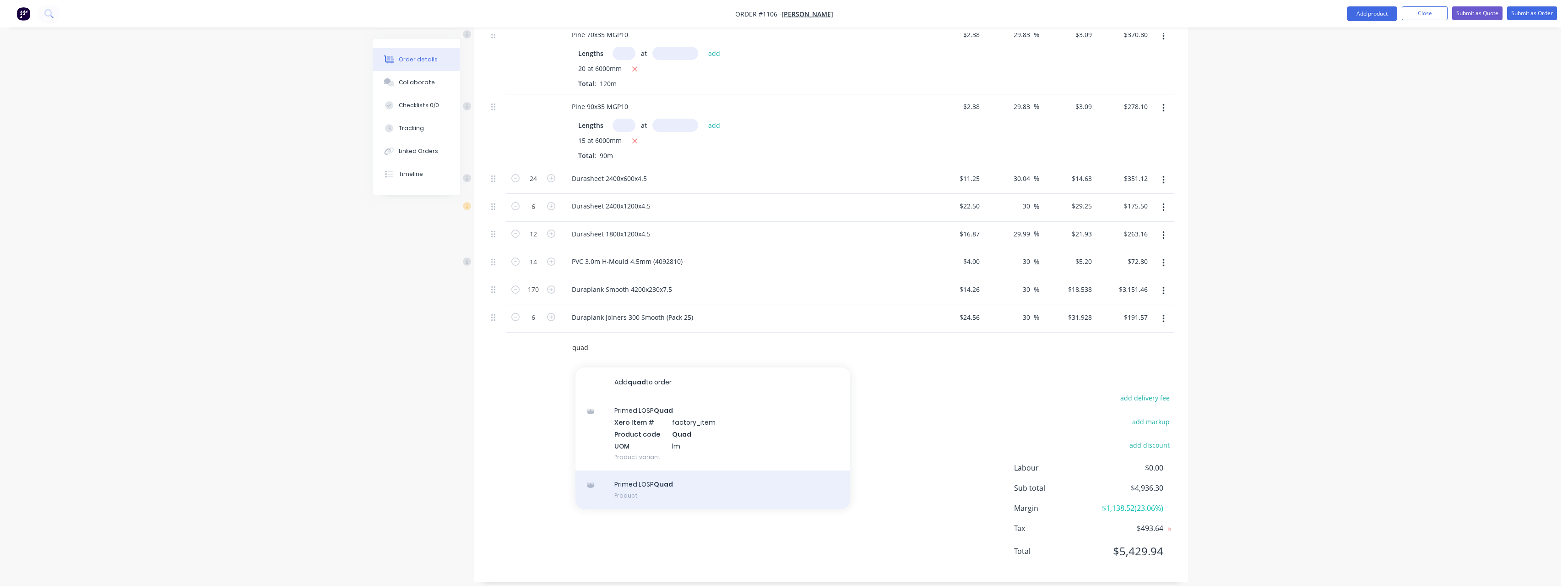
click at [699, 481] on div "Primed LOSP Quad Product" at bounding box center [712, 489] width 274 height 39
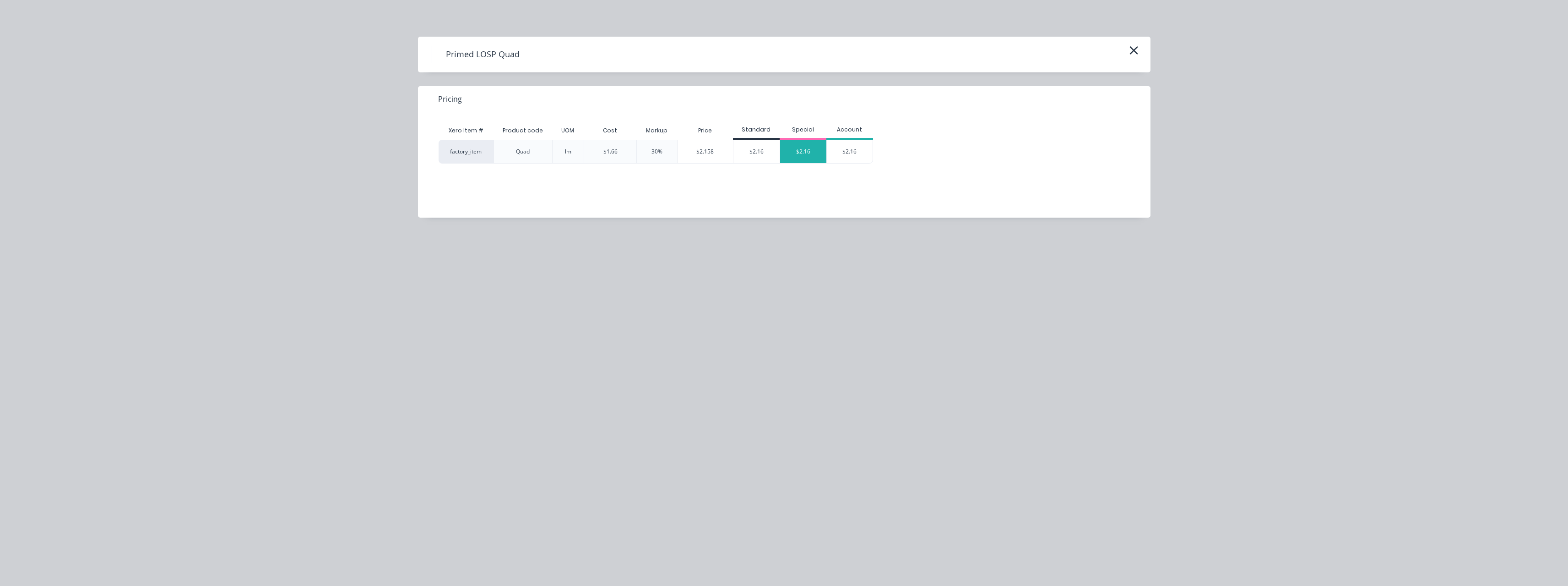
click at [800, 154] on div "$2.16" at bounding box center [803, 151] width 46 height 23
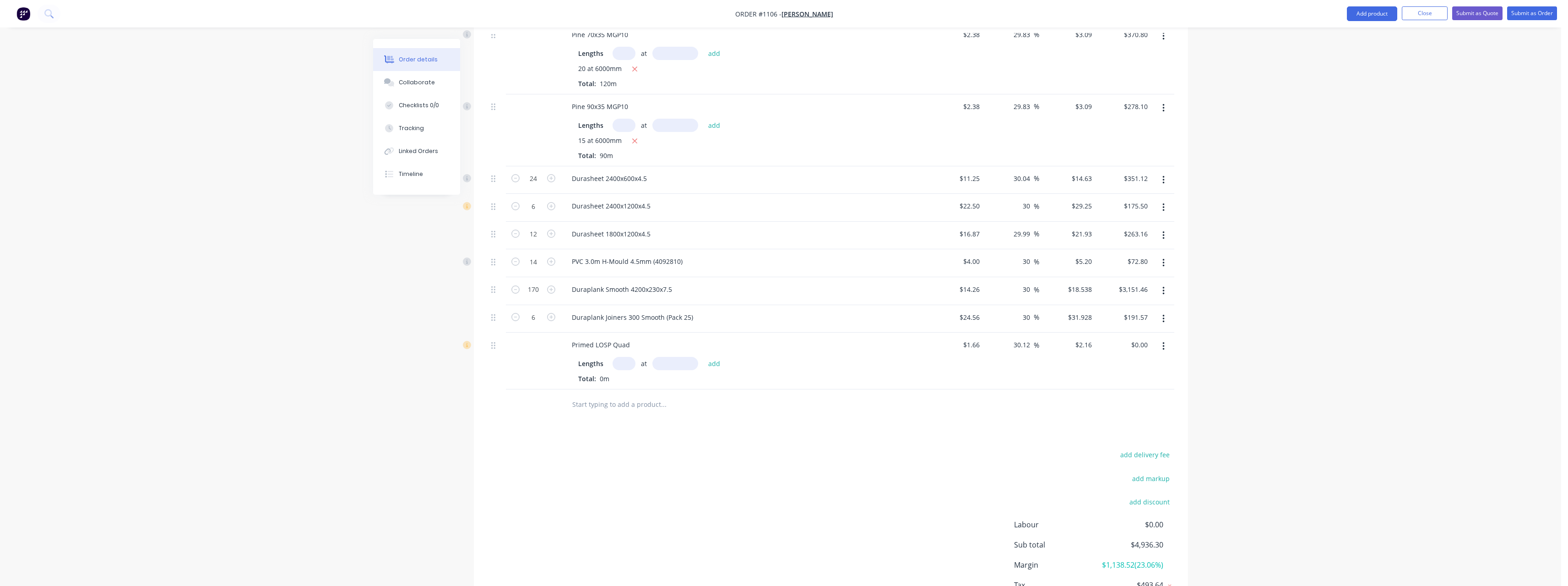
click at [629, 357] on input "text" at bounding box center [624, 363] width 23 height 13
click at [704, 357] on button "add" at bounding box center [714, 363] width 21 height 12
click at [635, 415] on input "text" at bounding box center [663, 419] width 183 height 18
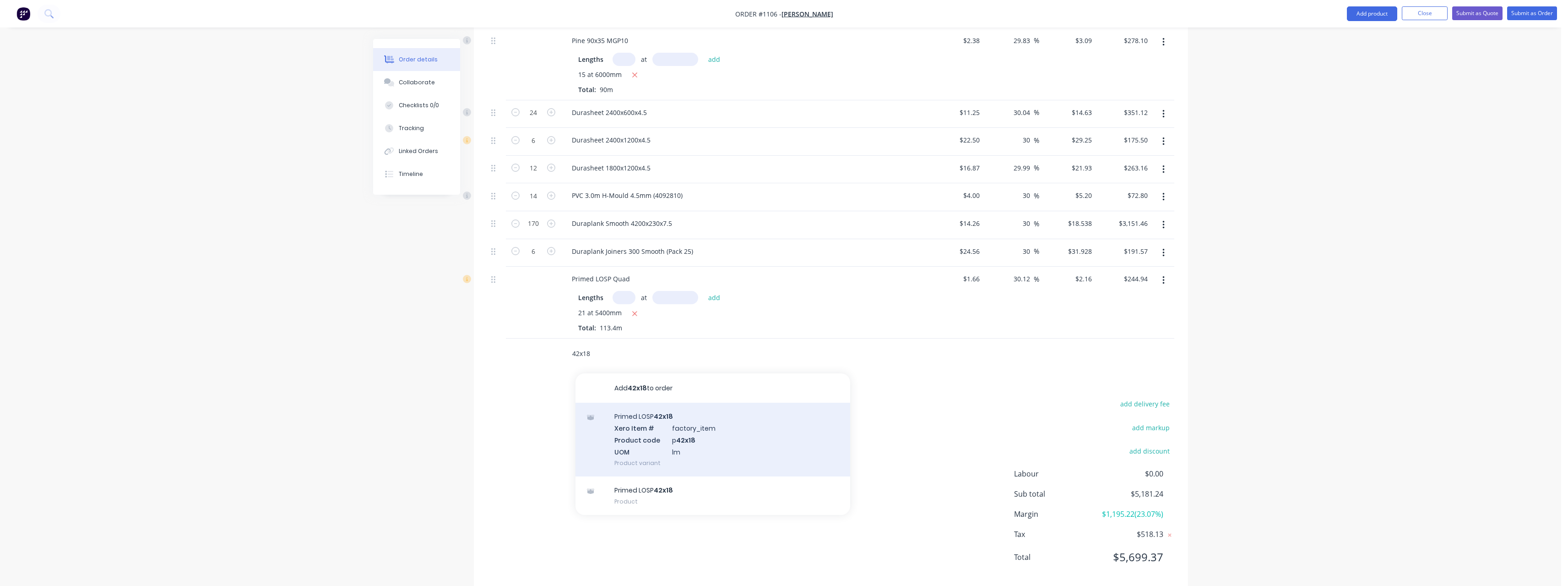
scroll to position [429, 0]
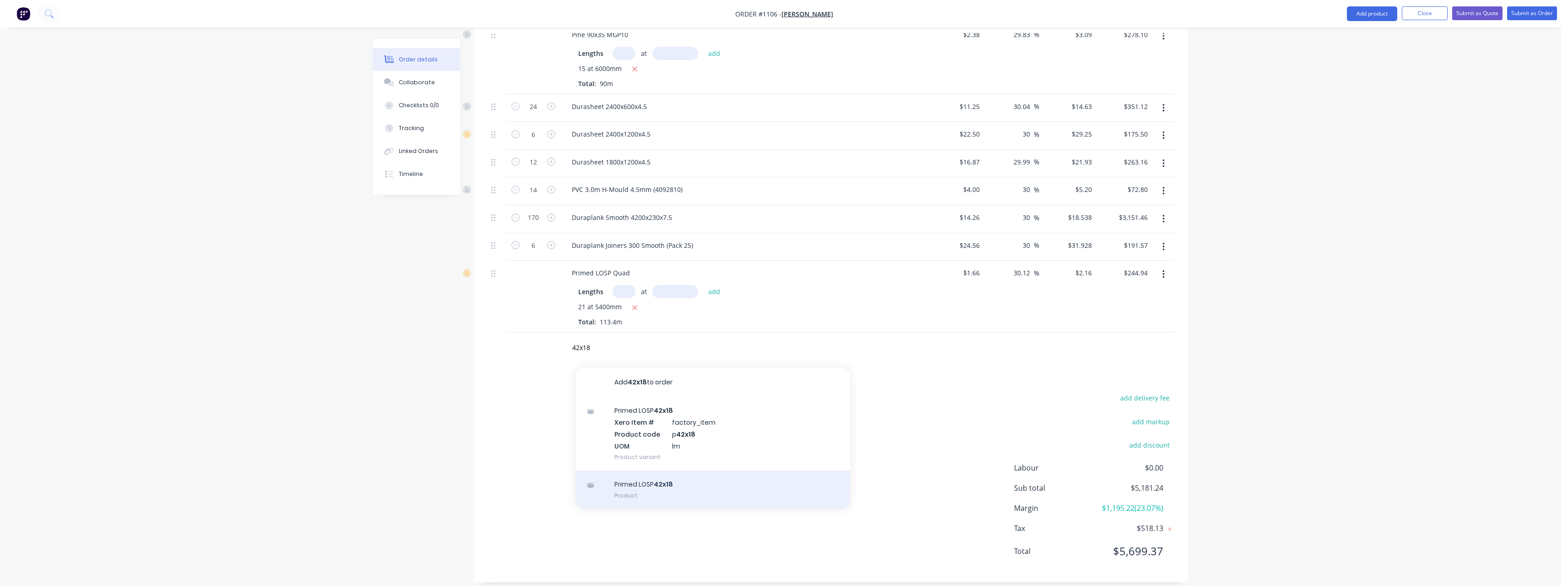
click at [696, 473] on div "Primed LOSP 42x18 Product" at bounding box center [712, 489] width 274 height 39
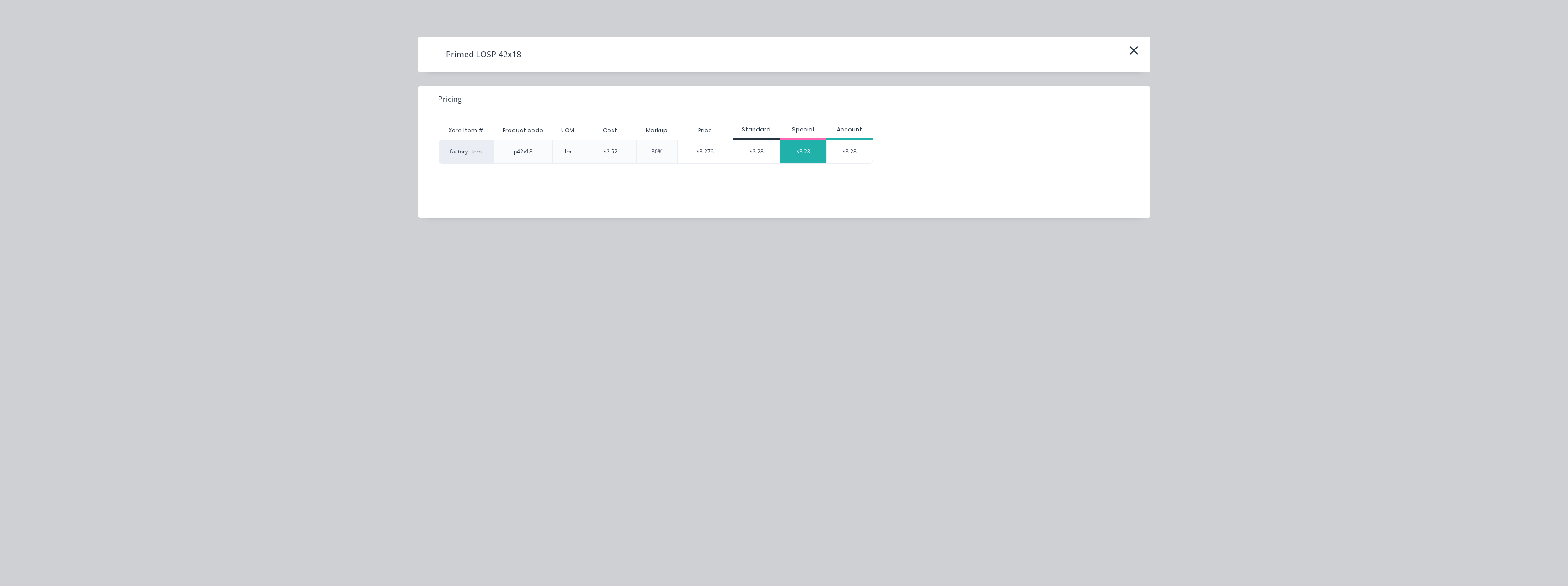
click at [801, 160] on div "$3.28" at bounding box center [803, 151] width 46 height 23
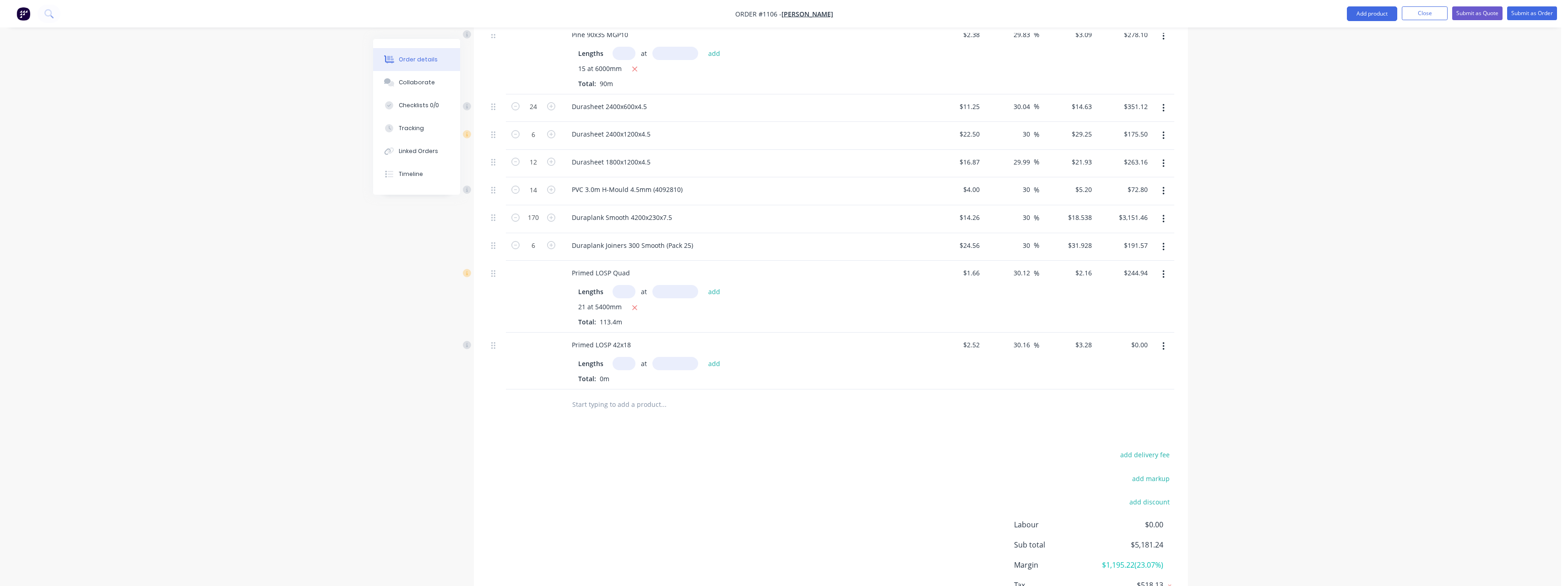
click at [628, 357] on input "text" at bounding box center [624, 363] width 23 height 13
click at [704, 357] on button "add" at bounding box center [714, 363] width 21 height 12
click at [1479, 10] on button "Submit as Quote" at bounding box center [1477, 13] width 50 height 13
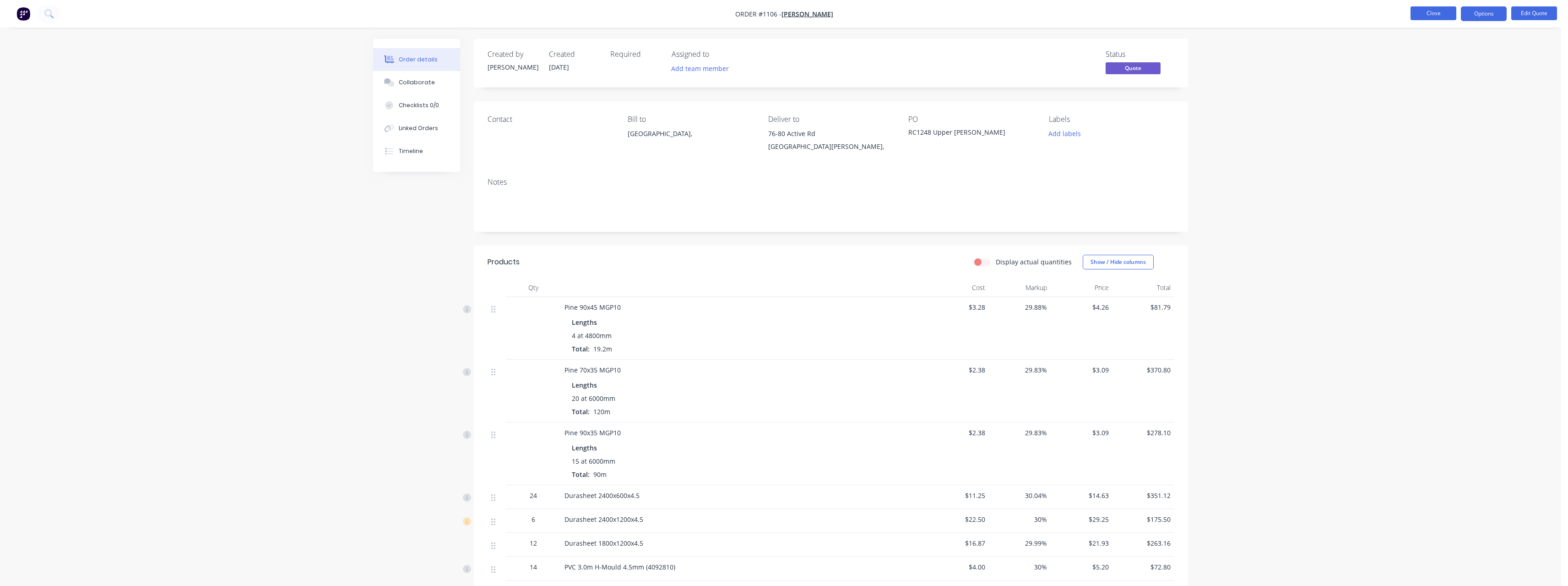
click at [1437, 16] on button "Close" at bounding box center [1433, 13] width 46 height 13
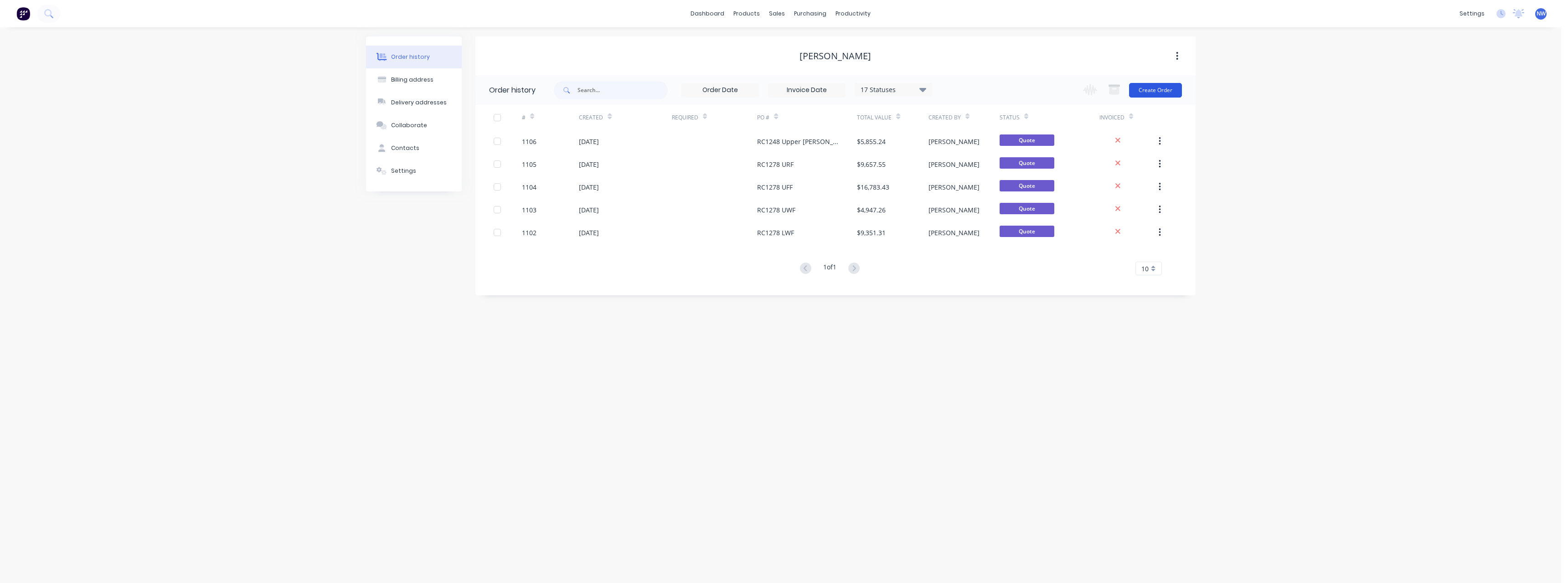
click at [1157, 92] on button "Create Order" at bounding box center [1155, 90] width 53 height 15
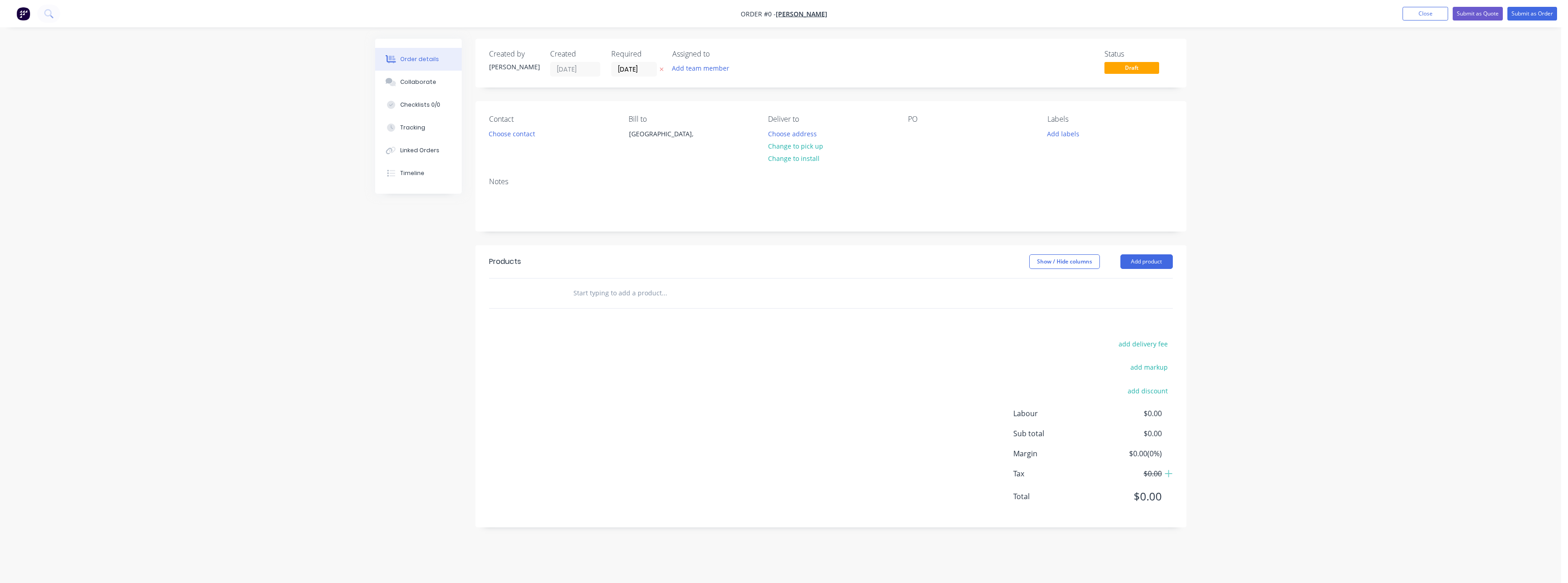
click at [662, 68] on icon at bounding box center [662, 69] width 4 height 5
click at [810, 135] on button "Choose address" at bounding box center [793, 133] width 58 height 12
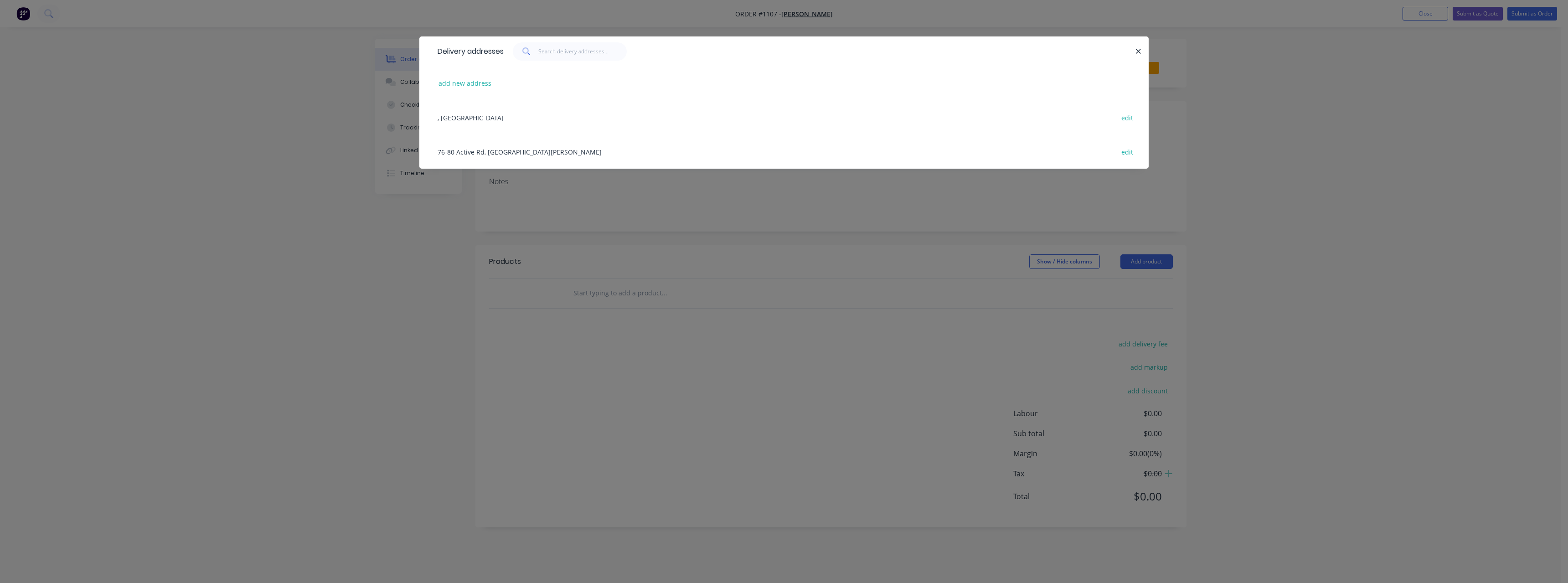
click at [643, 148] on div "76-80 Active Rd, [GEOGRAPHIC_DATA][PERSON_NAME] edit" at bounding box center [783, 152] width 702 height 34
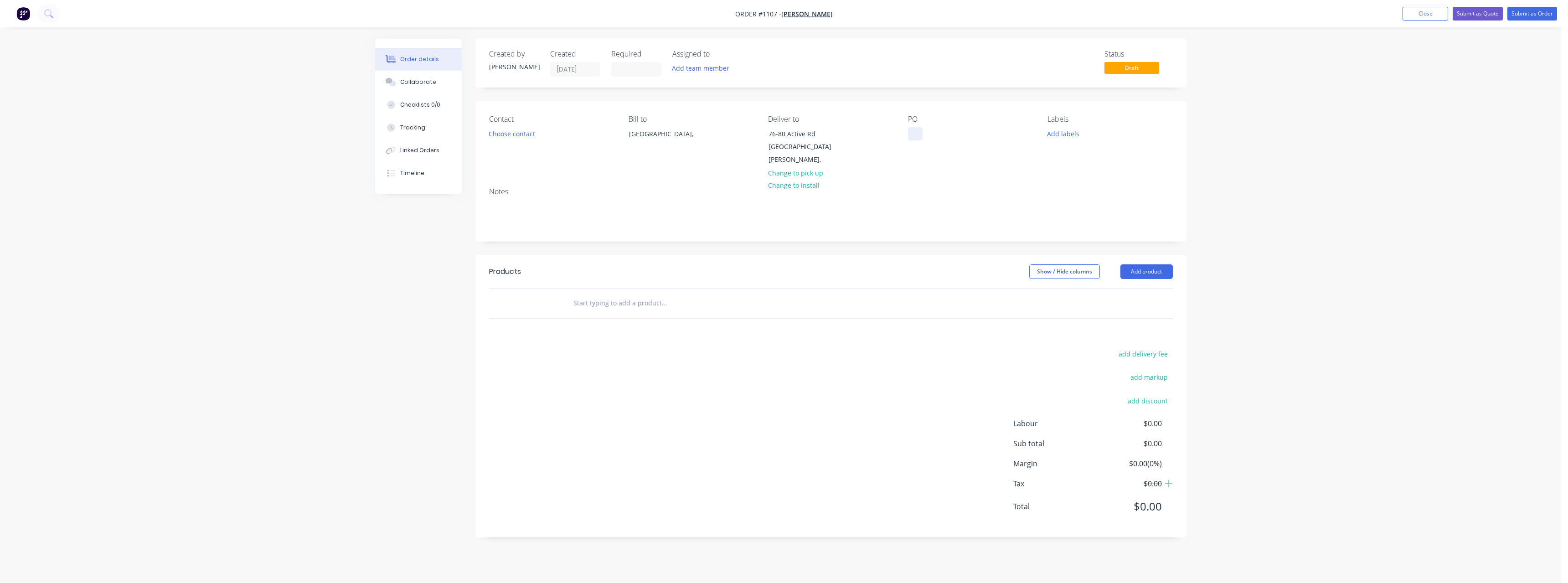
click at [915, 132] on div at bounding box center [915, 134] width 15 height 13
click at [635, 295] on input "text" at bounding box center [664, 303] width 183 height 18
click at [703, 421] on div "Pine 90x35 MGP10 Product" at bounding box center [713, 432] width 273 height 38
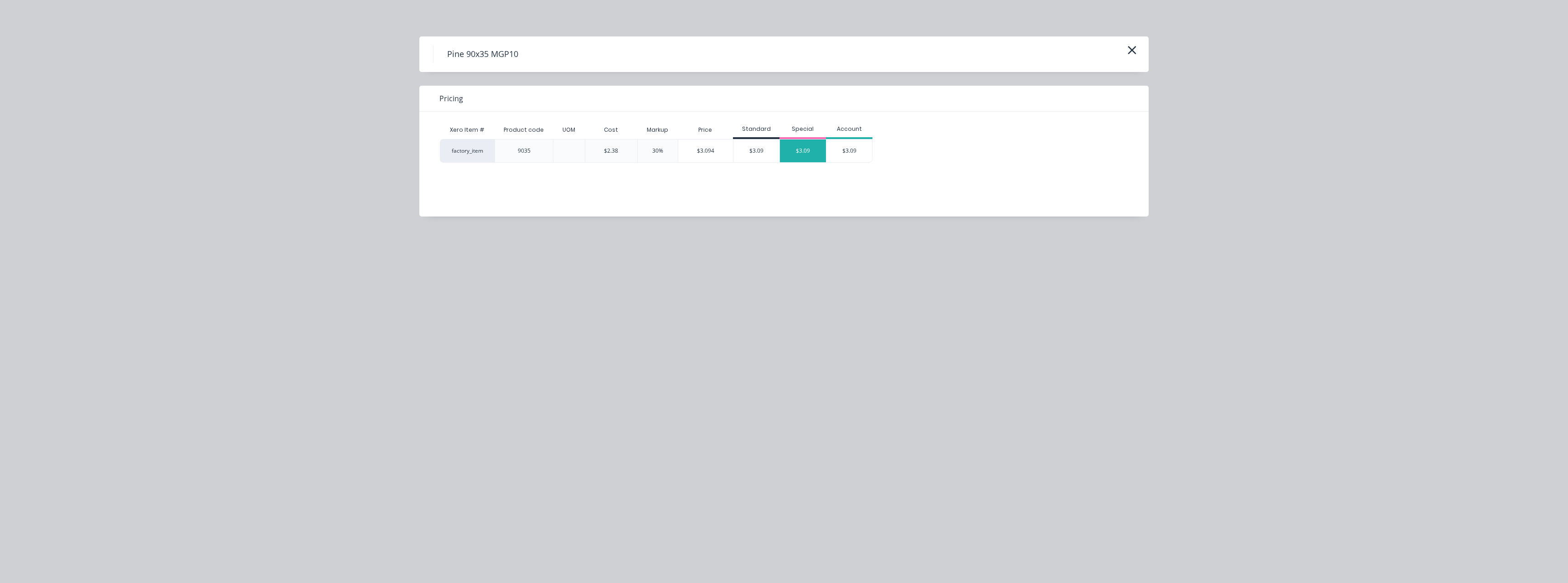
click at [794, 153] on div "$3.09" at bounding box center [803, 150] width 46 height 23
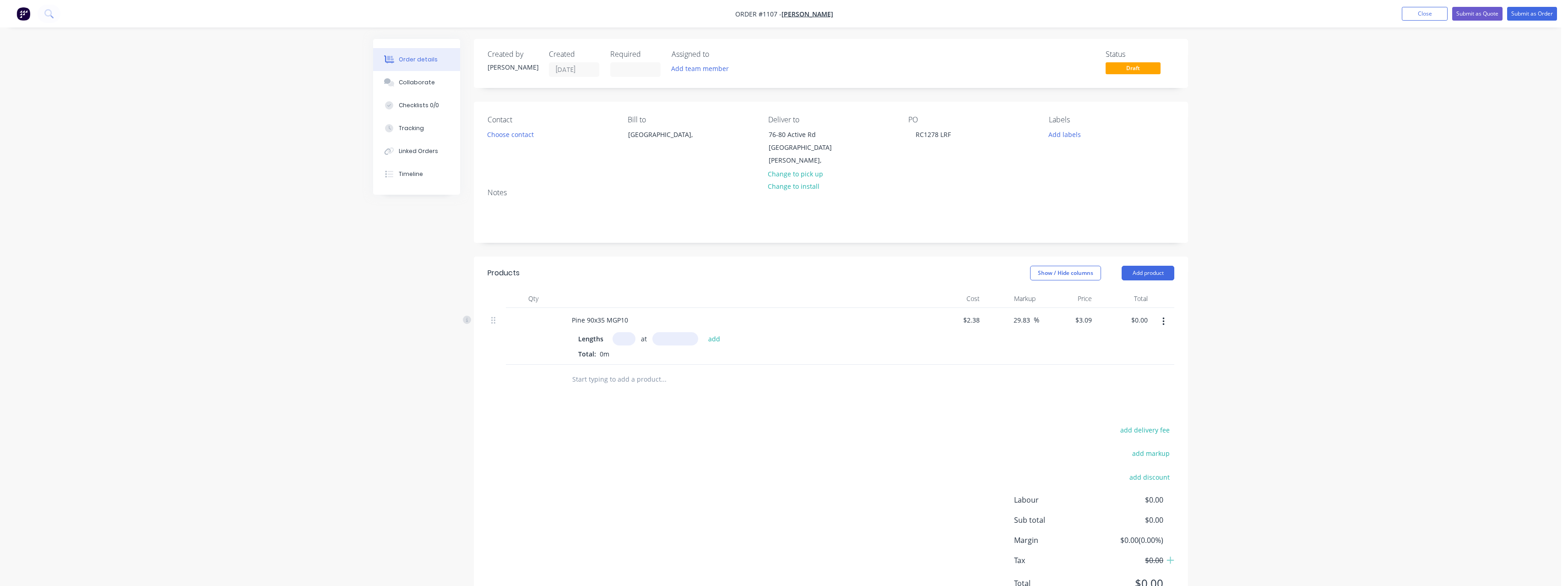
click at [620, 332] on input "text" at bounding box center [624, 339] width 23 height 13
click at [704, 332] on button "add" at bounding box center [714, 338] width 21 height 12
click at [631, 352] on icon "button" at bounding box center [631, 355] width 5 height 5
click at [628, 333] on input "text" at bounding box center [624, 339] width 23 height 13
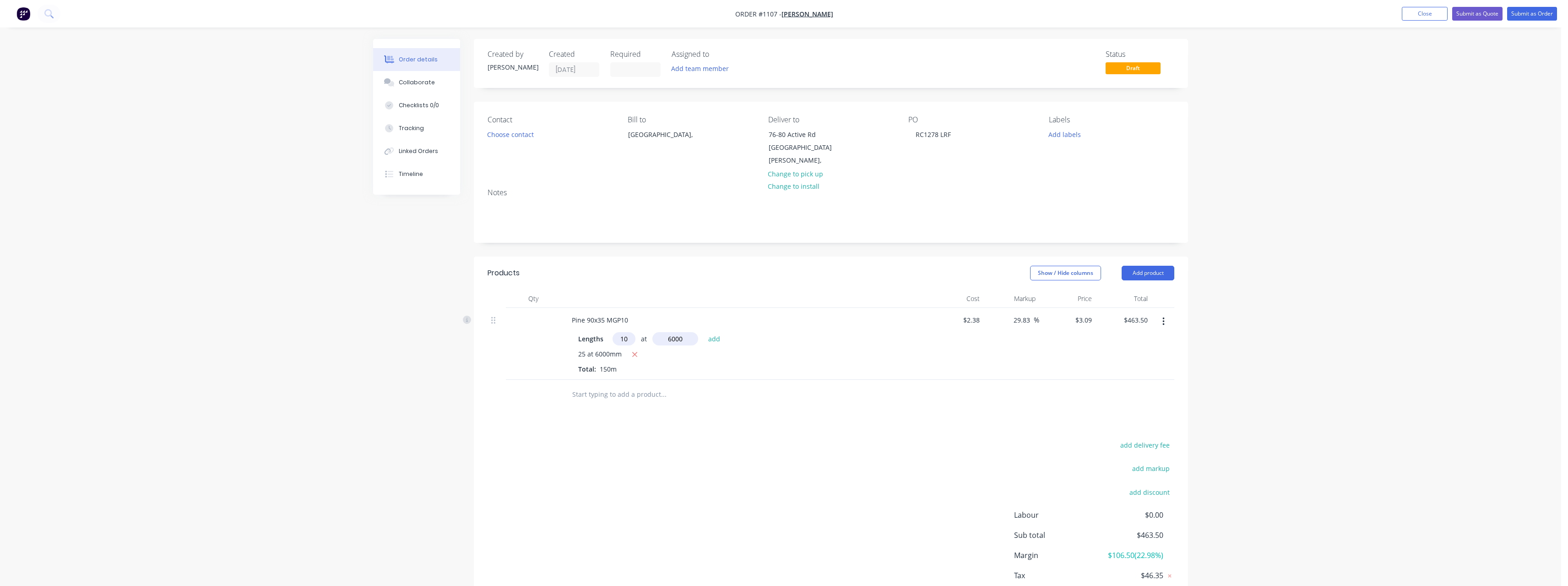
click at [704, 332] on button "add" at bounding box center [714, 338] width 21 height 12
click at [638, 349] on button "button" at bounding box center [635, 355] width 12 height 12
click at [646, 386] on input "text" at bounding box center [663, 395] width 183 height 18
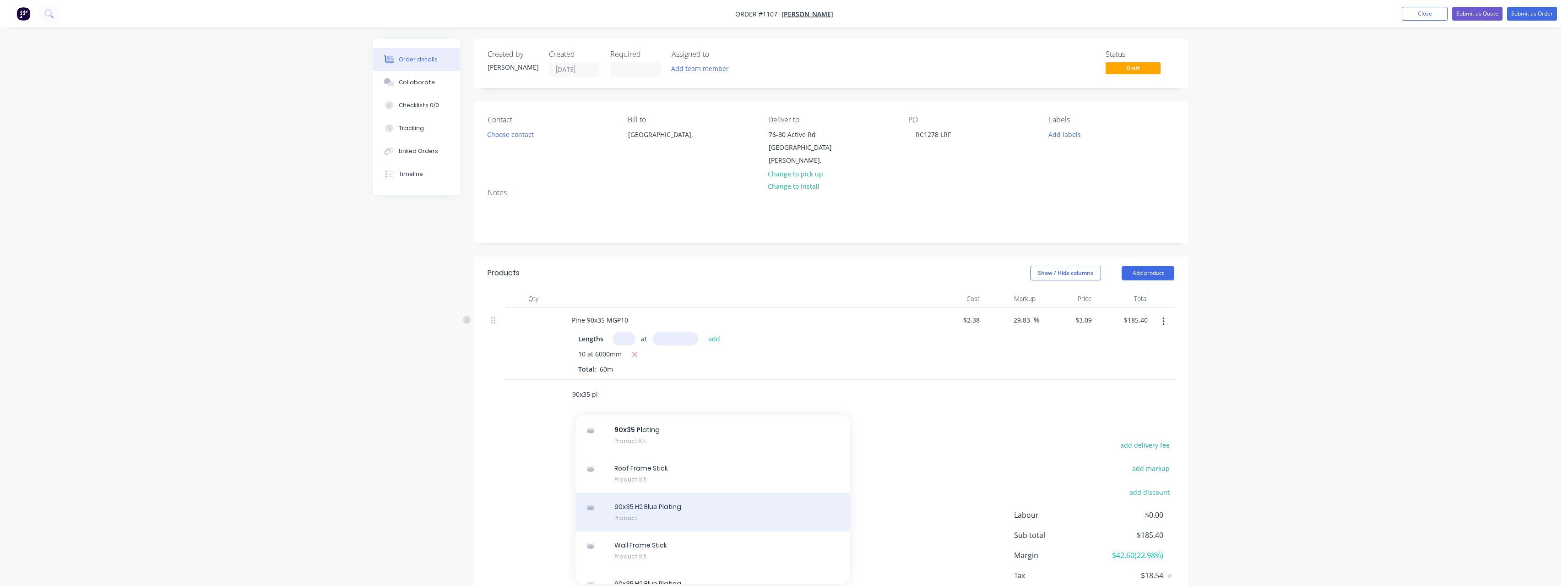
scroll to position [44, 0]
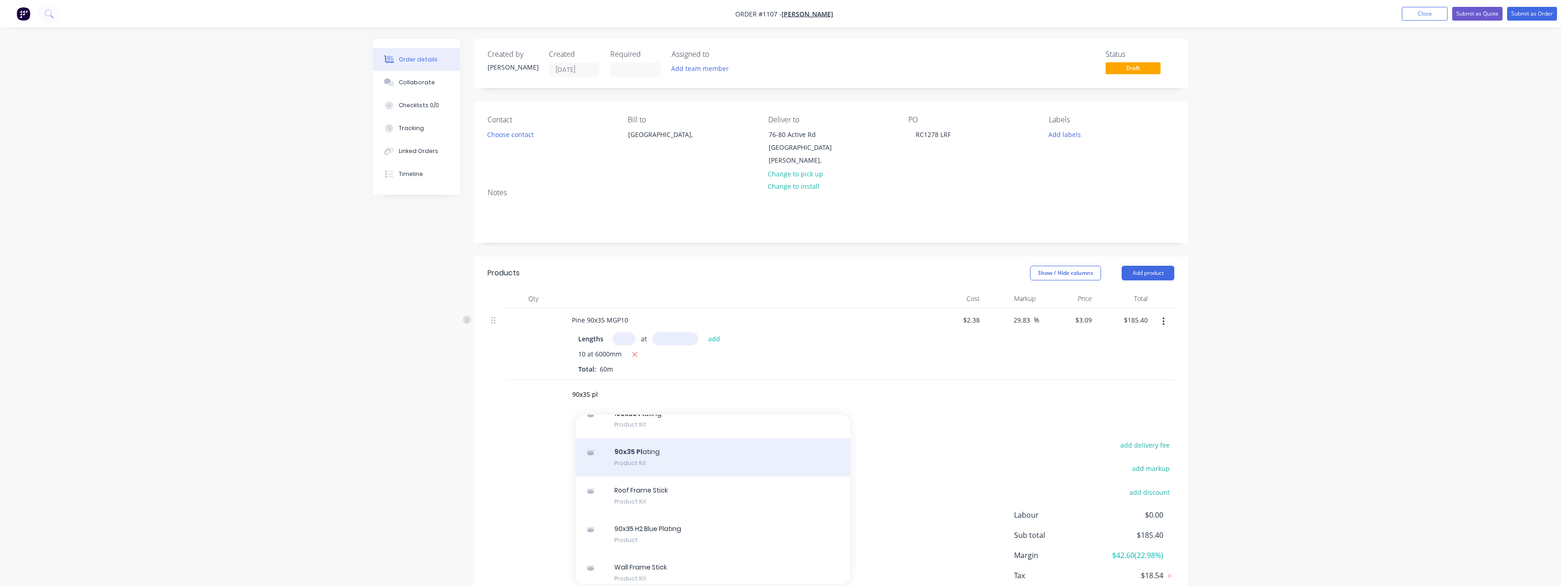
click at [723, 453] on div "90x35 Pl ating Product Kit" at bounding box center [712, 457] width 274 height 39
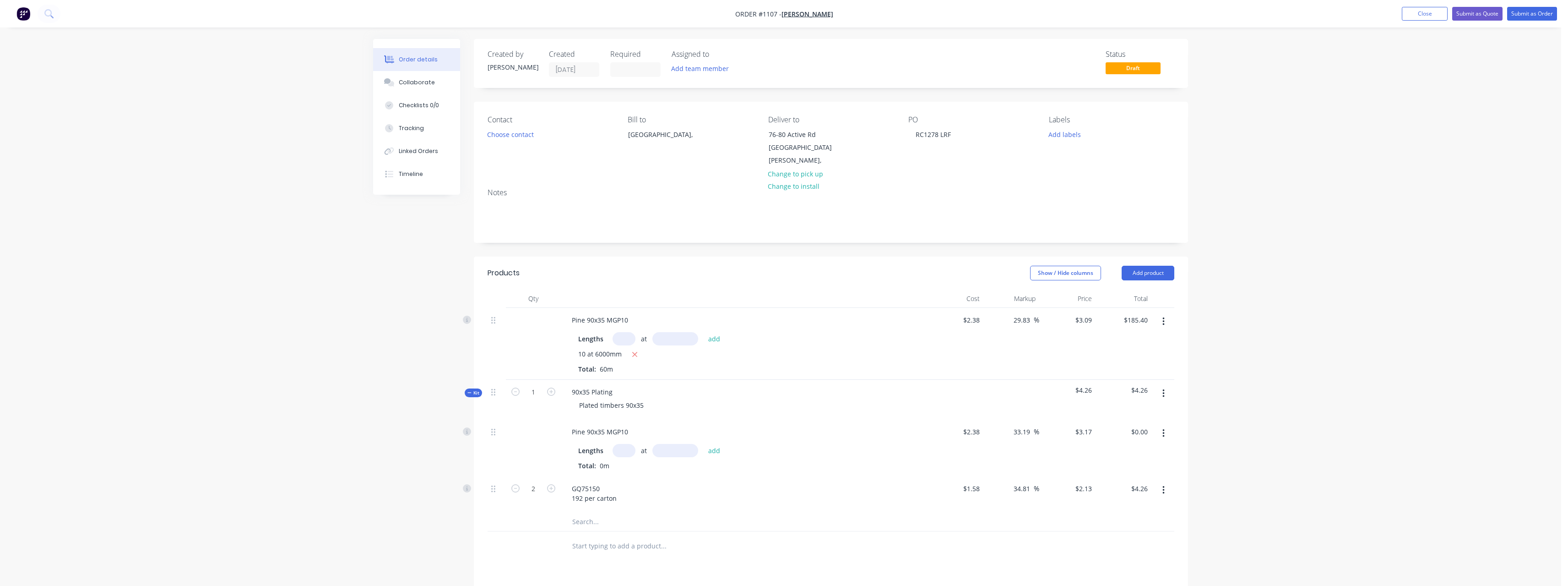
click at [628, 444] on input "text" at bounding box center [624, 451] width 23 height 13
click at [704, 444] on button "add" at bounding box center [714, 450] width 21 height 12
click at [539, 497] on input "2" at bounding box center [533, 503] width 24 height 13
click at [612, 552] on input "text" at bounding box center [663, 561] width 183 height 18
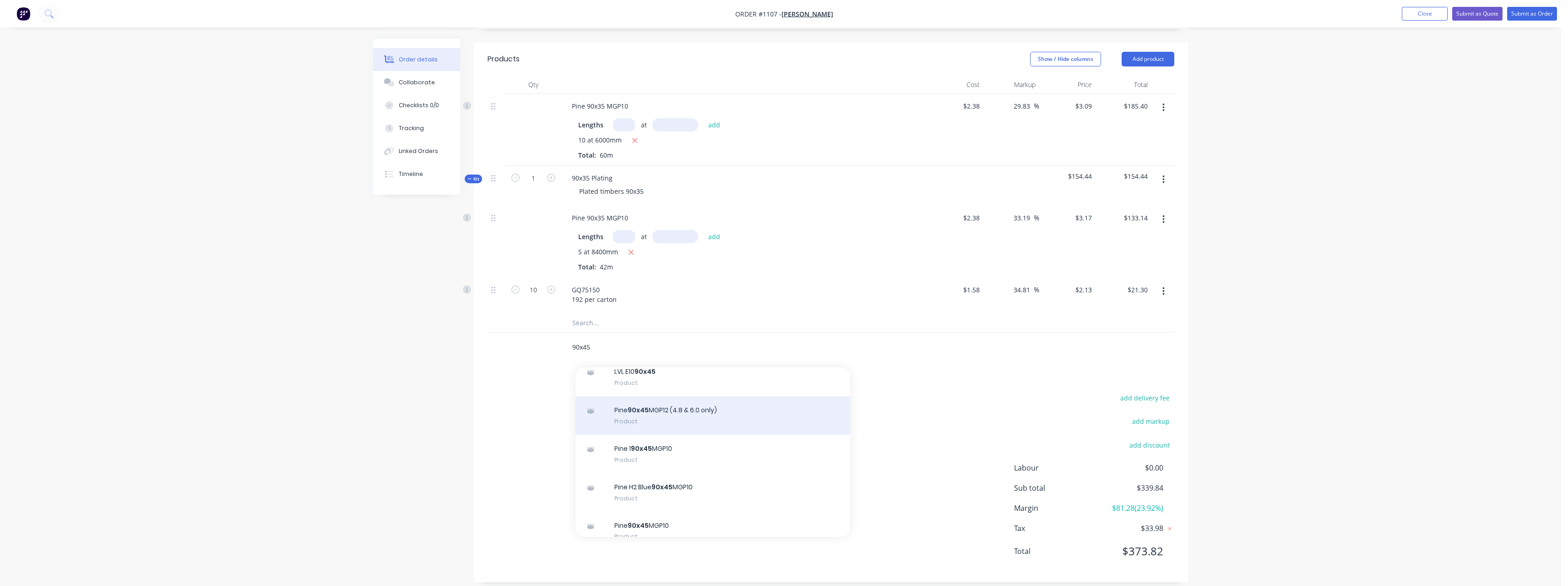
scroll to position [1329, 0]
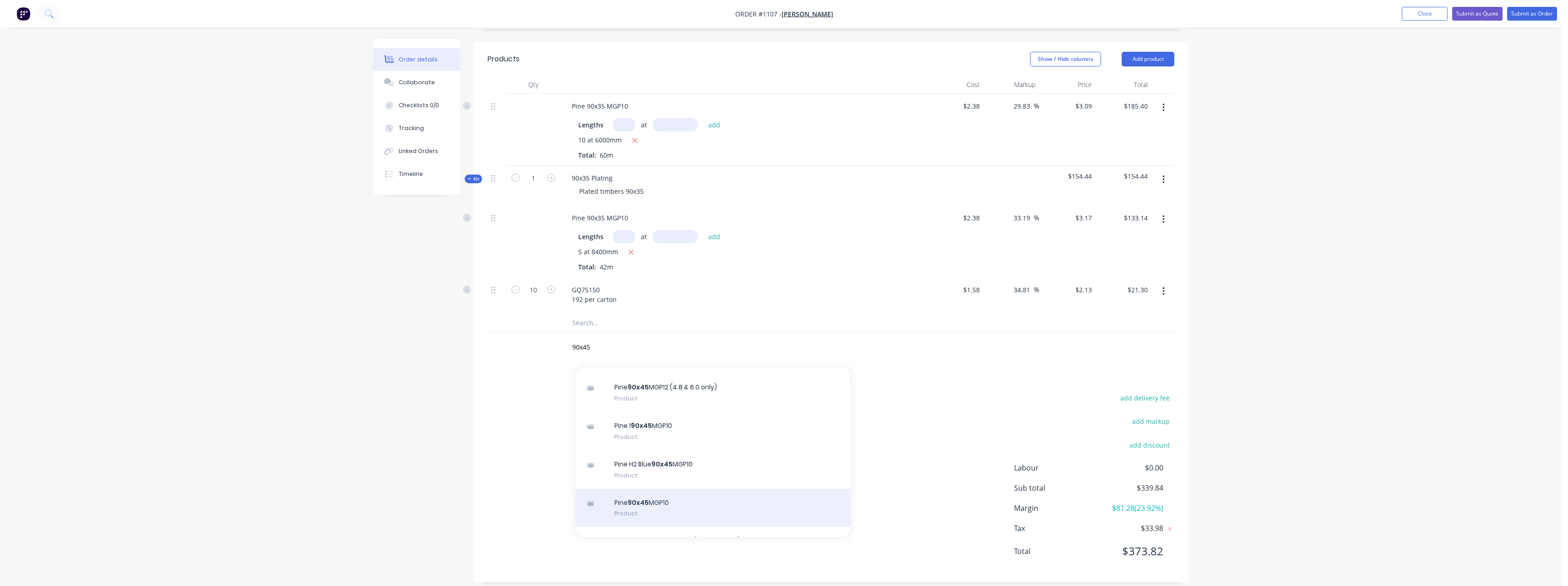
click at [742, 489] on div "Pine 90x45 MGP10 Product" at bounding box center [712, 508] width 274 height 39
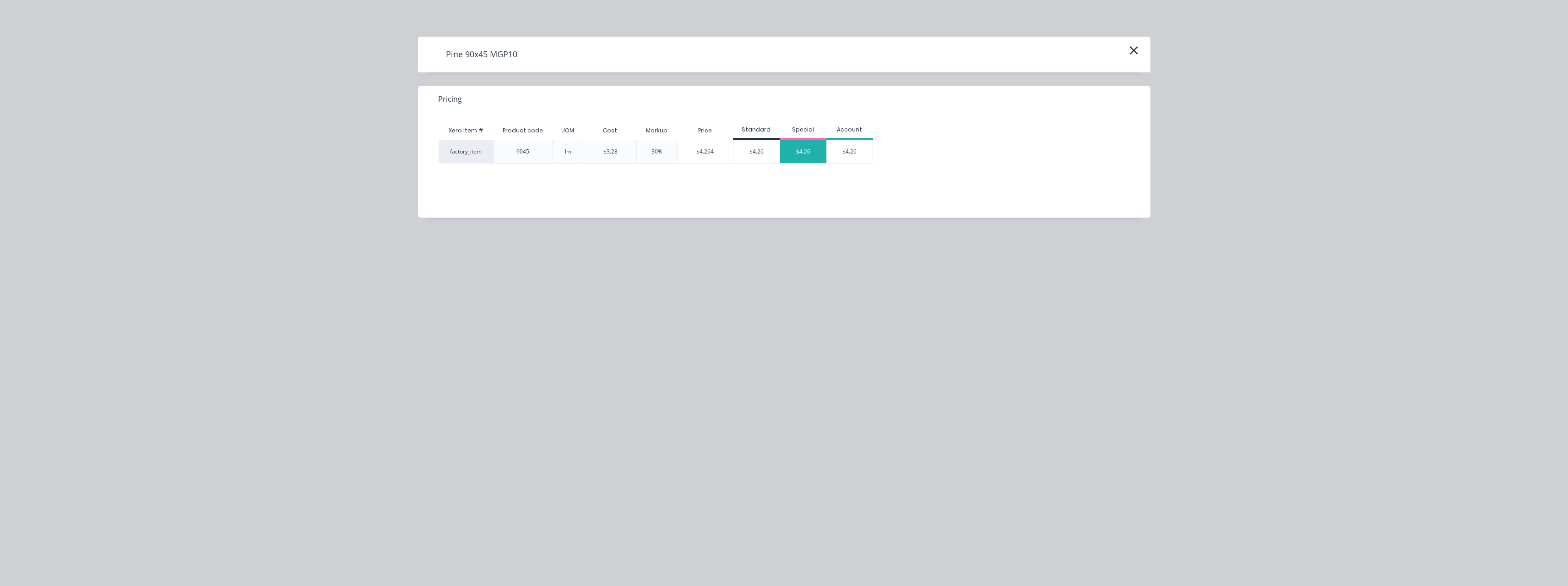
click at [803, 154] on div "$4.26" at bounding box center [803, 151] width 46 height 23
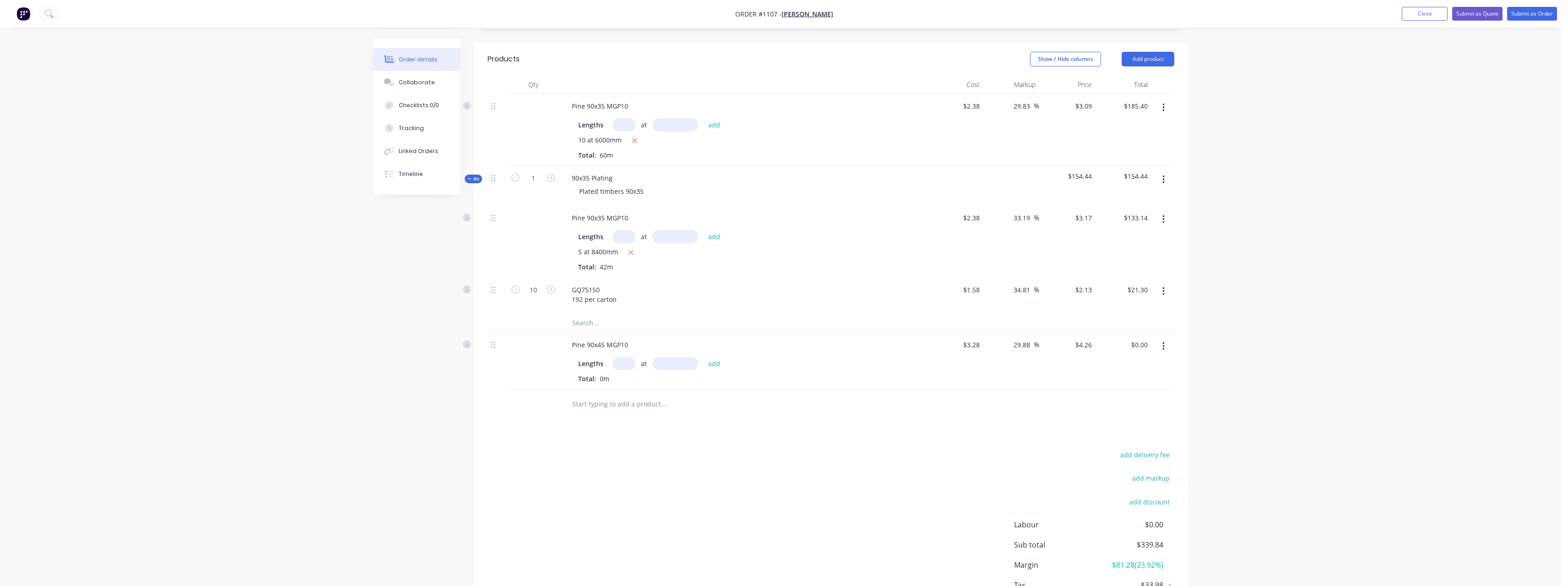
click at [628, 357] on input "text" at bounding box center [624, 363] width 23 height 13
click at [704, 357] on button "add" at bounding box center [714, 363] width 21 height 12
click at [1487, 13] on button "Submit as Quote" at bounding box center [1477, 13] width 50 height 13
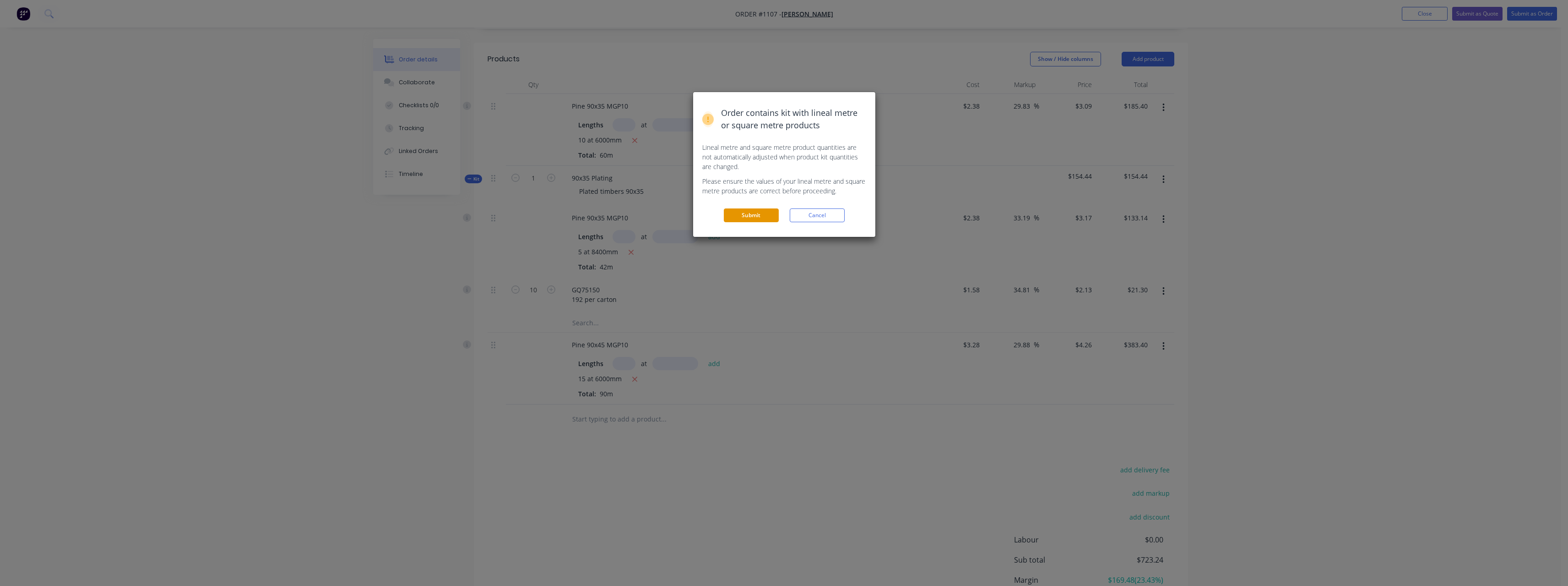
click at [746, 214] on button "Submit" at bounding box center [751, 215] width 55 height 13
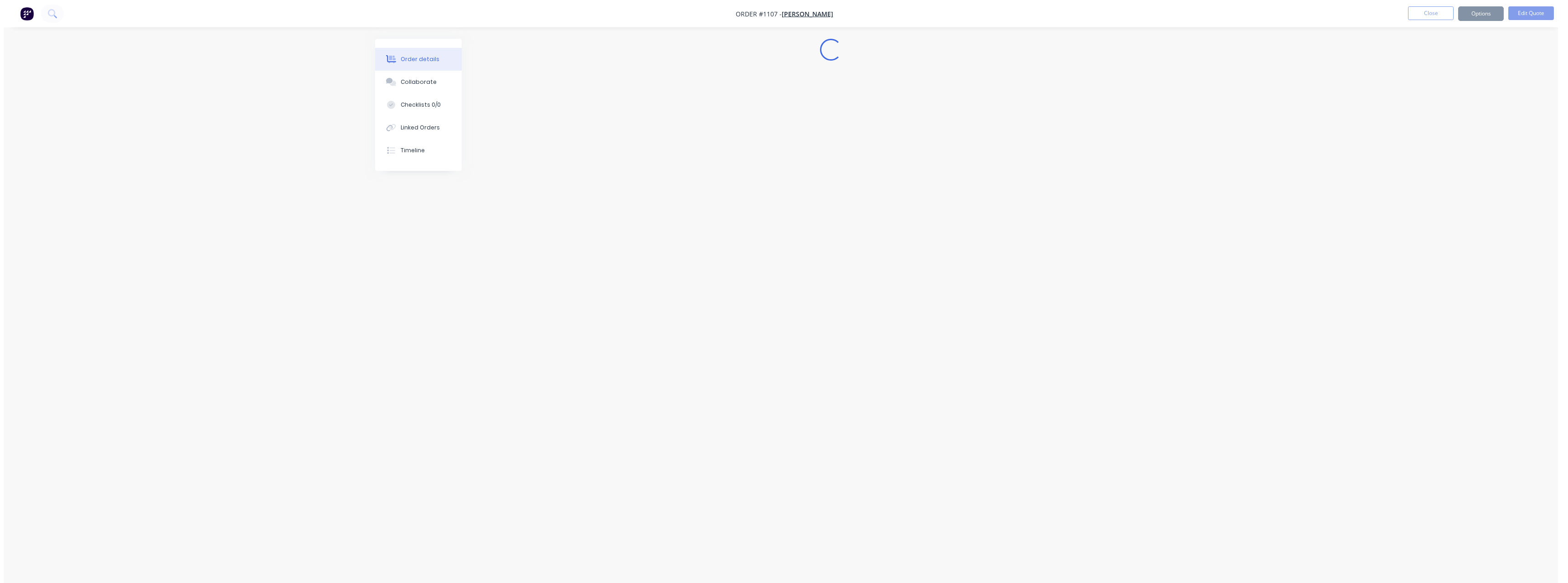
scroll to position [0, 0]
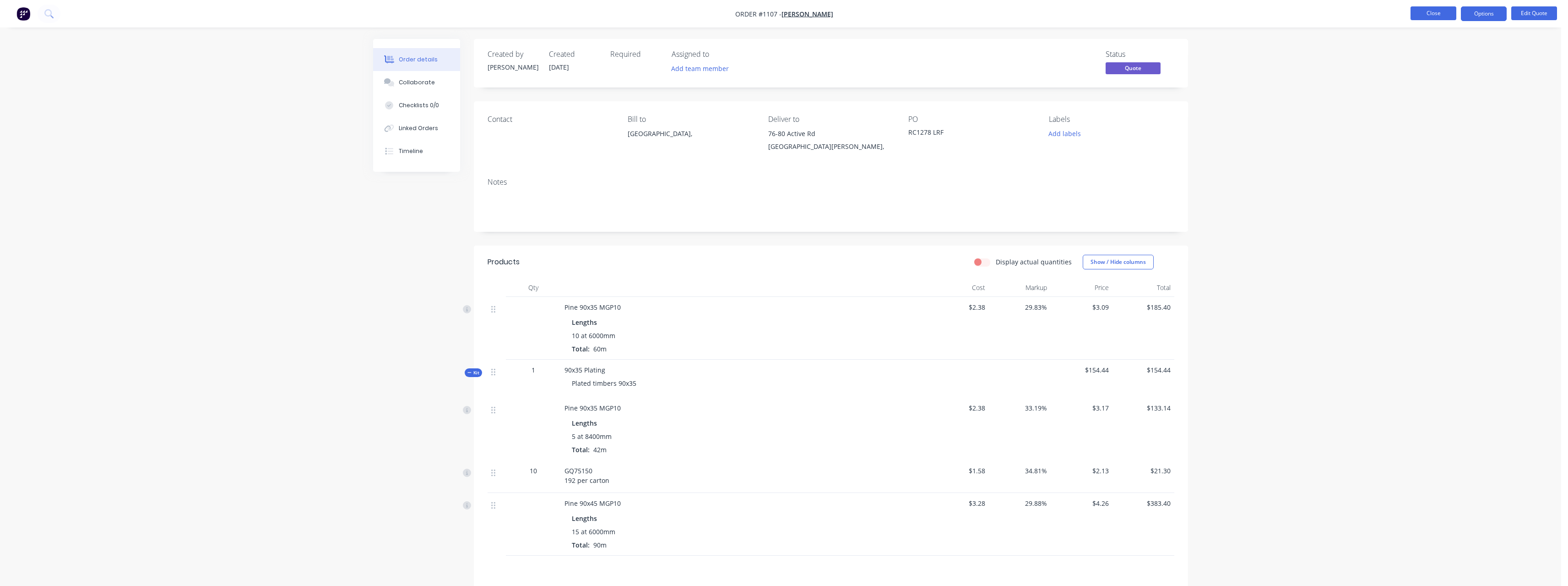
click at [1435, 15] on button "Close" at bounding box center [1433, 13] width 46 height 13
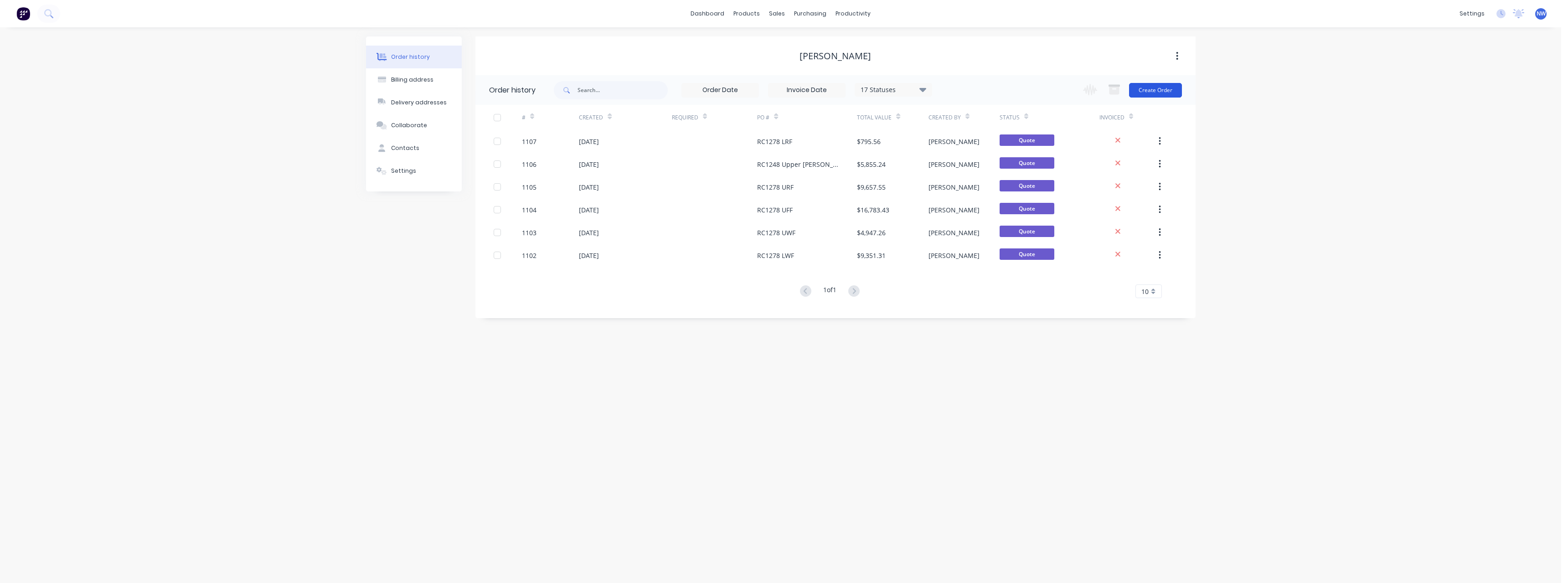
click at [1143, 88] on button "Create Order" at bounding box center [1155, 90] width 53 height 15
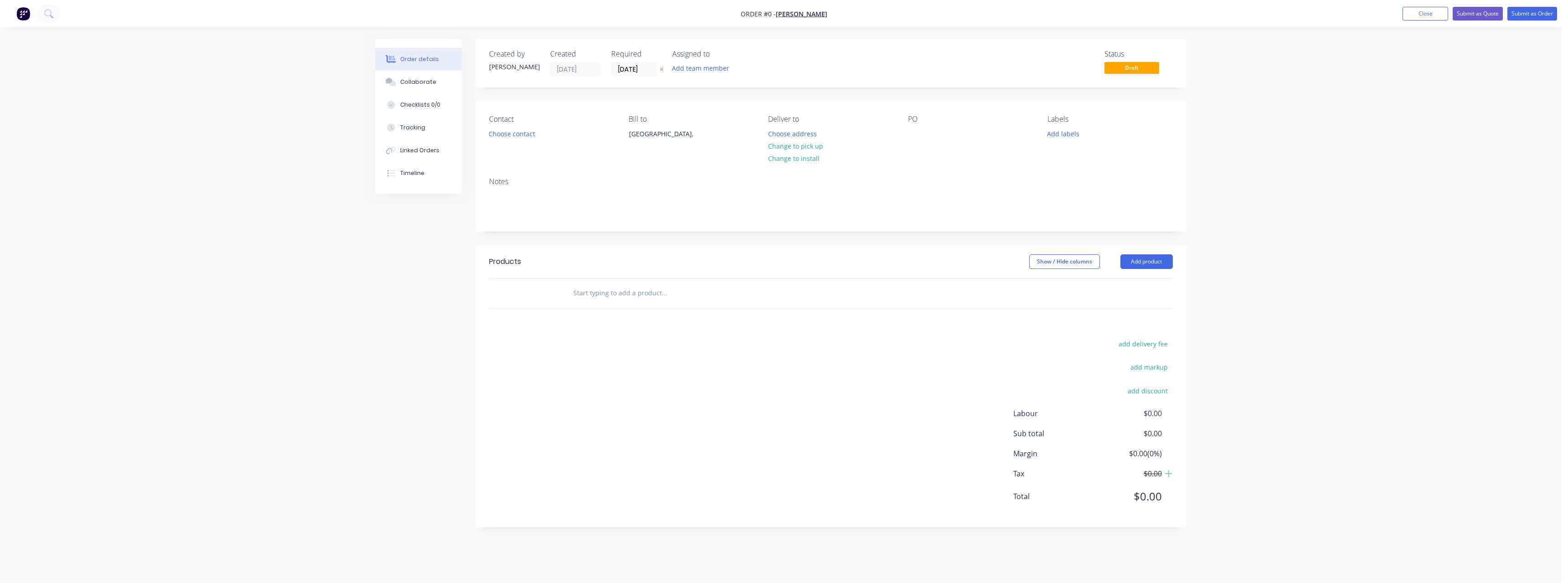
click at [663, 66] on button at bounding box center [662, 69] width 10 height 10
click at [771, 128] on button "Choose address" at bounding box center [793, 133] width 58 height 12
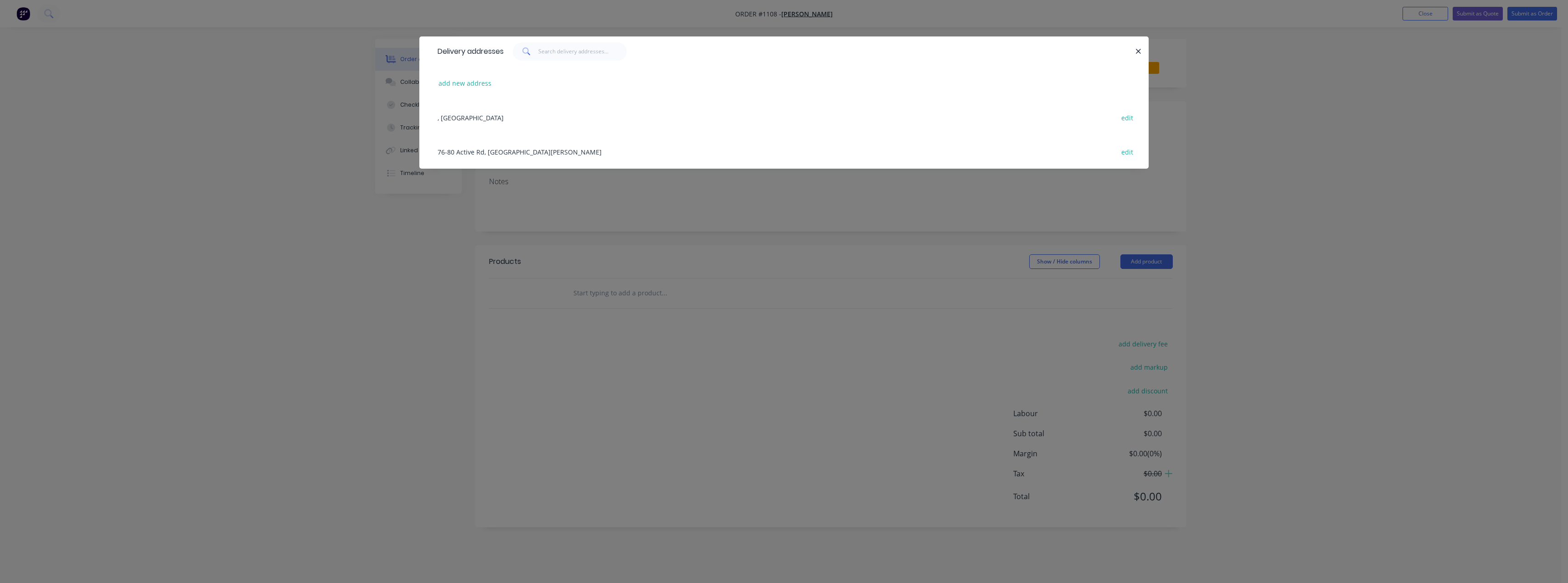
click at [509, 145] on div "76-80 Active Rd, [GEOGRAPHIC_DATA][PERSON_NAME] edit" at bounding box center [783, 152] width 702 height 34
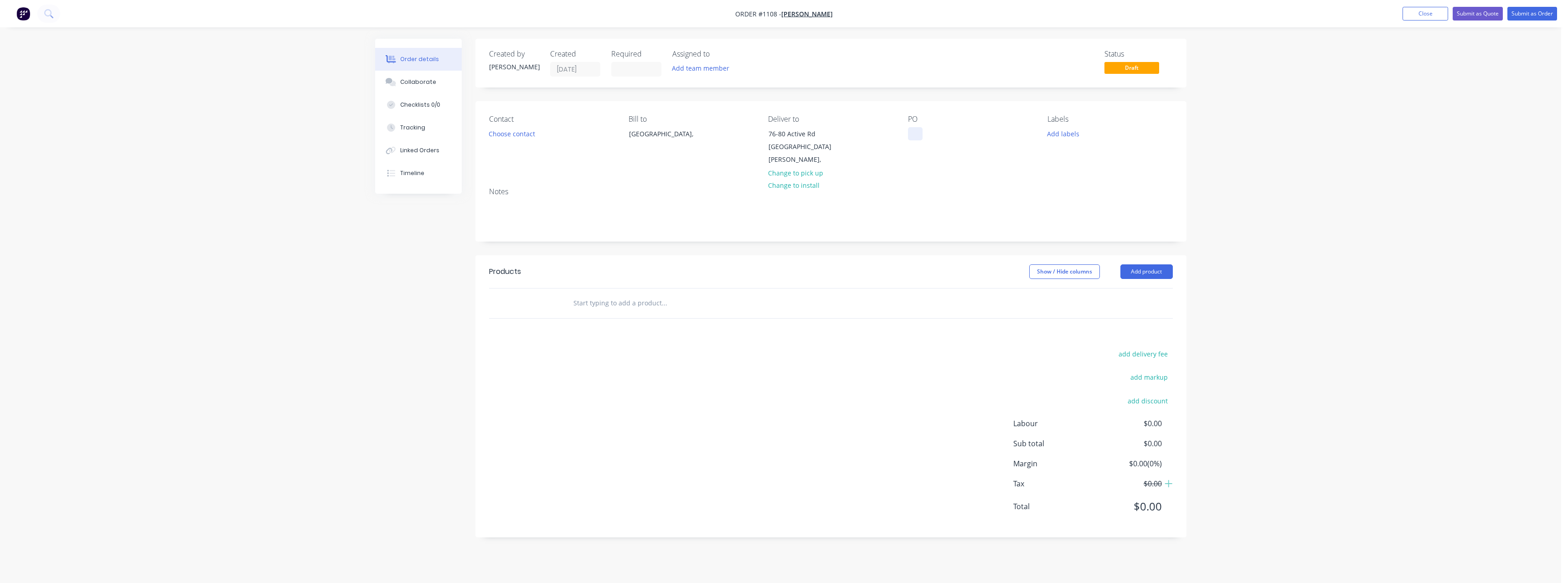
click at [914, 136] on div at bounding box center [915, 134] width 15 height 13
click at [914, 135] on div "C1278 Lower Eaves" at bounding box center [961, 134] width 106 height 13
click at [650, 294] on input "text" at bounding box center [664, 303] width 183 height 18
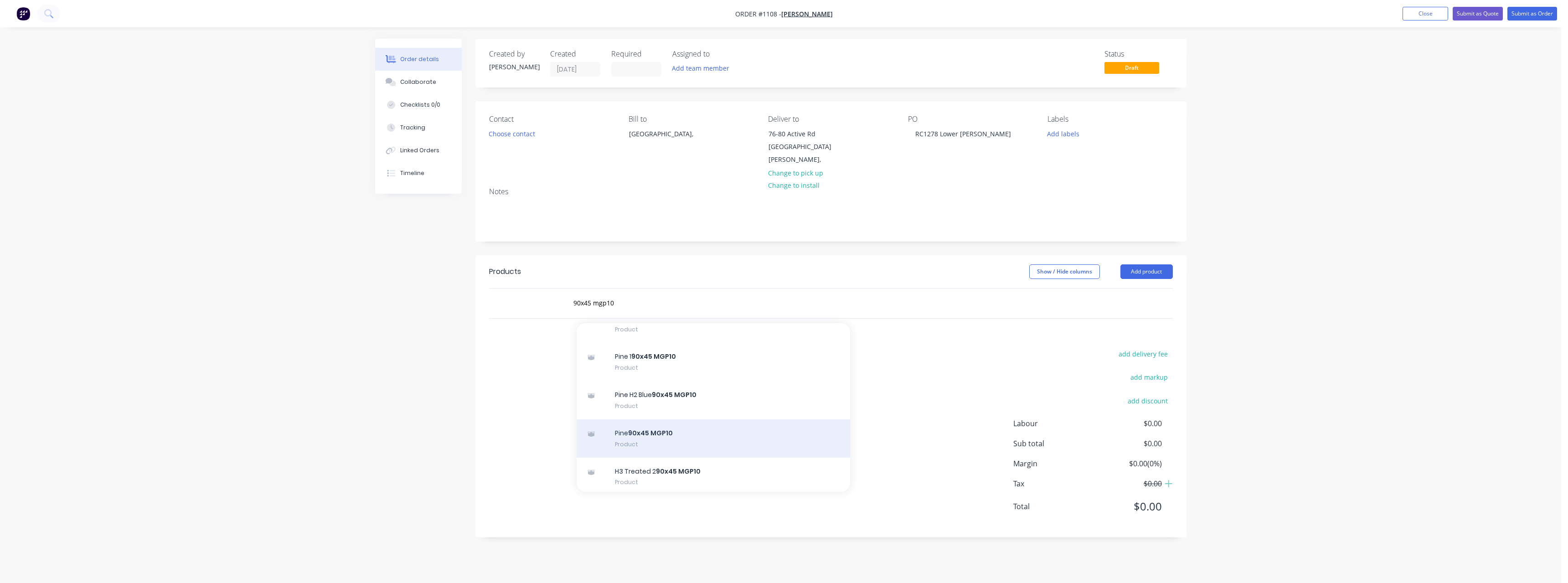
click at [704, 427] on div "Pine 90x45 MGP10 Product" at bounding box center [713, 438] width 273 height 38
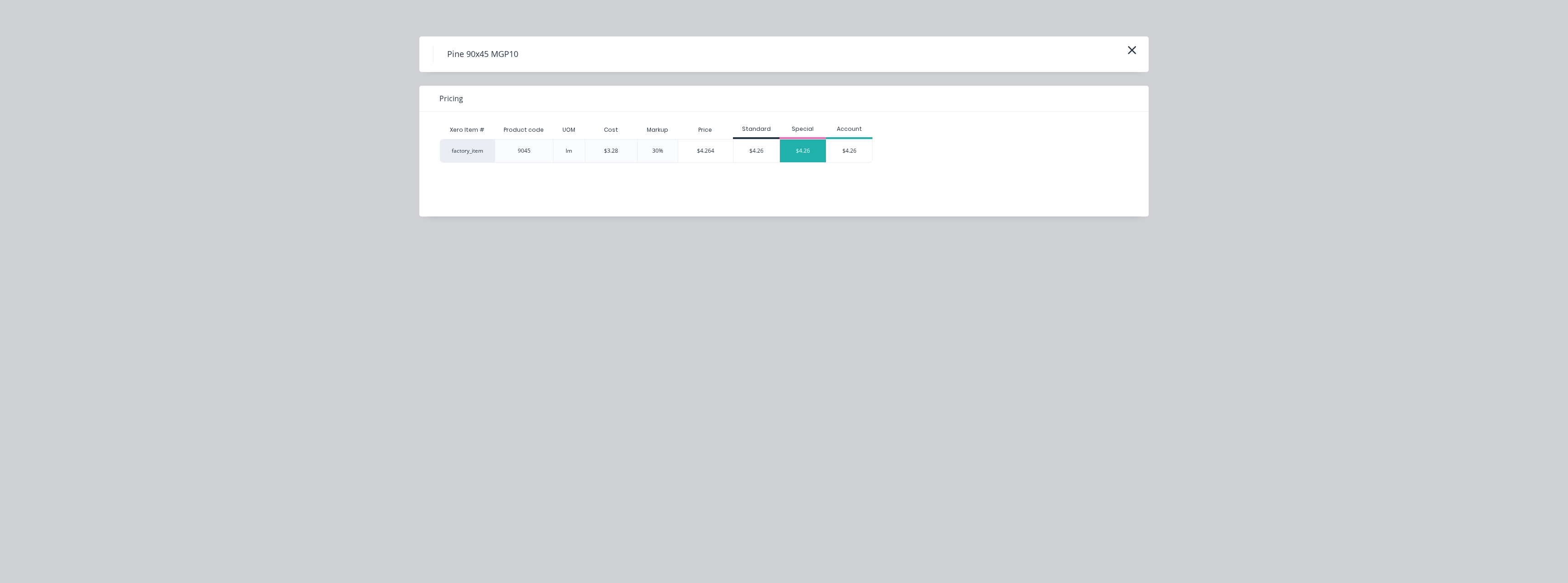
click at [813, 145] on div "$4.26" at bounding box center [803, 150] width 46 height 23
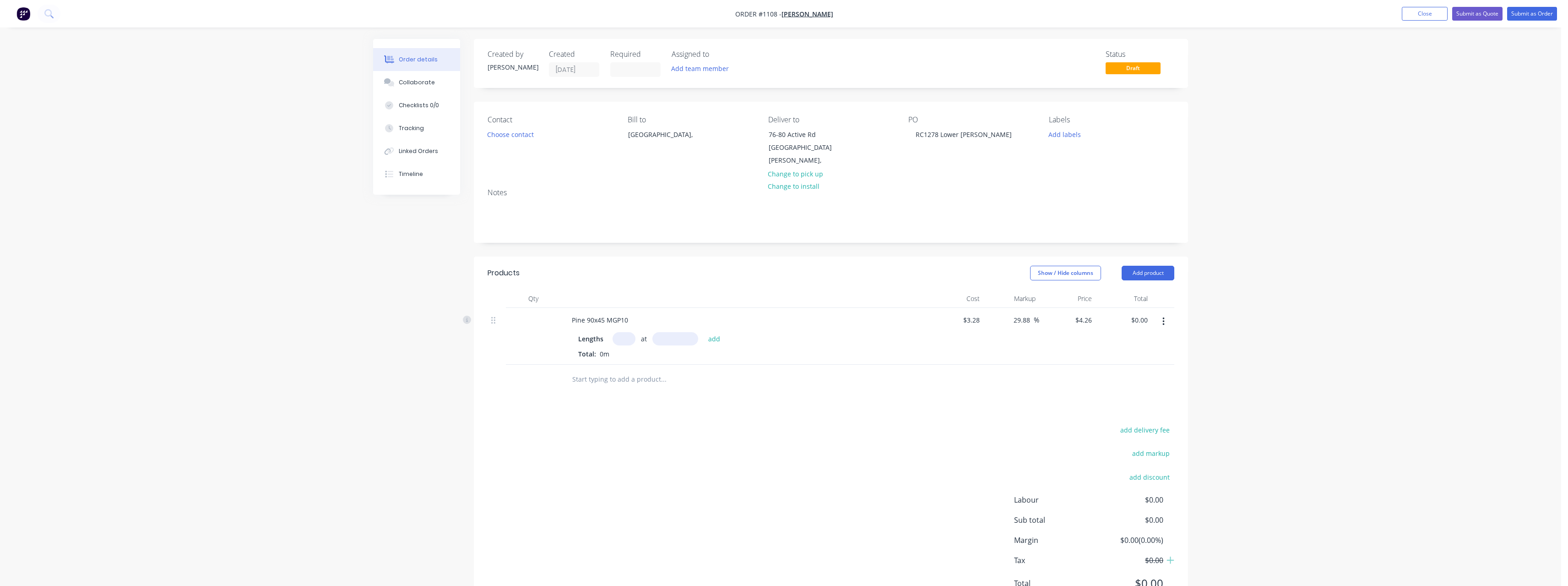
click at [630, 332] on input "text" at bounding box center [624, 339] width 23 height 13
click at [704, 332] on button "add" at bounding box center [714, 338] width 21 height 12
click at [605, 385] on input "text" at bounding box center [663, 395] width 183 height 18
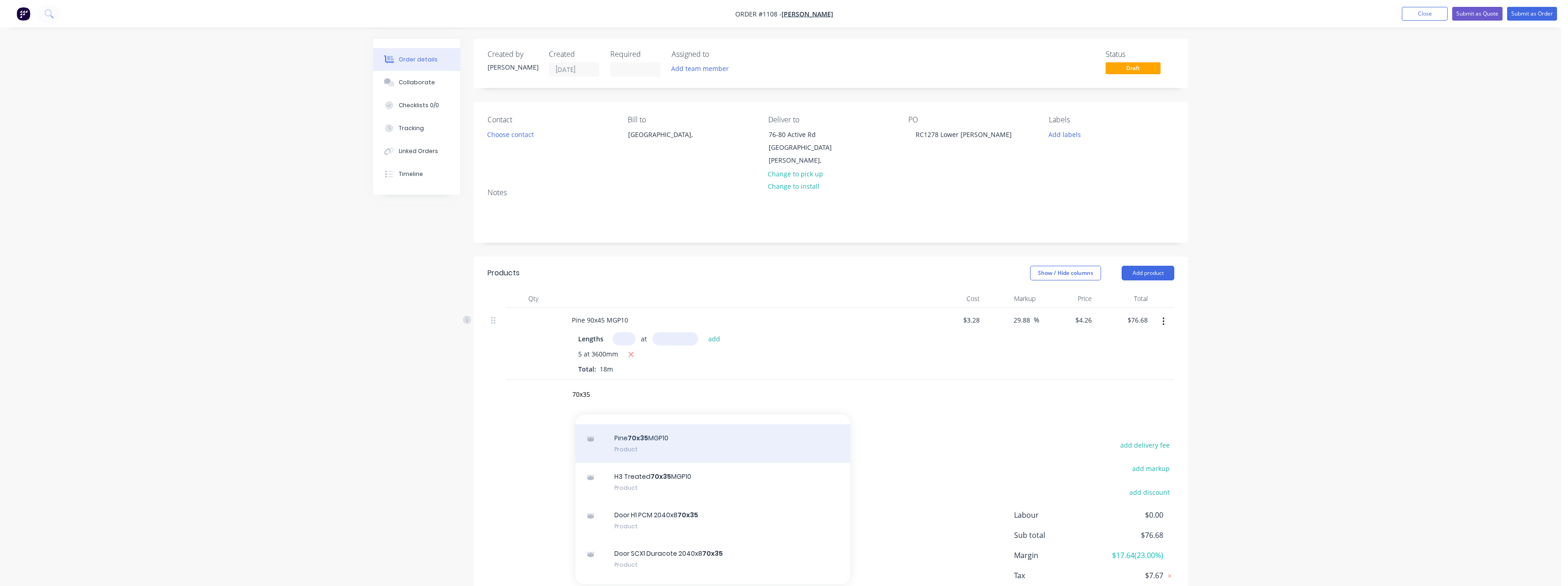
click at [685, 429] on div "Pine 70x35 MGP10 Product" at bounding box center [712, 443] width 274 height 39
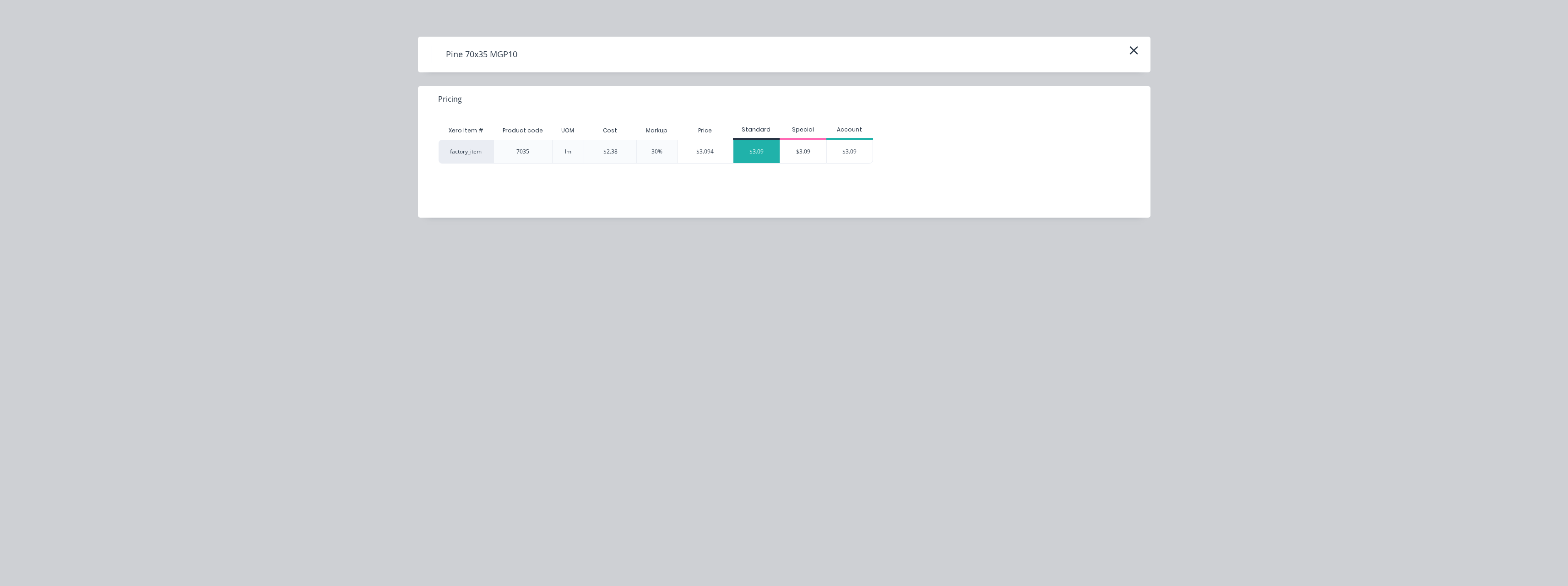
click at [761, 154] on div "$3.09" at bounding box center [757, 151] width 46 height 23
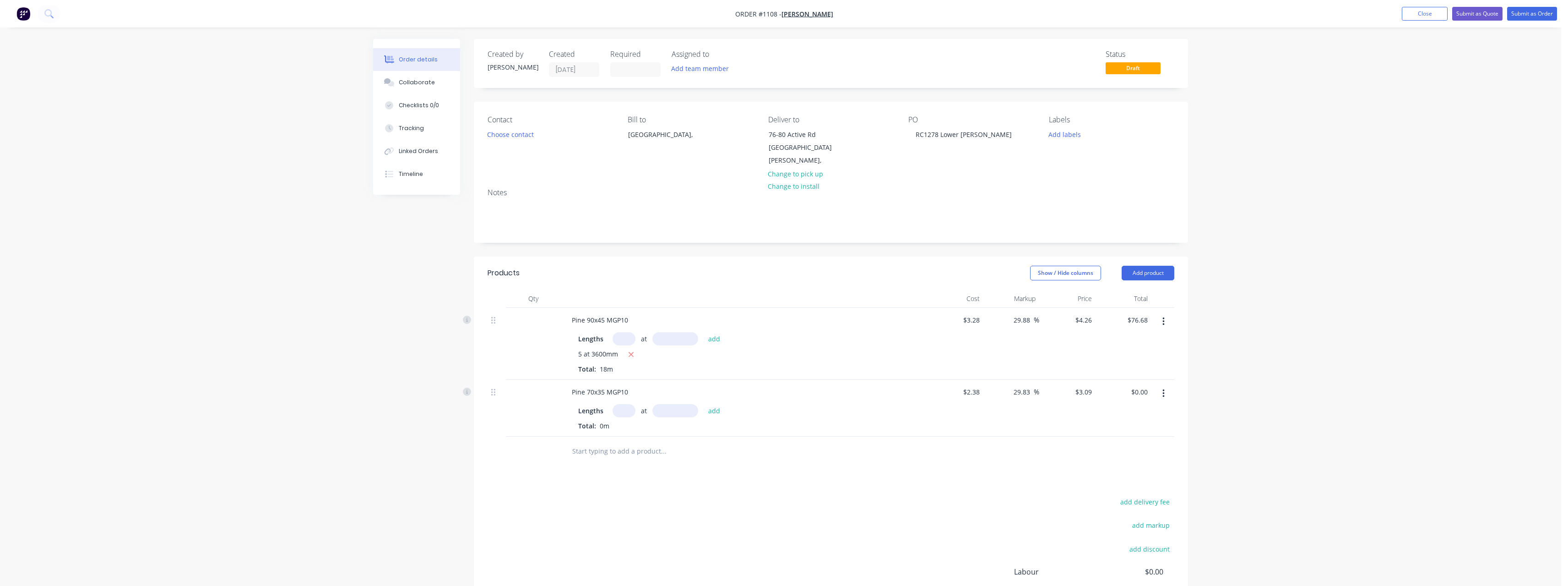
click at [627, 404] on input "text" at bounding box center [624, 410] width 23 height 13
click at [704, 404] on button "add" at bounding box center [714, 410] width 21 height 12
click at [591, 457] on input "text" at bounding box center [663, 466] width 183 height 18
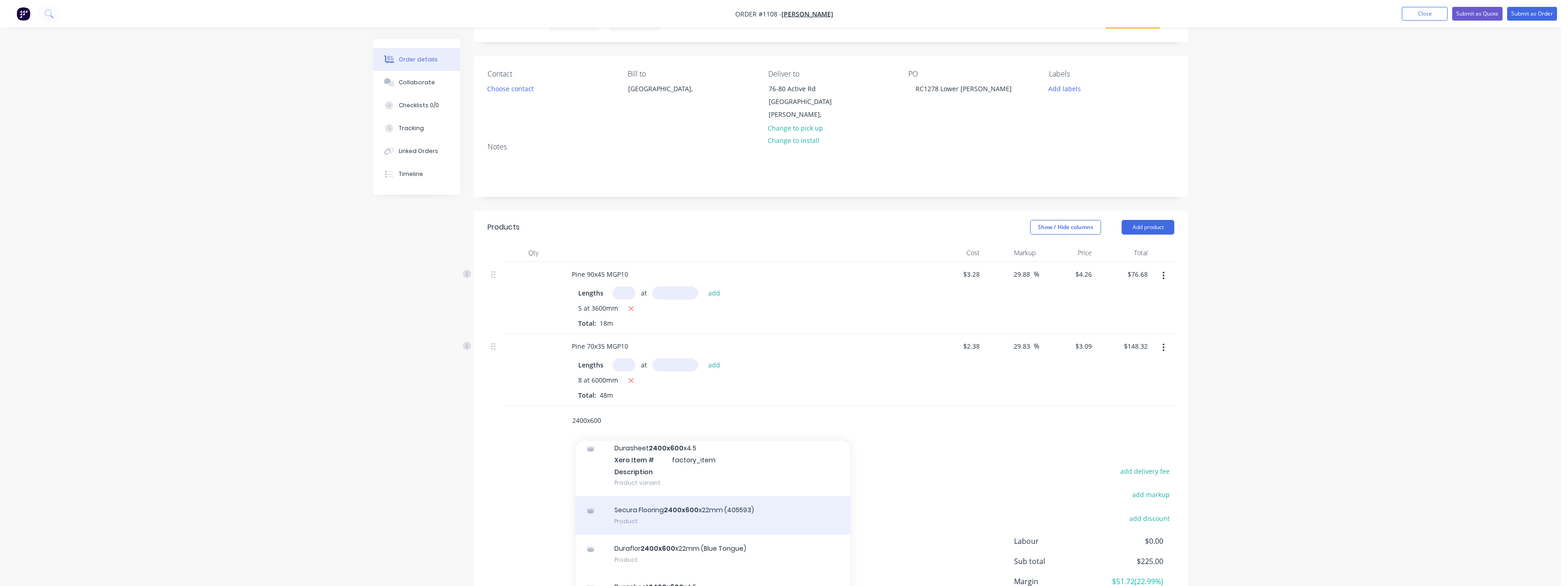
scroll to position [185, 0]
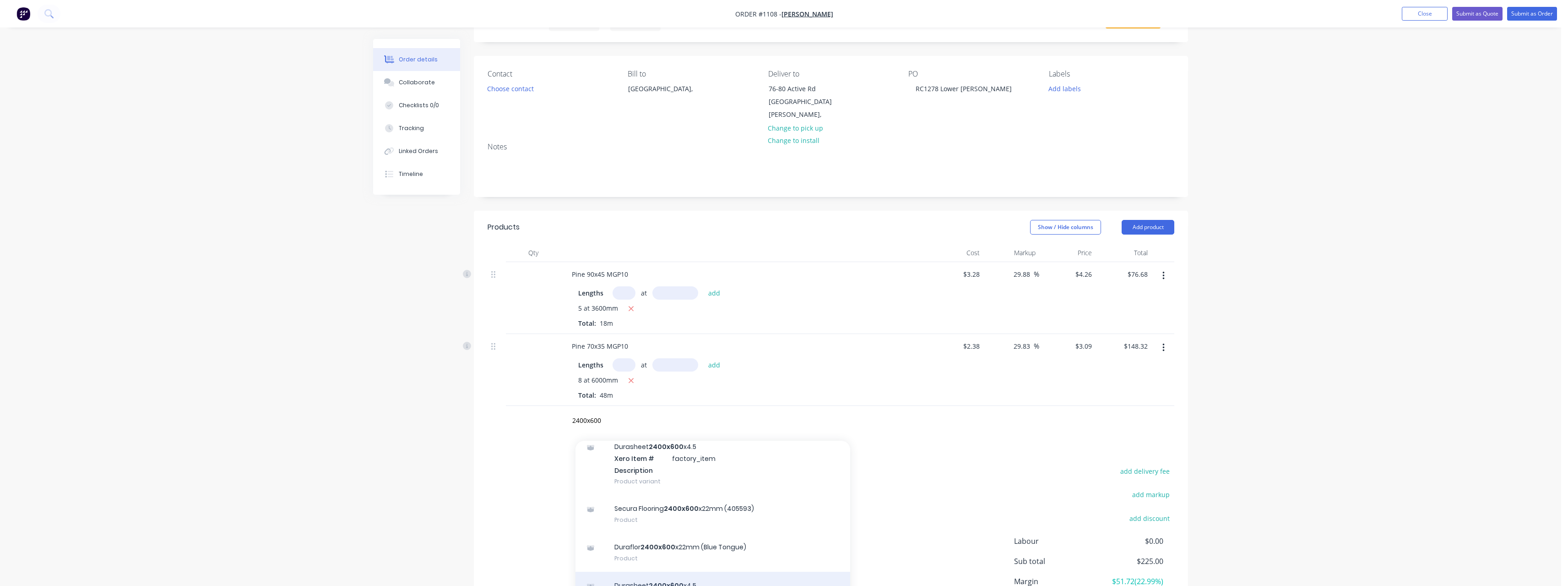
click at [676, 572] on div "Durasheet 2400x600 x4.5 Product" at bounding box center [712, 591] width 274 height 39
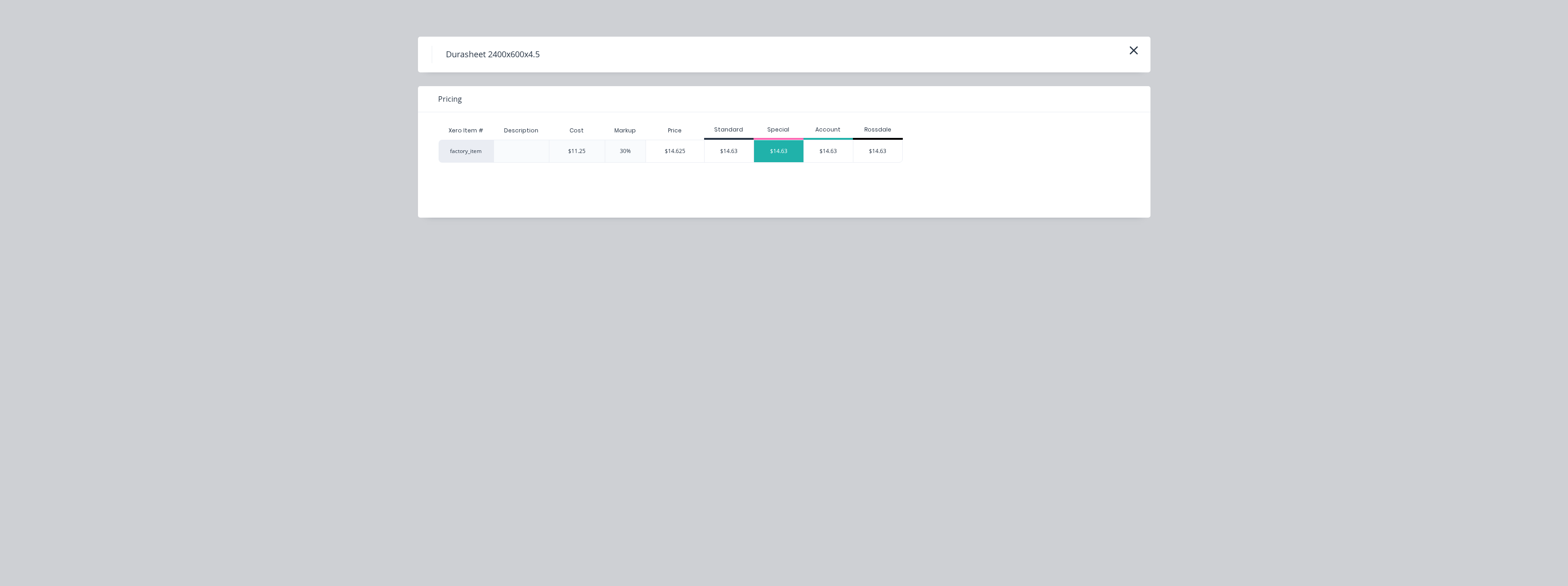
click at [776, 152] on div "$14.63" at bounding box center [778, 151] width 50 height 22
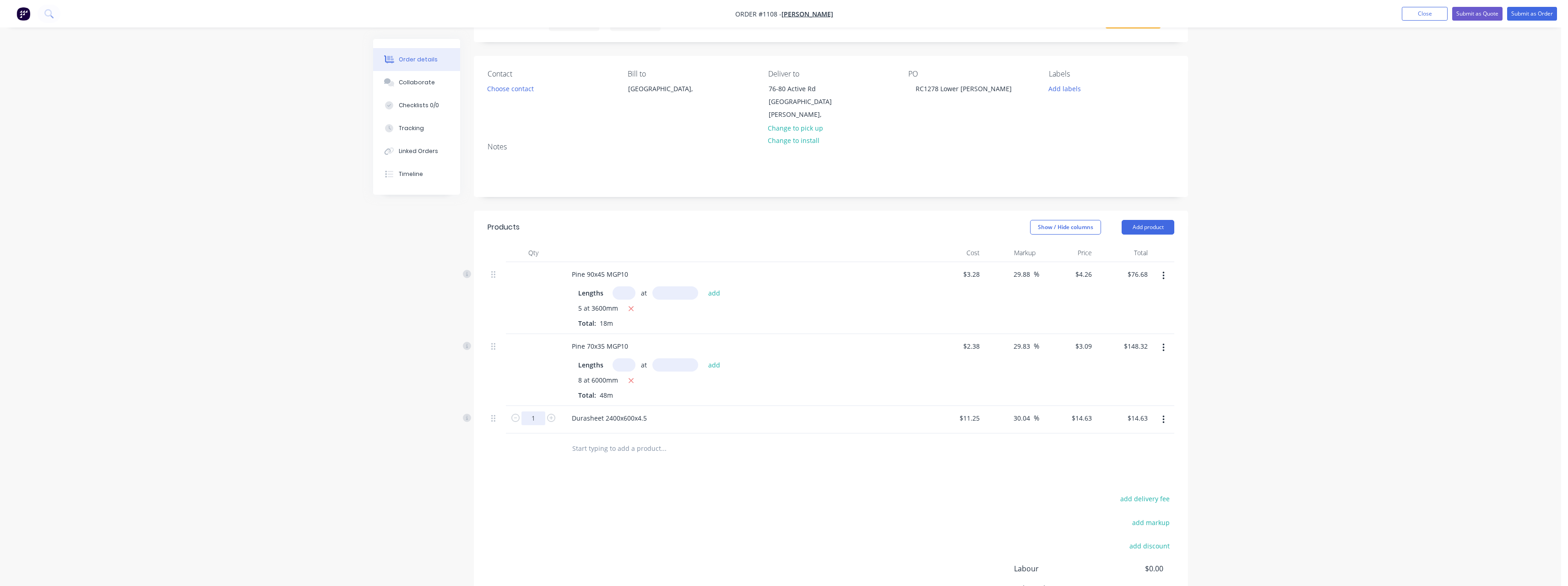
click at [540, 411] on input "1" at bounding box center [533, 418] width 24 height 13
click at [619, 439] on input "text" at bounding box center [663, 448] width 183 height 18
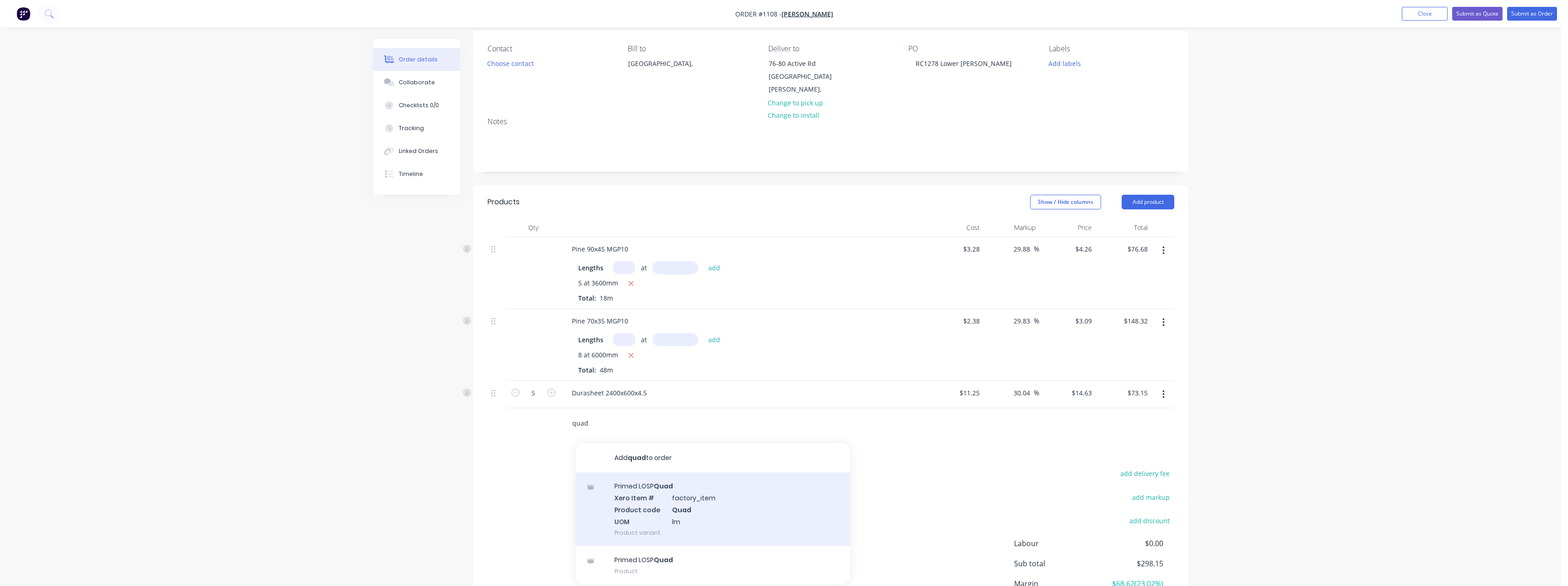
scroll to position [92, 0]
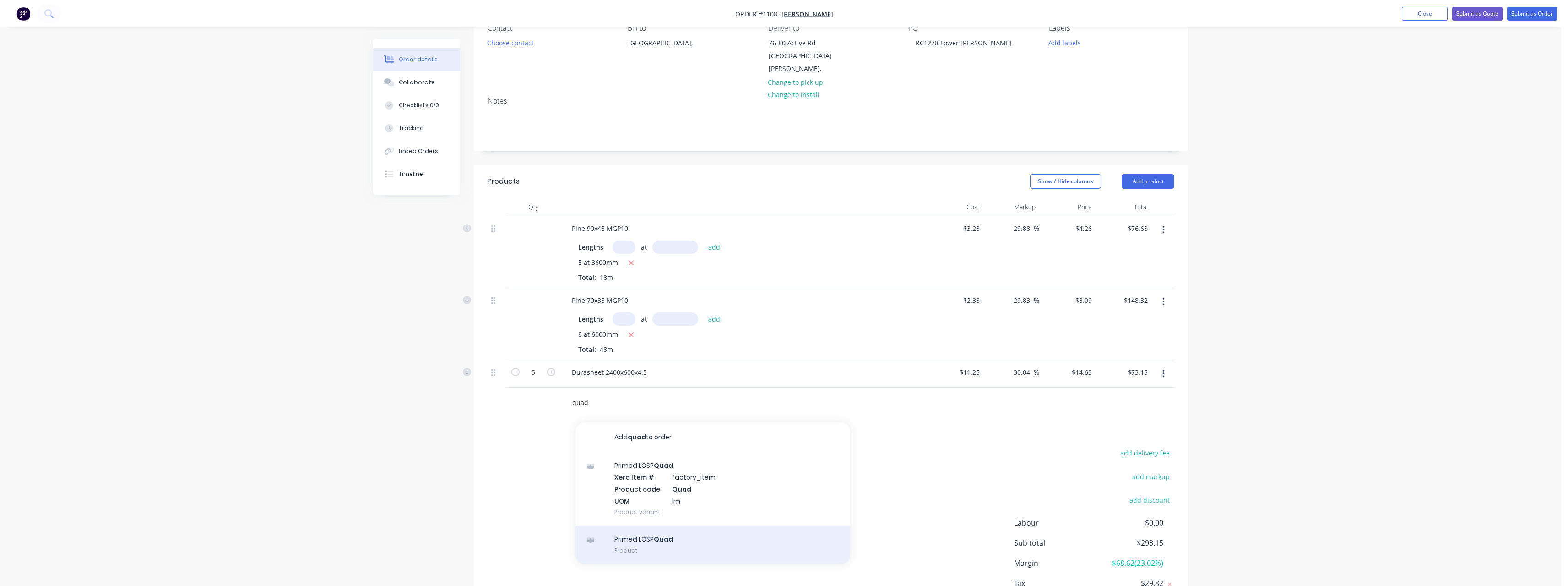
click at [675, 530] on div "Primed LOSP Quad Product" at bounding box center [712, 544] width 274 height 39
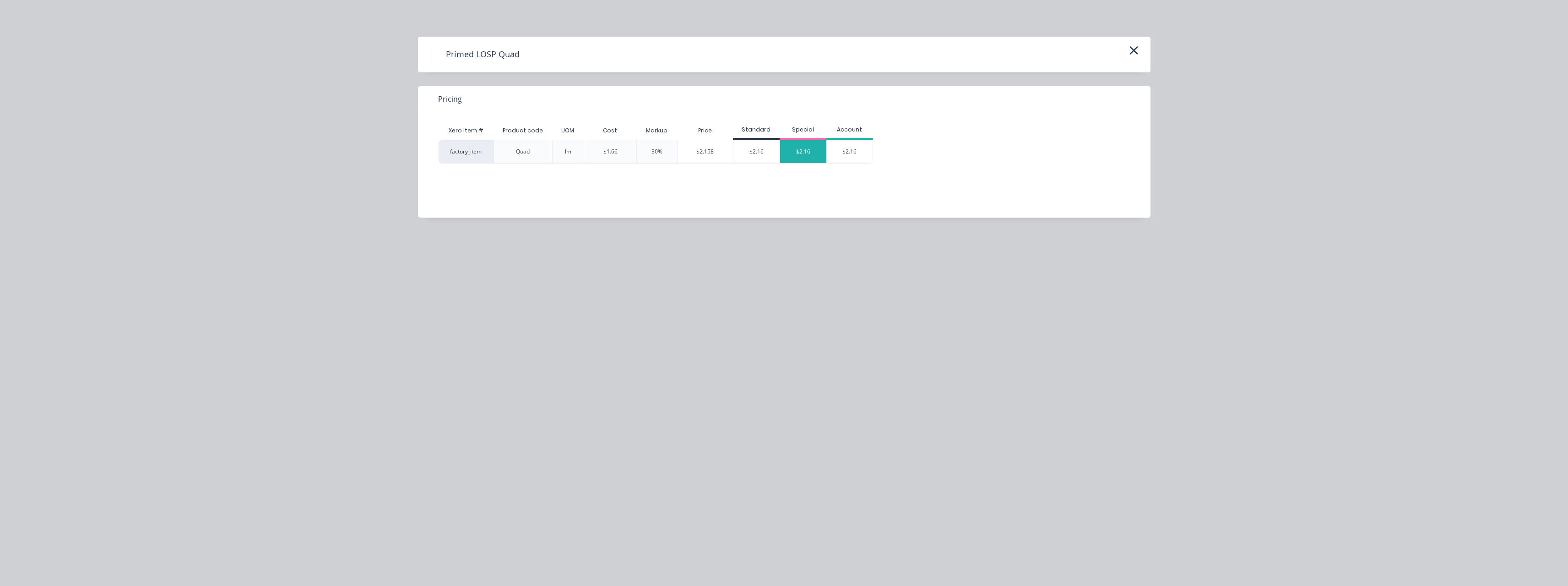
click at [801, 145] on div "$2.16" at bounding box center [803, 151] width 46 height 23
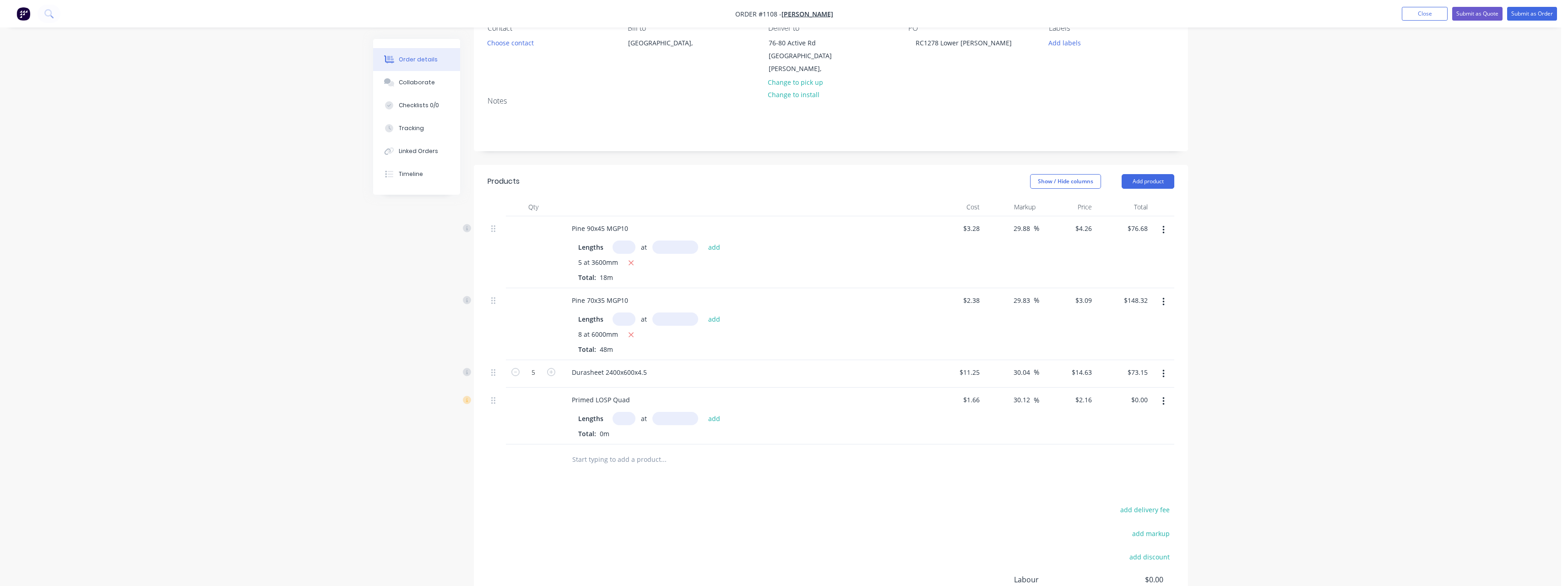
click at [625, 413] on input "text" at bounding box center [624, 418] width 23 height 13
click at [704, 412] on button "add" at bounding box center [714, 418] width 21 height 12
click at [626, 466] on input "text" at bounding box center [663, 474] width 183 height 18
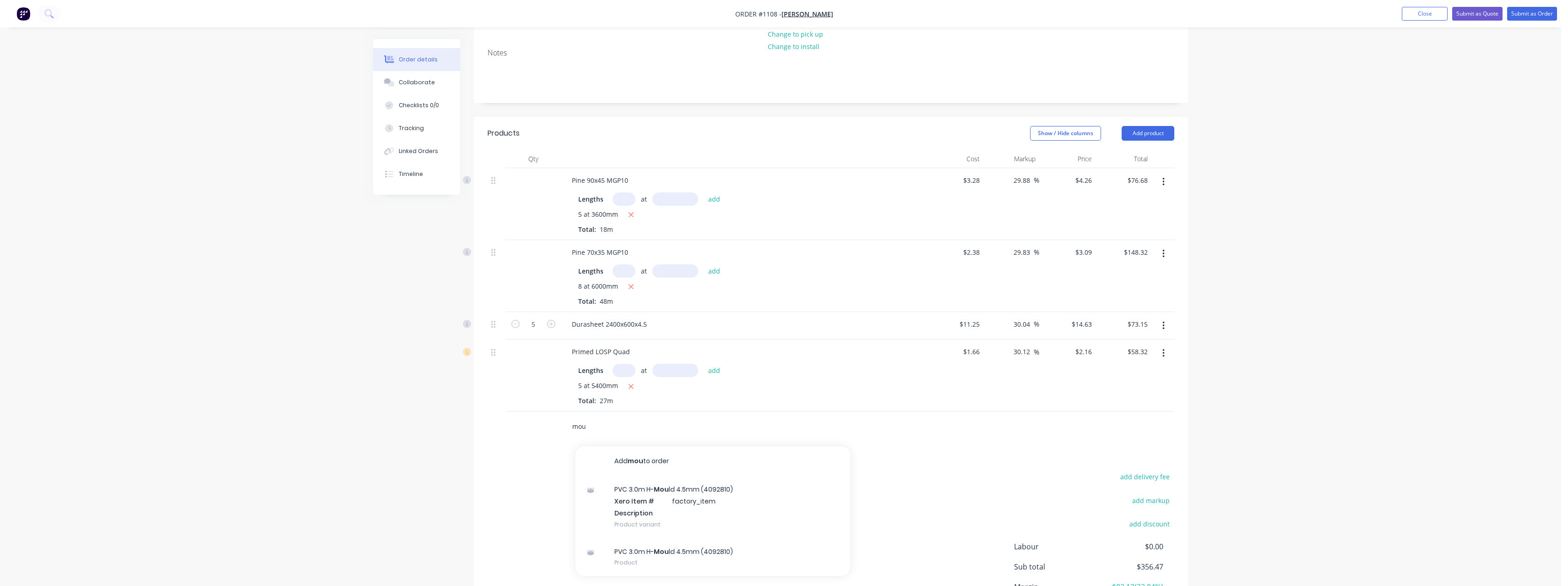
scroll to position [218, 0]
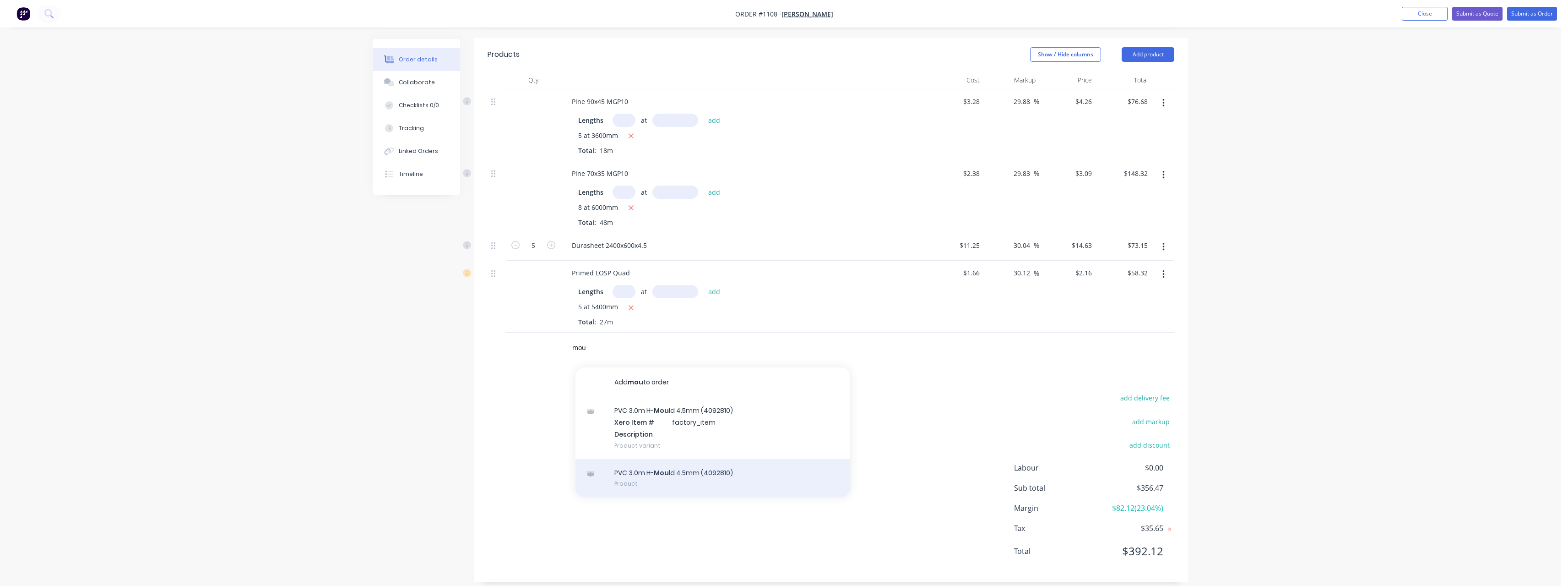
click at [732, 464] on div "PVC 3.0m H- Mou ld 4.5mm (4092810) Product" at bounding box center [712, 478] width 274 height 39
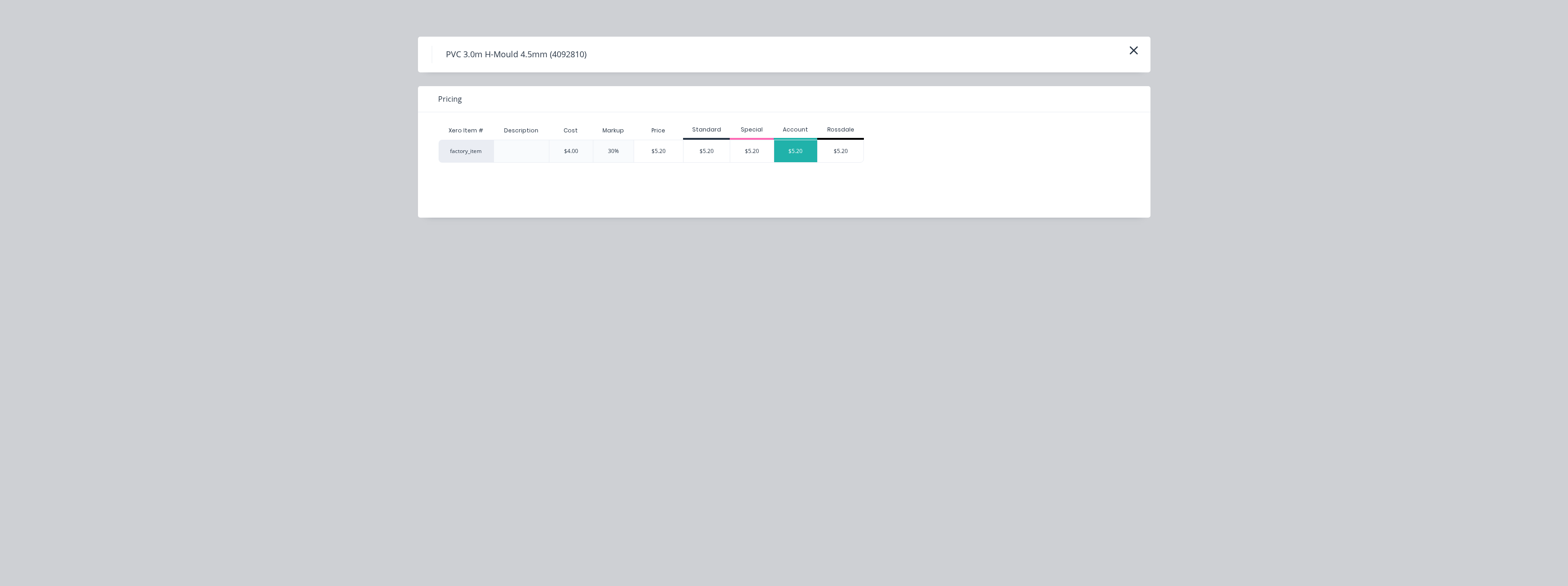
click at [793, 152] on div "$5.20" at bounding box center [795, 151] width 43 height 22
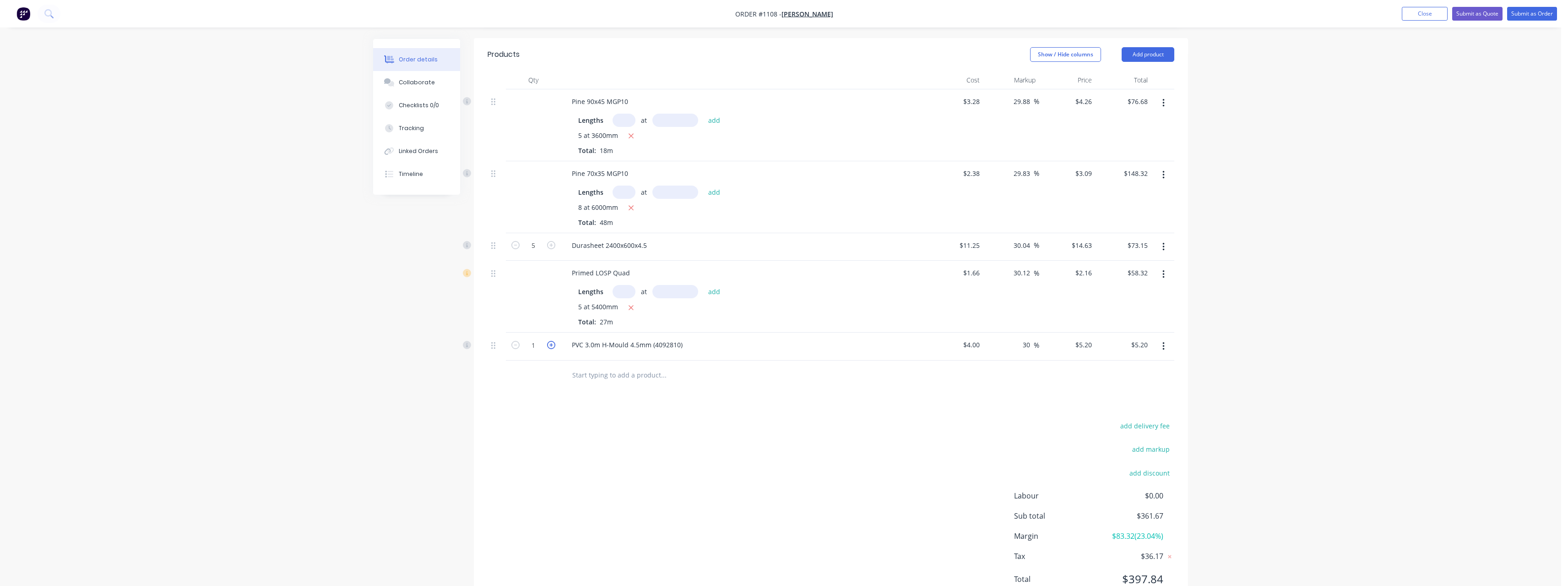
click at [551, 341] on icon "button" at bounding box center [551, 344] width 8 height 8
click at [599, 366] on input "text" at bounding box center [663, 375] width 183 height 18
click at [632, 493] on div "Rand om products Product" at bounding box center [712, 505] width 274 height 39
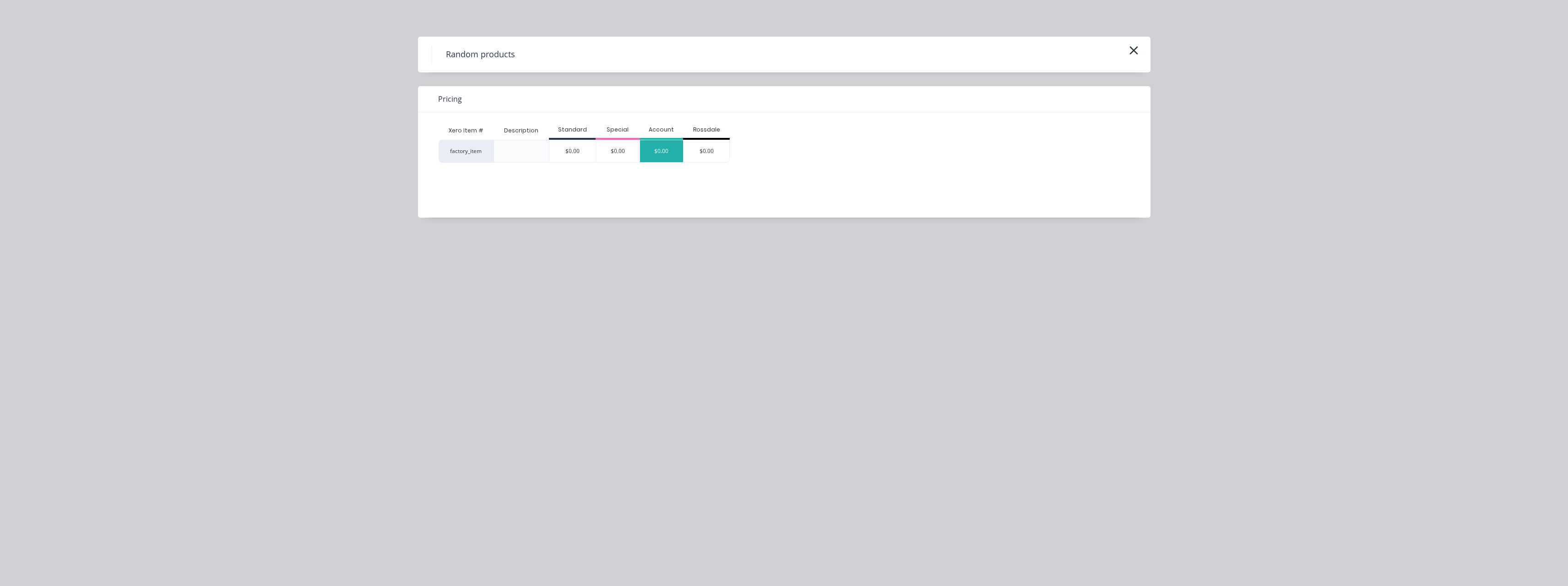
click at [675, 154] on div "$0.00" at bounding box center [661, 151] width 43 height 22
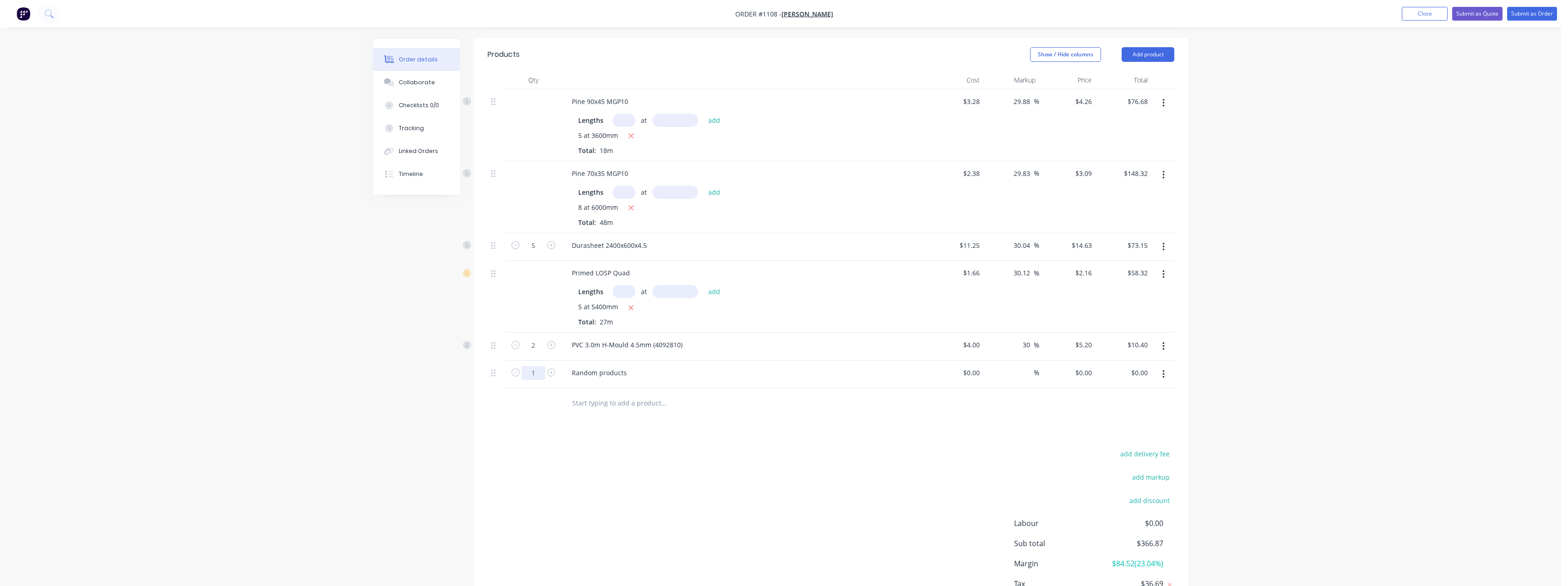
click at [542, 253] on input "1" at bounding box center [533, 245] width 24 height 13
click at [980, 366] on input at bounding box center [977, 373] width 10 height 13
click at [1032, 366] on input at bounding box center [1028, 373] width 10 height 13
drag, startPoint x: 628, startPoint y: 363, endPoint x: 556, endPoint y: 366, distance: 72.1
click at [556, 366] on div "175 Random products $14.26 $14.26 30 30 % $18.538 $18.538 $3,244.15 $3,244.15" at bounding box center [831, 374] width 686 height 28
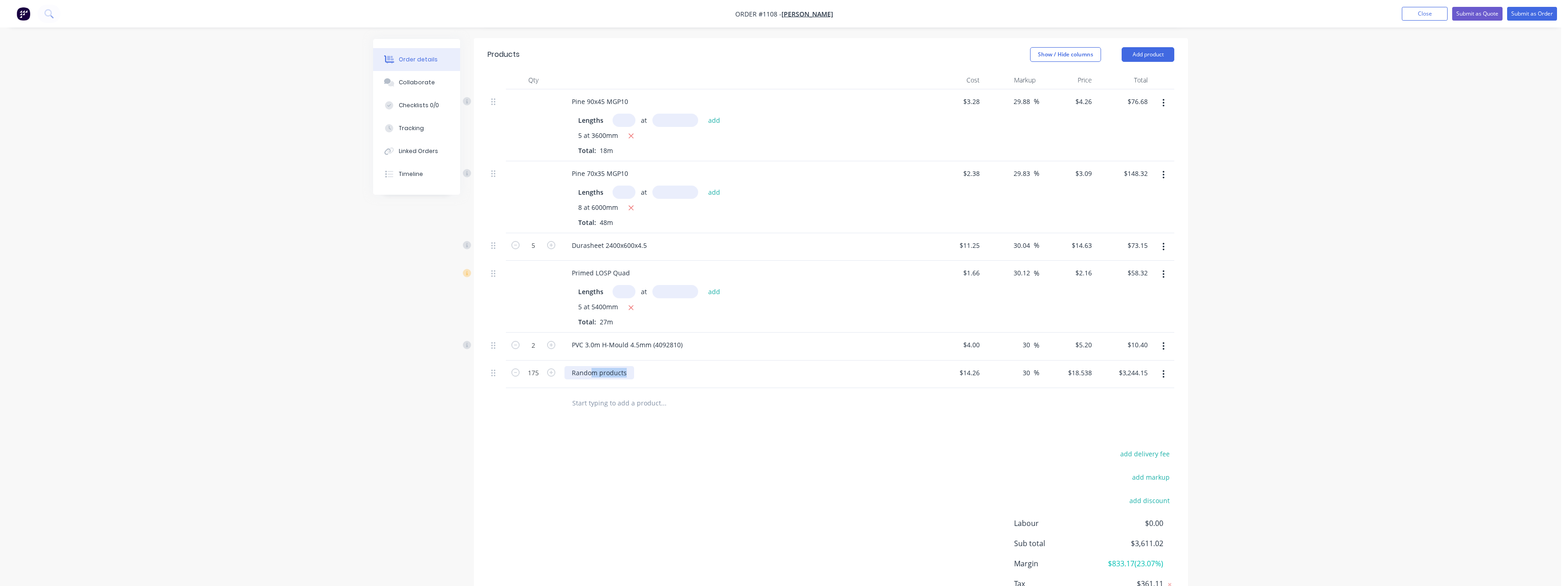
drag, startPoint x: 626, startPoint y: 362, endPoint x: 625, endPoint y: 369, distance: 7.1
click at [626, 366] on div "Random products" at bounding box center [599, 373] width 70 height 13
click at [609, 399] on input "text" at bounding box center [663, 402] width 183 height 18
click at [604, 395] on input "text" at bounding box center [663, 402] width 183 height 18
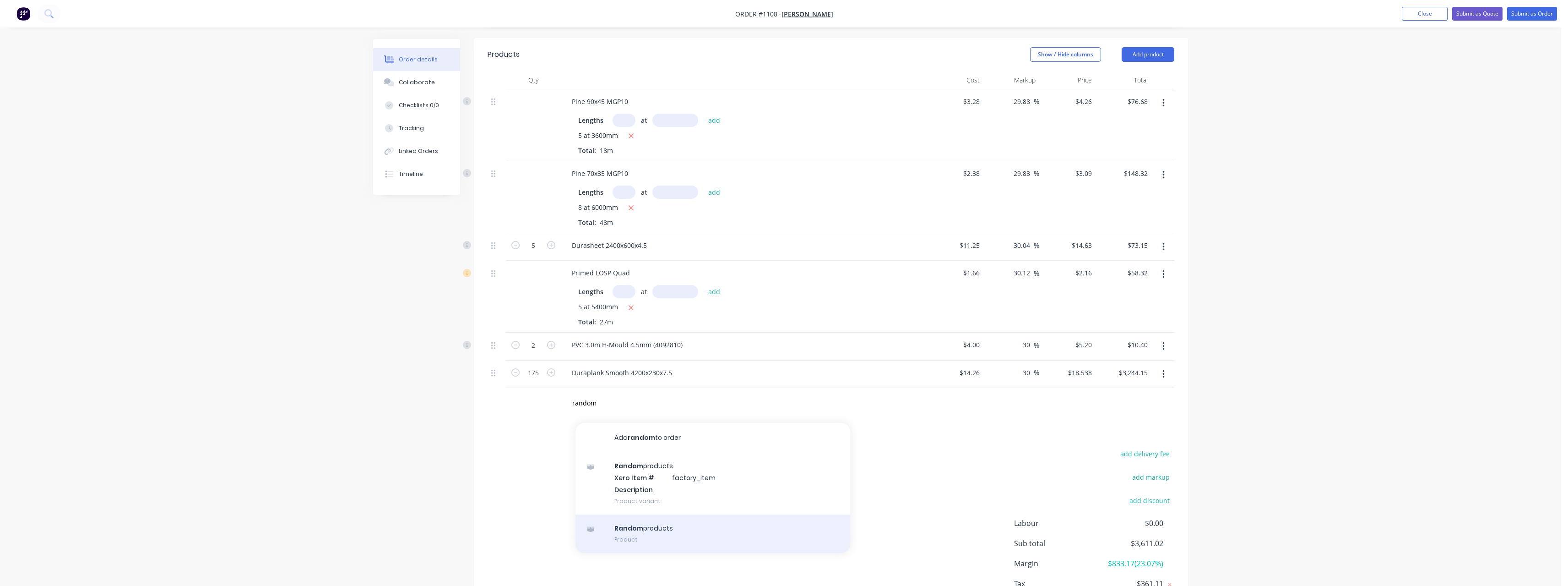
click at [661, 517] on div "Random products Product" at bounding box center [712, 533] width 274 height 39
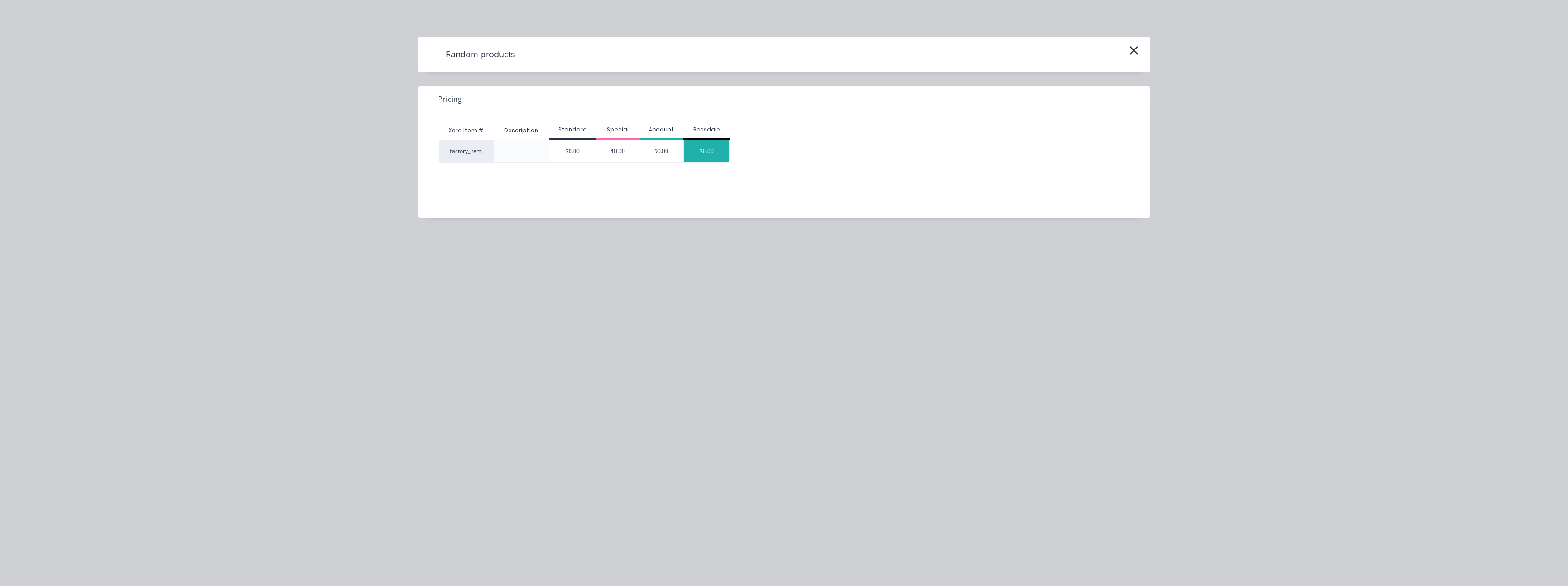
click at [713, 152] on div "$0.00" at bounding box center [706, 151] width 46 height 22
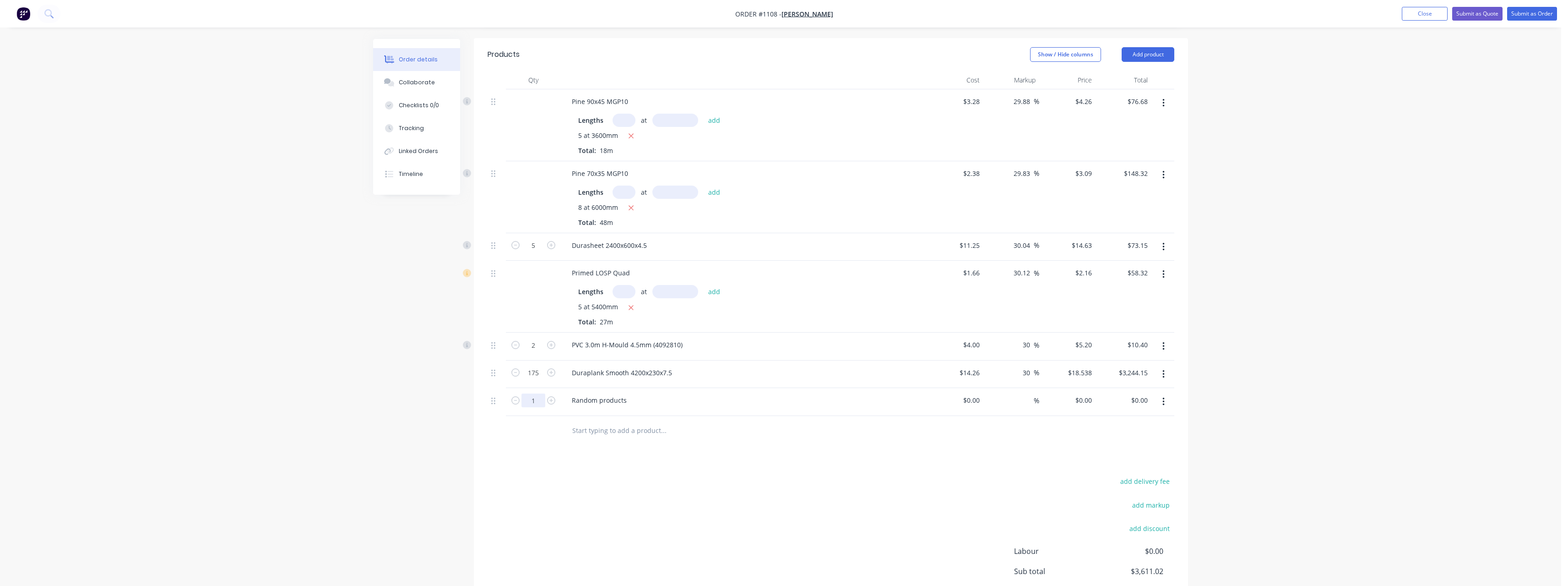
click at [544, 253] on input "1" at bounding box center [533, 245] width 24 height 13
drag, startPoint x: 628, startPoint y: 390, endPoint x: 557, endPoint y: 395, distance: 71.2
click at [557, 395] on div "6 Random products $0.00 $0.00 % $0.00 $0.00 $0.00 $0.00" at bounding box center [831, 402] width 686 height 28
click at [630, 393] on div "Random products" at bounding box center [599, 400] width 70 height 13
click at [980, 393] on input at bounding box center [973, 400] width 21 height 13
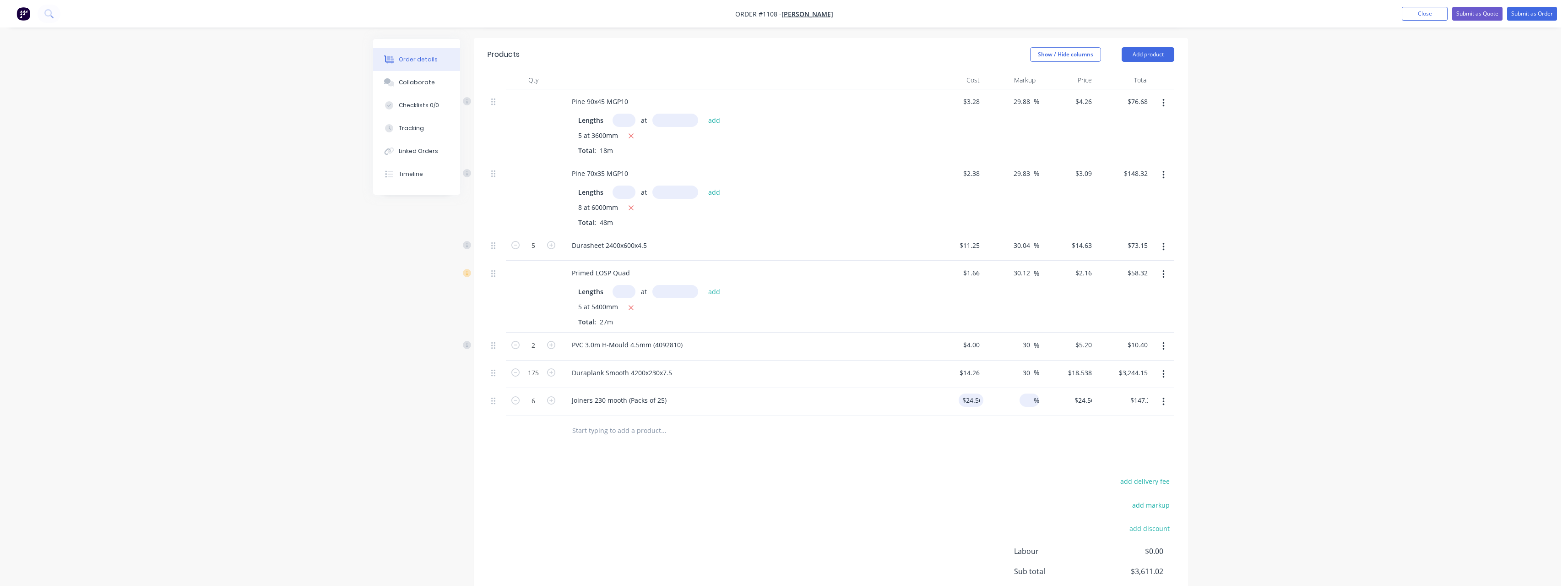
click at [1026, 393] on input at bounding box center [1028, 400] width 10 height 13
click at [642, 422] on input "text" at bounding box center [663, 431] width 183 height 18
click at [622, 423] on input "text" at bounding box center [663, 431] width 183 height 18
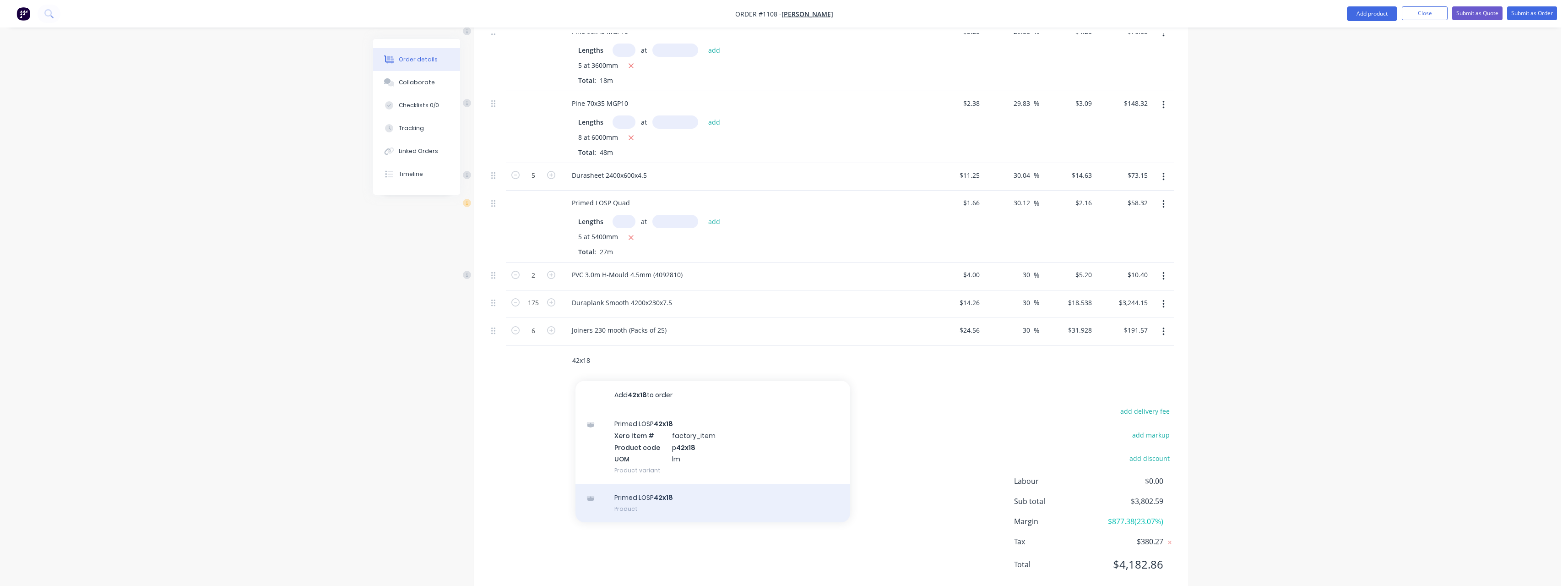
scroll to position [302, 0]
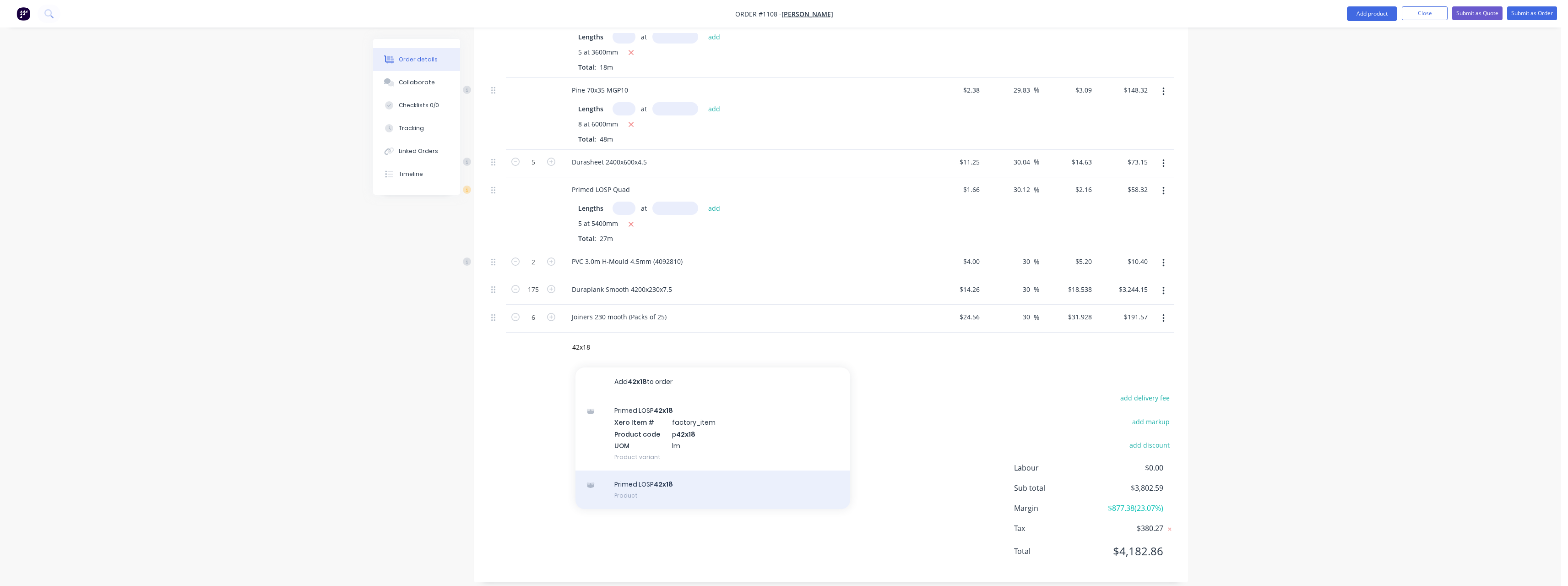
click at [720, 484] on div "Primed LOSP 42x18 Product" at bounding box center [712, 489] width 274 height 39
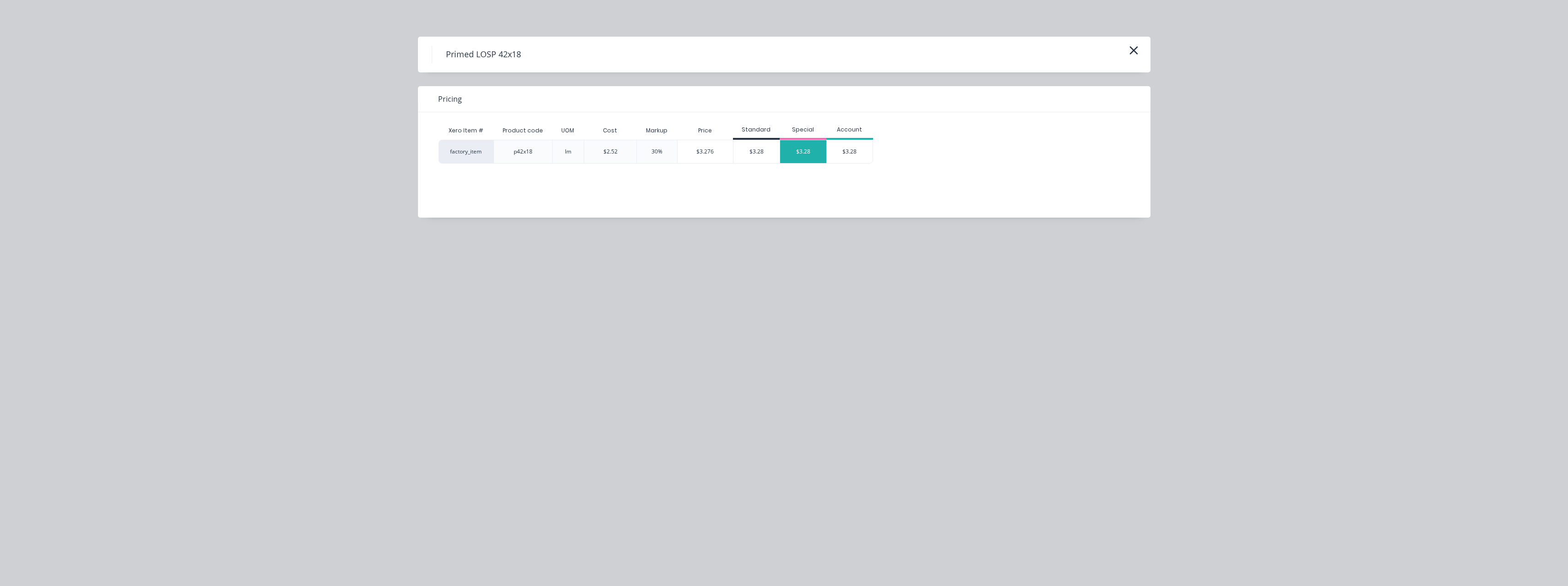
click at [798, 160] on div "$3.28" at bounding box center [803, 151] width 46 height 23
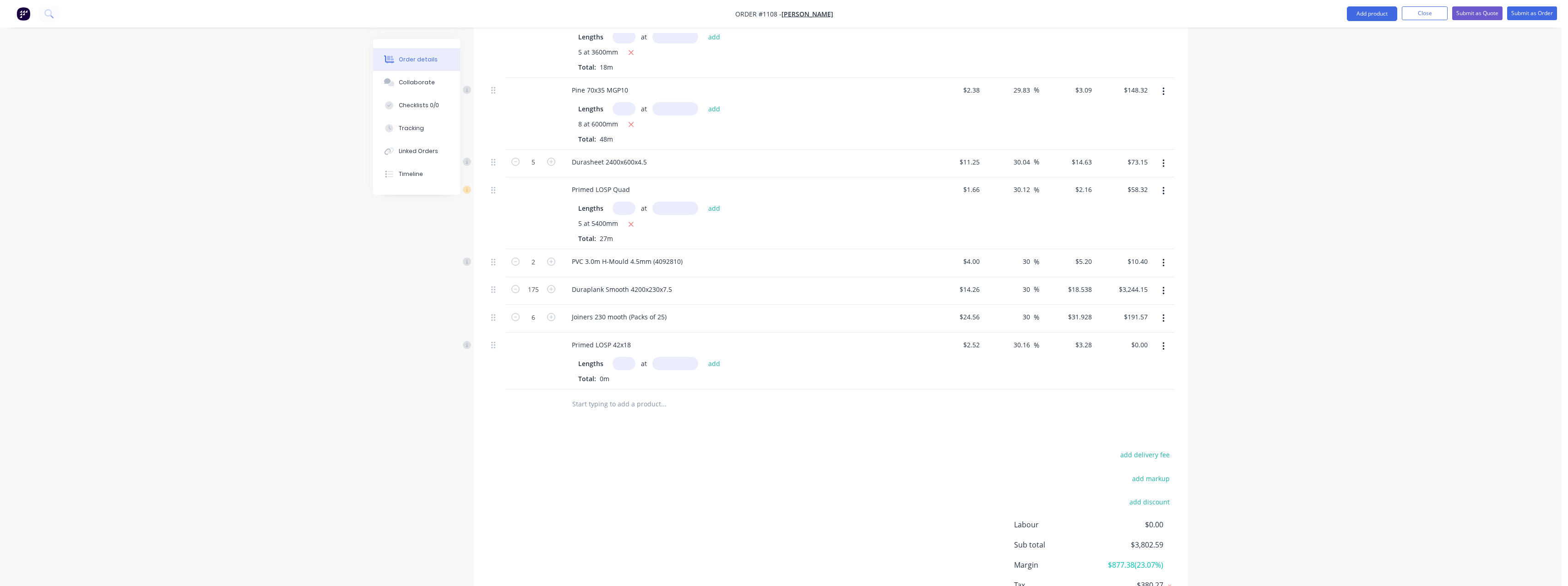
click at [628, 357] on input "text" at bounding box center [624, 363] width 23 height 13
click at [704, 357] on button "add" at bounding box center [714, 363] width 21 height 12
click at [1467, 15] on button "Submit as Quote" at bounding box center [1477, 13] width 50 height 13
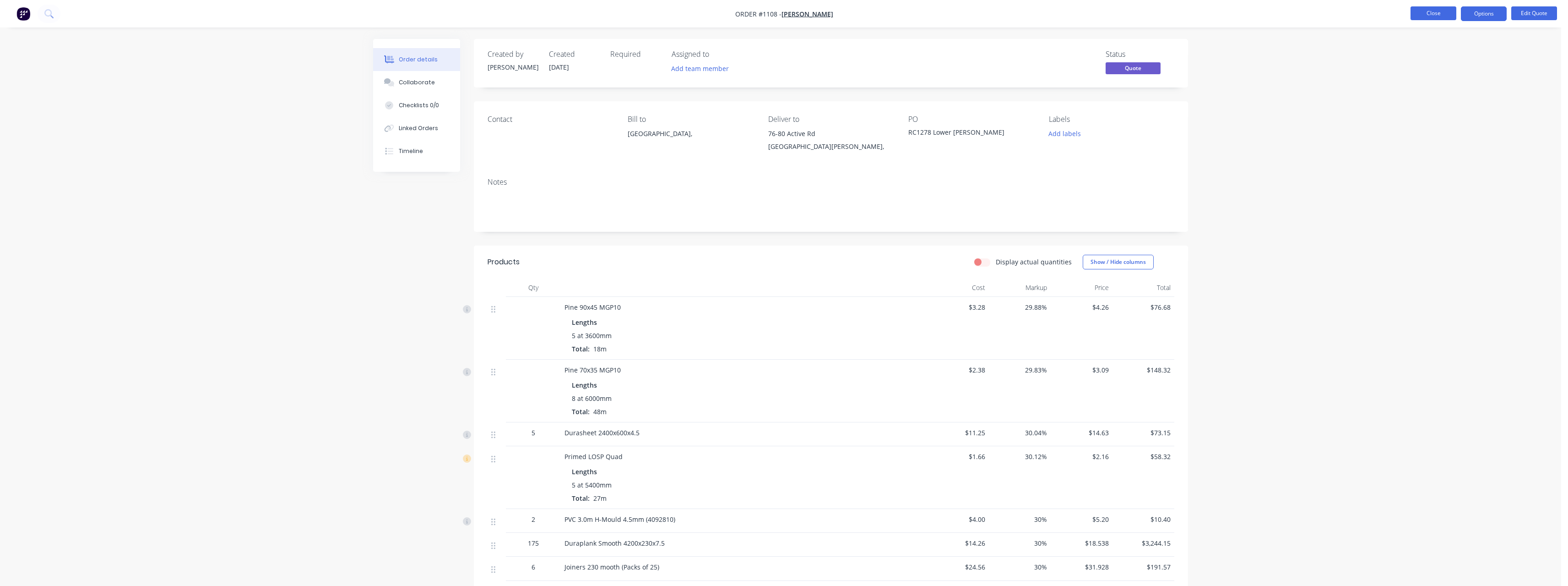
click at [1440, 15] on button "Close" at bounding box center [1433, 13] width 46 height 13
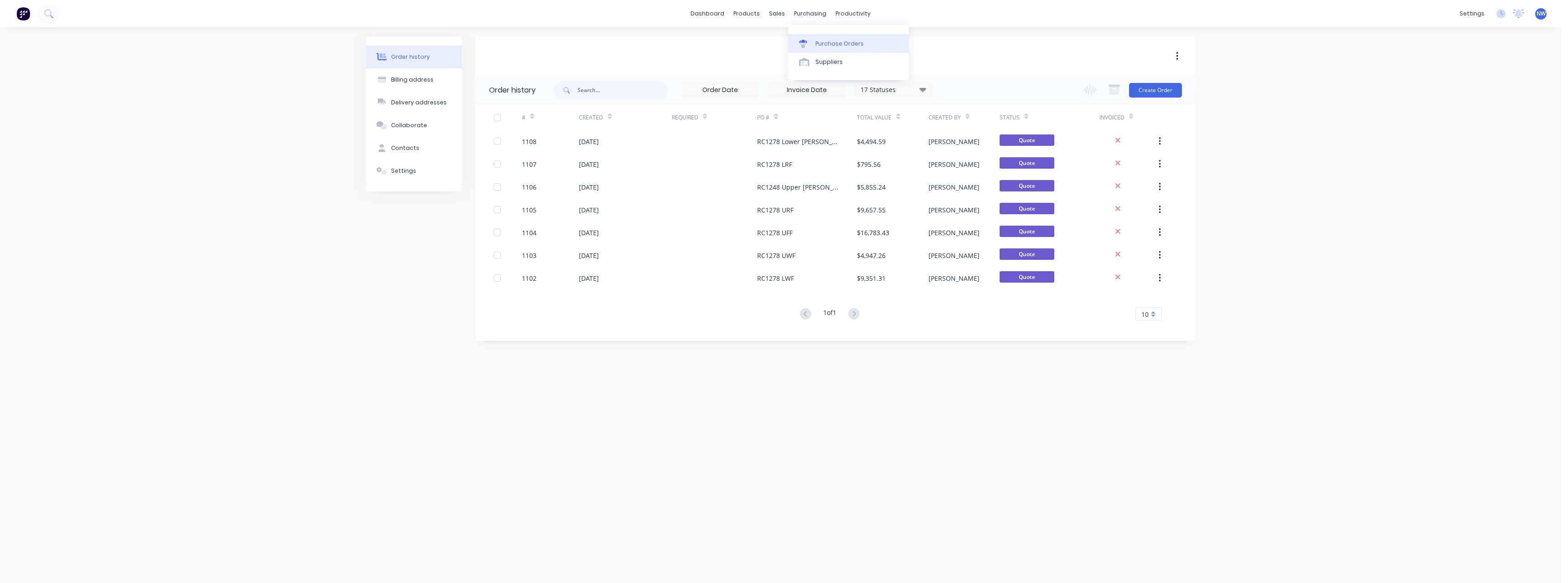
click at [832, 37] on link "Purchase Orders" at bounding box center [849, 43] width 121 height 18
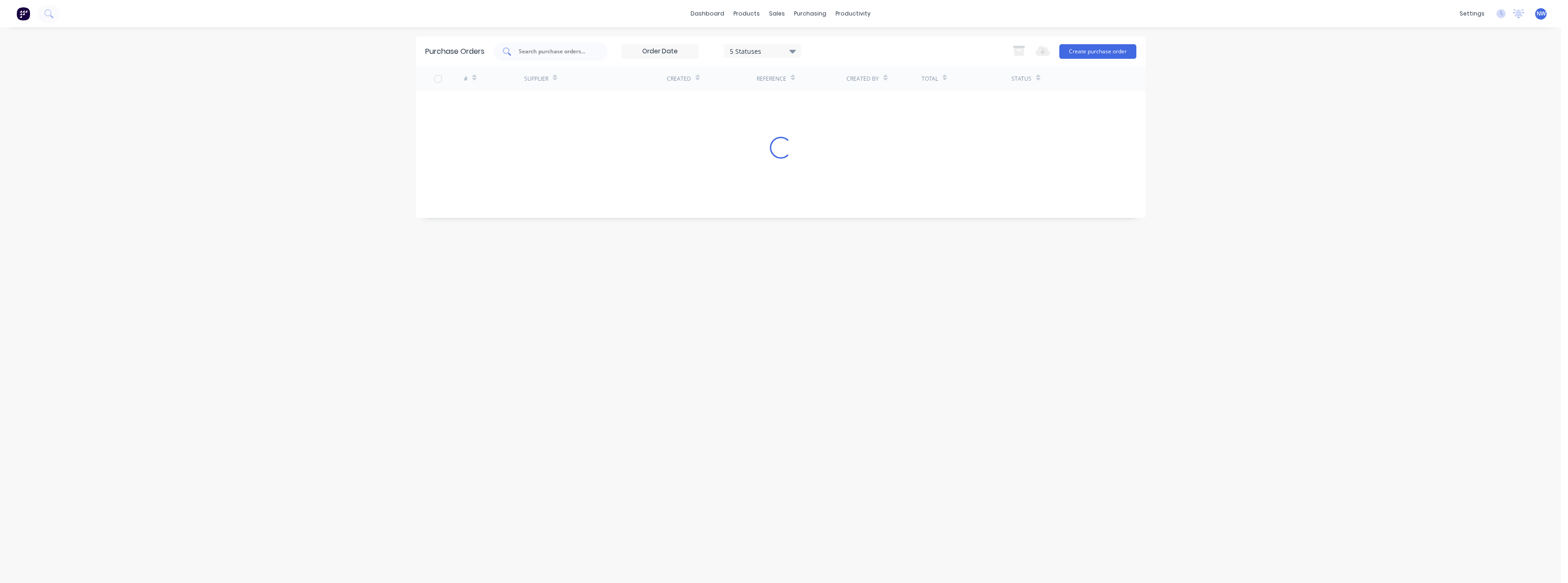
click at [573, 51] on input "text" at bounding box center [556, 51] width 75 height 9
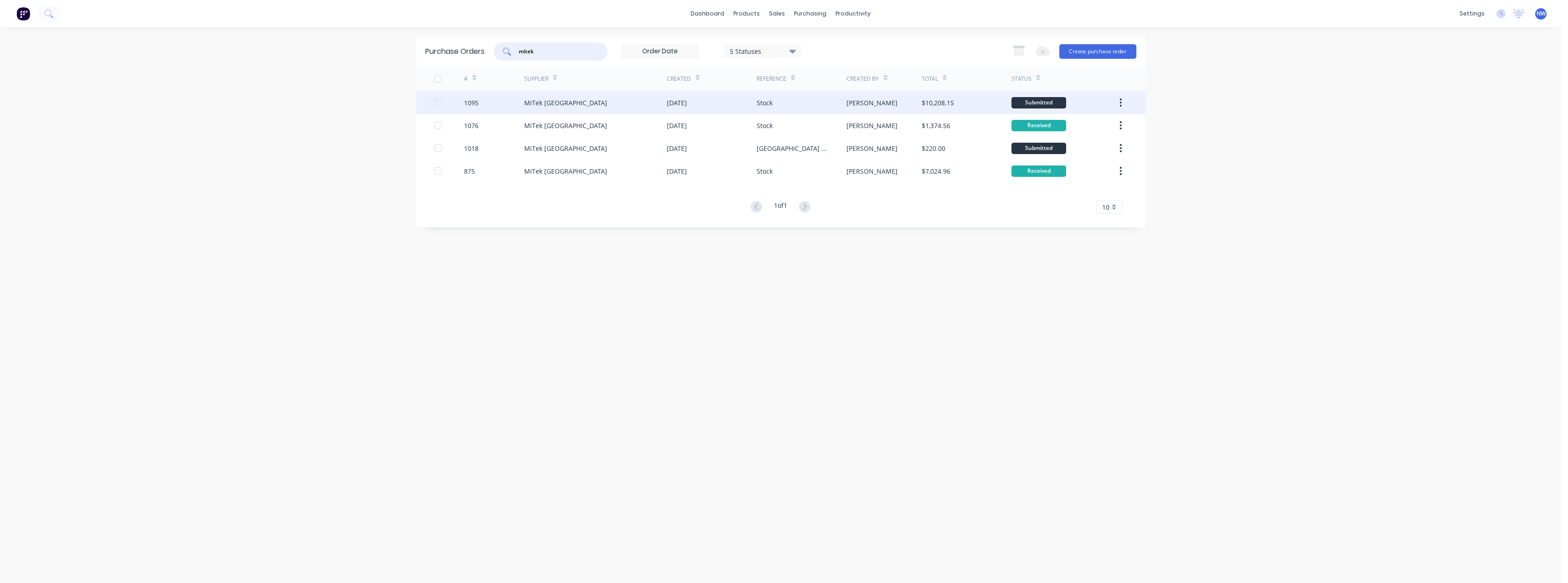
click at [594, 108] on div "MiTek [GEOGRAPHIC_DATA]" at bounding box center [595, 102] width 142 height 23
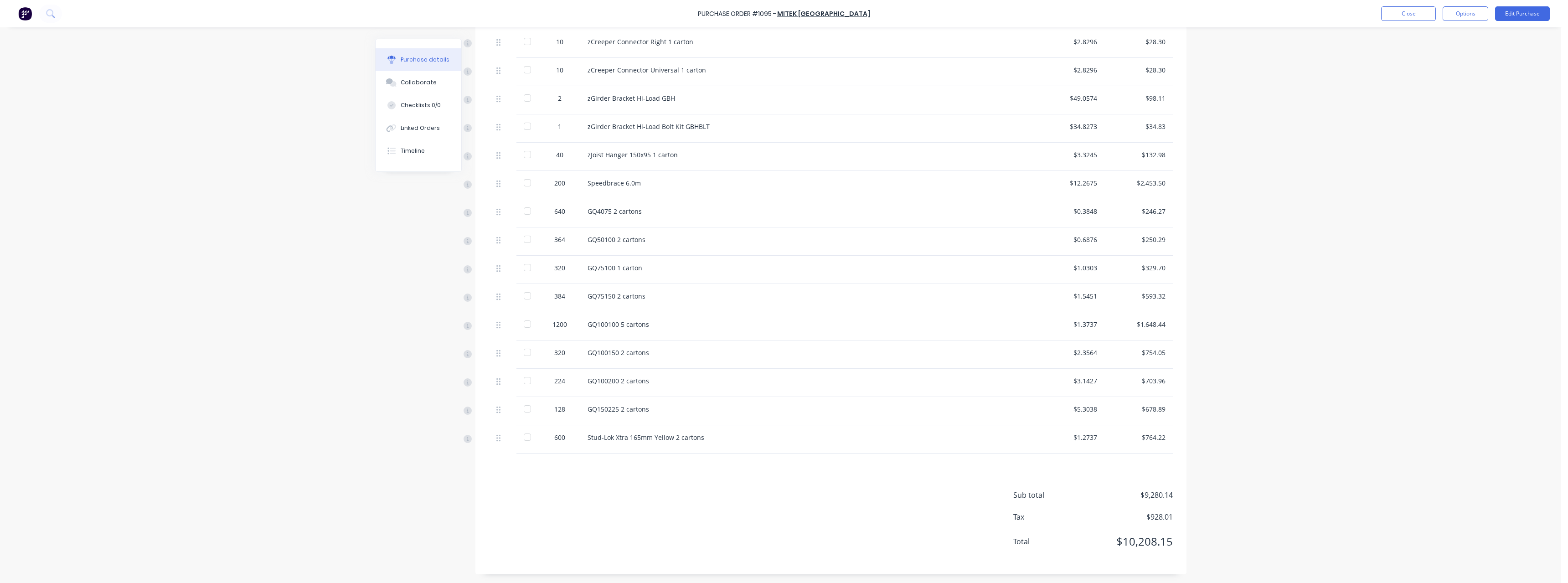
scroll to position [333, 0]
click at [1420, 15] on button "Close" at bounding box center [1409, 13] width 55 height 15
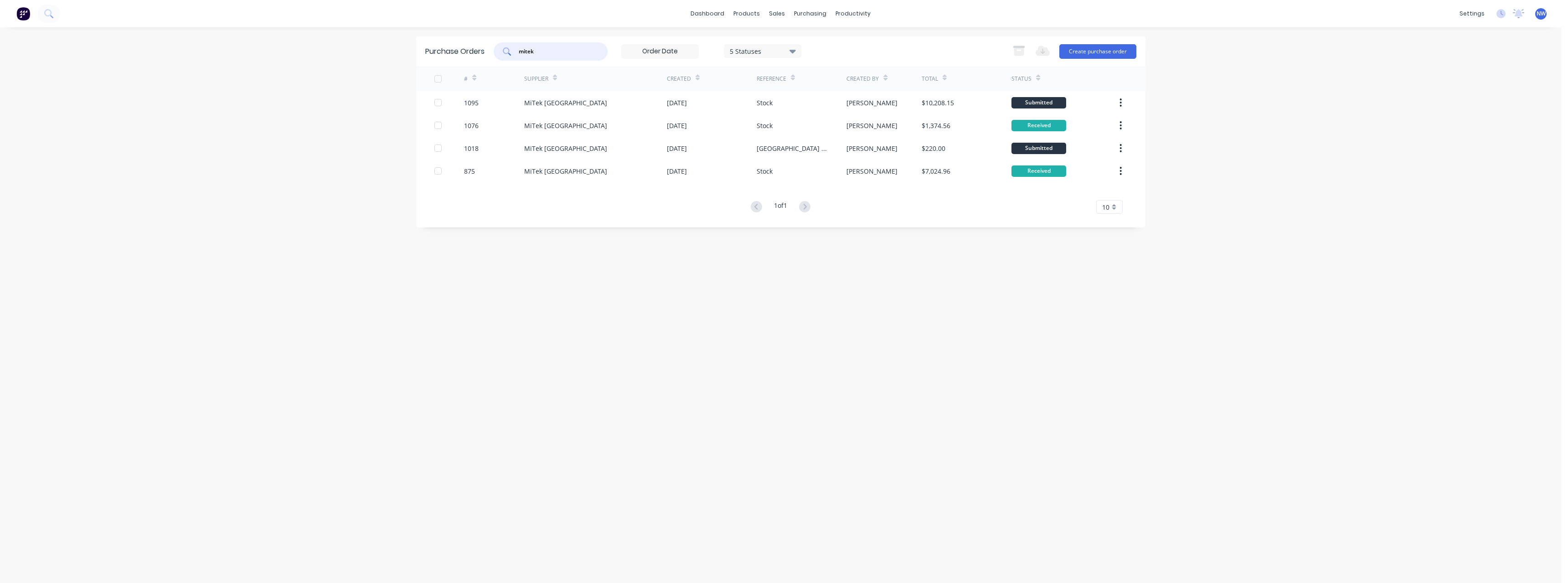
drag, startPoint x: 537, startPoint y: 52, endPoint x: 508, endPoint y: 52, distance: 29.0
click at [508, 52] on div "mitek" at bounding box center [550, 52] width 114 height 18
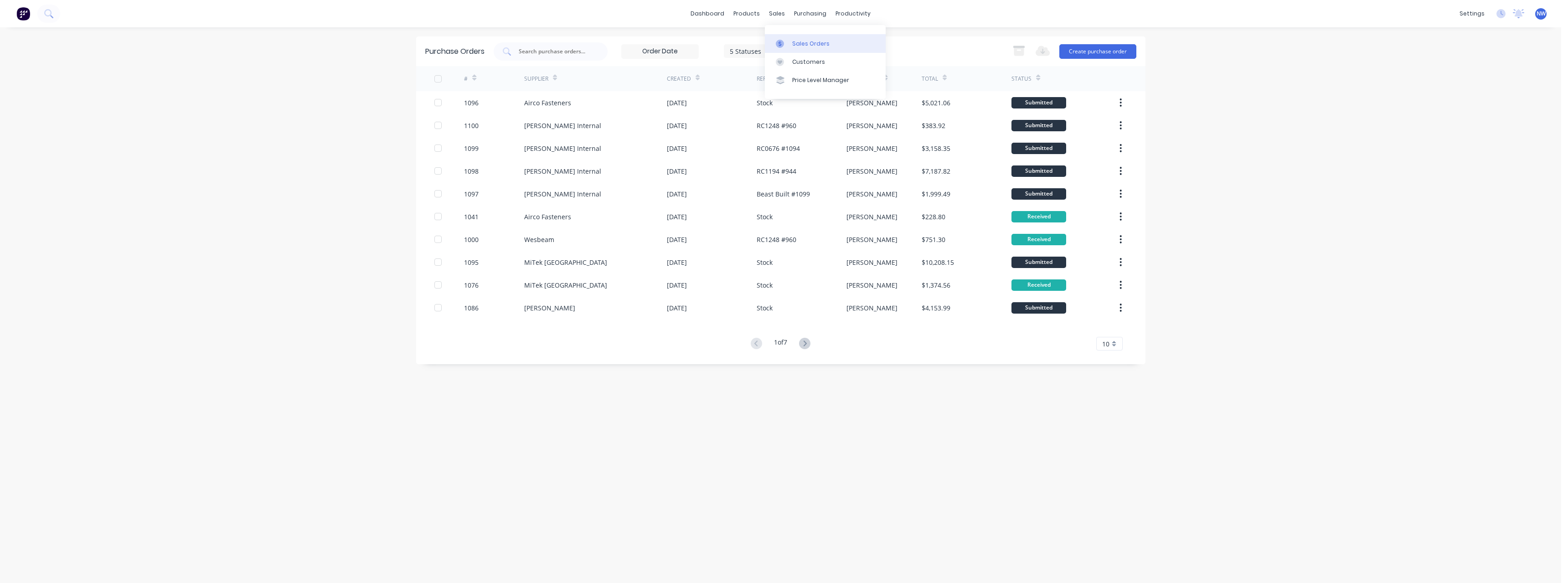
click at [805, 41] on div "Sales Orders" at bounding box center [810, 43] width 37 height 8
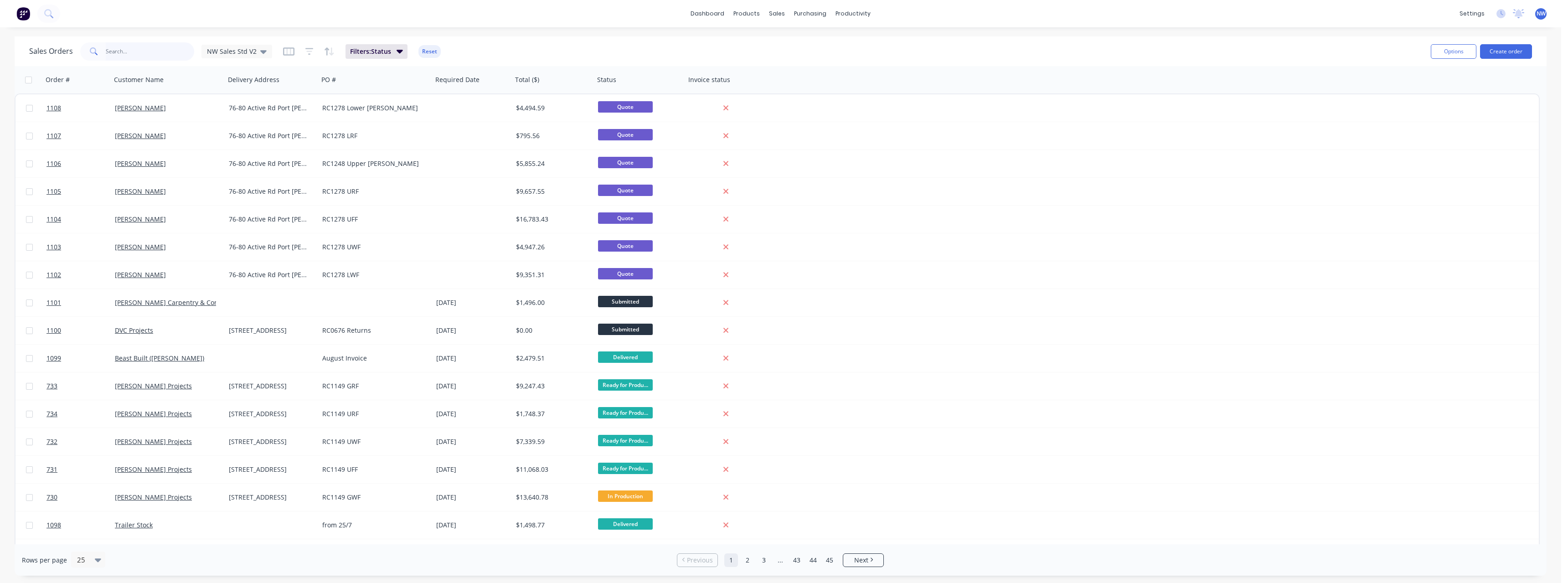
click at [130, 52] on input "text" at bounding box center [150, 52] width 89 height 18
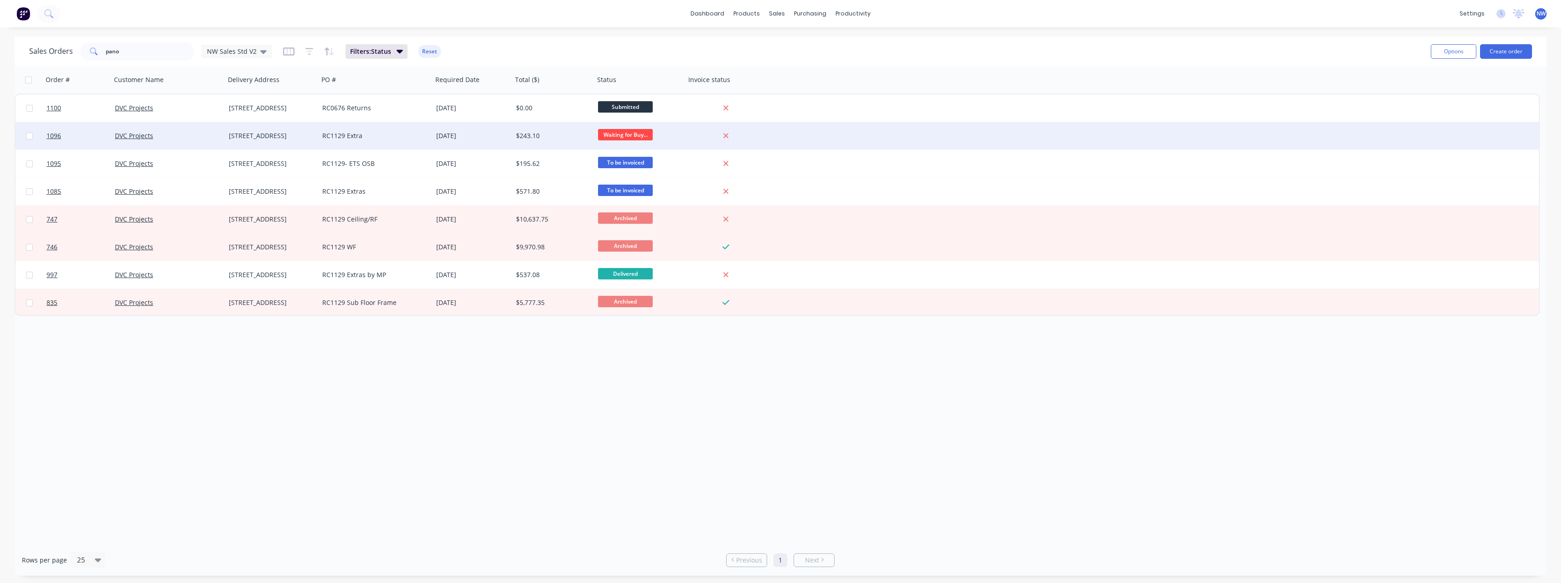
click at [208, 133] on div "DVC Projects" at bounding box center [166, 136] width 101 height 9
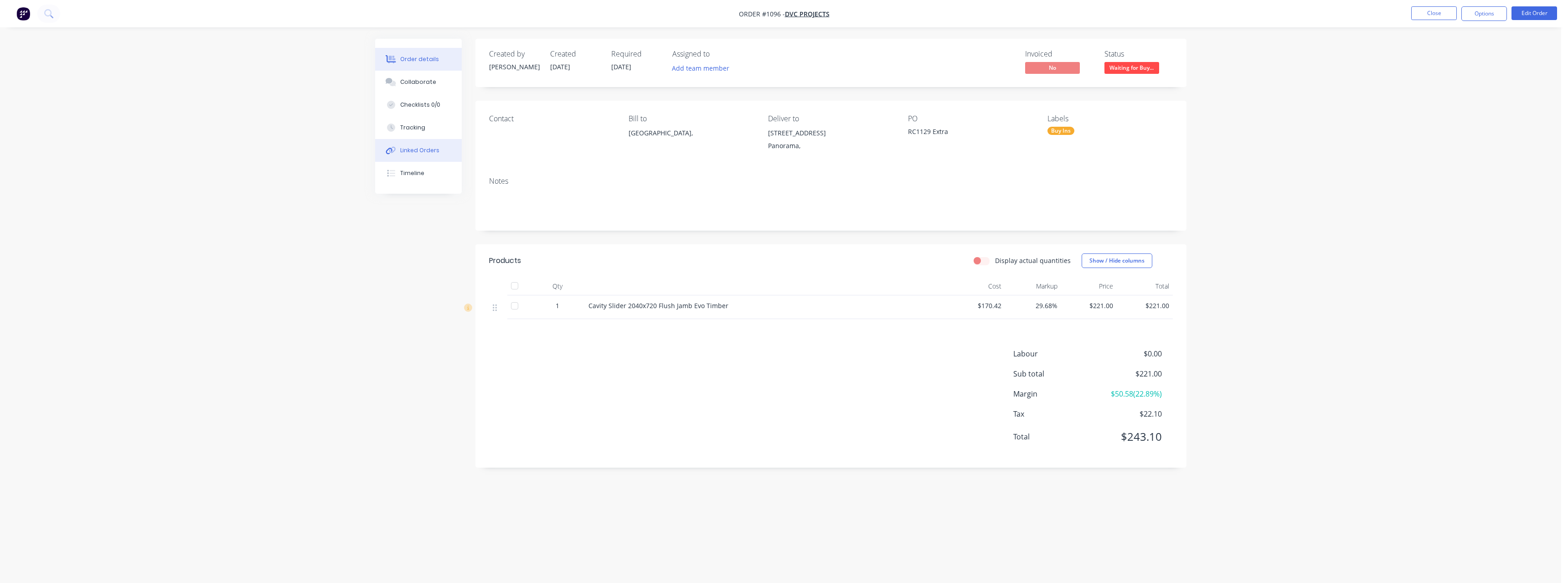
click at [427, 150] on div "Linked Orders" at bounding box center [419, 150] width 39 height 8
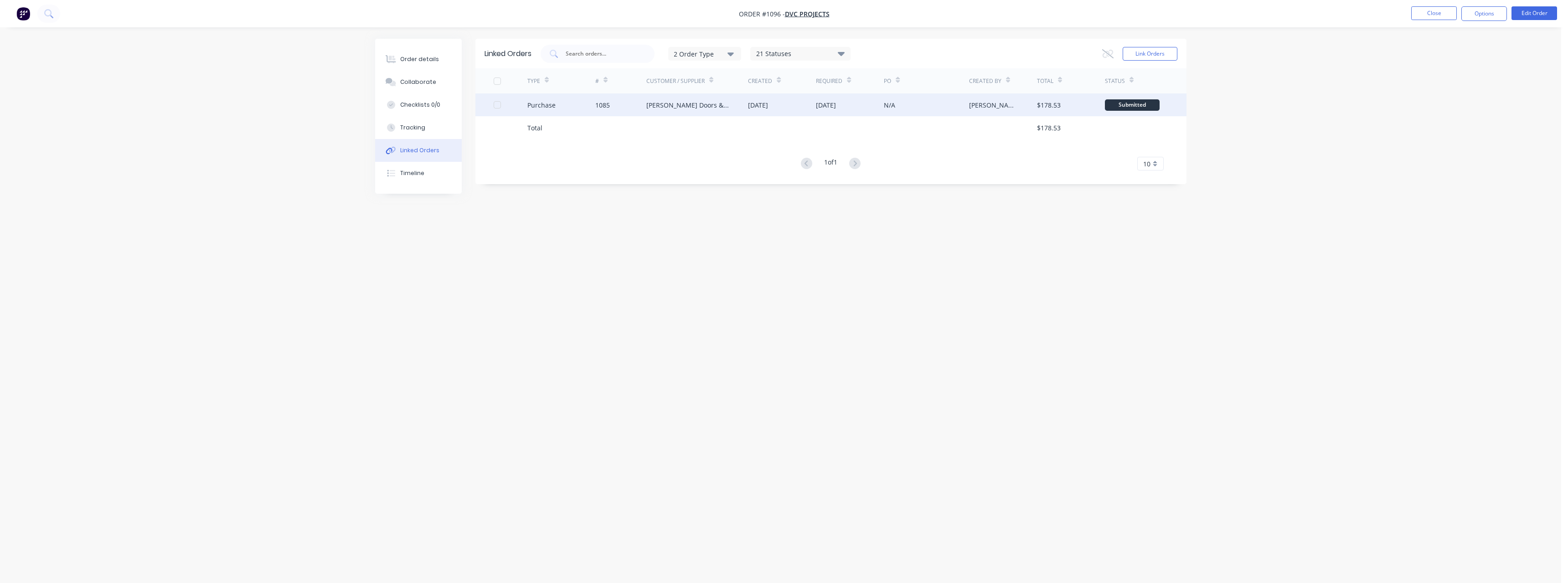
click at [660, 104] on div "[PERSON_NAME] Doors & Timber" at bounding box center [688, 105] width 84 height 10
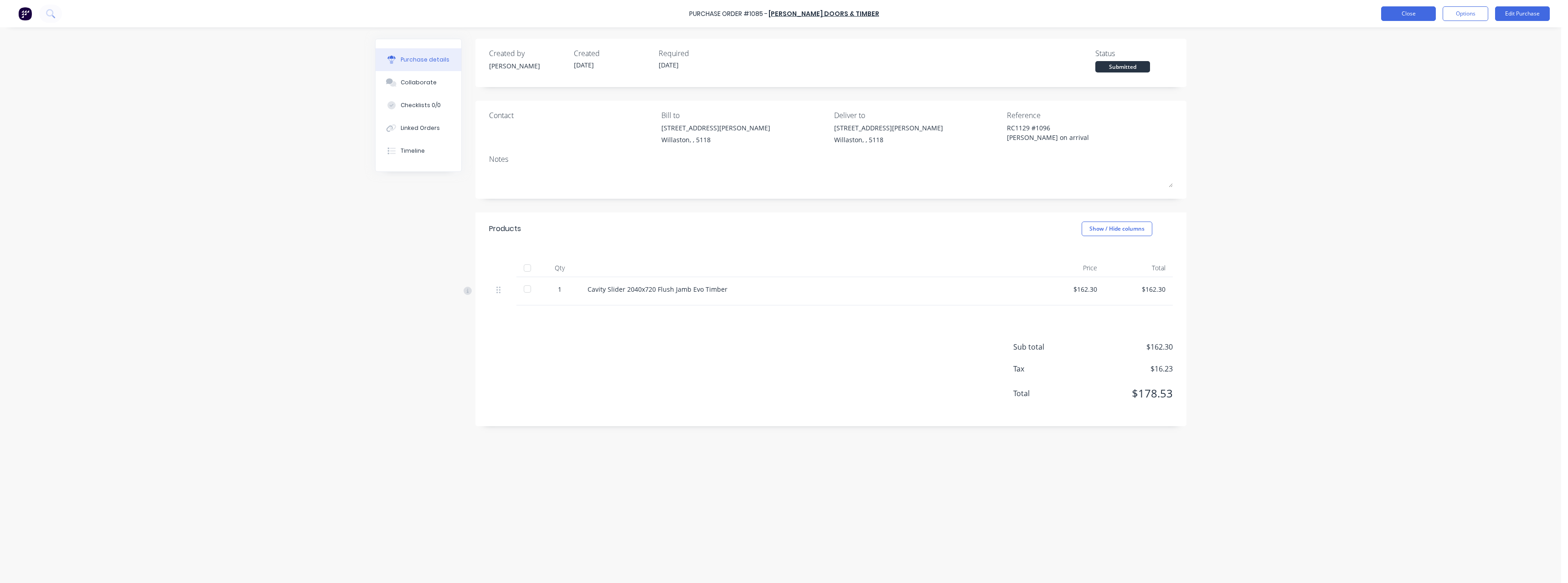
click at [1402, 13] on button "Close" at bounding box center [1409, 13] width 55 height 15
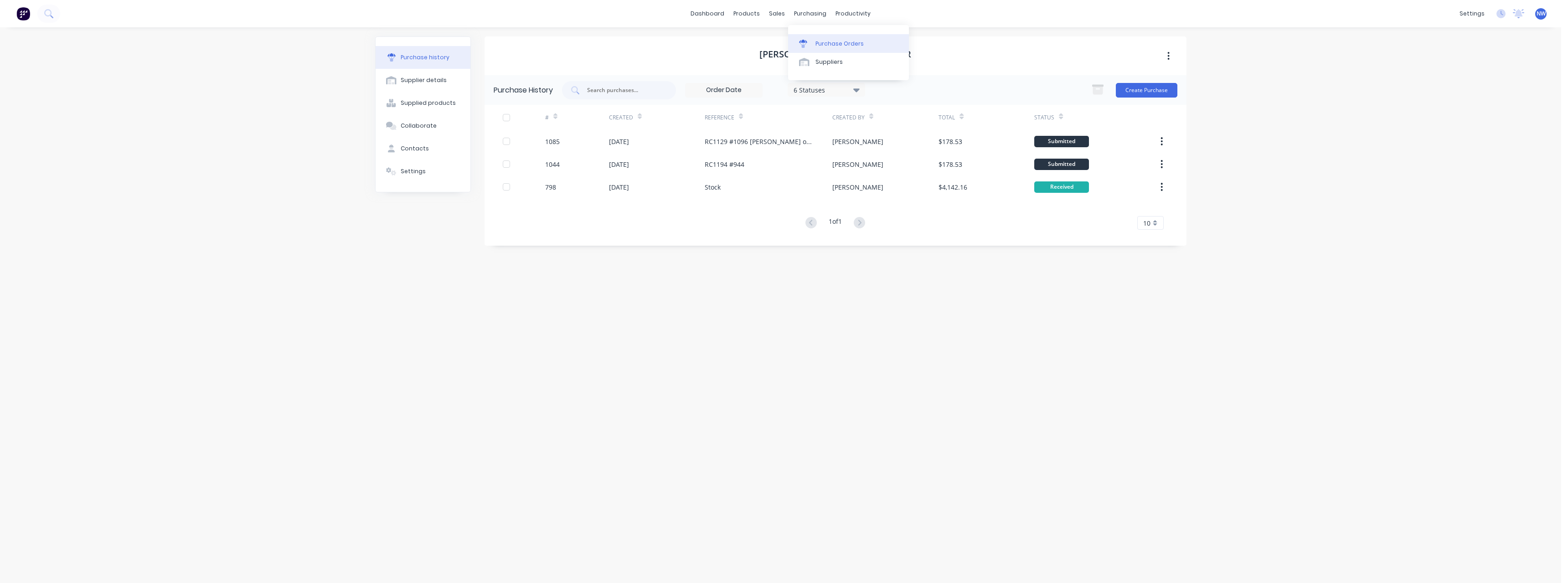
click at [825, 40] on div "Purchase Orders" at bounding box center [839, 43] width 48 height 8
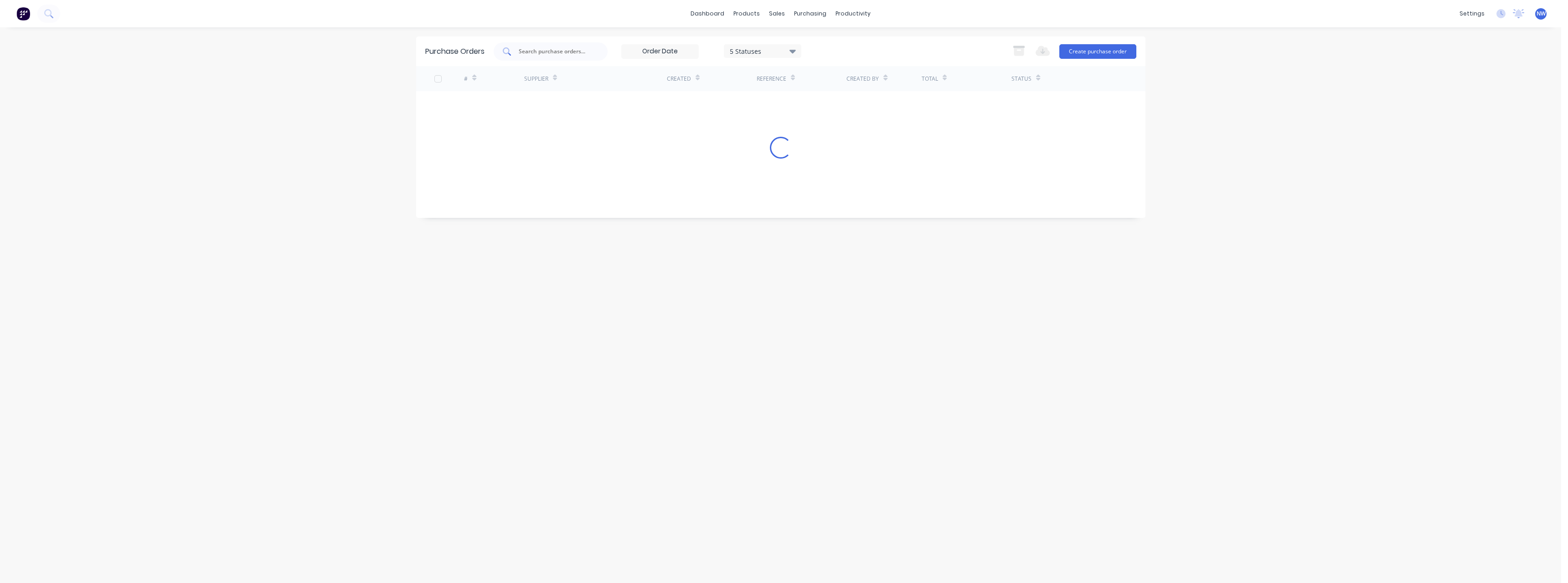
click at [561, 52] on input "text" at bounding box center [556, 51] width 75 height 9
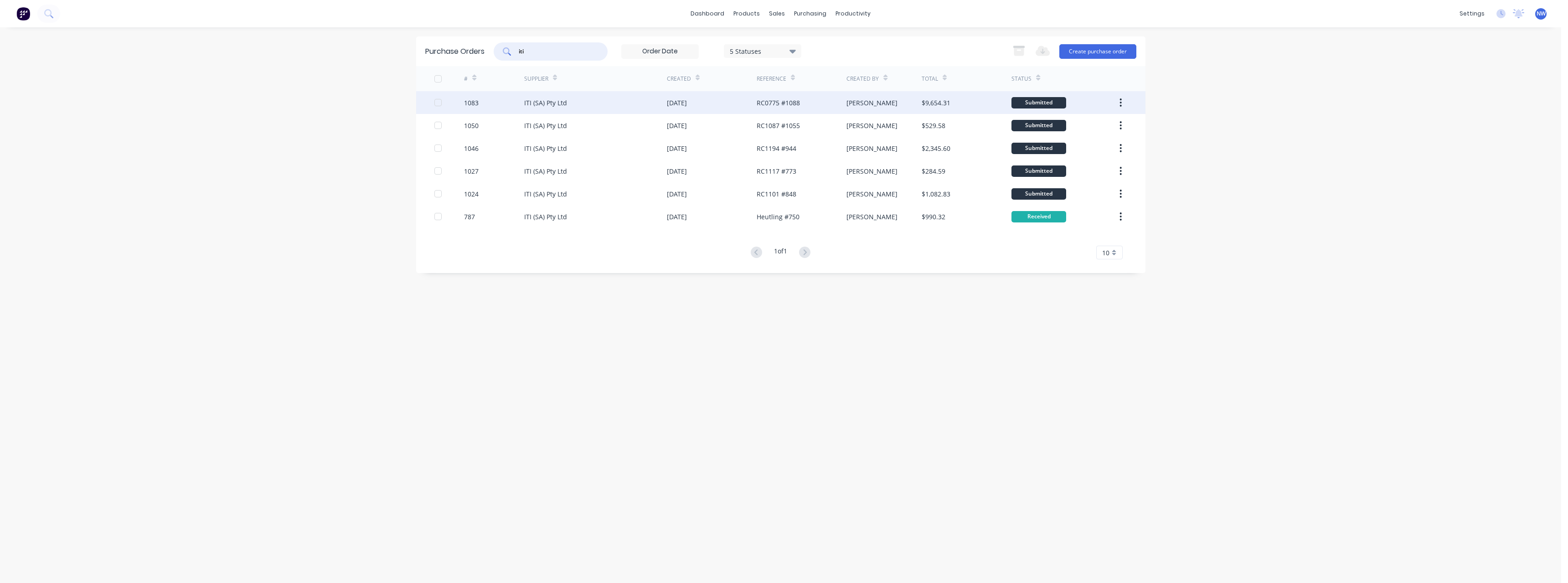
click at [663, 104] on div "ITI (SA) Pty Ltd" at bounding box center [595, 102] width 142 height 23
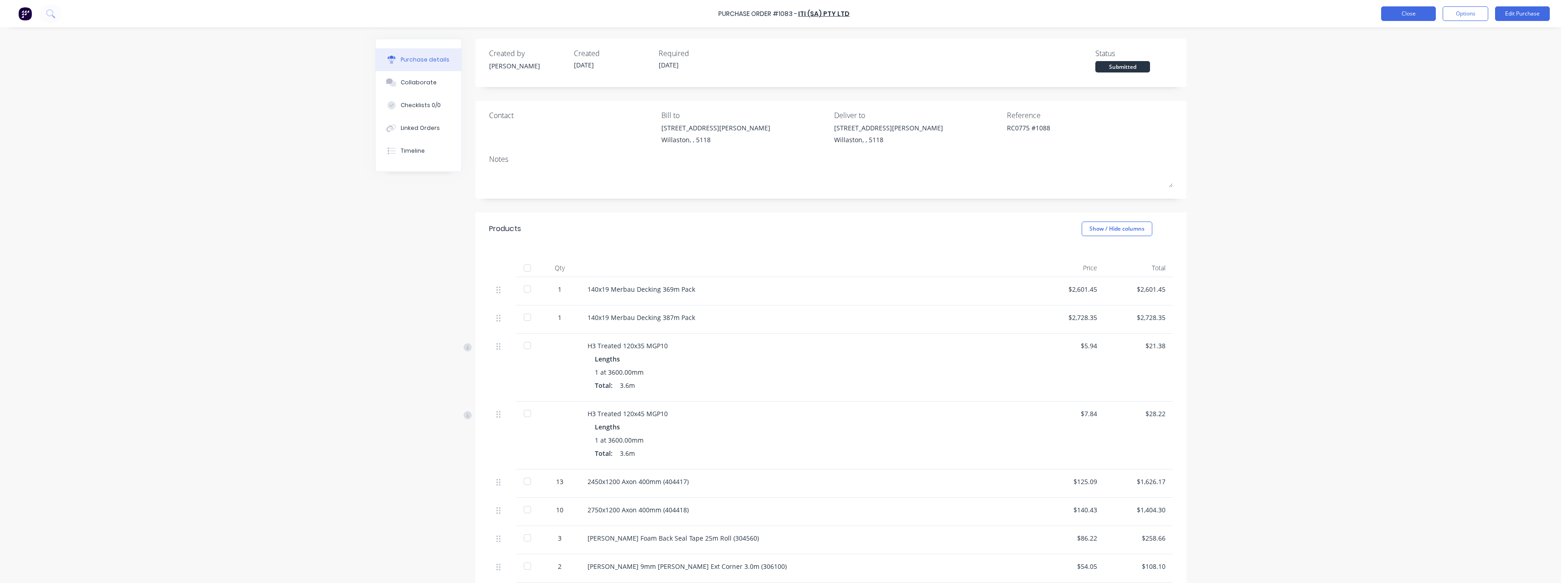
click at [1411, 10] on button "Close" at bounding box center [1409, 13] width 55 height 15
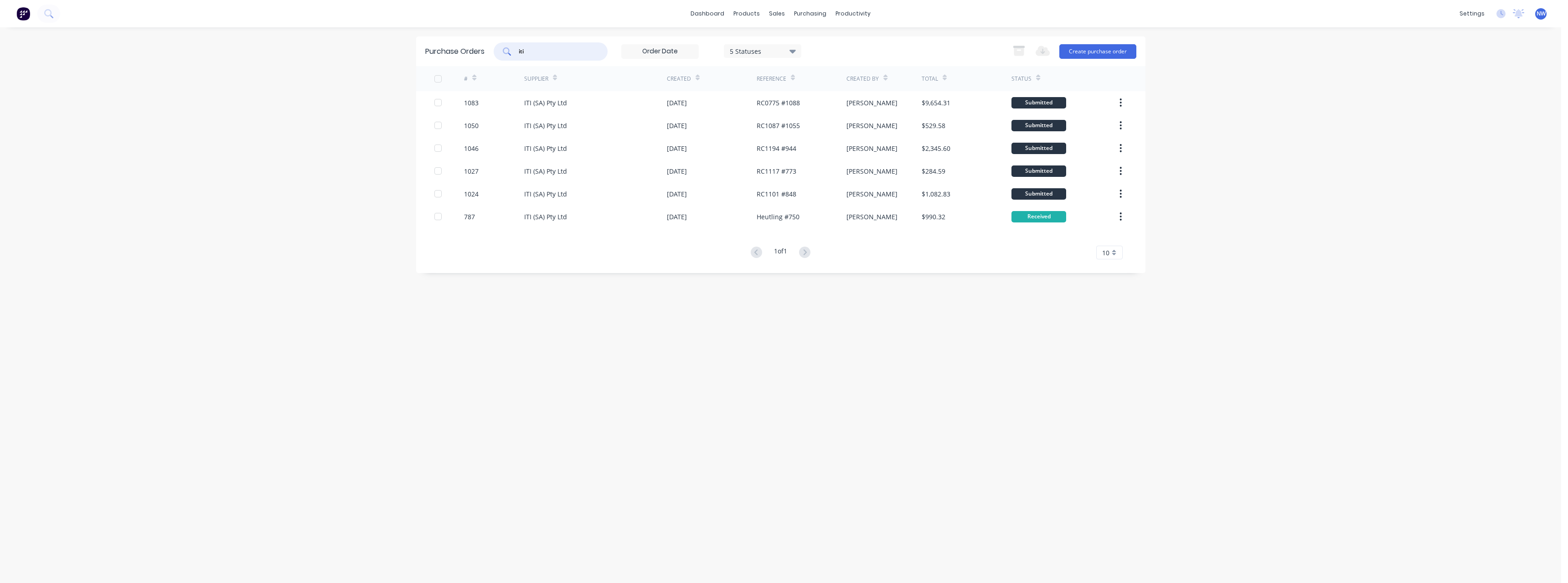
drag, startPoint x: 516, startPoint y: 52, endPoint x: 500, endPoint y: 54, distance: 16.1
click at [500, 54] on div "iti" at bounding box center [550, 52] width 114 height 18
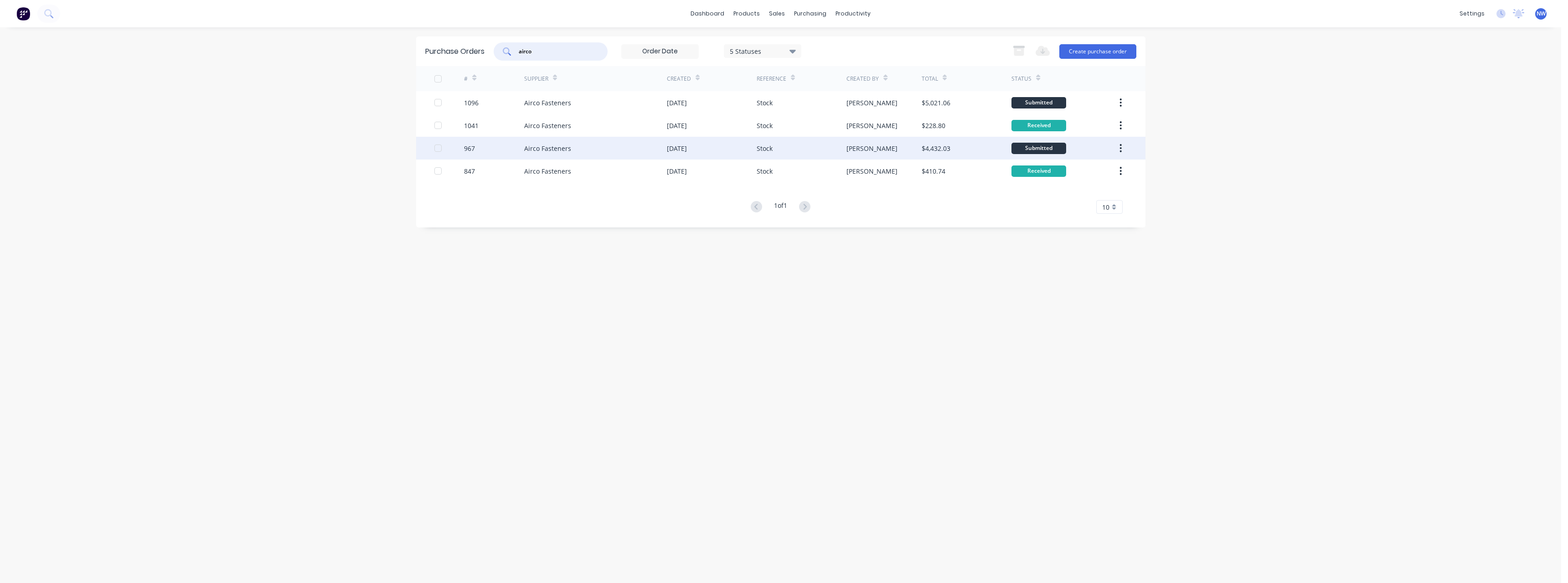
click at [574, 146] on div "Airco Fasteners" at bounding box center [595, 148] width 142 height 23
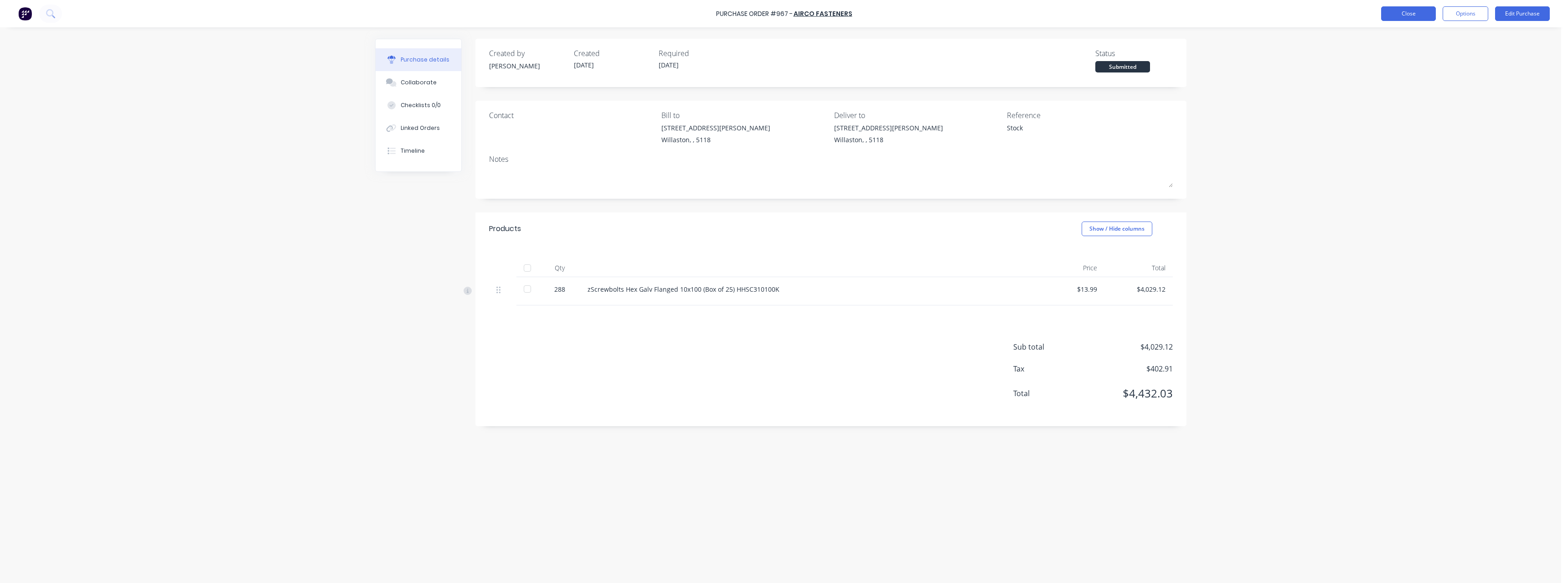
click at [1395, 16] on button "Close" at bounding box center [1409, 13] width 55 height 15
